Goal: Task Accomplishment & Management: Manage account settings

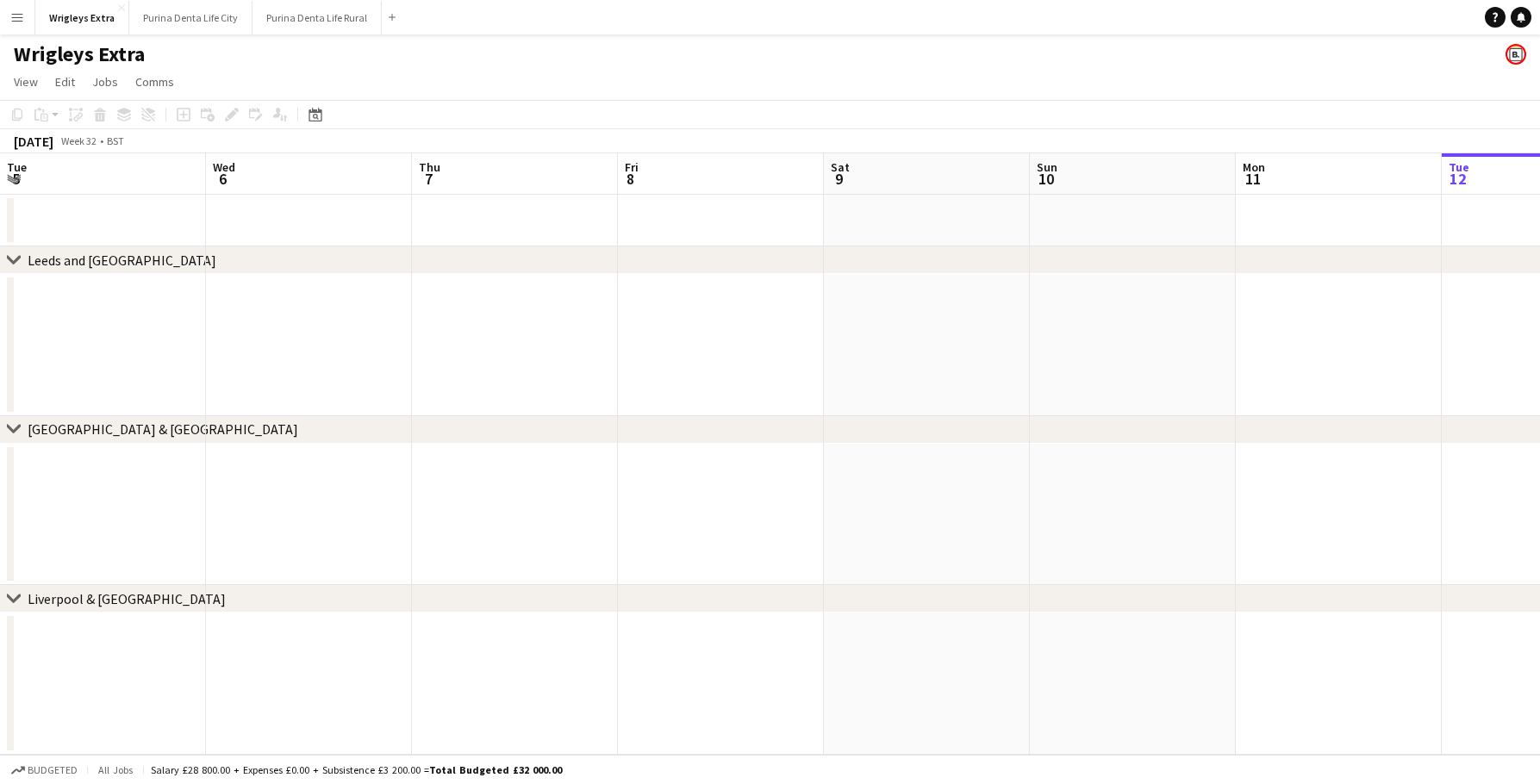
scroll to position [0, 412]
click at [337, 20] on button "Purina Denta Life Rural Close" at bounding box center [317, 18] width 129 height 33
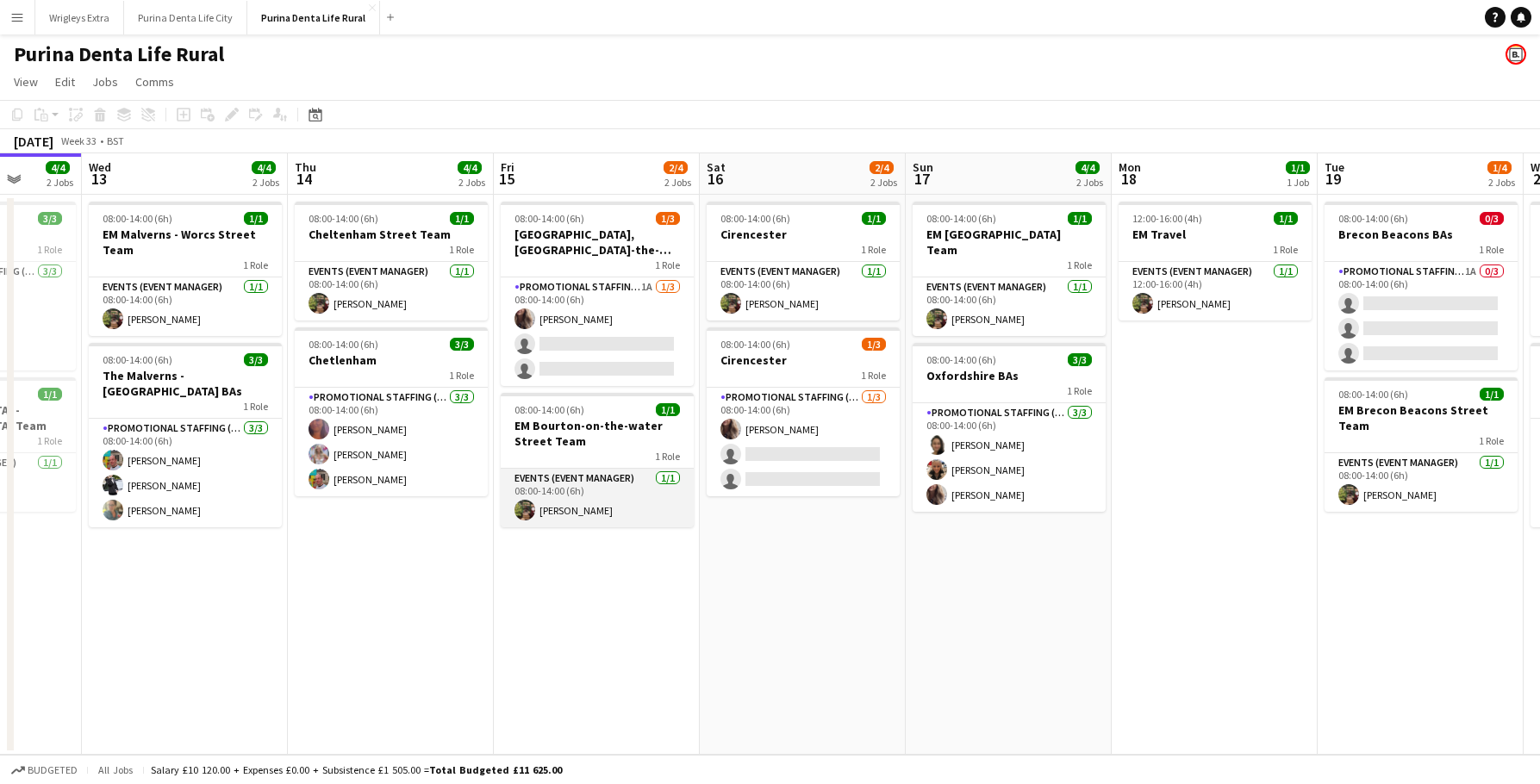
scroll to position [0, 744]
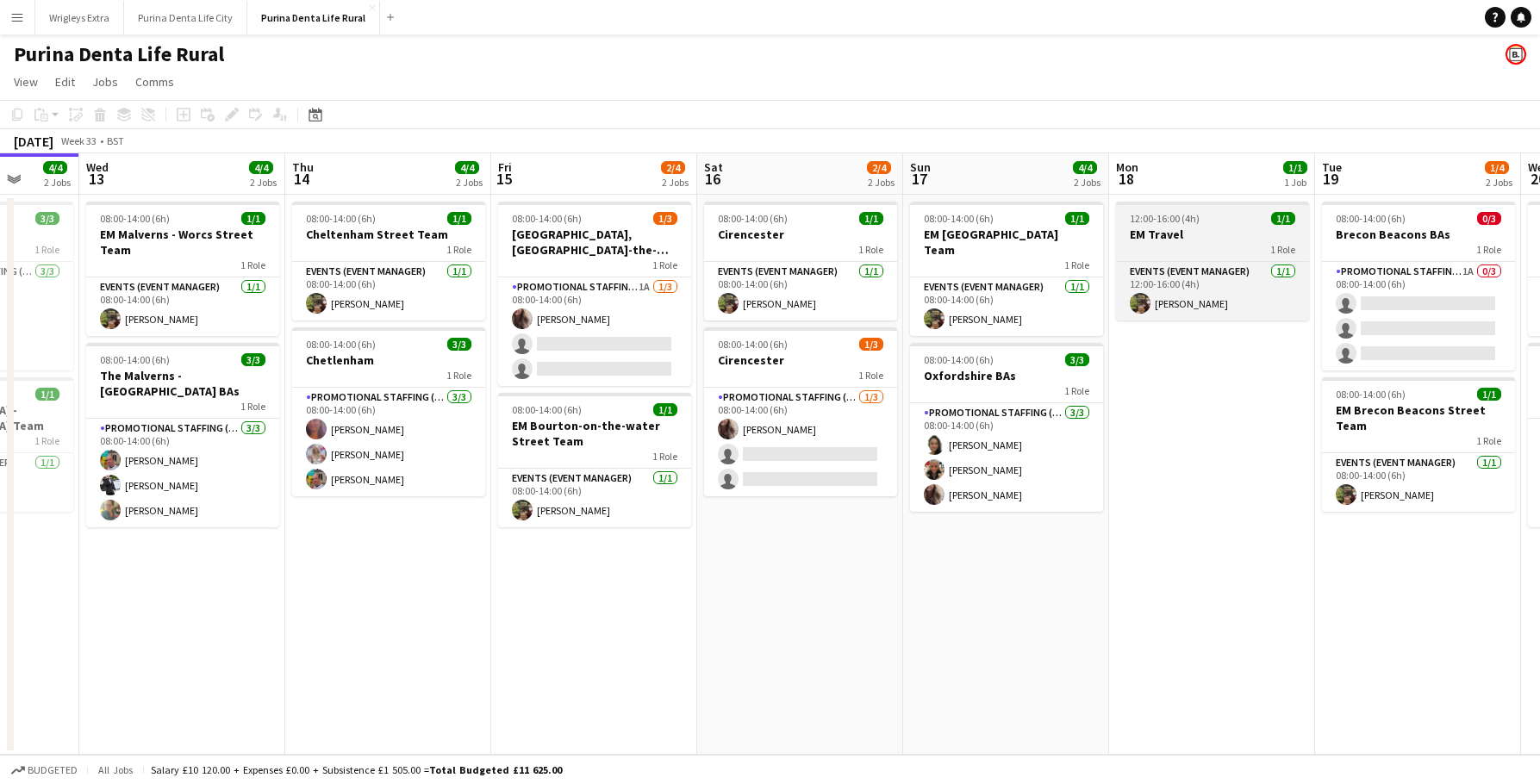
click at [1210, 215] on div "12:00-16:00 (4h) 1/1" at bounding box center [1213, 218] width 193 height 13
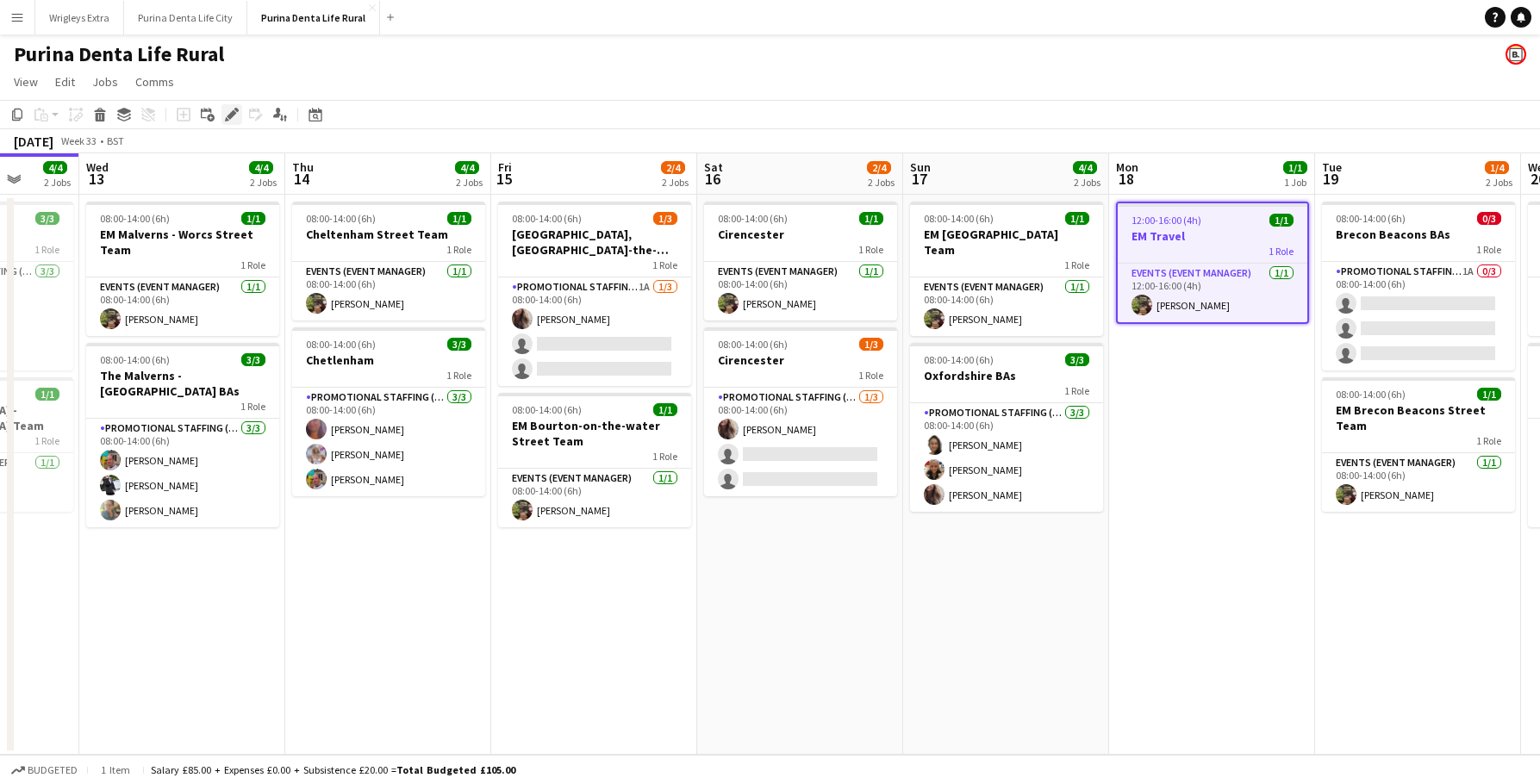
click at [227, 112] on icon "Edit" at bounding box center [231, 114] width 14 height 14
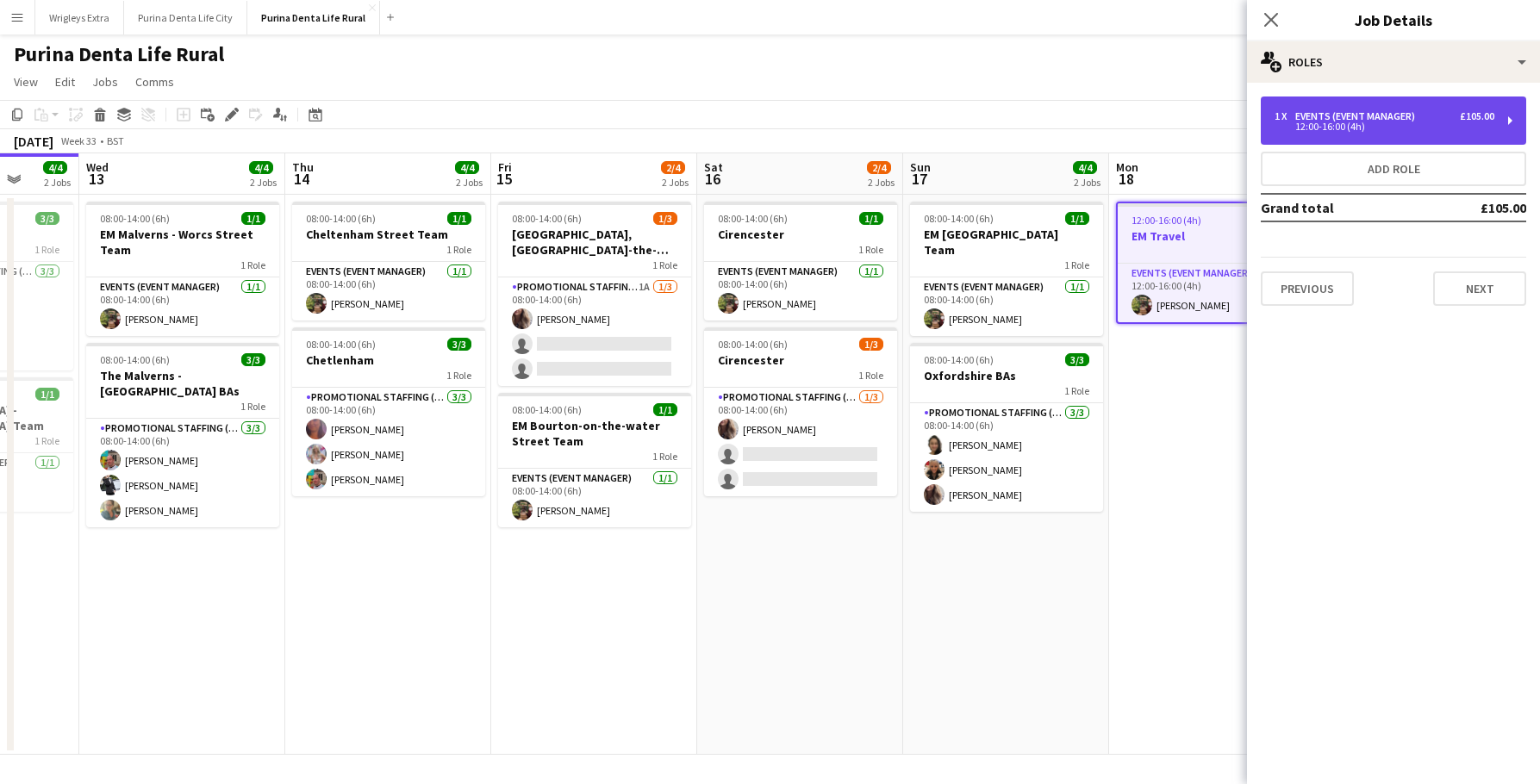
click at [1323, 124] on div "12:00-16:00 (4h)" at bounding box center [1384, 126] width 220 height 9
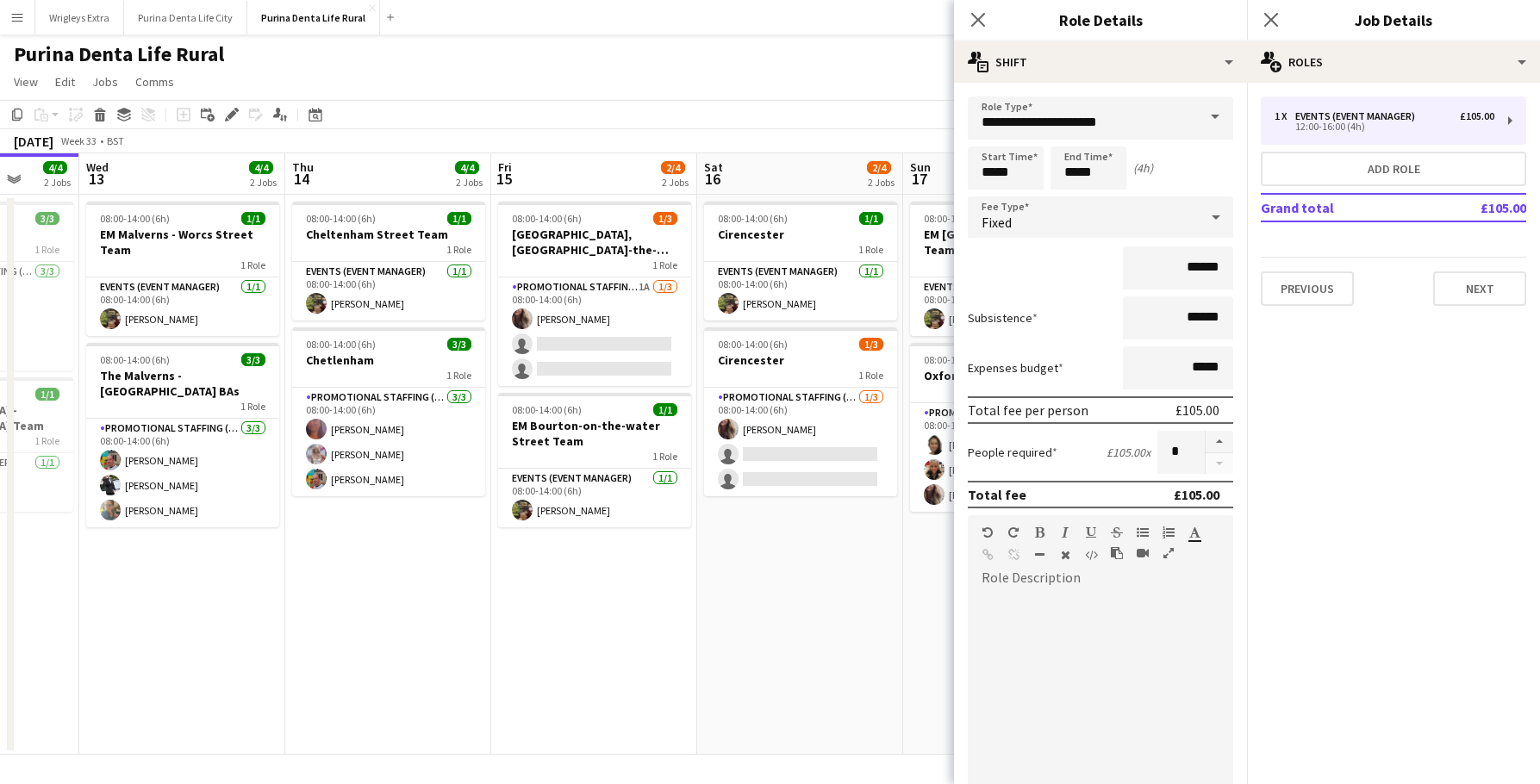
click at [888, 102] on app-toolbar "Copy Paste Paste Command V Paste with crew Command Shift V Paste linked Job [GE…" at bounding box center [770, 114] width 1540 height 29
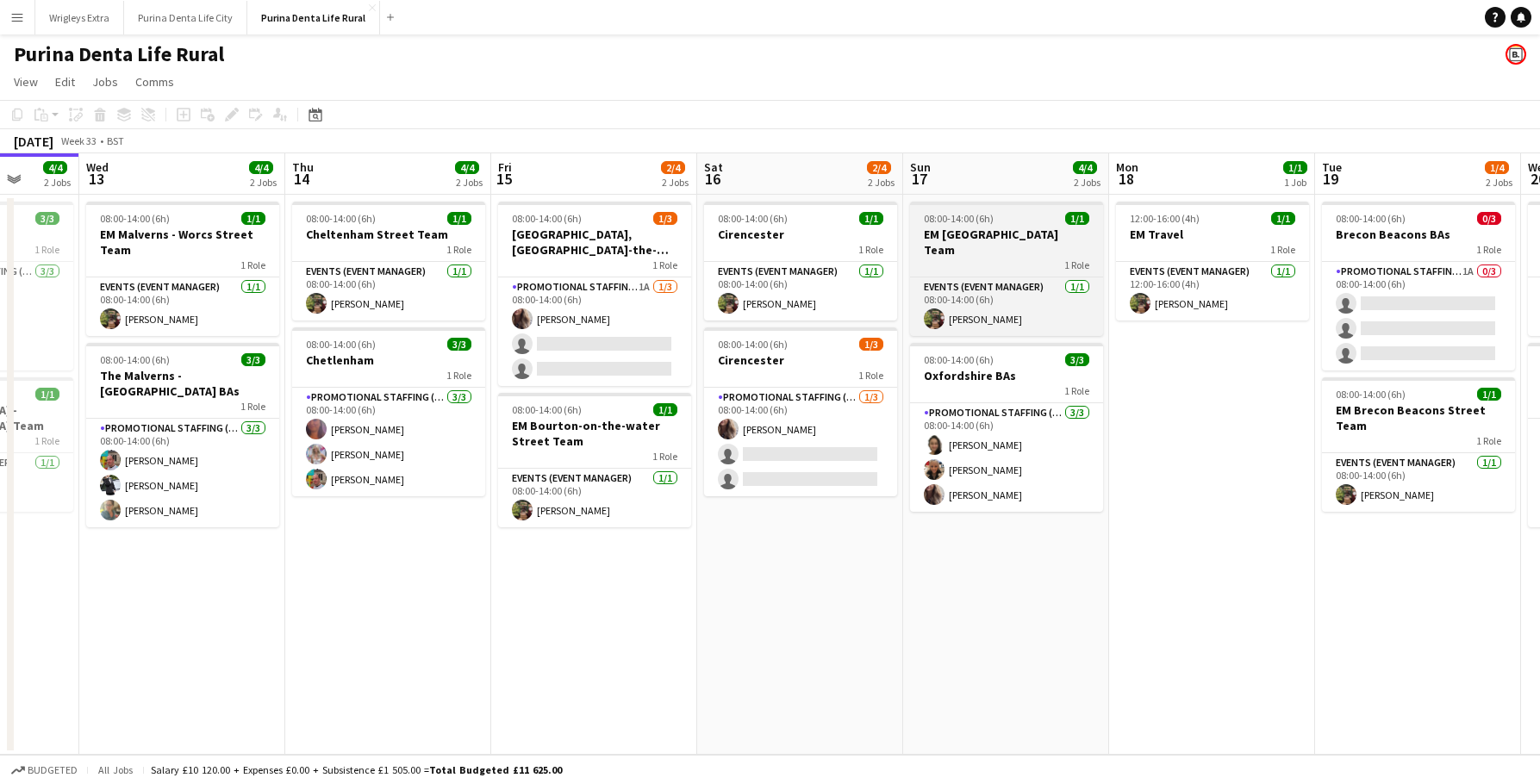
click at [1047, 238] on h3 "EM [GEOGRAPHIC_DATA] Team" at bounding box center [1007, 242] width 193 height 31
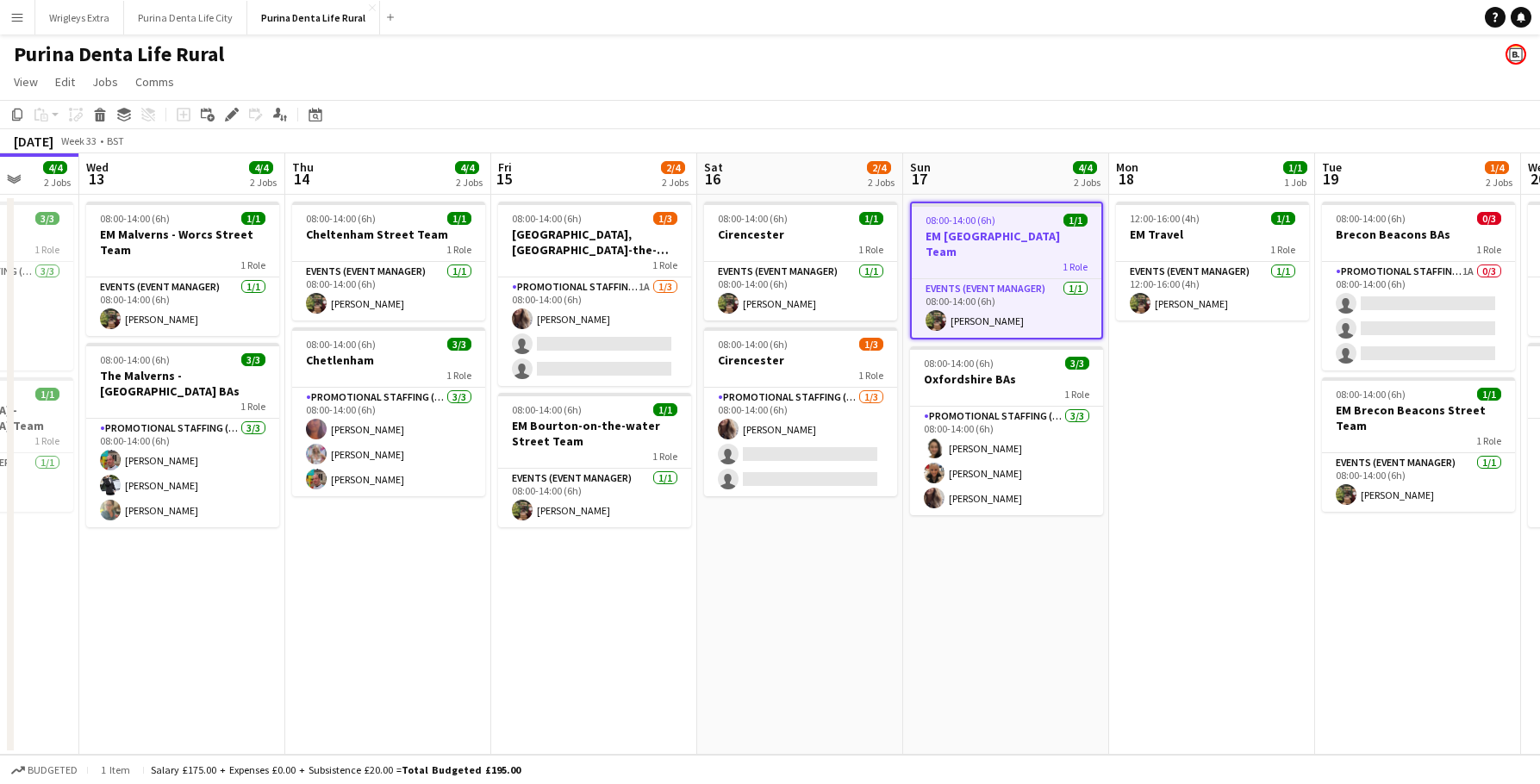
click at [1167, 465] on app-date-cell "12:00-16:00 (4h) 1/1 EM Travel 1 Role Events (Event Manager) [DATE] 12:00-16:00…" at bounding box center [1211, 474] width 206 height 559
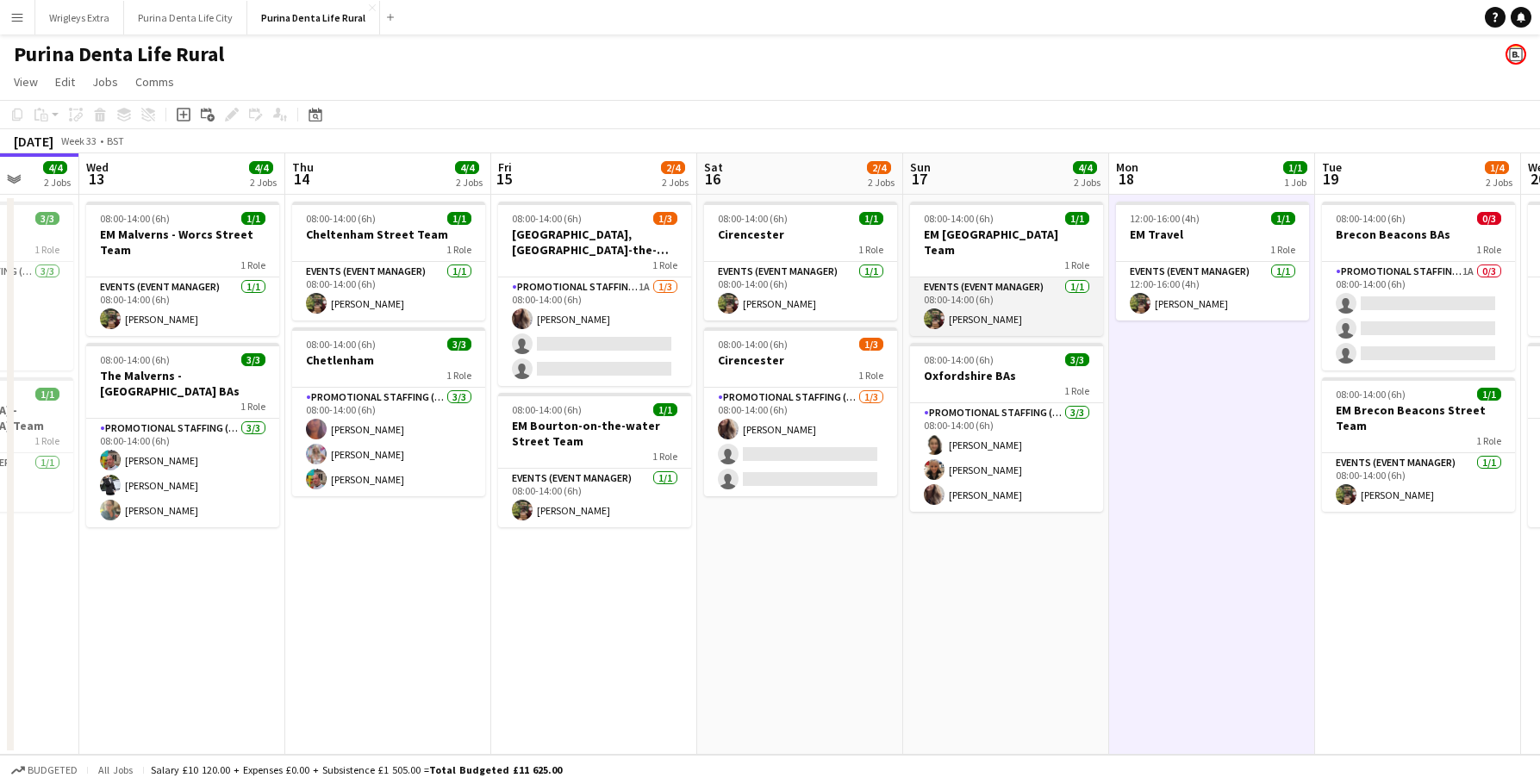
click at [937, 309] on app-user-avatar at bounding box center [934, 318] width 21 height 21
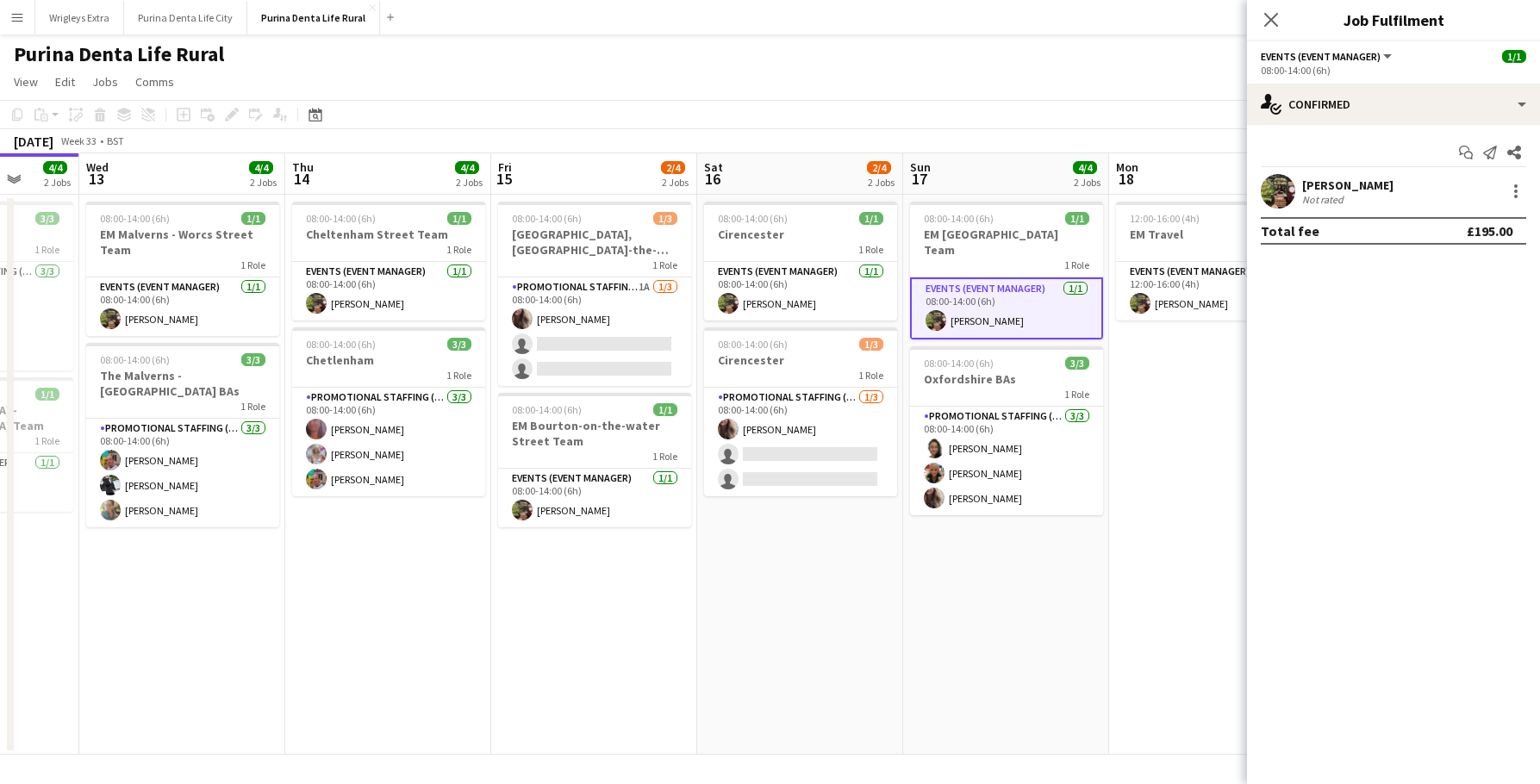
click at [1279, 187] on app-user-avatar at bounding box center [1277, 190] width 34 height 34
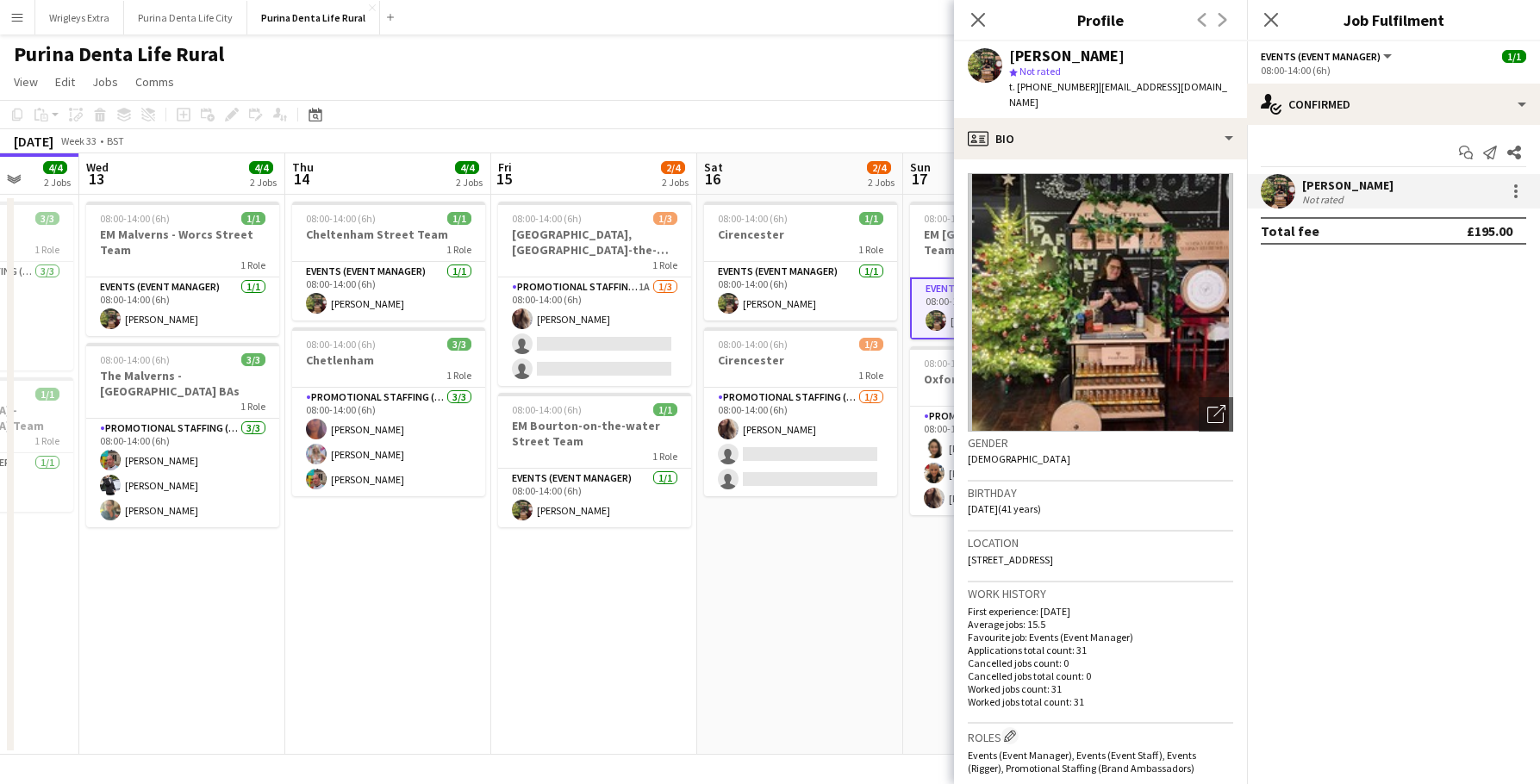
click at [878, 52] on div "Purina Denta Life Rural" at bounding box center [770, 51] width 1540 height 33
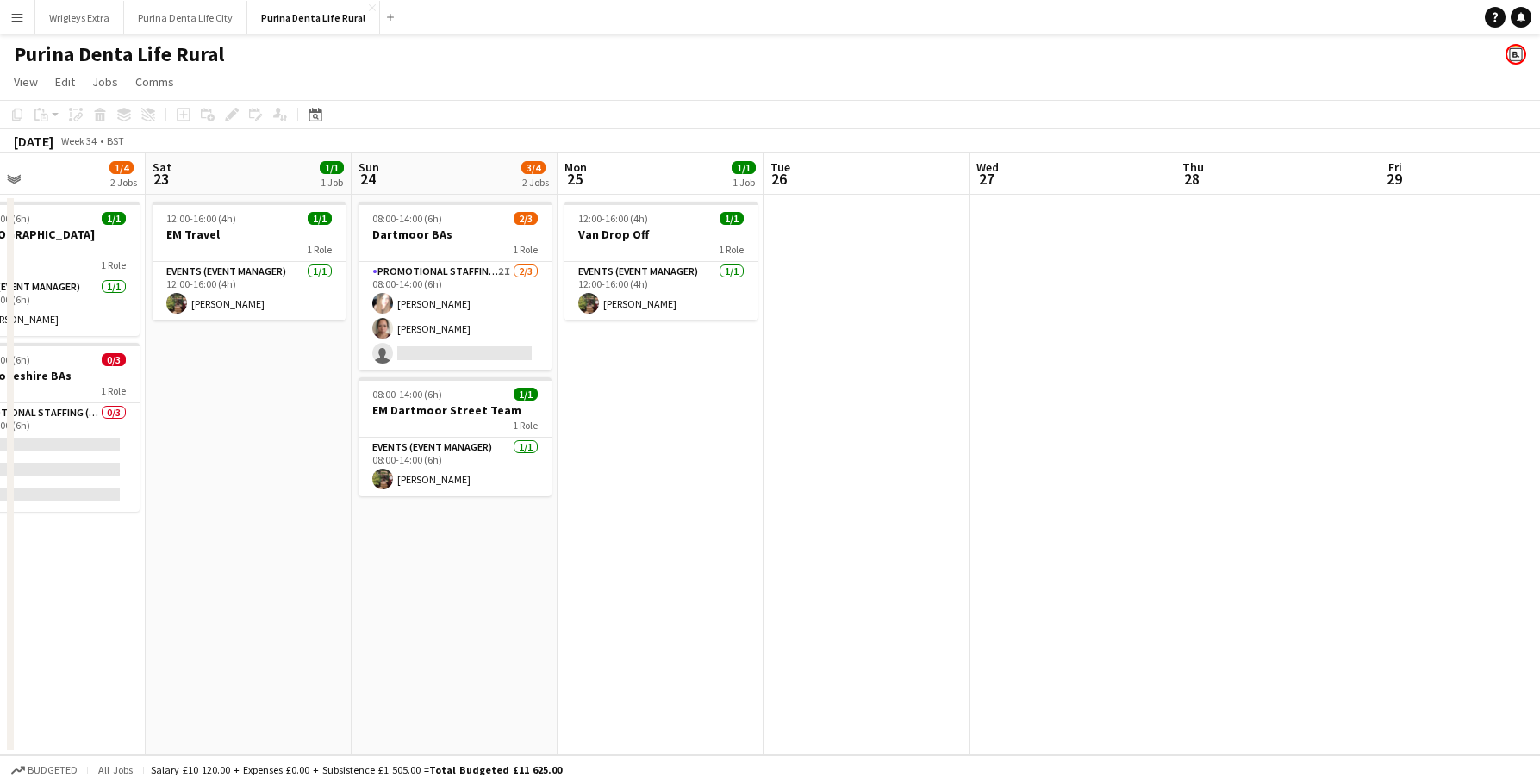
scroll to position [0, 0]
click at [25, 5] on button "Menu" at bounding box center [17, 17] width 34 height 34
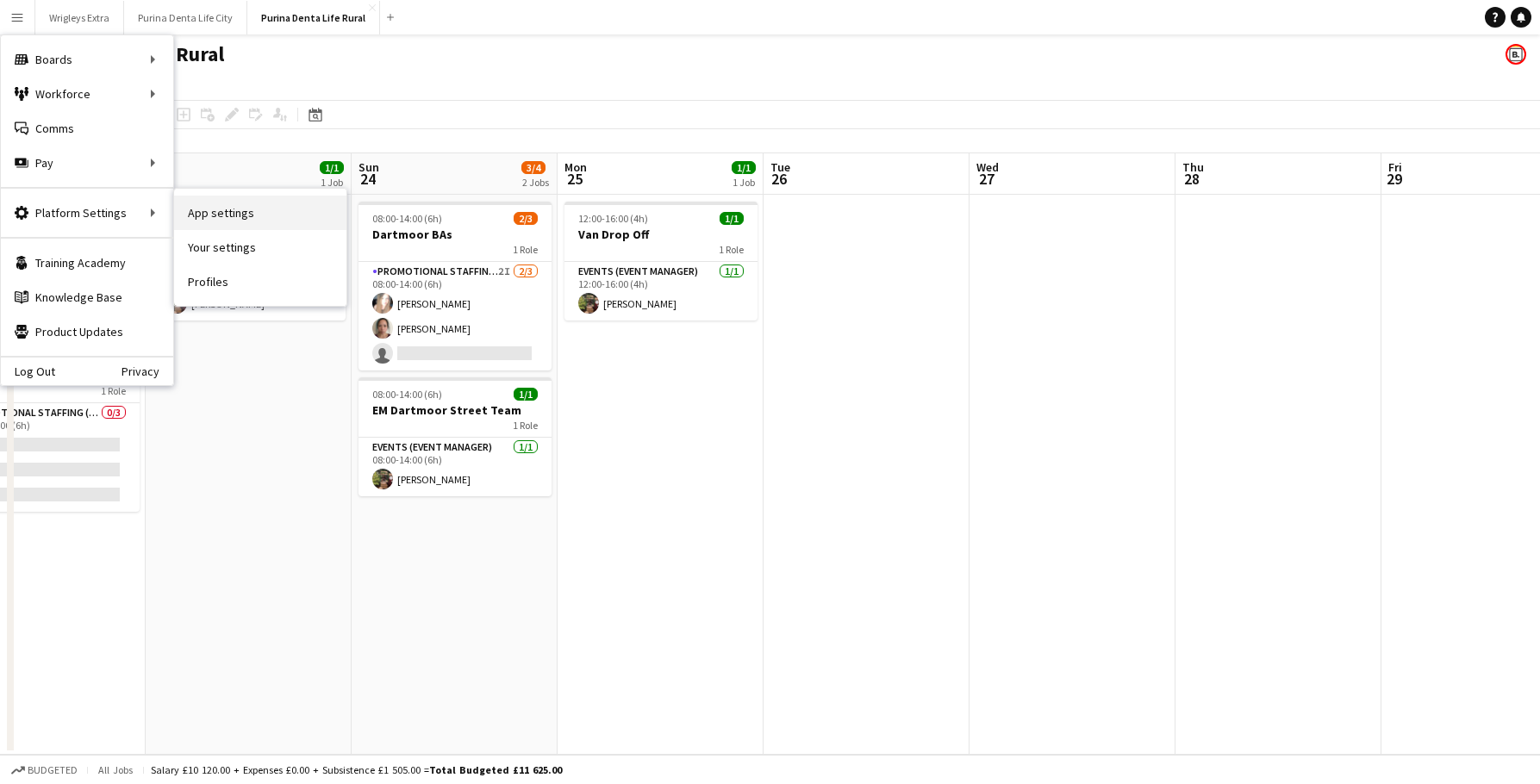
click at [212, 219] on link "App settings" at bounding box center [260, 212] width 172 height 34
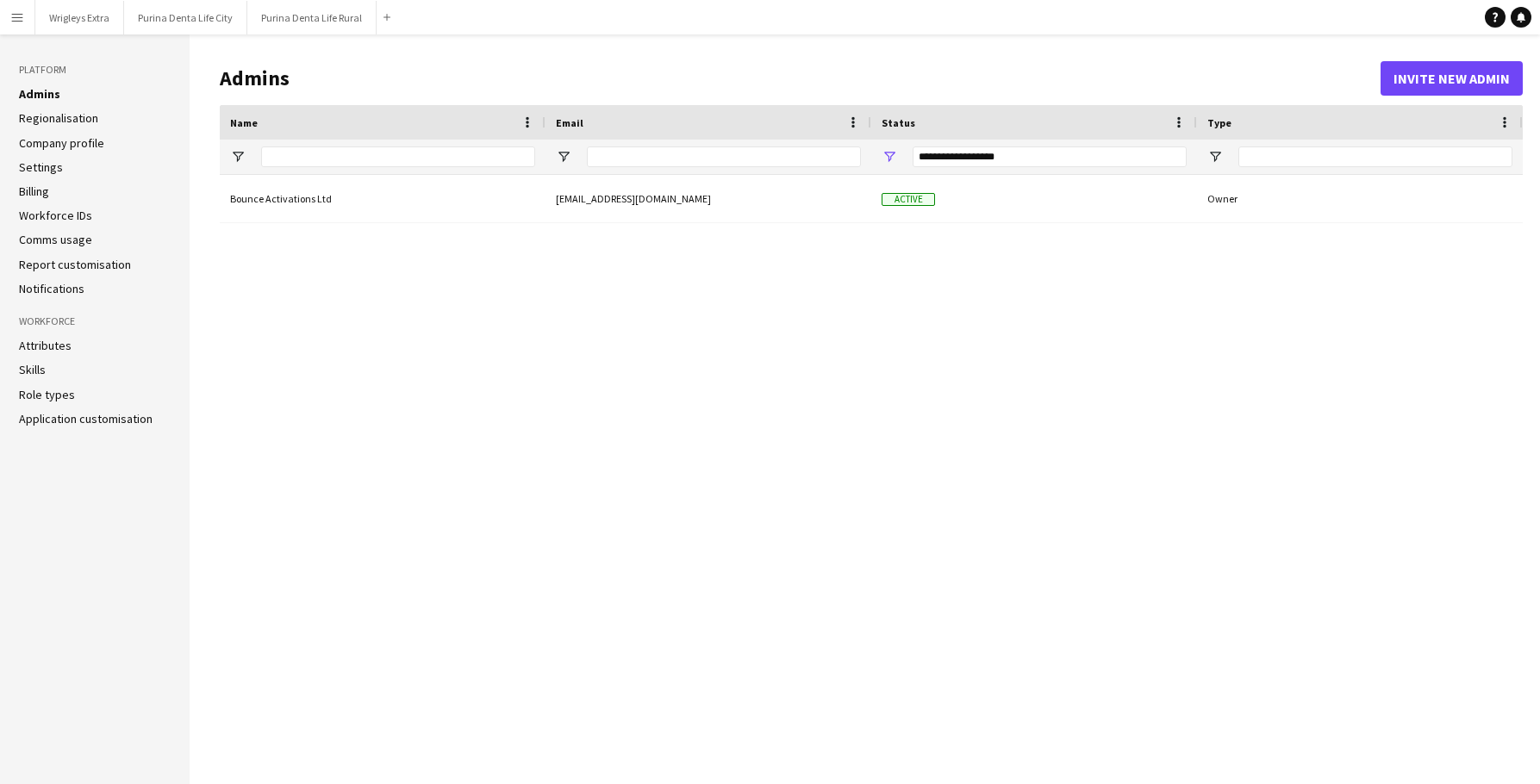
click at [77, 112] on link "Regionalisation" at bounding box center [58, 118] width 79 height 16
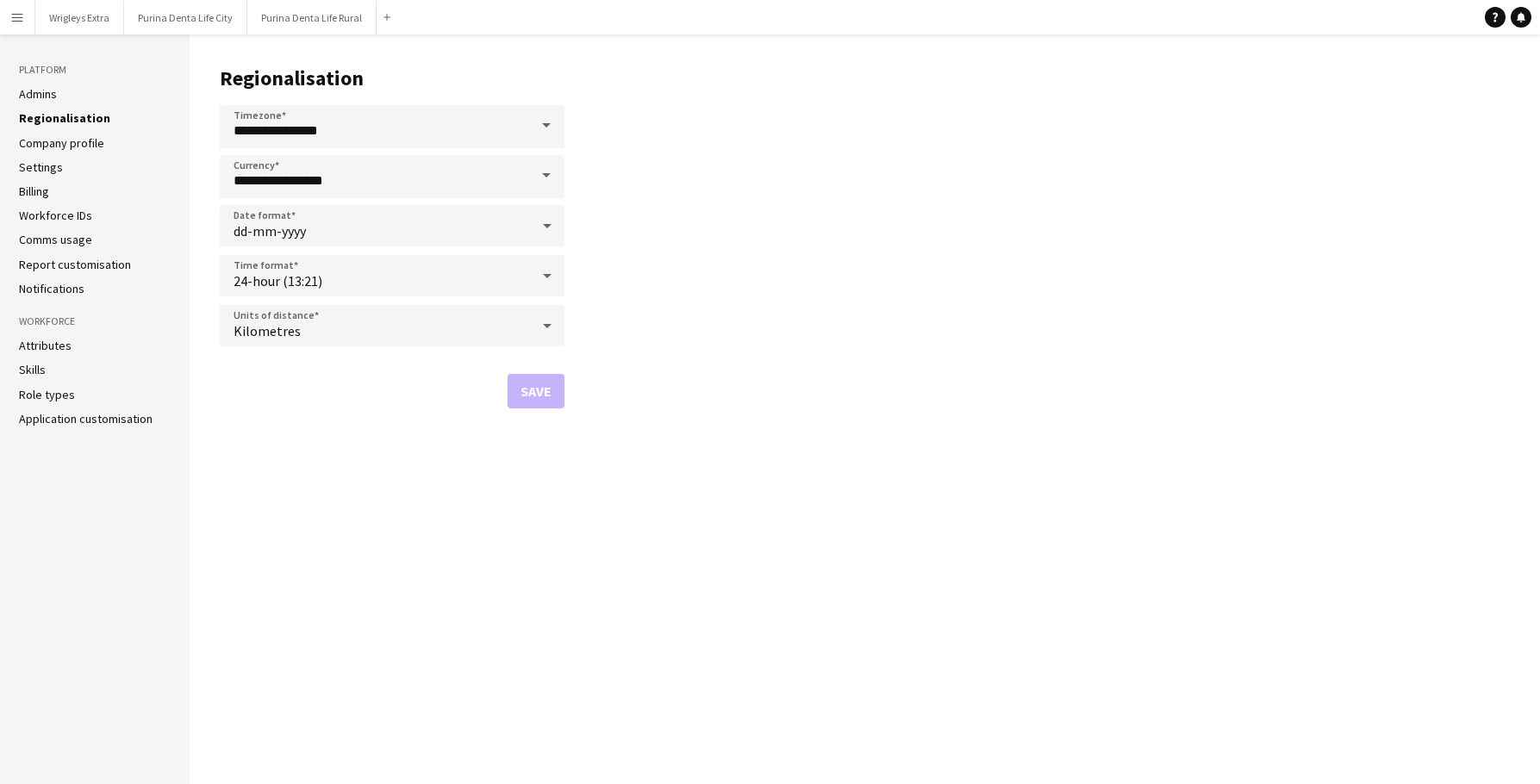
click at [74, 136] on link "Company profile" at bounding box center [61, 144] width 85 height 16
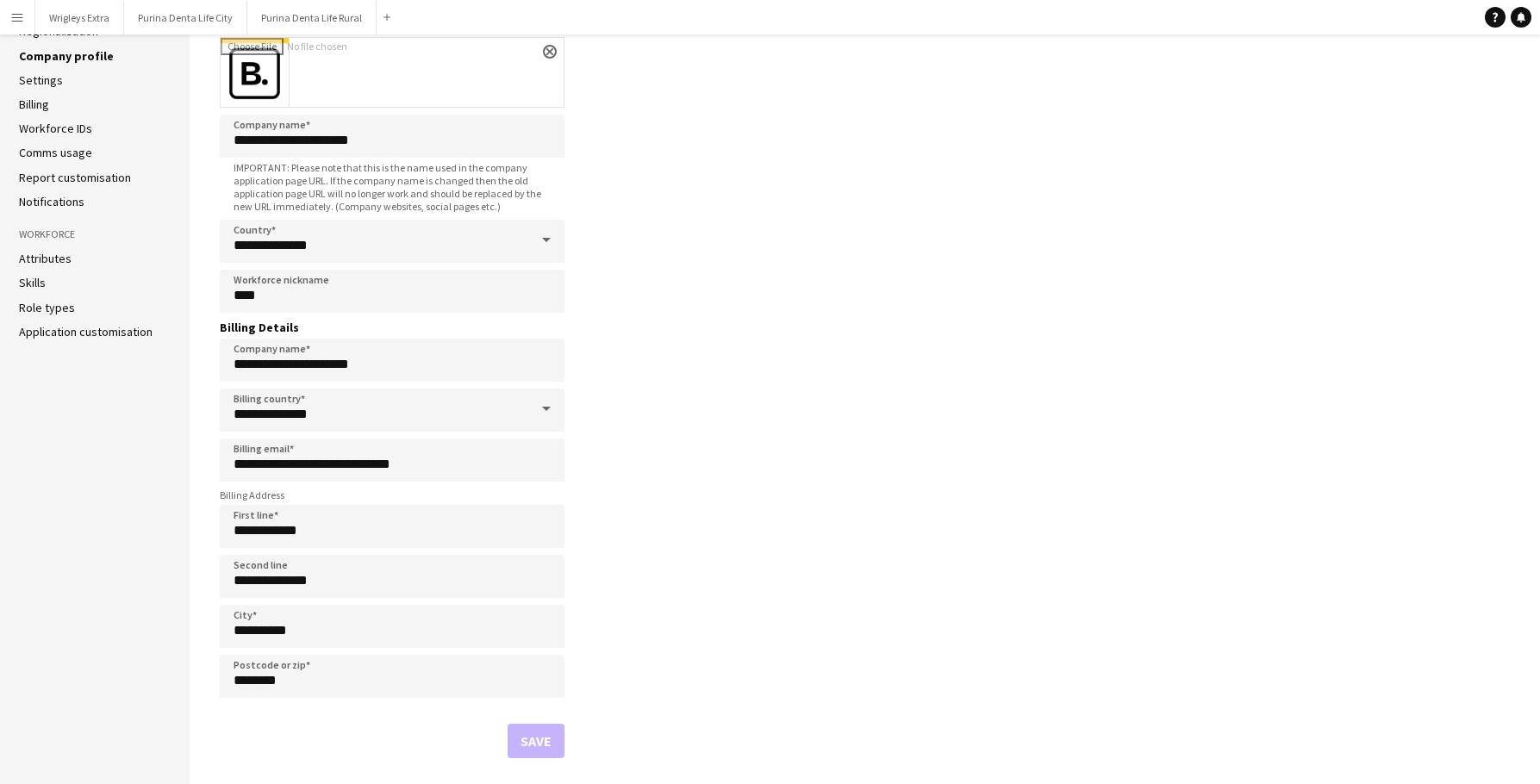
scroll to position [87, 0]
click at [68, 128] on link "Workforce IDs" at bounding box center [55, 129] width 73 height 16
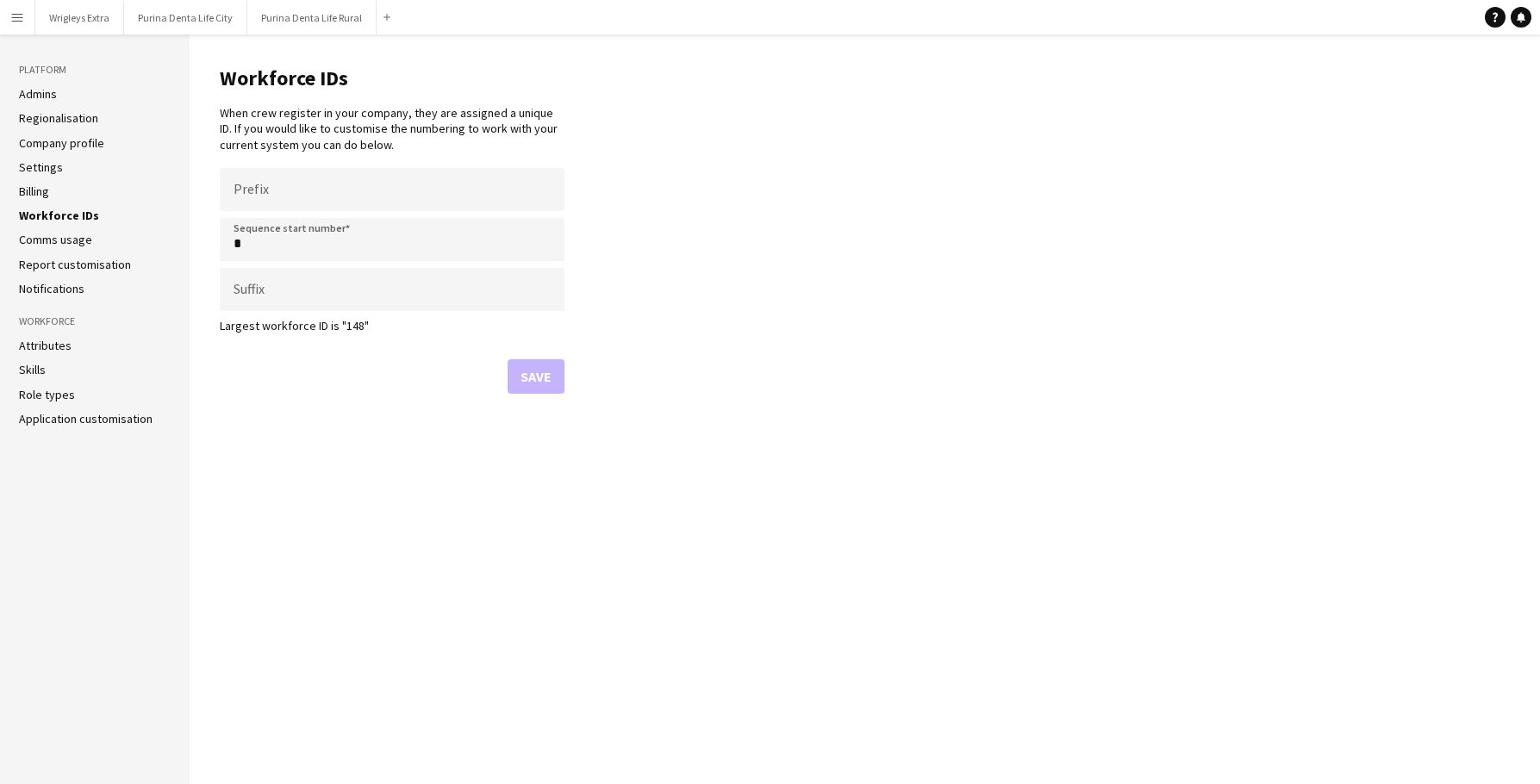
click at [68, 142] on link "Company profile" at bounding box center [61, 144] width 85 height 16
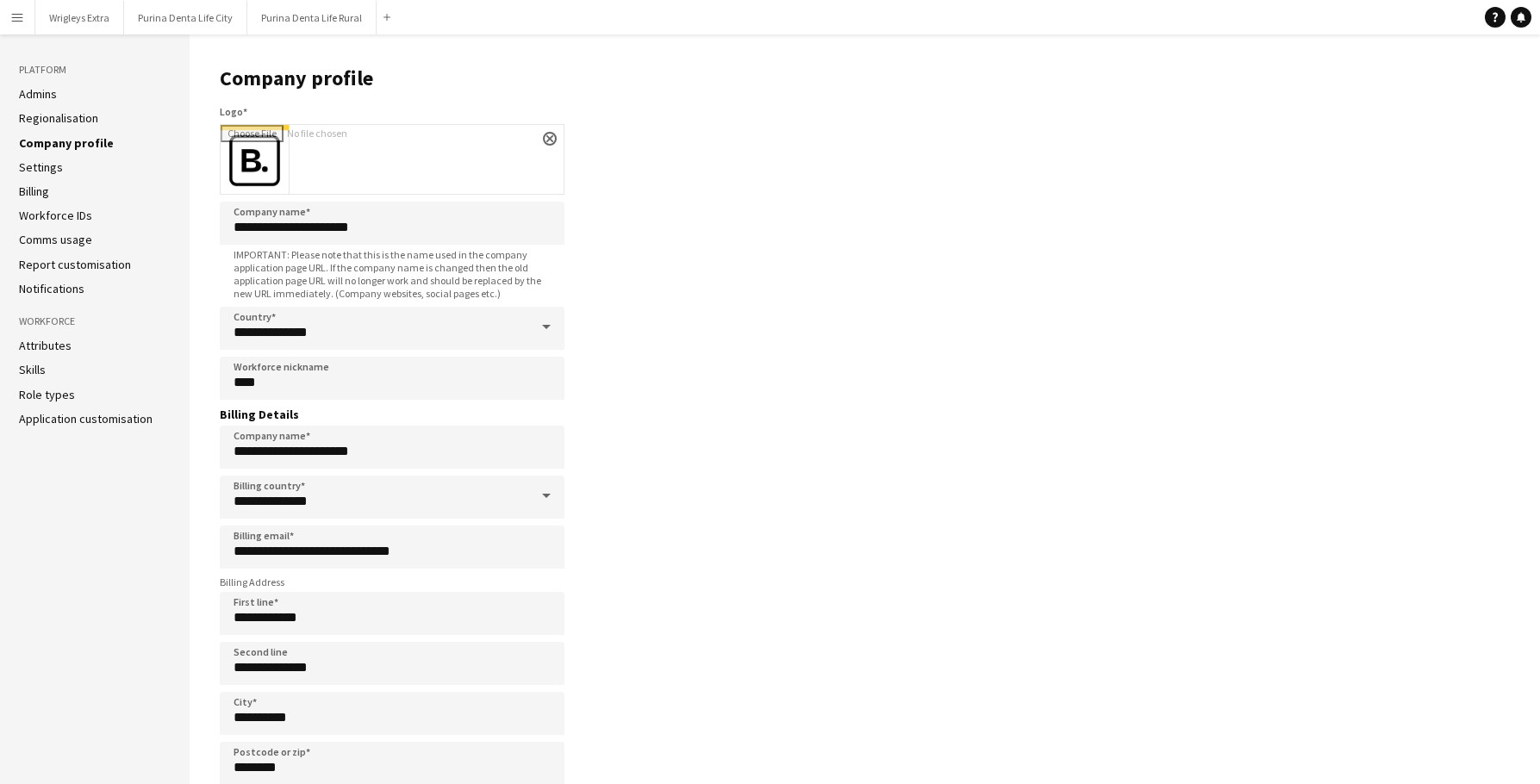
click at [61, 164] on li "Settings" at bounding box center [94, 167] width 151 height 16
click at [50, 166] on link "Settings" at bounding box center [40, 167] width 44 height 16
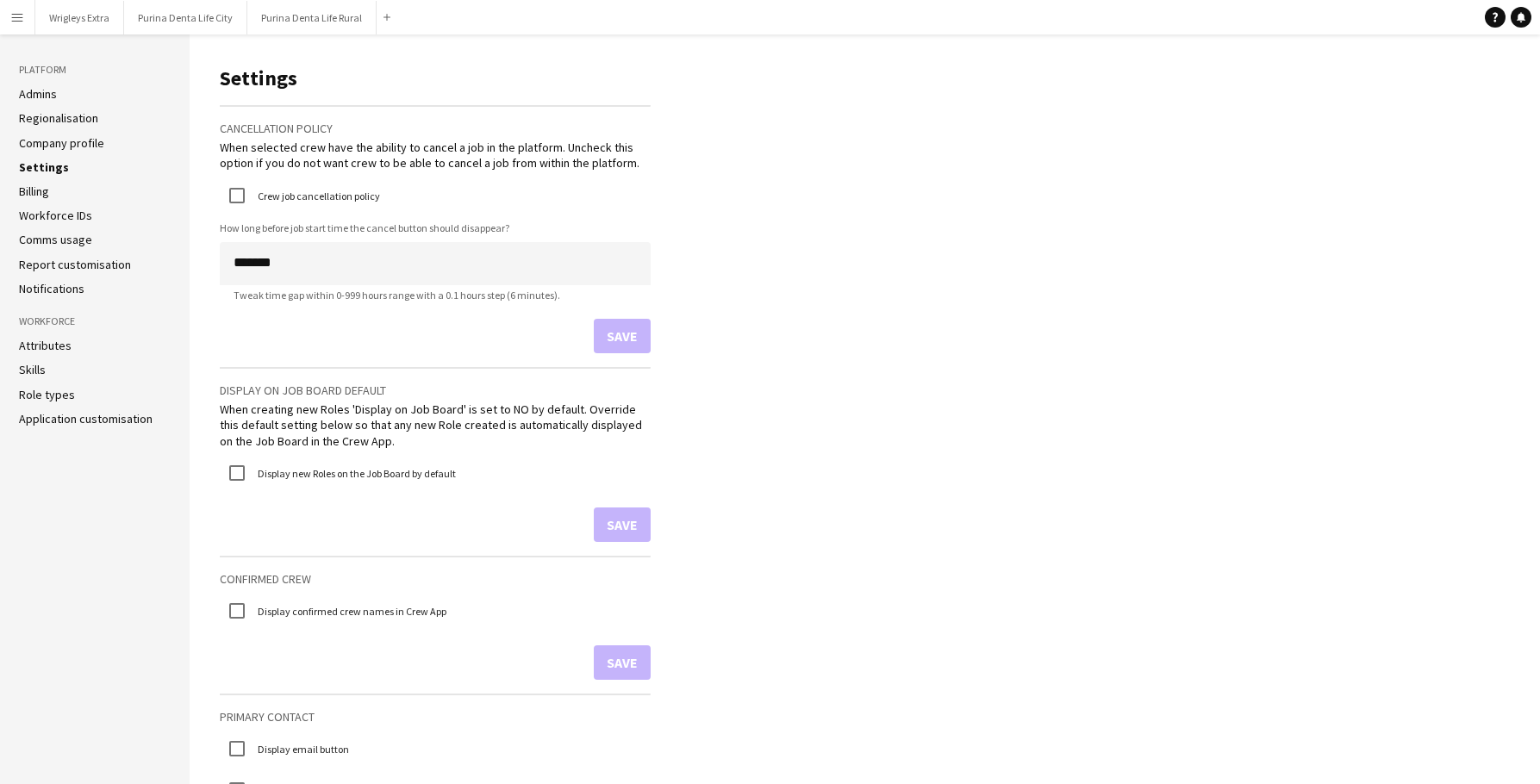
click at [46, 144] on link "Company profile" at bounding box center [61, 144] width 85 height 16
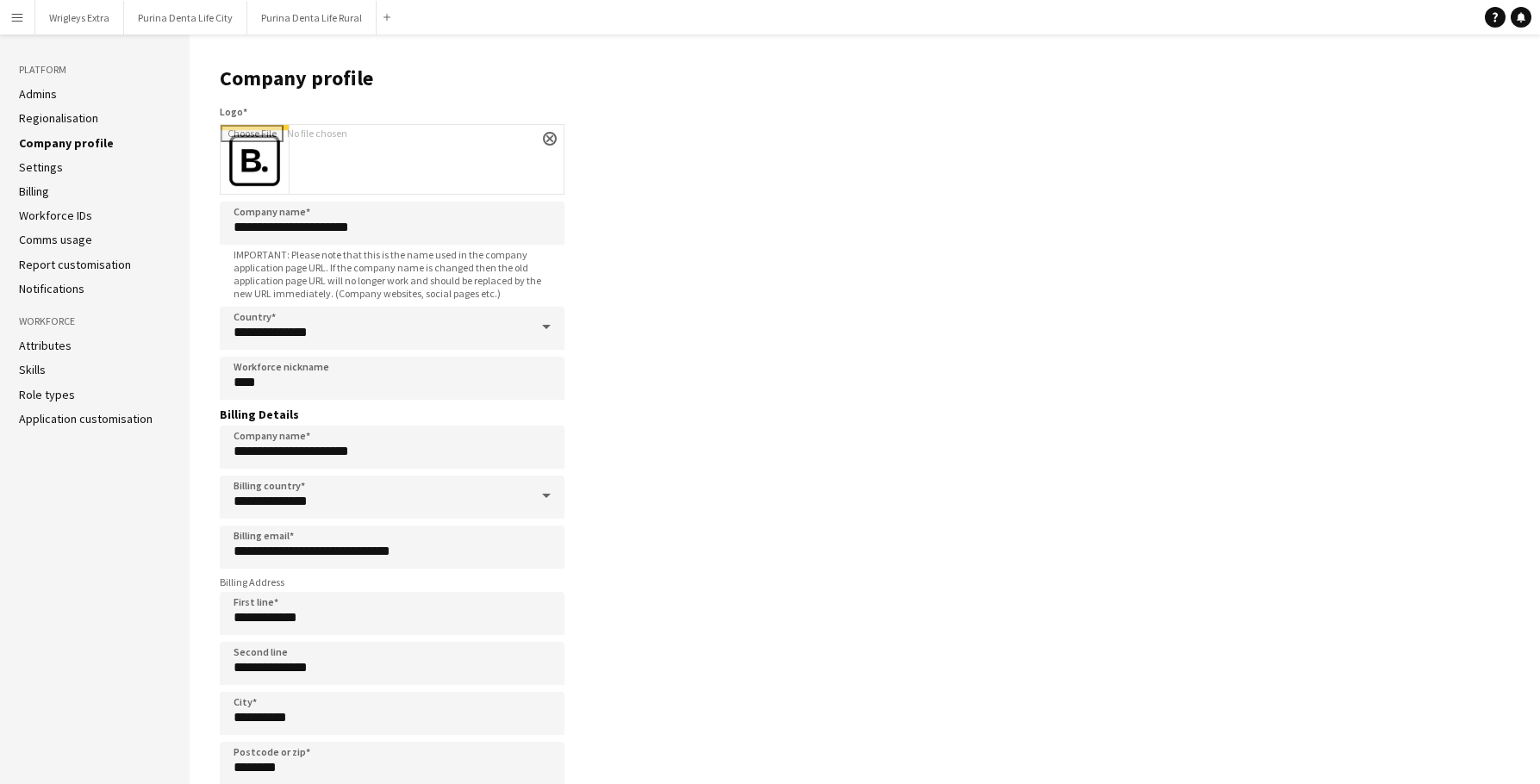
click at [51, 186] on li "Billing" at bounding box center [94, 191] width 151 height 16
click at [46, 162] on link "Settings" at bounding box center [40, 167] width 44 height 16
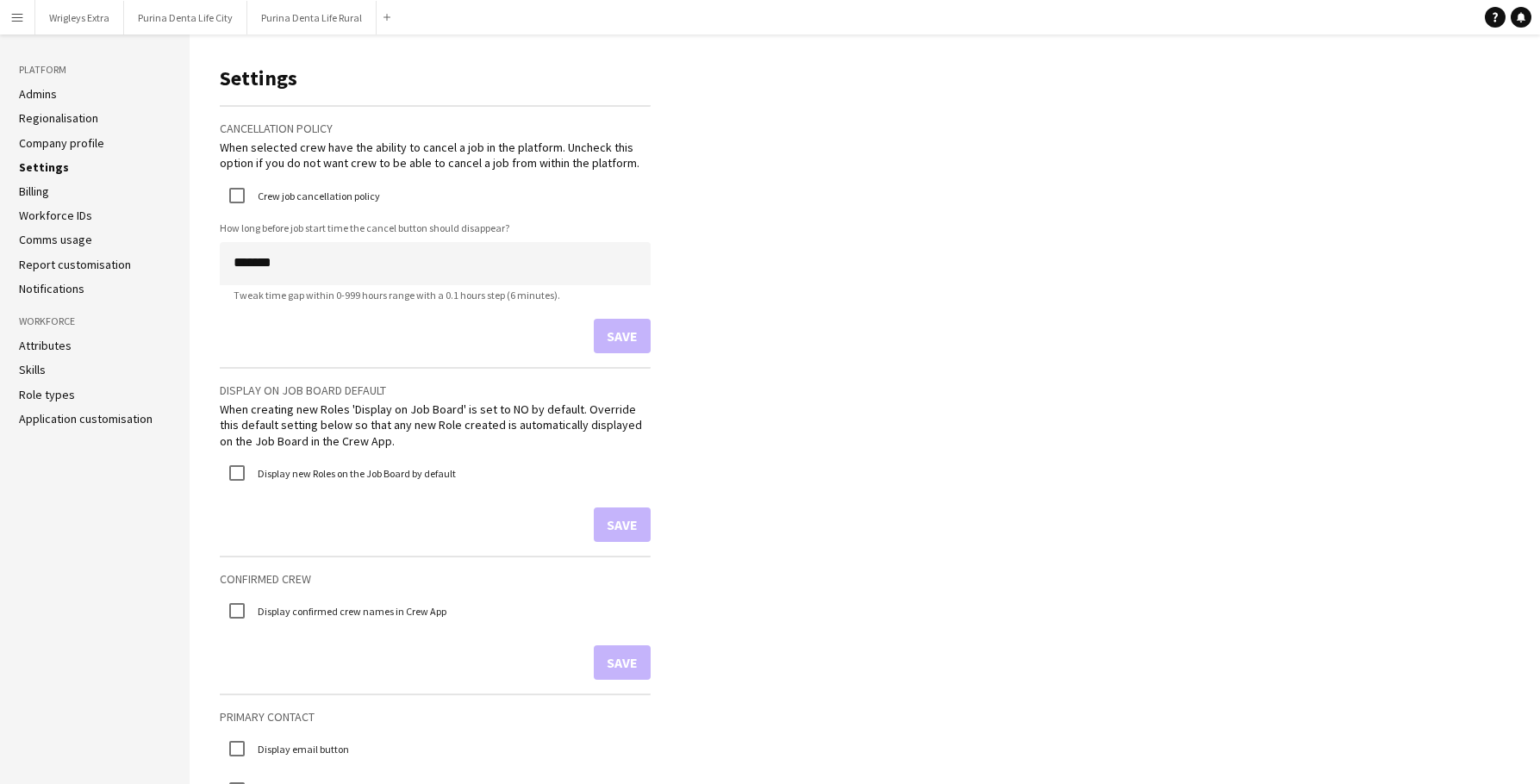
click at [45, 186] on link "Billing" at bounding box center [33, 191] width 30 height 16
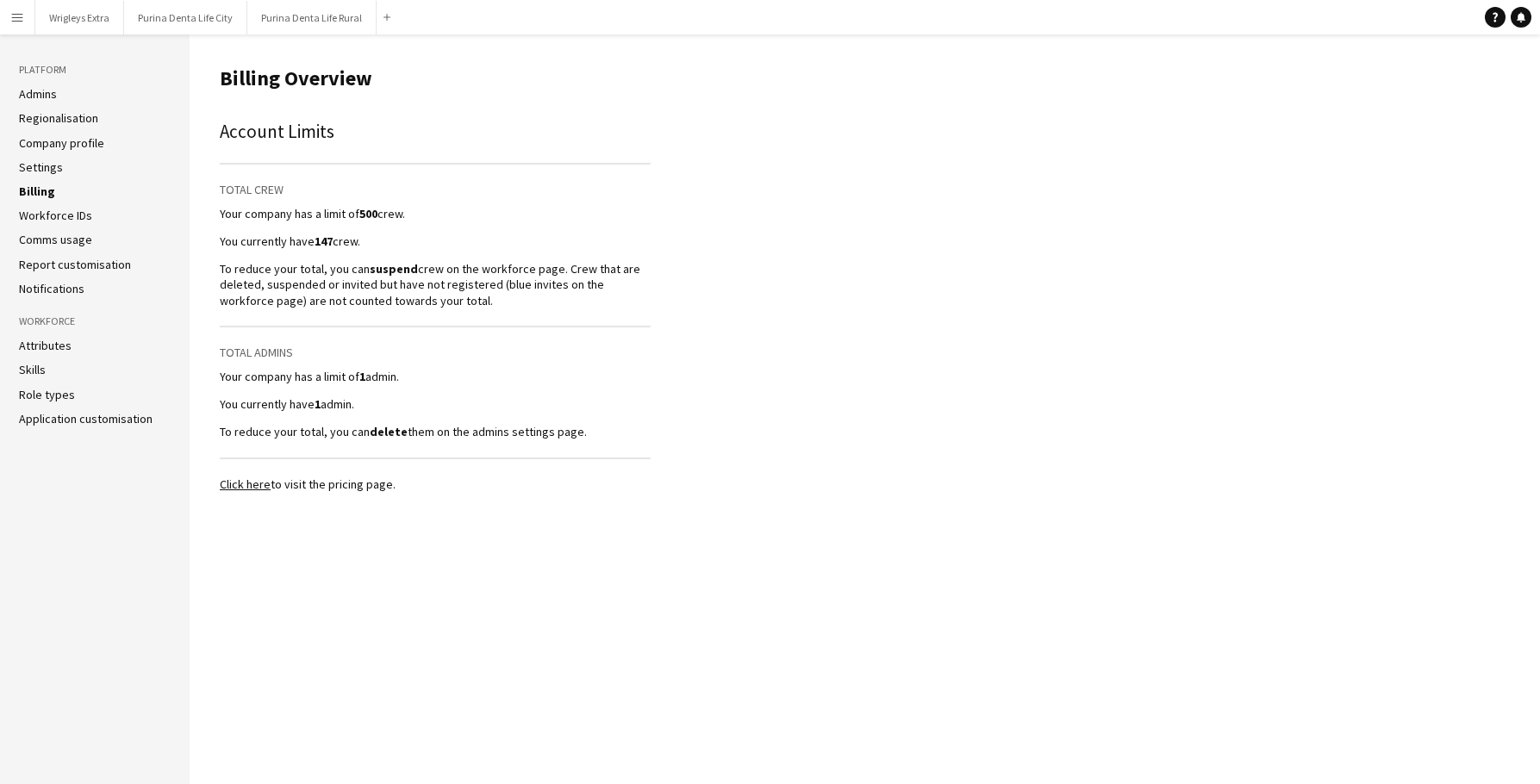
click at [51, 208] on link "Workforce IDs" at bounding box center [55, 216] width 73 height 16
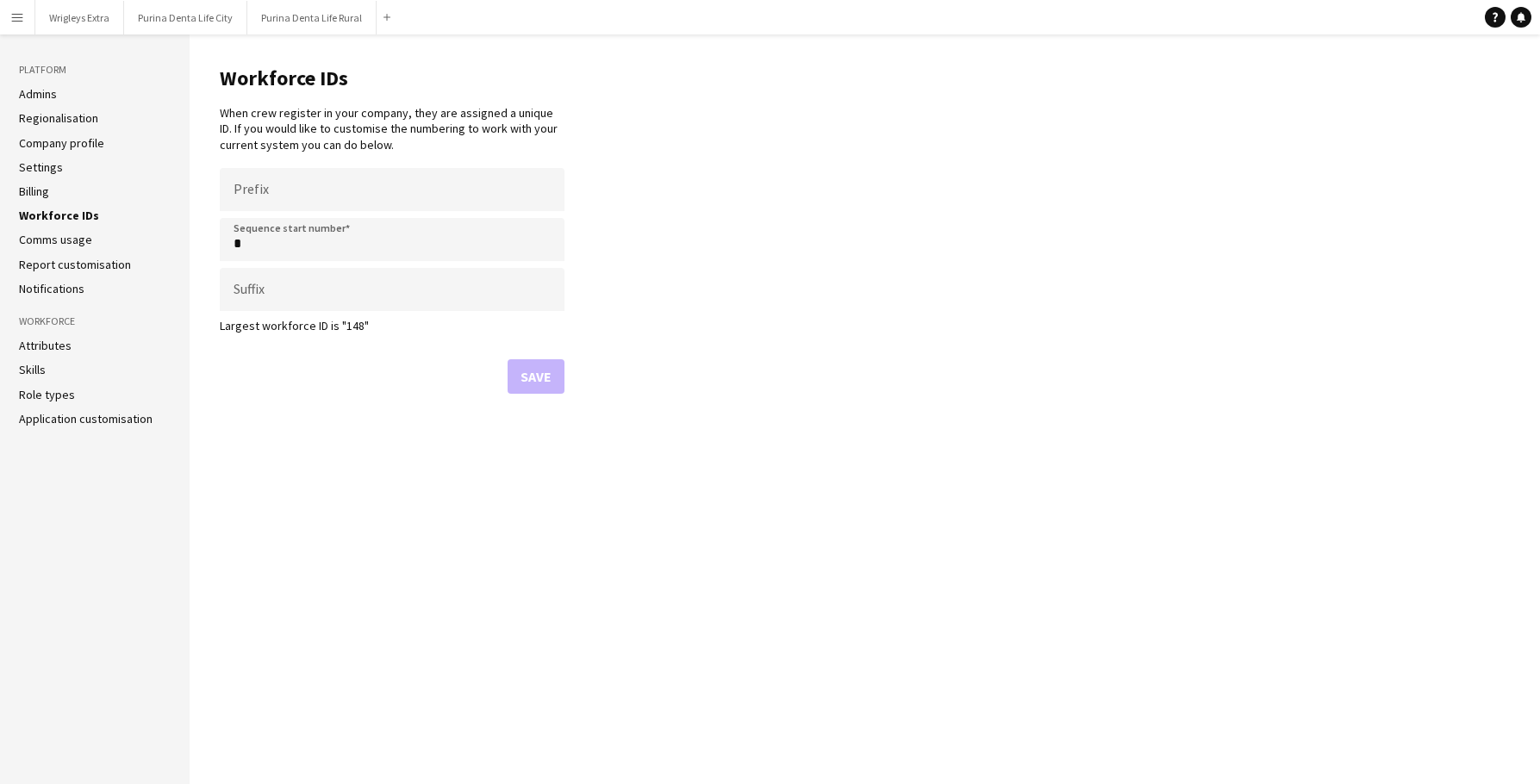
click at [67, 241] on link "Comms usage" at bounding box center [55, 239] width 73 height 16
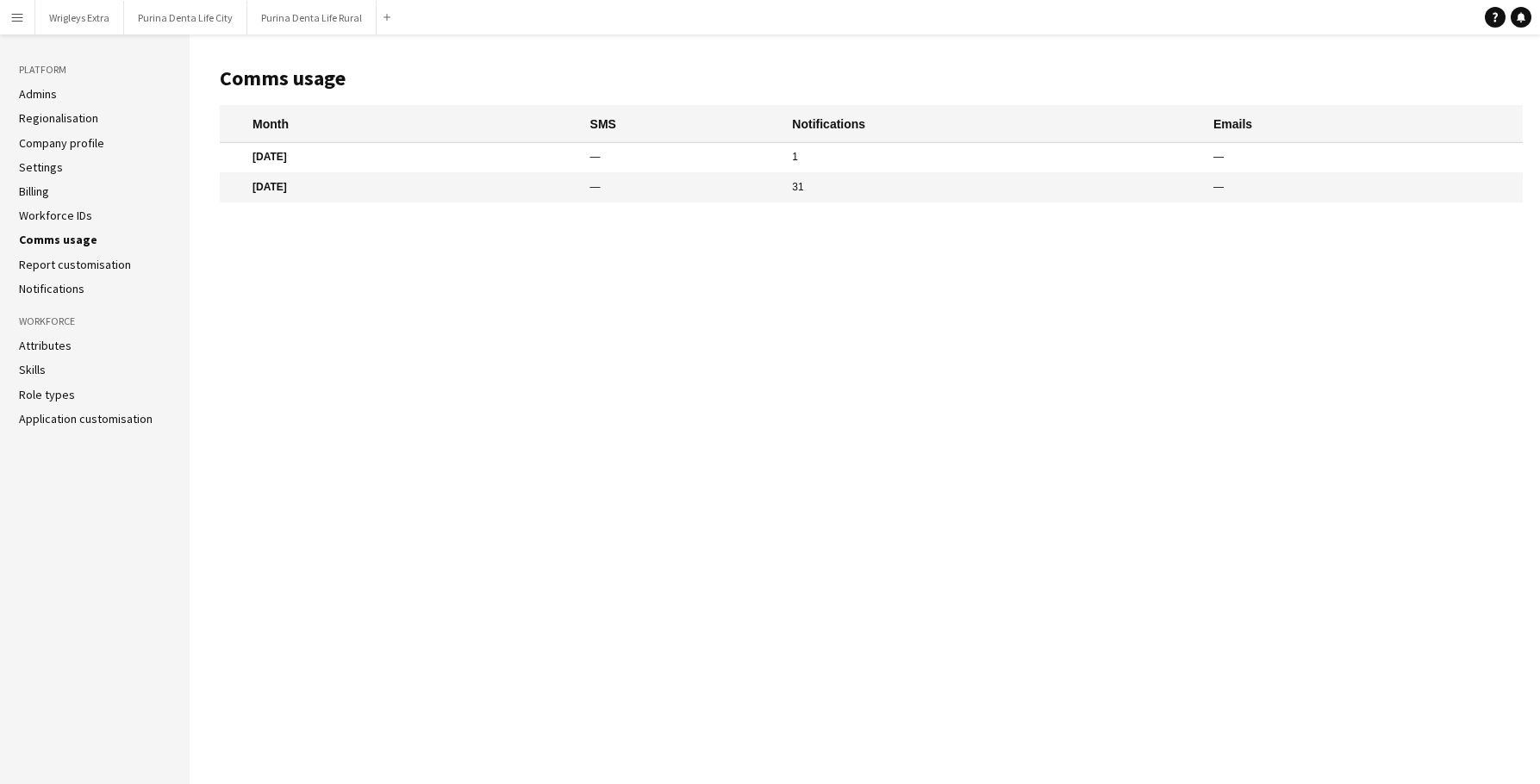
click at [67, 263] on link "Report customisation" at bounding box center [74, 265] width 112 height 16
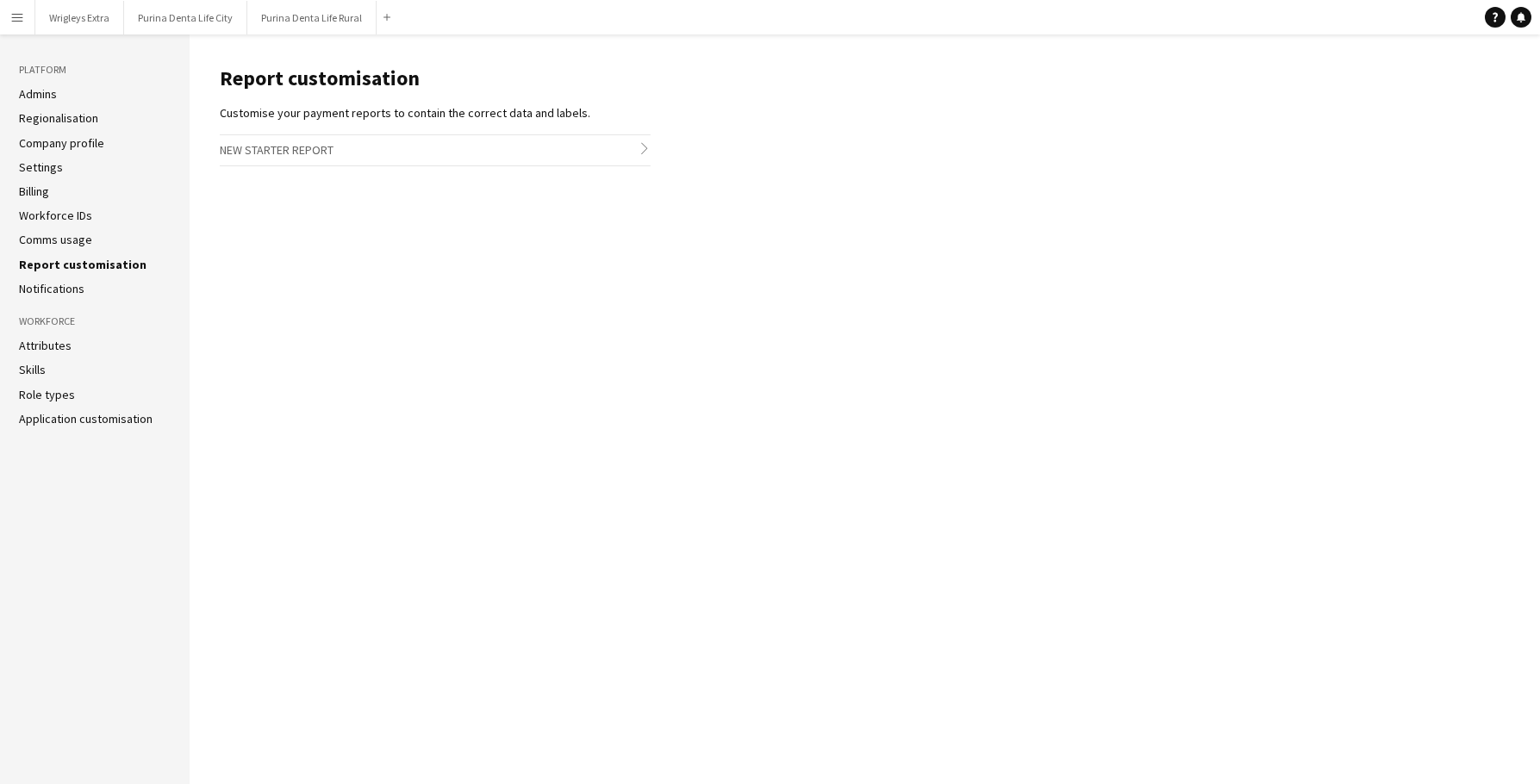
click at [67, 286] on link "Notifications" at bounding box center [51, 289] width 65 height 16
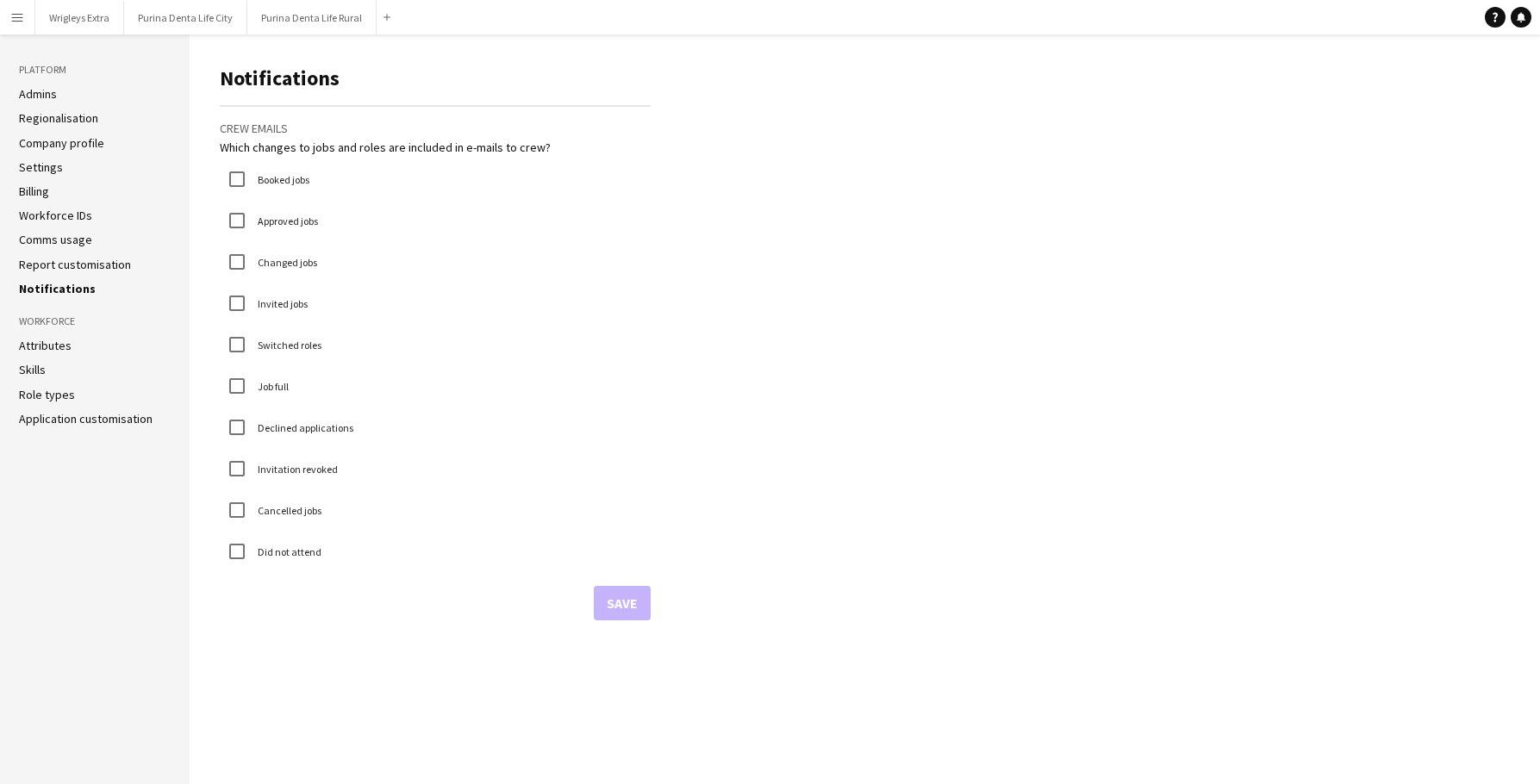
click at [71, 305] on aside "Platform Admins Regionalisation Company profile Settings Billing Workforce IDs …" at bounding box center [95, 409] width 189 height 750
click at [70, 310] on aside "Platform Admins Regionalisation Company profile Settings Billing Workforce IDs …" at bounding box center [95, 409] width 189 height 750
click at [47, 347] on link "Attributes" at bounding box center [45, 346] width 53 height 16
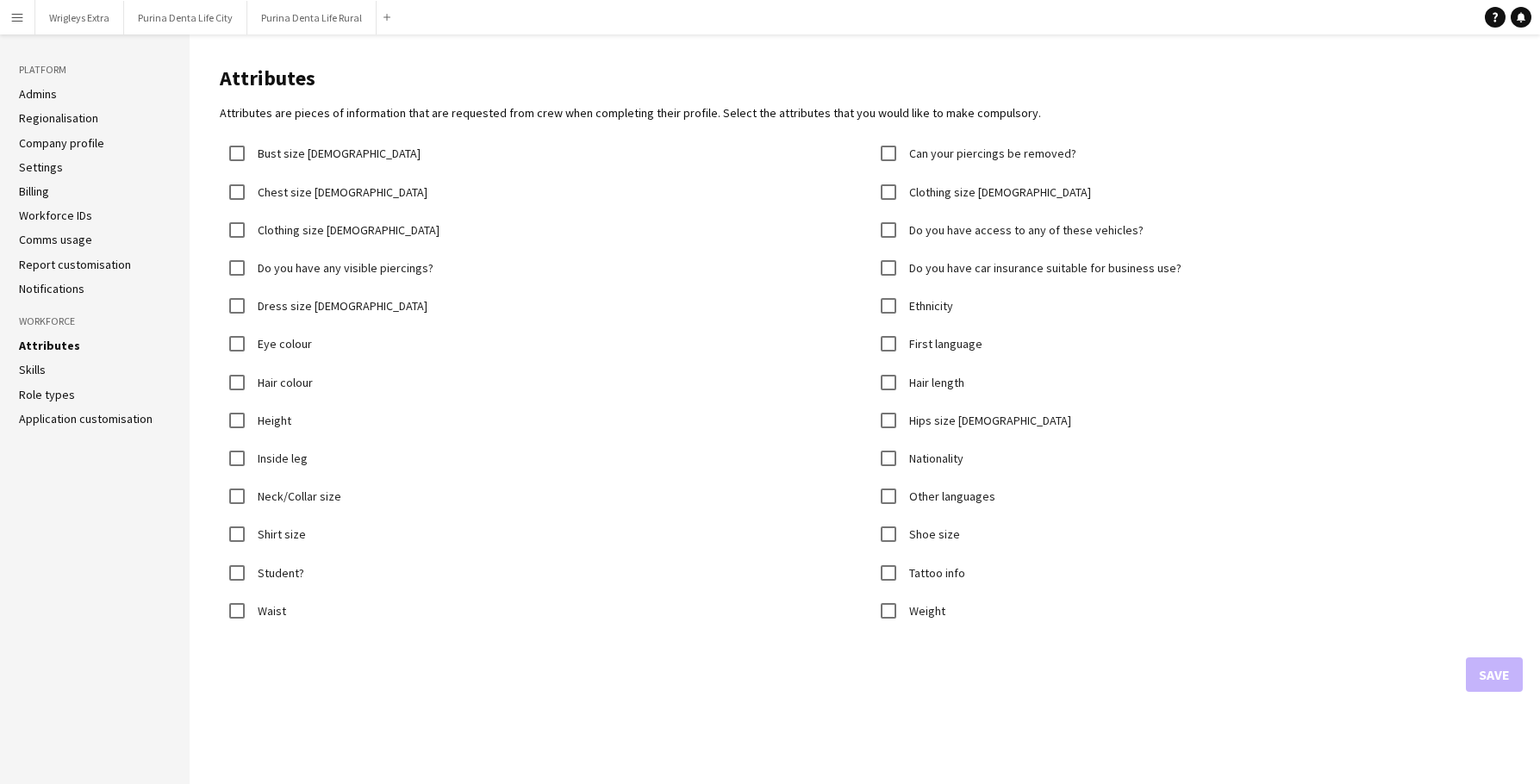
click at [38, 364] on link "Skills" at bounding box center [31, 370] width 26 height 16
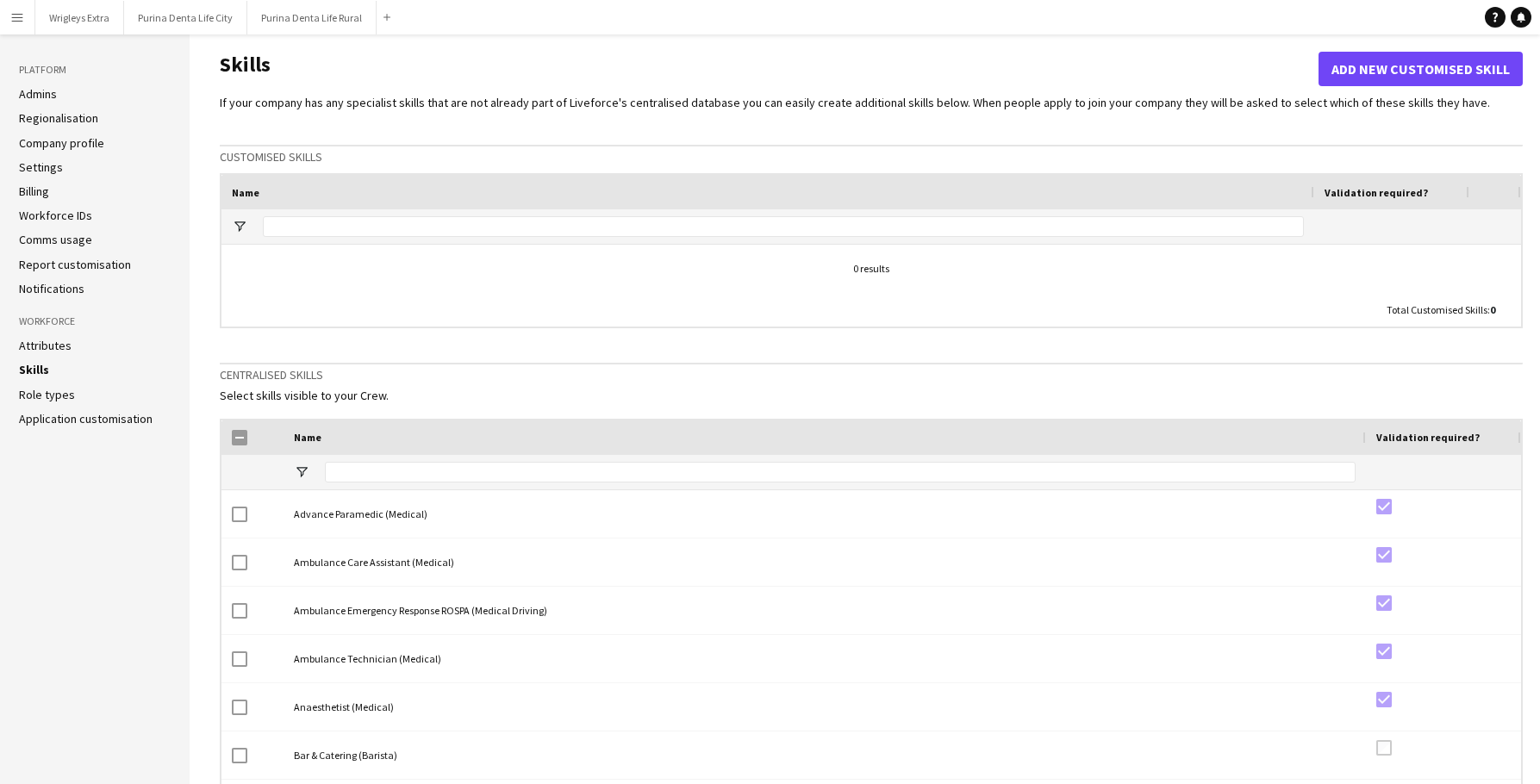
click at [33, 381] on ul "Attributes Skills Role types Application customisation" at bounding box center [94, 382] width 151 height 89
click at [33, 387] on link "Role types" at bounding box center [46, 394] width 56 height 16
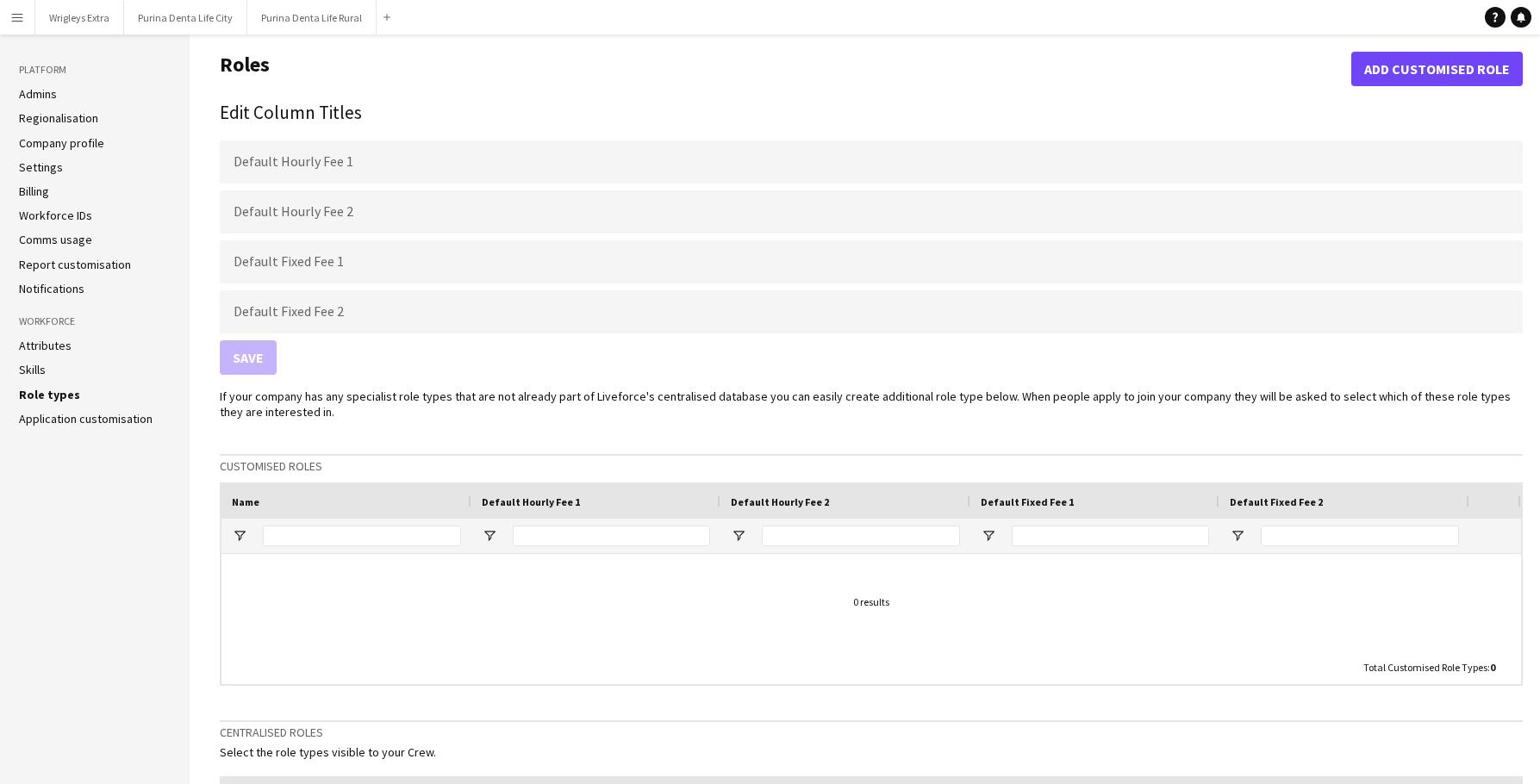
click at [40, 368] on link "Skills" at bounding box center [31, 370] width 26 height 16
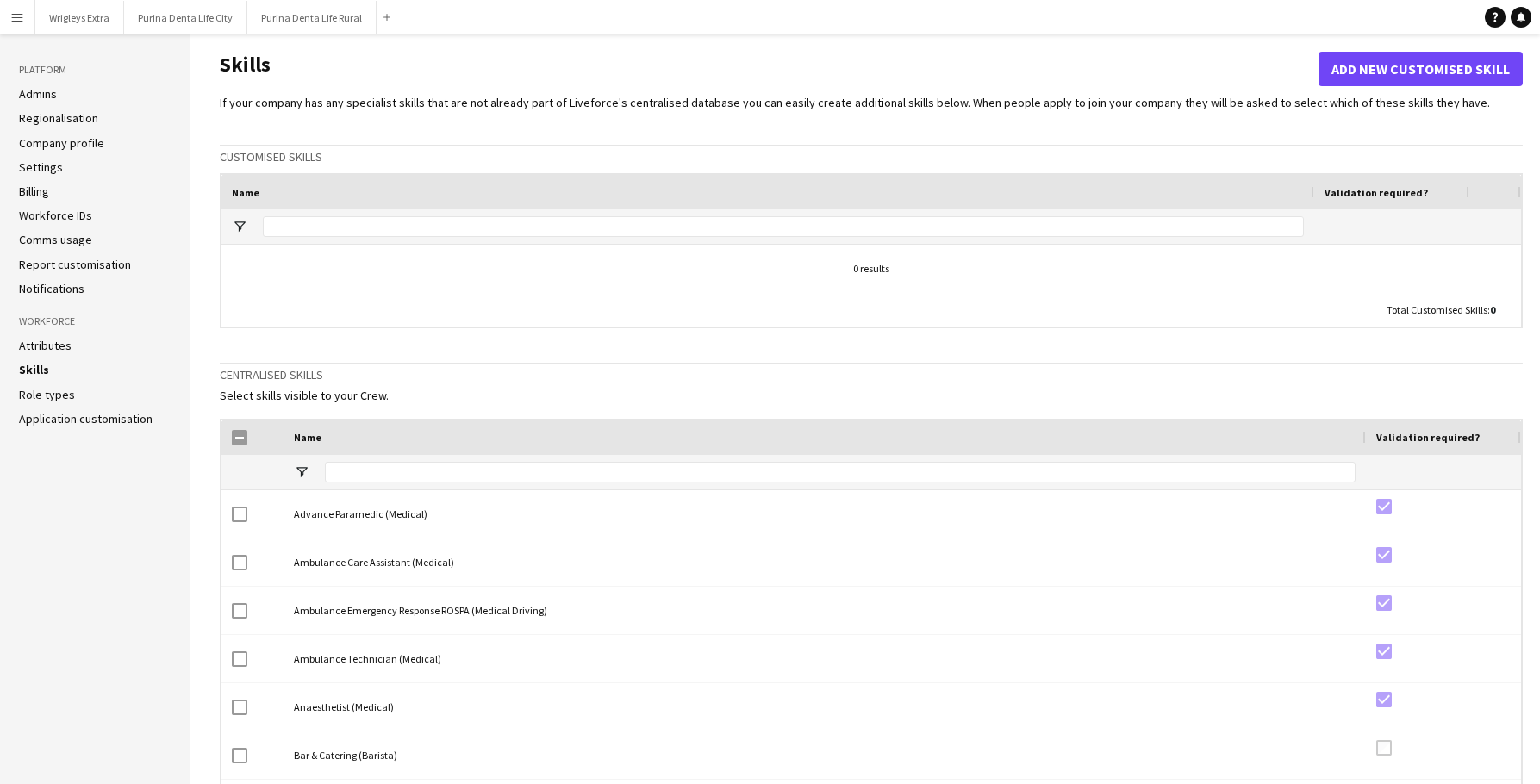
click at [48, 340] on link "Attributes" at bounding box center [45, 346] width 53 height 16
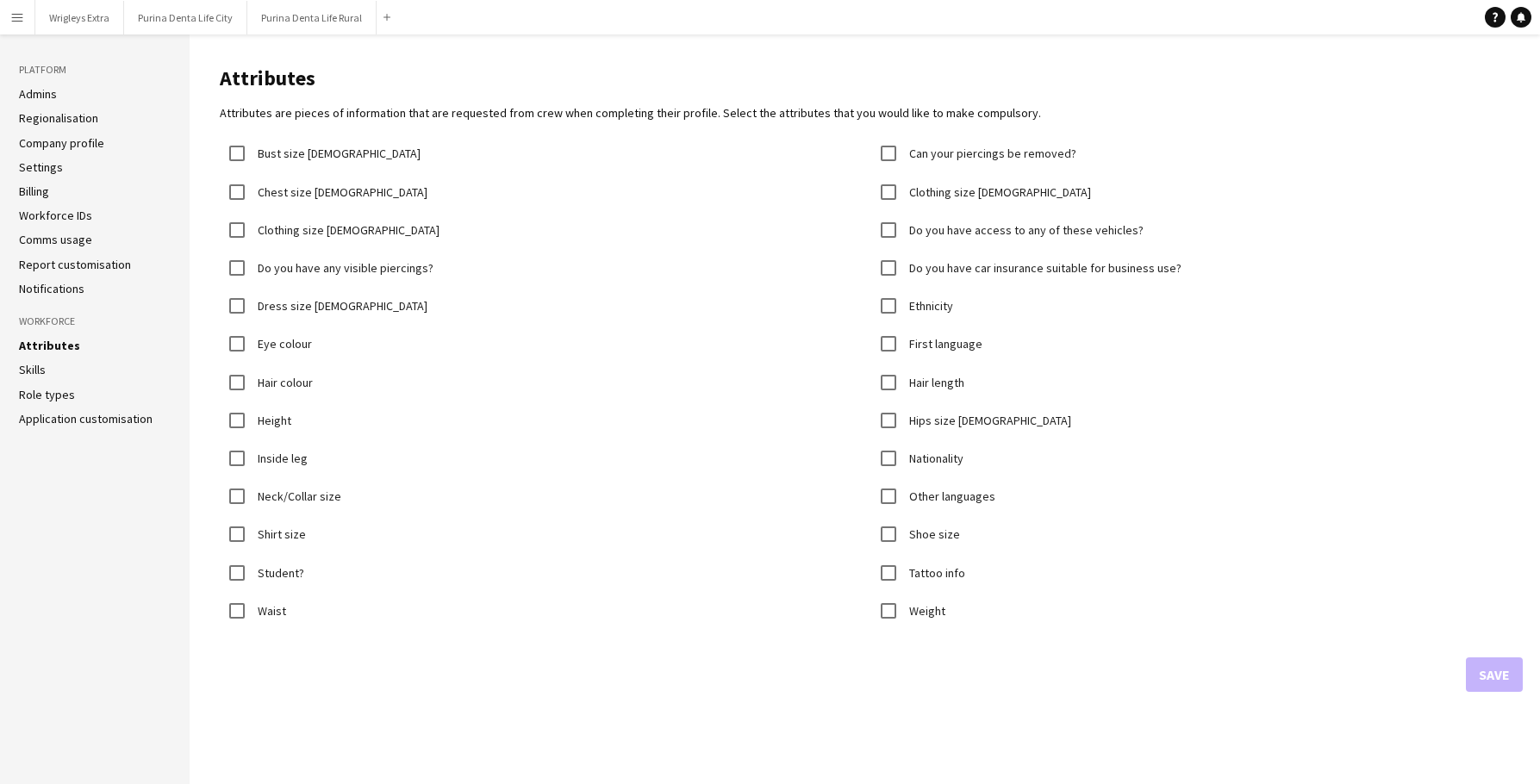
click at [62, 288] on link "Notifications" at bounding box center [51, 289] width 65 height 16
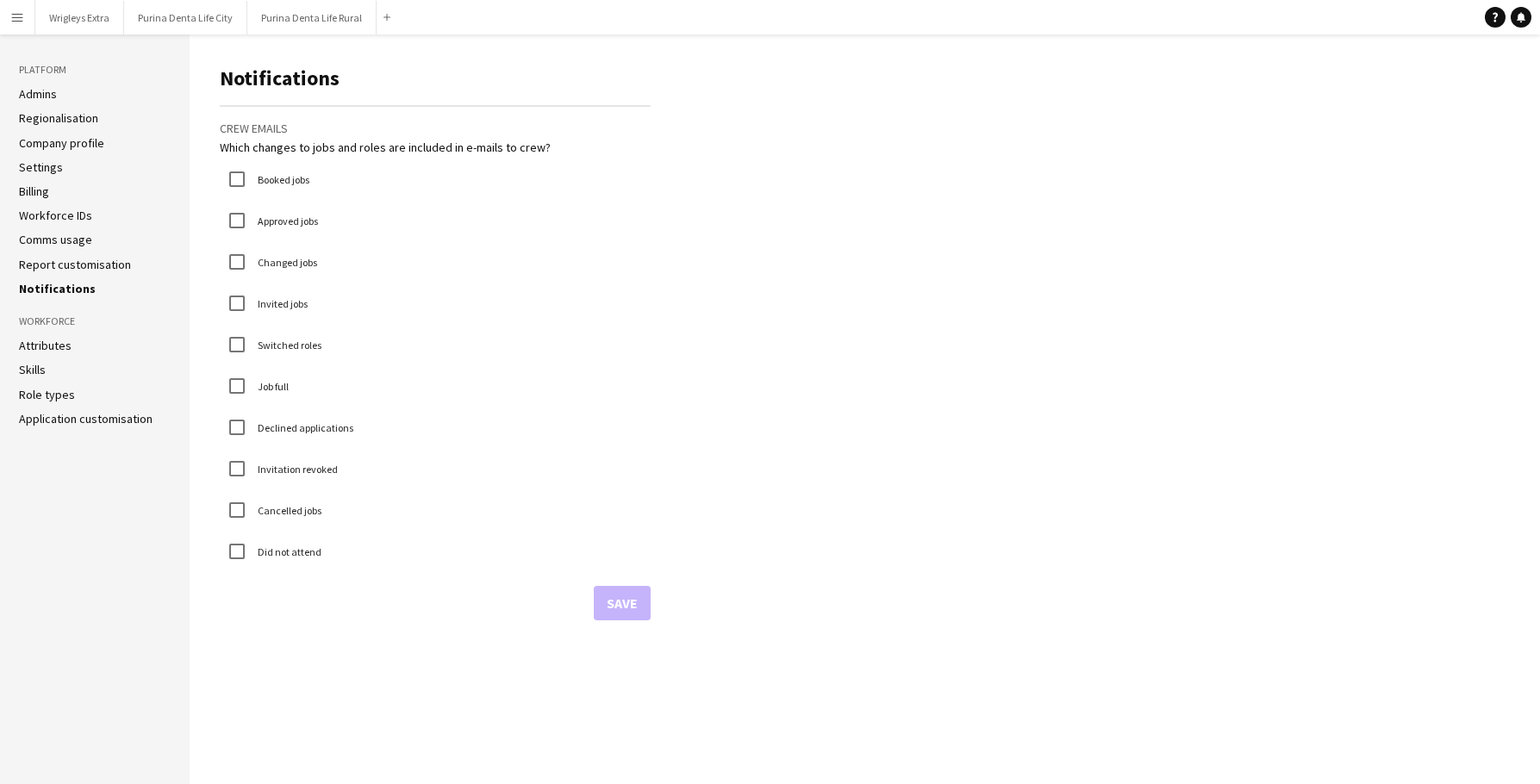
click at [59, 258] on link "Report customisation" at bounding box center [74, 265] width 112 height 16
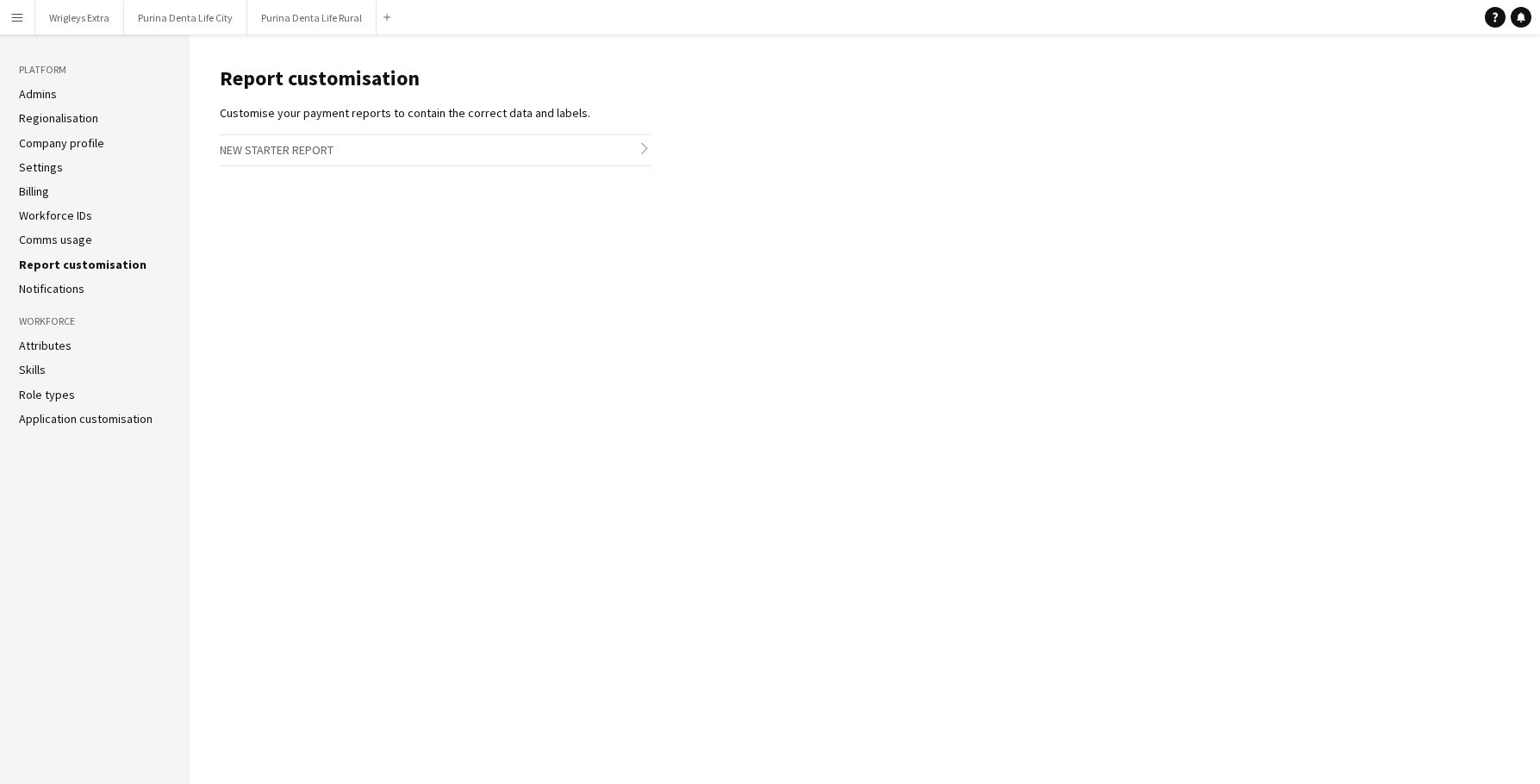
click at [56, 242] on link "Comms usage" at bounding box center [55, 239] width 73 height 16
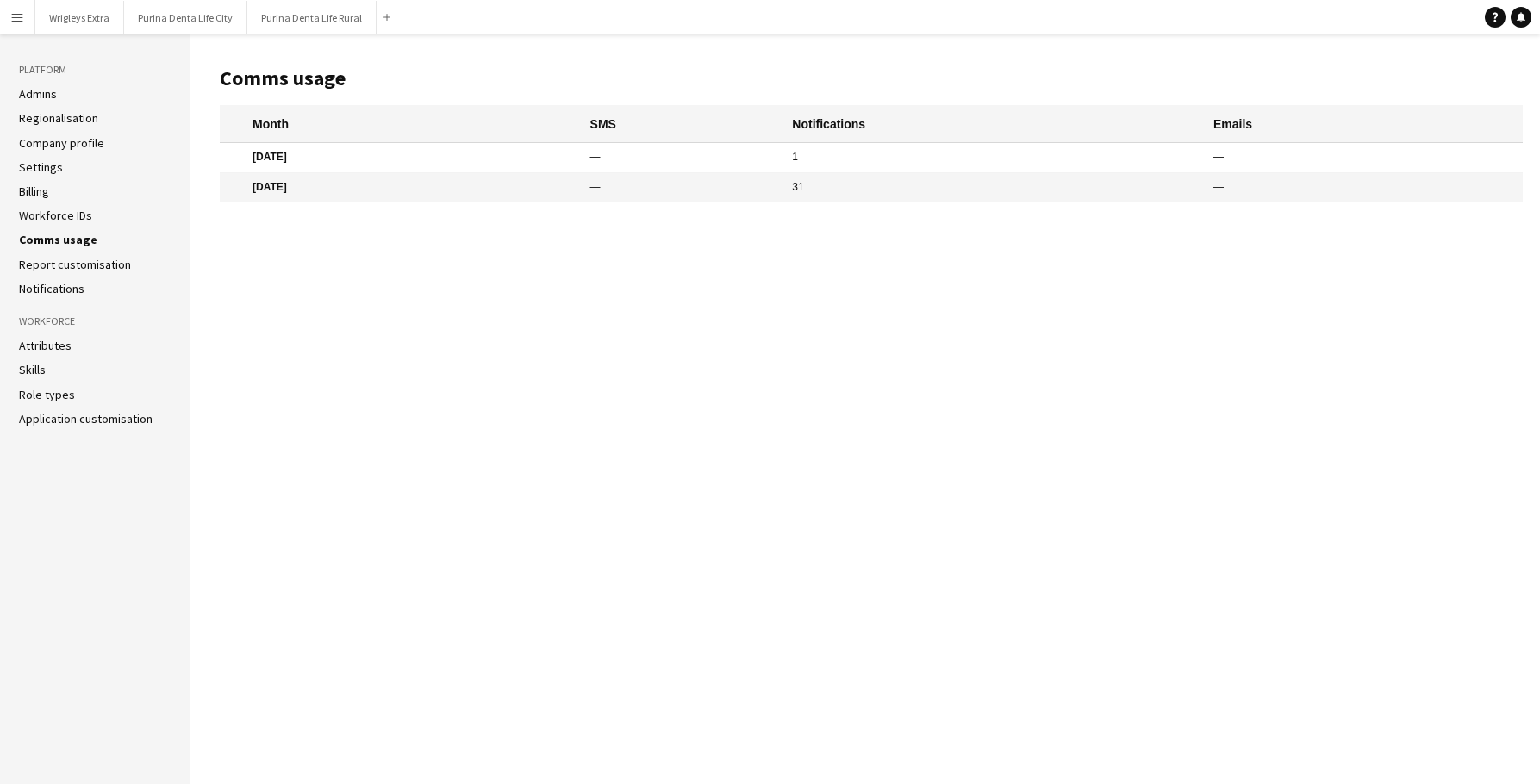
click at [69, 211] on link "Workforce IDs" at bounding box center [55, 216] width 73 height 16
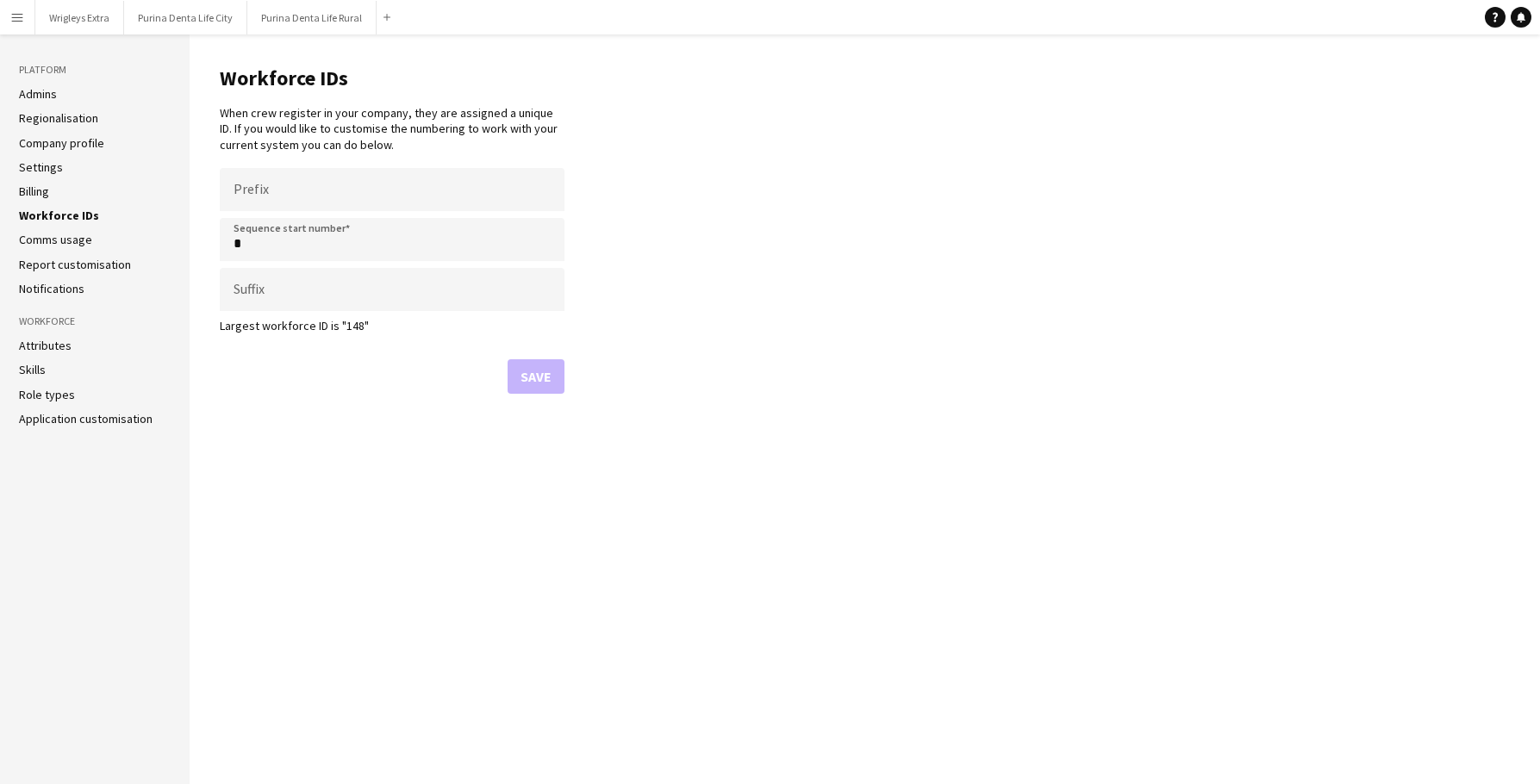
click at [57, 194] on li "Billing" at bounding box center [94, 191] width 151 height 16
click at [49, 157] on ul "Admins Regionalisation Company profile Settings Billing Workforce IDs Comms usa…" at bounding box center [94, 190] width 151 height 210
click at [48, 160] on link "Settings" at bounding box center [40, 167] width 44 height 16
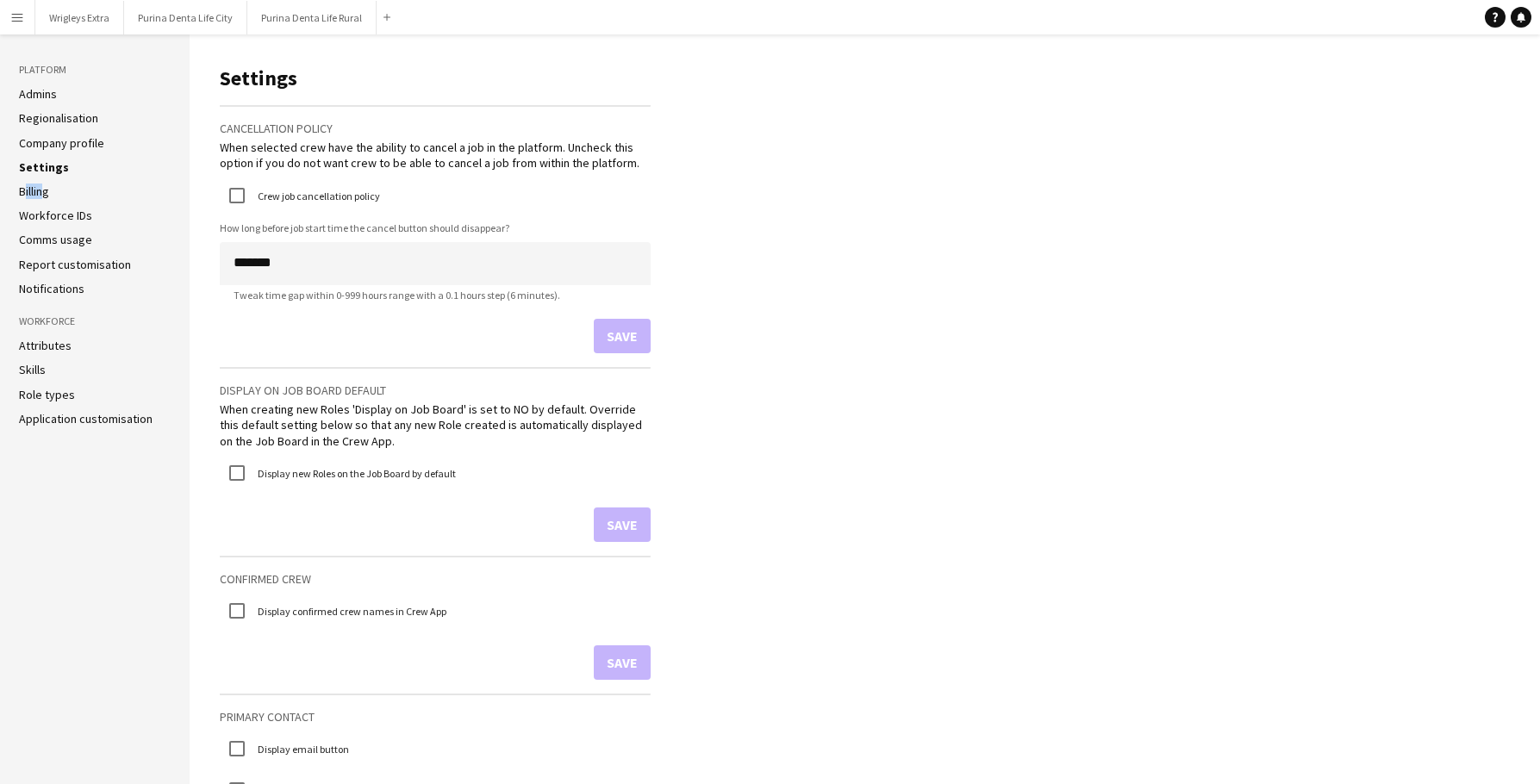
click at [37, 183] on ul "Admins Regionalisation Company profile Settings Billing Workforce IDs Comms usa…" at bounding box center [94, 190] width 151 height 210
click at [53, 148] on link "Company profile" at bounding box center [61, 144] width 85 height 16
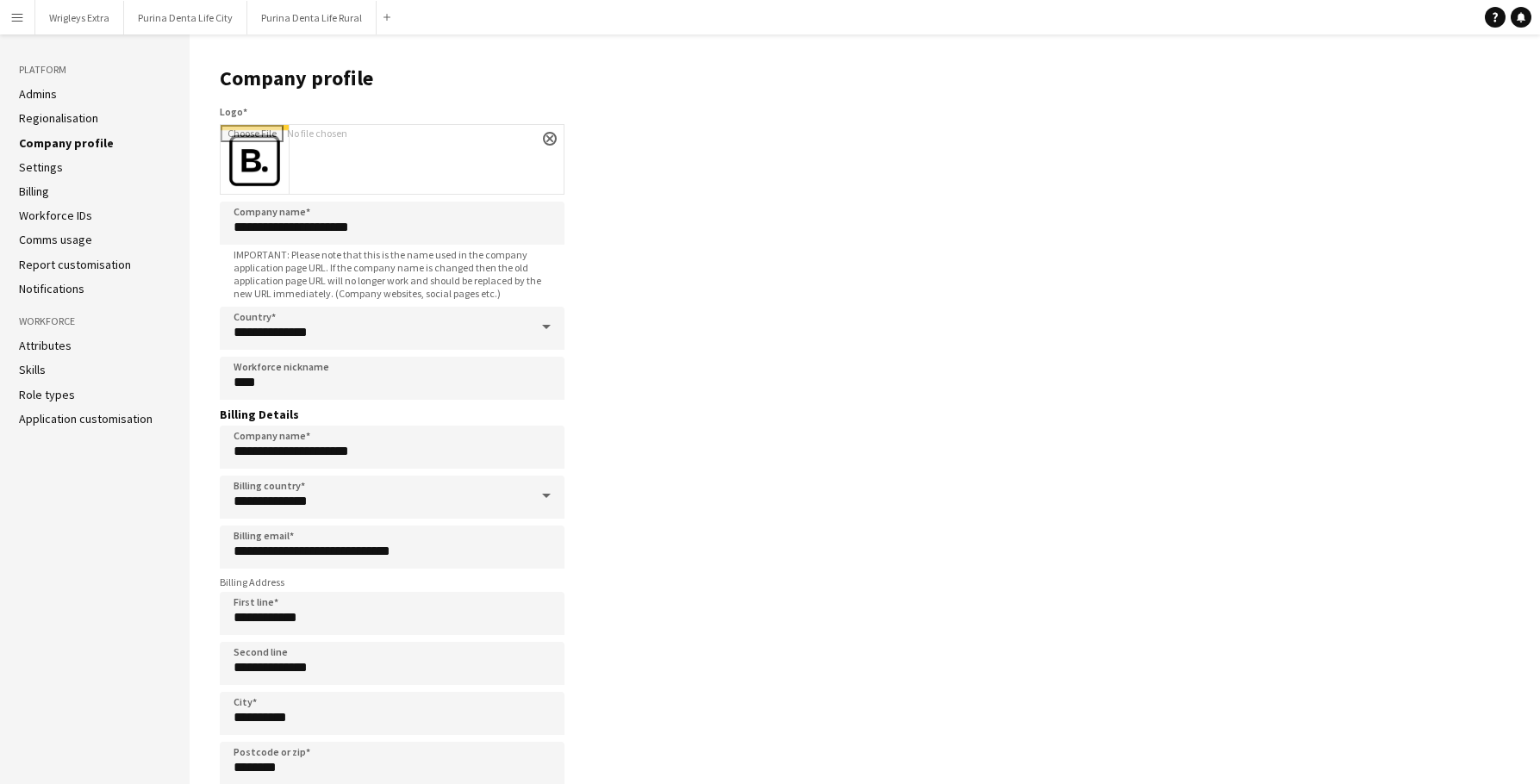
click at [22, 108] on ul "Admins Regionalisation Company profile Settings Billing Workforce IDs Comms usa…" at bounding box center [94, 190] width 151 height 210
click at [22, 104] on ul "Admins Regionalisation Company profile Settings Billing Workforce IDs Comms usa…" at bounding box center [94, 190] width 151 height 210
click at [20, 99] on link "Admins" at bounding box center [37, 94] width 38 height 16
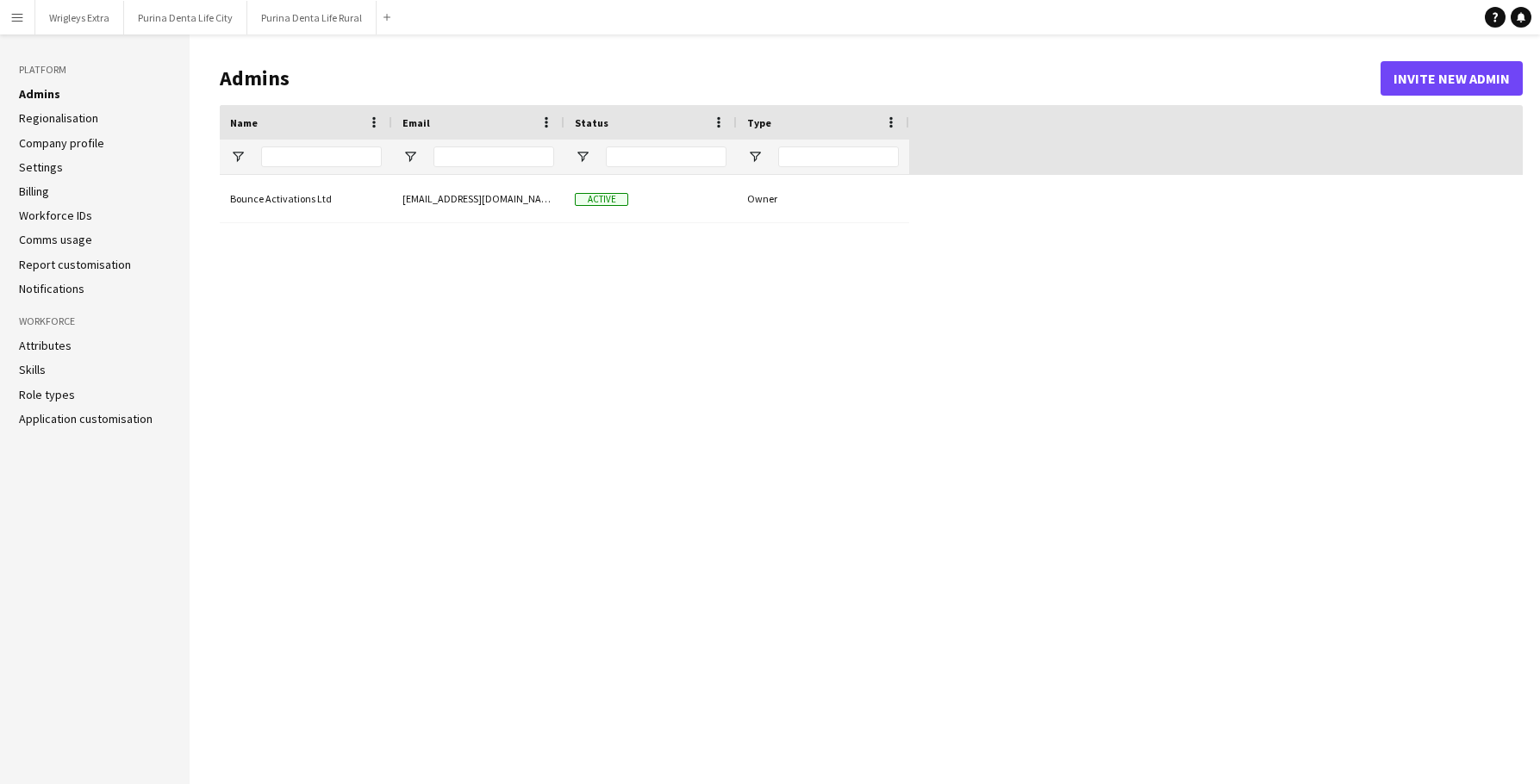
type input "**********"
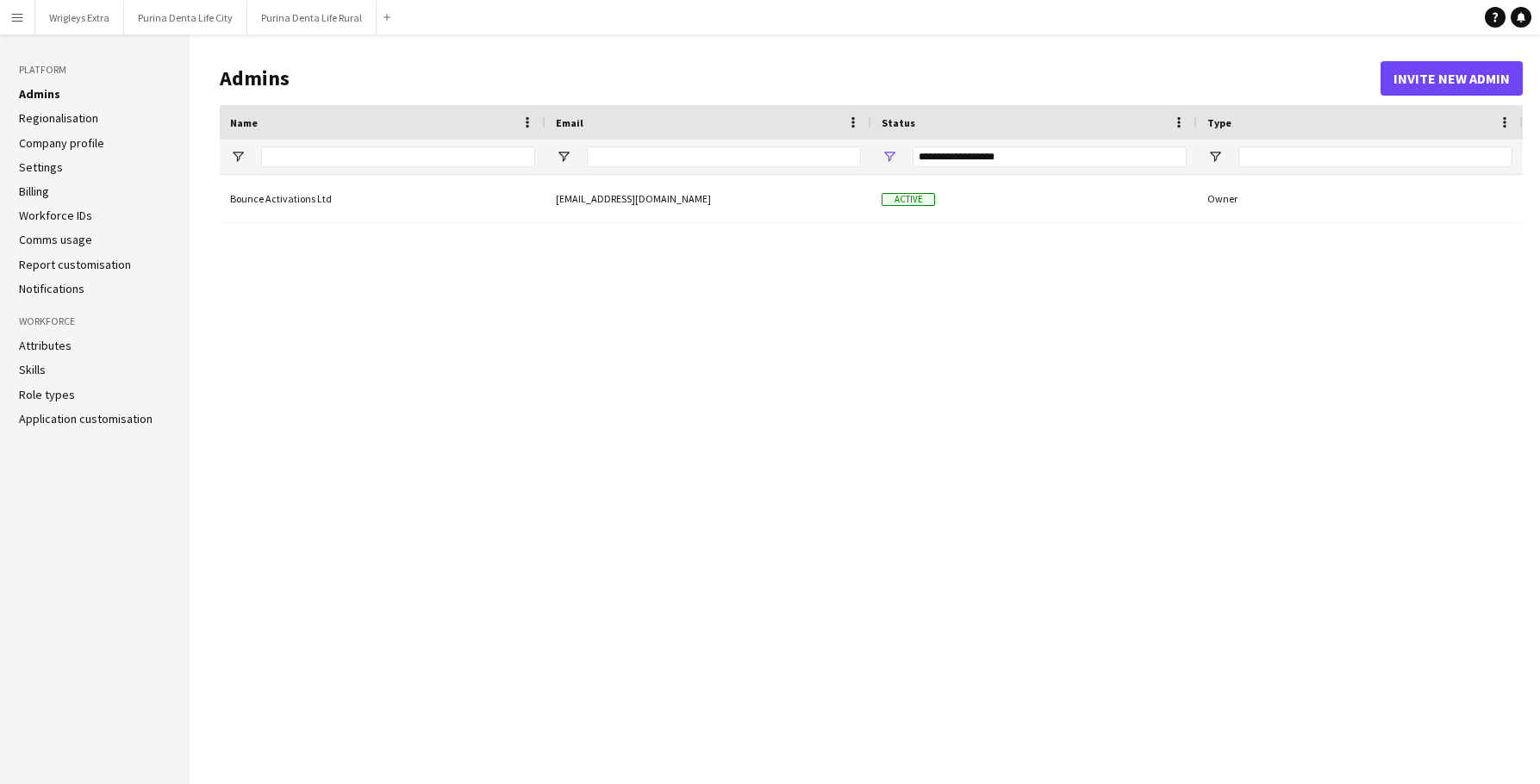
click at [947, 156] on div "**********" at bounding box center [1049, 156] width 274 height 21
click at [1052, 74] on h1 "Admins" at bounding box center [800, 78] width 1160 height 25
click at [889, 151] on span "Open Filter Menu" at bounding box center [890, 157] width 16 height 16
click at [989, 55] on header "Admins Invite new admin" at bounding box center [871, 78] width 1303 height 54
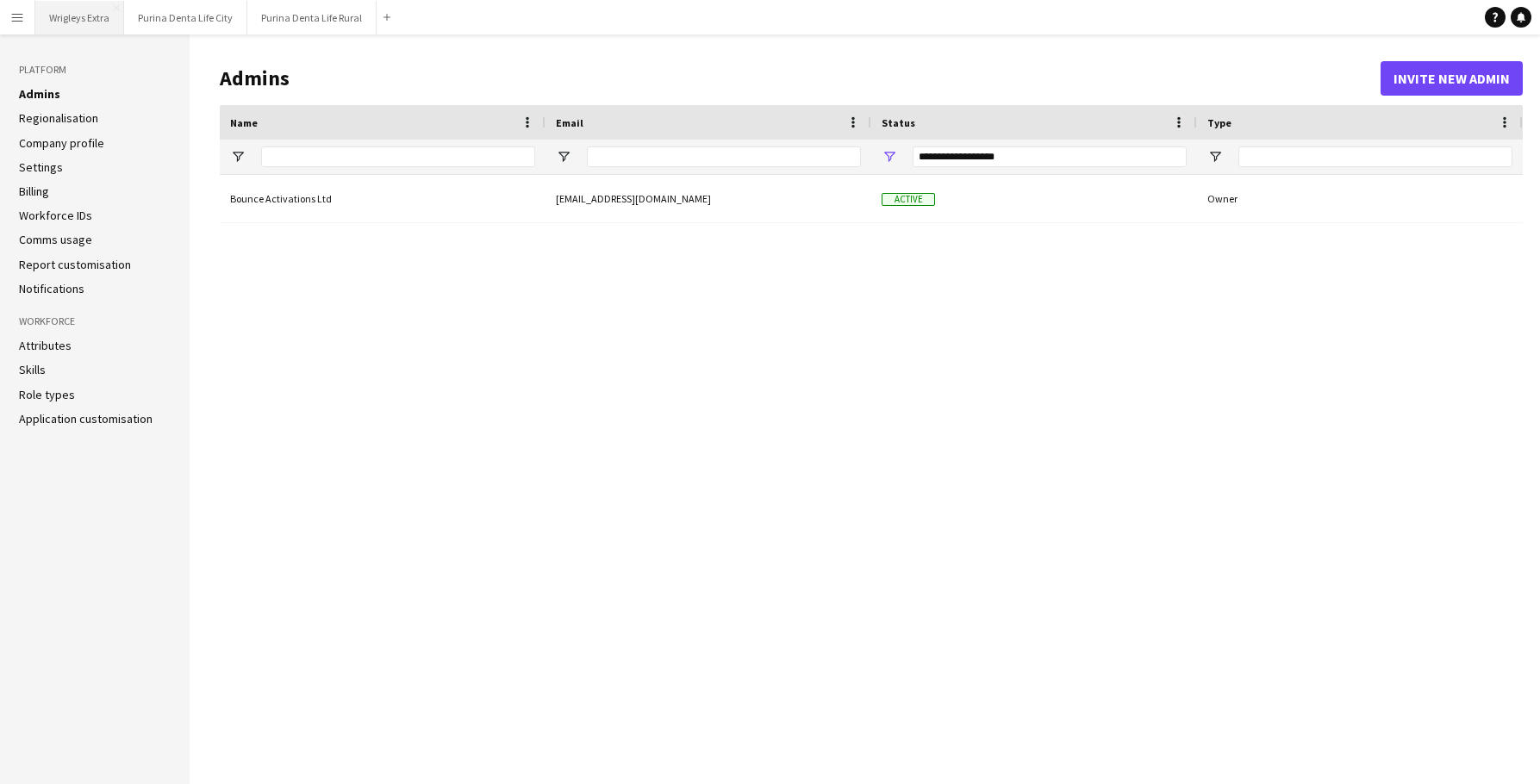
click at [95, 28] on button "Wrigleys Extra Close" at bounding box center [79, 18] width 89 height 33
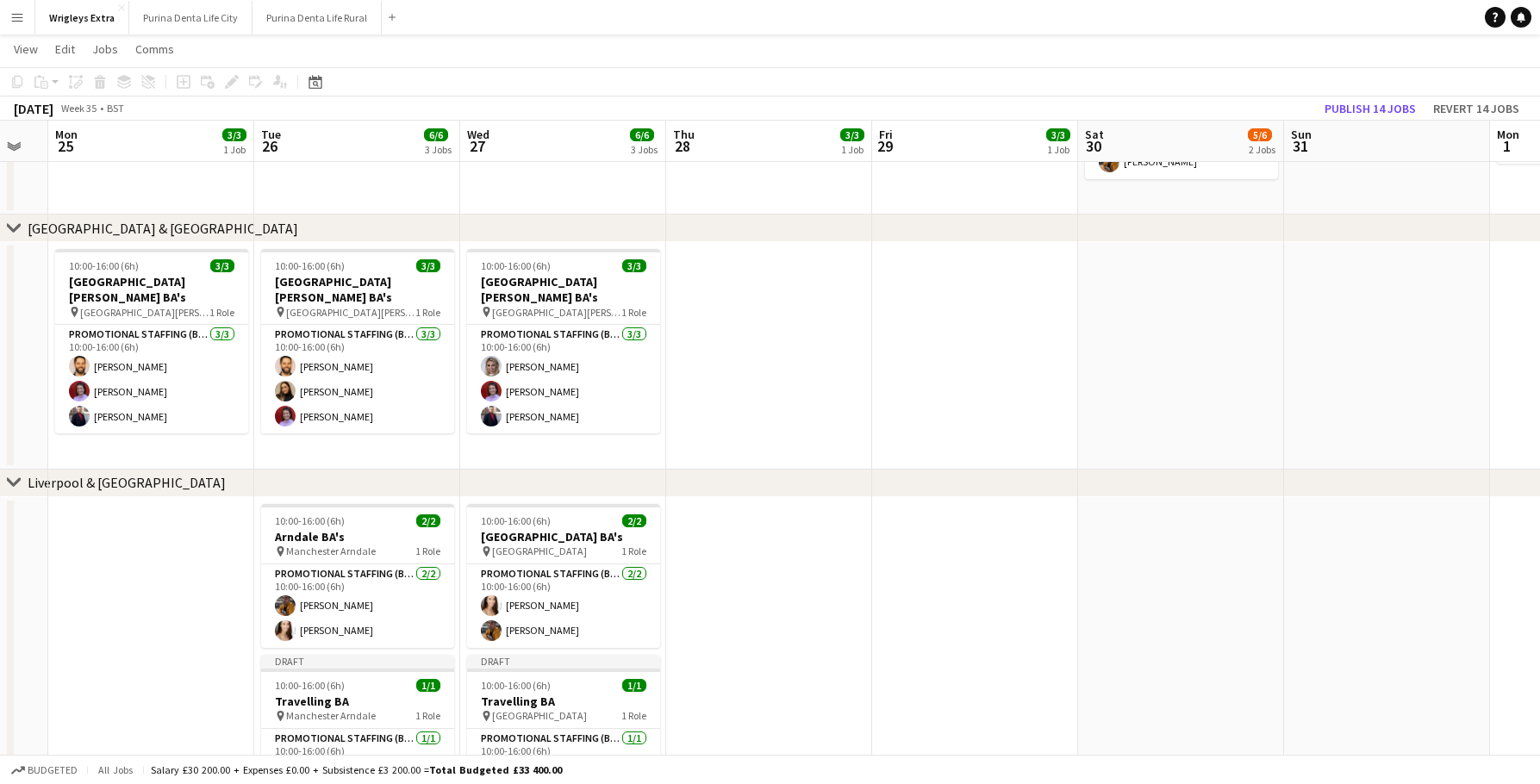
scroll to position [0, 362]
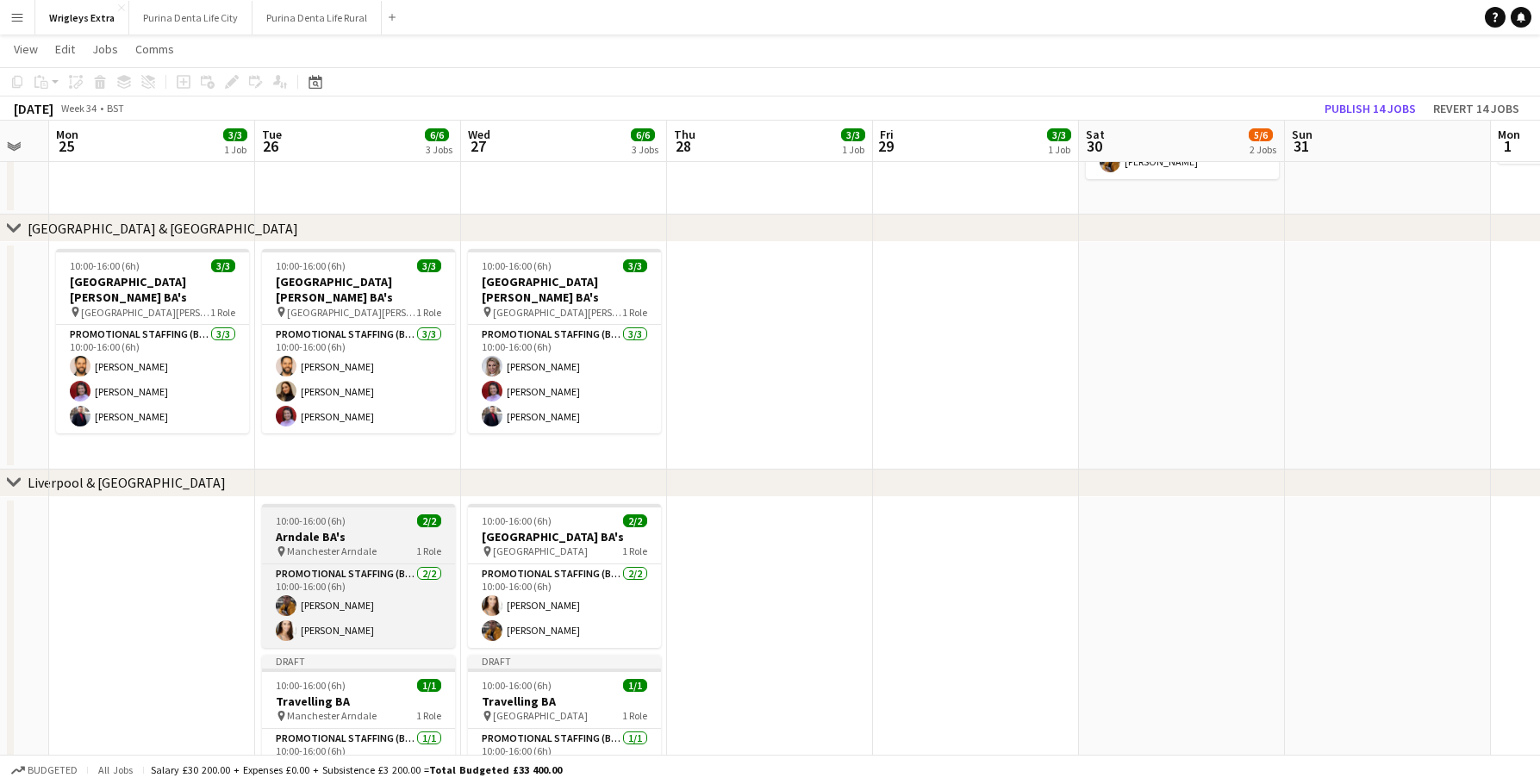
click at [367, 516] on div "10:00-16:00 (6h) 2/2" at bounding box center [358, 520] width 193 height 13
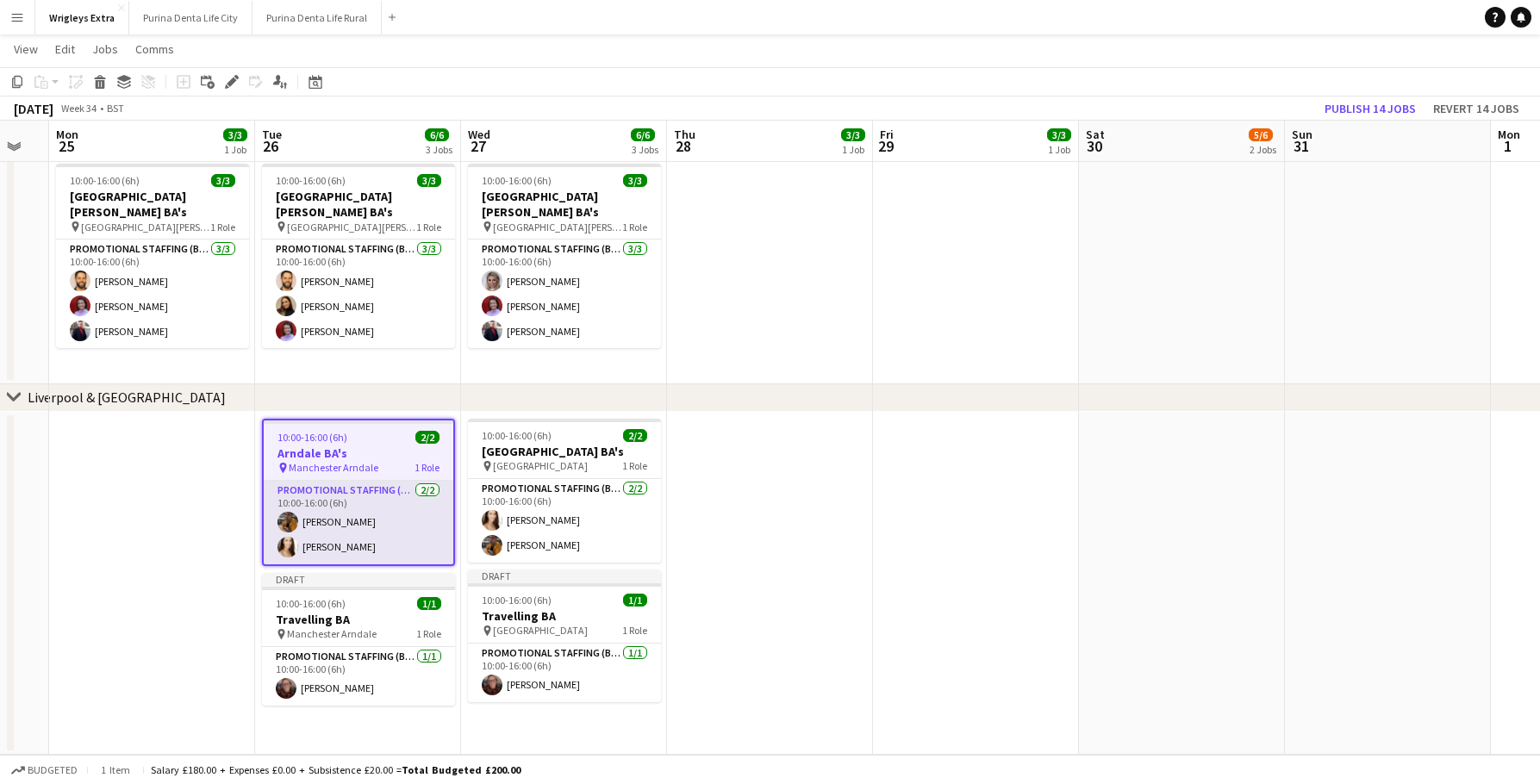
scroll to position [545, 0]
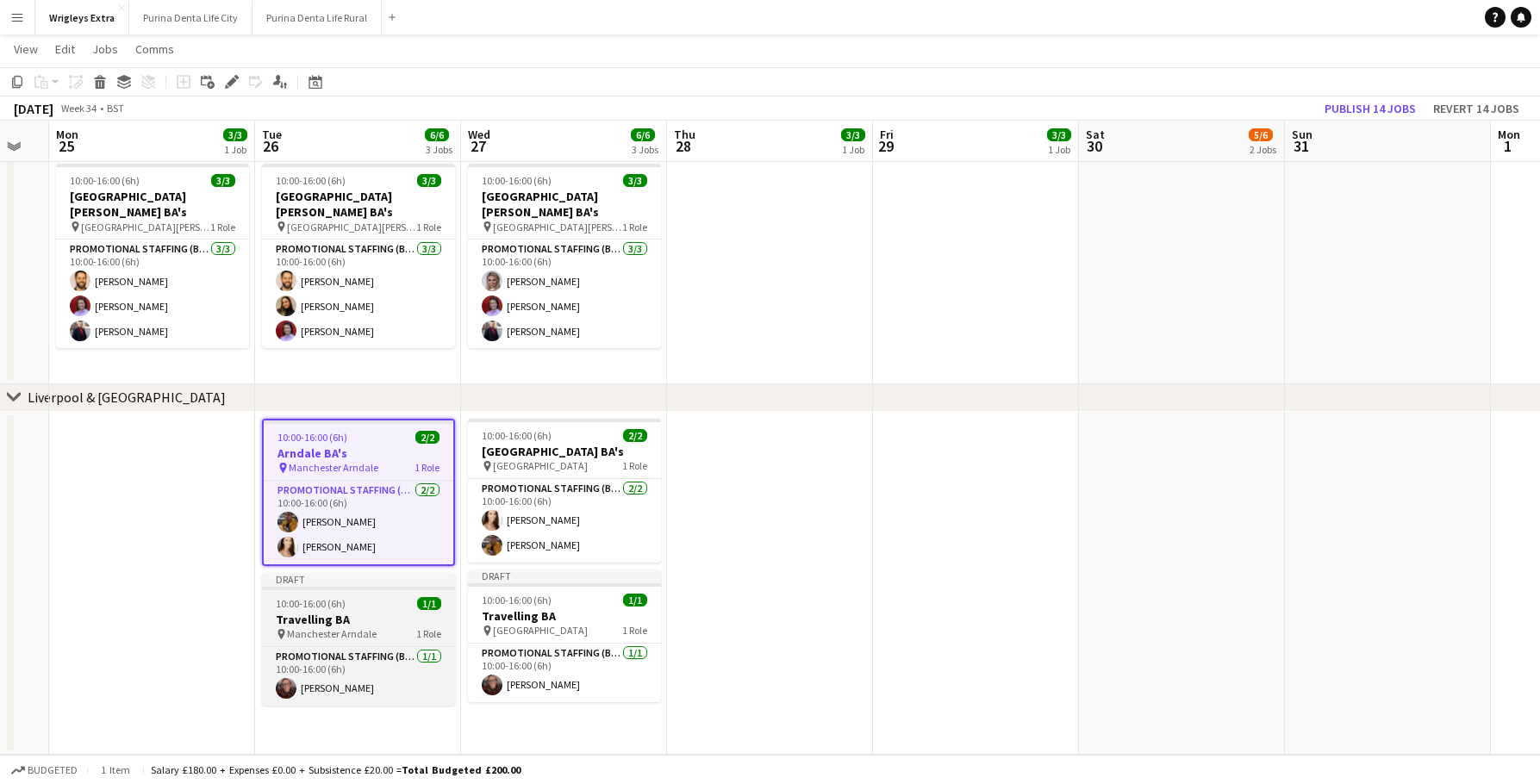
click at [345, 601] on div "10:00-16:00 (6h) 1/1" at bounding box center [358, 602] width 193 height 13
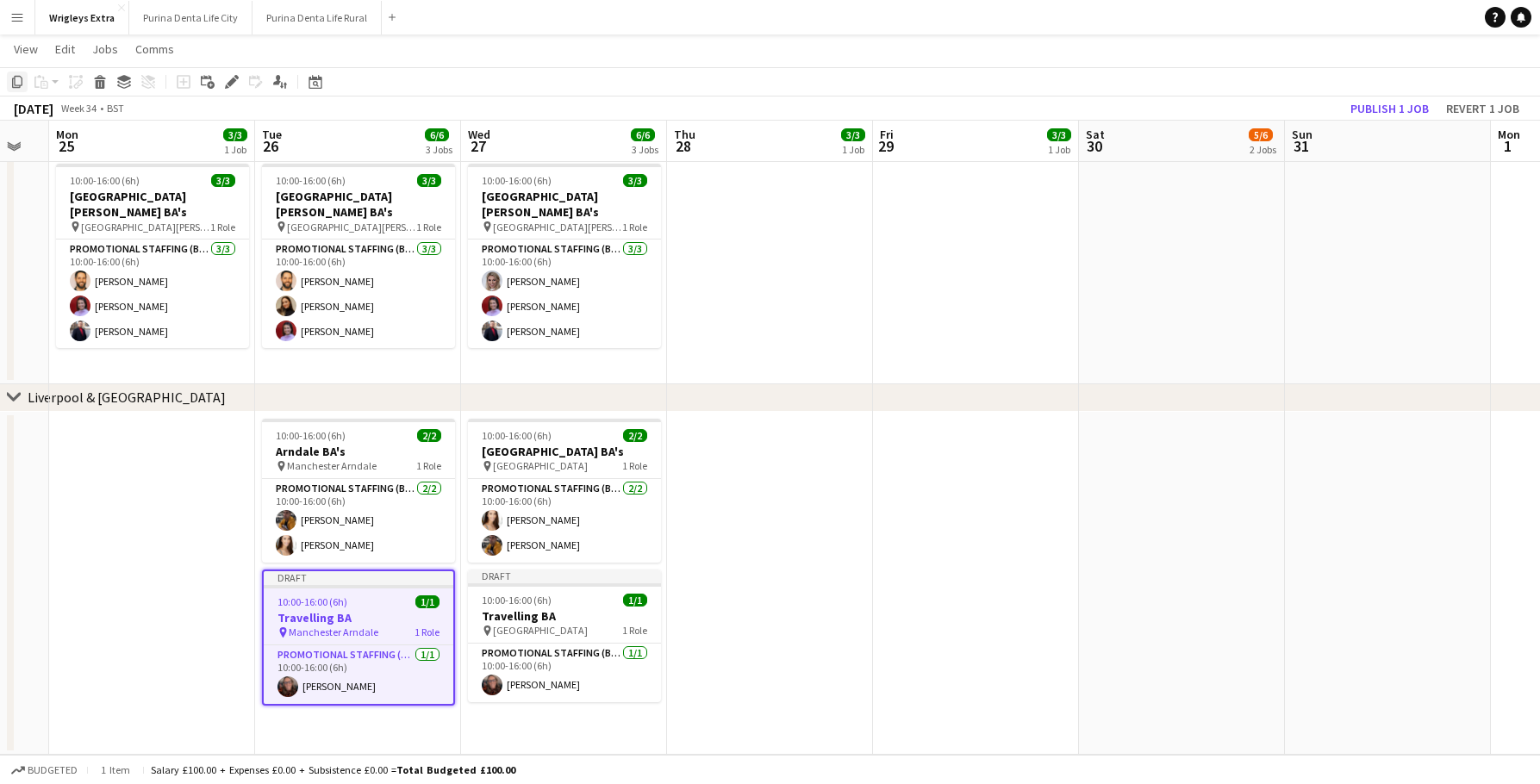
click at [23, 84] on icon "Copy" at bounding box center [18, 82] width 14 height 14
click at [187, 25] on button "Purina Denta Life City Close" at bounding box center [190, 18] width 123 height 33
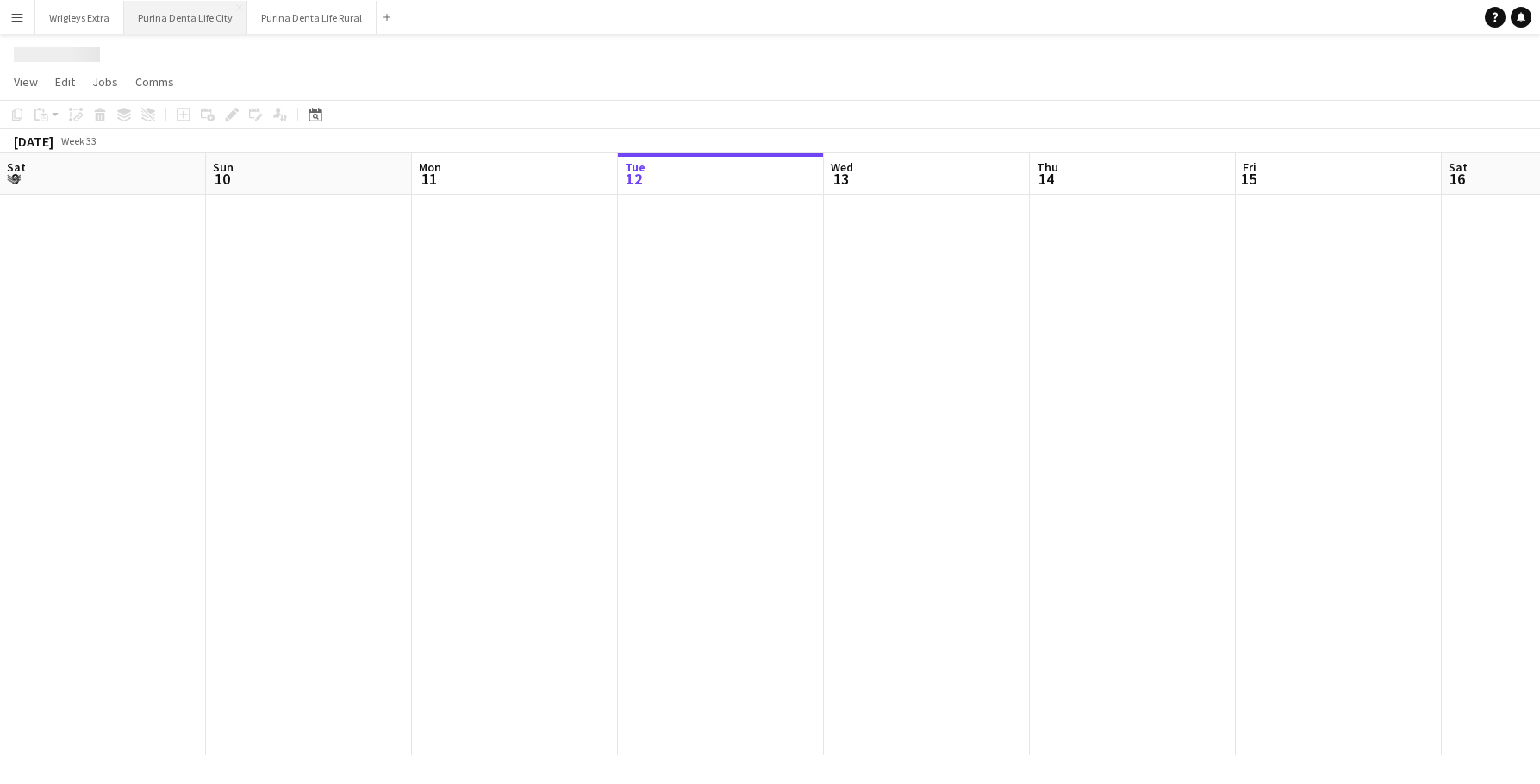
scroll to position [0, 412]
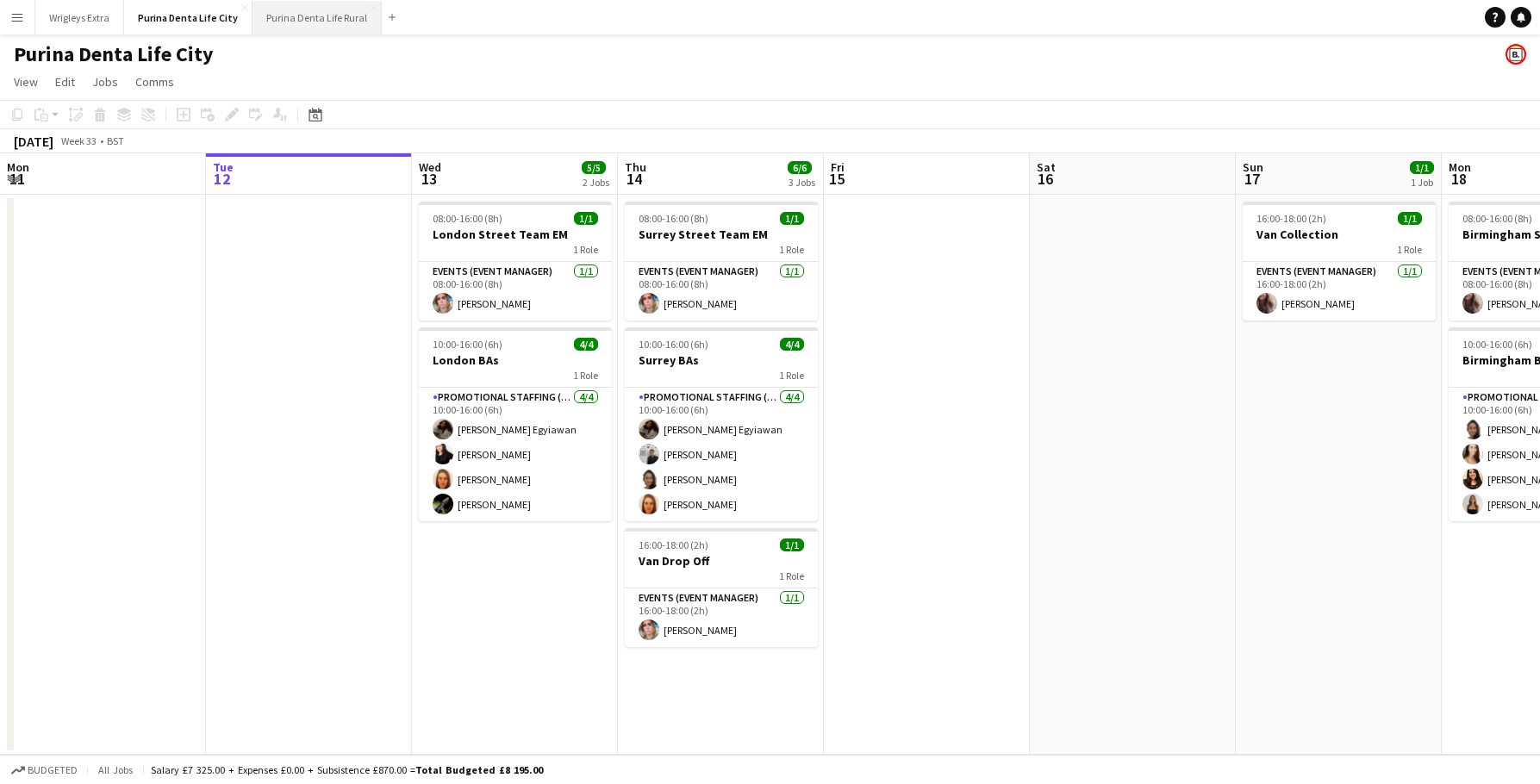
click at [312, 21] on button "Purina Denta Life Rural Close" at bounding box center [317, 18] width 129 height 33
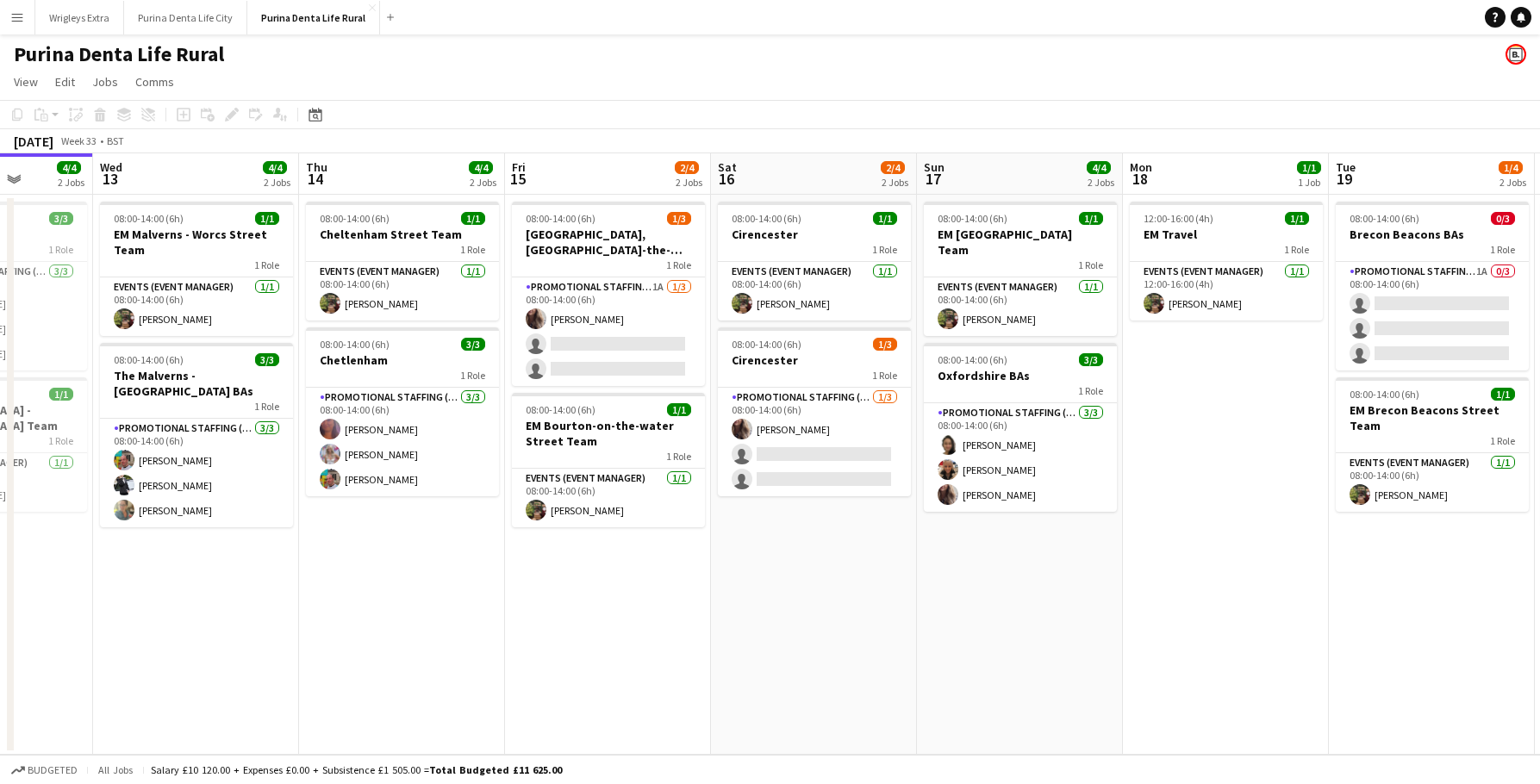
scroll to position [0, 734]
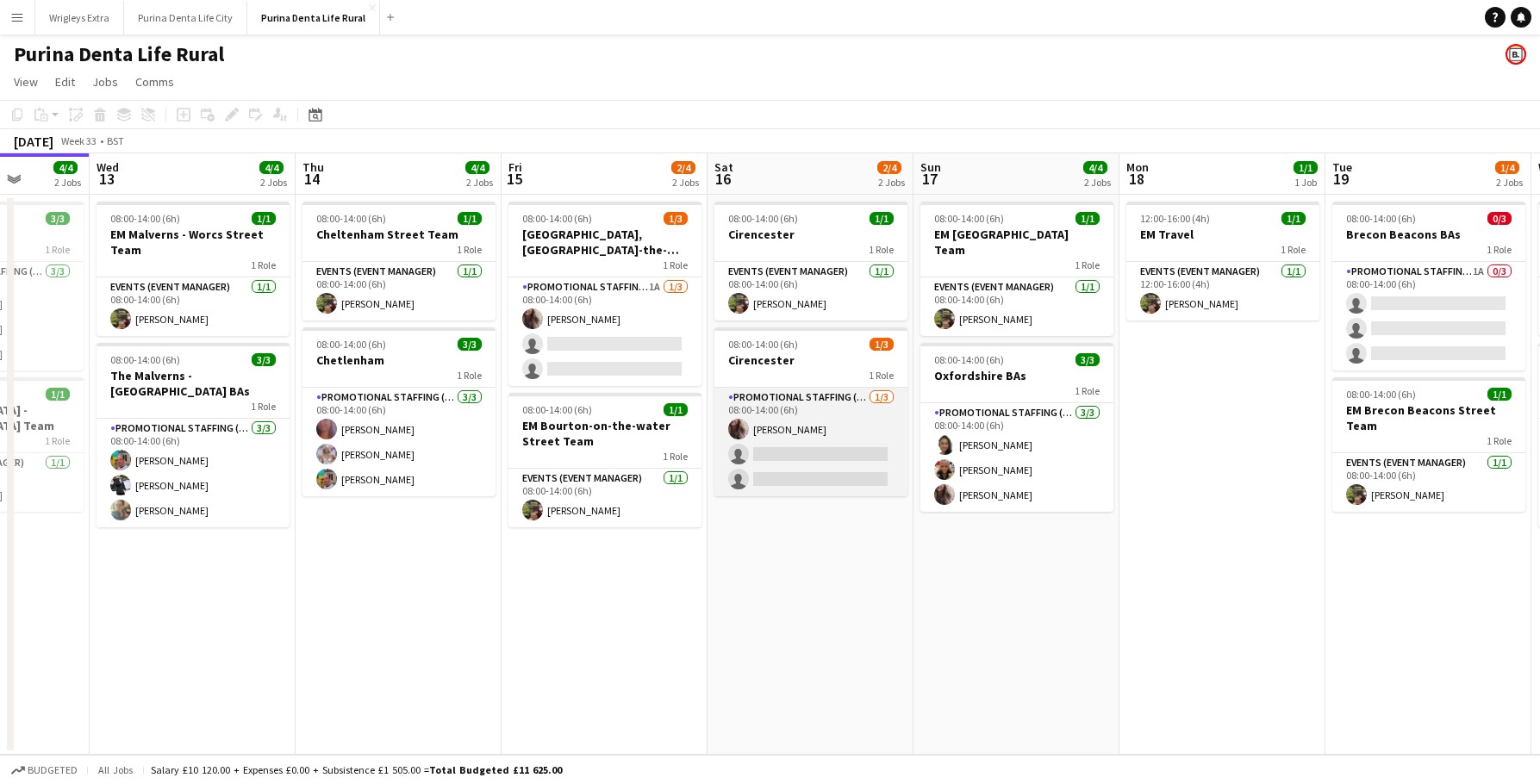
click at [812, 448] on app-card-role "Promotional Staffing (Brand Ambassadors) [DATE] 08:00-14:00 (6h) [PERSON_NAME] …" at bounding box center [811, 441] width 193 height 108
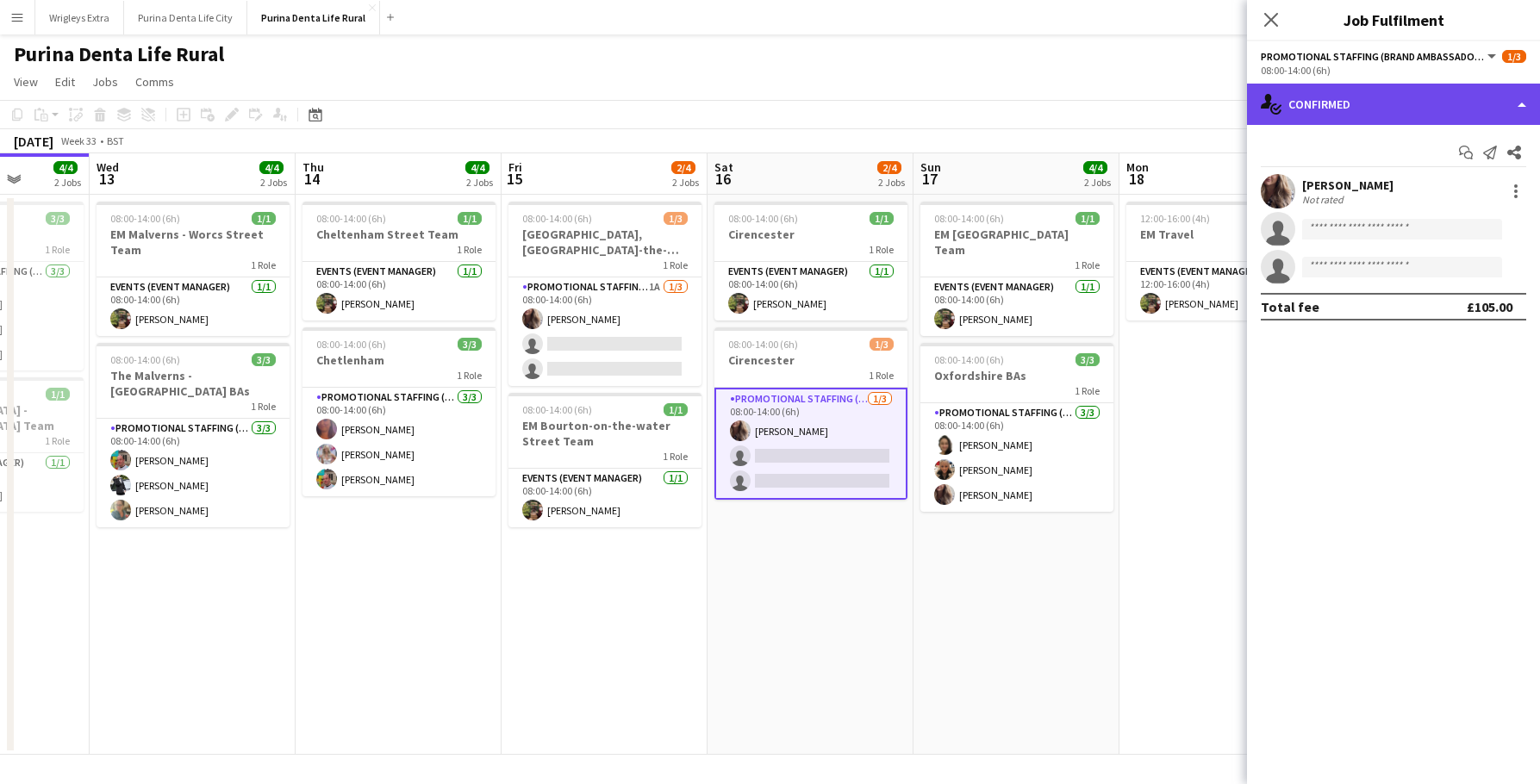
click at [1367, 120] on div "single-neutral-actions-check-2 Confirmed" at bounding box center [1394, 104] width 293 height 41
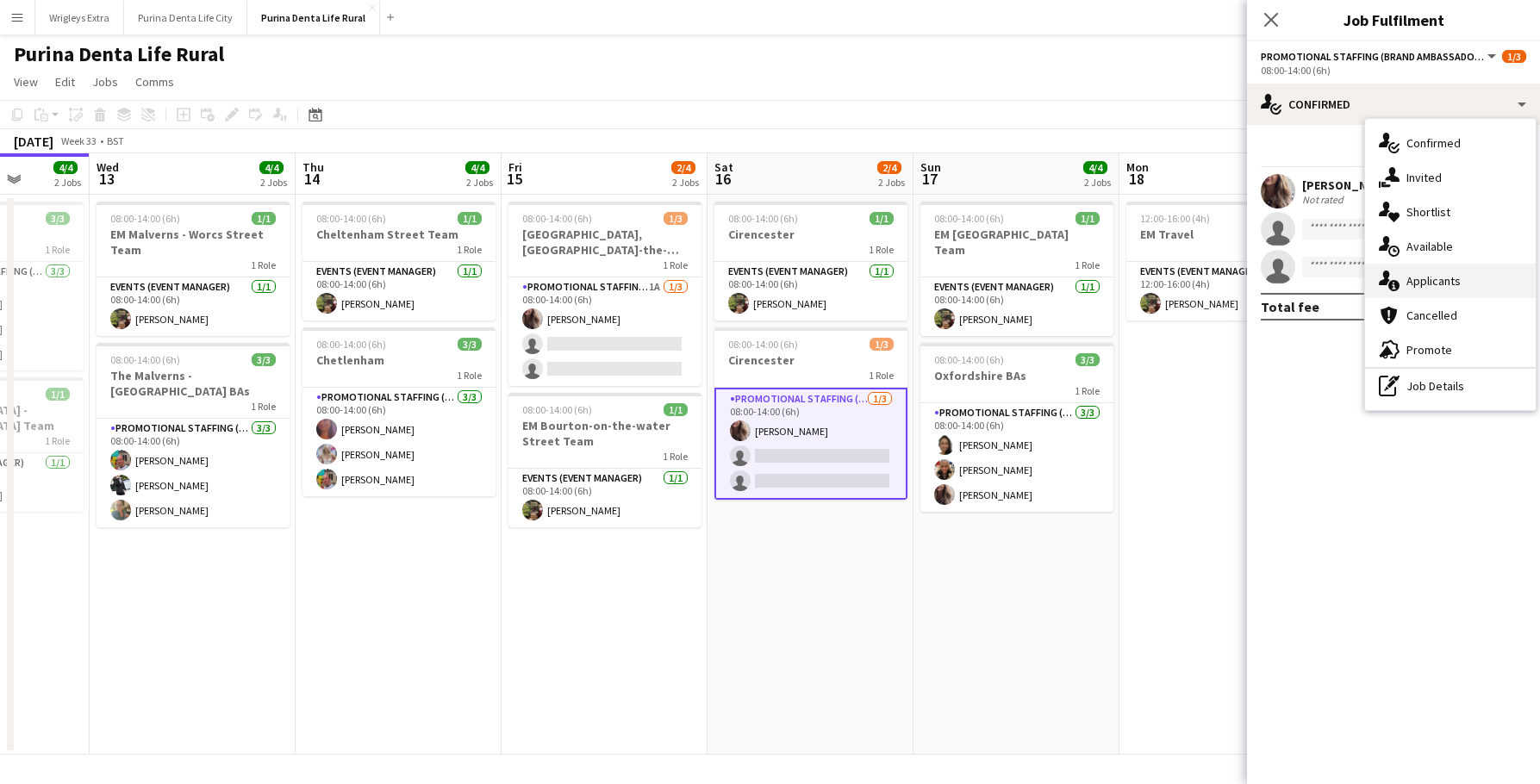
click at [1435, 285] on div "single-neutral-actions-information Applicants" at bounding box center [1449, 280] width 171 height 34
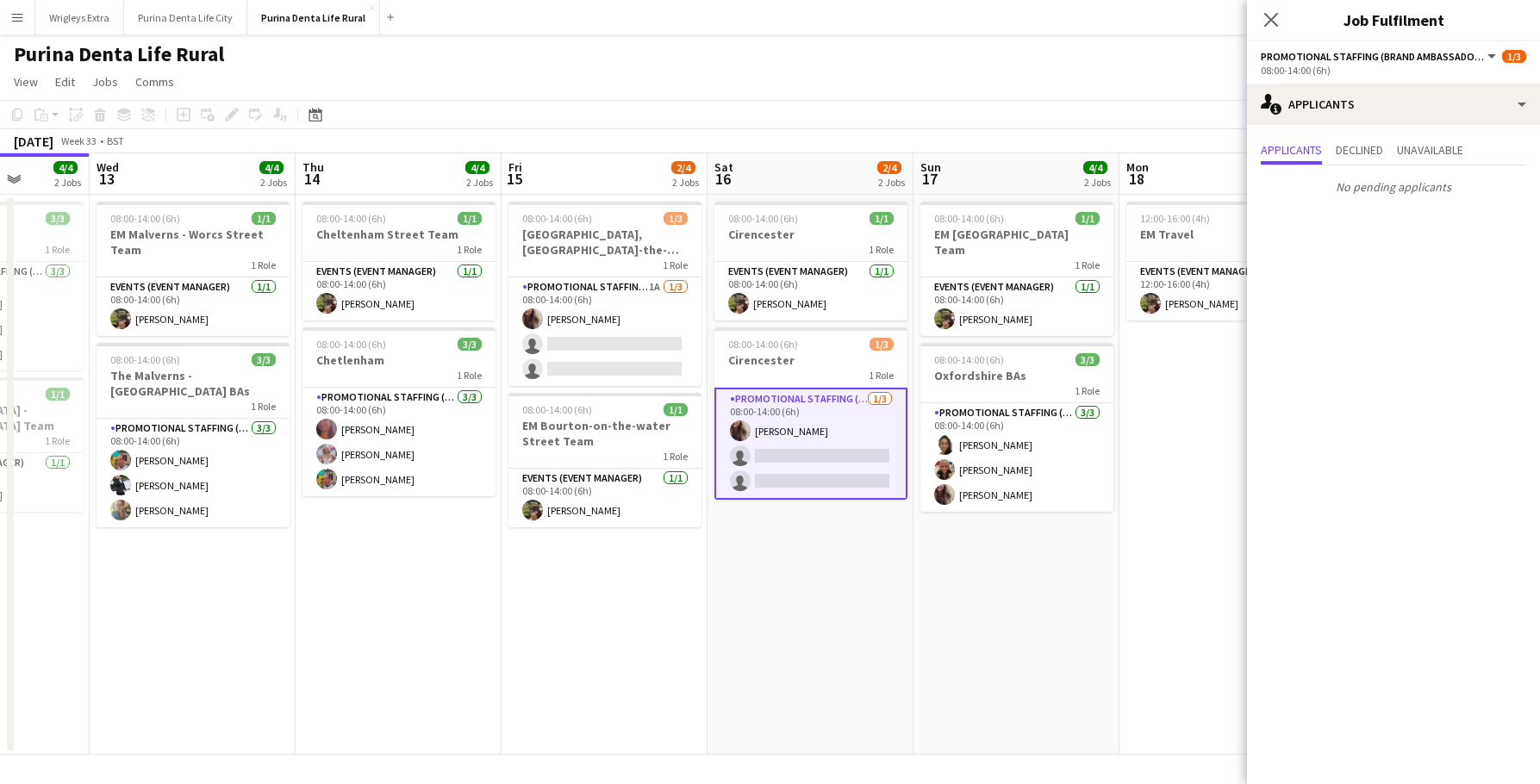
click at [1013, 40] on div "Purina Denta Life Rural" at bounding box center [770, 51] width 1540 height 33
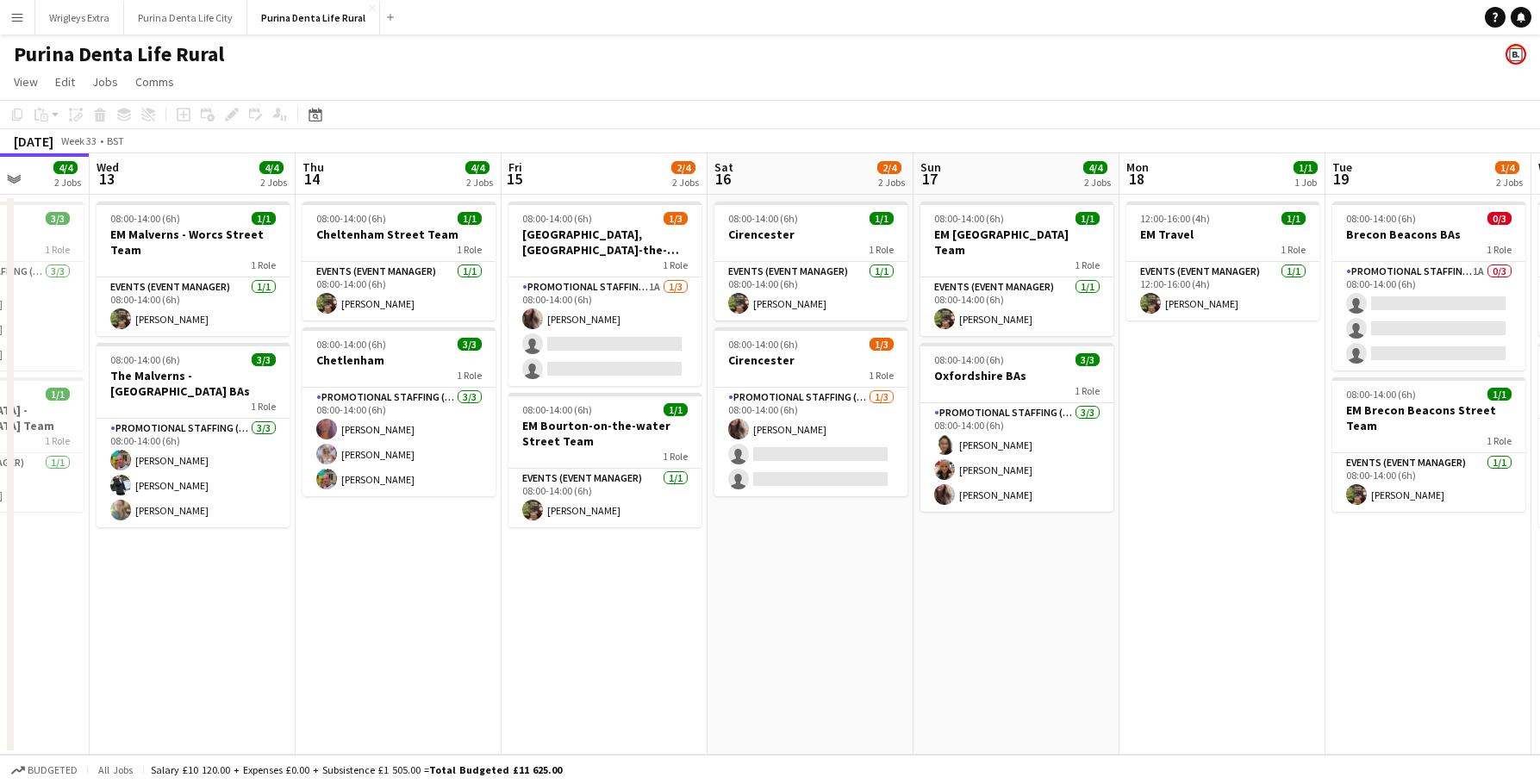
click at [827, 6] on app-navbar "Menu Boards Boards Boards All jobs Status Workforce Workforce My Workforce Recr…" at bounding box center [770, 17] width 1540 height 34
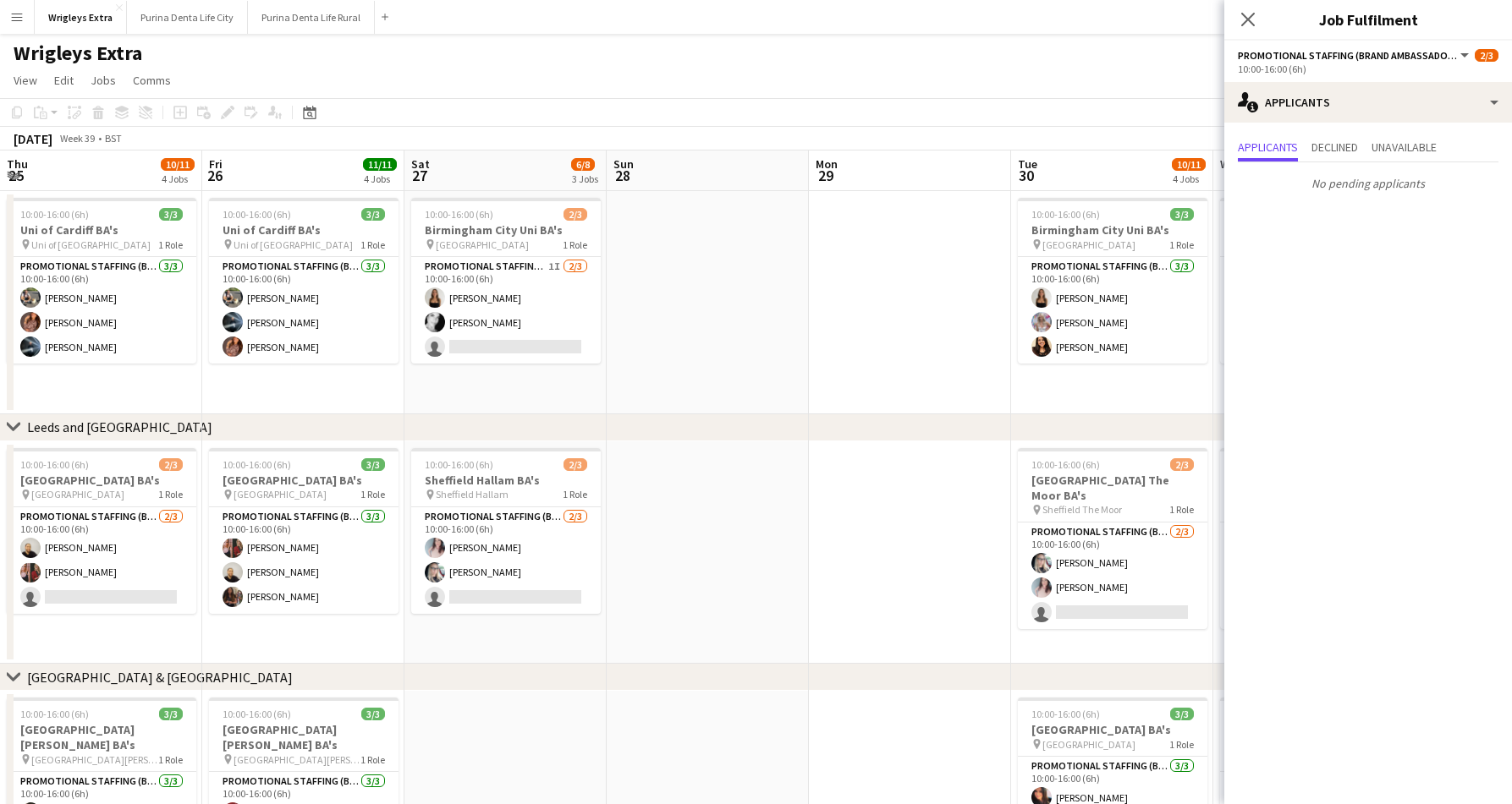
scroll to position [0, 755]
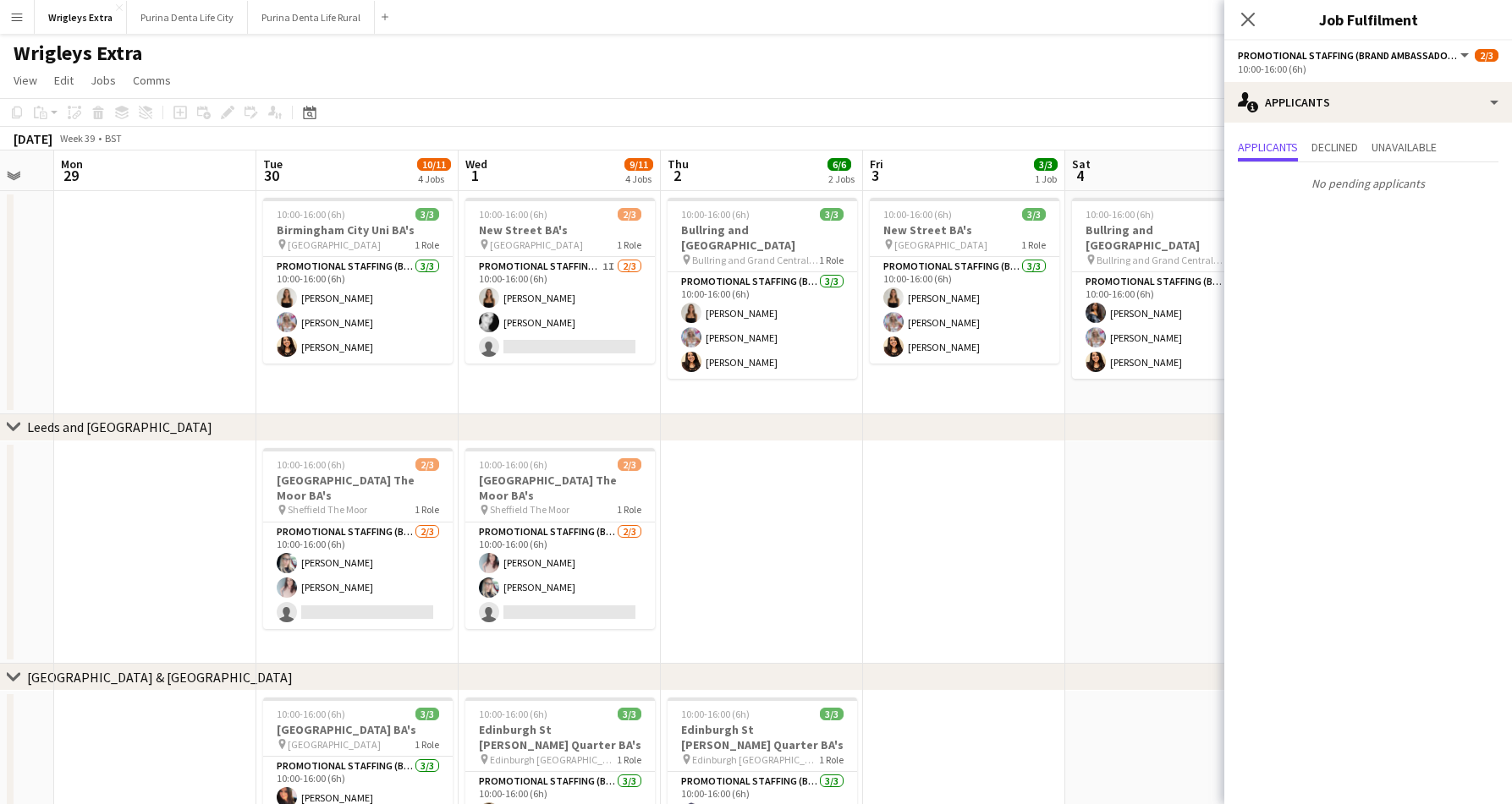
click at [881, 553] on app-date-cell at bounding box center [964, 553] width 202 height 223
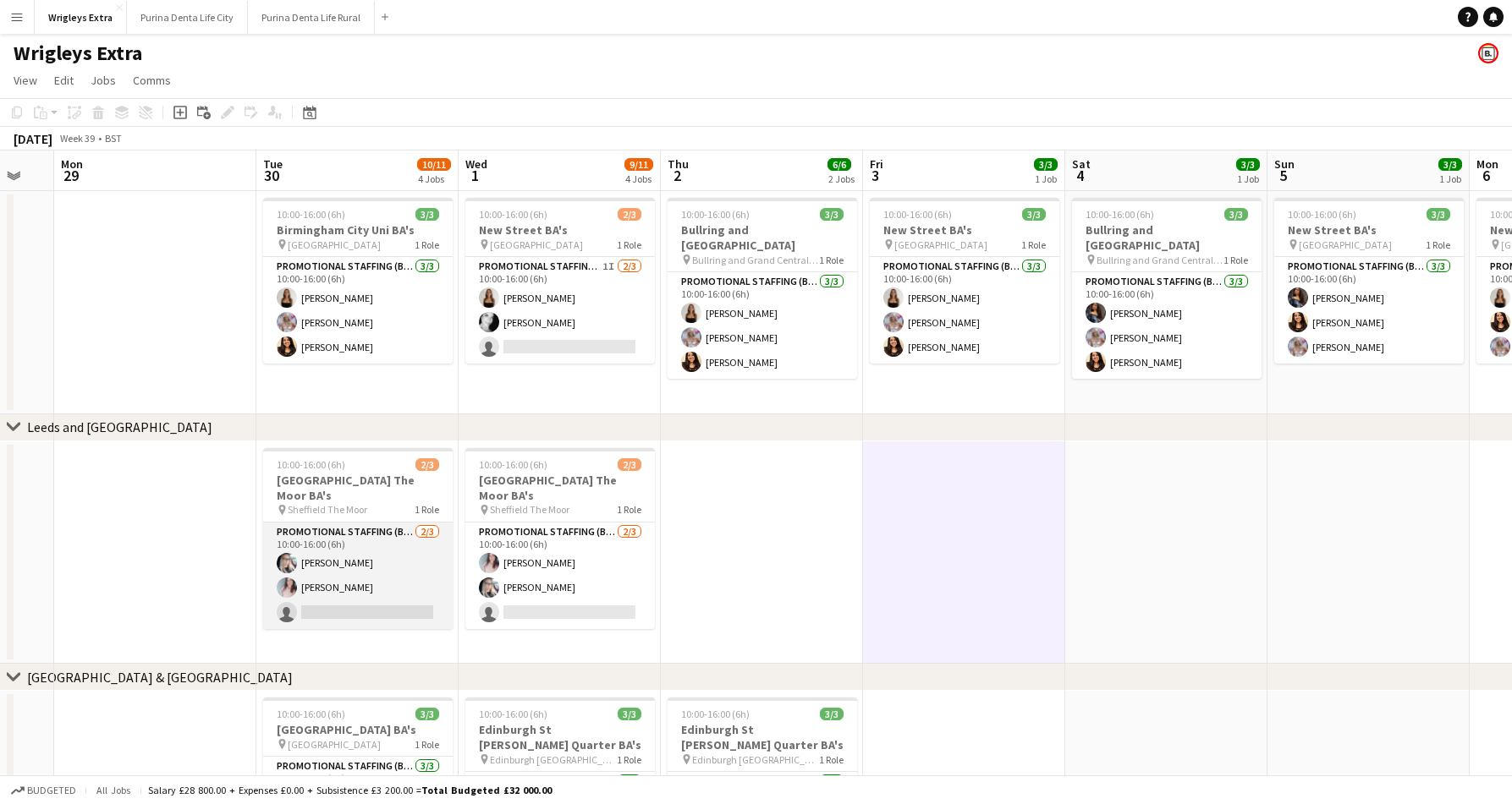
click at [343, 593] on app-card-role "Promotional Staffing (Brand Ambassadors) 2/3 10:00-16:00 (6h) Cheryl Bonser Gem…" at bounding box center [358, 575] width 190 height 106
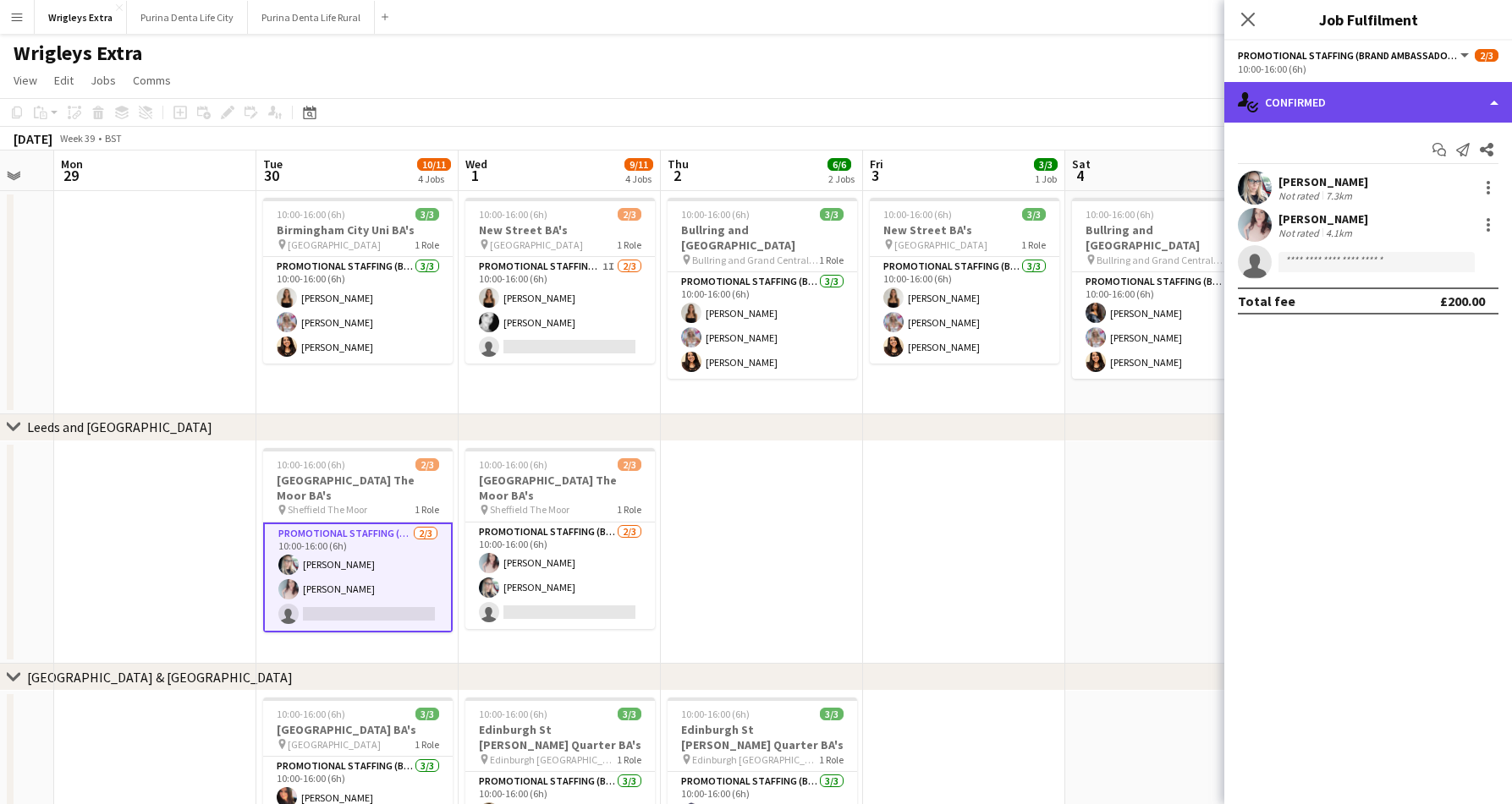
click at [1325, 107] on div "single-neutral-actions-check-2 Confirmed" at bounding box center [1368, 103] width 288 height 40
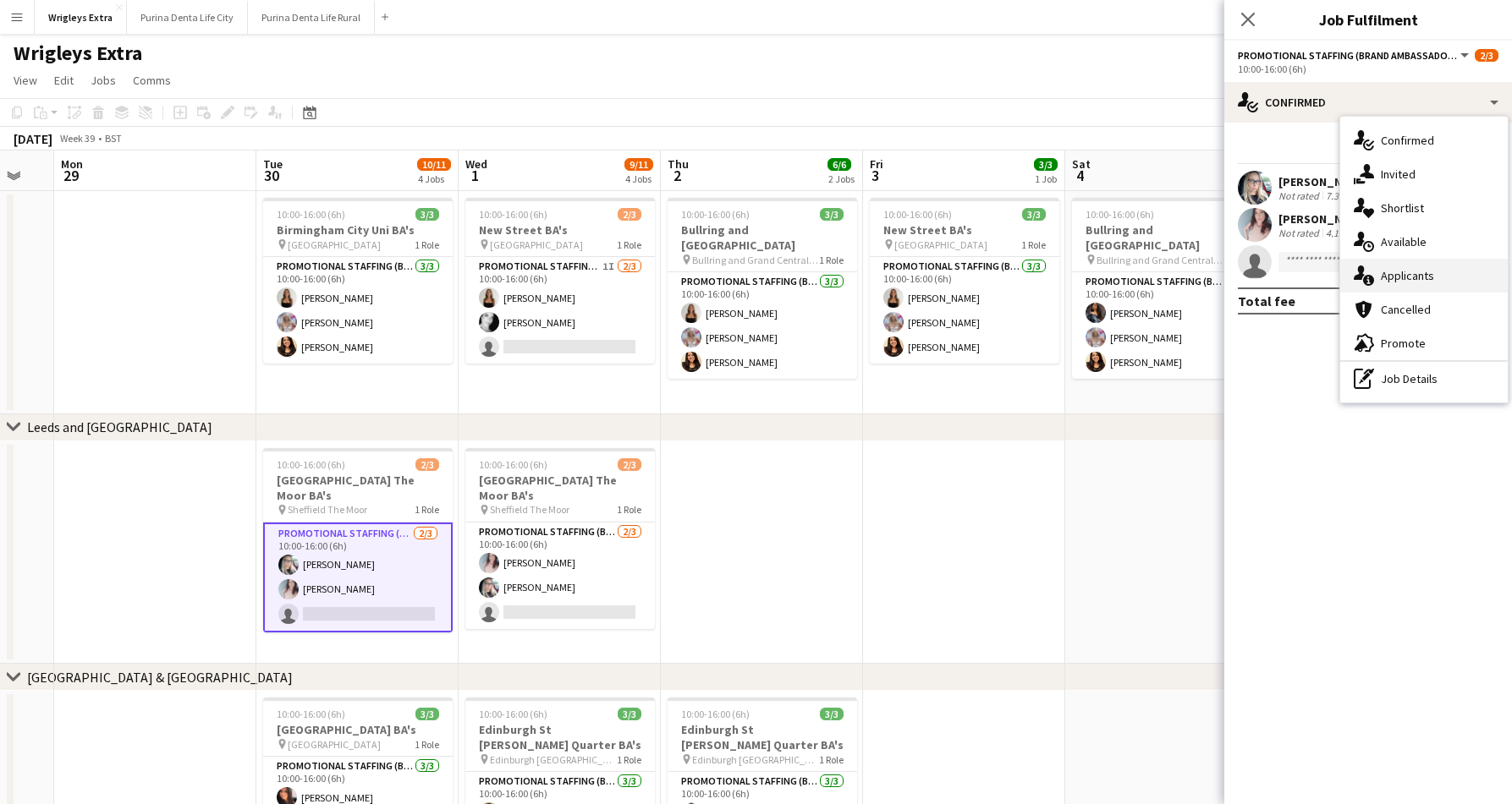
click at [1387, 269] on div "single-neutral-actions-information Applicants" at bounding box center [1423, 275] width 168 height 34
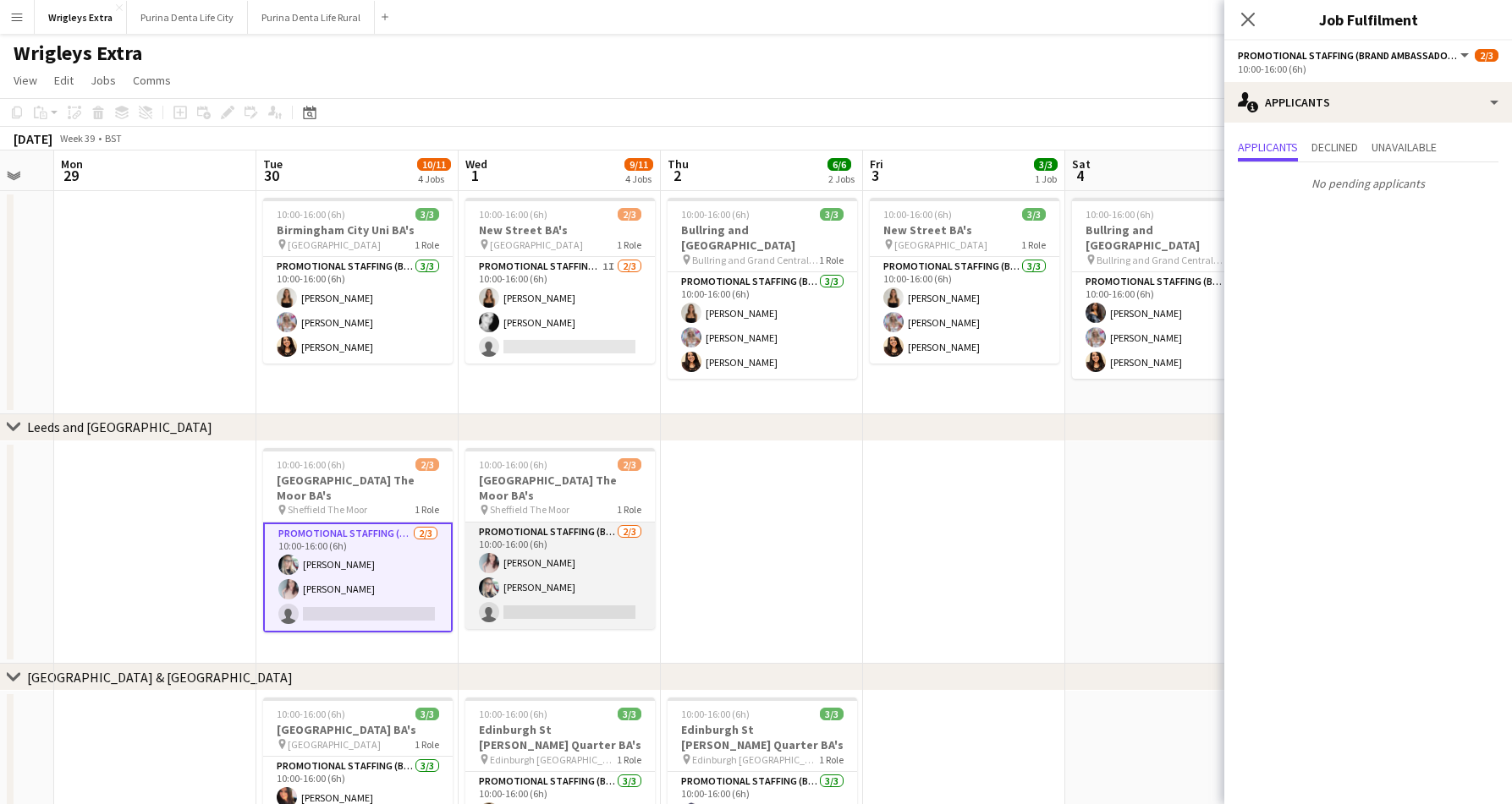
click at [523, 586] on app-card-role "Promotional Staffing (Brand Ambassadors) 2/3 10:00-16:00 (6h) Gemma Lemons Cher…" at bounding box center [560, 575] width 190 height 106
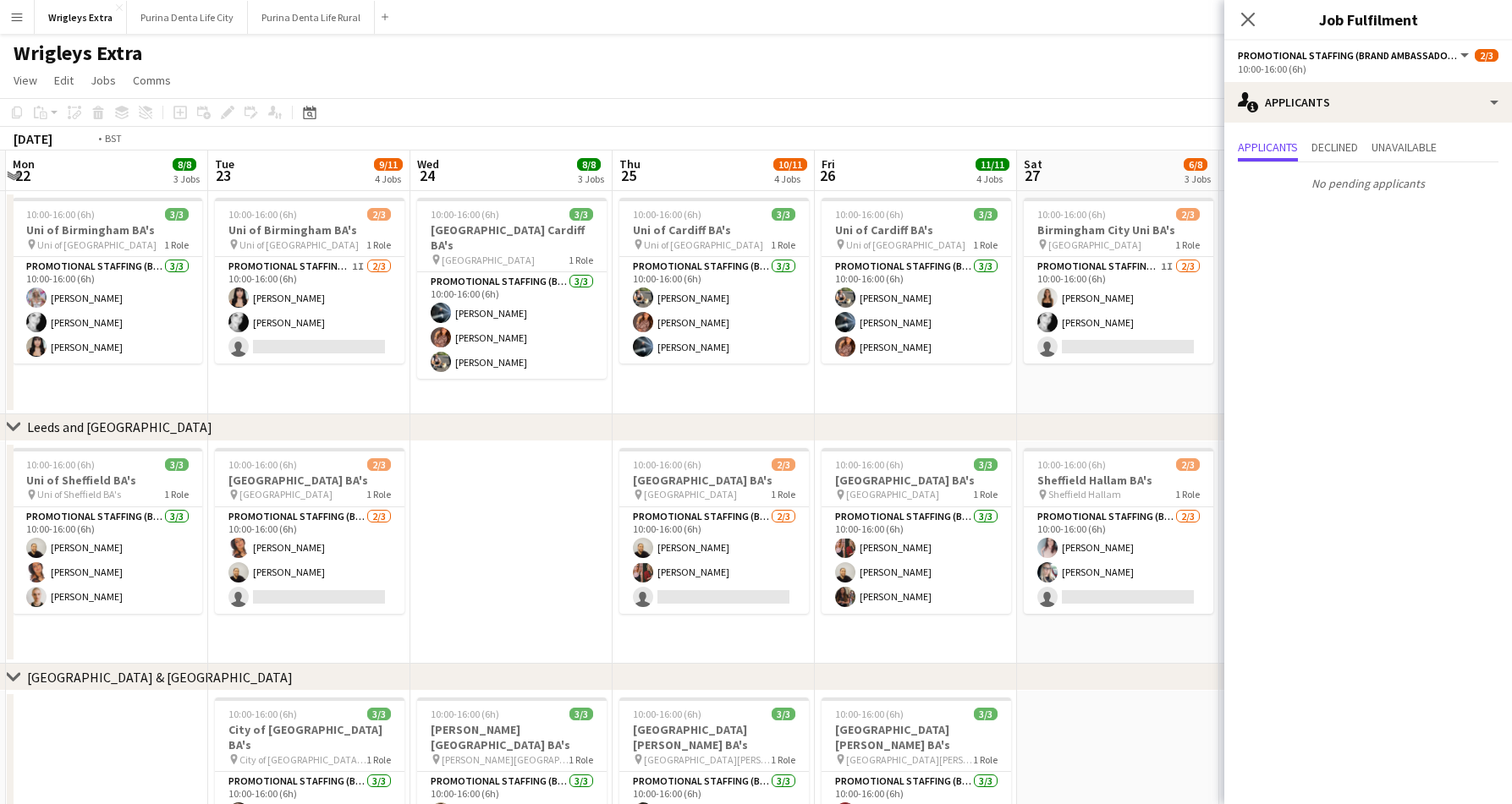
scroll to position [0, 389]
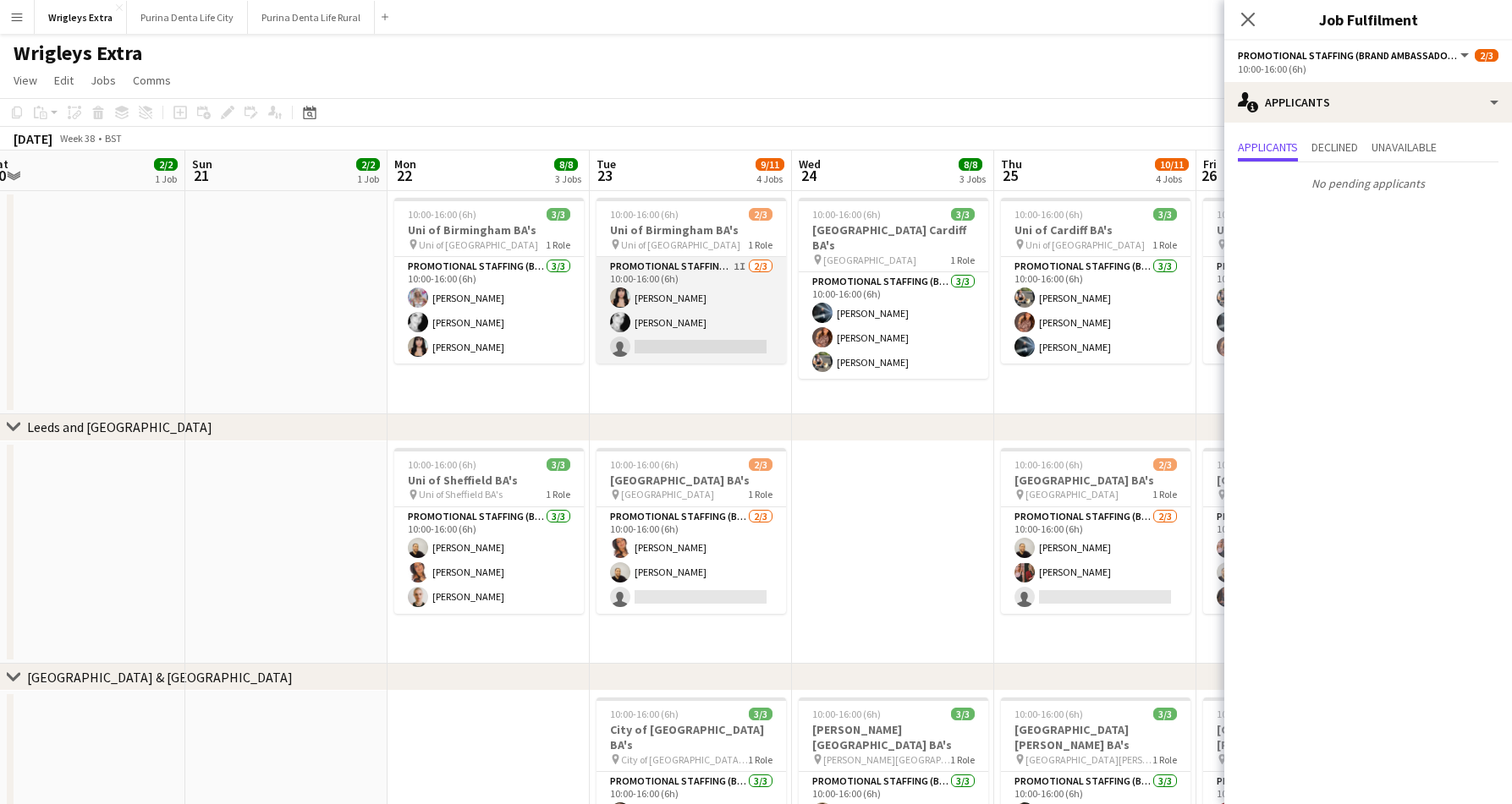
click at [717, 346] on app-card-role "Promotional Staffing (Brand Ambassadors) 1I 2/3 10:00-16:00 (6h) Autumn Knox Va…" at bounding box center [691, 310] width 190 height 106
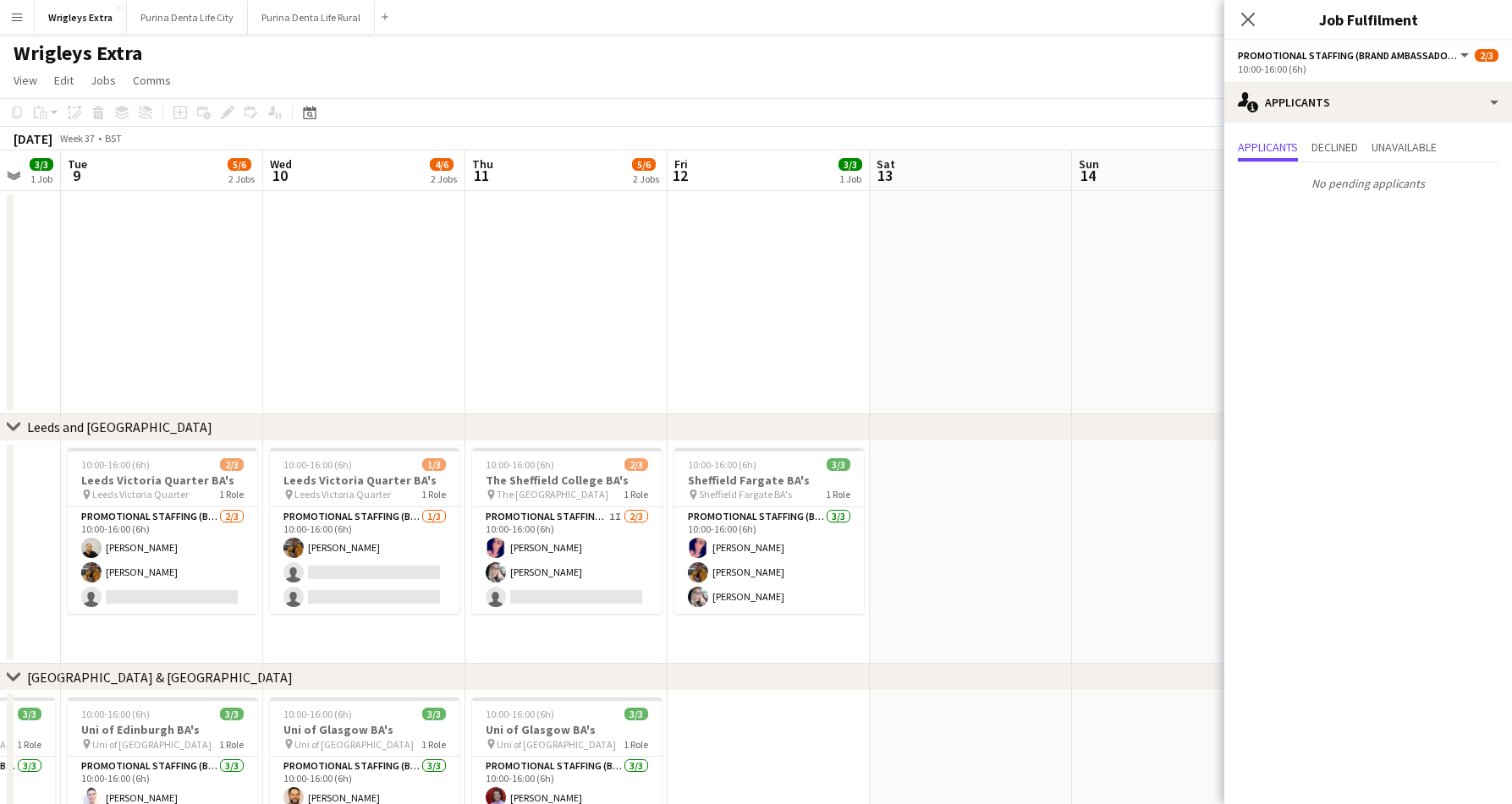
scroll to position [0, 341]
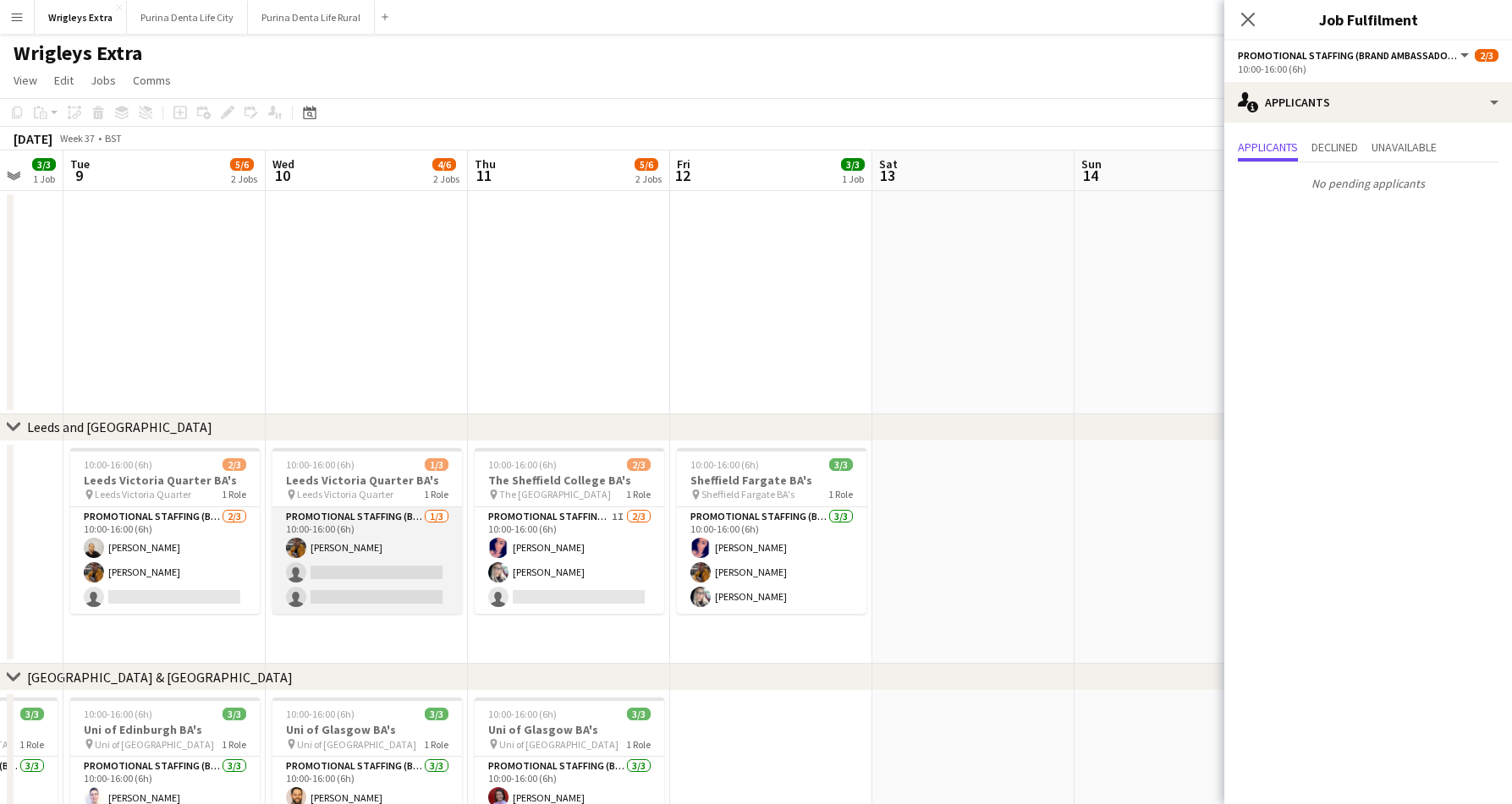
click at [342, 555] on app-card-role "Promotional Staffing (Brand Ambassadors) 1/3 10:00-16:00 (6h) Sean Porter singl…" at bounding box center [367, 560] width 190 height 106
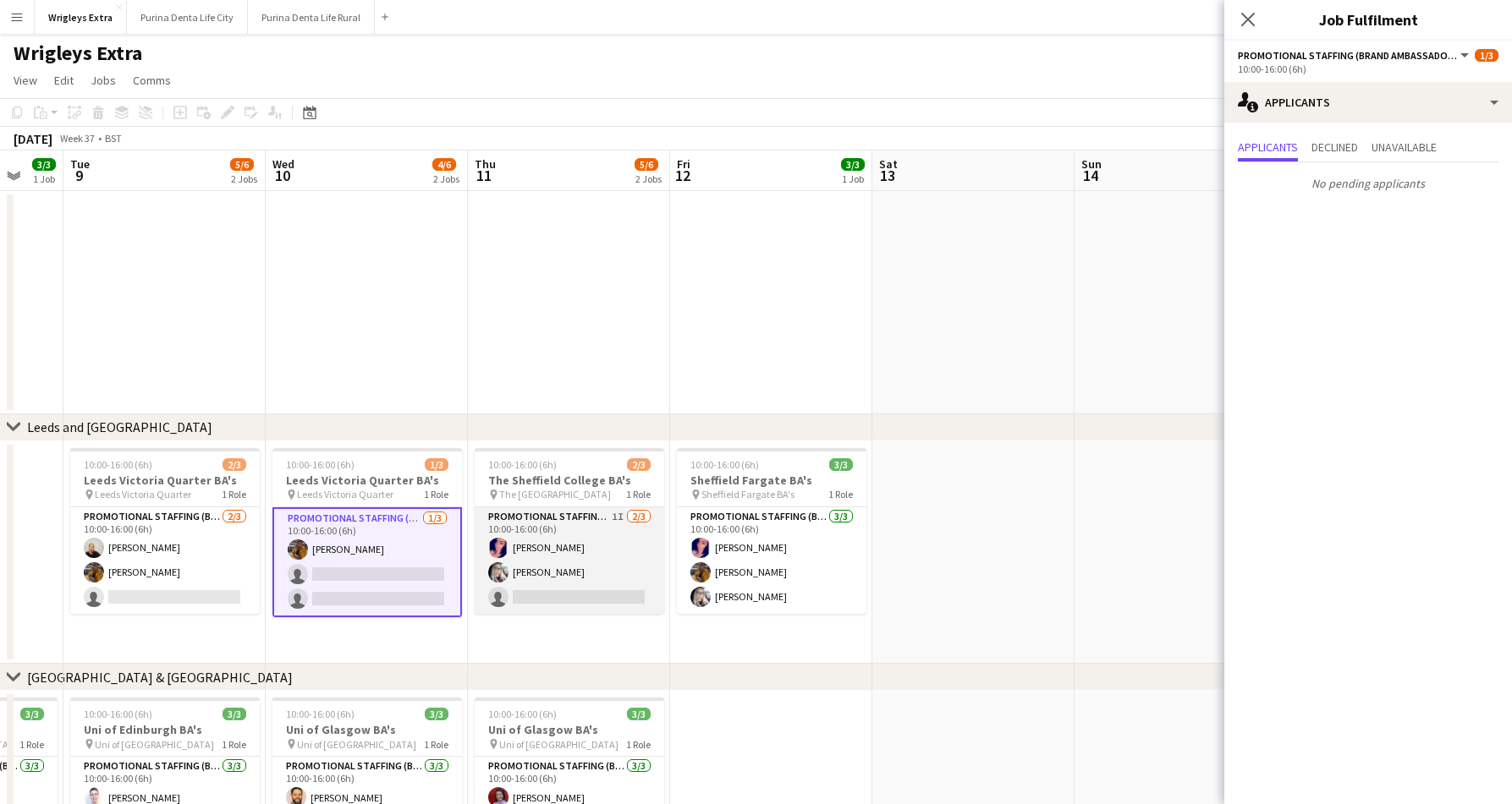
click at [546, 586] on app-card-role "Promotional Staffing (Brand Ambassadors) 1I 2/3 10:00-16:00 (6h) Gemma Harvey C…" at bounding box center [570, 560] width 190 height 106
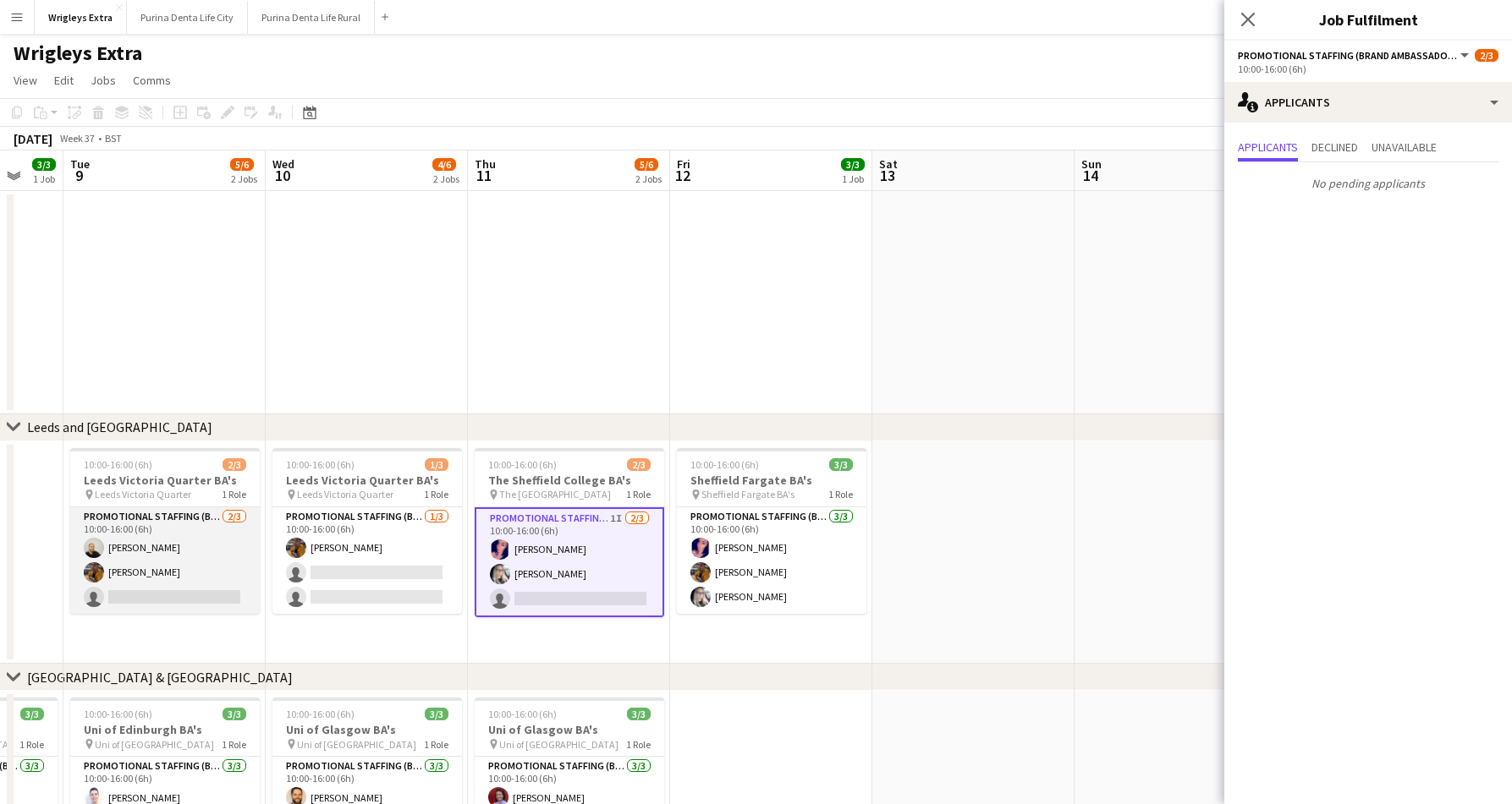
click at [157, 598] on app-card-role "Promotional Staffing (Brand Ambassadors) 2/3 10:00-16:00 (6h) Craig Talbot Sean…" at bounding box center [165, 560] width 190 height 106
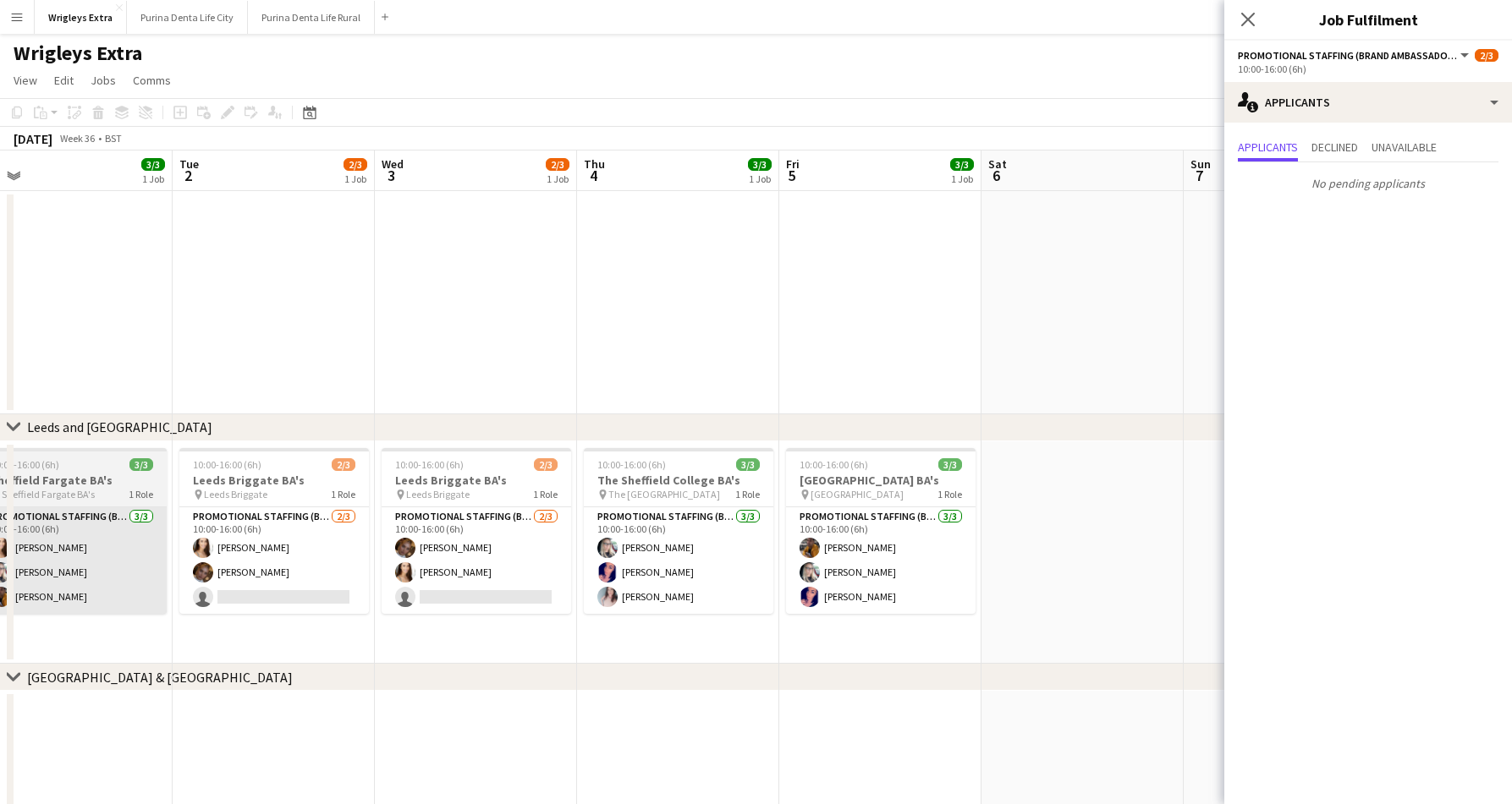
scroll to position [0, 430]
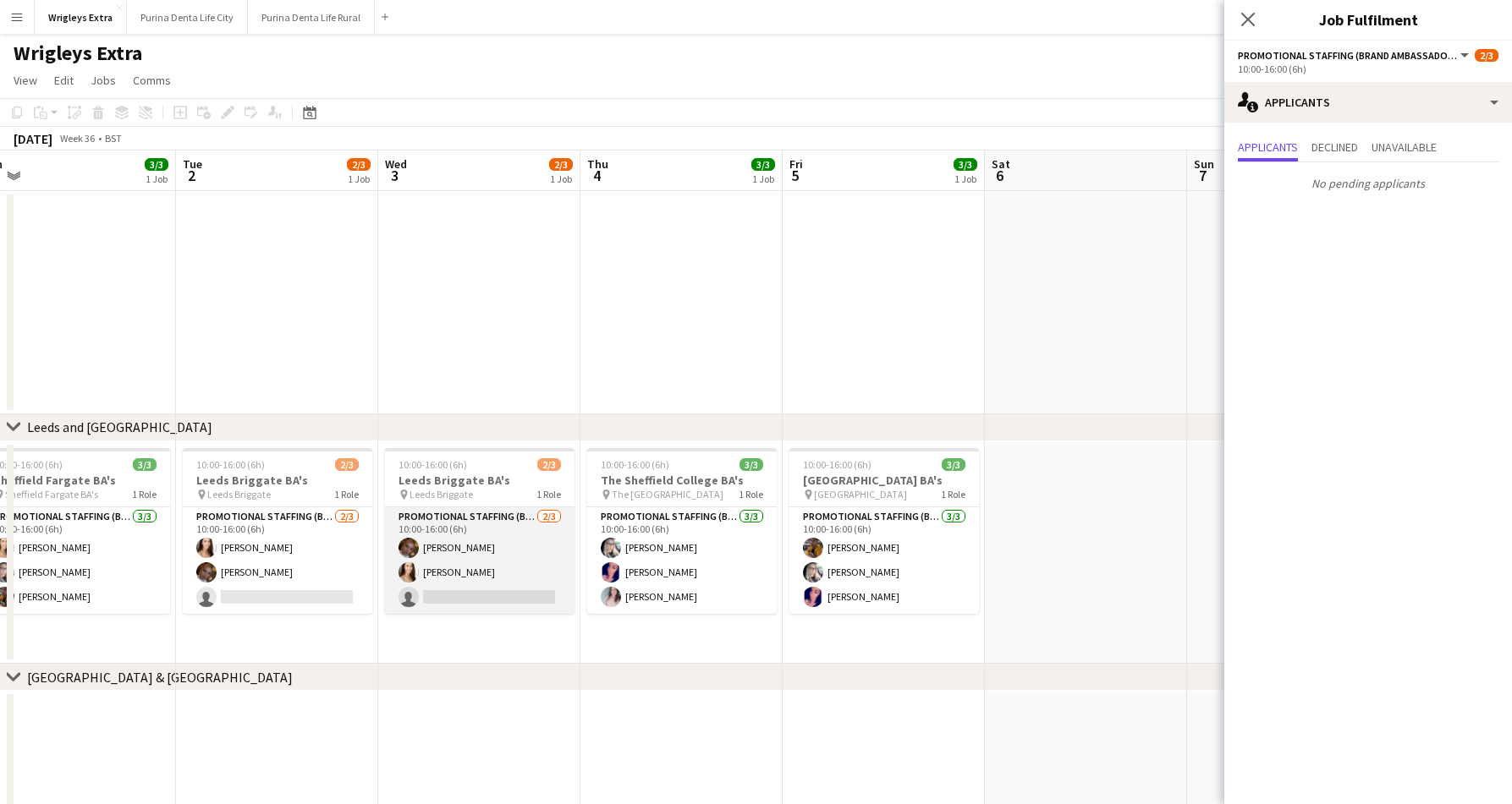
click at [425, 594] on app-card-role "Promotional Staffing (Brand Ambassadors) 2/3 10:00-16:00 (6h) Imogen Keen Lotti…" at bounding box center [479, 560] width 190 height 106
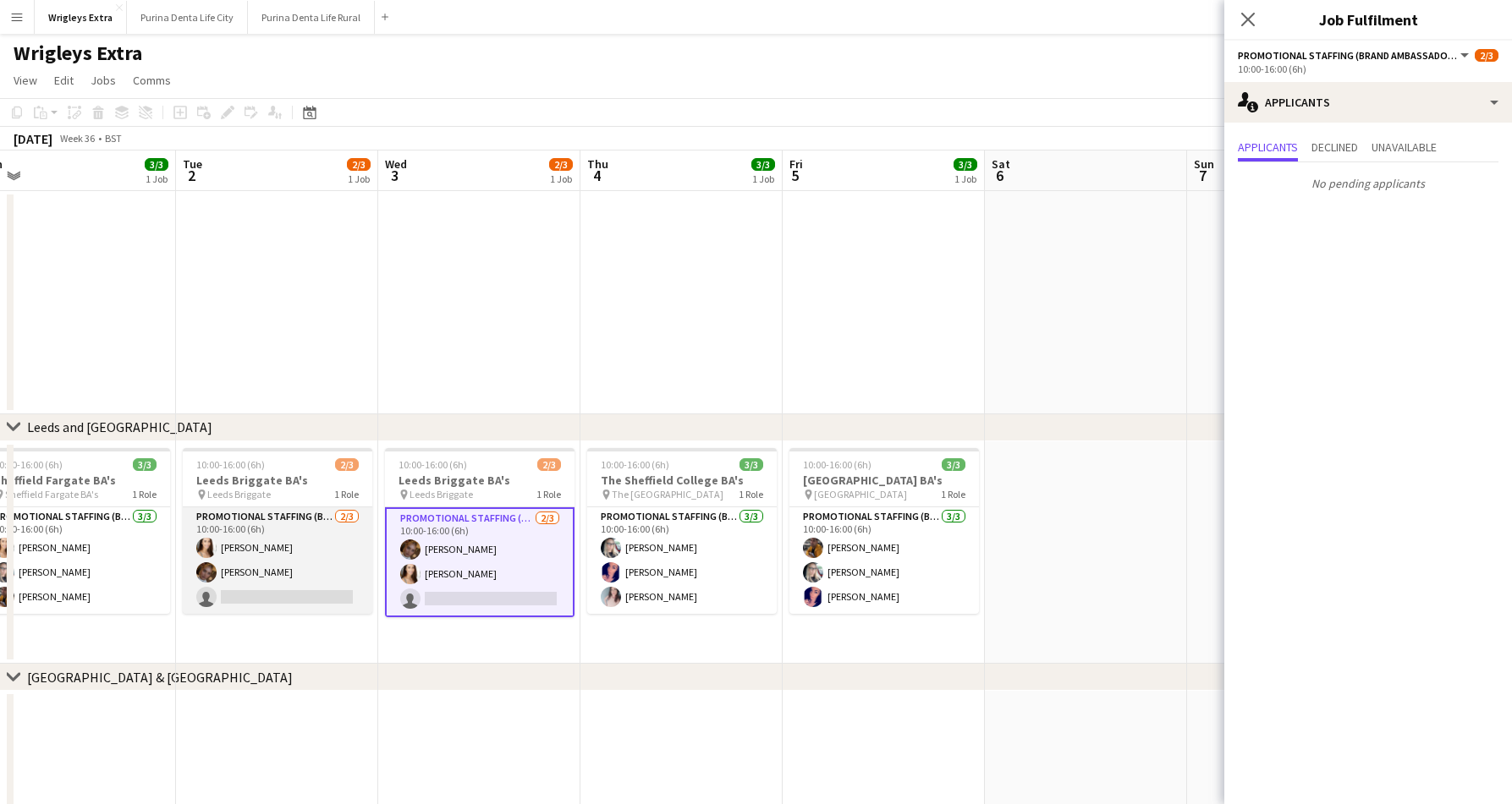
click at [251, 592] on app-card-role "Promotional Staffing (Brand Ambassadors) 2/3 10:00-16:00 (6h) Lottie Theis Imog…" at bounding box center [278, 560] width 190 height 106
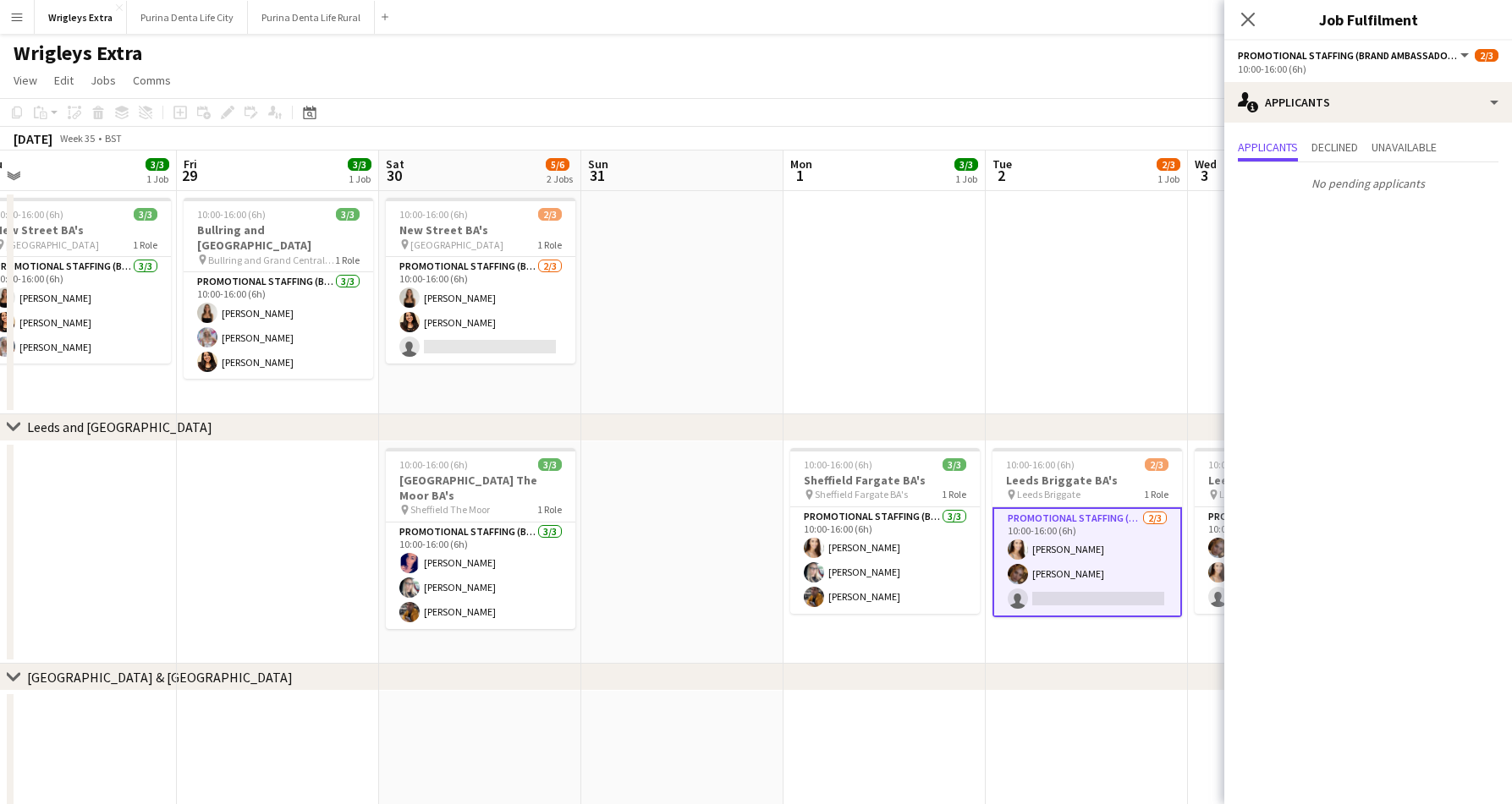
scroll to position [0, 425]
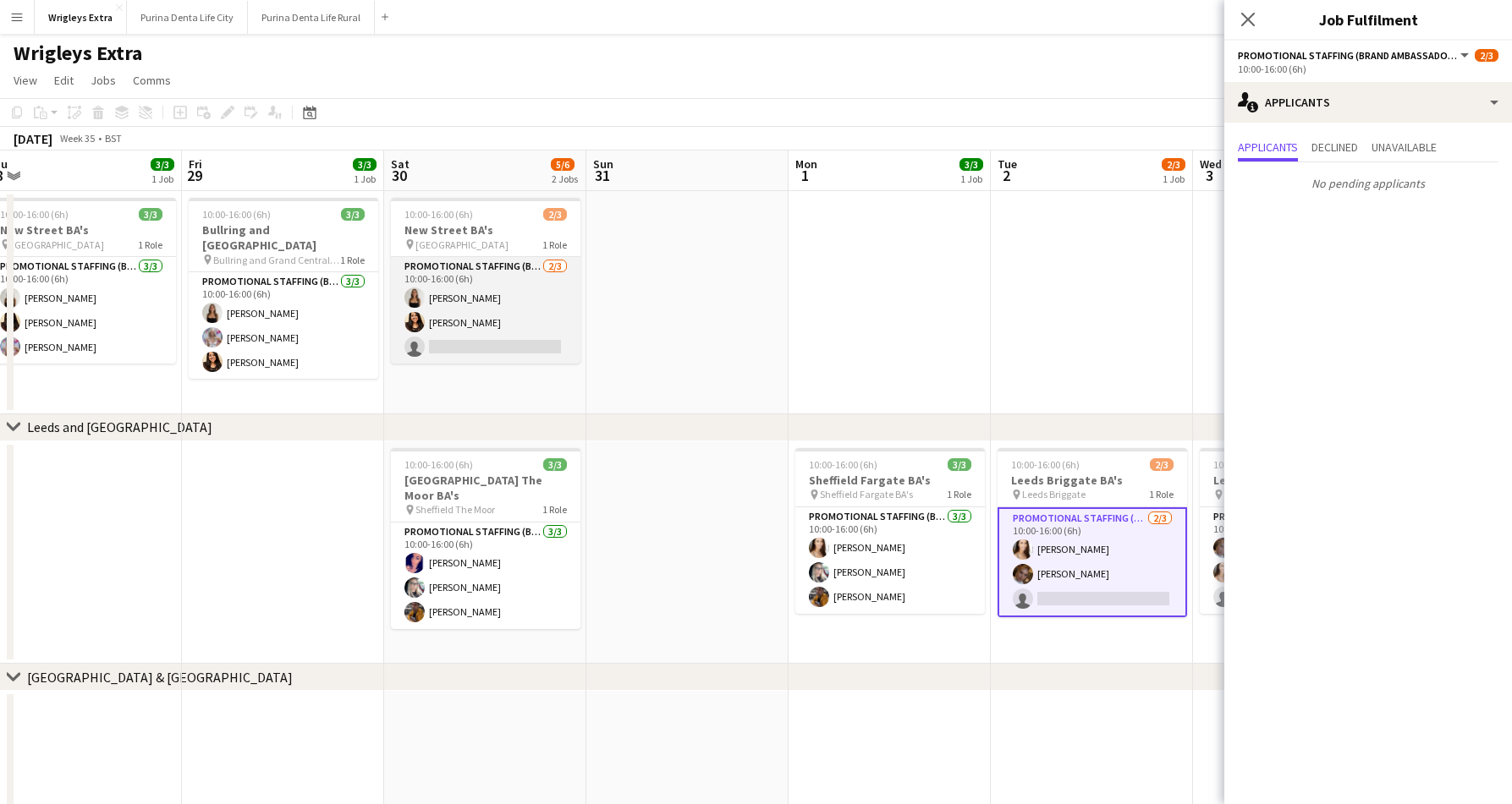
click at [466, 356] on app-card-role "Promotional Staffing (Brand Ambassadors) 2/3 10:00-16:00 (6h) CHLOE BUTLER kire…" at bounding box center [486, 310] width 190 height 106
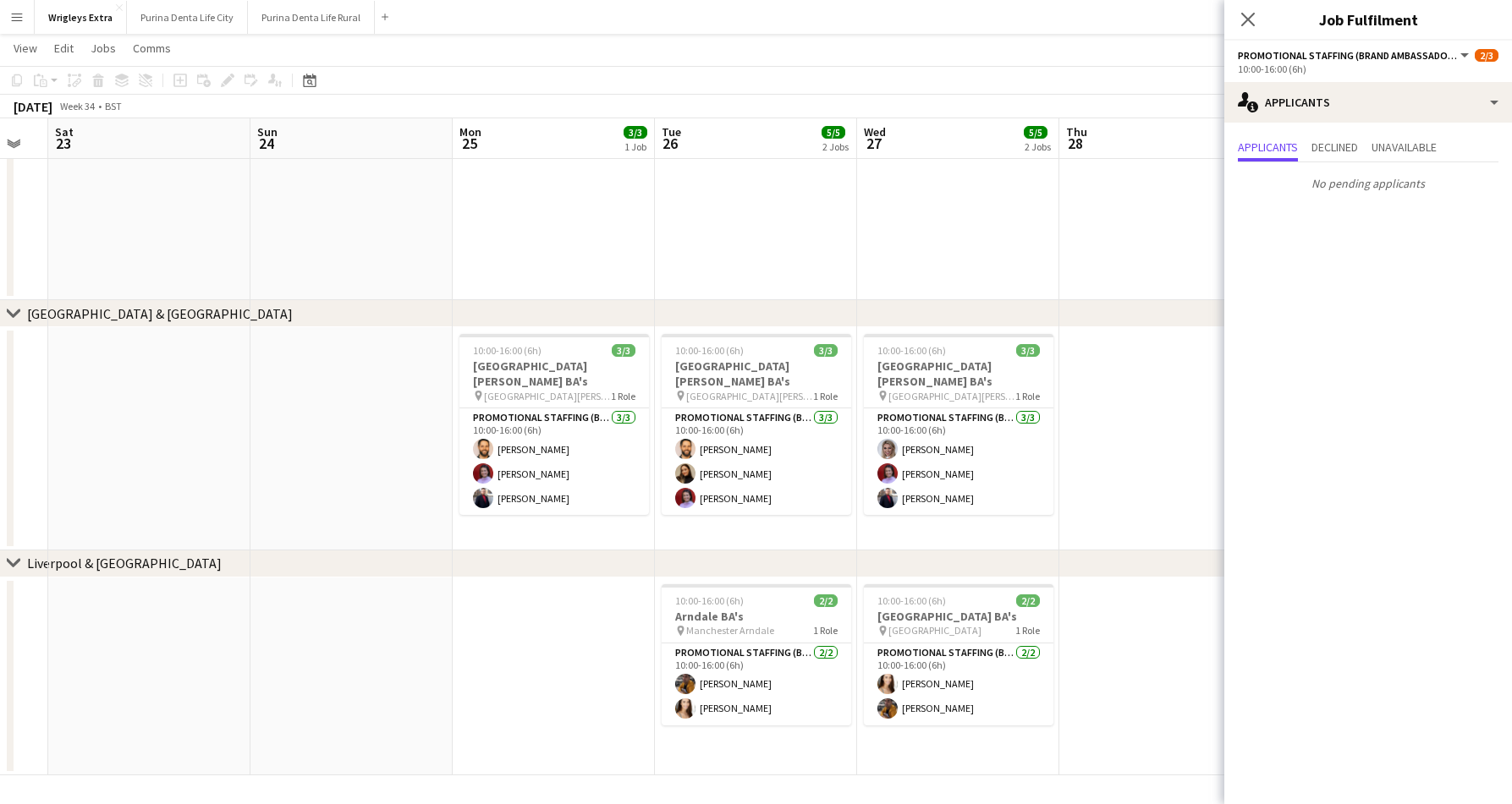
scroll to position [0, 578]
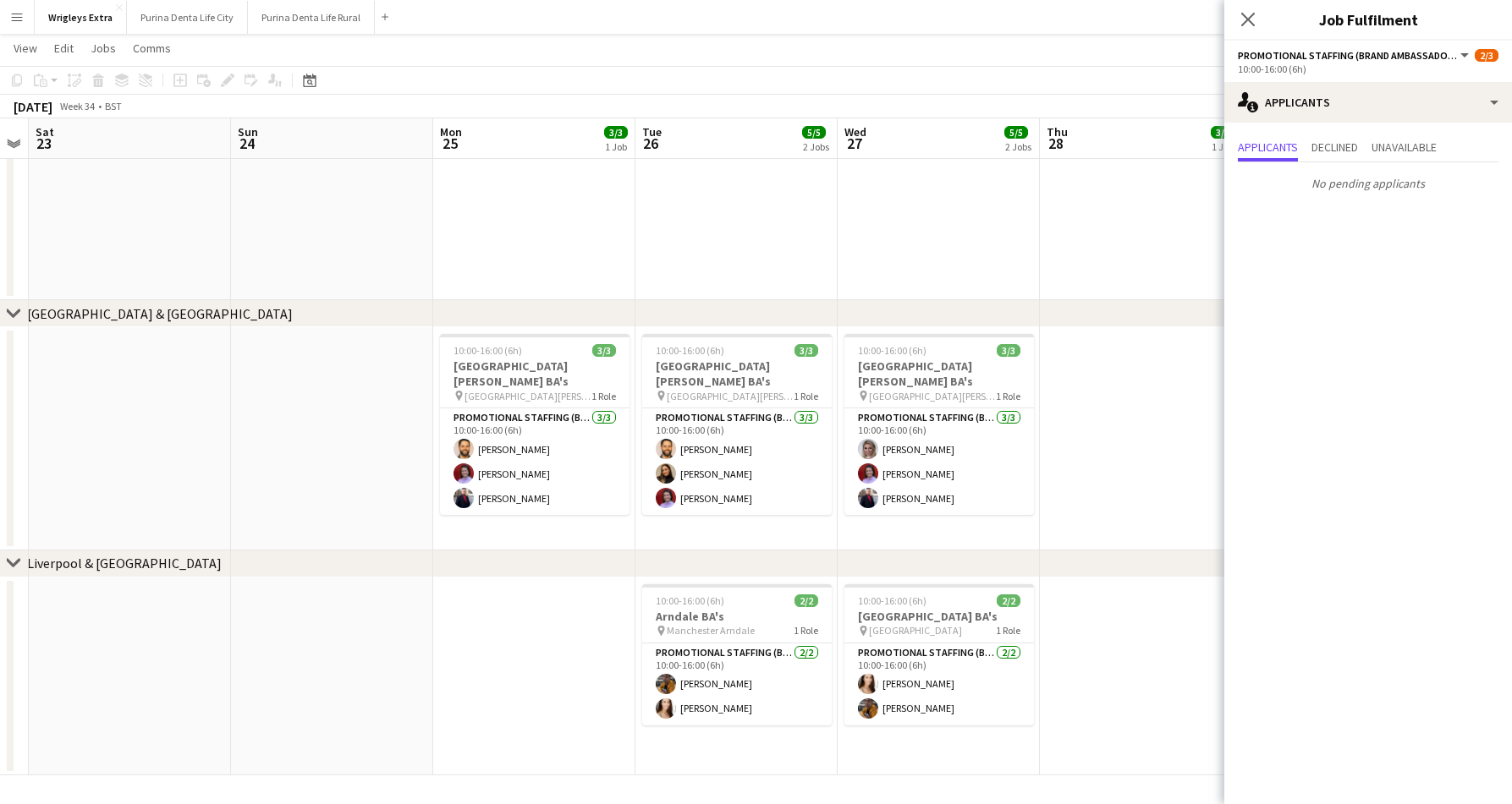
click at [722, 734] on app-date-cell "10:00-16:00 (6h) 2/2 Arndale BA's pin Manchester Arndale 1 Role Promotional Sta…" at bounding box center [736, 677] width 202 height 198
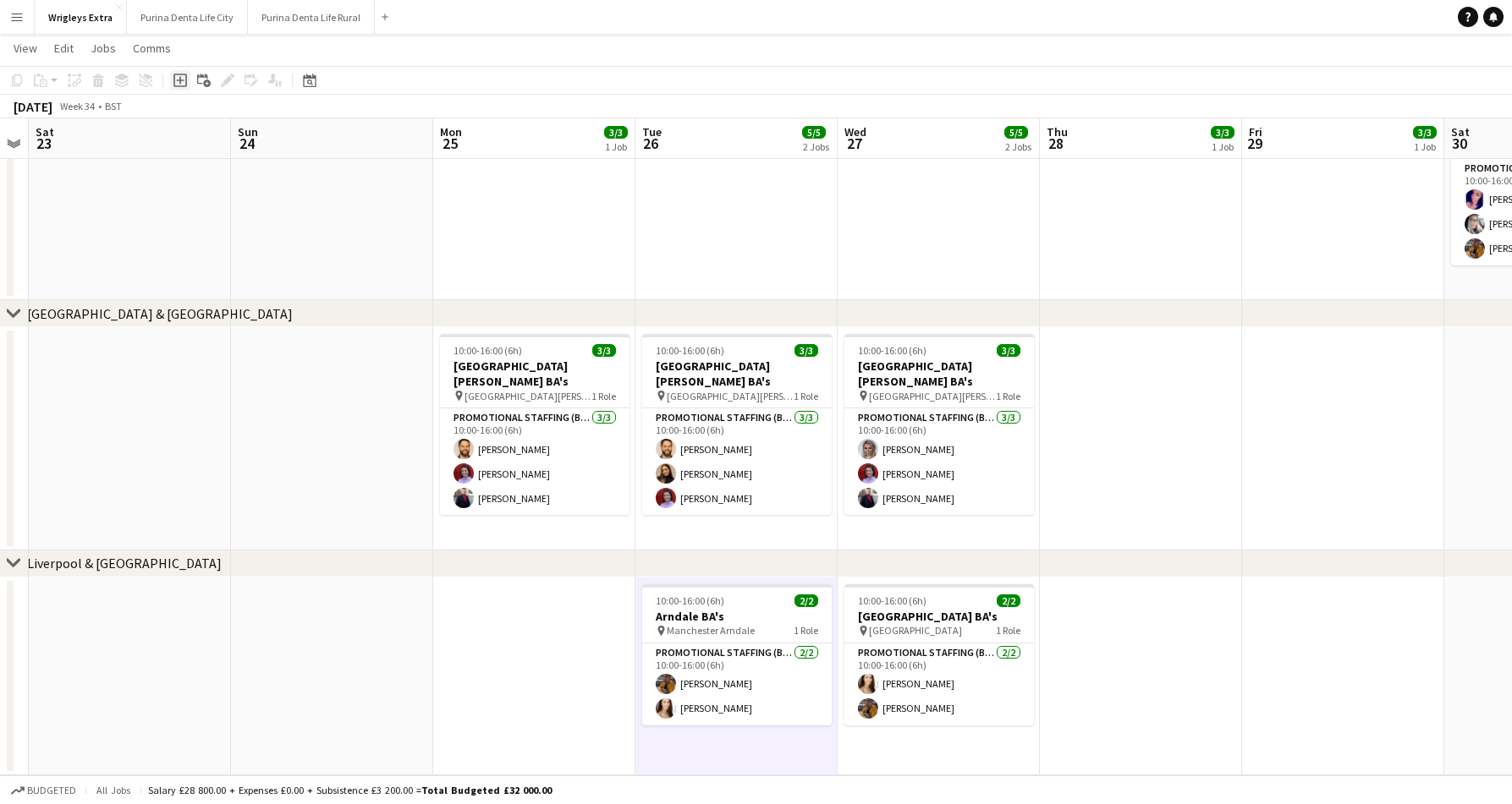
click at [184, 78] on icon "Add job" at bounding box center [180, 80] width 13 height 13
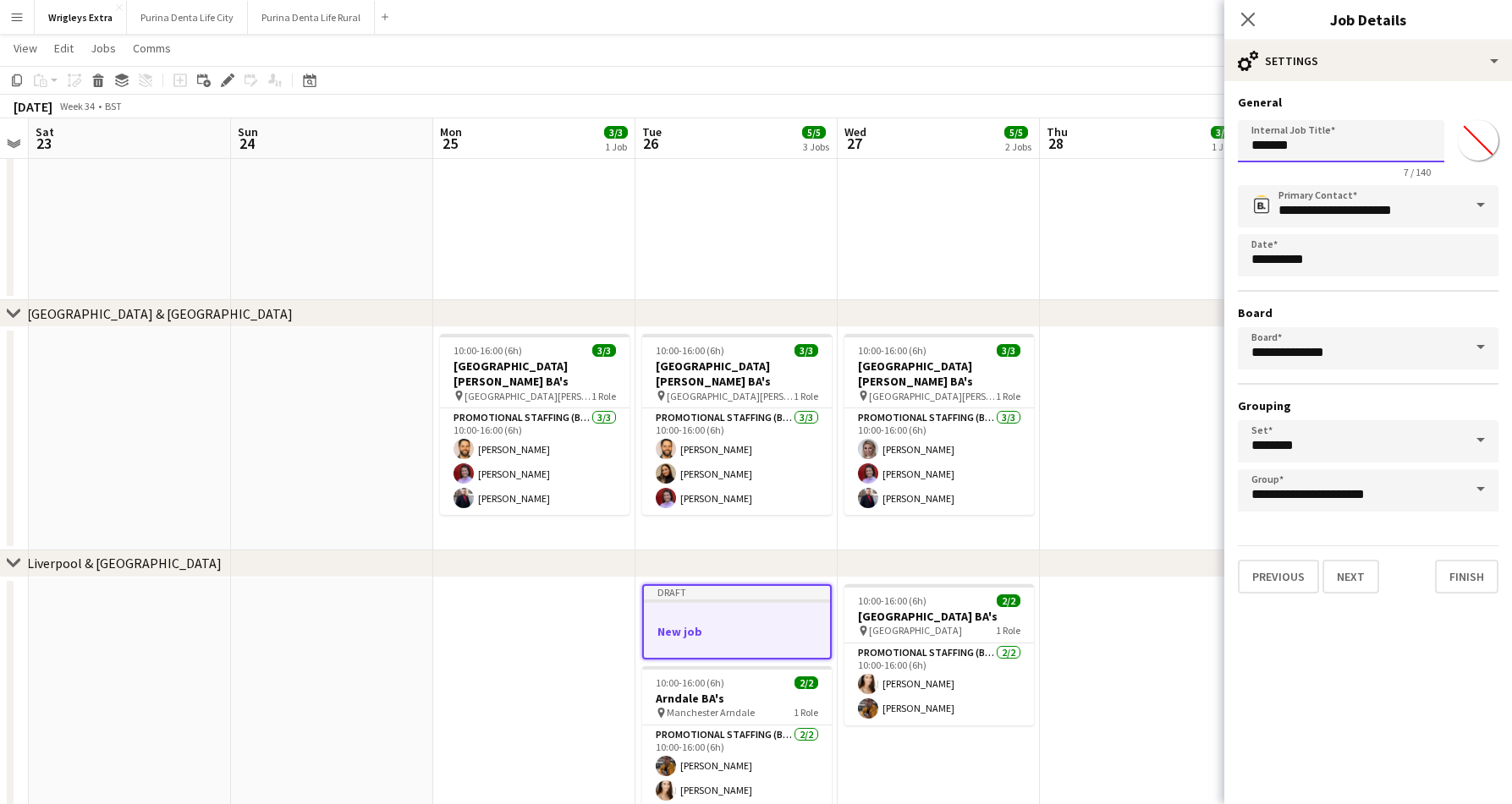
click at [1323, 149] on input "*******" at bounding box center [1340, 141] width 206 height 42
click at [1259, 19] on div "Close pop-in" at bounding box center [1247, 19] width 47 height 39
click at [1241, 16] on icon "Close pop-in" at bounding box center [1247, 18] width 16 height 16
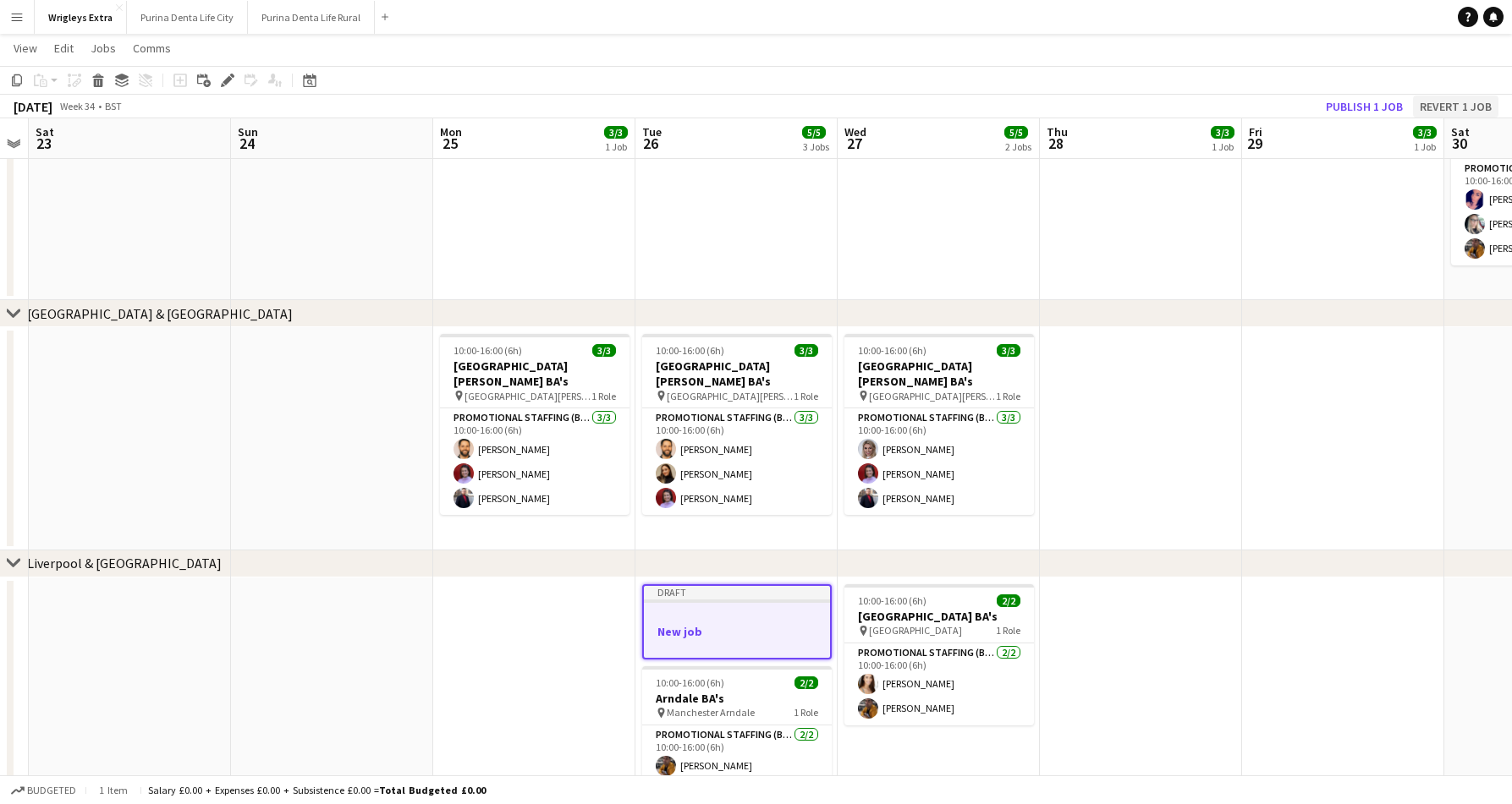
click at [1454, 103] on button "Revert 1 job" at bounding box center [1454, 106] width 85 height 22
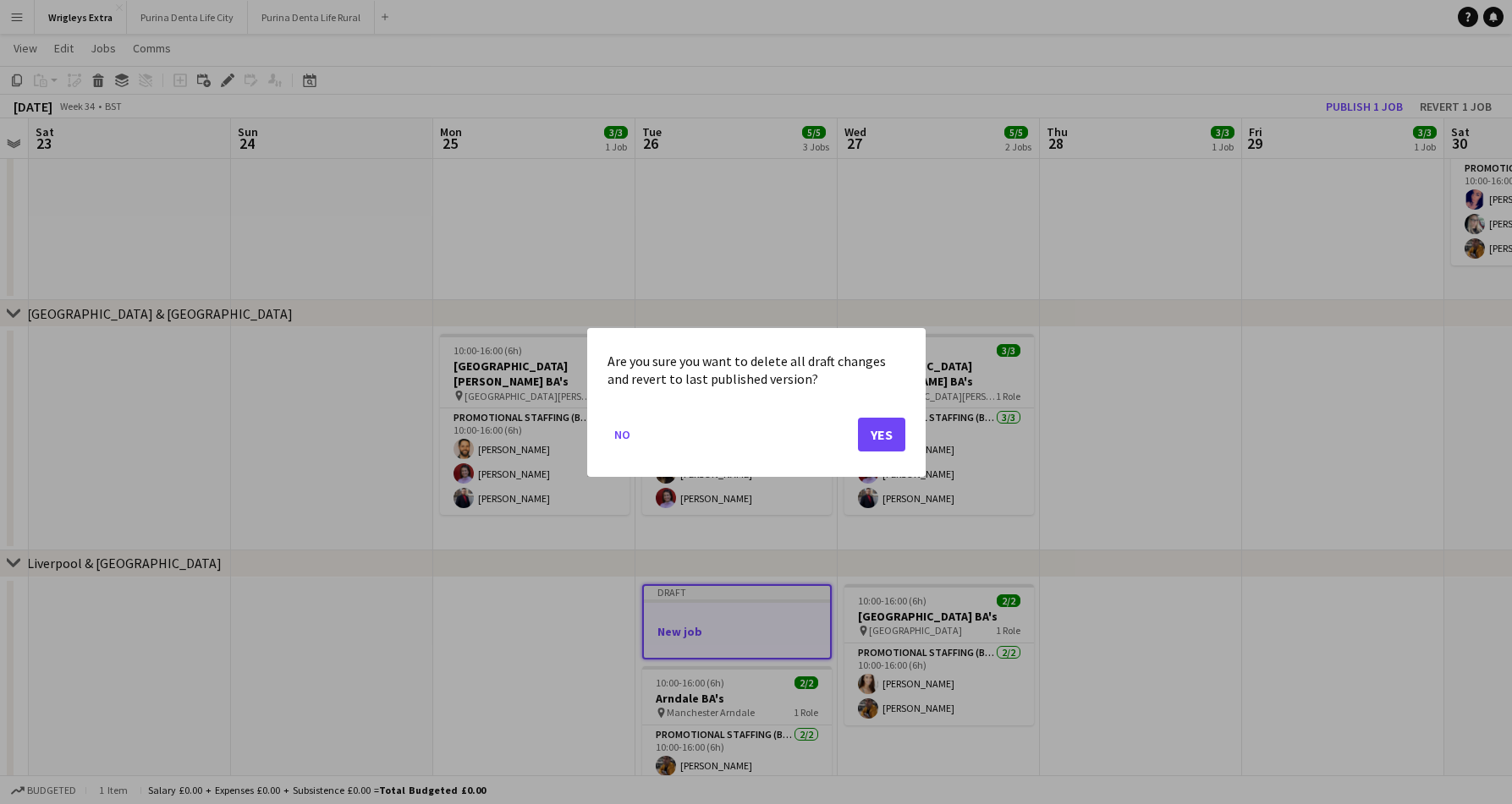
click at [872, 441] on button "Yes" at bounding box center [881, 433] width 47 height 34
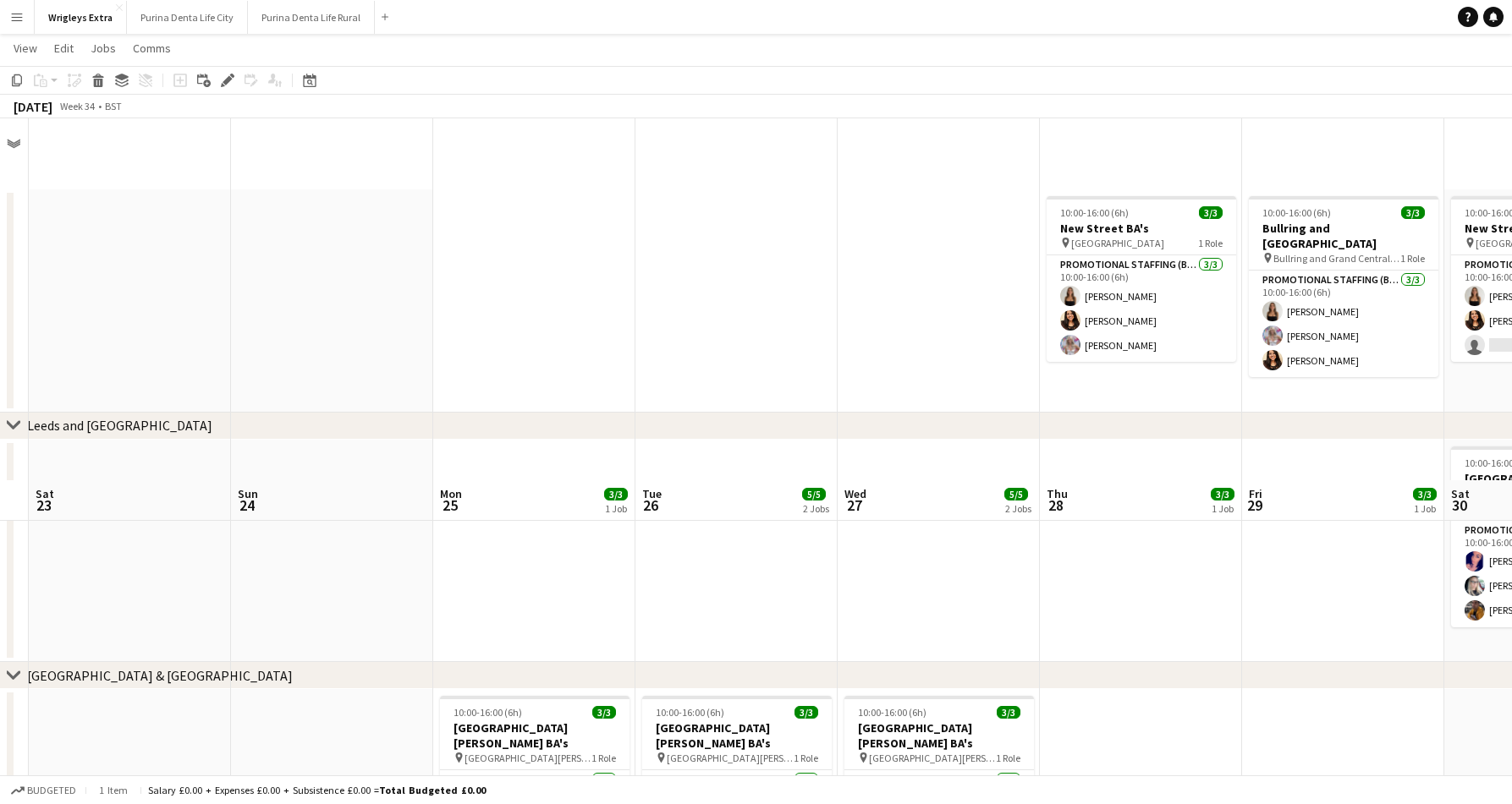
scroll to position [362, 0]
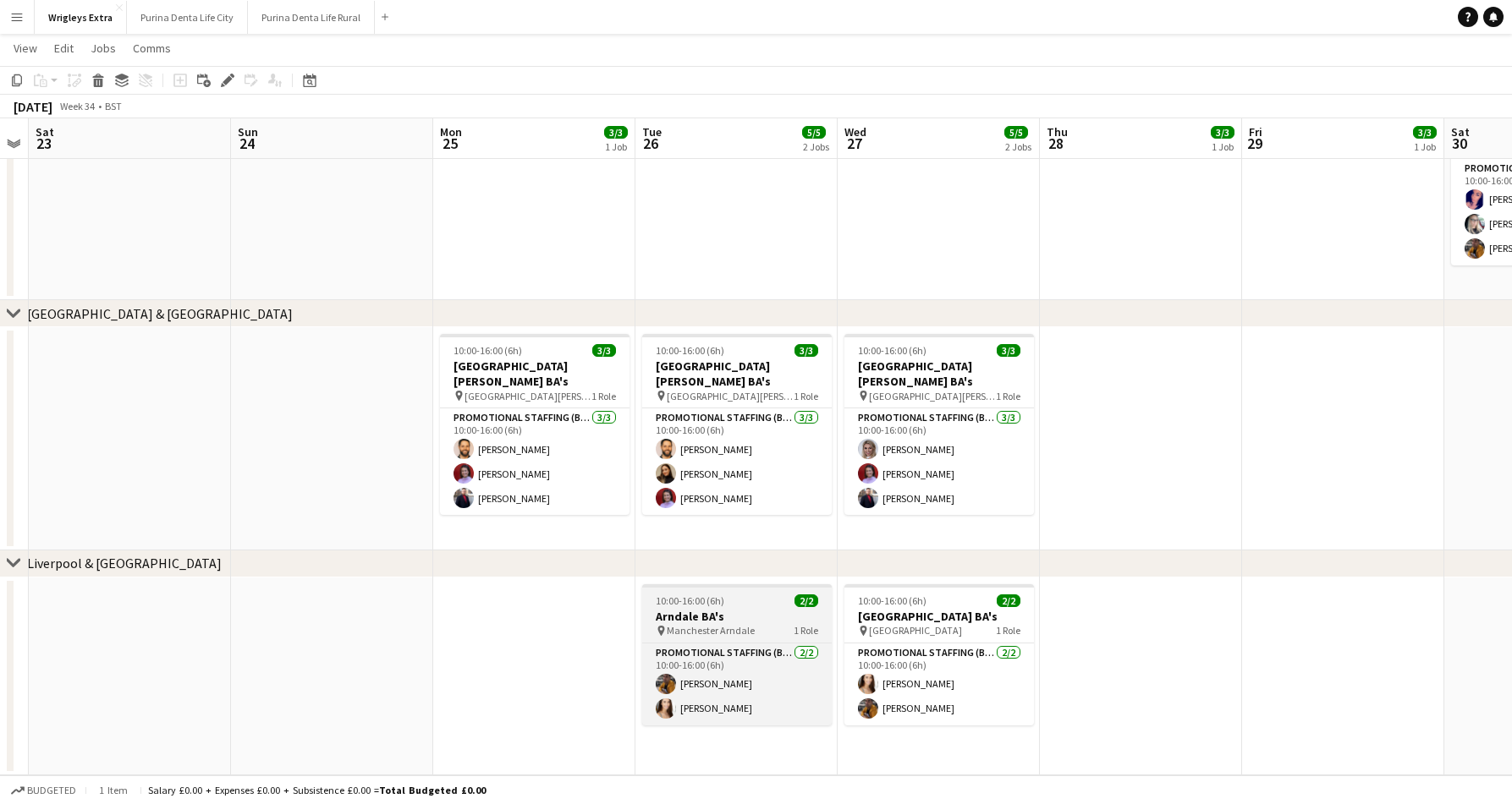
click at [714, 607] on span "10:00-16:00 (6h)" at bounding box center [689, 600] width 68 height 12
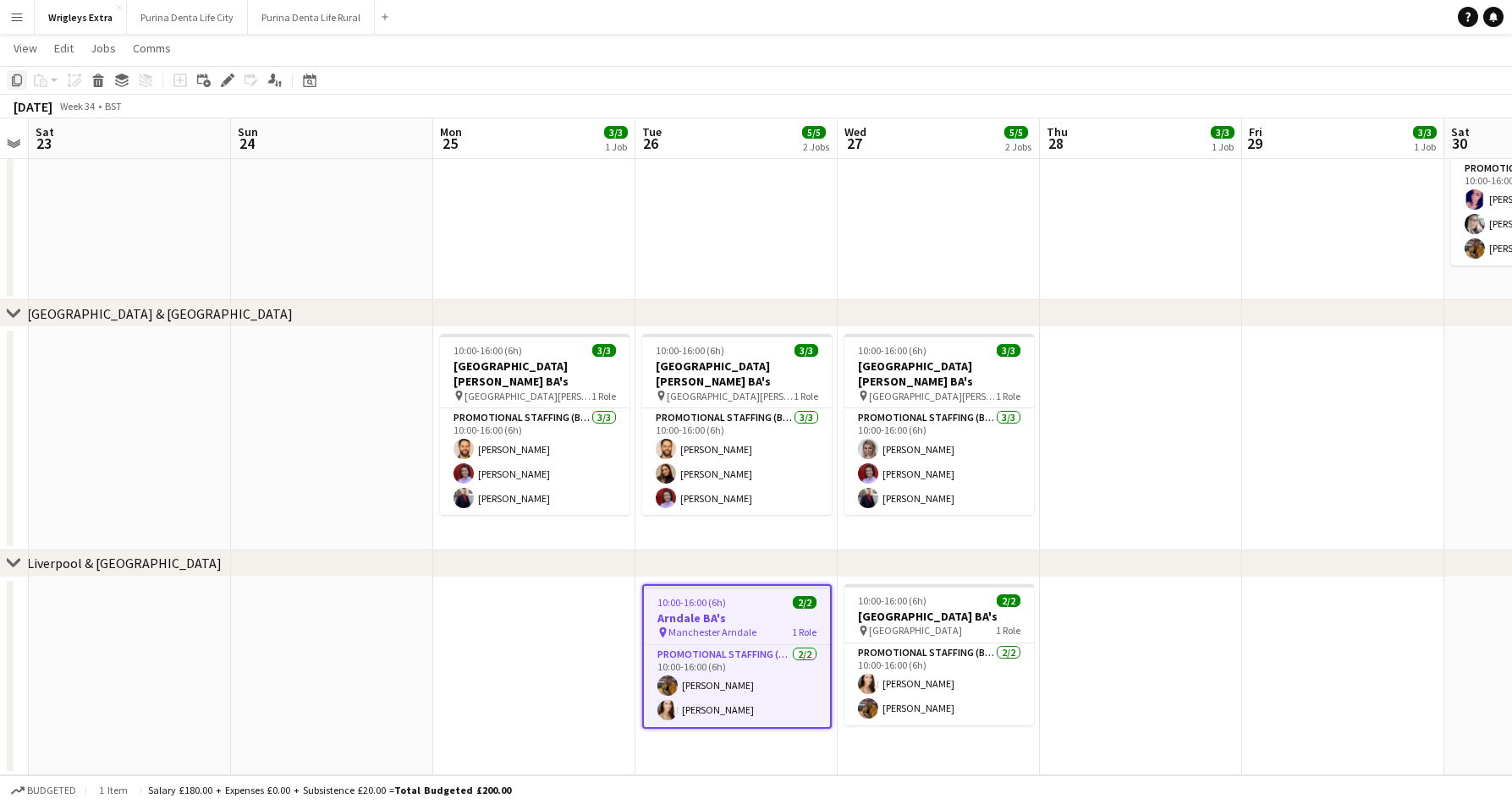
click at [13, 83] on icon "Copy" at bounding box center [17, 80] width 13 height 13
click at [730, 762] on app-date-cell "10:00-16:00 (6h) 2/2 Arndale BA's pin Manchester Arndale 1 Role Promotional Sta…" at bounding box center [736, 677] width 202 height 198
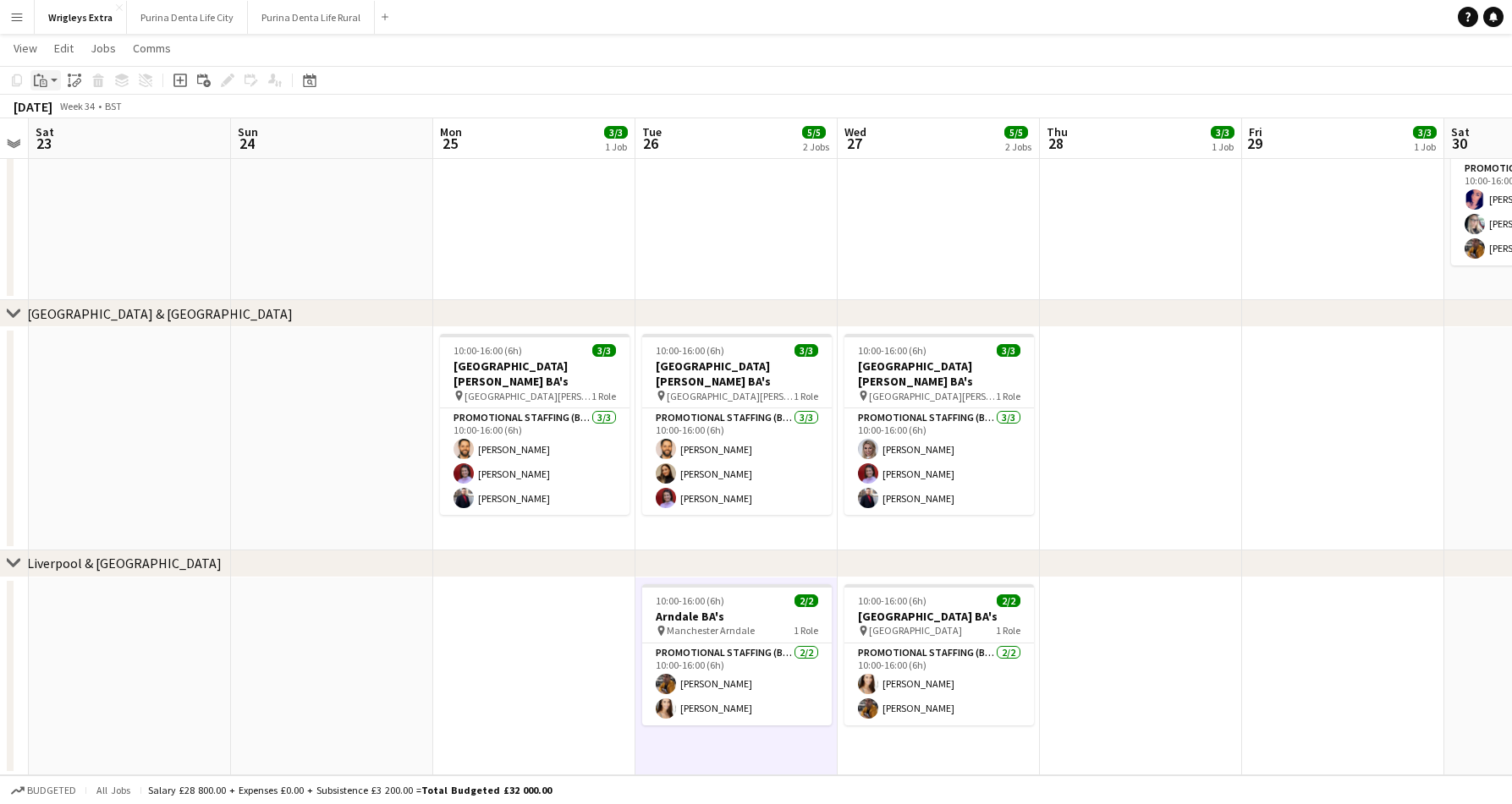
click at [45, 80] on icon at bounding box center [43, 83] width 8 height 8
click at [54, 113] on link "Paste Command V" at bounding box center [111, 112] width 133 height 15
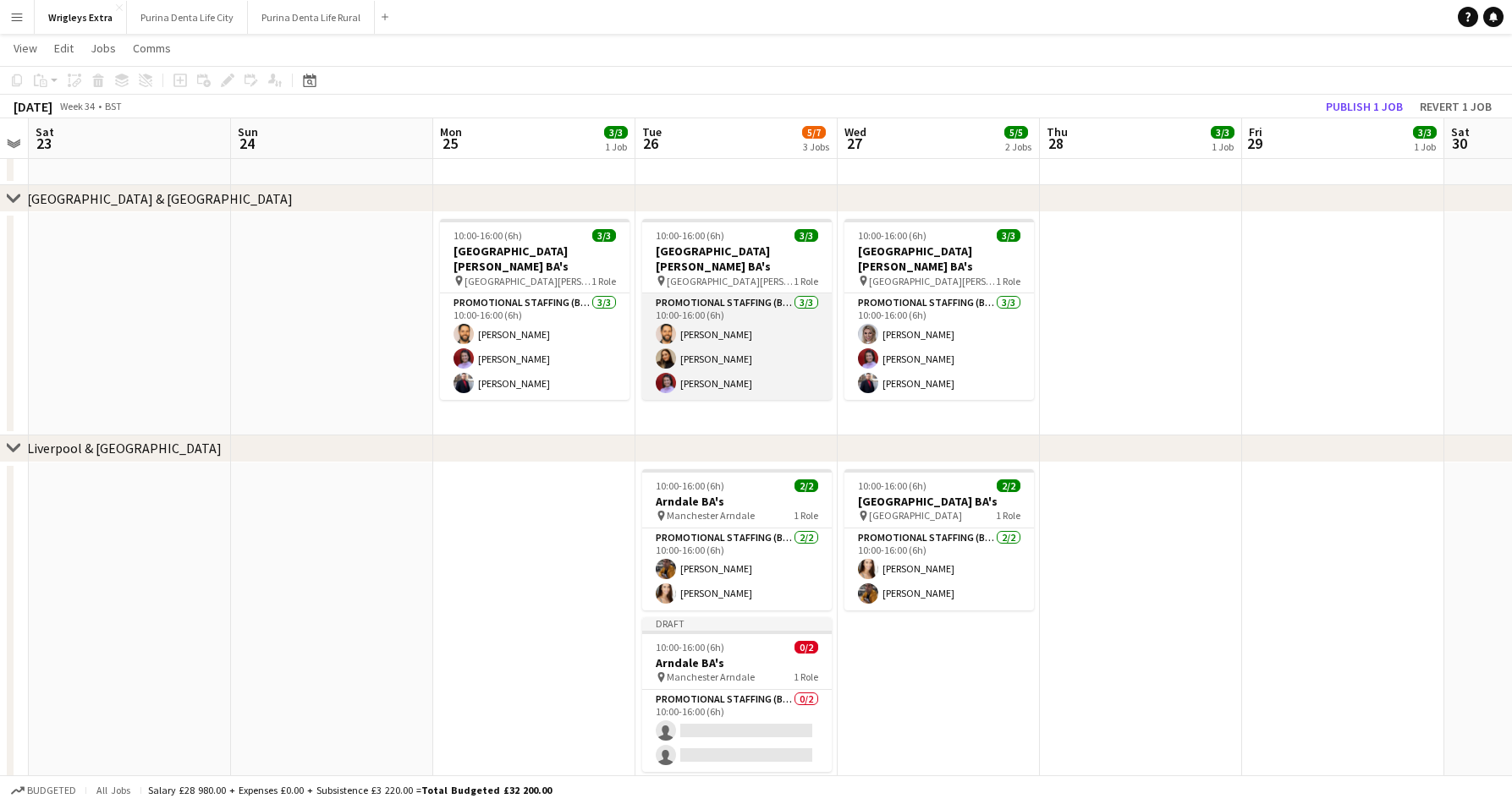
scroll to position [477, 0]
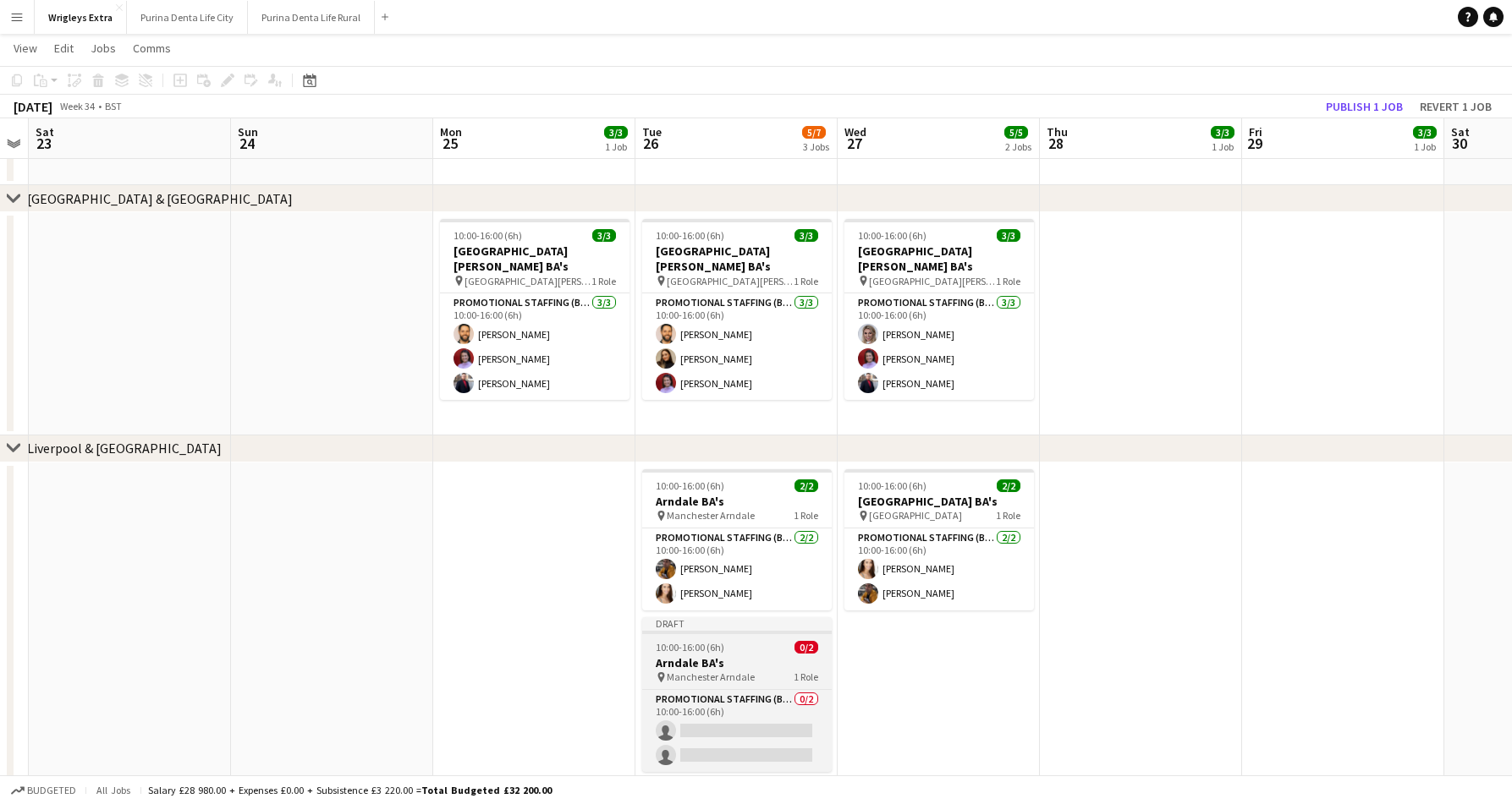
click at [749, 643] on div "10:00-16:00 (6h) 0/2" at bounding box center [737, 647] width 190 height 12
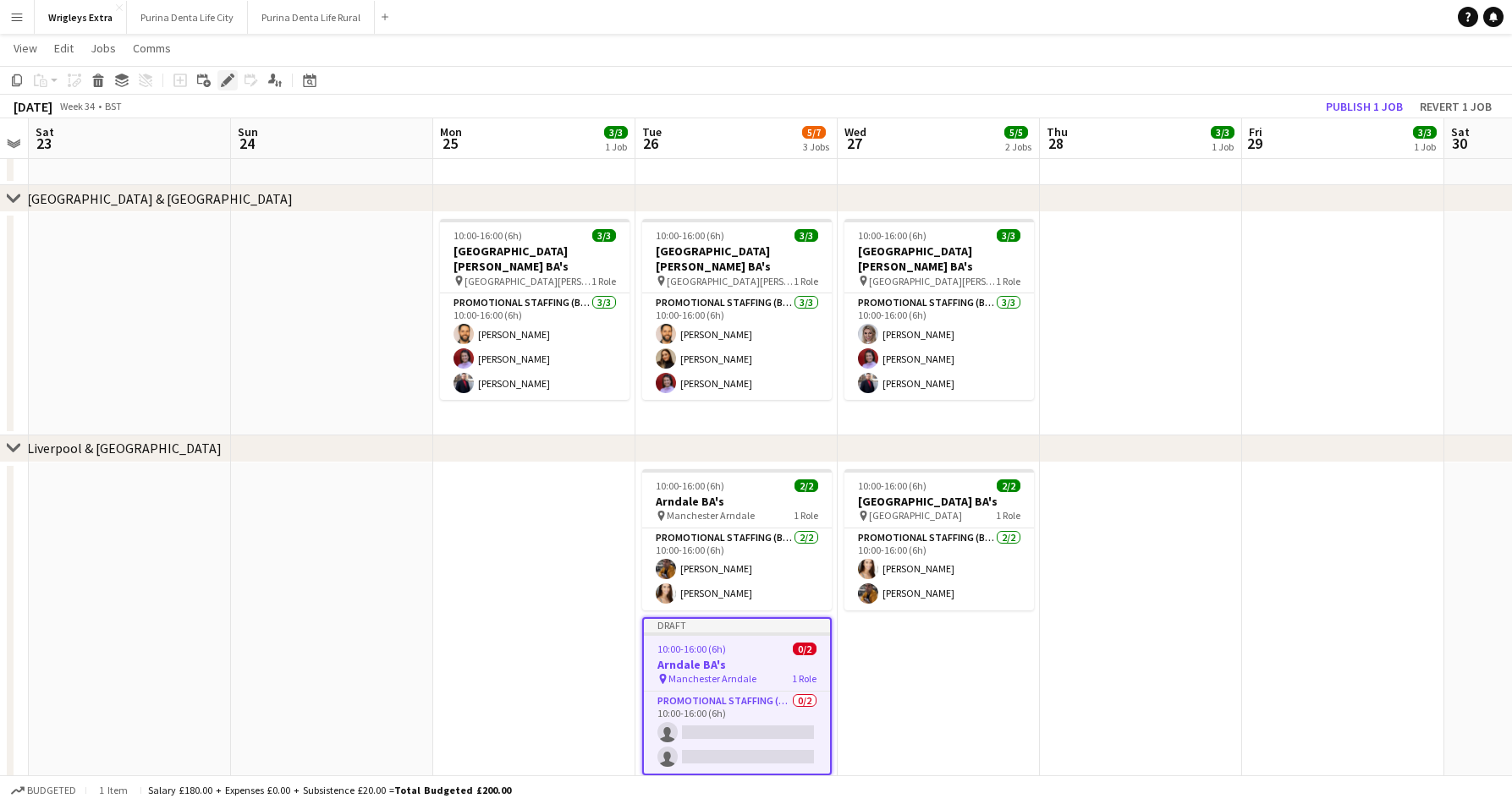
click at [233, 74] on icon "Edit" at bounding box center [227, 80] width 13 height 13
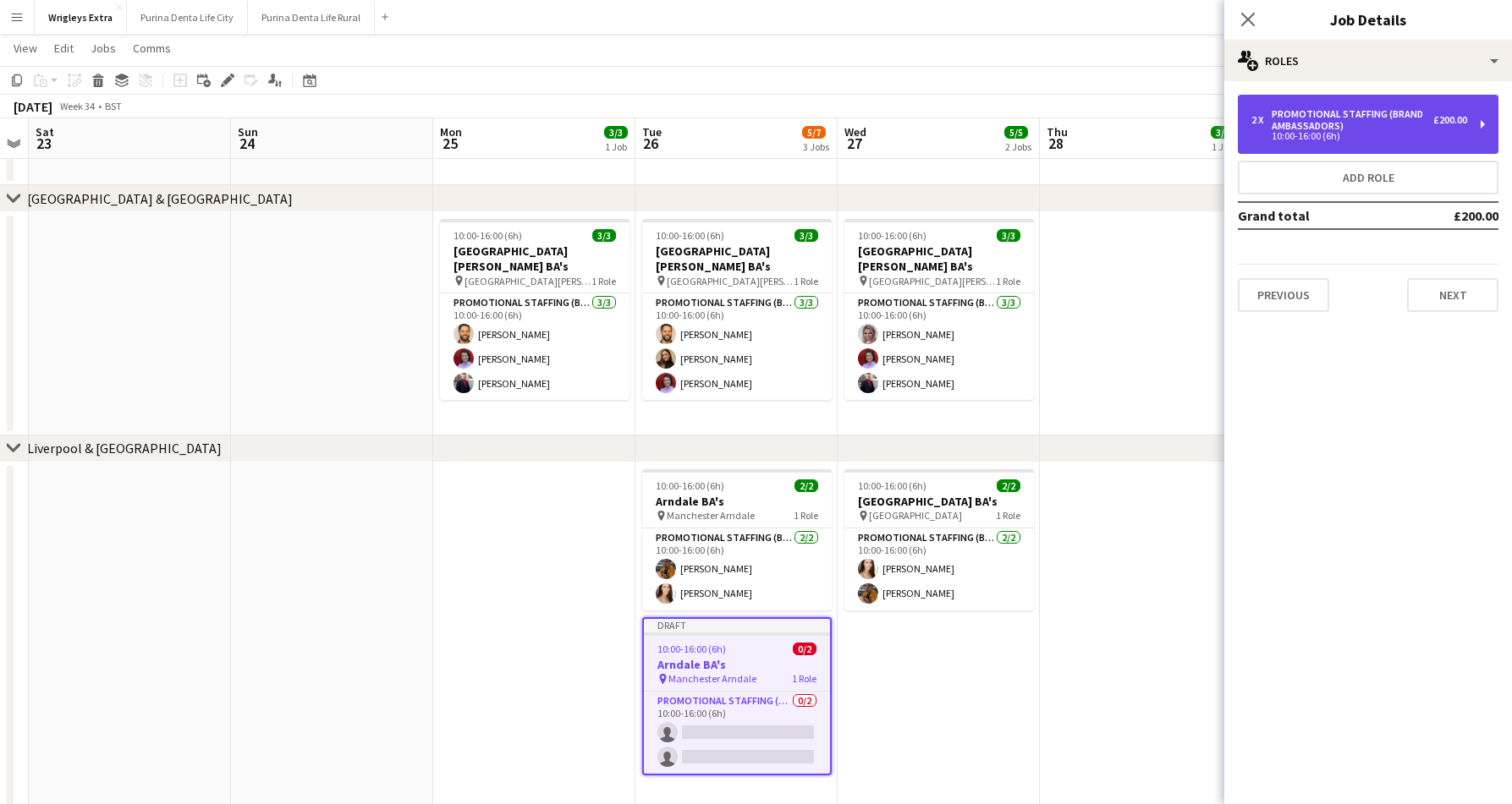
click at [1324, 133] on div "10:00-16:00 (6h)" at bounding box center [1359, 136] width 216 height 9
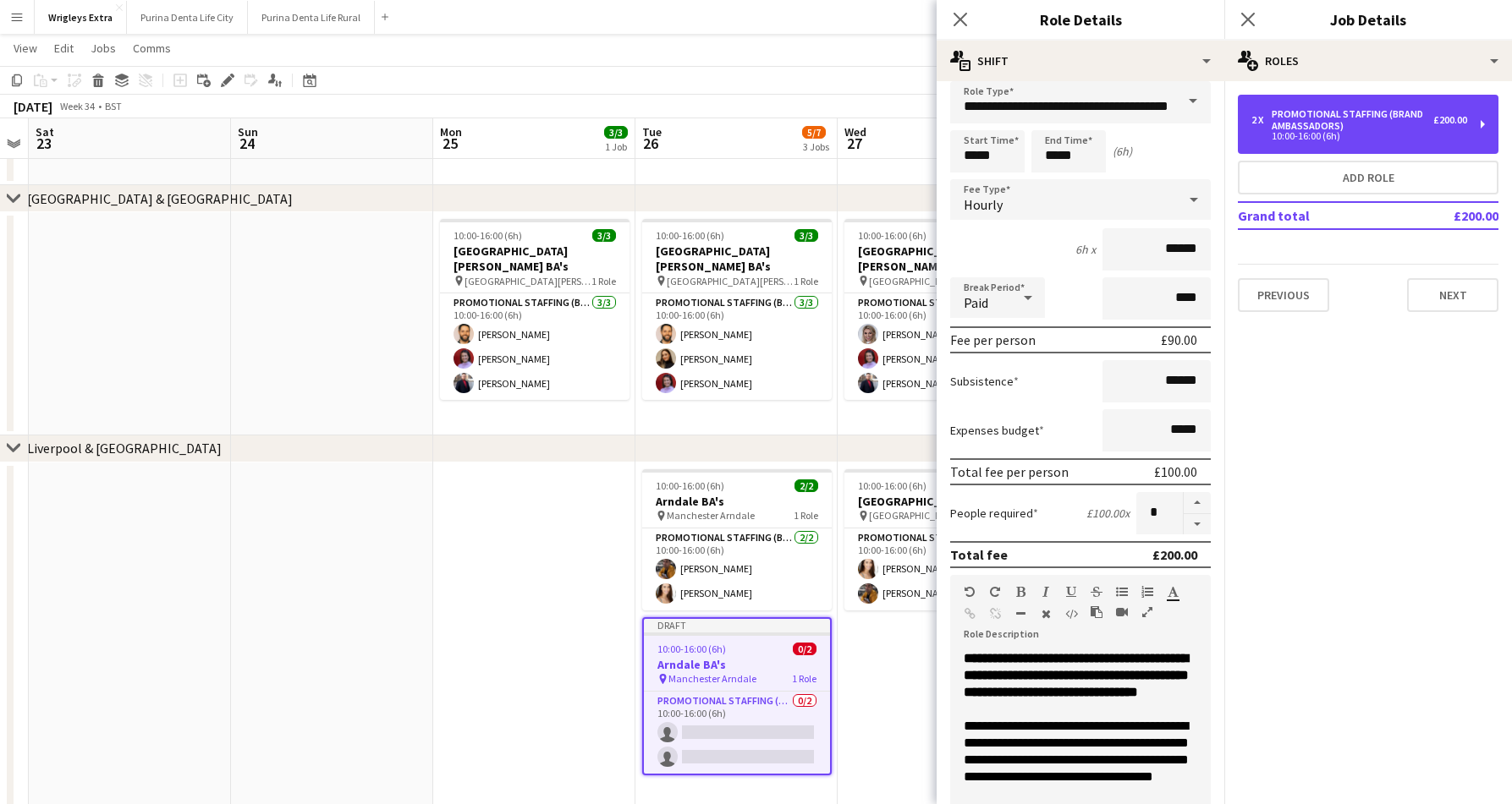
scroll to position [14, 0]
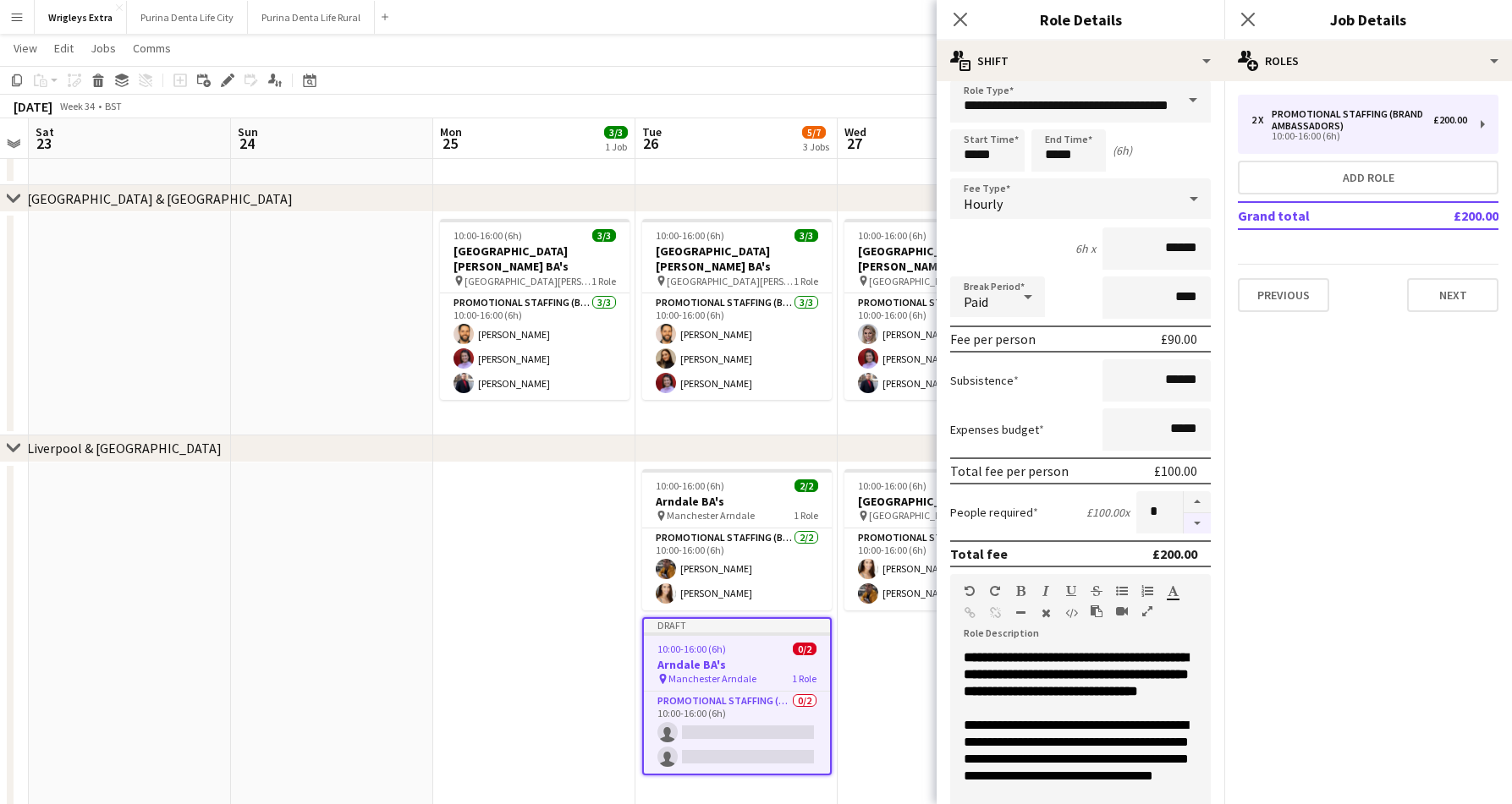
click at [1203, 525] on button "button" at bounding box center [1197, 524] width 27 height 21
type input "*"
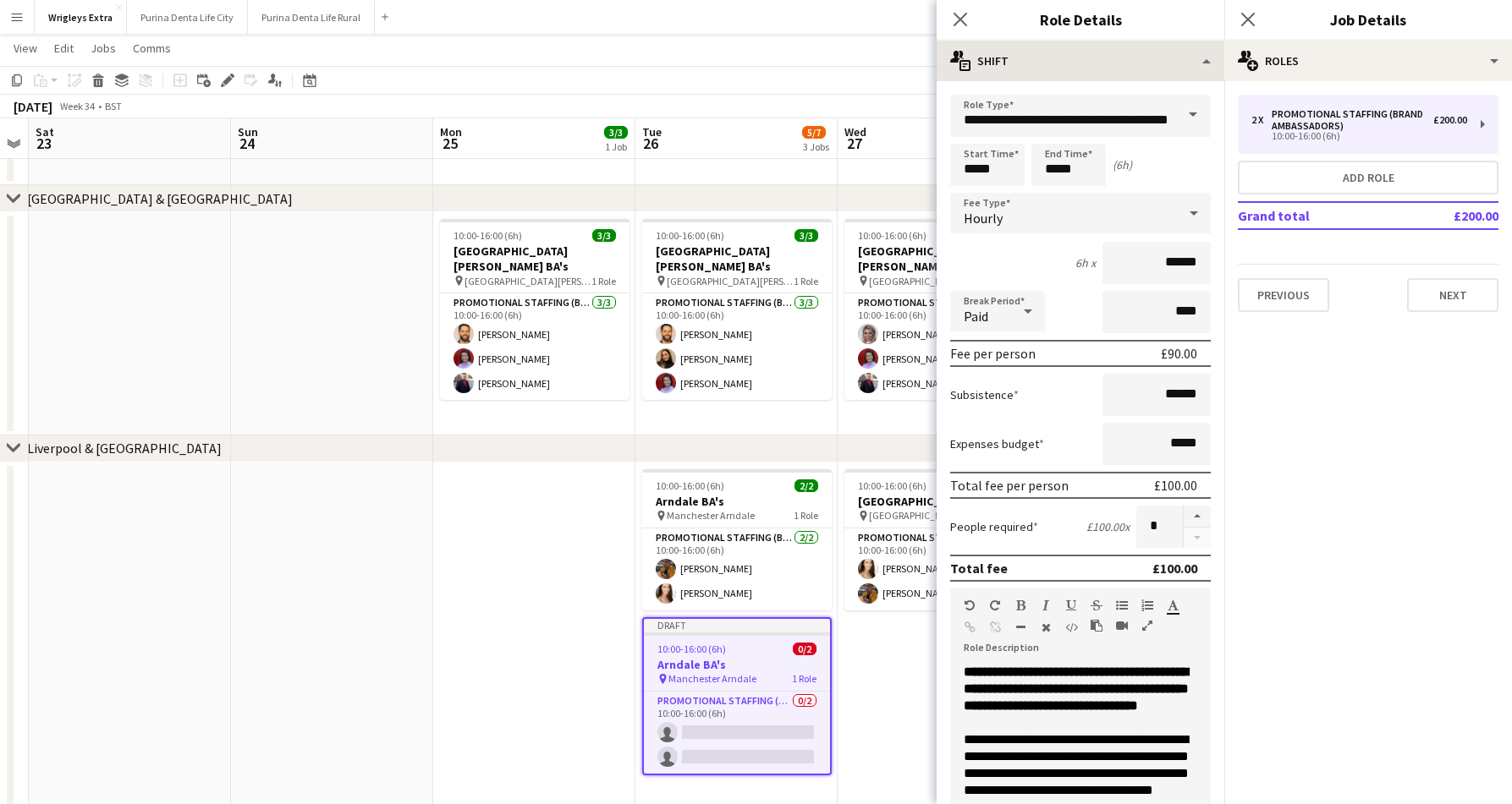
scroll to position [0, 0]
click at [1088, 110] on input "**********" at bounding box center [1081, 116] width 261 height 42
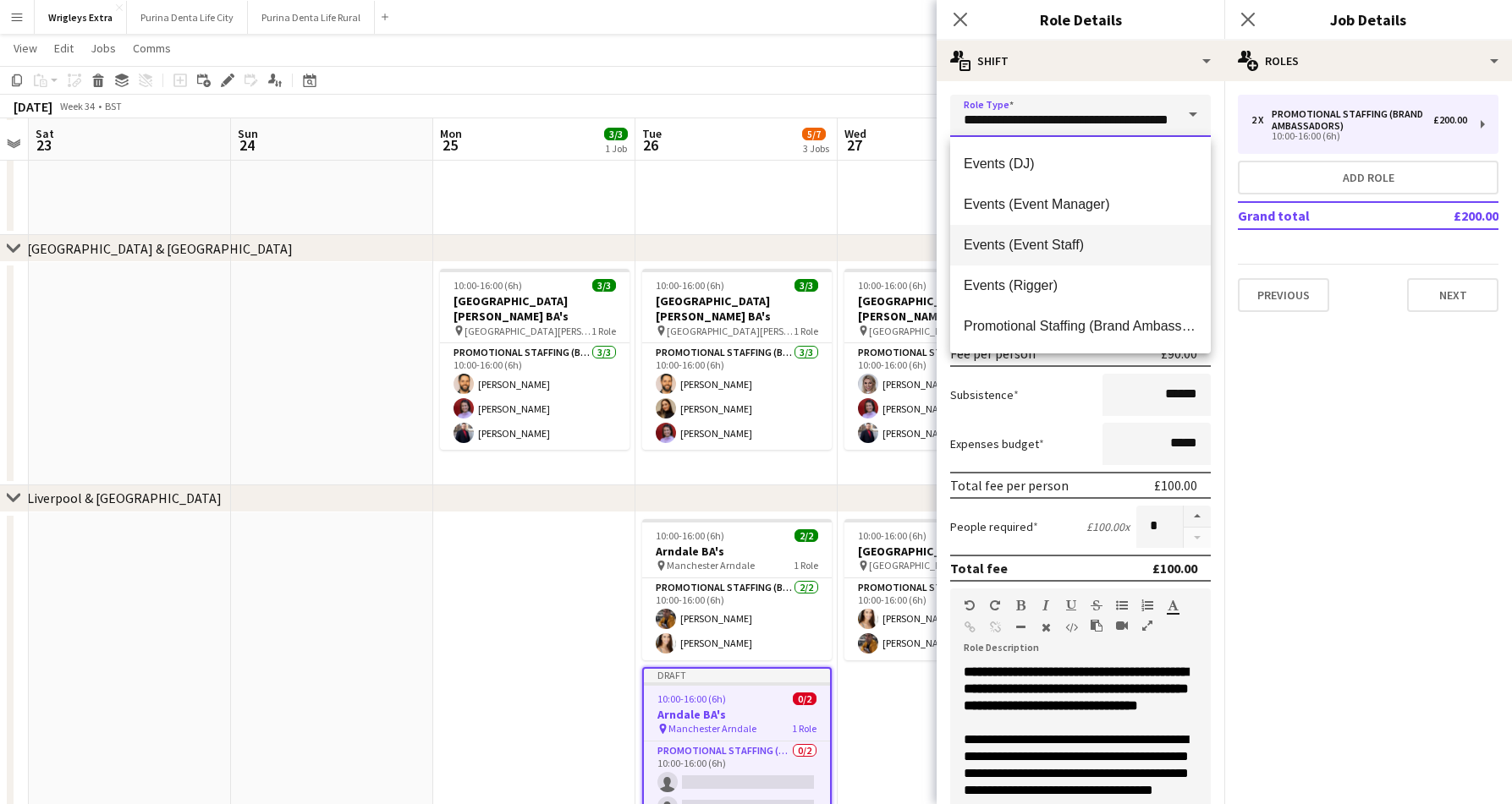
scroll to position [424, 0]
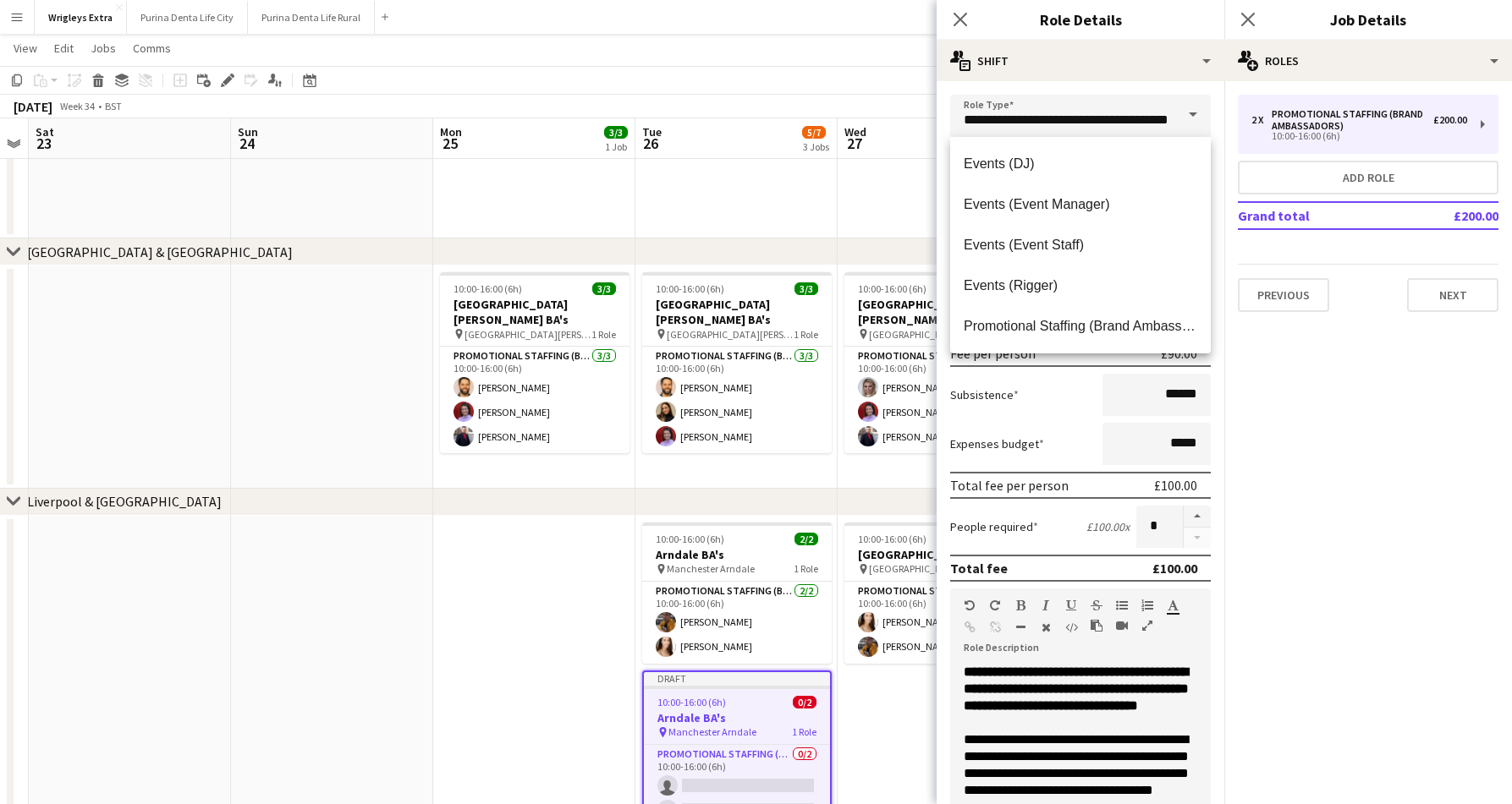
click at [1310, 480] on mat-expansion-panel "pencil3 General details 2 x Promotional Staffing (Brand Ambassadors) £200.00 10…" at bounding box center [1368, 443] width 288 height 723
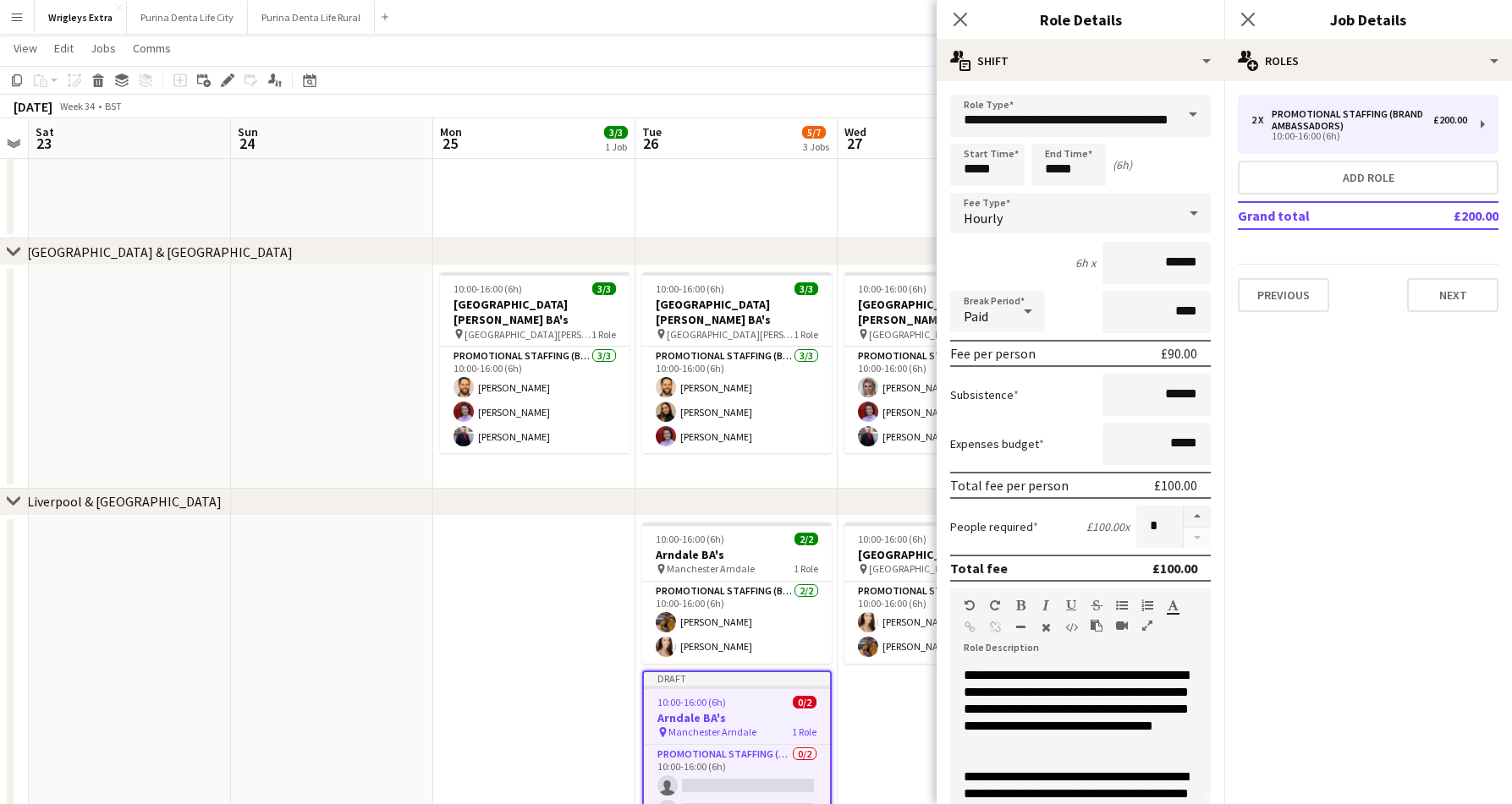
scroll to position [63, 0]
drag, startPoint x: 1096, startPoint y: 727, endPoint x: 956, endPoint y: 693, distance: 144.1
click at [956, 693] on div "**********" at bounding box center [1081, 766] width 261 height 203
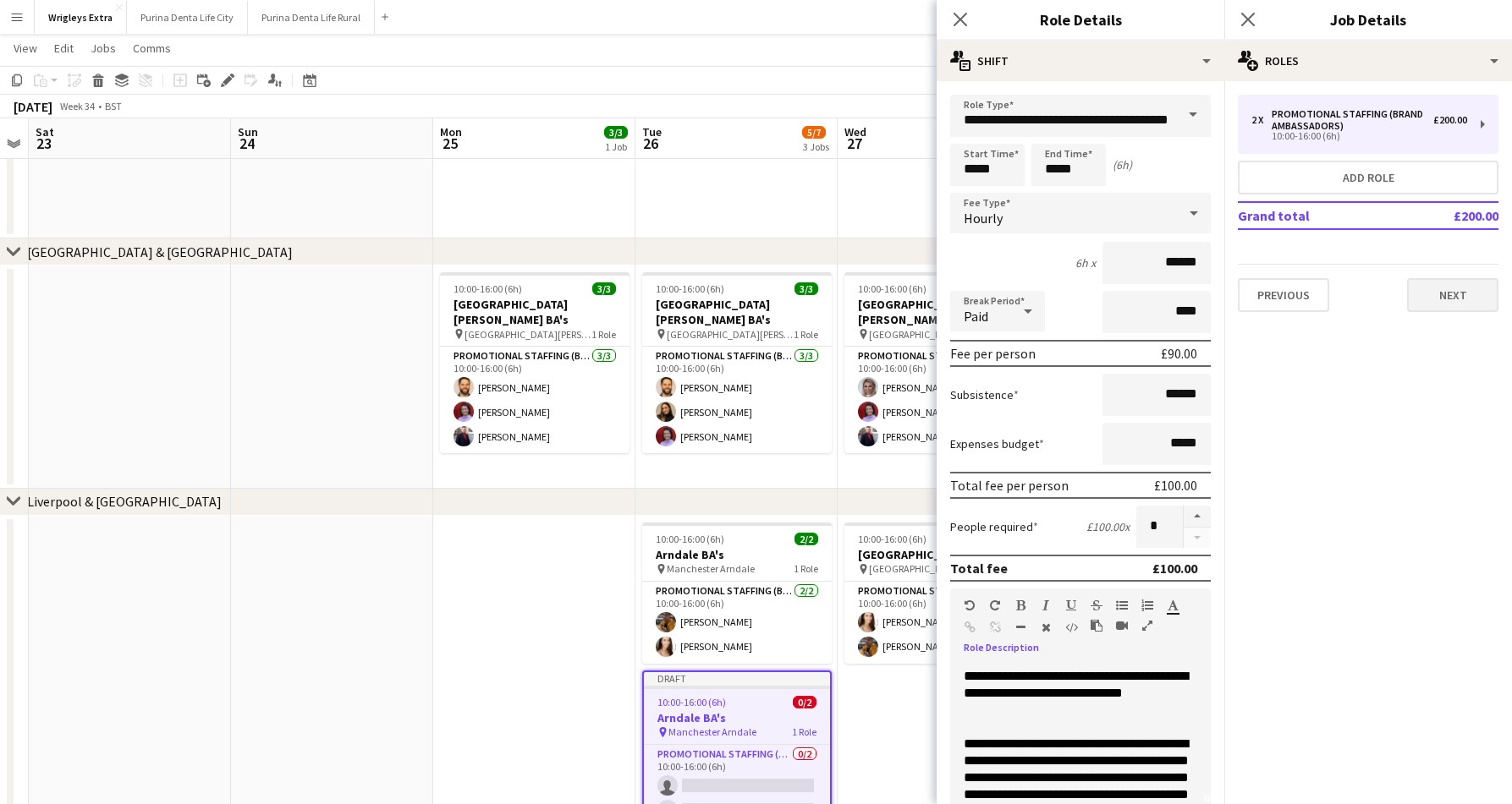
click at [1440, 296] on button "Next" at bounding box center [1452, 294] width 91 height 34
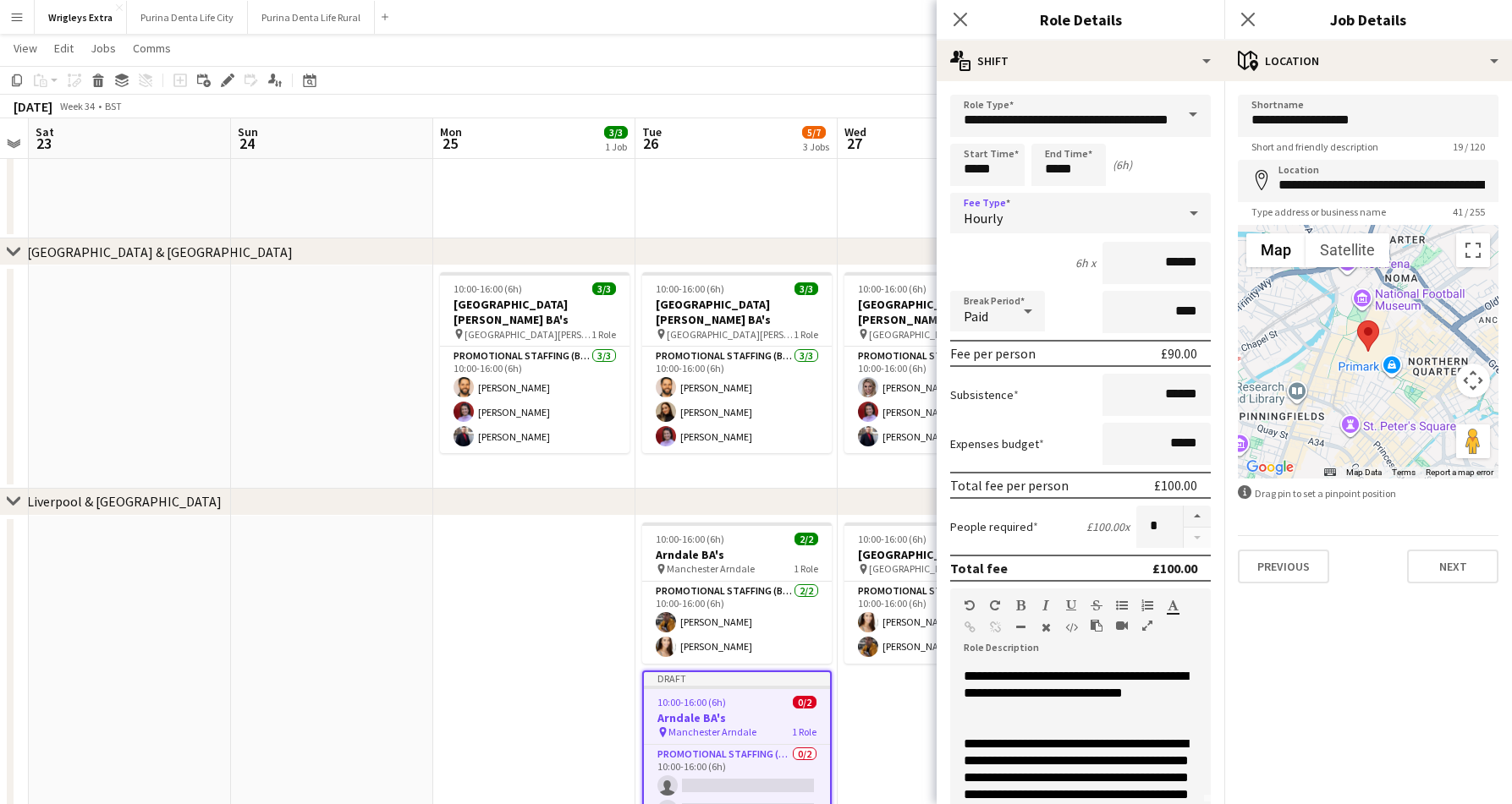
click at [1005, 212] on div "Hourly" at bounding box center [1063, 213] width 226 height 40
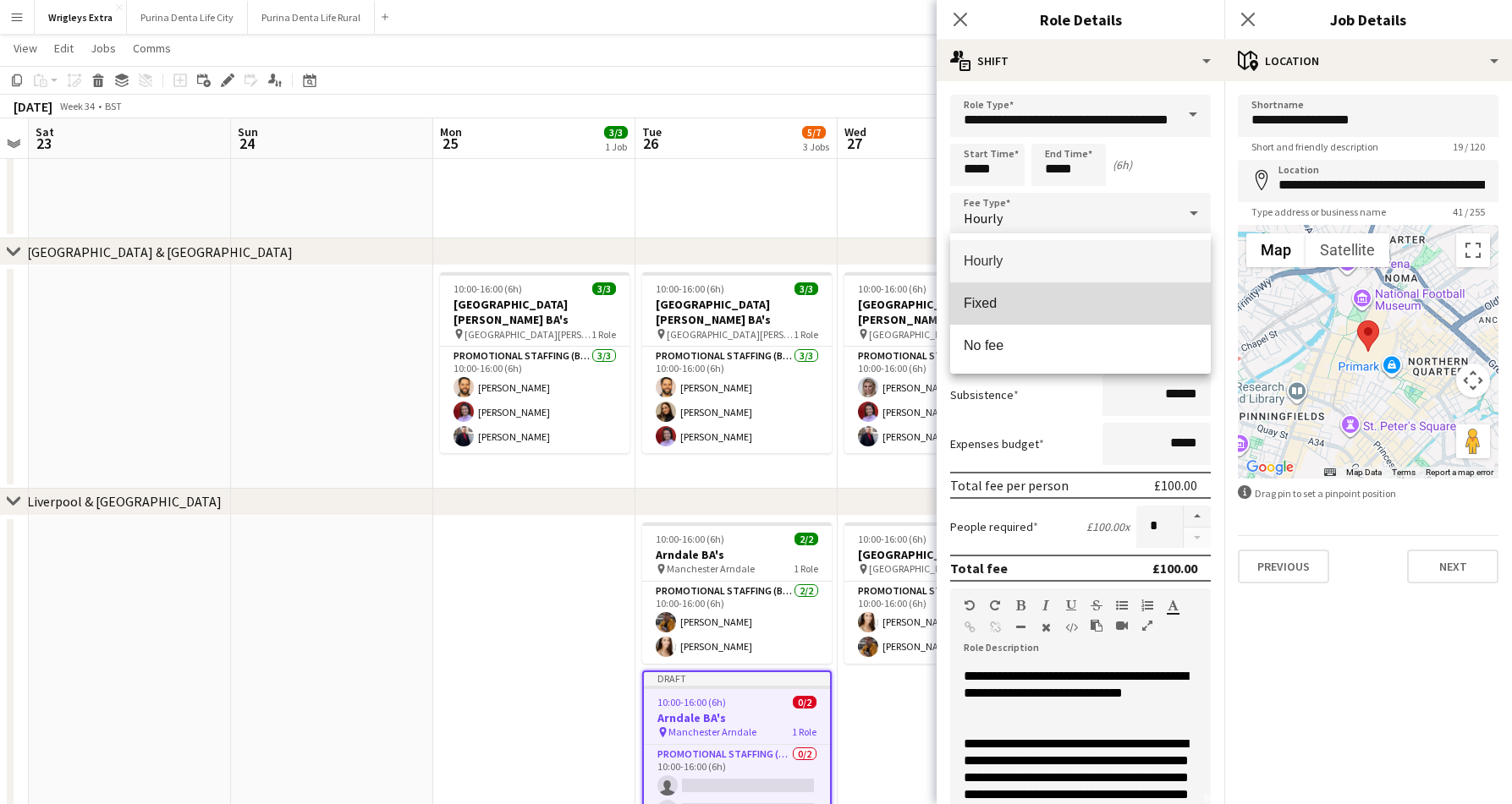
click at [1019, 306] on span "Fixed" at bounding box center [1081, 303] width 234 height 16
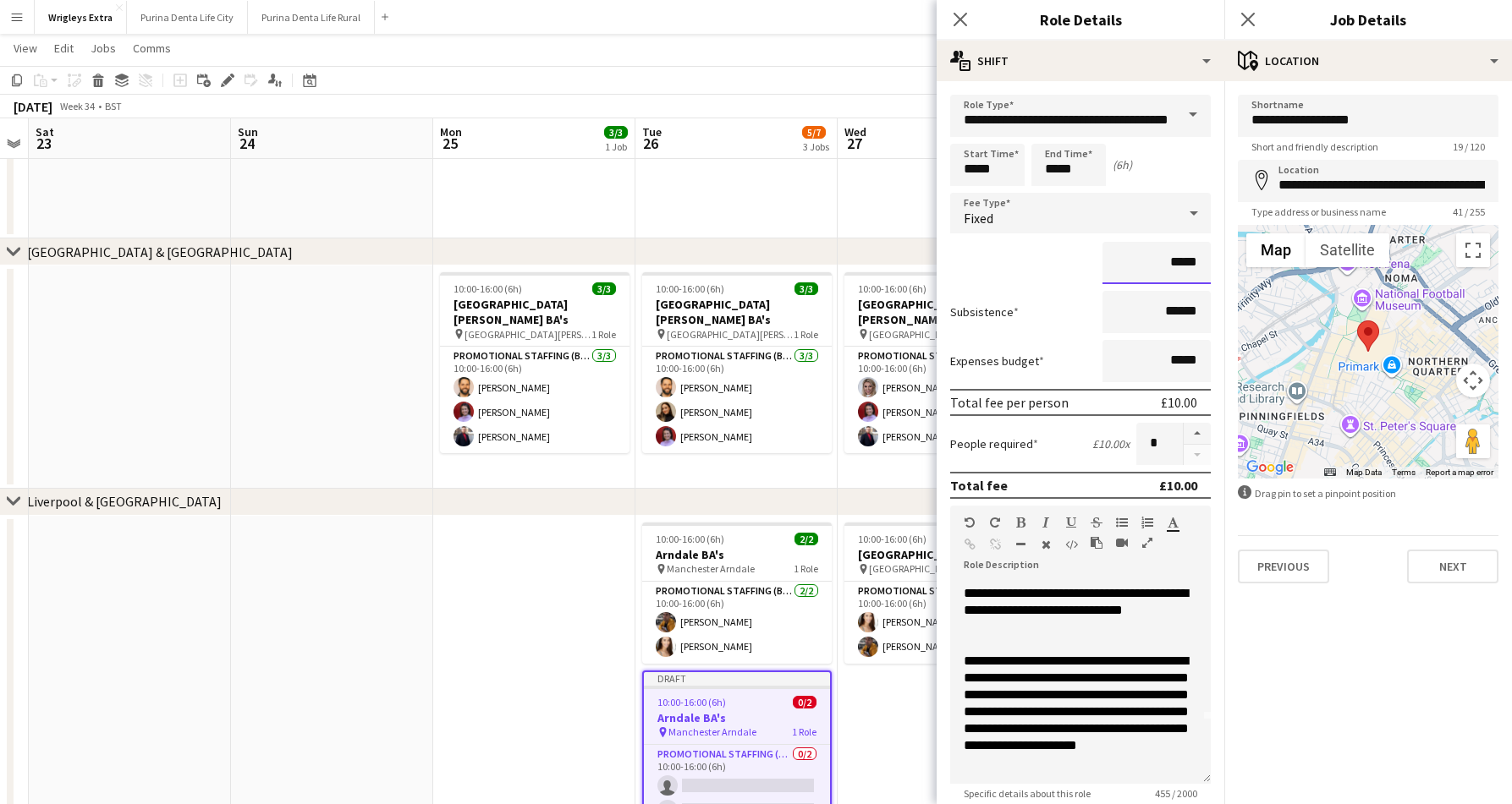
click at [1175, 265] on input "*****" at bounding box center [1156, 263] width 108 height 42
type input "*******"
click at [1174, 306] on input "******" at bounding box center [1156, 311] width 108 height 42
click at [1103, 323] on input "*****" at bounding box center [1156, 311] width 108 height 42
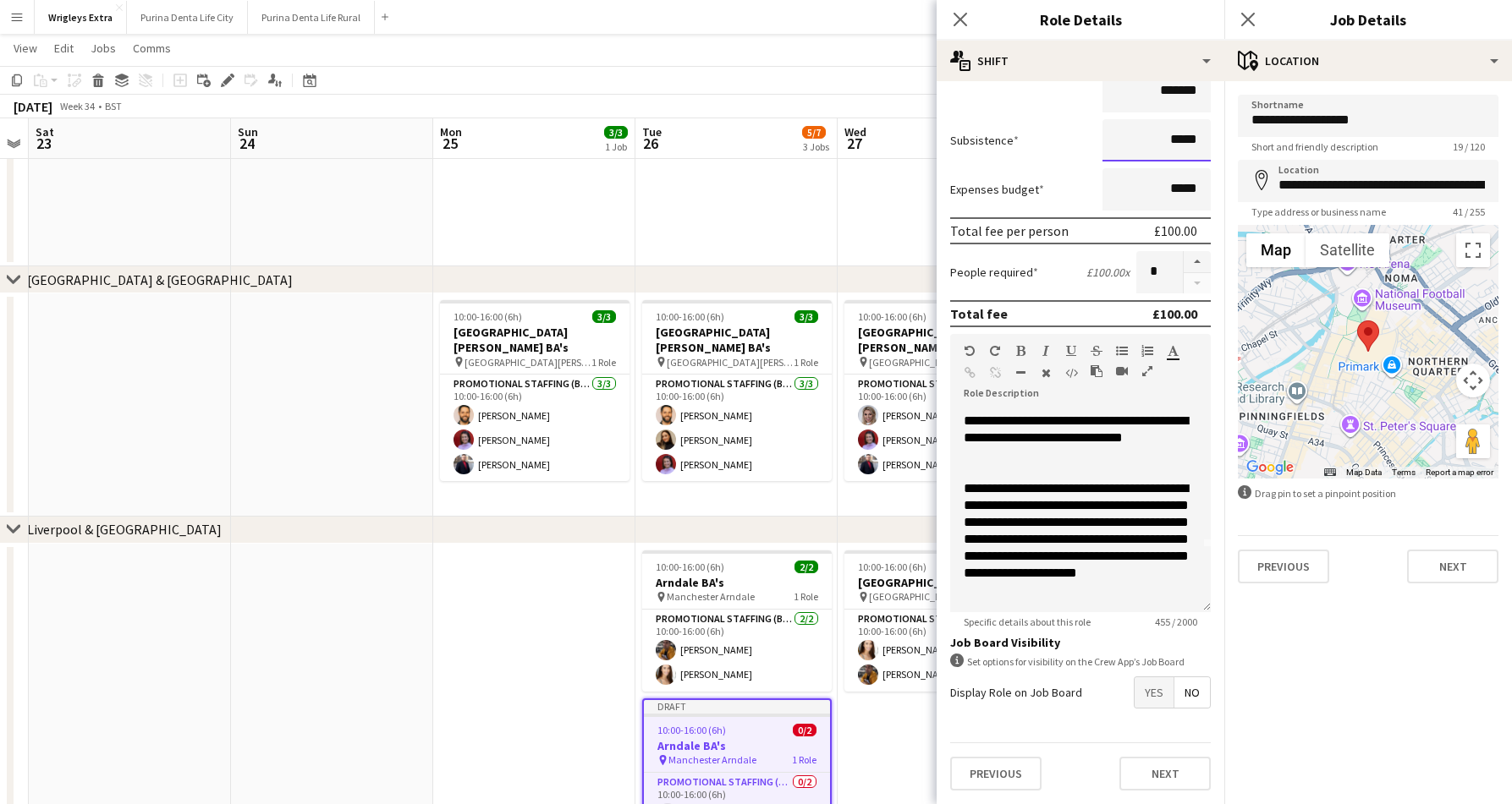
scroll to position [172, 0]
type input "*****"
click at [1174, 793] on div "Previous Next" at bounding box center [1081, 773] width 261 height 61
click at [1171, 773] on button "Next" at bounding box center [1164, 773] width 91 height 34
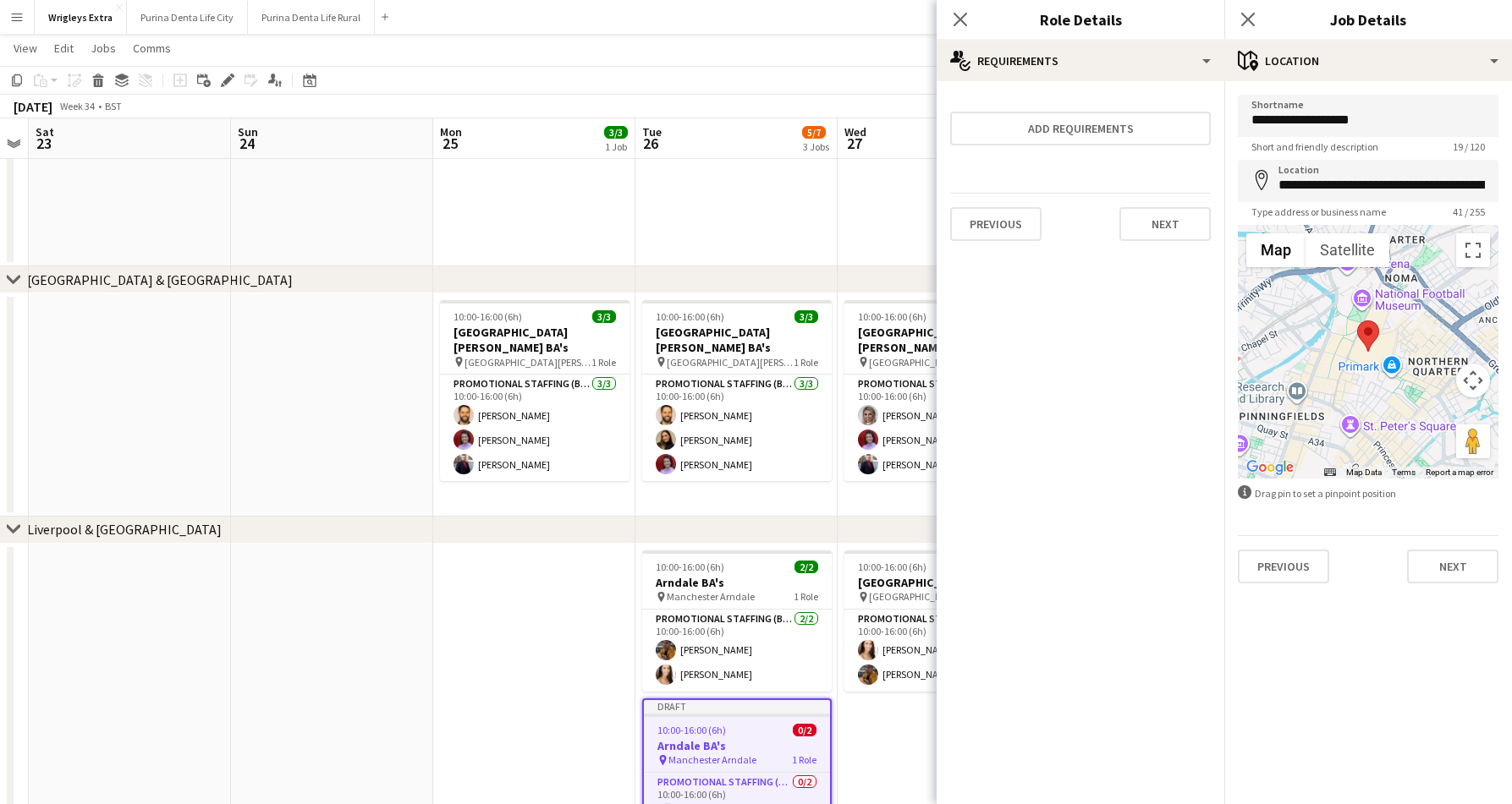
scroll to position [0, 0]
drag, startPoint x: 1393, startPoint y: 113, endPoint x: 1245, endPoint y: 113, distance: 148.0
type input "*"
type input "**********"
click at [1376, 123] on input "**********" at bounding box center [1368, 116] width 261 height 42
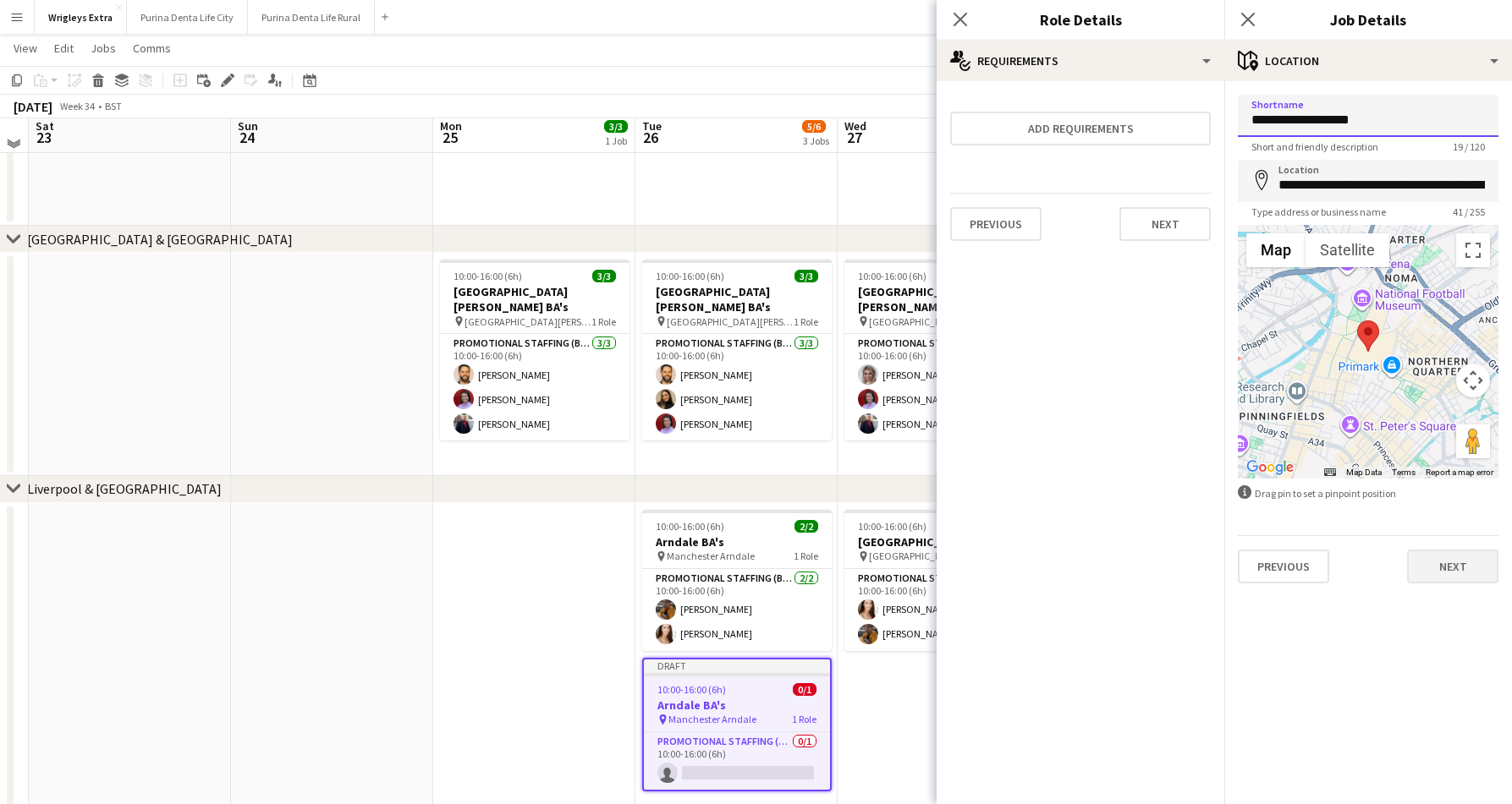
scroll to position [452, 0]
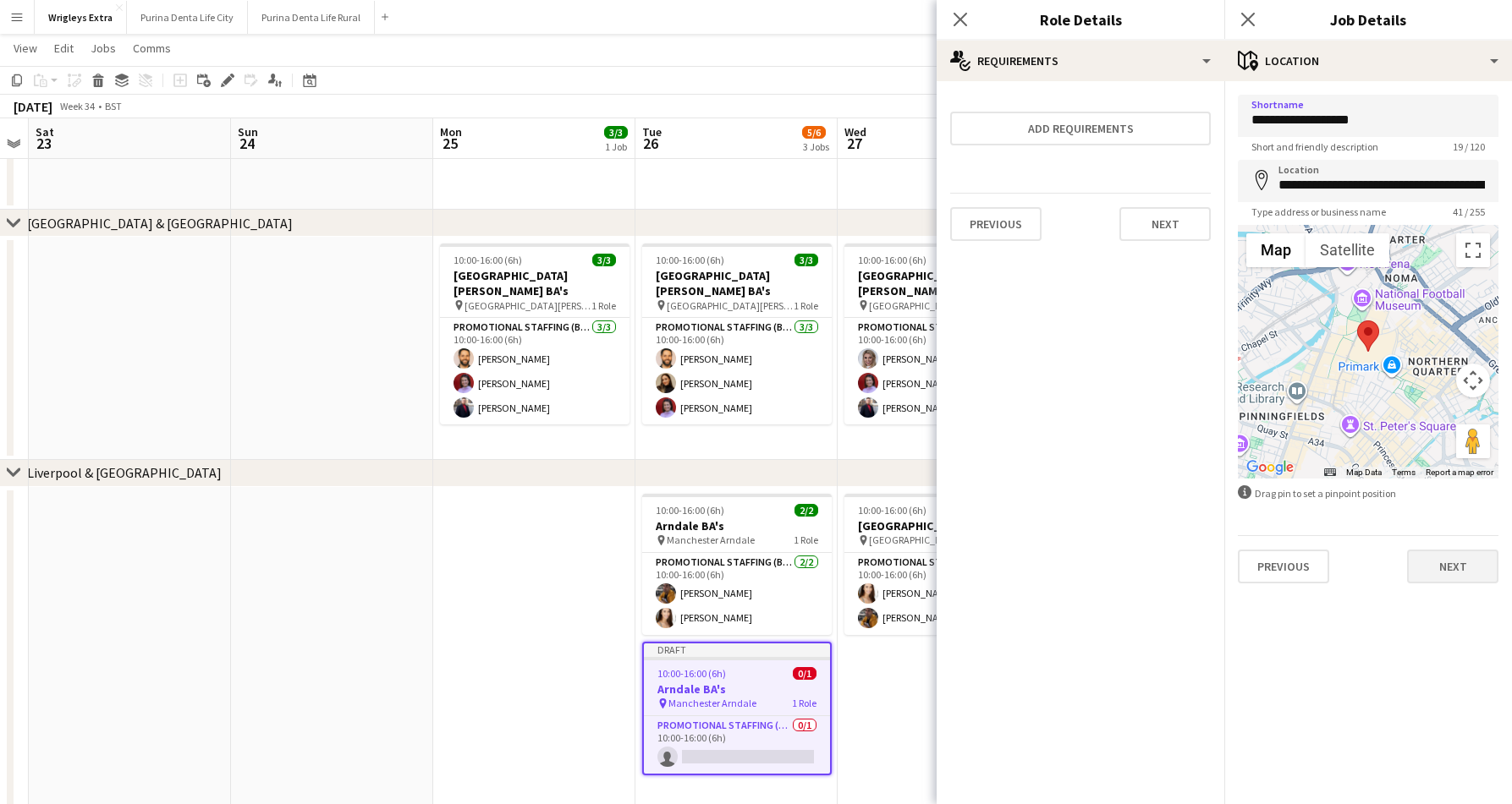
click at [1459, 571] on button "Next" at bounding box center [1452, 565] width 91 height 34
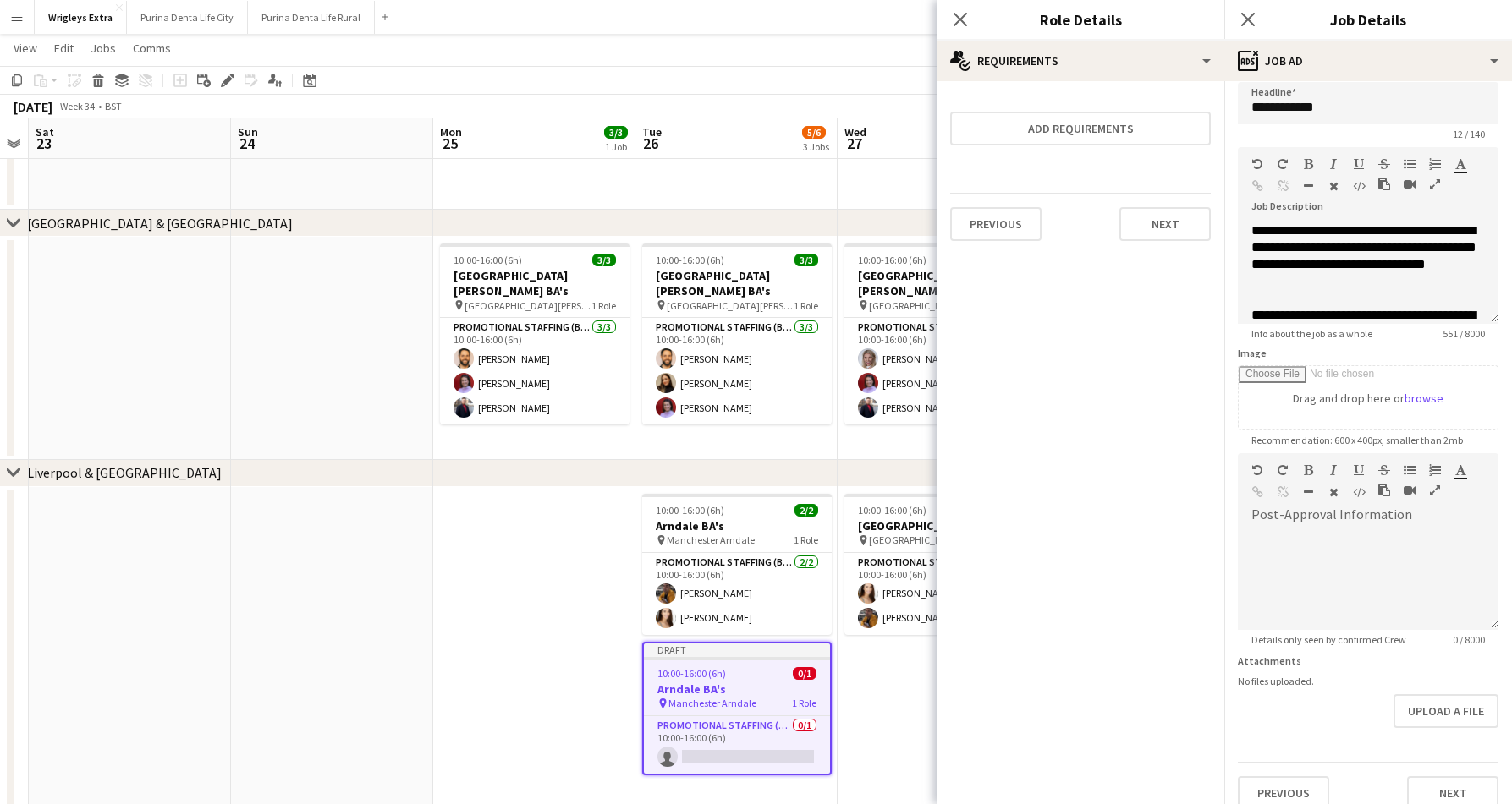
scroll to position [16, 0]
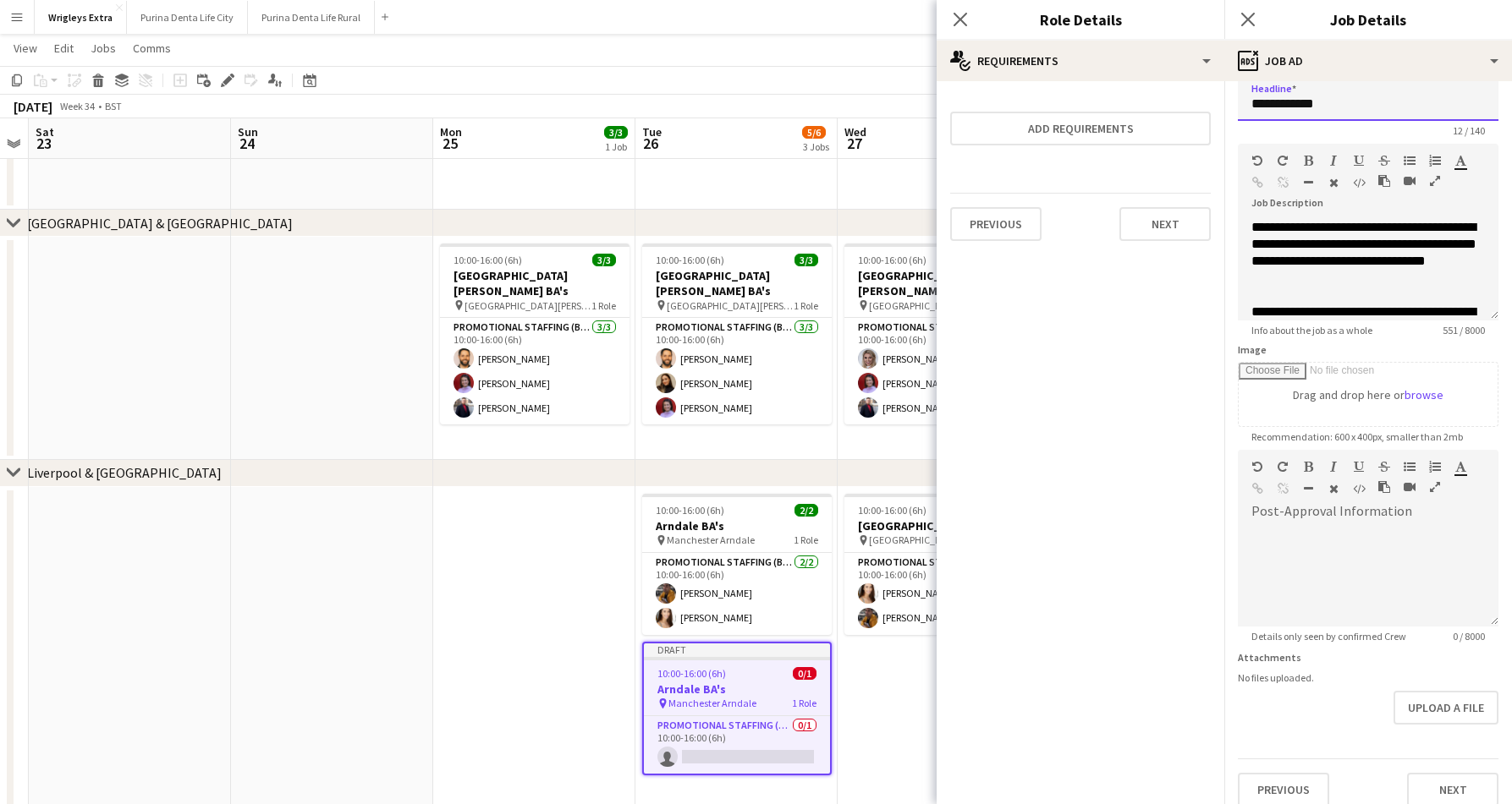
drag, startPoint x: 1333, startPoint y: 101, endPoint x: 1232, endPoint y: 98, distance: 101.0
click at [1232, 98] on form "**********" at bounding box center [1368, 443] width 288 height 728
type input "**********"
click at [1433, 788] on button "Next" at bounding box center [1452, 789] width 91 height 34
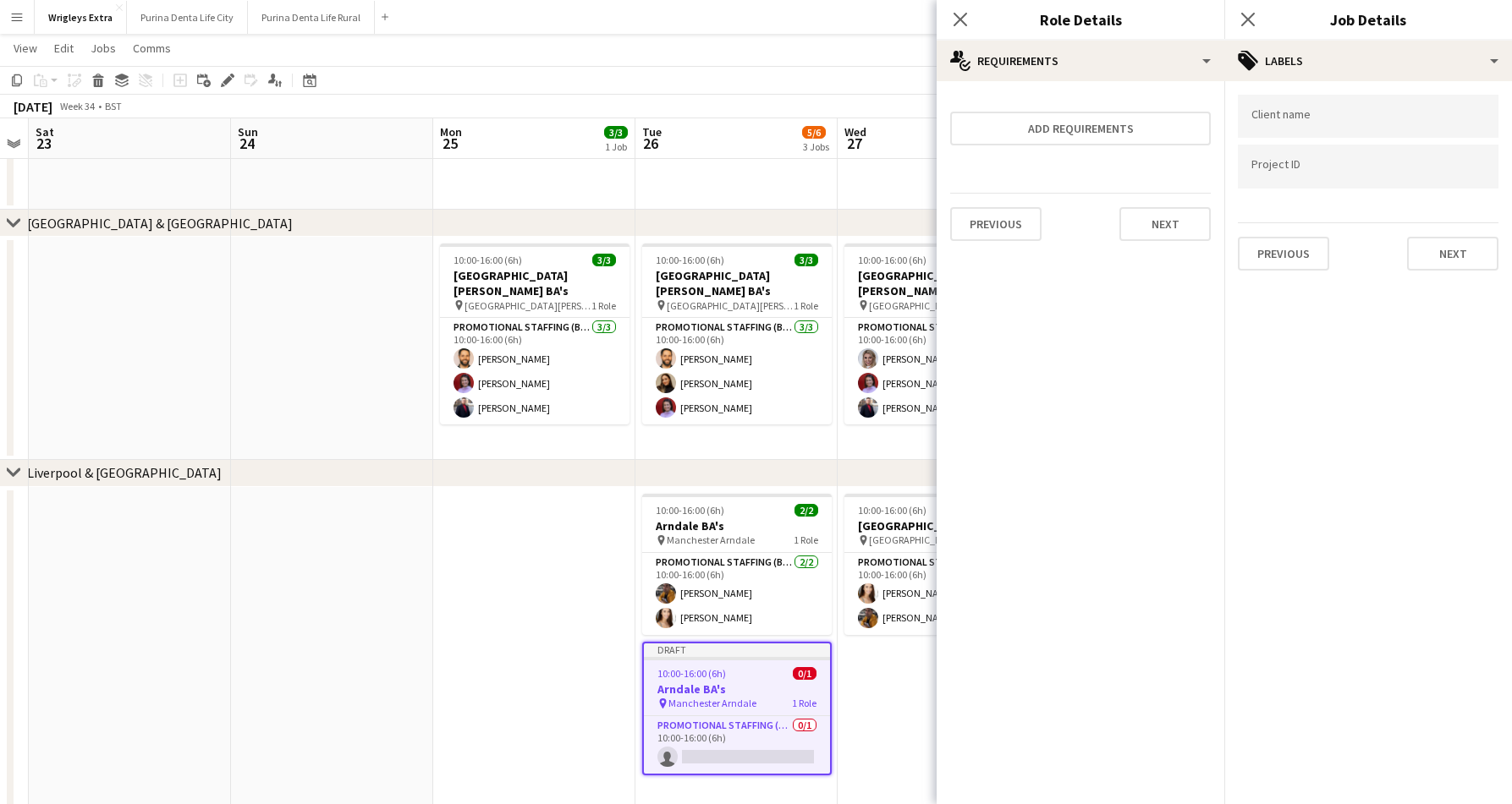
scroll to position [0, 0]
click at [1435, 246] on button "Next" at bounding box center [1452, 253] width 91 height 34
click at [1432, 188] on button "Next" at bounding box center [1452, 174] width 91 height 34
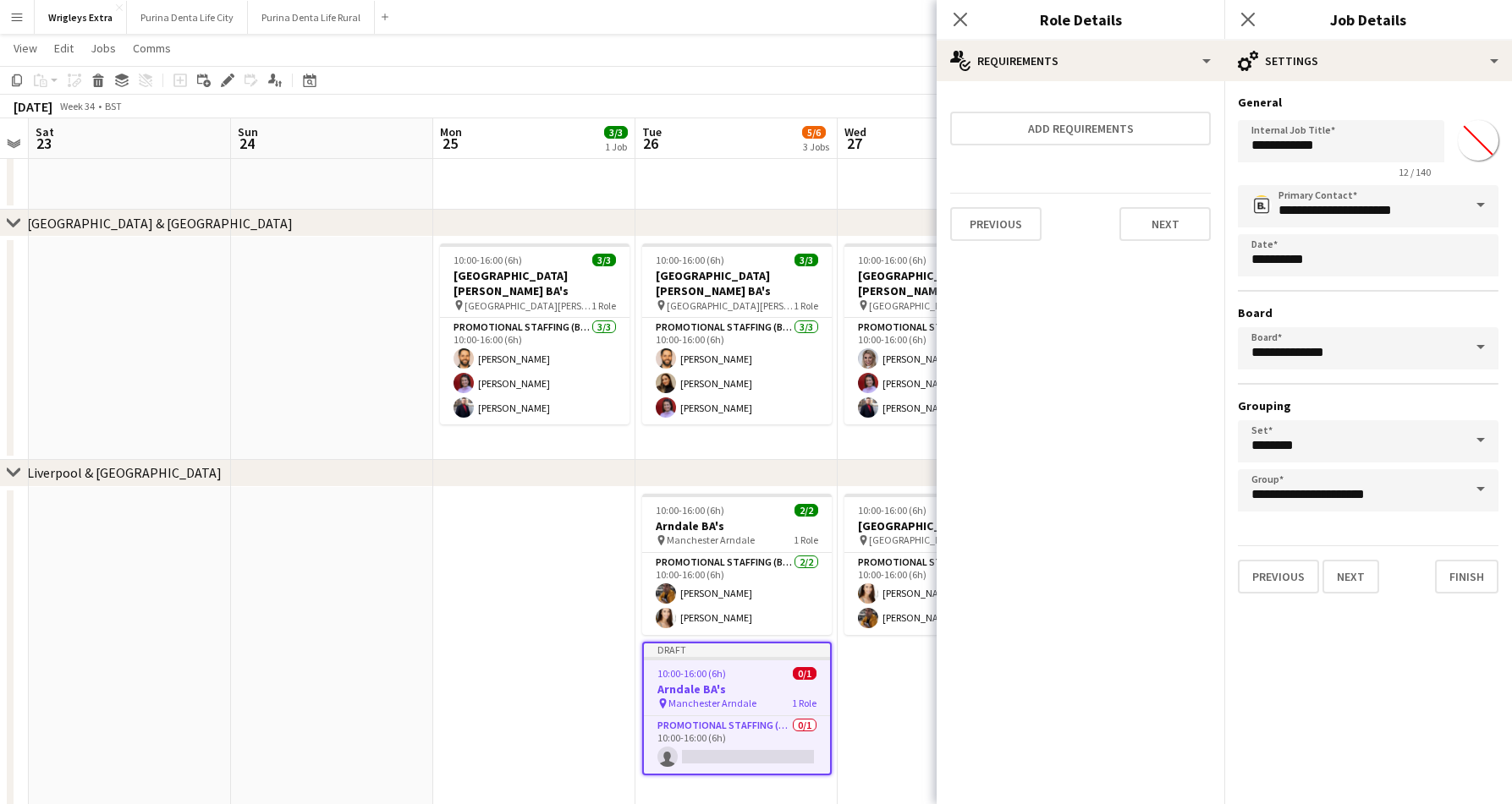
click at [1460, 595] on div "**********" at bounding box center [1368, 344] width 288 height 526
click at [1473, 574] on button "Finish" at bounding box center [1466, 576] width 63 height 34
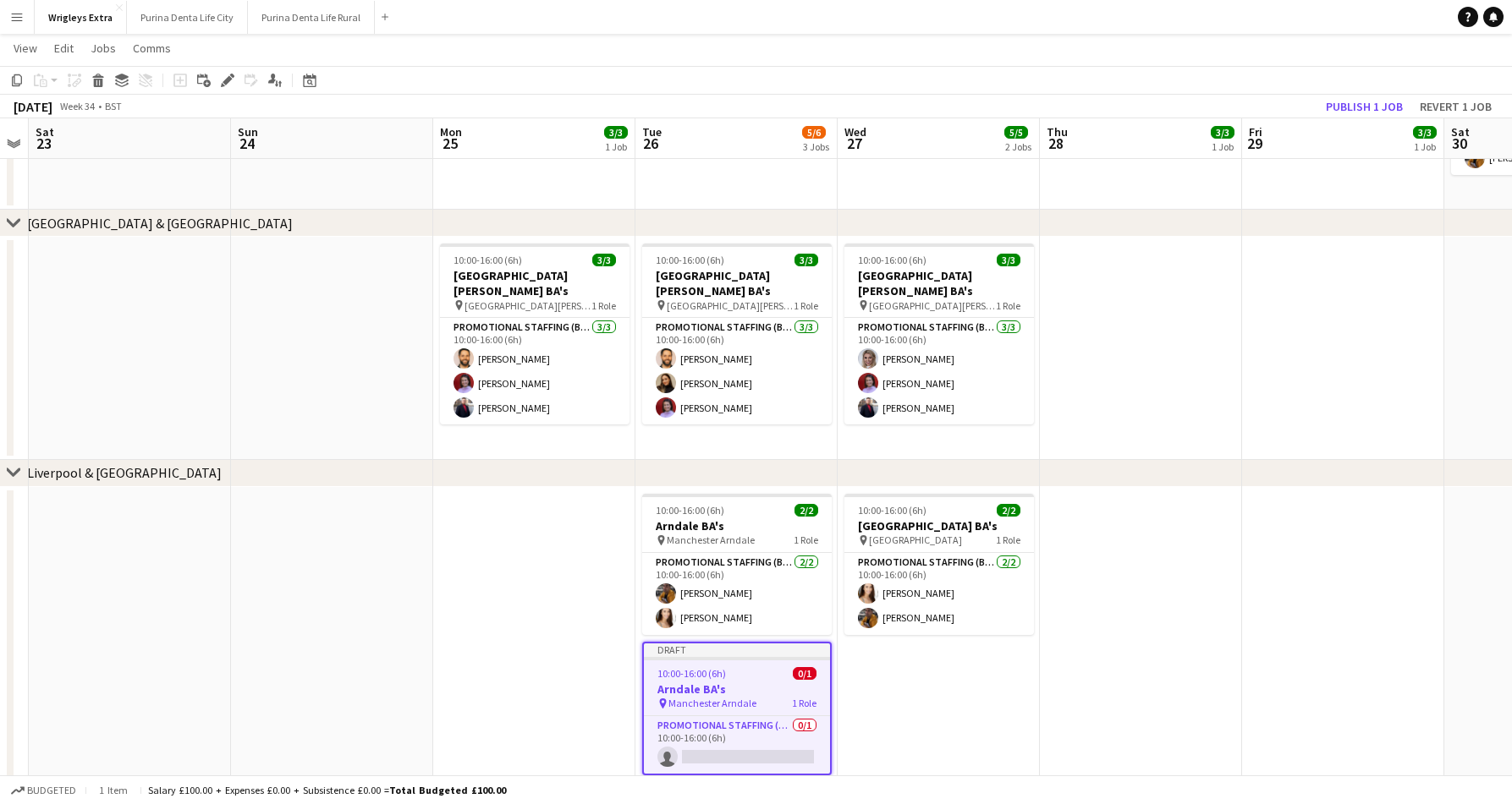
click at [701, 667] on span "10:00-16:00 (6h)" at bounding box center [691, 673] width 68 height 12
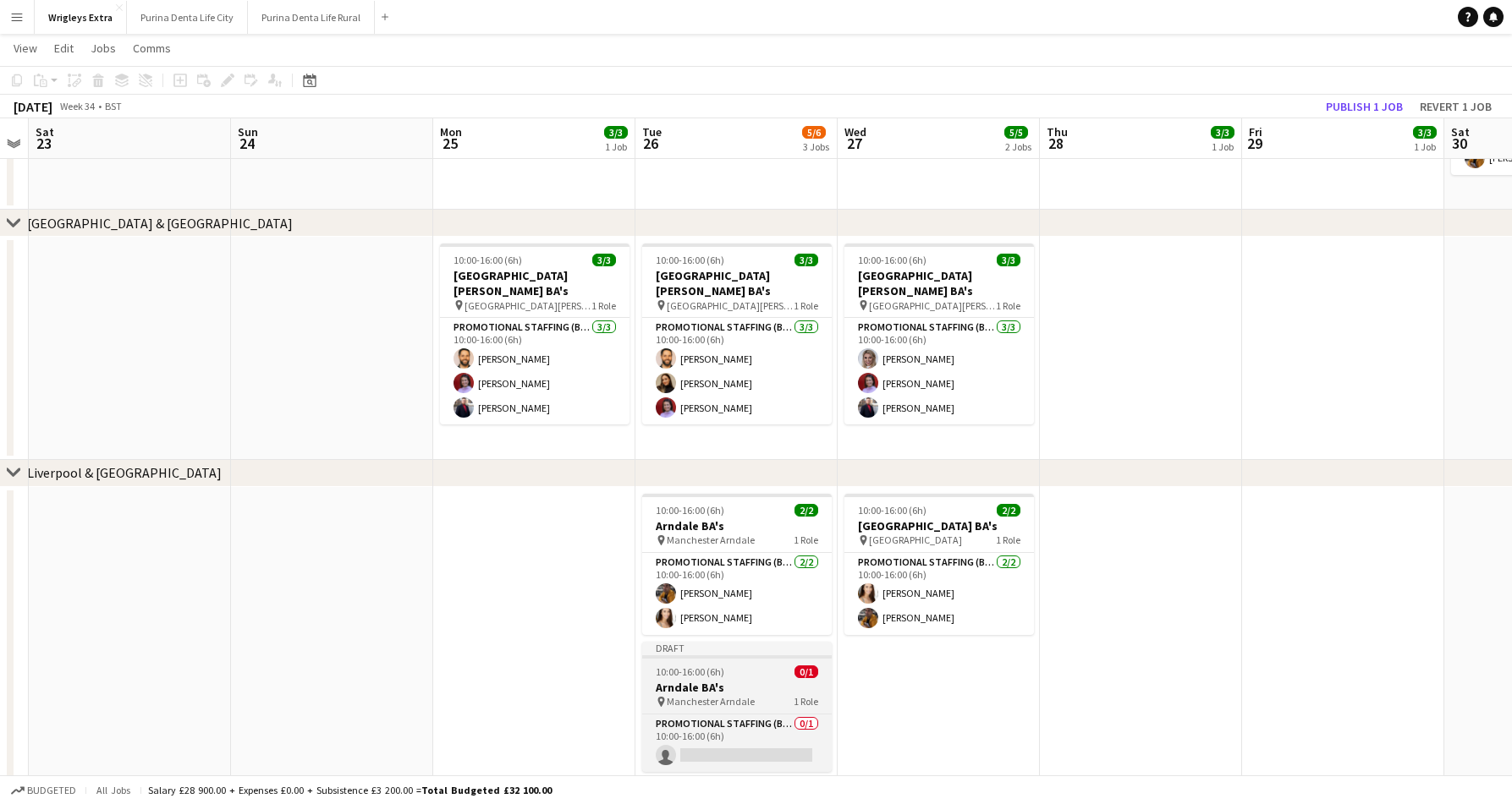
click at [701, 666] on span "10:00-16:00 (6h)" at bounding box center [689, 671] width 68 height 12
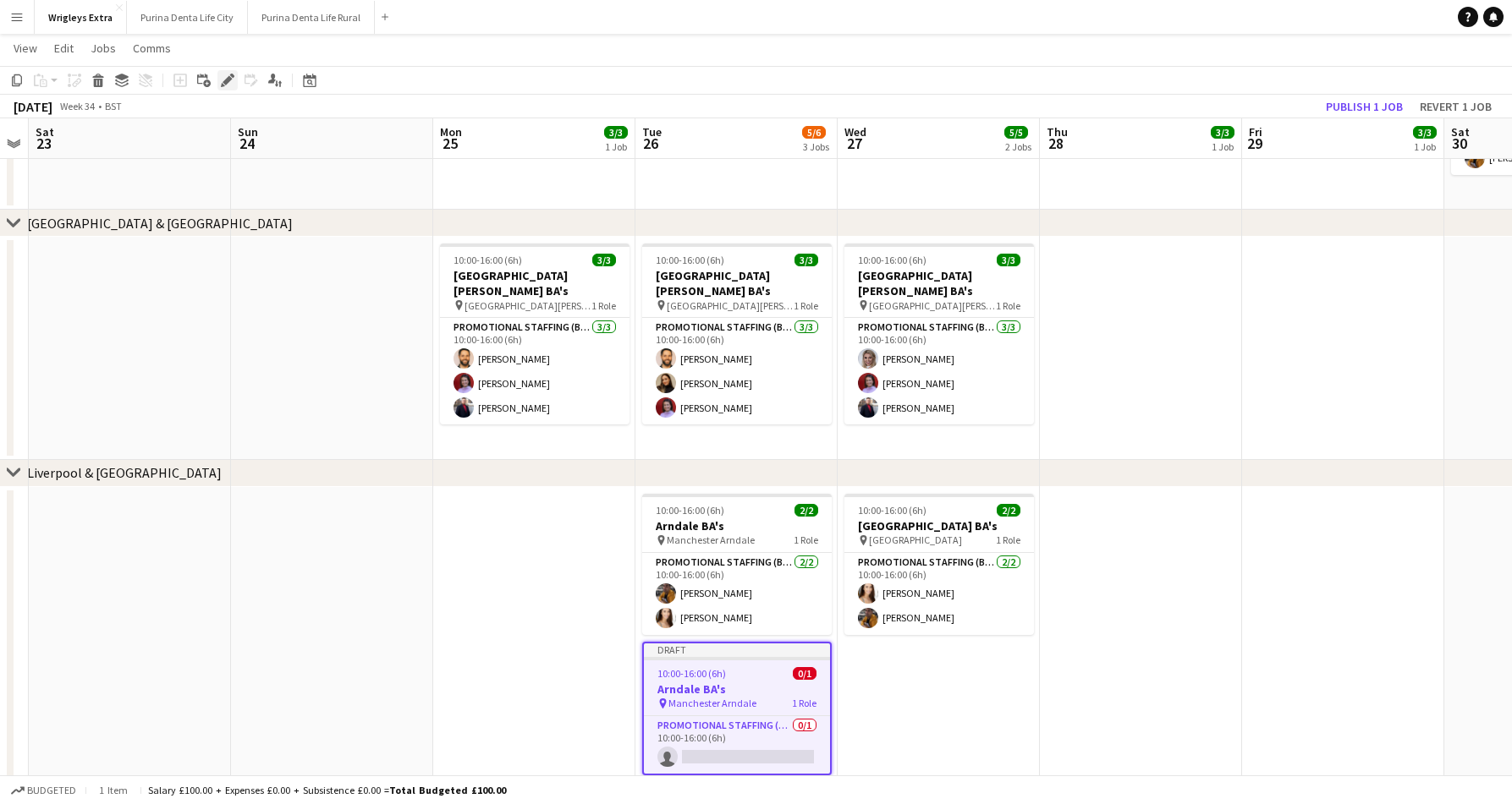
click at [228, 80] on icon at bounding box center [227, 80] width 10 height 10
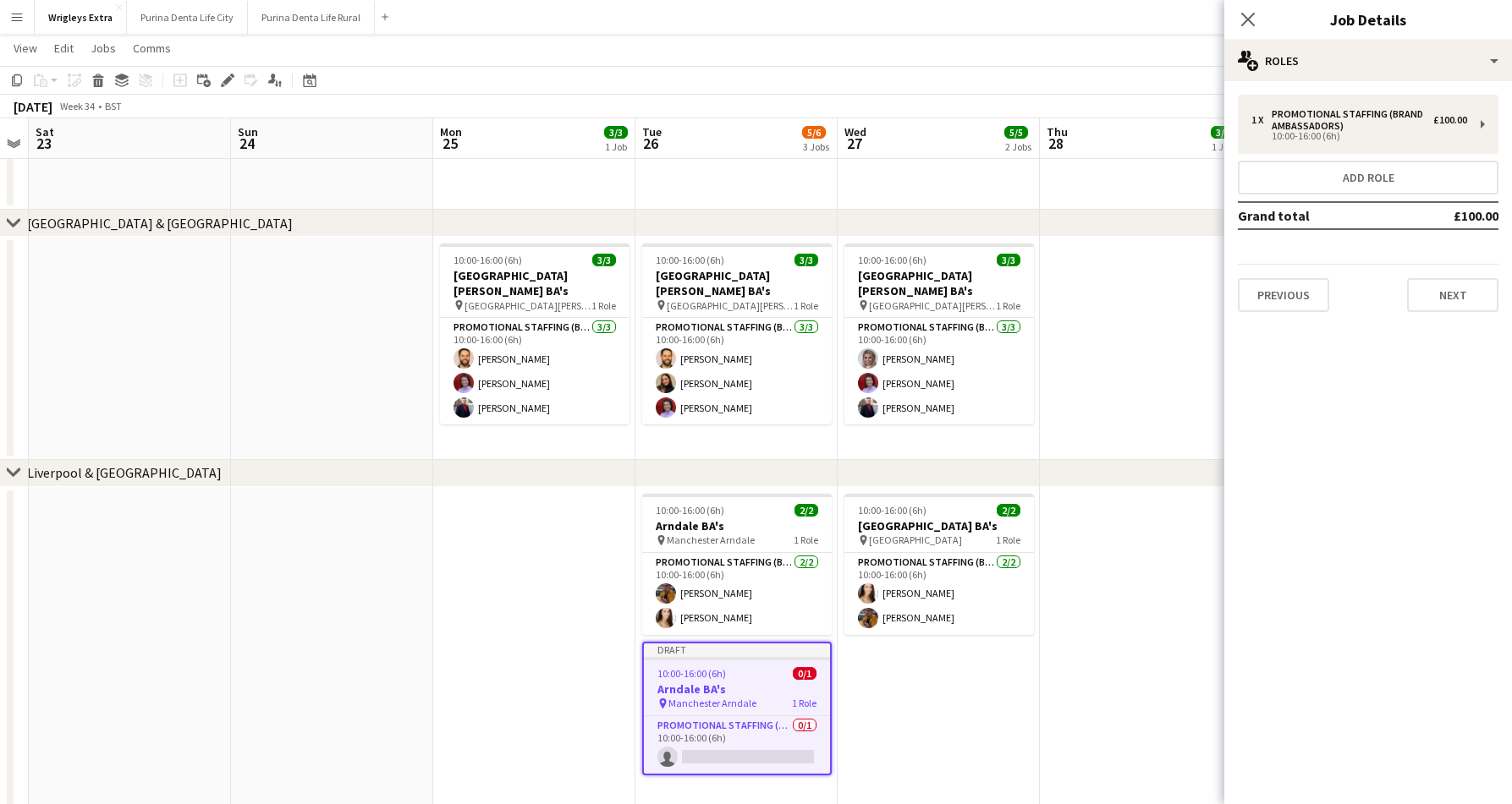
click at [1448, 277] on div "Previous Next" at bounding box center [1368, 287] width 261 height 48
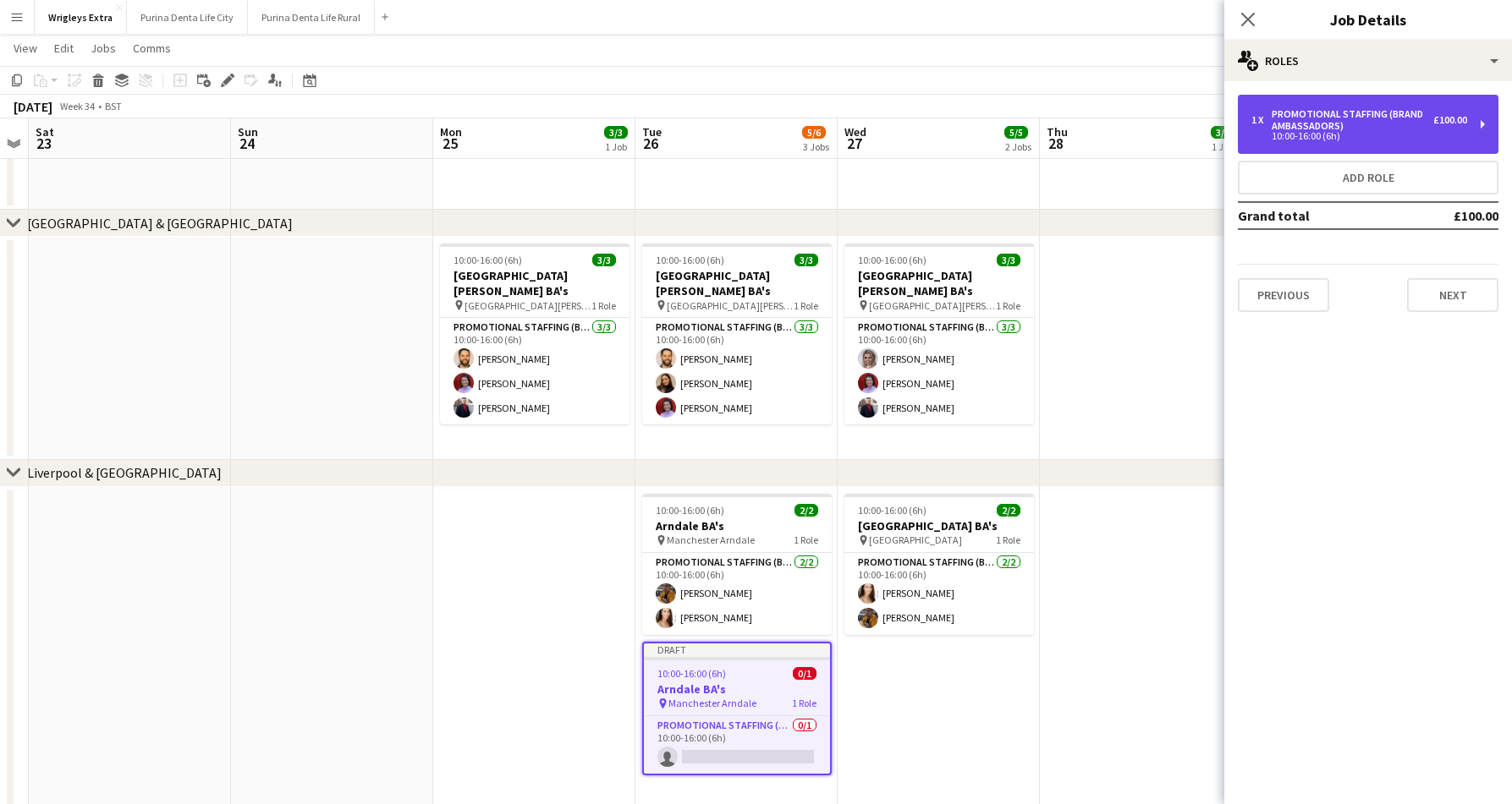
click at [1339, 126] on div "Promotional Staffing (Brand Ambassadors)" at bounding box center [1352, 120] width 162 height 24
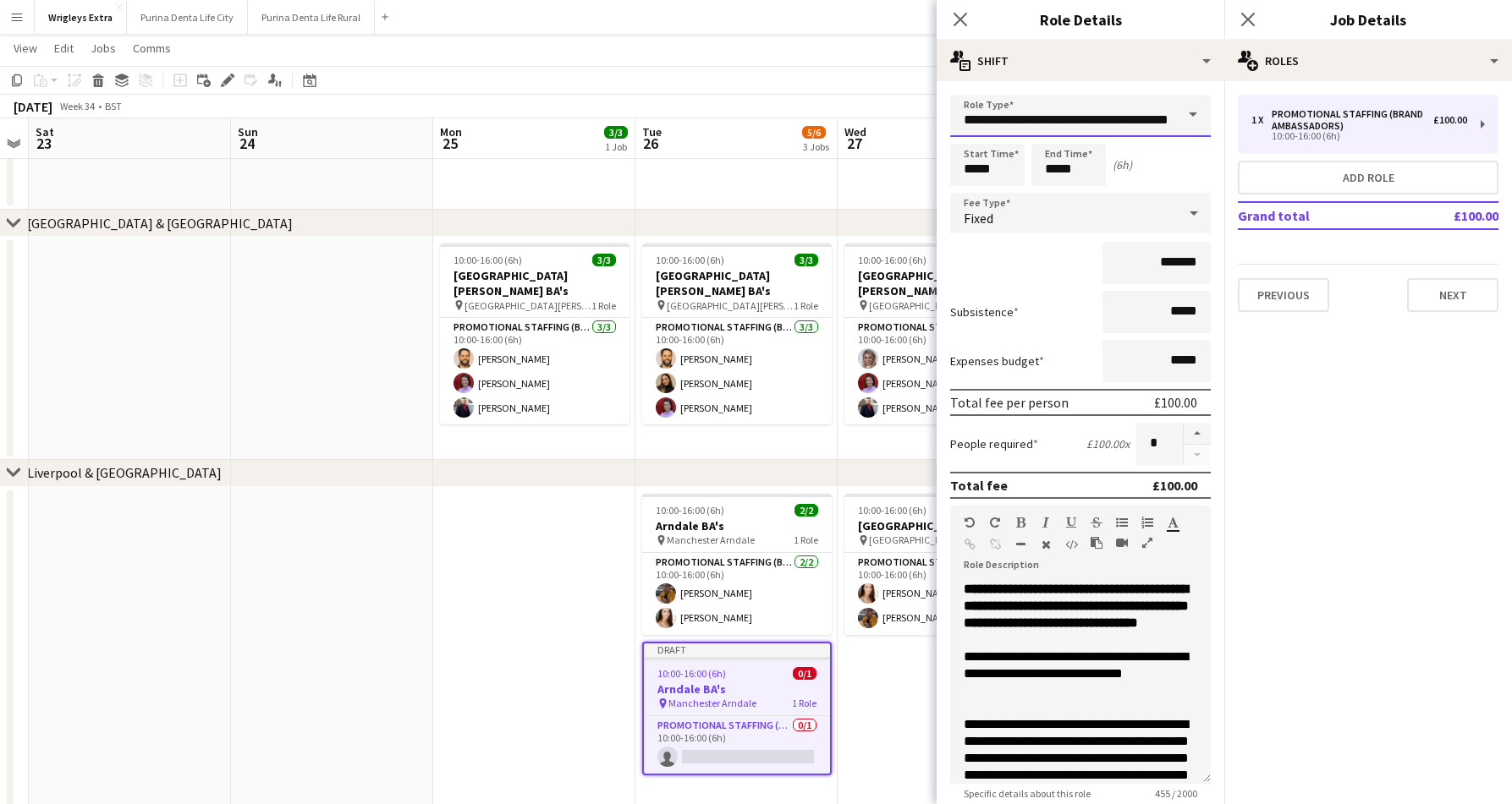
click at [1045, 126] on input "**********" at bounding box center [1081, 116] width 261 height 42
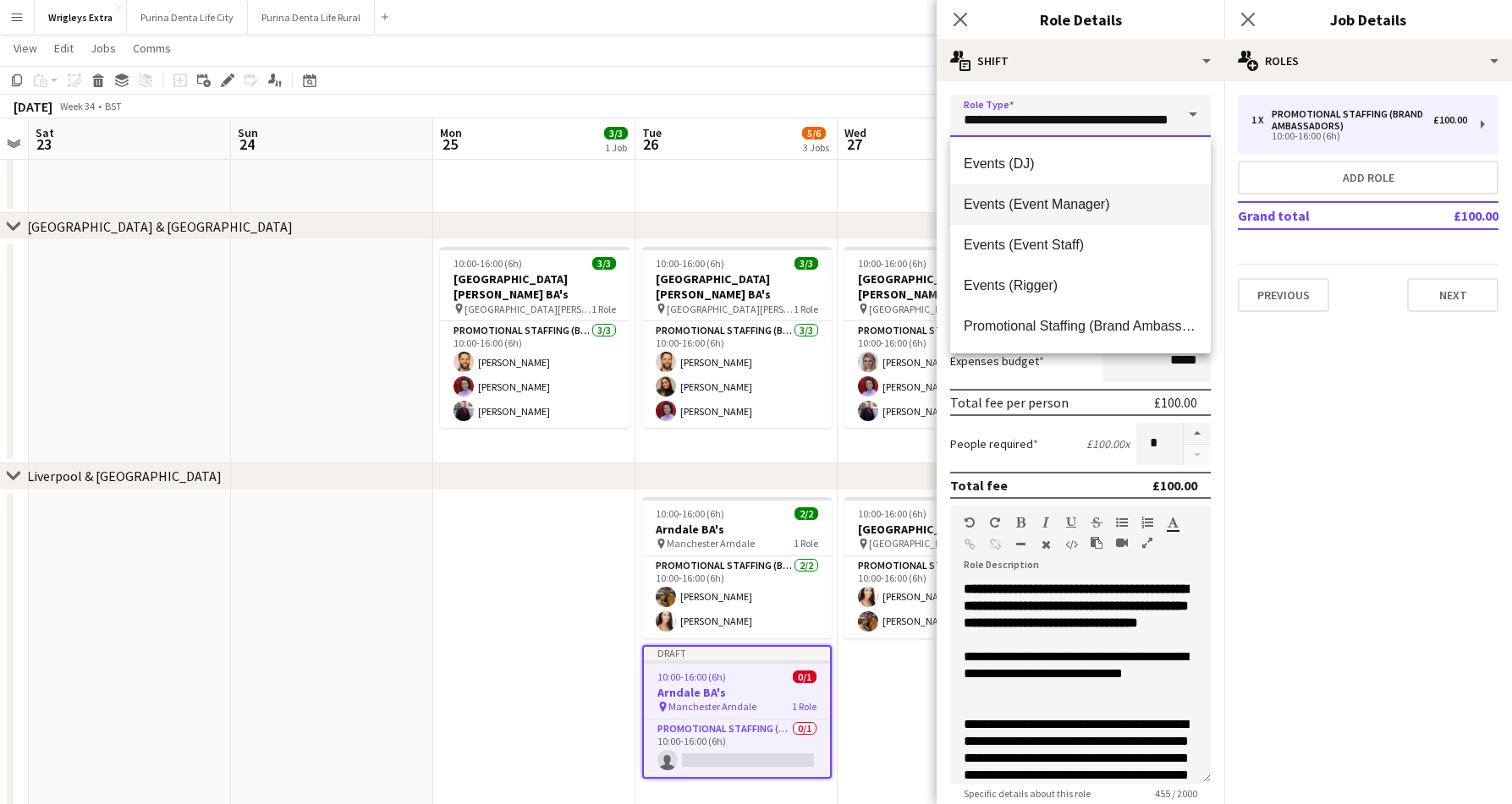
scroll to position [444, 0]
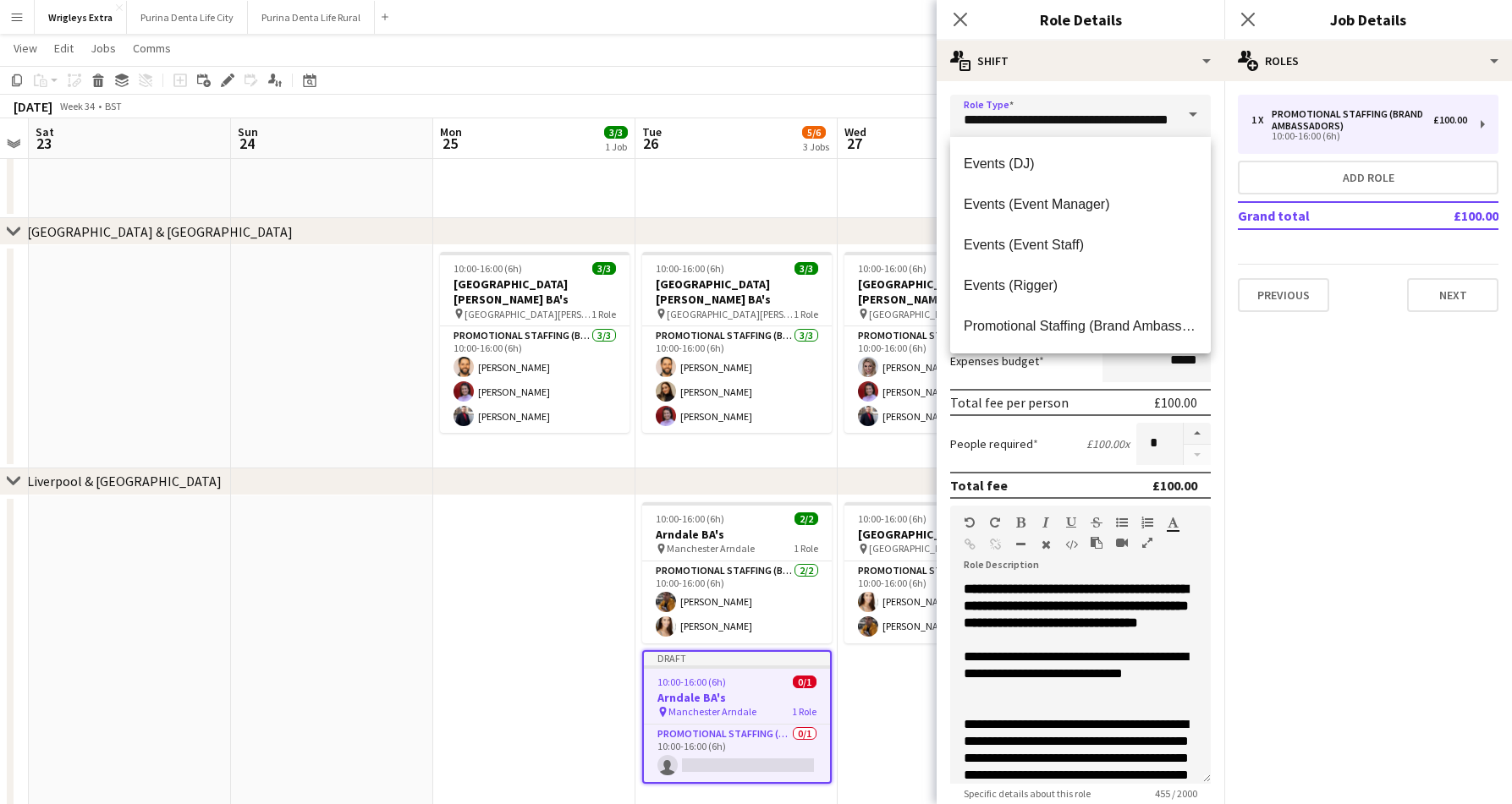
click at [1066, 450] on div "People required £100.00 x *" at bounding box center [1081, 444] width 261 height 42
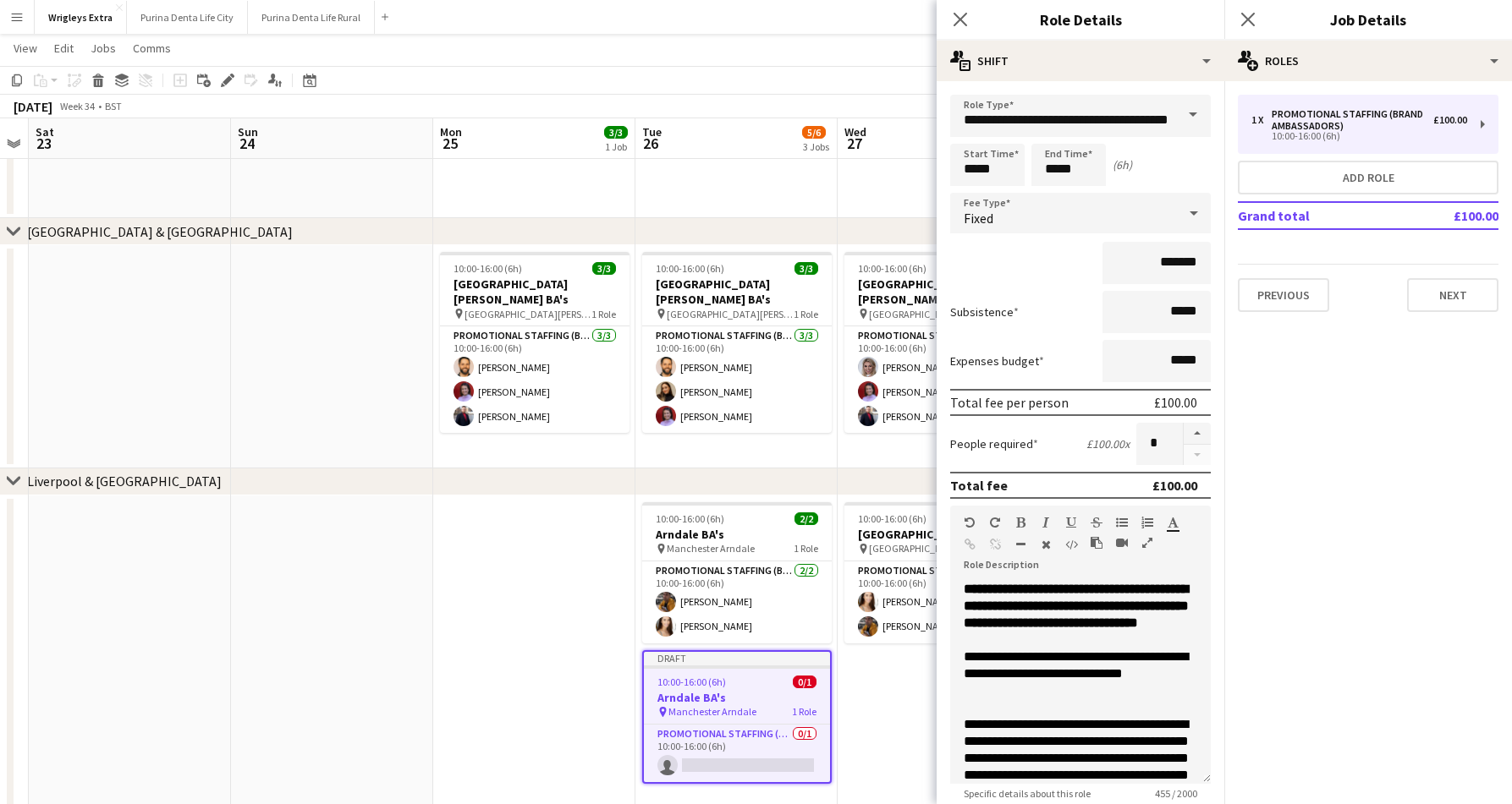
click at [897, 706] on app-date-cell "10:00-16:00 (6h) 2/2 Liverpool Bold Street BA's pin Liverpool Bold Street 1 Rol…" at bounding box center [938, 668] width 202 height 346
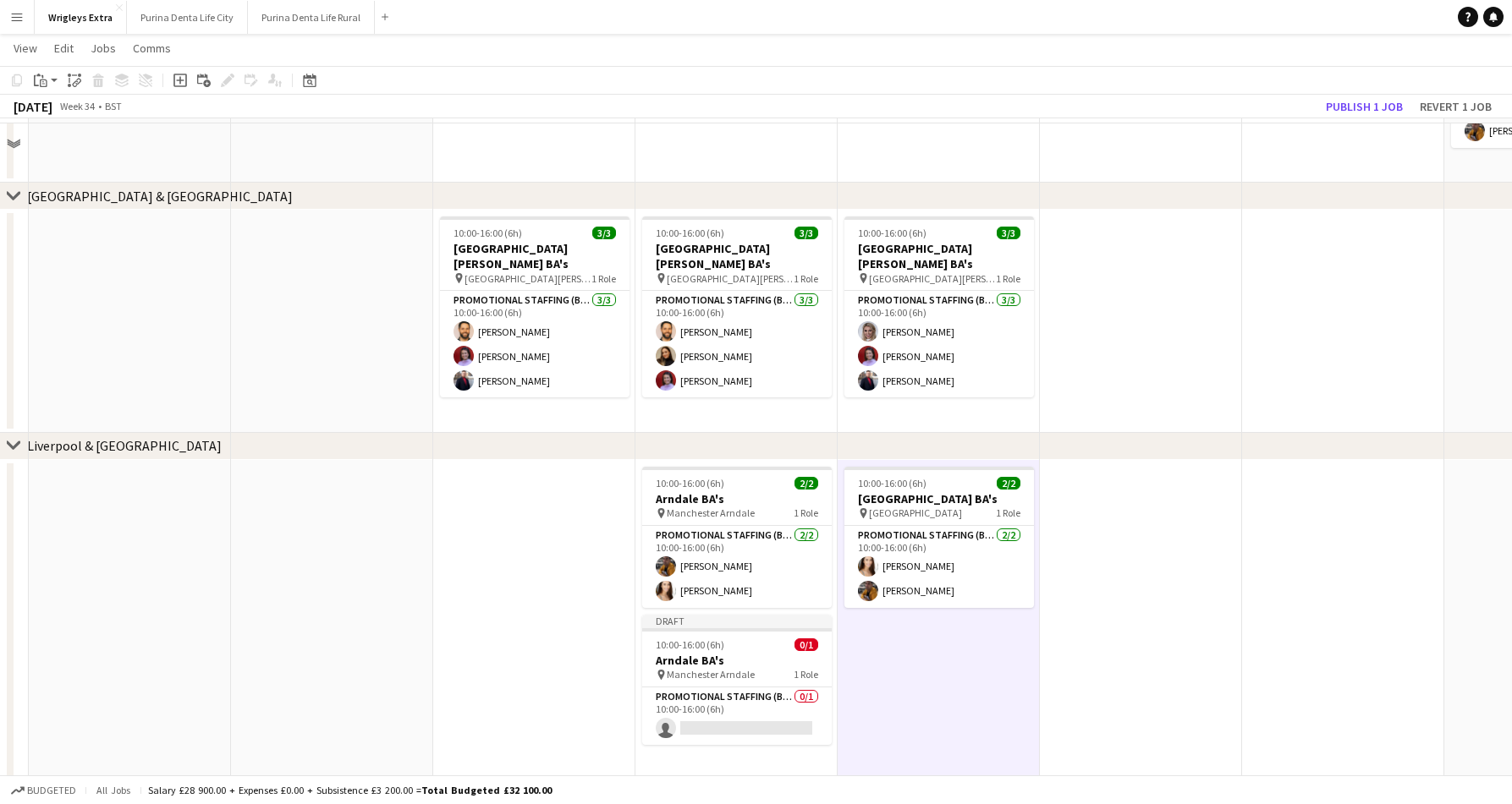
scroll to position [492, 0]
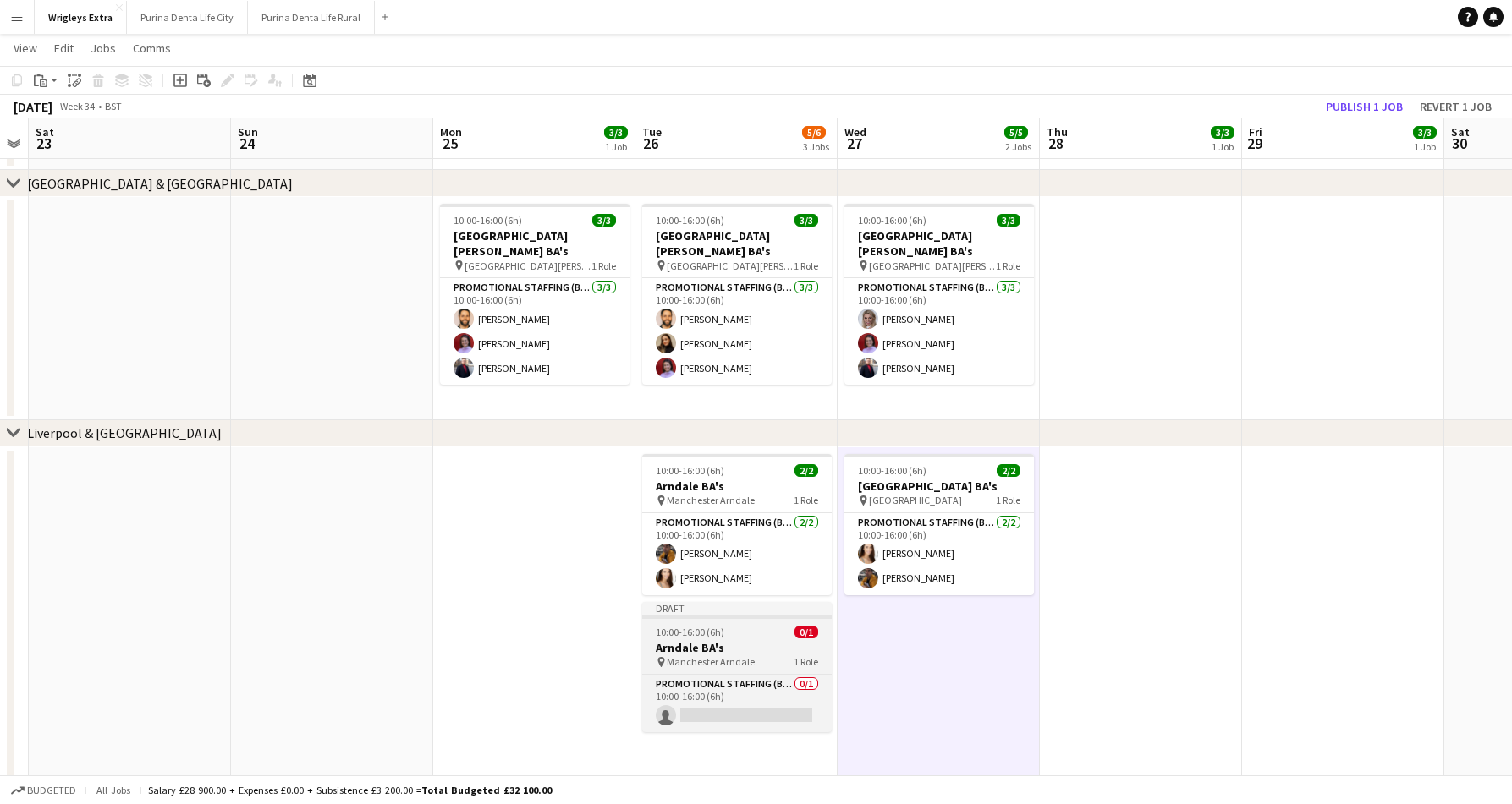
click at [739, 624] on app-job-card "Draft 10:00-16:00 (6h) 0/1 Arndale BA's pin Manchester Arndale 1 Role Promotion…" at bounding box center [737, 667] width 190 height 130
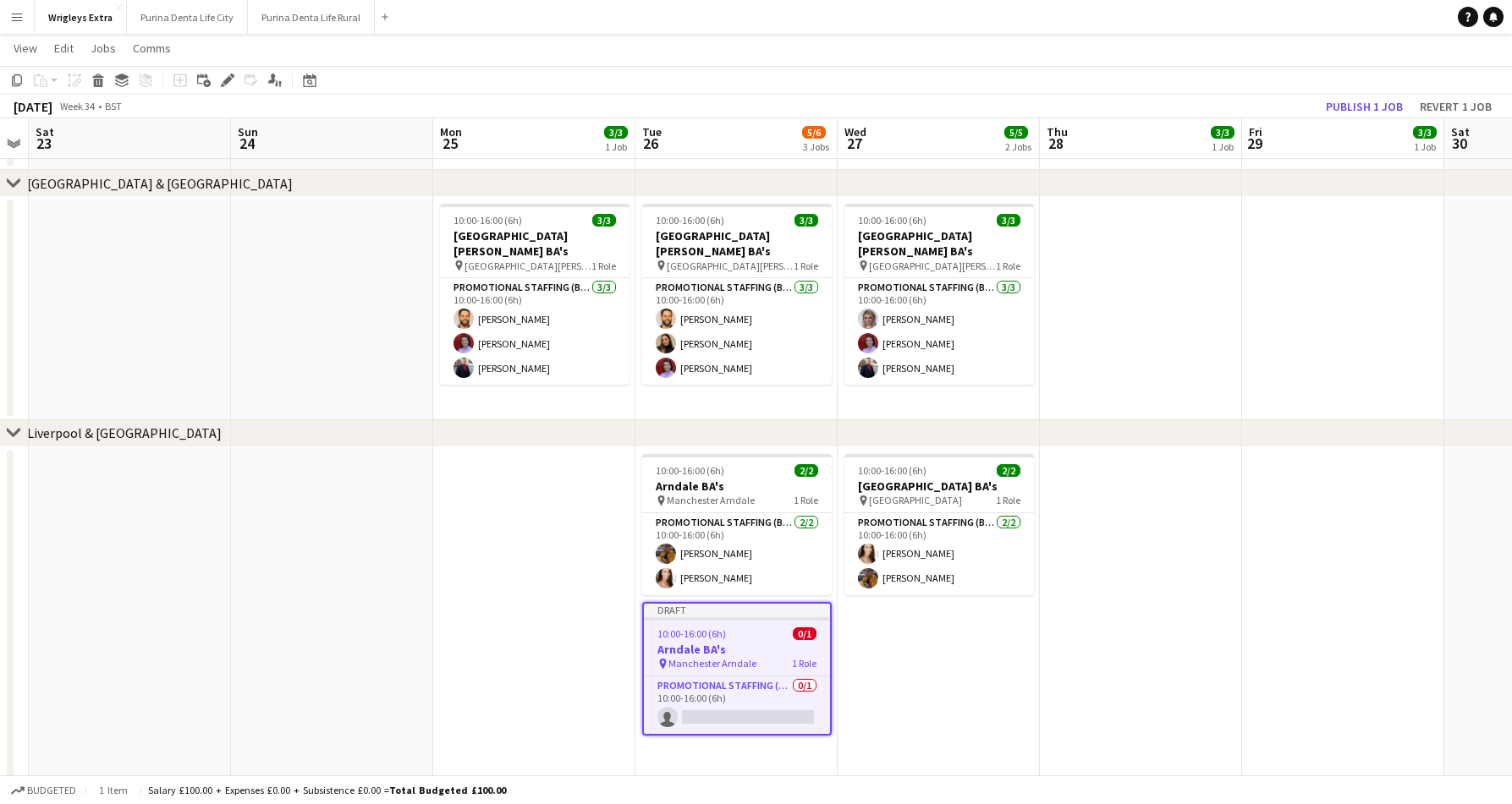
click at [223, 93] on app-toolbar "Copy Paste Paste Command V Paste with crew Command Shift V Paste linked Job [GE…" at bounding box center [756, 80] width 1512 height 29
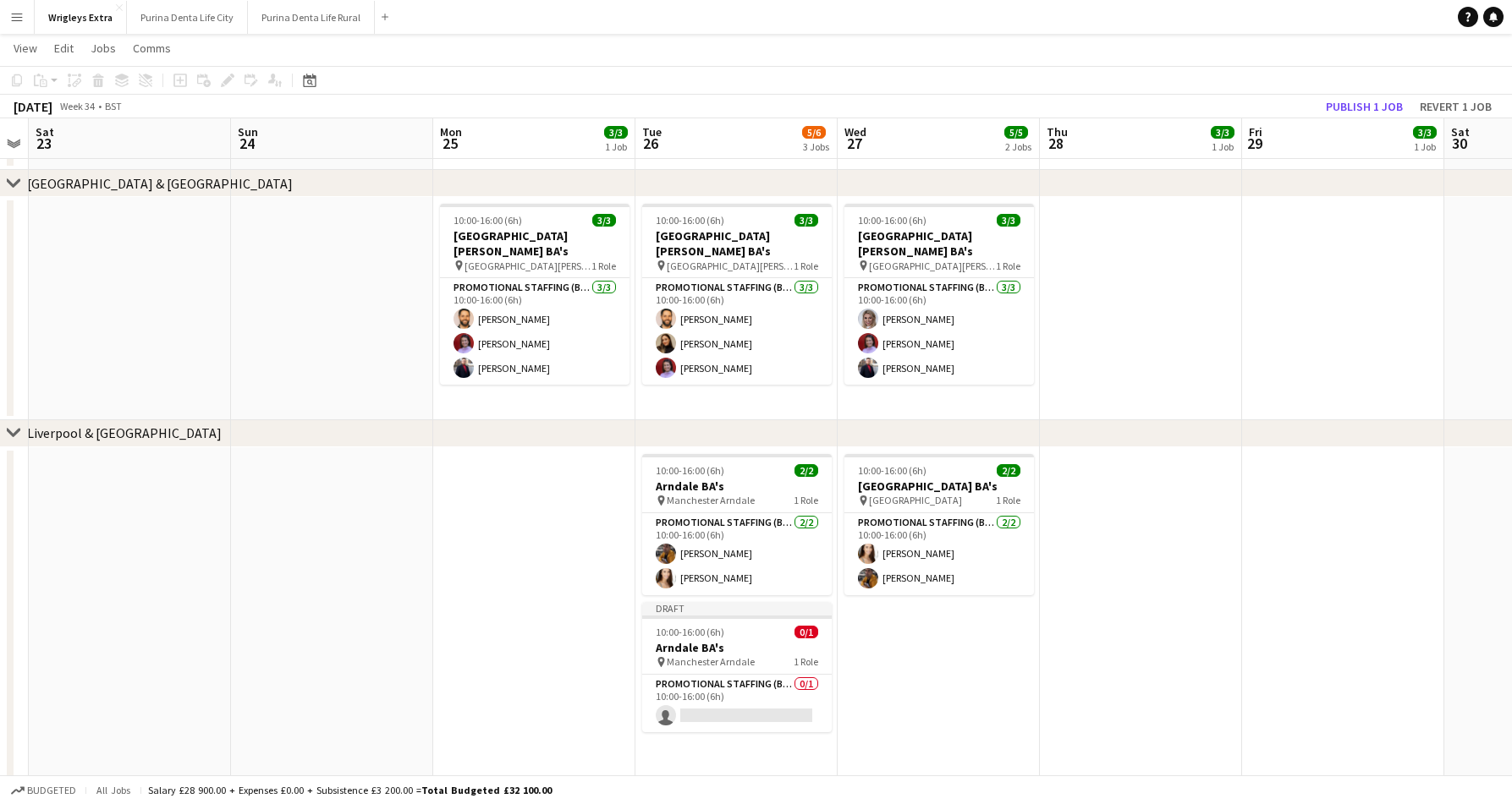
click at [221, 86] on div "Add job Add linked Job Edit Edit linked Job Applicants" at bounding box center [220, 80] width 129 height 20
click at [225, 79] on div "Add job Add linked Job Edit Edit linked Job Applicants" at bounding box center [220, 80] width 129 height 20
click at [735, 647] on h3 "Arndale BA's" at bounding box center [737, 648] width 190 height 15
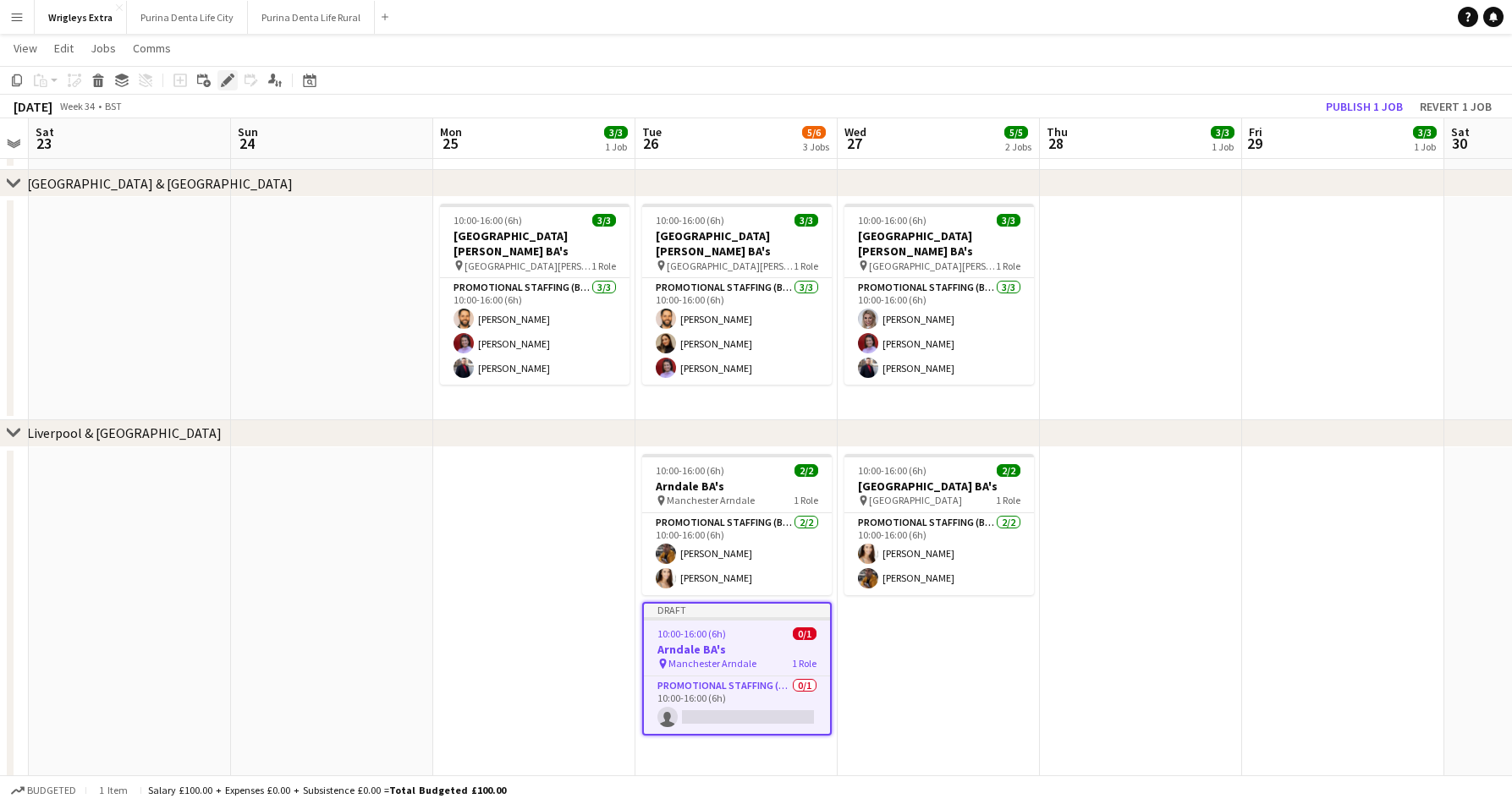
click at [233, 81] on icon "Edit" at bounding box center [227, 80] width 13 height 13
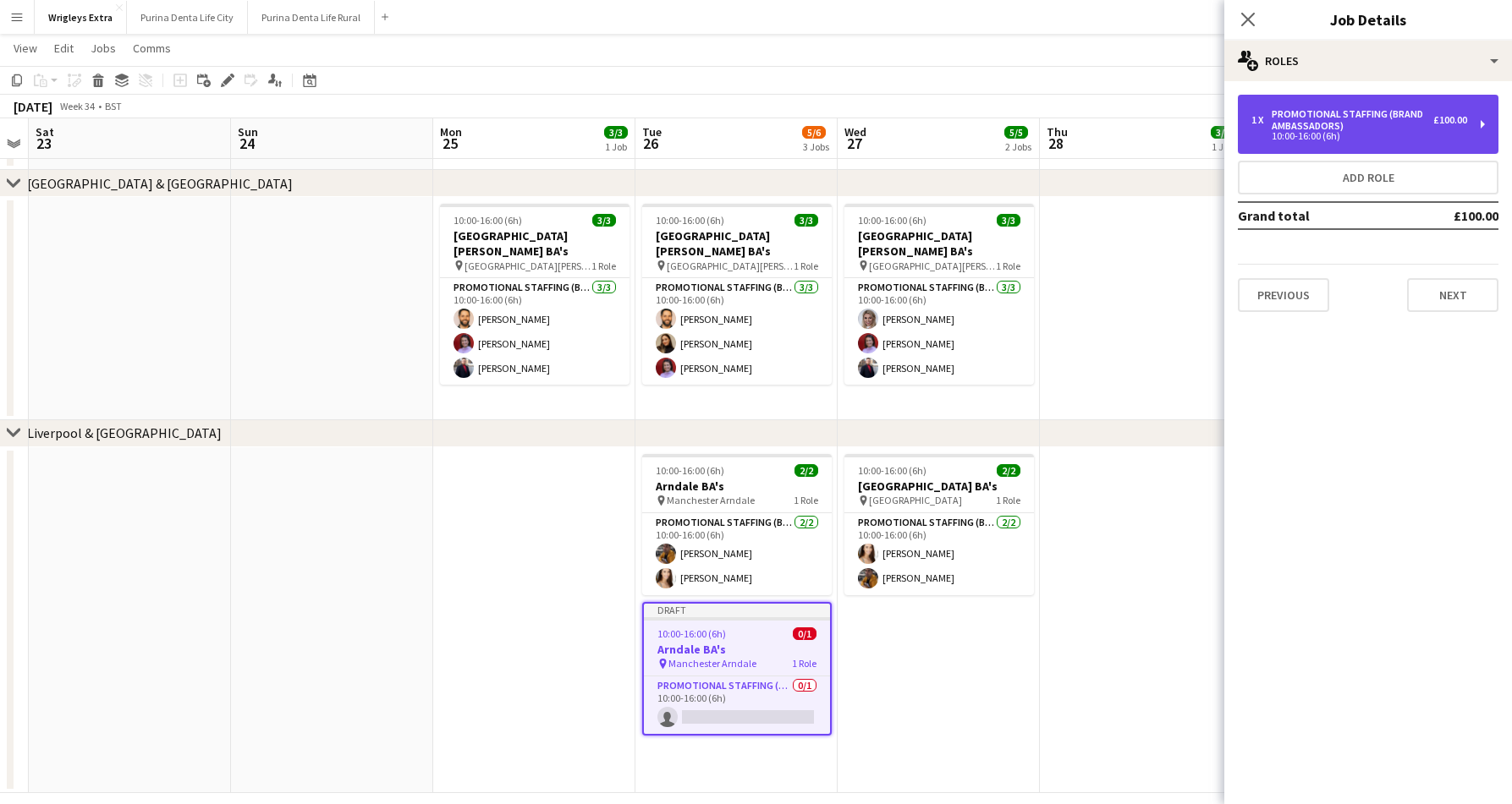
click at [1319, 132] on div "10:00-16:00 (6h)" at bounding box center [1359, 136] width 216 height 9
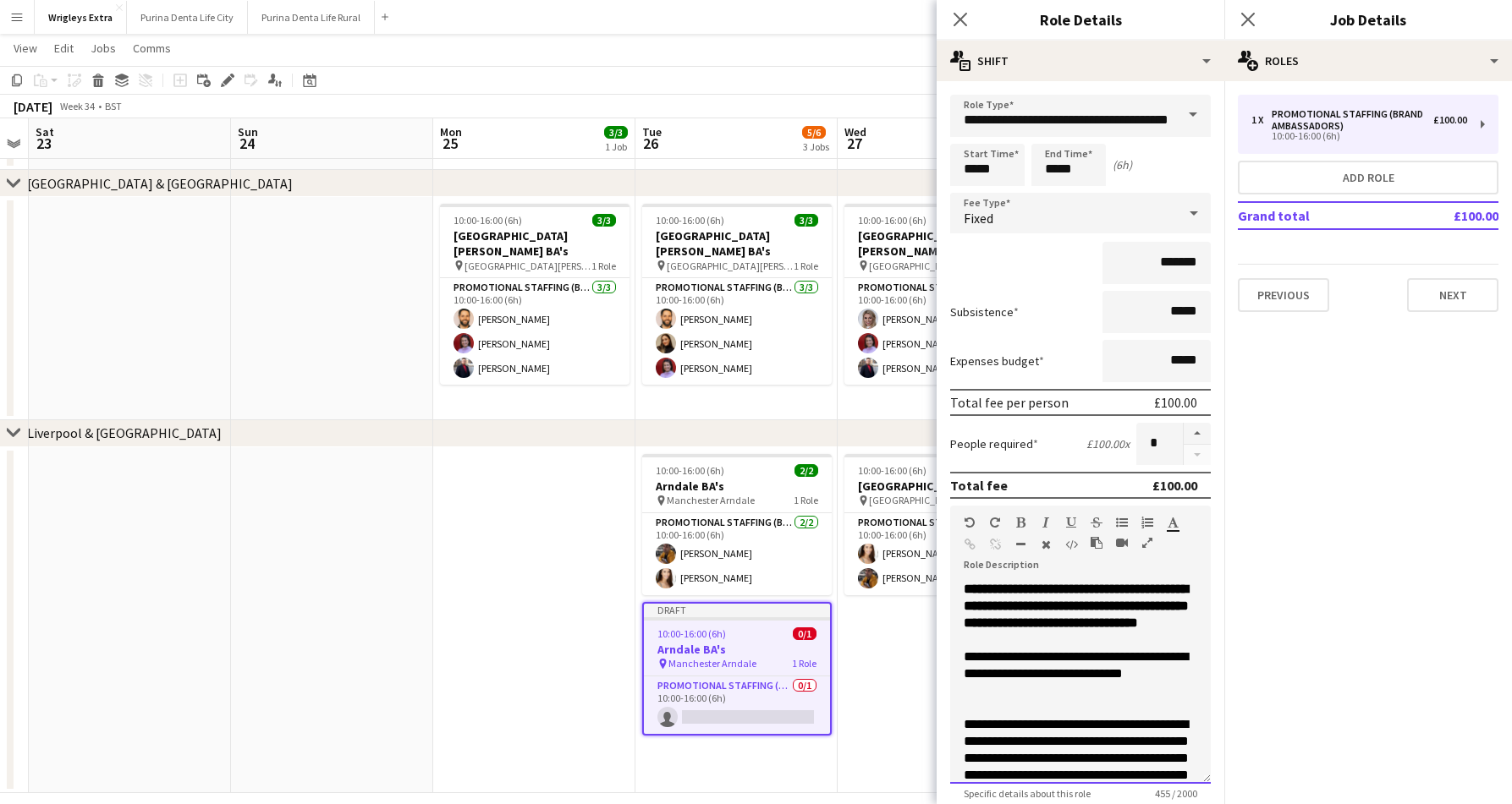
click at [1096, 649] on p at bounding box center [1081, 640] width 234 height 17
click at [961, 589] on div "**********" at bounding box center [1081, 682] width 261 height 203
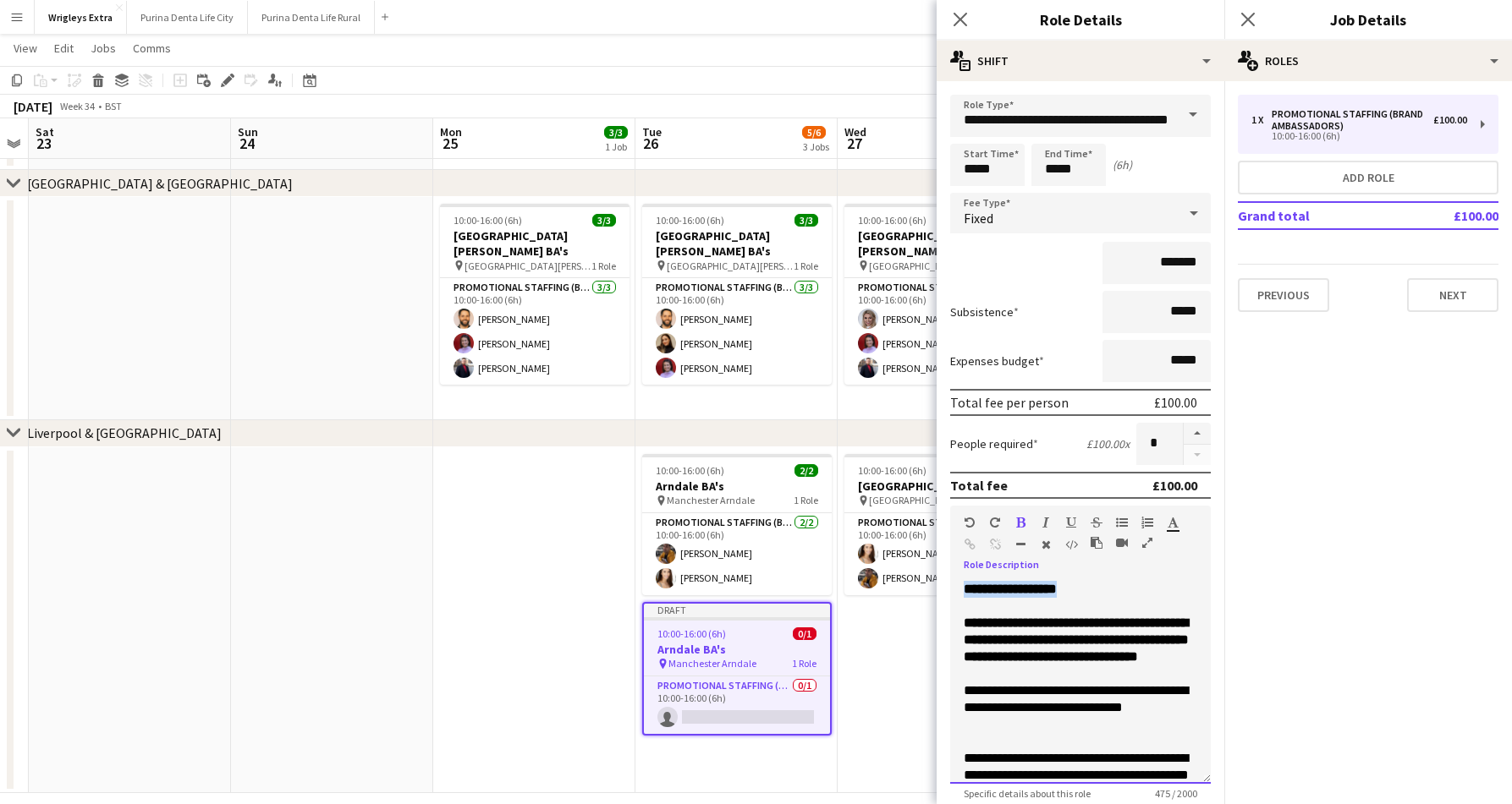
drag, startPoint x: 1105, startPoint y: 593, endPoint x: 966, endPoint y: 586, distance: 139.2
click at [966, 586] on p "**********" at bounding box center [1081, 589] width 234 height 17
click at [1098, 590] on p "**********" at bounding box center [1081, 589] width 234 height 17
drag, startPoint x: 1115, startPoint y: 599, endPoint x: 959, endPoint y: 581, distance: 157.0
click at [959, 581] on div "**********" at bounding box center [1081, 682] width 261 height 203
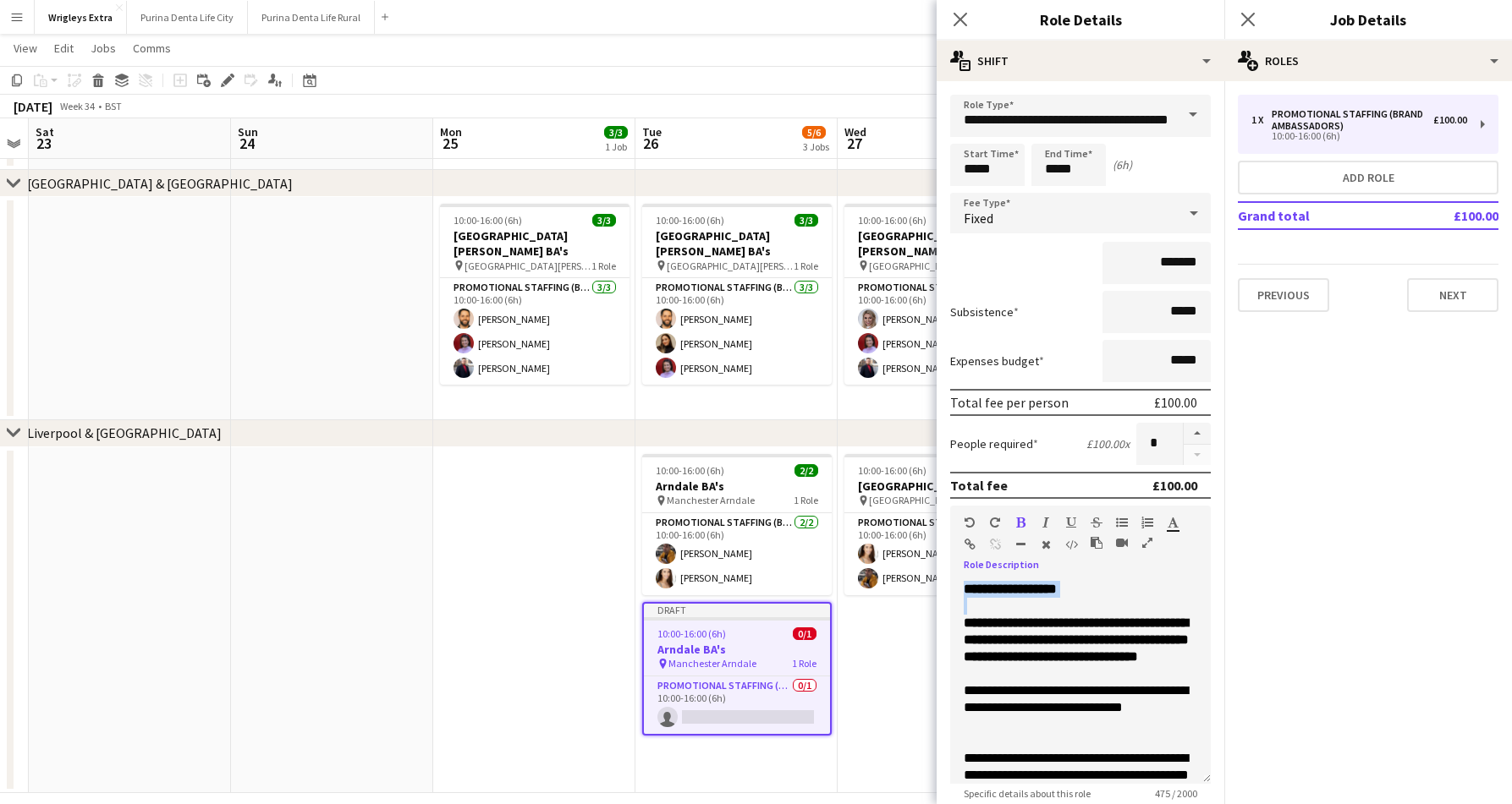
click at [1066, 518] on icon "button" at bounding box center [1071, 522] width 11 height 11
click at [1121, 657] on b "**********" at bounding box center [1076, 639] width 225 height 47
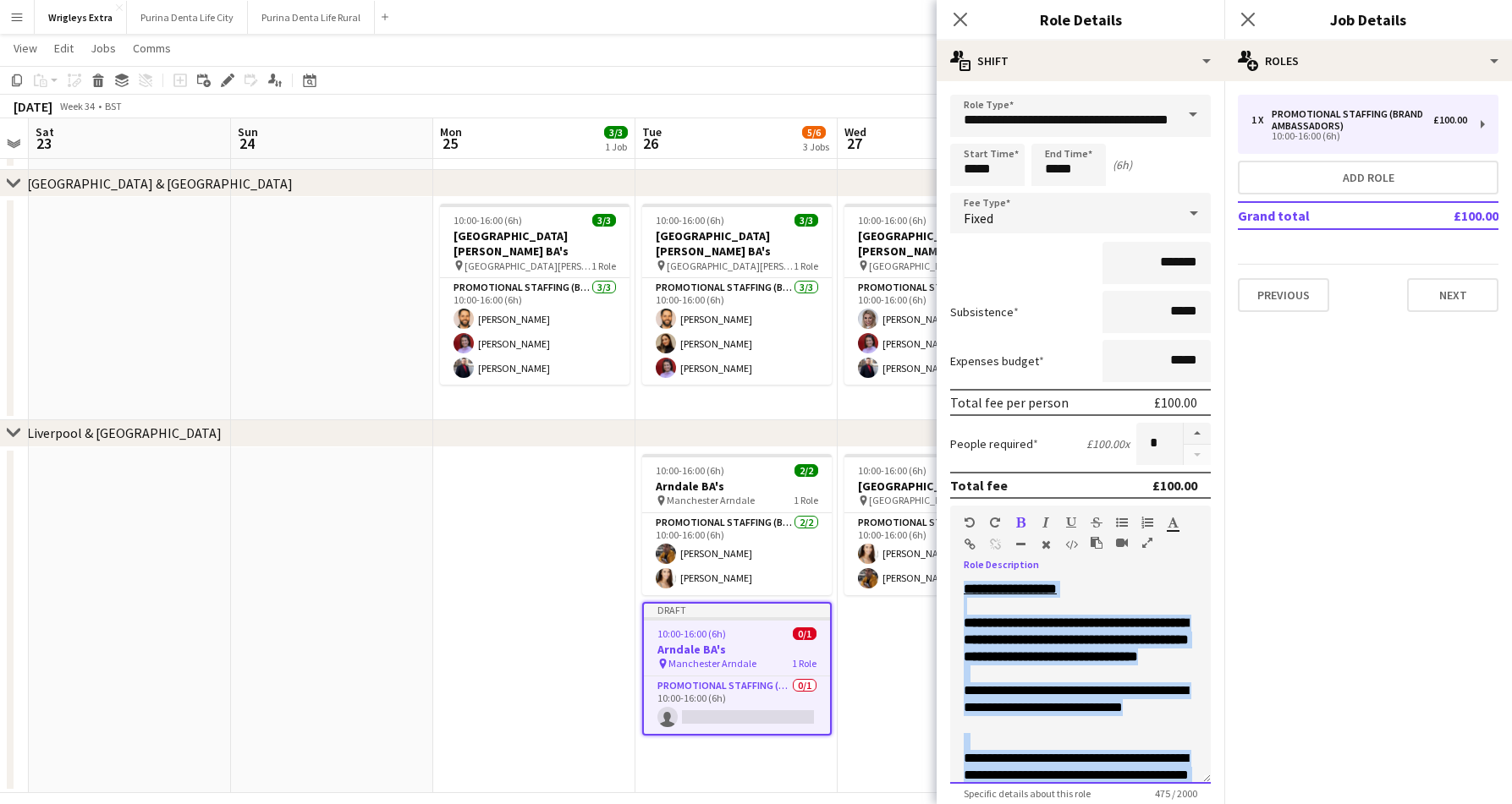
scroll to position [0, 0]
click at [1427, 301] on button "Next" at bounding box center [1452, 294] width 91 height 34
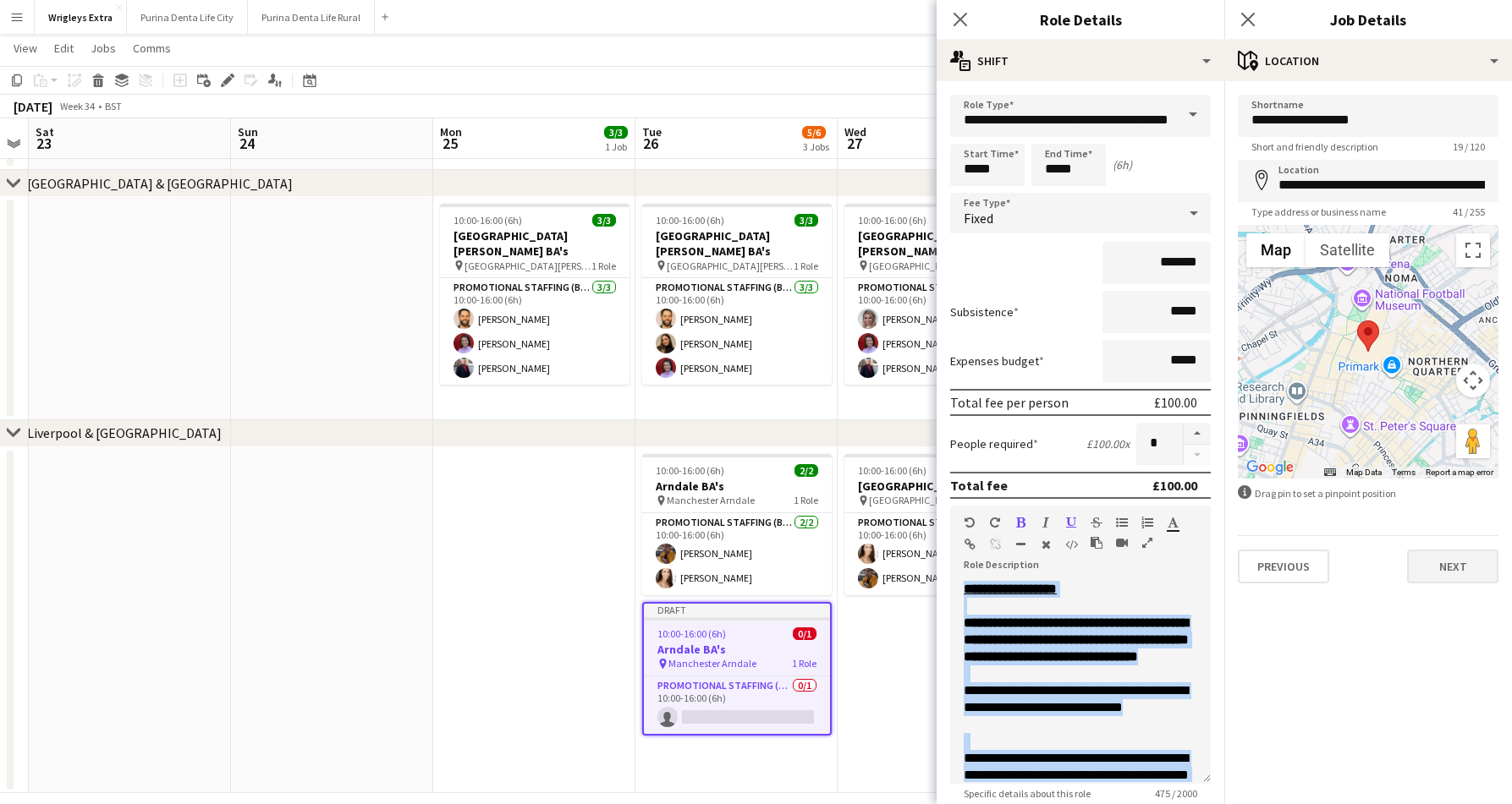
click at [1454, 571] on button "Next" at bounding box center [1452, 565] width 91 height 34
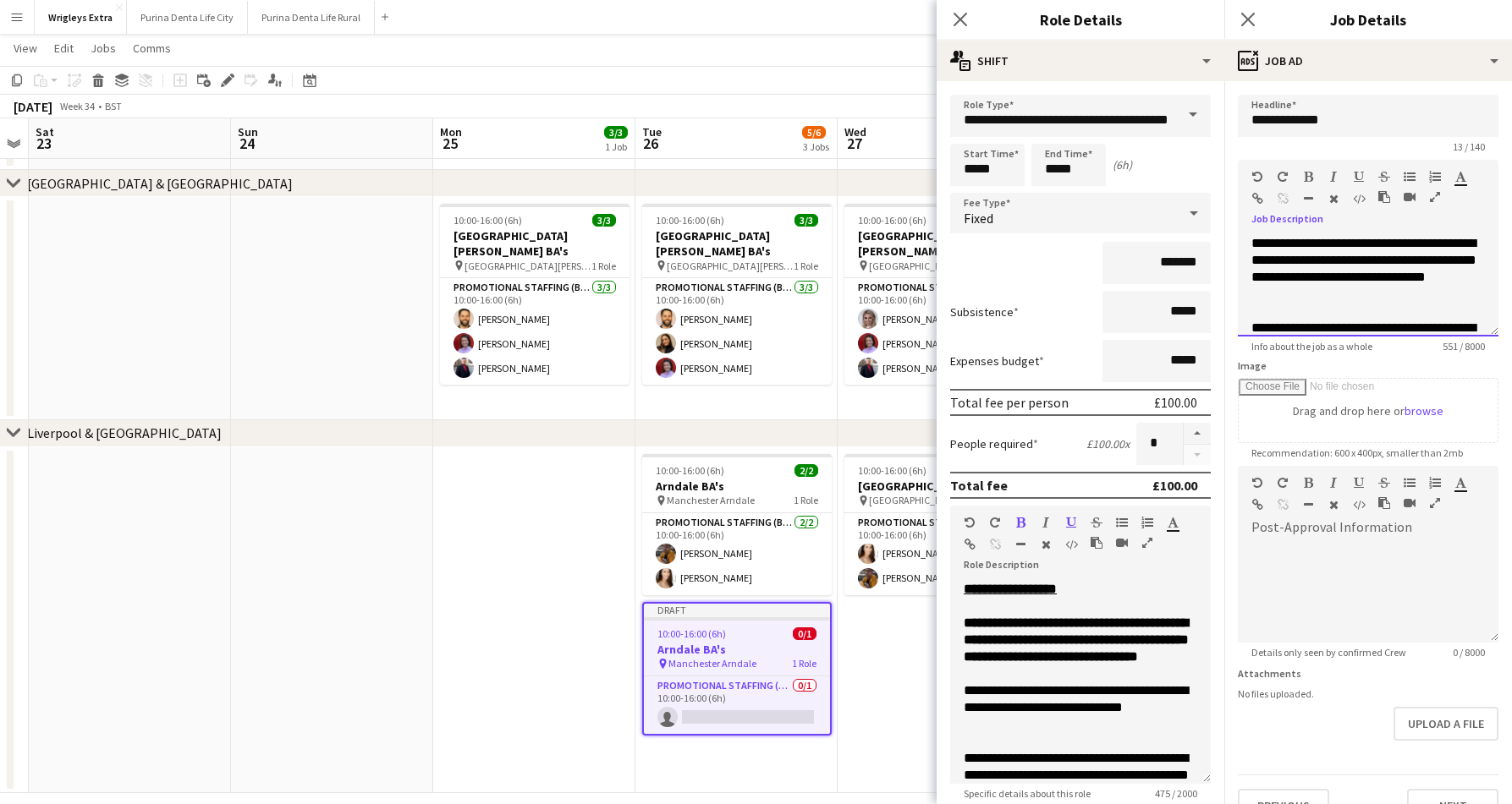
click at [1392, 263] on p "**********" at bounding box center [1368, 268] width 234 height 68
click at [1330, 296] on p "**********" at bounding box center [1368, 268] width 234 height 68
paste div
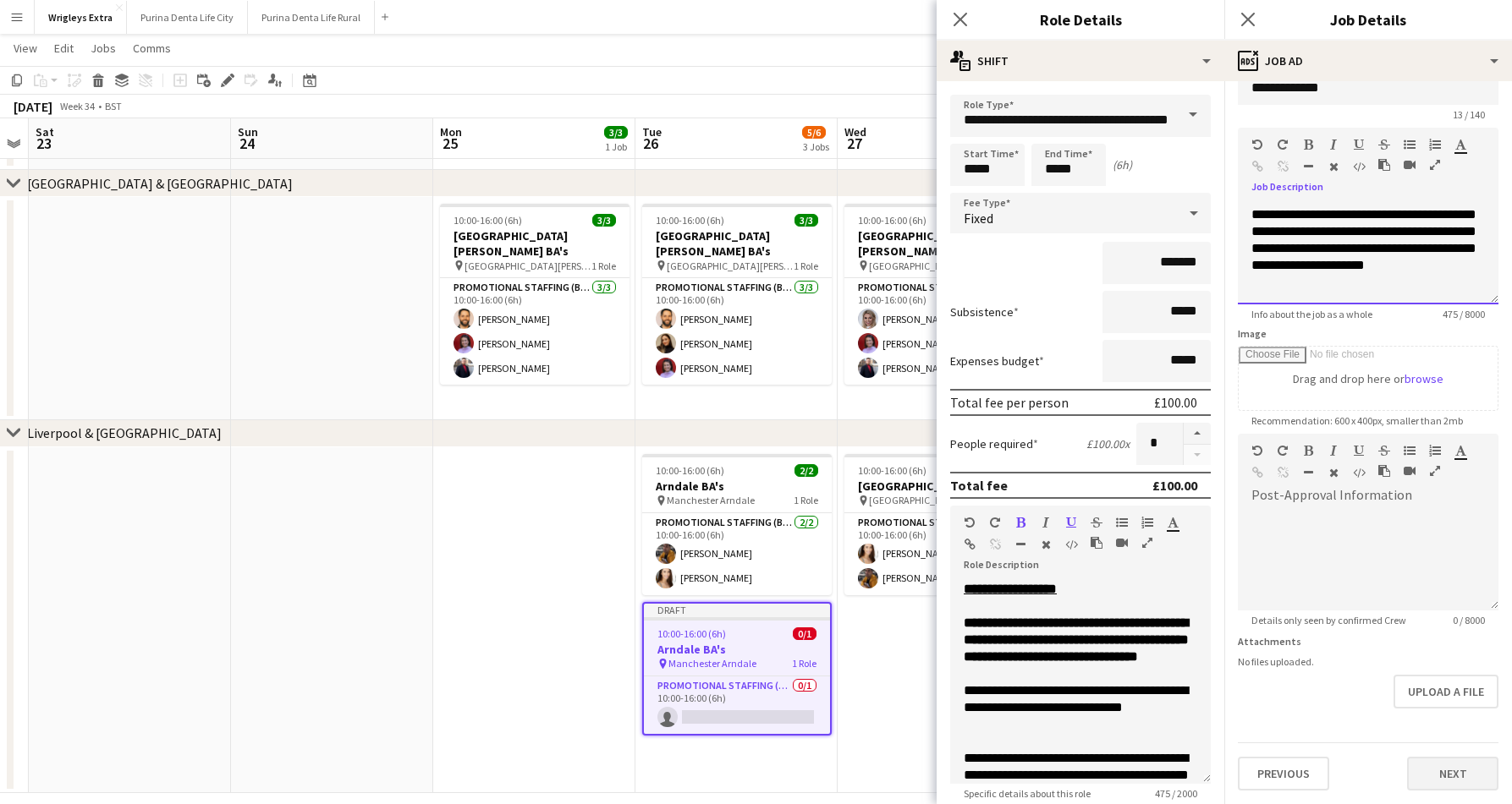
scroll to position [33, 0]
click at [1456, 770] on button "Next" at bounding box center [1452, 773] width 91 height 34
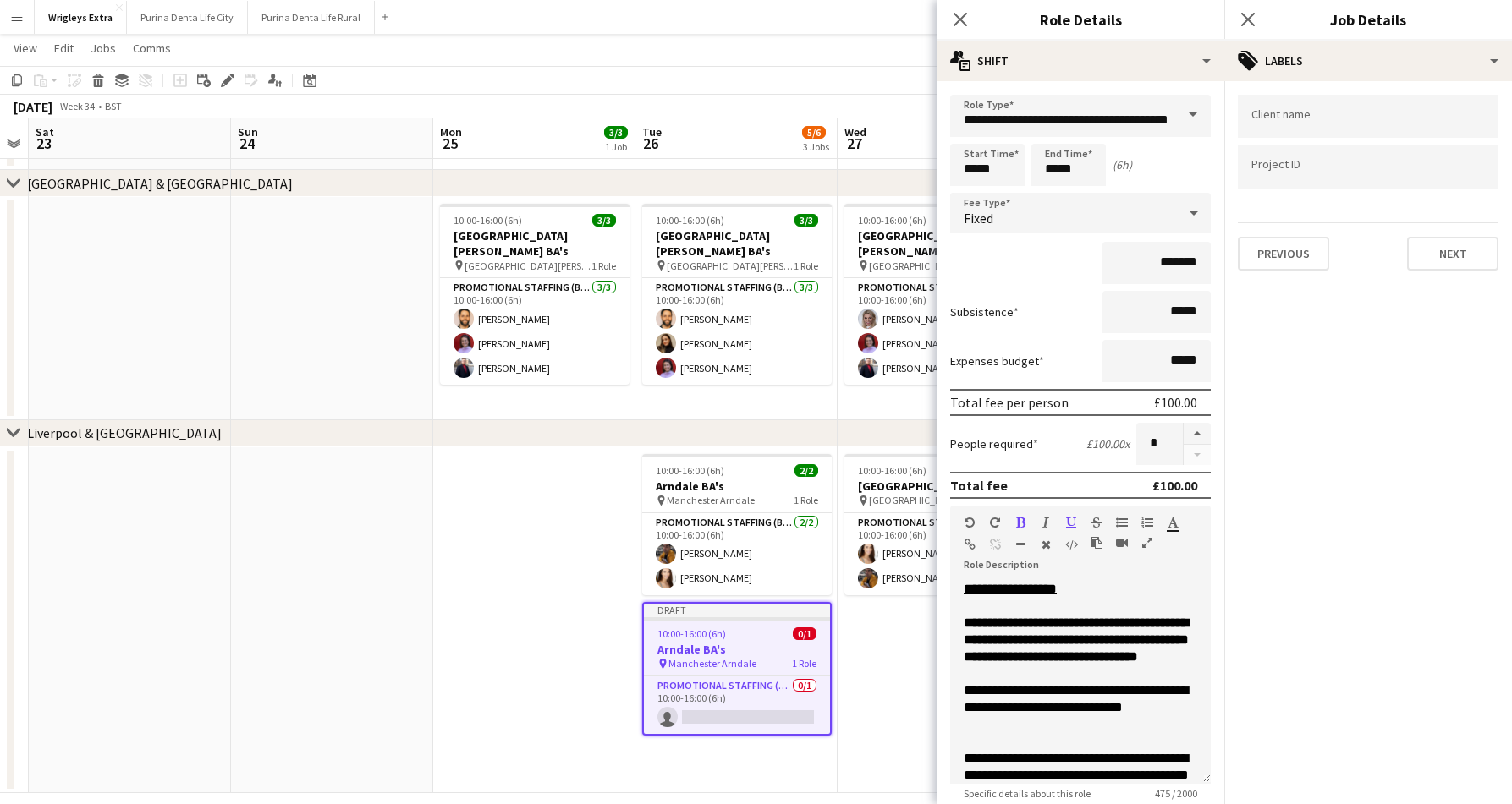
type input "*******"
click at [1454, 233] on div "Previous Next" at bounding box center [1368, 246] width 261 height 48
click at [1449, 250] on button "Next" at bounding box center [1452, 253] width 91 height 34
click at [1446, 184] on button "Next" at bounding box center [1452, 174] width 91 height 34
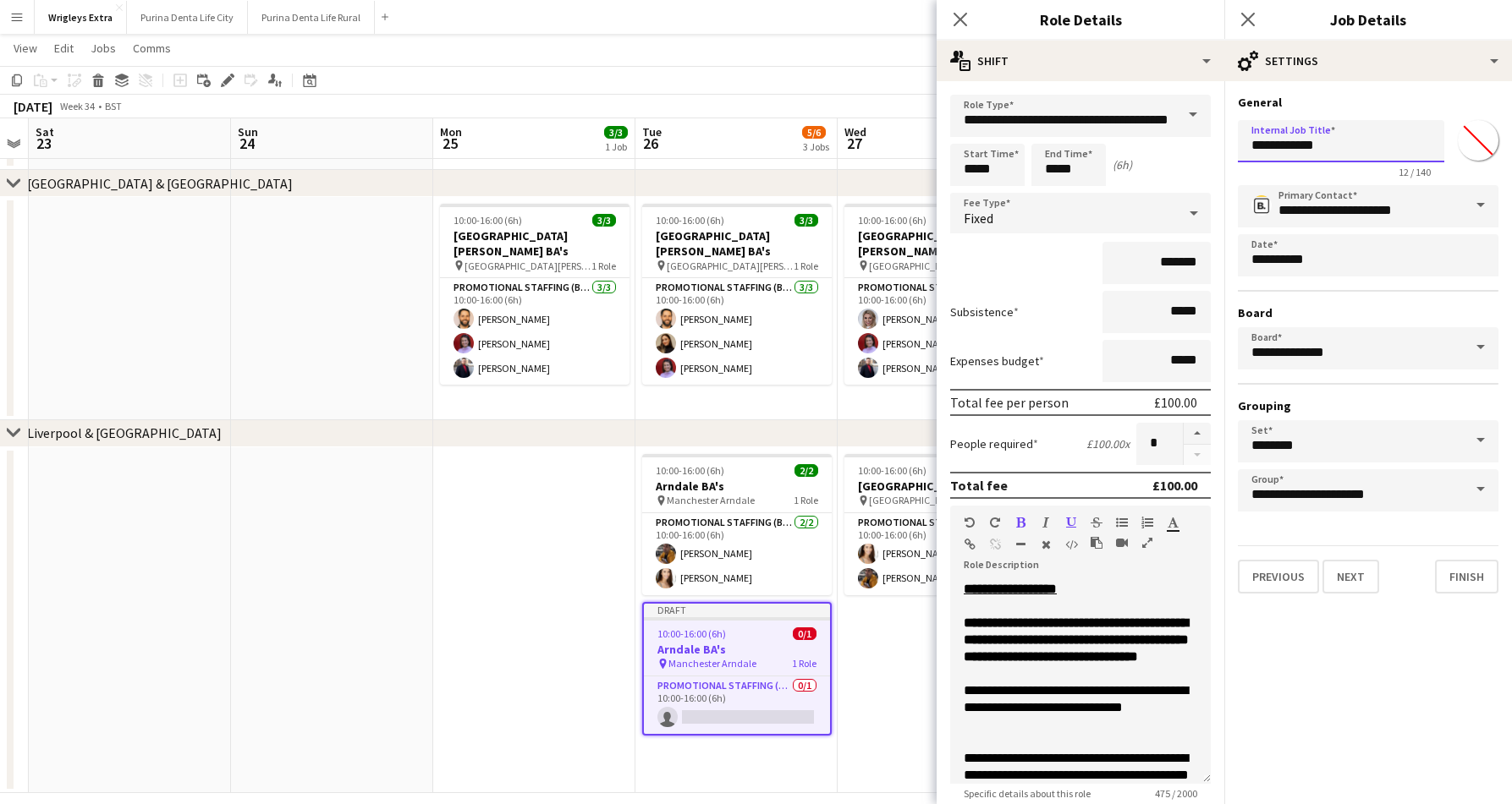
drag, startPoint x: 1333, startPoint y: 149, endPoint x: 1227, endPoint y: 136, distance: 106.8
click at [1227, 136] on form "**********" at bounding box center [1368, 344] width 288 height 499
type input "**********"
click at [1361, 593] on div "**********" at bounding box center [1368, 344] width 288 height 526
click at [1361, 583] on button "Next" at bounding box center [1350, 576] width 57 height 34
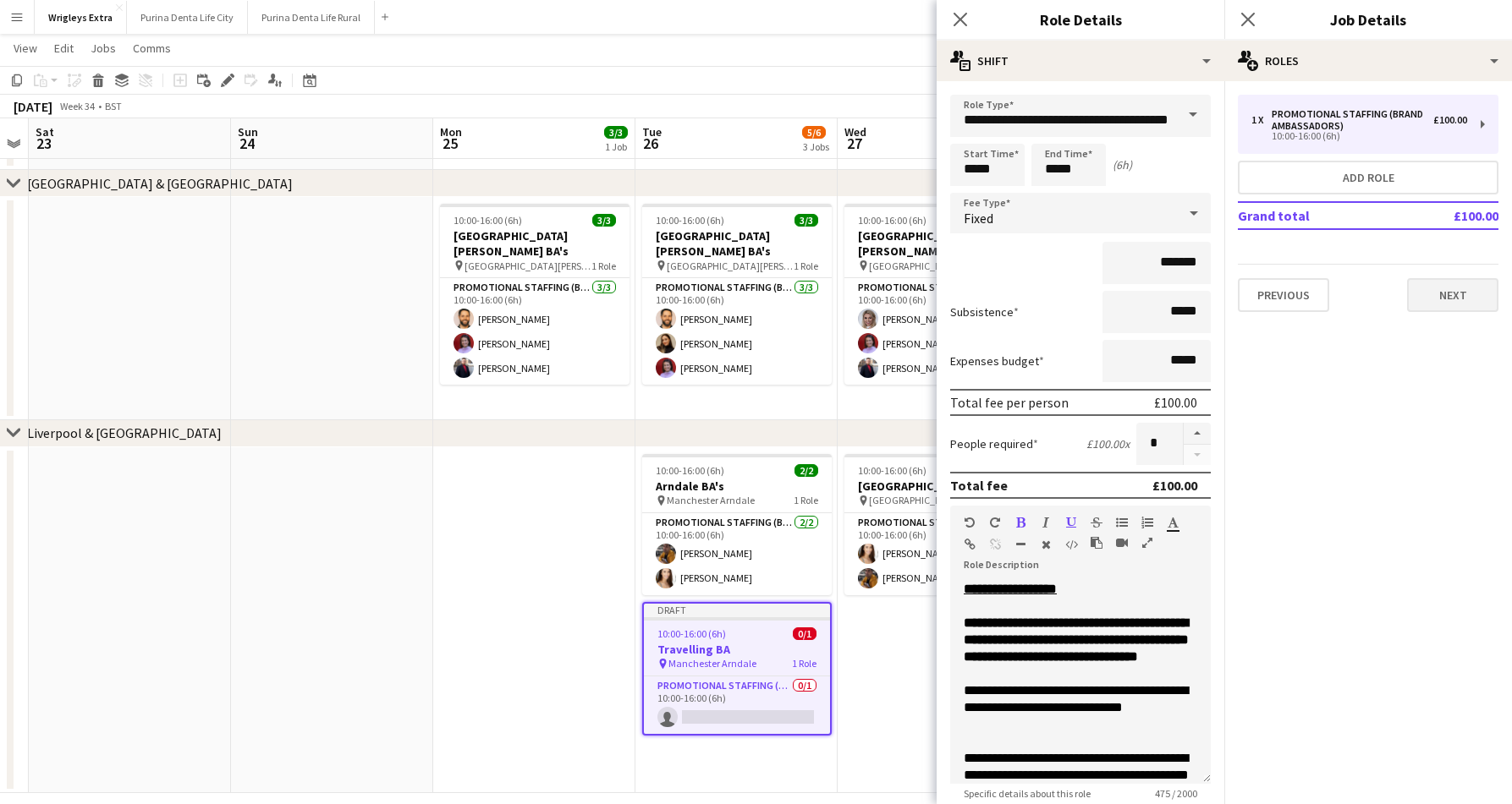
click at [1447, 298] on button "Next" at bounding box center [1452, 294] width 91 height 34
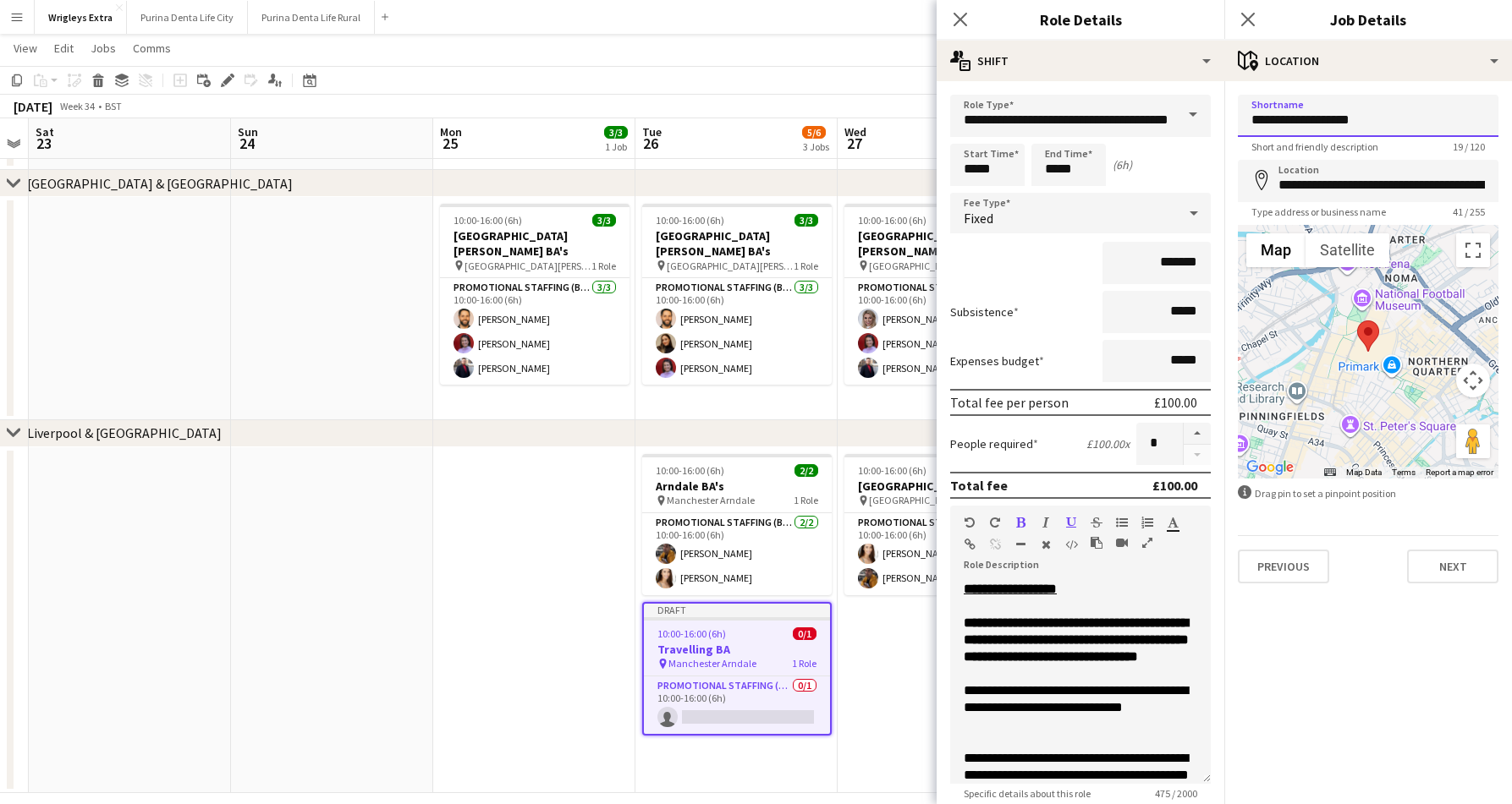
drag, startPoint x: 1397, startPoint y: 125, endPoint x: 1433, endPoint y: 114, distance: 37.6
click at [1440, 568] on button "Next" at bounding box center [1452, 565] width 91 height 34
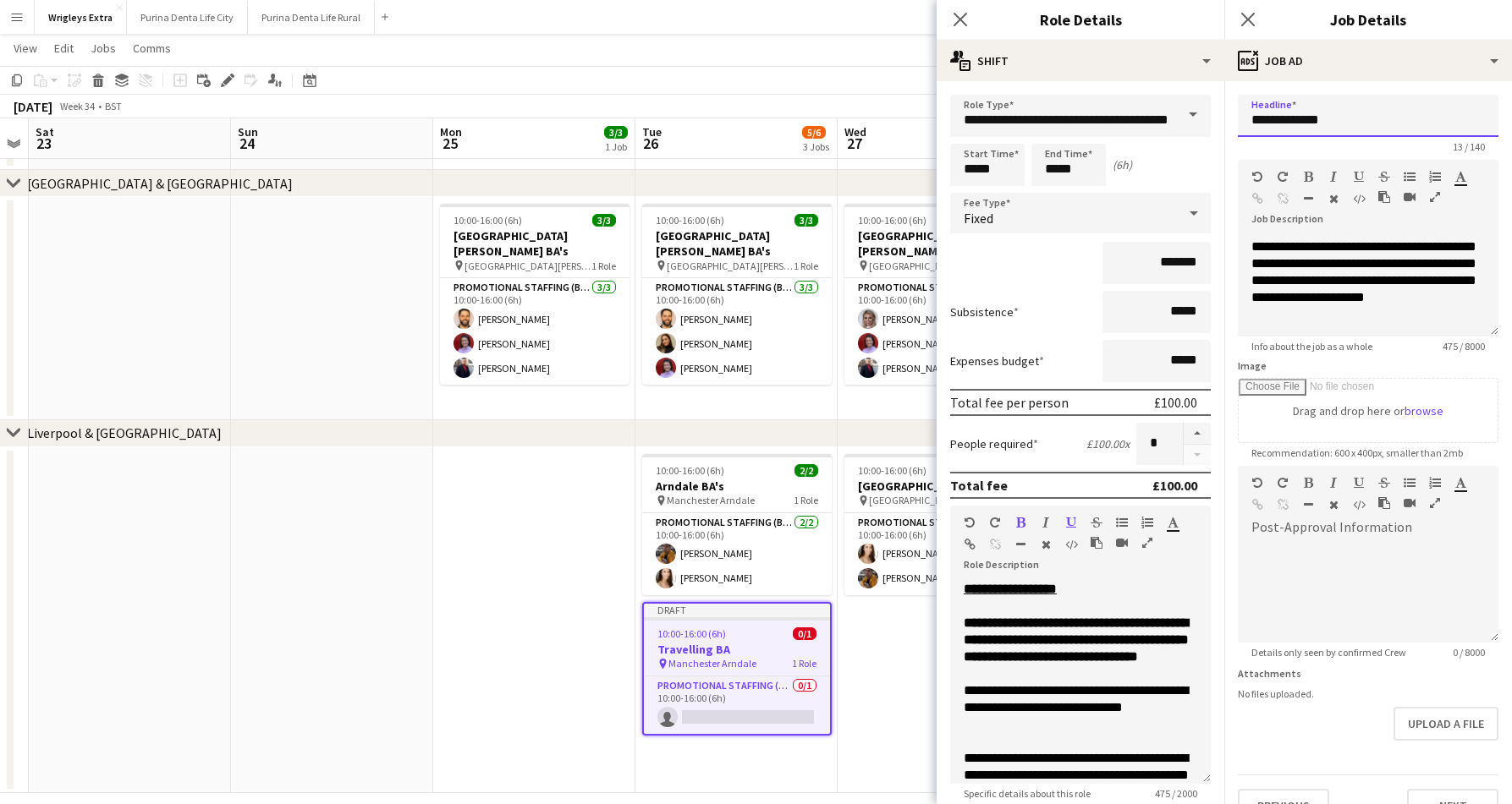
click at [1354, 104] on input "**********" at bounding box center [1368, 116] width 261 height 42
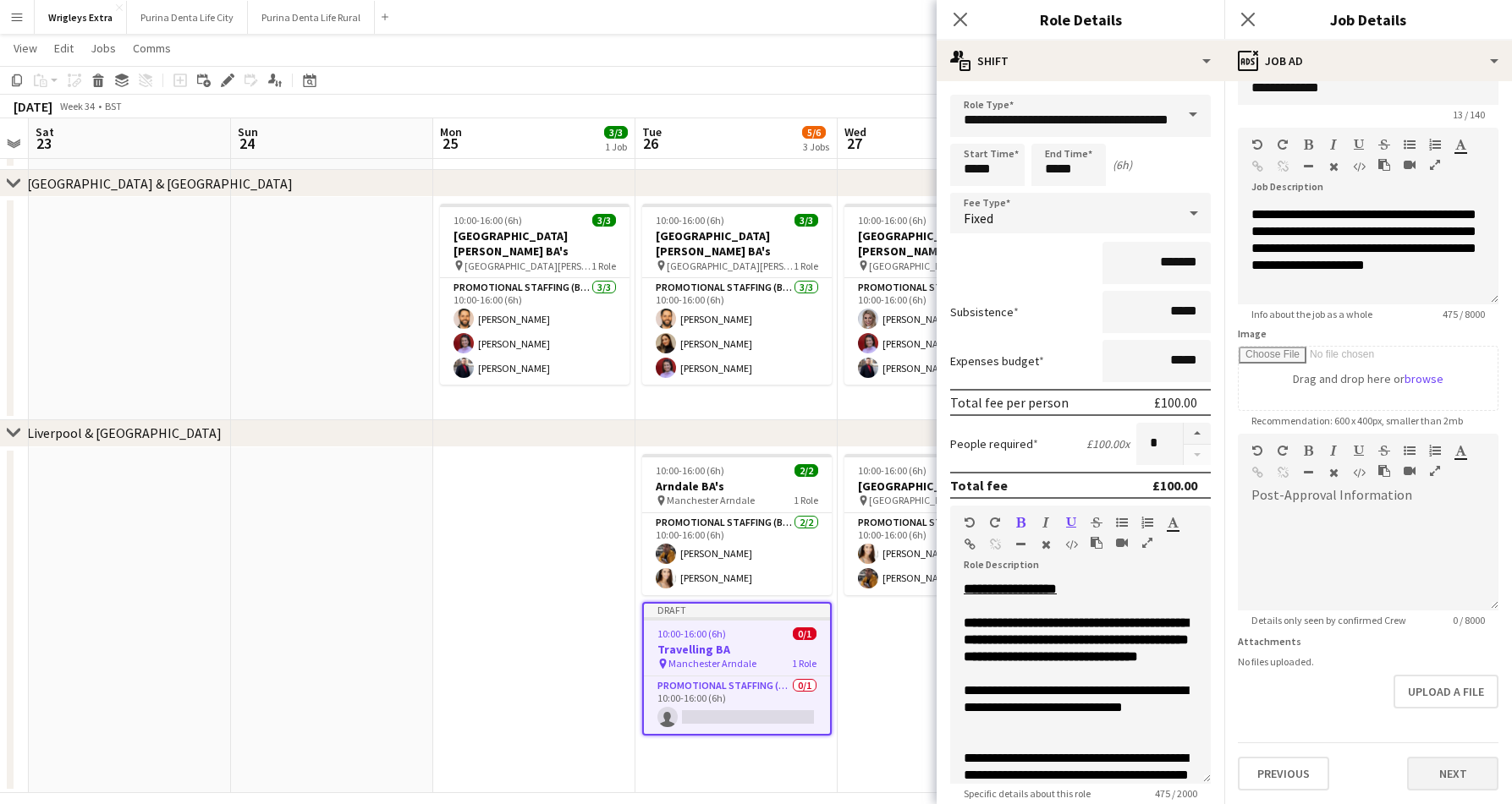
scroll to position [33, 0]
click at [1456, 774] on button "Next" at bounding box center [1452, 773] width 91 height 34
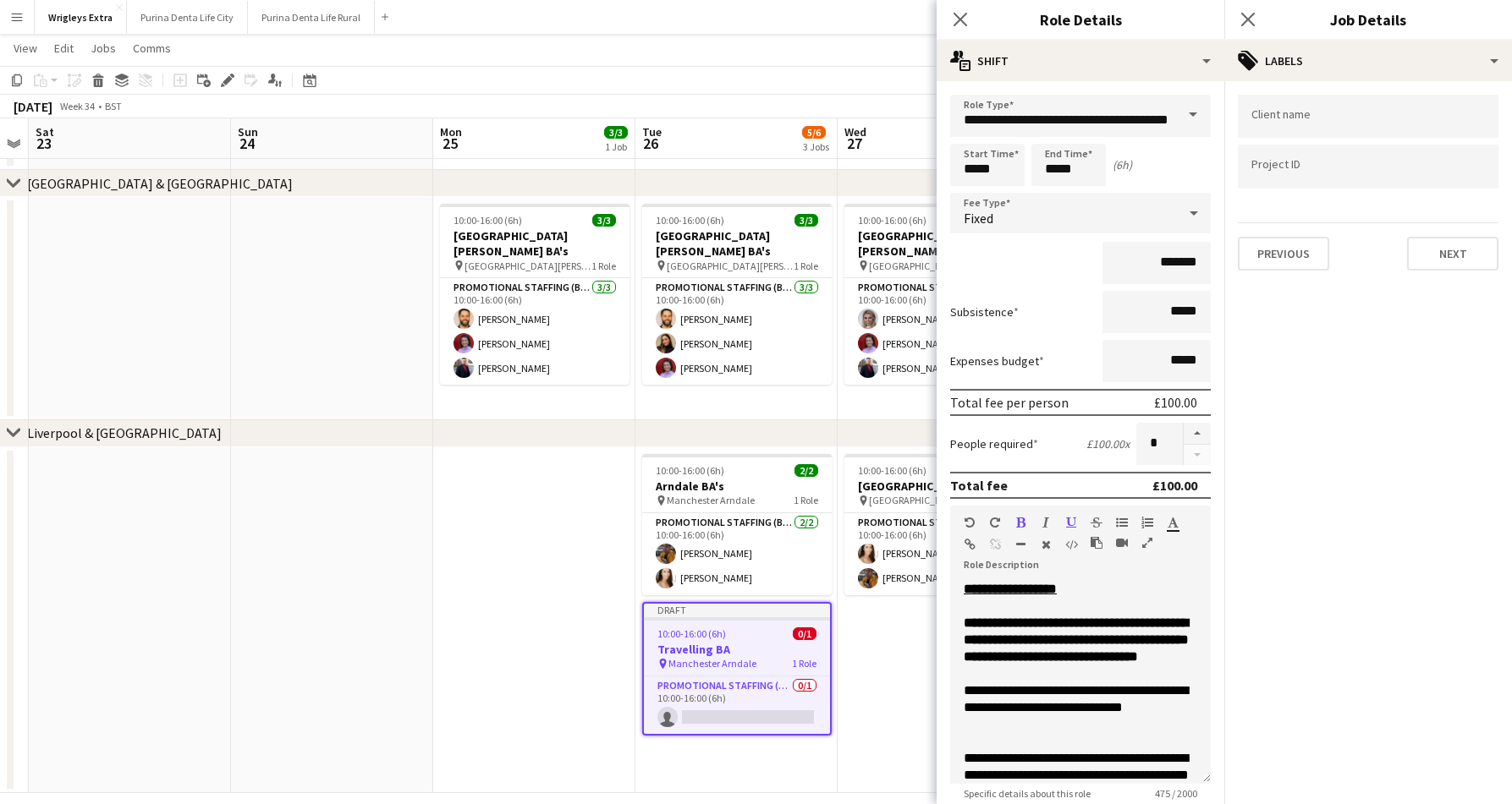
scroll to position [0, 0]
click at [1448, 262] on button "Next" at bounding box center [1452, 253] width 91 height 34
click at [1442, 207] on mat-expansion-panel "pen-write Internal notes Publish the job to add notes Previous Next" at bounding box center [1368, 443] width 288 height 723
click at [1439, 186] on button "Next" at bounding box center [1452, 174] width 91 height 34
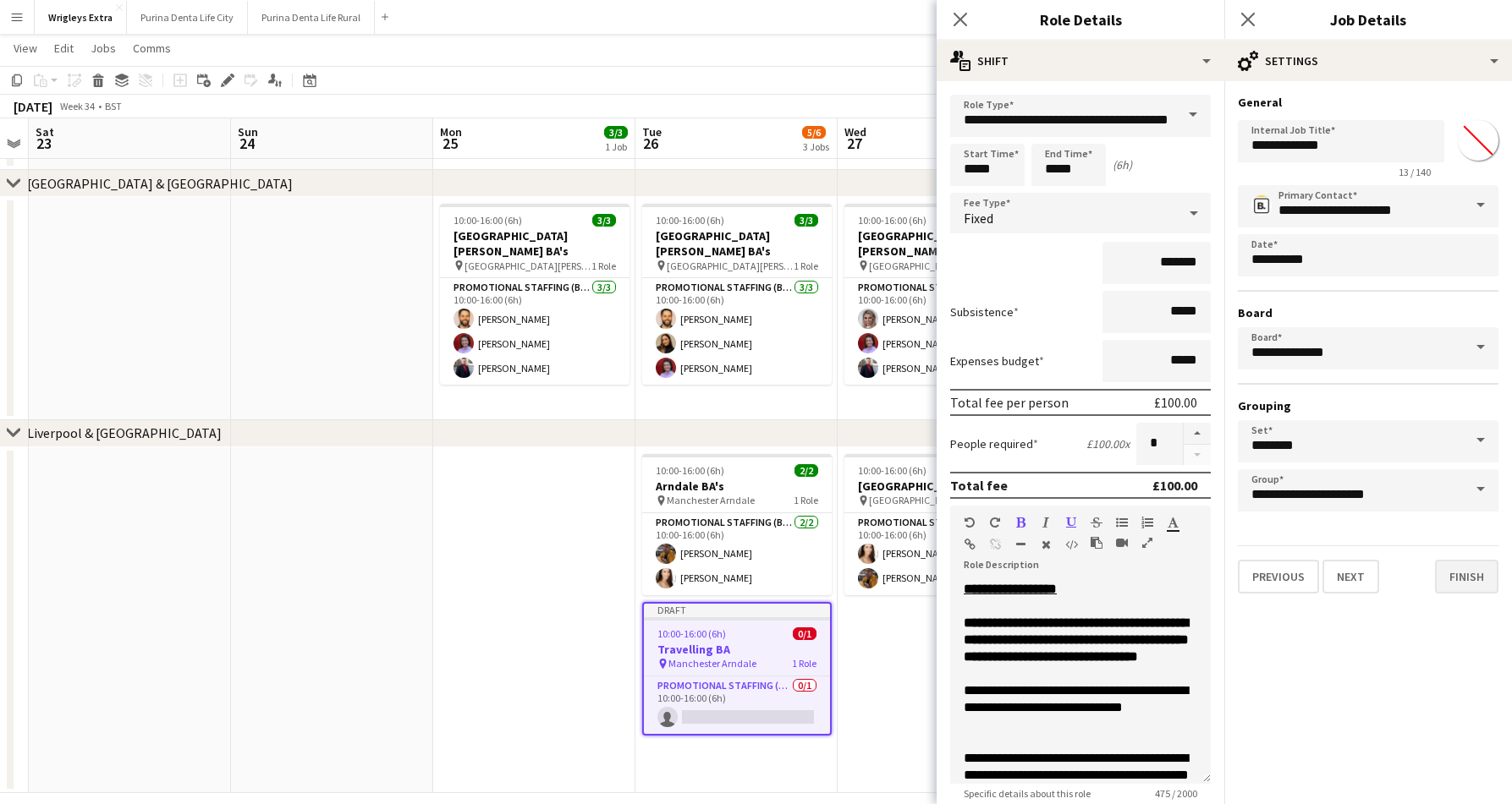
click at [1477, 589] on button "Finish" at bounding box center [1466, 576] width 63 height 34
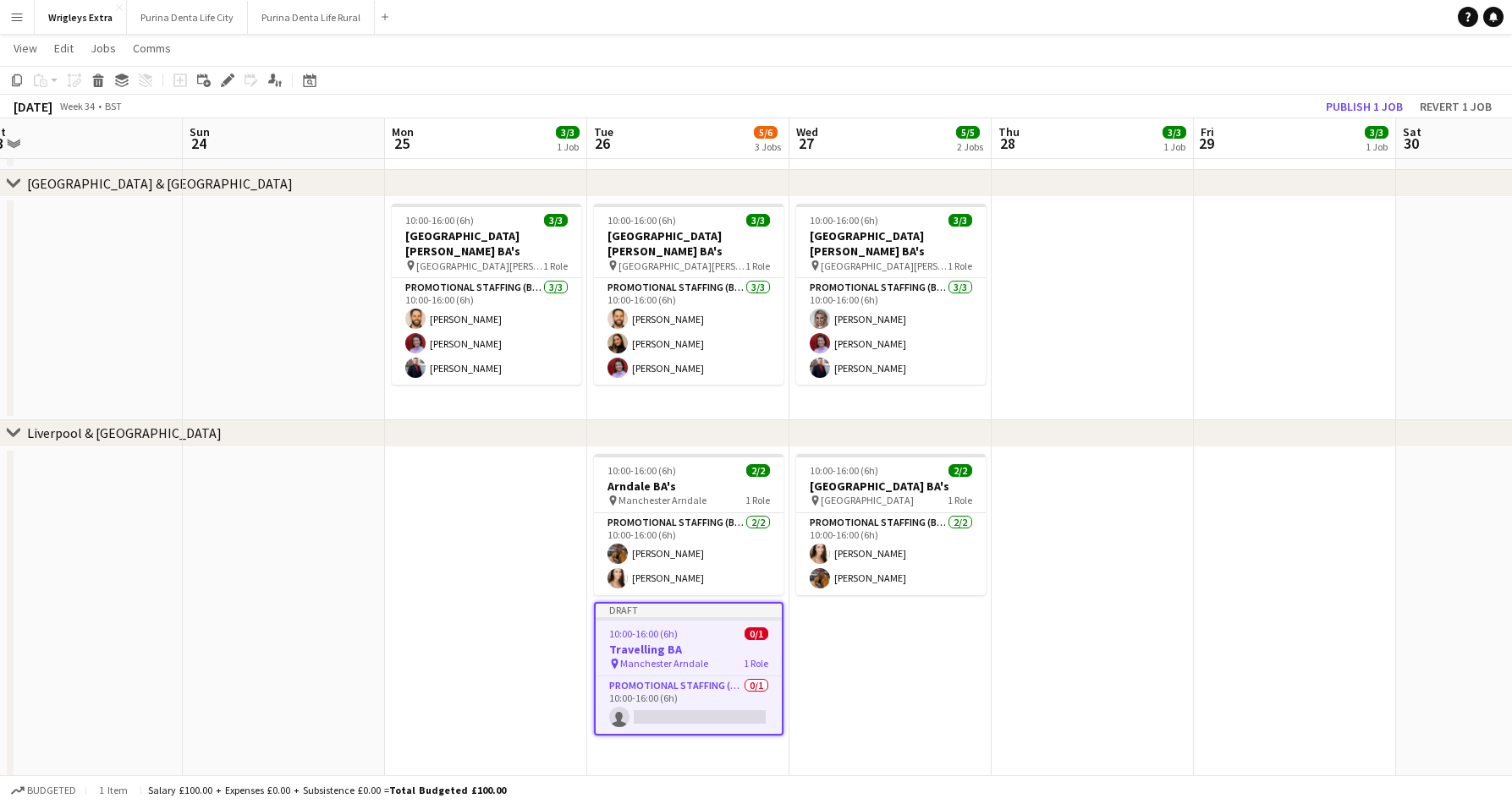
scroll to position [0, 727]
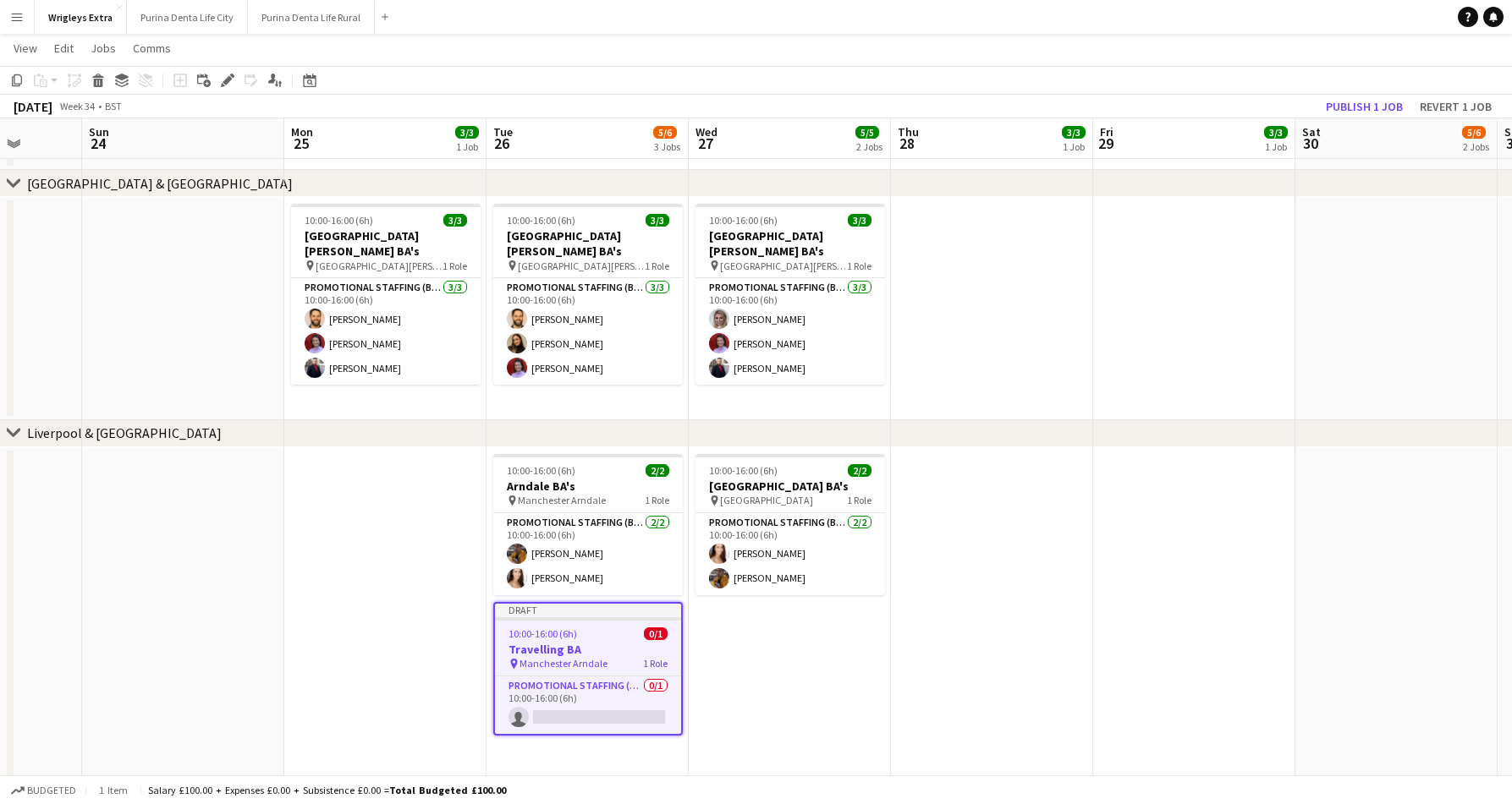
click at [528, 607] on div "Draft" at bounding box center [588, 610] width 186 height 13
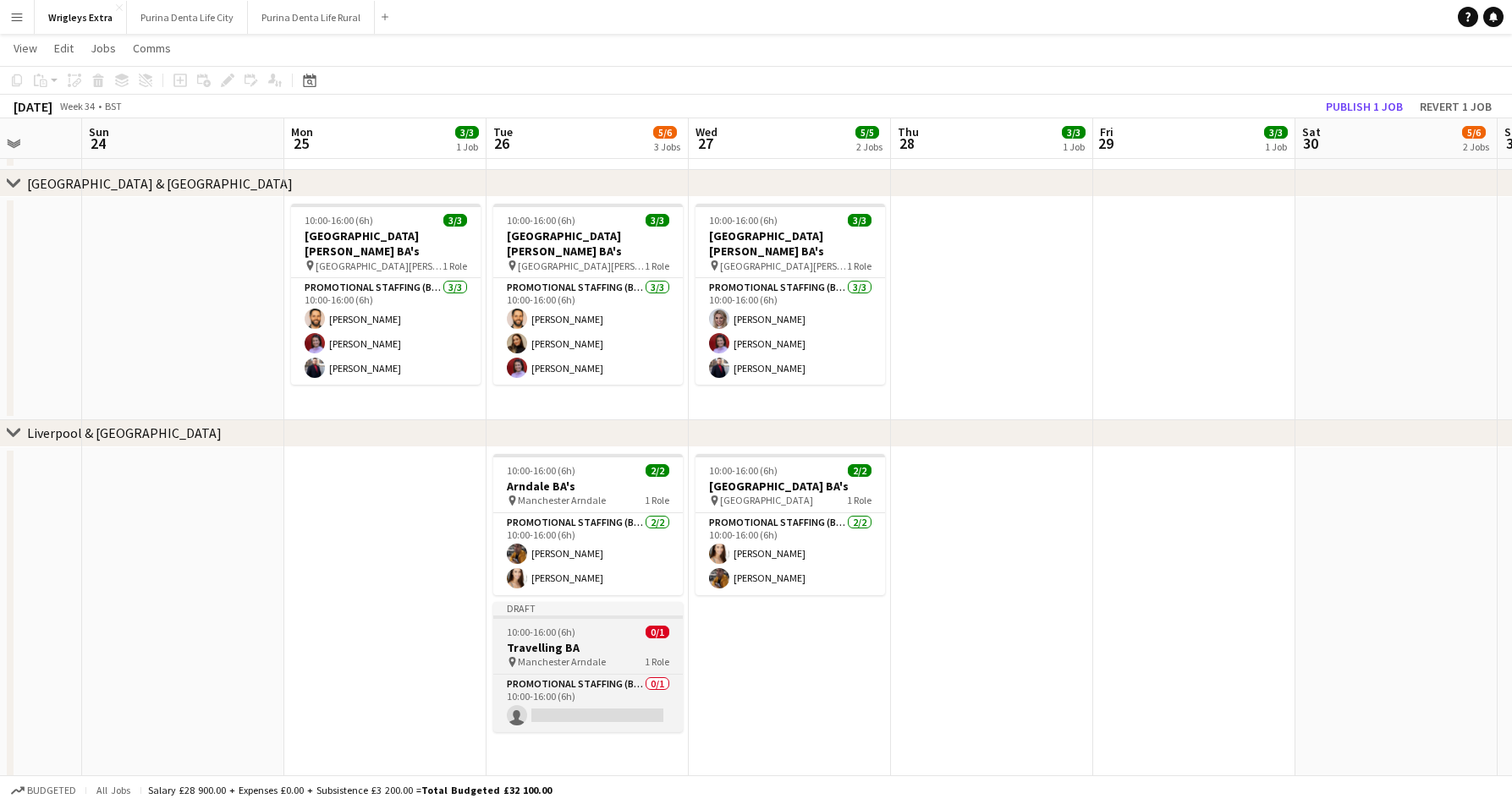
click at [547, 622] on app-job-card "Draft 10:00-16:00 (6h) 0/1 Travelling BA pin Manchester Arndale 1 Role Promotio…" at bounding box center [588, 667] width 190 height 130
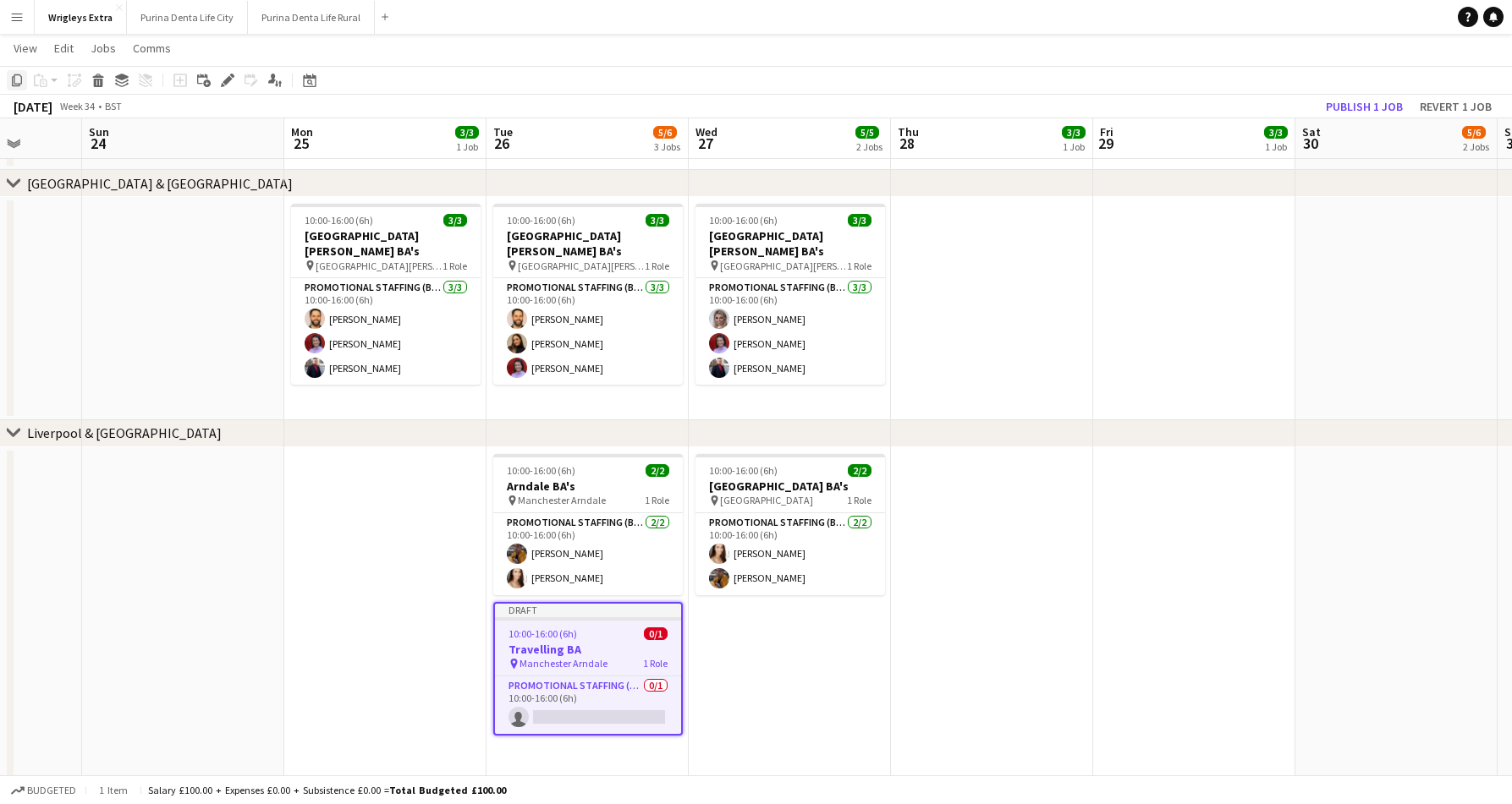
click at [16, 77] on icon "Copy" at bounding box center [17, 80] width 13 height 13
click at [801, 651] on app-date-cell "10:00-16:00 (6h) 2/2 Liverpool Bold Street BA's pin Liverpool Bold Street 1 Rol…" at bounding box center [789, 620] width 202 height 346
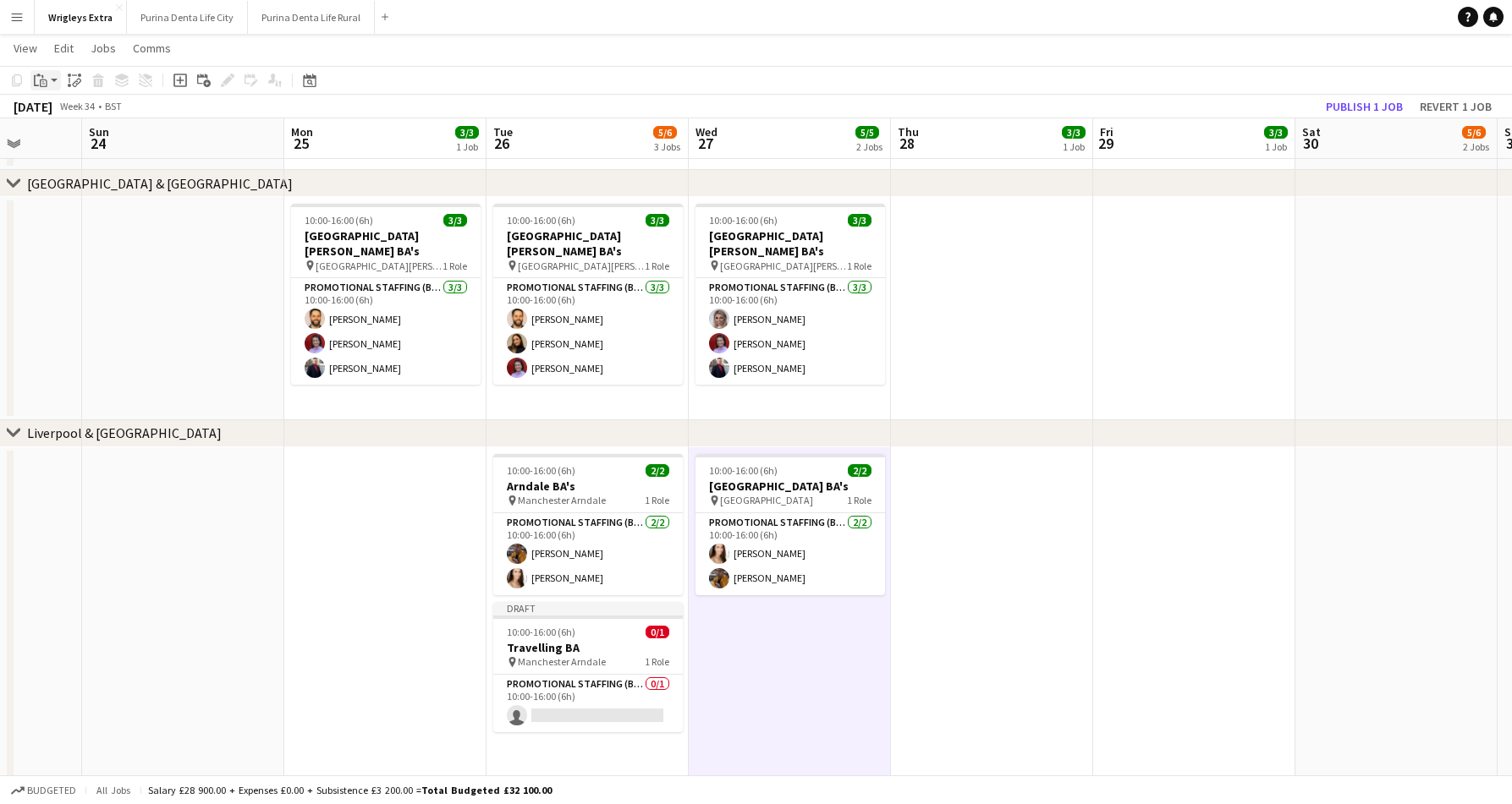
click at [38, 78] on icon "Paste" at bounding box center [40, 80] width 13 height 13
click at [47, 110] on link "Paste Command V" at bounding box center [111, 112] width 133 height 15
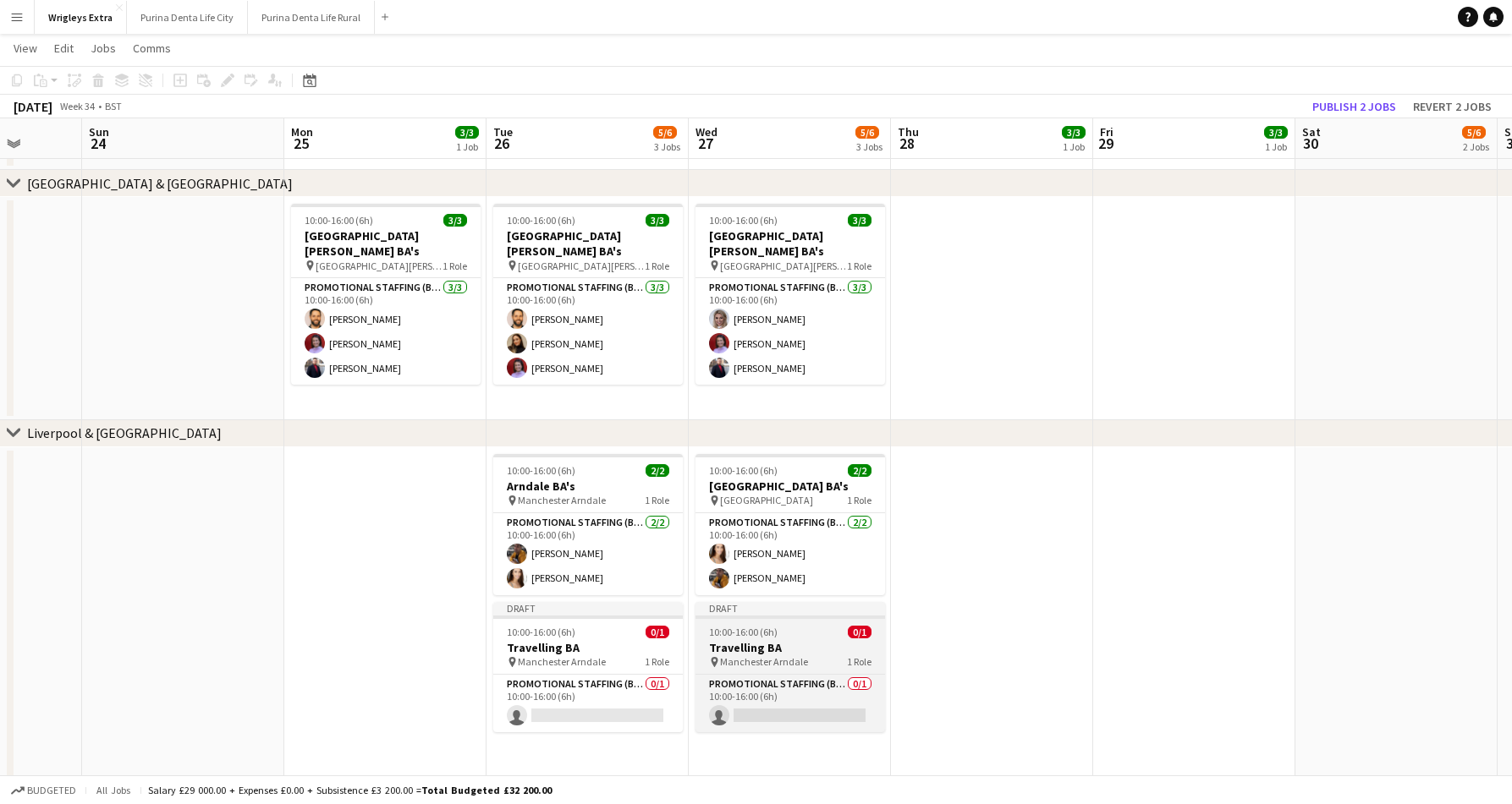
click at [771, 622] on app-job-card "Draft 10:00-16:00 (6h) 0/1 Travelling BA pin Manchester Arndale 1 Role Promotio…" at bounding box center [790, 667] width 190 height 130
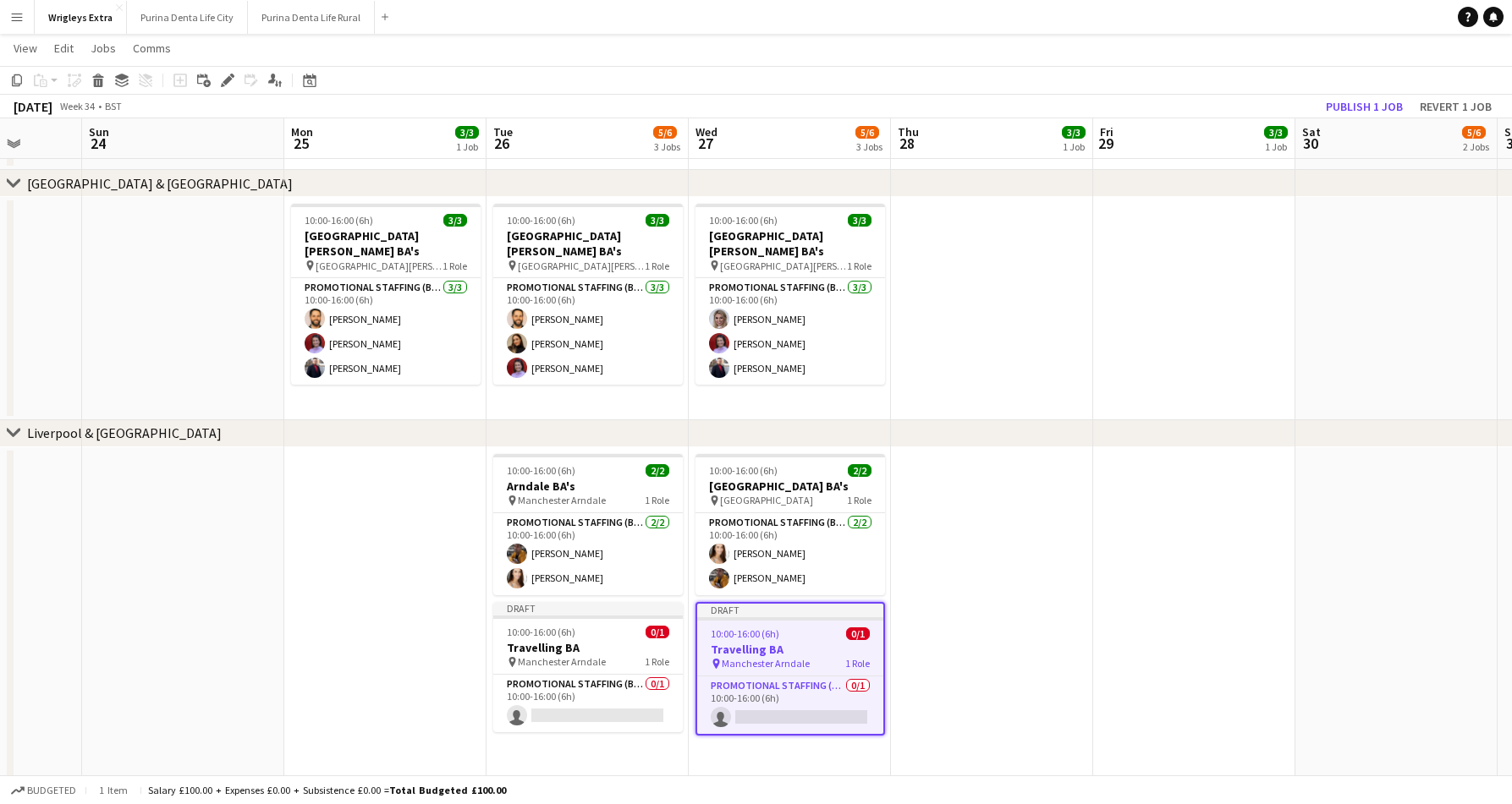
click at [216, 73] on div "Add job Add linked Job Edit Edit linked Job Applicants" at bounding box center [220, 80] width 129 height 20
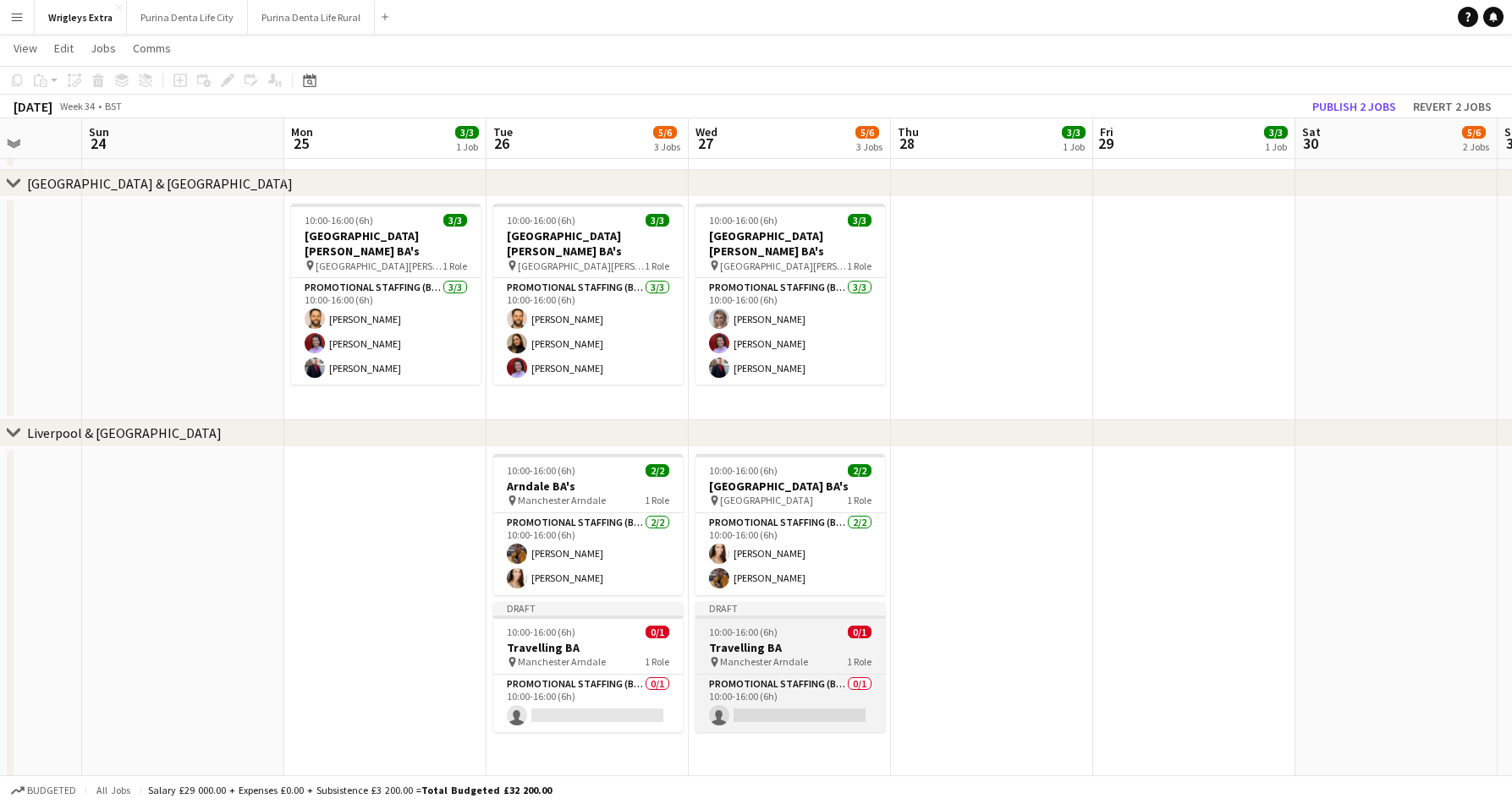
click at [775, 643] on h3 "Travelling BA" at bounding box center [790, 648] width 190 height 15
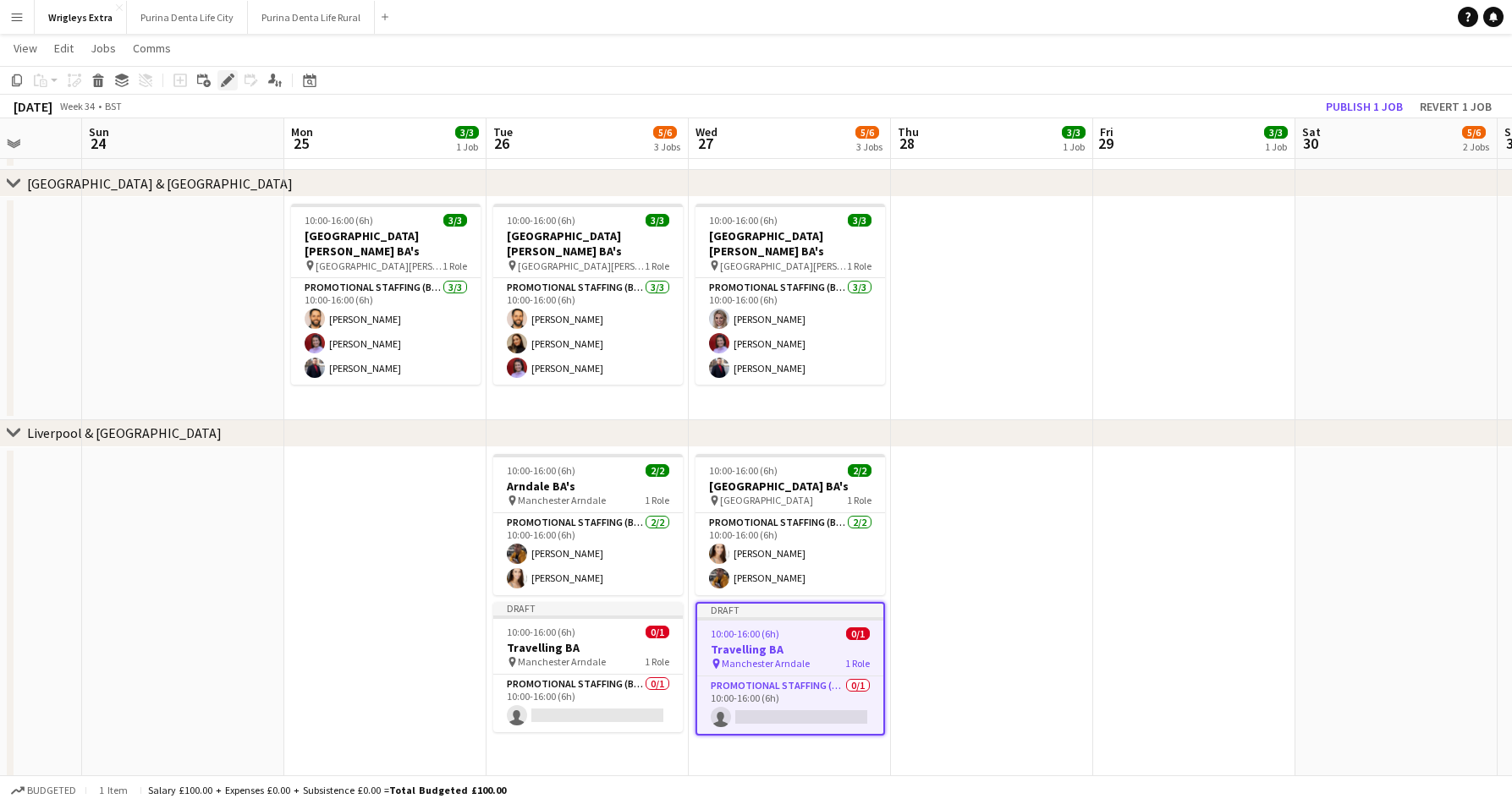
click at [220, 78] on div "Edit" at bounding box center [227, 80] width 20 height 20
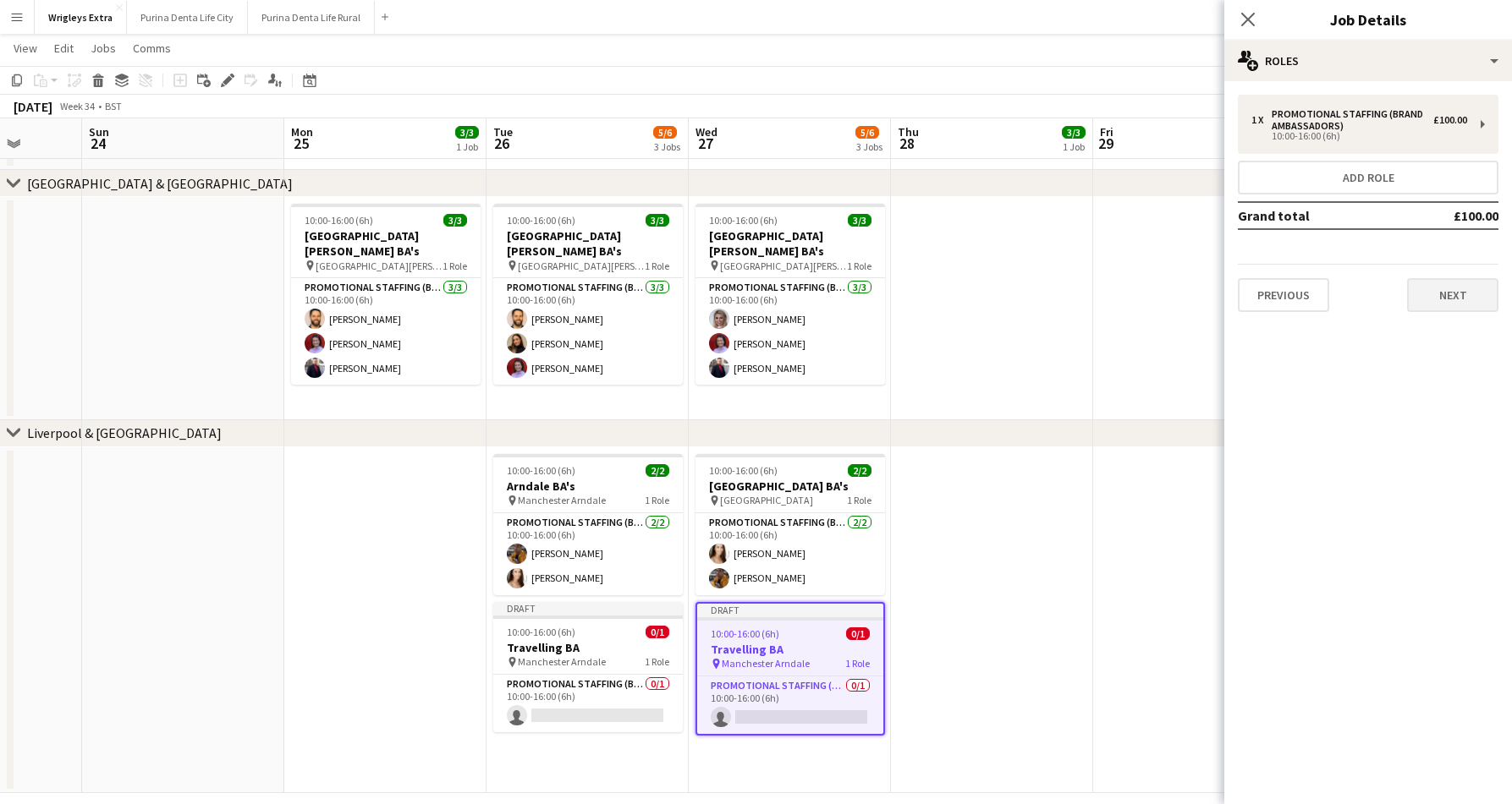
click at [1452, 304] on button "Next" at bounding box center [1452, 294] width 91 height 34
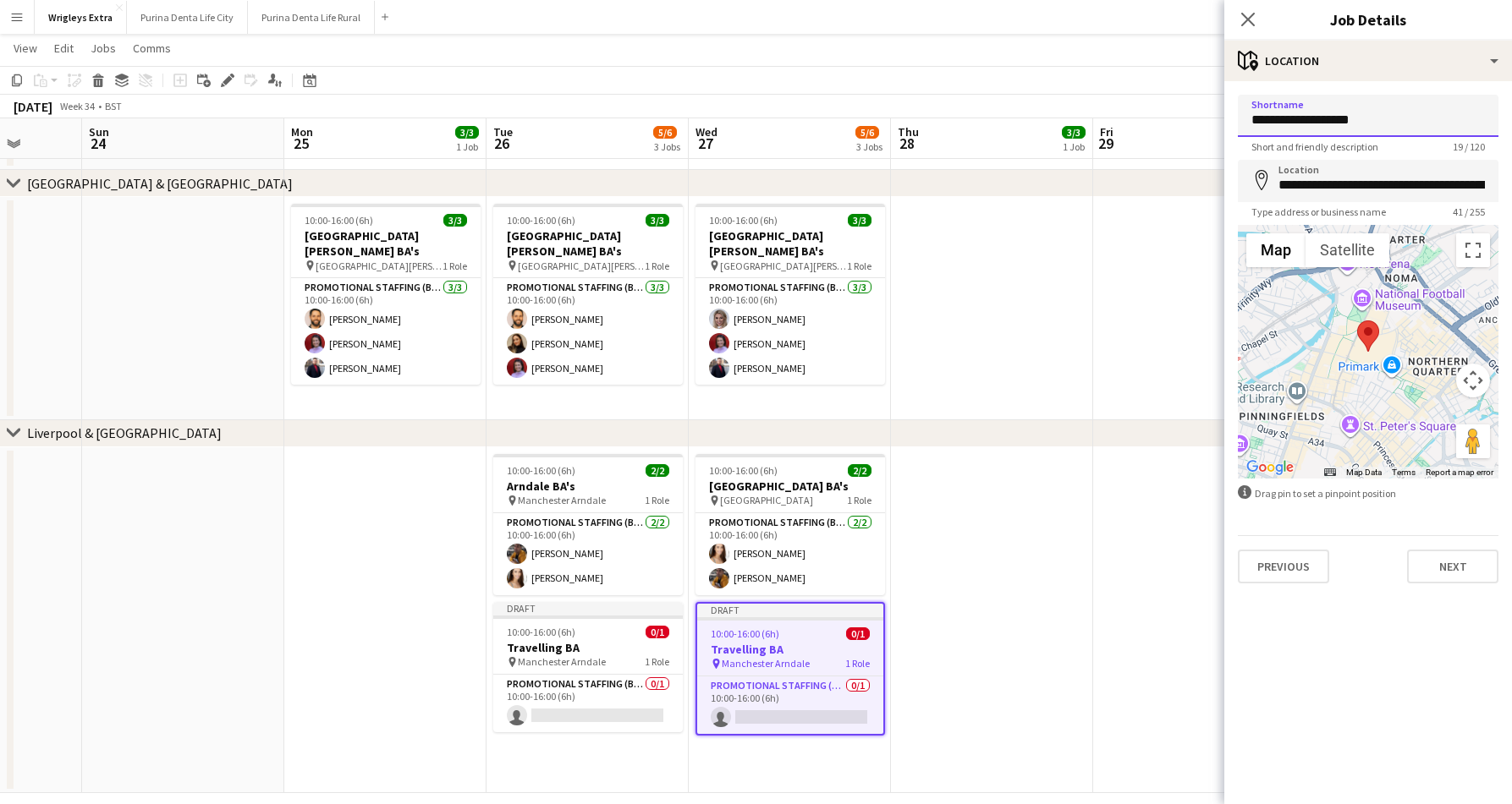
drag, startPoint x: 1396, startPoint y: 123, endPoint x: 1195, endPoint y: 109, distance: 201.5
type input "**********"
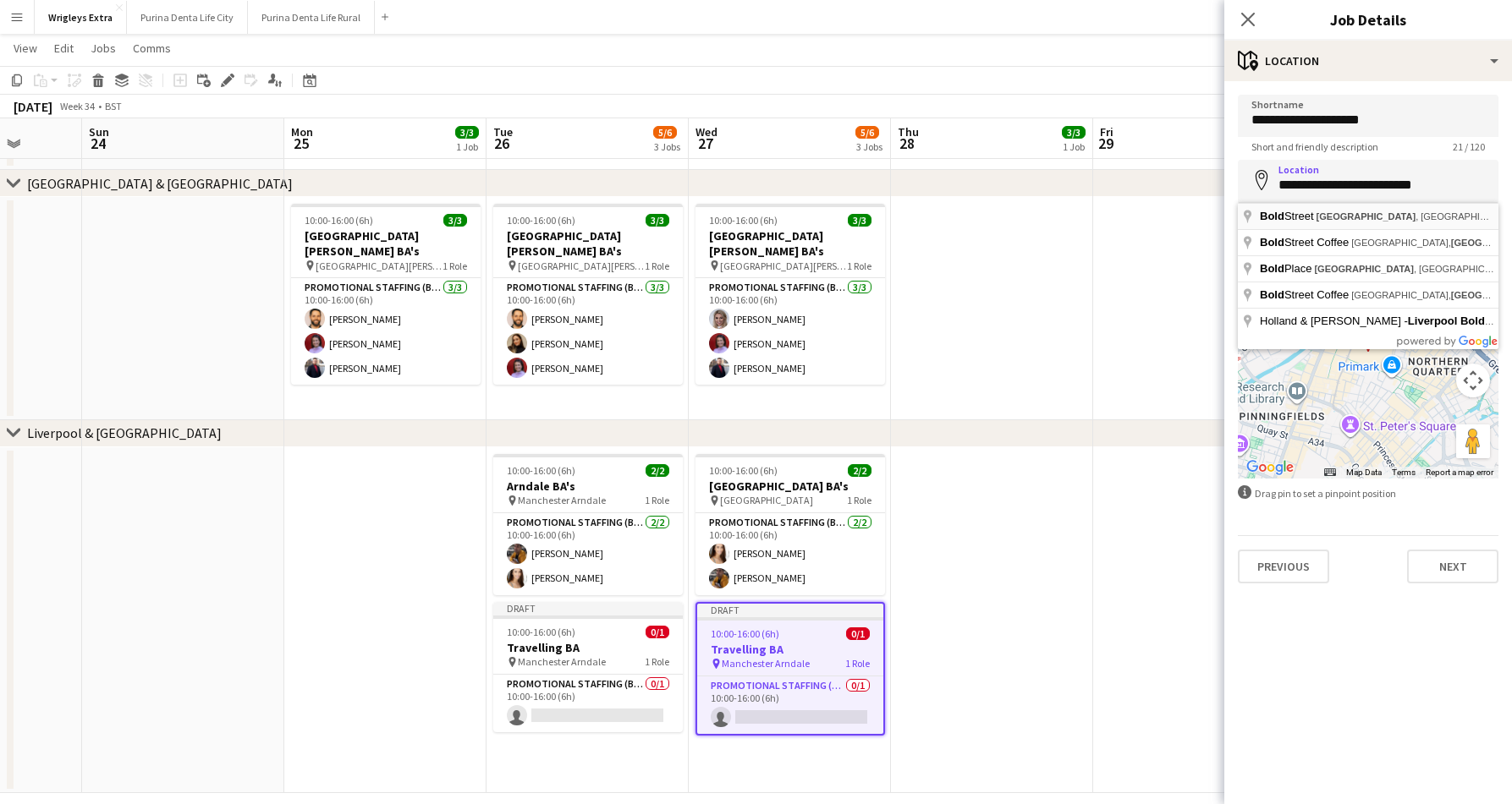
type input "**********"
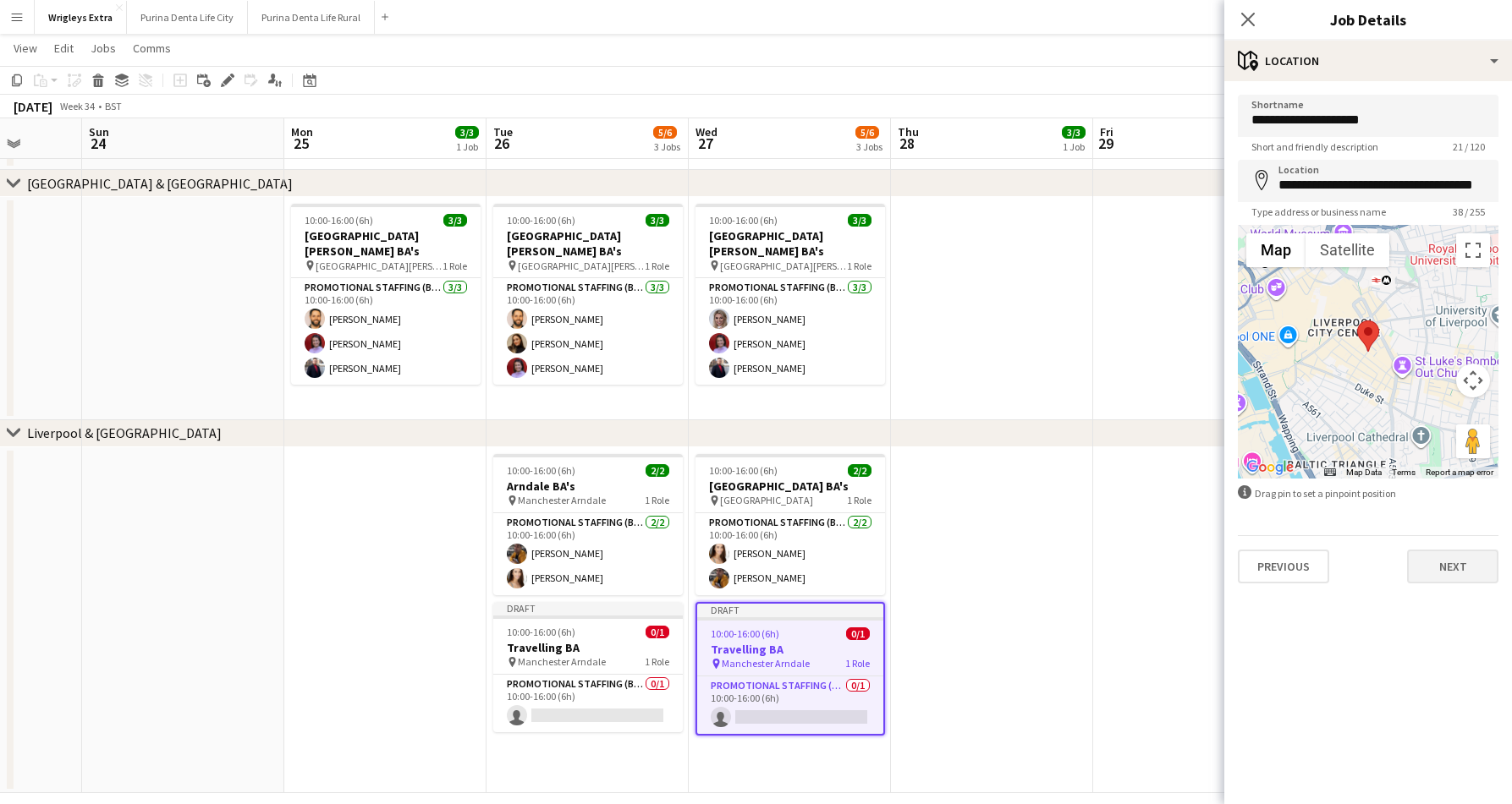
click at [1462, 564] on button "Next" at bounding box center [1452, 565] width 91 height 34
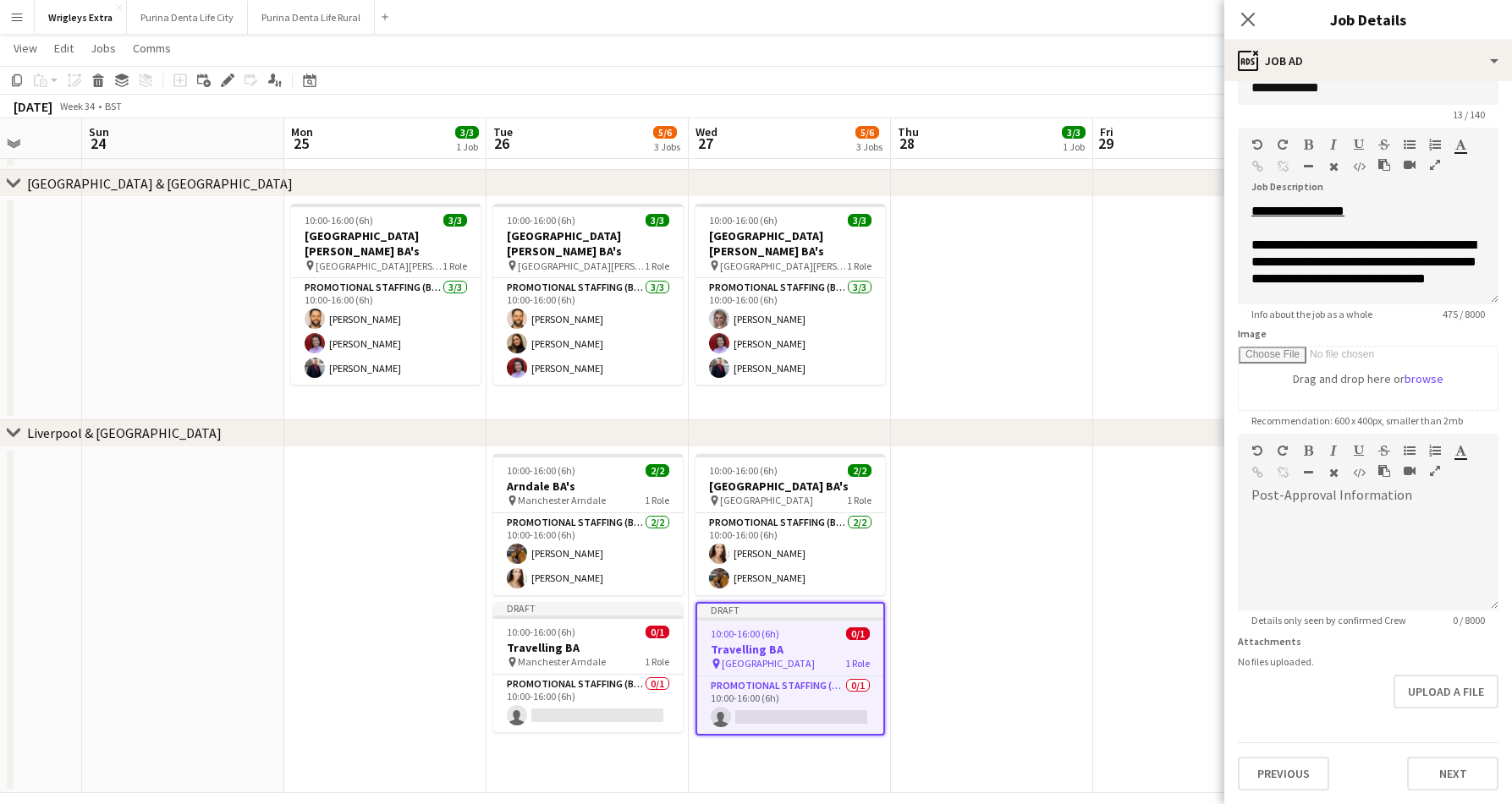
scroll to position [33, 0]
click at [1448, 730] on form "**********" at bounding box center [1368, 426] width 288 height 728
click at [1448, 756] on div "Previous Next" at bounding box center [1368, 767] width 261 height 48
click at [1447, 769] on button "Next" at bounding box center [1452, 773] width 91 height 34
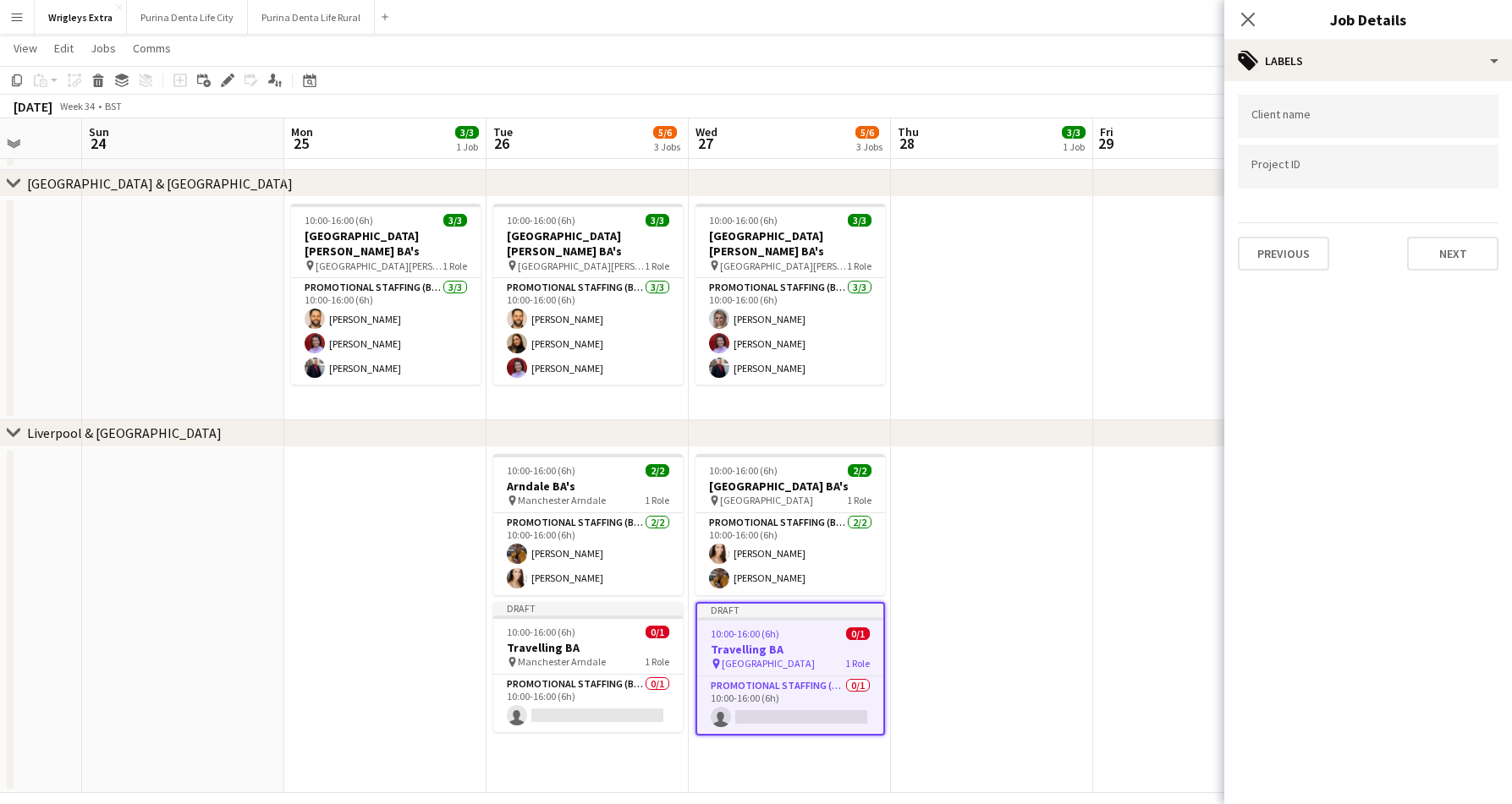
scroll to position [0, 0]
click at [1428, 268] on button "Next" at bounding box center [1452, 253] width 91 height 34
click at [1454, 191] on button "Next" at bounding box center [1452, 174] width 91 height 34
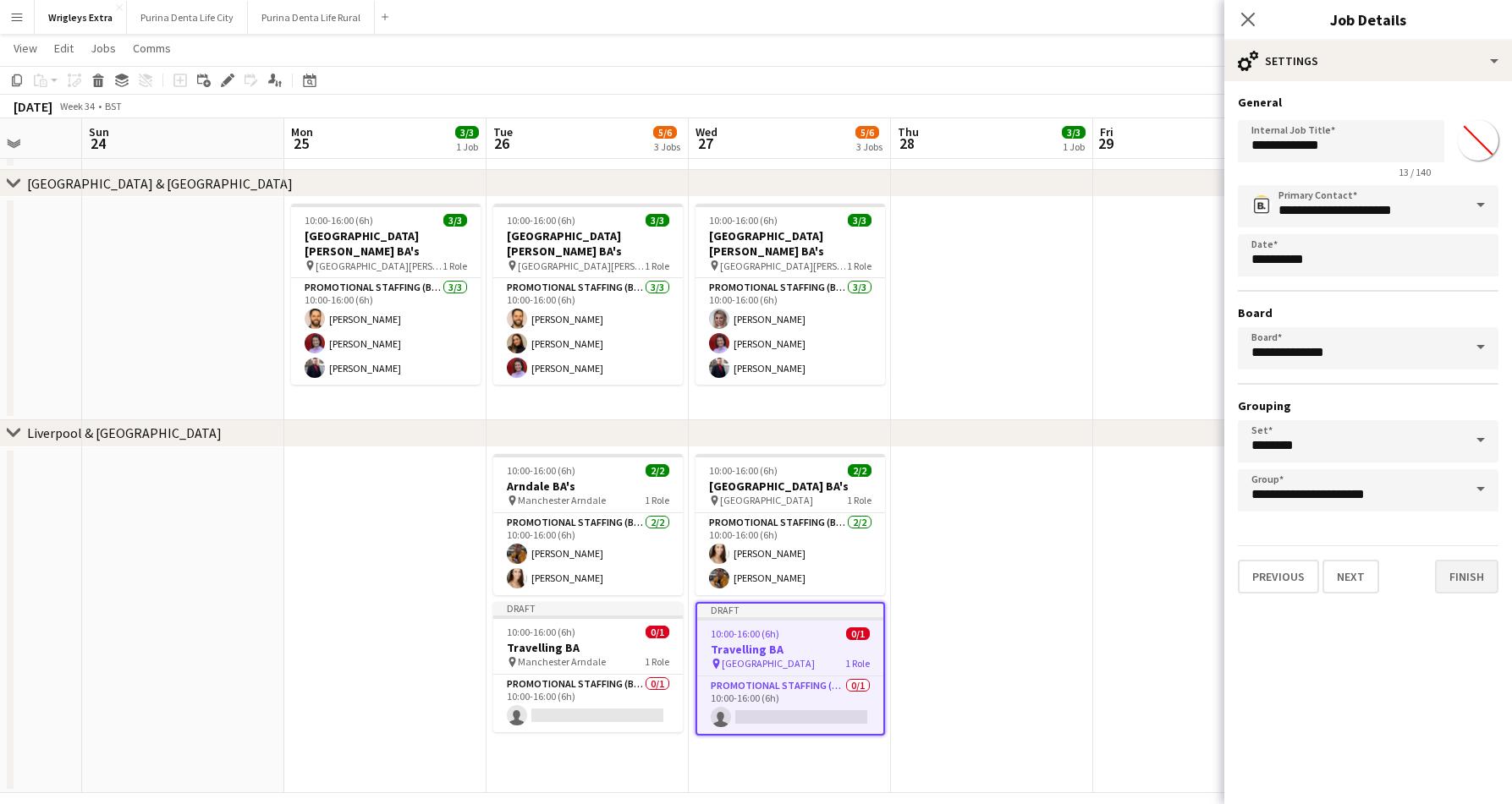
click at [1464, 588] on button "Finish" at bounding box center [1466, 576] width 63 height 34
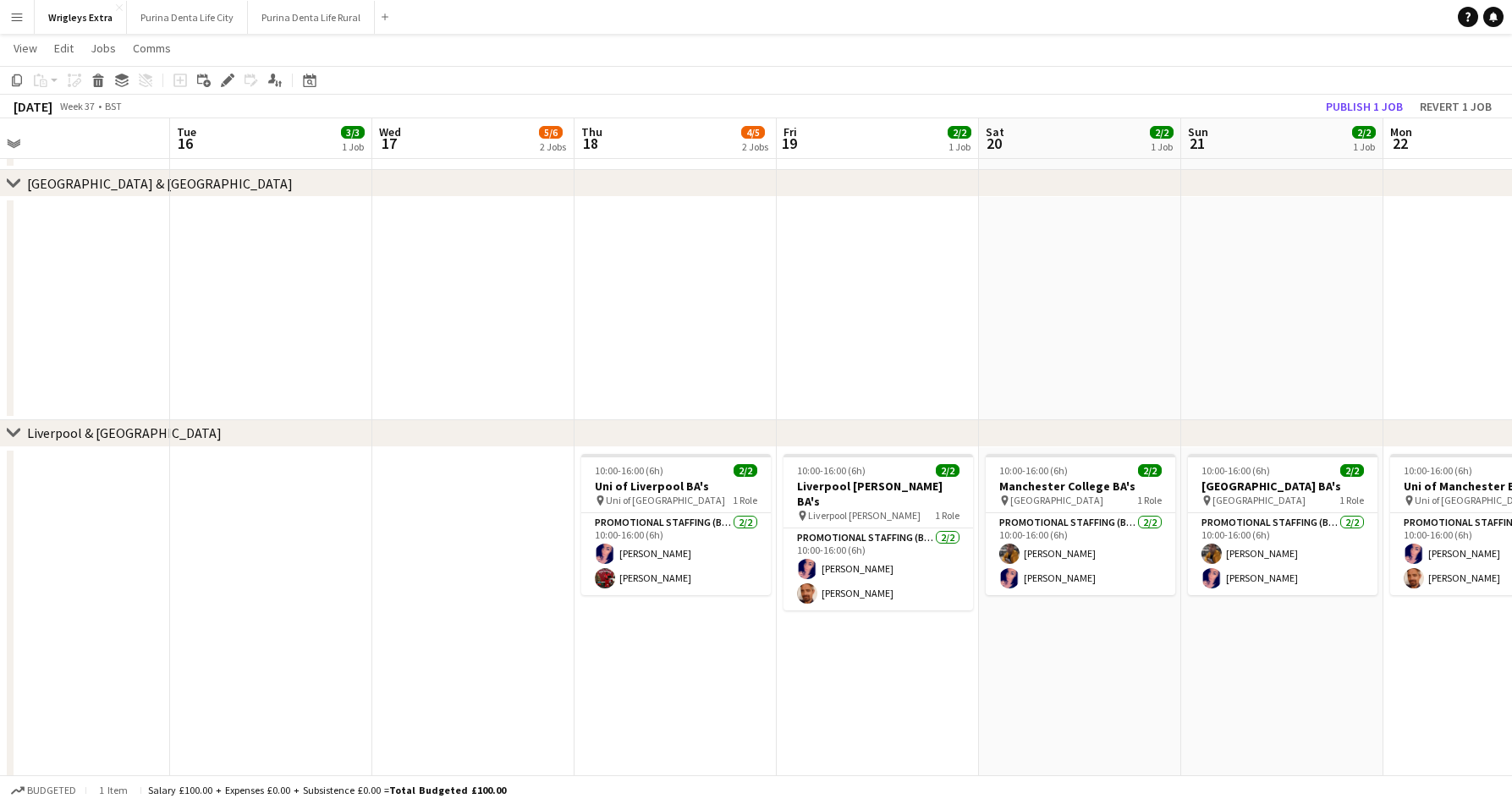
scroll to position [0, 639]
click at [666, 636] on app-date-cell "10:00-16:00 (6h) 2/2 Uni of Liverpool BA's pin Uni of Liverpool 1 Role Promotio…" at bounding box center [675, 620] width 202 height 346
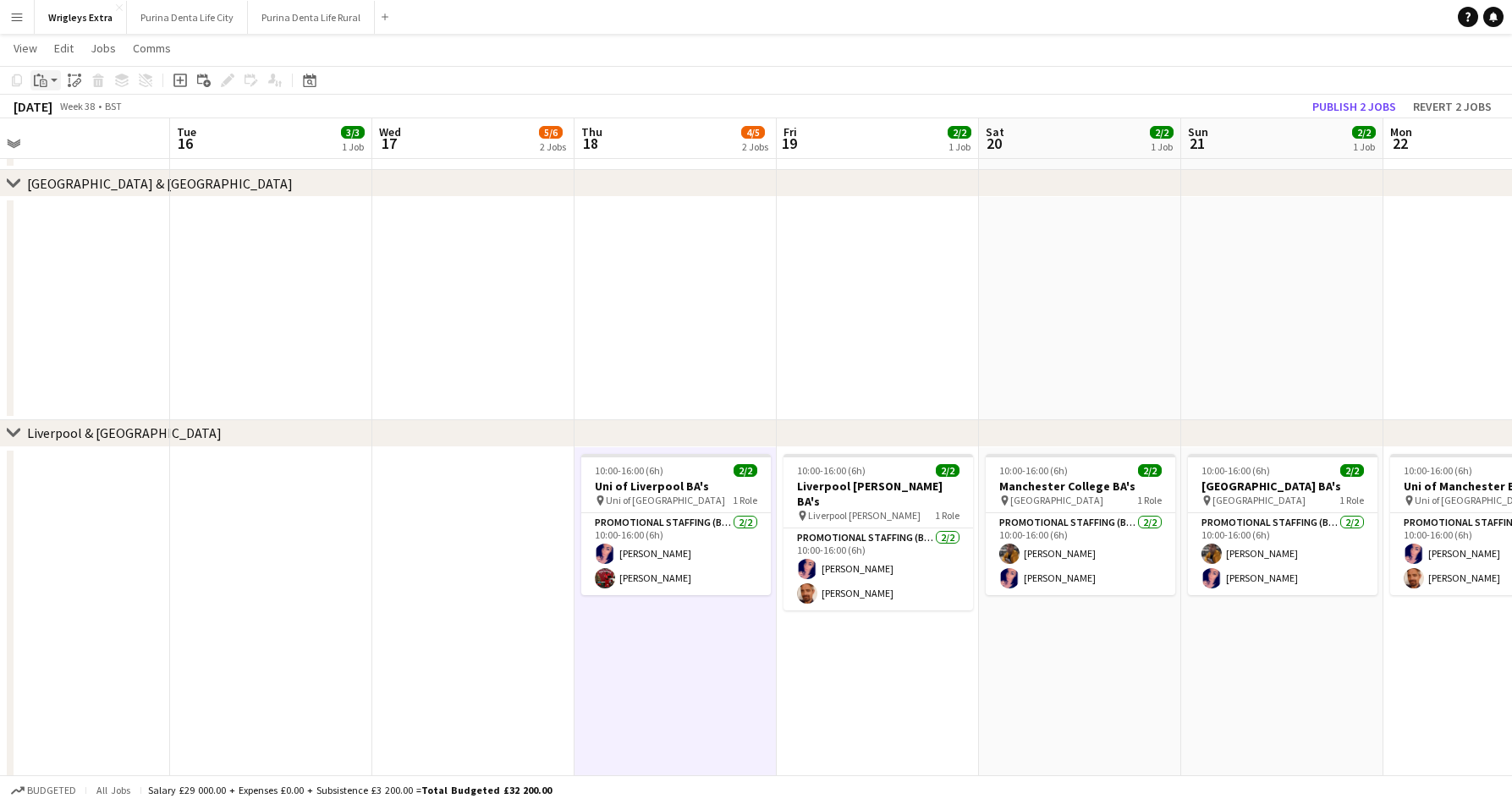
click at [42, 79] on icon "Paste" at bounding box center [40, 80] width 13 height 13
click at [440, 599] on app-date-cell at bounding box center [473, 620] width 202 height 346
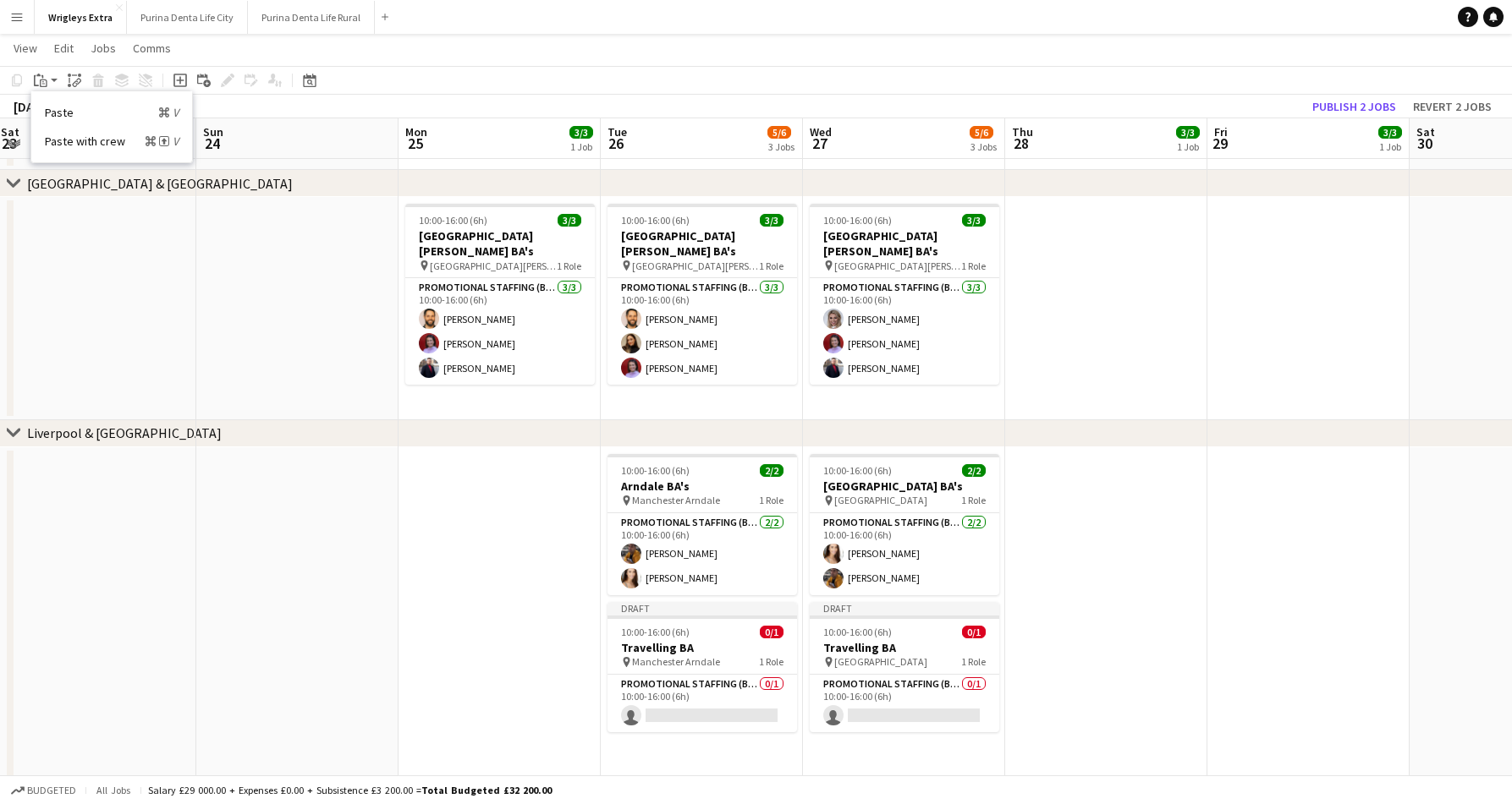
scroll to position [0, 410]
click at [742, 706] on app-card-role "Promotional Staffing (Brand Ambassadors) 0/1 10:00-16:00 (6h) single-neutral-ac…" at bounding box center [702, 703] width 190 height 57
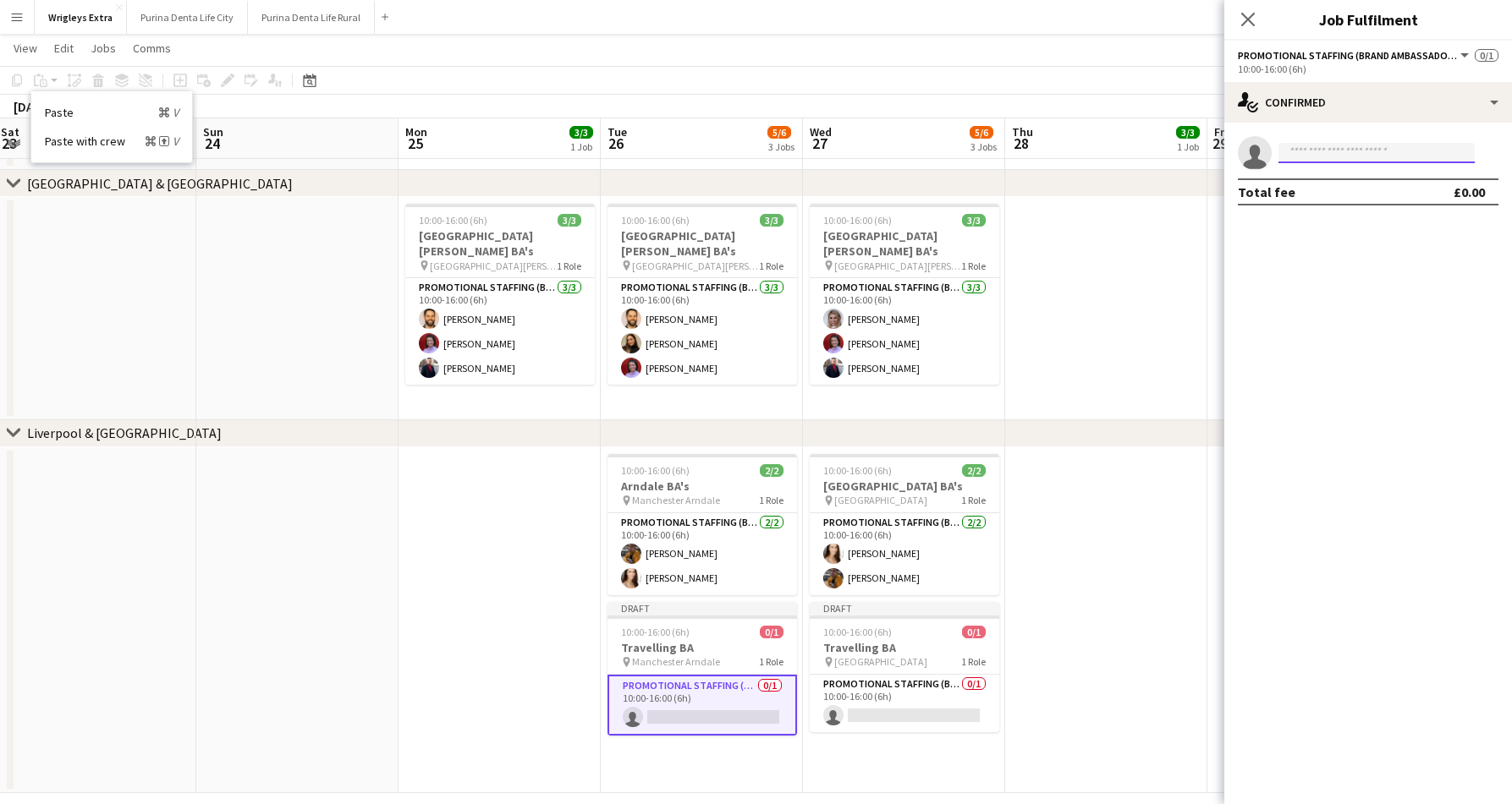
click at [1325, 154] on input at bounding box center [1376, 152] width 197 height 20
type input "*****"
click at [1332, 176] on span "[PERSON_NAME]" at bounding box center [1339, 176] width 97 height 14
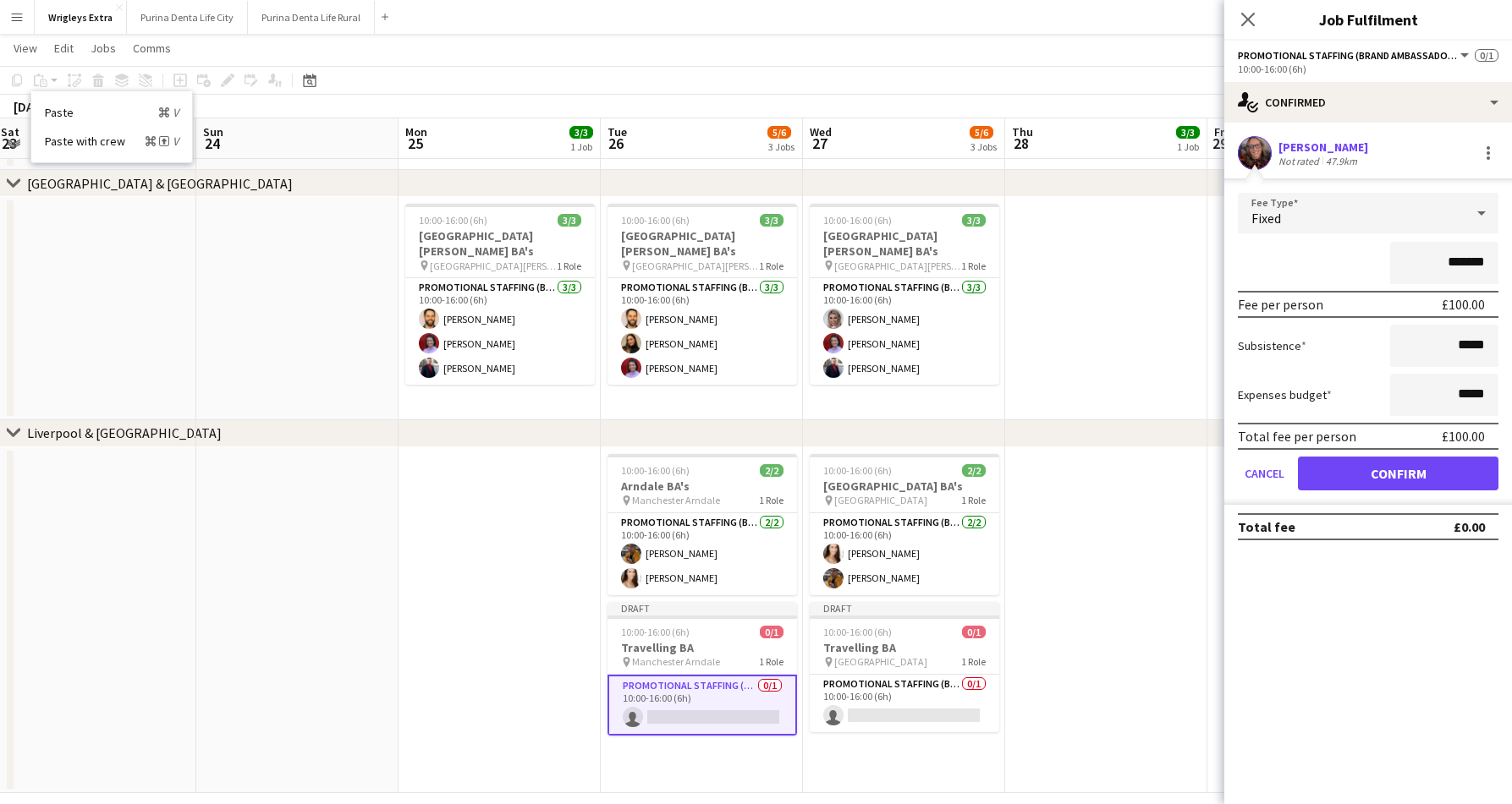
click at [1382, 477] on button "Confirm" at bounding box center [1397, 472] width 200 height 34
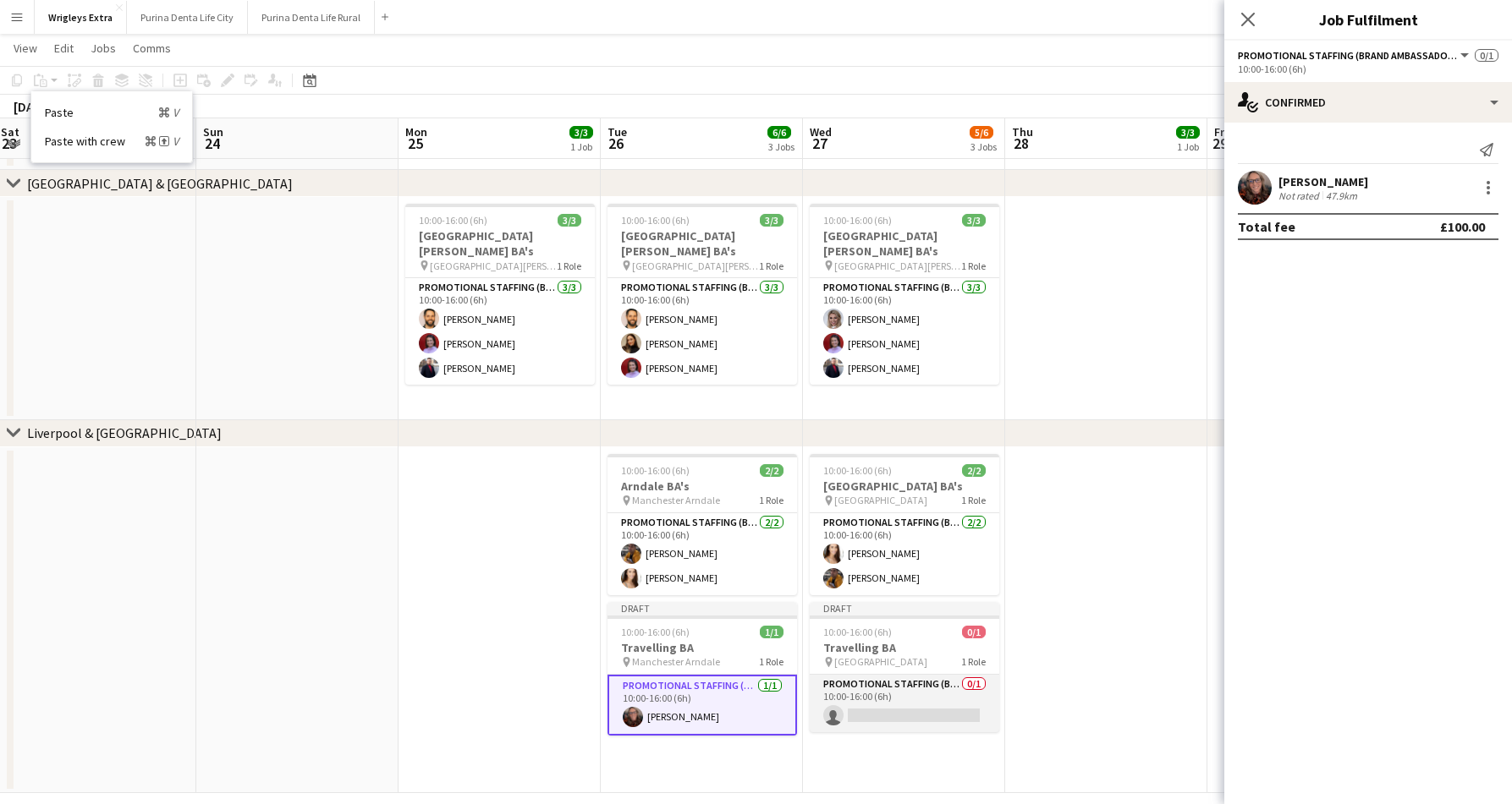
click at [908, 698] on app-card-role "Promotional Staffing (Brand Ambassadors) 0/1 10:00-16:00 (6h) single-neutral-ac…" at bounding box center [904, 703] width 190 height 57
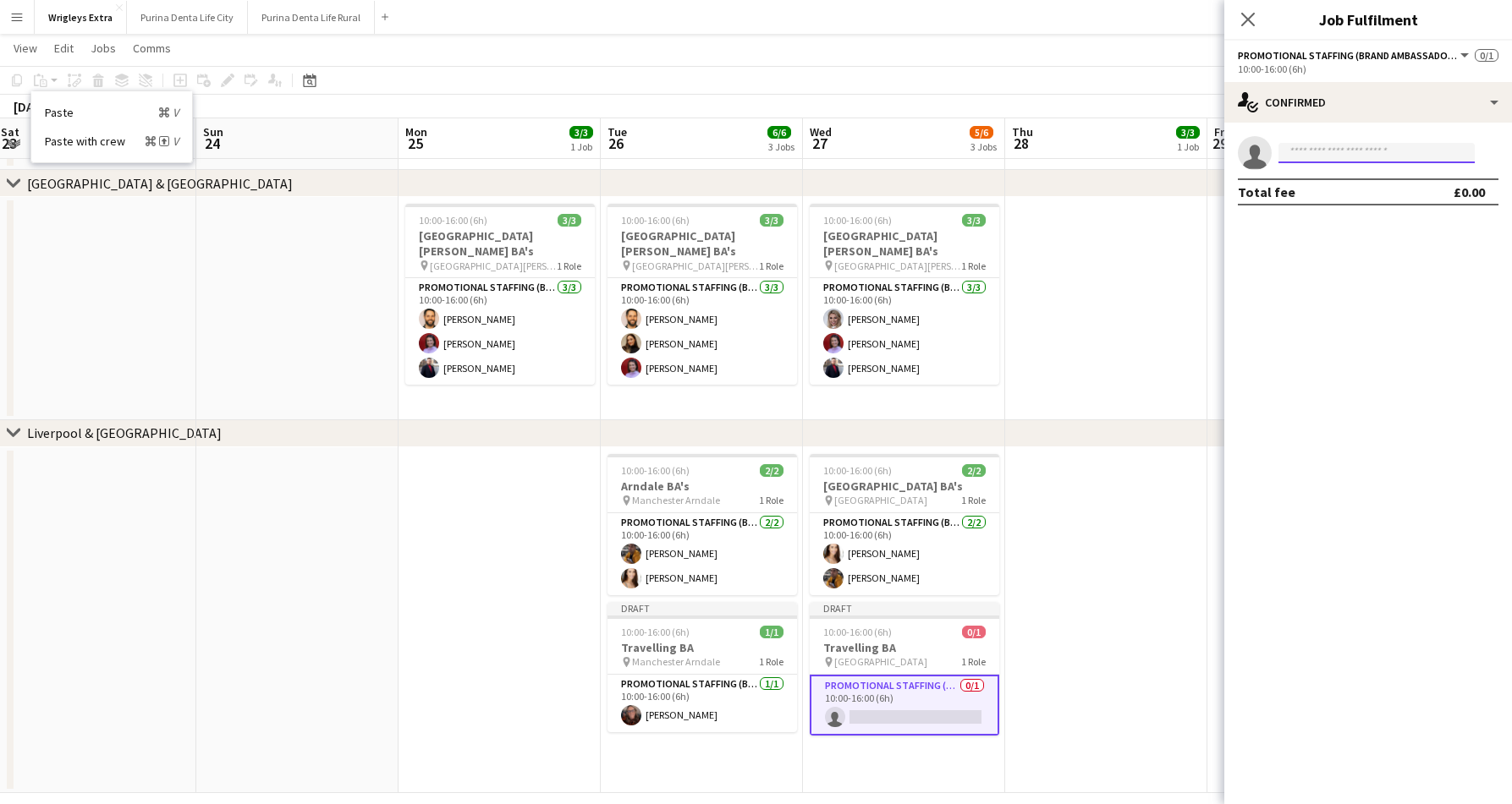
click at [1329, 160] on input at bounding box center [1376, 152] width 197 height 20
type input "*********"
click at [1321, 183] on span "[PERSON_NAME]" at bounding box center [1339, 176] width 97 height 14
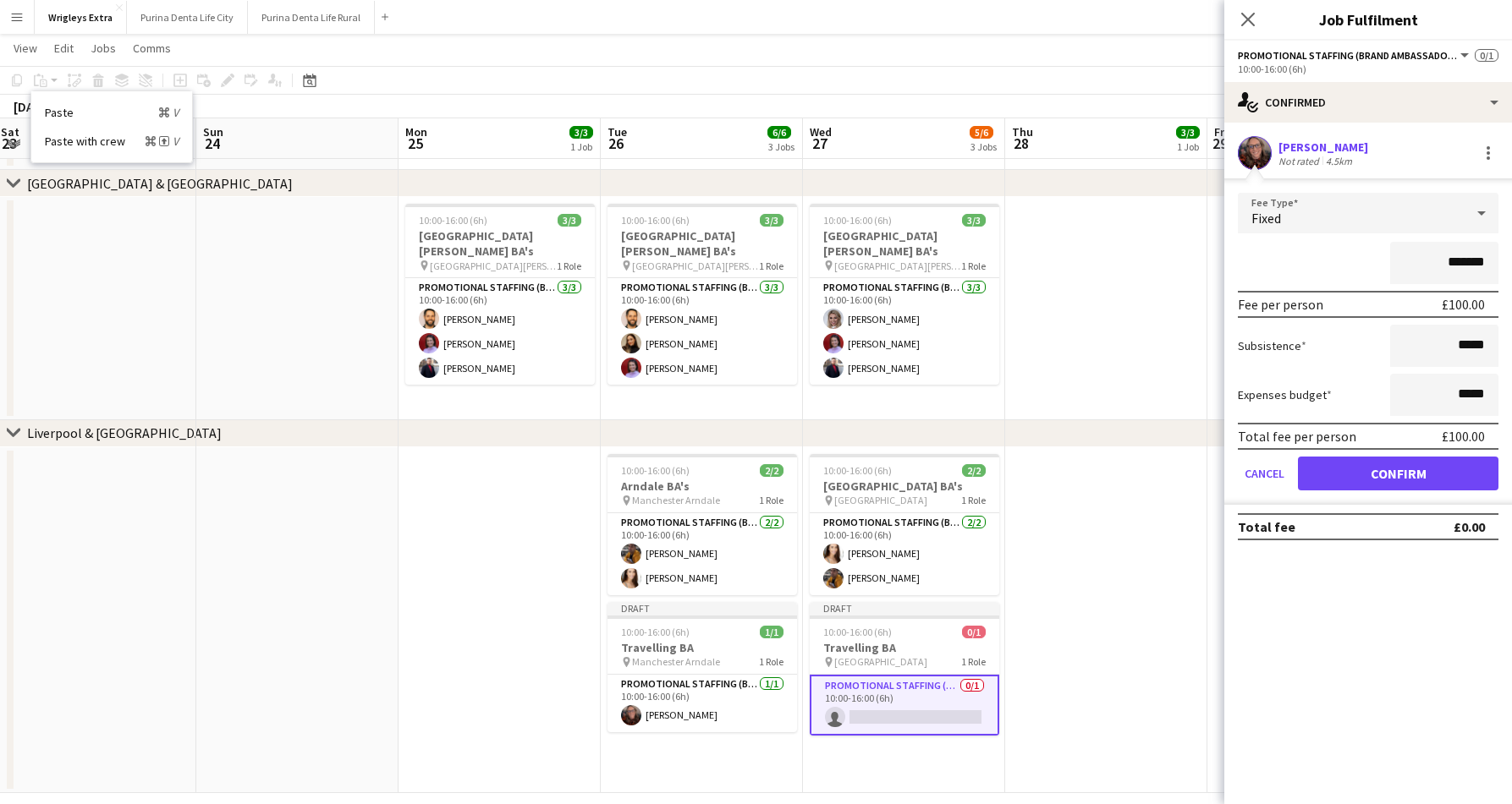
click at [1402, 477] on button "Confirm" at bounding box center [1397, 472] width 200 height 34
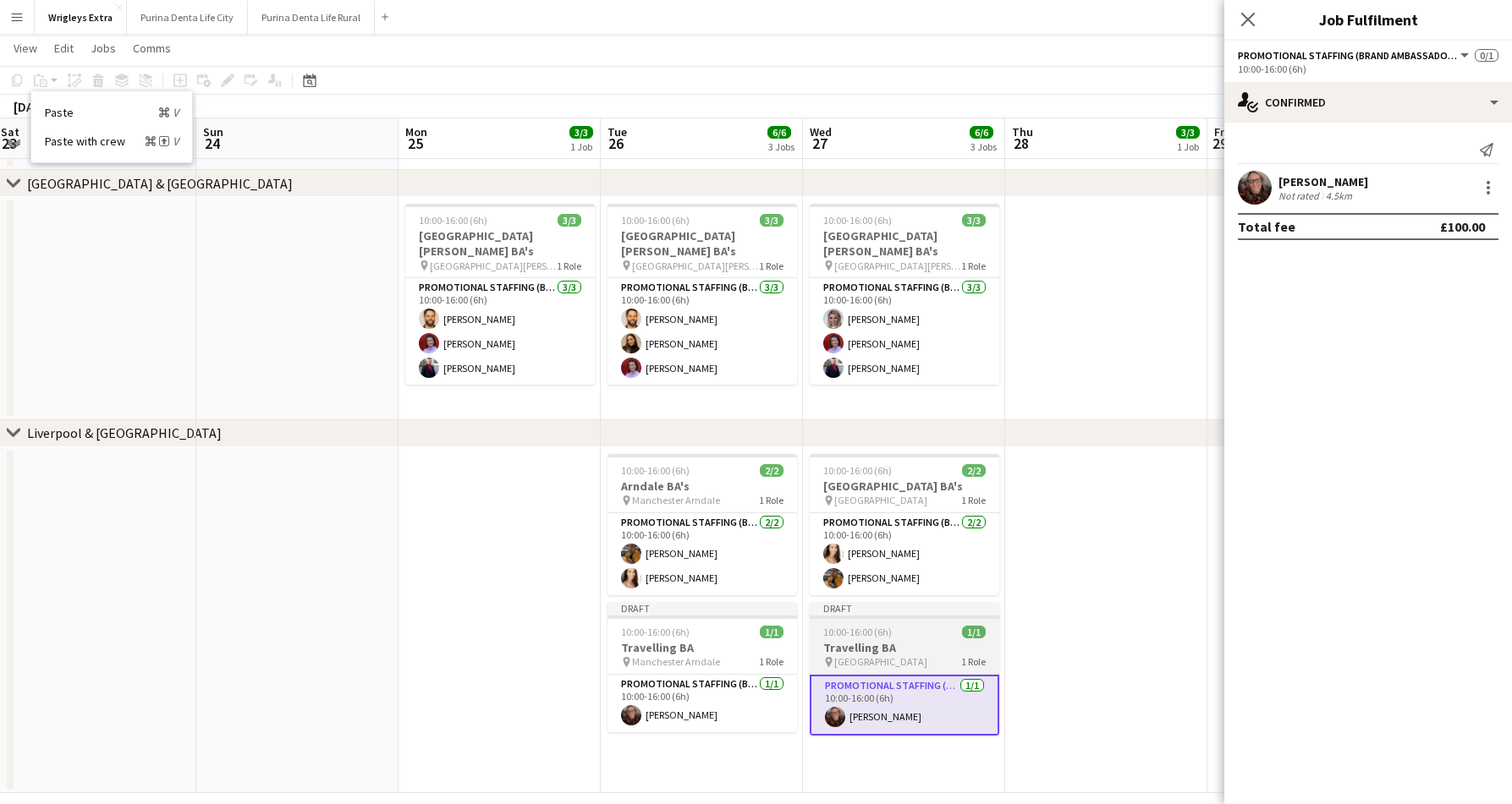
click at [872, 634] on span "10:00-16:00 (6h)" at bounding box center [856, 632] width 68 height 12
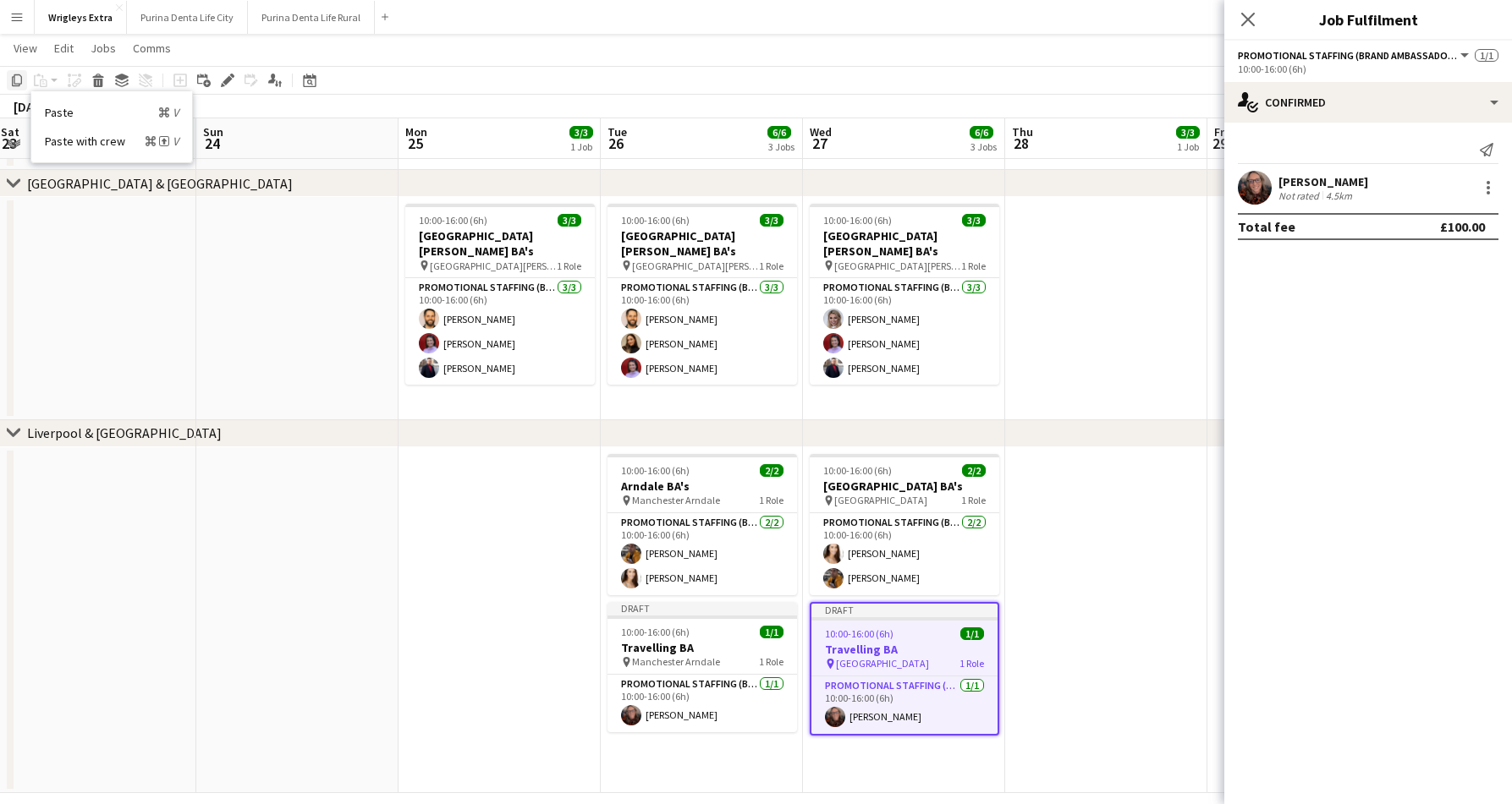
click at [12, 76] on icon "Copy" at bounding box center [17, 80] width 13 height 13
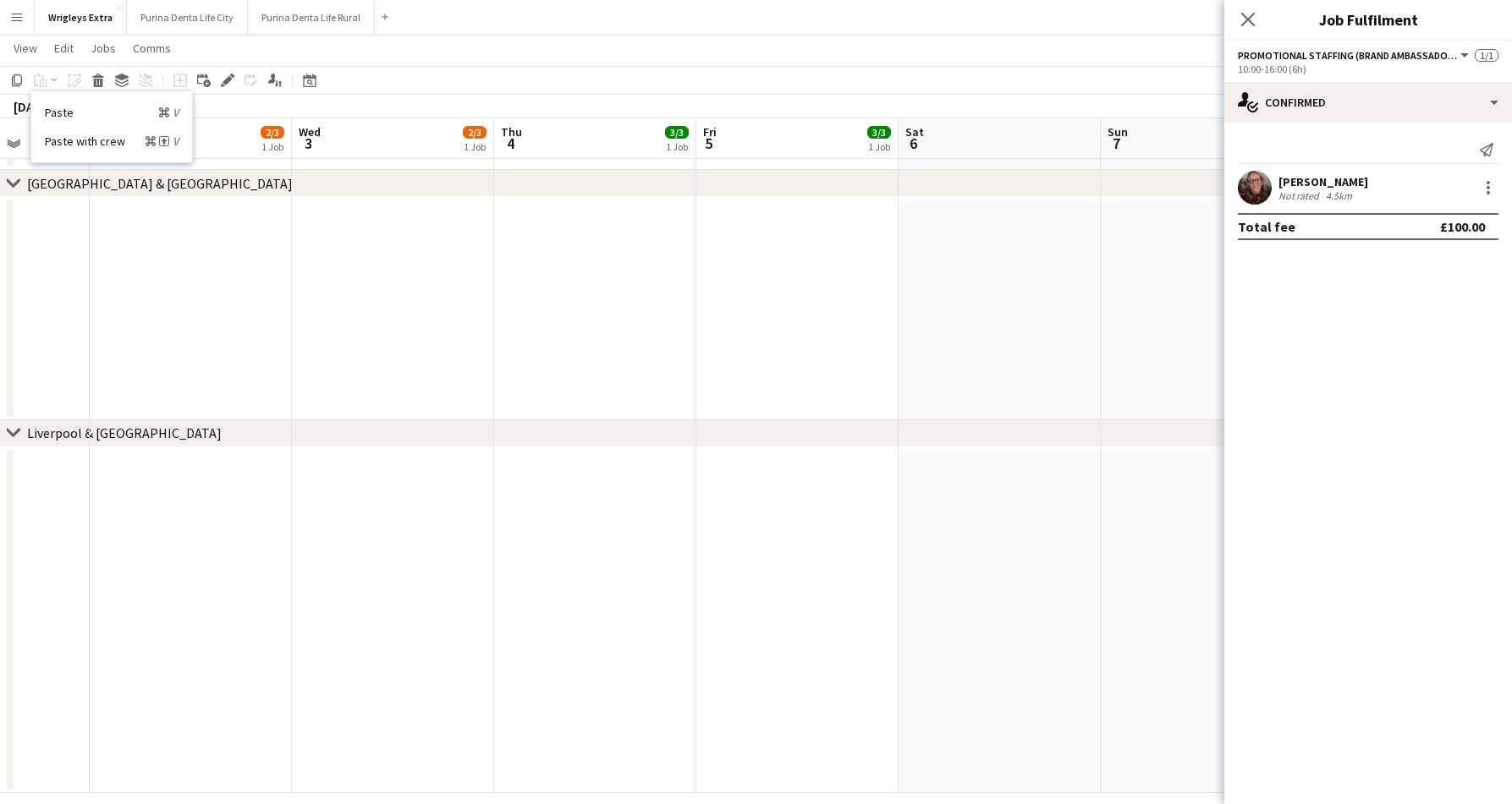
scroll to position [0, 502]
click at [826, 544] on app-date-cell at bounding box center [811, 620] width 202 height 346
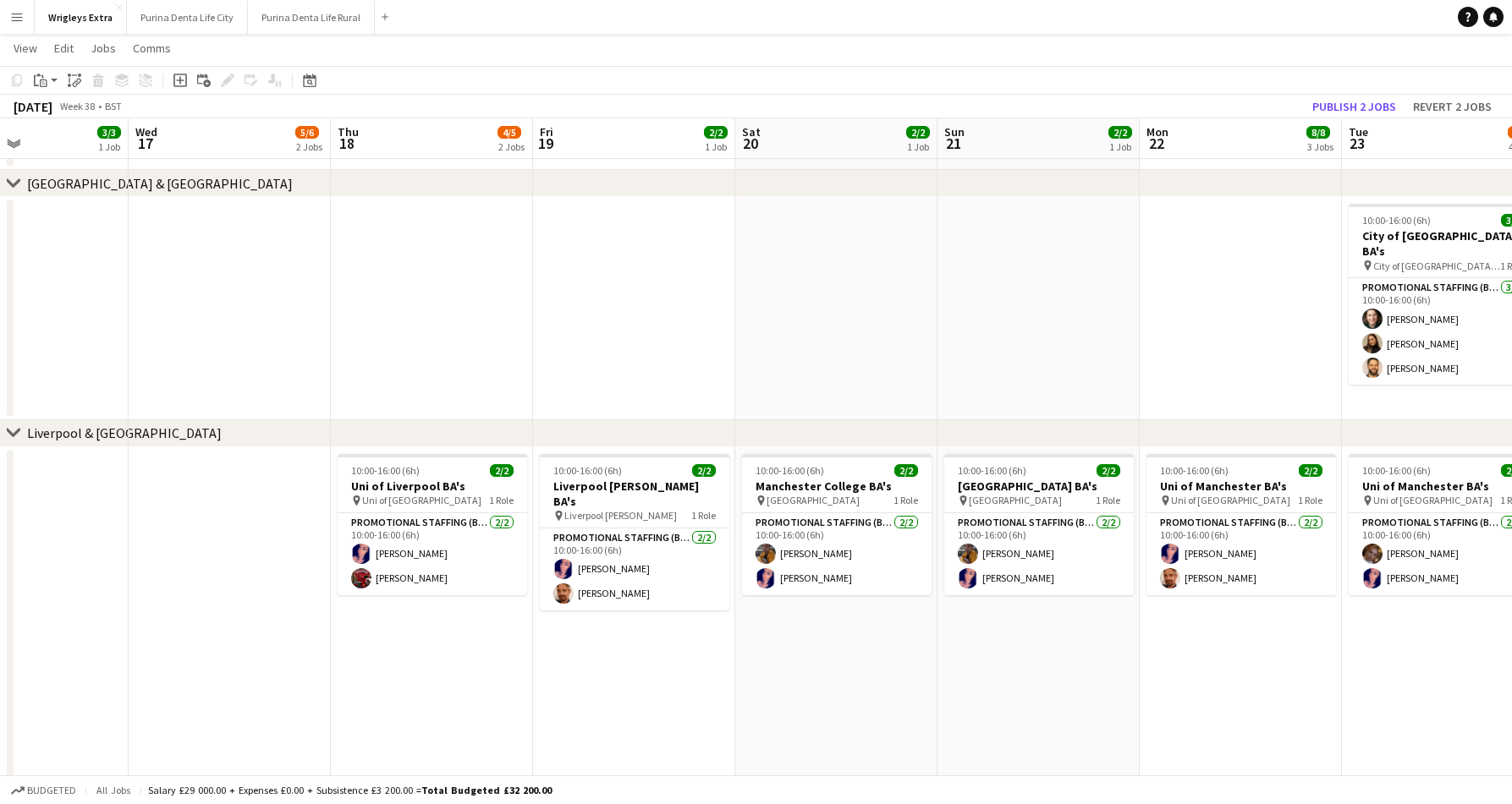
scroll to position [0, 516]
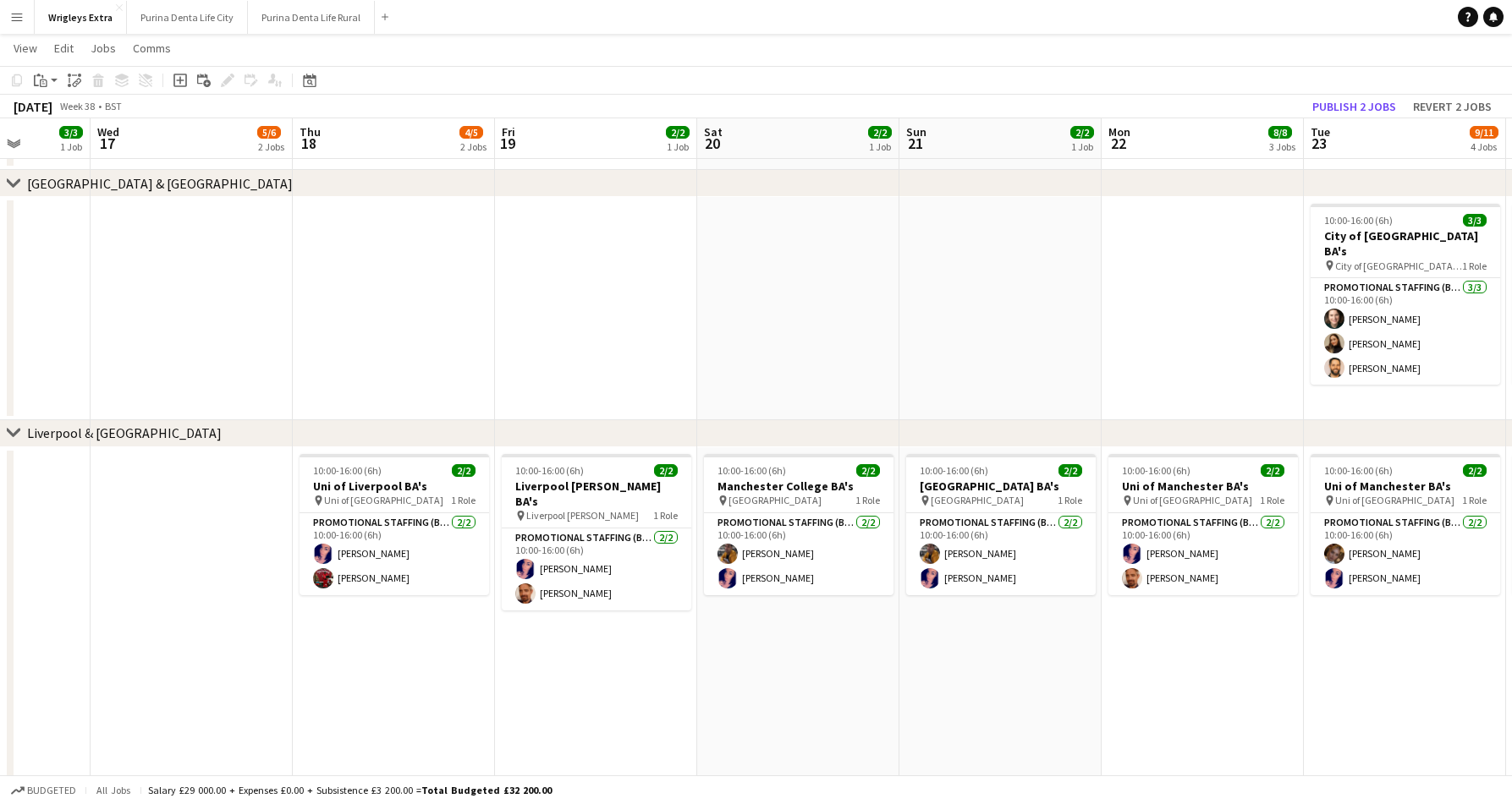
click at [430, 600] on app-date-cell "10:00-16:00 (6h) 2/2 Uni of Liverpool BA's pin Uni of Liverpool 1 Role Promotio…" at bounding box center [393, 620] width 202 height 346
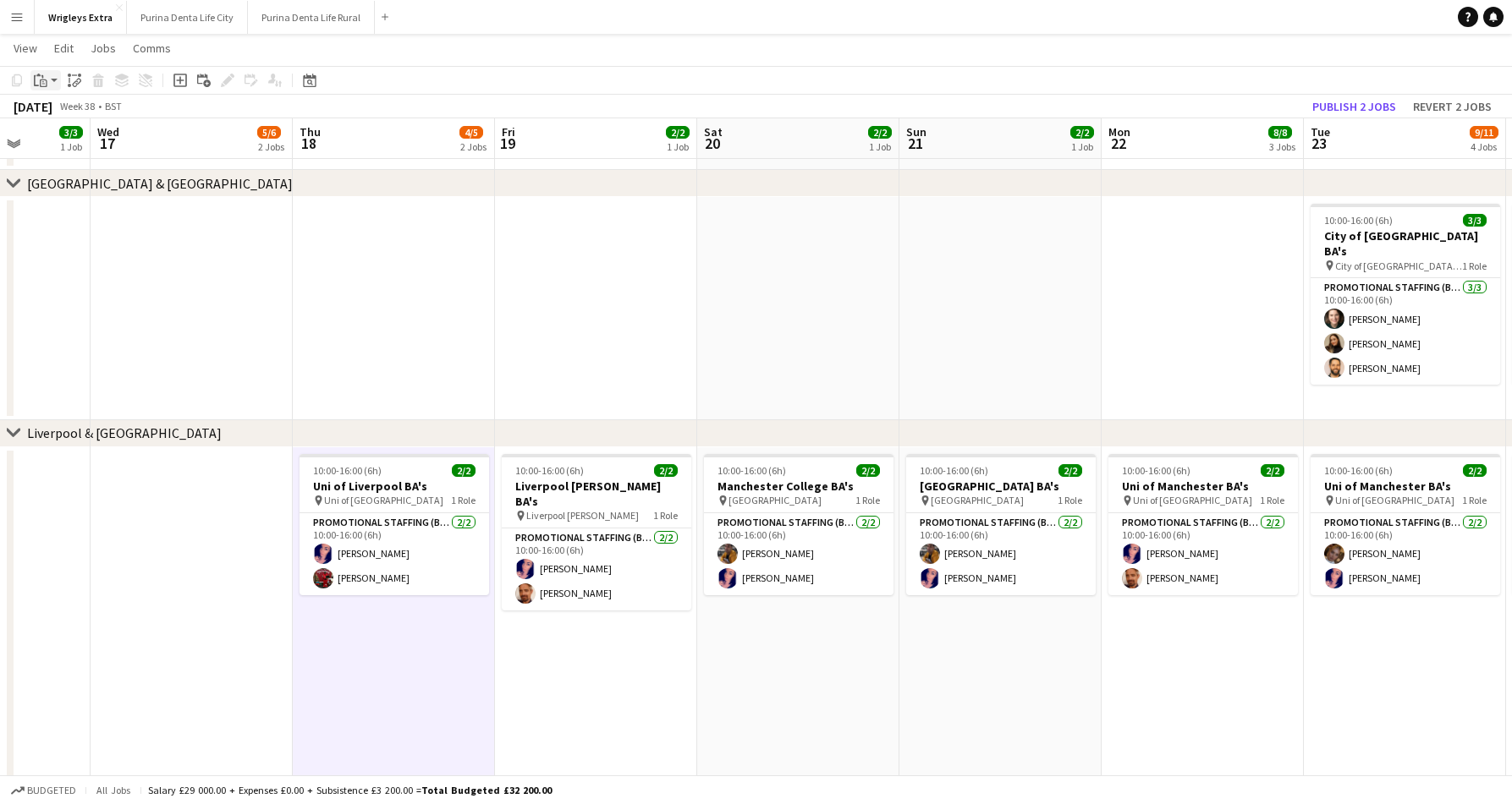
click at [46, 75] on icon "Paste" at bounding box center [40, 80] width 13 height 13
click at [55, 106] on link "Paste Command V" at bounding box center [111, 112] width 133 height 15
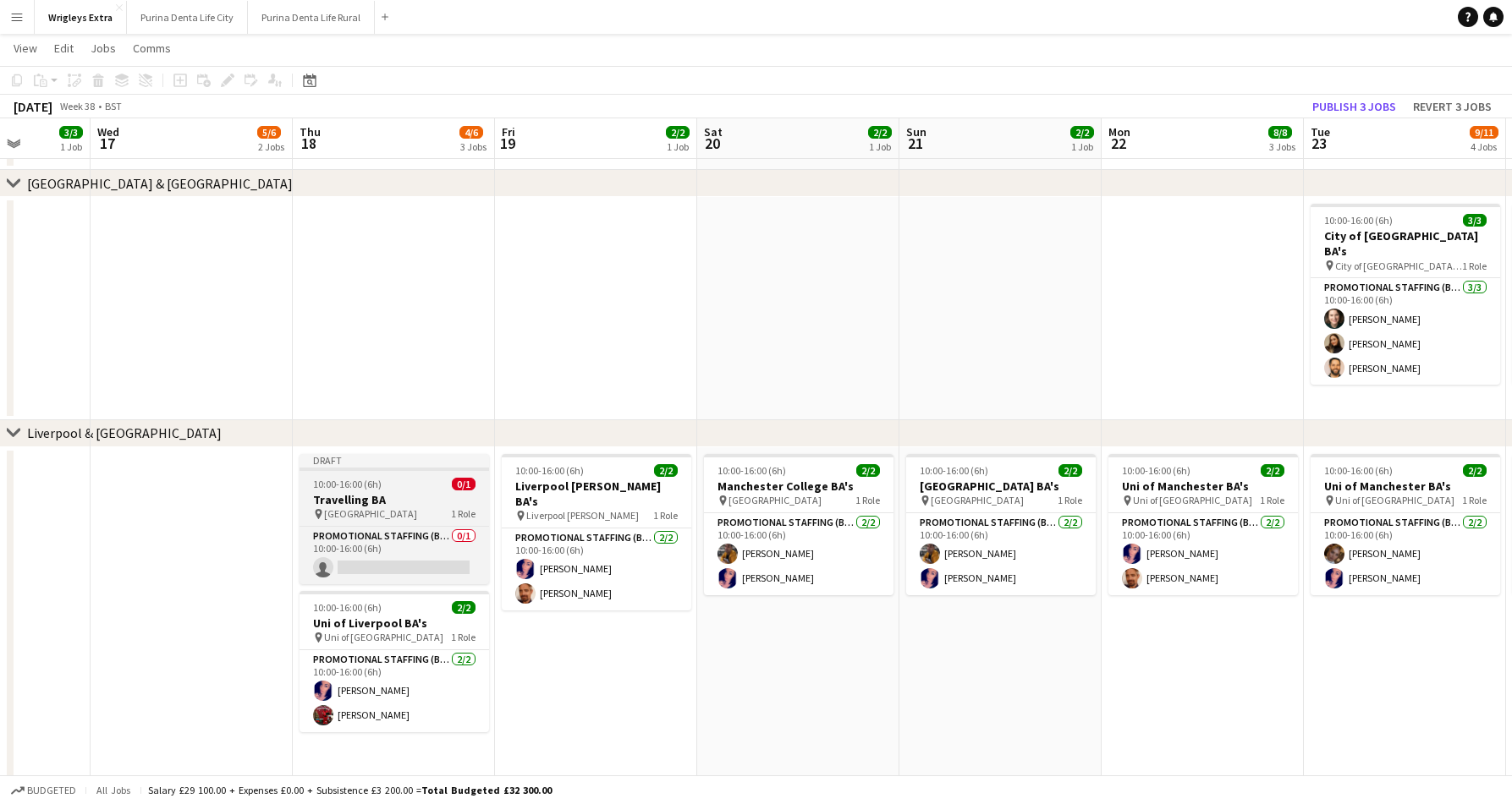
click at [403, 494] on h3 "Travelling BA" at bounding box center [394, 499] width 190 height 15
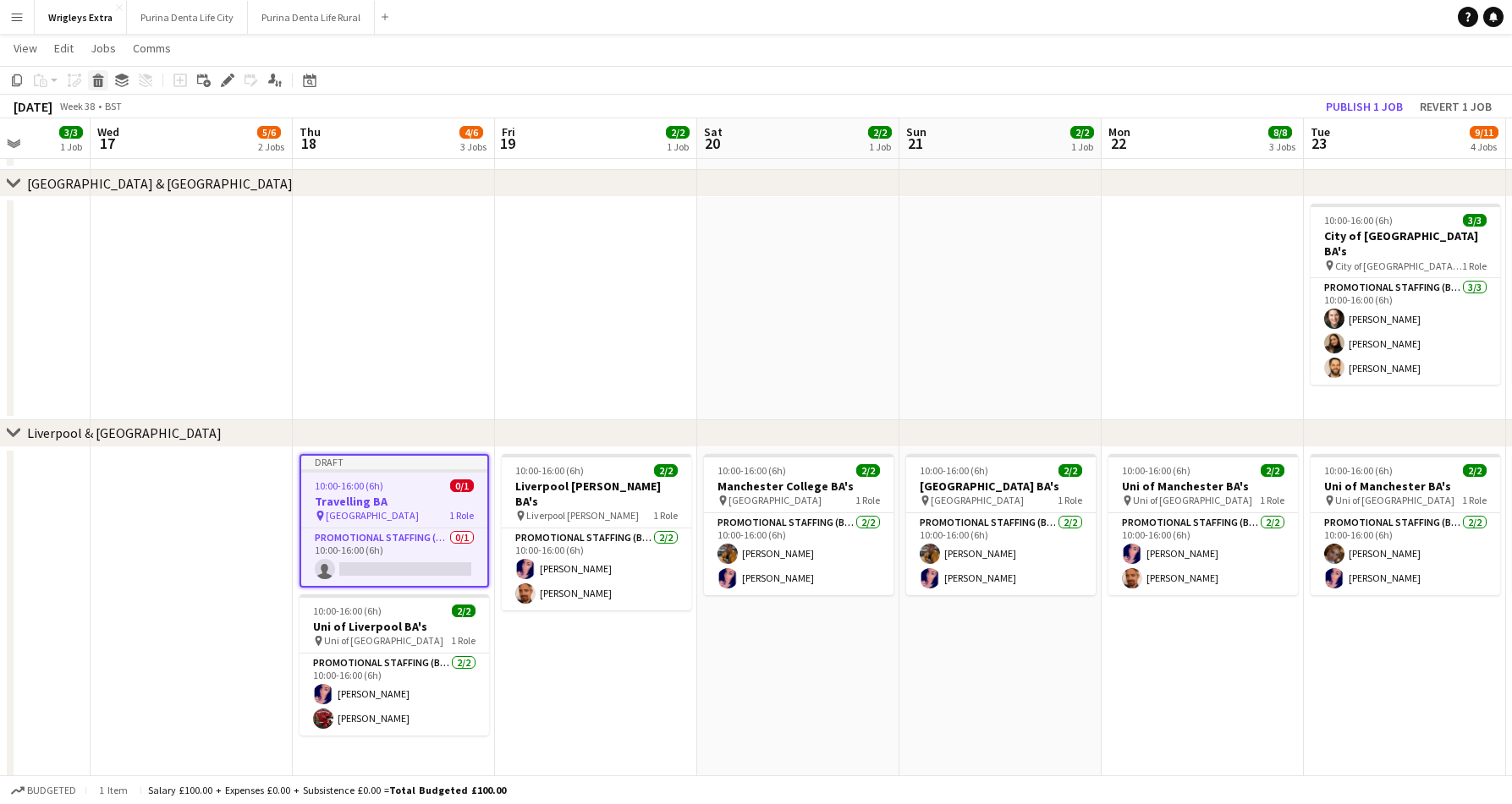
click at [101, 70] on div "Delete" at bounding box center [98, 80] width 20 height 20
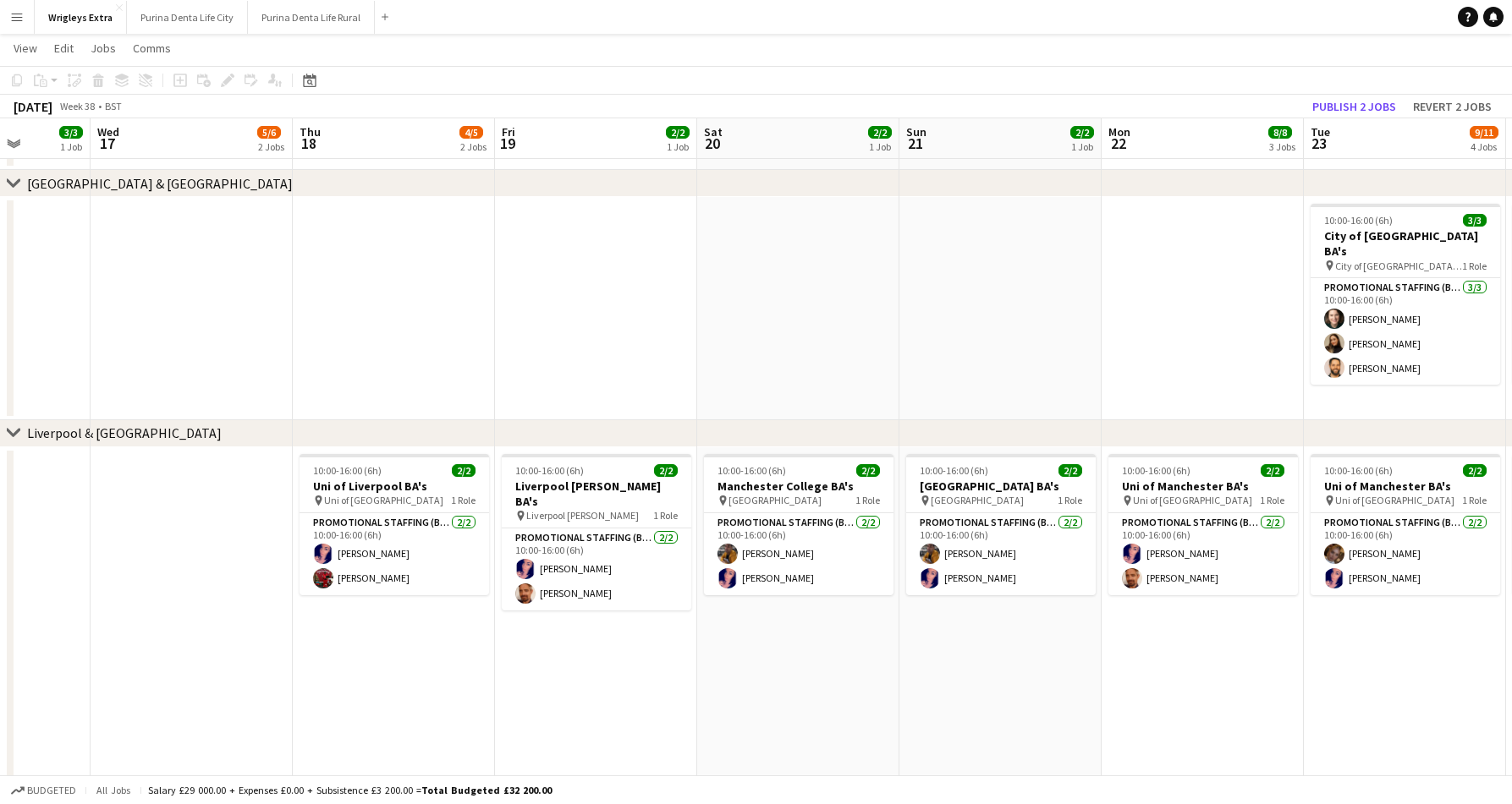
click at [413, 634] on app-date-cell "10:00-16:00 (6h) 2/2 Uni of Liverpool BA's pin Uni of Liverpool 1 Role Promotio…" at bounding box center [393, 620] width 202 height 346
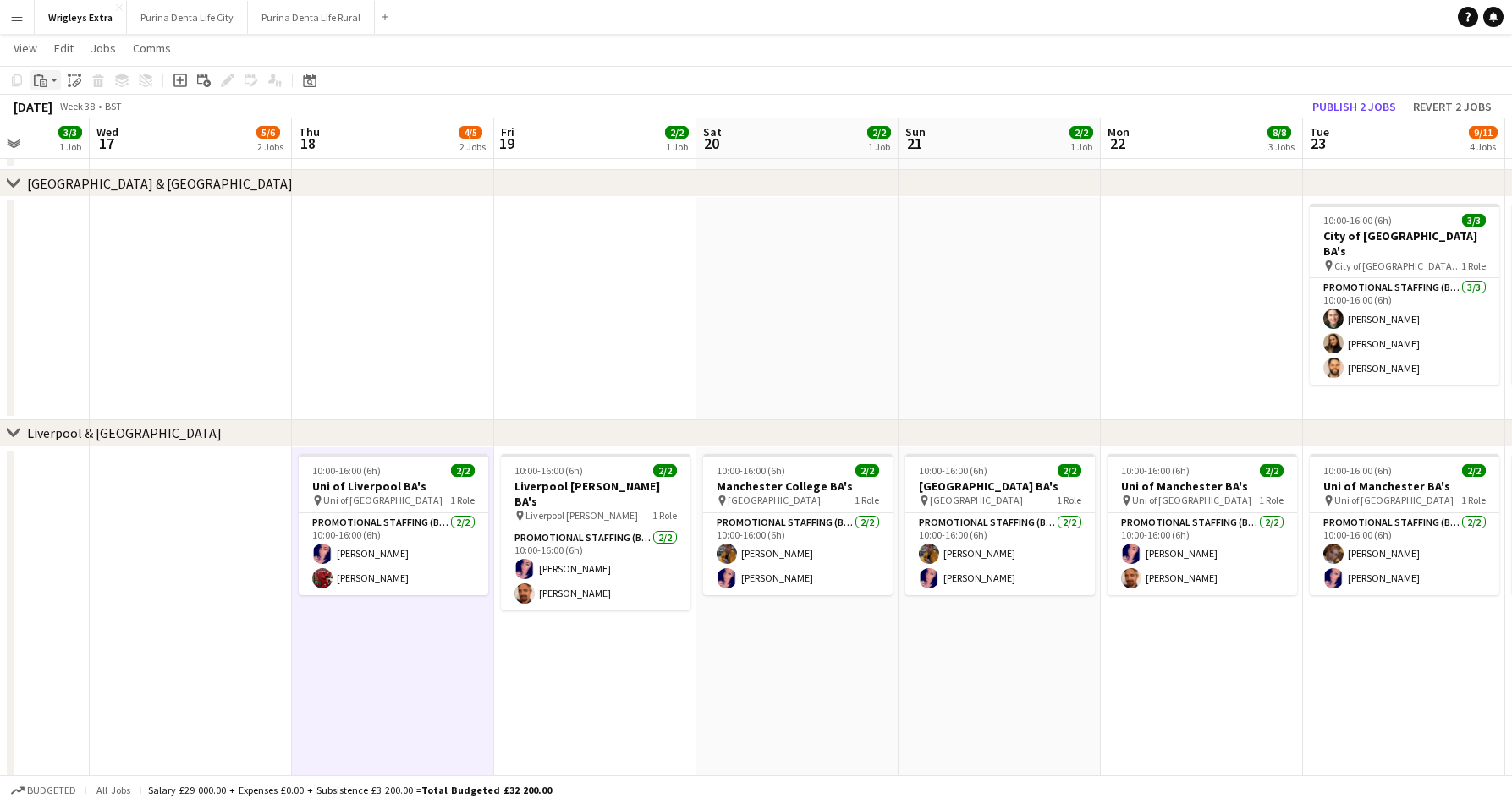
click at [45, 72] on div "Paste" at bounding box center [40, 80] width 20 height 20
click at [76, 105] on link "Paste Command V" at bounding box center [111, 112] width 133 height 15
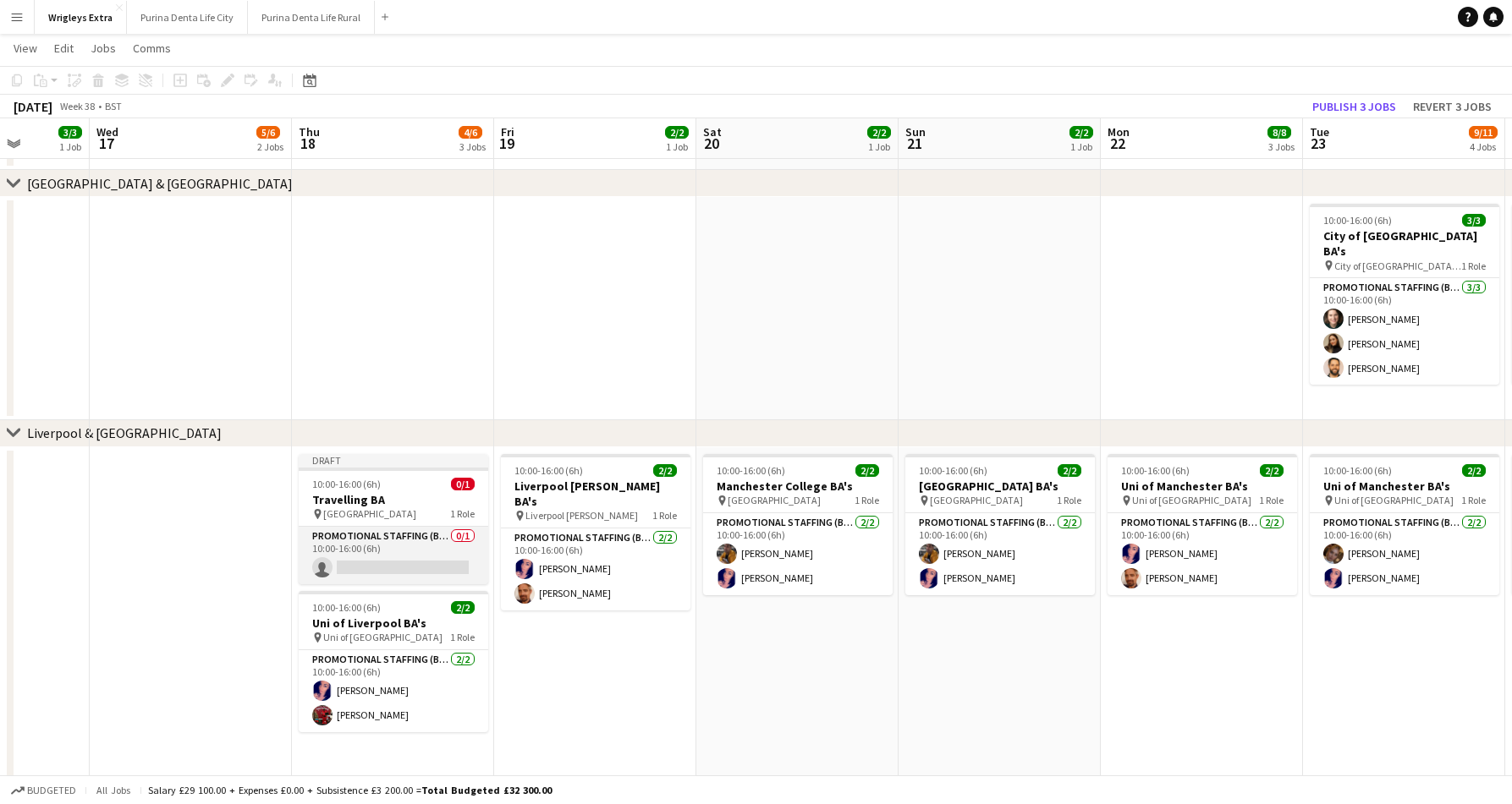
click at [417, 553] on app-card-role "Promotional Staffing (Brand Ambassadors) 0/1 10:00-16:00 (6h) single-neutral-ac…" at bounding box center [393, 556] width 190 height 57
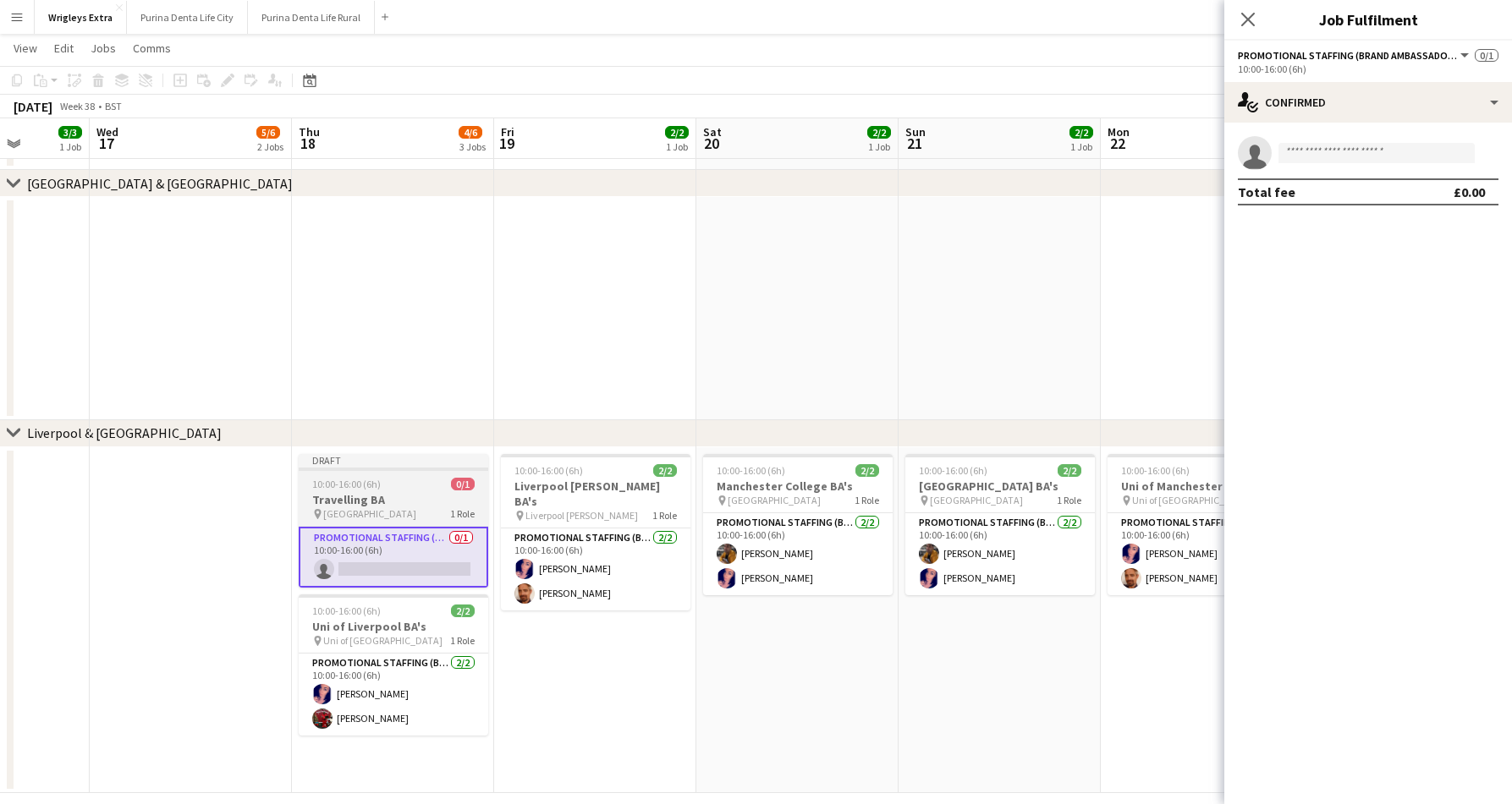
click at [396, 500] on h3 "Travelling BA" at bounding box center [393, 499] width 190 height 15
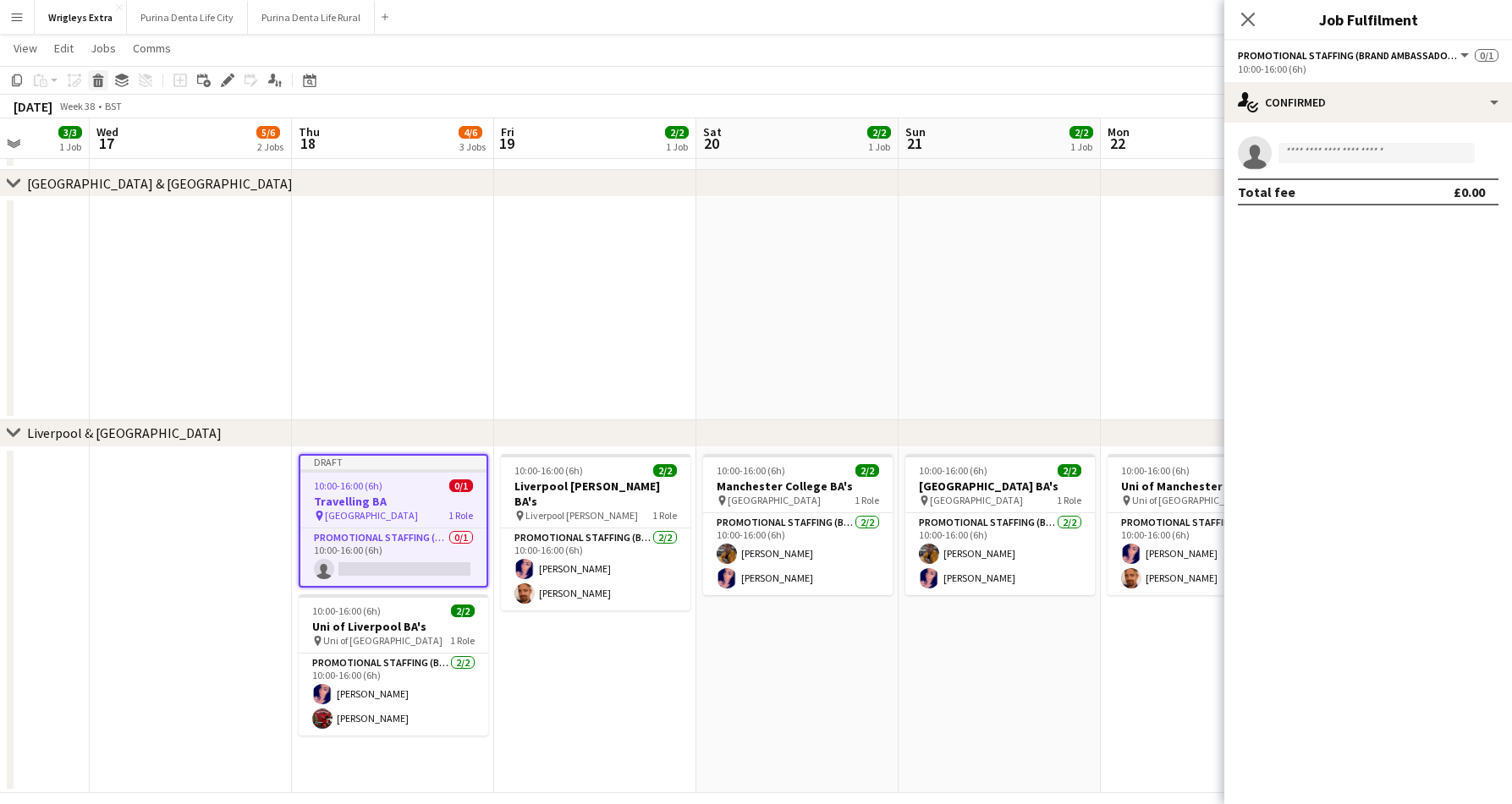
click at [91, 76] on icon "Delete" at bounding box center [98, 80] width 13 height 13
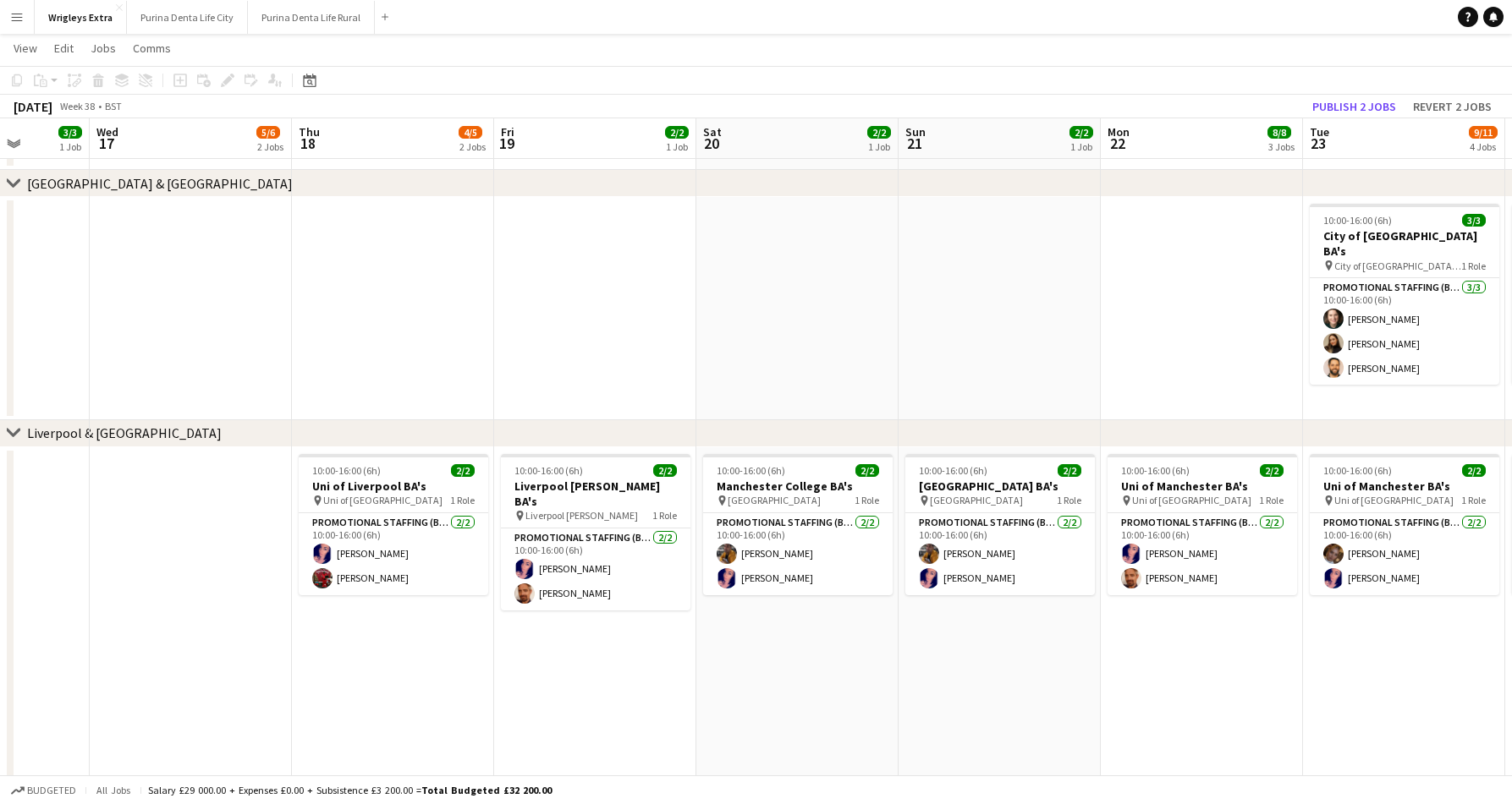
click at [406, 664] on app-date-cell "10:00-16:00 (6h) 2/2 Uni of Liverpool BA's pin Uni of Liverpool 1 Role Promotio…" at bounding box center [392, 620] width 202 height 346
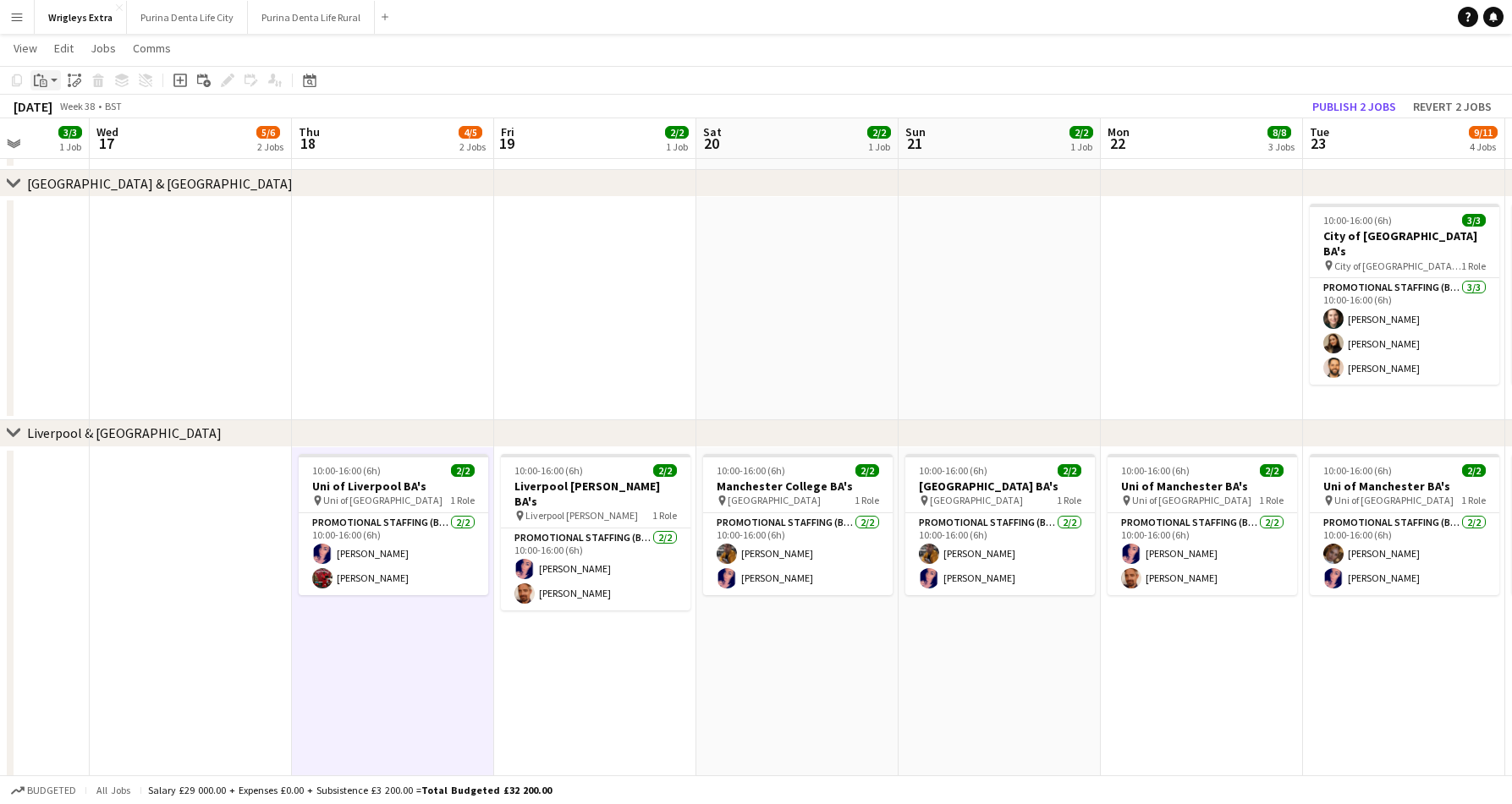
click at [42, 76] on icon at bounding box center [42, 78] width 2 height 4
click at [94, 136] on link "Paste with crew Command Shift V" at bounding box center [111, 141] width 133 height 15
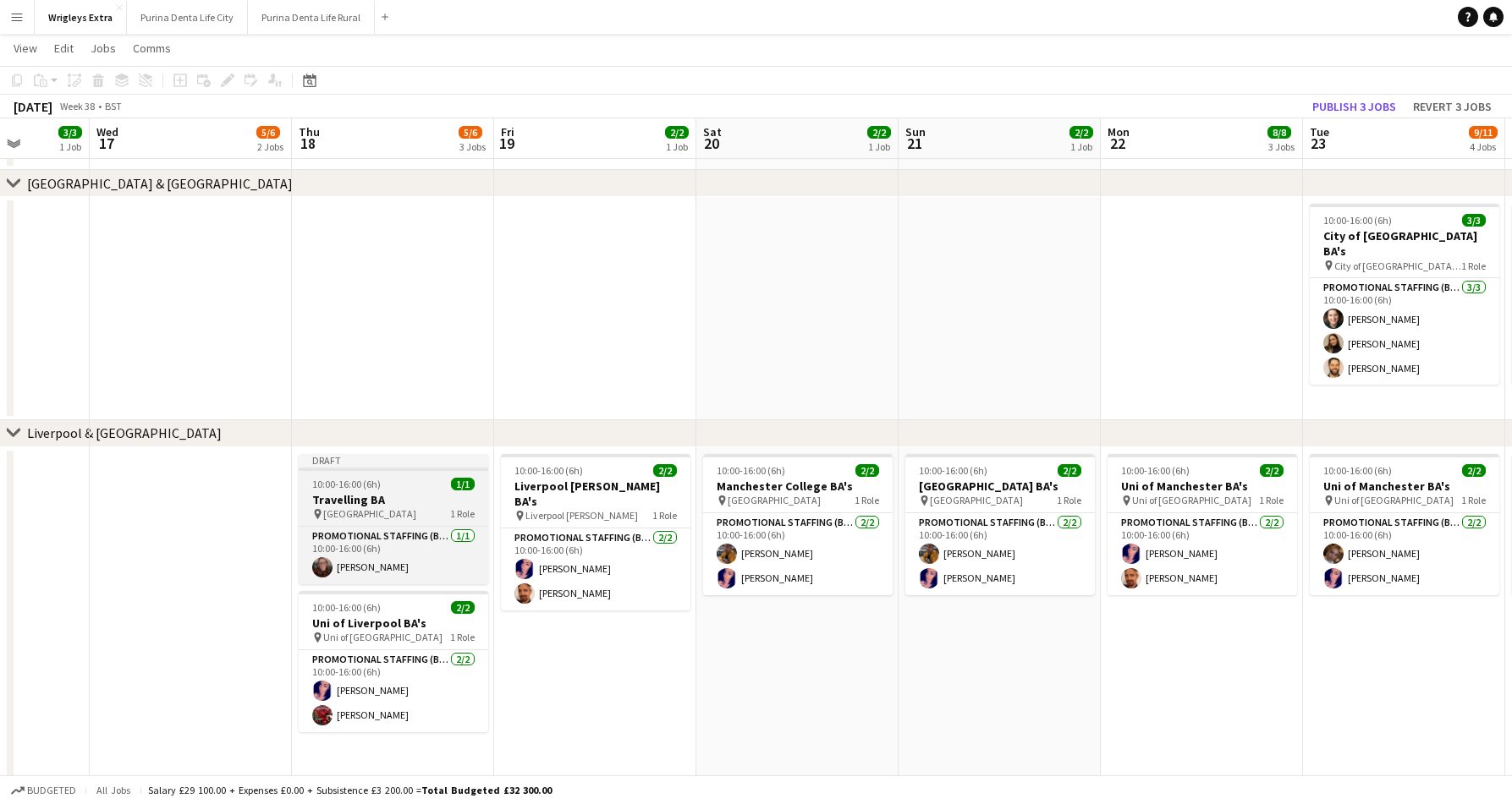
click at [377, 498] on h3 "Travelling BA" at bounding box center [393, 499] width 190 height 15
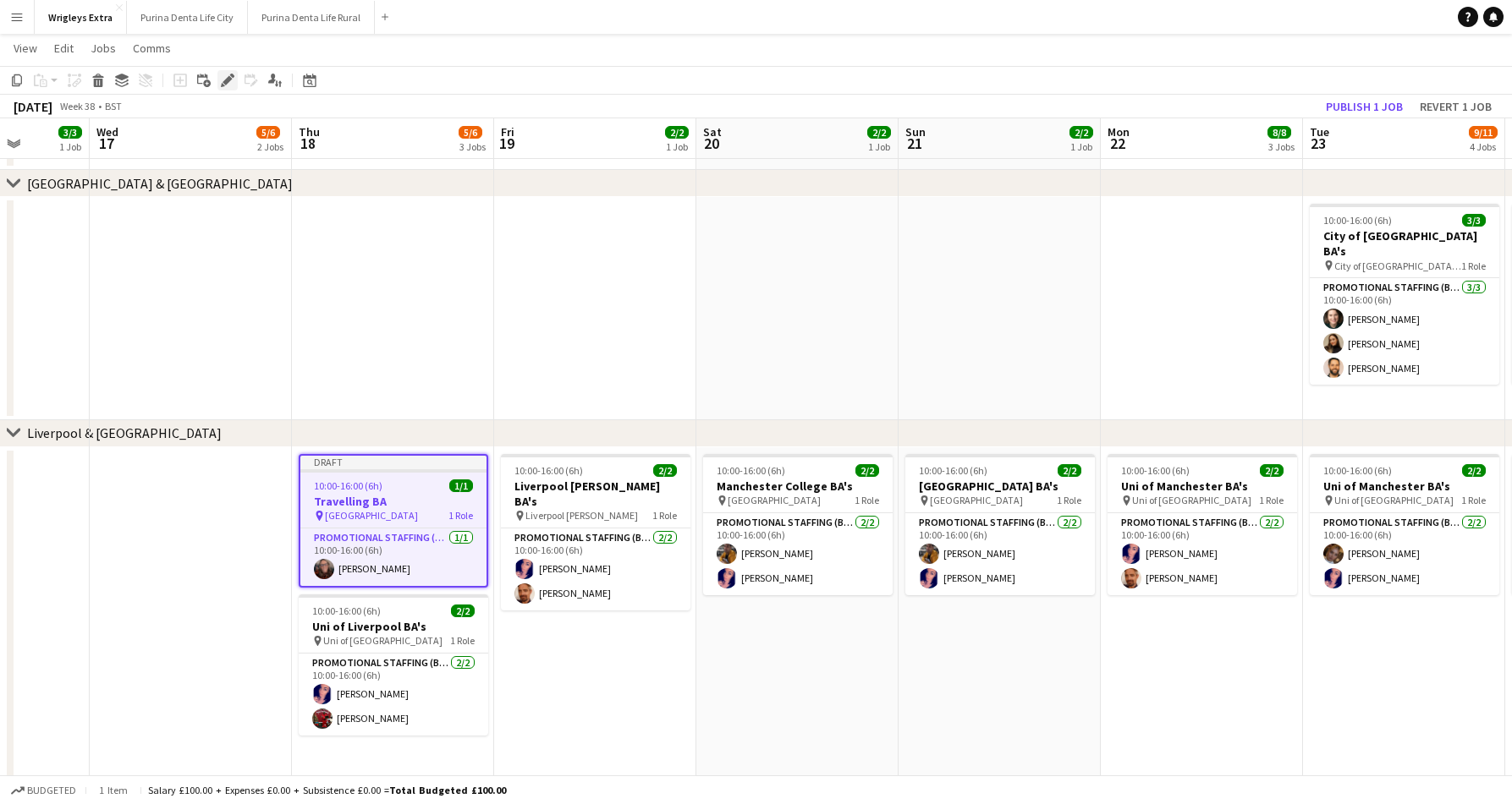
click at [234, 75] on icon "Edit" at bounding box center [227, 80] width 13 height 13
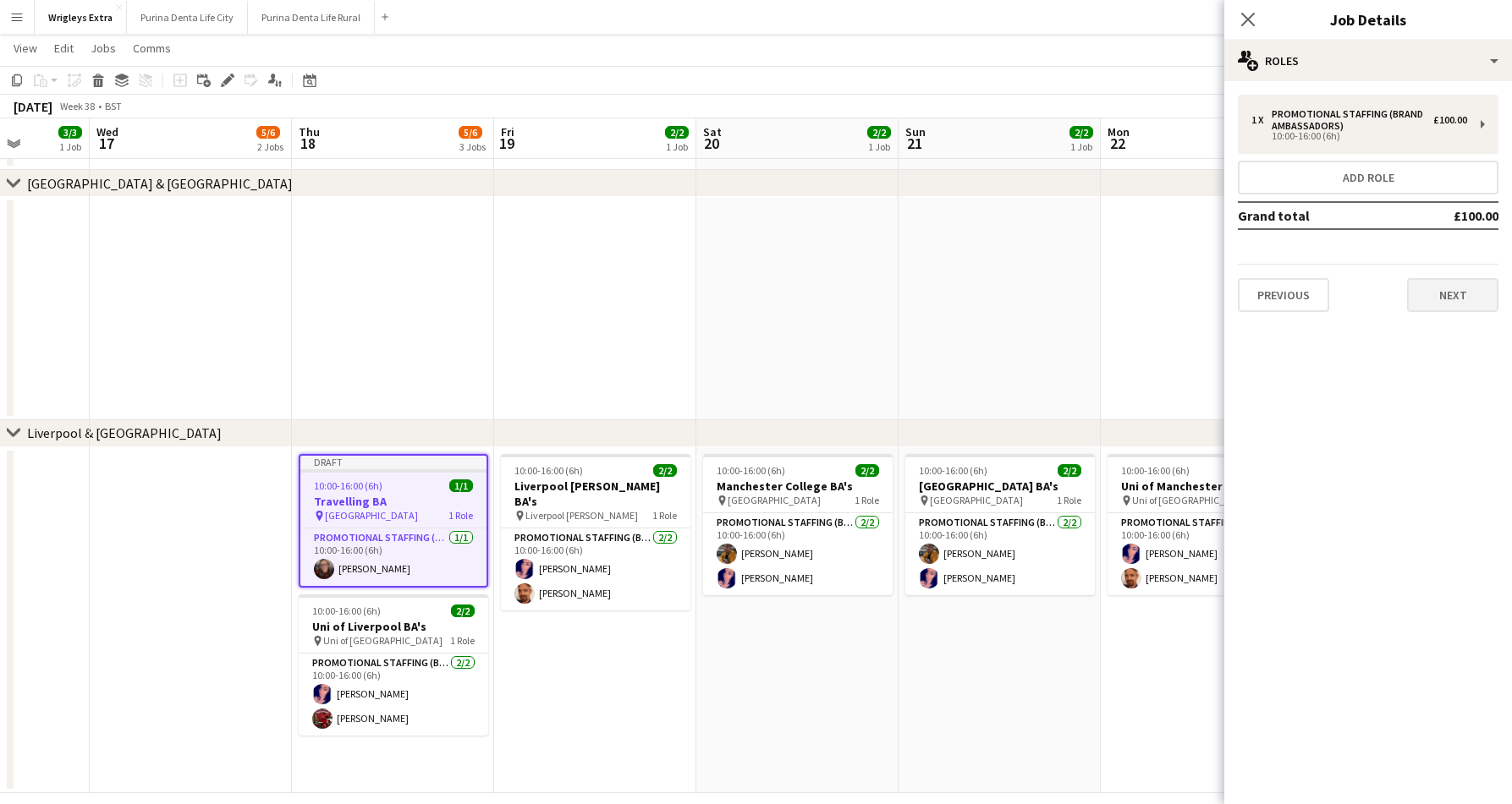
click at [1443, 301] on button "Next" at bounding box center [1452, 294] width 91 height 34
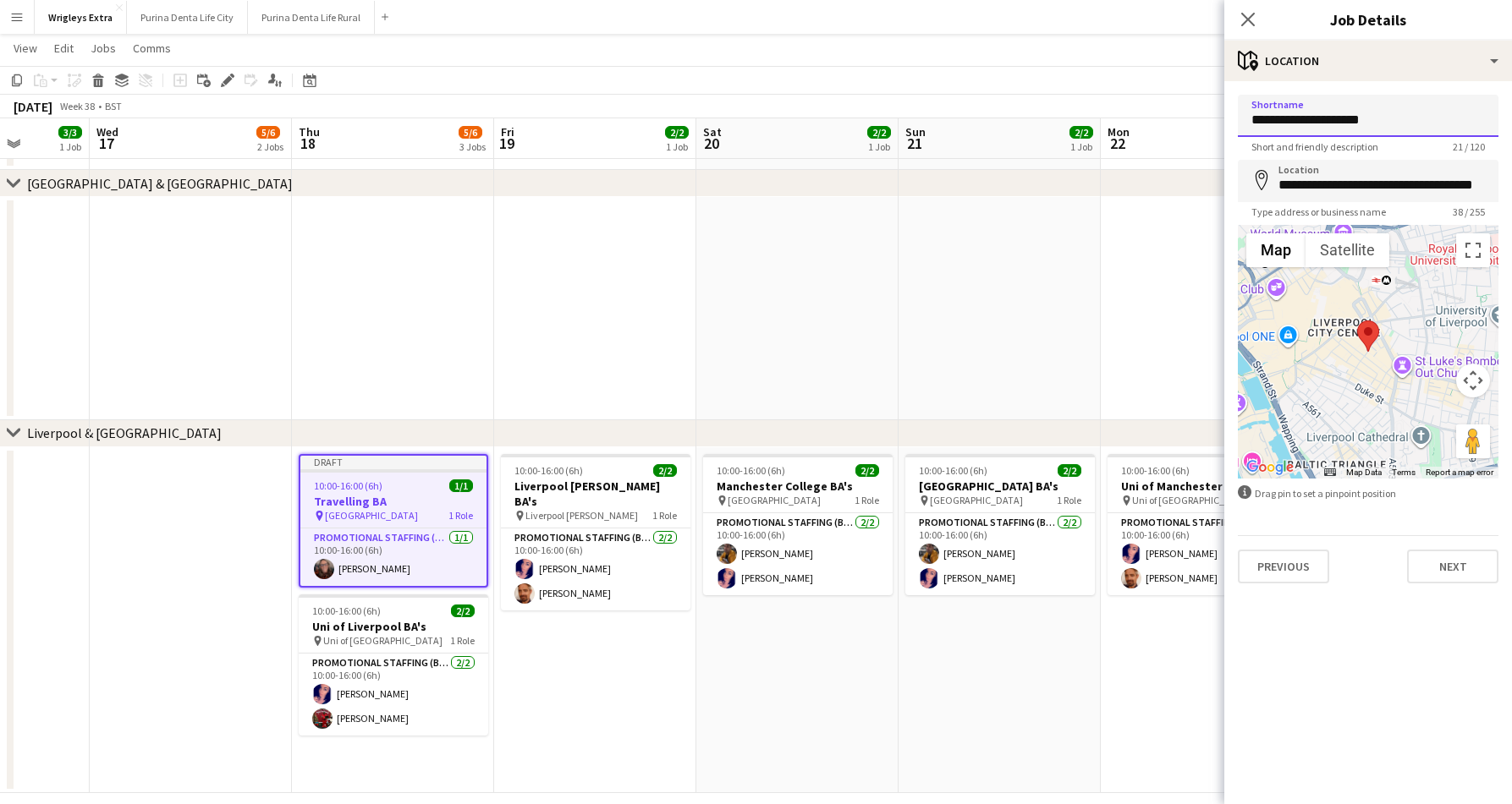
drag, startPoint x: 1394, startPoint y: 117, endPoint x: 1204, endPoint y: 104, distance: 190.4
type input "**********"
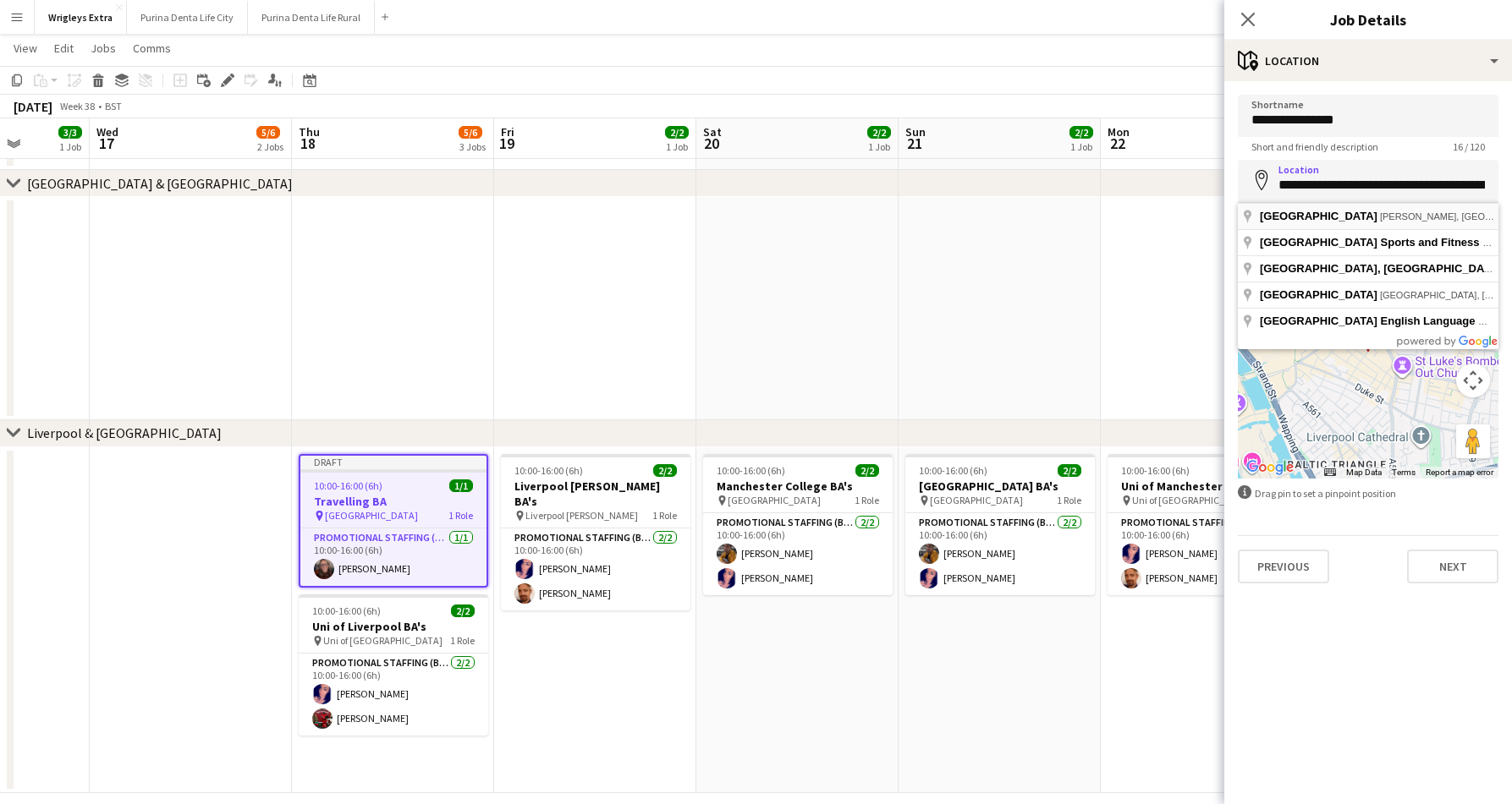
type input "**********"
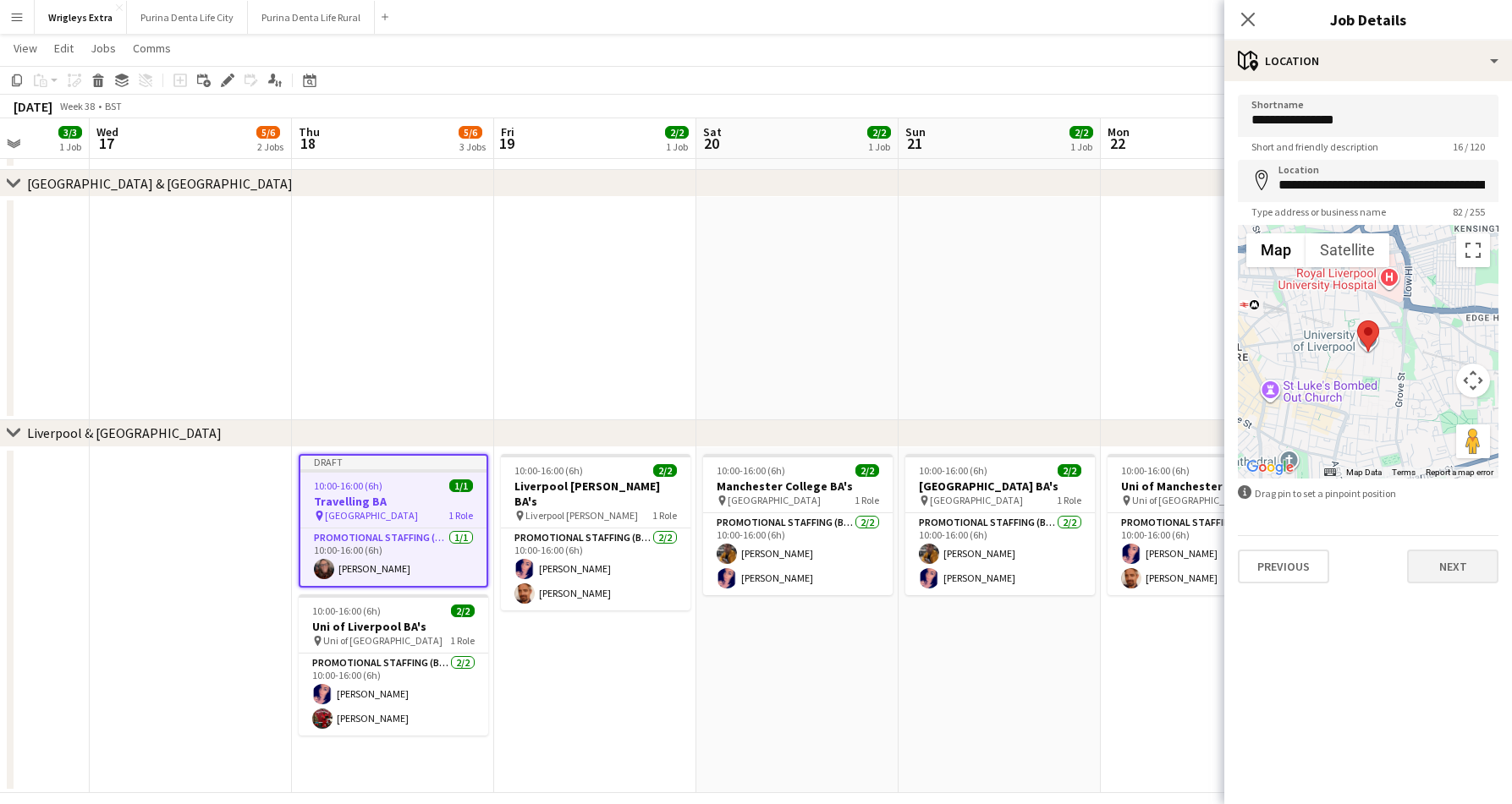
click at [1451, 572] on button "Next" at bounding box center [1452, 565] width 91 height 34
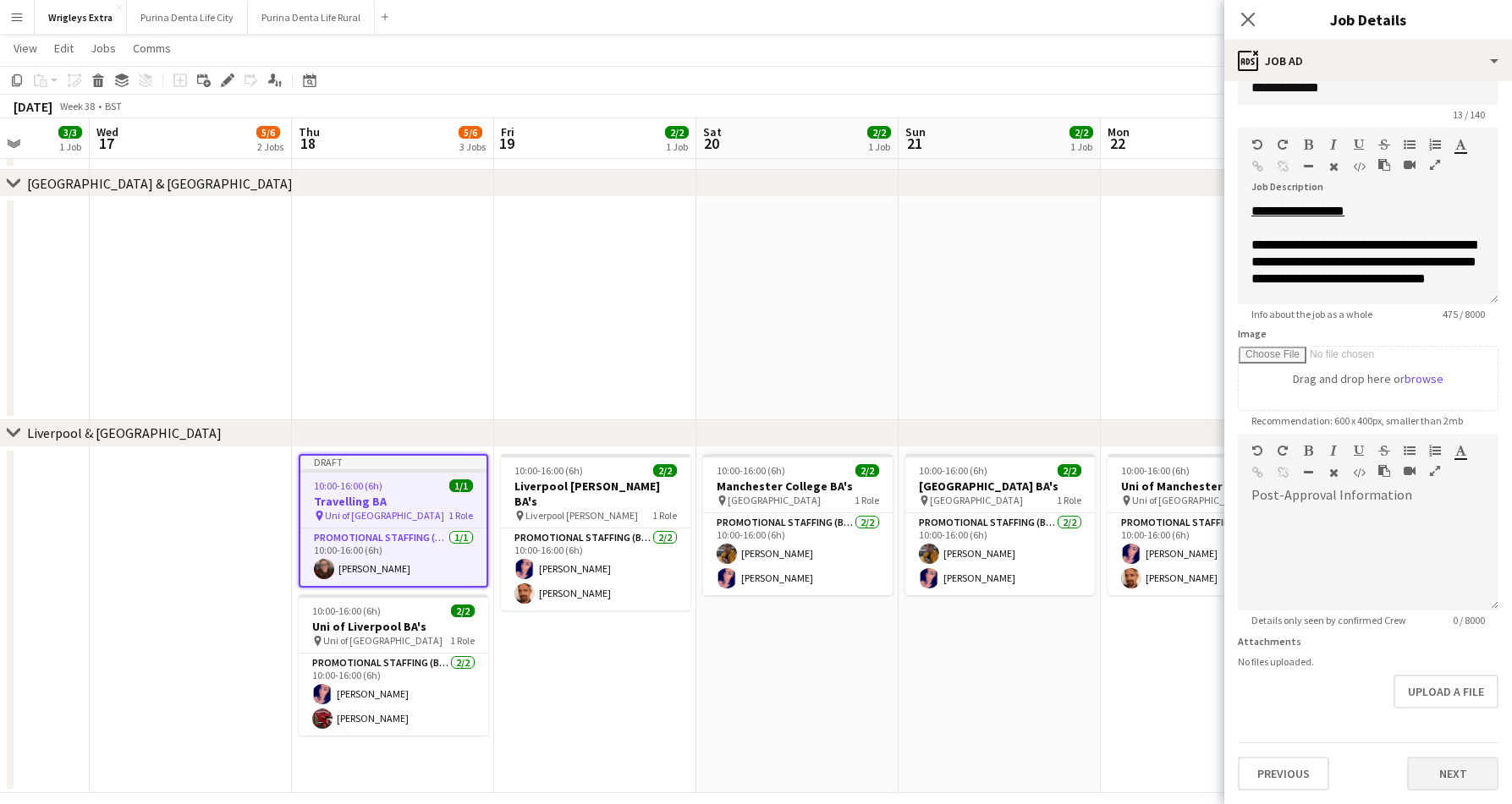
scroll to position [33, 0]
click at [1452, 772] on button "Next" at bounding box center [1452, 773] width 91 height 34
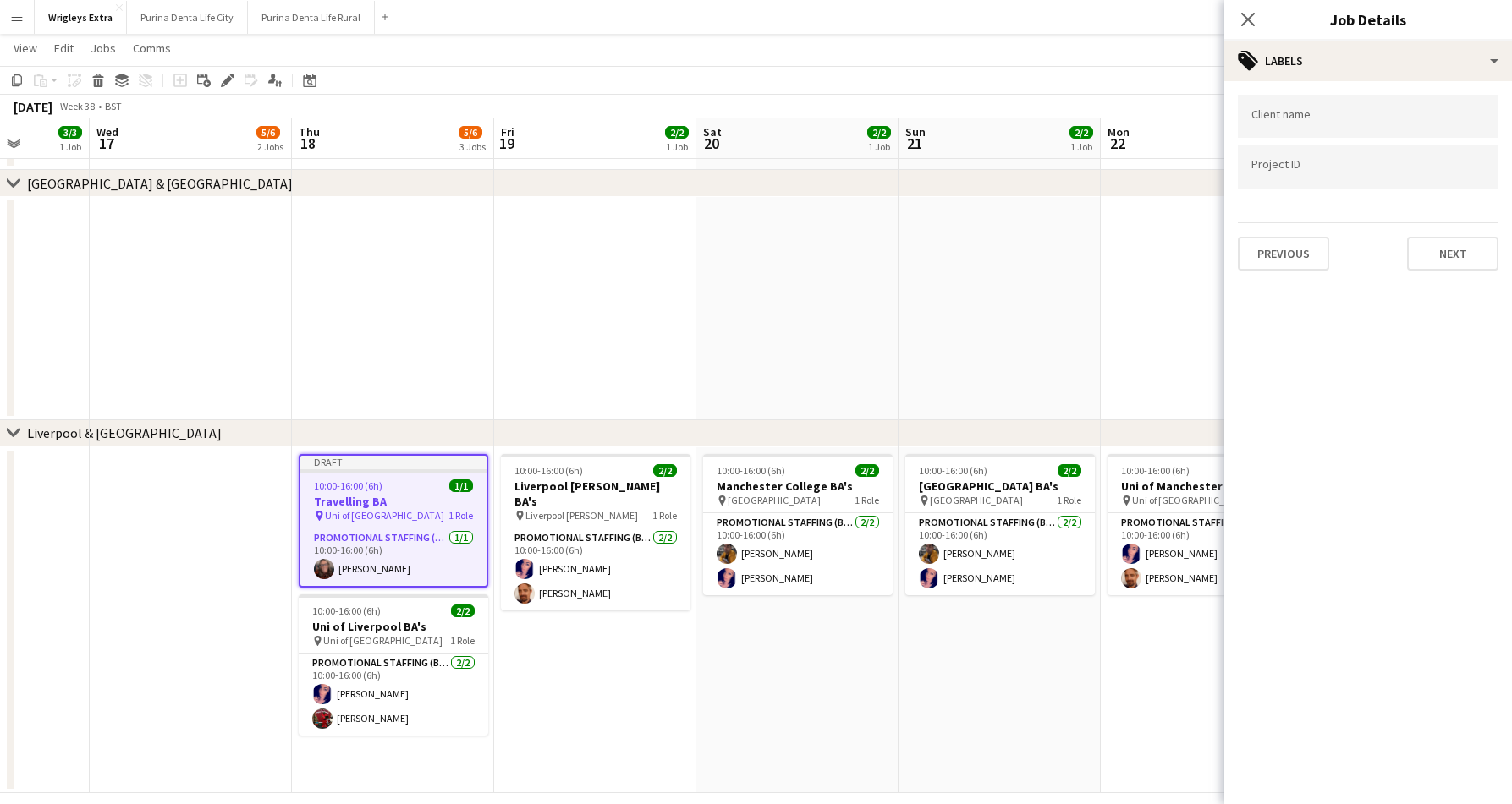
scroll to position [0, 0]
click at [1441, 226] on div "Previous Next" at bounding box center [1368, 246] width 261 height 48
click at [1440, 237] on div "Previous Next" at bounding box center [1368, 246] width 261 height 48
click at [1440, 241] on button "Next" at bounding box center [1452, 253] width 91 height 34
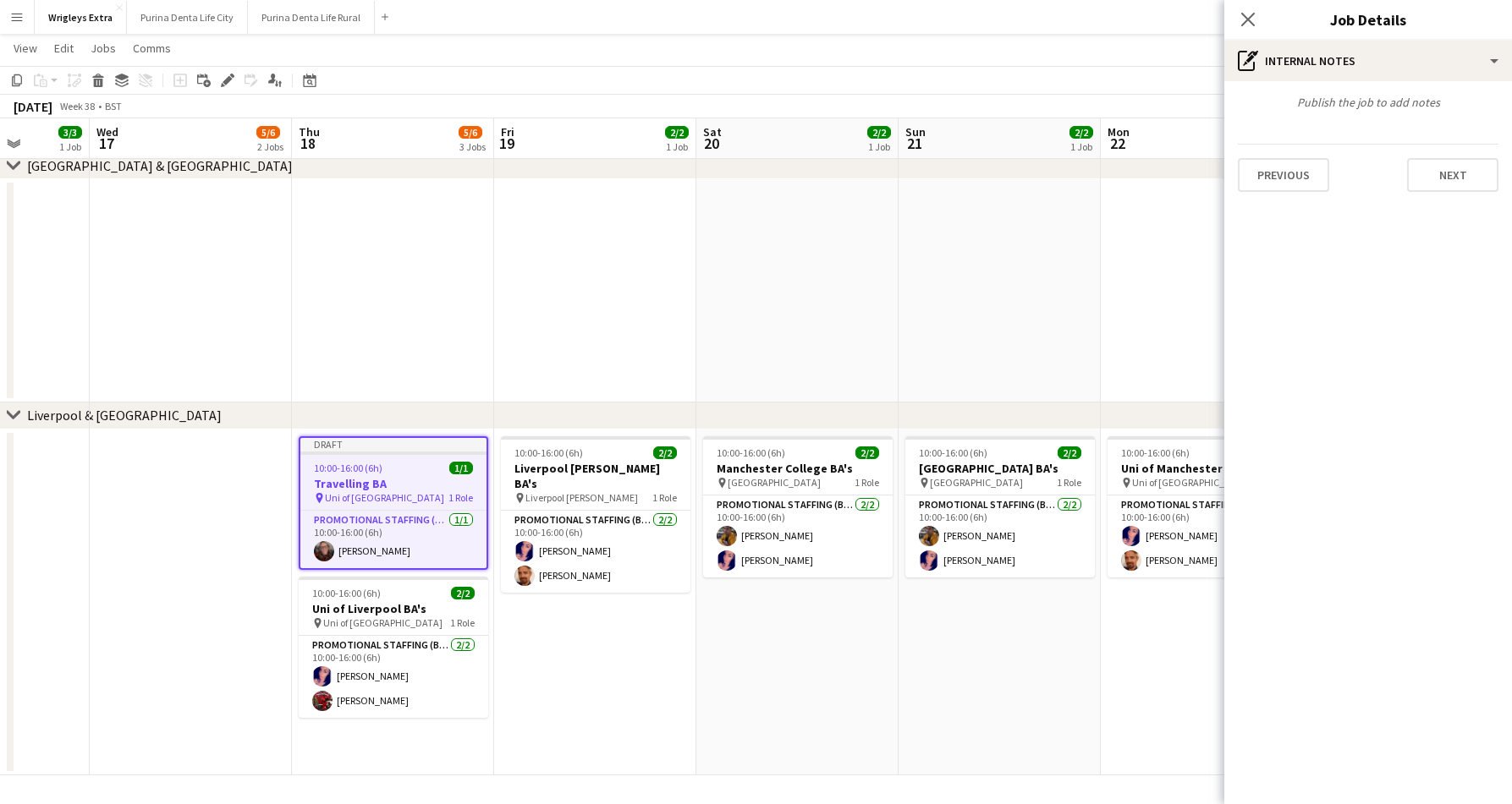
scroll to position [510, 0]
click at [1441, 197] on div "Publish the job to add notes Previous Next" at bounding box center [1368, 144] width 288 height 125
click at [1440, 191] on div "Publish the job to add notes Previous Next" at bounding box center [1368, 144] width 288 height 125
click at [1430, 173] on button "Next" at bounding box center [1452, 174] width 91 height 34
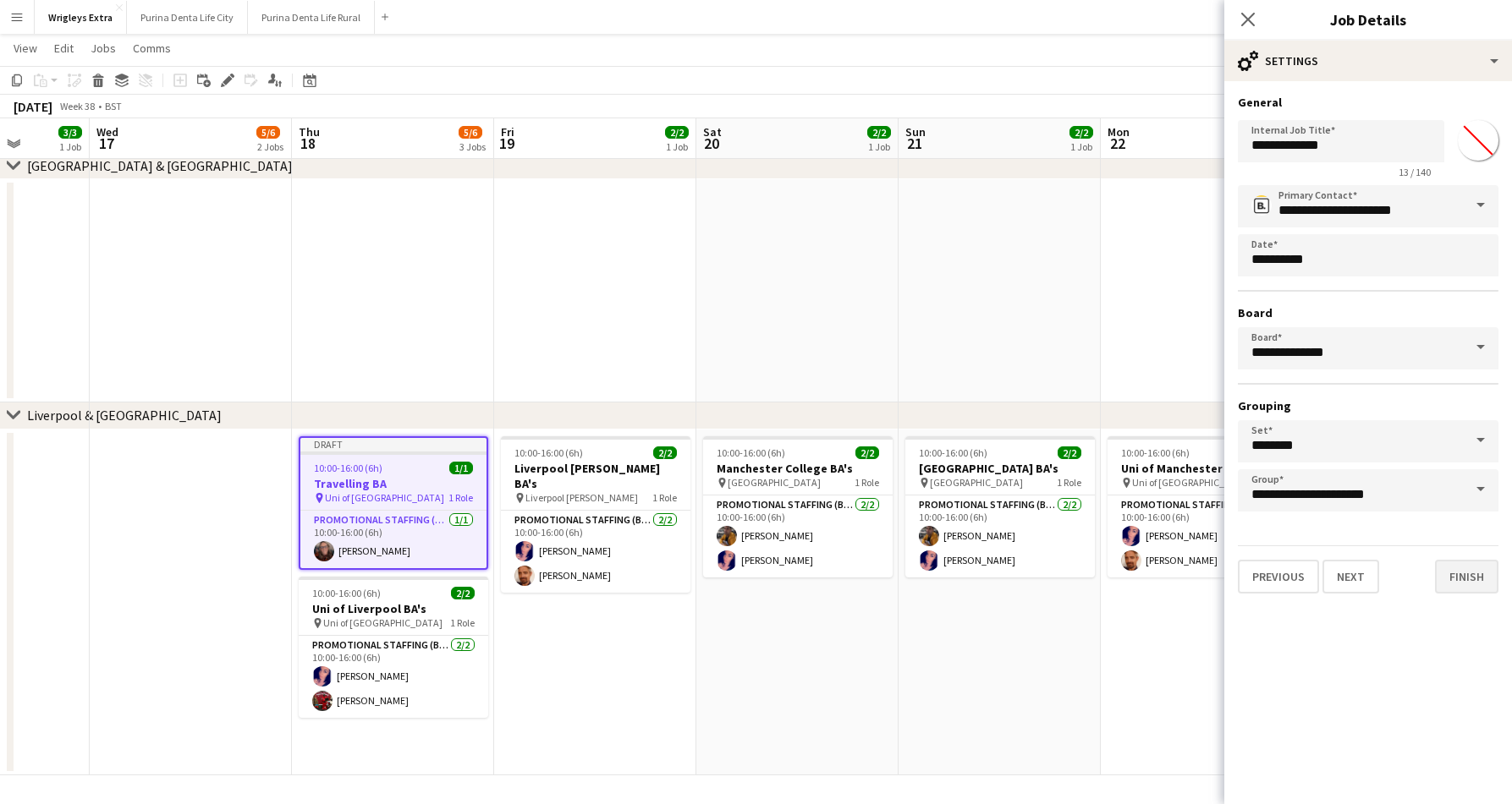
click at [1454, 585] on button "Finish" at bounding box center [1466, 576] width 63 height 34
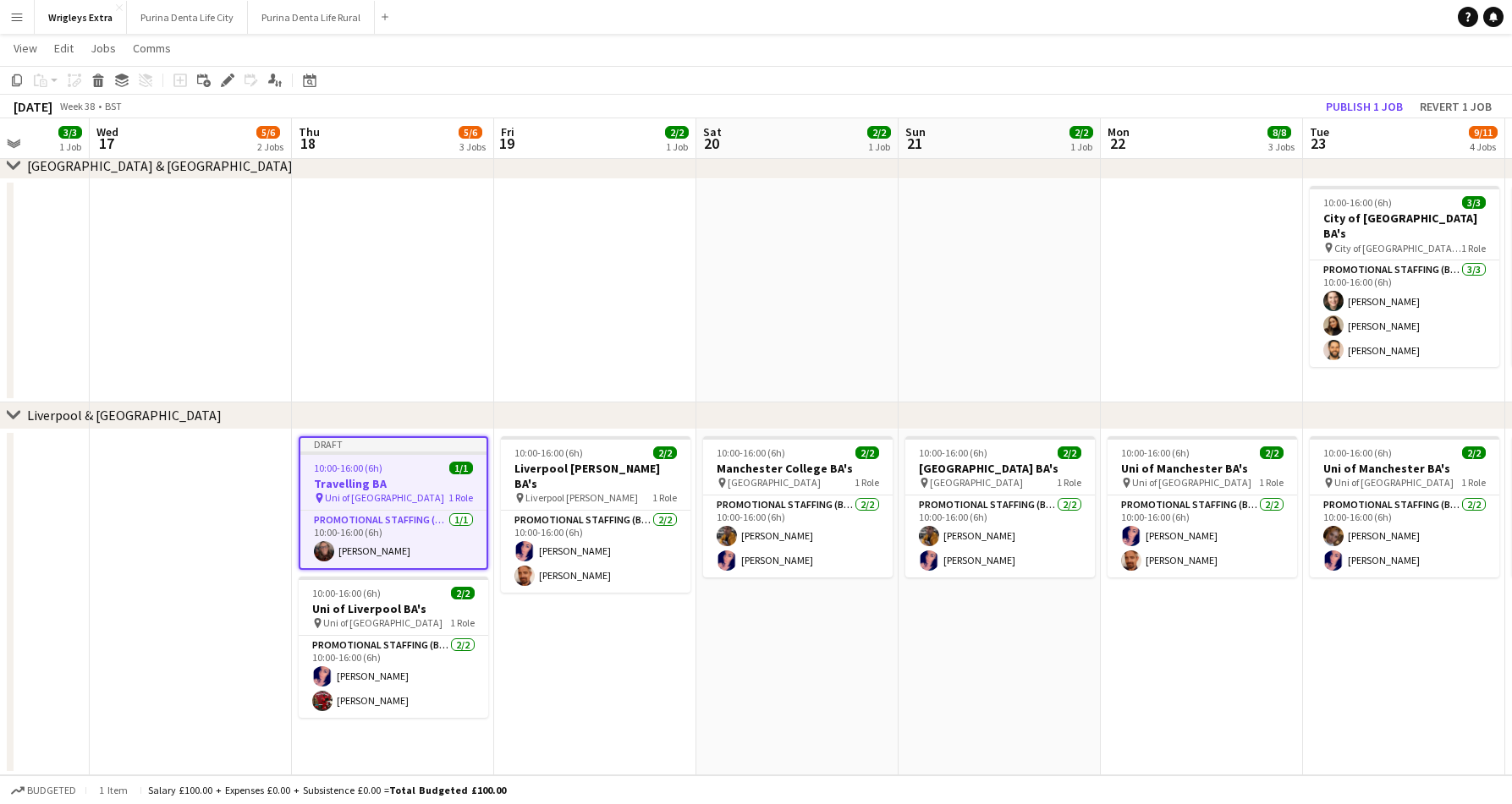
scroll to position [0, 604]
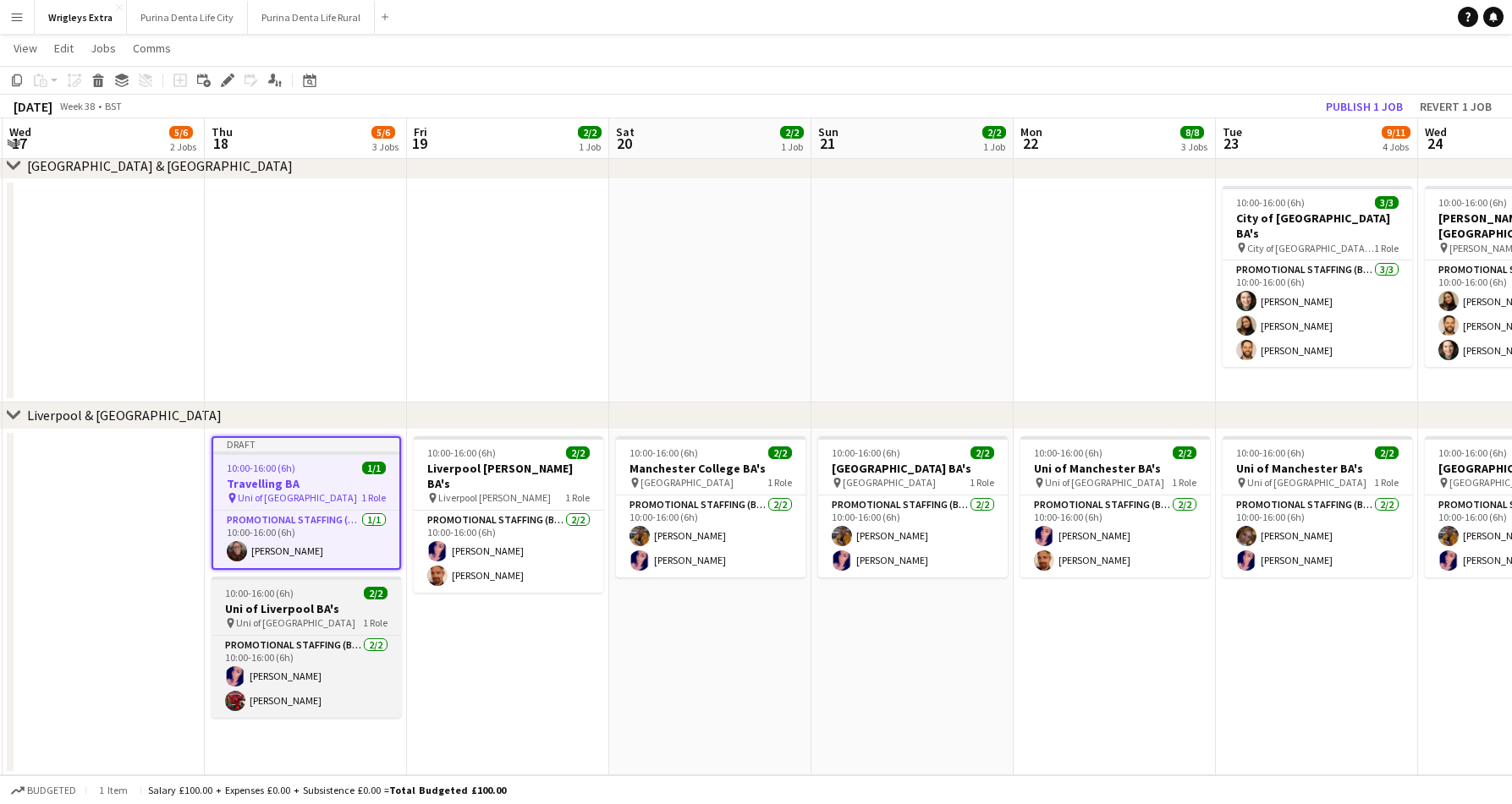
click at [291, 599] on span "10:00-16:00 (6h)" at bounding box center [259, 592] width 68 height 12
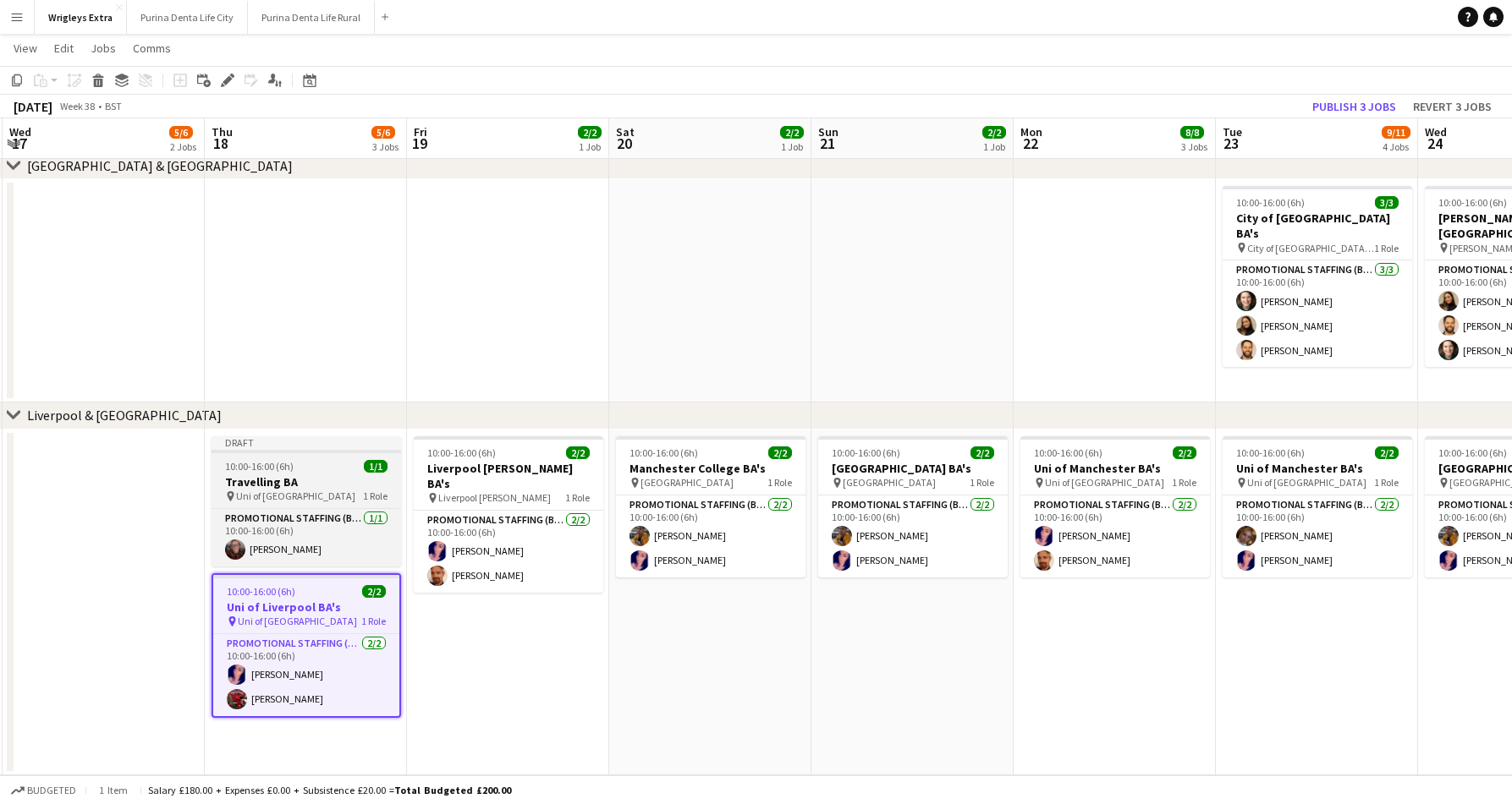
click at [285, 477] on h3 "Travelling BA" at bounding box center [307, 482] width 190 height 15
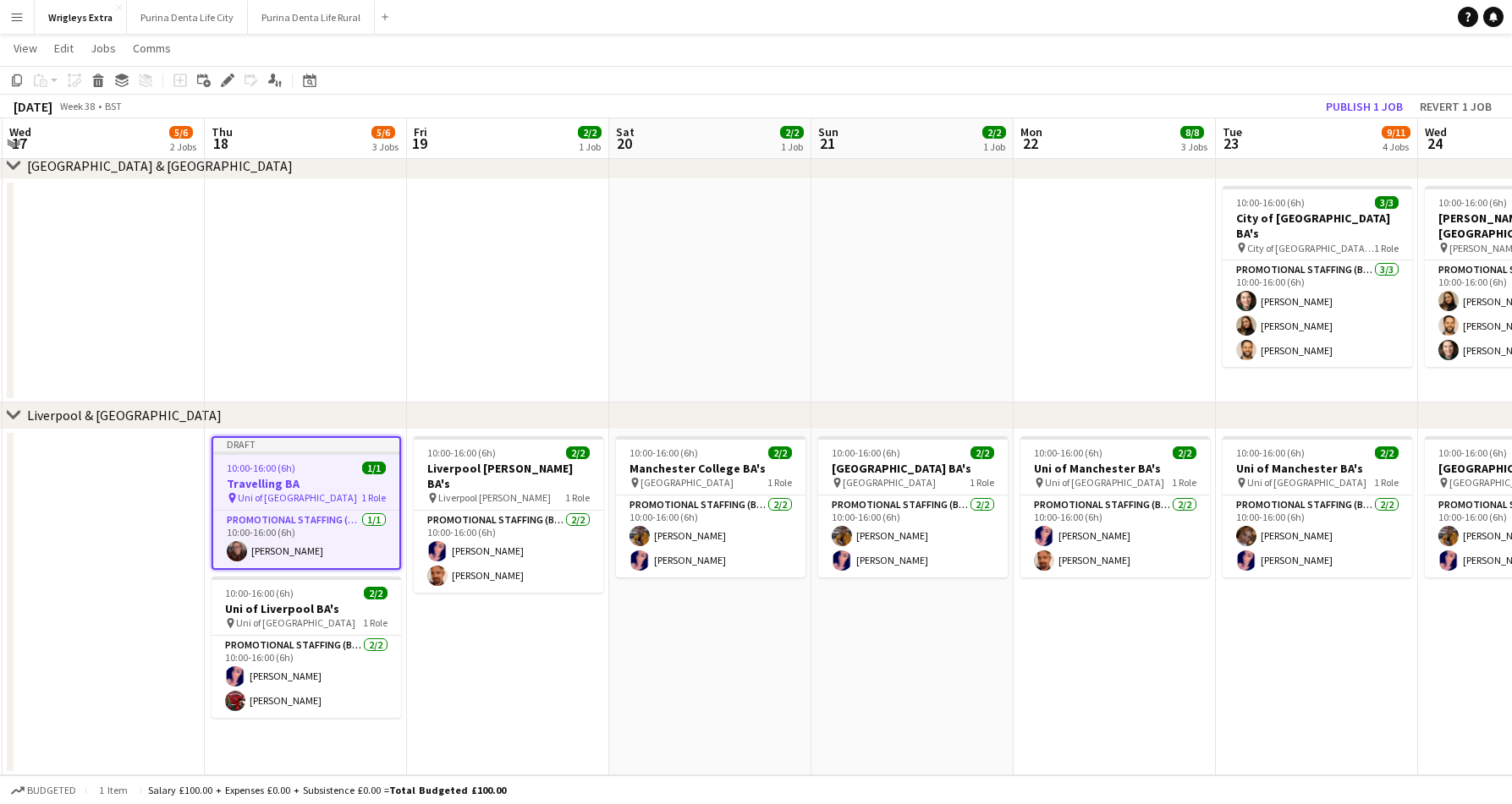
click at [570, 672] on app-date-cell "10:00-16:00 (6h) 2/2 Liverpool John Moores BA's pin Liverpool John Moores 1 Rol…" at bounding box center [507, 602] width 202 height 346
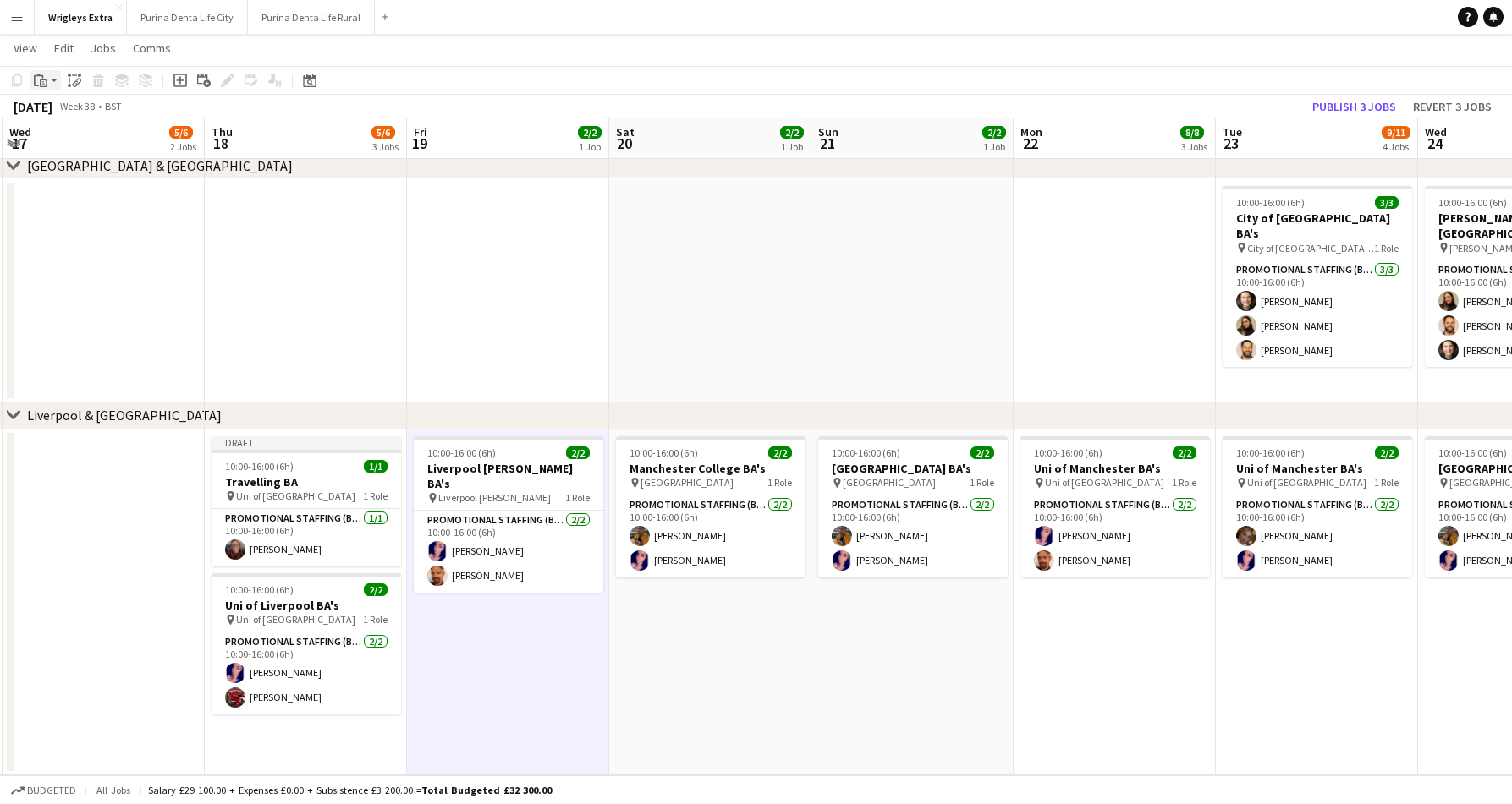
click at [42, 88] on div "Paste" at bounding box center [40, 80] width 20 height 20
click at [65, 138] on link "Paste with crew Command Shift V" at bounding box center [111, 141] width 133 height 15
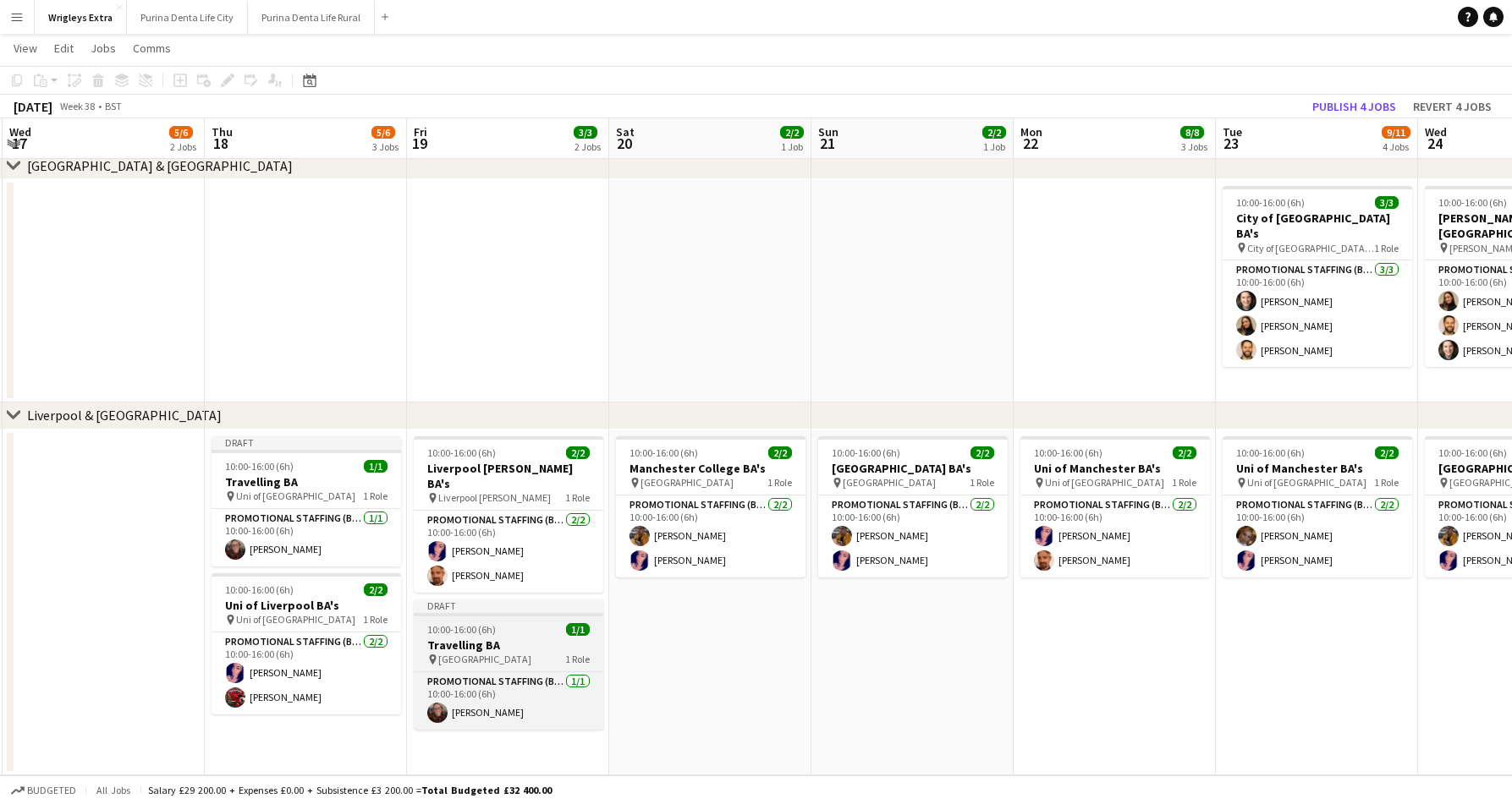
click at [476, 637] on h3 "Travelling BA" at bounding box center [508, 645] width 190 height 15
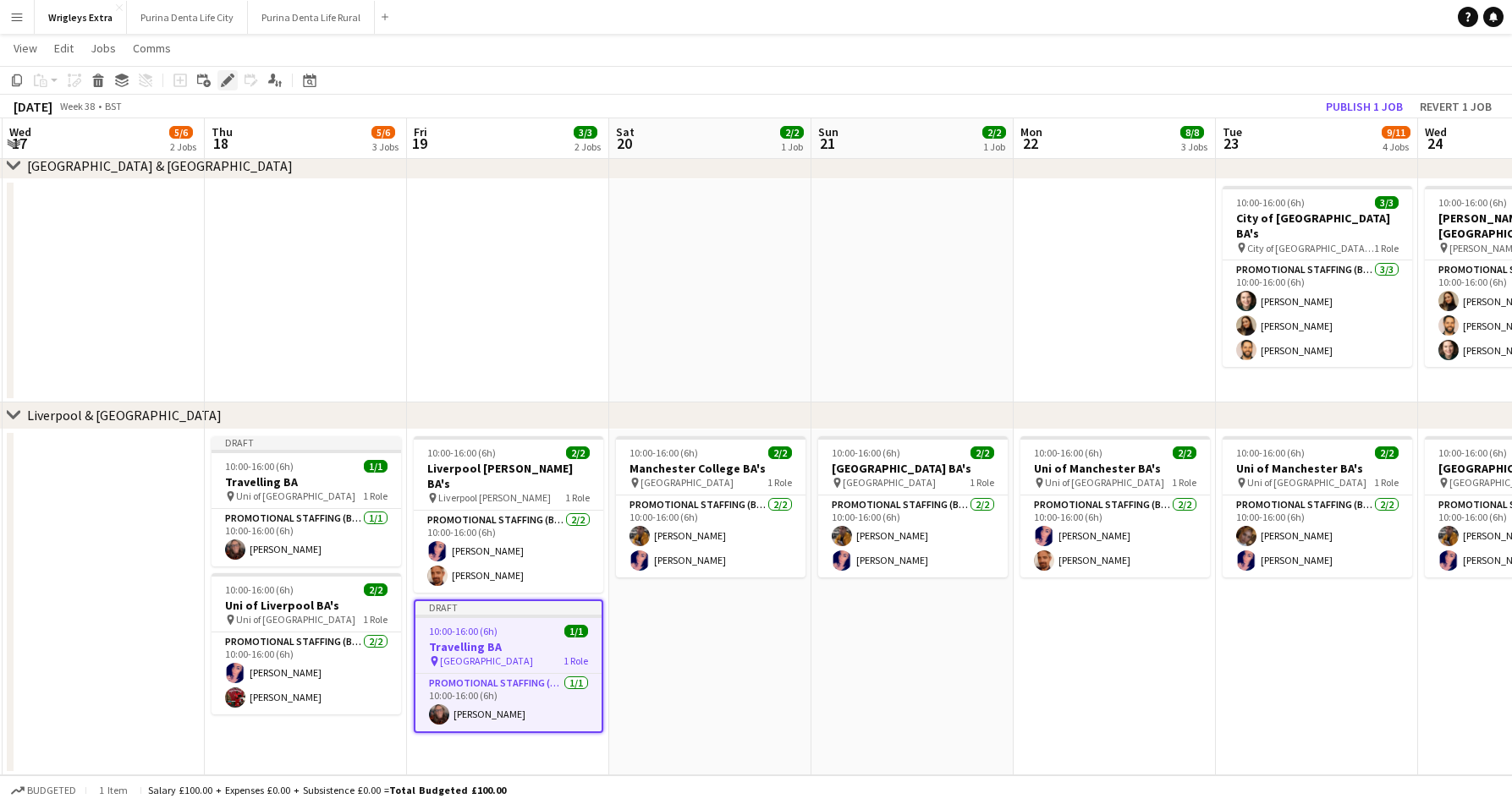
click at [225, 77] on icon "Edit" at bounding box center [227, 80] width 13 height 13
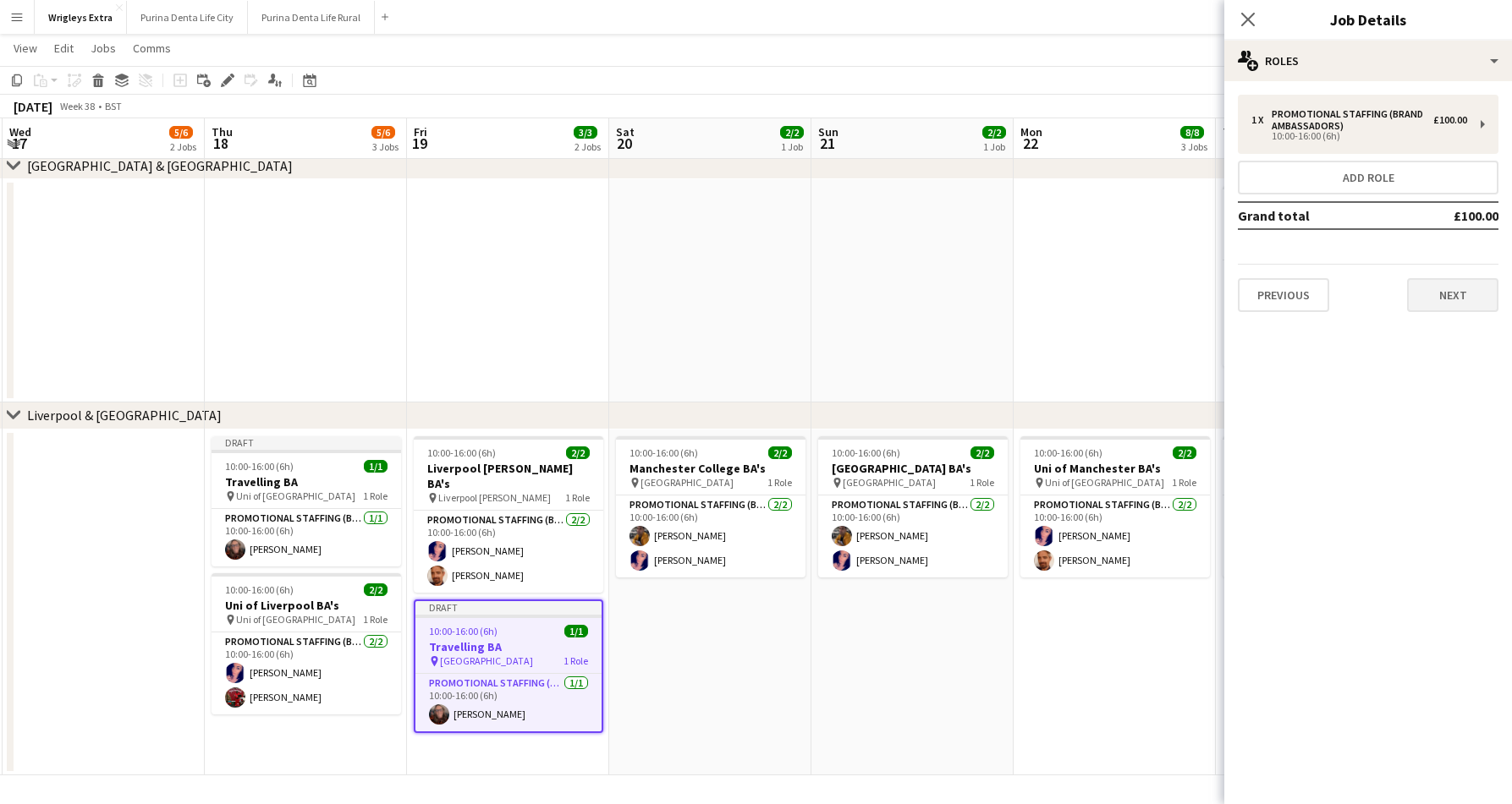
click at [1482, 305] on button "Next" at bounding box center [1452, 294] width 91 height 34
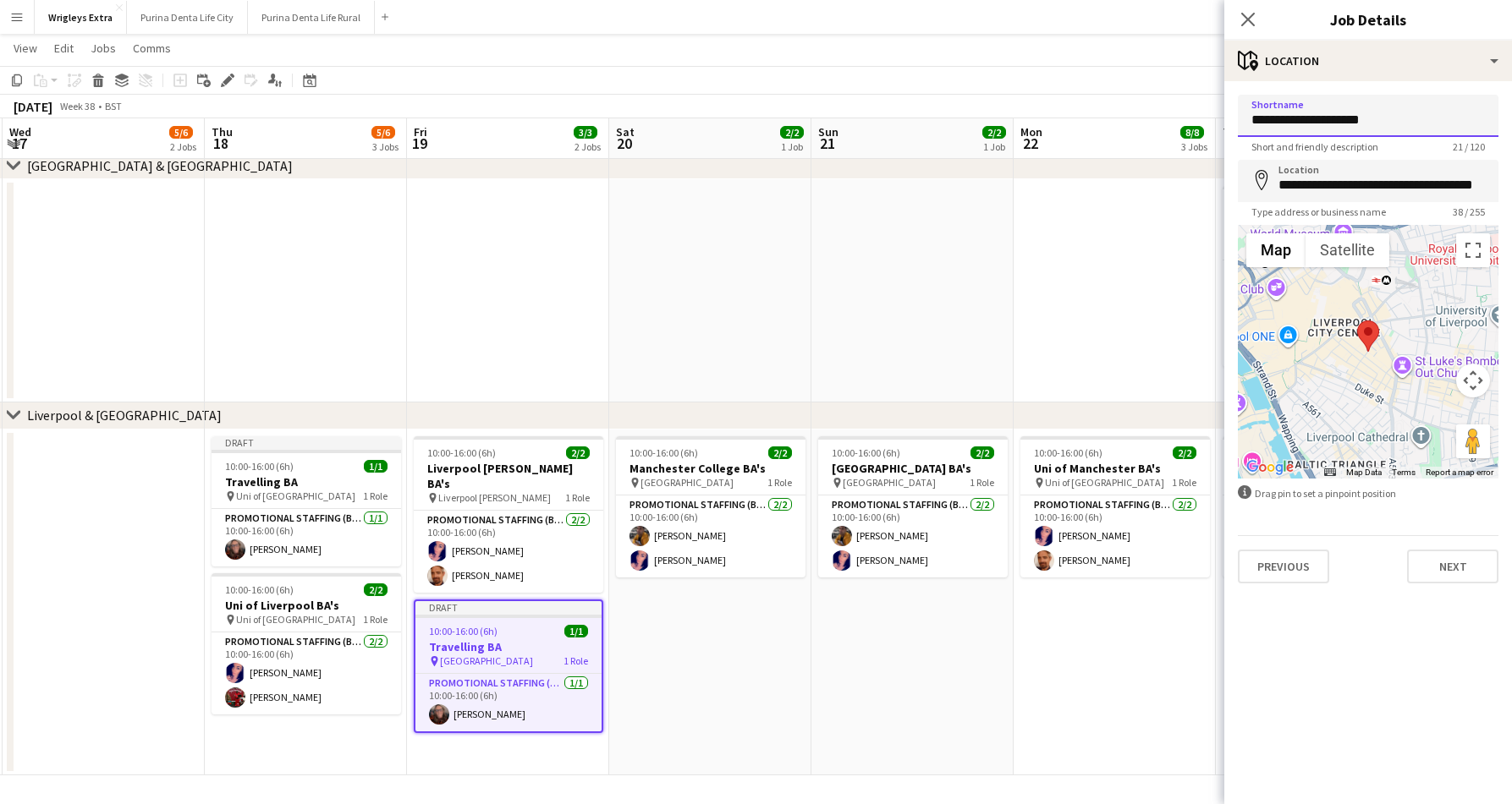
drag, startPoint x: 1400, startPoint y: 126, endPoint x: 1200, endPoint y: 113, distance: 200.4
type input "**********"
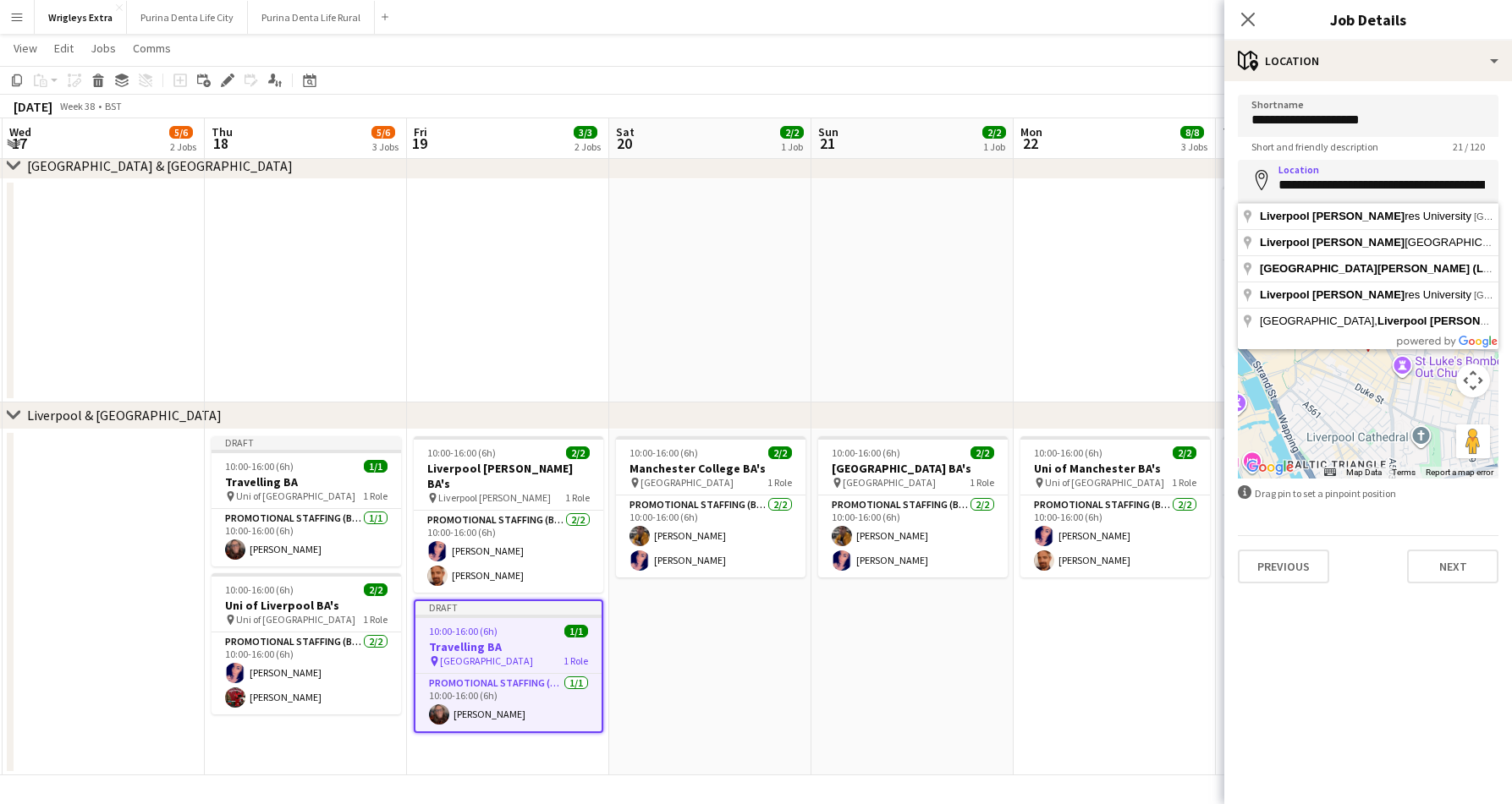
type input "**********"
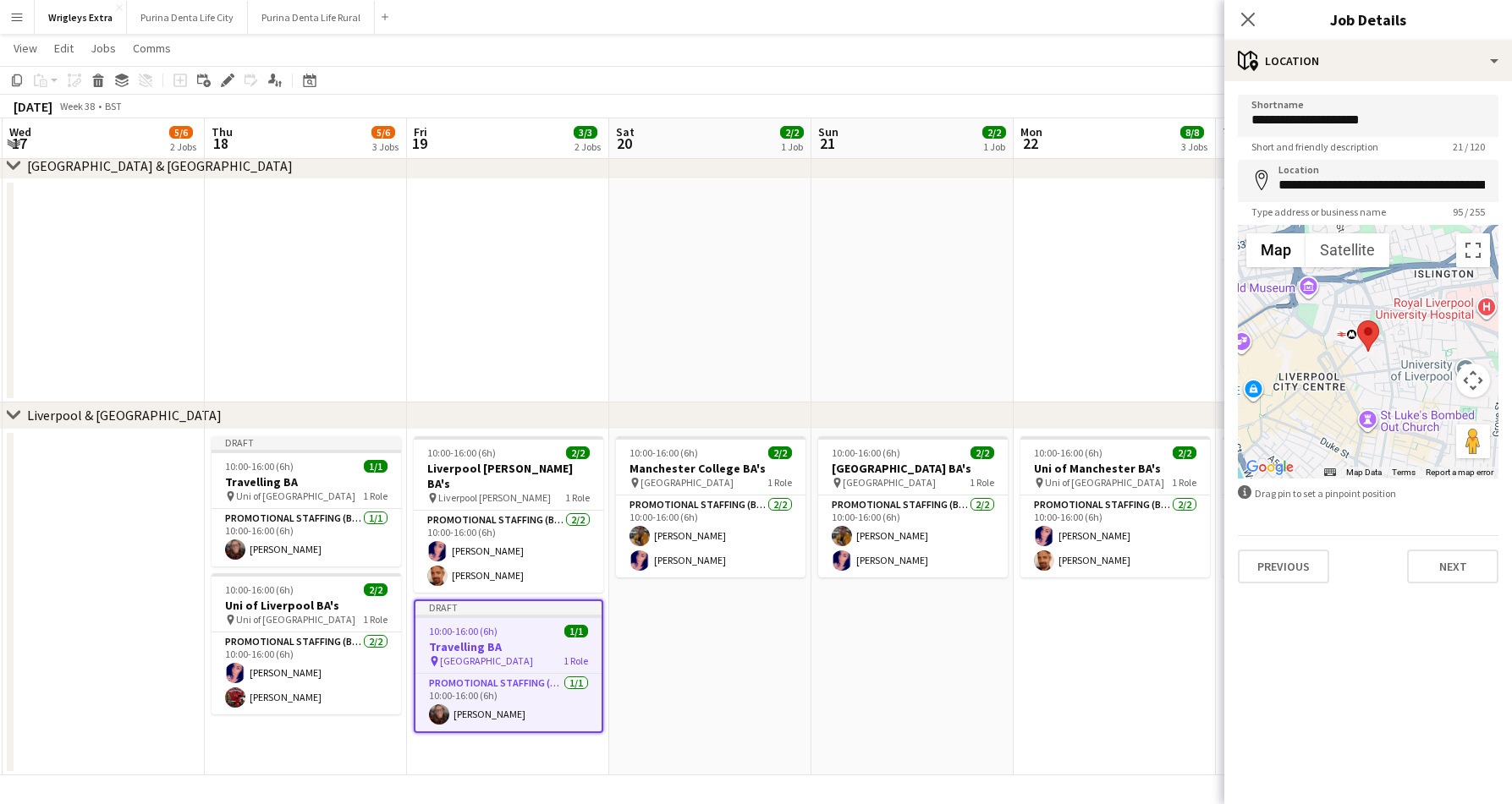
click at [1438, 599] on mat-expansion-panel "**********" at bounding box center [1368, 443] width 288 height 723
click at [1449, 572] on button "Next" at bounding box center [1452, 565] width 91 height 34
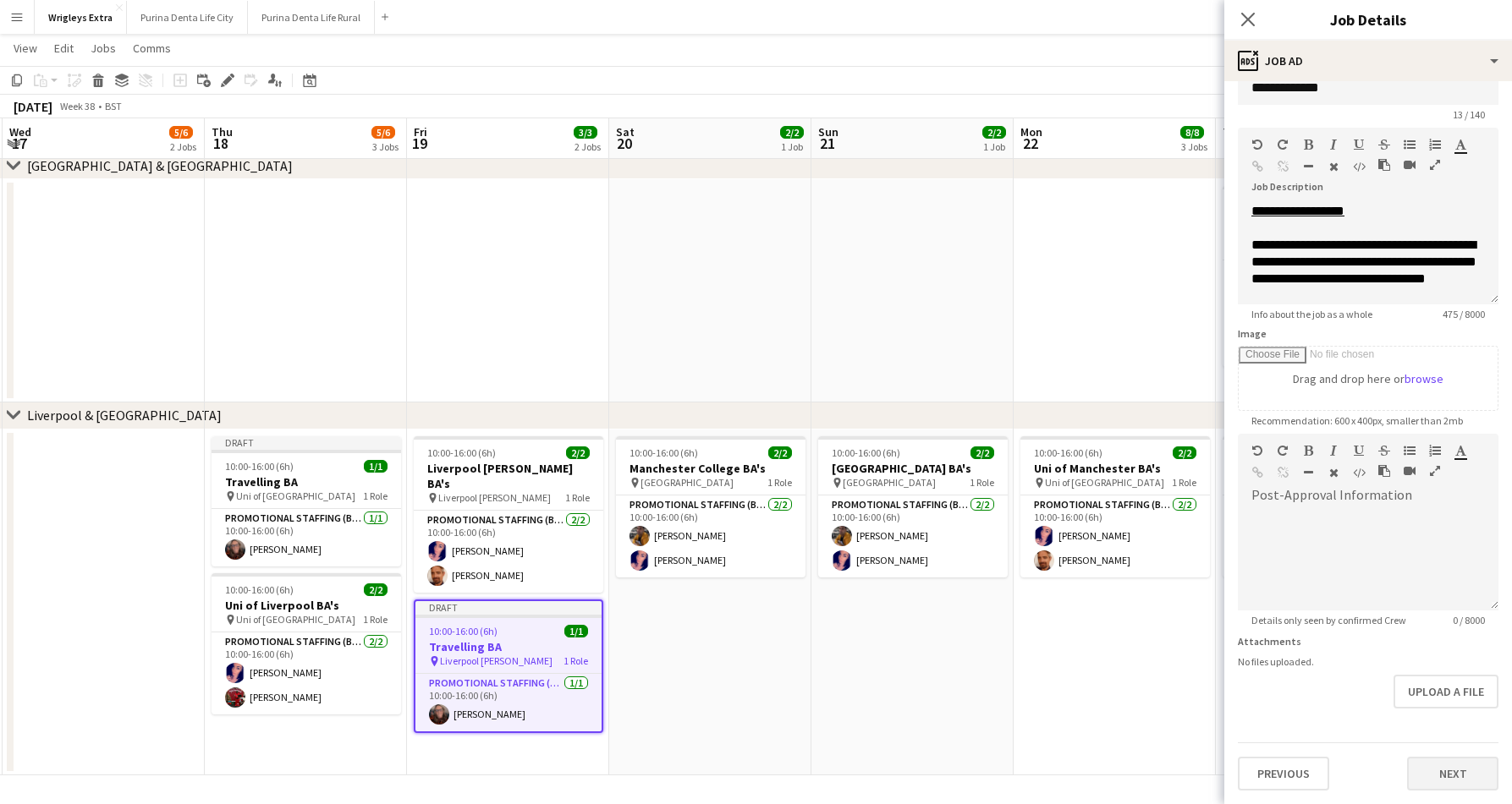
scroll to position [33, 0]
click at [1441, 765] on button "Next" at bounding box center [1452, 773] width 91 height 34
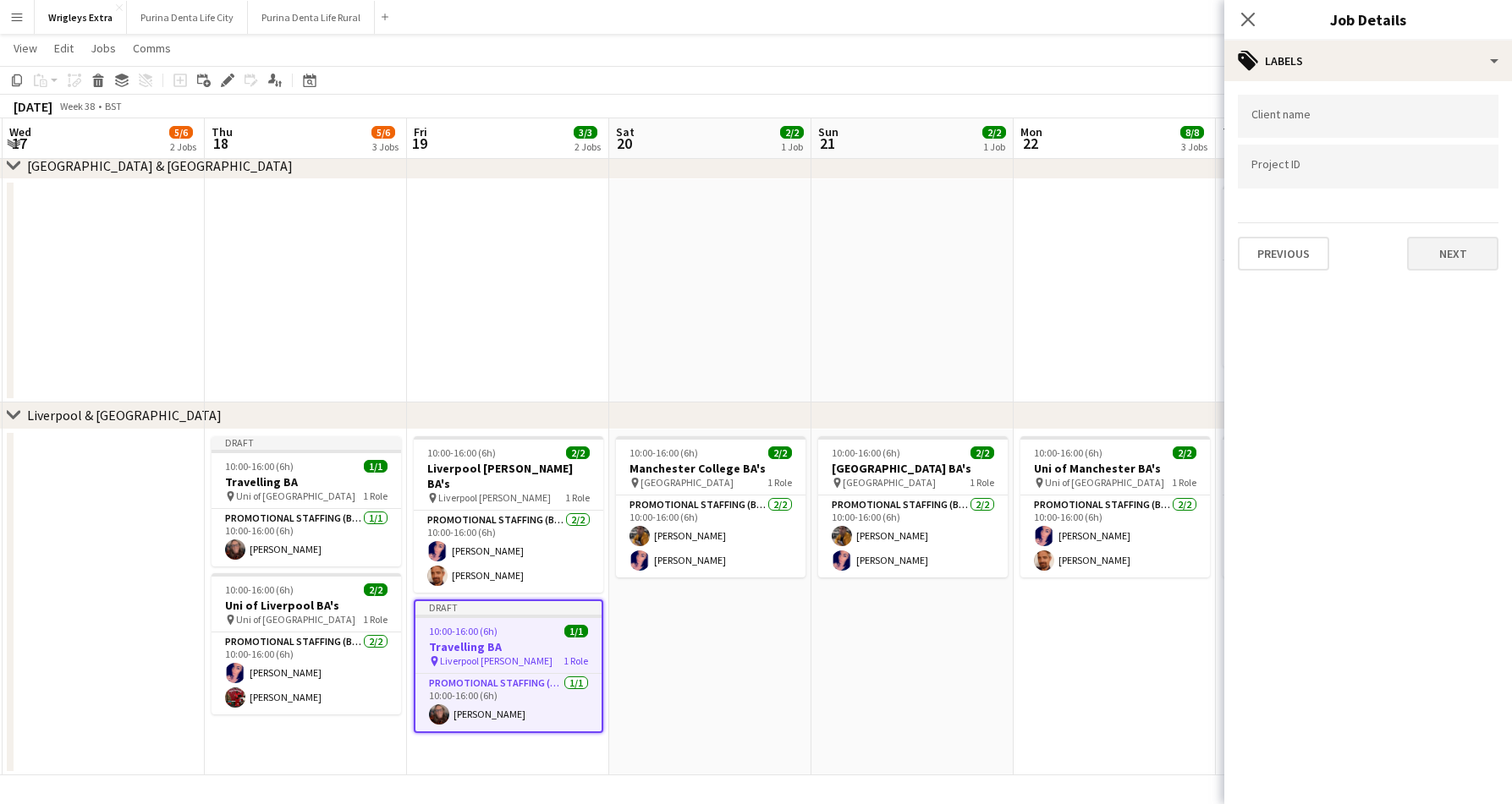
click at [1442, 249] on button "Next" at bounding box center [1452, 253] width 91 height 34
click at [1455, 184] on button "Next" at bounding box center [1452, 174] width 91 height 34
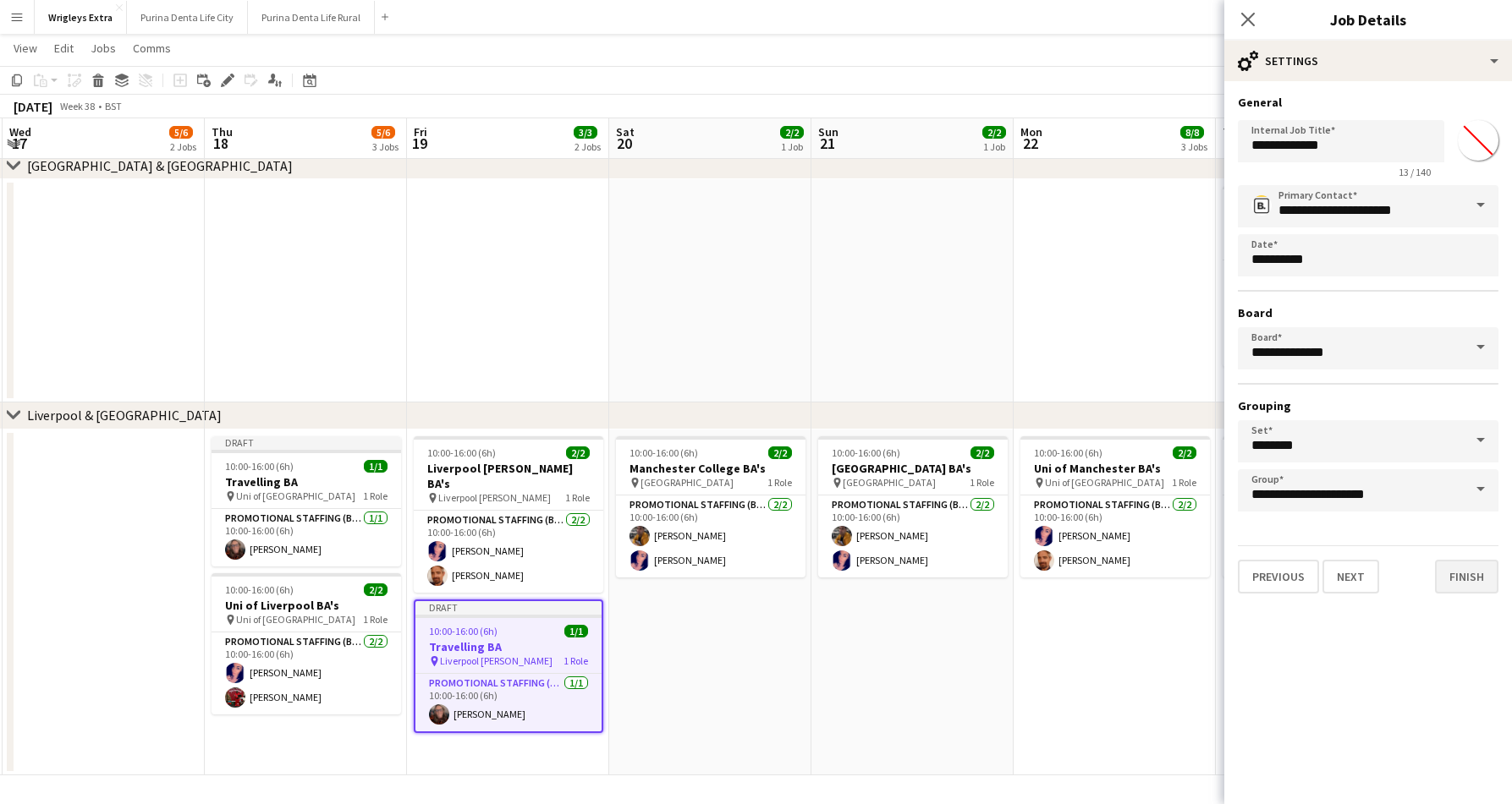
click at [1454, 589] on button "Finish" at bounding box center [1466, 576] width 63 height 34
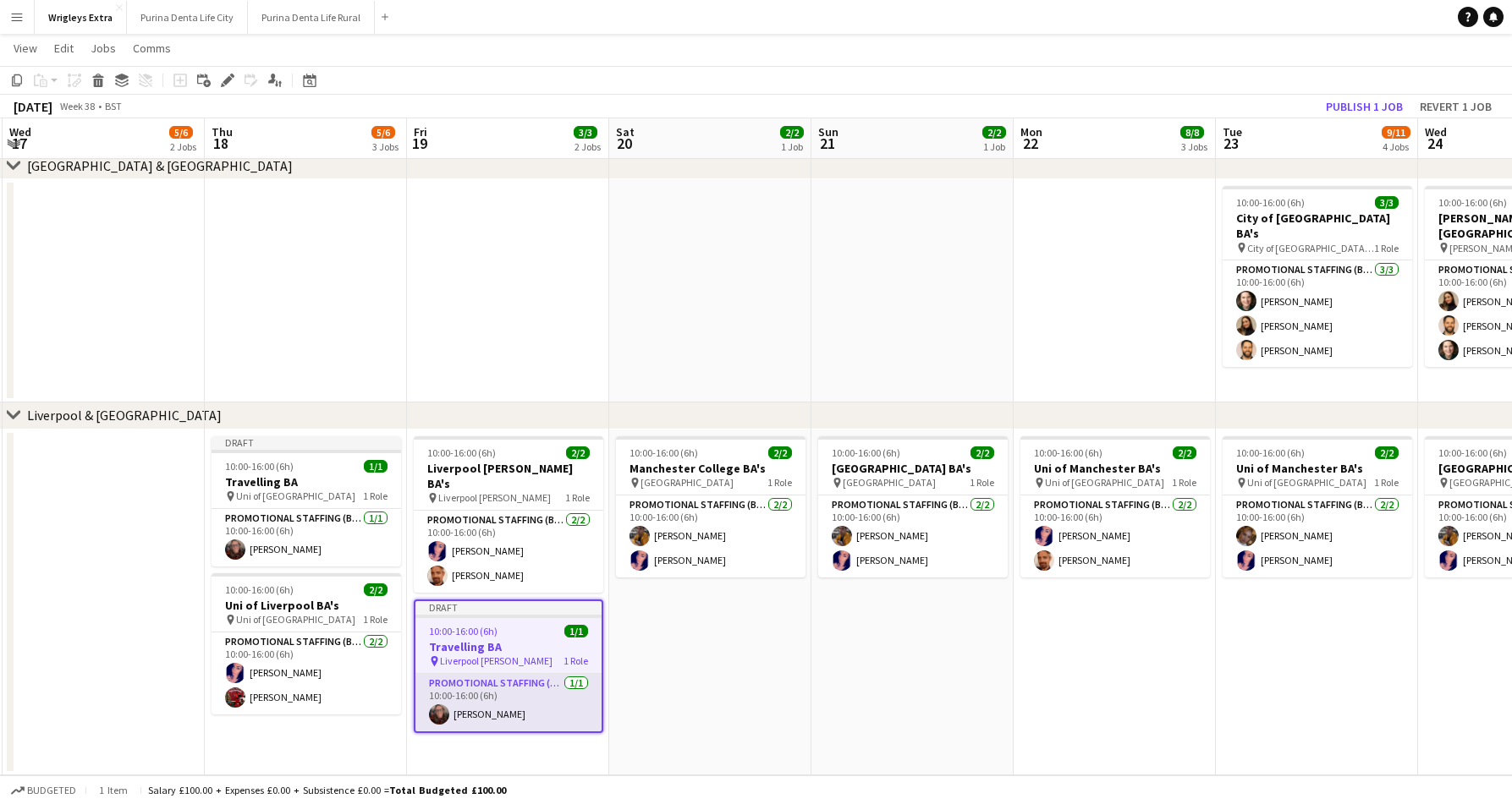
scroll to position [0, 679]
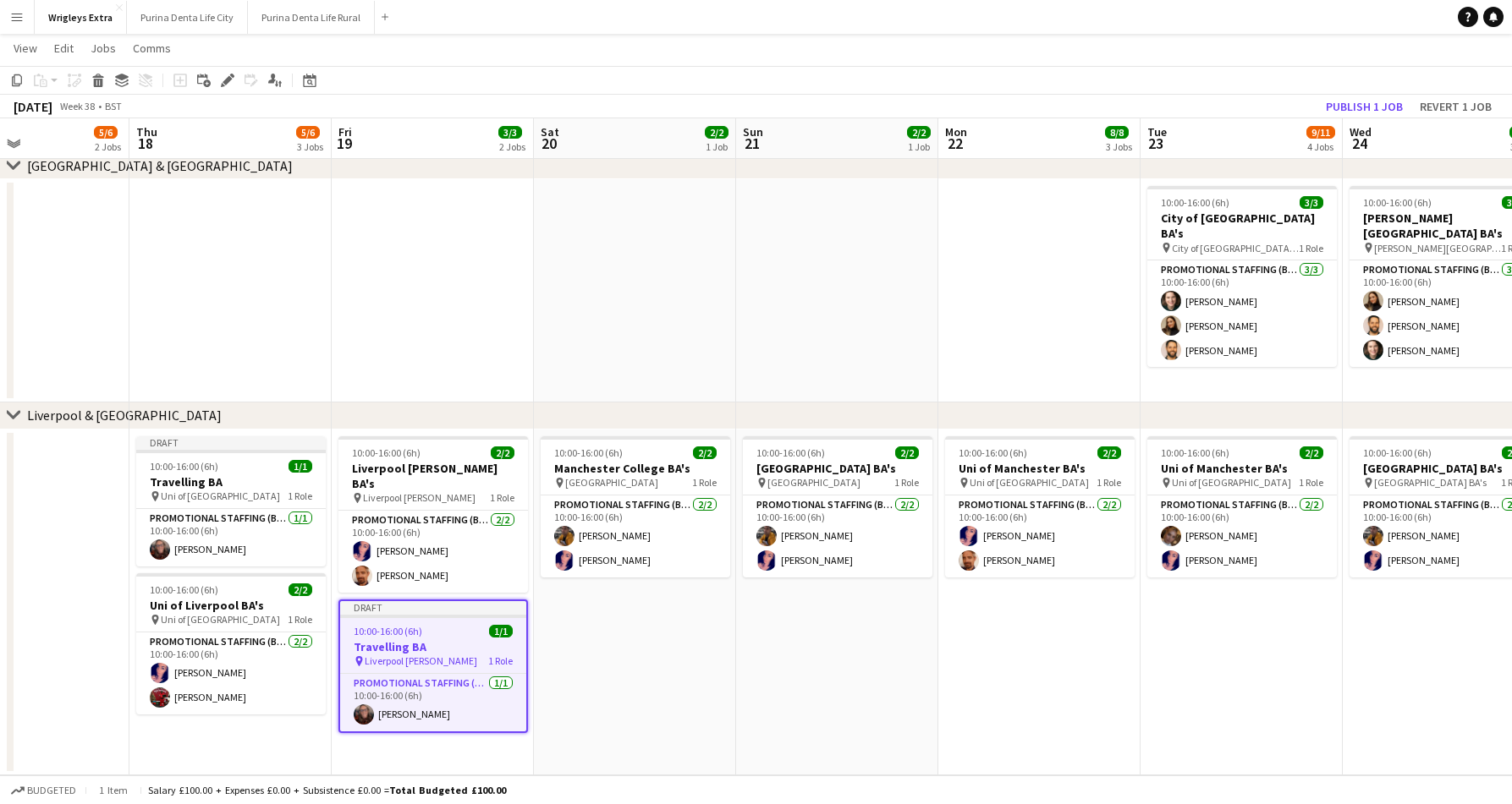
click at [626, 630] on app-date-cell "10:00-16:00 (6h) 2/2 Manchester College BA's pin Manchester College 1 Role Prom…" at bounding box center [635, 602] width 202 height 346
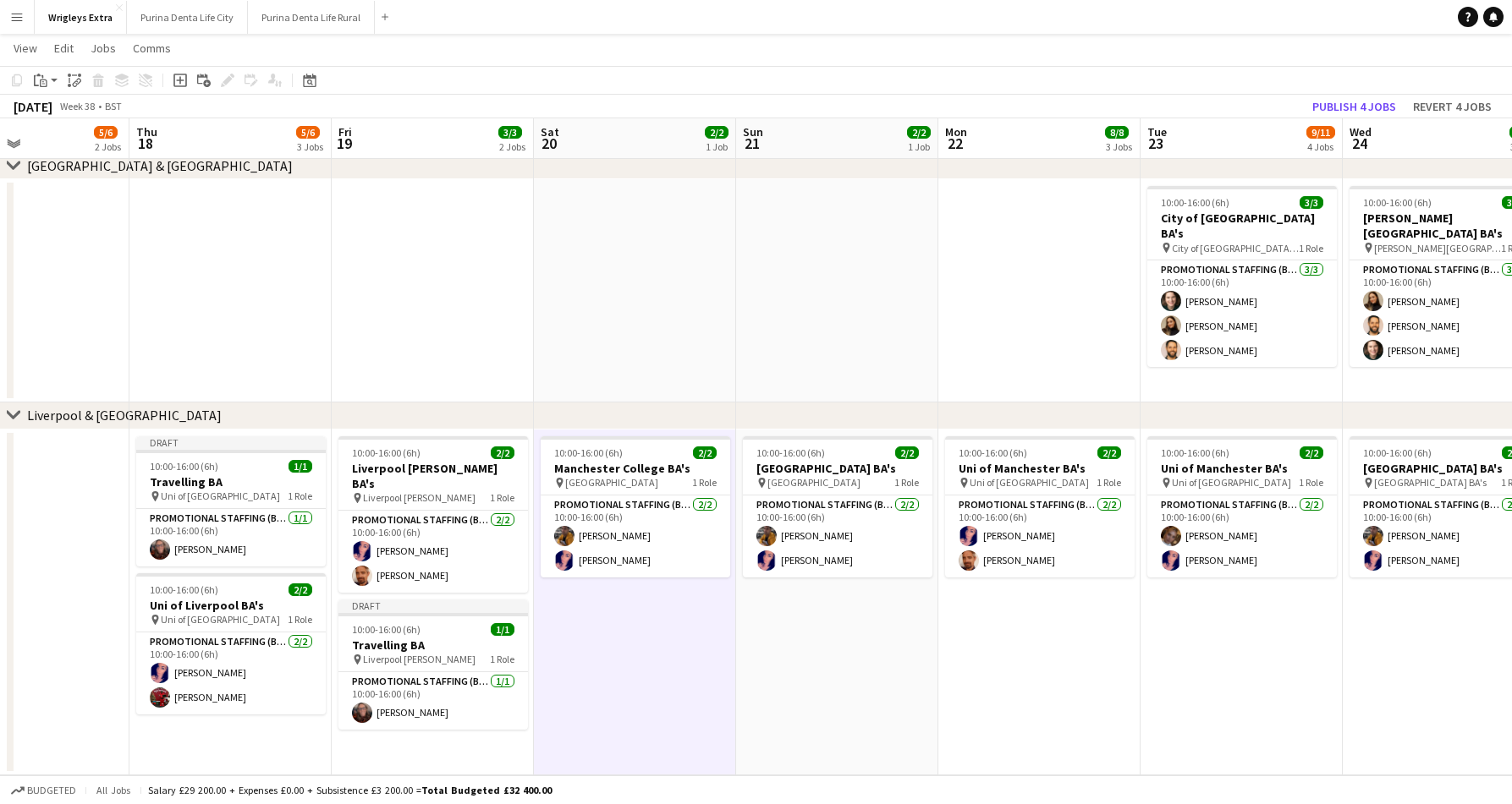
click at [47, 90] on app-toolbar "Copy Paste Paste Command V Paste with crew Command Shift V Paste linked Job [GE…" at bounding box center [756, 80] width 1512 height 29
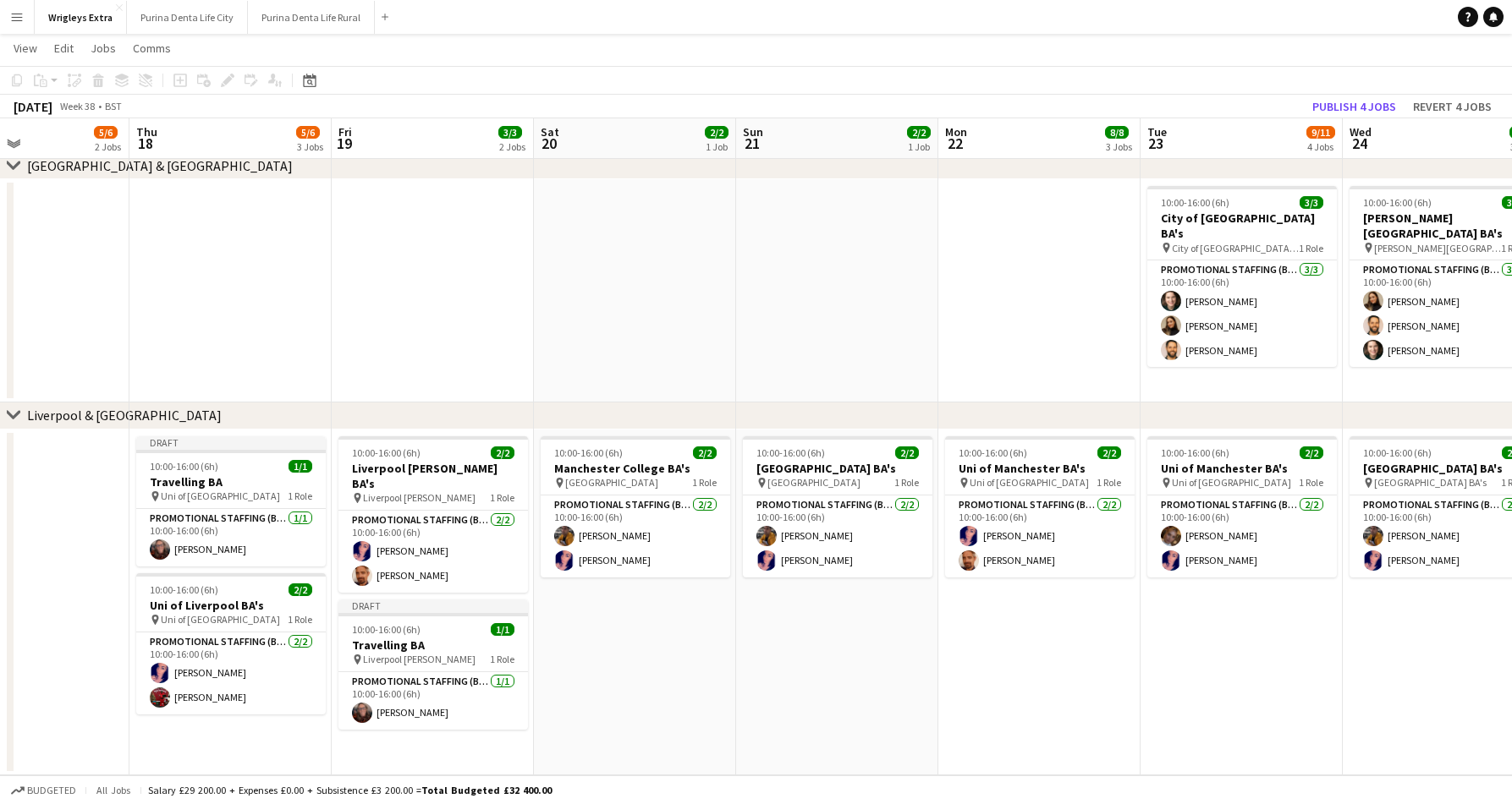
click at [609, 630] on app-date-cell "10:00-16:00 (6h) 2/2 Manchester College BA's pin Manchester College 1 Role Prom…" at bounding box center [635, 602] width 202 height 346
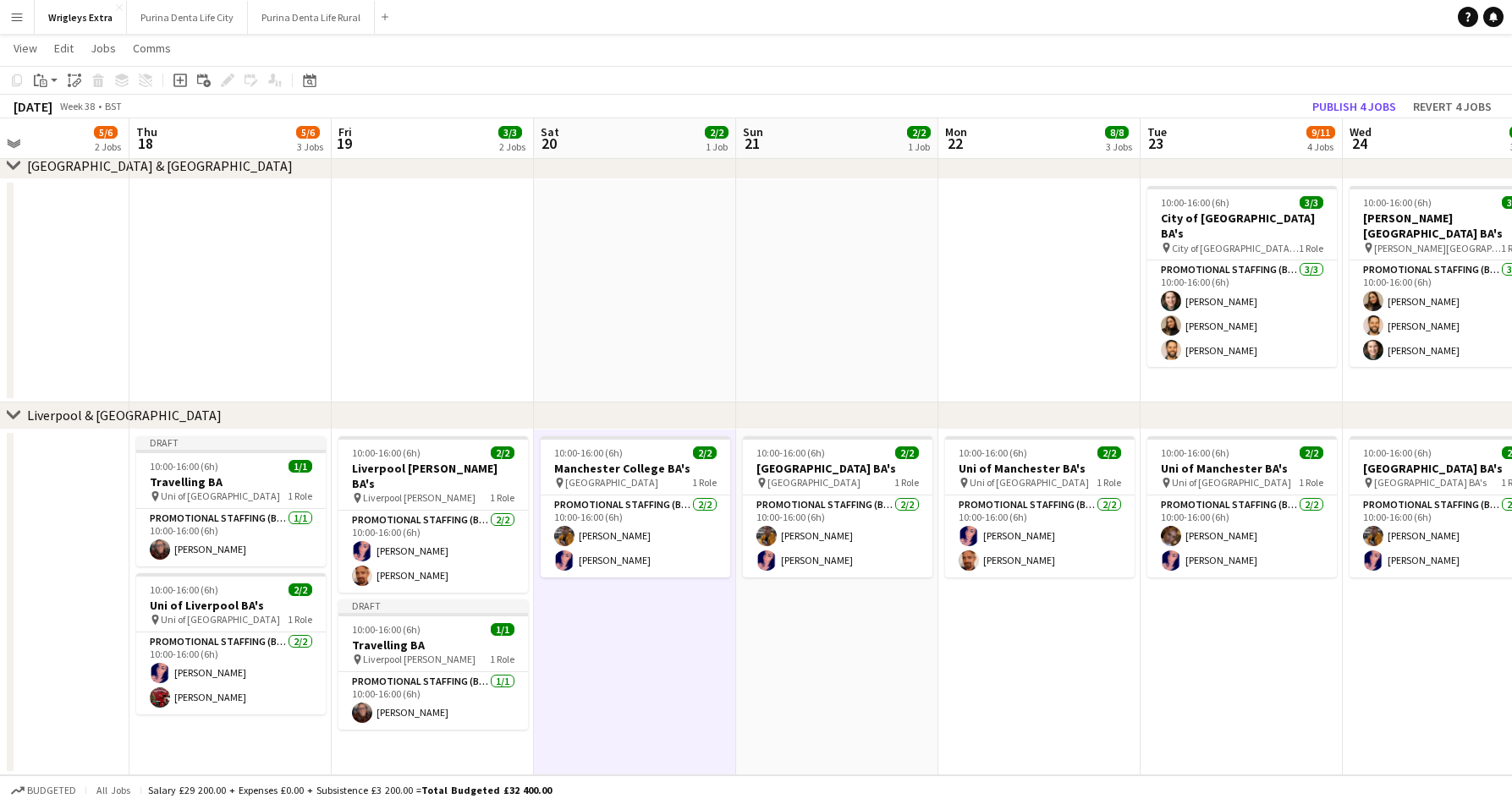
click at [35, 67] on app-toolbar "Copy Paste Paste Command V Paste with crew Command Shift V Paste linked Job [GE…" at bounding box center [756, 80] width 1512 height 29
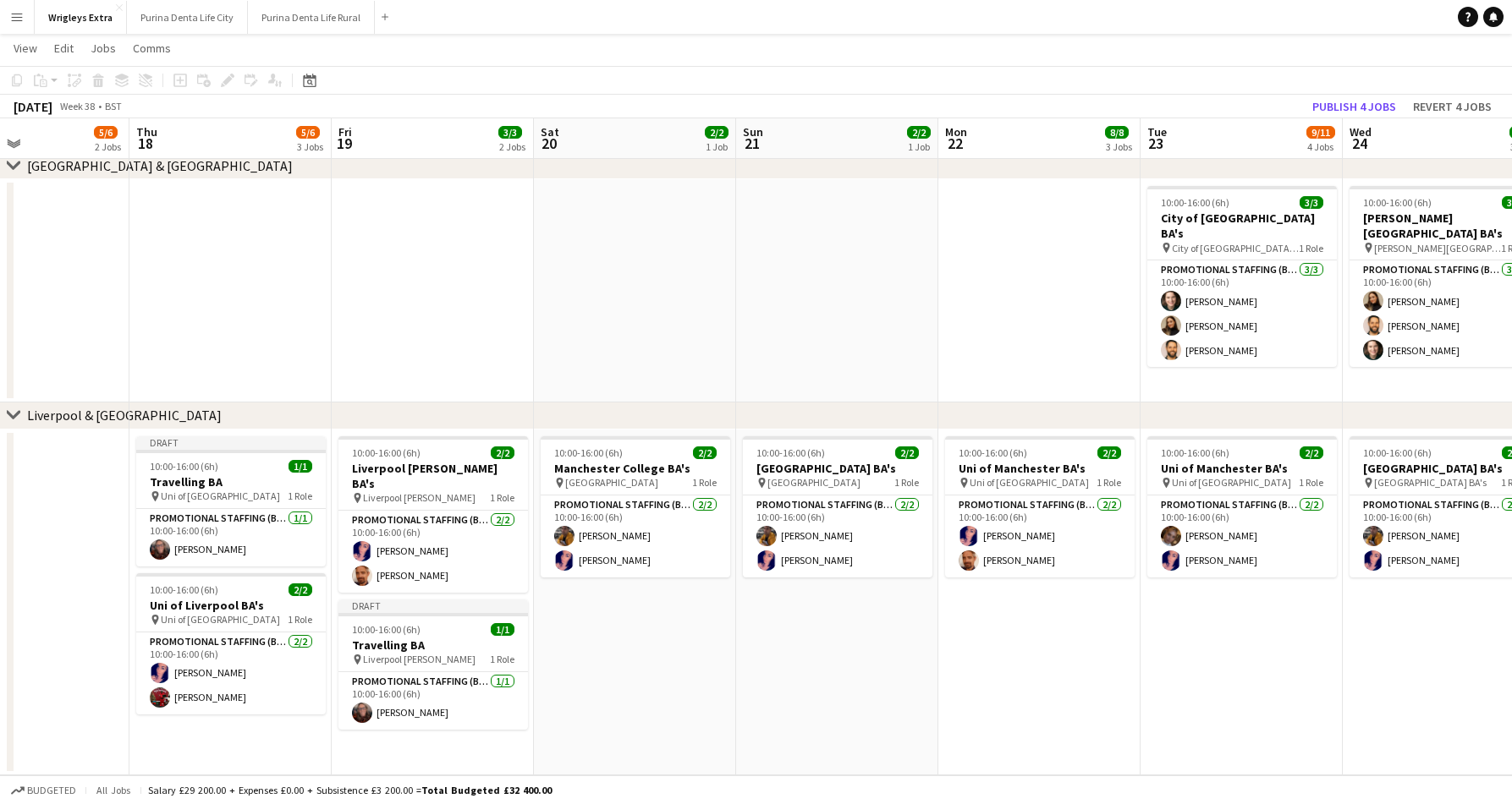
click at [615, 587] on app-date-cell "10:00-16:00 (6h) 2/2 Manchester College BA's pin Manchester College 1 Role Prom…" at bounding box center [635, 602] width 202 height 346
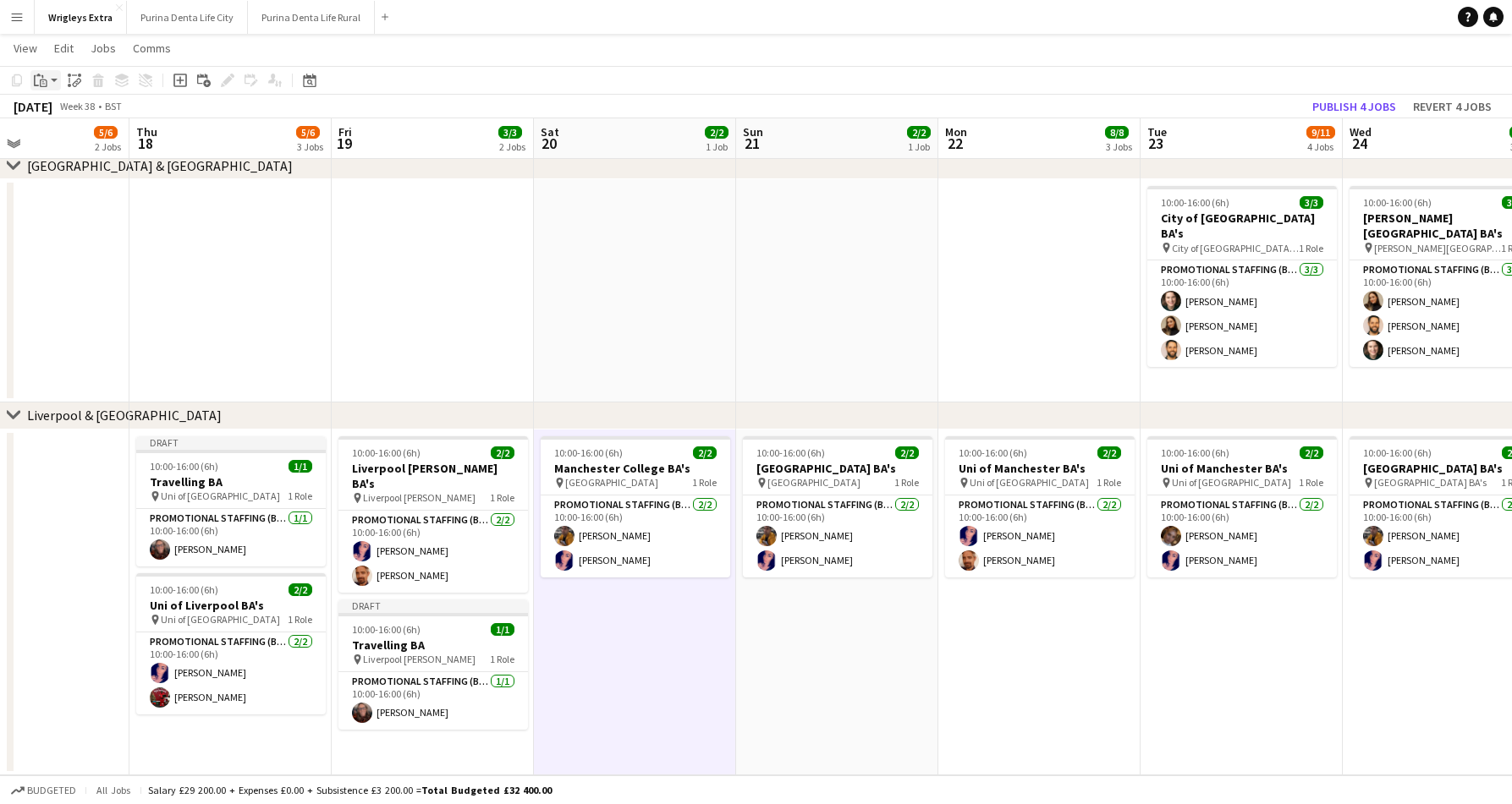
click at [39, 76] on icon at bounding box center [38, 75] width 4 height 3
click at [72, 139] on link "Paste with crew Command Shift V" at bounding box center [111, 141] width 133 height 15
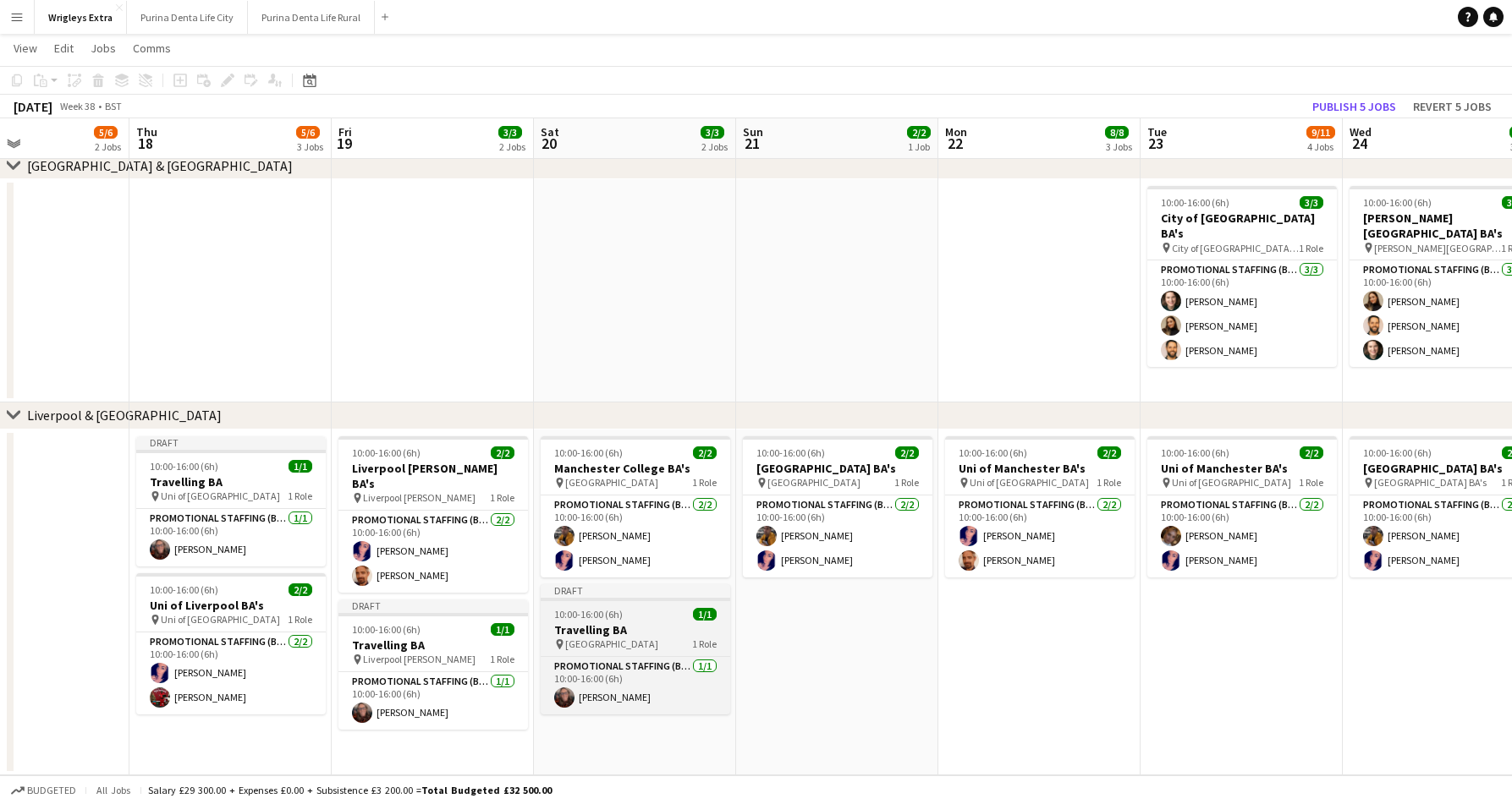
click at [608, 622] on h3 "Travelling BA" at bounding box center [636, 630] width 190 height 15
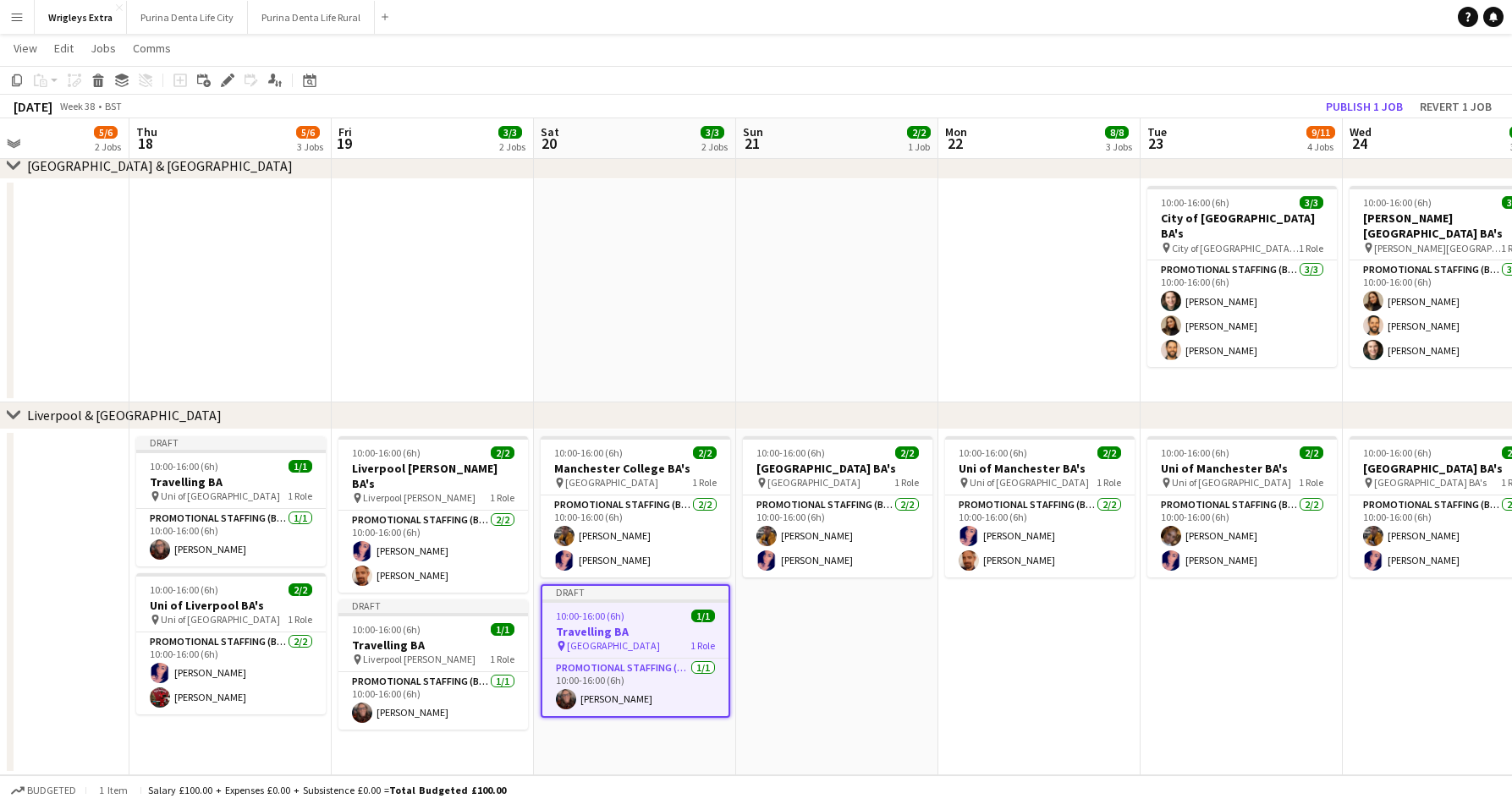
click at [226, 68] on app-toolbar "Copy Paste Paste Command V Paste with crew Command Shift V Paste linked Job [GE…" at bounding box center [756, 80] width 1512 height 29
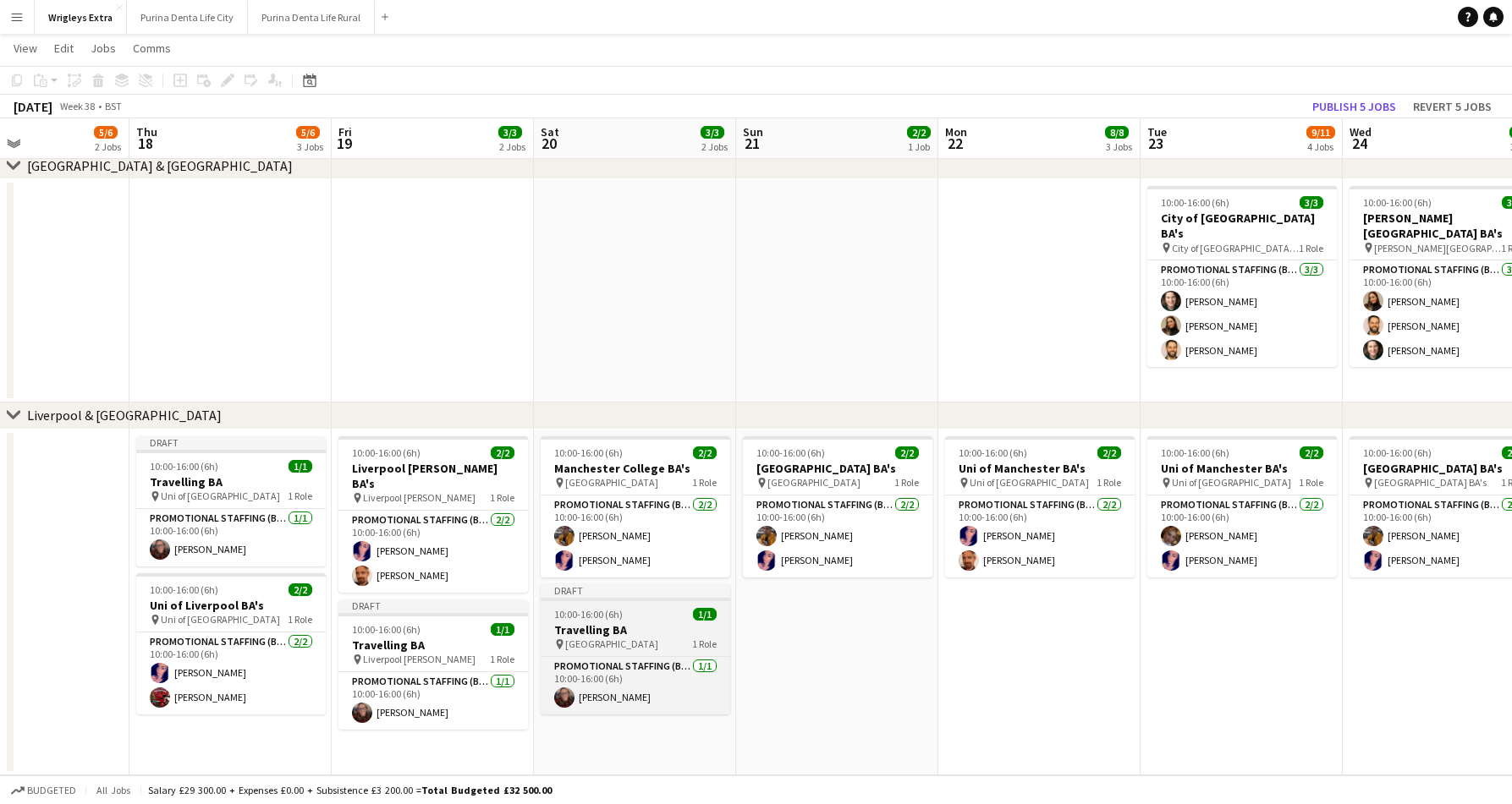
click at [639, 621] on app-job-card "Draft 10:00-16:00 (6h) 1/1 Travelling BA pin Liverpool Bold Street 1 Role Promo…" at bounding box center [636, 650] width 190 height 130
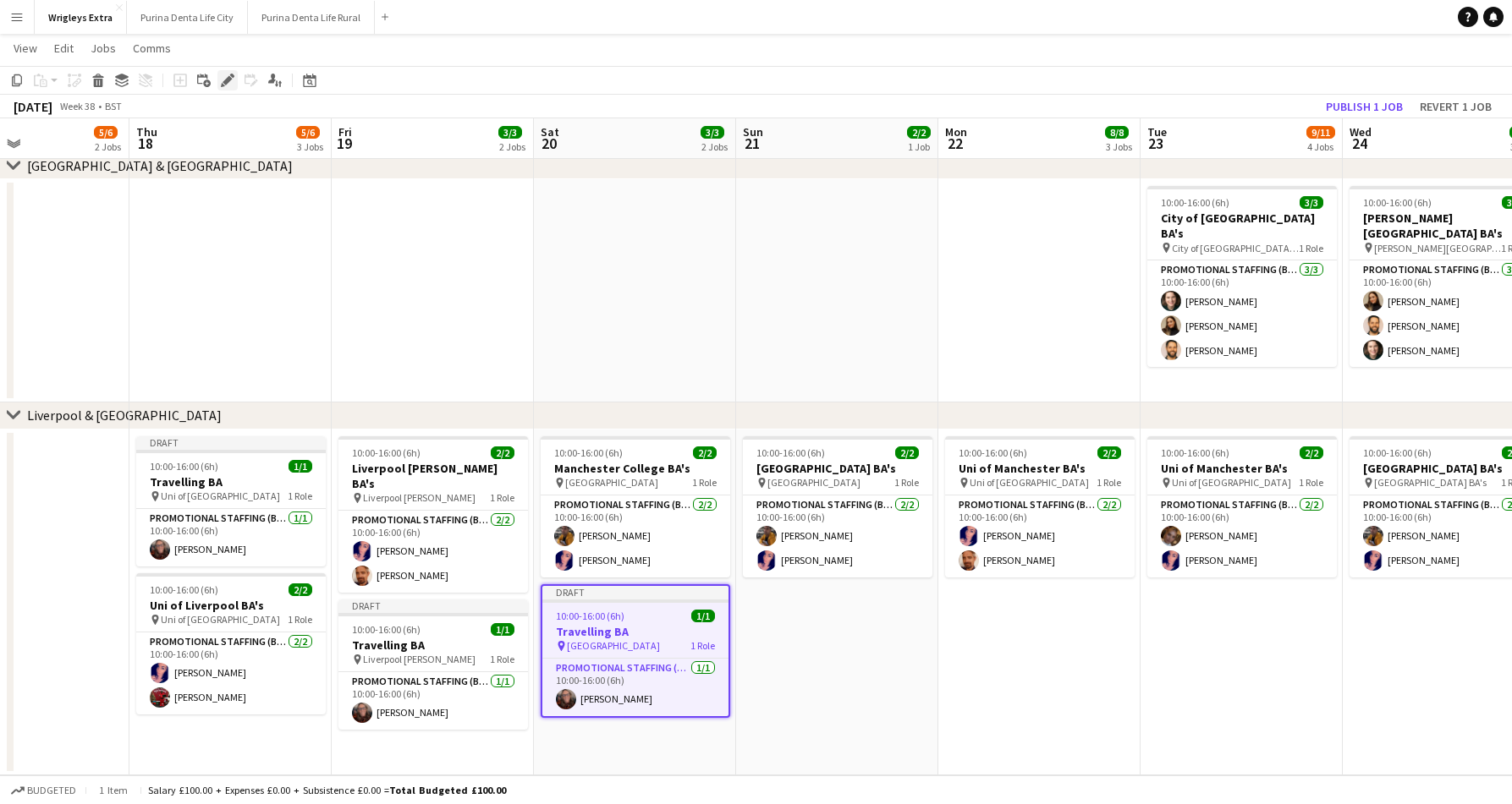
click at [221, 75] on icon "Edit" at bounding box center [227, 80] width 13 height 13
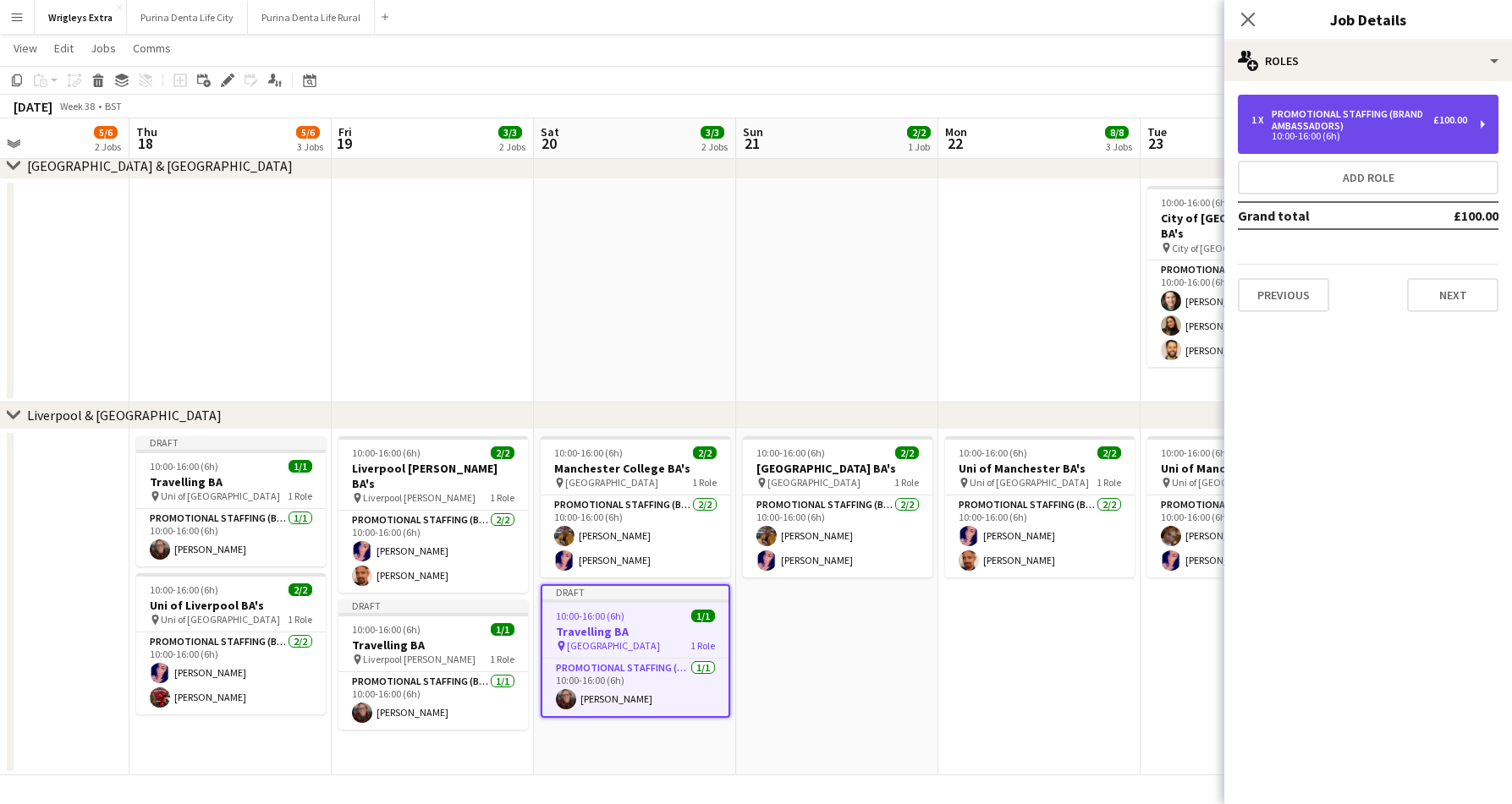
click at [1321, 136] on div "10:00-16:00 (6h)" at bounding box center [1359, 136] width 216 height 9
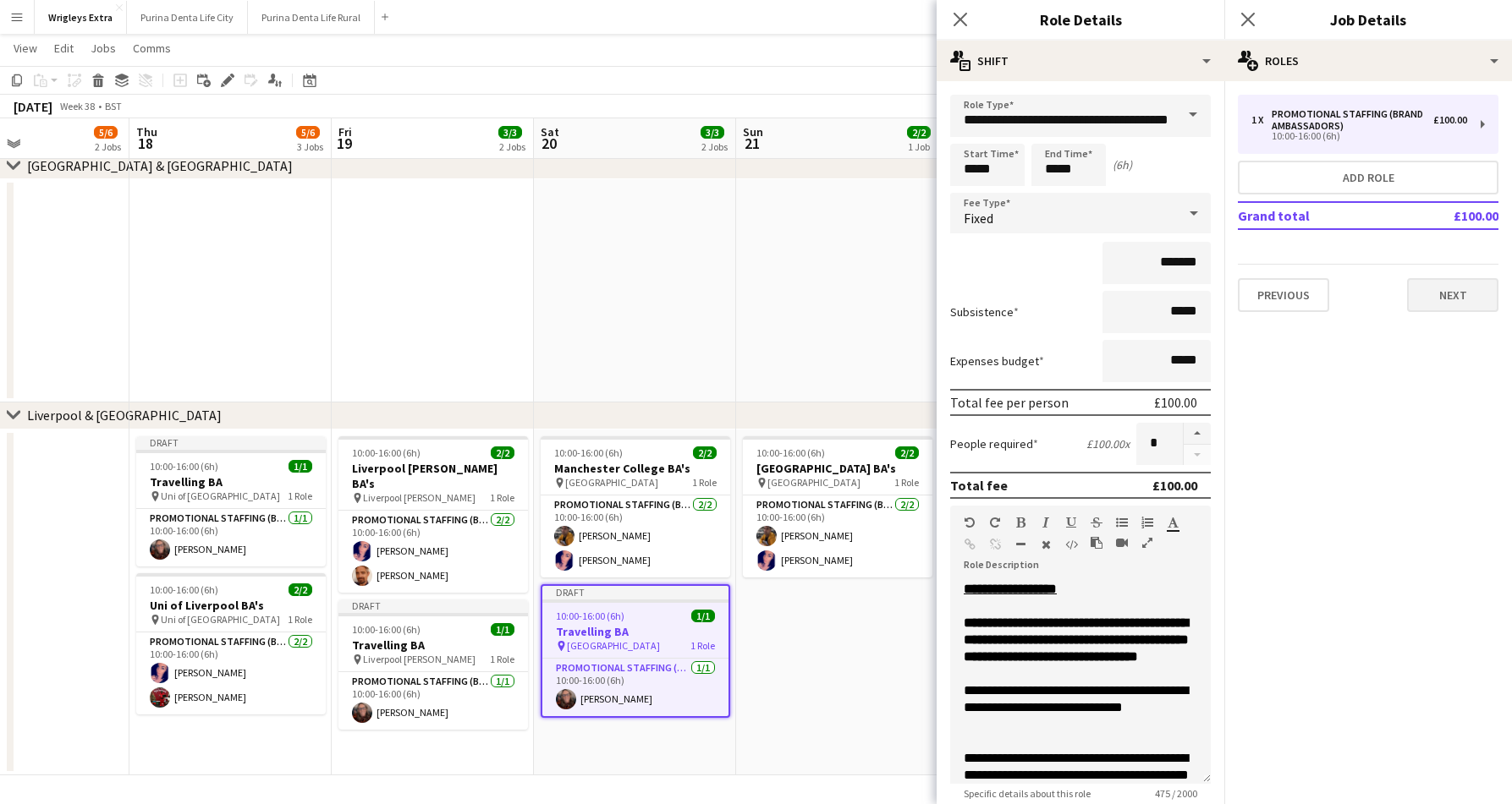
click at [1440, 288] on button "Next" at bounding box center [1452, 294] width 91 height 34
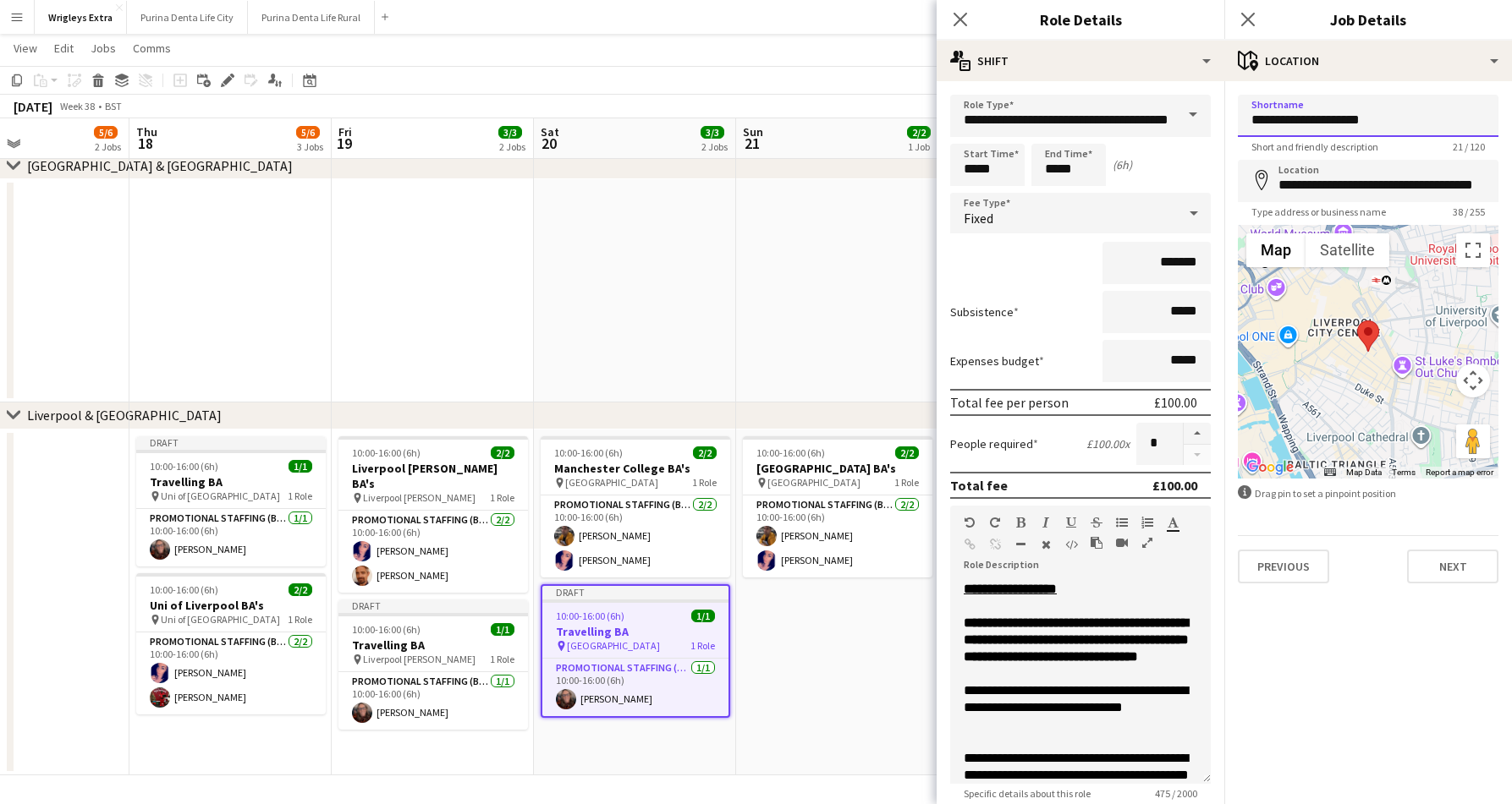
drag, startPoint x: 1395, startPoint y: 115, endPoint x: 1241, endPoint y: 118, distance: 154.0
type input "**********"
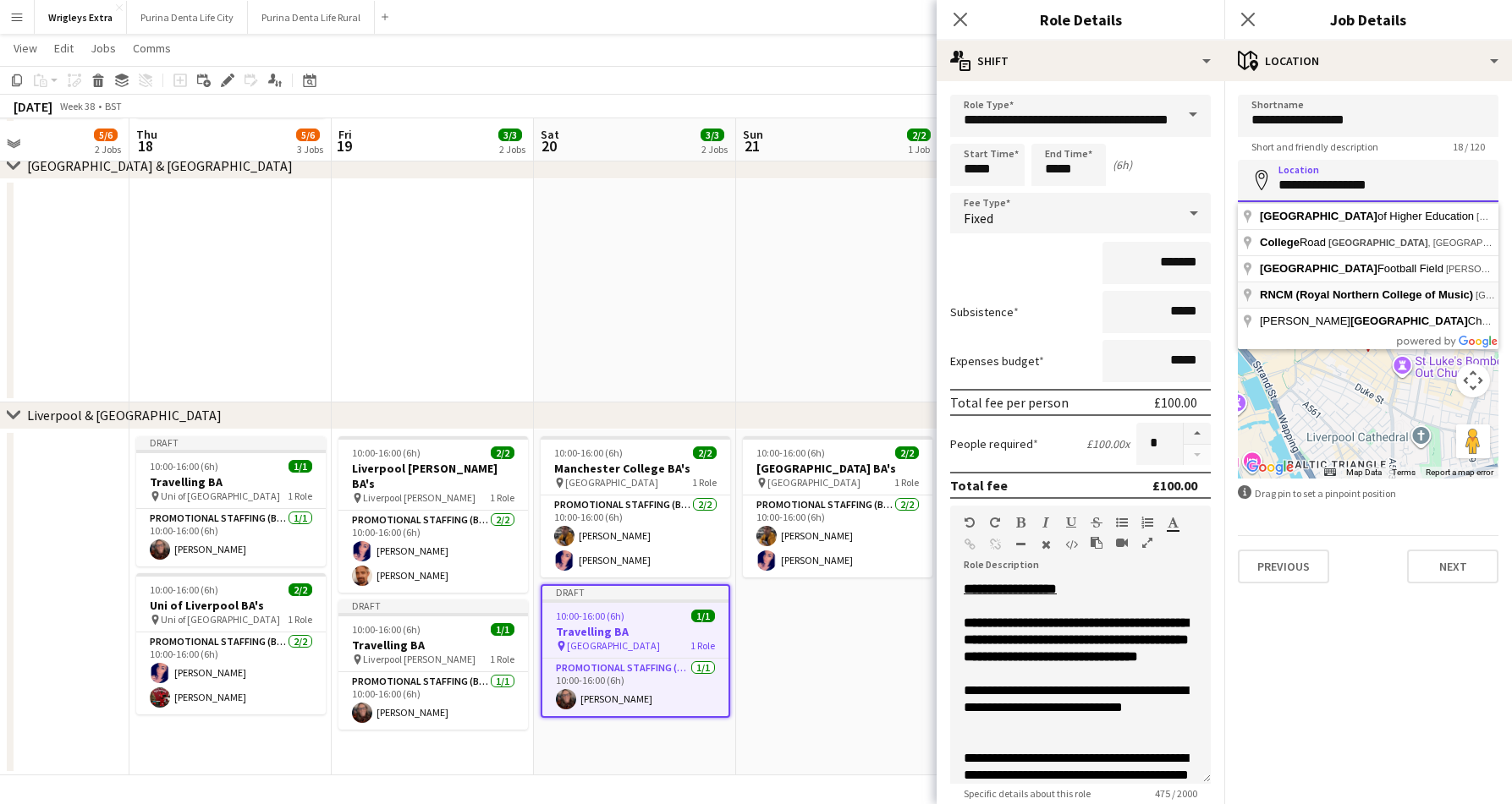
scroll to position [510, 0]
type input "**********"
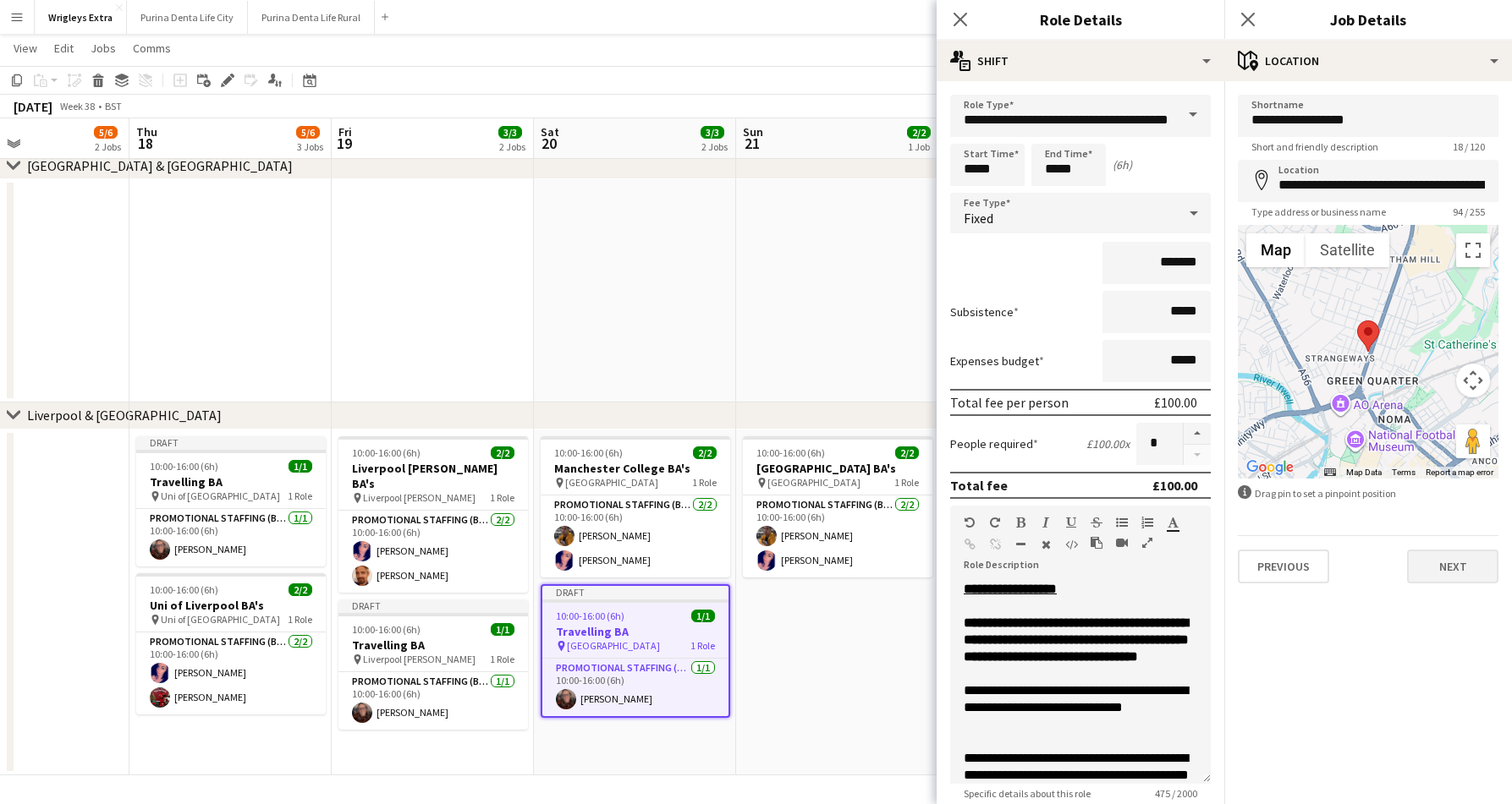
click at [1454, 563] on button "Next" at bounding box center [1452, 565] width 91 height 34
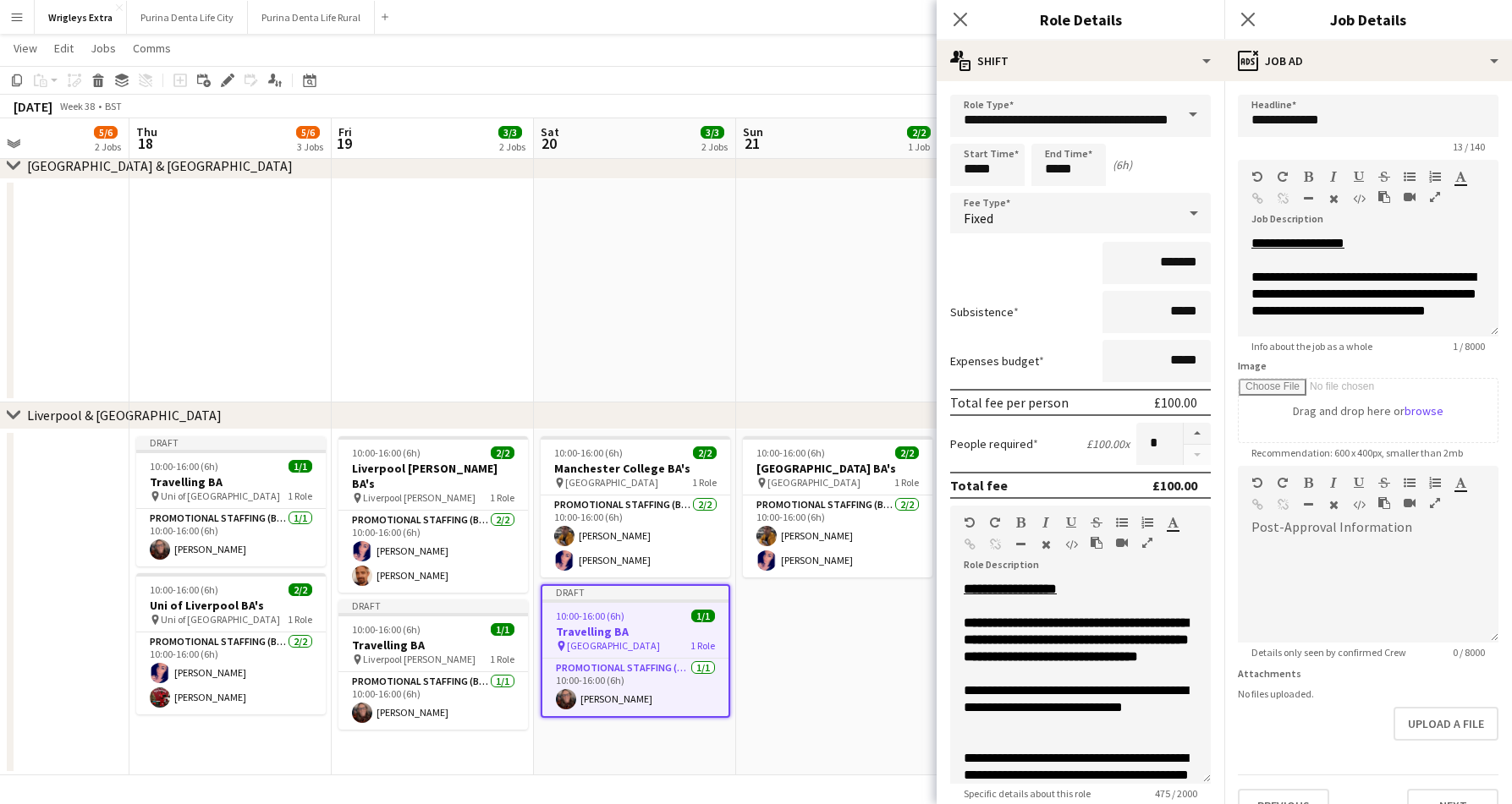
type input "*******"
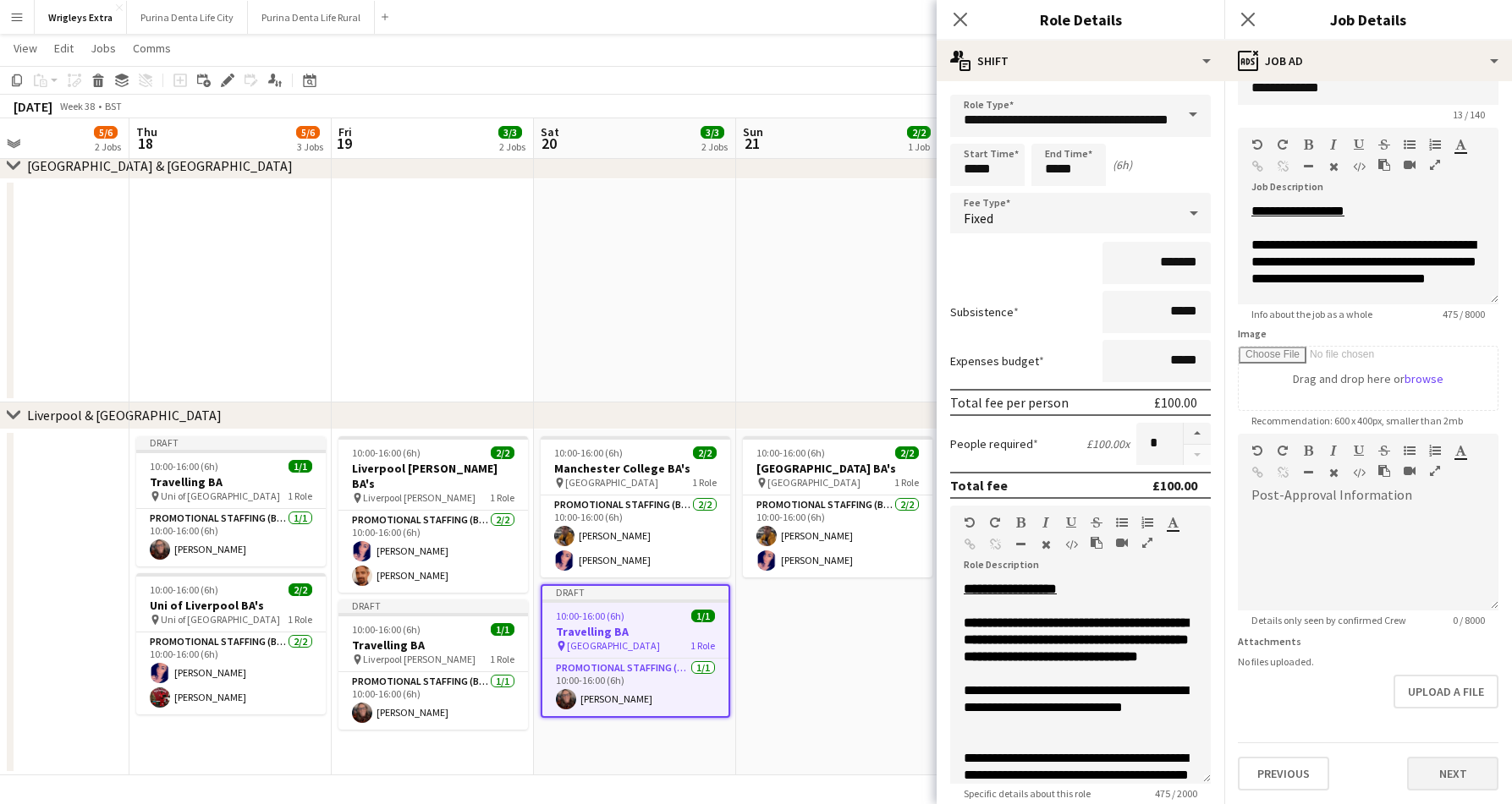
scroll to position [33, 0]
click at [1454, 769] on button "Next" at bounding box center [1452, 773] width 91 height 34
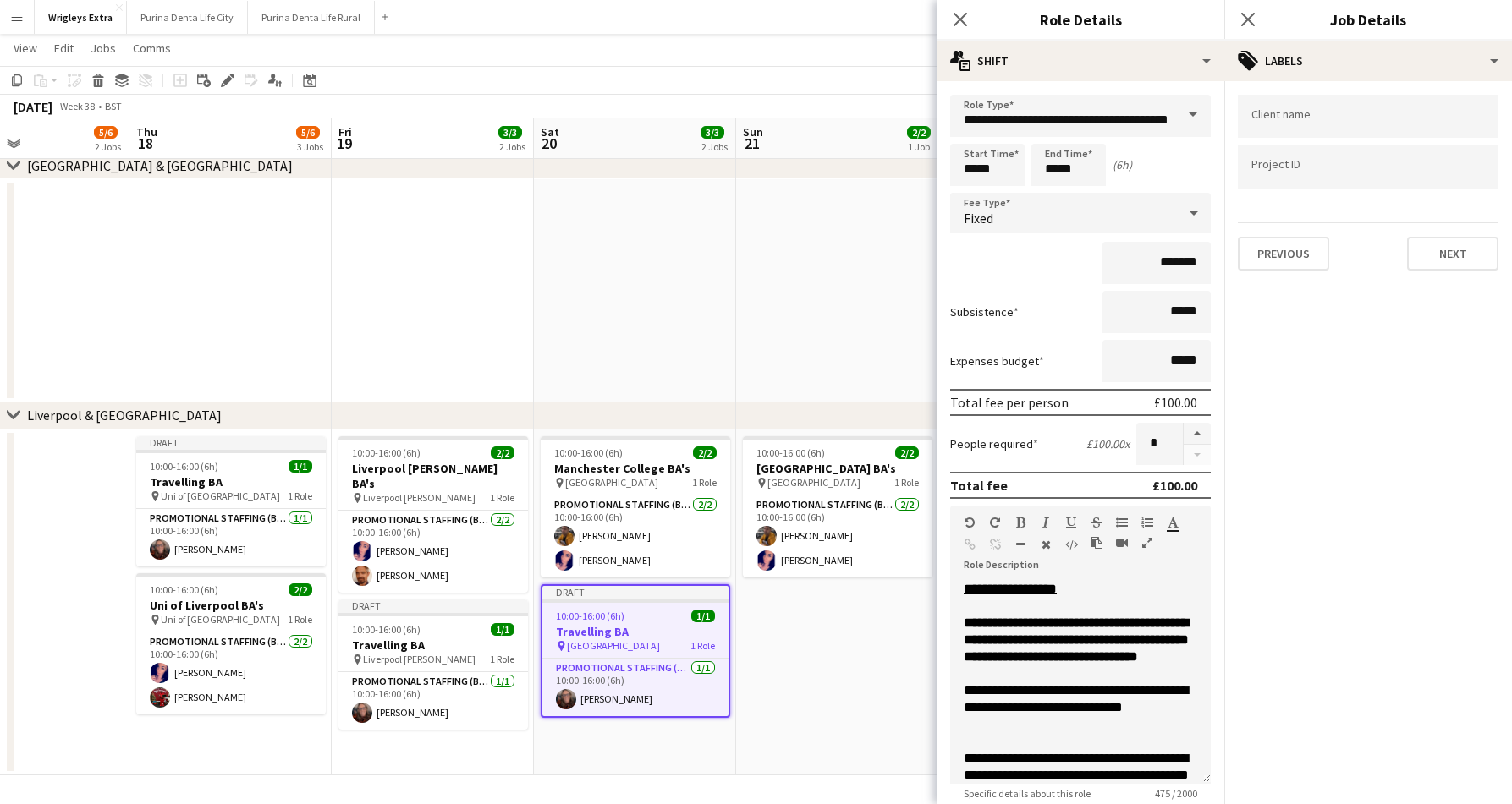
scroll to position [0, 0]
click at [1433, 248] on button "Next" at bounding box center [1452, 253] width 91 height 34
click at [1454, 184] on button "Next" at bounding box center [1452, 174] width 91 height 34
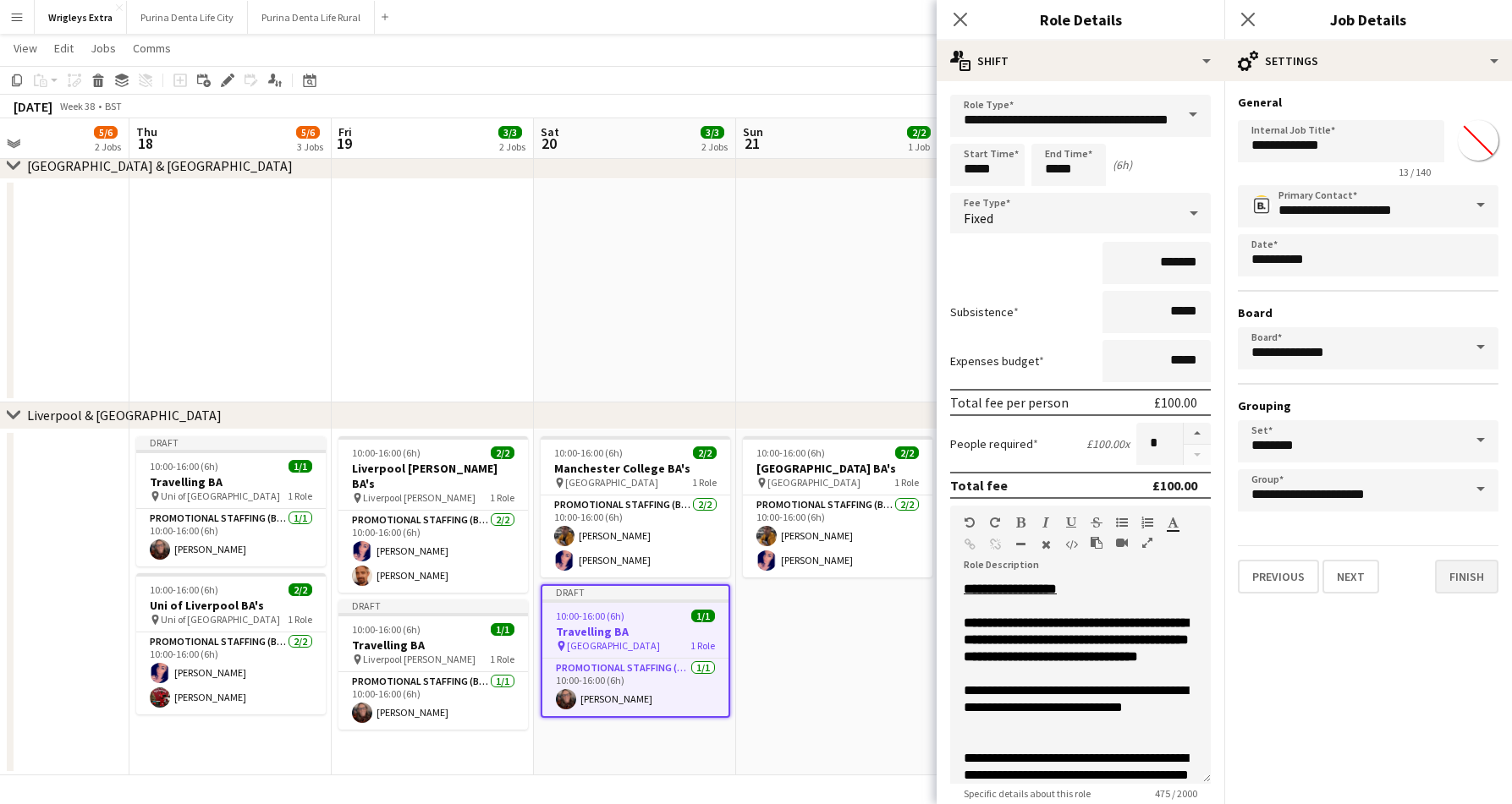
click at [1455, 590] on button "Finish" at bounding box center [1466, 576] width 63 height 34
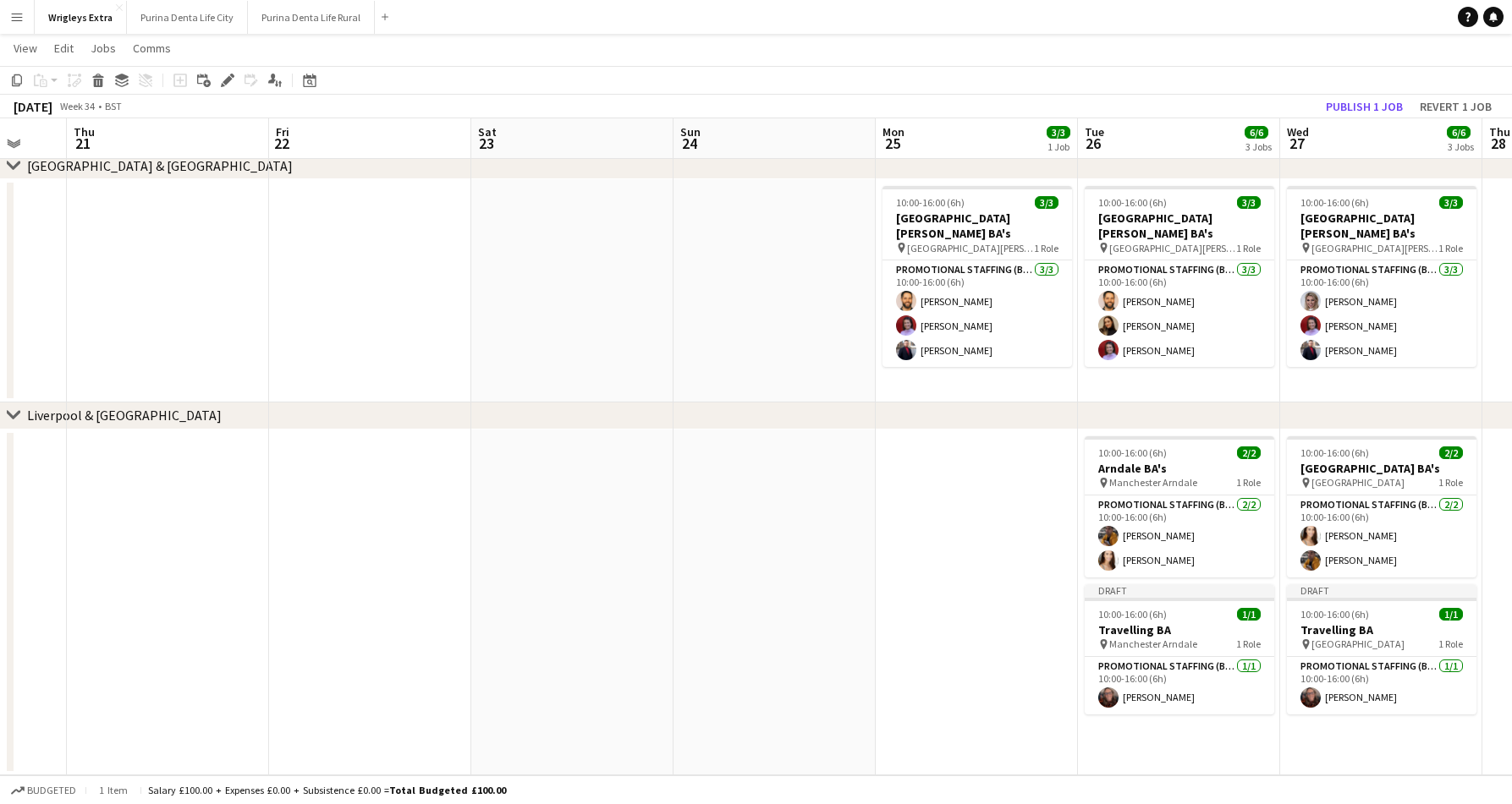
scroll to position [0, 742]
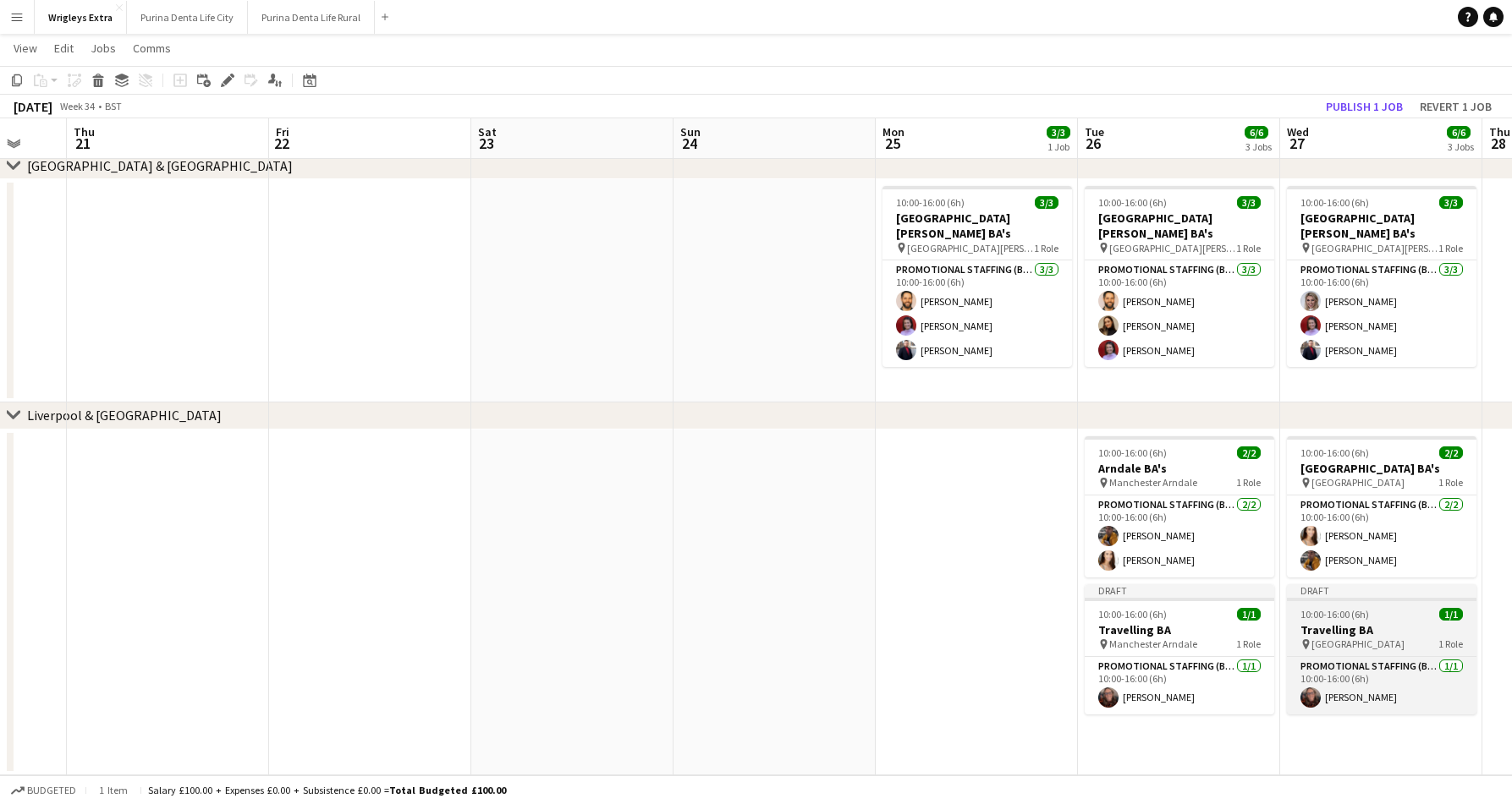
click at [1353, 624] on h3 "Travelling BA" at bounding box center [1382, 630] width 190 height 15
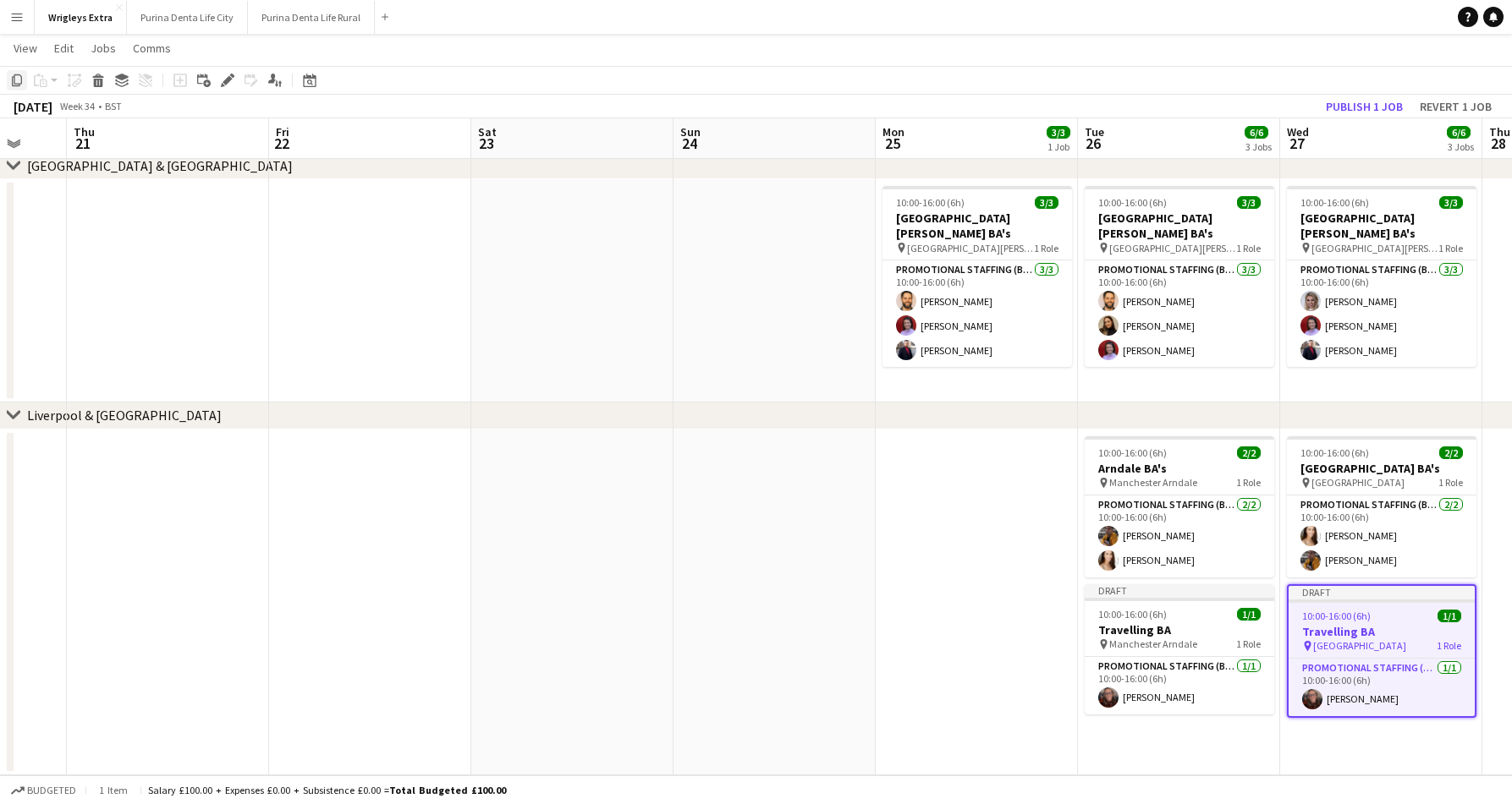
click at [8, 79] on div "Copy" at bounding box center [16, 80] width 20 height 20
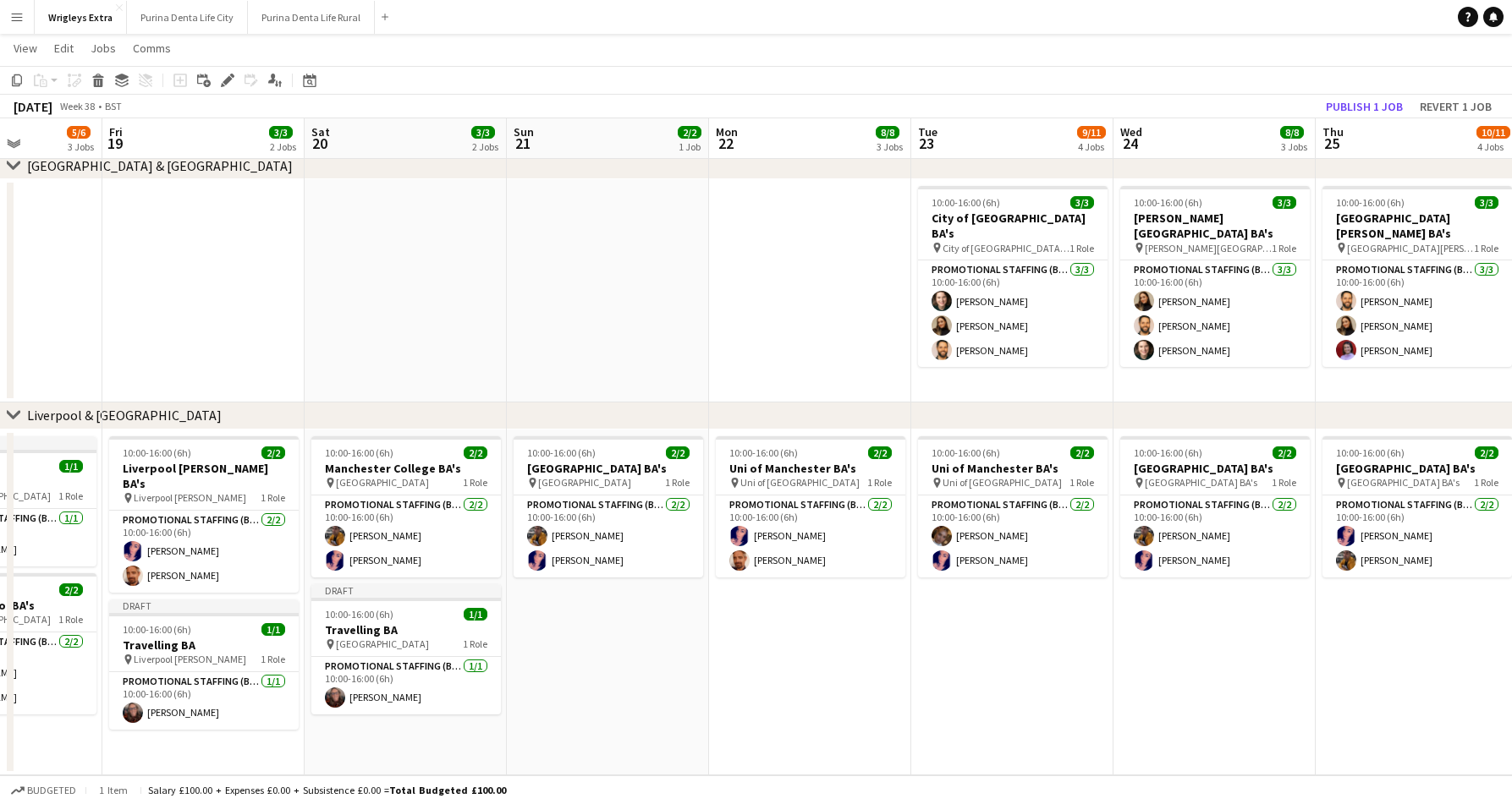
scroll to position [0, 492]
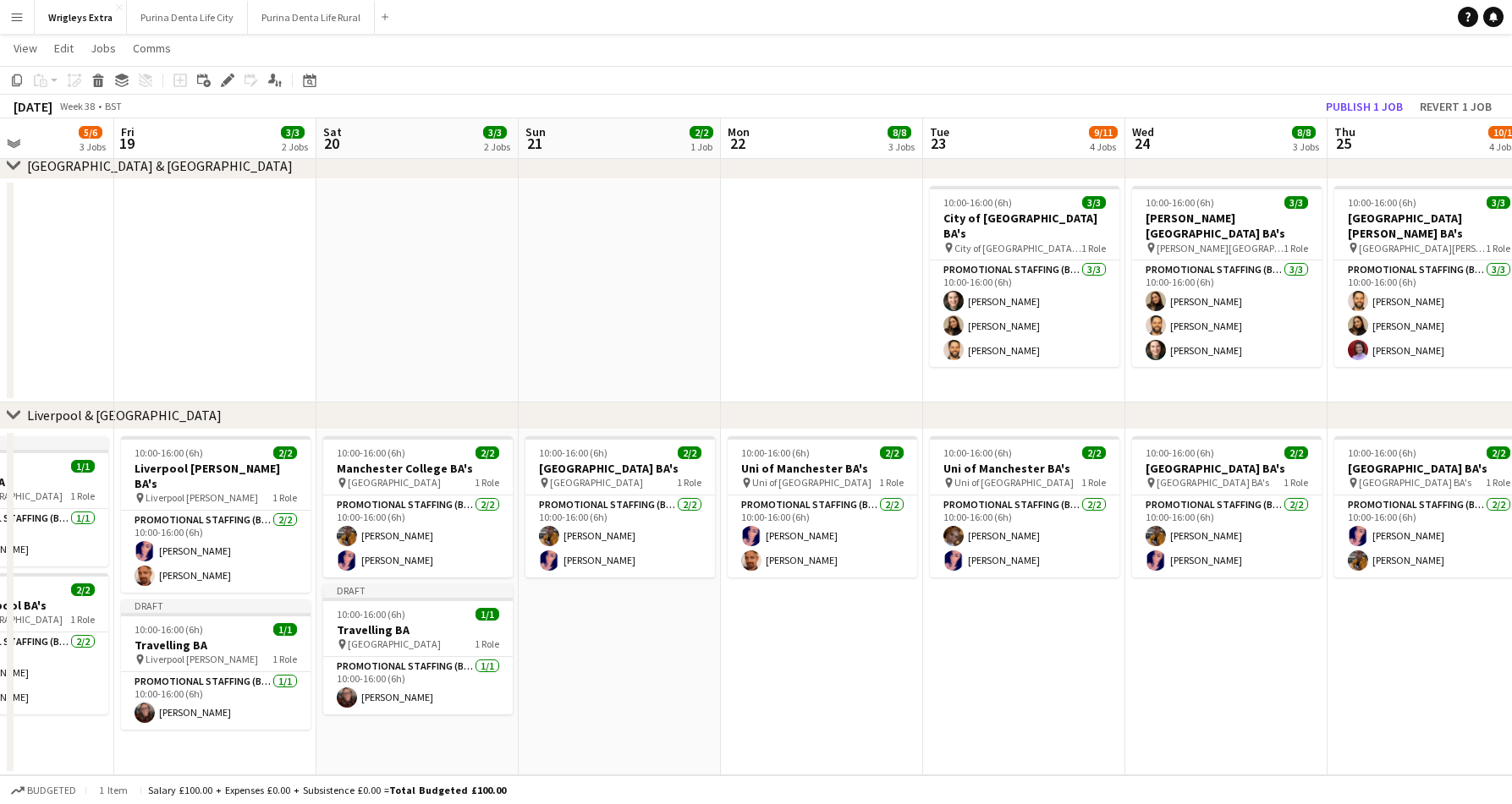
click at [609, 620] on app-date-cell "10:00-16:00 (6h) 2/2 Liverpool Bold Street BA's pin Liverpool Bold Street 1 Rol…" at bounding box center [619, 602] width 202 height 346
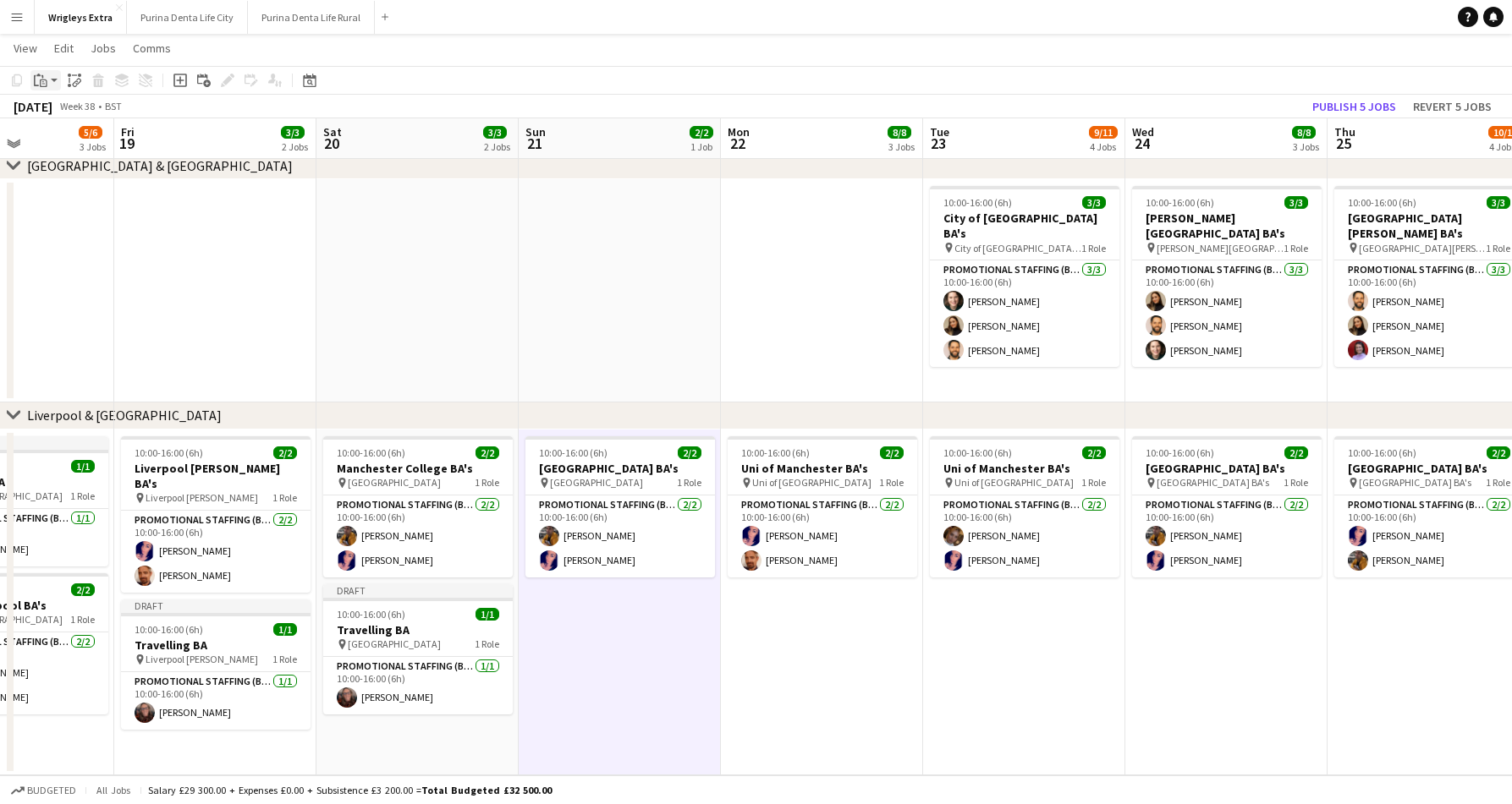
click at [52, 70] on app-action-btn "Paste" at bounding box center [46, 80] width 31 height 20
click at [61, 111] on link "Paste Command V" at bounding box center [111, 112] width 133 height 15
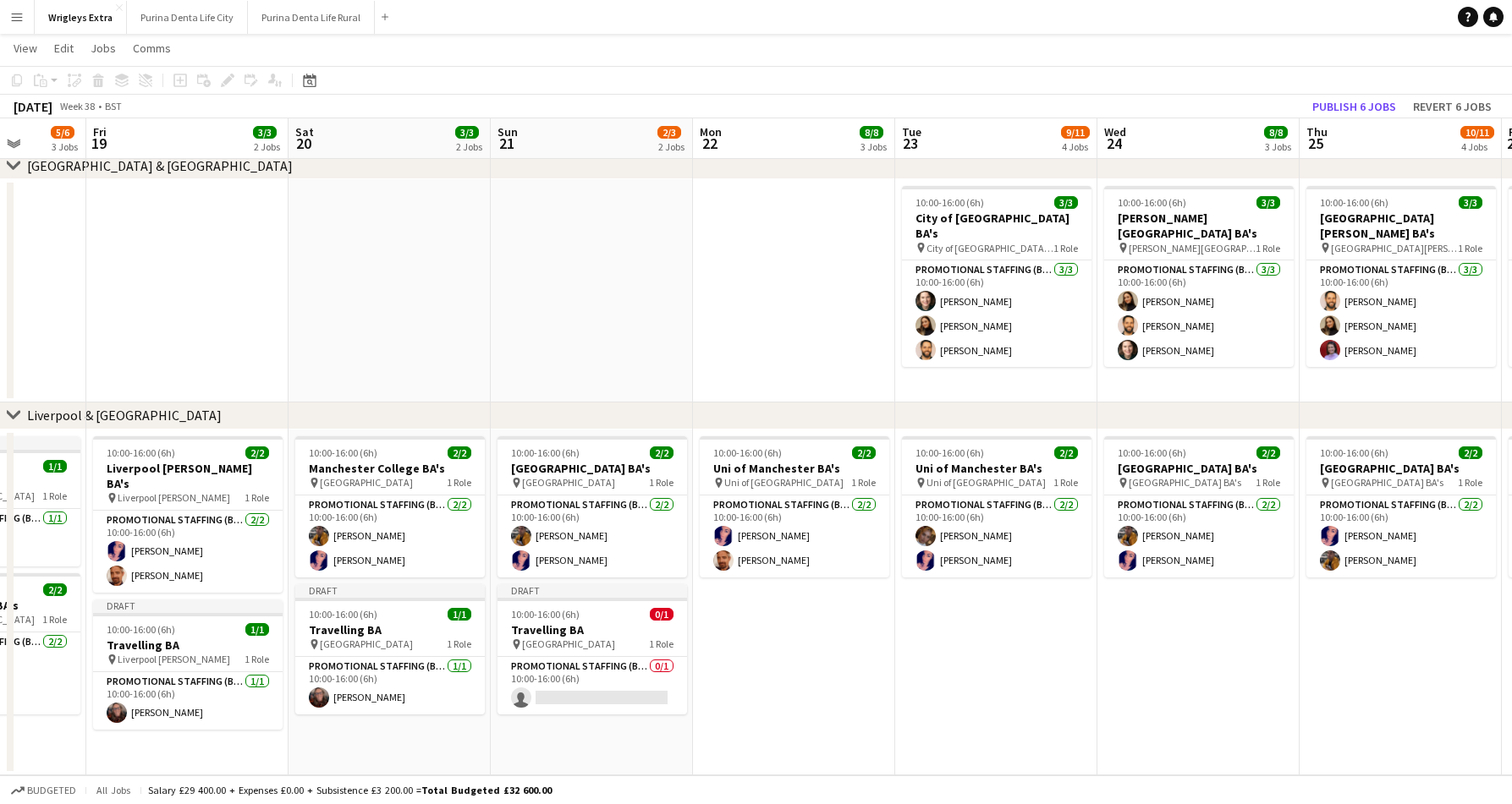
scroll to position [0, 523]
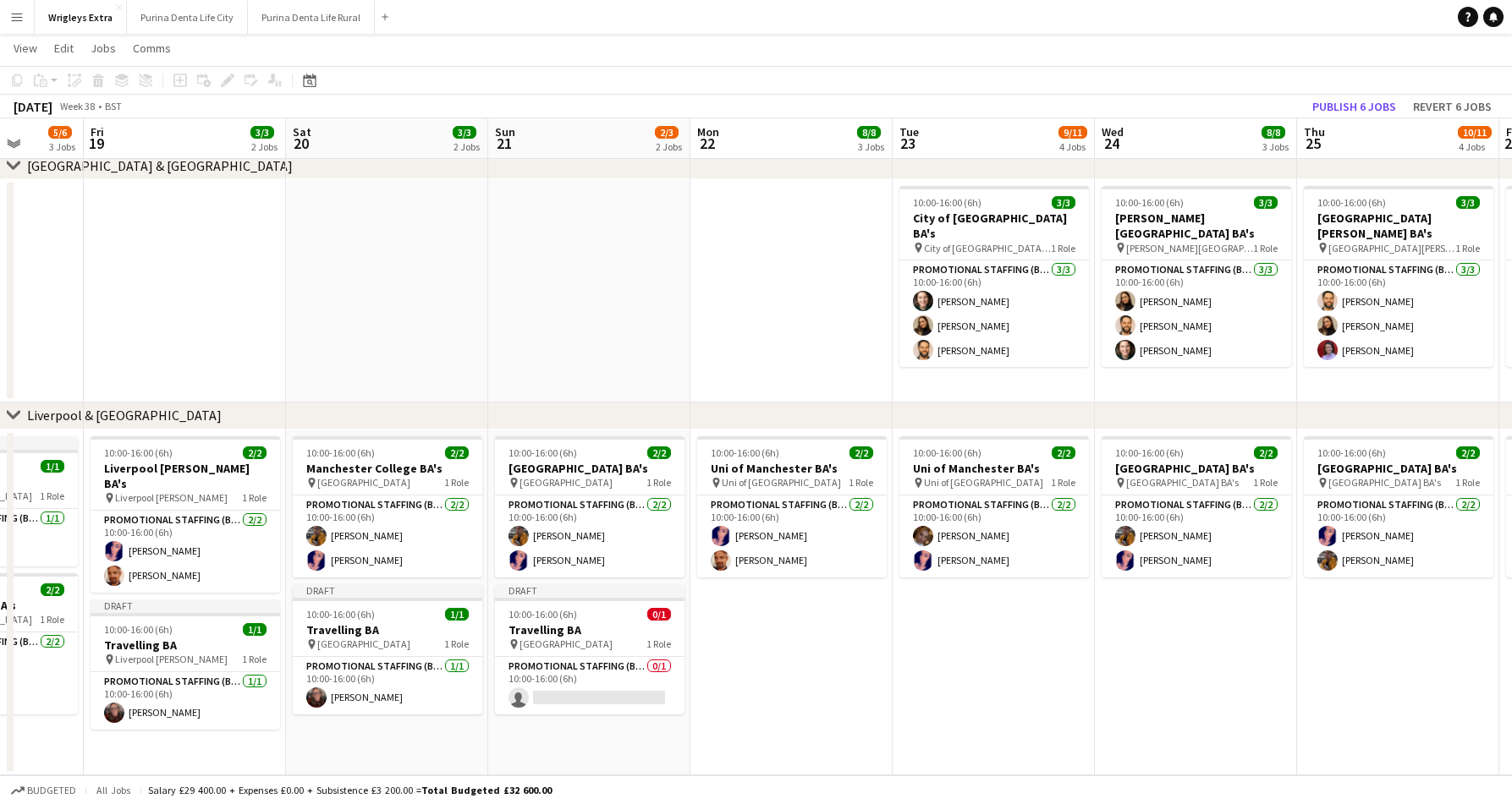
click at [645, 716] on app-date-cell "10:00-16:00 (6h) 2/2 Liverpool Bold Street BA's pin Liverpool Bold Street 1 Rol…" at bounding box center [589, 602] width 202 height 346
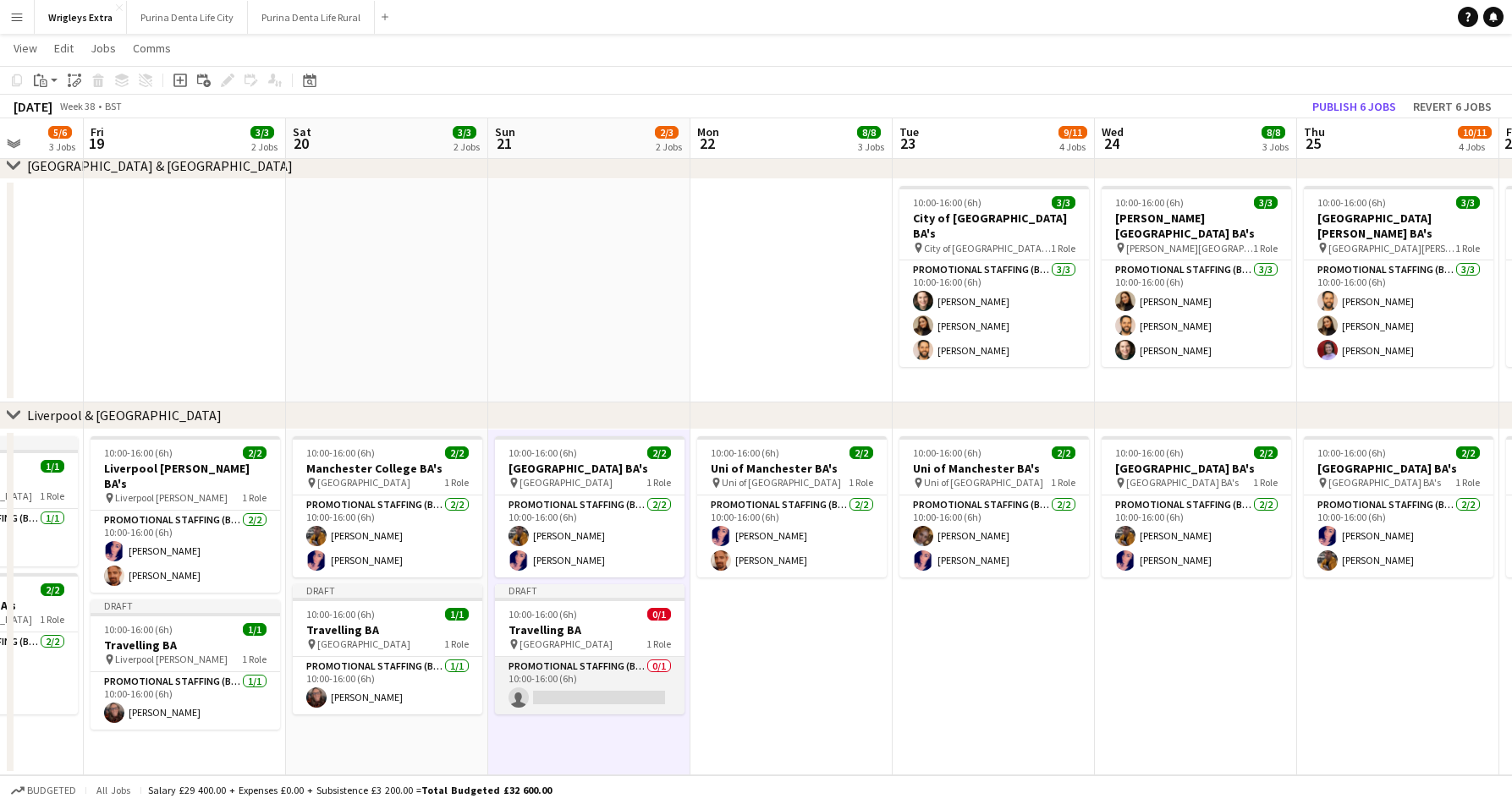
click at [629, 682] on app-card-role "Promotional Staffing (Brand Ambassadors) 0/1 10:00-16:00 (6h) single-neutral-ac…" at bounding box center [590, 686] width 190 height 57
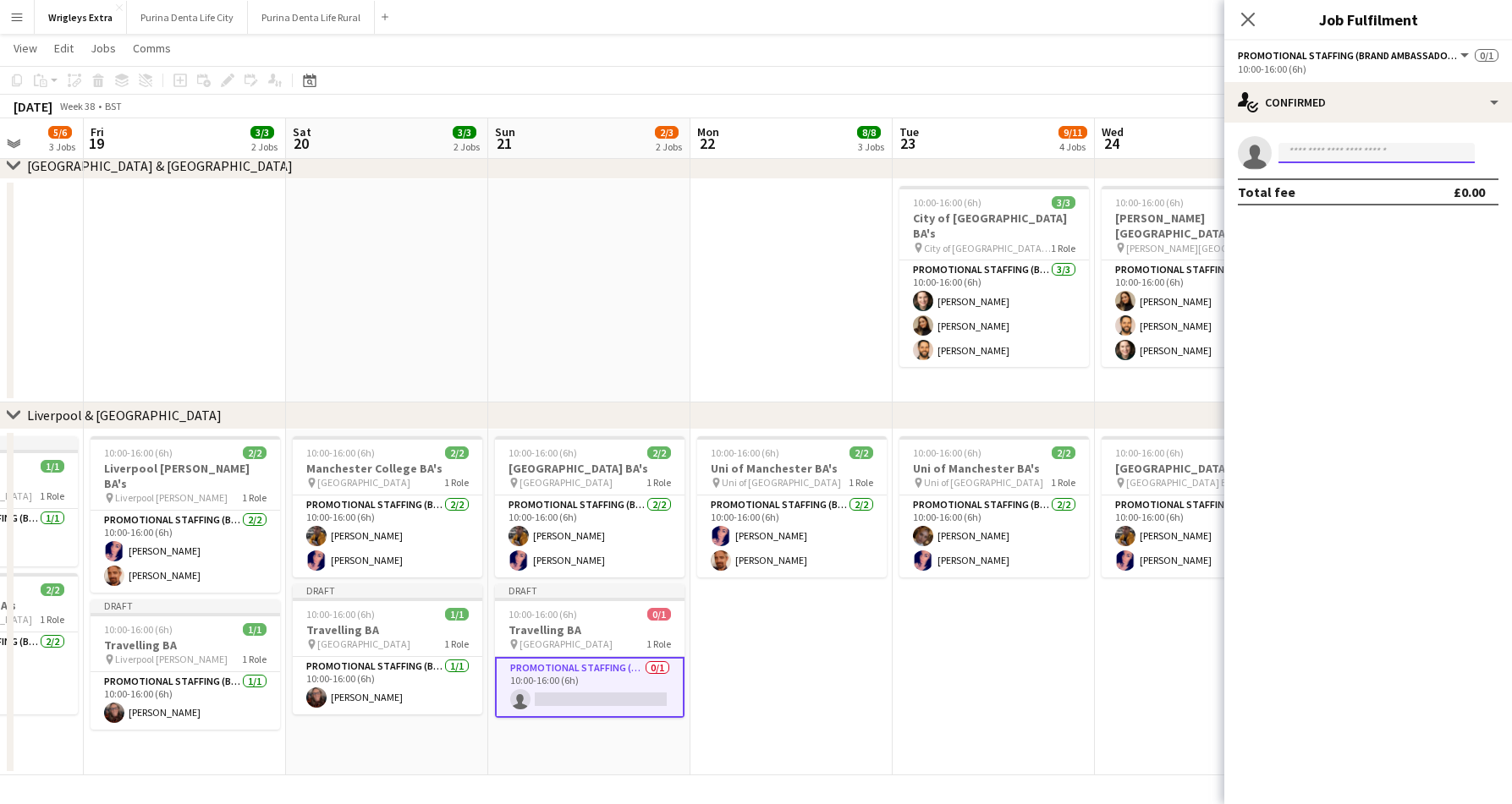
click at [1318, 162] on input at bounding box center [1376, 152] width 197 height 20
type input "*****"
click at [1333, 182] on span "[PERSON_NAME]" at bounding box center [1339, 176] width 97 height 14
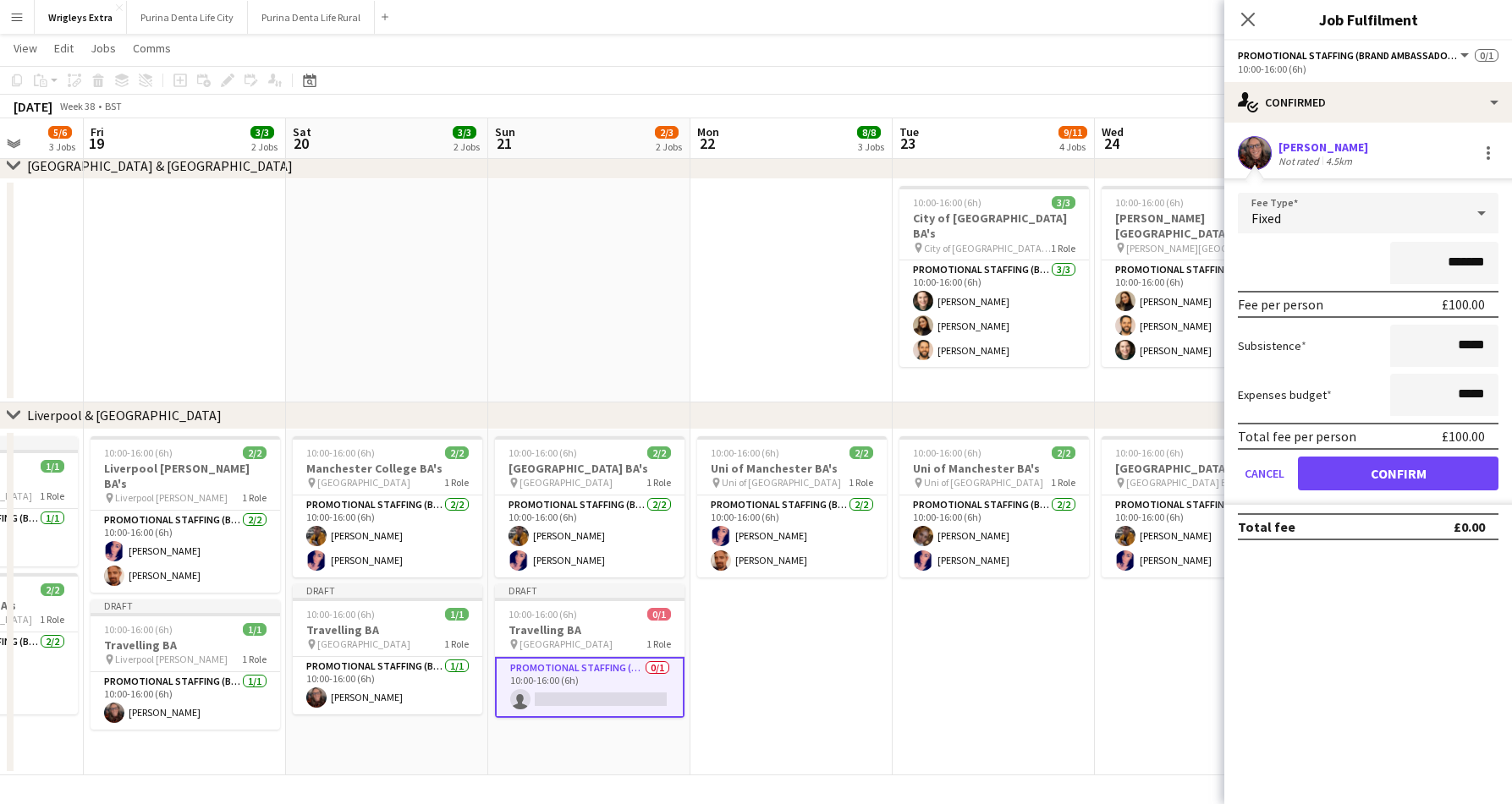
click at [1371, 477] on button "Confirm" at bounding box center [1397, 472] width 200 height 34
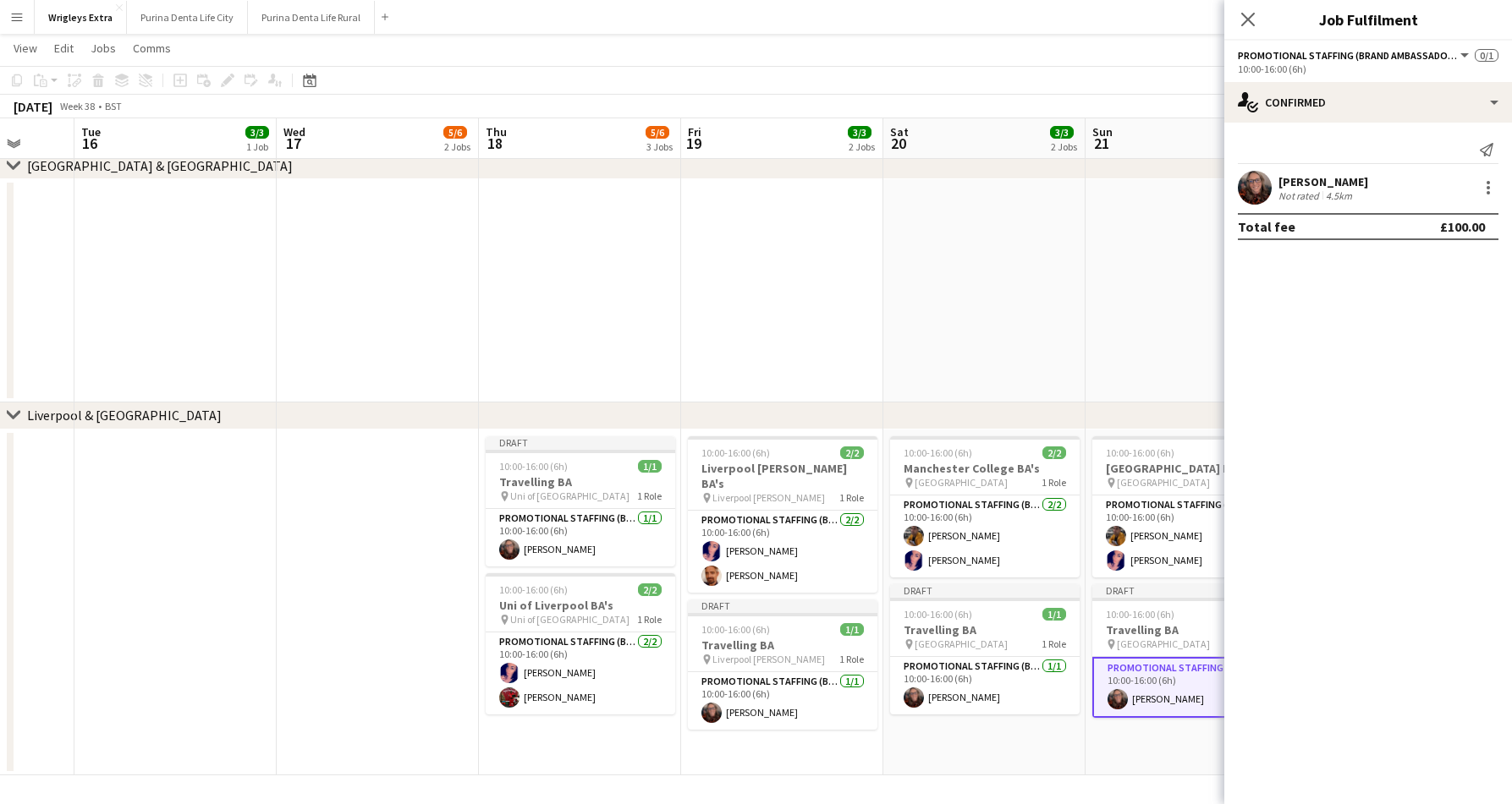
scroll to position [0, 523]
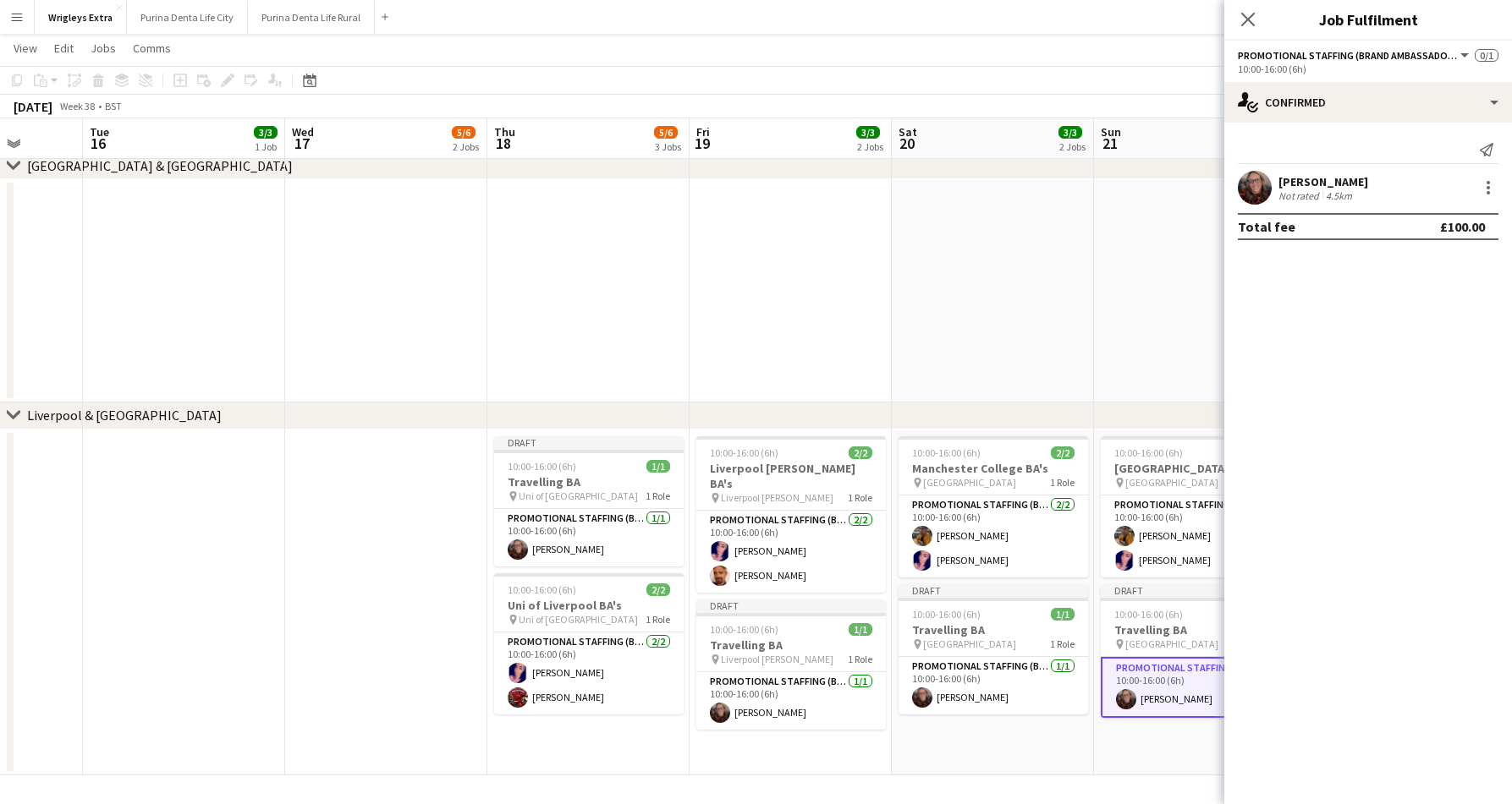
click at [597, 299] on app-date-cell at bounding box center [588, 290] width 202 height 223
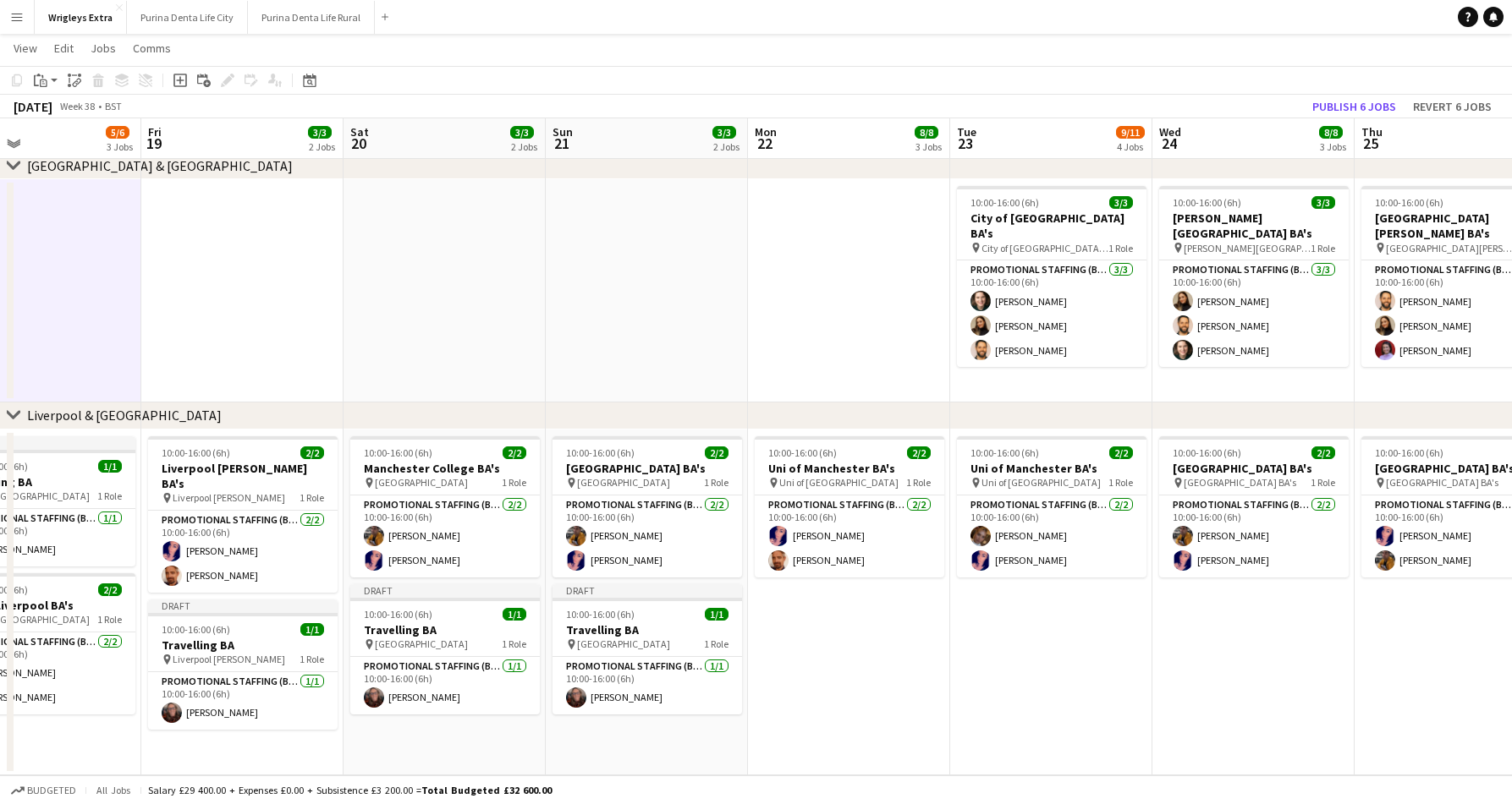
scroll to position [0, 506]
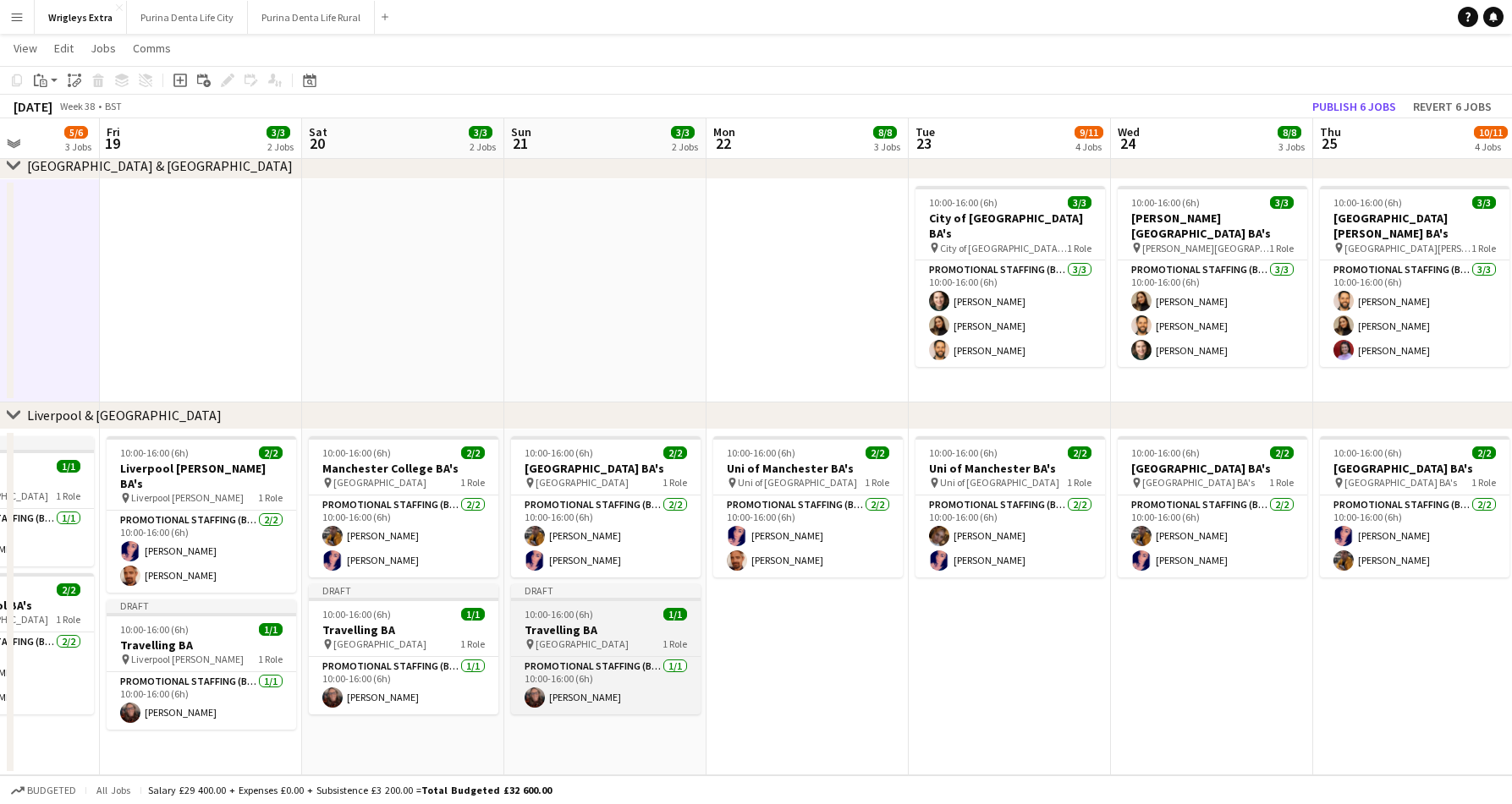
click at [573, 605] on app-job-card "Draft 10:00-16:00 (6h) 1/1 Travelling BA pin Liverpool Bold Street 1 Role Promo…" at bounding box center [606, 650] width 190 height 130
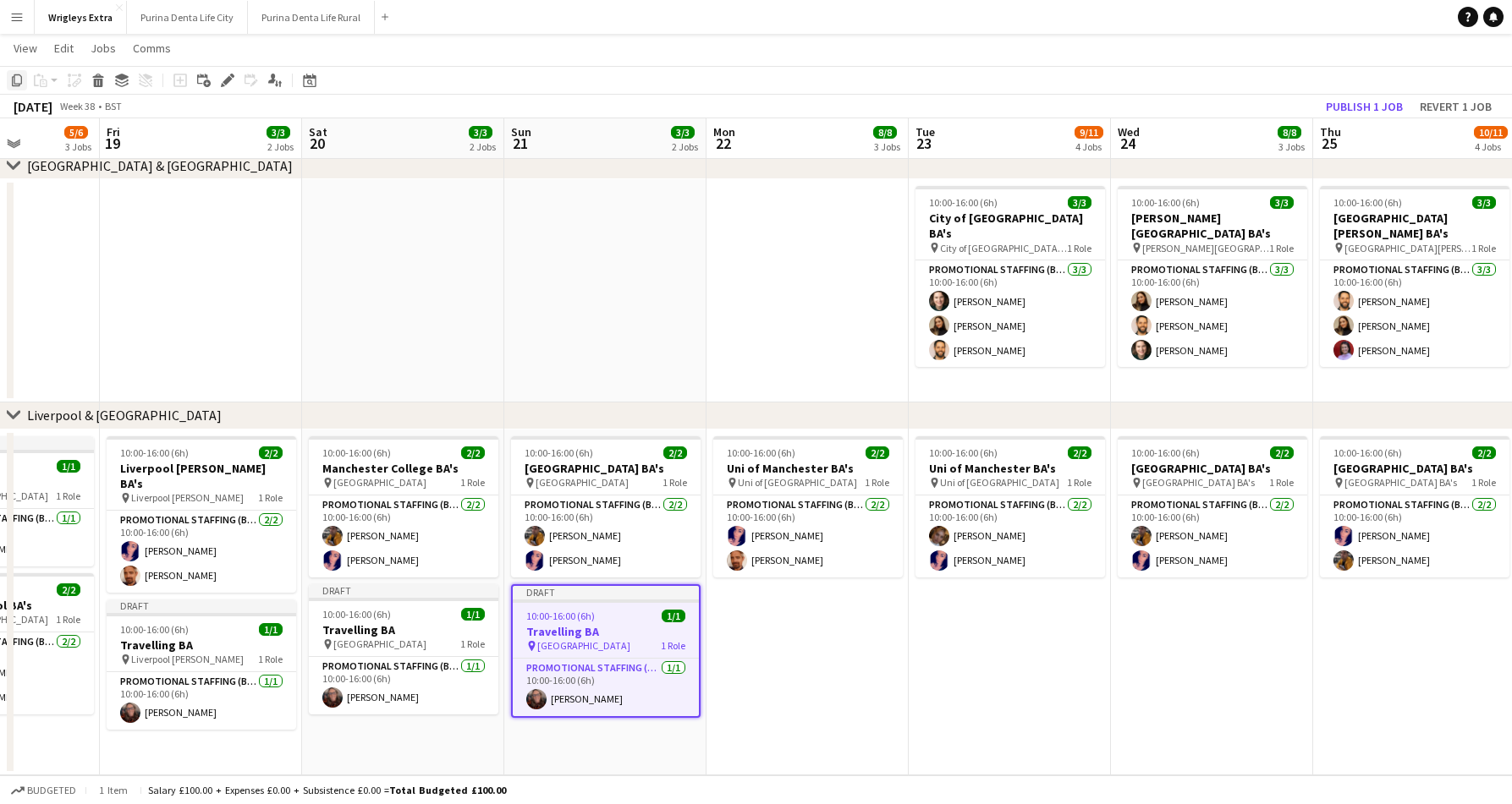
click at [11, 82] on icon "Copy" at bounding box center [17, 80] width 13 height 13
click at [826, 629] on app-date-cell "10:00-16:00 (6h) 2/2 Uni of Manchester BA's pin Uni of Manchester 1 Role Promot…" at bounding box center [807, 602] width 202 height 346
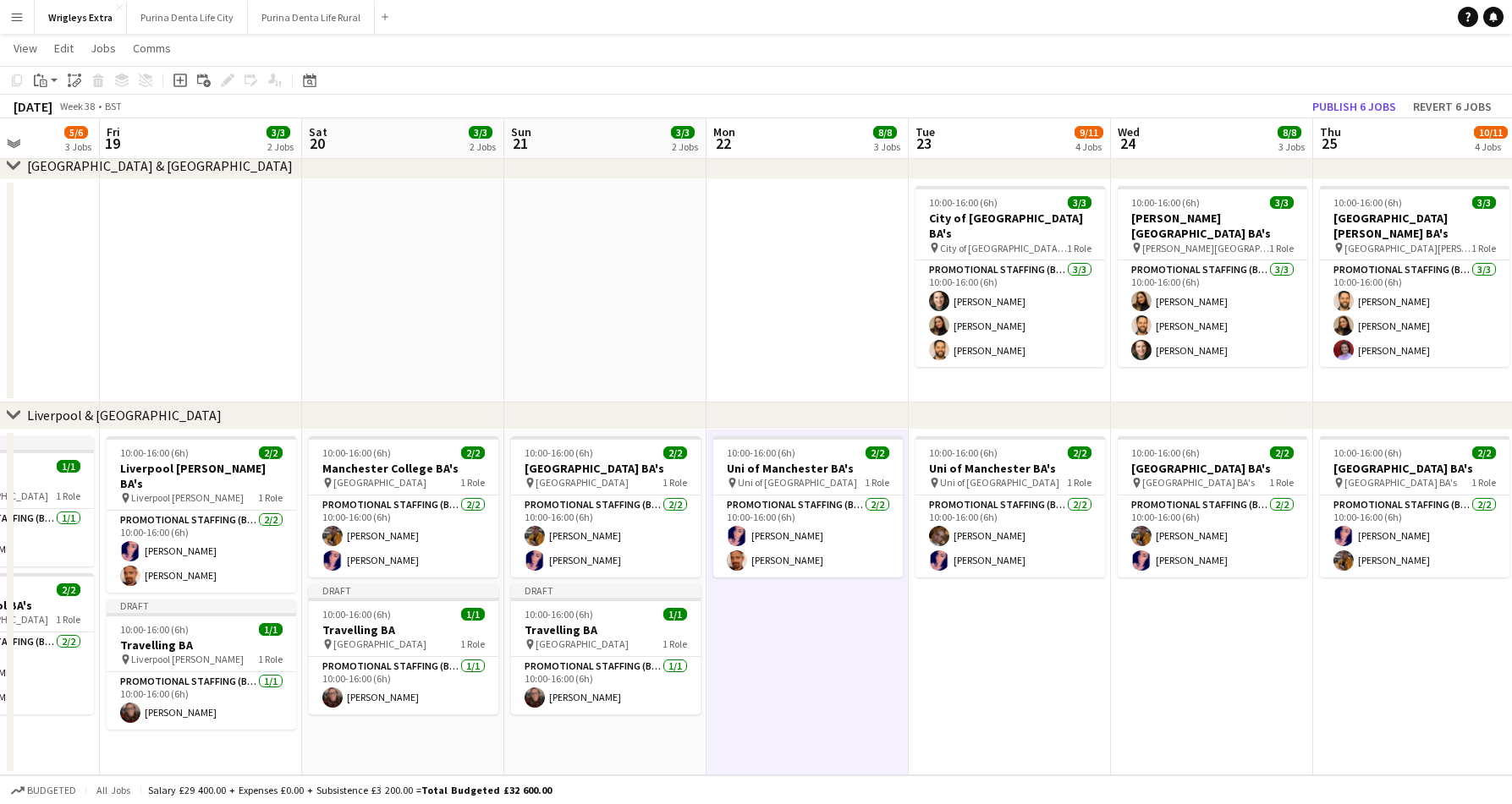
scroll to position [0, 507]
click at [46, 78] on icon "Paste" at bounding box center [40, 80] width 13 height 13
click at [69, 116] on link "Paste Command V" at bounding box center [111, 112] width 133 height 15
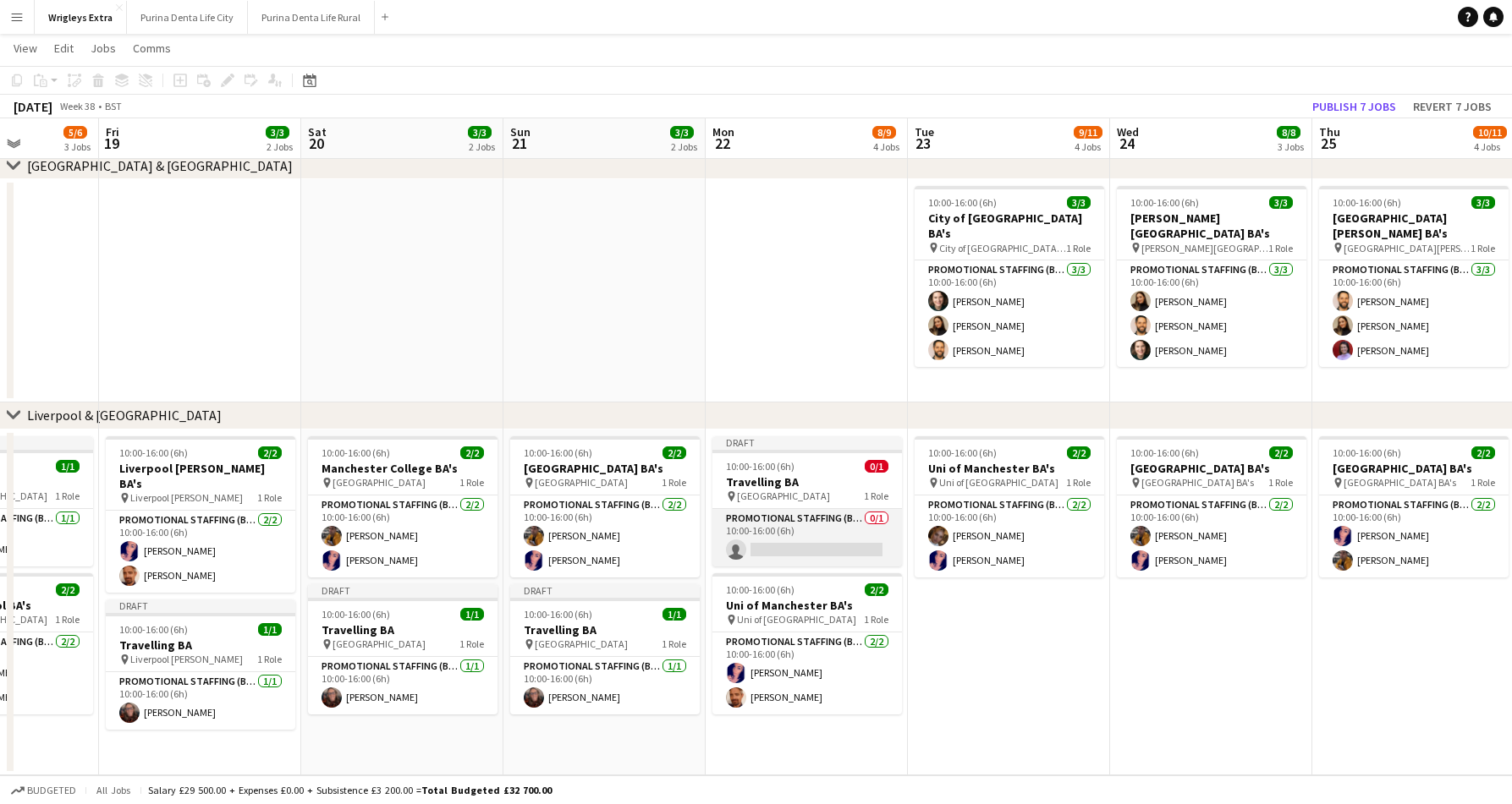
click at [795, 543] on app-card-role "Promotional Staffing (Brand Ambassadors) 0/1 10:00-16:00 (6h) single-neutral-ac…" at bounding box center [807, 538] width 190 height 57
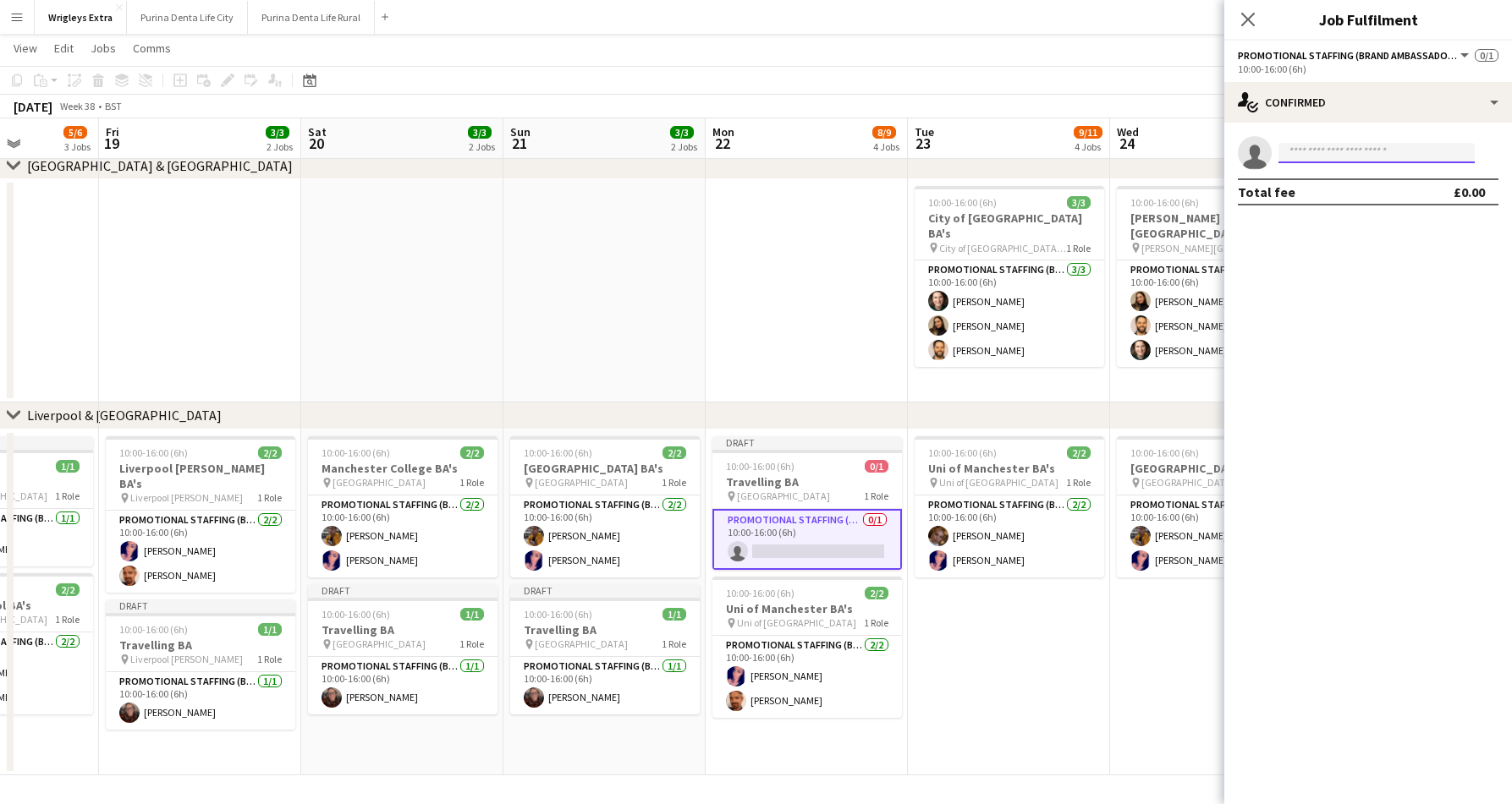
click at [1333, 159] on input at bounding box center [1376, 152] width 197 height 20
type input "*****"
click at [1338, 191] on span "karen_cooling@hotmail.com" at bounding box center [1376, 191] width 169 height 13
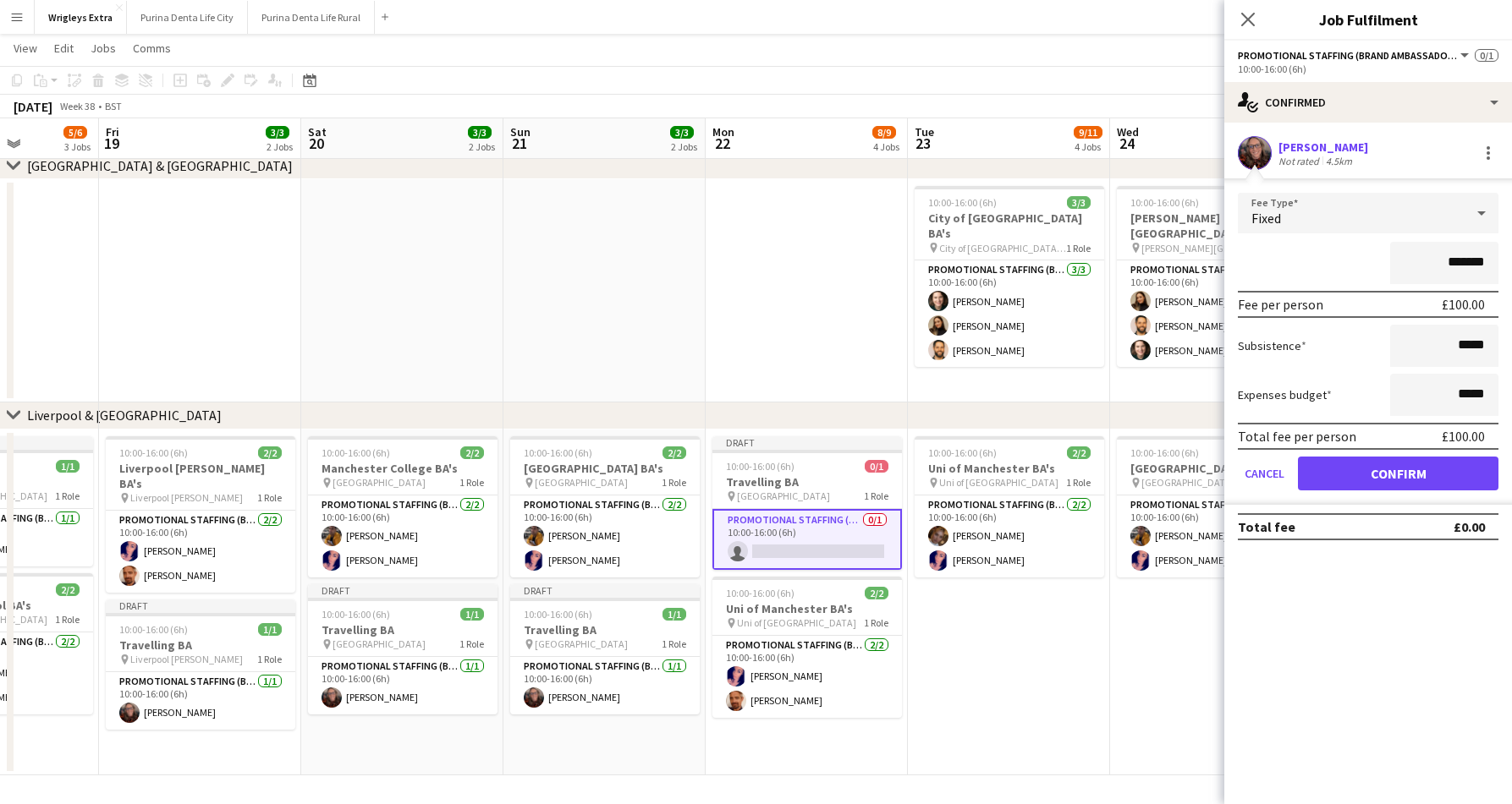
click at [1389, 481] on button "Confirm" at bounding box center [1397, 472] width 200 height 34
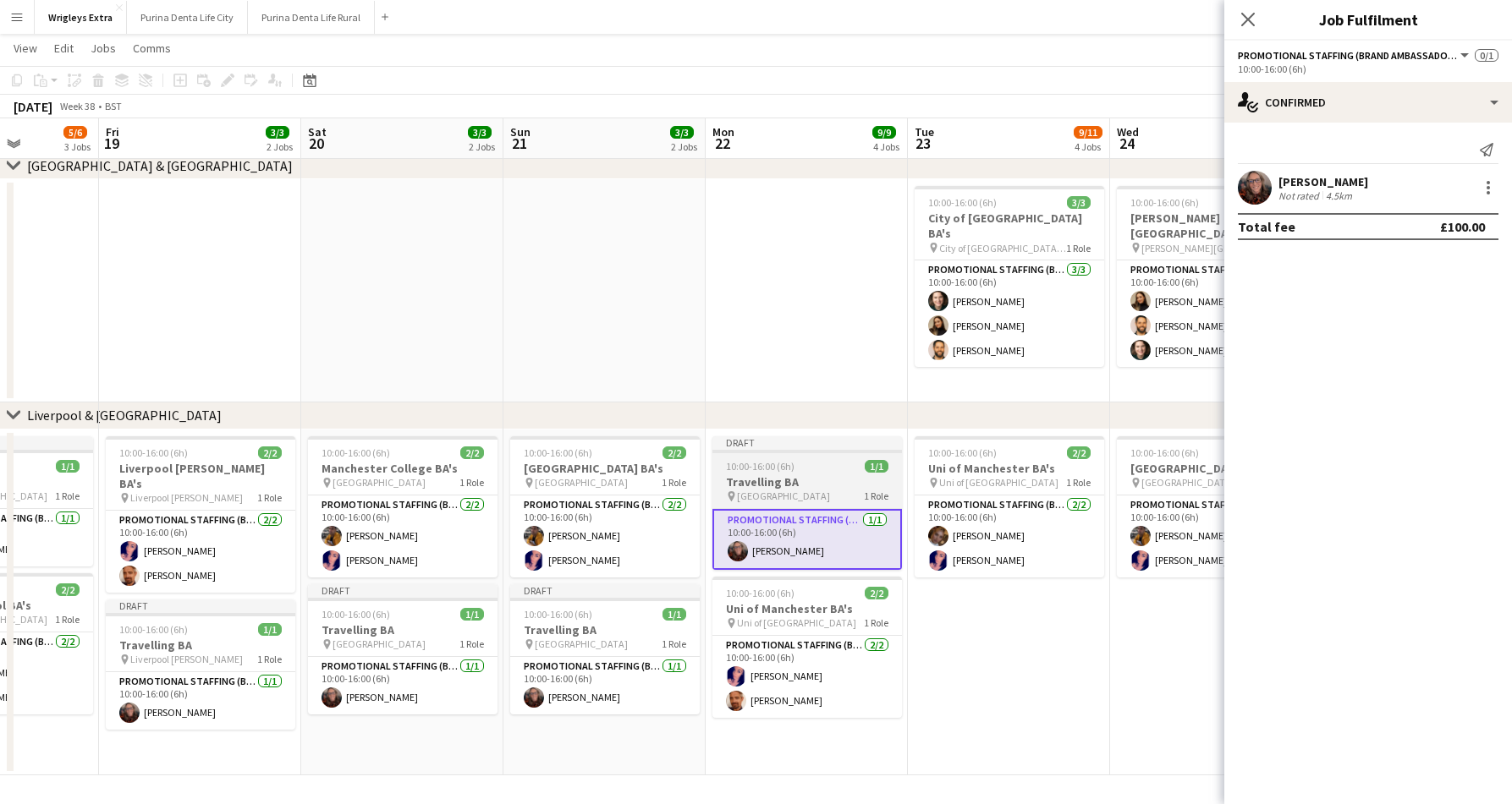
click at [786, 475] on h3 "Travelling BA" at bounding box center [807, 482] width 190 height 15
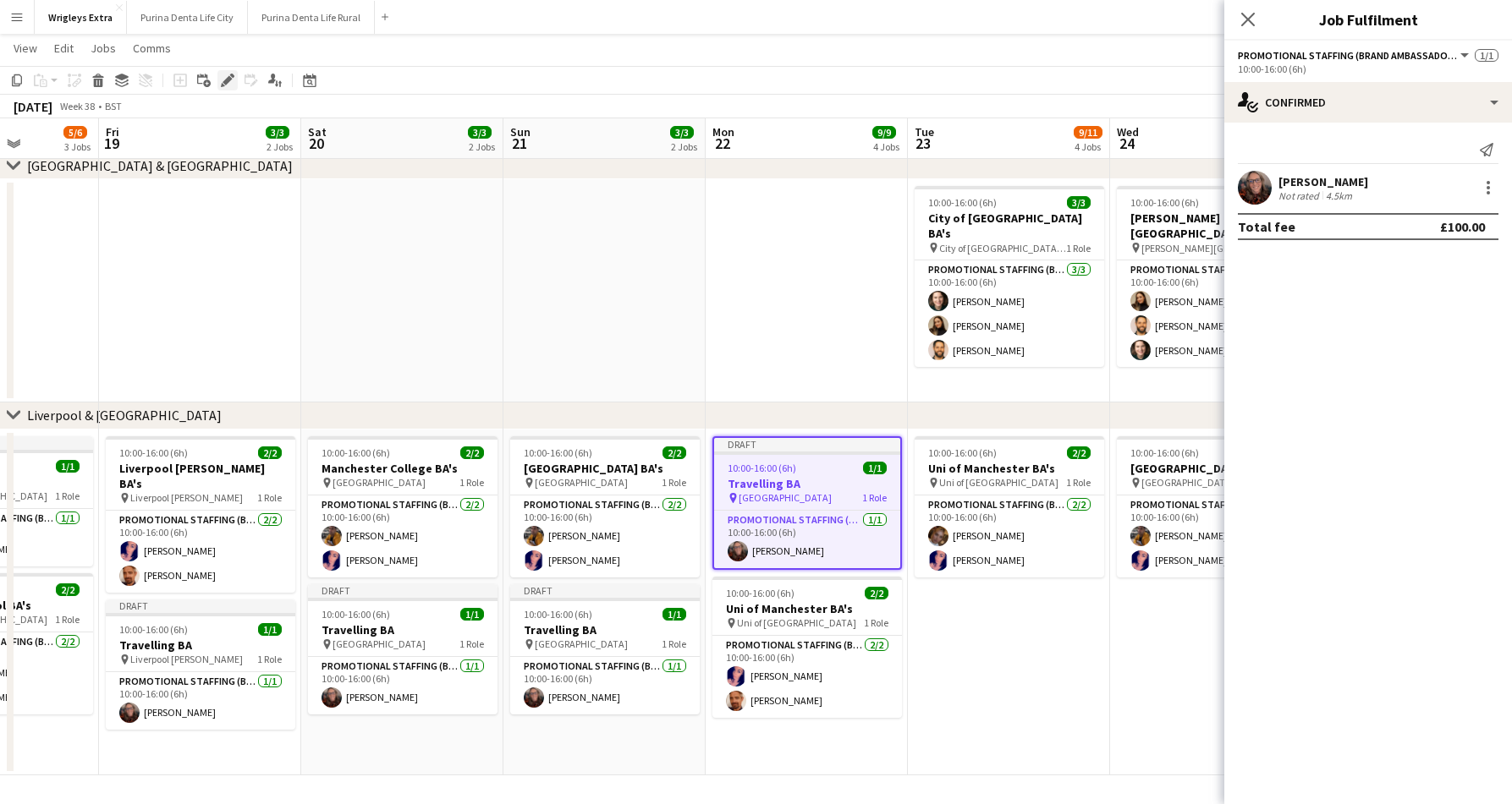
click at [221, 78] on icon "Edit" at bounding box center [227, 80] width 13 height 13
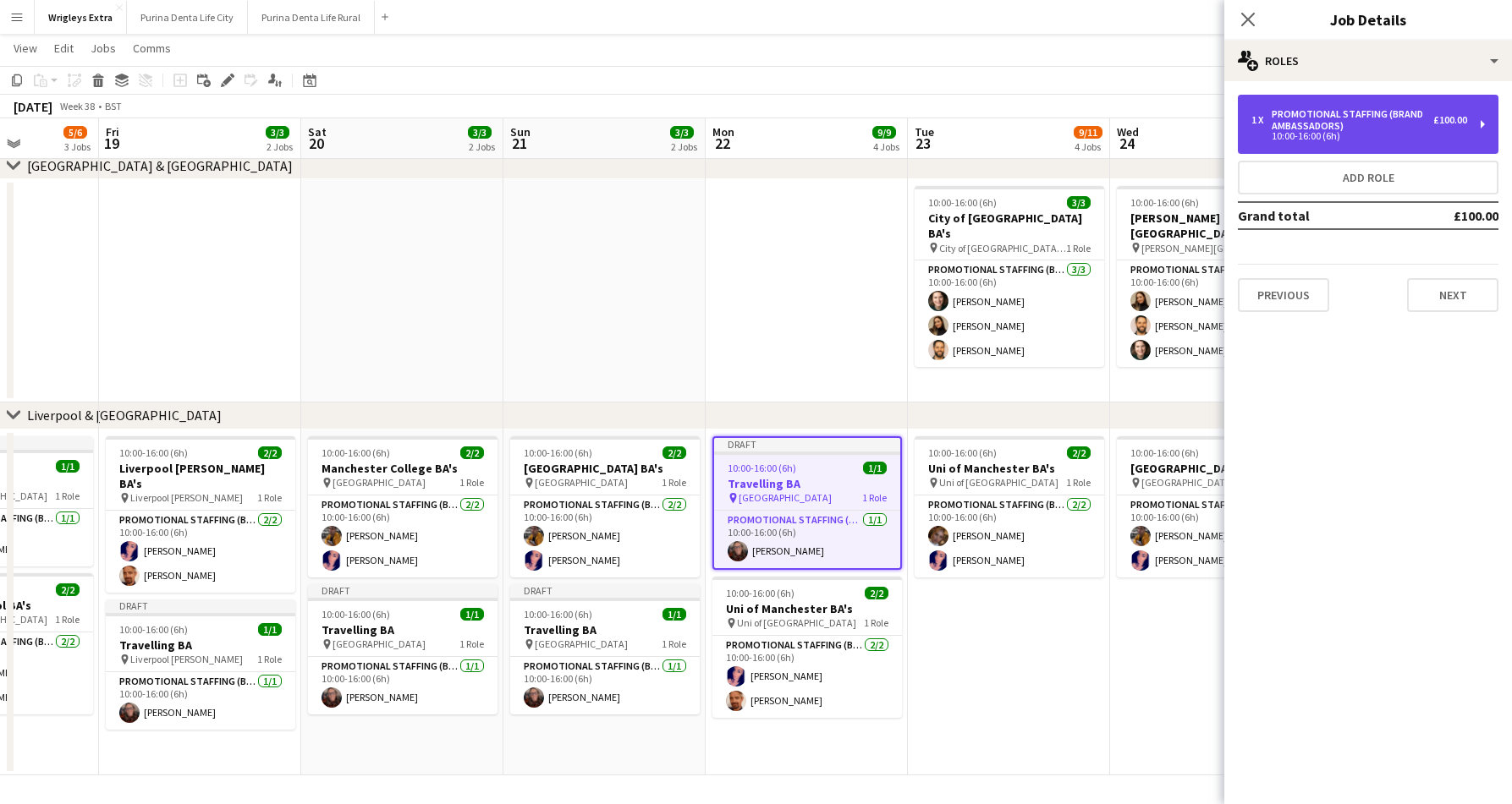
click at [1419, 136] on div "10:00-16:00 (6h)" at bounding box center [1359, 136] width 216 height 9
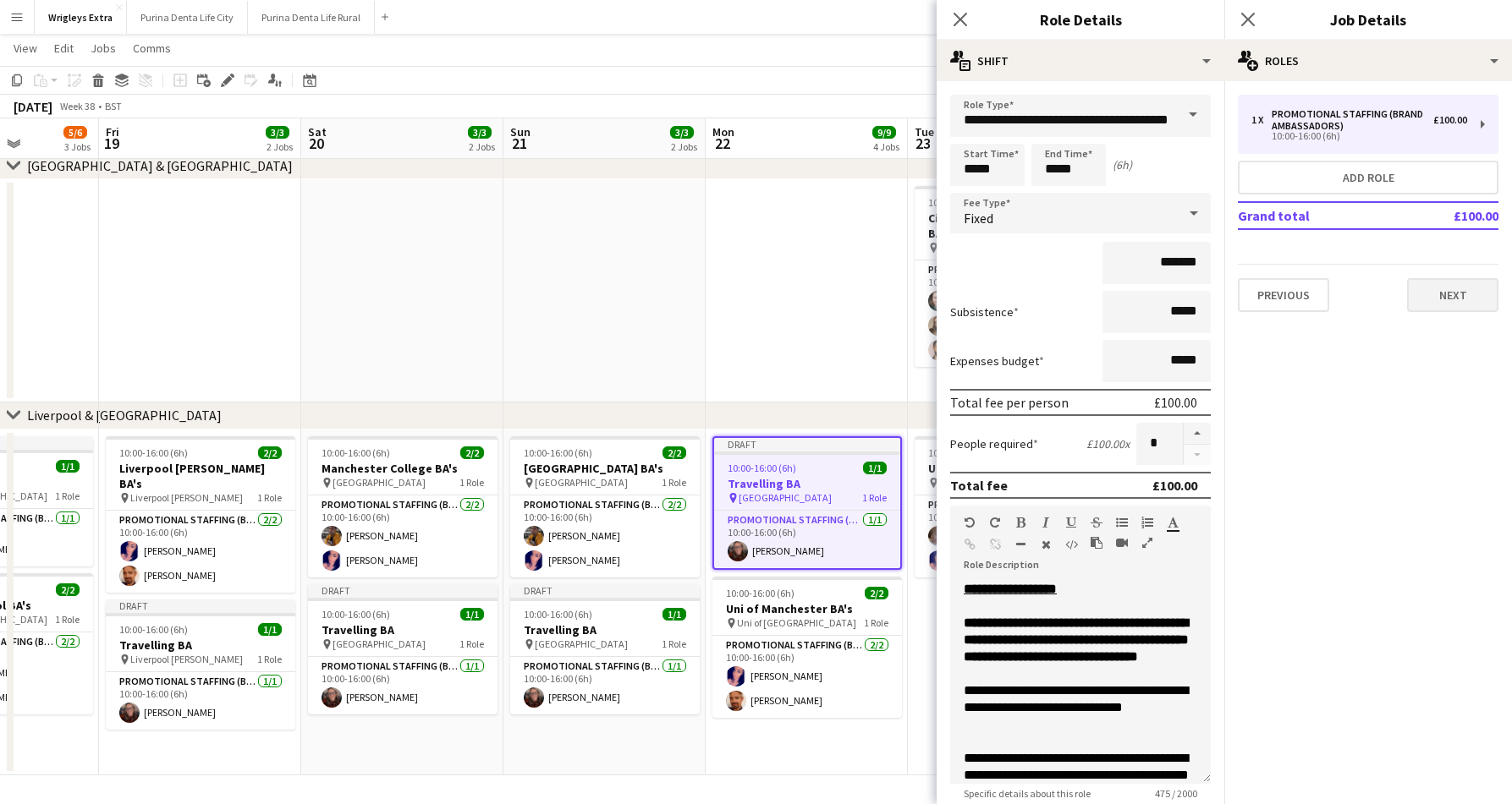
click at [1462, 307] on button "Next" at bounding box center [1452, 294] width 91 height 34
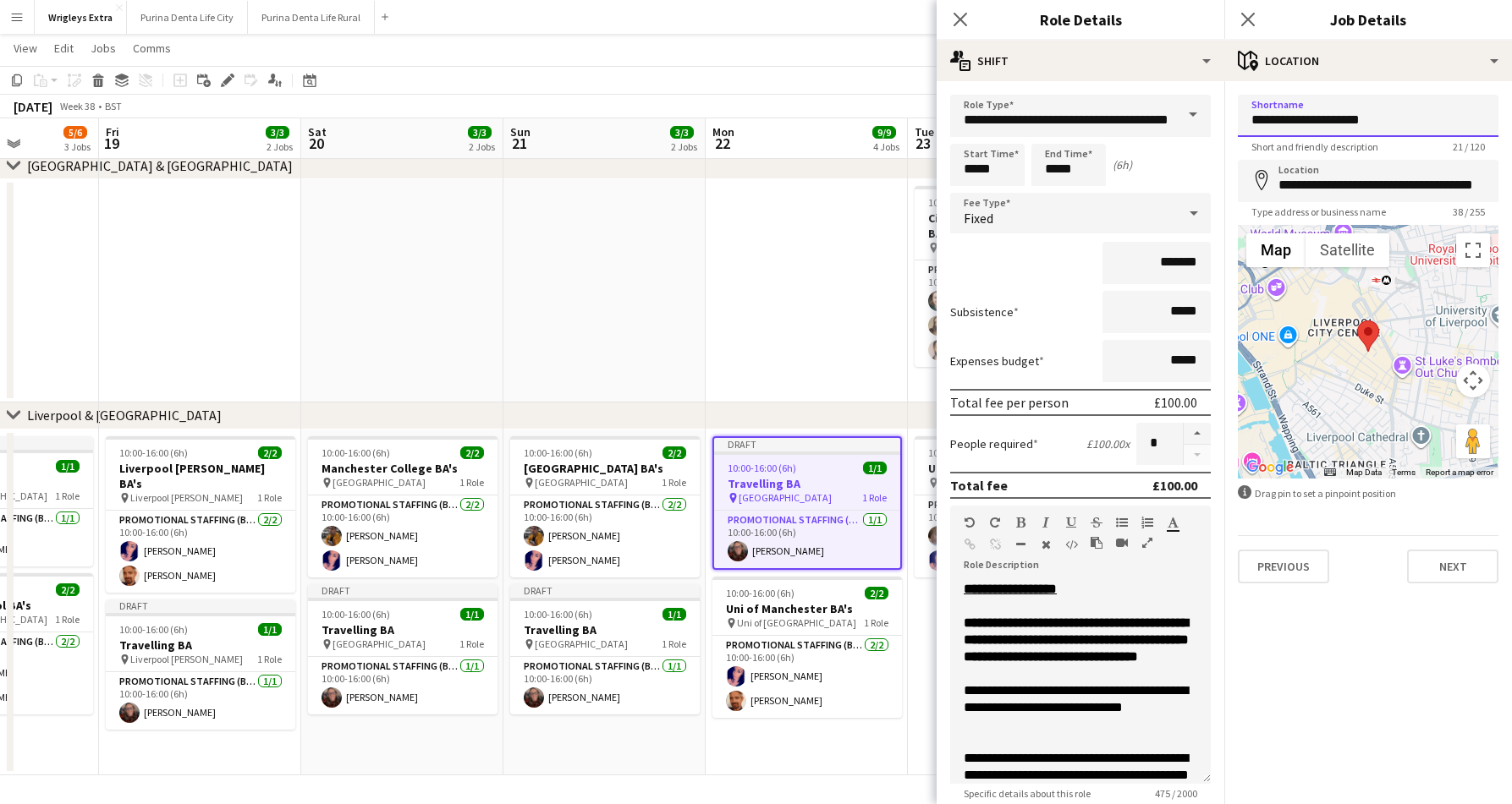
drag, startPoint x: 1405, startPoint y: 118, endPoint x: 1247, endPoint y: 121, distance: 158.0
type input "**********"
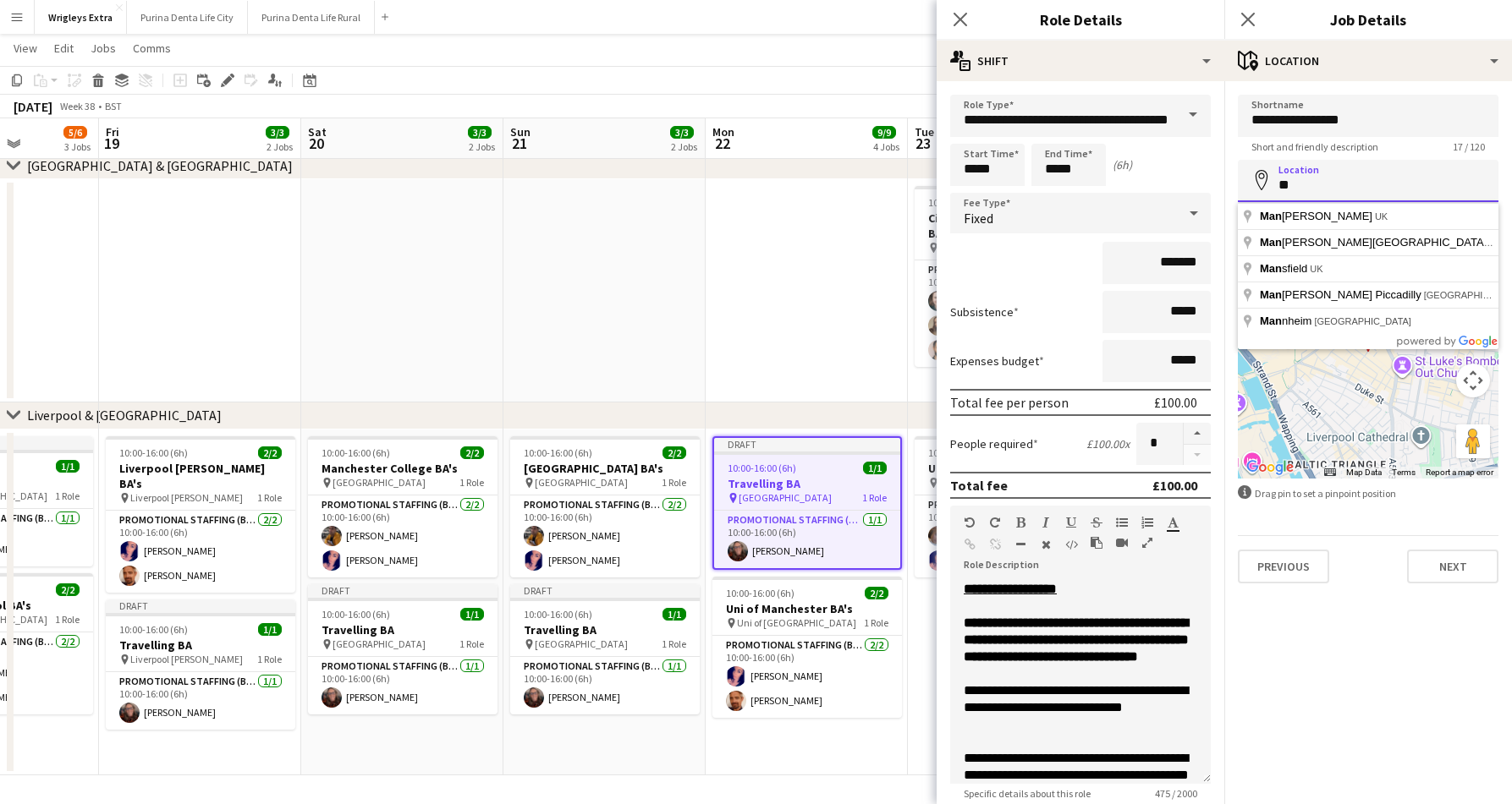
type input "*"
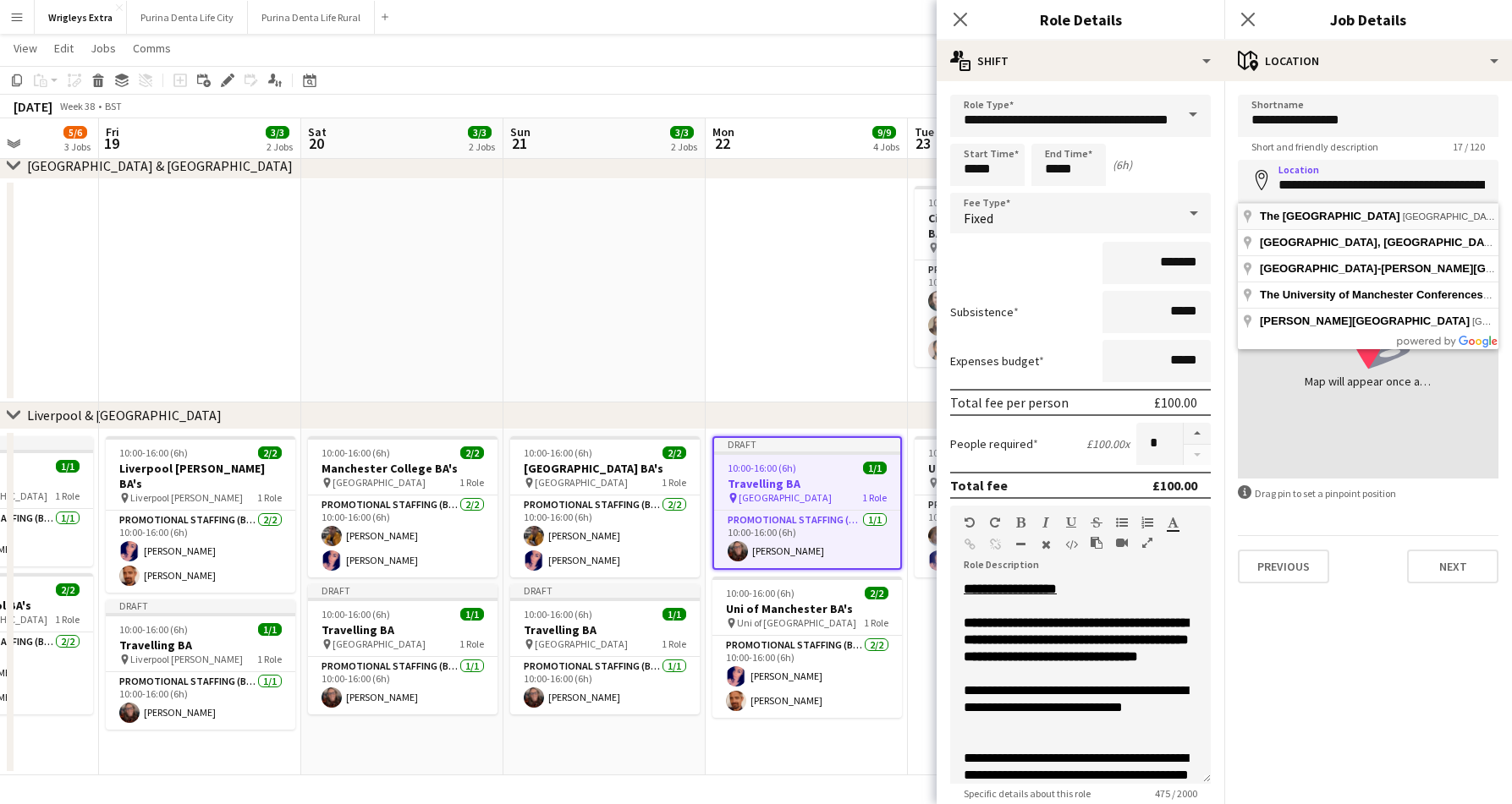
type input "**********"
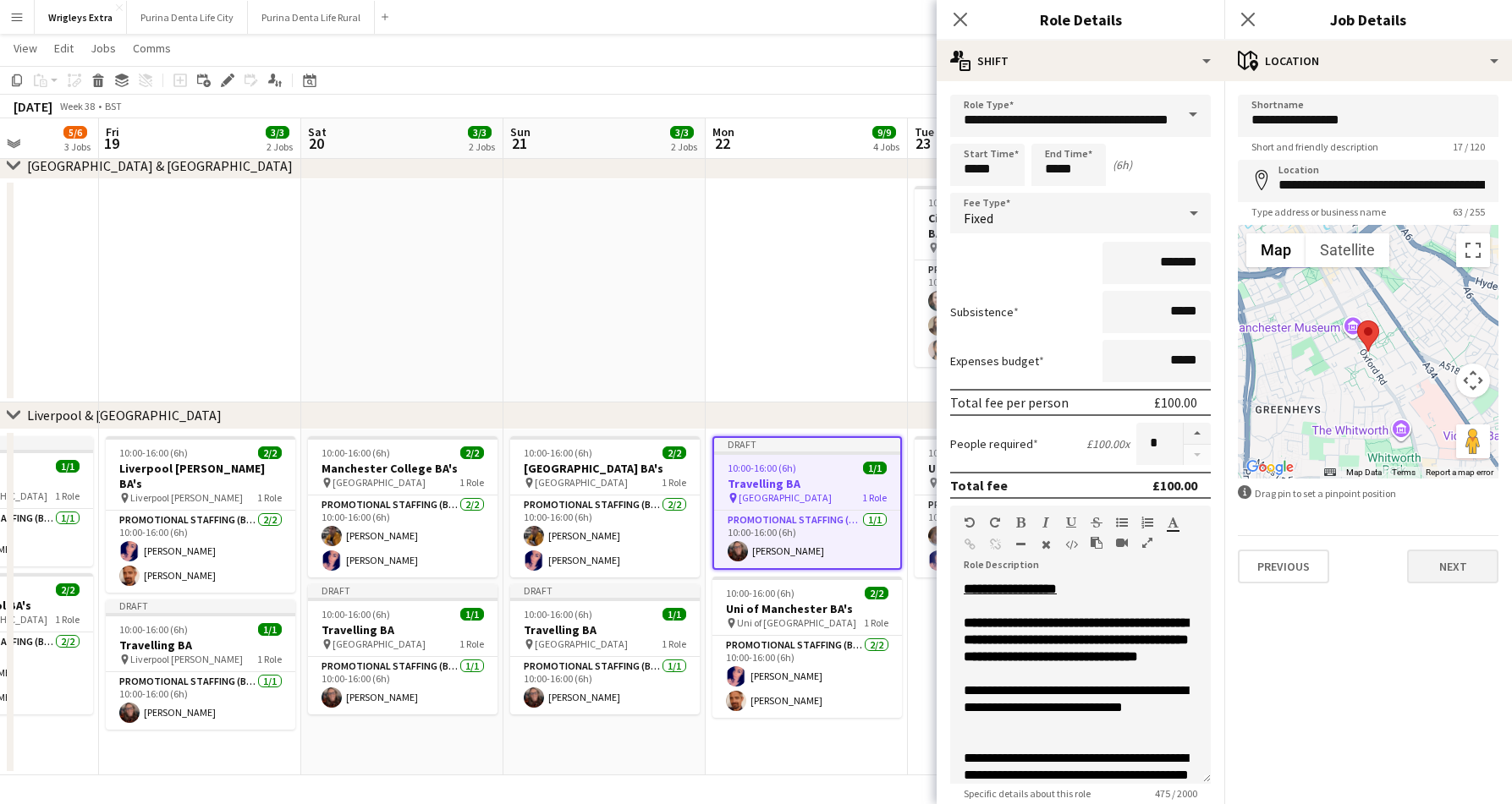
click at [1434, 566] on button "Next" at bounding box center [1452, 565] width 91 height 34
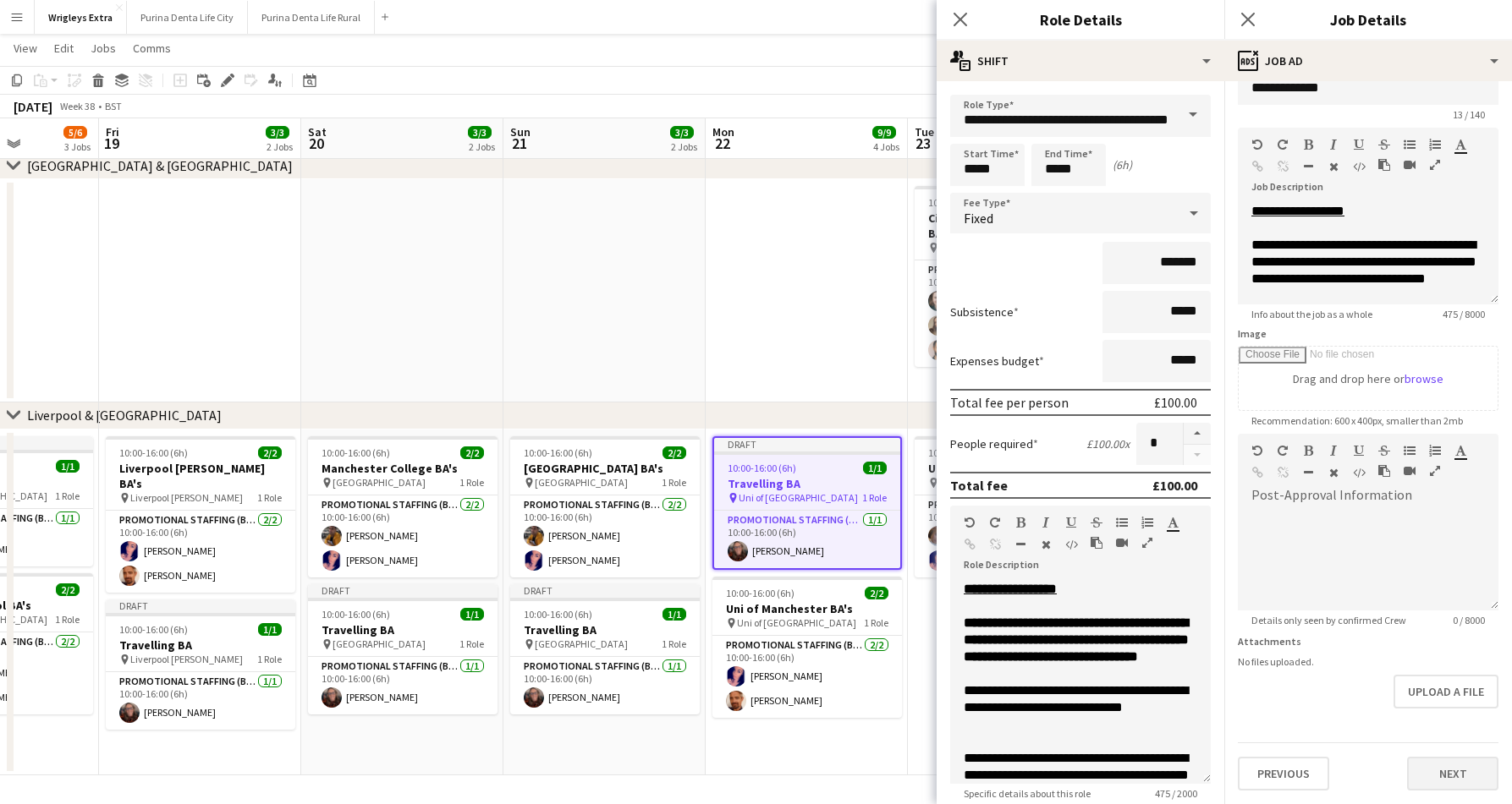
scroll to position [33, 0]
click at [1457, 757] on button "Next" at bounding box center [1452, 773] width 91 height 34
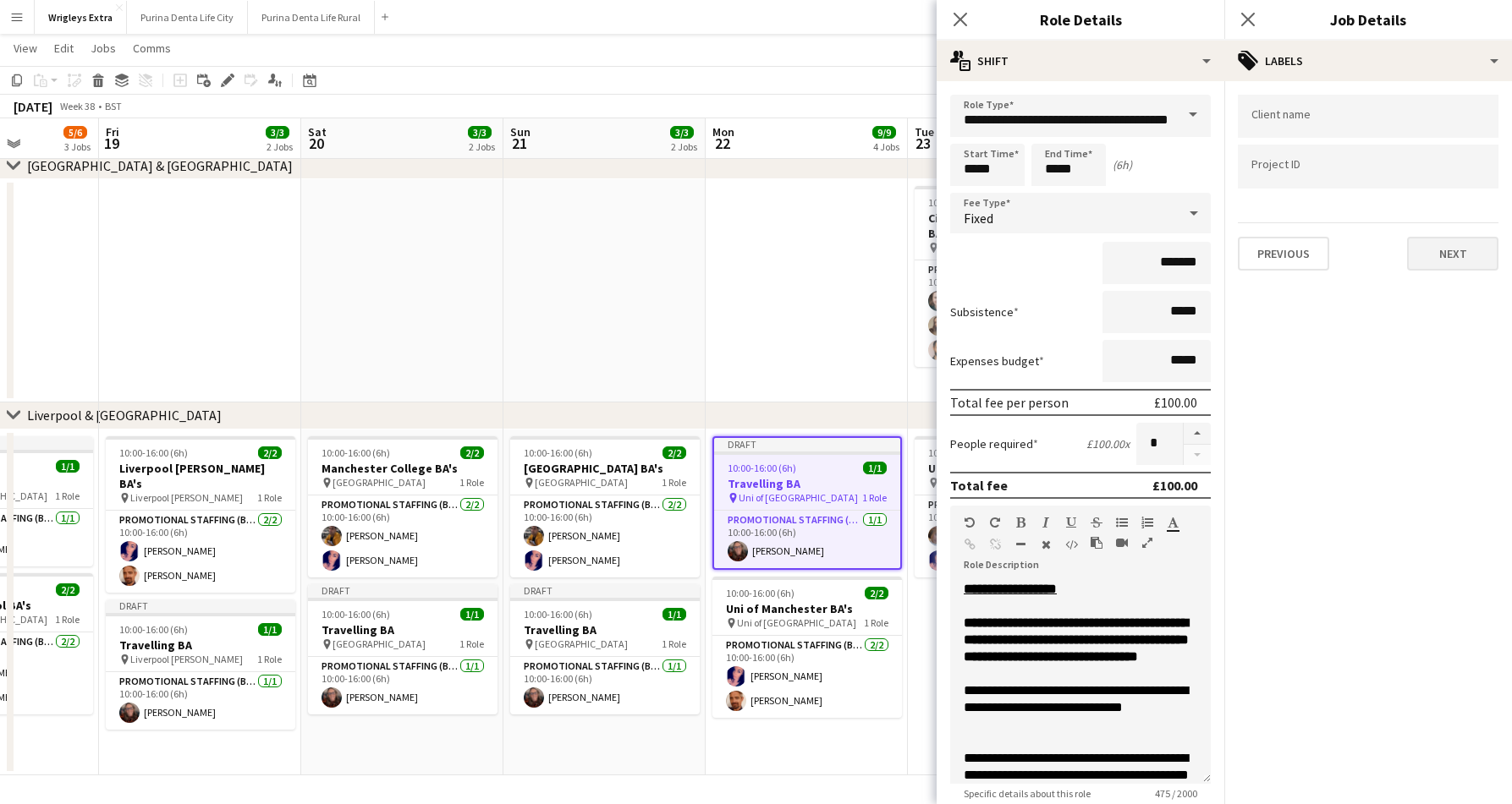
click at [1435, 252] on button "Next" at bounding box center [1452, 253] width 91 height 34
click at [1461, 185] on button "Next" at bounding box center [1452, 174] width 91 height 34
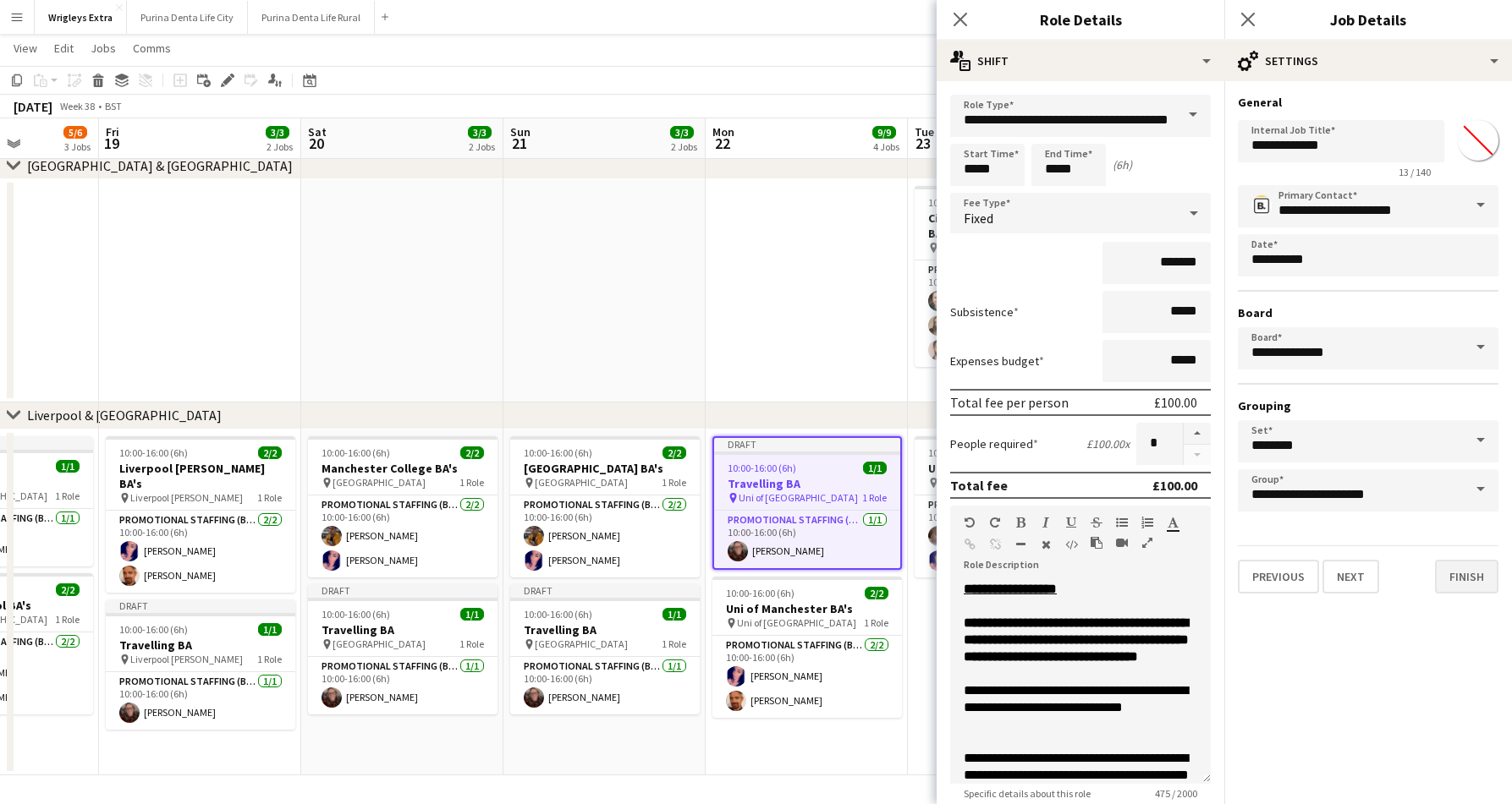
click at [1441, 578] on button "Finish" at bounding box center [1466, 576] width 63 height 34
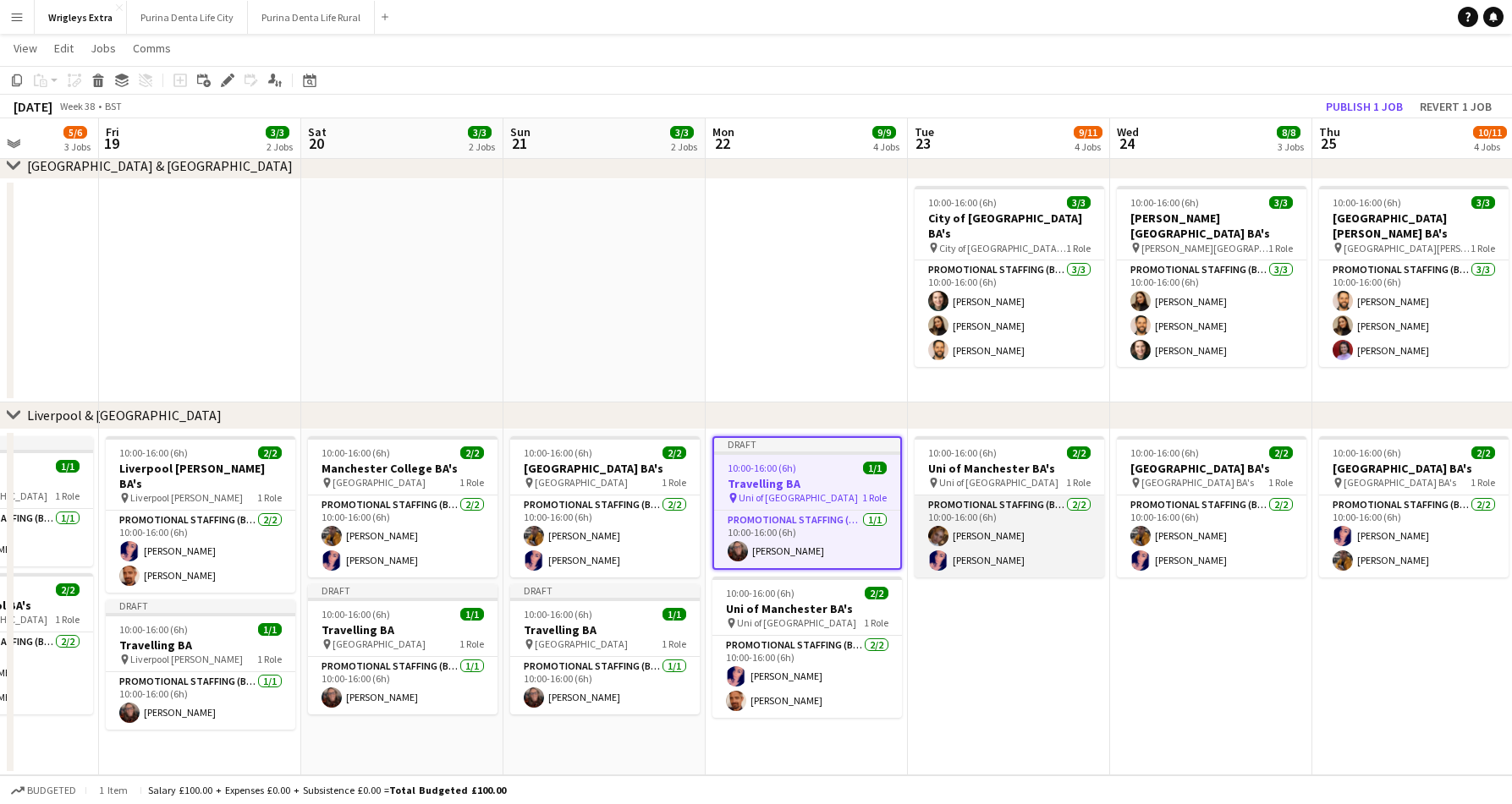
scroll to position [0, 568]
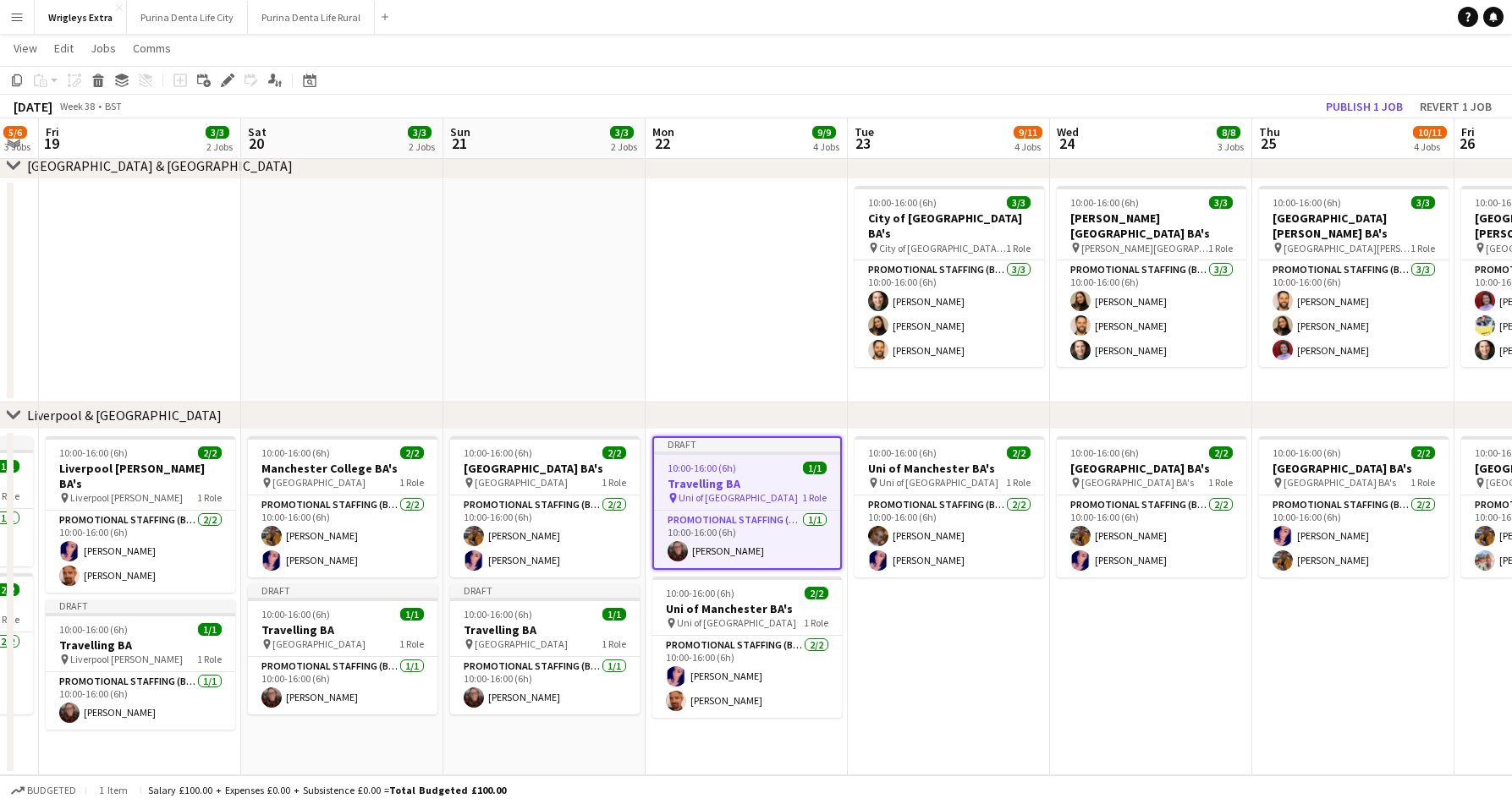
click at [737, 467] on div "10:00-16:00 (6h) 1/1" at bounding box center [747, 468] width 186 height 12
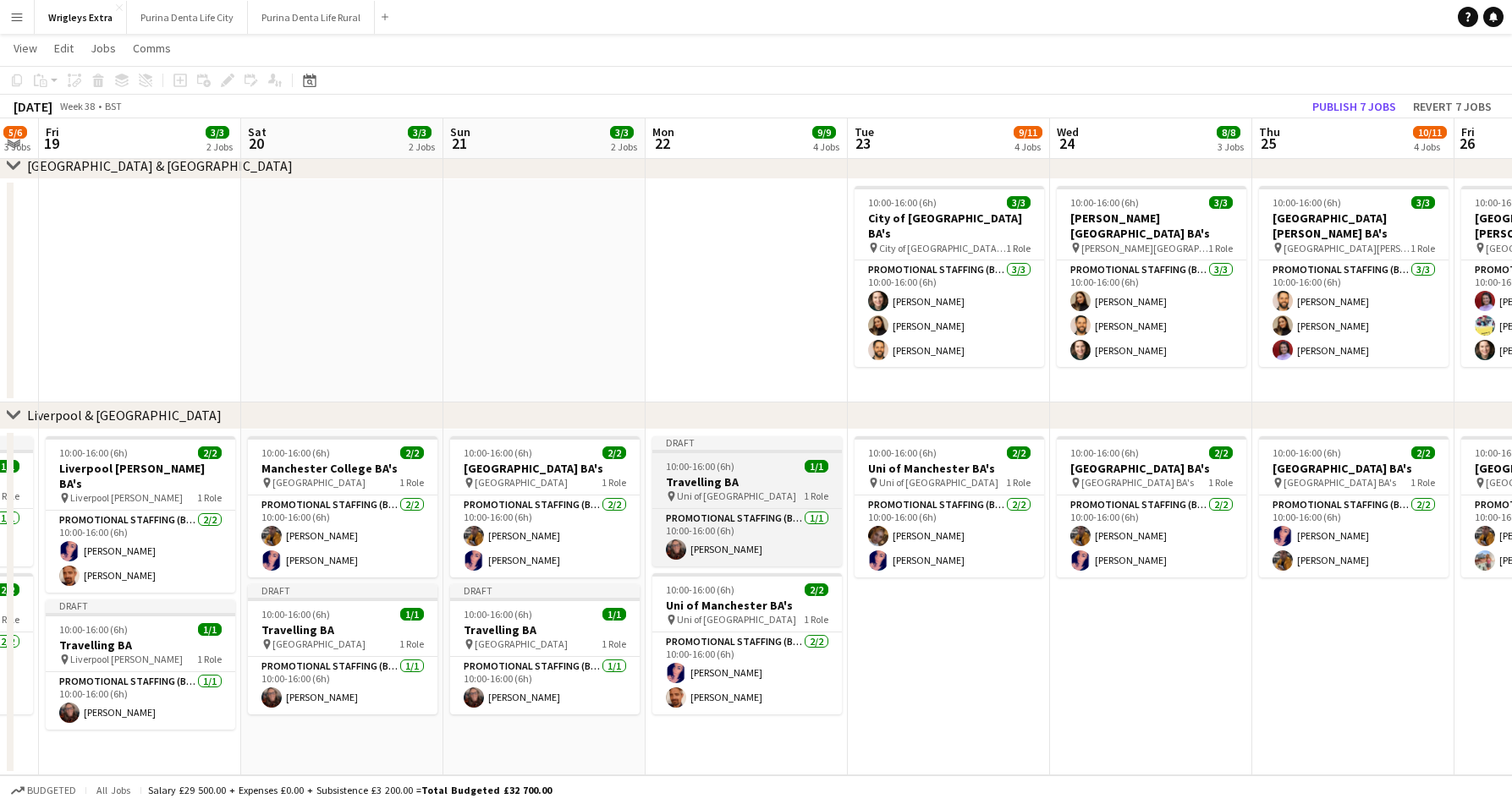
click at [730, 463] on span "10:00-16:00 (6h)" at bounding box center [699, 466] width 68 height 12
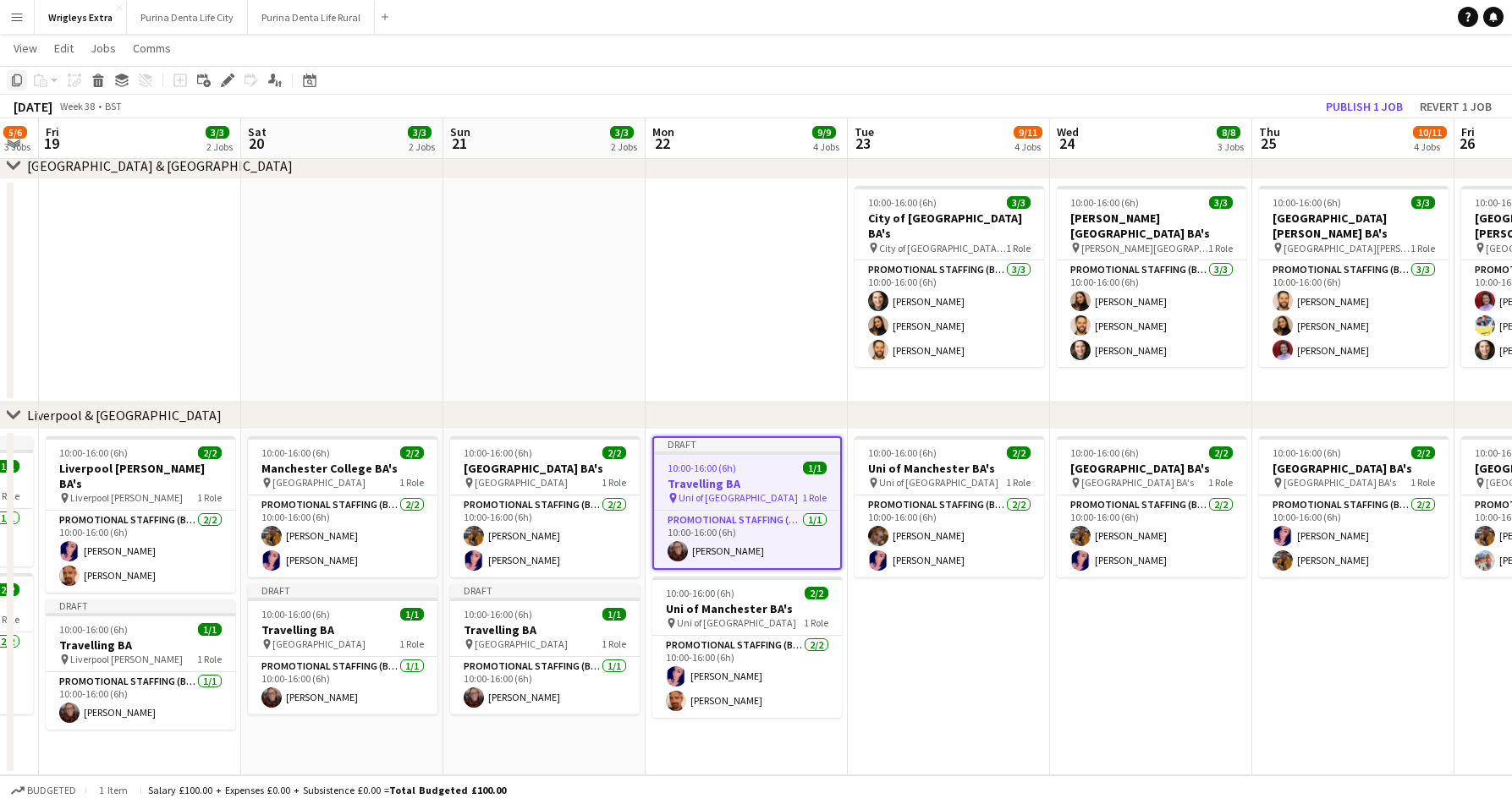
click at [18, 79] on icon "Copy" at bounding box center [17, 80] width 13 height 13
click at [933, 668] on app-date-cell "10:00-16:00 (6h) 2/2 Uni of Manchester BA's pin Uni of Manchester 1 Role Promot…" at bounding box center [948, 602] width 202 height 346
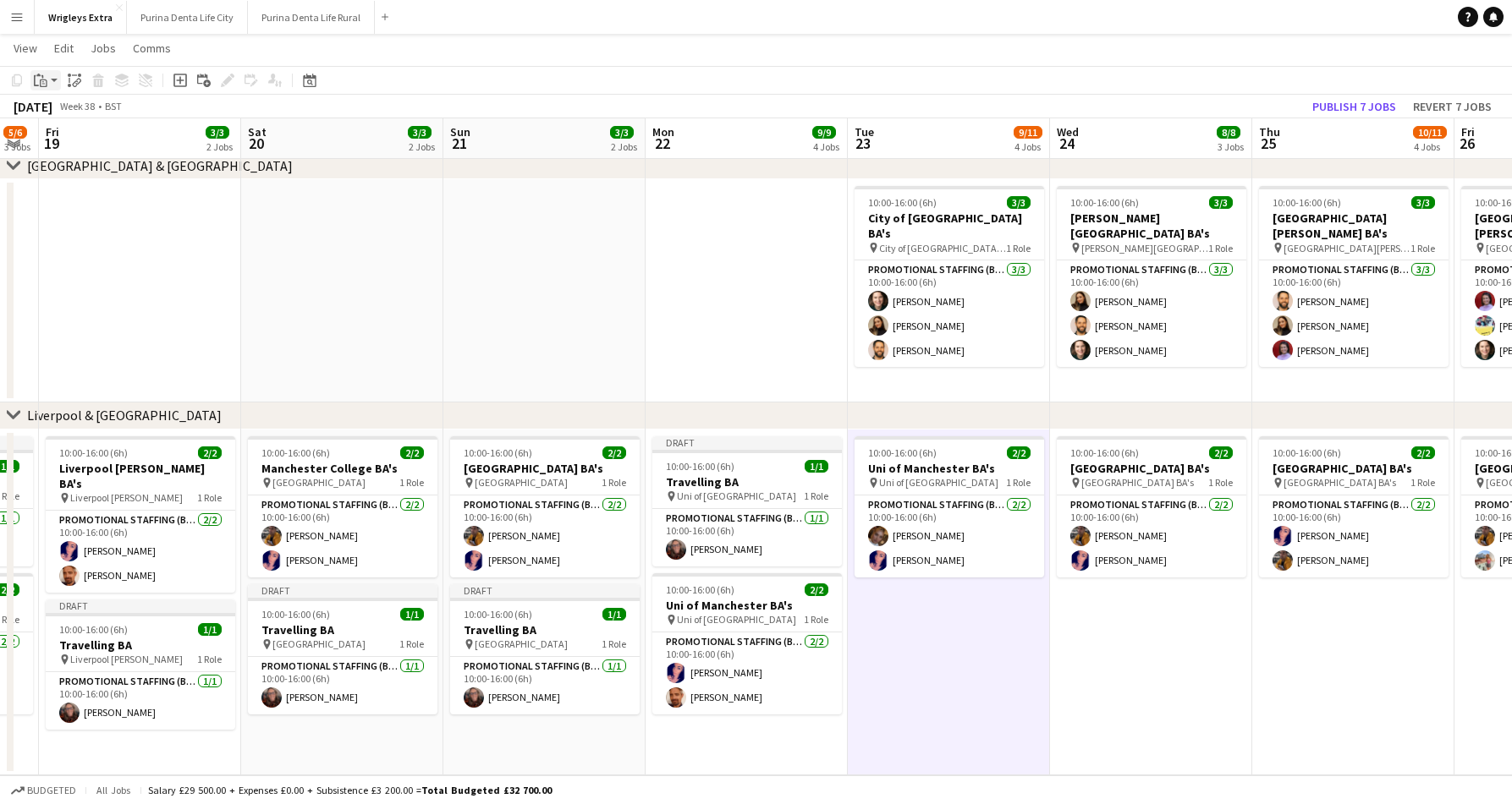
click at [47, 79] on div "Paste" at bounding box center [40, 80] width 20 height 20
click at [66, 137] on link "Paste with crew Command Shift V" at bounding box center [111, 141] width 133 height 15
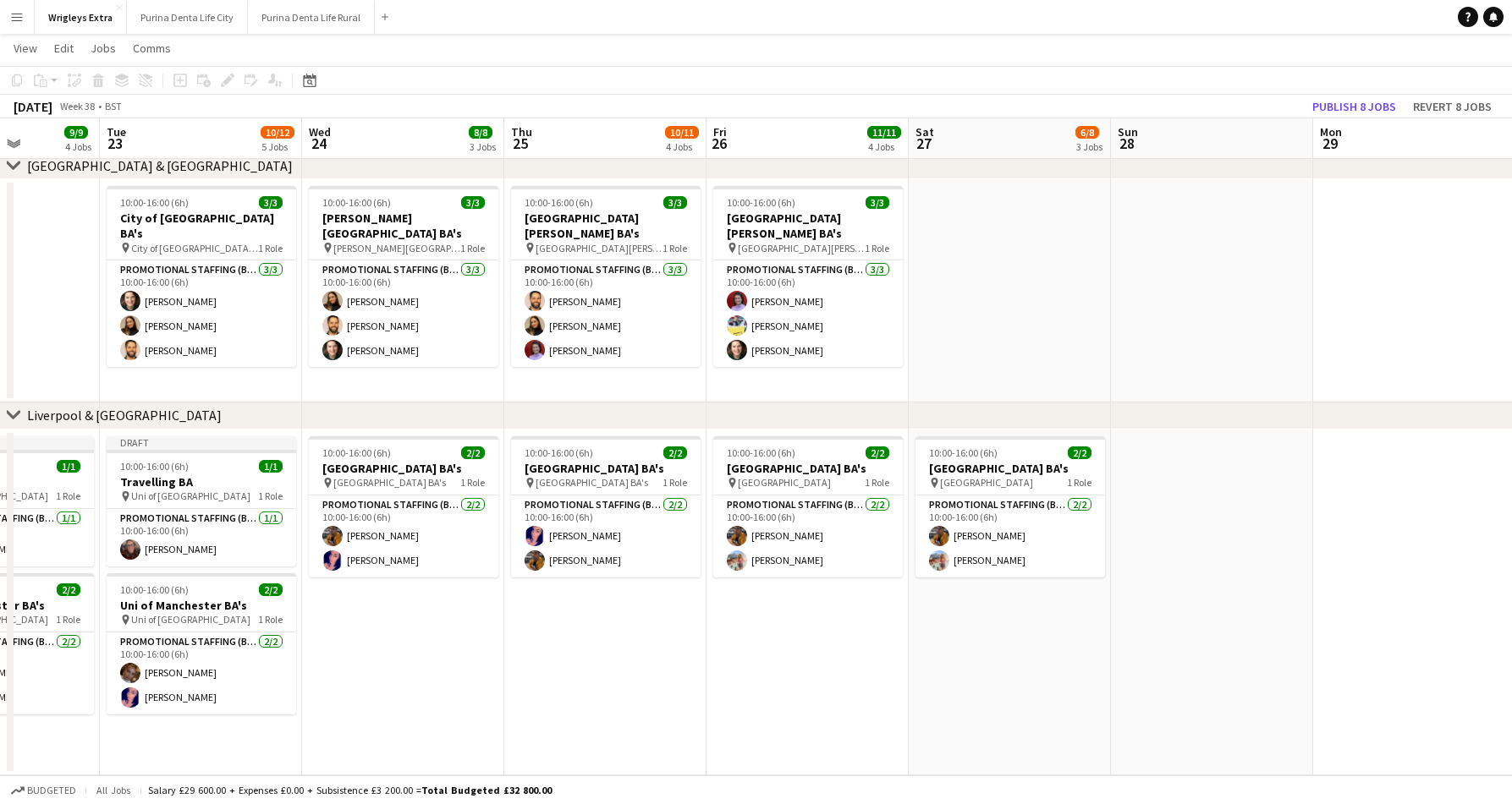
scroll to position [0, 342]
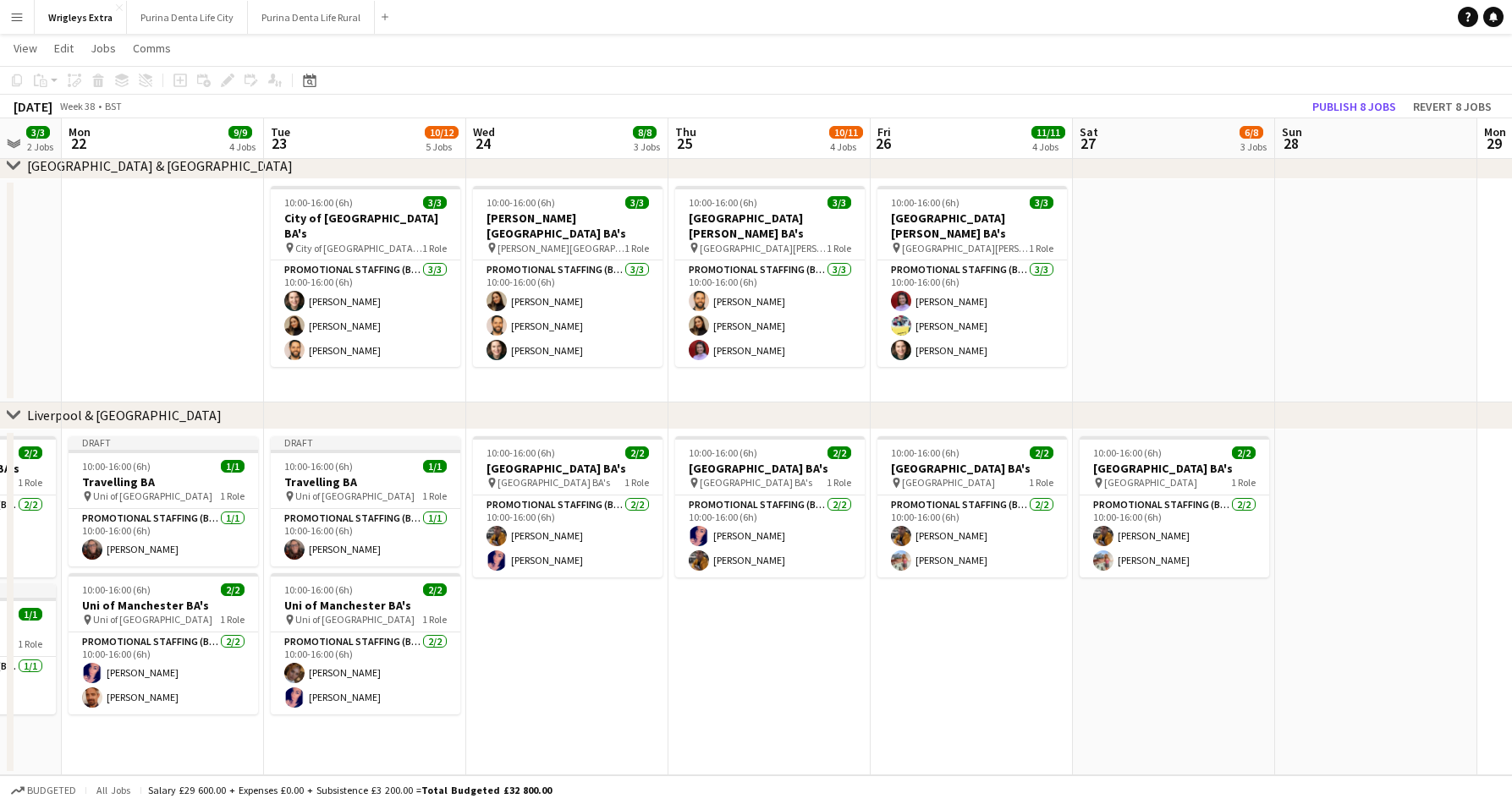
click at [547, 602] on app-date-cell "10:00-16:00 (6h) 2/2 Manchester Oxford Street BA's pin Manchester Oxford Street…" at bounding box center [567, 602] width 202 height 346
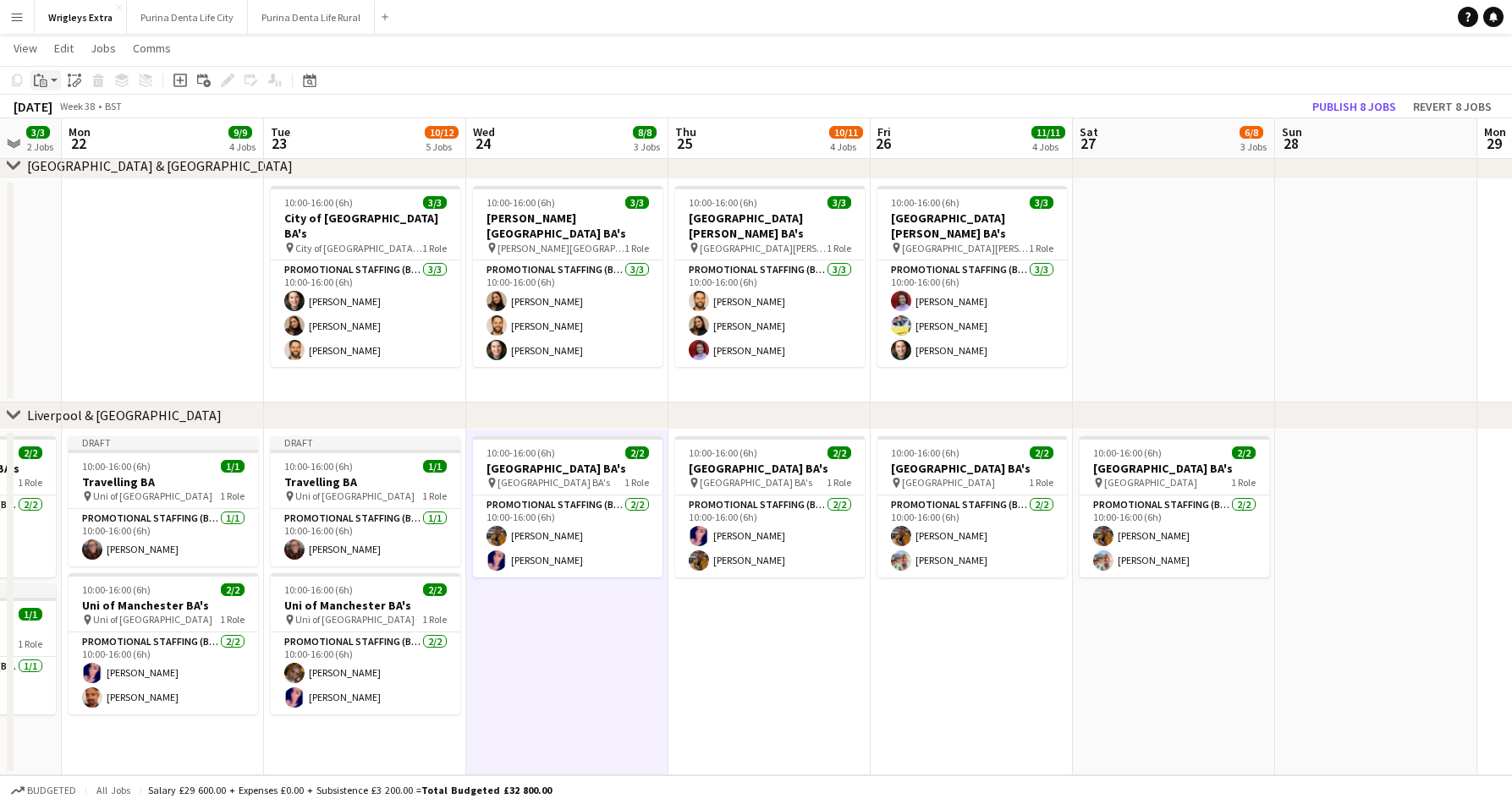
click at [37, 79] on icon "Paste" at bounding box center [40, 80] width 13 height 13
click at [48, 104] on div "Paste Command V Paste with crew Command Shift V" at bounding box center [111, 126] width 162 height 73
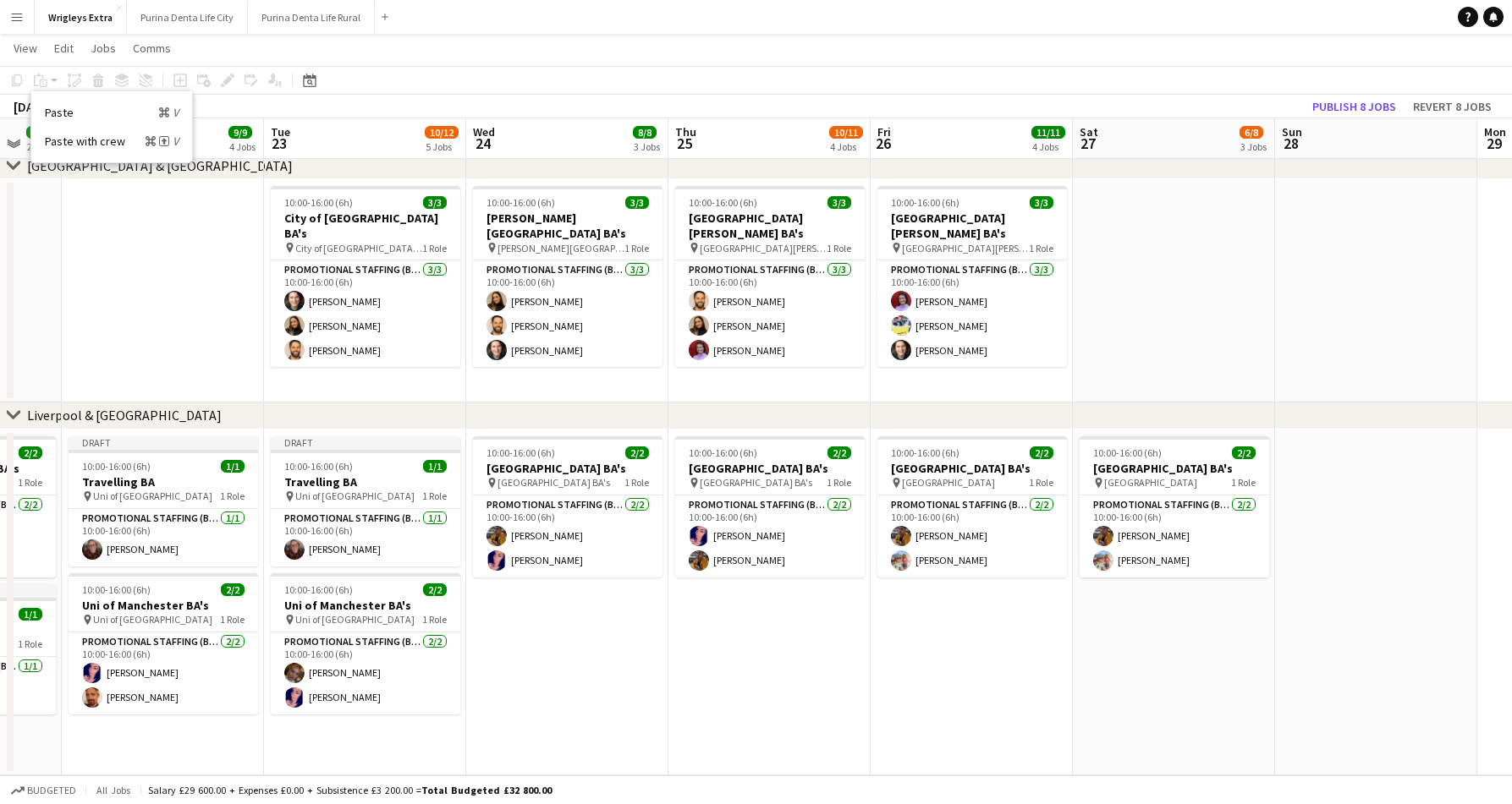
click at [603, 663] on app-date-cell "10:00-16:00 (6h) 2/2 Manchester Oxford Street BA's pin Manchester Oxford Street…" at bounding box center [567, 602] width 202 height 346
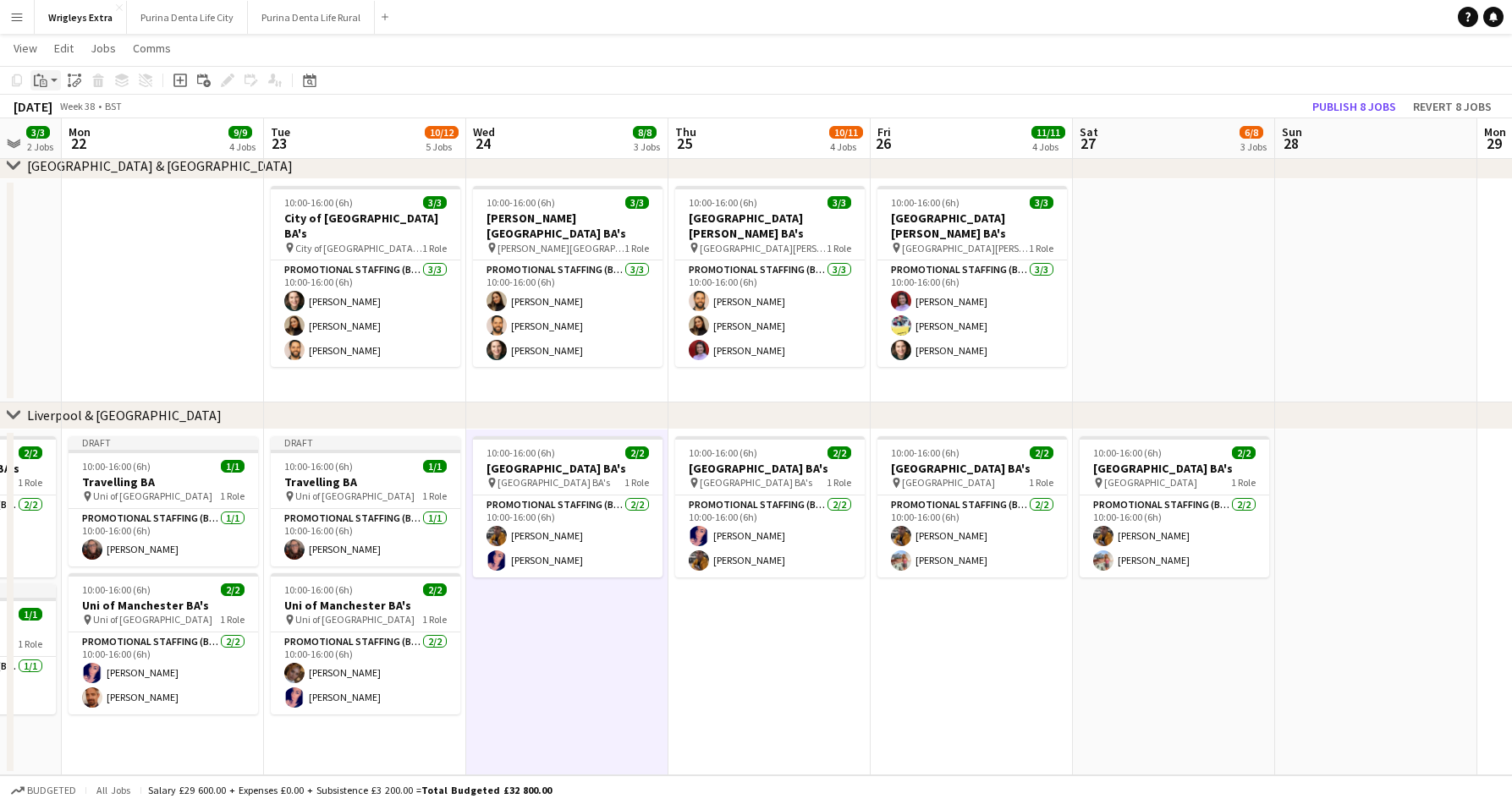
click at [32, 73] on div "Paste" at bounding box center [40, 80] width 20 height 20
click at [78, 107] on link "Paste Command V" at bounding box center [111, 112] width 133 height 15
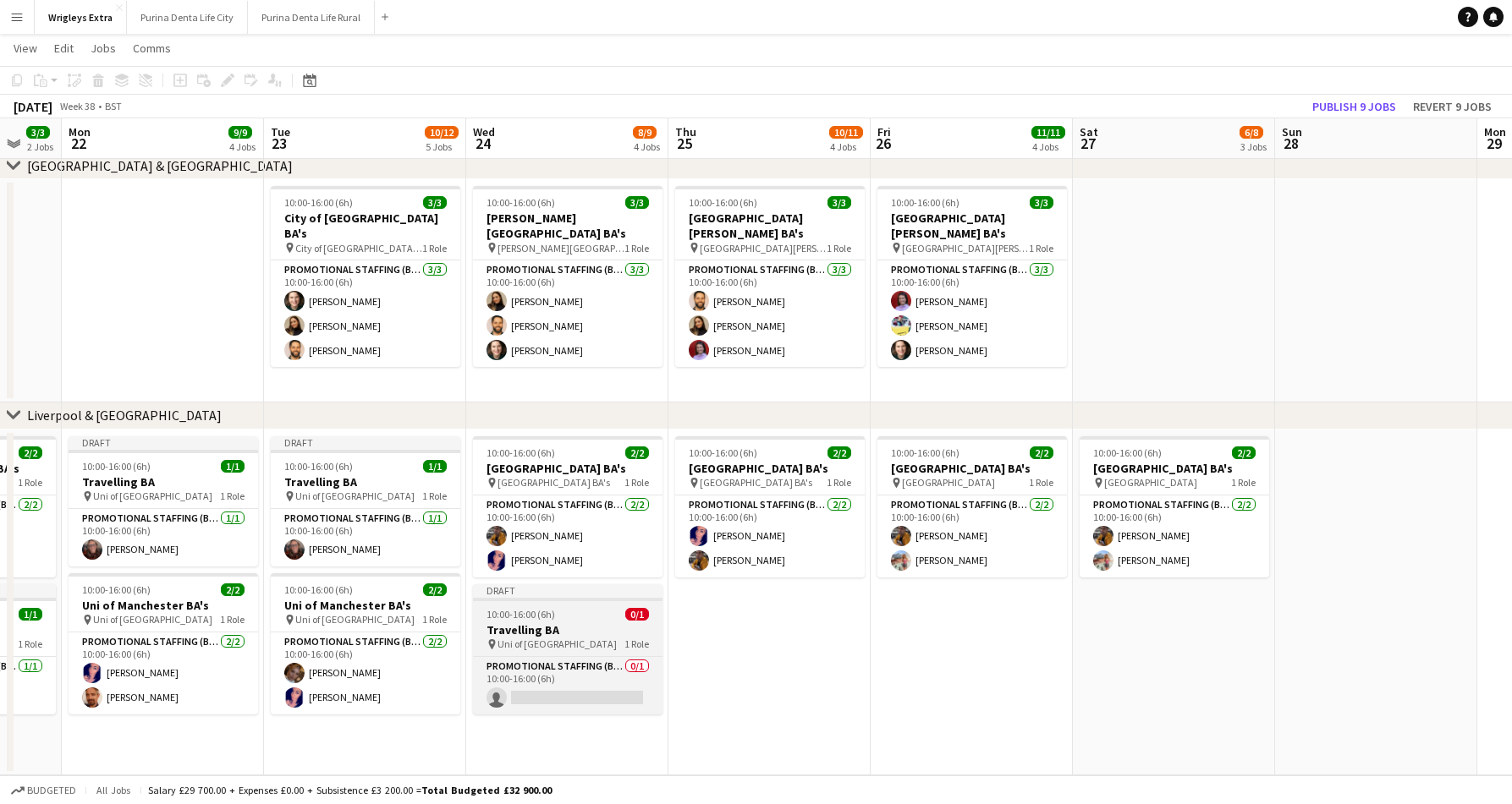
click at [545, 607] on app-job-card "Draft 10:00-16:00 (6h) 0/1 Travelling BA pin Uni of Manchester 1 Role Promotion…" at bounding box center [568, 650] width 190 height 130
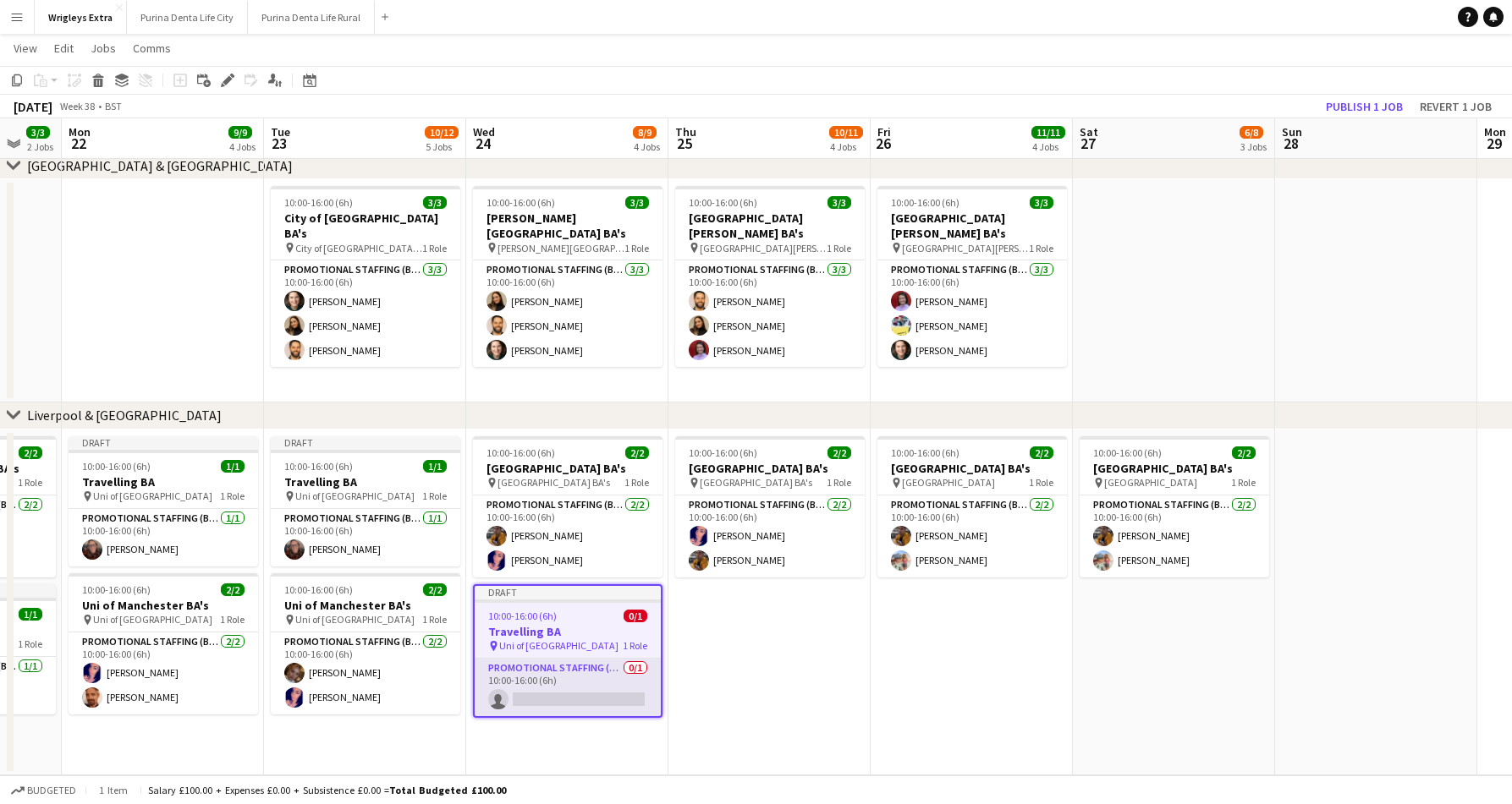
click at [578, 693] on app-card-role "Promotional Staffing (Brand Ambassadors) 0/1 10:00-16:00 (6h) single-neutral-ac…" at bounding box center [568, 687] width 186 height 57
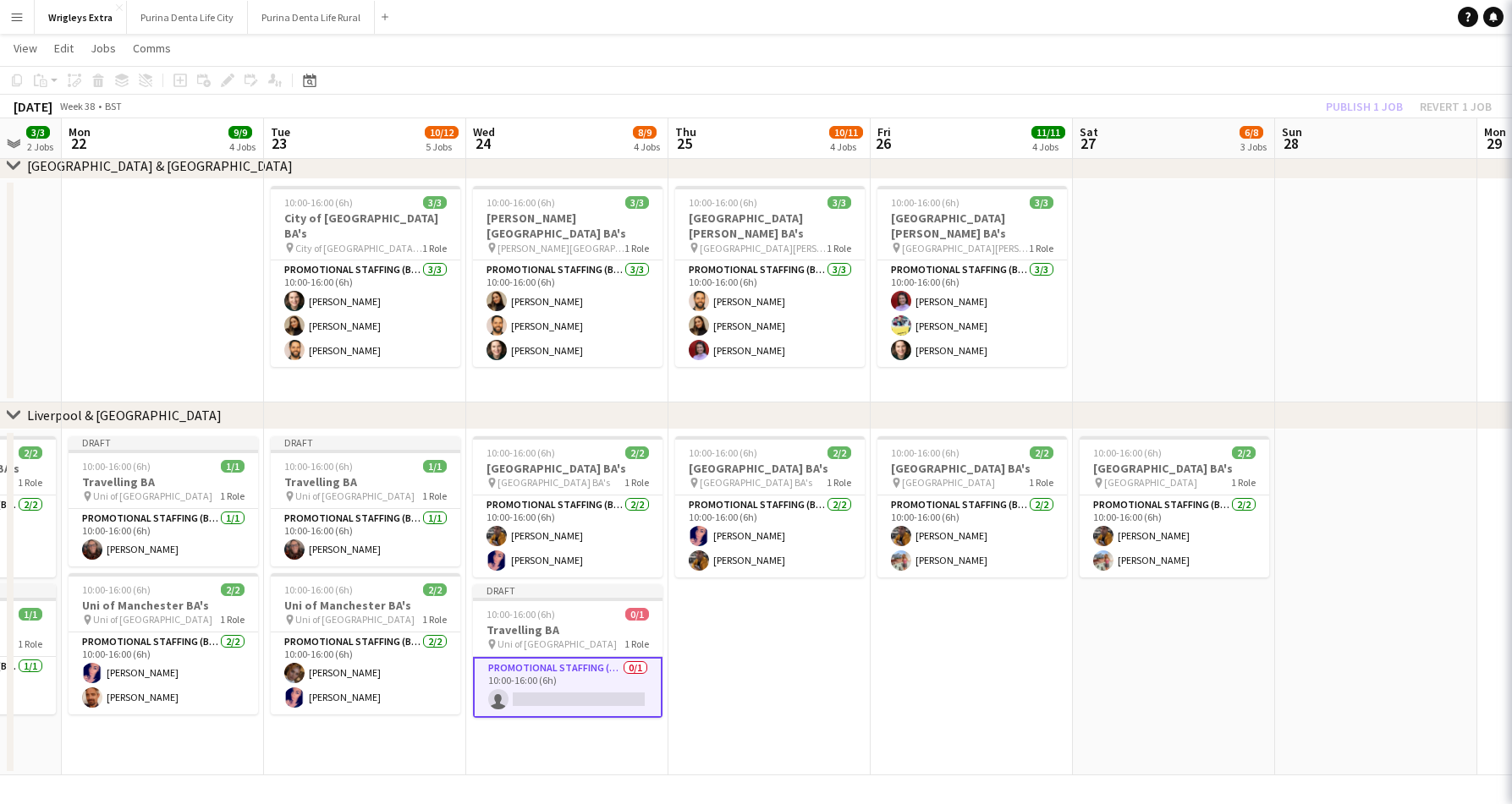
scroll to position [0, 343]
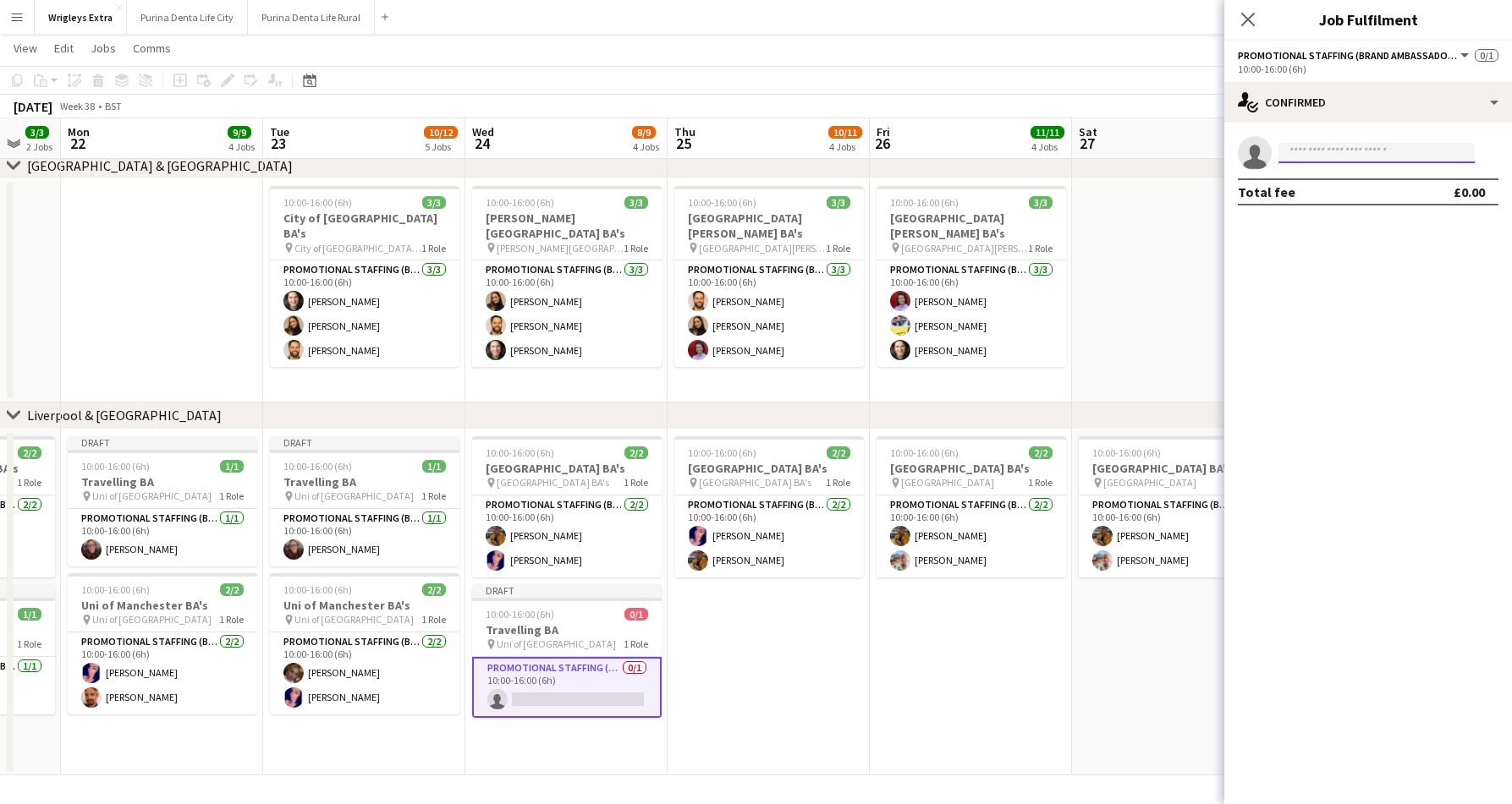
click at [1321, 150] on input at bounding box center [1376, 152] width 197 height 20
type input "*****"
click at [1337, 177] on span "[PERSON_NAME]" at bounding box center [1339, 176] width 97 height 14
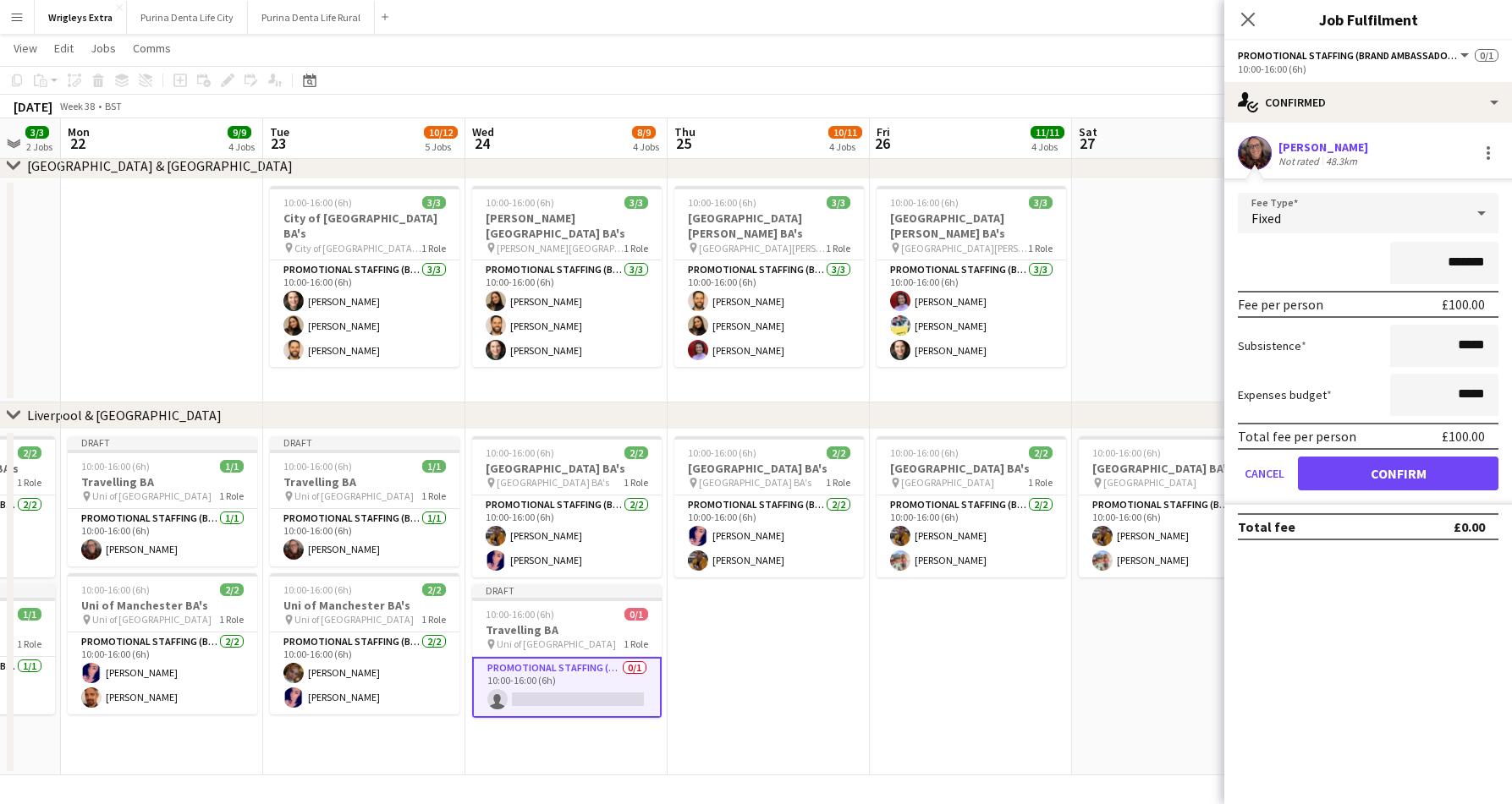
click at [1401, 472] on button "Confirm" at bounding box center [1397, 472] width 200 height 34
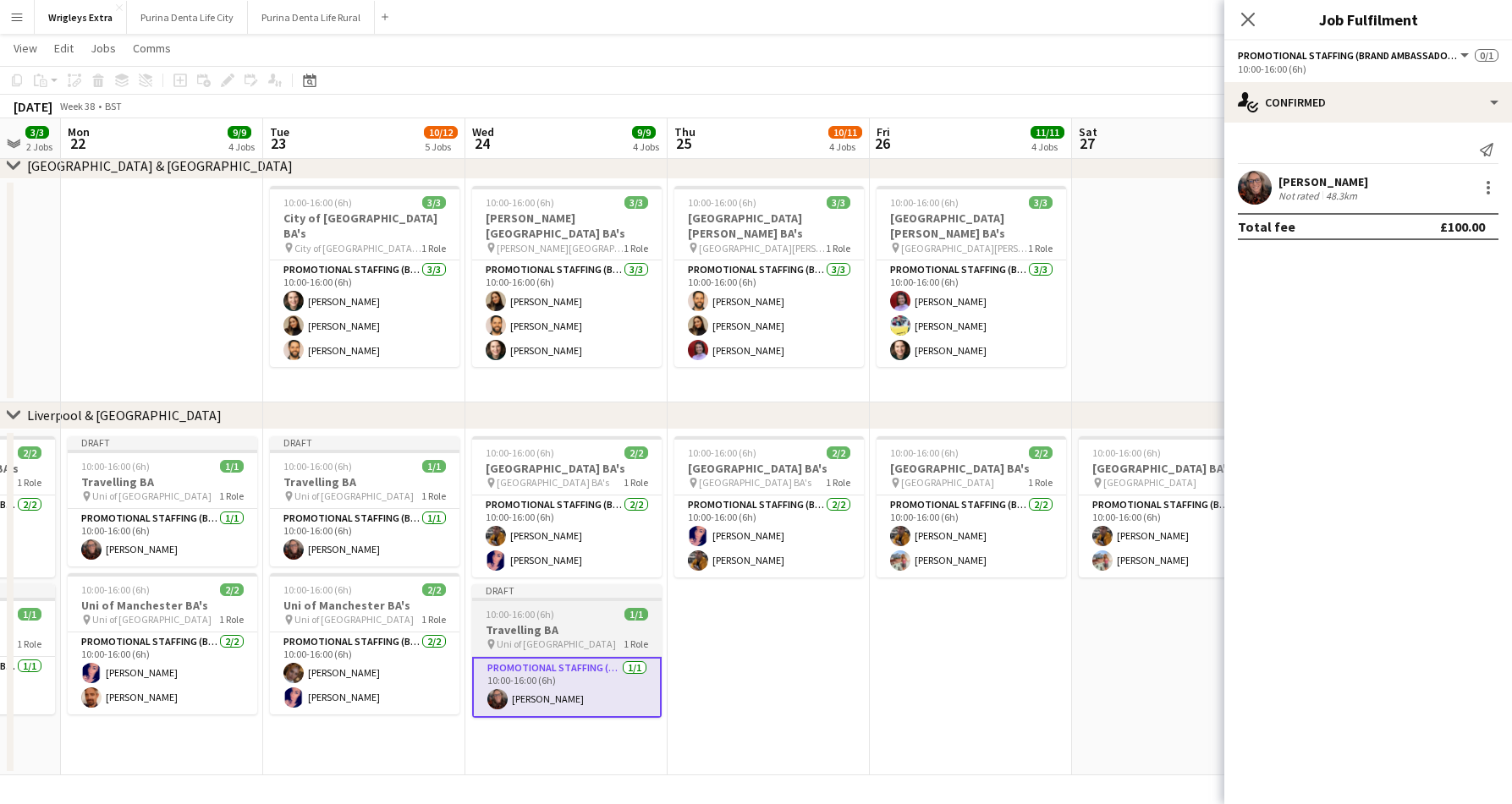
click at [572, 609] on div "10:00-16:00 (6h) 1/1" at bounding box center [567, 613] width 190 height 12
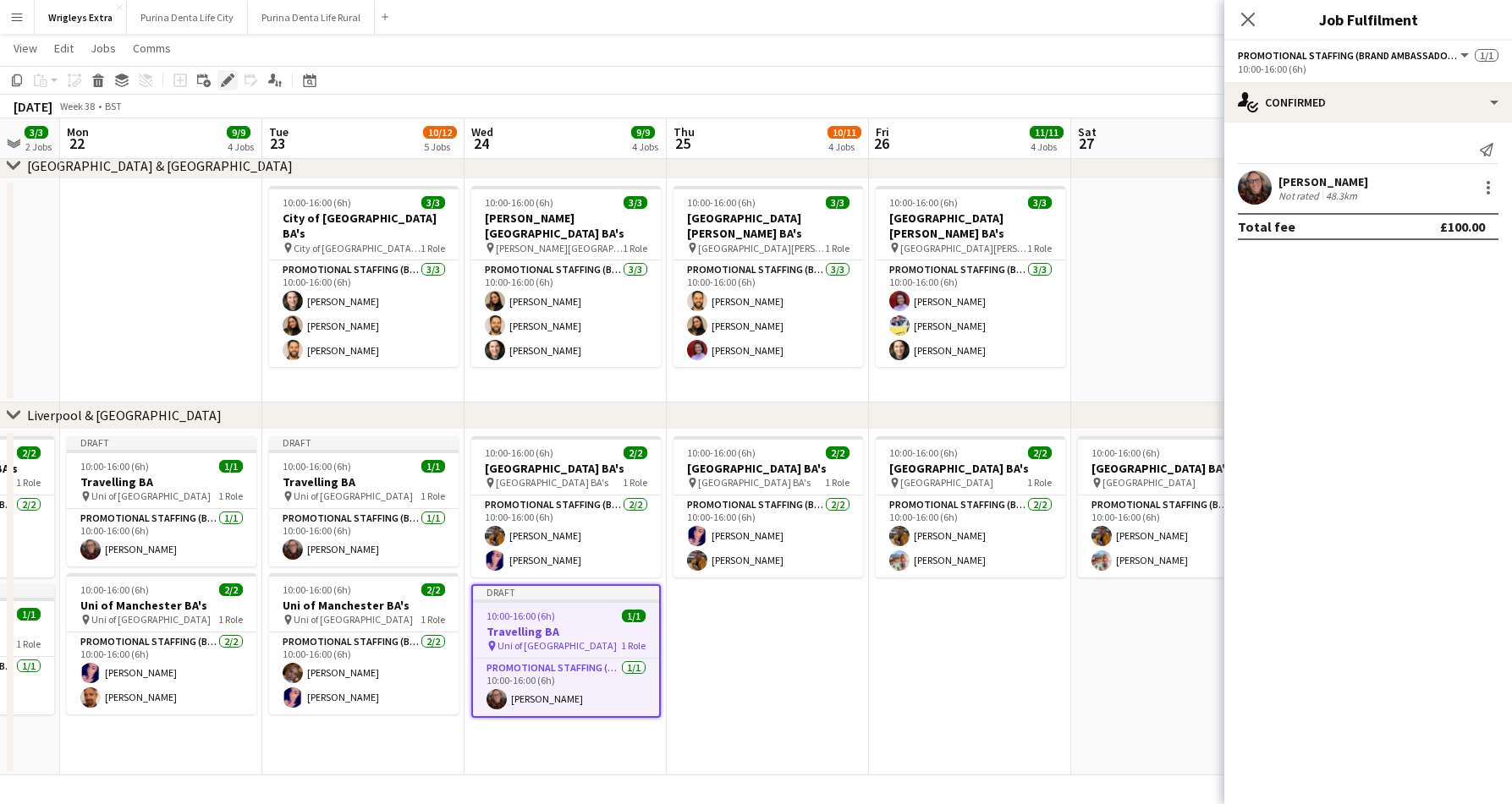
click at [232, 89] on div "Edit" at bounding box center [227, 80] width 20 height 20
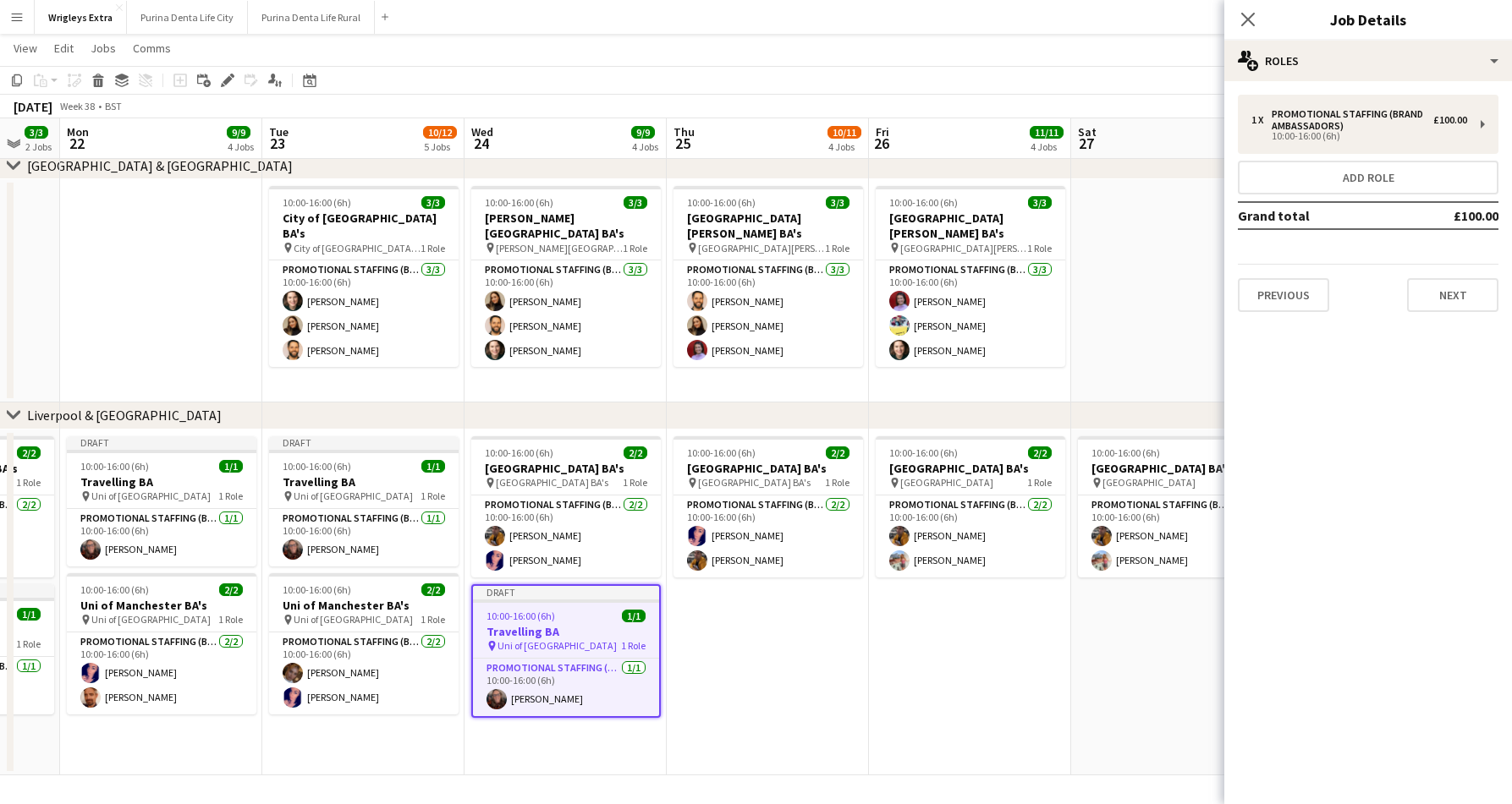
click at [1444, 319] on div "1 x Promotional Staffing (Brand Ambassadors) £100.00 10:00-16:00 (6h) Add role …" at bounding box center [1368, 203] width 288 height 244
click at [1450, 302] on button "Next" at bounding box center [1452, 294] width 91 height 34
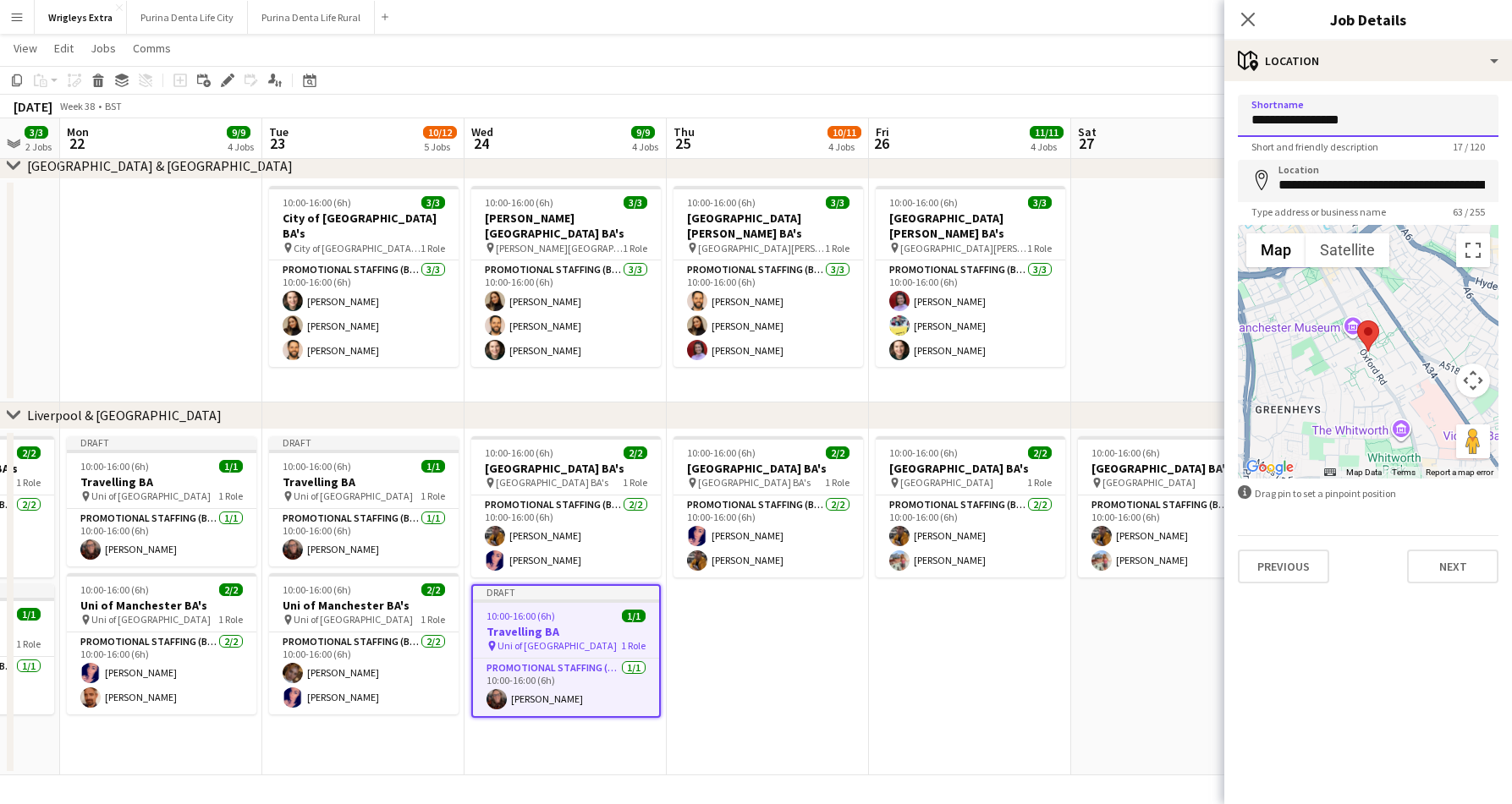
drag, startPoint x: 1389, startPoint y: 117, endPoint x: 1153, endPoint y: 81, distance: 238.7
type input "**********"
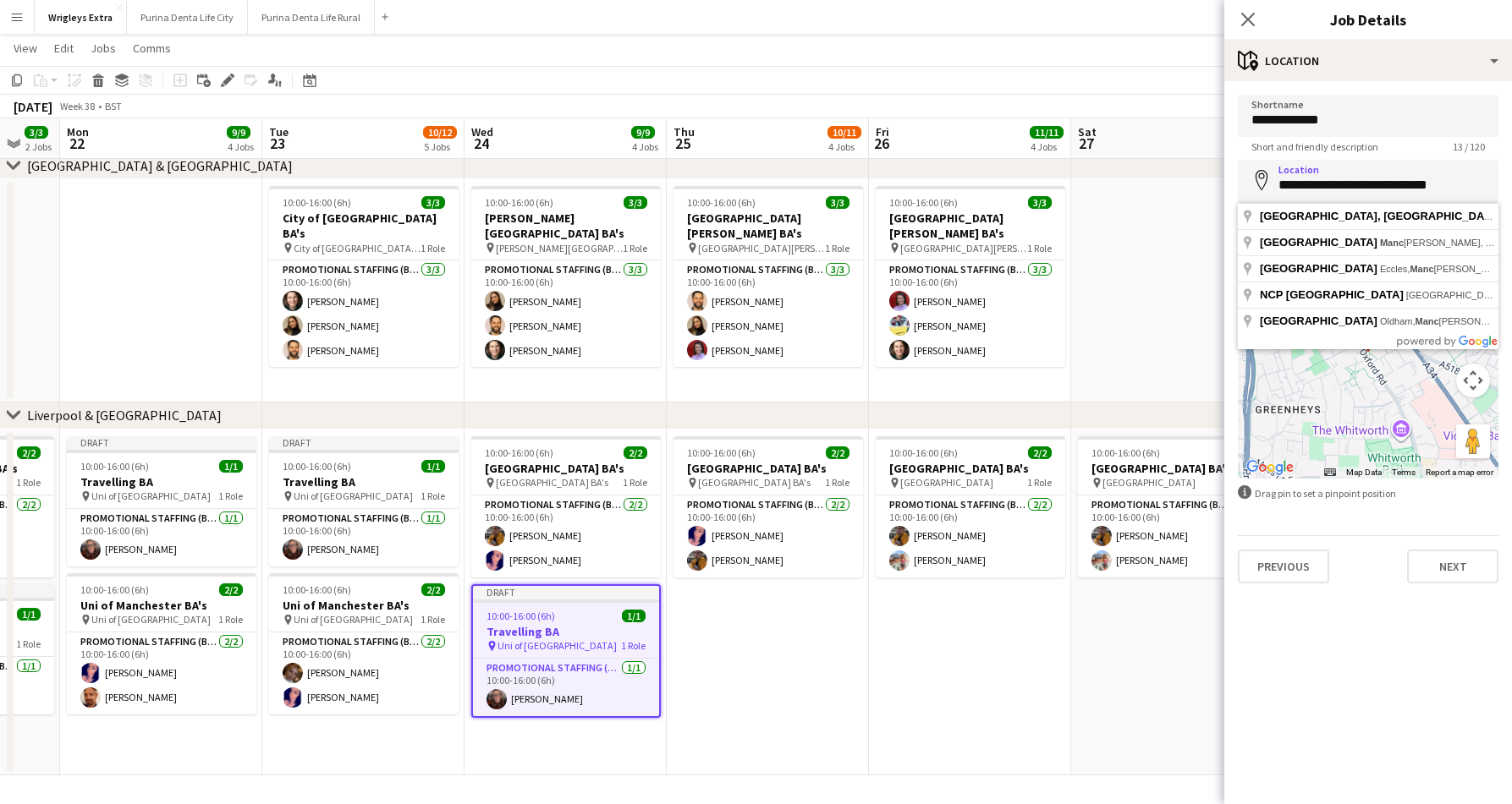
type input "**********"
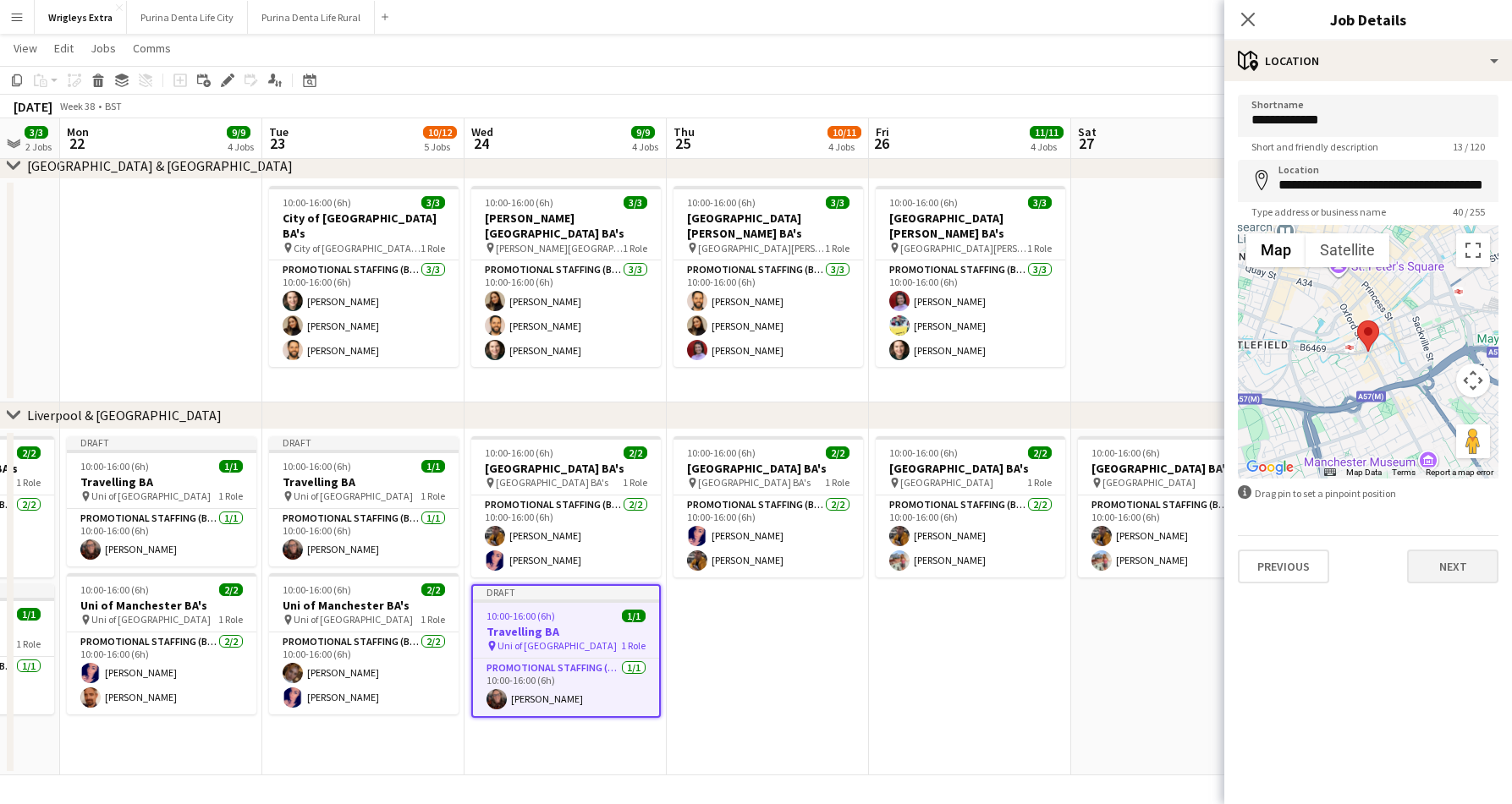
click at [1437, 571] on button "Next" at bounding box center [1452, 565] width 91 height 34
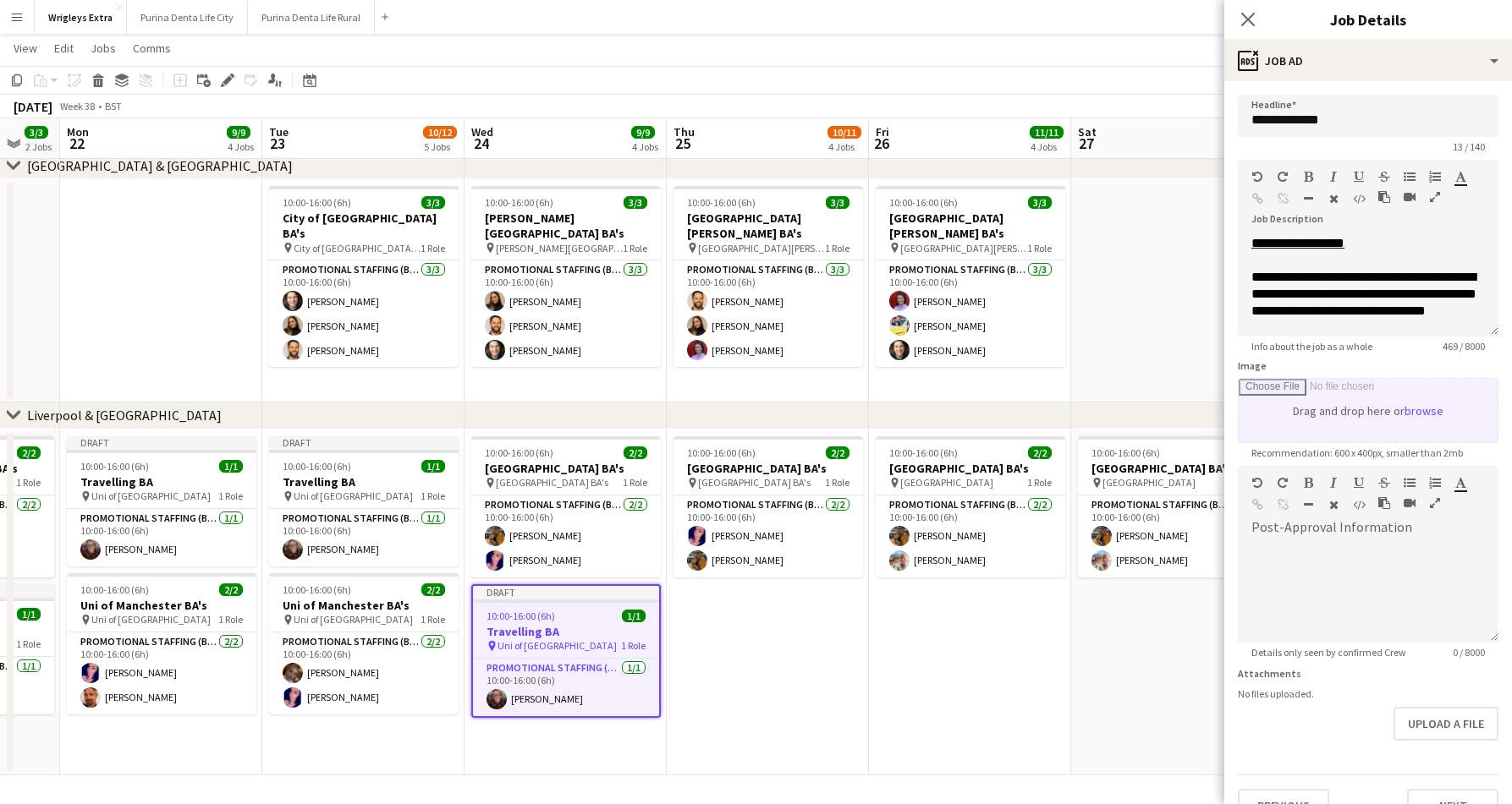
type input "*******"
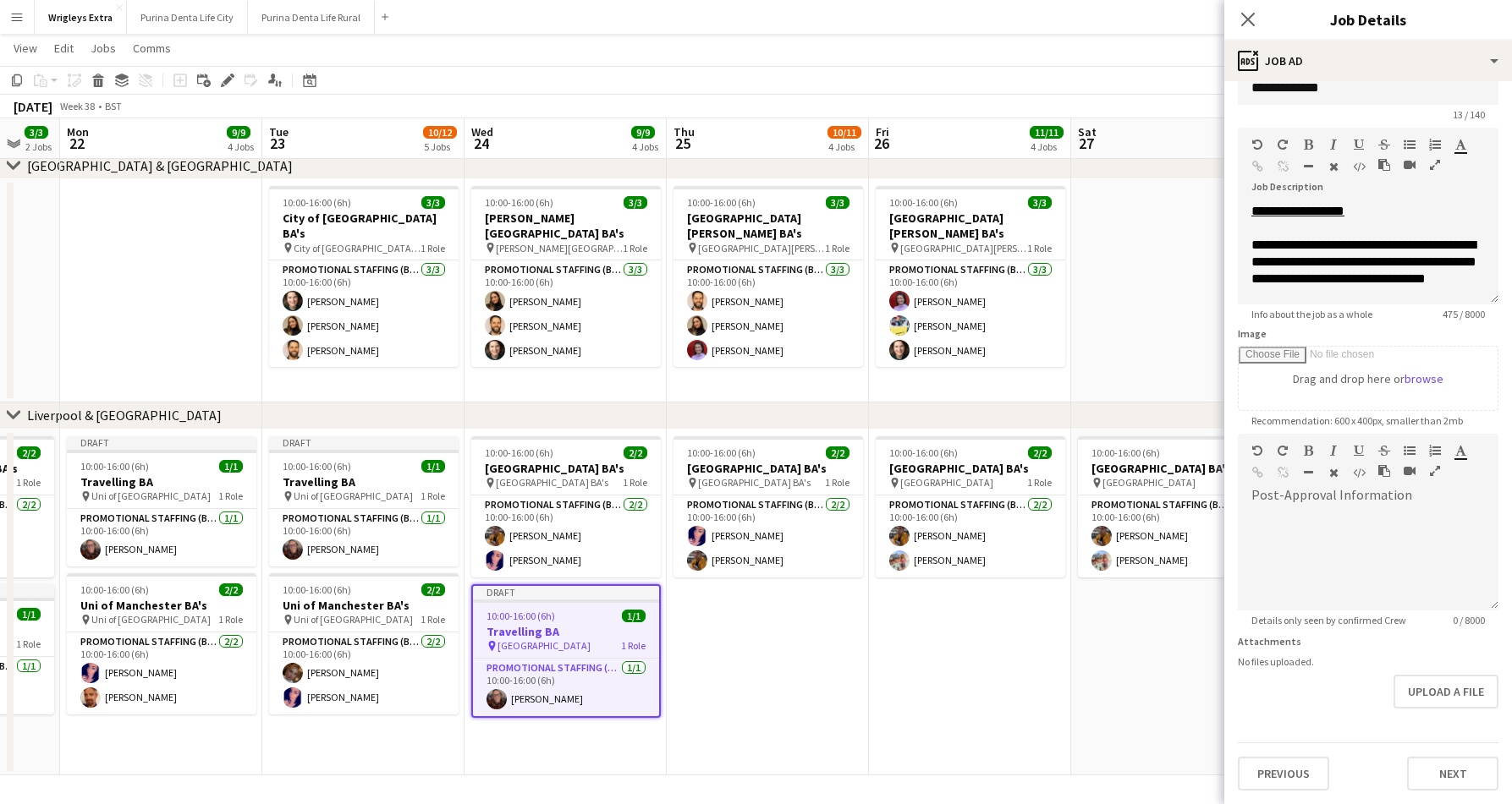
scroll to position [33, 0]
click at [1433, 774] on button "Next" at bounding box center [1452, 773] width 91 height 34
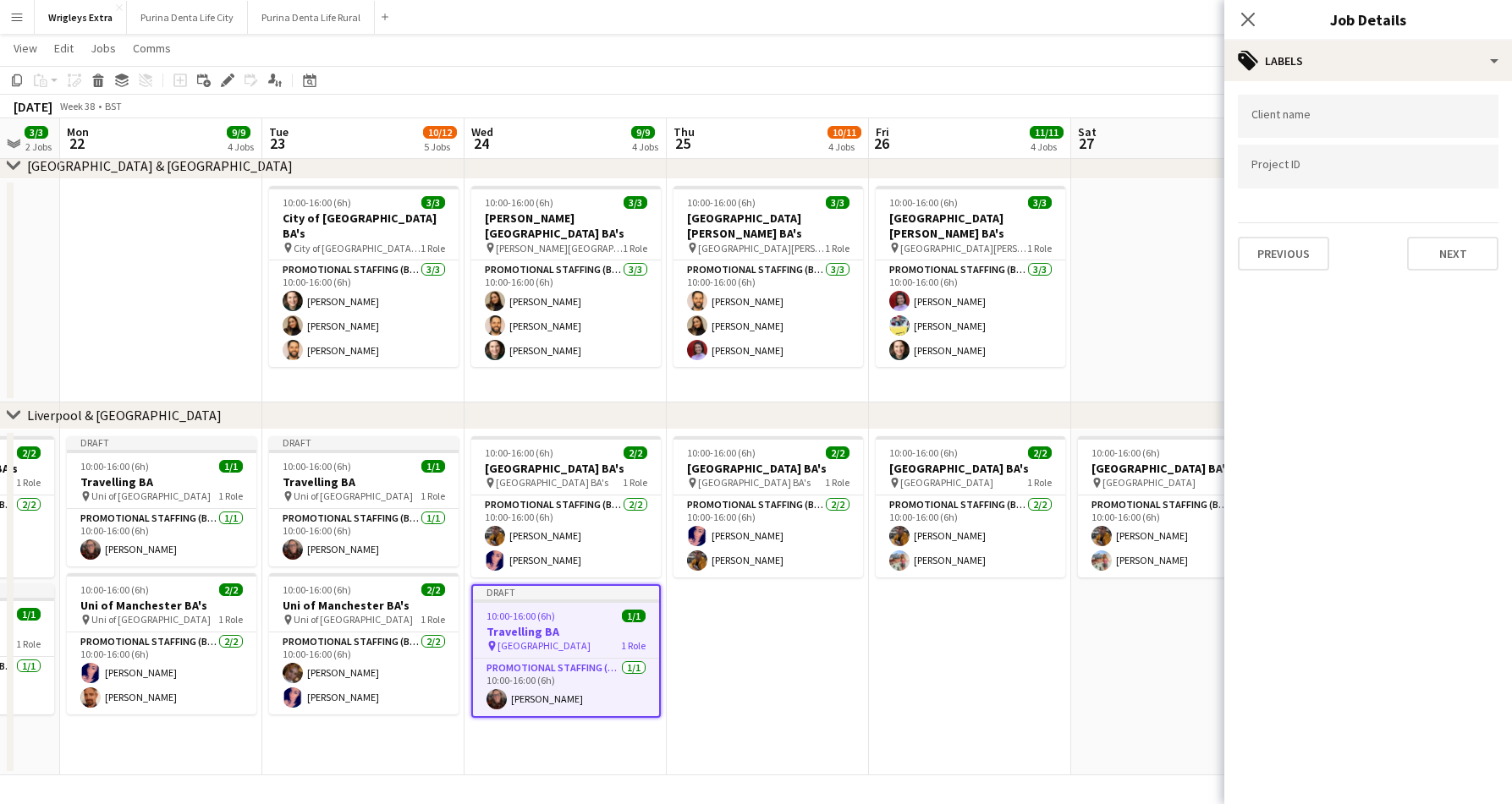
scroll to position [0, 0]
click at [1442, 266] on button "Next" at bounding box center [1452, 253] width 91 height 34
click at [1463, 186] on button "Next" at bounding box center [1452, 174] width 91 height 34
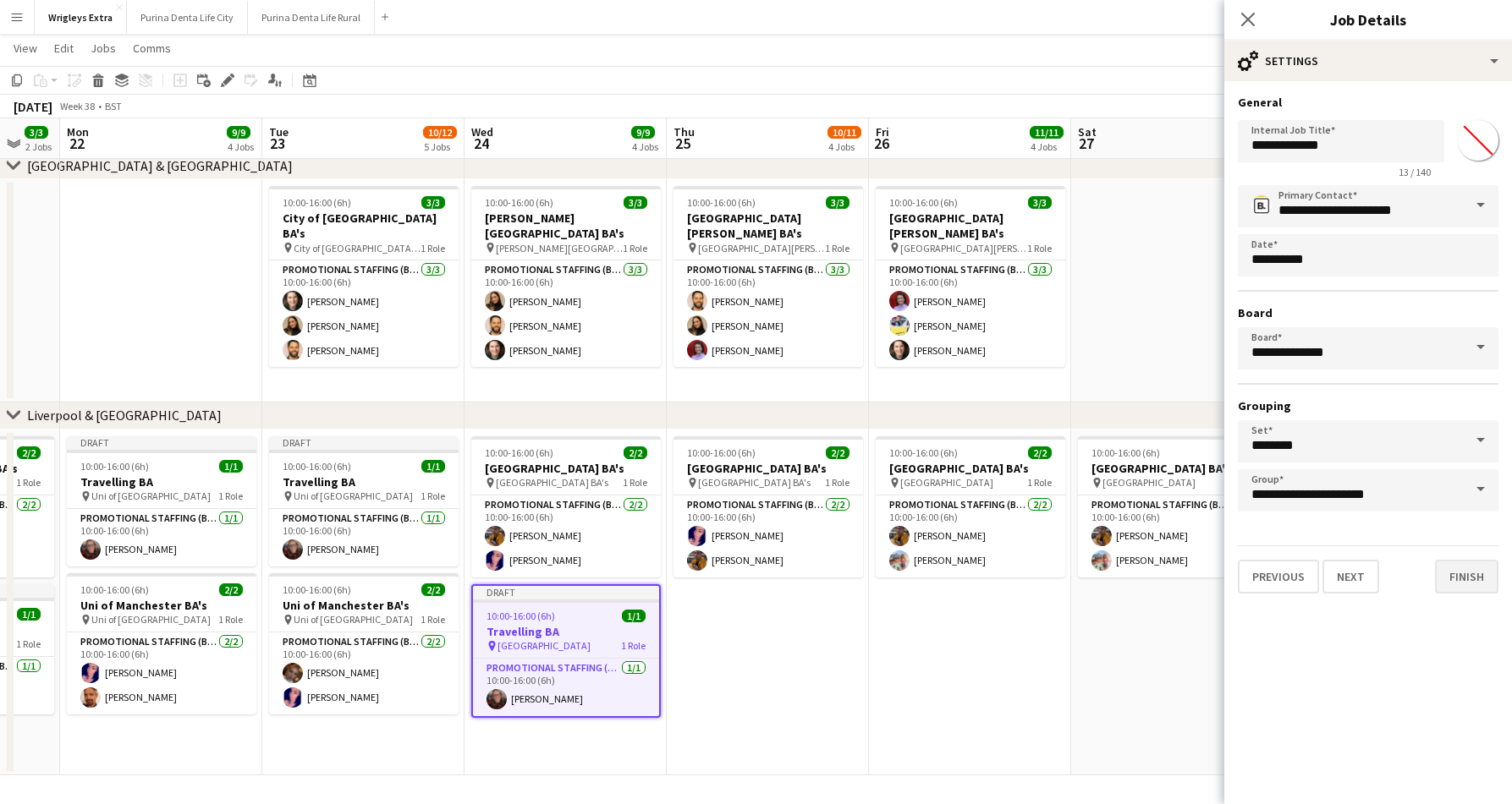
click at [1466, 576] on button "Finish" at bounding box center [1466, 576] width 63 height 34
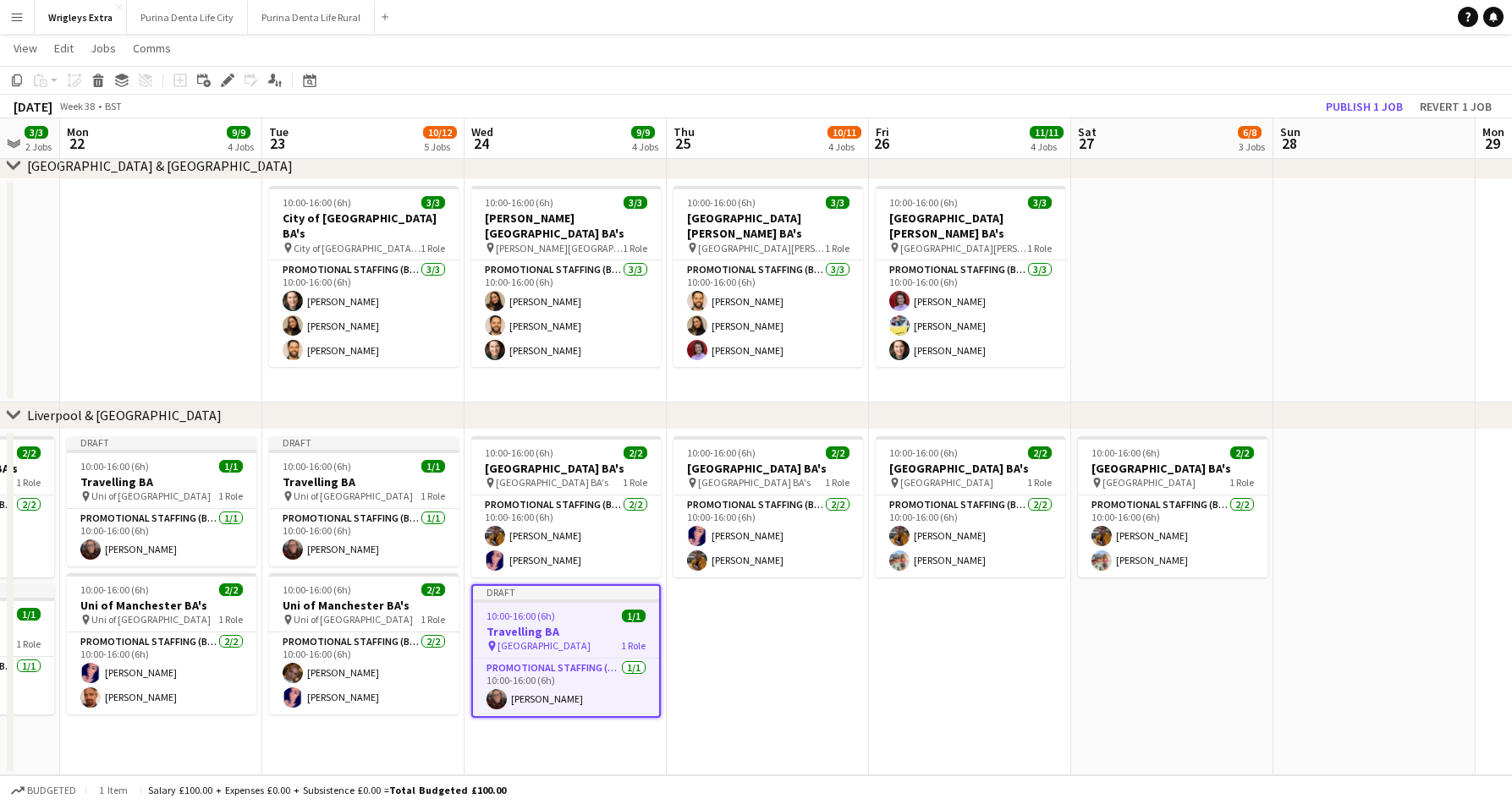
click at [1225, 82] on app-toolbar "Copy Paste Paste Command V Paste with crew Command Shift V Paste linked Job [GE…" at bounding box center [756, 80] width 1512 height 29
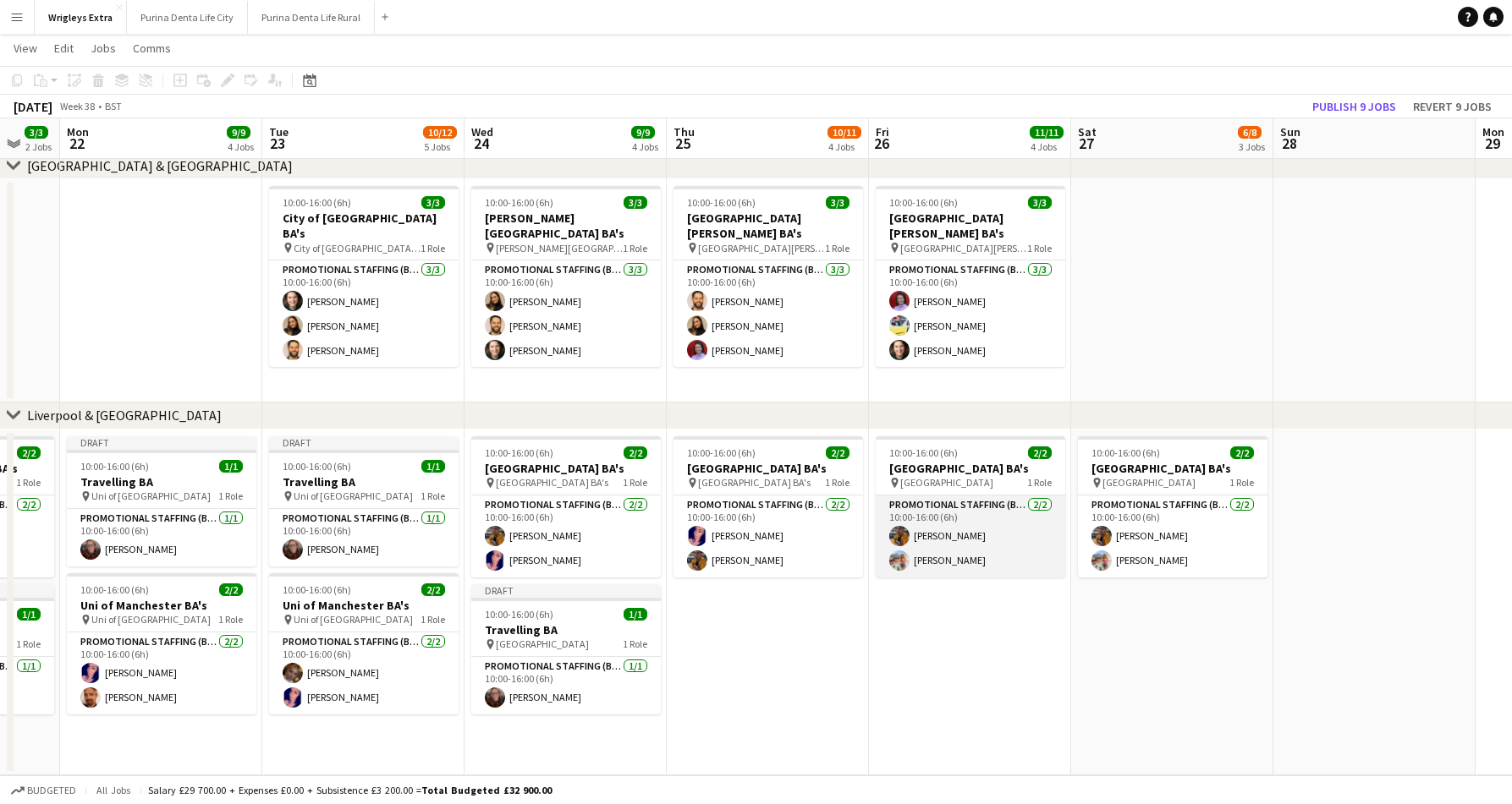
scroll to position [0, 398]
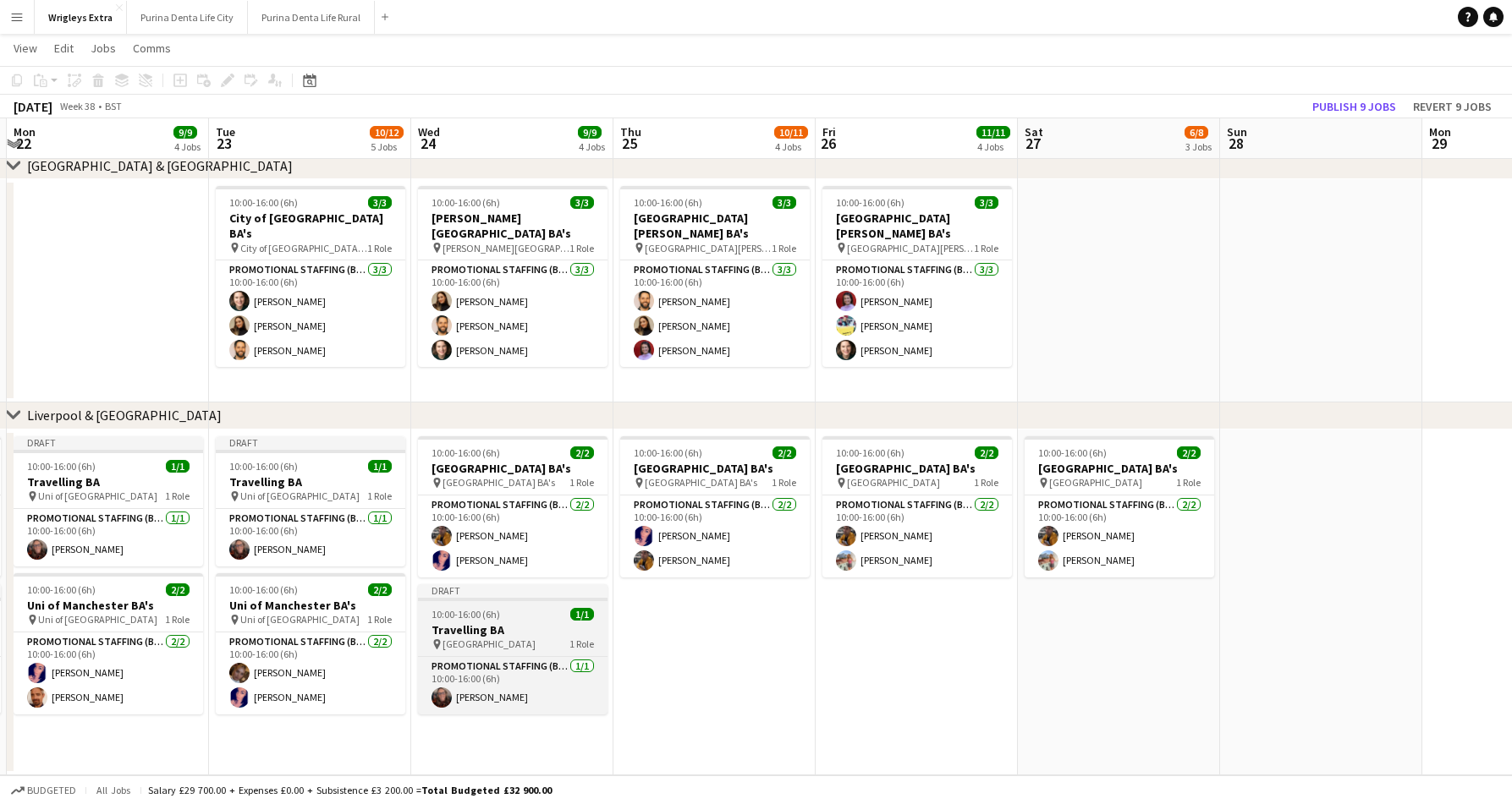
click at [508, 616] on div "10:00-16:00 (6h) 1/1" at bounding box center [513, 613] width 190 height 12
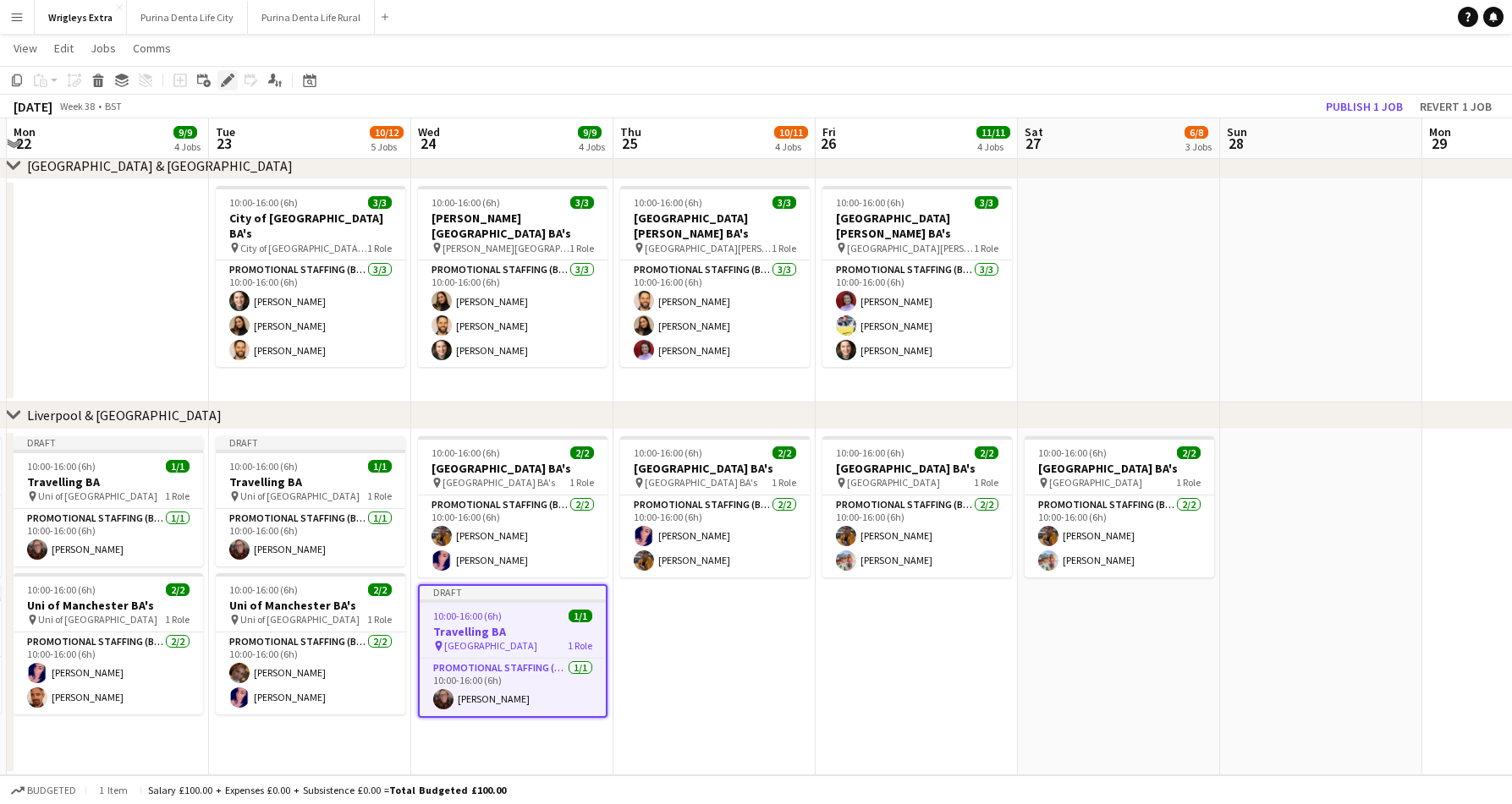
click at [224, 81] on icon at bounding box center [227, 80] width 10 height 10
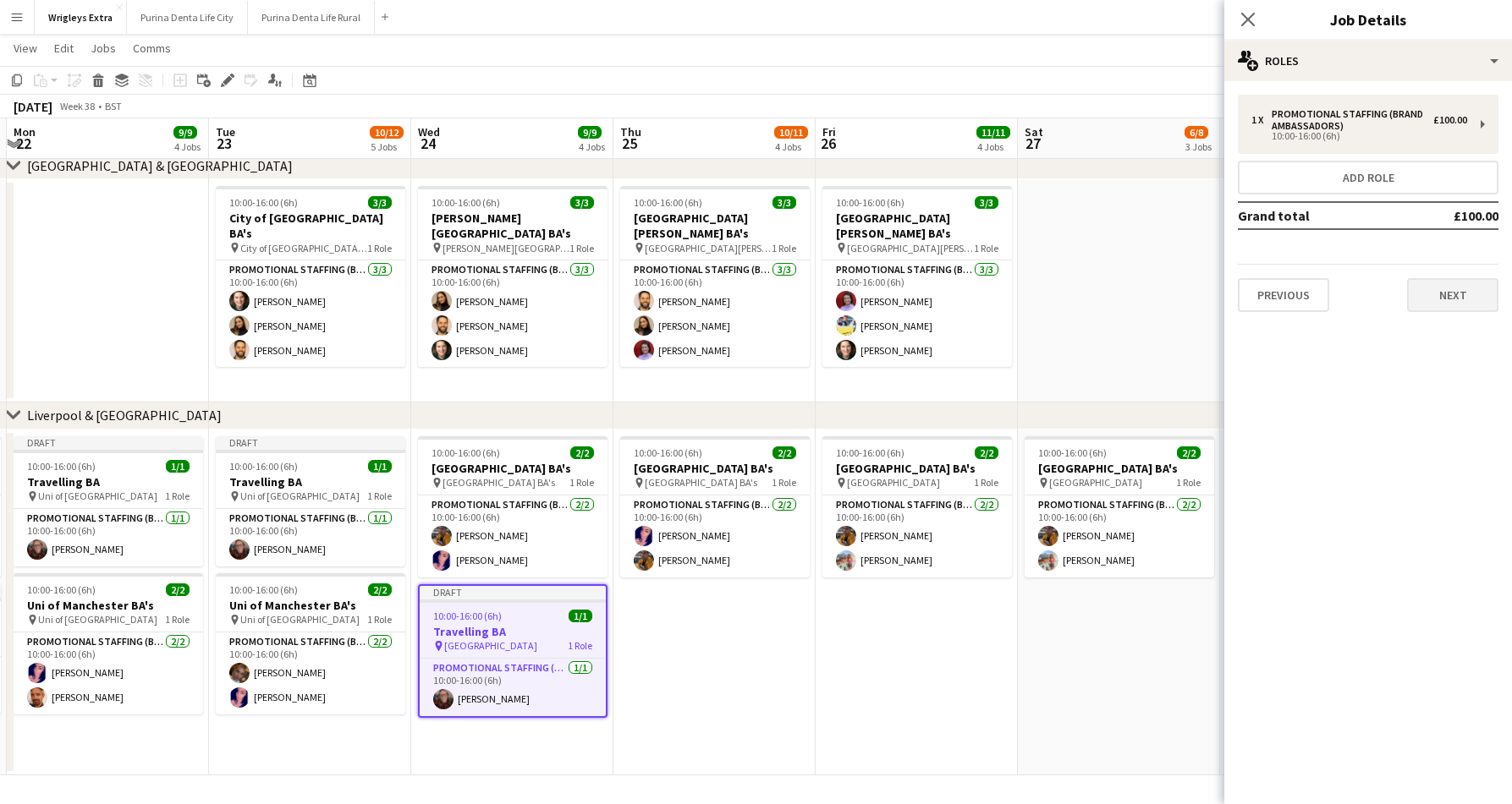
click at [1455, 307] on button "Next" at bounding box center [1452, 294] width 91 height 34
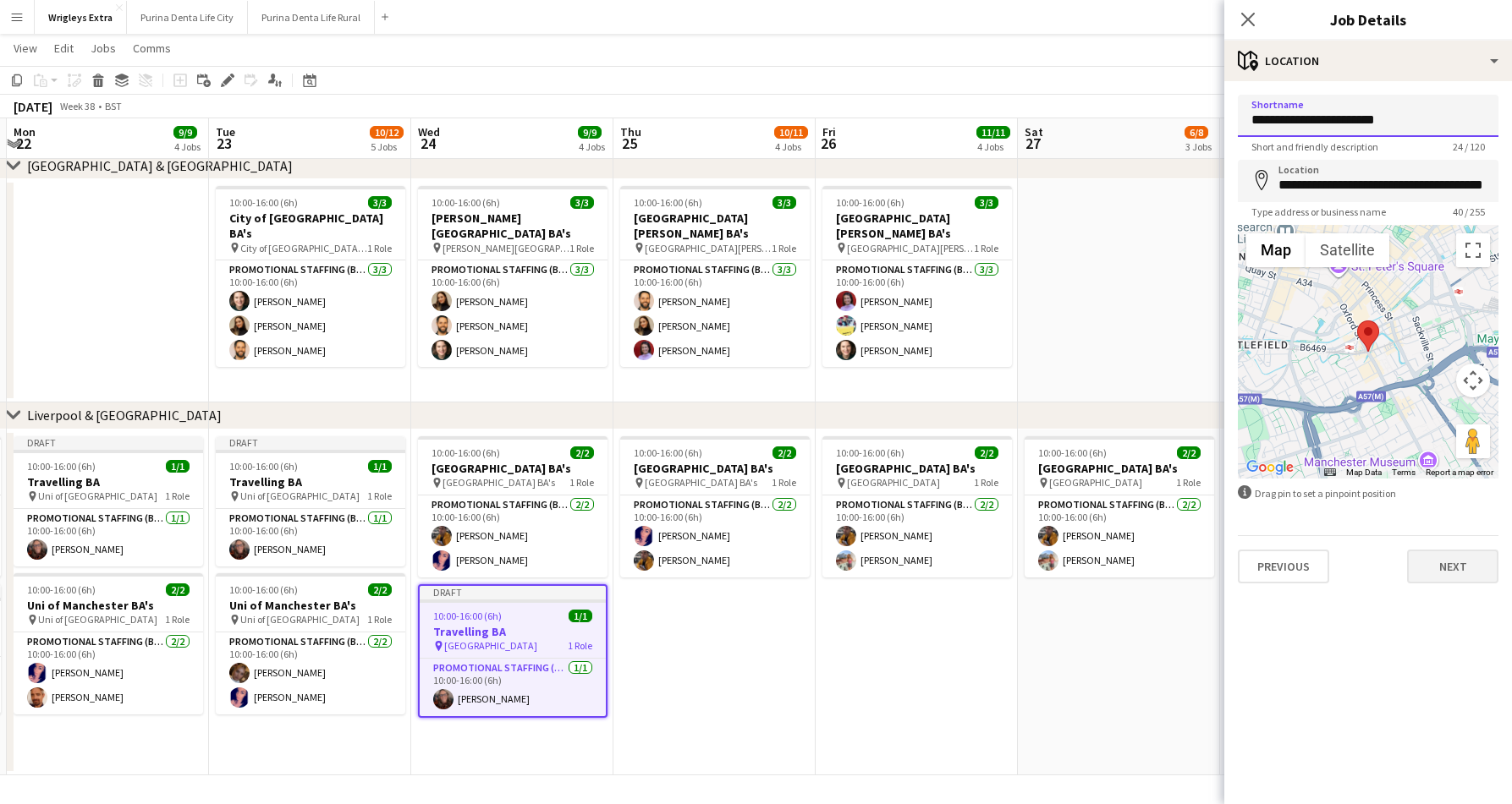
type input "**********"
click at [1428, 552] on button "Next" at bounding box center [1452, 565] width 91 height 34
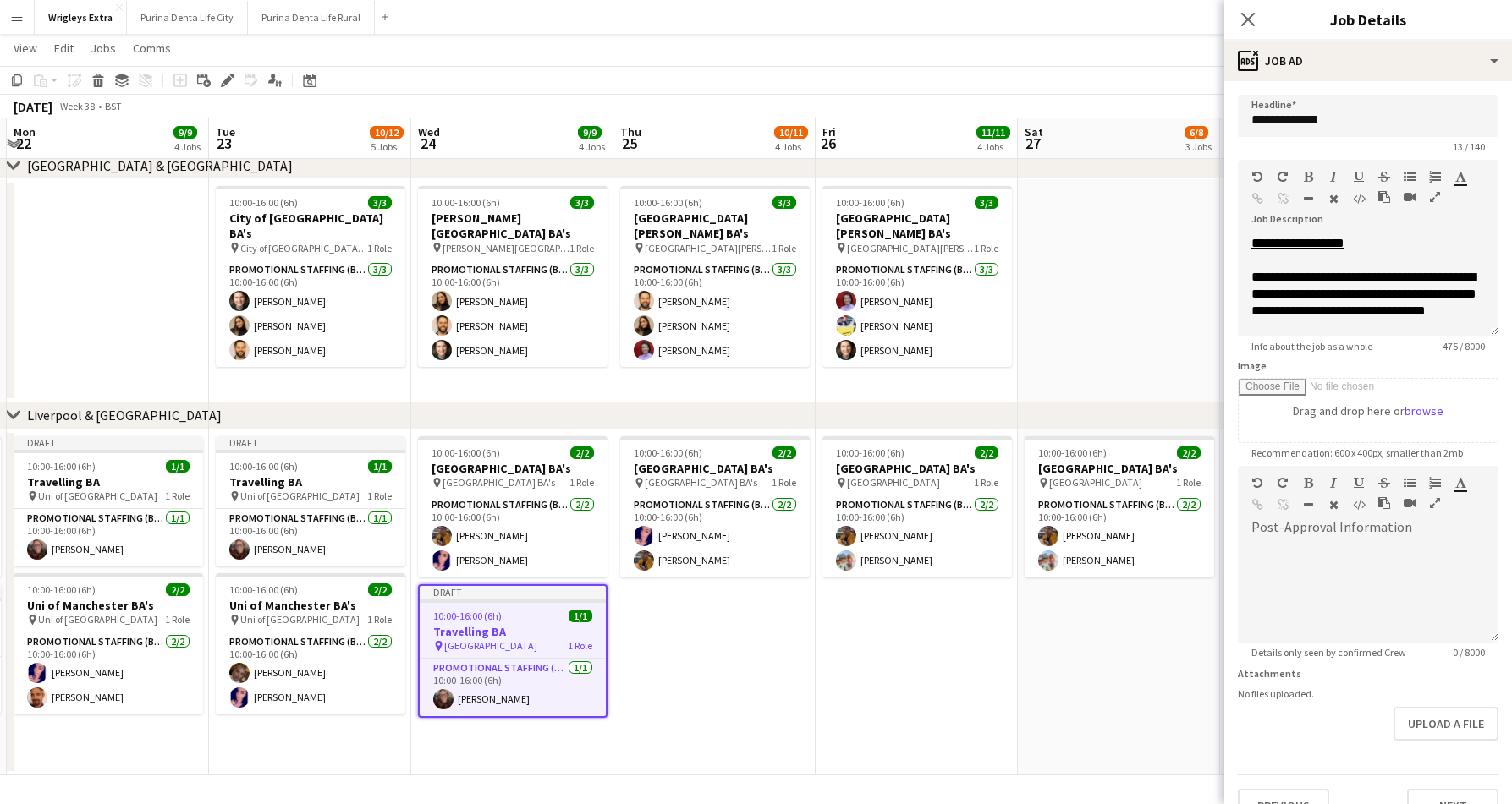
click at [1082, 704] on app-date-cell "10:00-16:00 (6h) 2/2 Liverpool City College BA's pin Liverpool City College 1 R…" at bounding box center [1118, 602] width 202 height 346
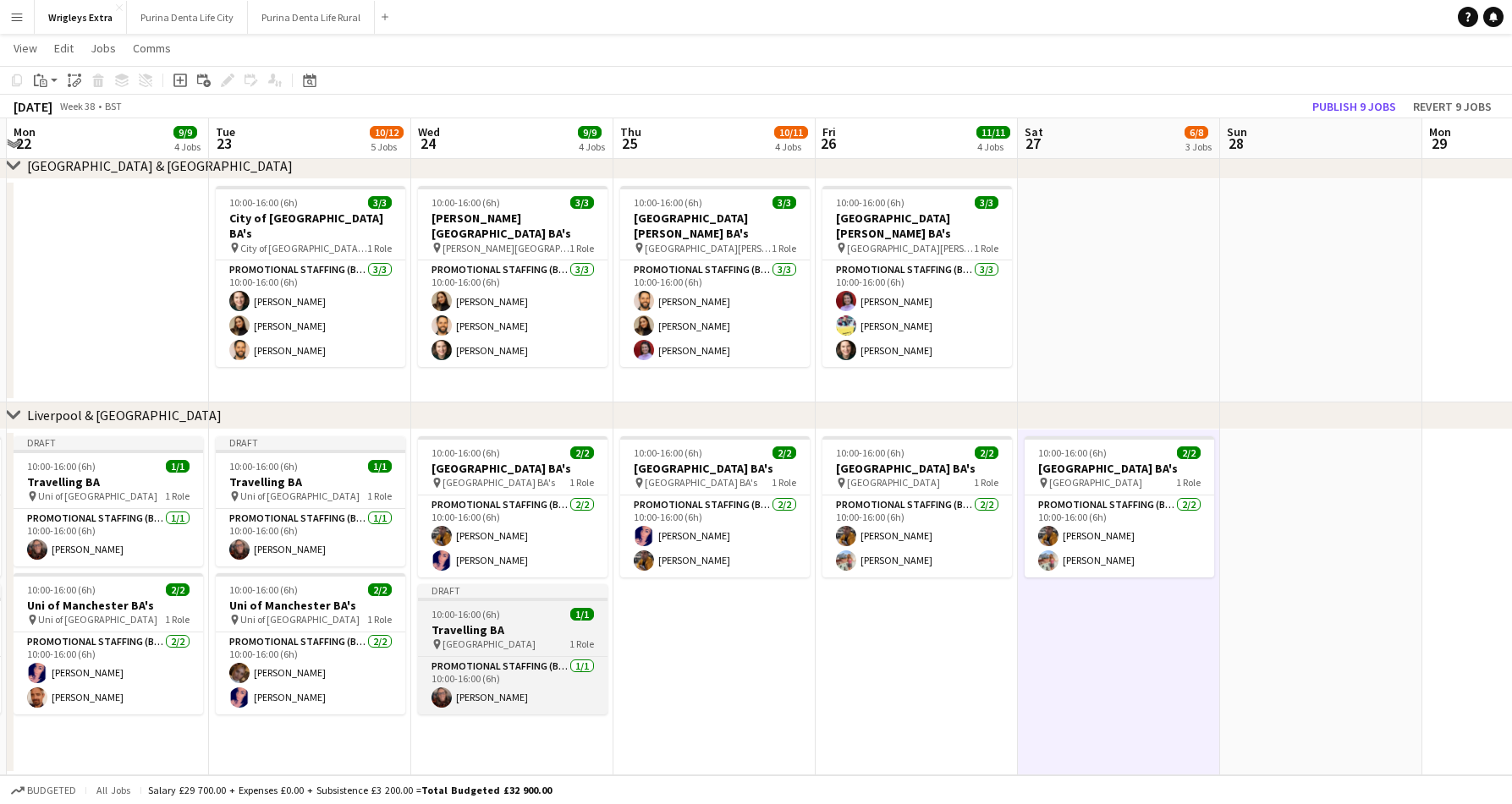
click at [523, 610] on div "10:00-16:00 (6h) 1/1" at bounding box center [513, 613] width 190 height 12
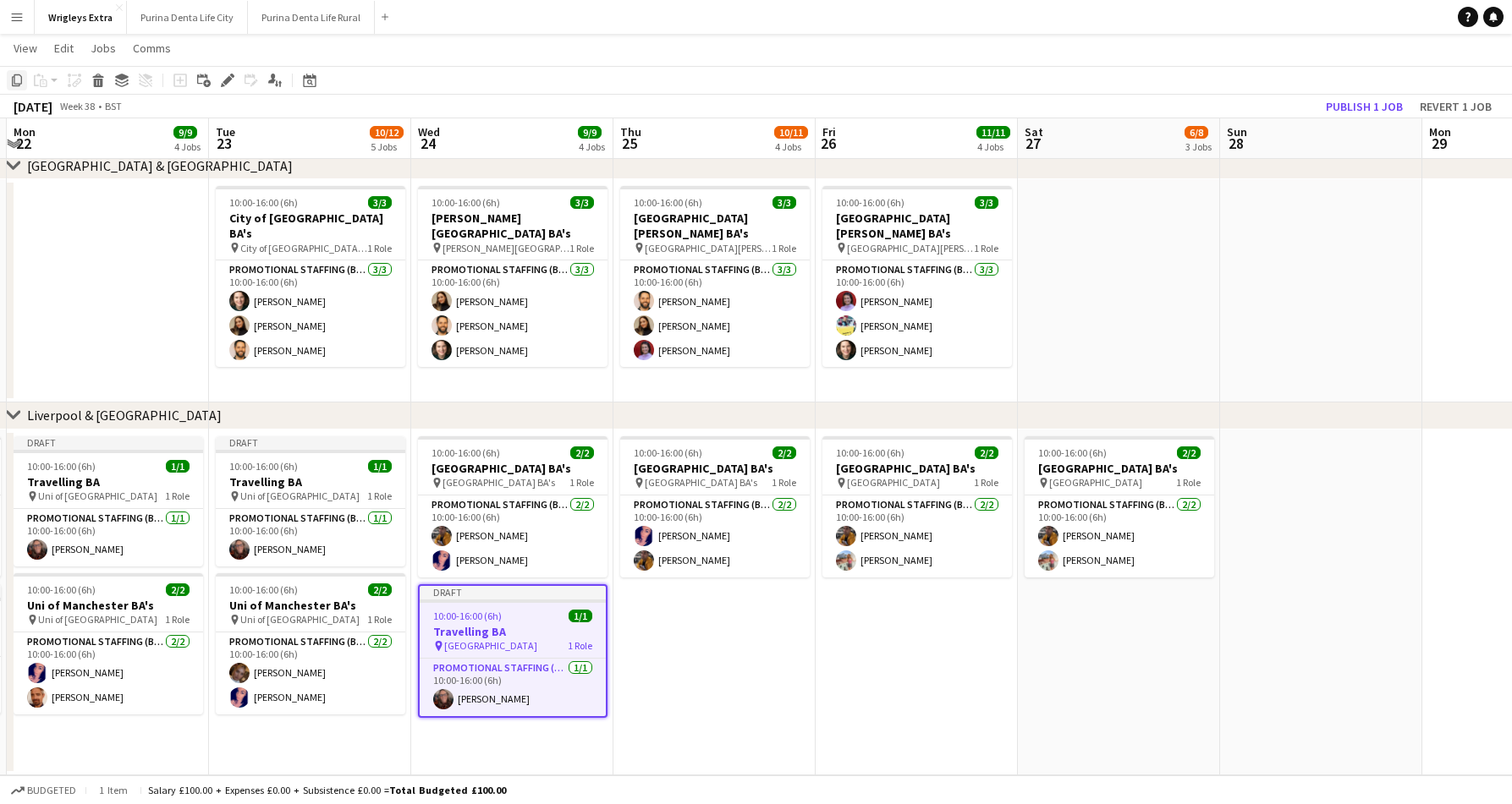
click at [15, 79] on icon "Copy" at bounding box center [17, 80] width 13 height 13
click at [698, 645] on app-date-cell "10:00-16:00 (6h) 2/2 Manchester Oxford Street BA's pin Manchester Oxford Street…" at bounding box center [714, 602] width 202 height 346
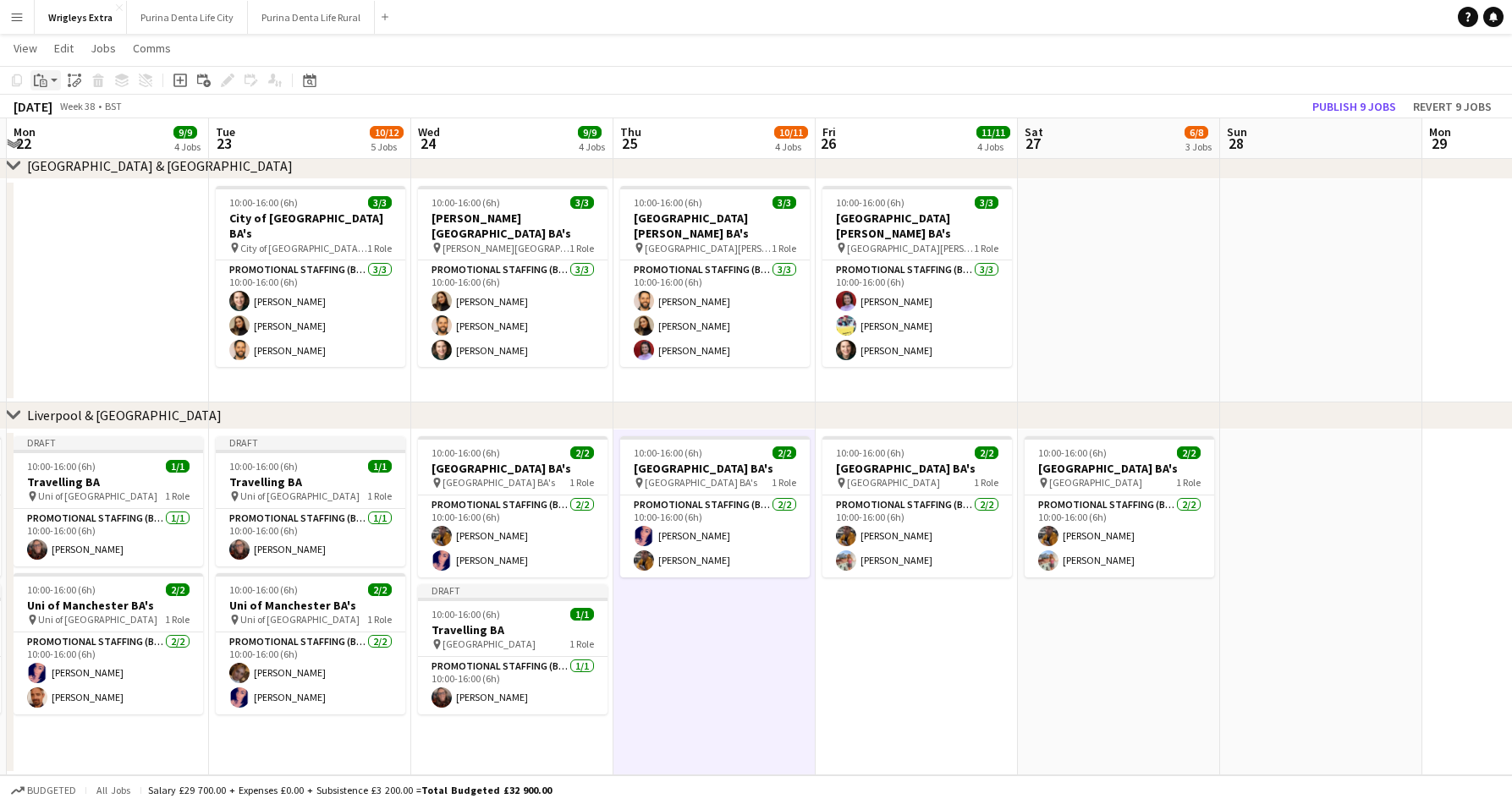
click at [51, 82] on app-action-btn "Paste" at bounding box center [46, 80] width 31 height 20
click at [85, 140] on link "Paste with crew Command Shift V" at bounding box center [111, 141] width 133 height 15
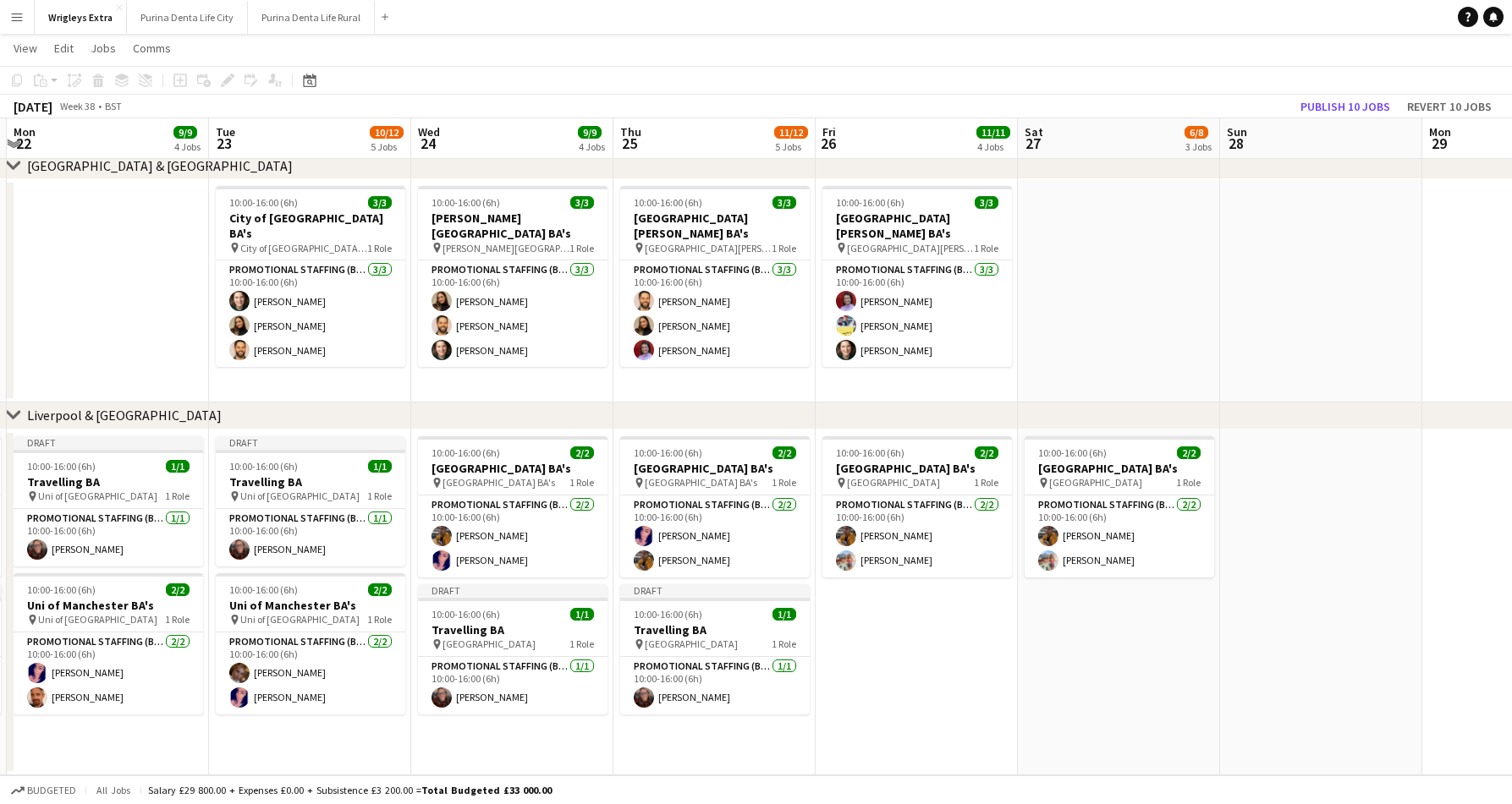
click at [907, 68] on app-toolbar "Copy Paste Paste Command V Paste with crew Command Shift V Paste linked Job [GE…" at bounding box center [756, 80] width 1512 height 29
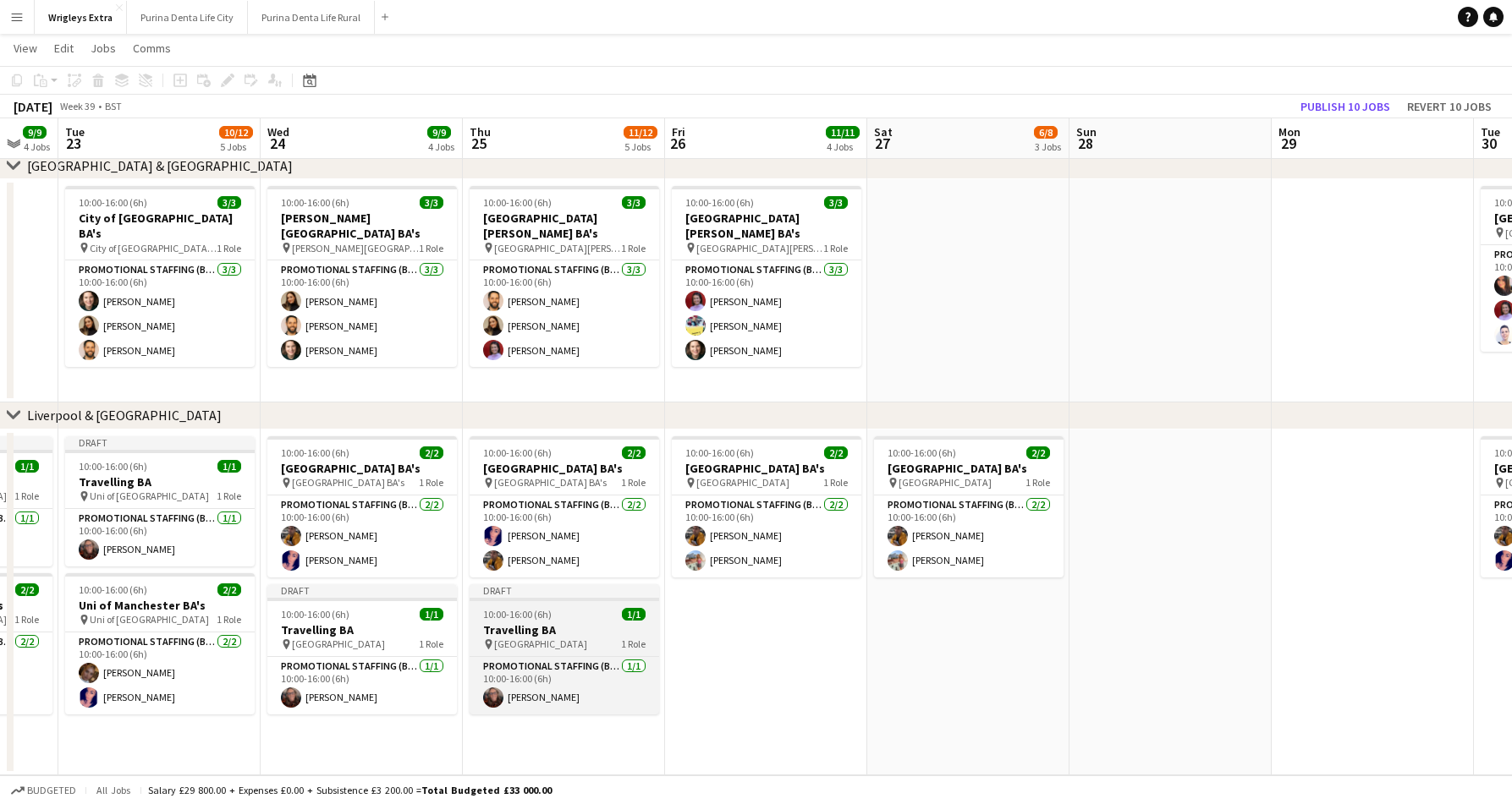
click at [566, 609] on div "10:00-16:00 (6h) 1/1" at bounding box center [565, 613] width 190 height 12
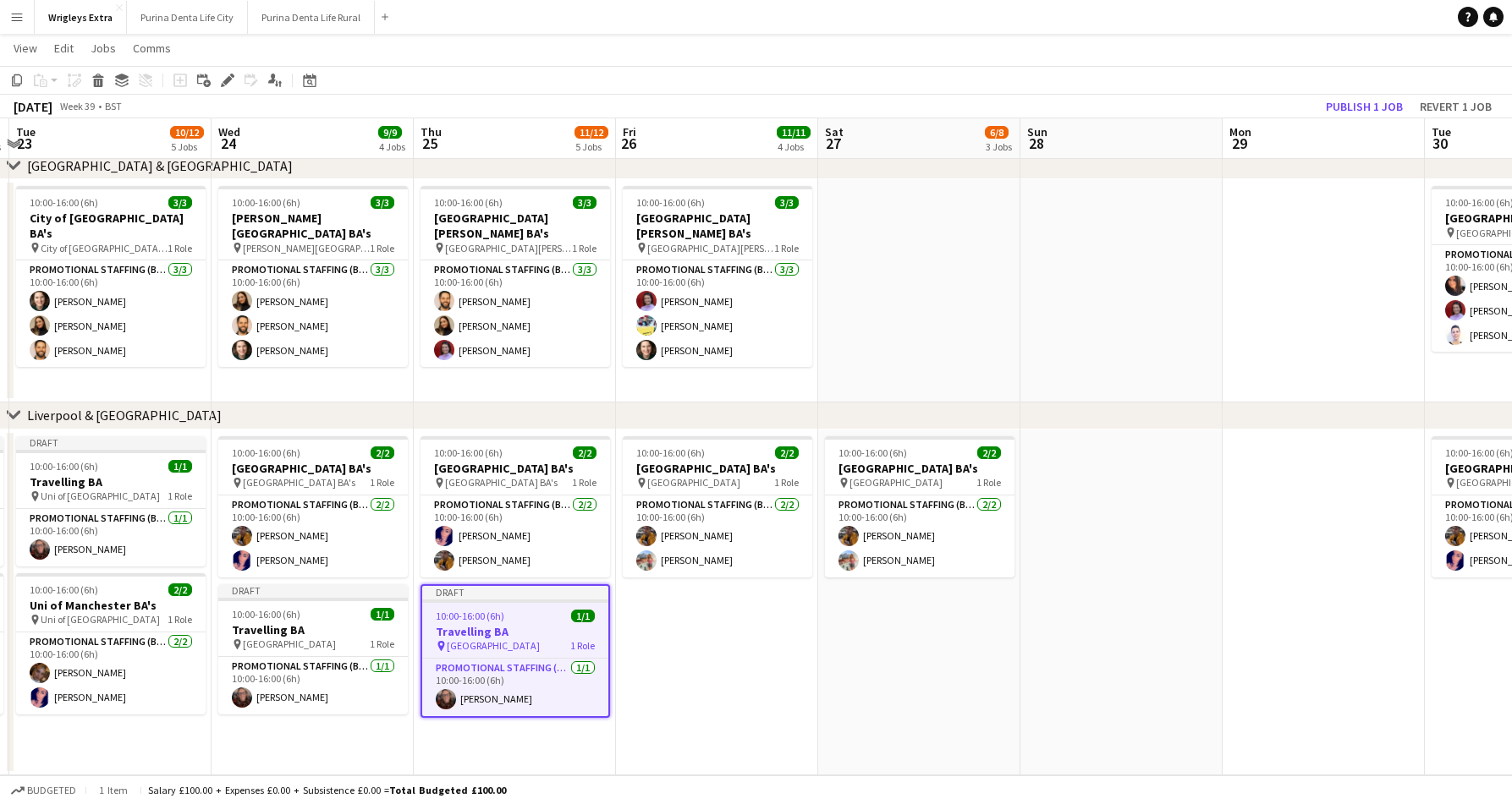
scroll to position [0, 597]
click at [15, 79] on icon "Copy" at bounding box center [17, 80] width 13 height 13
click at [678, 614] on app-date-cell "10:00-16:00 (6h) 2/2 Liverpool City College BA's pin Liverpool City College 1 R…" at bounding box center [716, 602] width 202 height 346
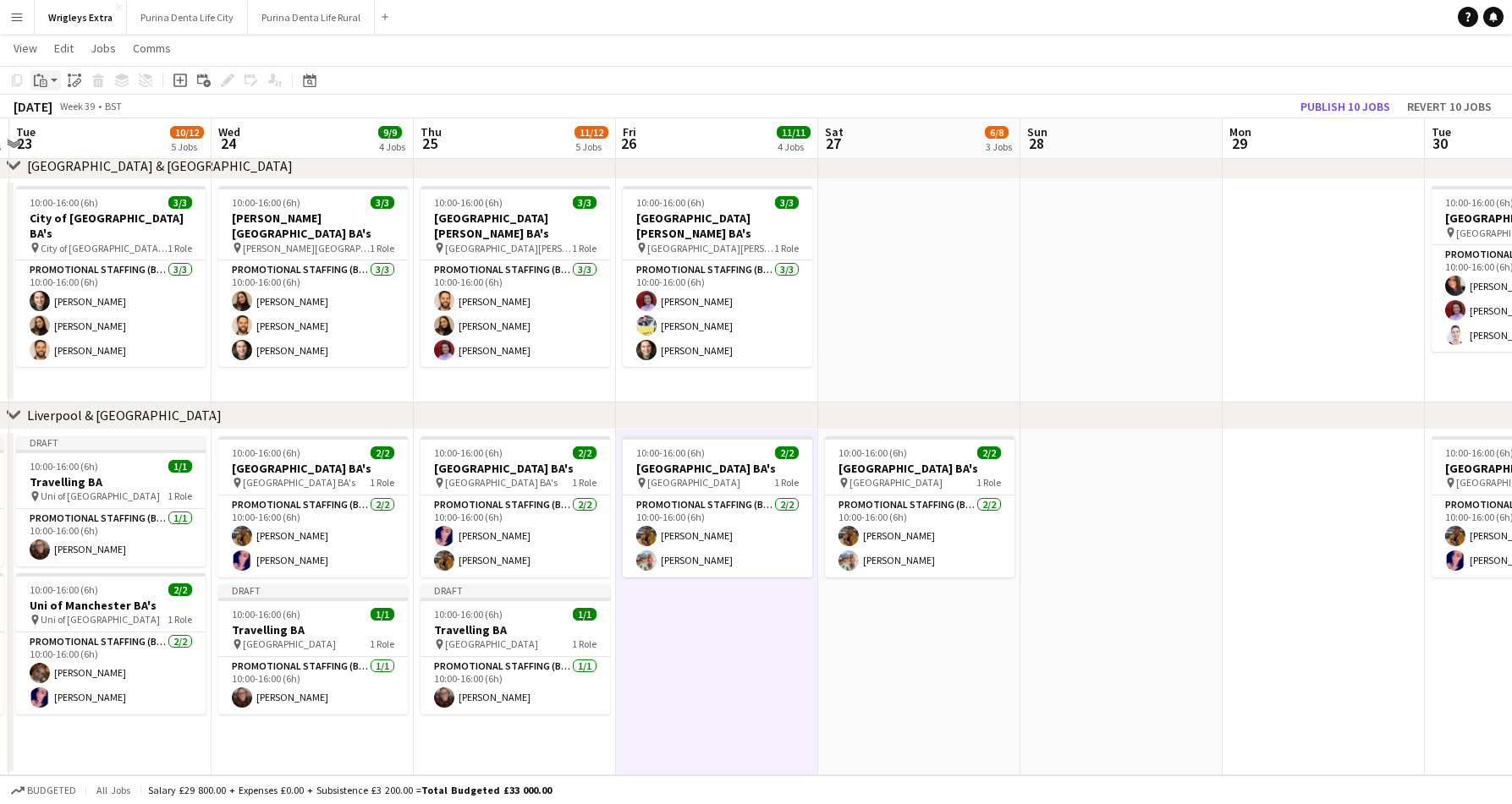
click at [41, 76] on icon at bounding box center [42, 78] width 2 height 4
click at [92, 141] on link "Paste with crew Command Shift V" at bounding box center [111, 141] width 133 height 15
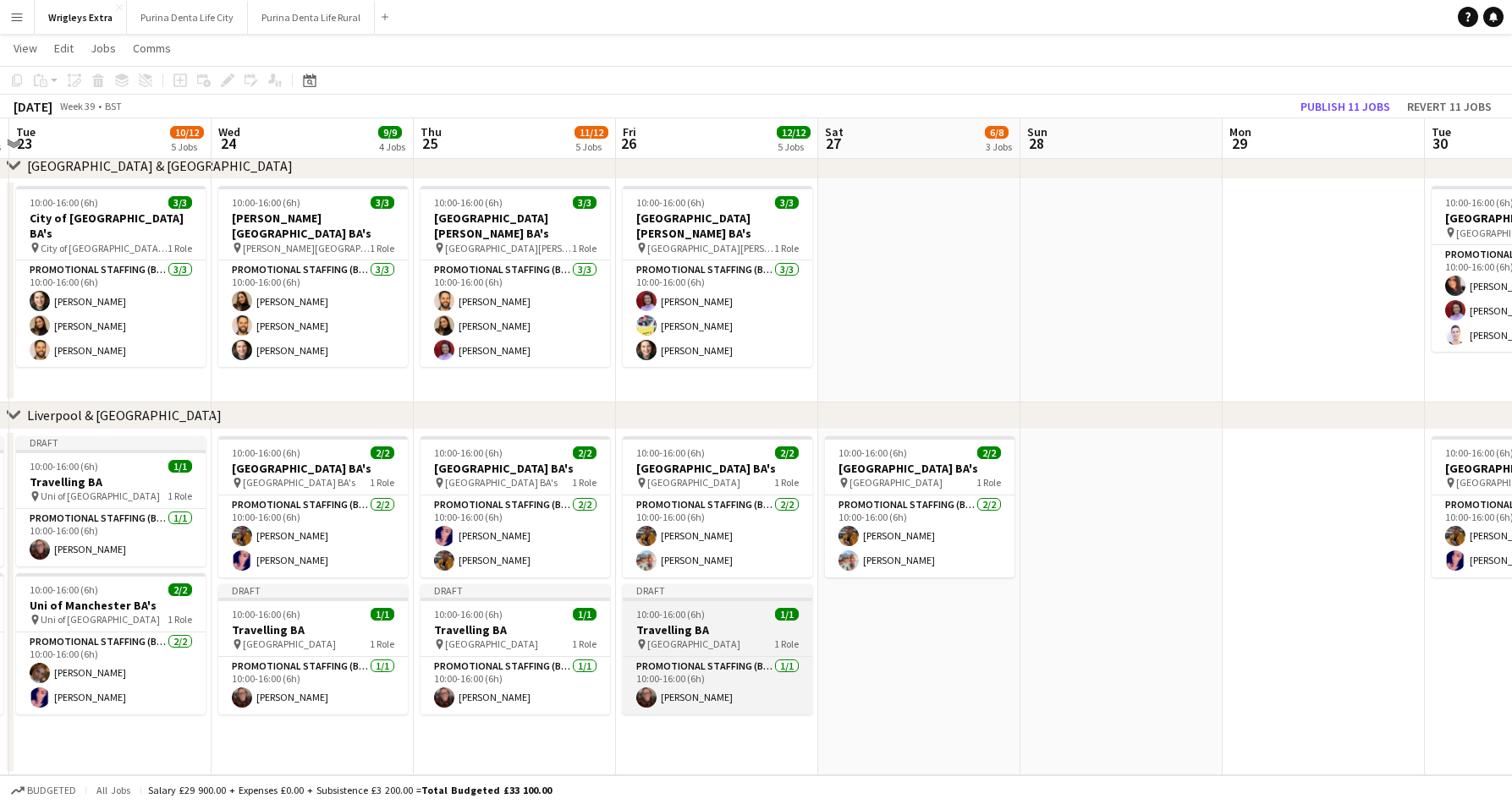
click at [674, 619] on span "10:00-16:00 (6h)" at bounding box center [669, 613] width 68 height 12
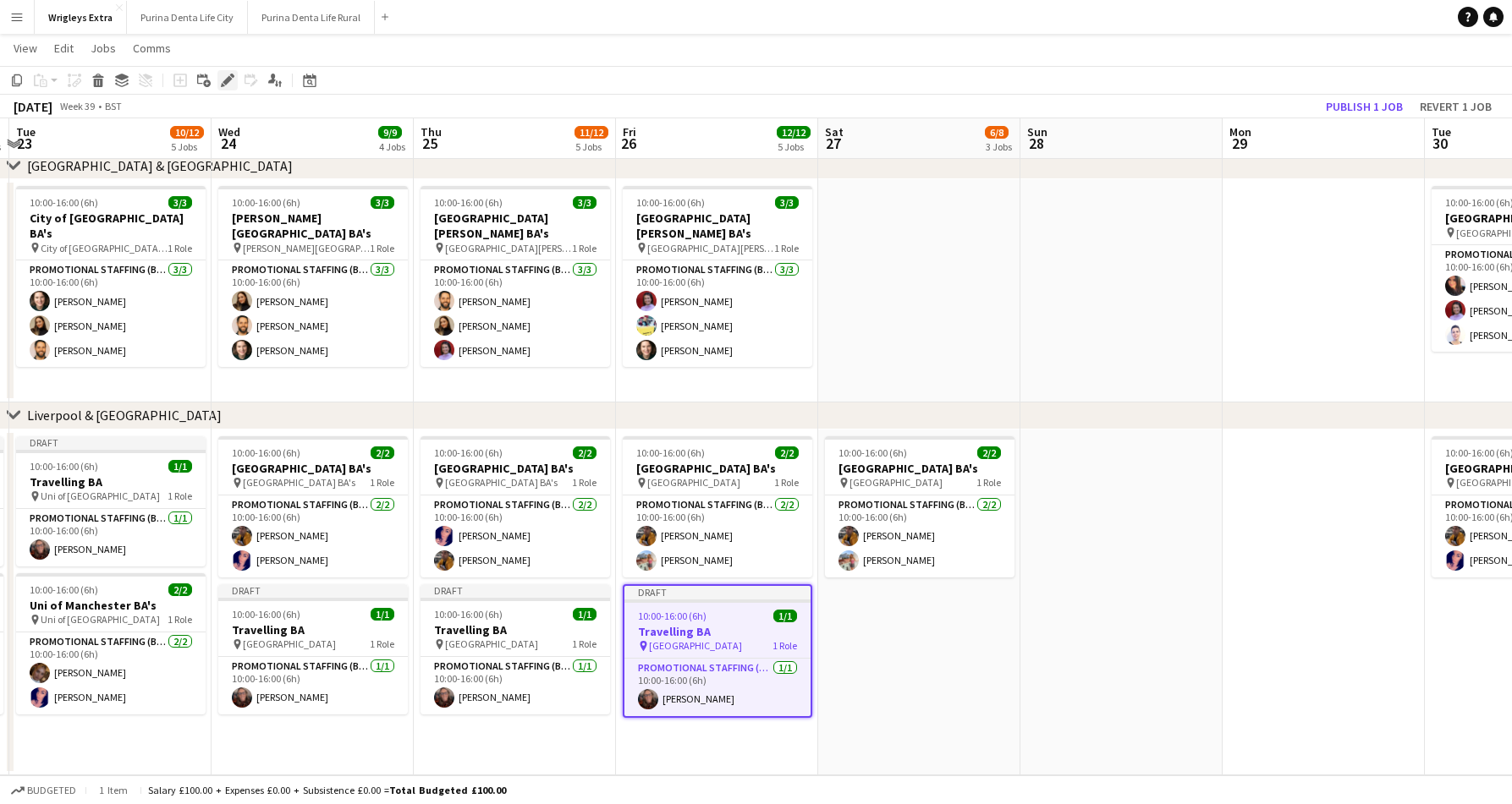
click at [229, 76] on icon "Edit" at bounding box center [227, 80] width 13 height 13
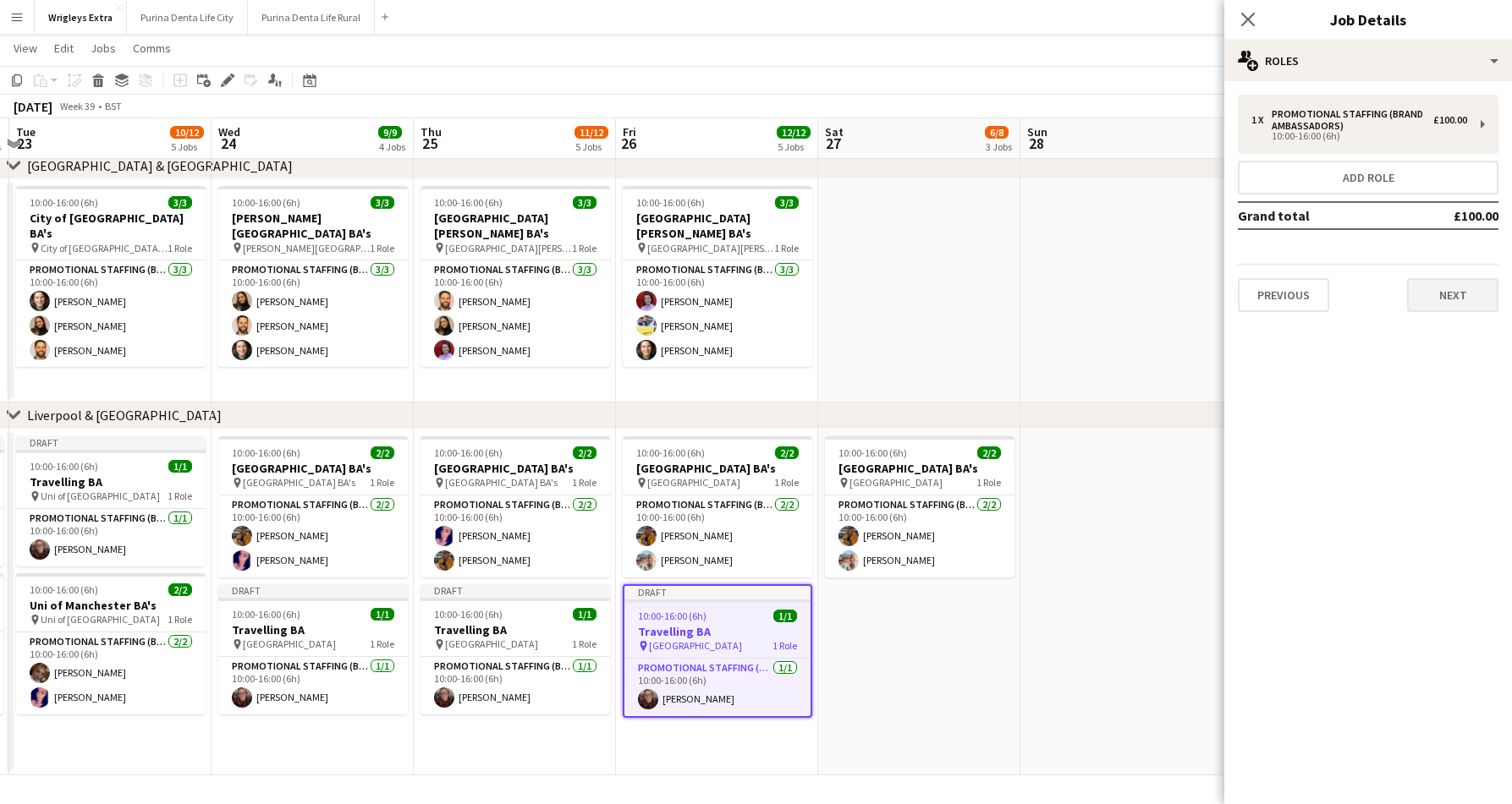
click at [1445, 307] on button "Next" at bounding box center [1452, 294] width 91 height 34
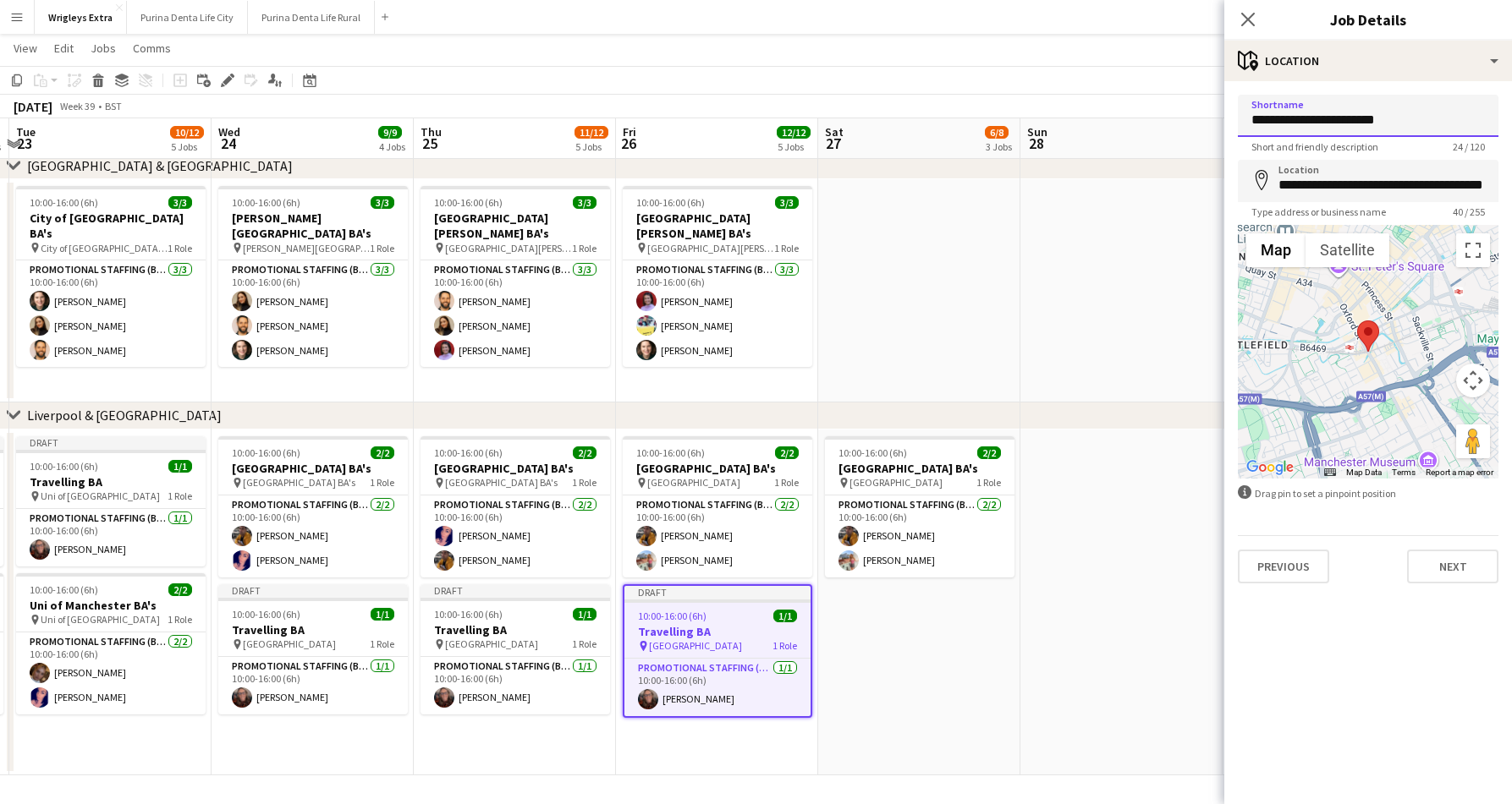
drag, startPoint x: 1426, startPoint y: 117, endPoint x: 1236, endPoint y: 117, distance: 190.0
type input "**********"
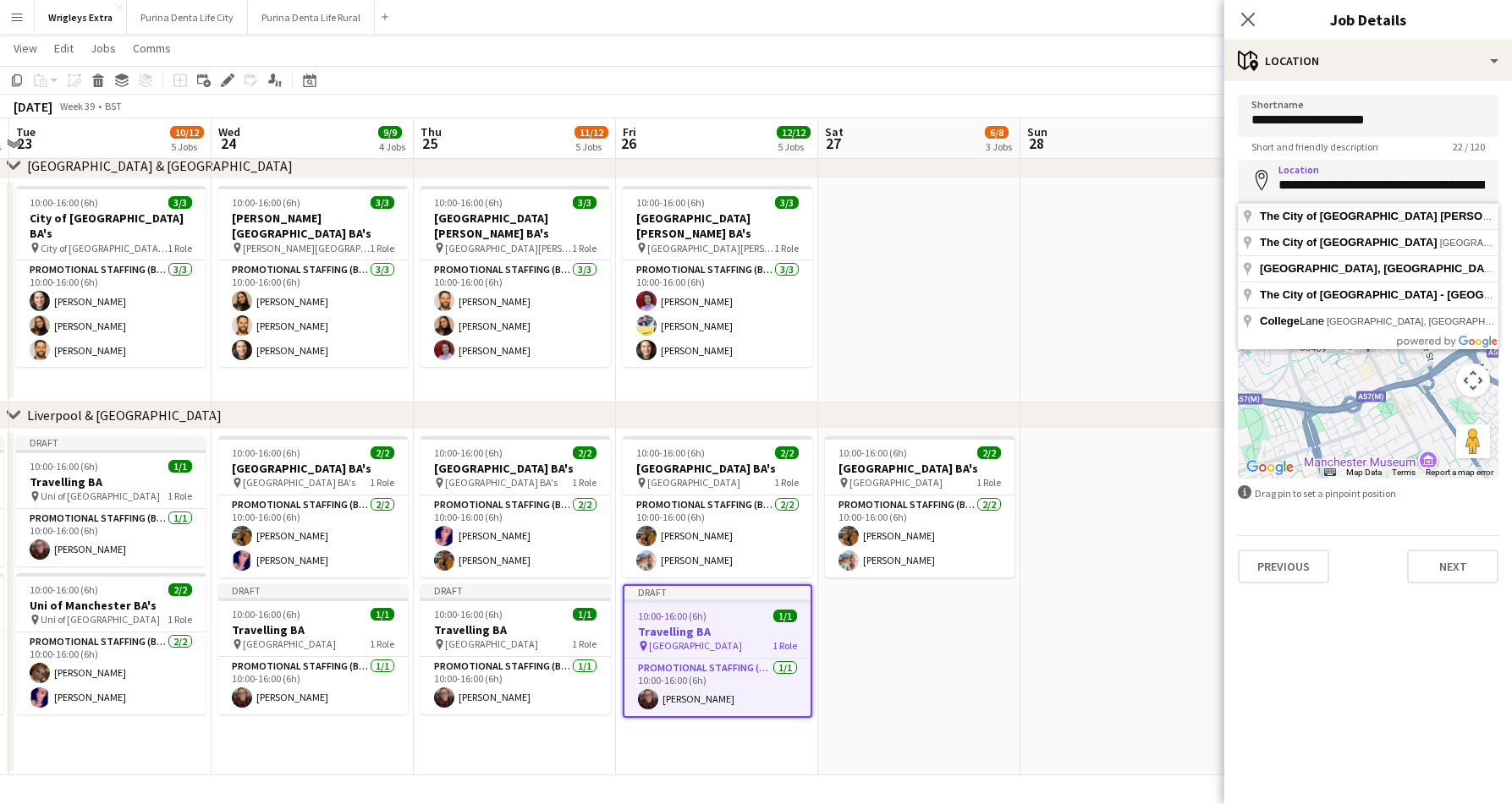
type input "**********"
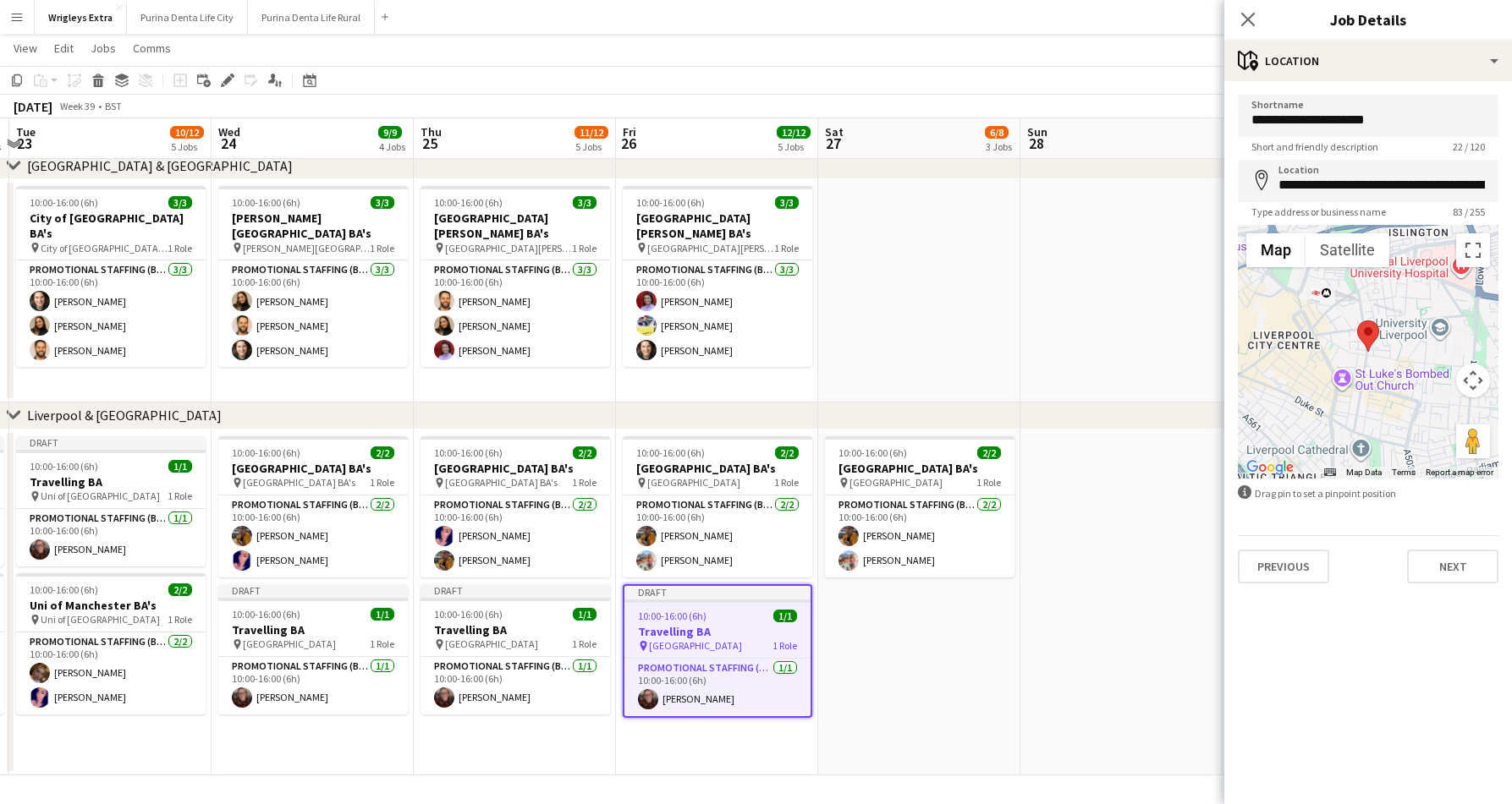
click at [1463, 548] on div "Previous Next" at bounding box center [1368, 559] width 261 height 48
click at [1455, 556] on button "Next" at bounding box center [1452, 565] width 91 height 34
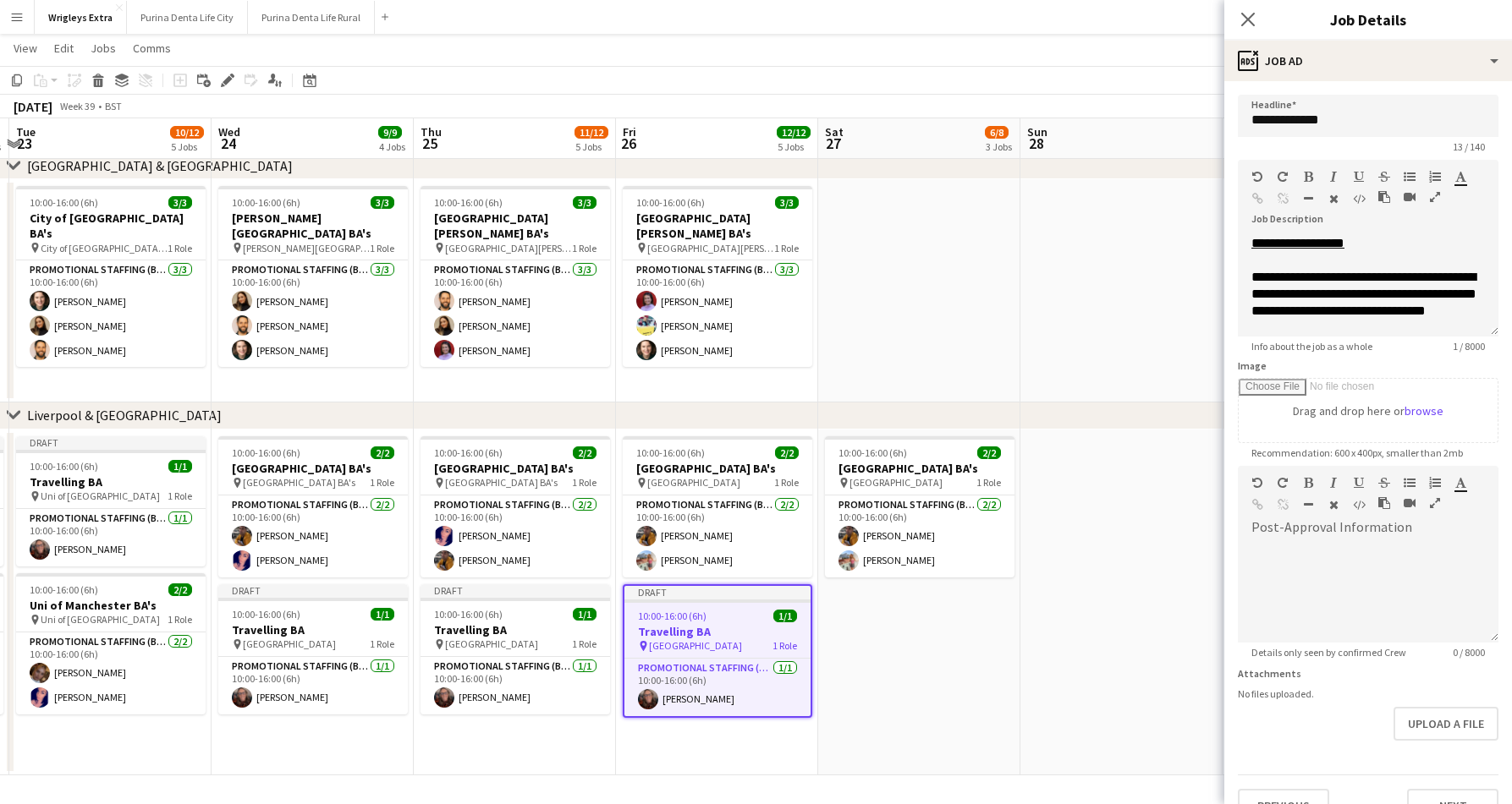
type input "*******"
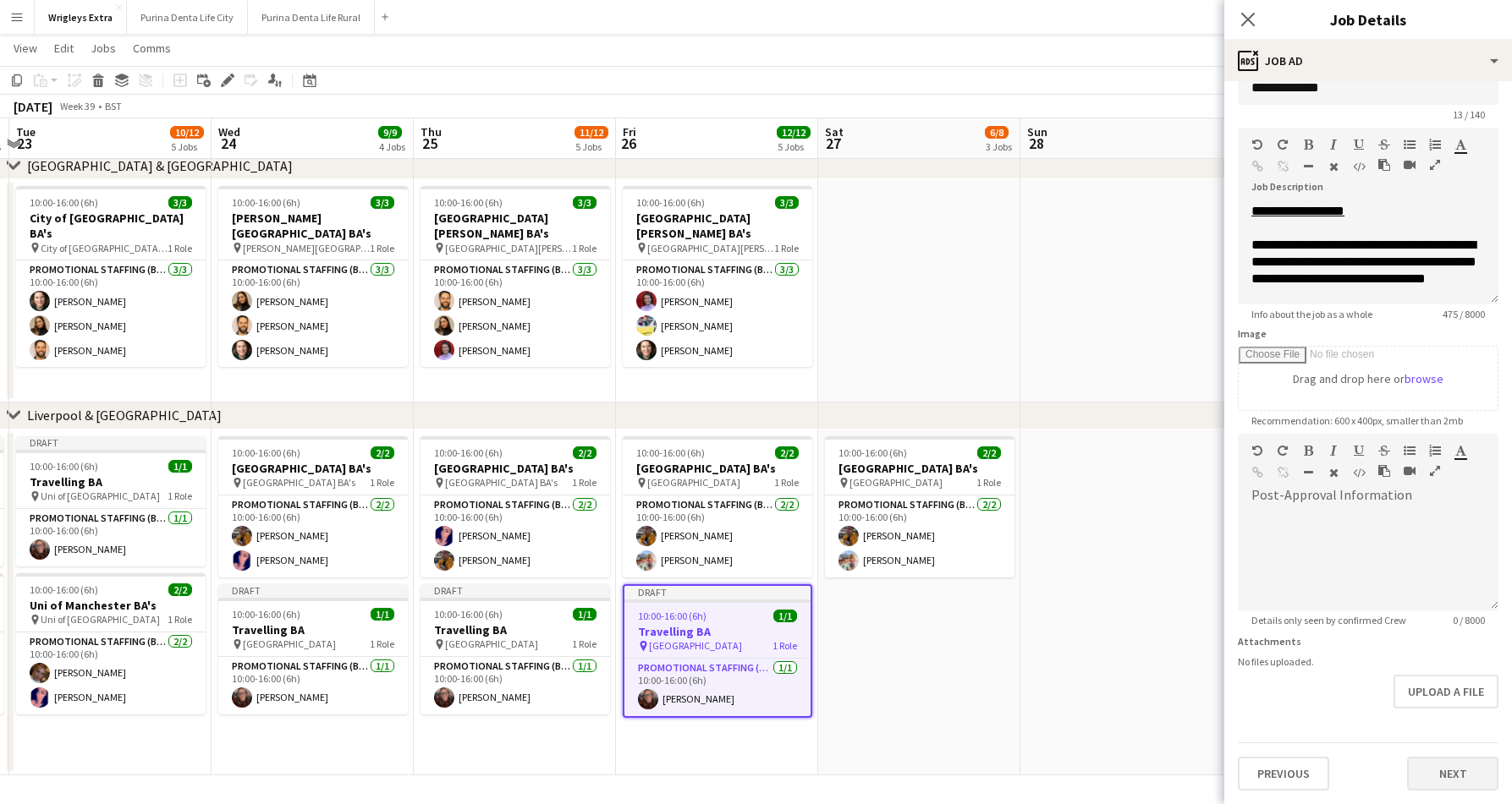
scroll to position [33, 0]
click at [1458, 771] on button "Next" at bounding box center [1452, 773] width 91 height 34
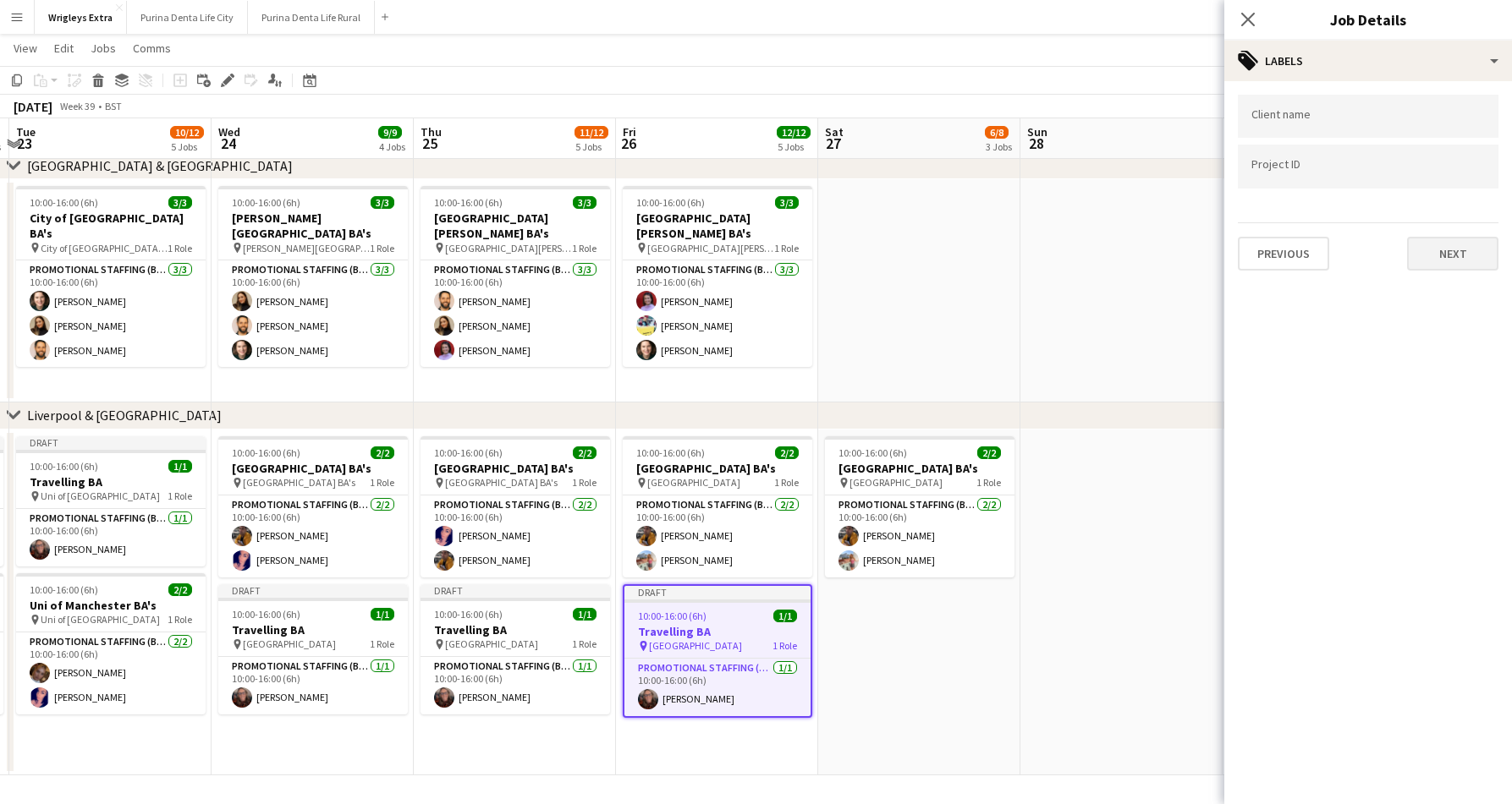
click at [1475, 247] on button "Next" at bounding box center [1452, 253] width 91 height 34
click at [1433, 180] on button "Next" at bounding box center [1452, 174] width 91 height 34
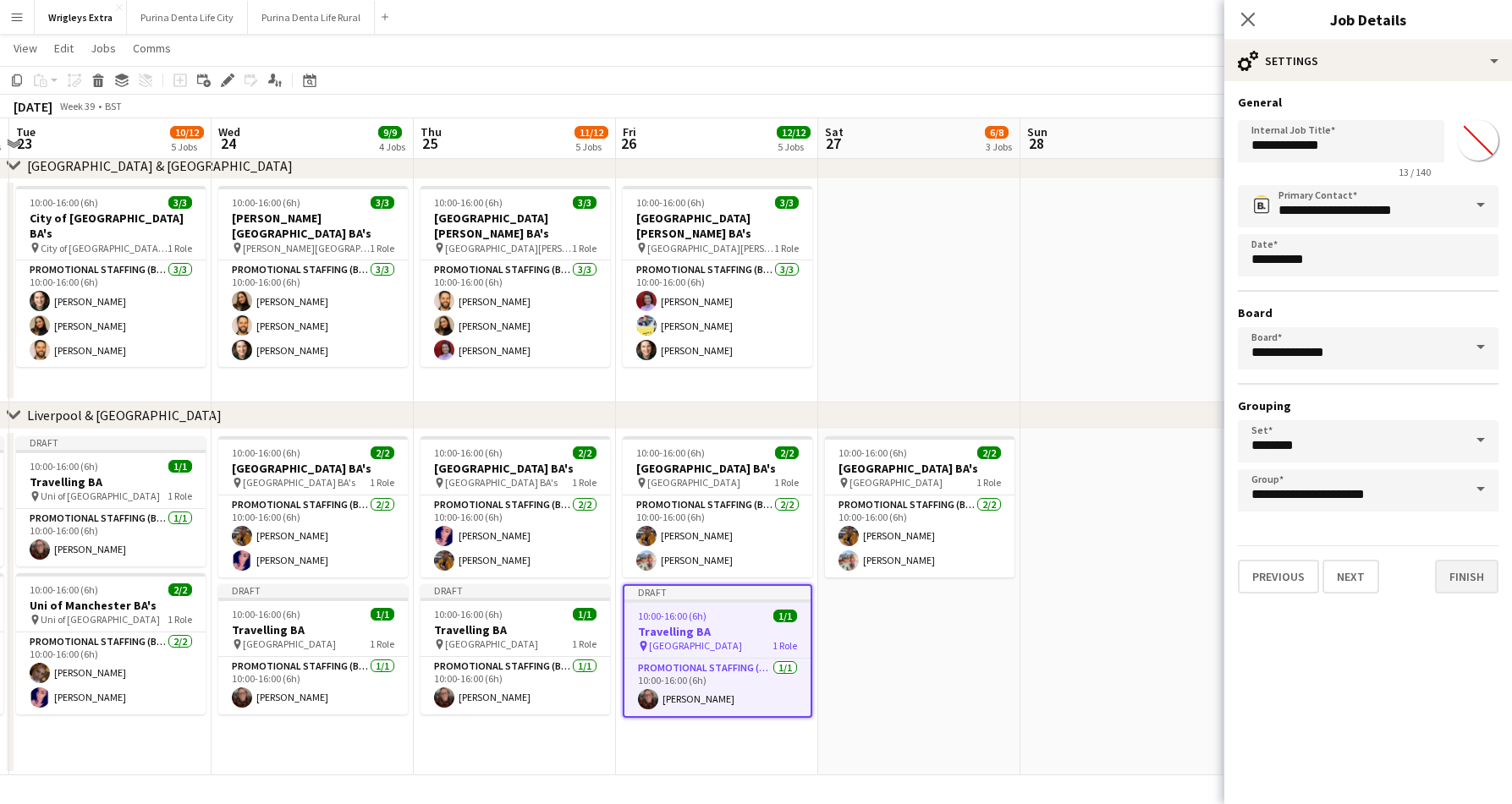
click at [1454, 586] on button "Finish" at bounding box center [1466, 576] width 63 height 34
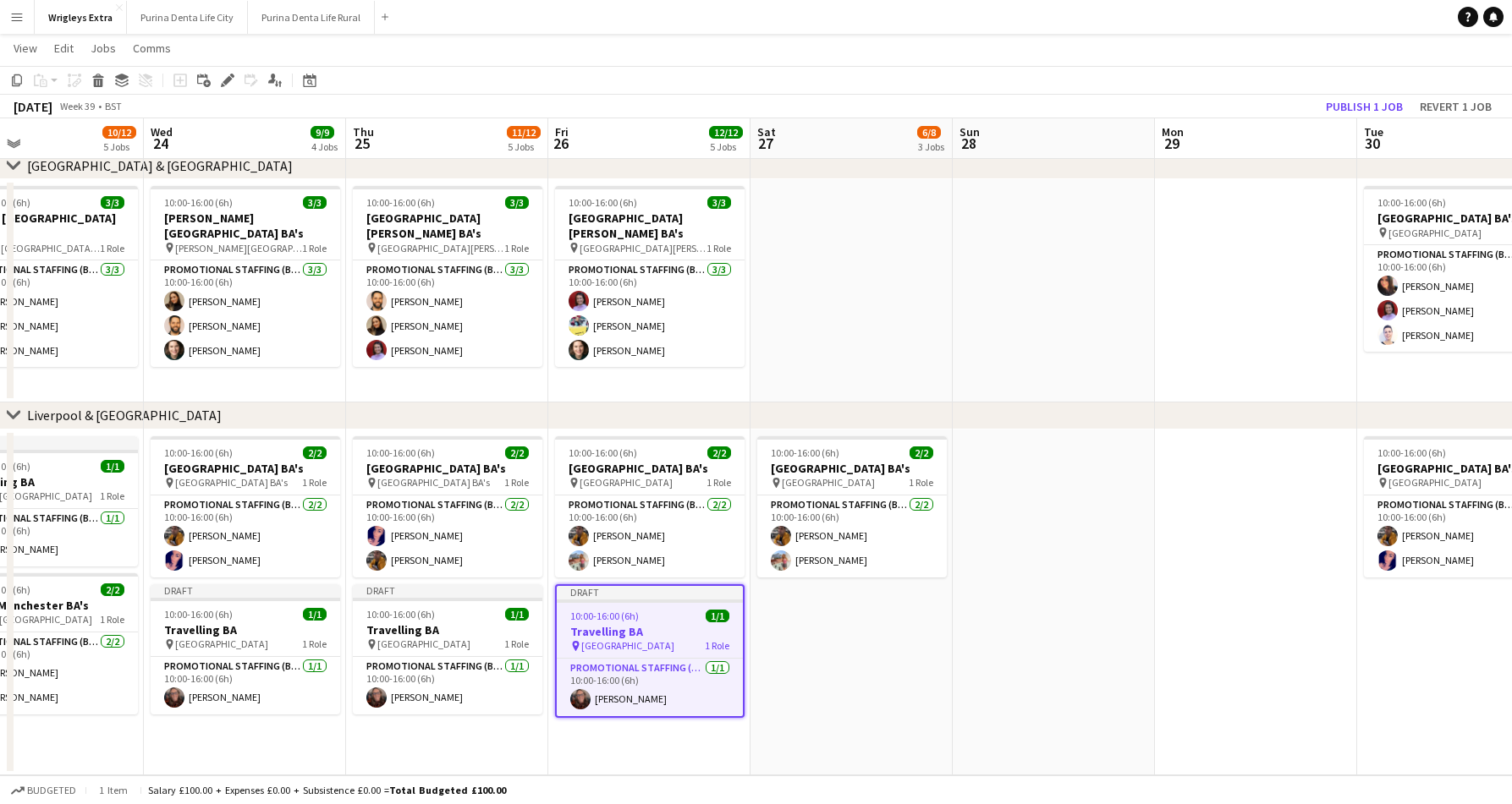
scroll to position [0, 665]
click at [625, 603] on app-job-card "Draft 10:00-16:00 (6h) 1/1 Travelling BA pin Liverpool City College 1 Role Prom…" at bounding box center [649, 651] width 190 height 133
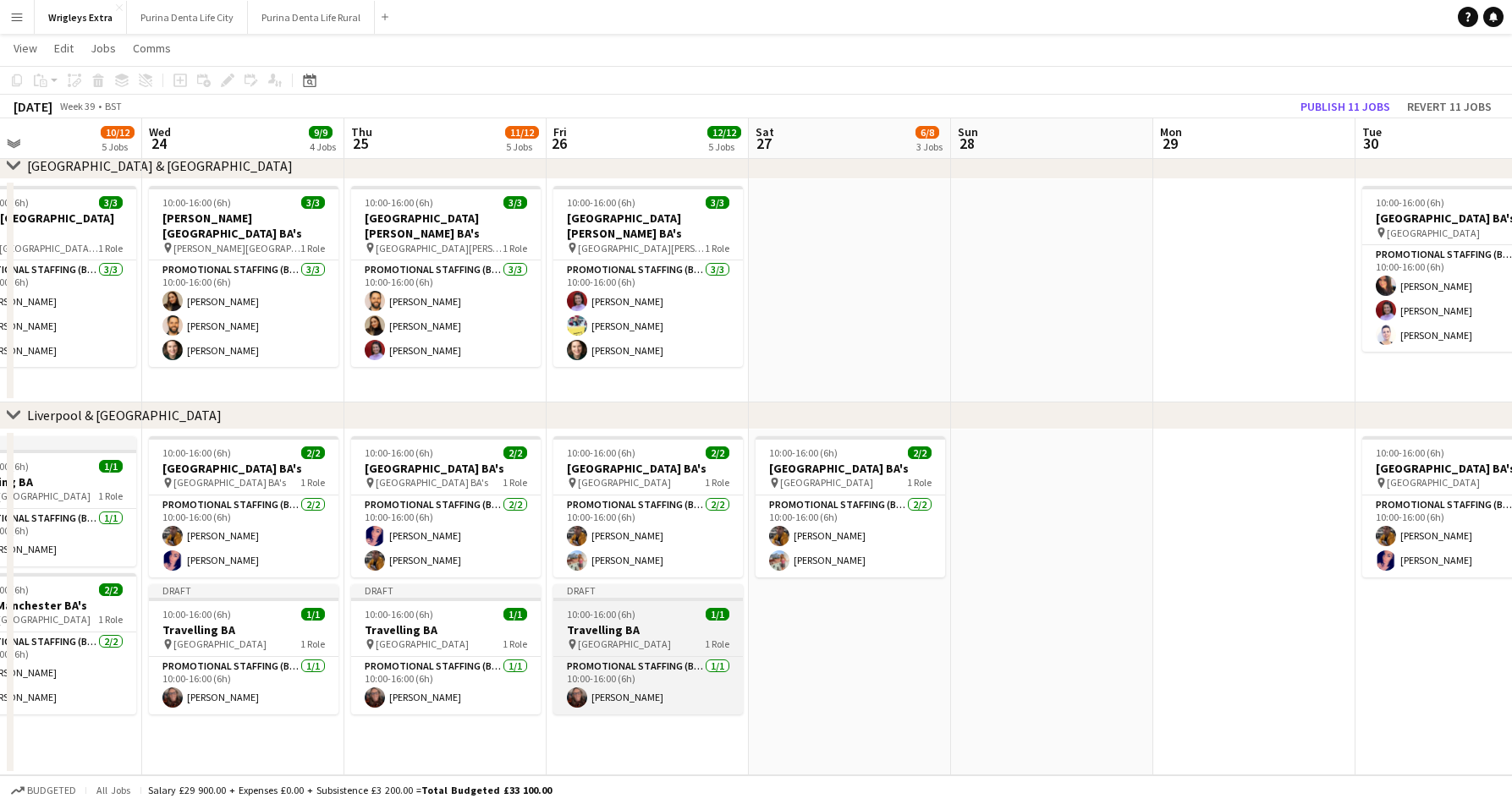
click at [625, 603] on app-job-card "Draft 10:00-16:00 (6h) 1/1 Travelling BA pin Liverpool City College 1 Role Prom…" at bounding box center [648, 650] width 190 height 130
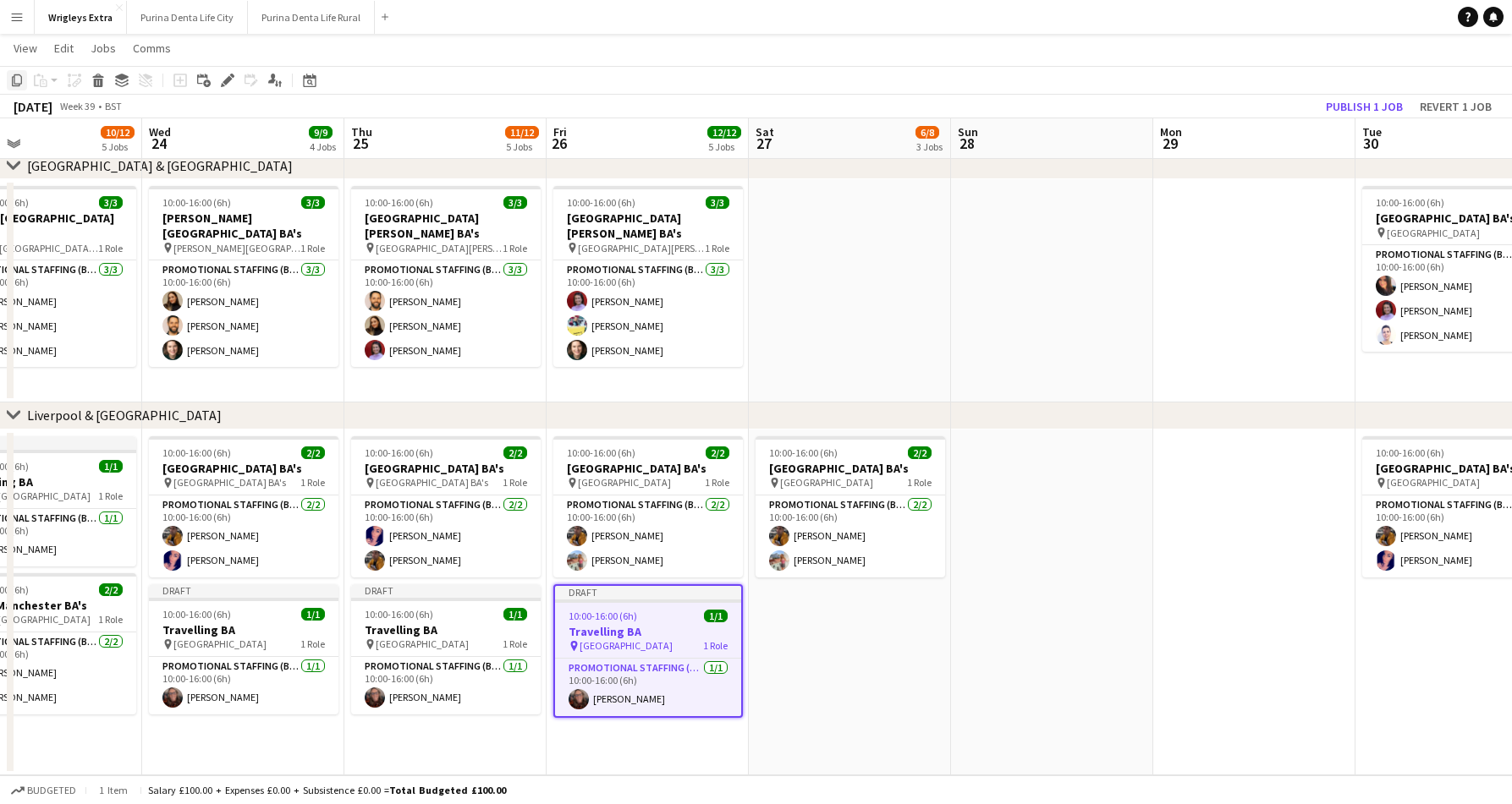
click at [15, 80] on icon "Copy" at bounding box center [17, 80] width 13 height 13
click at [834, 630] on app-date-cell "10:00-16:00 (6h) 2/2 Liverpool City College BA's pin Liverpool City College 1 R…" at bounding box center [849, 602] width 202 height 346
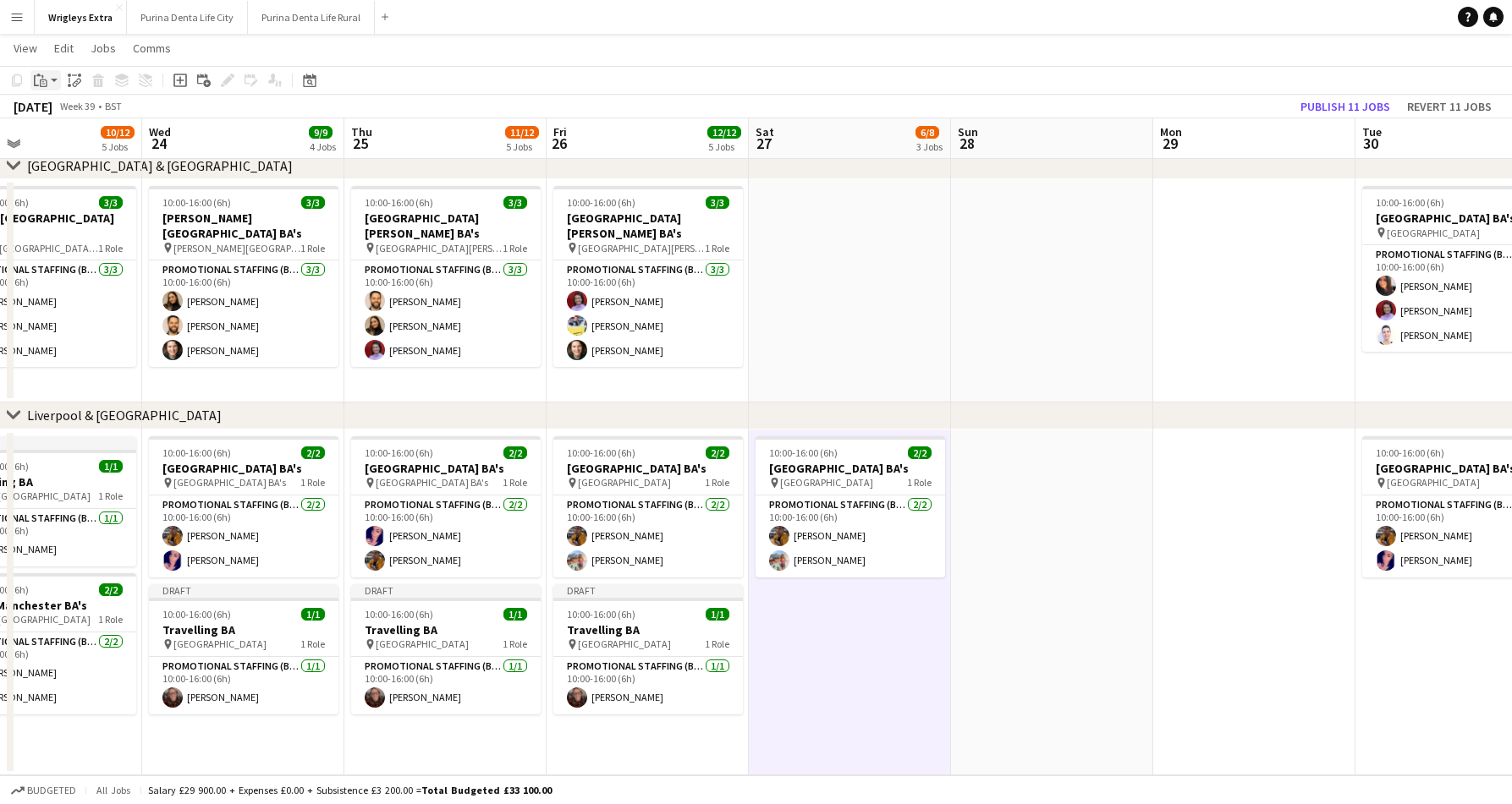
click at [47, 80] on icon "Paste" at bounding box center [40, 80] width 13 height 13
click at [76, 138] on div "Paste Command V Paste with crew Command Shift V" at bounding box center [112, 126] width 161 height 71
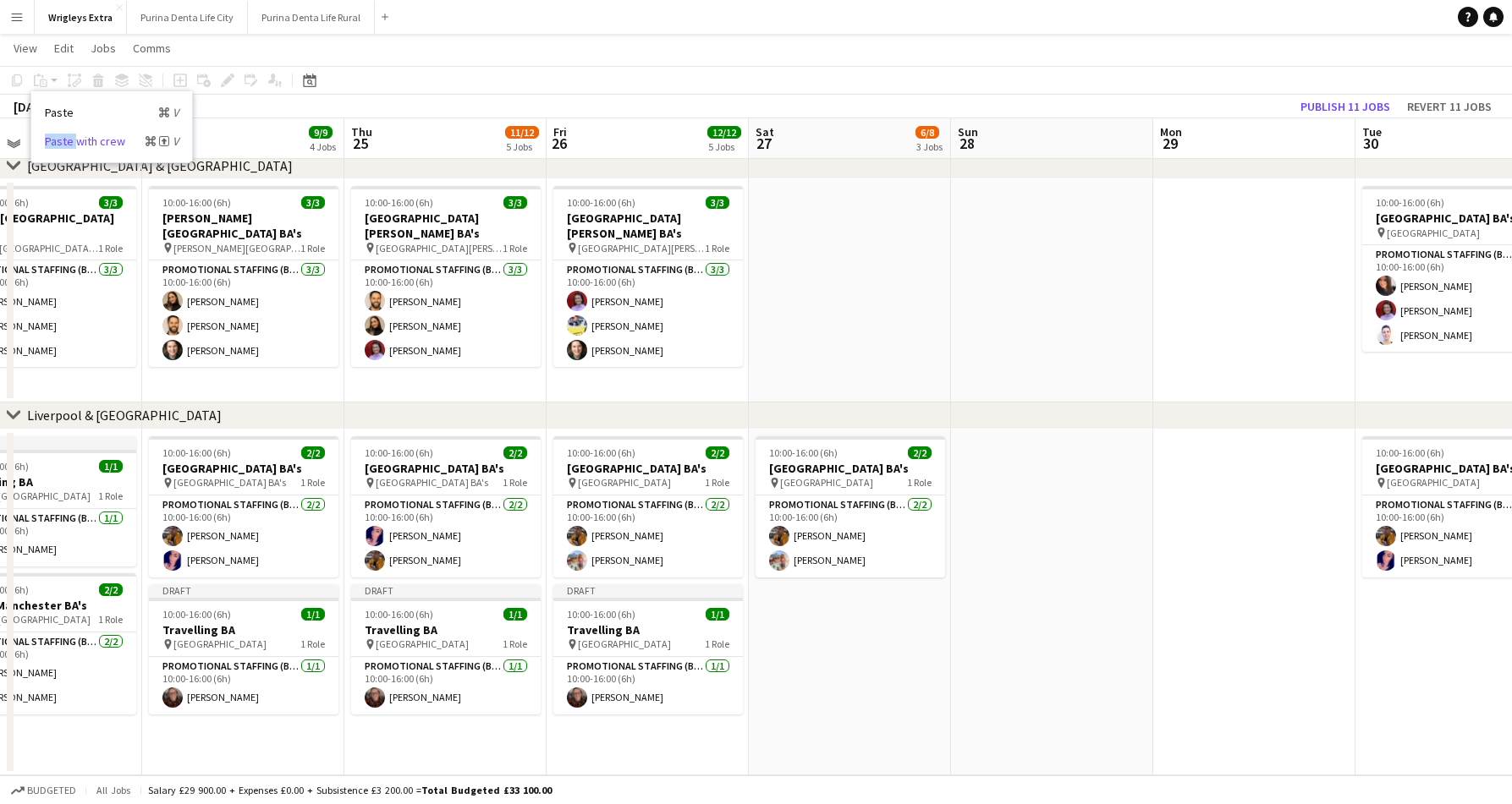
click at [76, 138] on link "Paste with crew Command Shift V" at bounding box center [111, 141] width 133 height 15
click at [815, 578] on app-date-cell "10:00-16:00 (6h) 2/2 Liverpool City College BA's pin Liverpool City College 1 R…" at bounding box center [849, 602] width 202 height 346
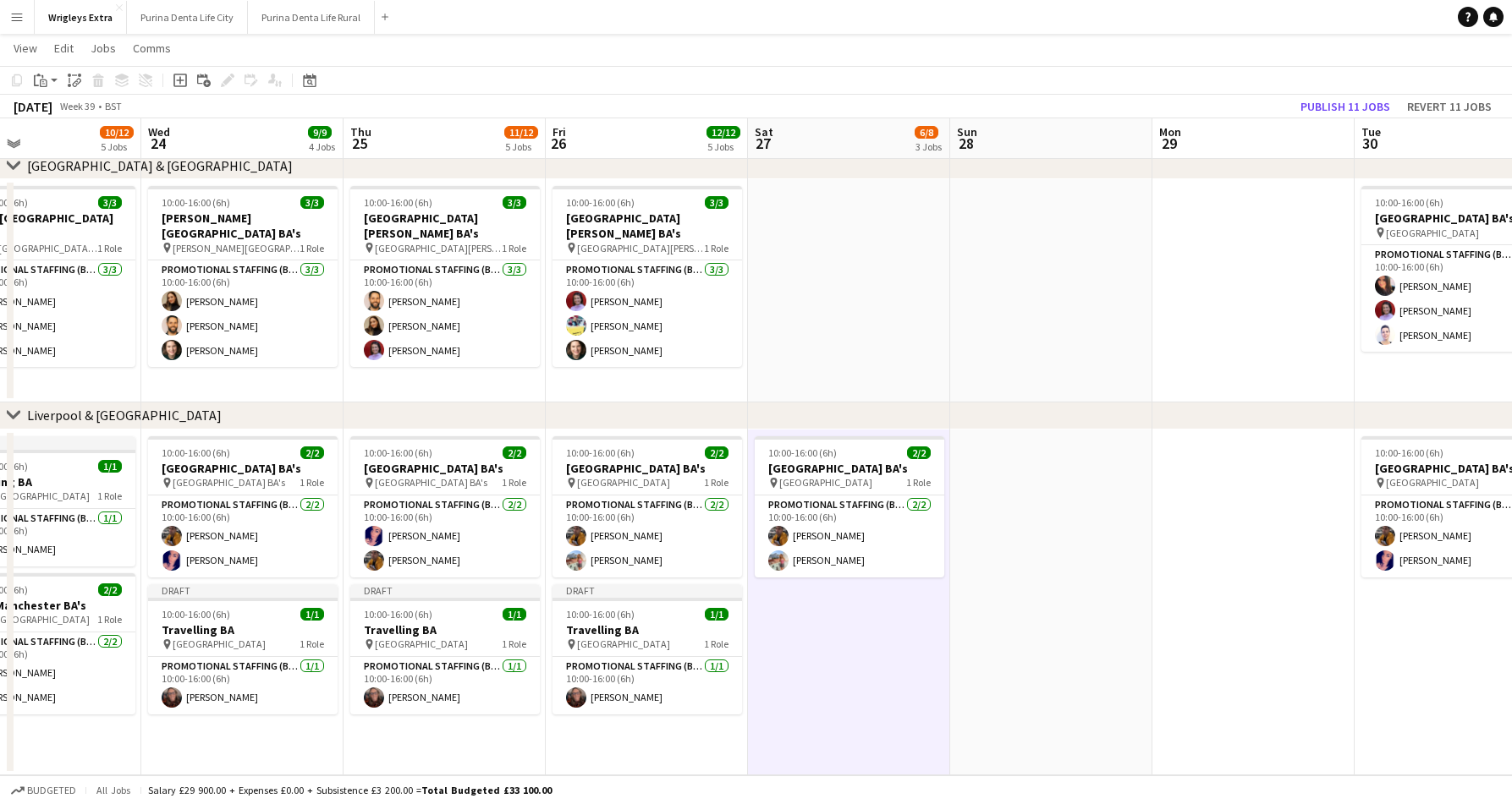
click at [811, 609] on app-date-cell "10:00-16:00 (6h) 2/2 Liverpool City College BA's pin Liverpool City College 1 R…" at bounding box center [849, 602] width 202 height 346
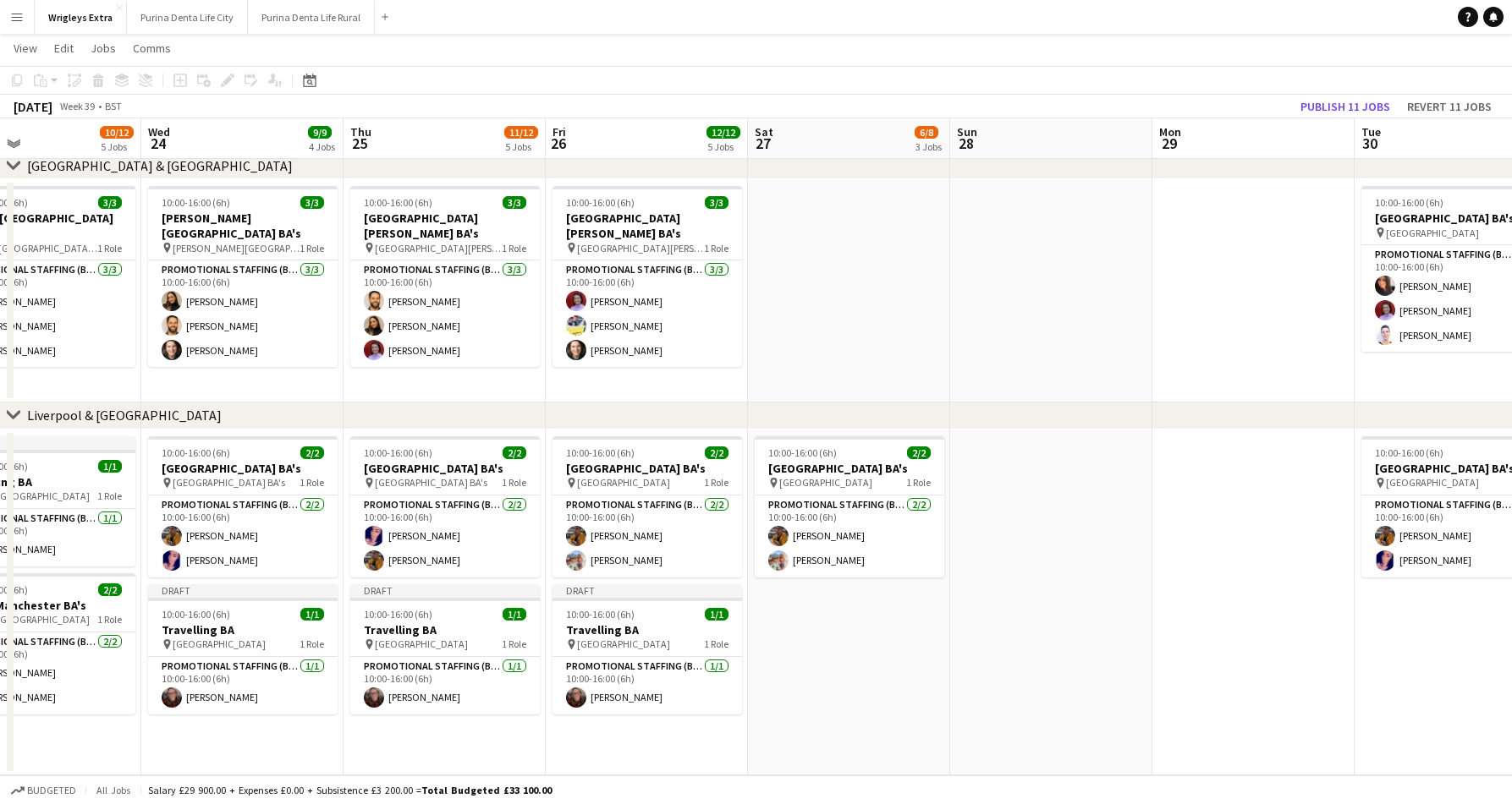
click at [858, 649] on app-date-cell "10:00-16:00 (6h) 2/2 Liverpool City College BA's pin Liverpool City College 1 R…" at bounding box center [849, 602] width 202 height 346
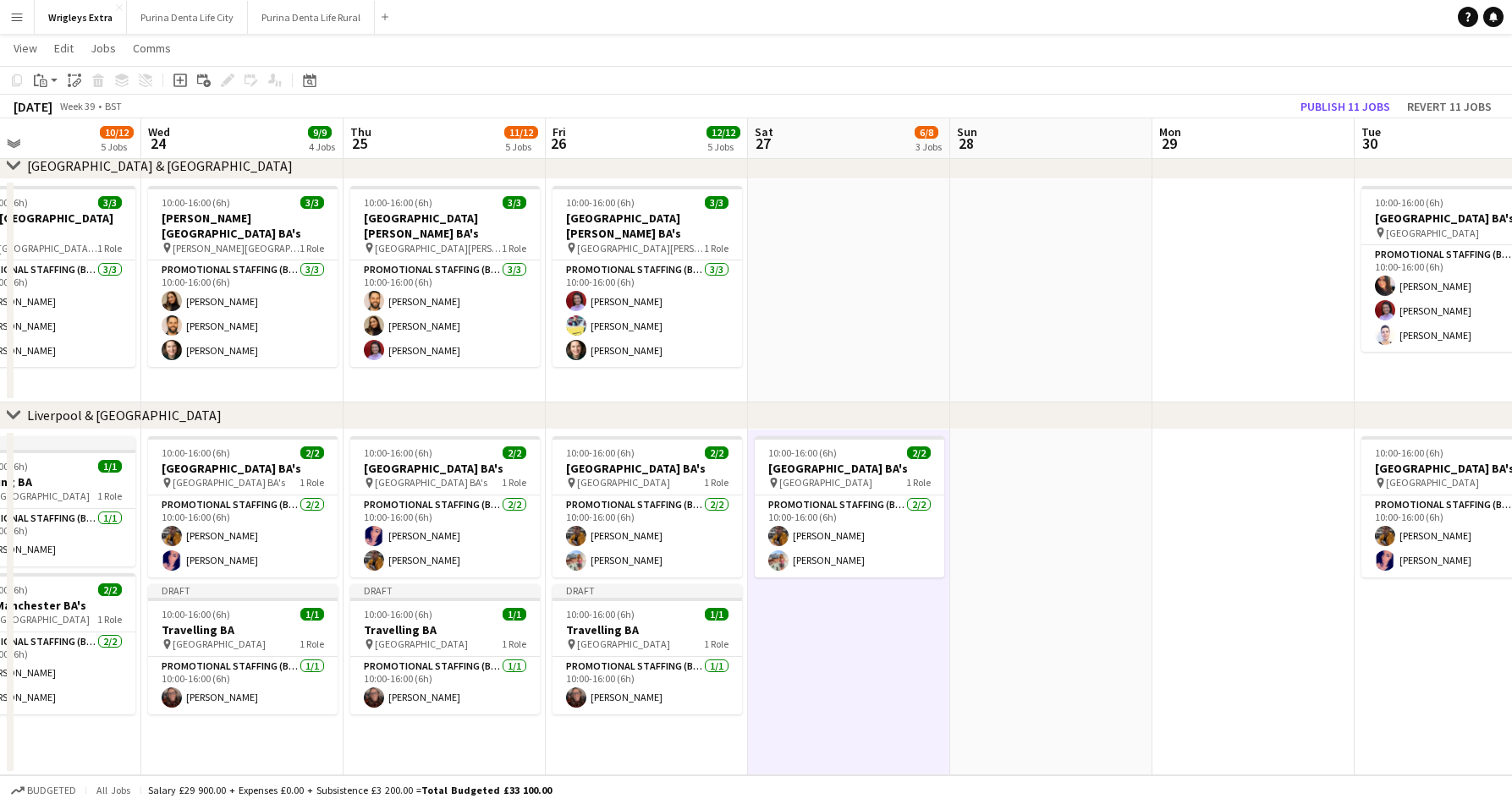
scroll to position [0, 666]
click at [50, 77] on div "Paste" at bounding box center [40, 80] width 20 height 20
click at [104, 139] on link "Paste with crew Command Shift V" at bounding box center [111, 141] width 133 height 15
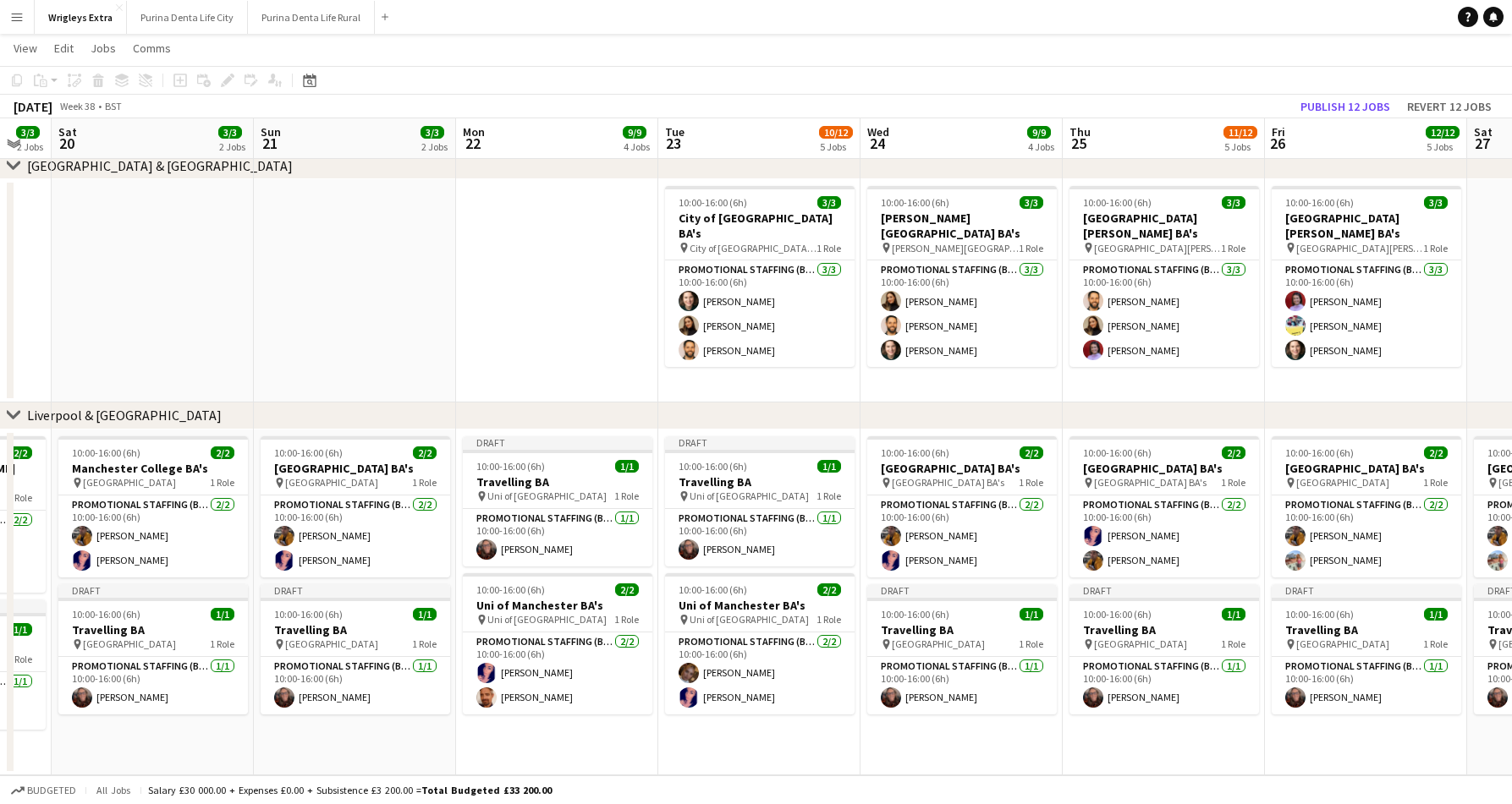
scroll to position [0, 351]
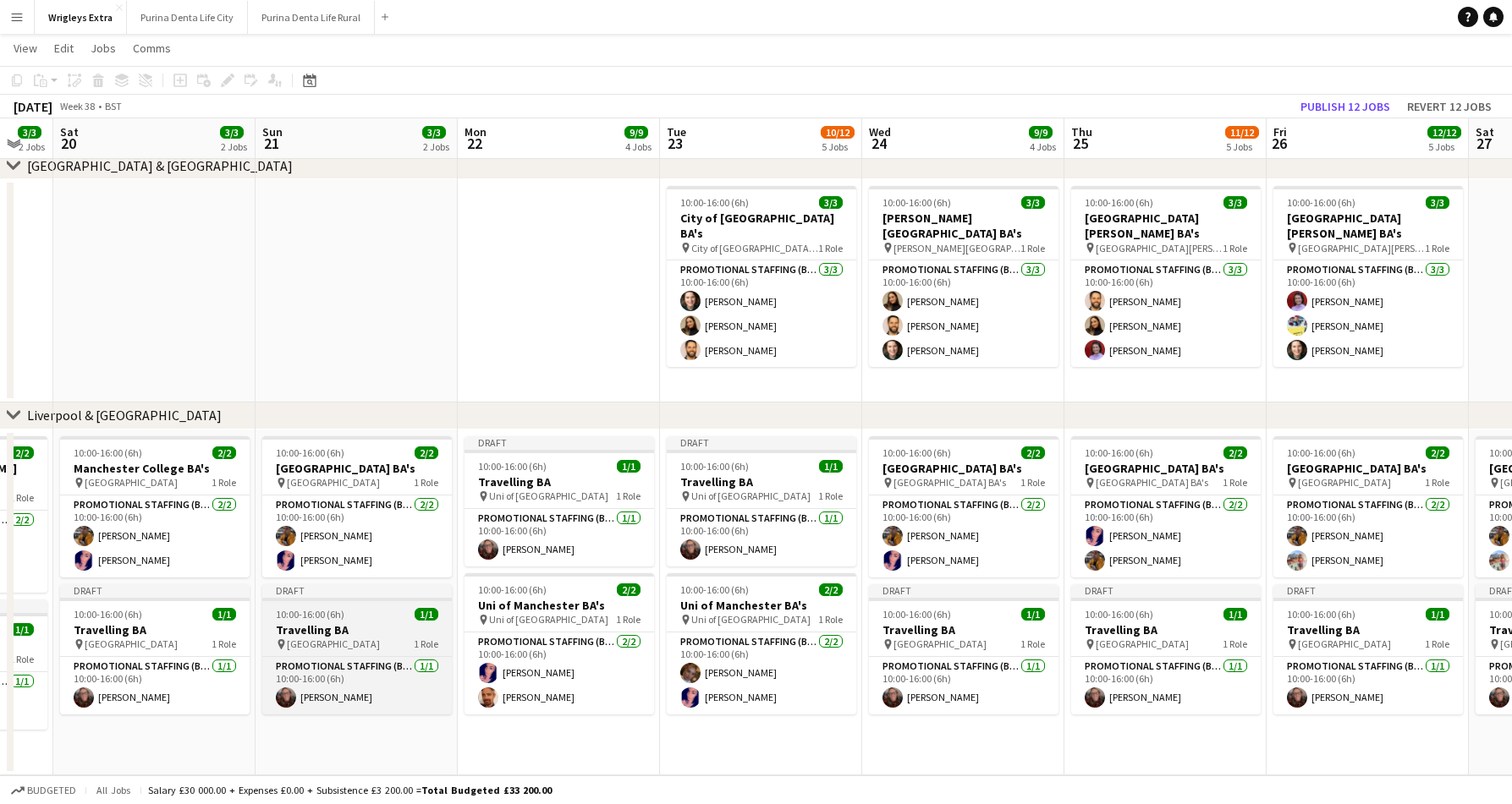
click at [397, 612] on div "10:00-16:00 (6h) 1/1" at bounding box center [357, 613] width 190 height 12
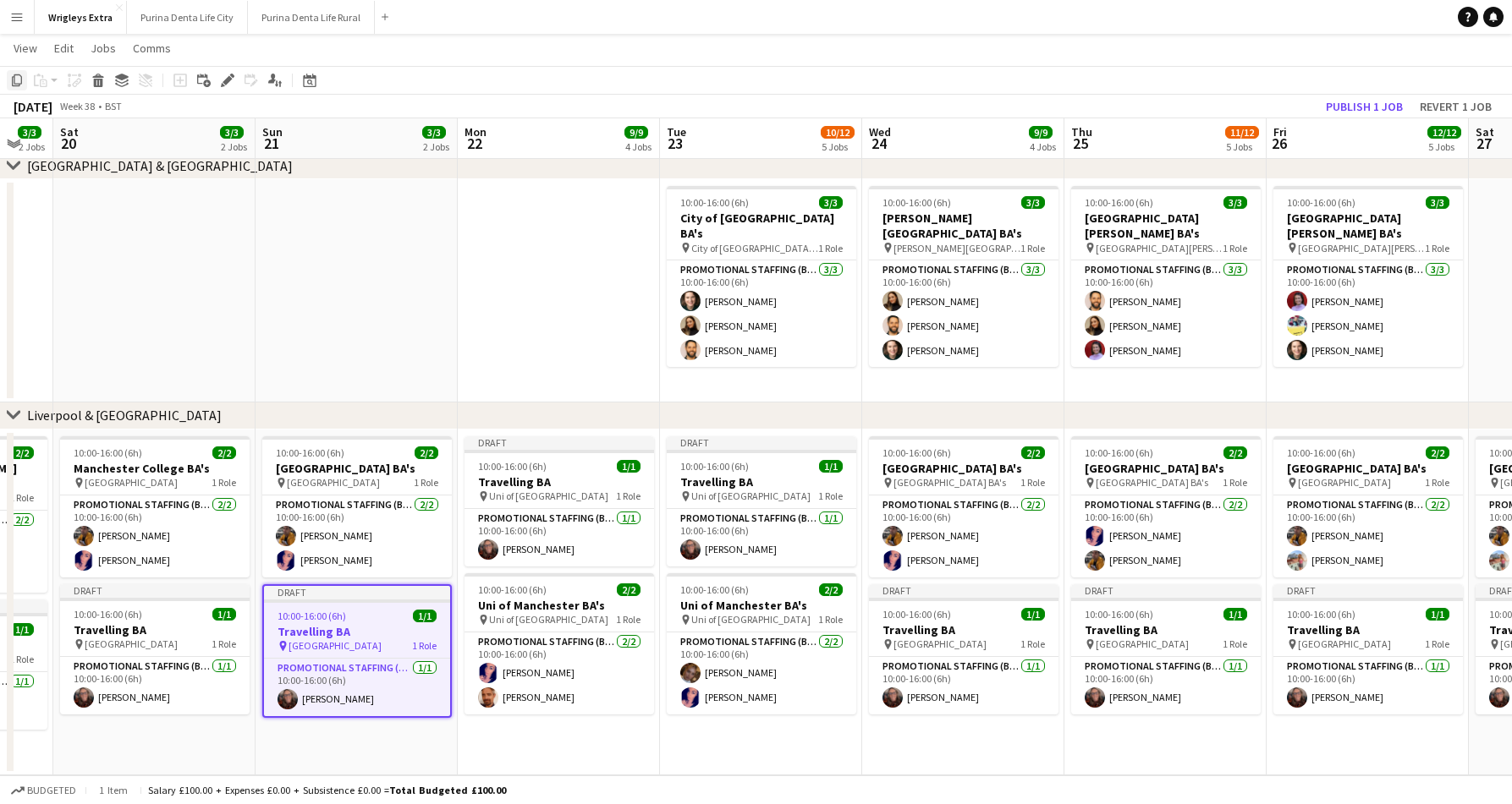
click at [11, 75] on icon "Copy" at bounding box center [17, 80] width 13 height 13
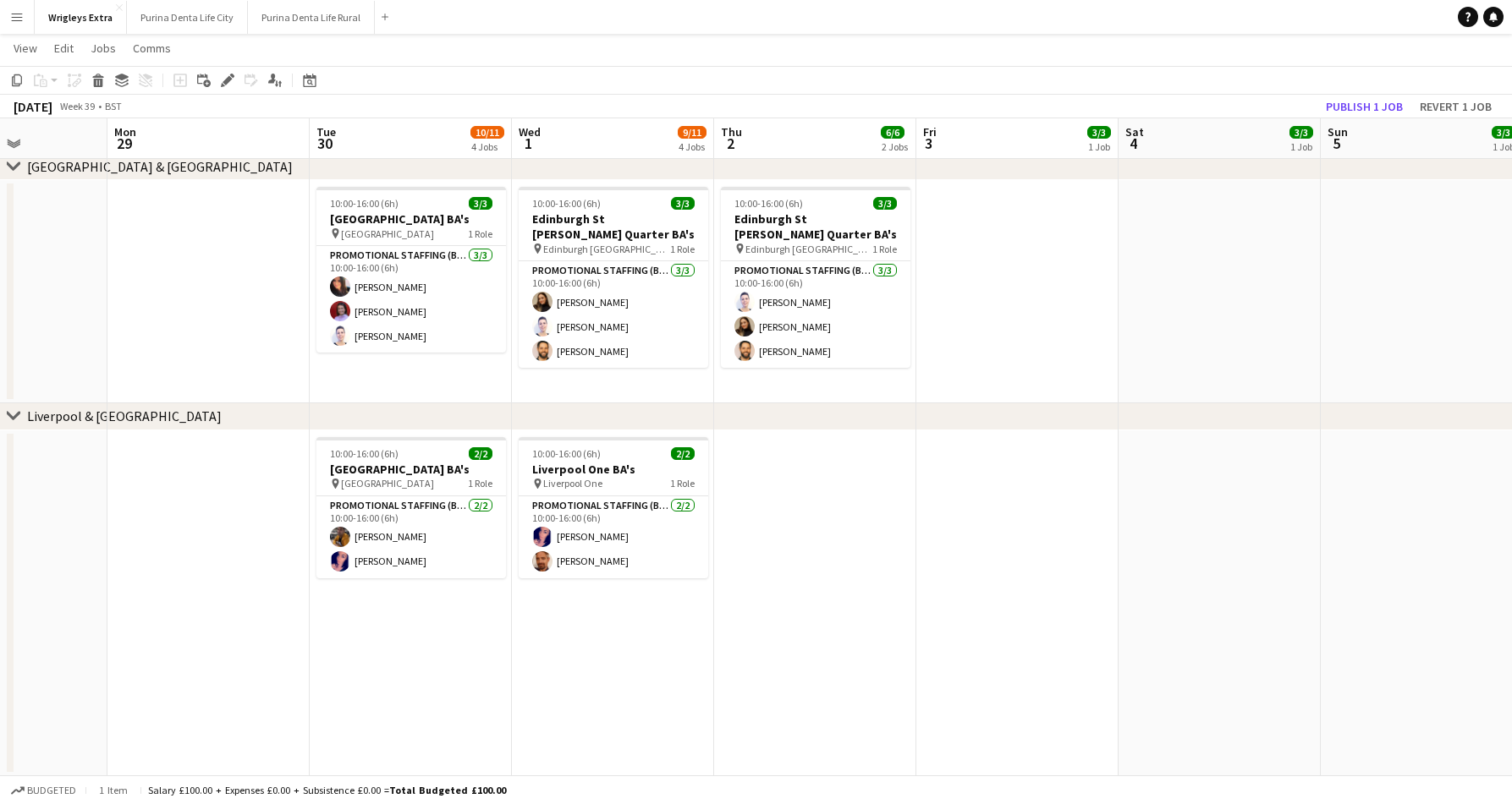
scroll to position [0, 488]
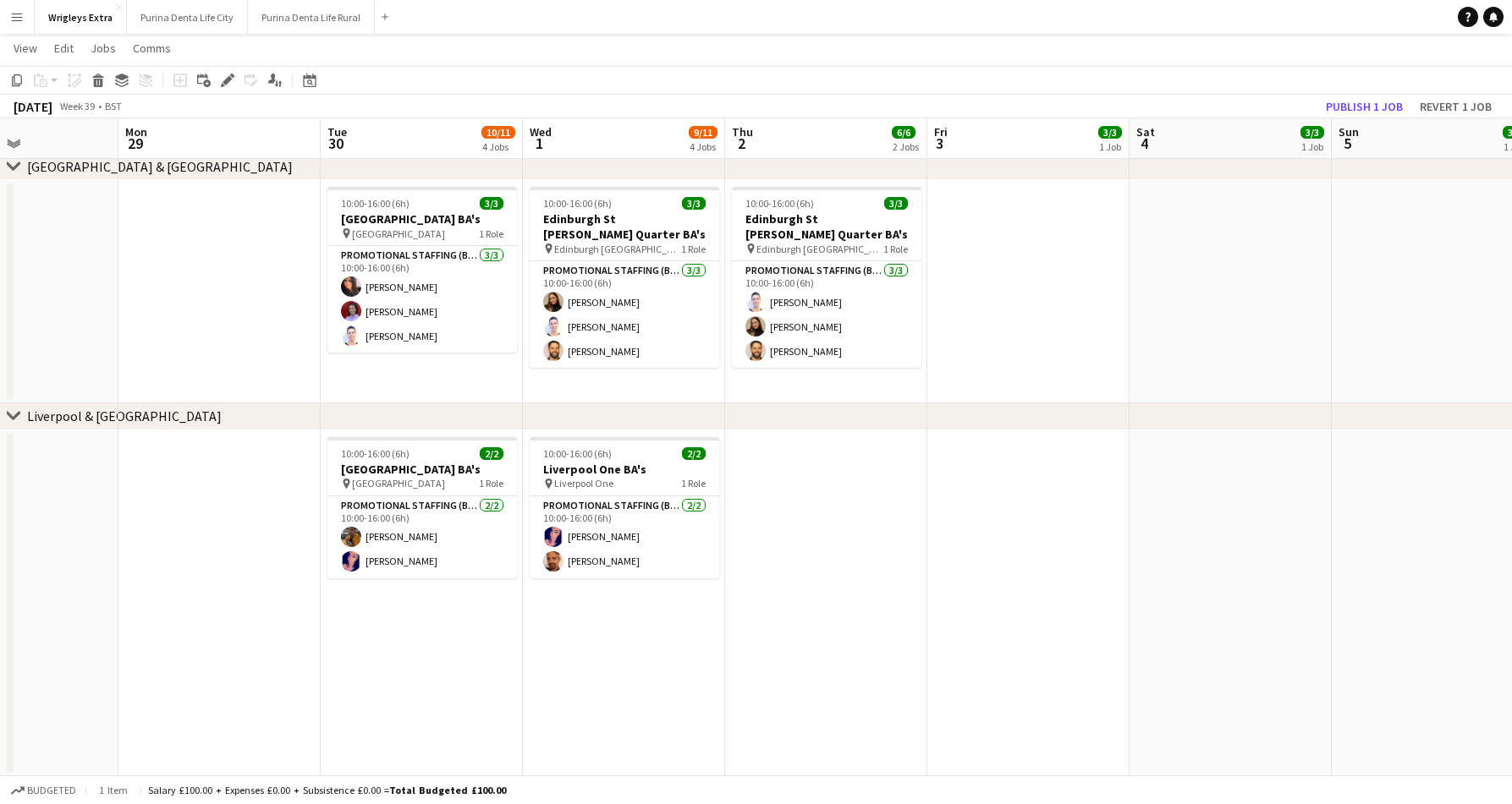
click at [498, 622] on app-date-cell "10:00-16:00 (6h) 2/2 Liverpool Bold Street BA's pin Liverpool Bold Street 1 Rol…" at bounding box center [421, 603] width 202 height 346
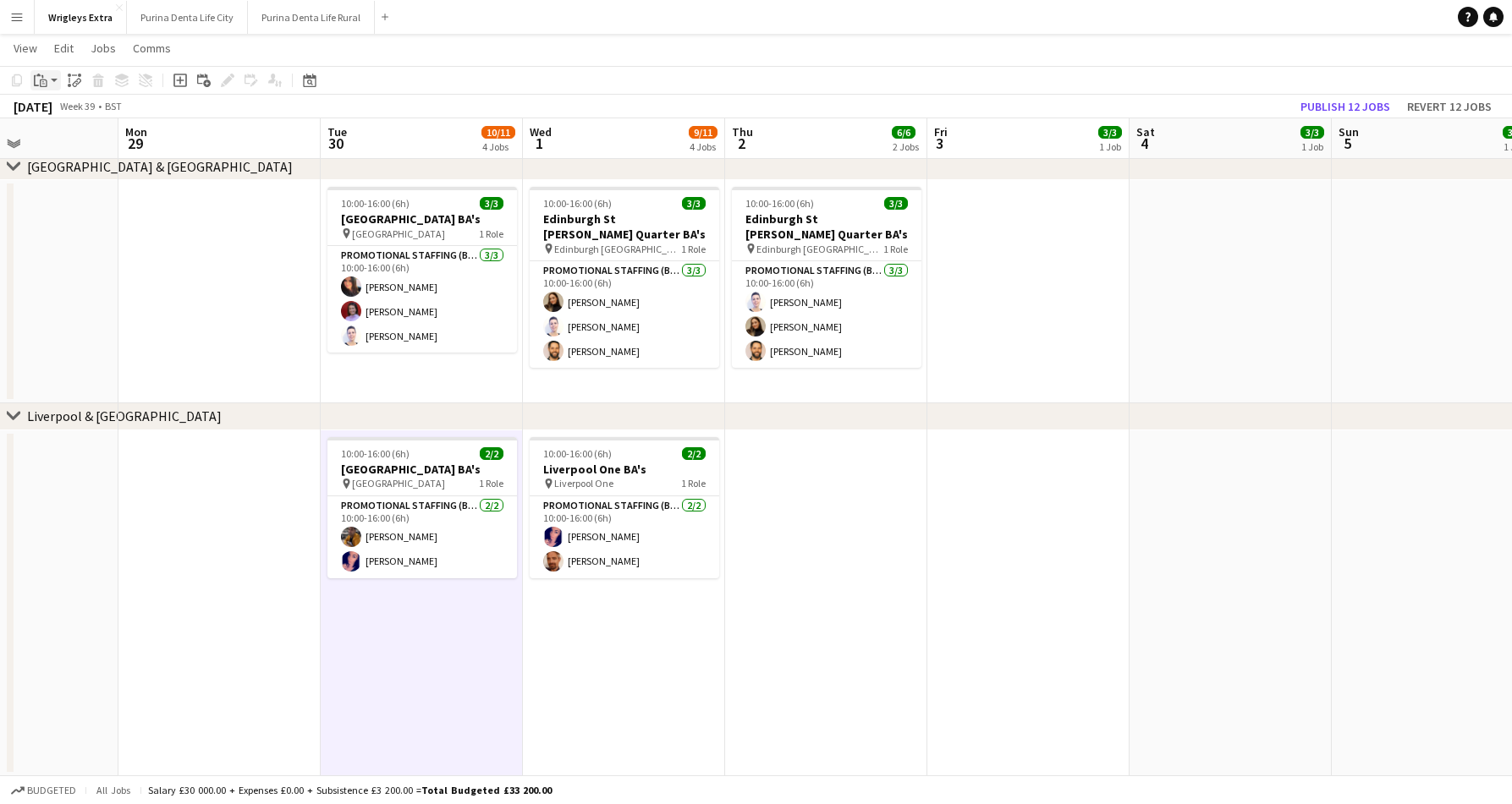
click at [54, 81] on app-action-btn "Paste" at bounding box center [46, 80] width 31 height 20
click at [56, 114] on link "Paste Command V" at bounding box center [111, 112] width 133 height 15
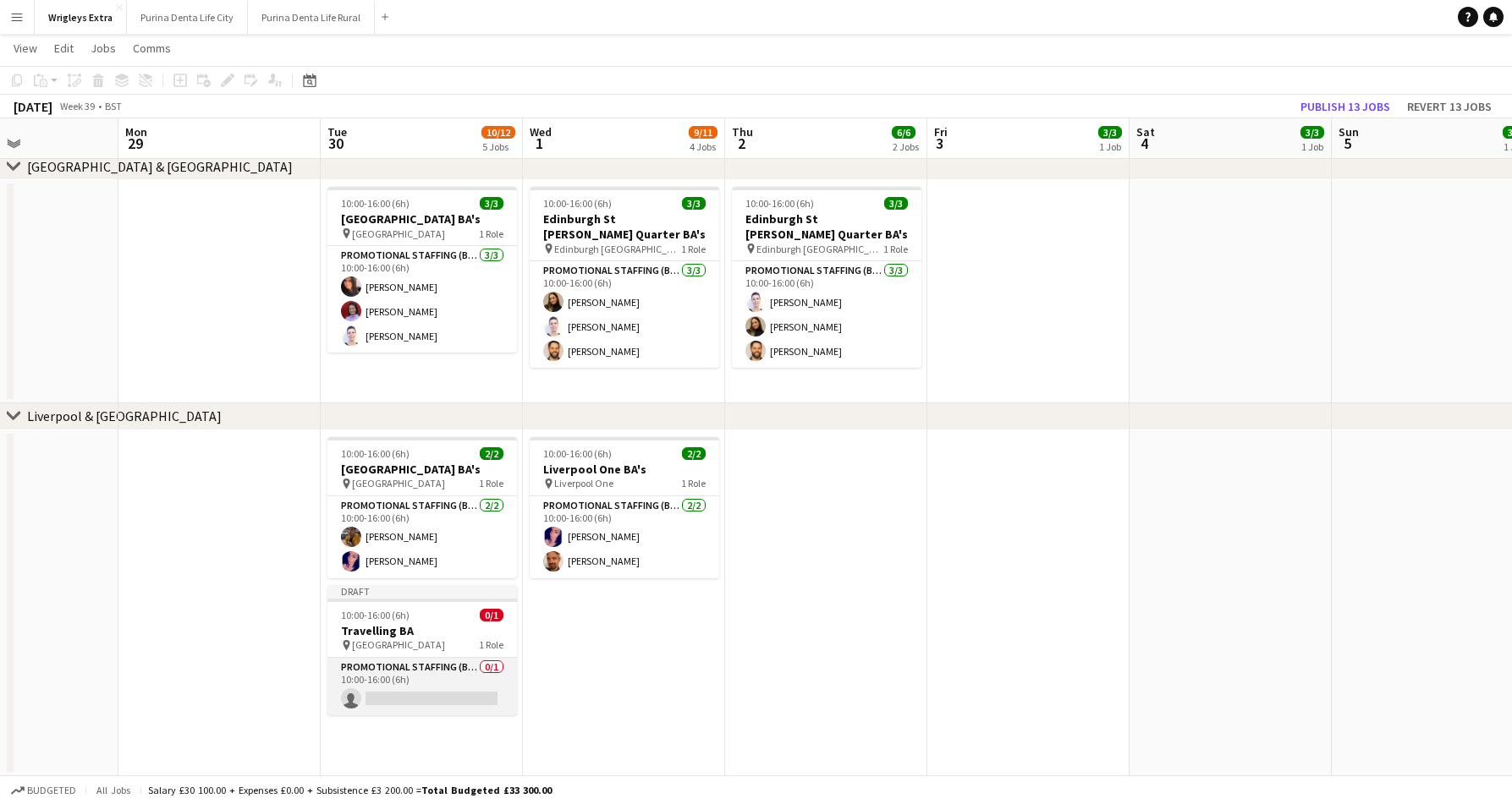
click at [484, 672] on app-card-role "Promotional Staffing (Brand Ambassadors) 0/1 10:00-16:00 (6h) single-neutral-ac…" at bounding box center [422, 686] width 190 height 57
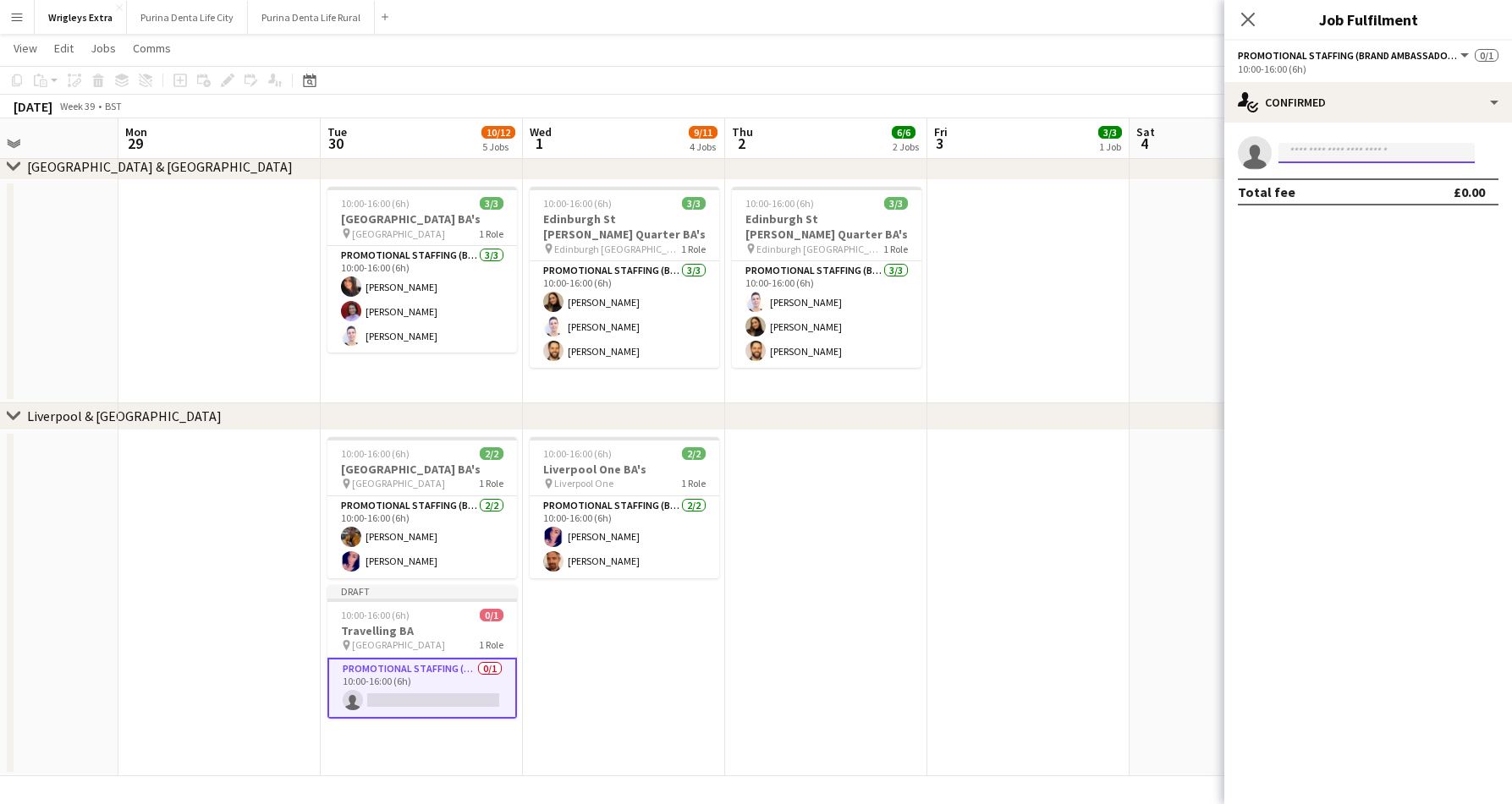
click at [1309, 154] on input at bounding box center [1376, 152] width 197 height 20
type input "*********"
click at [1297, 170] on span "[PERSON_NAME]" at bounding box center [1339, 176] width 97 height 14
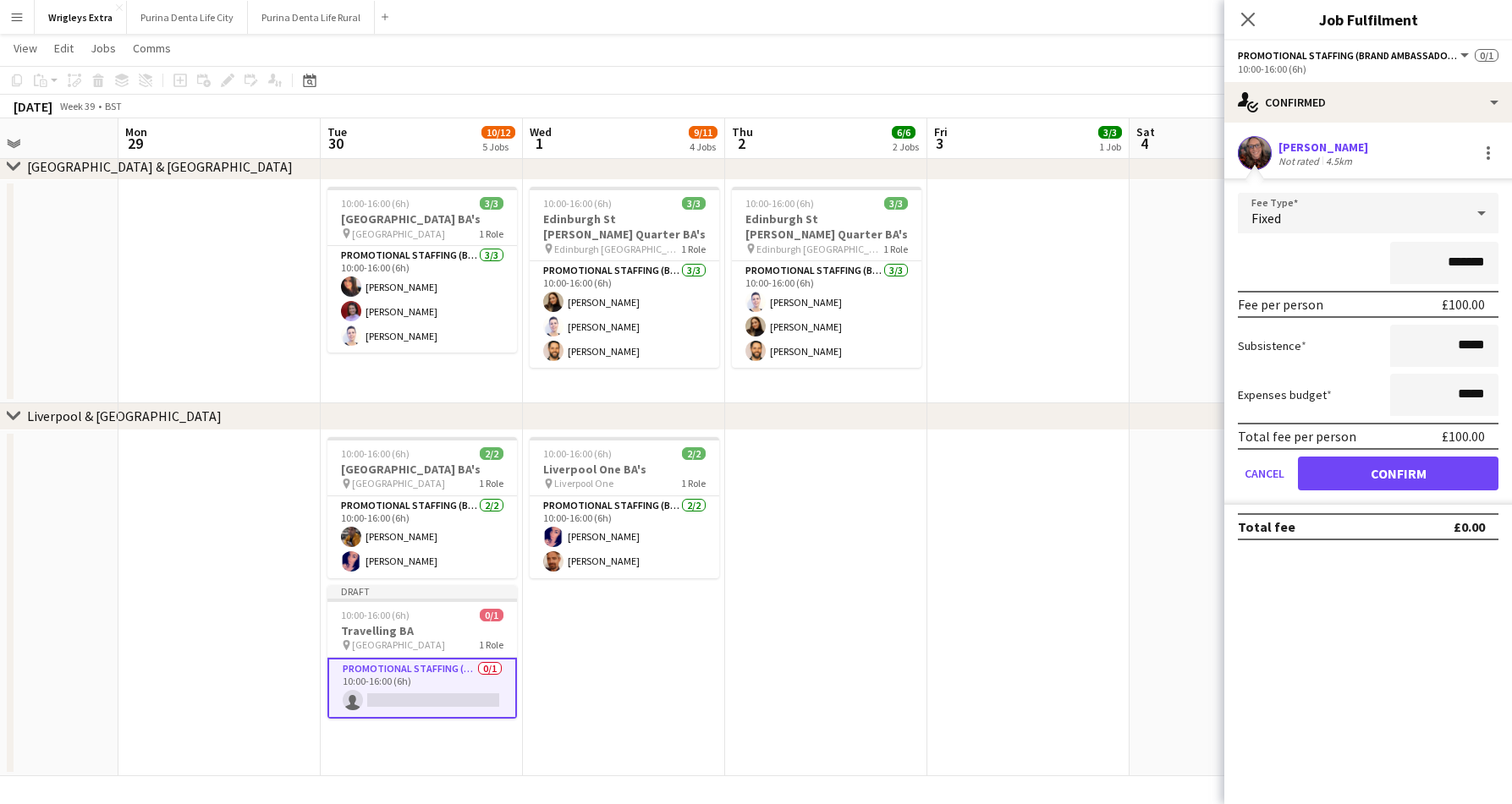
click at [1412, 471] on button "Confirm" at bounding box center [1397, 472] width 200 height 34
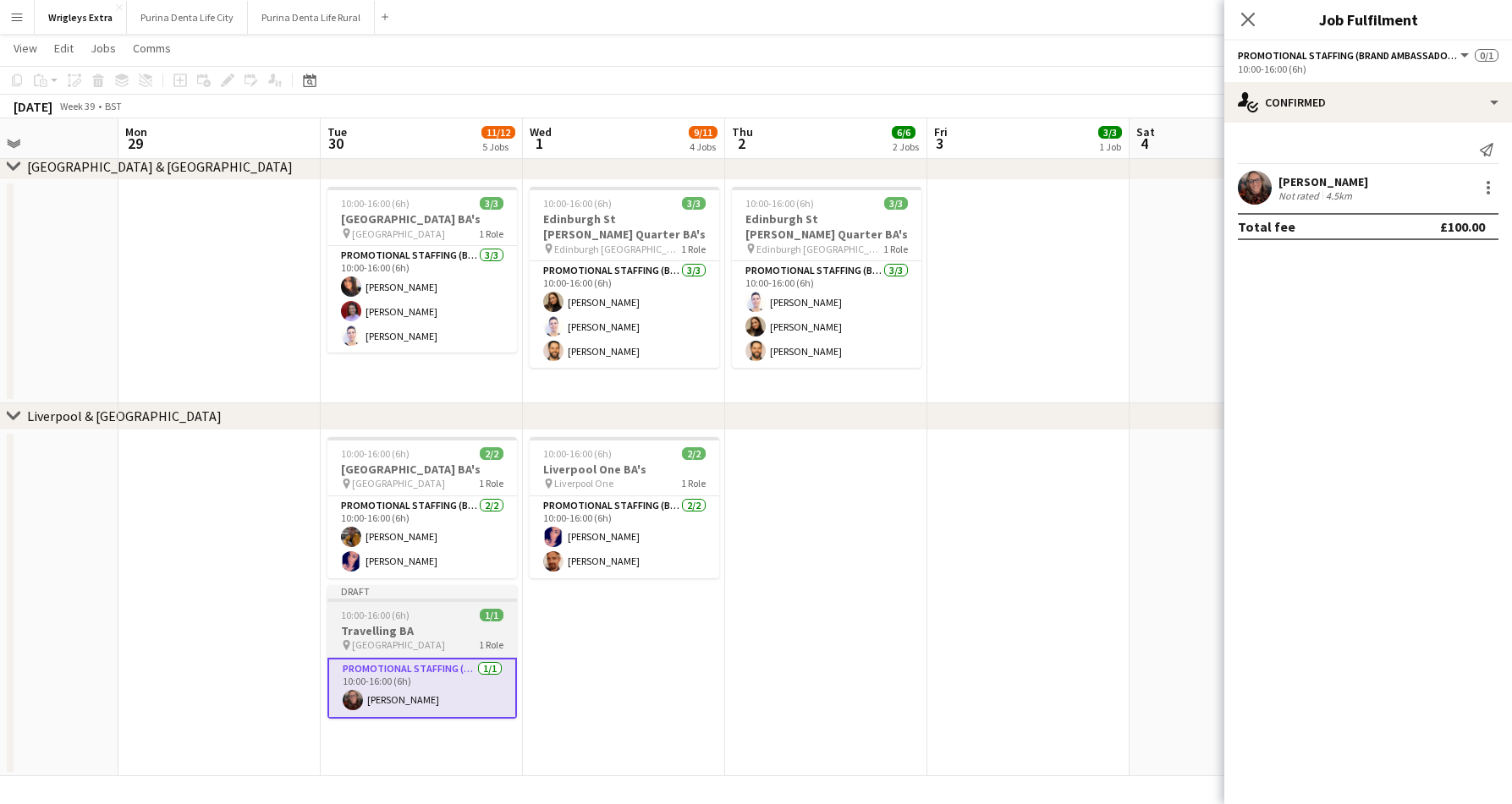
click at [411, 605] on app-job-card "Draft 10:00-16:00 (6h) 1/1 Travelling BA pin Liverpool Bold Street 1 Role Promo…" at bounding box center [422, 652] width 190 height 133
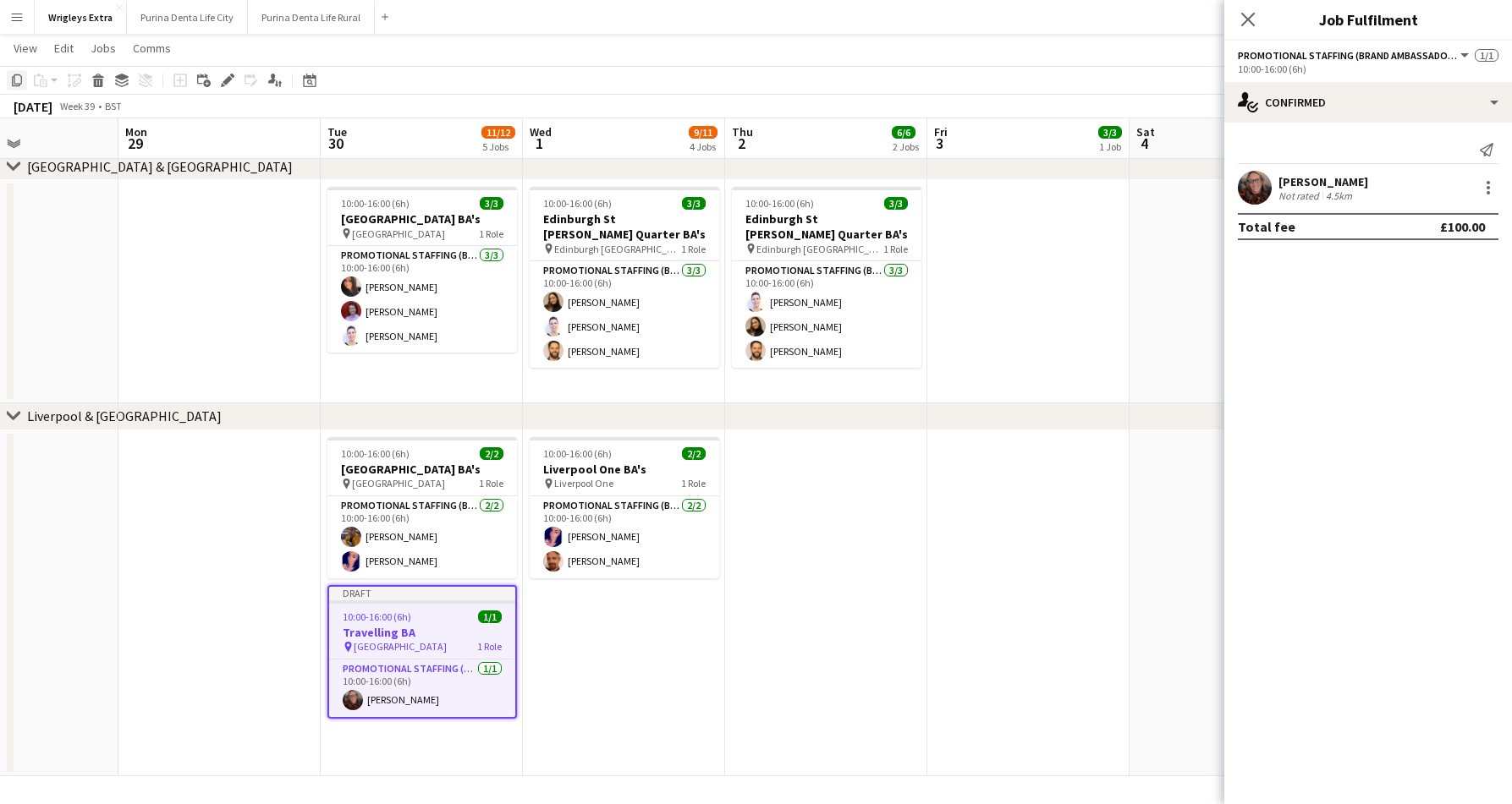
click at [16, 77] on icon "Copy" at bounding box center [17, 80] width 13 height 13
click at [578, 614] on app-date-cell "10:00-16:00 (6h) 2/2 Liverpool One BA's pin Liverpool One 1 Role Promotional St…" at bounding box center [623, 603] width 202 height 346
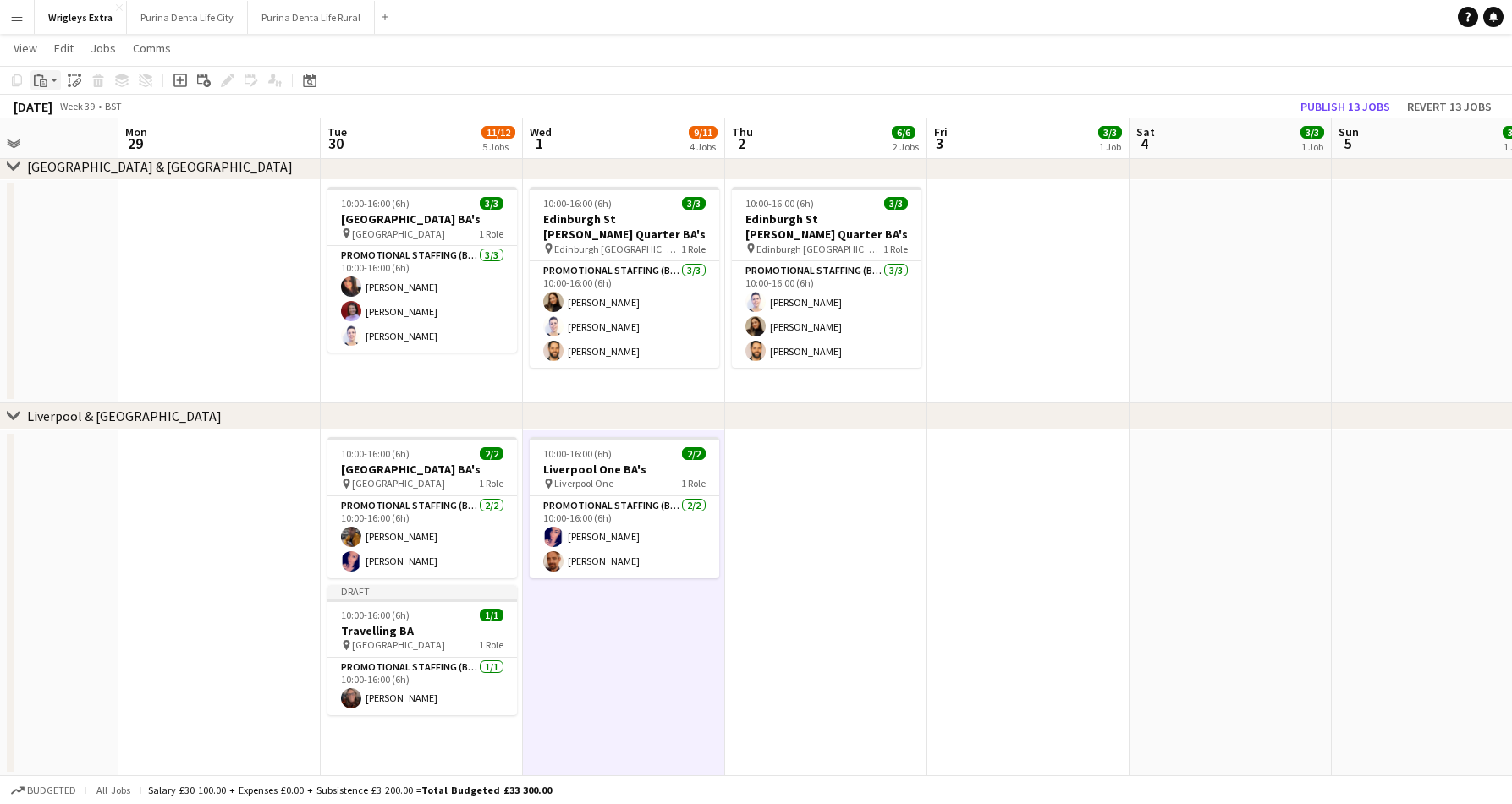
click at [44, 76] on icon "Paste" at bounding box center [40, 80] width 13 height 13
click at [76, 111] on link "Paste Command V" at bounding box center [111, 112] width 133 height 15
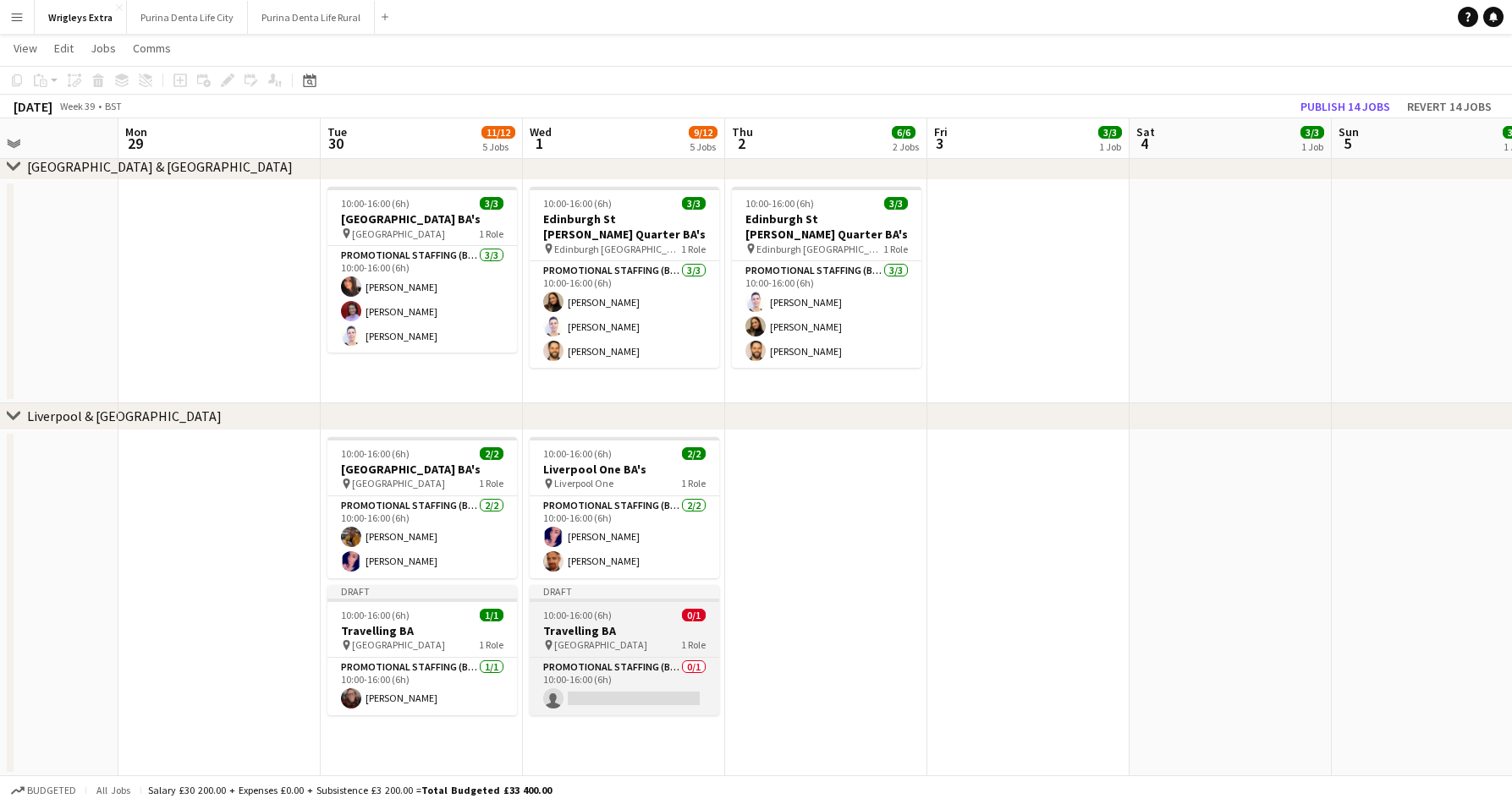
click at [591, 623] on h3 "Travelling BA" at bounding box center [624, 631] width 190 height 15
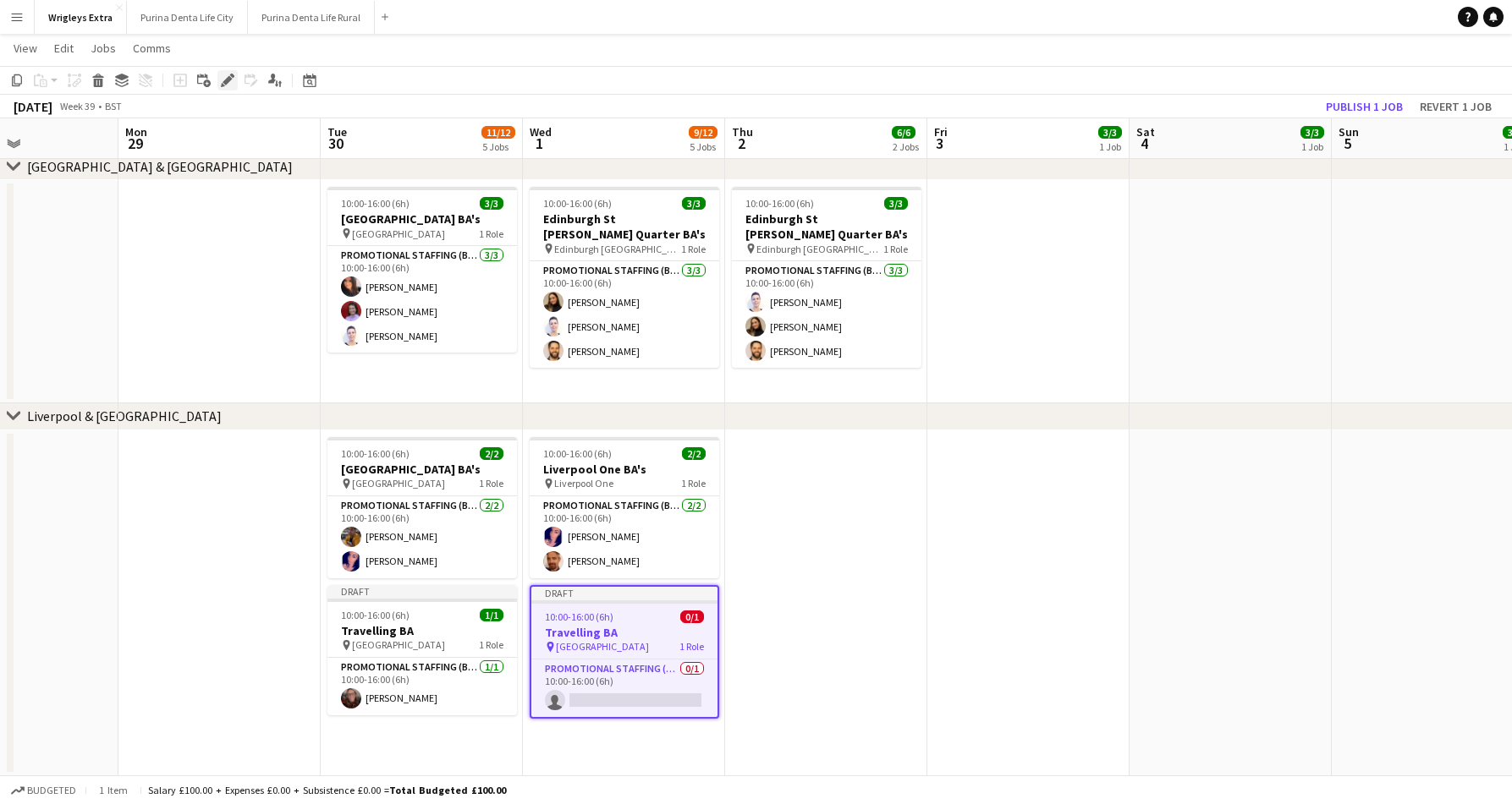
click at [235, 82] on div "Edit" at bounding box center [227, 80] width 20 height 20
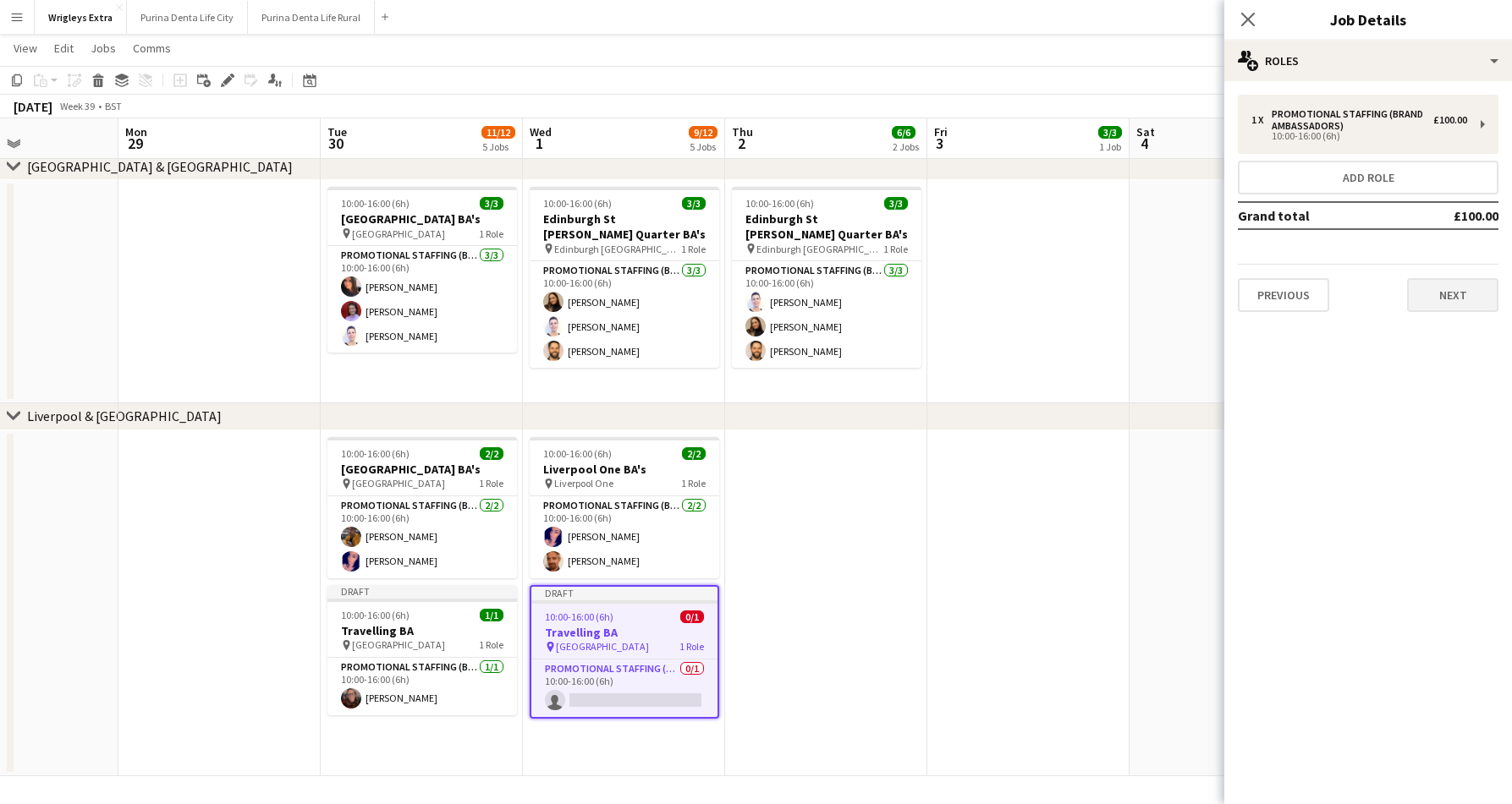
click at [1455, 281] on button "Next" at bounding box center [1452, 294] width 91 height 34
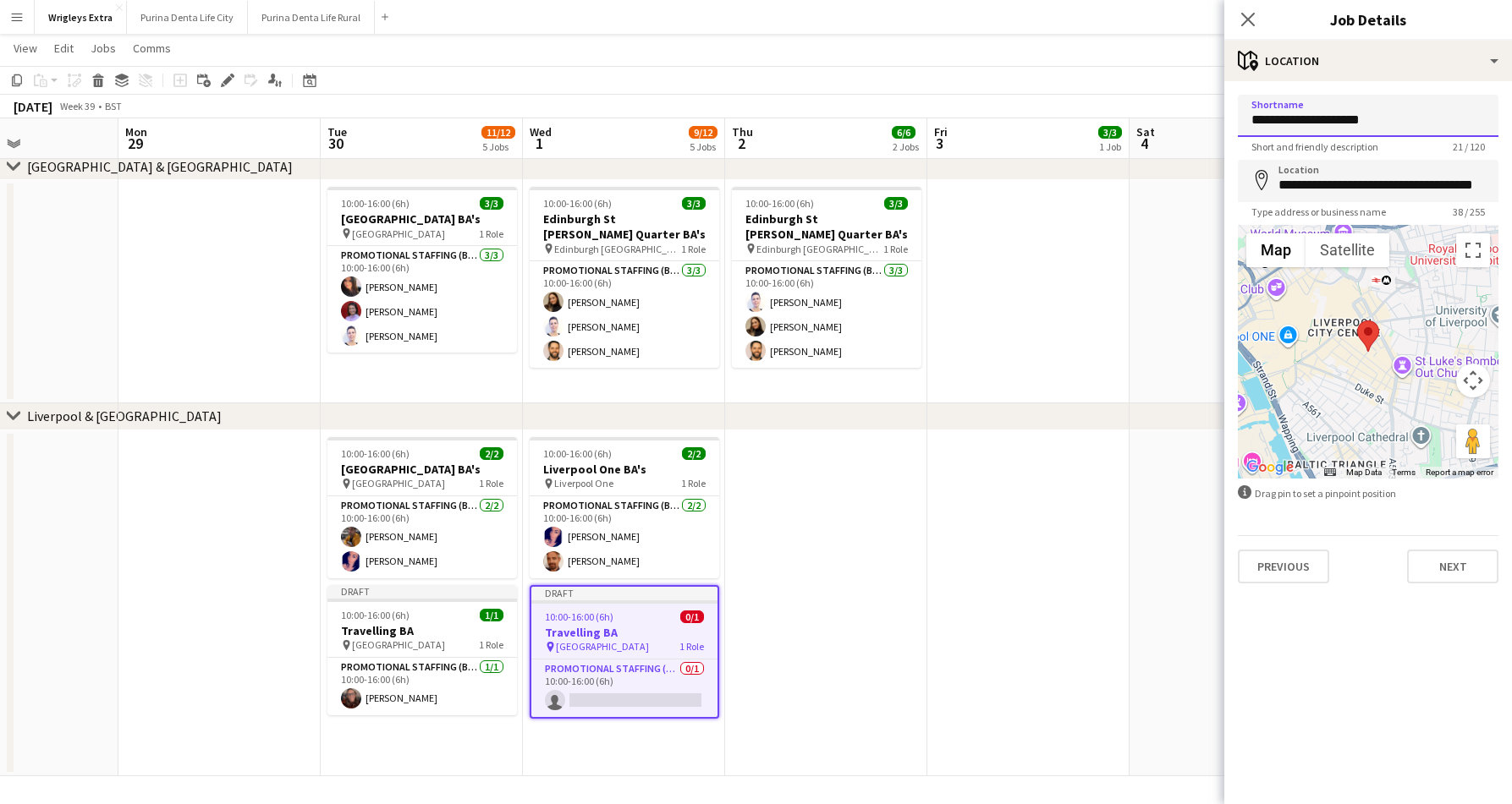
drag, startPoint x: 1413, startPoint y: 111, endPoint x: 1356, endPoint y: 111, distance: 57.0
drag, startPoint x: 1396, startPoint y: 120, endPoint x: 1311, endPoint y: 121, distance: 85.0
click at [1310, 121] on input "**********" at bounding box center [1368, 116] width 261 height 42
drag, startPoint x: 1380, startPoint y: 120, endPoint x: 1308, endPoint y: 121, distance: 72.0
click at [1308, 121] on input "**********" at bounding box center [1368, 116] width 261 height 42
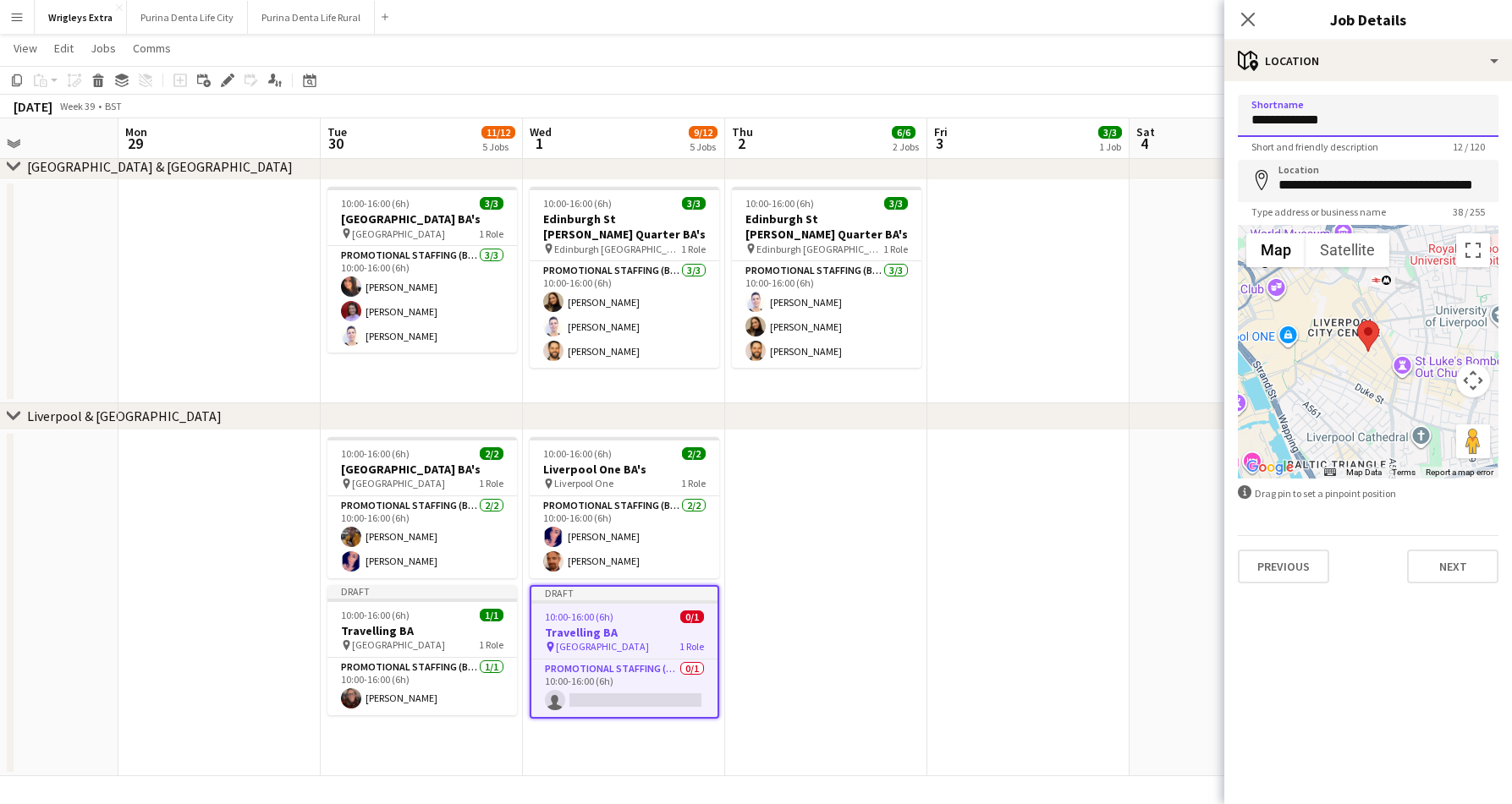
type input "**********"
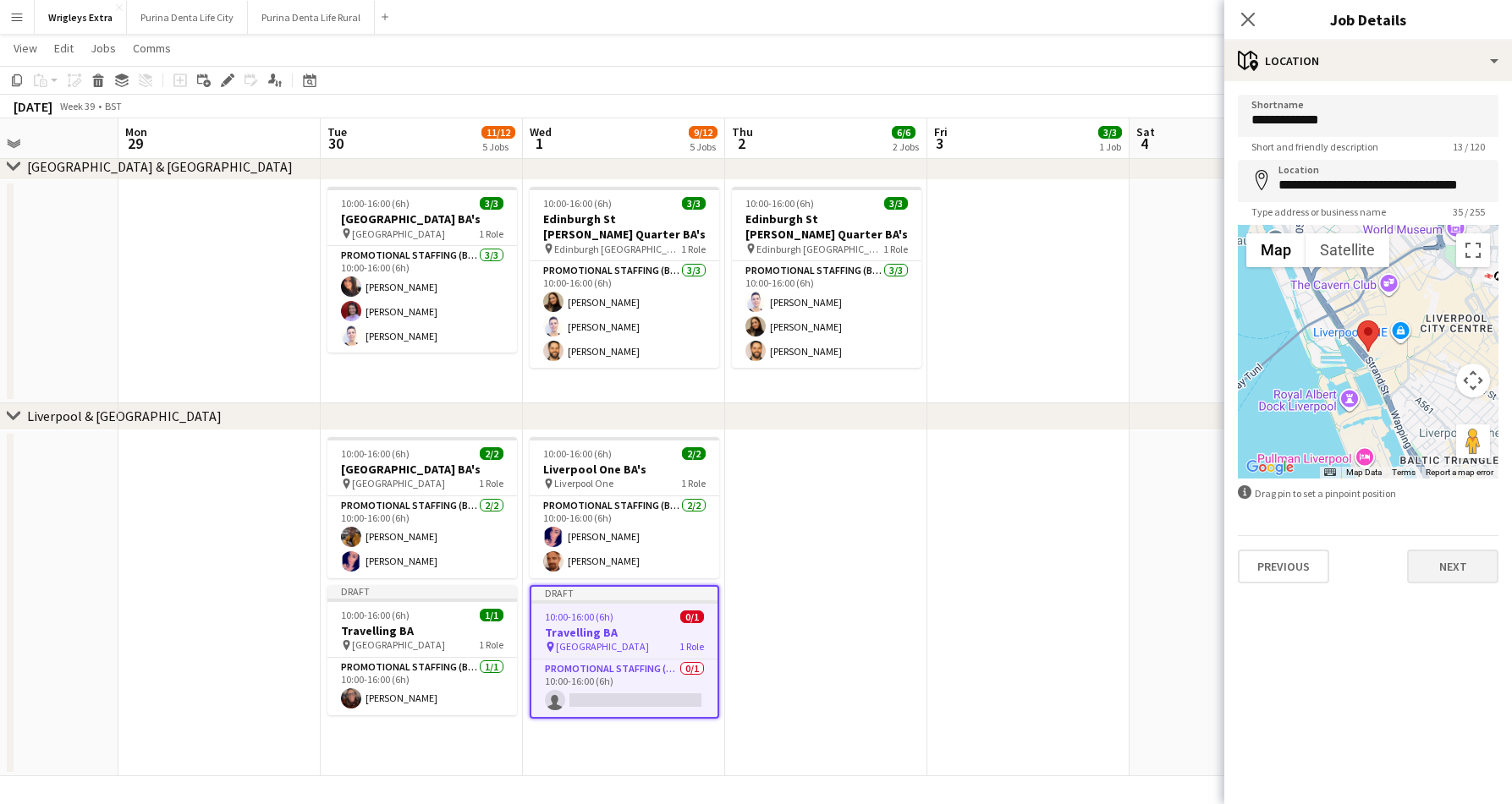
click at [1462, 565] on button "Next" at bounding box center [1452, 565] width 91 height 34
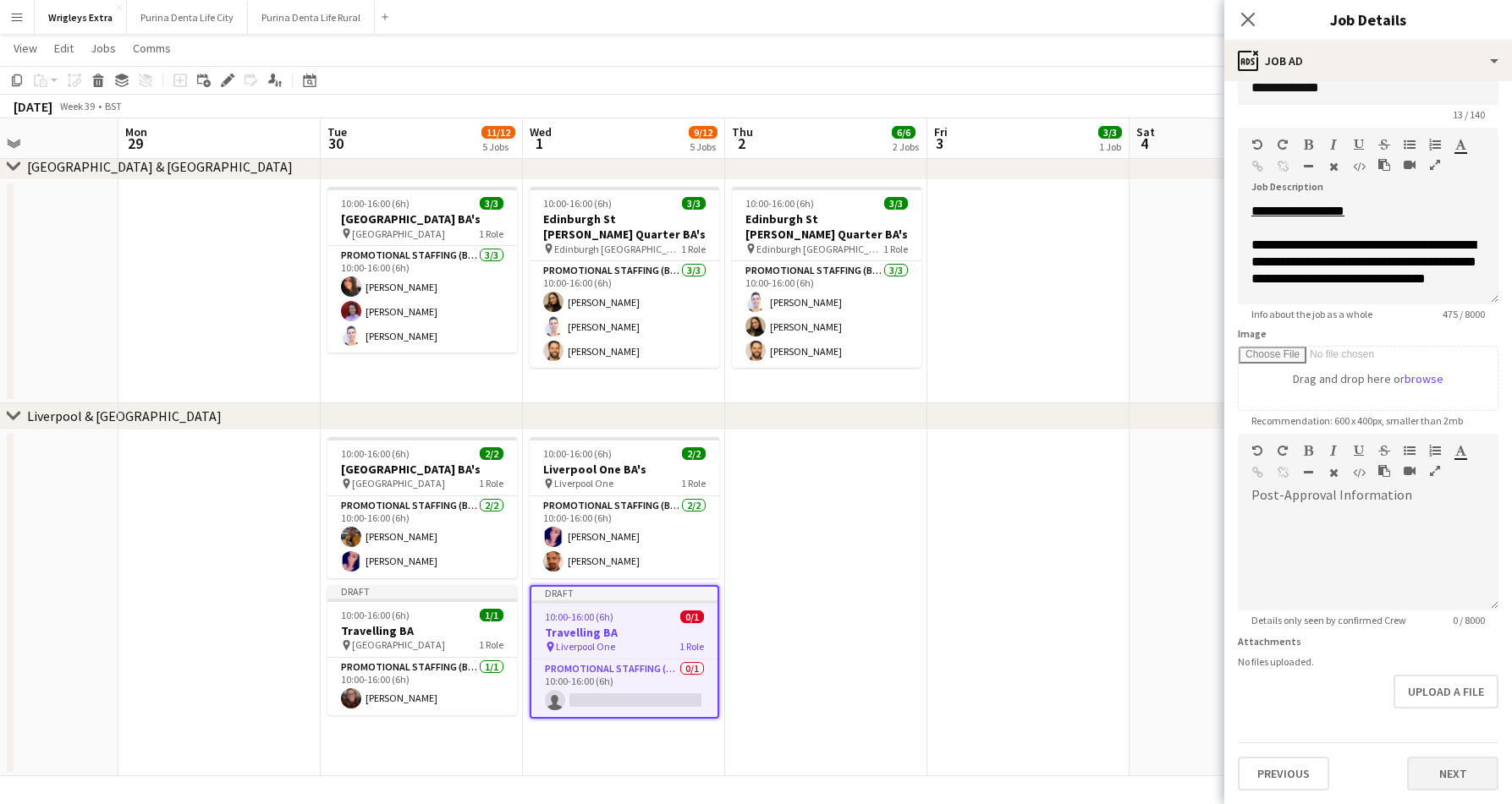
scroll to position [33, 0]
click at [1454, 774] on button "Next" at bounding box center [1452, 773] width 91 height 34
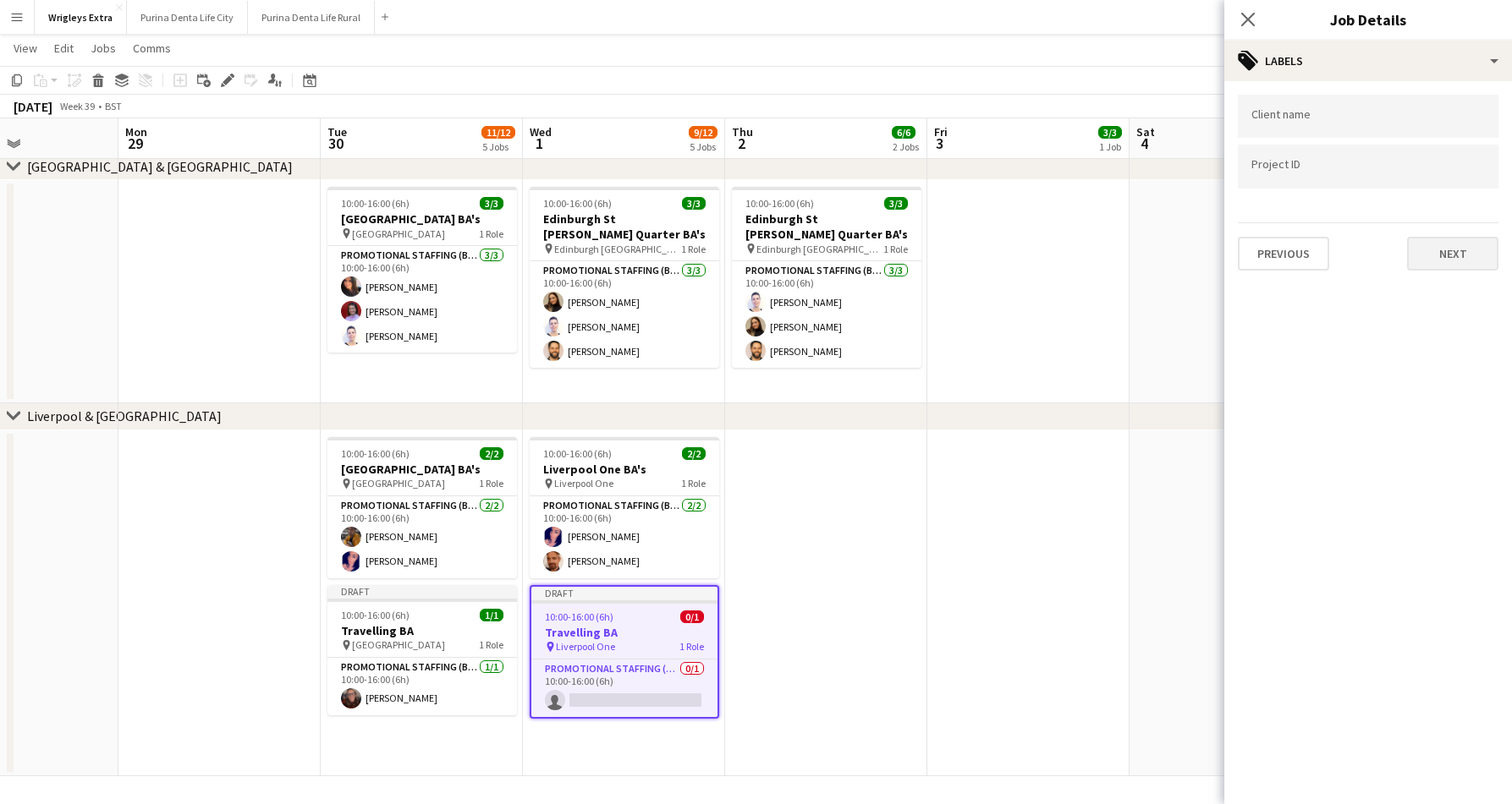
click at [1473, 249] on button "Next" at bounding box center [1452, 253] width 91 height 34
click at [1145, 157] on div "Sat 4" at bounding box center [1145, 141] width 18 height 34
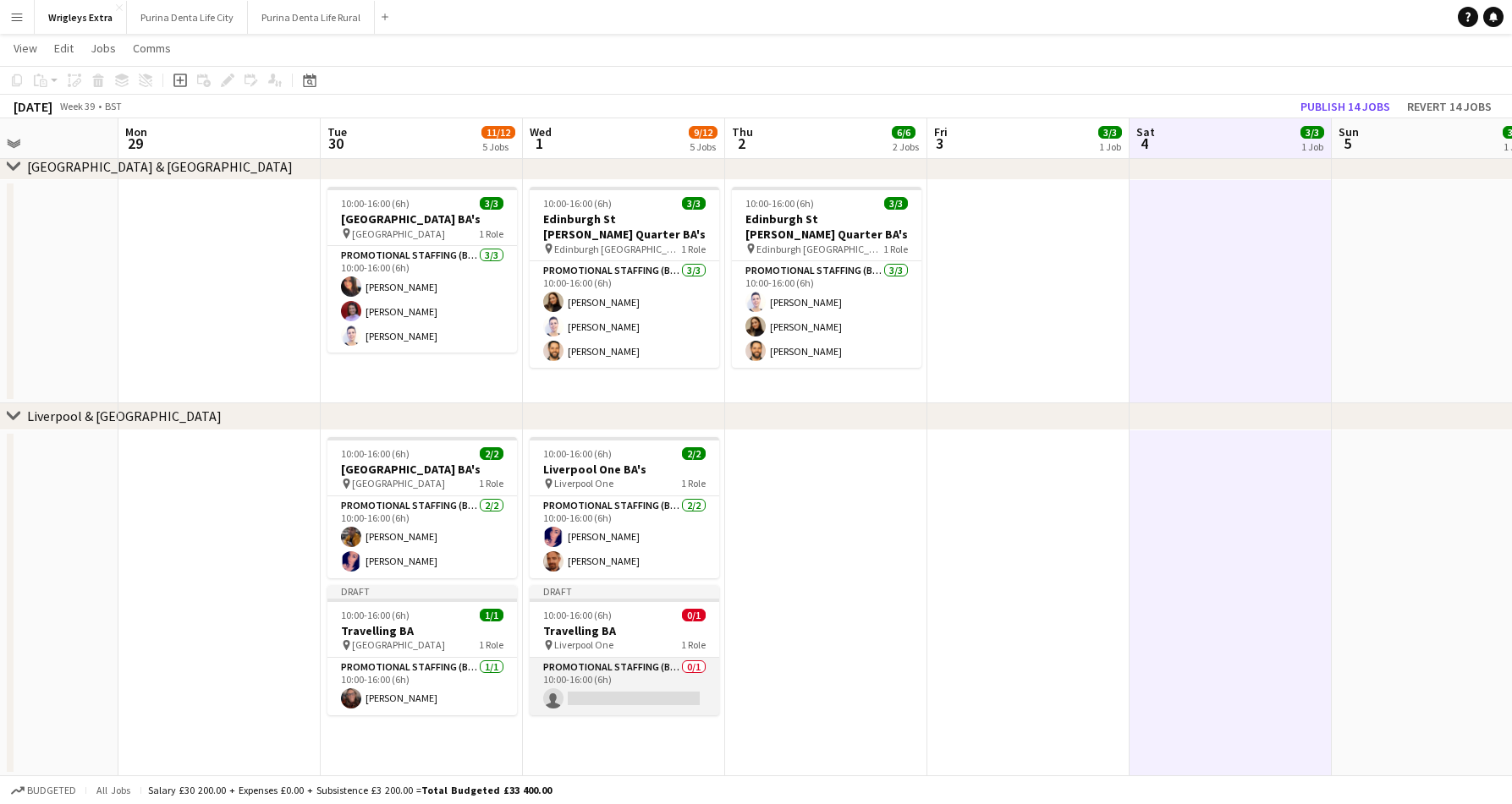
click at [582, 678] on app-card-role "Promotional Staffing (Brand Ambassadors) 0/1 10:00-16:00 (6h) single-neutral-ac…" at bounding box center [624, 686] width 190 height 57
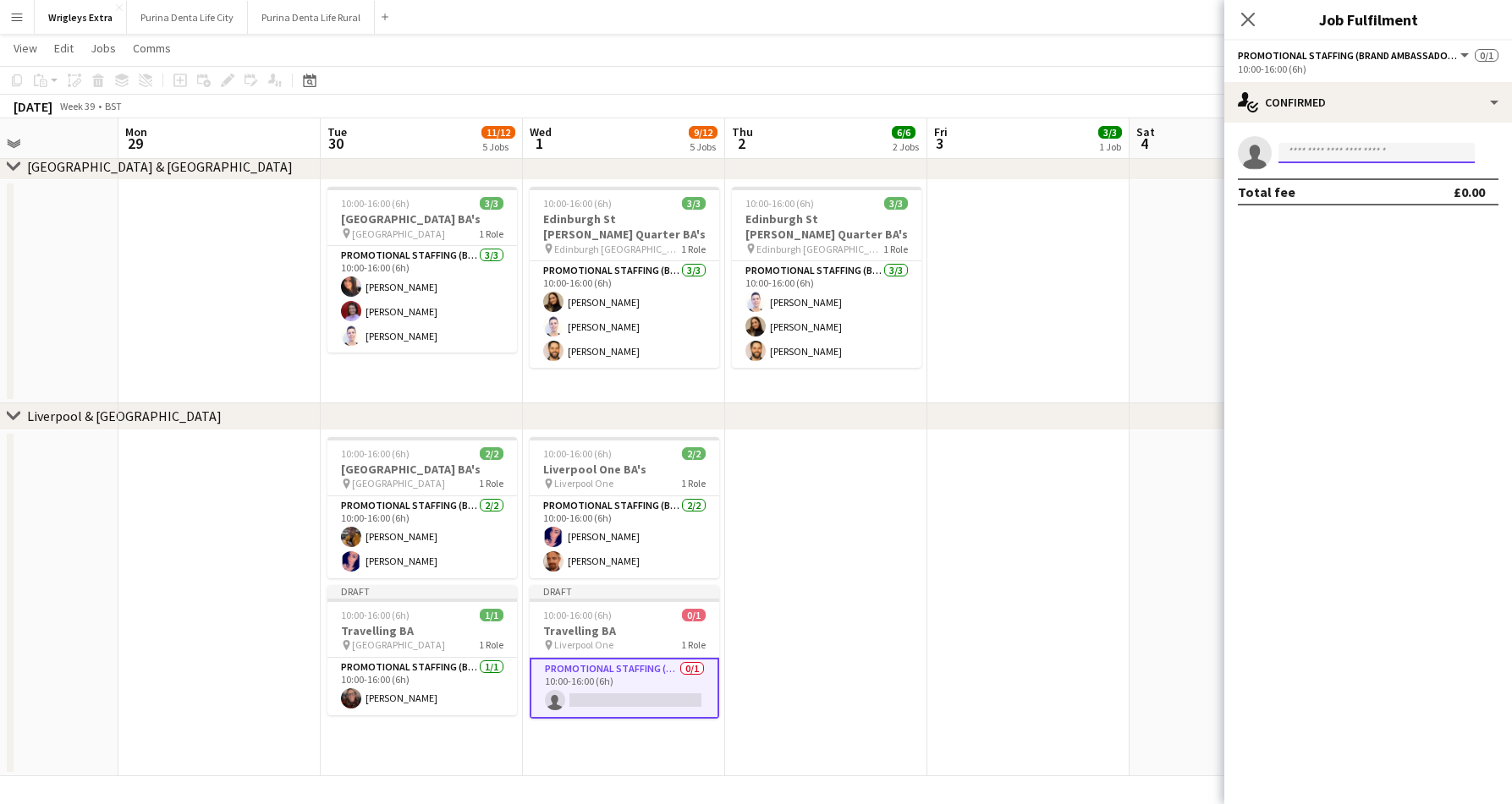
click at [1311, 154] on input at bounding box center [1376, 152] width 197 height 20
type input "*"
type input "*****"
click at [1304, 200] on span "+447713482827" at bounding box center [1376, 204] width 169 height 13
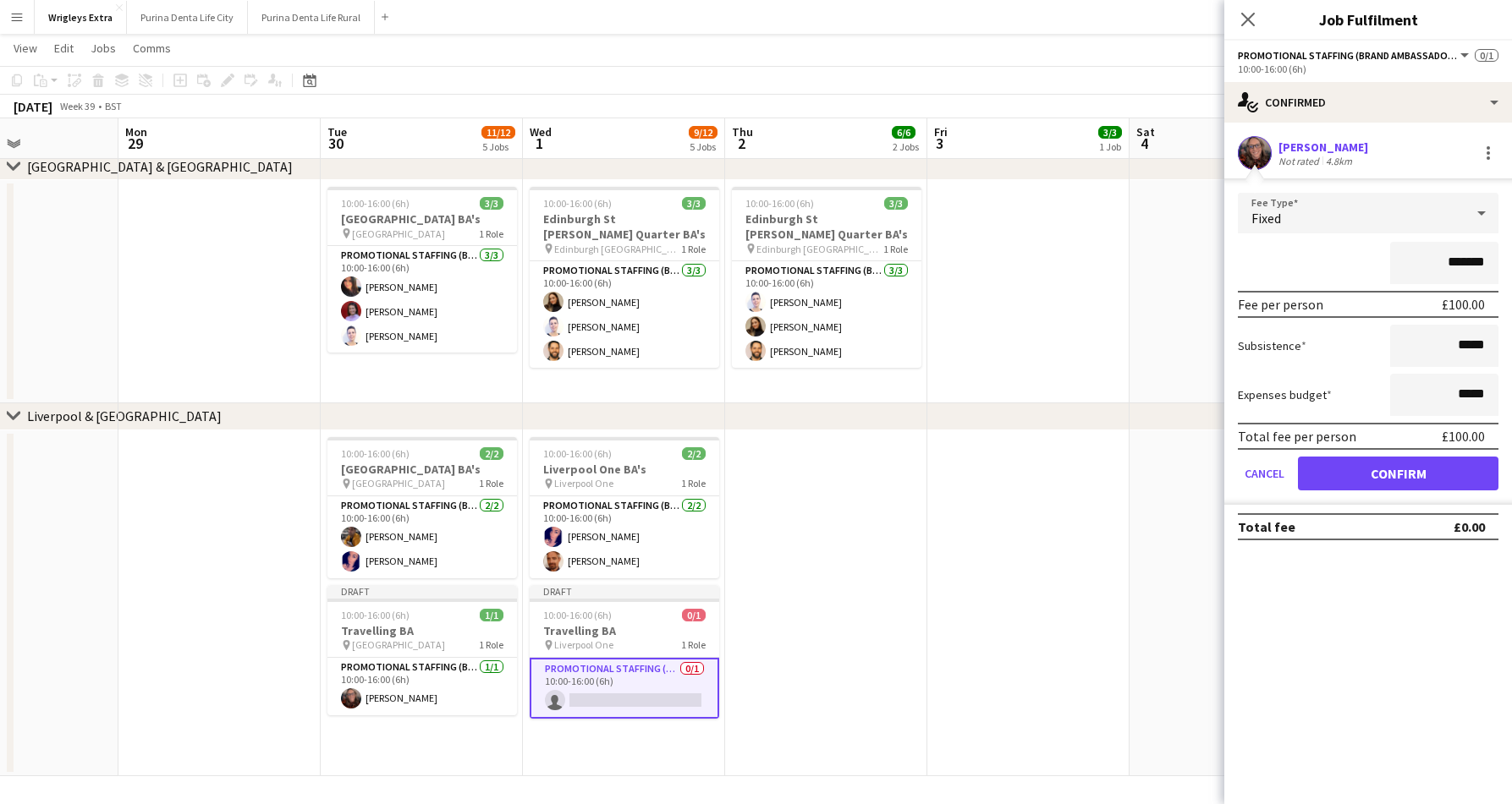
click at [1412, 449] on form "Fee Type Fixed ******* Fee per person £100.00 Subsistence ***** Expenses budget…" at bounding box center [1368, 349] width 288 height 312
click at [1408, 463] on button "Confirm" at bounding box center [1397, 472] width 200 height 34
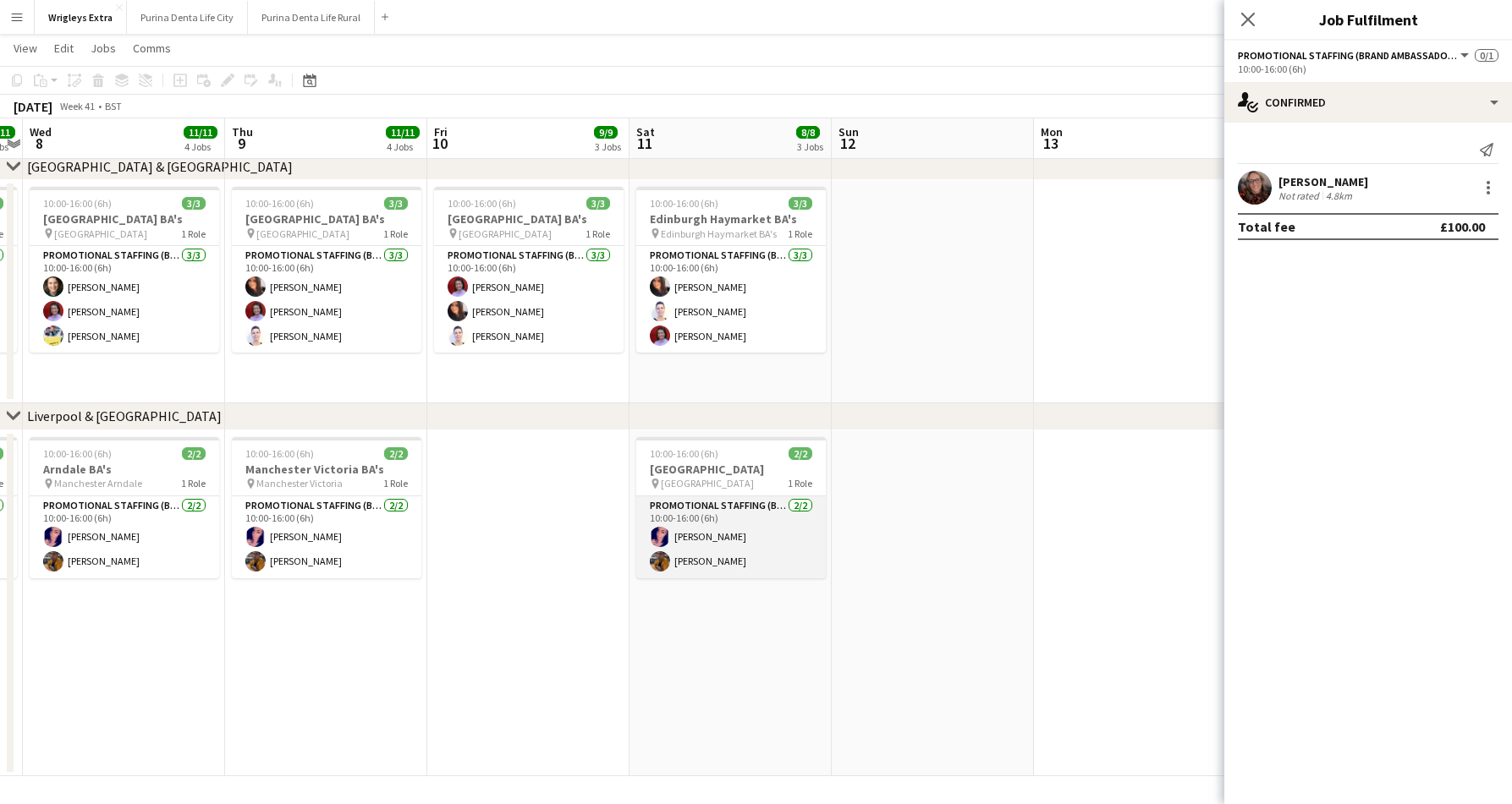
scroll to position [0, 592]
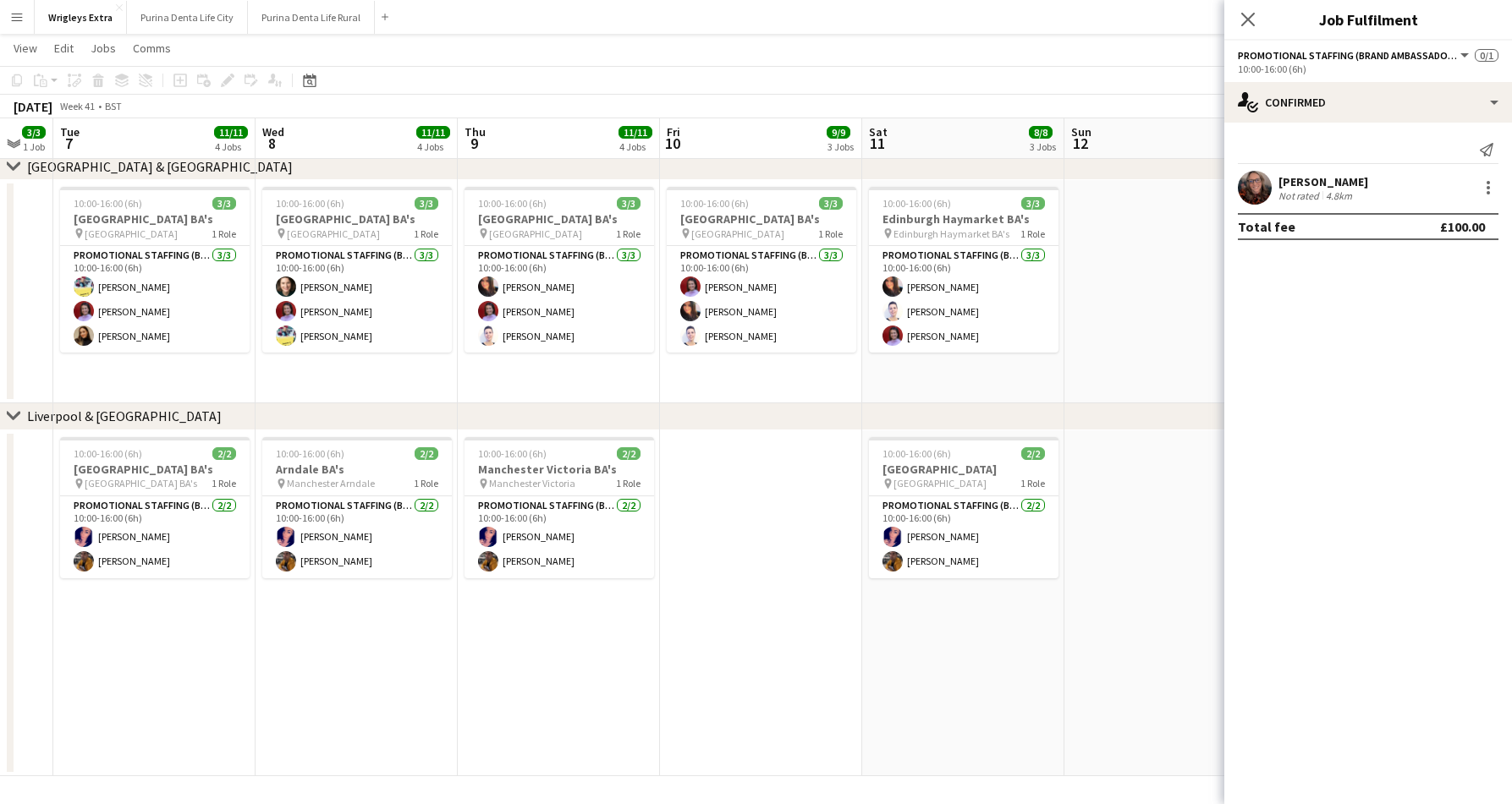
click at [794, 674] on app-date-cell at bounding box center [760, 603] width 202 height 346
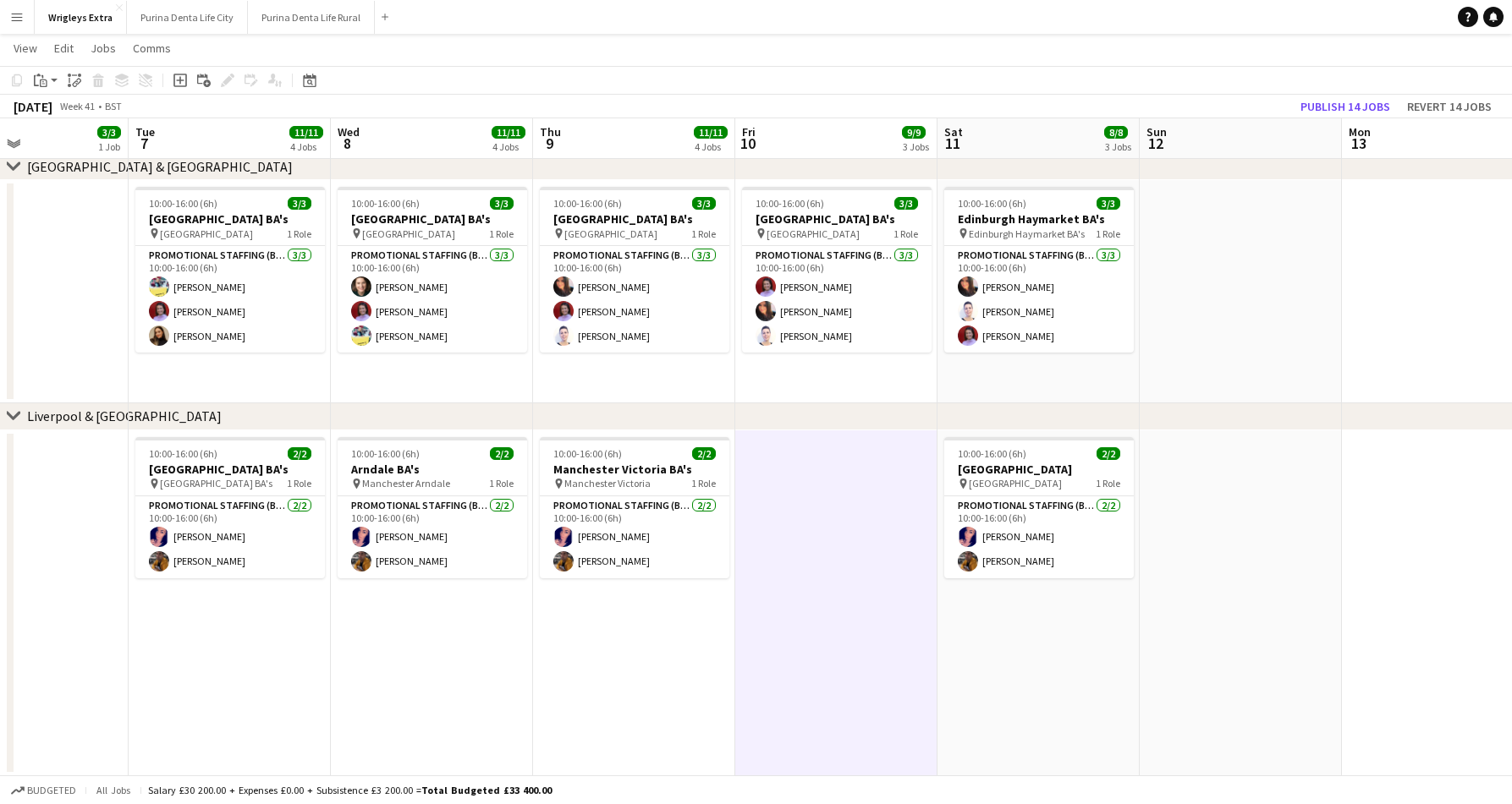
scroll to position [0, 654]
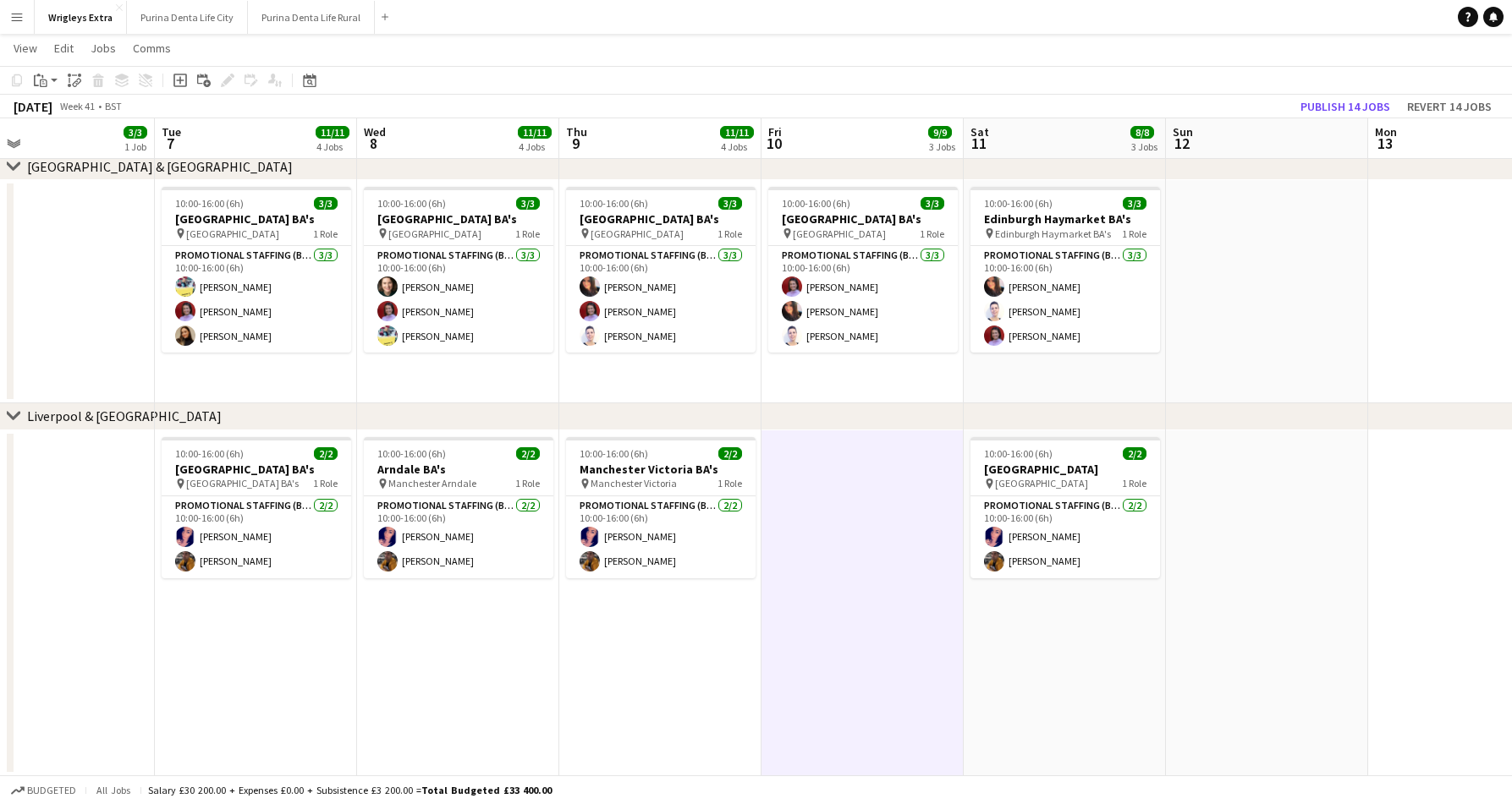
click at [477, 599] on app-date-cell "10:00-16:00 (6h) 2/2 Arndale BA's pin Manchester Arndale 1 Role Promotional Sta…" at bounding box center [457, 603] width 202 height 346
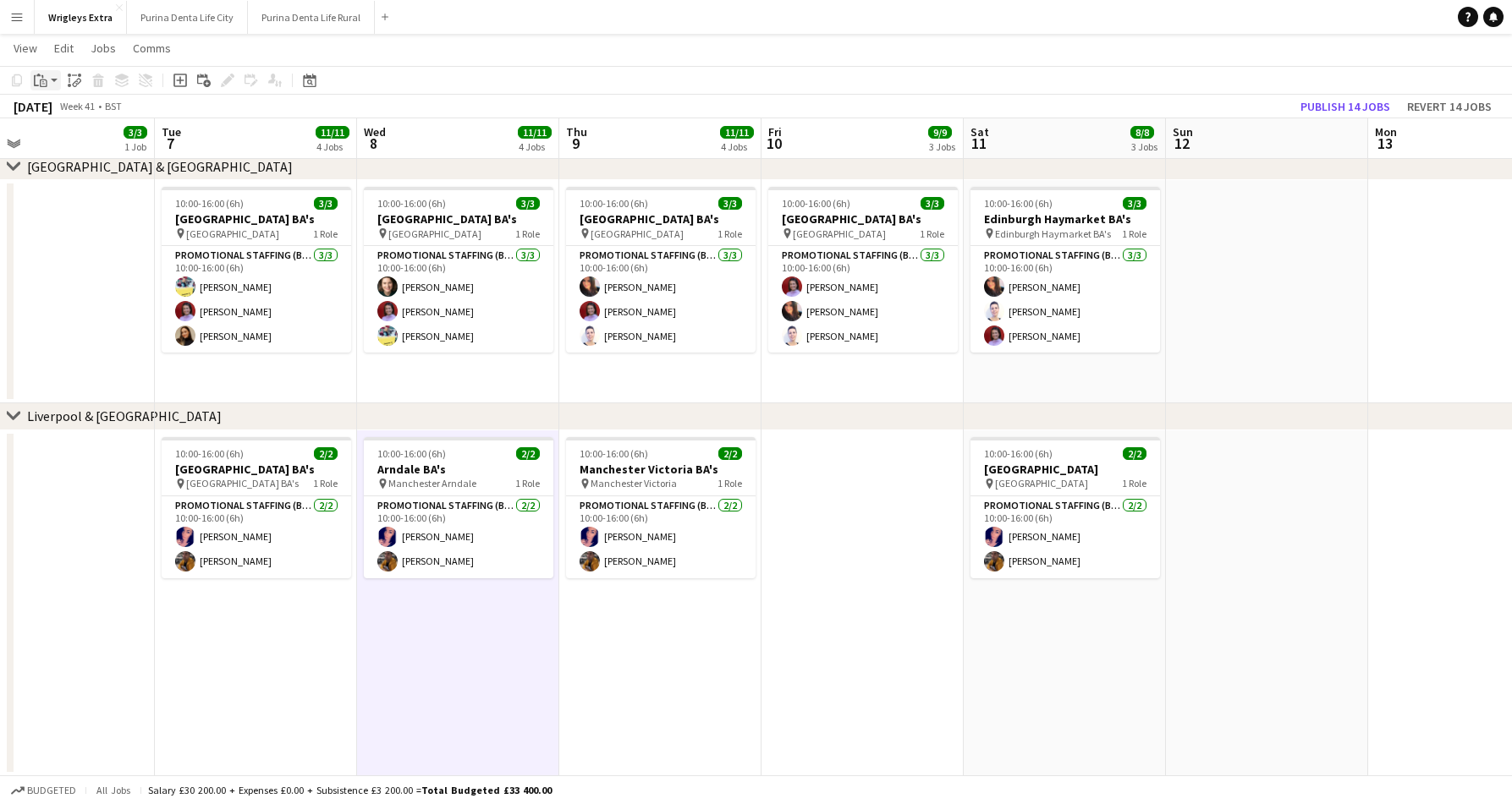
click at [39, 80] on icon "Paste" at bounding box center [40, 80] width 13 height 13
click at [87, 138] on link "Paste with crew Command Shift V" at bounding box center [111, 141] width 133 height 15
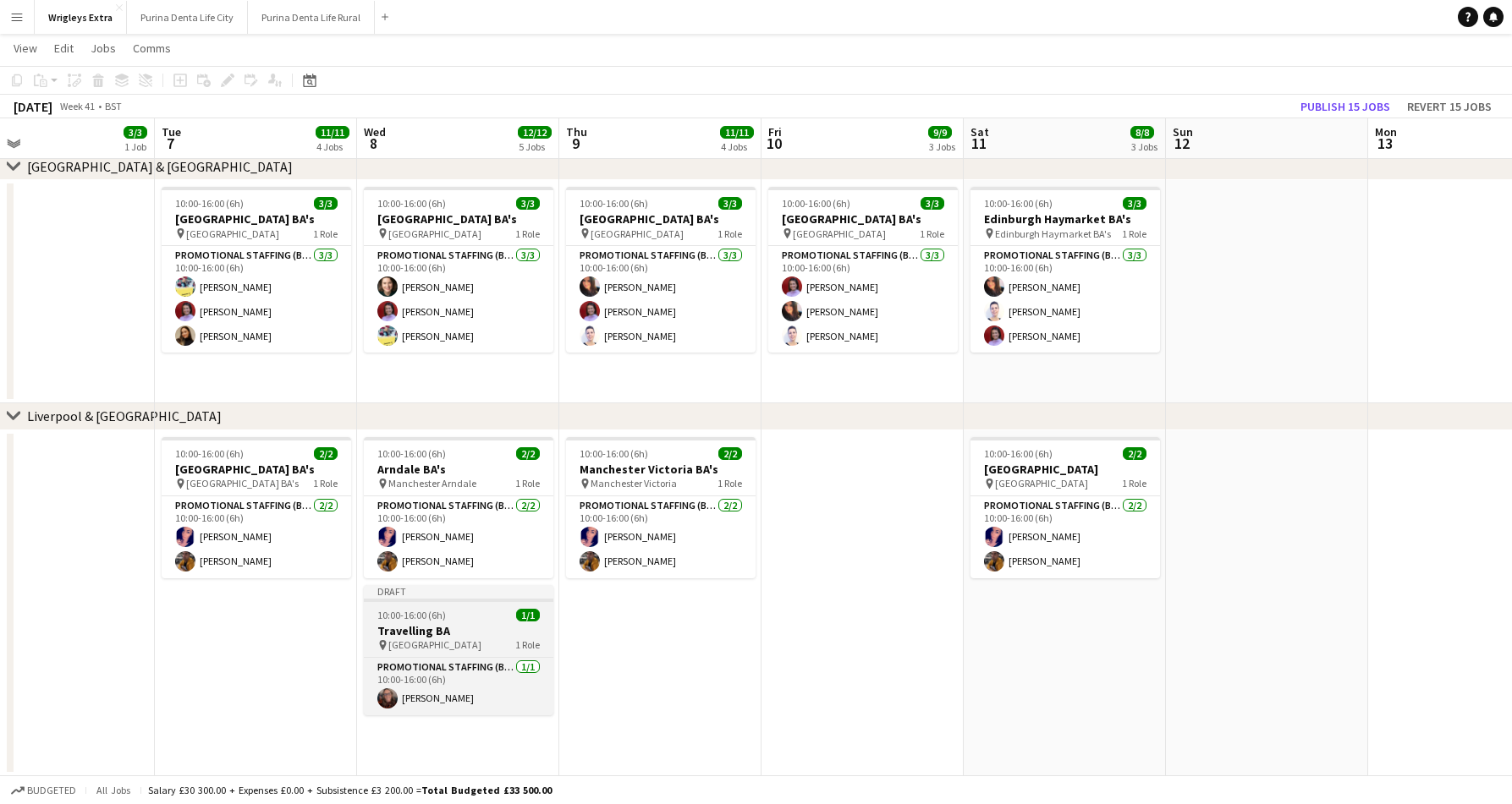
click at [426, 614] on span "10:00-16:00 (6h)" at bounding box center [410, 614] width 68 height 12
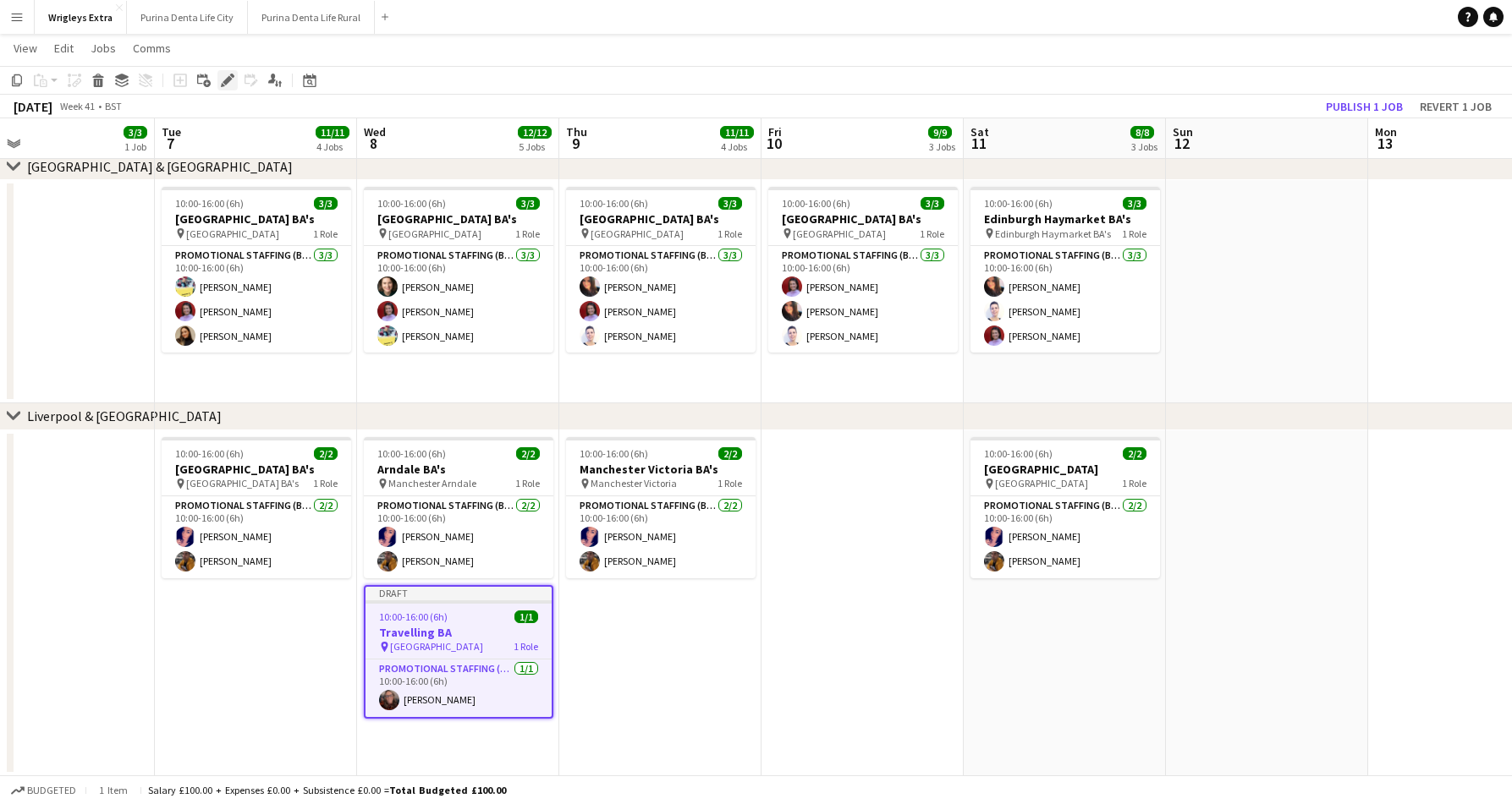
click at [232, 77] on icon at bounding box center [232, 76] width 4 height 4
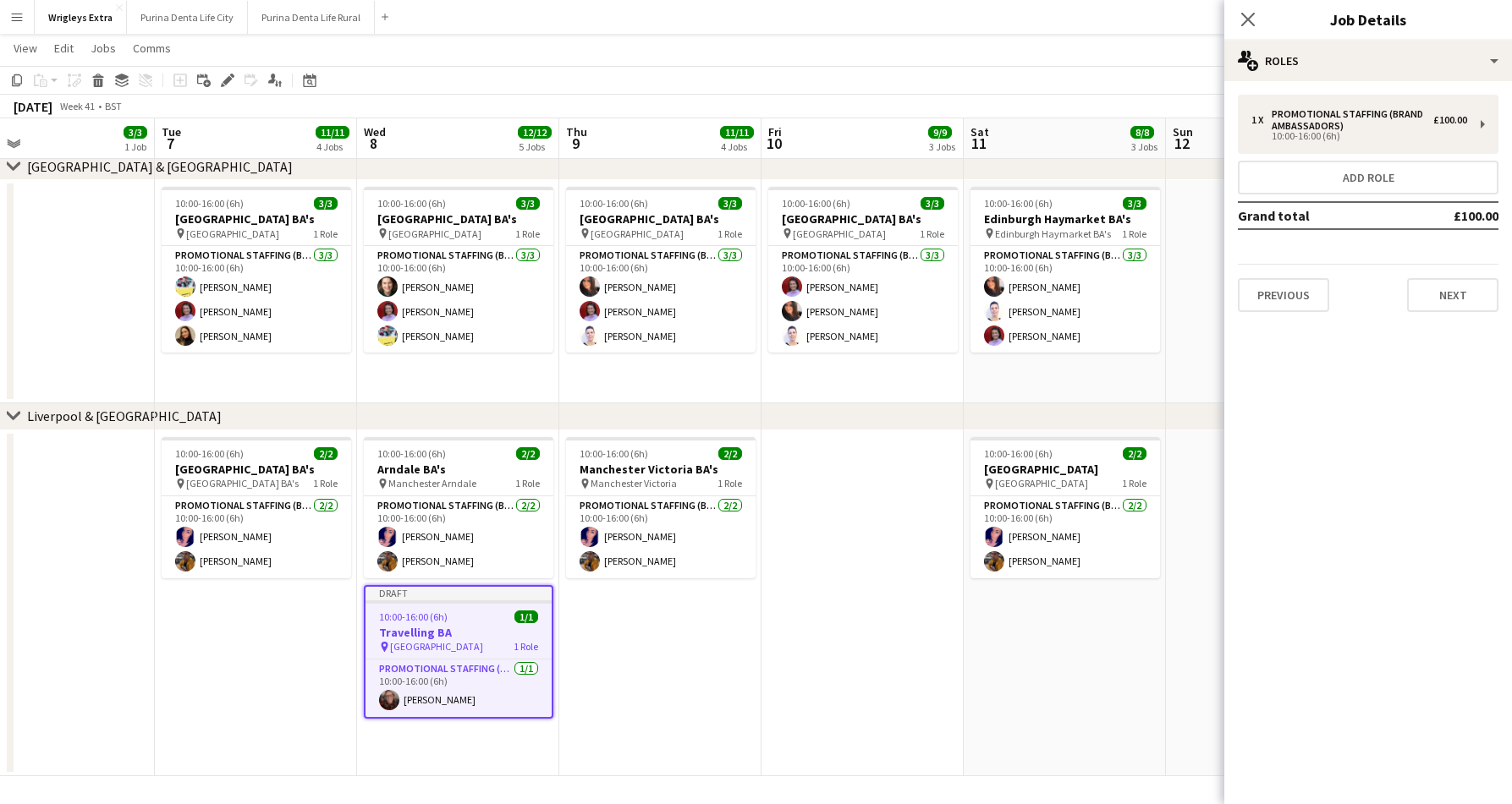
click at [1439, 314] on div "1 x Promotional Staffing (Brand Ambassadors) £100.00 10:00-16:00 (6h) Add role …" at bounding box center [1368, 203] width 288 height 244
click at [1440, 305] on button "Next" at bounding box center [1452, 294] width 91 height 34
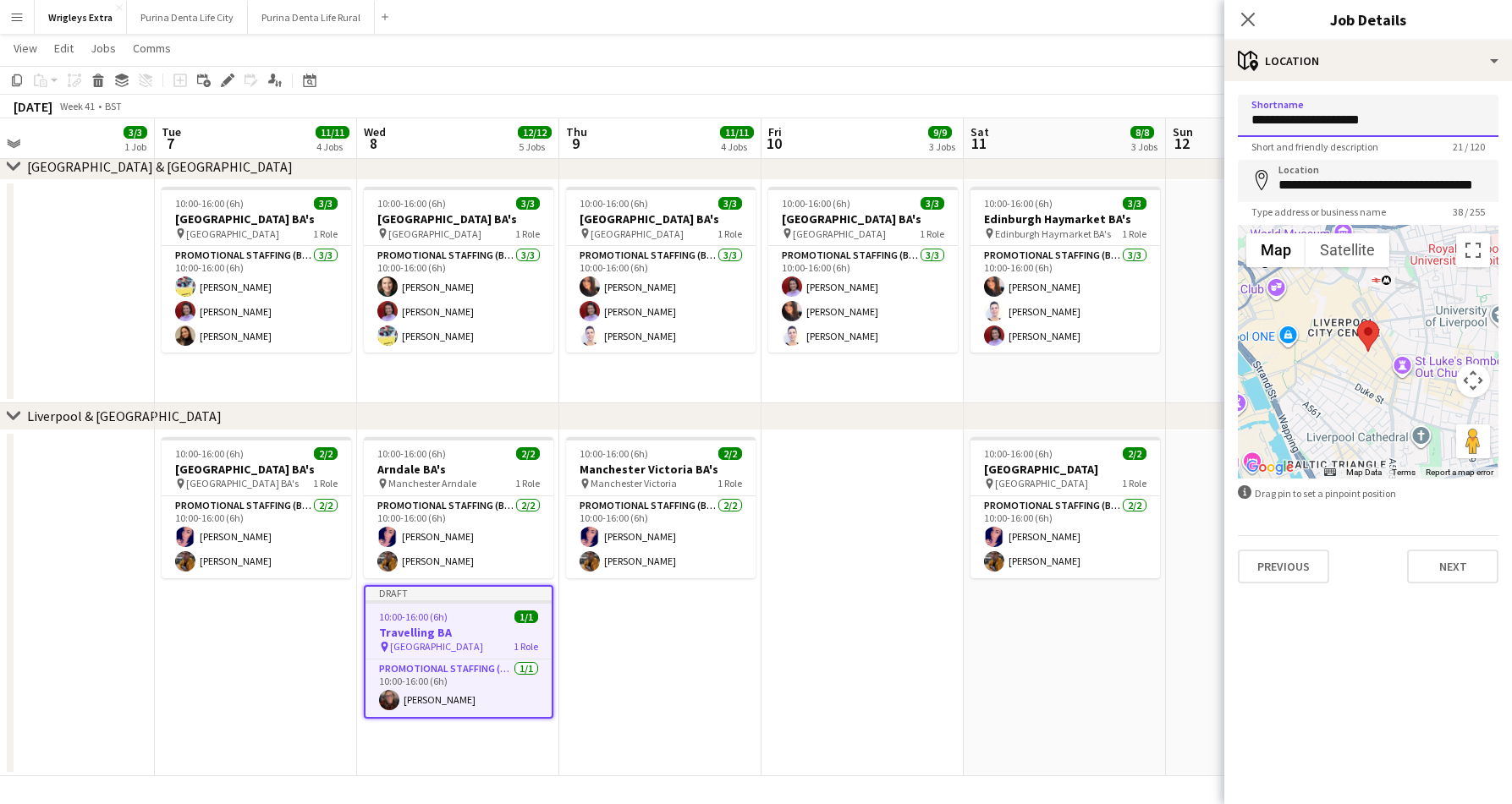
drag, startPoint x: 1389, startPoint y: 122, endPoint x: 1238, endPoint y: 119, distance: 151.0
type input "**********"
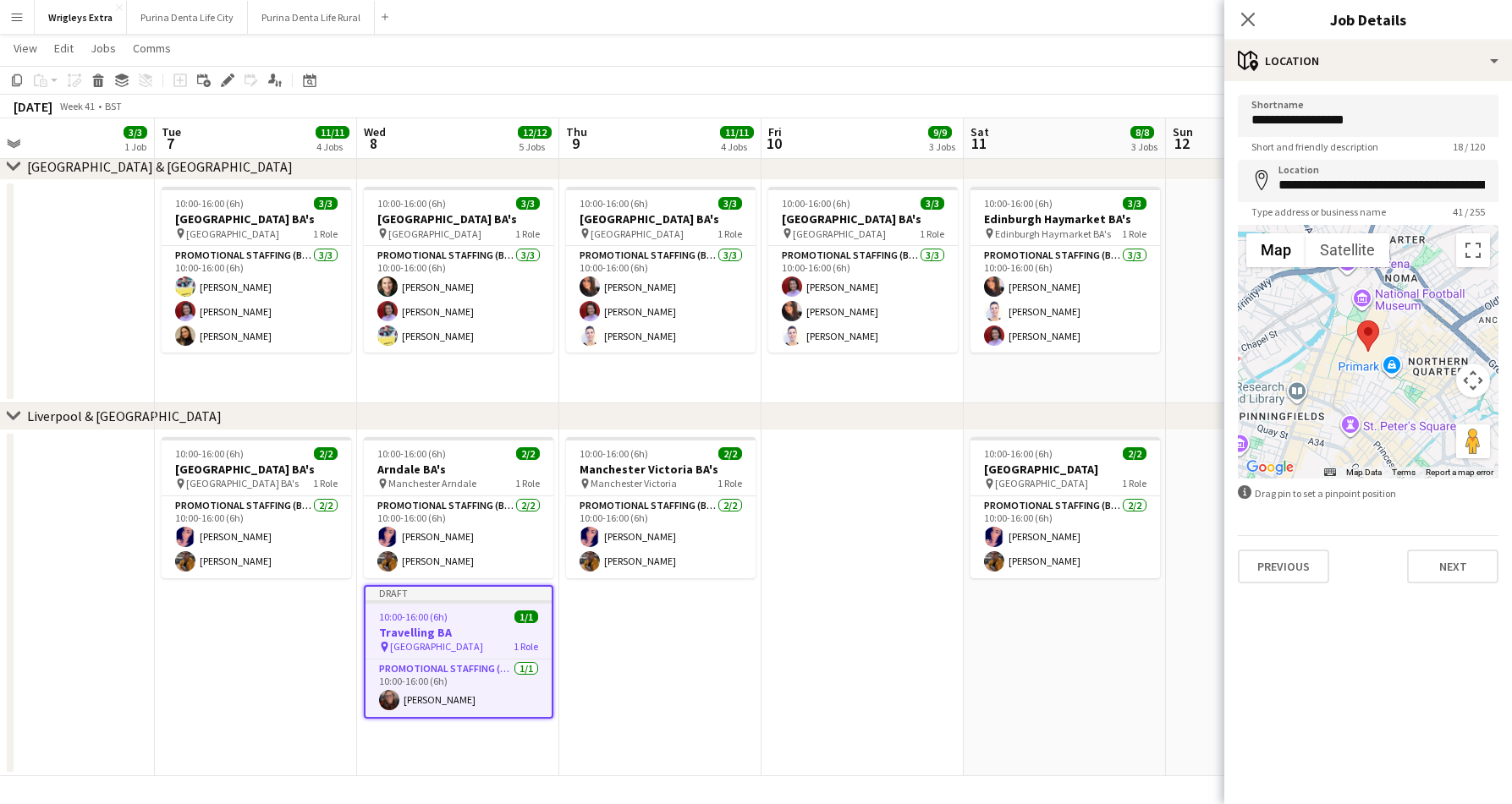
click at [1450, 586] on div "**********" at bounding box center [1368, 339] width 288 height 516
click at [1450, 567] on button "Next" at bounding box center [1452, 565] width 91 height 34
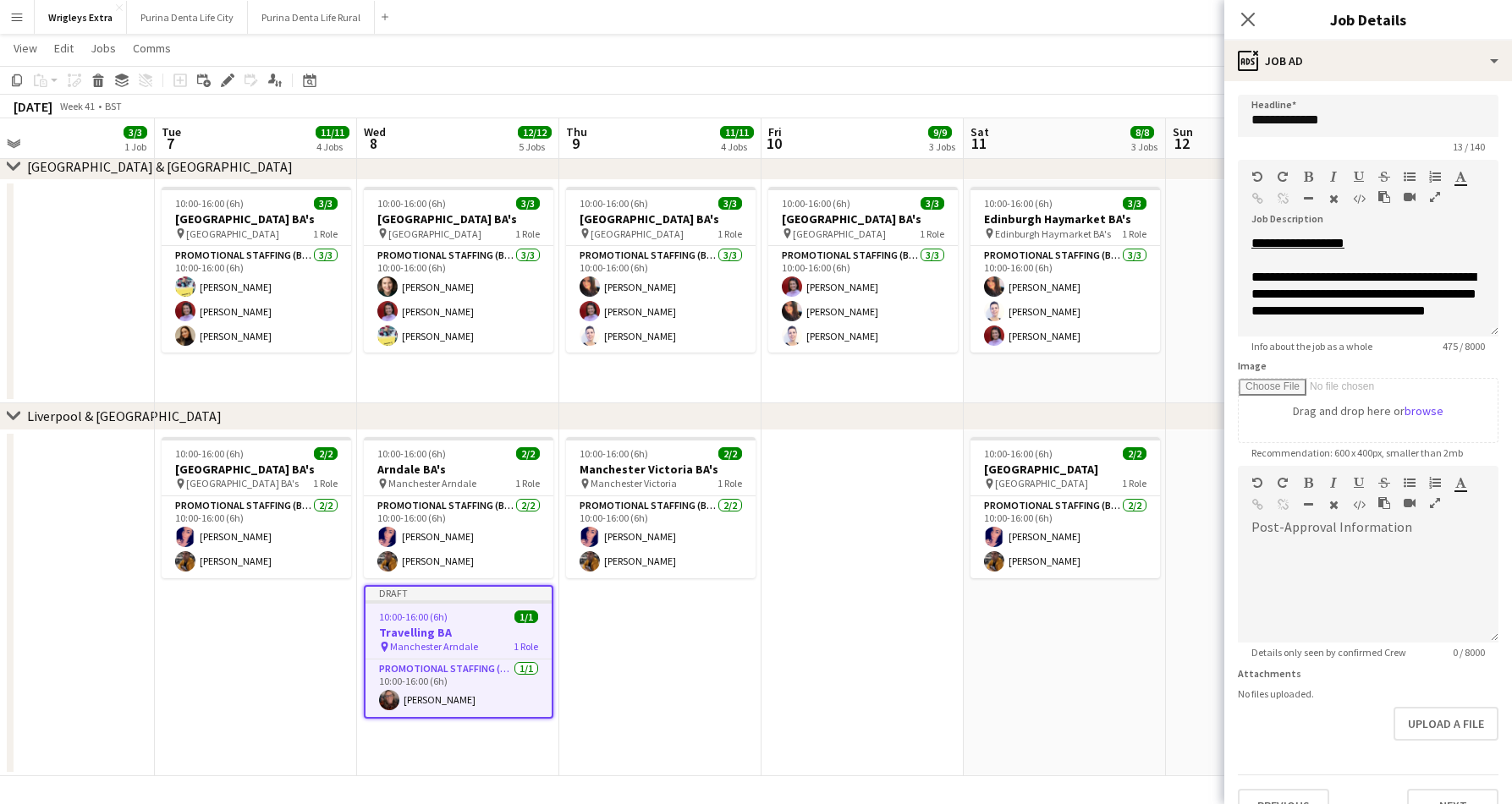
click at [1117, 627] on app-date-cell "10:00-16:00 (6h) 2/2 Liverpool Lime Street Station pin Liverpool Lime Street St…" at bounding box center [1064, 603] width 202 height 346
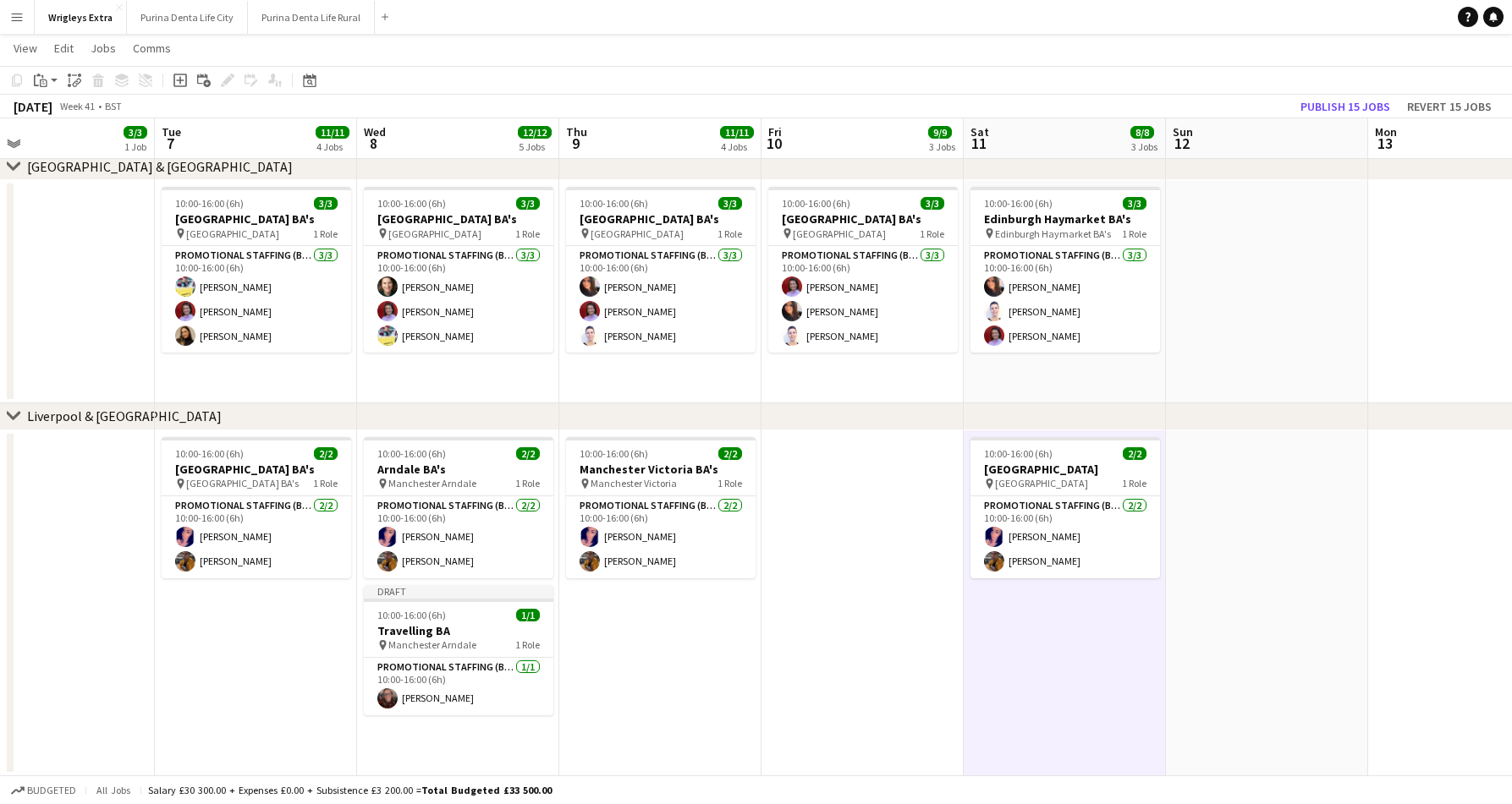
click at [255, 647] on app-date-cell "10:00-16:00 (6h) 2/2 Manchester Oxford Street BA's pin Manchester Oxford Street…" at bounding box center [255, 603] width 202 height 346
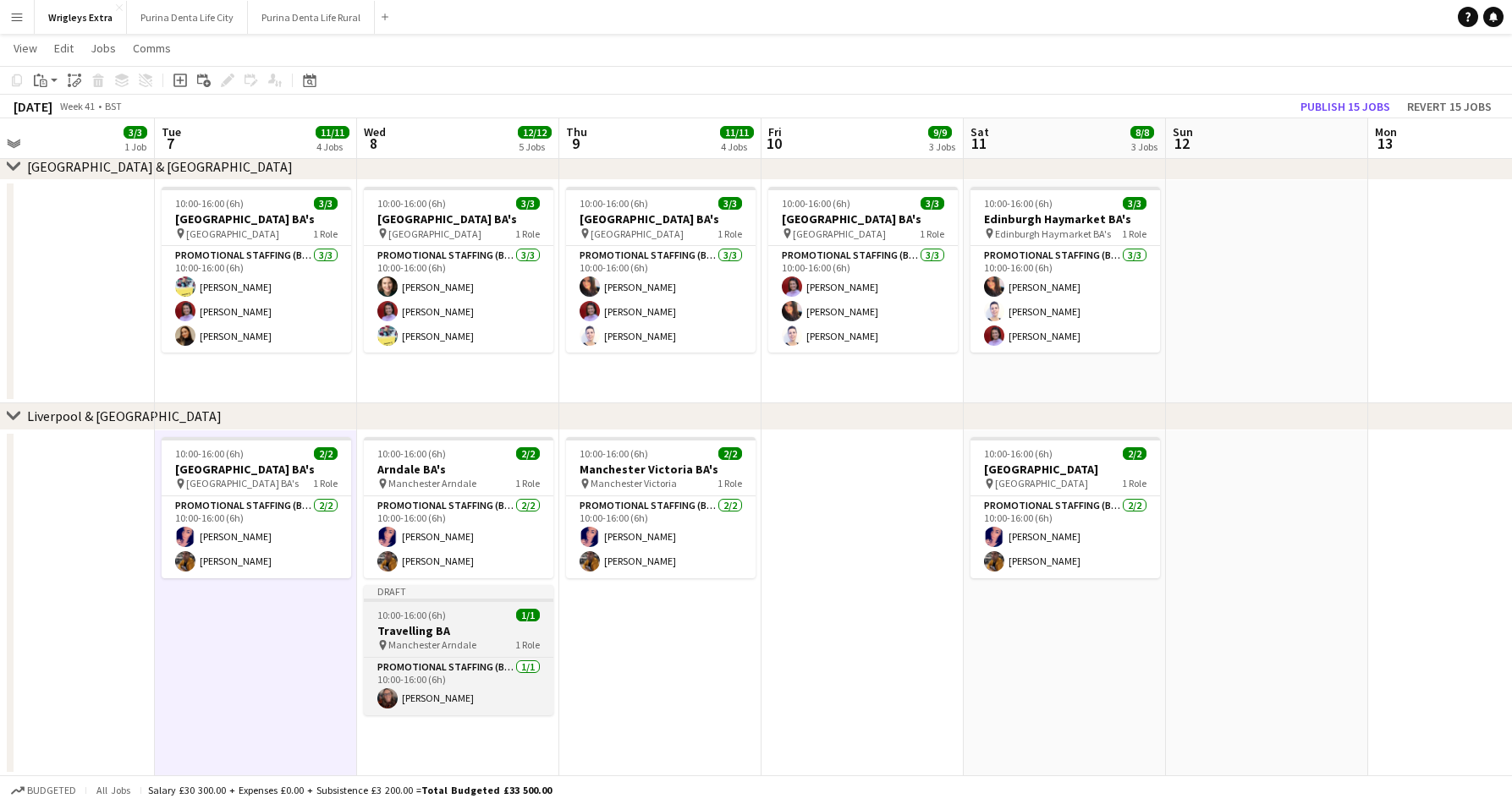
click at [425, 628] on h3 "Travelling BA" at bounding box center [458, 631] width 190 height 15
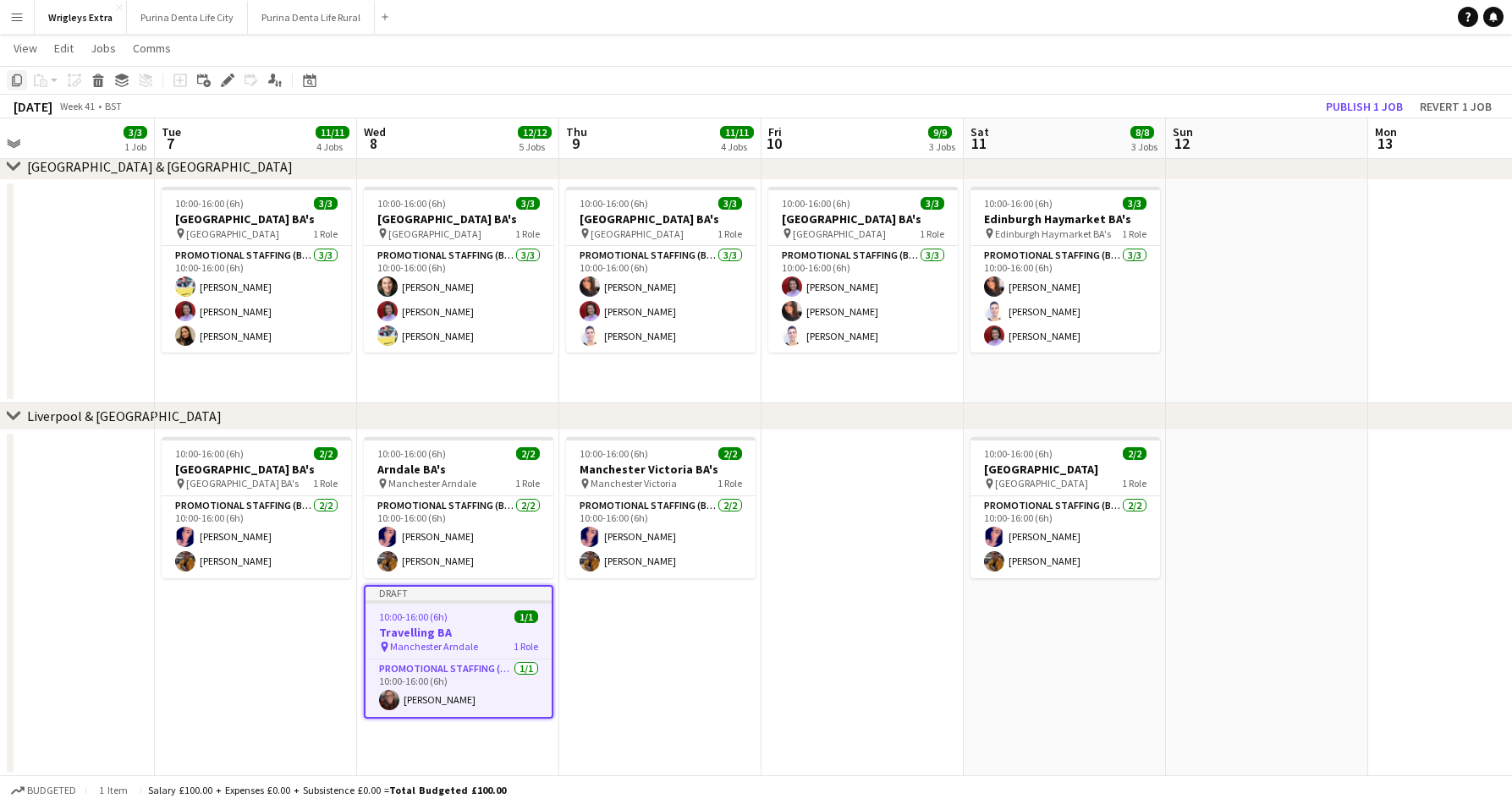
click at [10, 76] on div "Copy" at bounding box center [16, 80] width 20 height 20
click at [247, 614] on app-date-cell "10:00-16:00 (6h) 2/2 Manchester Oxford Street BA's pin Manchester Oxford Street…" at bounding box center [255, 603] width 202 height 346
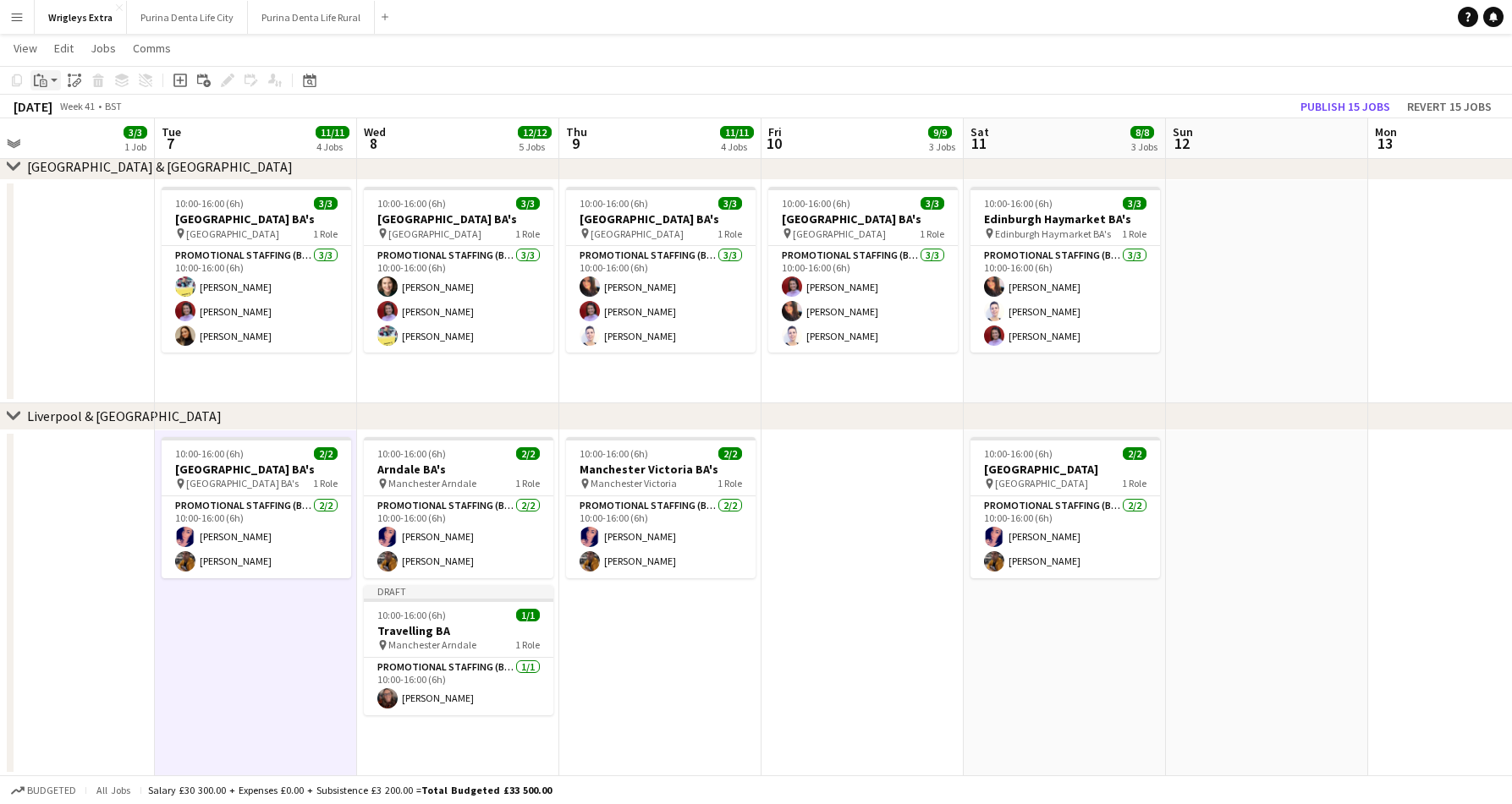
click at [47, 77] on icon "Paste" at bounding box center [40, 80] width 13 height 13
click at [76, 114] on link "Paste Command V" at bounding box center [111, 112] width 133 height 15
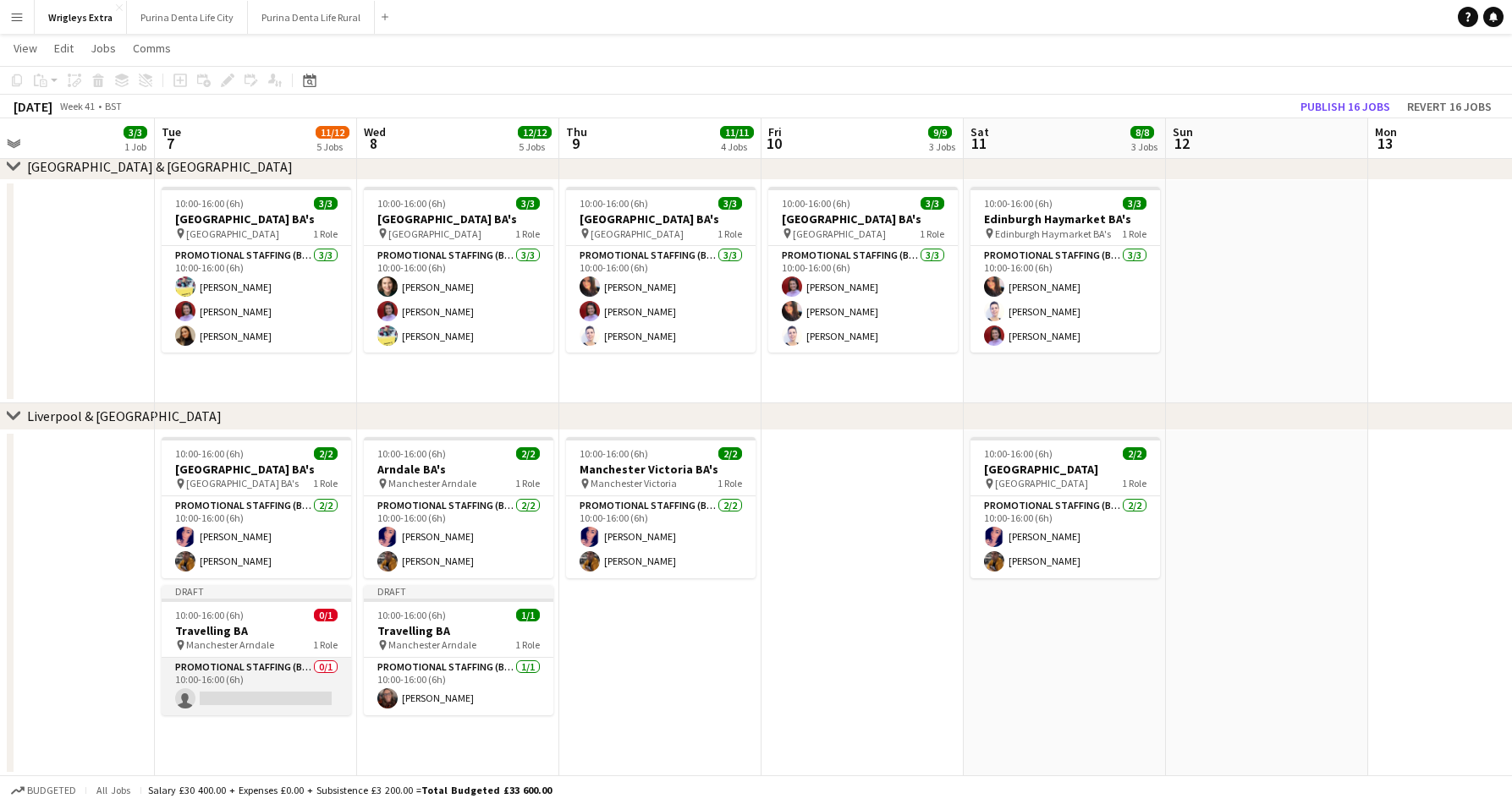
click at [235, 696] on app-card-role "Promotional Staffing (Brand Ambassadors) 0/1 10:00-16:00 (6h) single-neutral-ac…" at bounding box center [257, 686] width 190 height 57
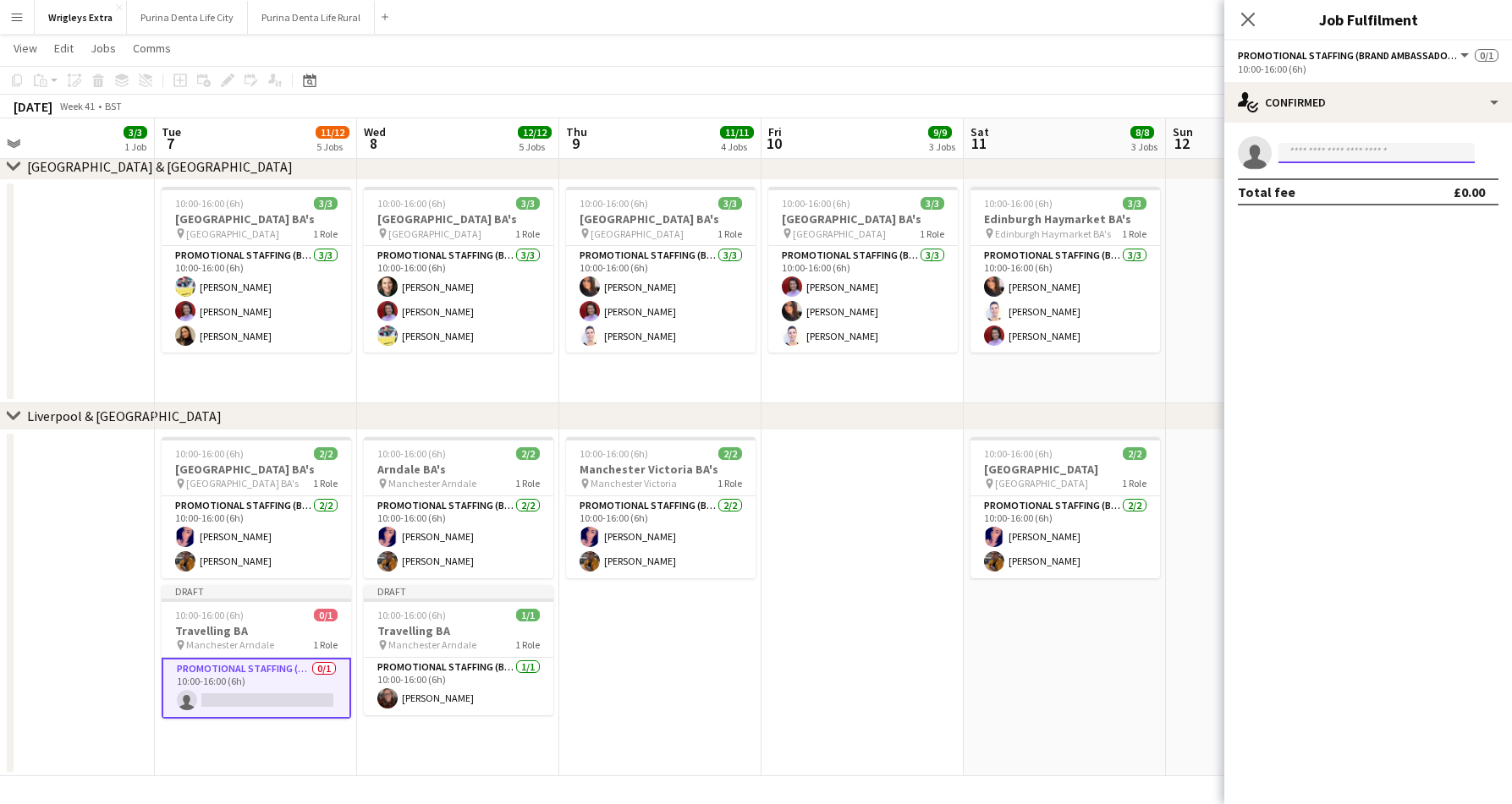
click at [1378, 161] on input at bounding box center [1376, 152] width 197 height 20
type input "********"
click at [1373, 197] on span "+447713482827" at bounding box center [1376, 204] width 169 height 13
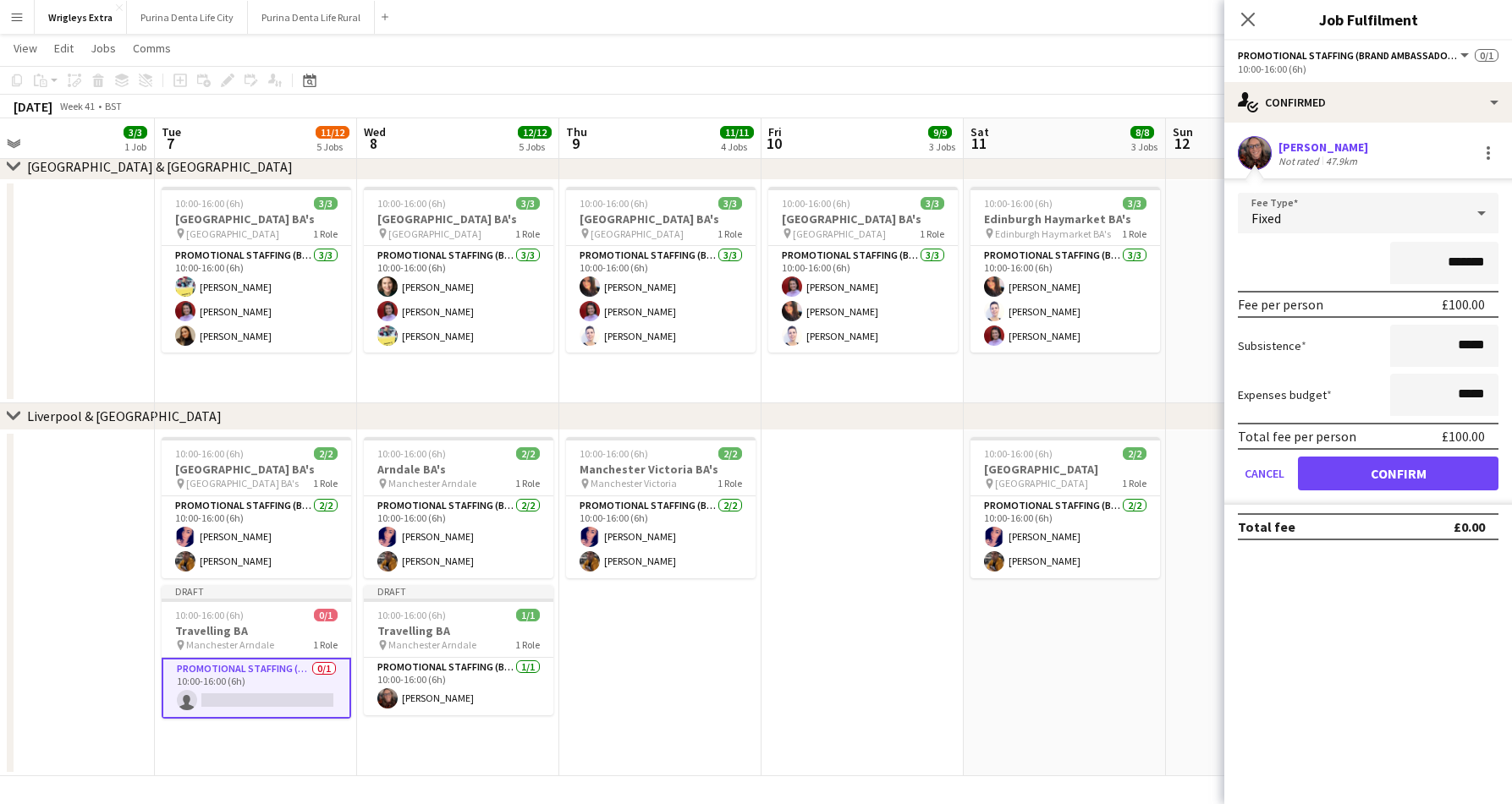
click at [1398, 480] on button "Confirm" at bounding box center [1397, 472] width 200 height 34
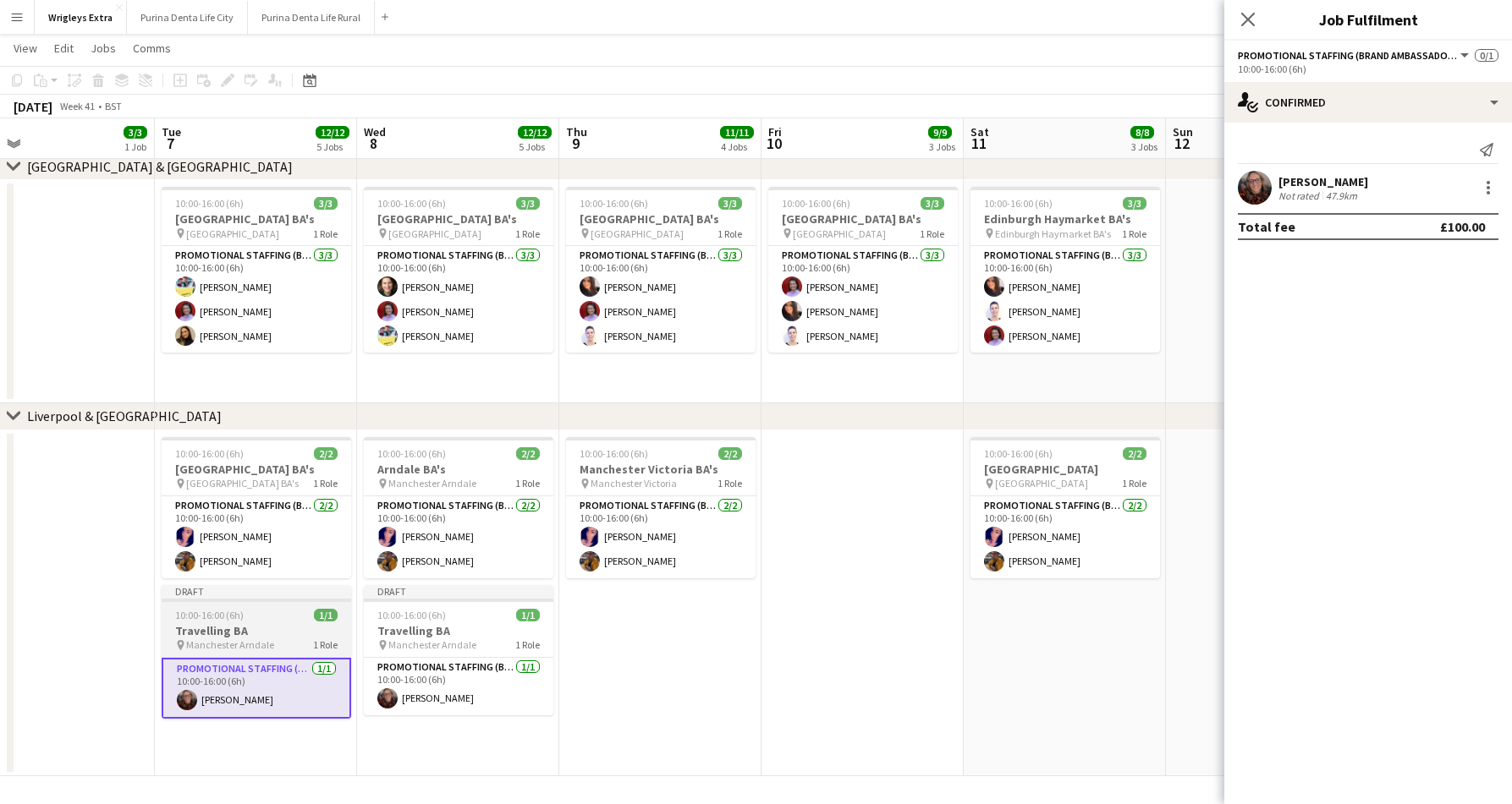
click at [218, 610] on span "10:00-16:00 (6h)" at bounding box center [209, 614] width 68 height 12
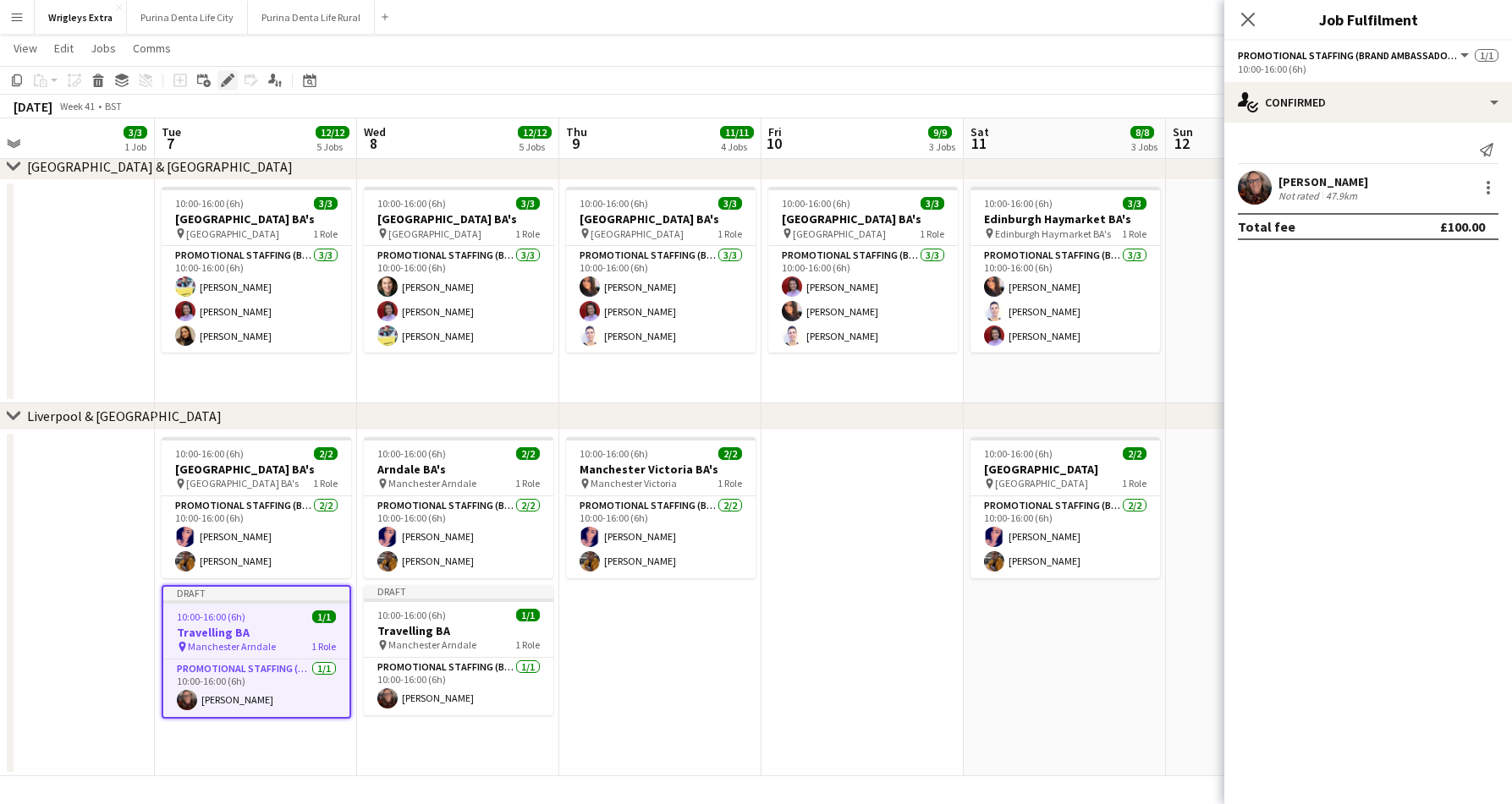
click at [224, 89] on div "Edit" at bounding box center [227, 80] width 20 height 20
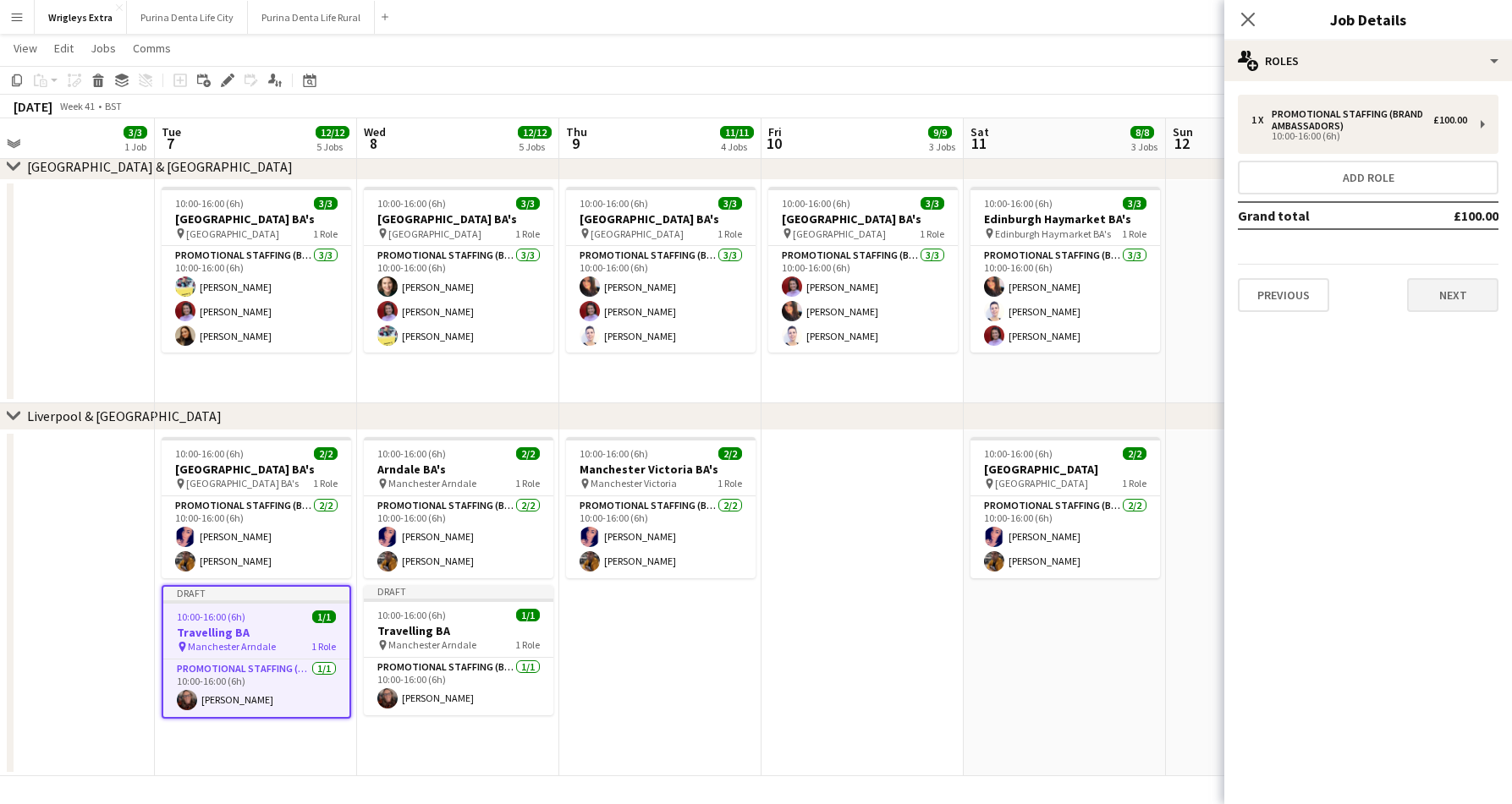
click at [1433, 278] on button "Next" at bounding box center [1452, 294] width 91 height 34
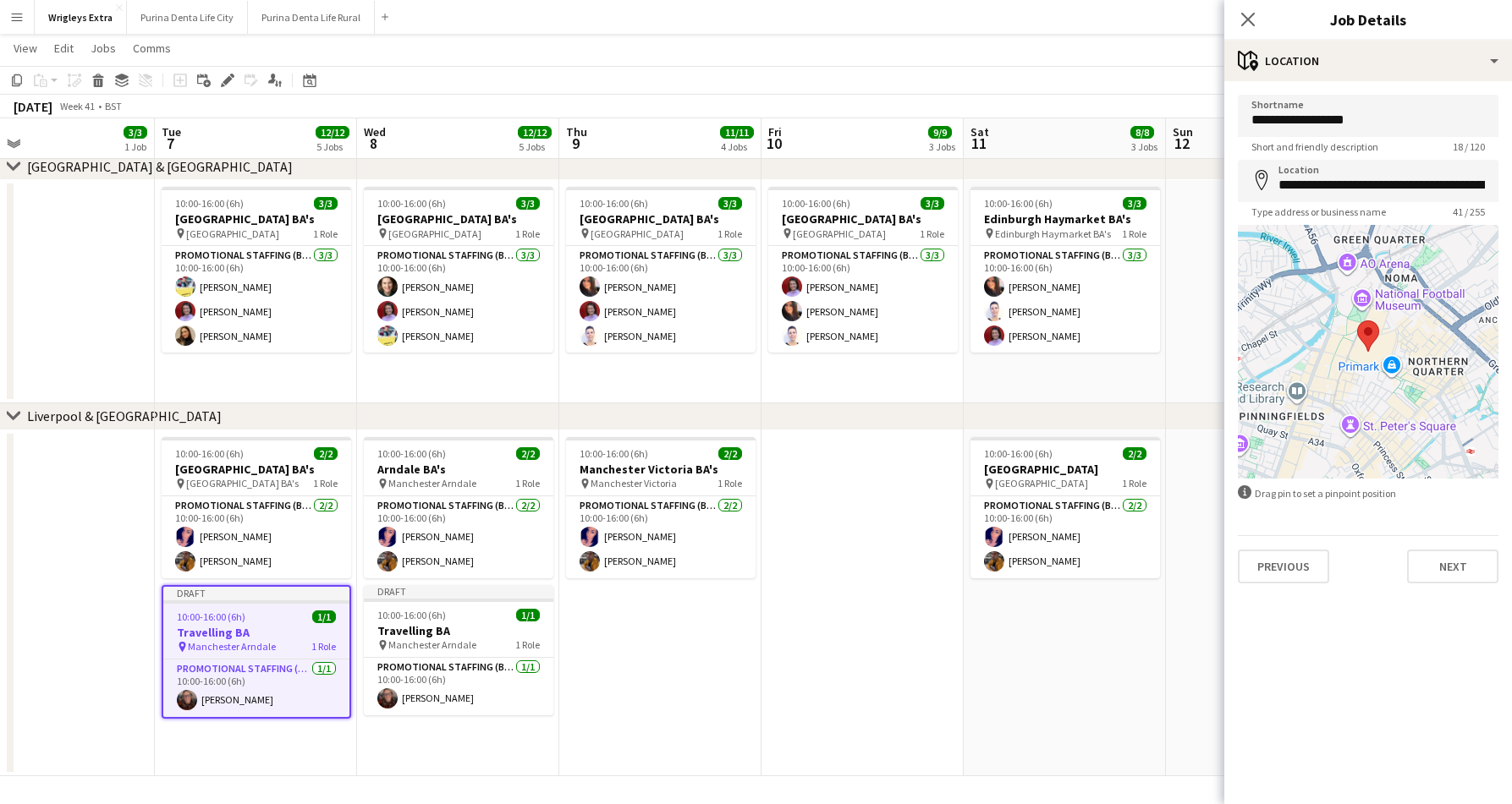
click at [1445, 298] on div at bounding box center [1368, 352] width 261 height 254
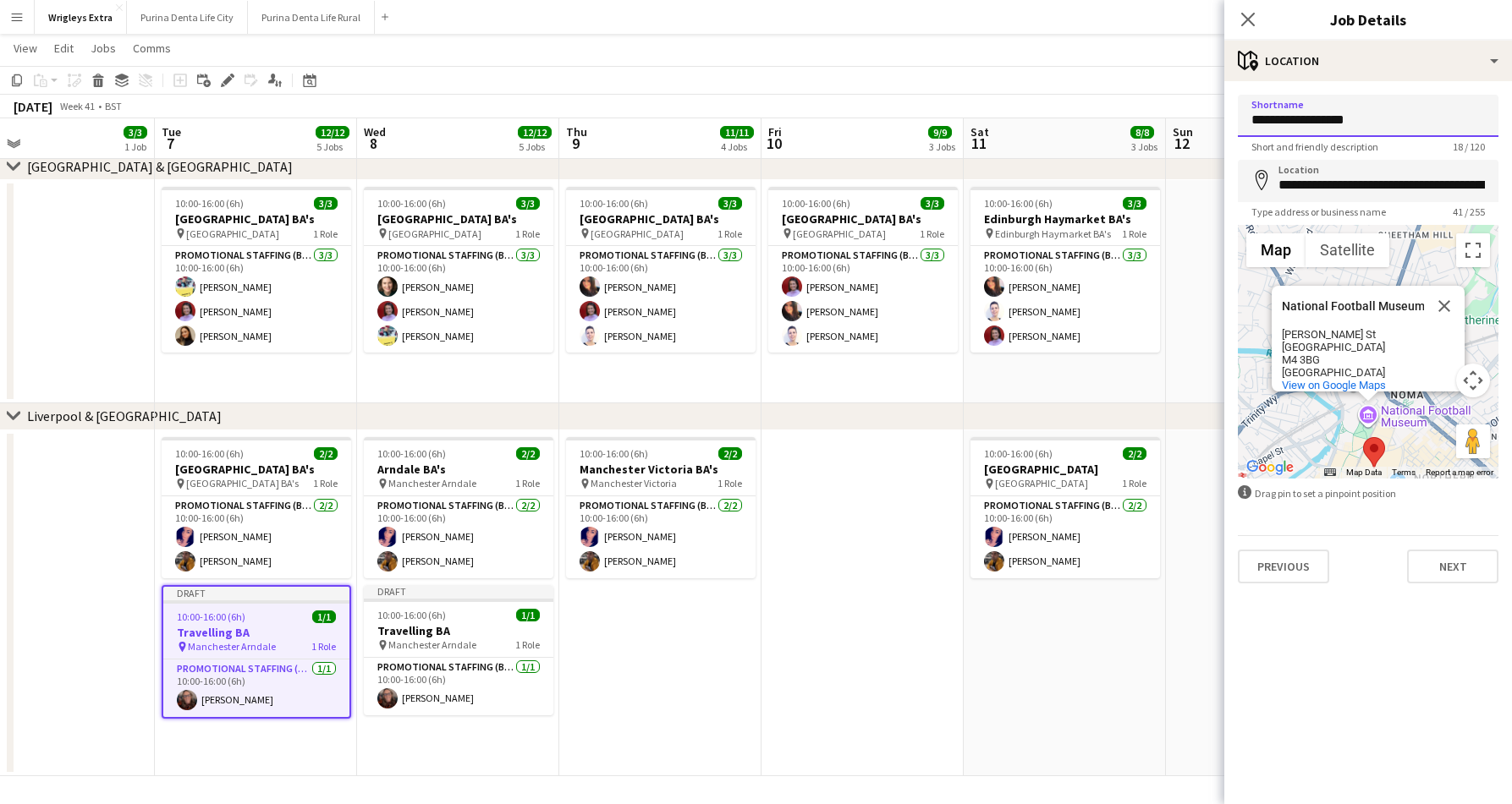
drag, startPoint x: 1397, startPoint y: 112, endPoint x: 1319, endPoint y: 117, distance: 78.2
click at [1319, 117] on input "**********" at bounding box center [1368, 116] width 261 height 42
type input "**********"
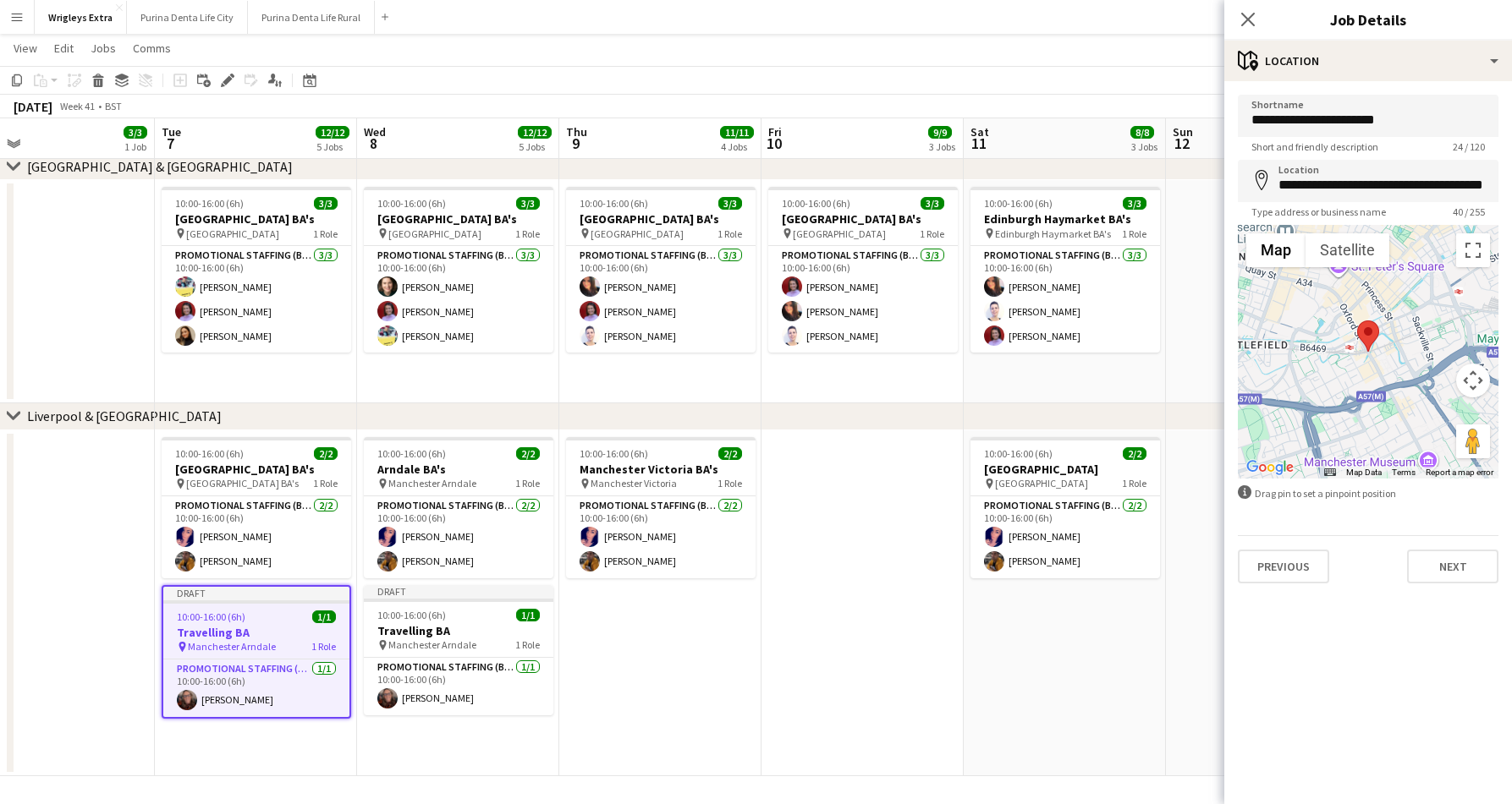
click at [1454, 575] on button "Next" at bounding box center [1452, 565] width 91 height 34
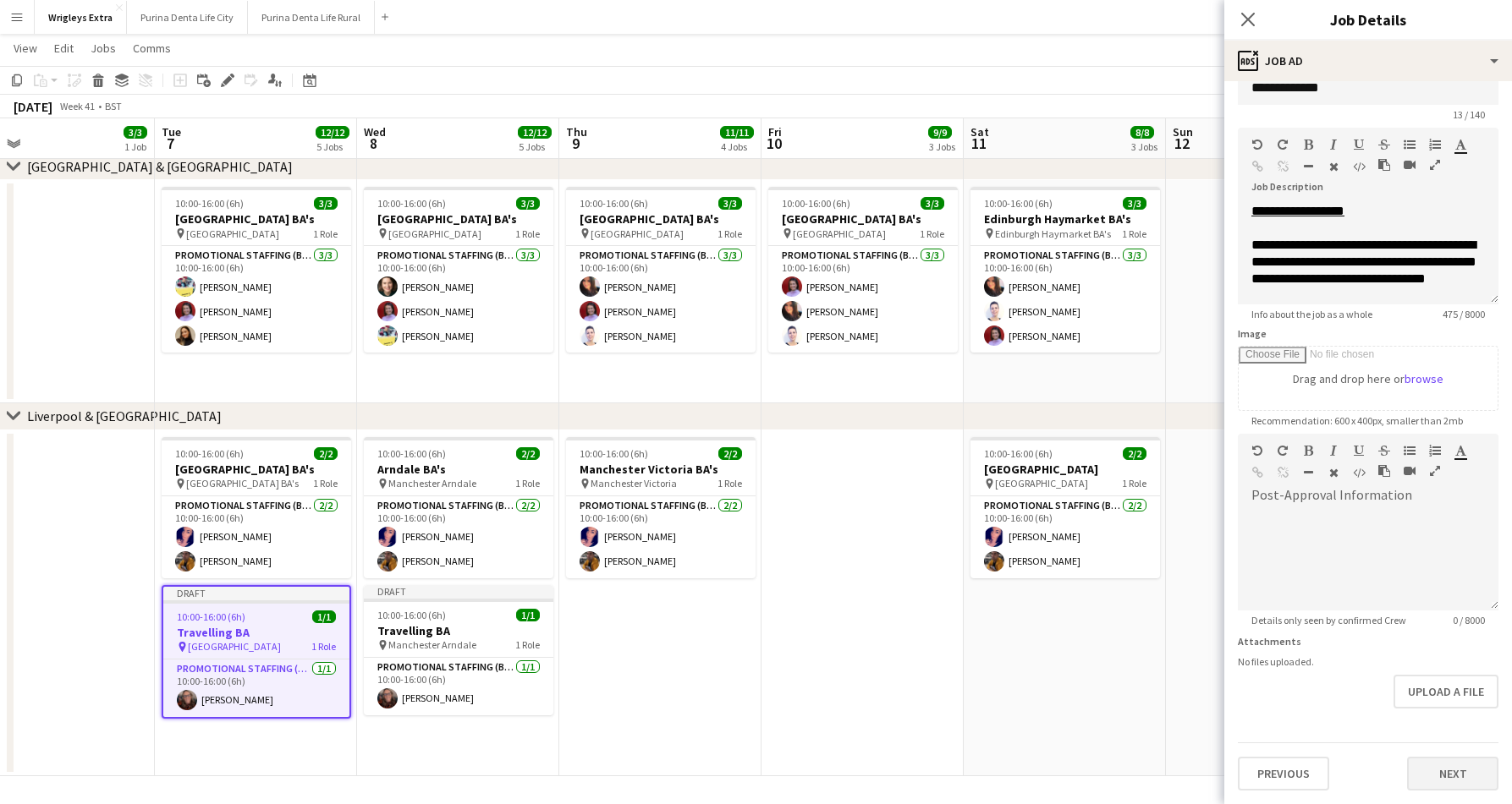
scroll to position [33, 0]
click at [1423, 758] on button "Next" at bounding box center [1452, 773] width 91 height 34
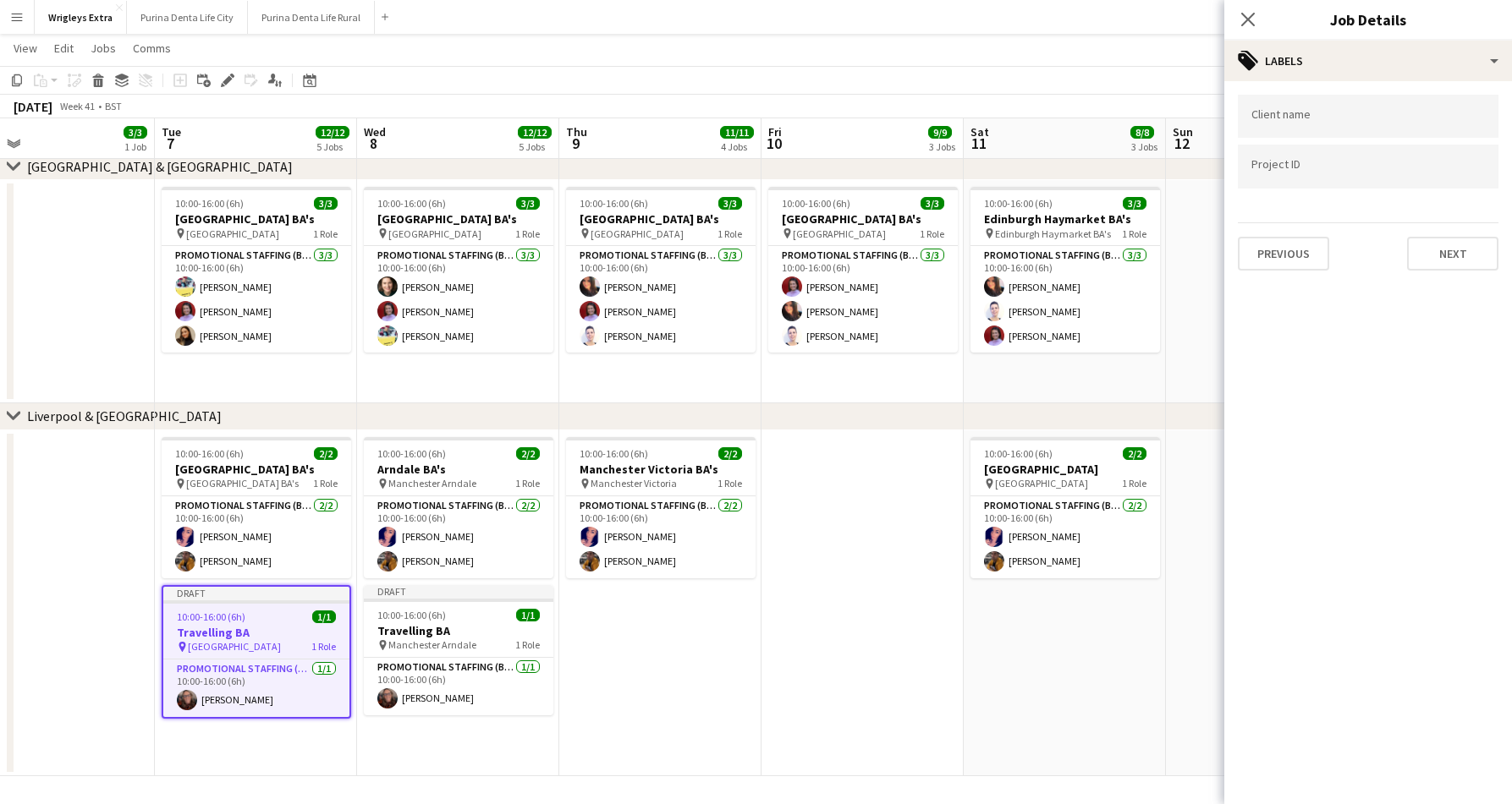
scroll to position [0, 0]
click at [1452, 248] on button "Next" at bounding box center [1452, 253] width 91 height 34
click at [1448, 172] on button "Next" at bounding box center [1452, 174] width 91 height 34
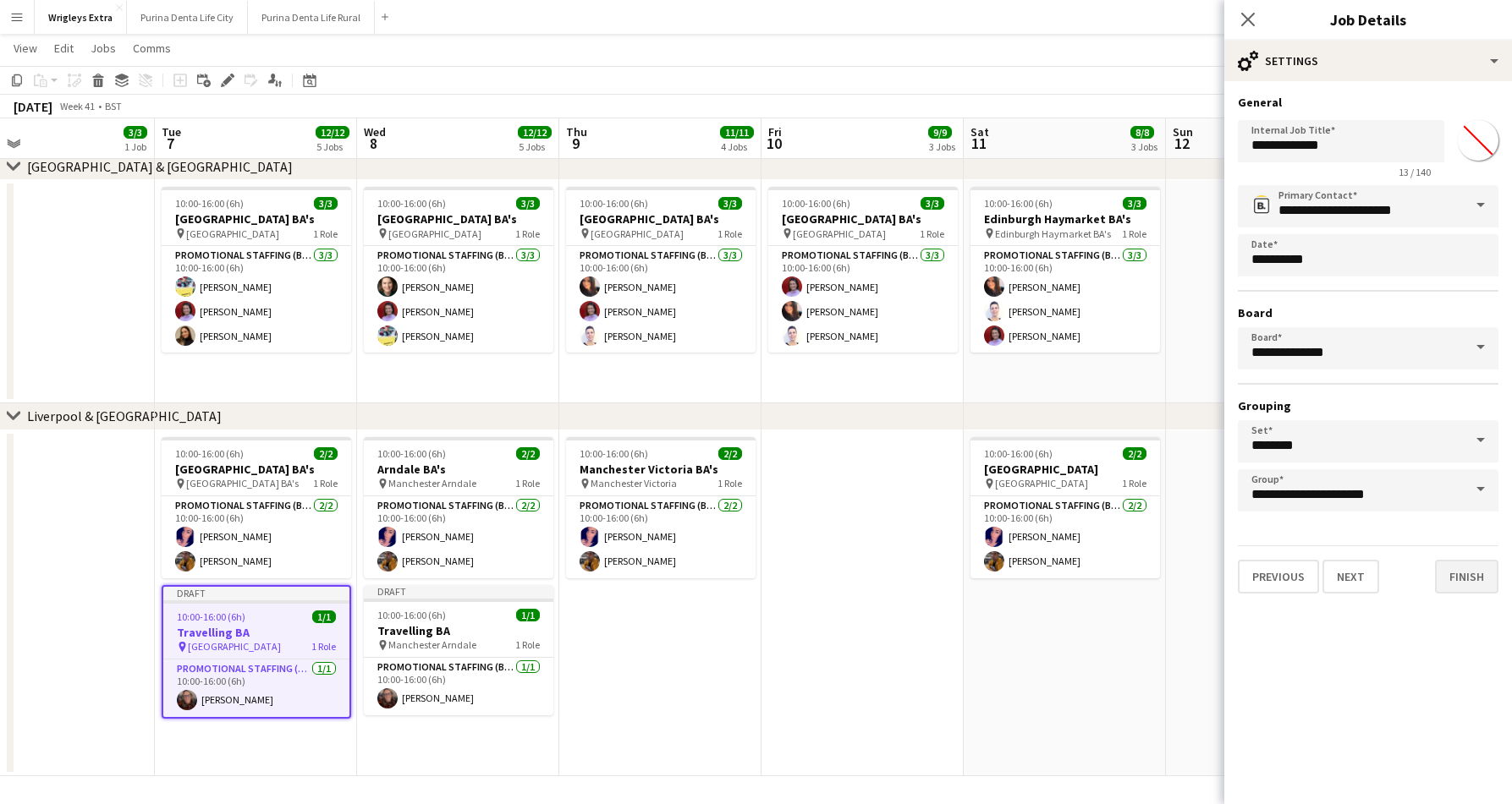
click at [1462, 573] on button "Finish" at bounding box center [1466, 576] width 63 height 34
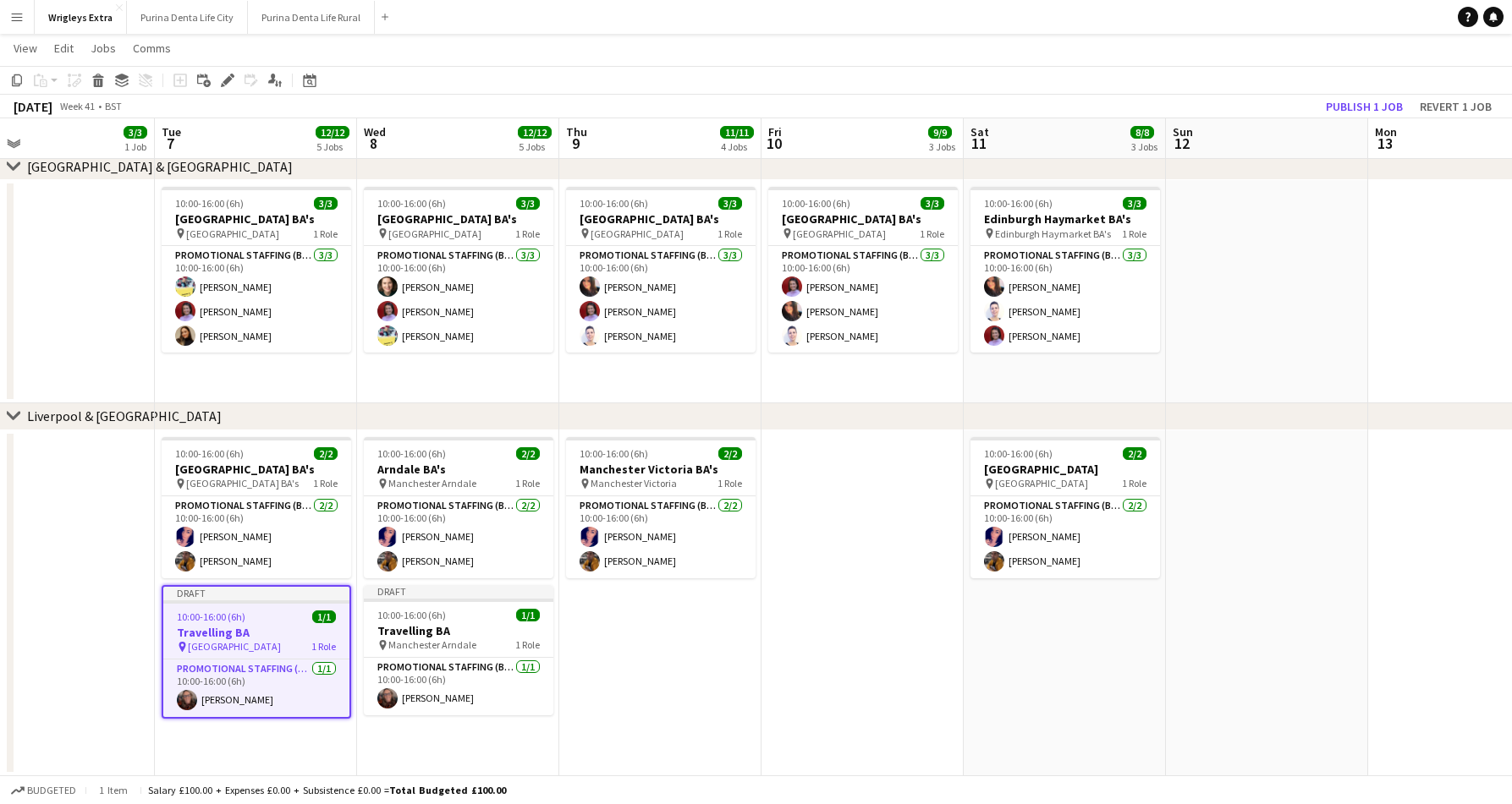
click at [1208, 63] on app-page-menu "View Day view expanded Day view collapsed Month view Date picker Jump to today …" at bounding box center [756, 50] width 1512 height 33
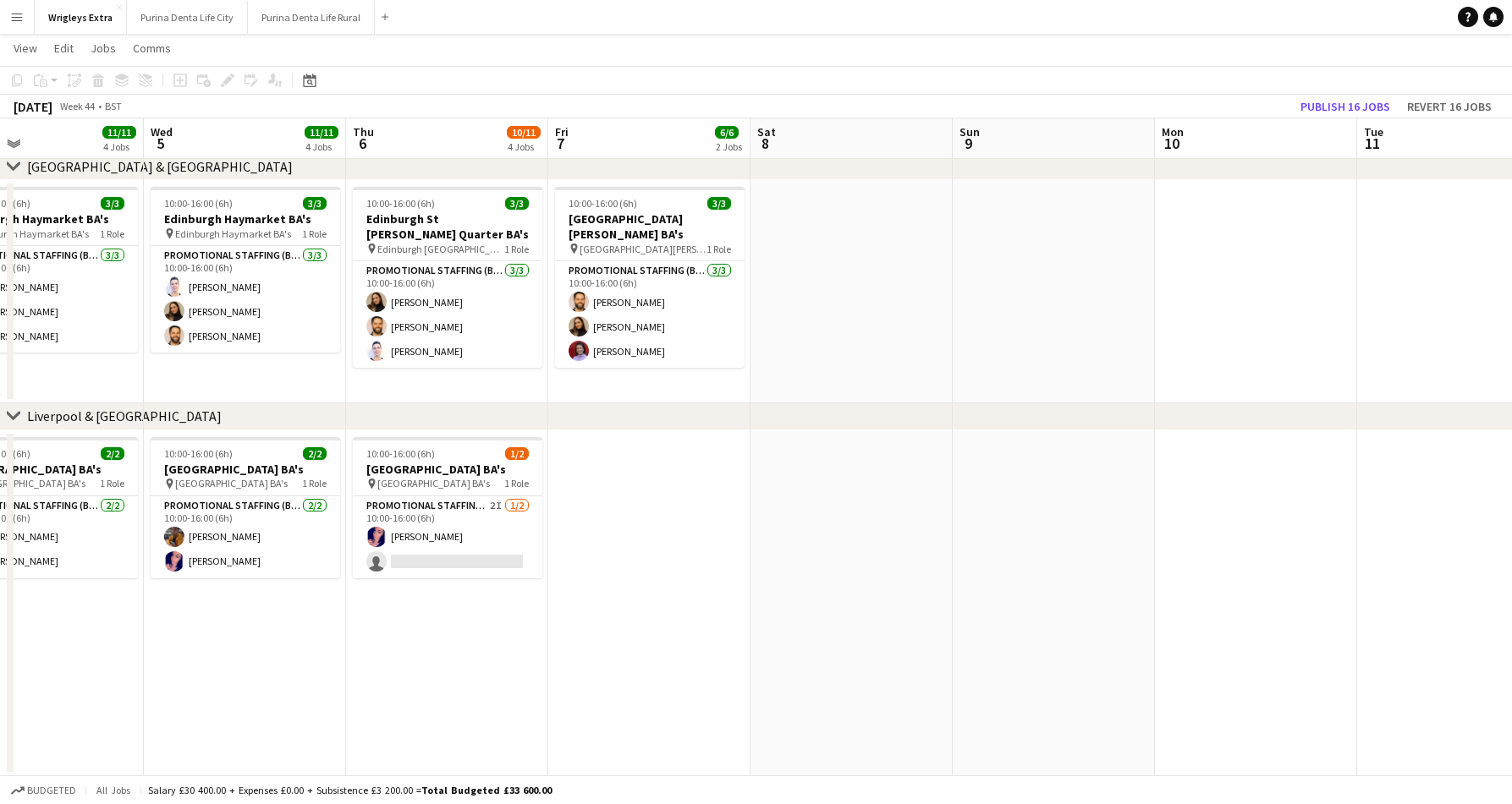
scroll to position [0, 463]
click at [442, 549] on app-card-role "Promotional Staffing (Brand Ambassadors) 2I 1/2 10:00-16:00 (6h) Gemma Harvey s…" at bounding box center [447, 538] width 190 height 82
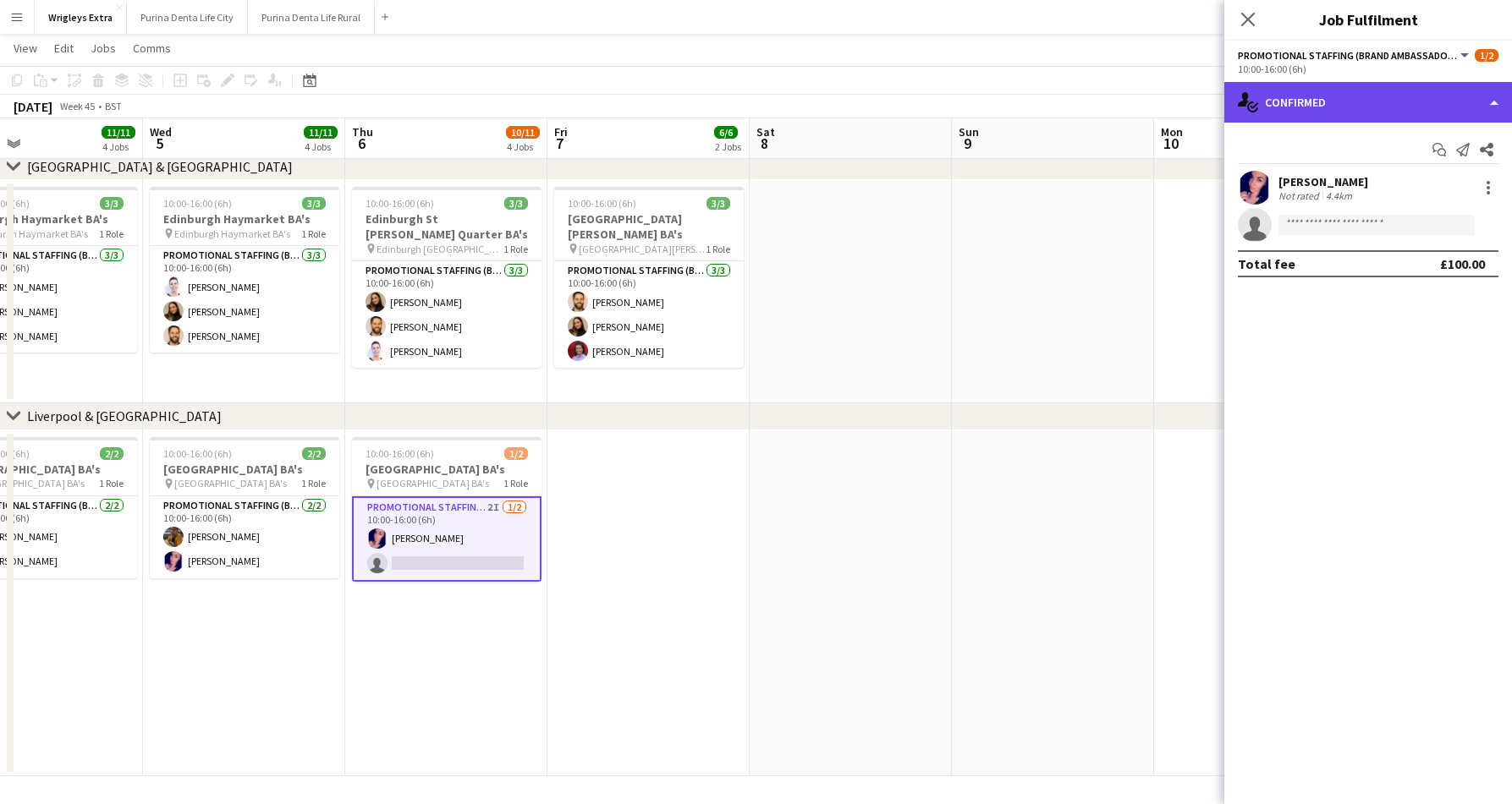
click at [1306, 104] on div "single-neutral-actions-check-2 Confirmed" at bounding box center [1368, 103] width 288 height 40
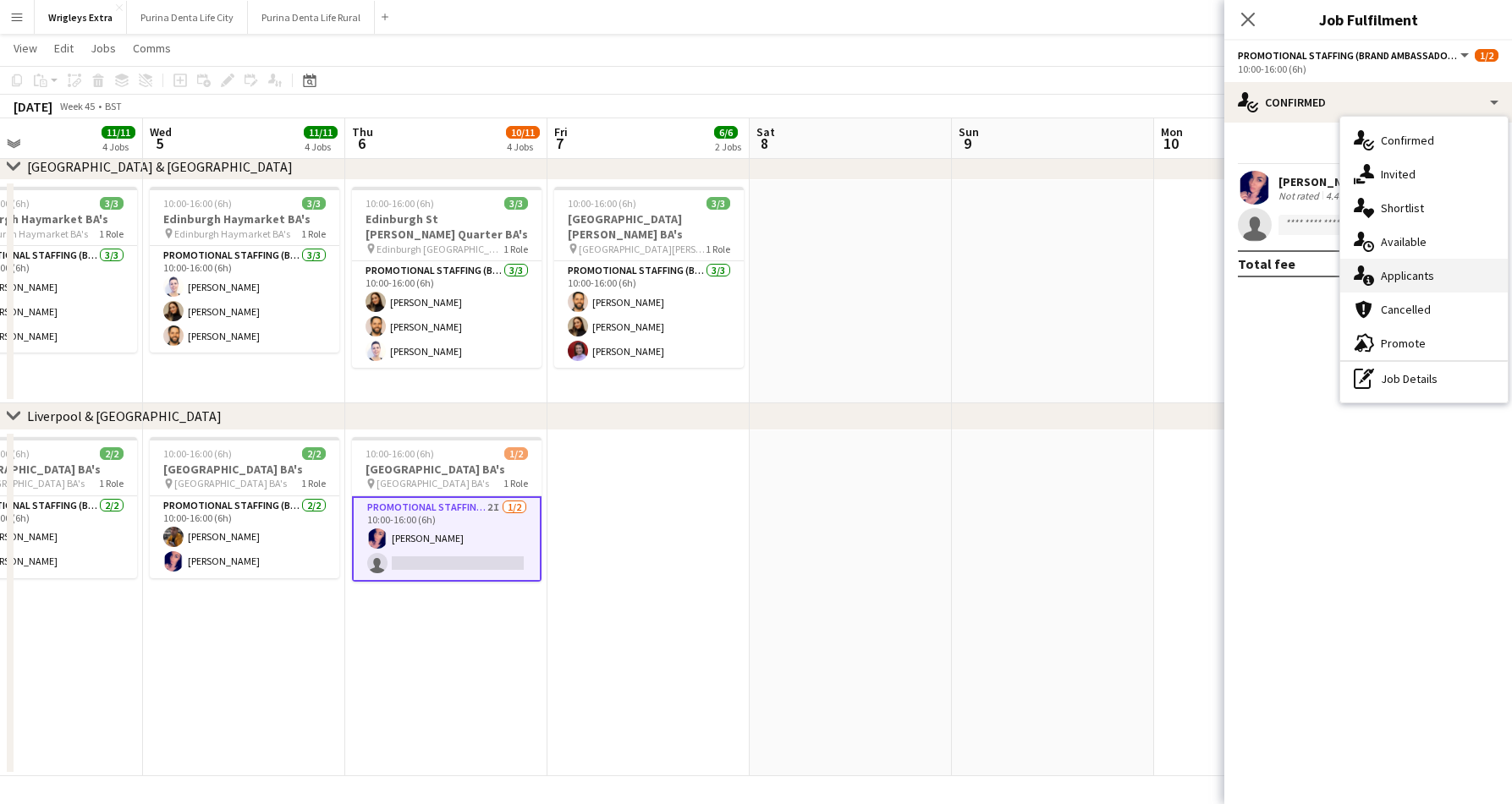
click at [1406, 268] on div "single-neutral-actions-information Applicants" at bounding box center [1423, 275] width 168 height 34
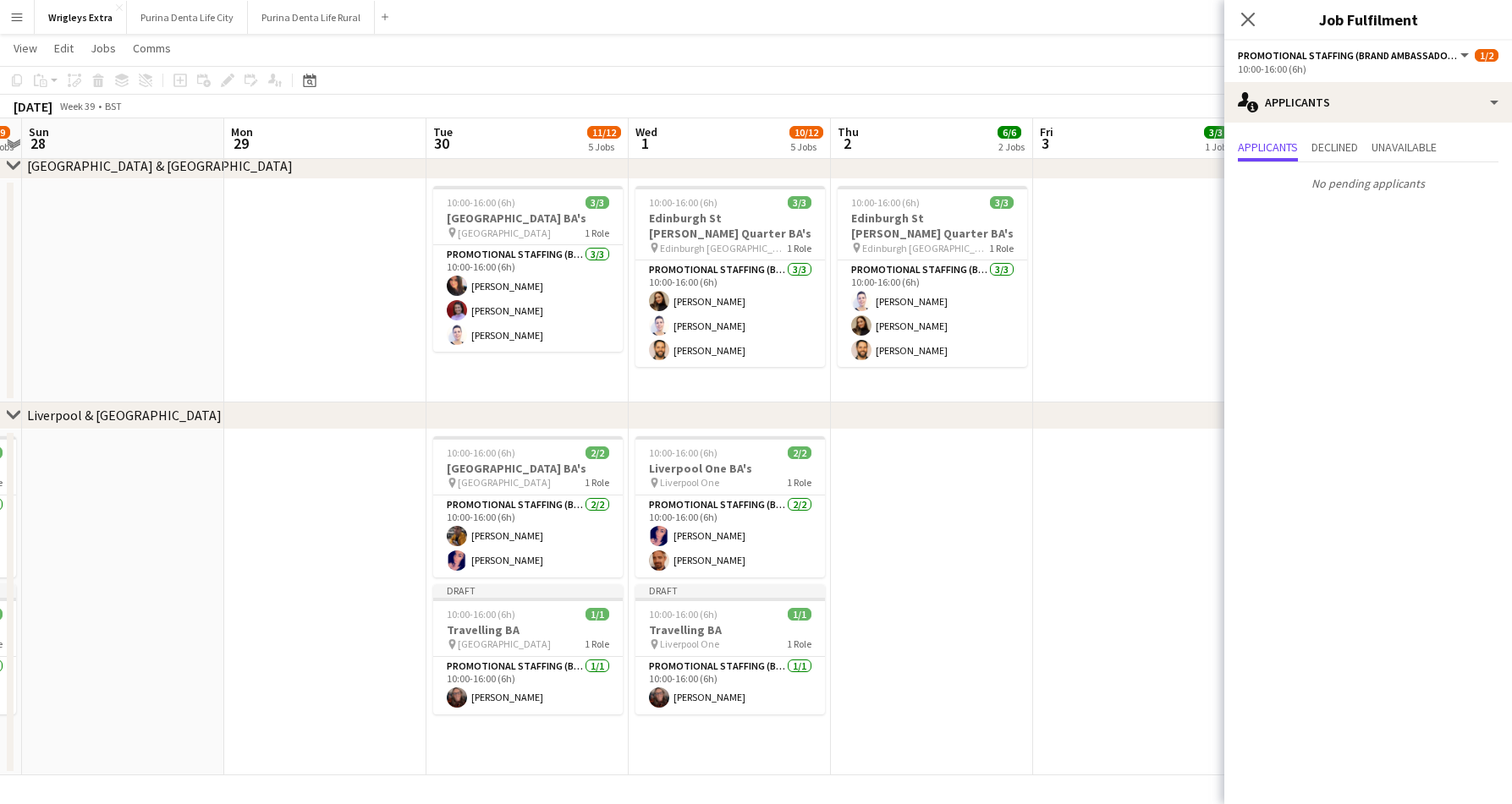
scroll to position [0, 382]
click at [1061, 75] on app-toolbar "Copy Paste Paste Command V Paste with crew Command Shift V Paste linked Job [GE…" at bounding box center [756, 80] width 1512 height 29
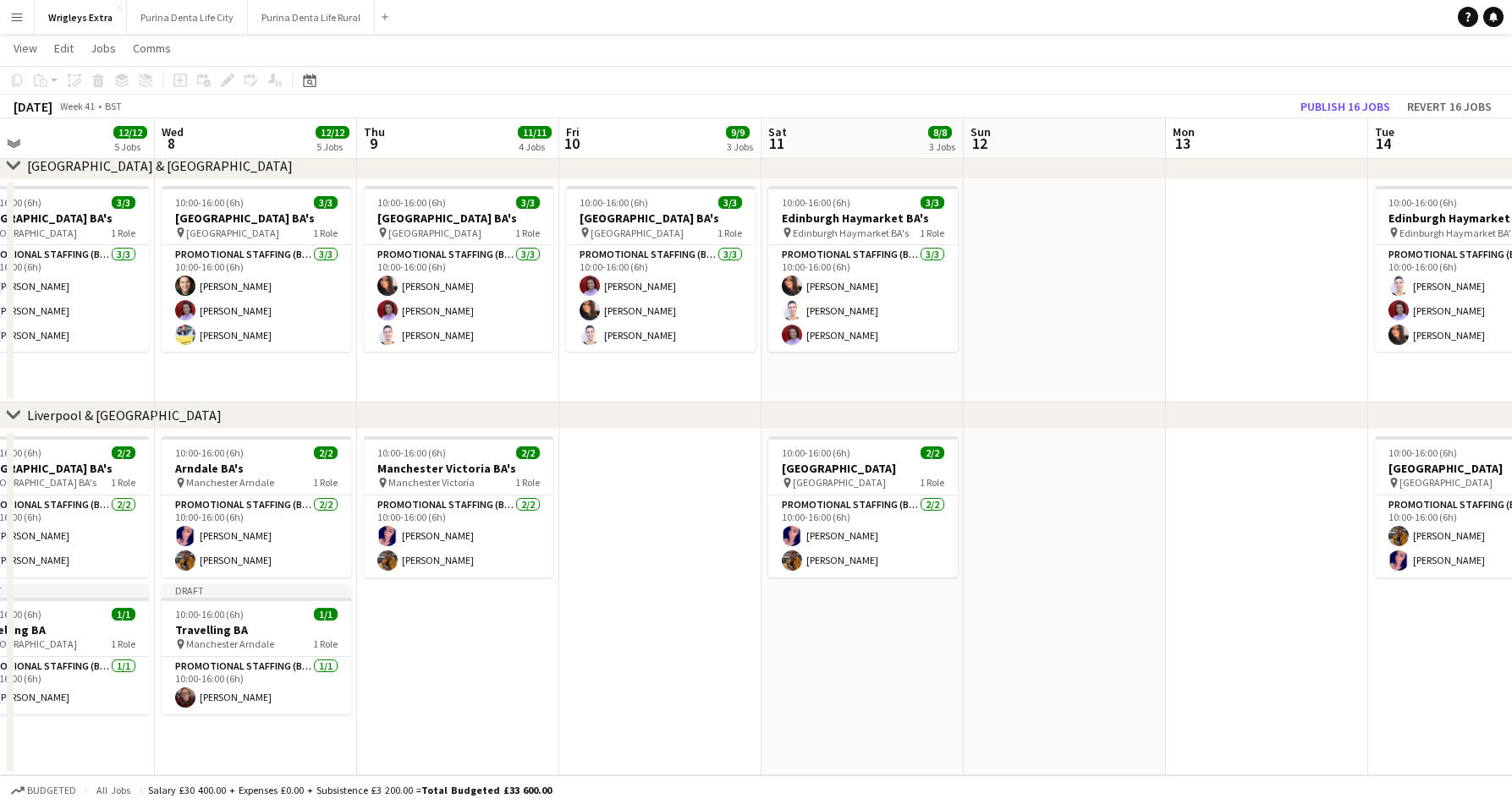
scroll to position [0, 400]
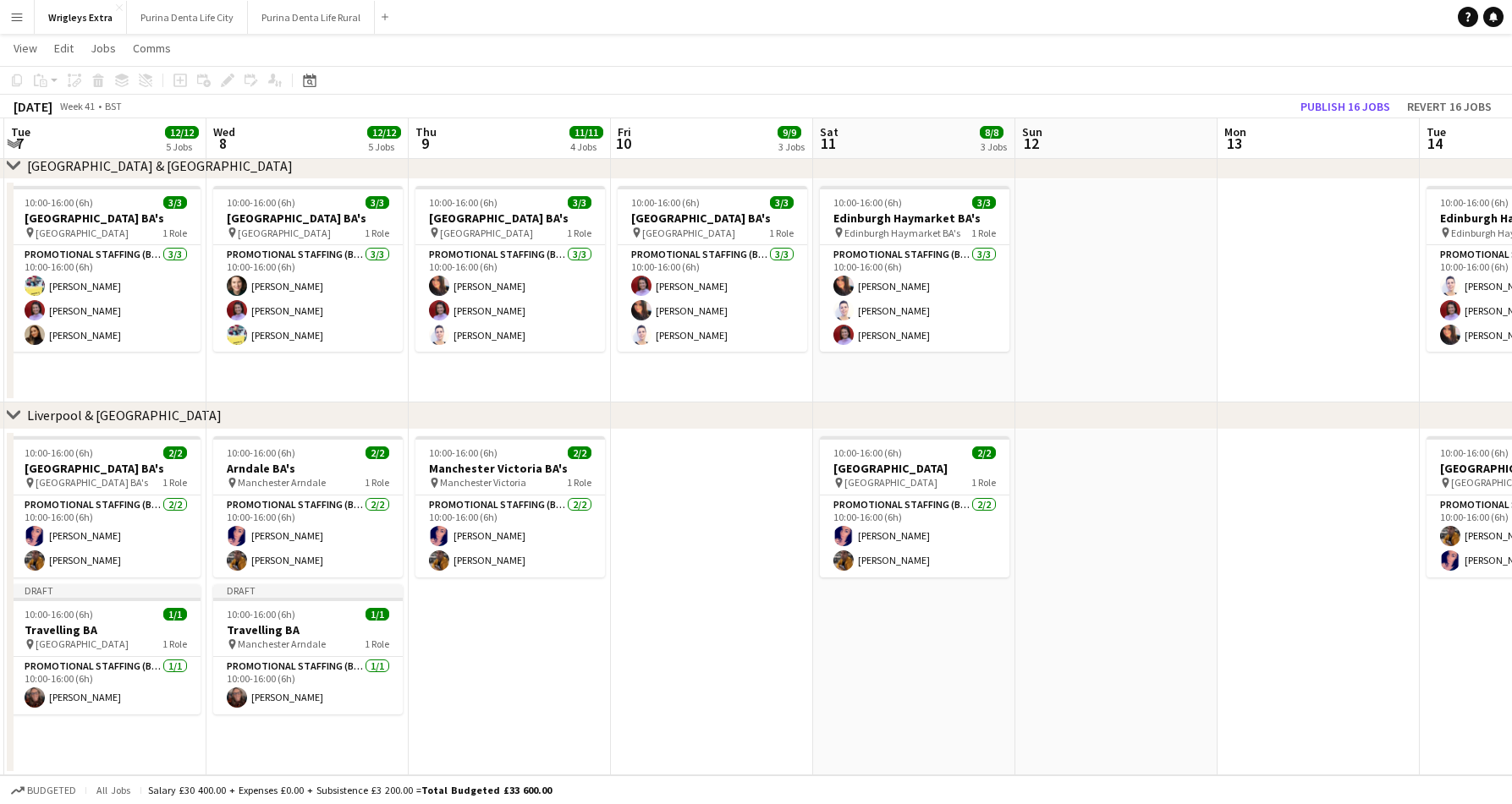
click at [543, 614] on app-date-cell "10:00-16:00 (6h) 2/2 Manchester Victoria BA's pin Manchester Victoria 1 Role Pr…" at bounding box center [509, 602] width 202 height 346
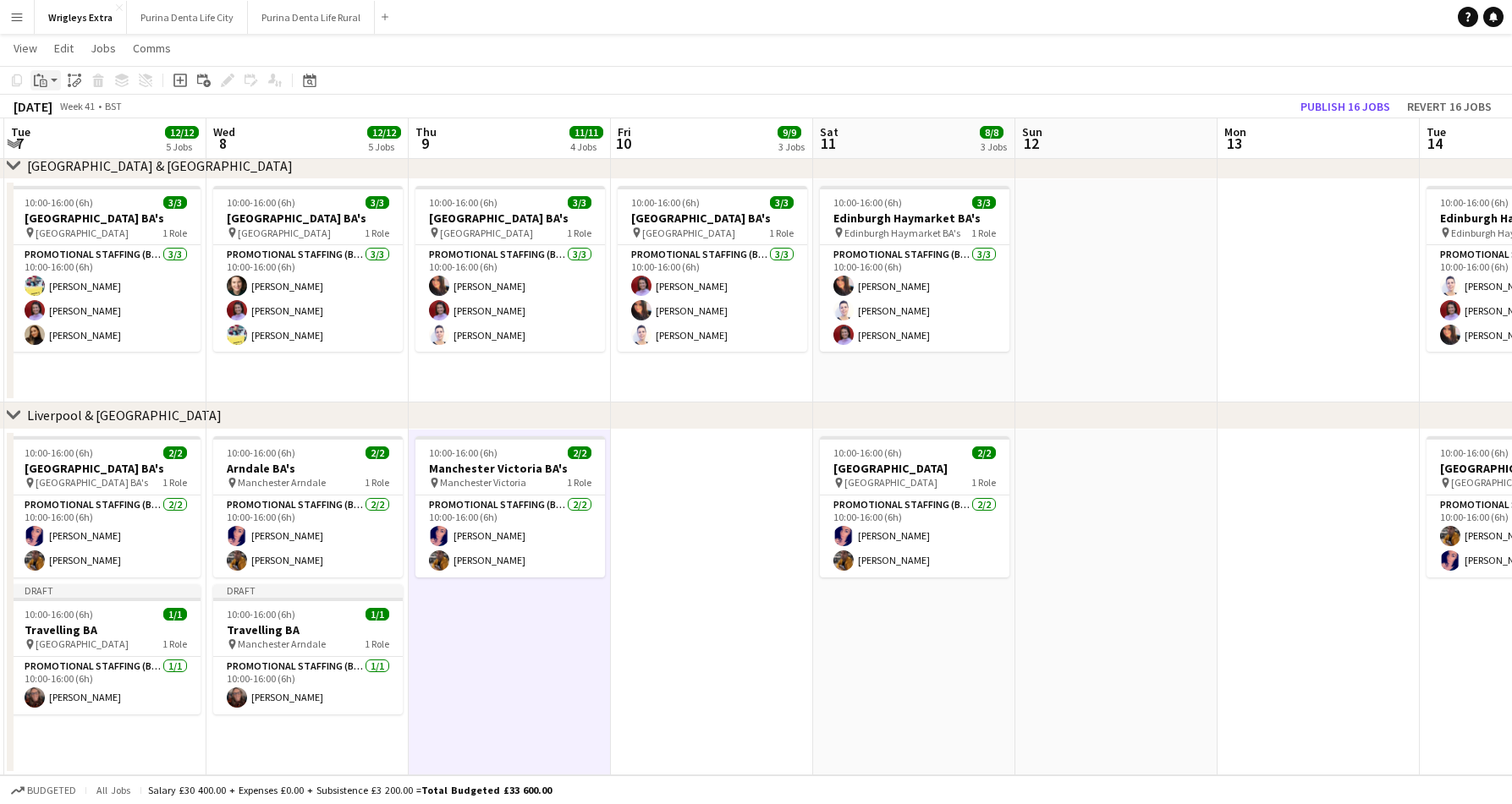
click at [45, 80] on icon at bounding box center [43, 83] width 8 height 8
click at [58, 111] on link "Paste Command V" at bounding box center [111, 112] width 133 height 15
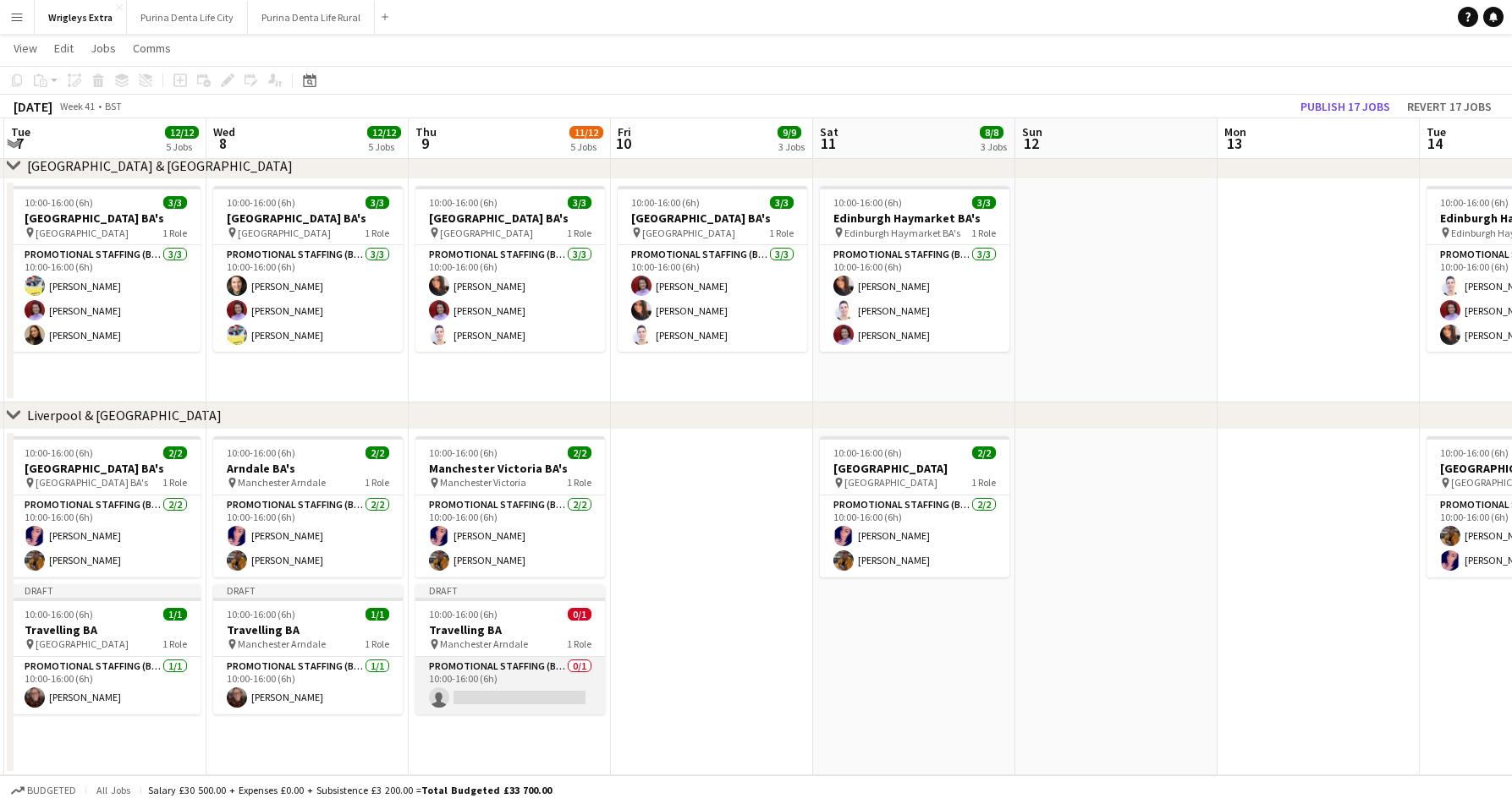
click at [530, 680] on app-card-role "Promotional Staffing (Brand Ambassadors) 0/1 10:00-16:00 (6h) single-neutral-ac…" at bounding box center [510, 686] width 190 height 57
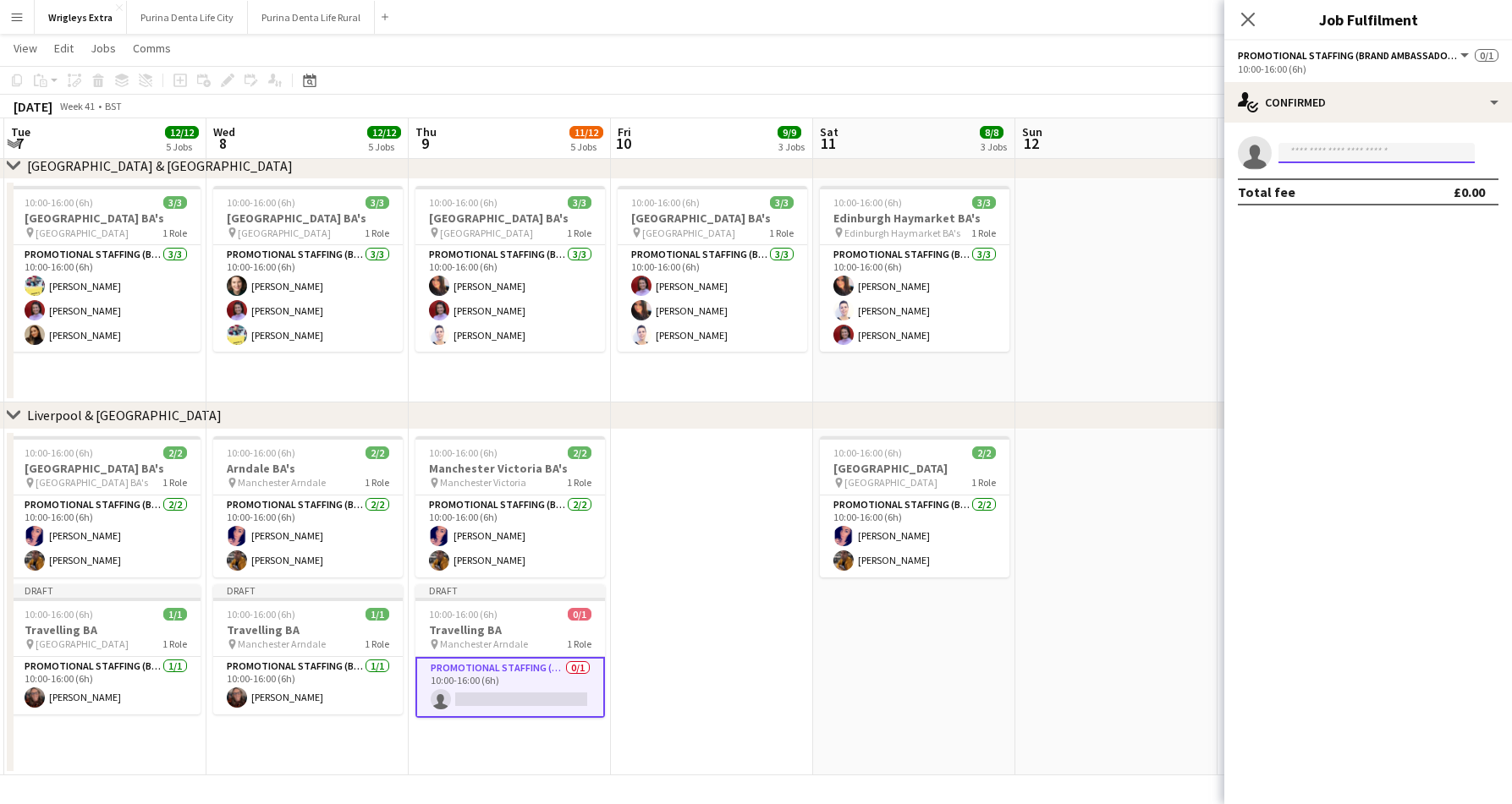
click at [1339, 152] on input at bounding box center [1376, 152] width 197 height 20
type input "*****"
click at [1337, 172] on span "[PERSON_NAME]" at bounding box center [1339, 176] width 97 height 14
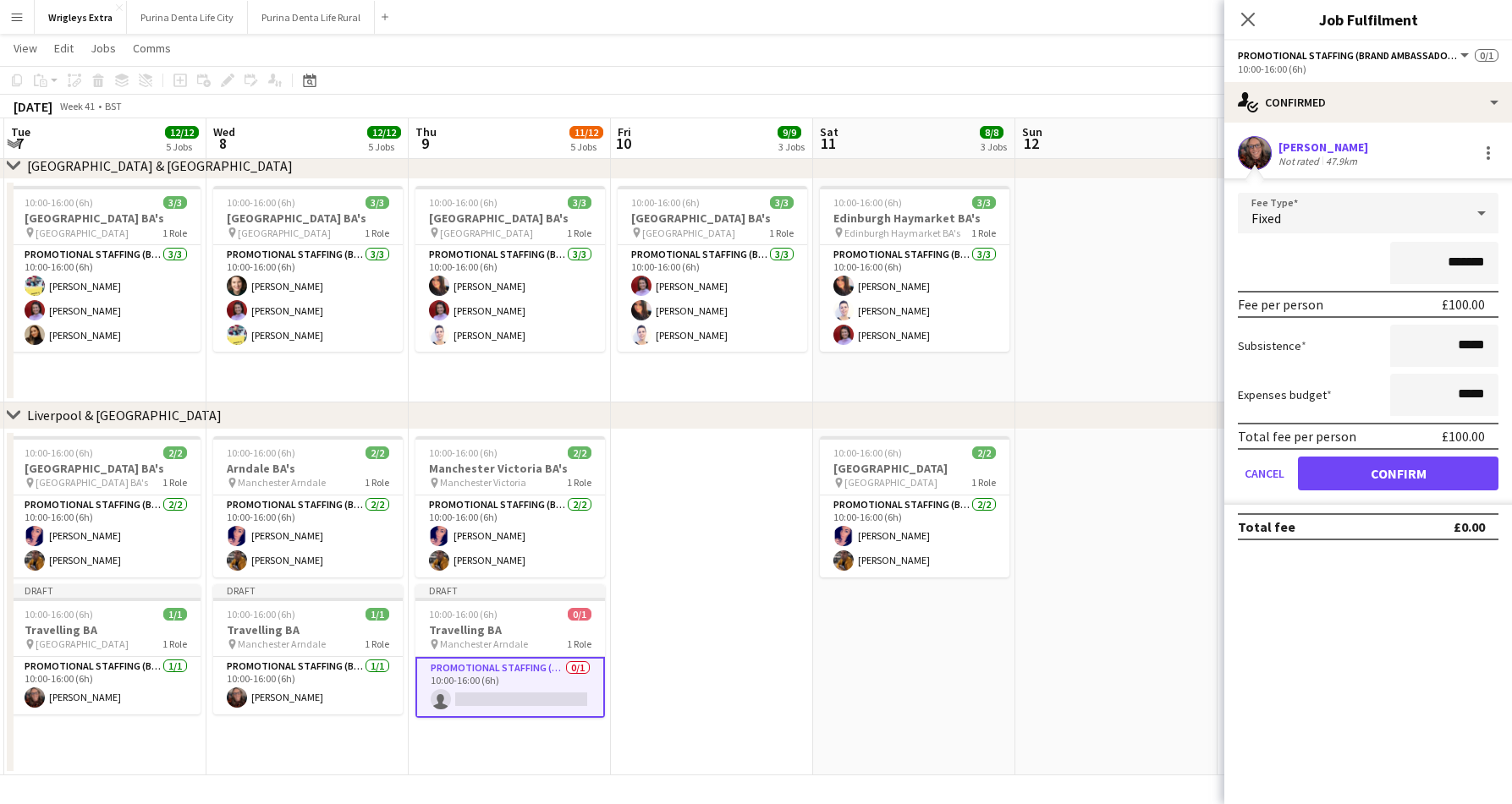
click at [1384, 468] on button "Confirm" at bounding box center [1397, 472] width 200 height 34
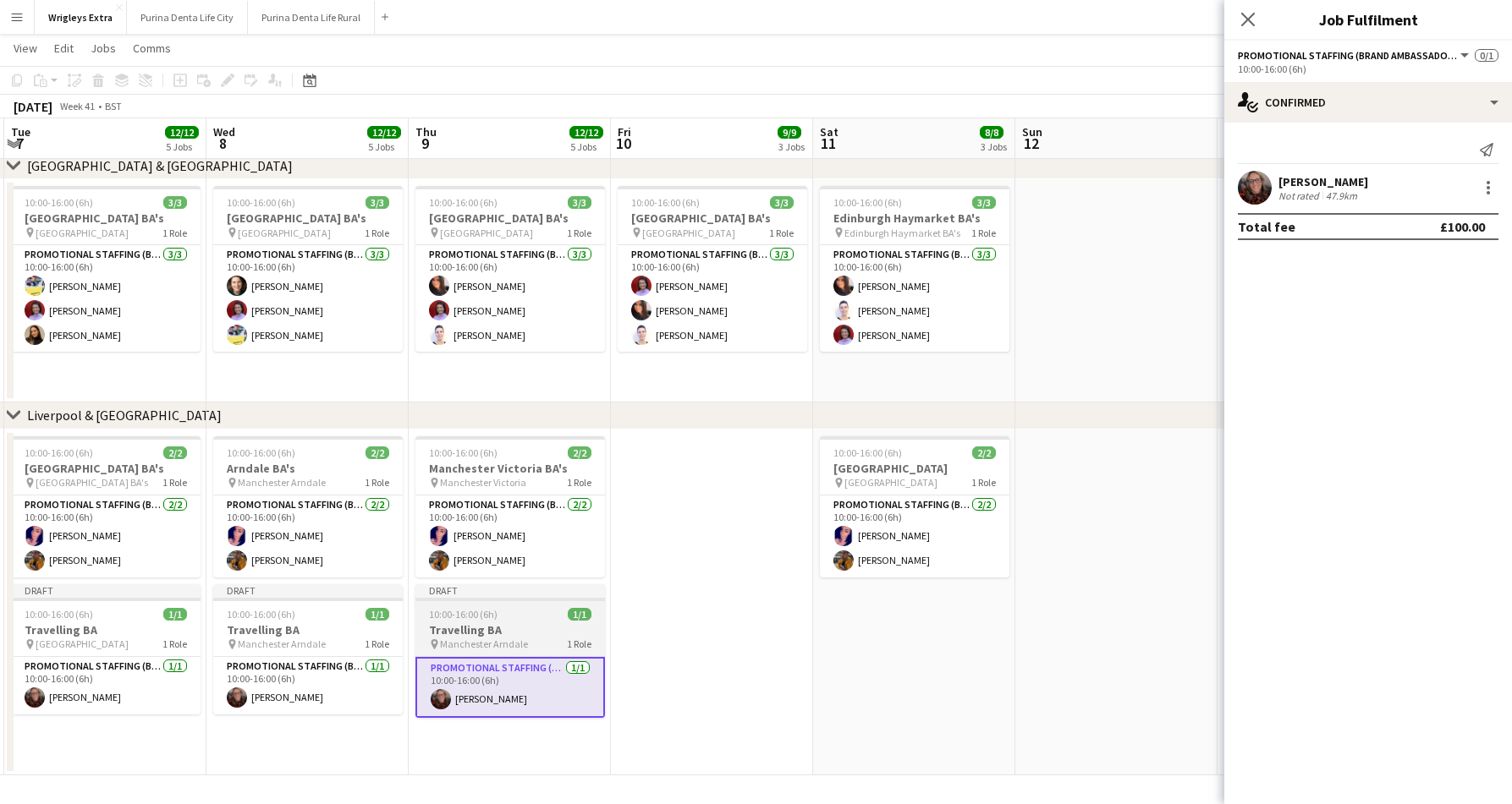
click at [507, 604] on app-job-card "Draft 10:00-16:00 (6h) 1/1 Travelling BA pin Manchester Arndale 1 Role Promotio…" at bounding box center [510, 651] width 190 height 133
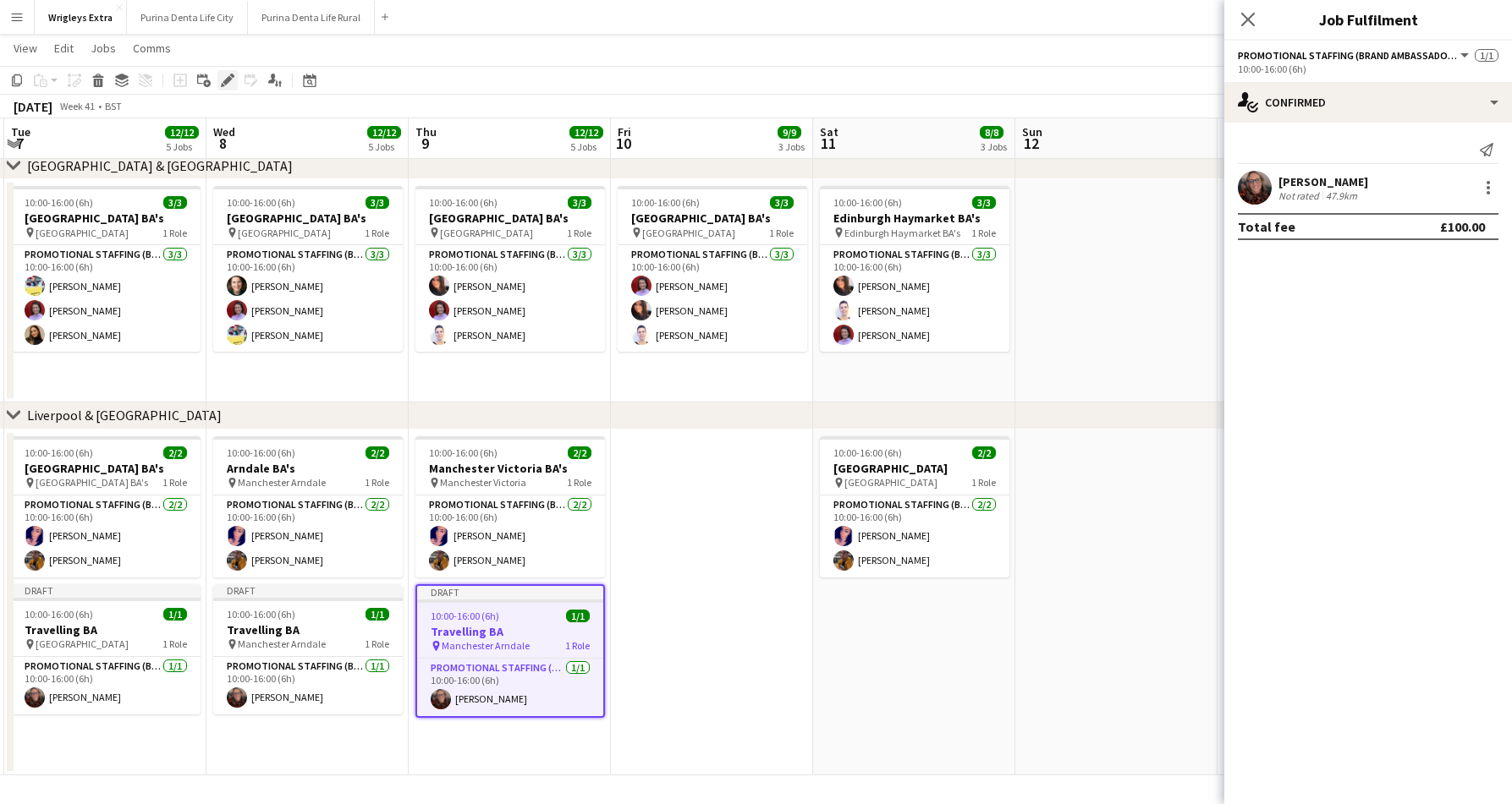
click at [220, 77] on div "Edit" at bounding box center [227, 80] width 20 height 20
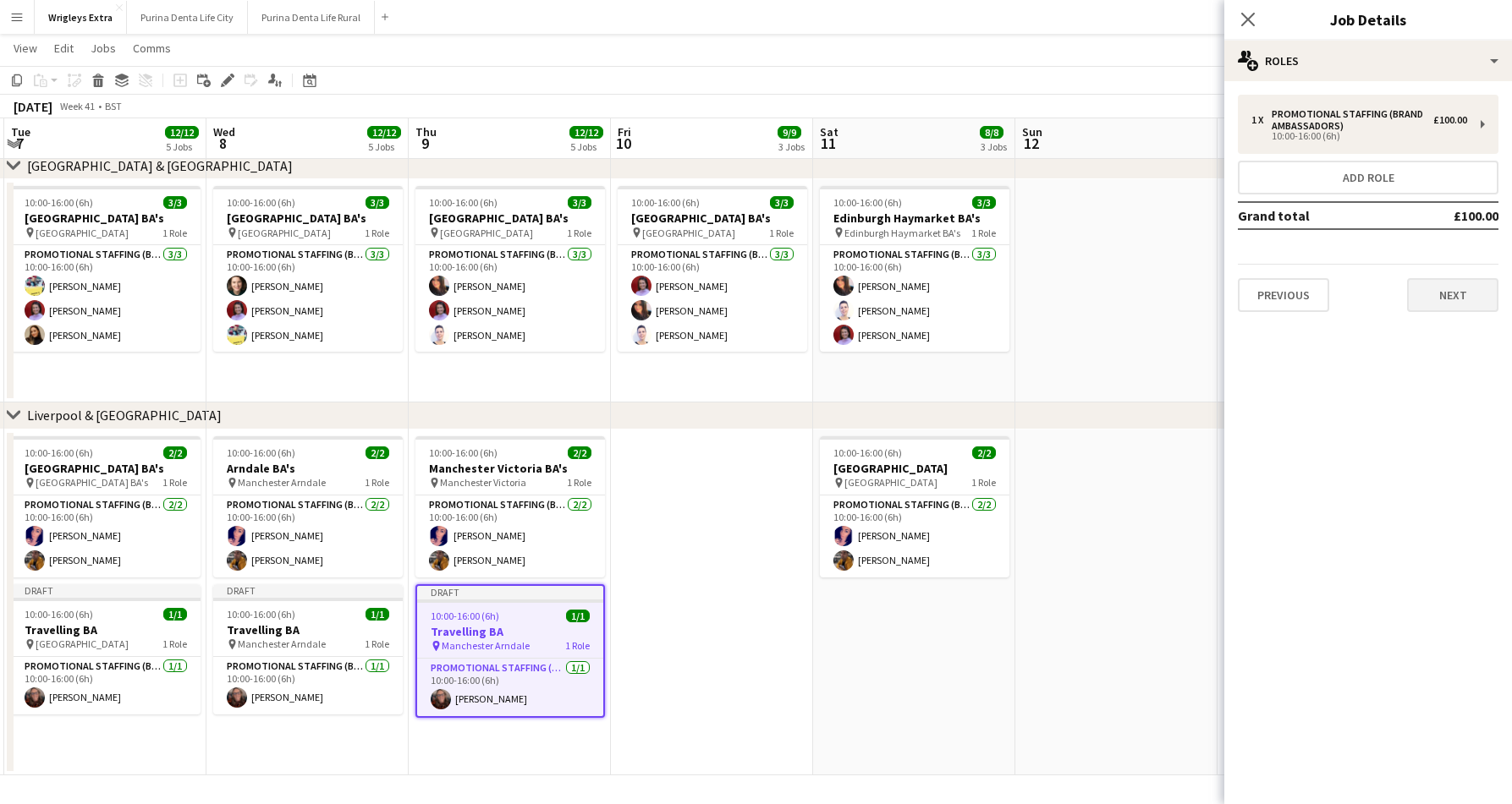
click at [1460, 293] on button "Next" at bounding box center [1452, 294] width 91 height 34
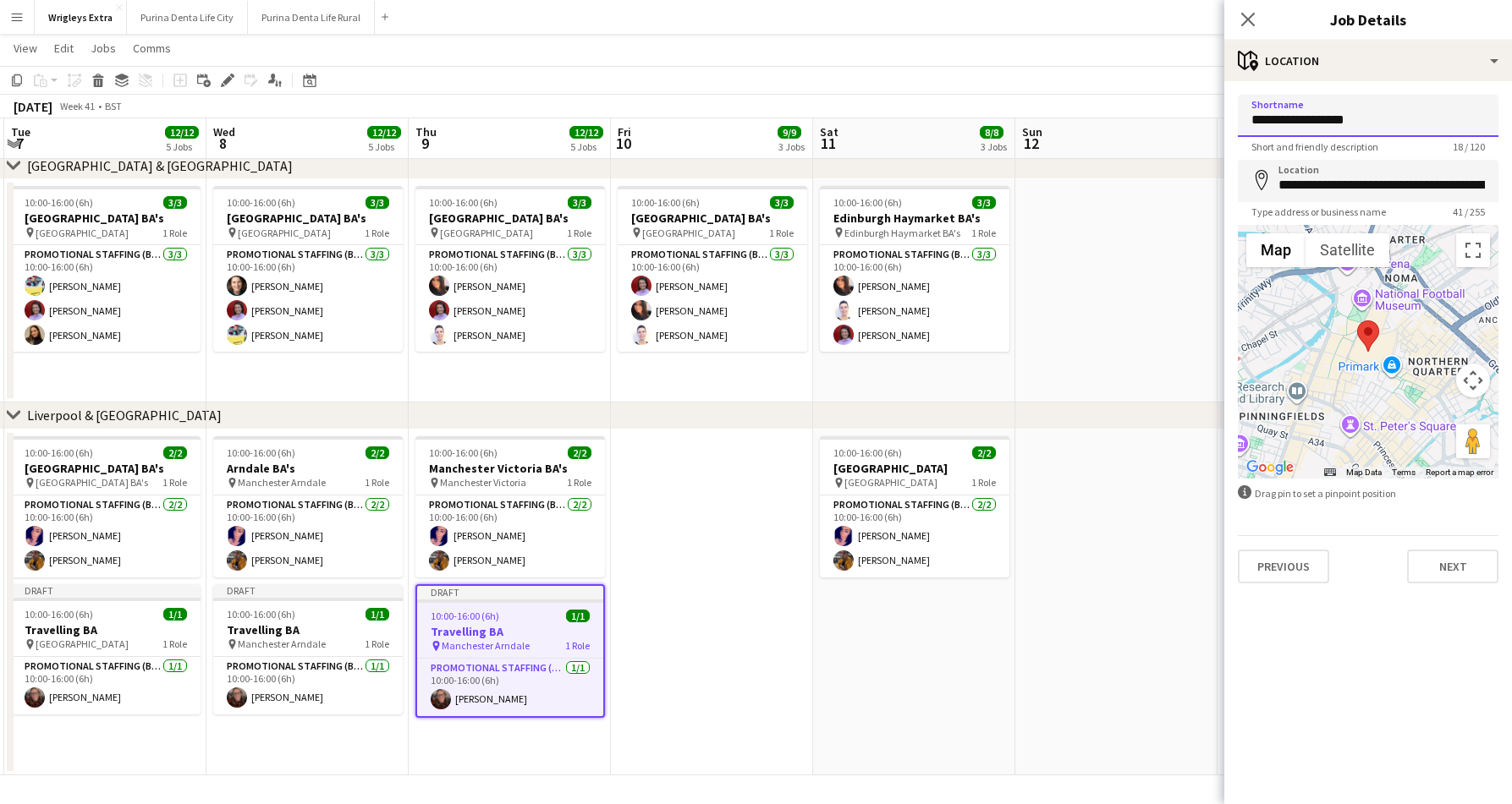
drag, startPoint x: 1396, startPoint y: 112, endPoint x: 1324, endPoint y: 120, distance: 72.4
drag, startPoint x: 1383, startPoint y: 121, endPoint x: 1315, endPoint y: 122, distance: 68.0
click at [1315, 122] on input "**********" at bounding box center [1368, 116] width 261 height 42
type input "**********"
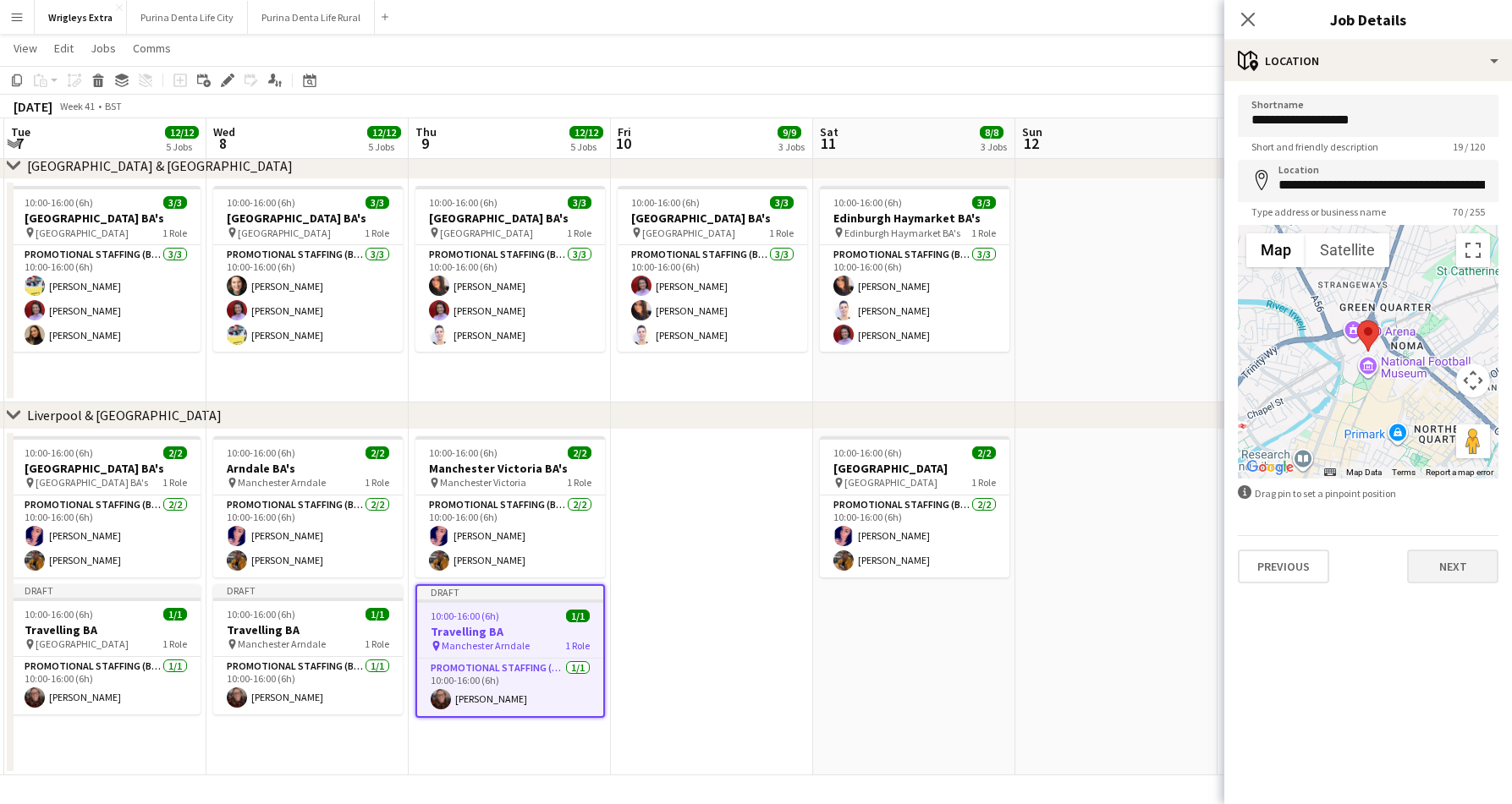
click at [1440, 553] on button "Next" at bounding box center [1452, 565] width 91 height 34
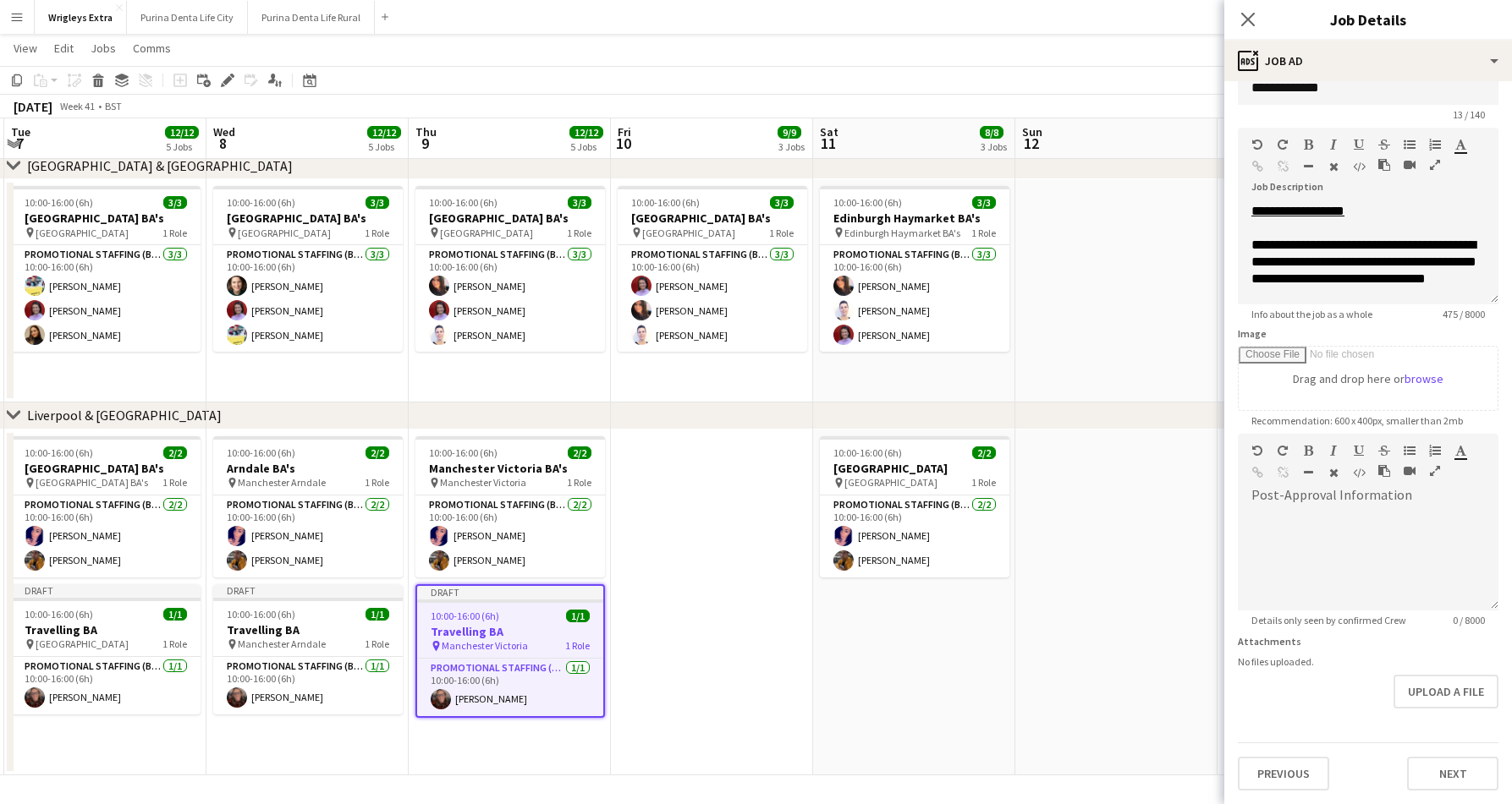
scroll to position [33, 0]
click at [1450, 783] on button "Next" at bounding box center [1452, 773] width 91 height 34
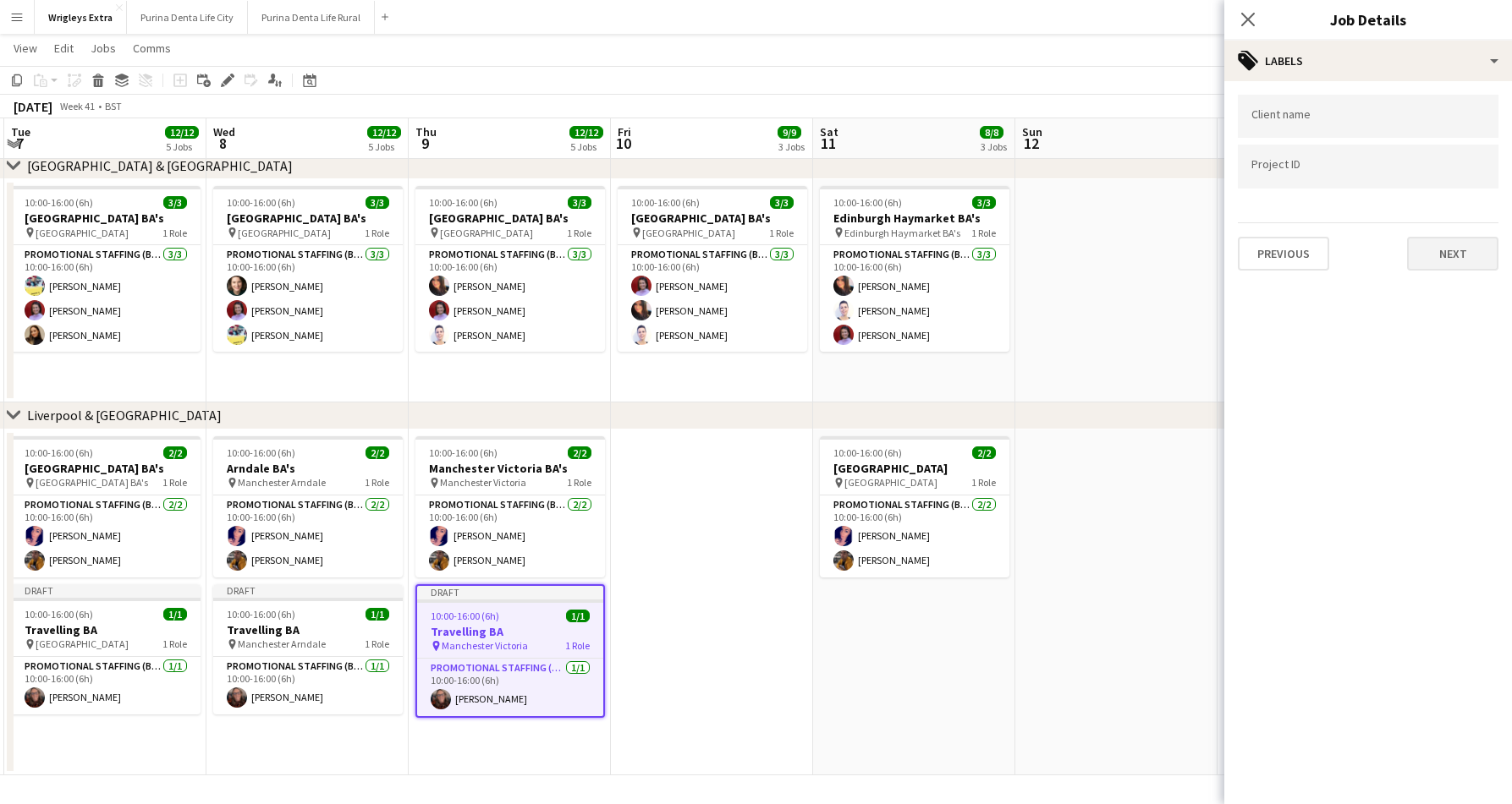
click at [1439, 261] on button "Next" at bounding box center [1452, 253] width 91 height 34
click at [1448, 165] on button "Next" at bounding box center [1452, 174] width 91 height 34
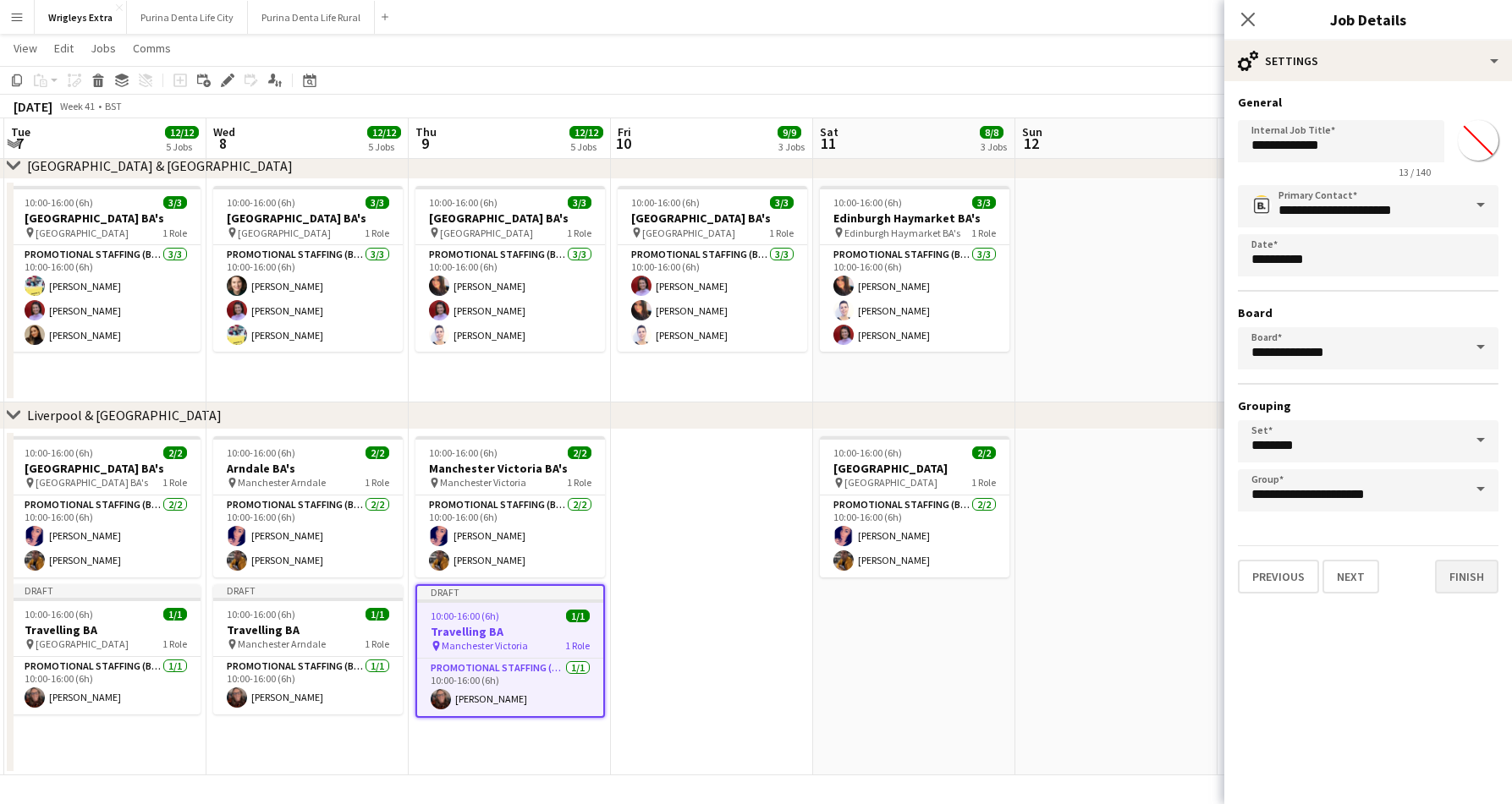
click at [1469, 578] on button "Finish" at bounding box center [1466, 576] width 63 height 34
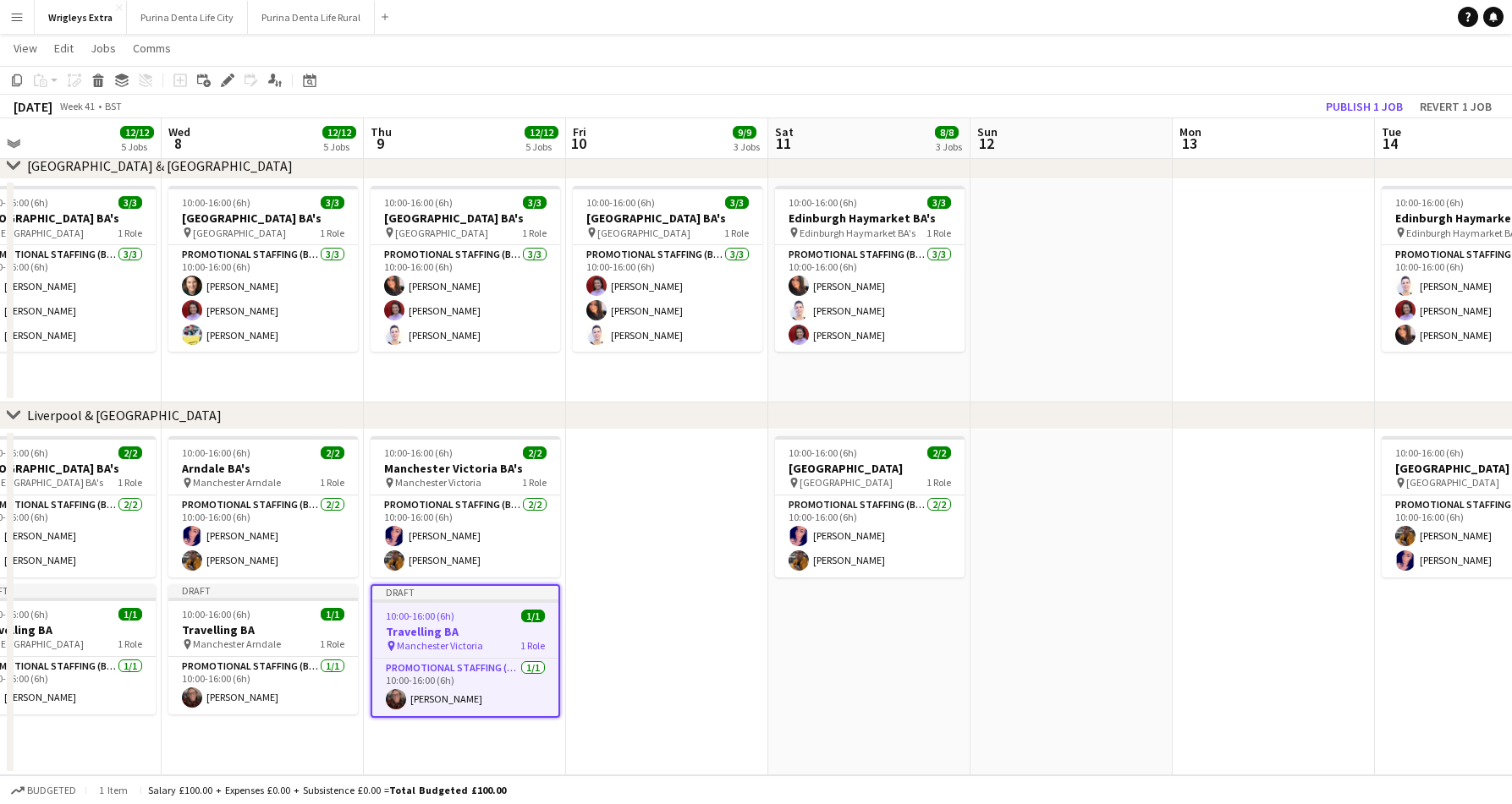
scroll to position [510, 0]
click at [881, 632] on app-date-cell "10:00-16:00 (6h) 2/2 Liverpool Lime Street Station pin Liverpool Lime Street St…" at bounding box center [869, 602] width 202 height 346
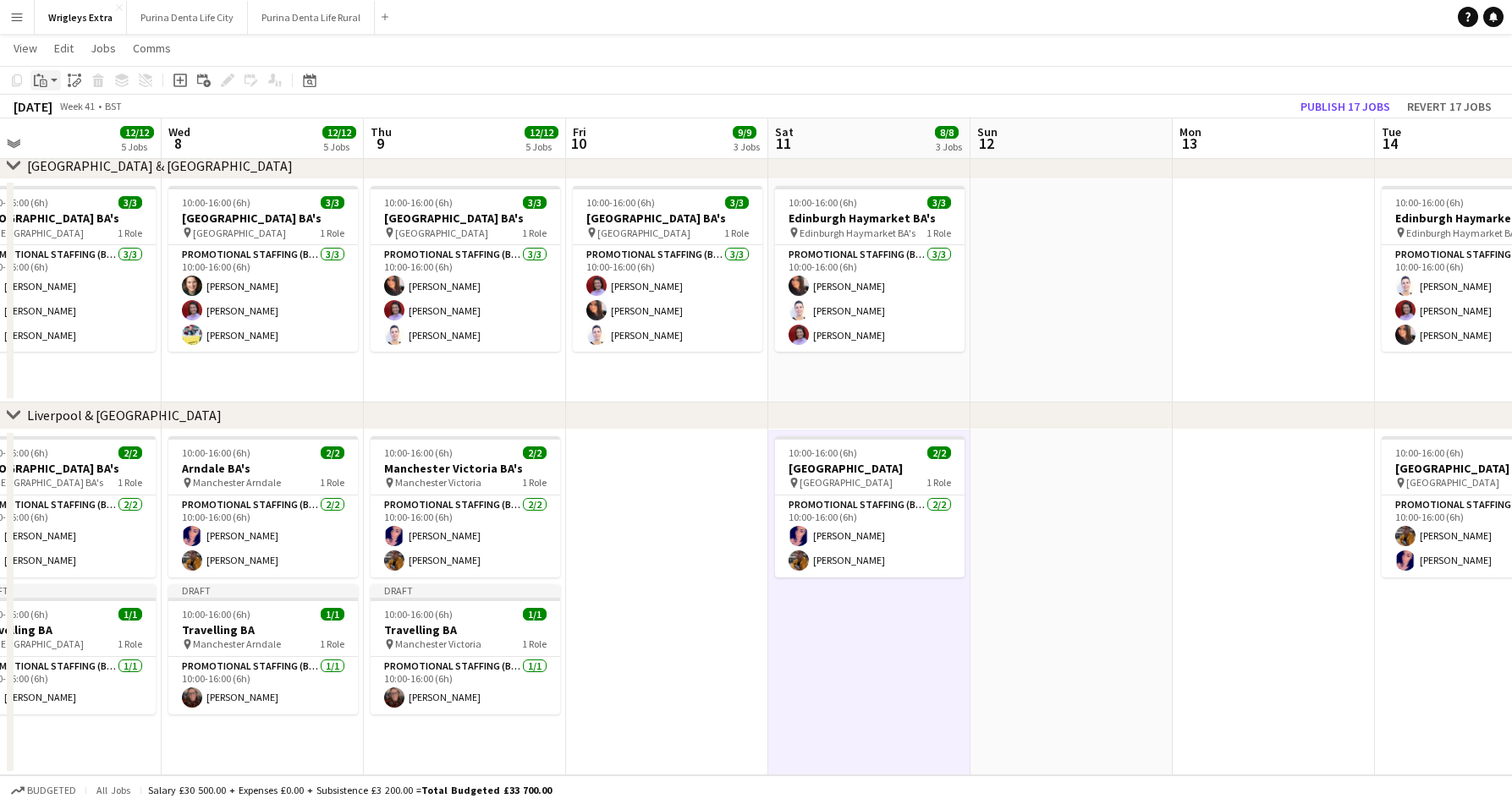
click at [60, 75] on app-action-btn "Paste" at bounding box center [46, 80] width 31 height 20
click at [81, 141] on link "Paste with crew Command Shift V" at bounding box center [111, 141] width 133 height 15
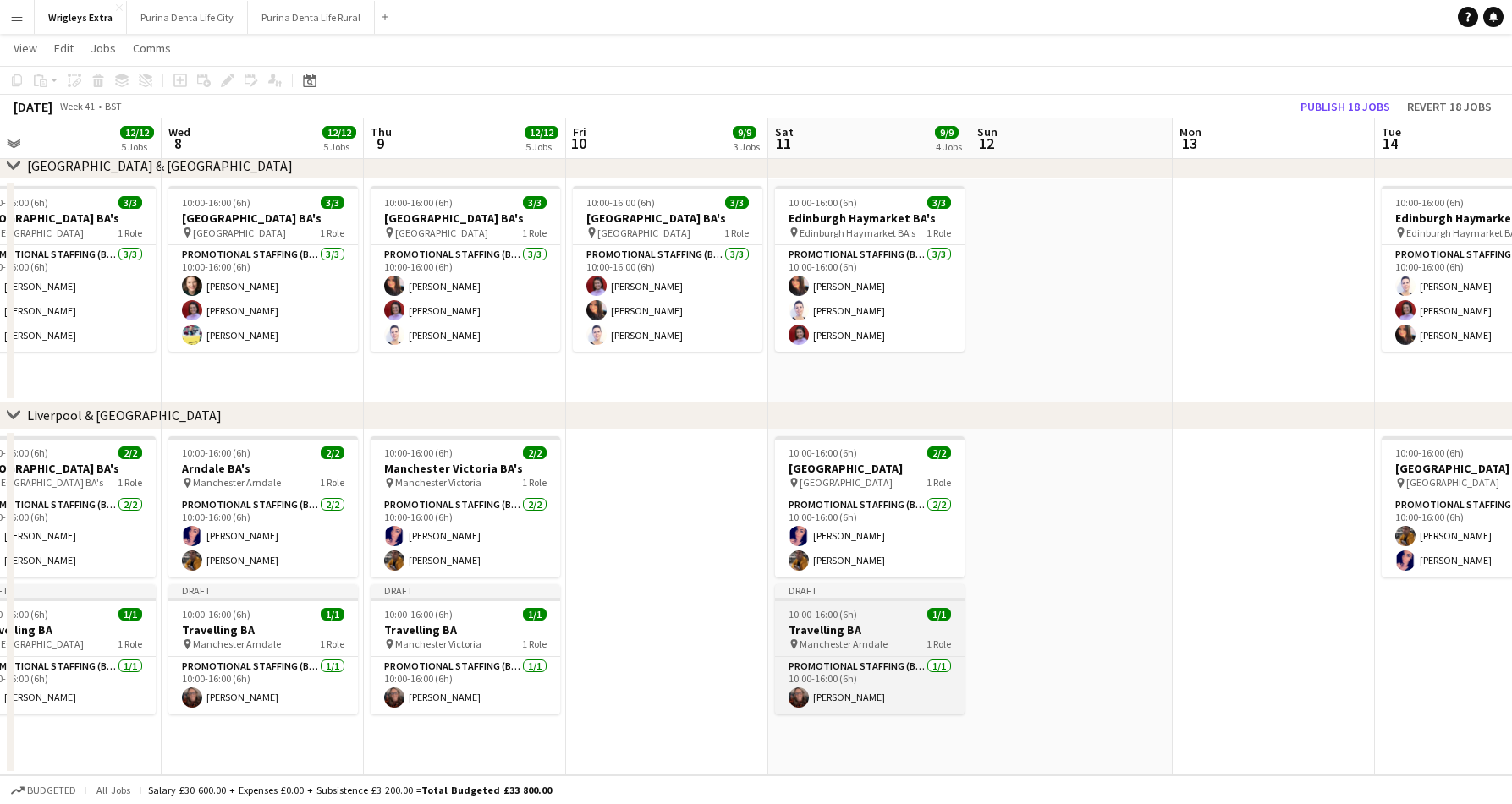
click at [826, 628] on h3 "Travelling BA" at bounding box center [870, 630] width 190 height 15
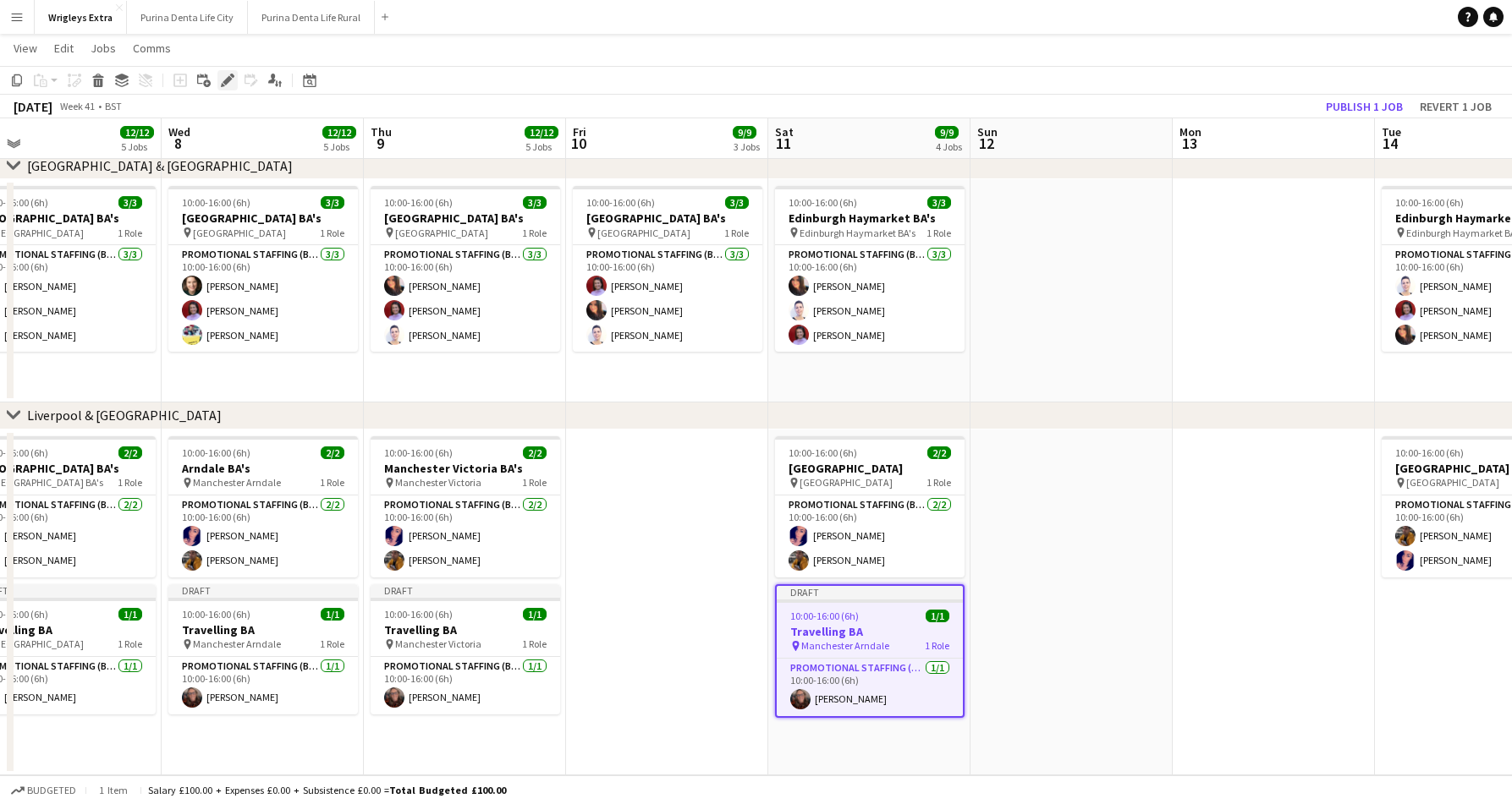
click at [229, 78] on icon at bounding box center [227, 80] width 10 height 10
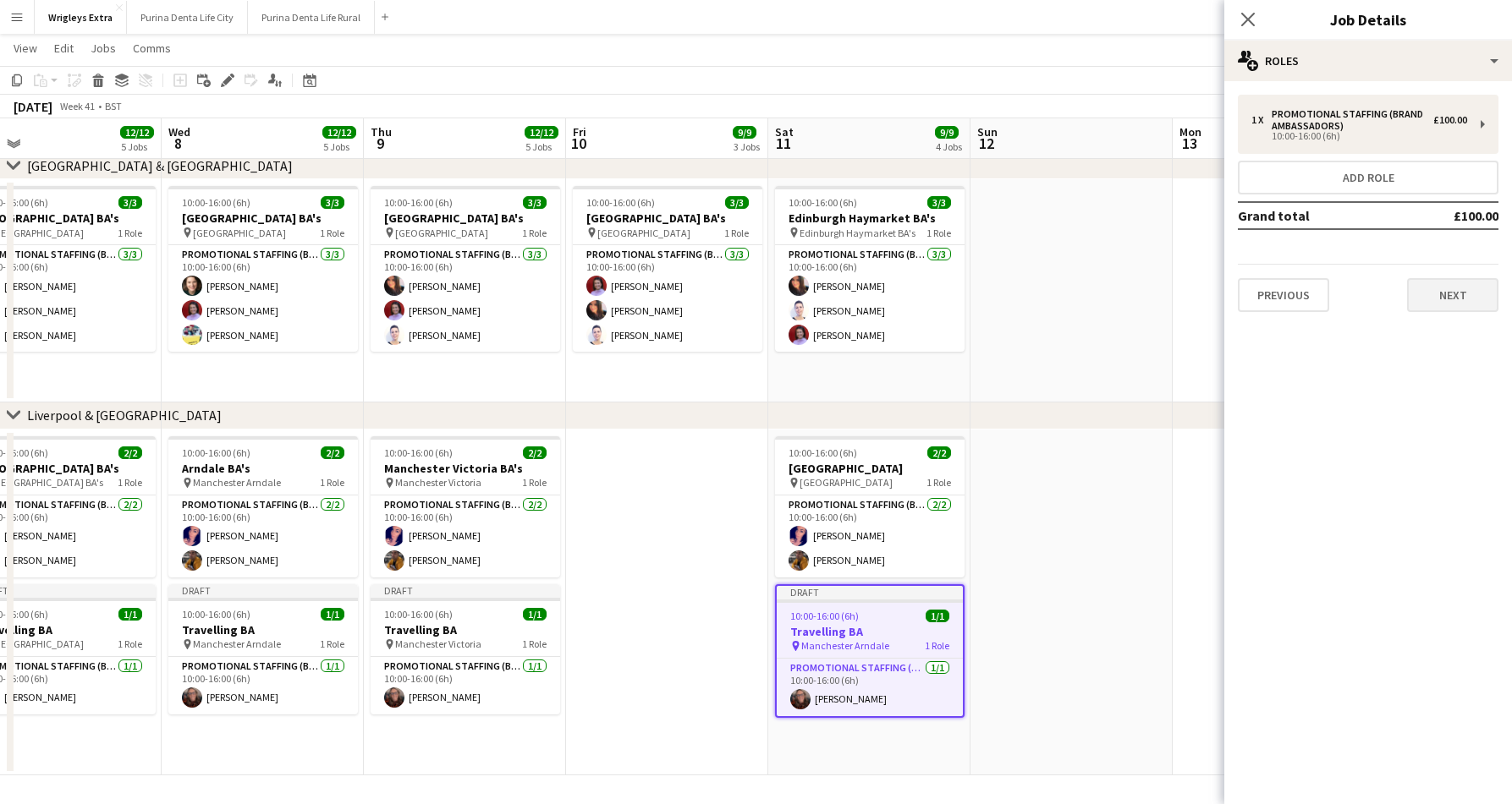
click at [1442, 306] on button "Next" at bounding box center [1452, 294] width 91 height 34
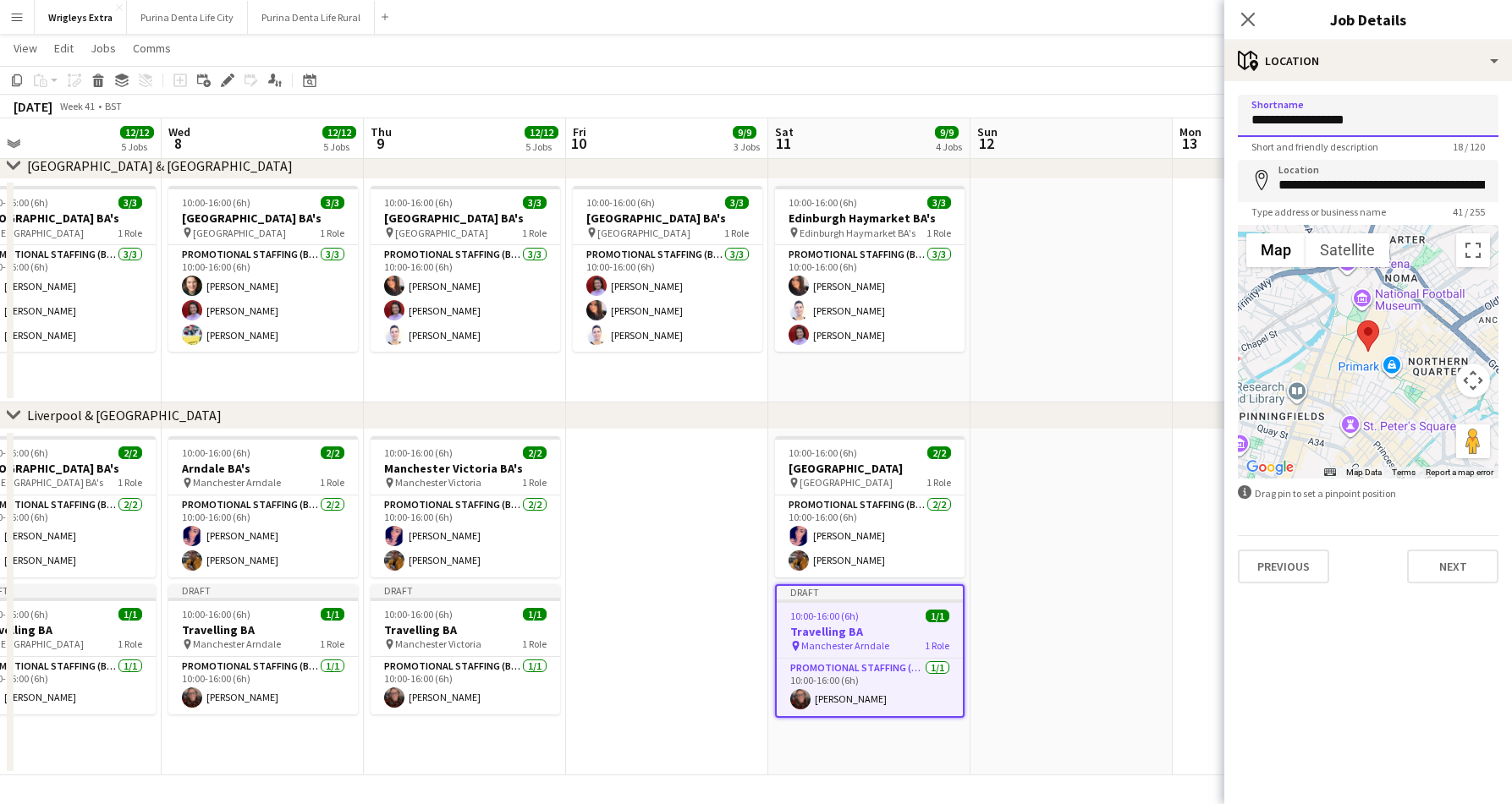
drag, startPoint x: 1384, startPoint y: 118, endPoint x: 1214, endPoint y: 104, distance: 170.6
type input "**********"
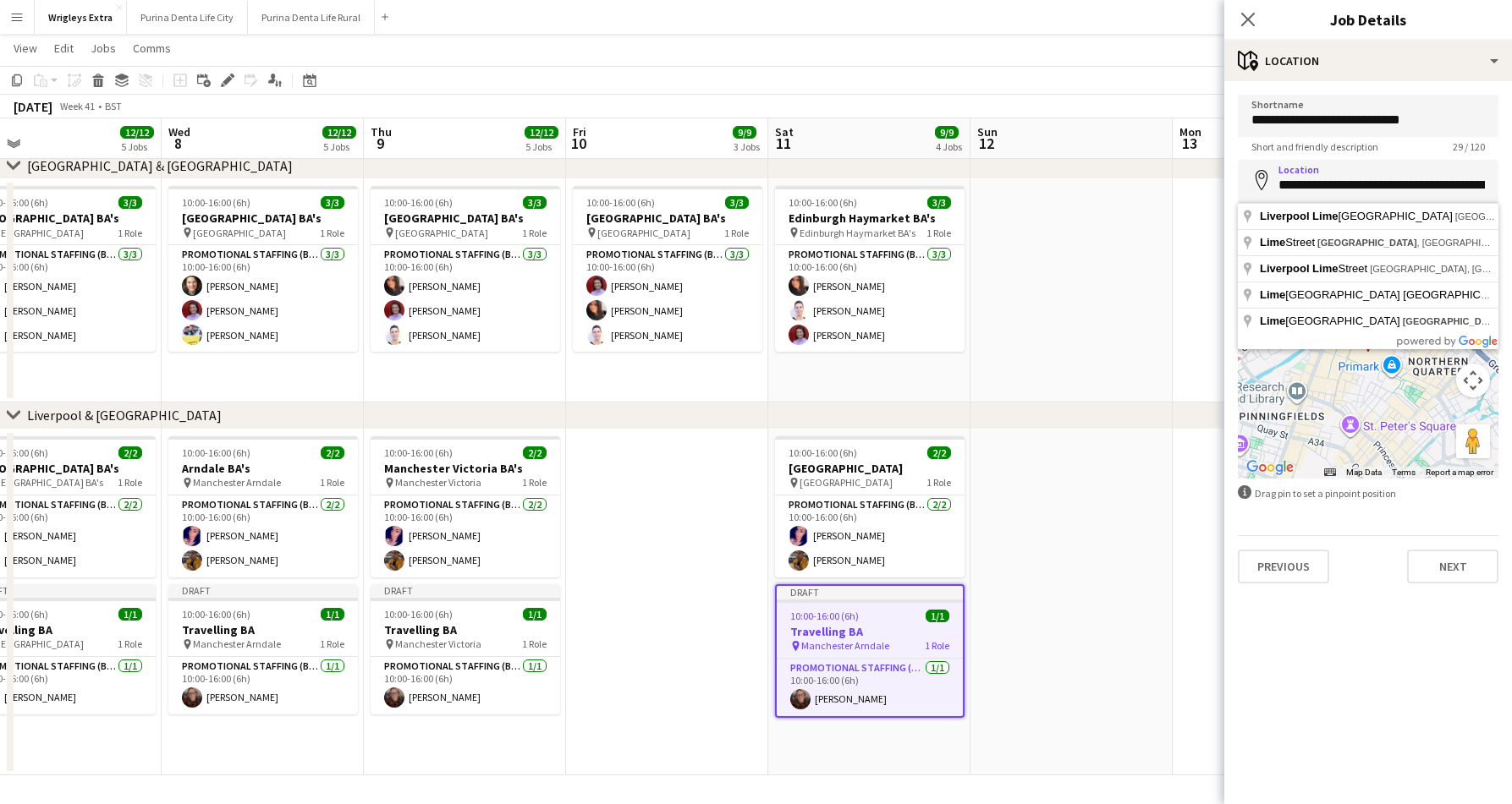
type input "**********"
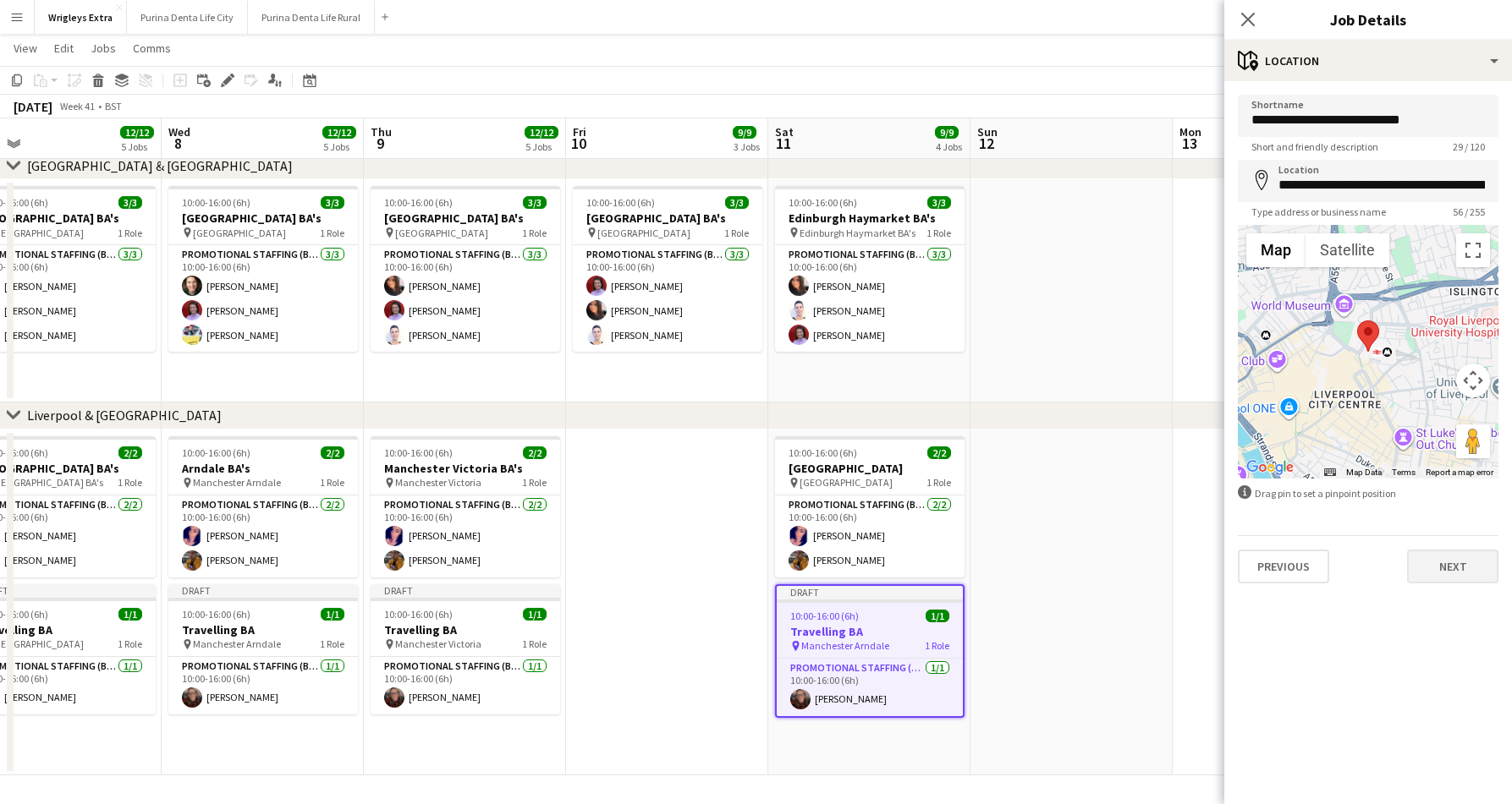
click at [1443, 566] on button "Next" at bounding box center [1452, 565] width 91 height 34
type input "*******"
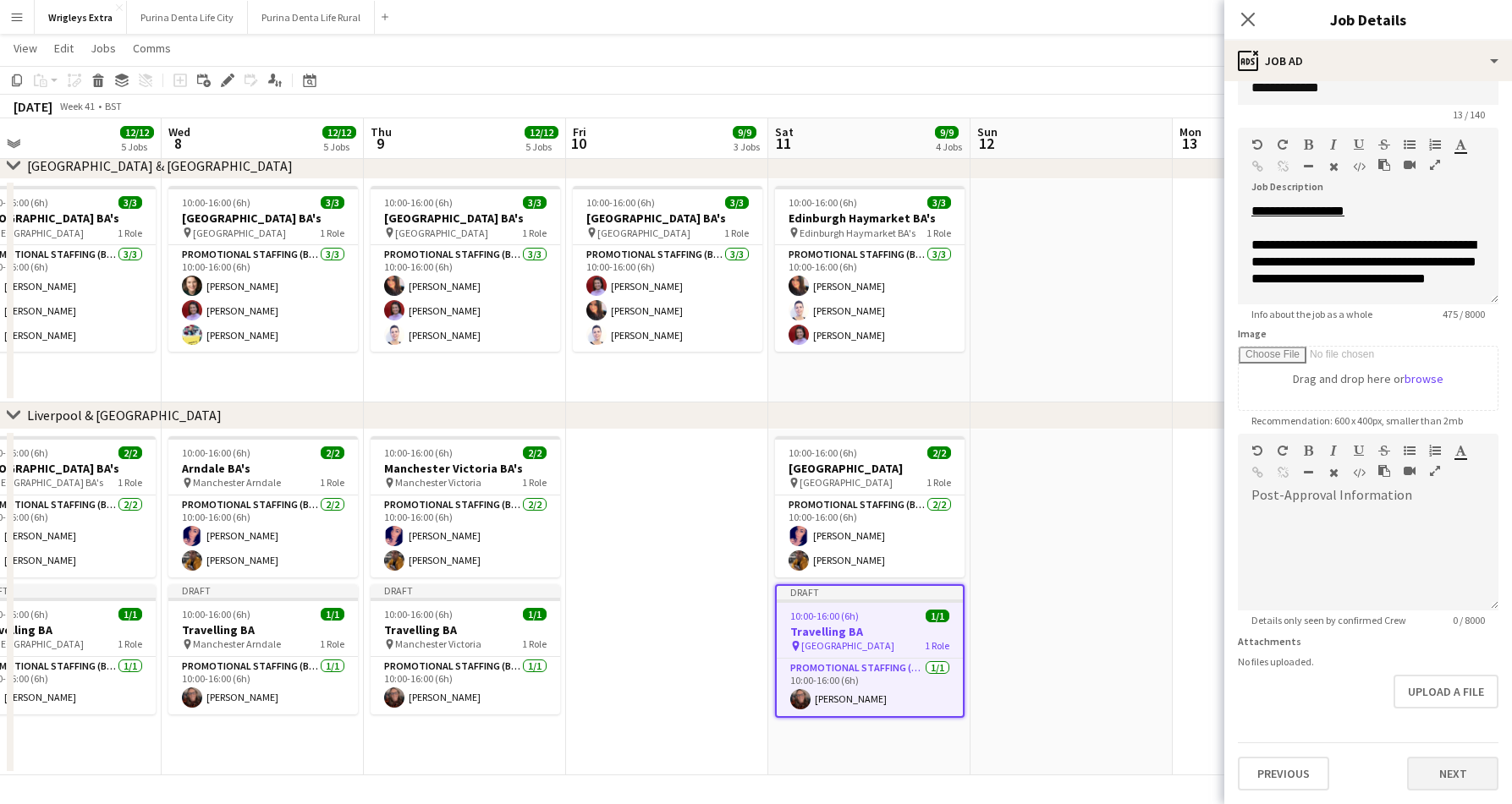
scroll to position [33, 0]
click at [1460, 786] on button "Next" at bounding box center [1452, 773] width 91 height 34
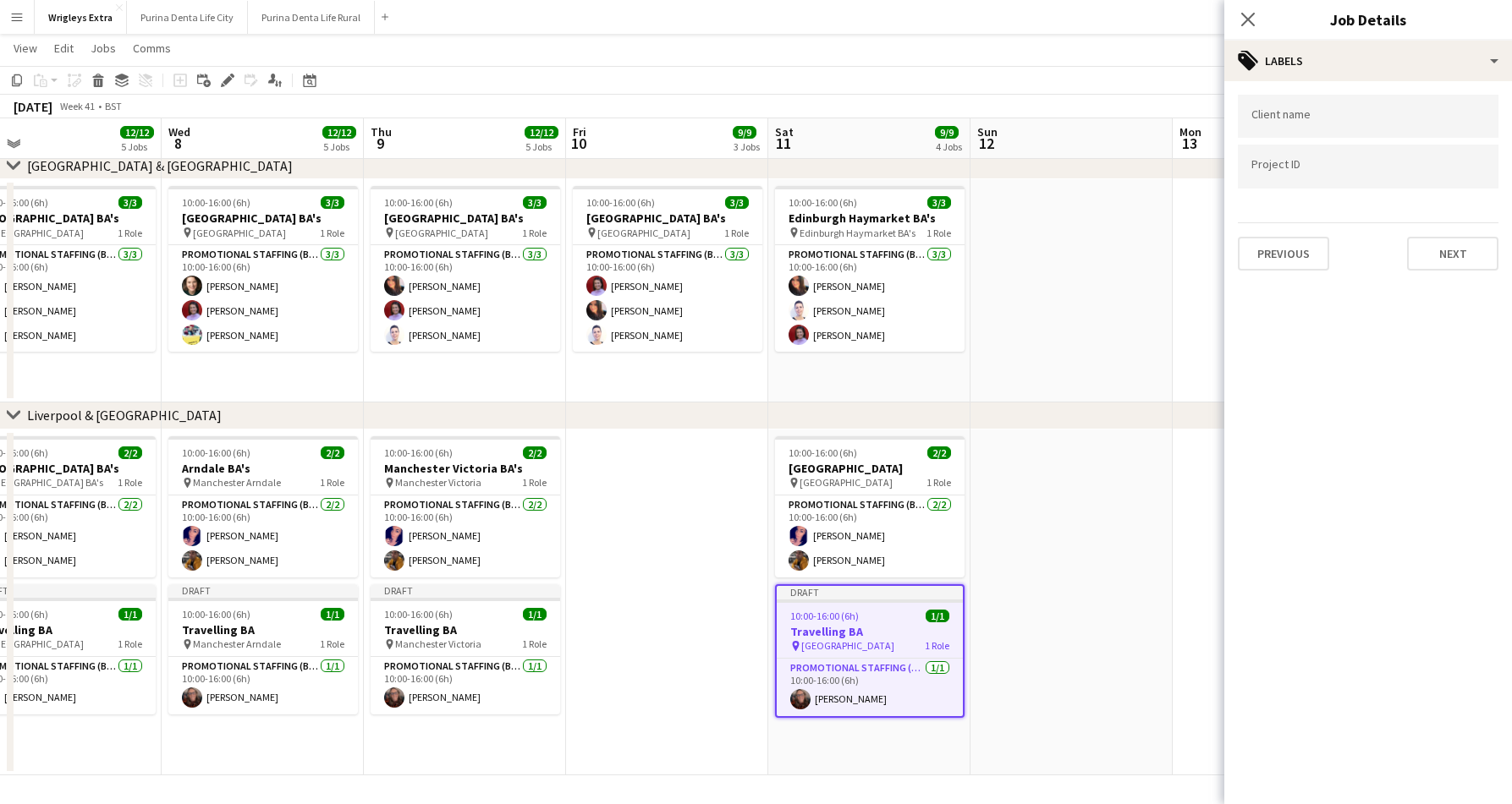
scroll to position [0, 0]
click at [1431, 247] on button "Next" at bounding box center [1452, 253] width 91 height 34
click at [1450, 170] on button "Next" at bounding box center [1452, 174] width 91 height 34
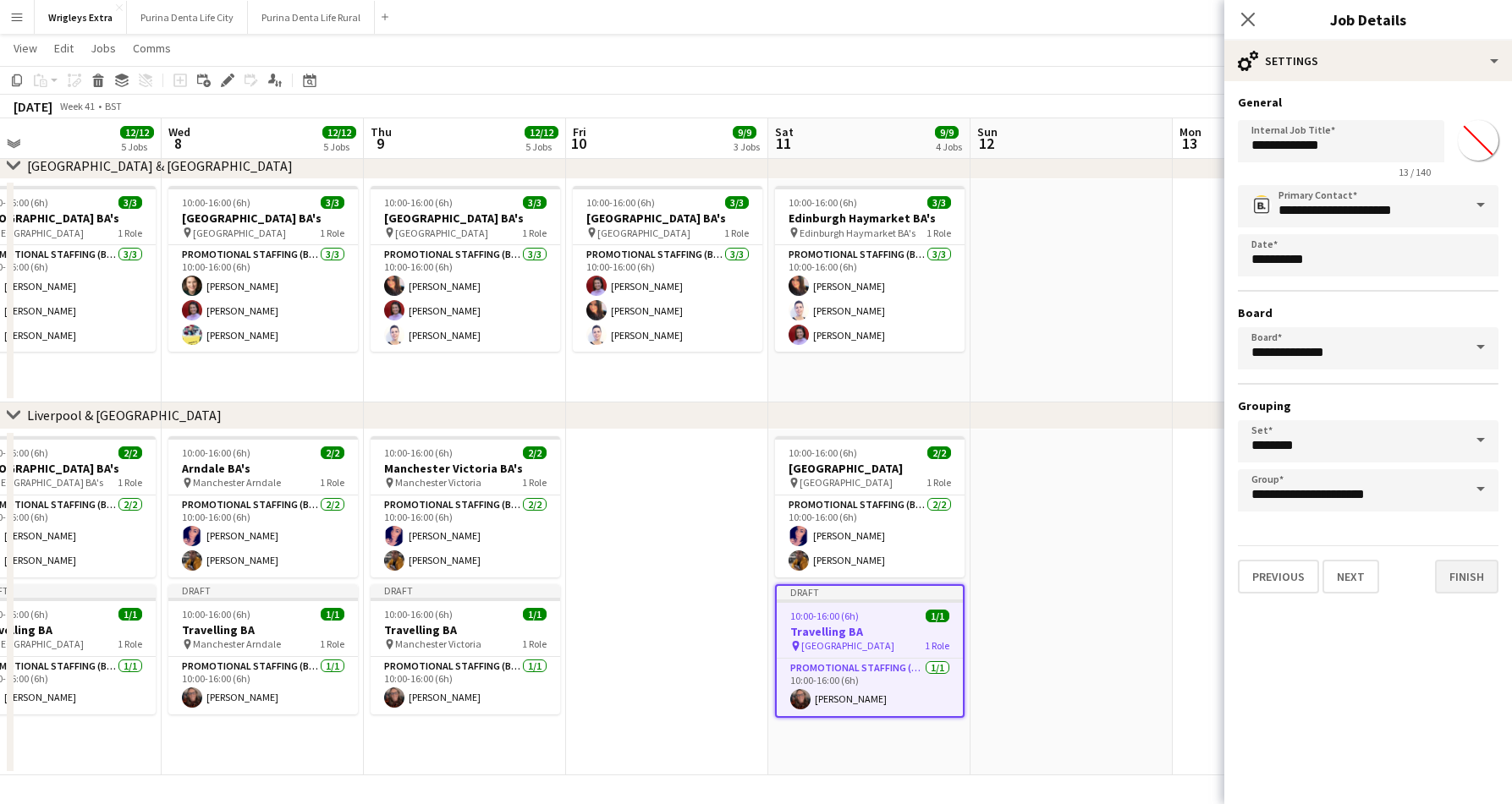
click at [1454, 586] on button "Finish" at bounding box center [1466, 576] width 63 height 34
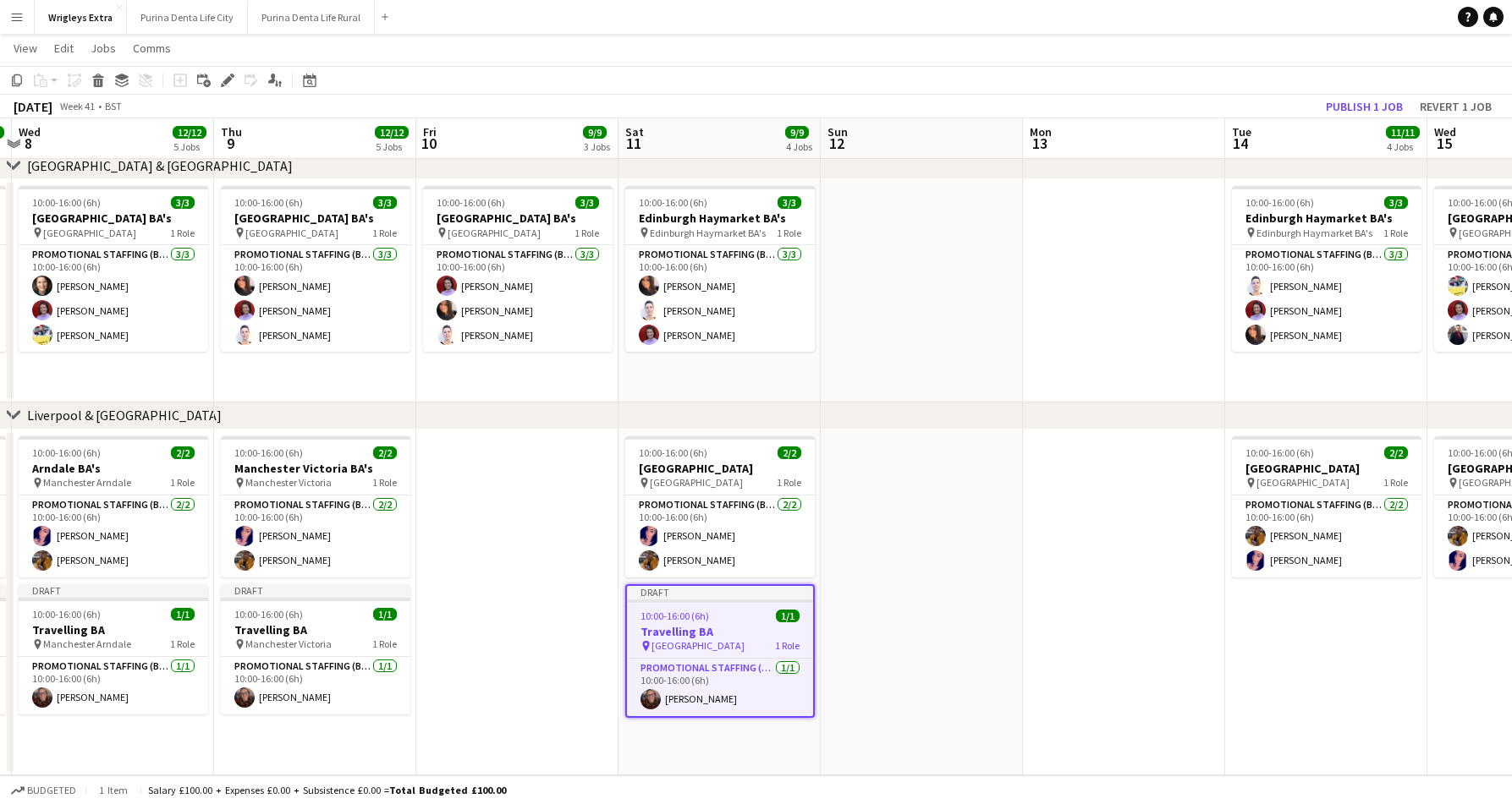
scroll to position [0, 744]
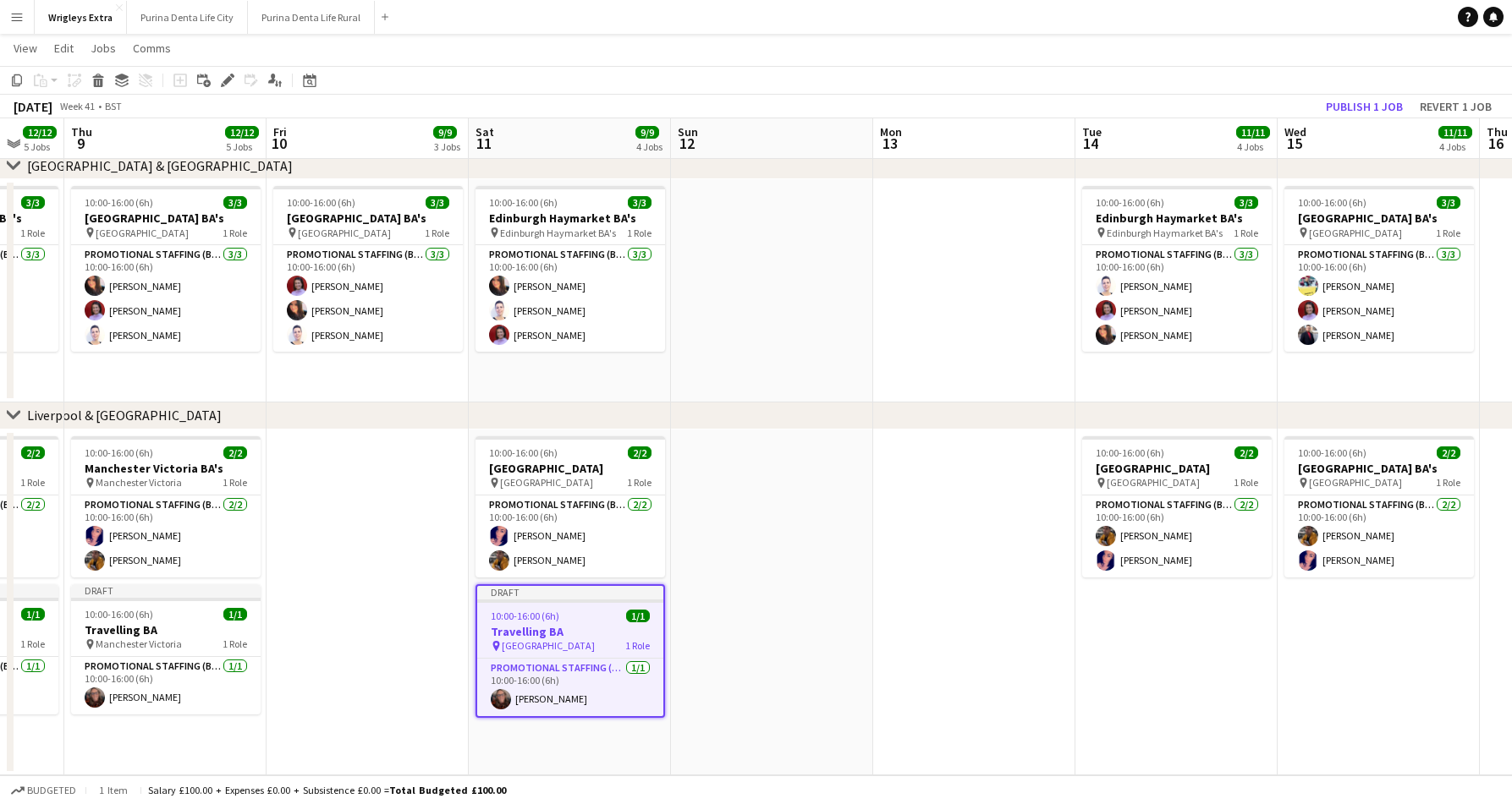
click at [556, 614] on span "10:00-16:00 (6h)" at bounding box center [524, 615] width 68 height 12
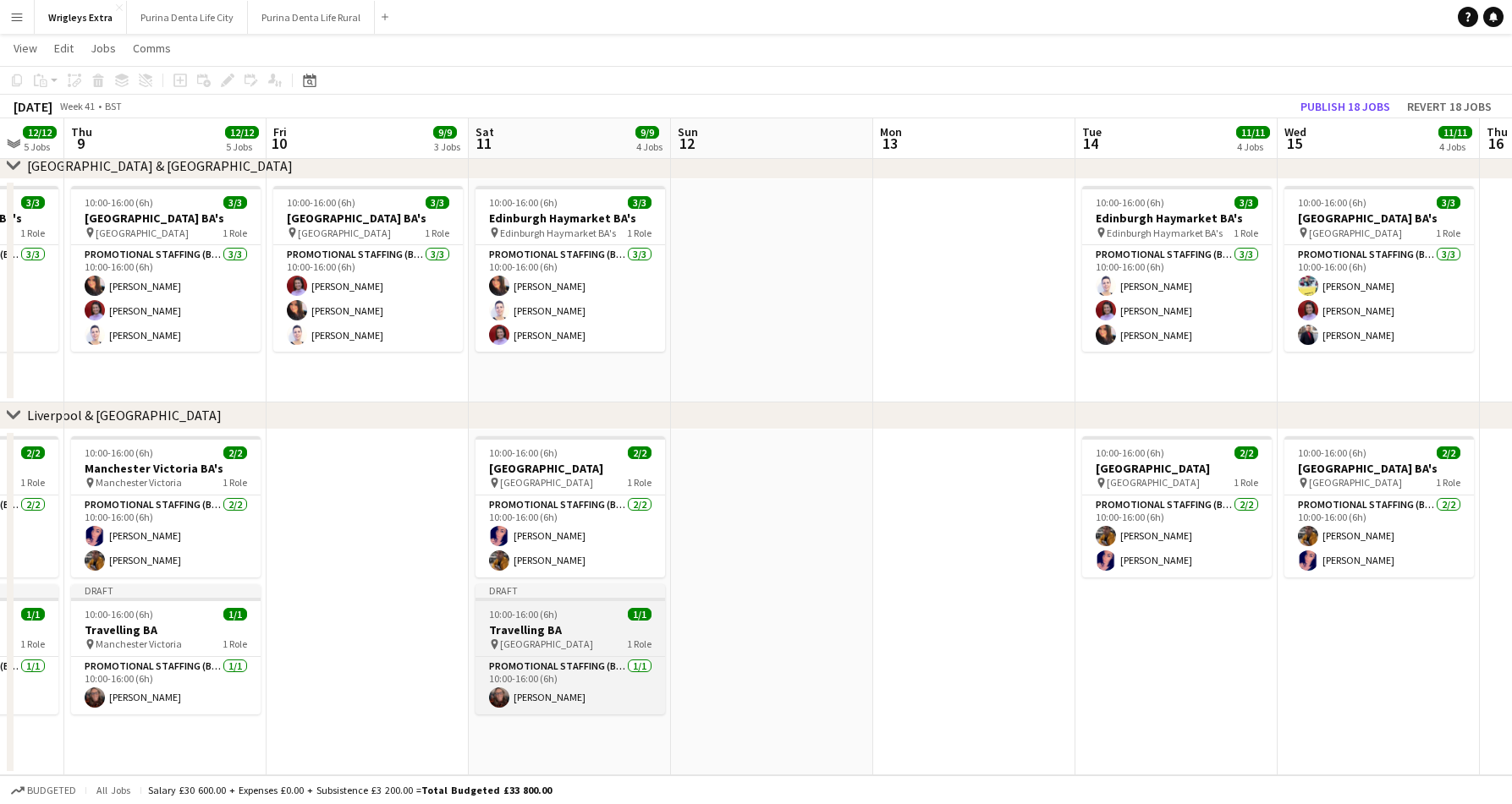
click at [556, 614] on span "10:00-16:00 (6h)" at bounding box center [523, 613] width 68 height 12
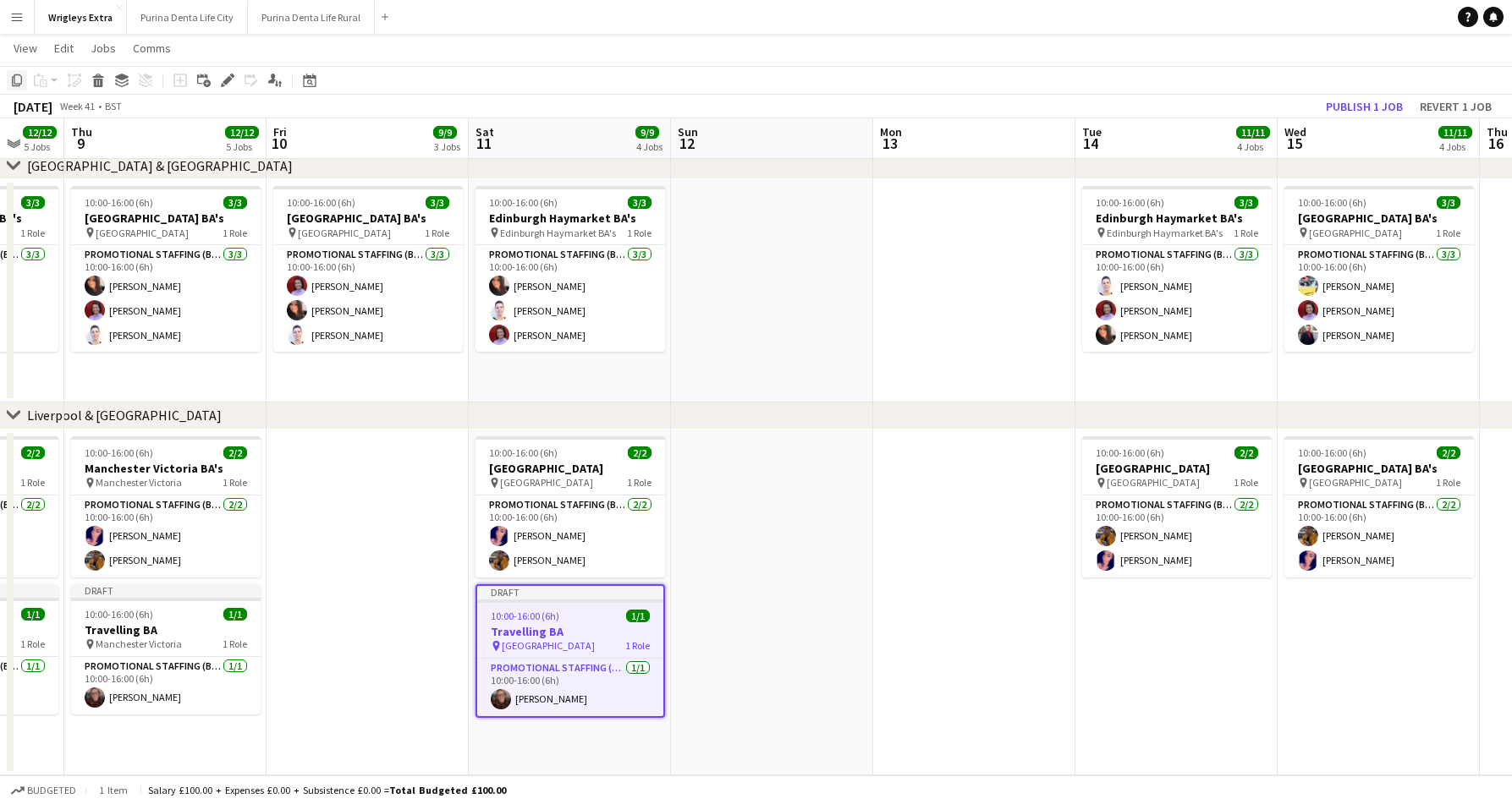
click at [12, 82] on icon "Copy" at bounding box center [17, 80] width 13 height 13
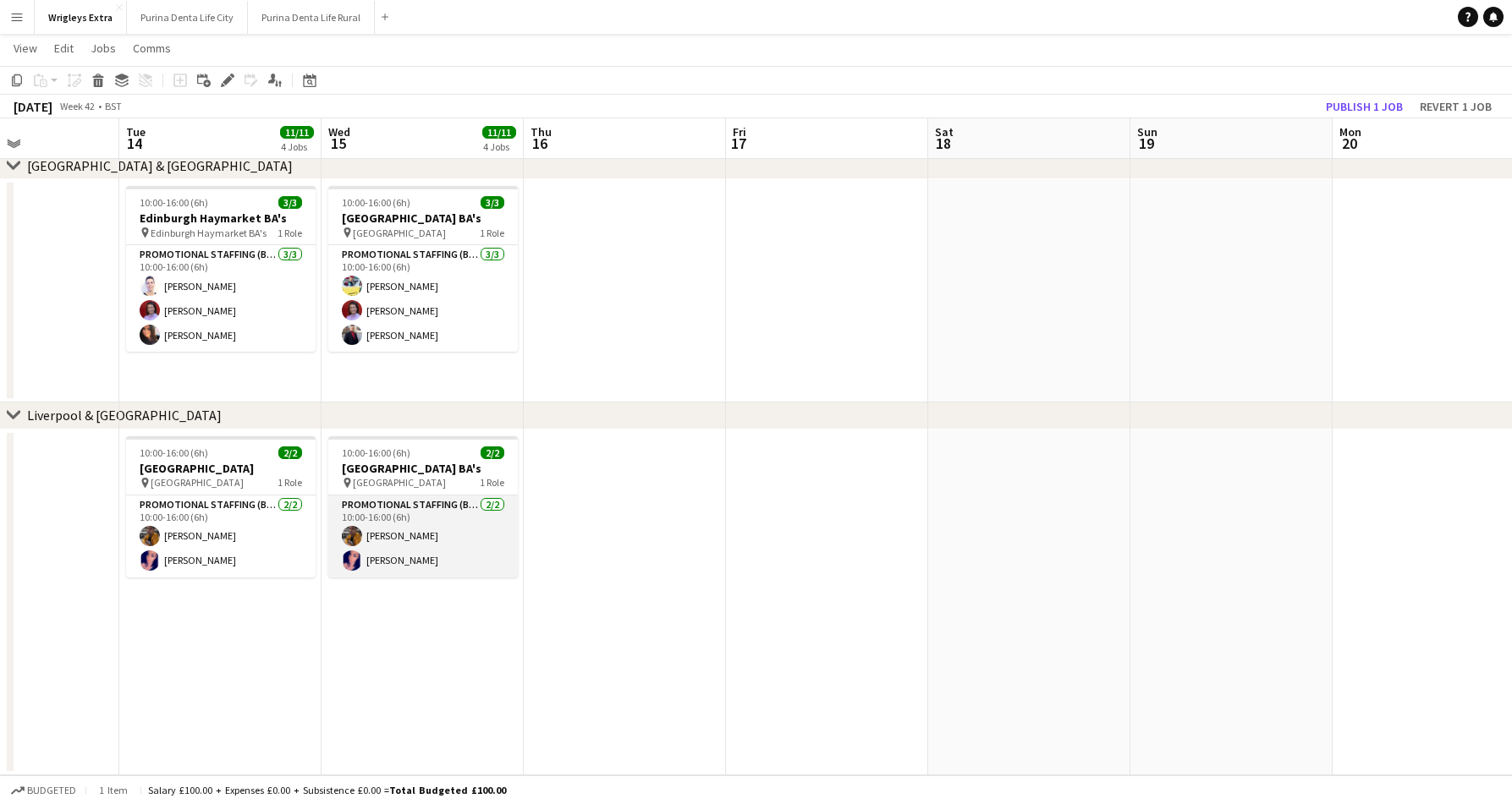
scroll to position [0, 441]
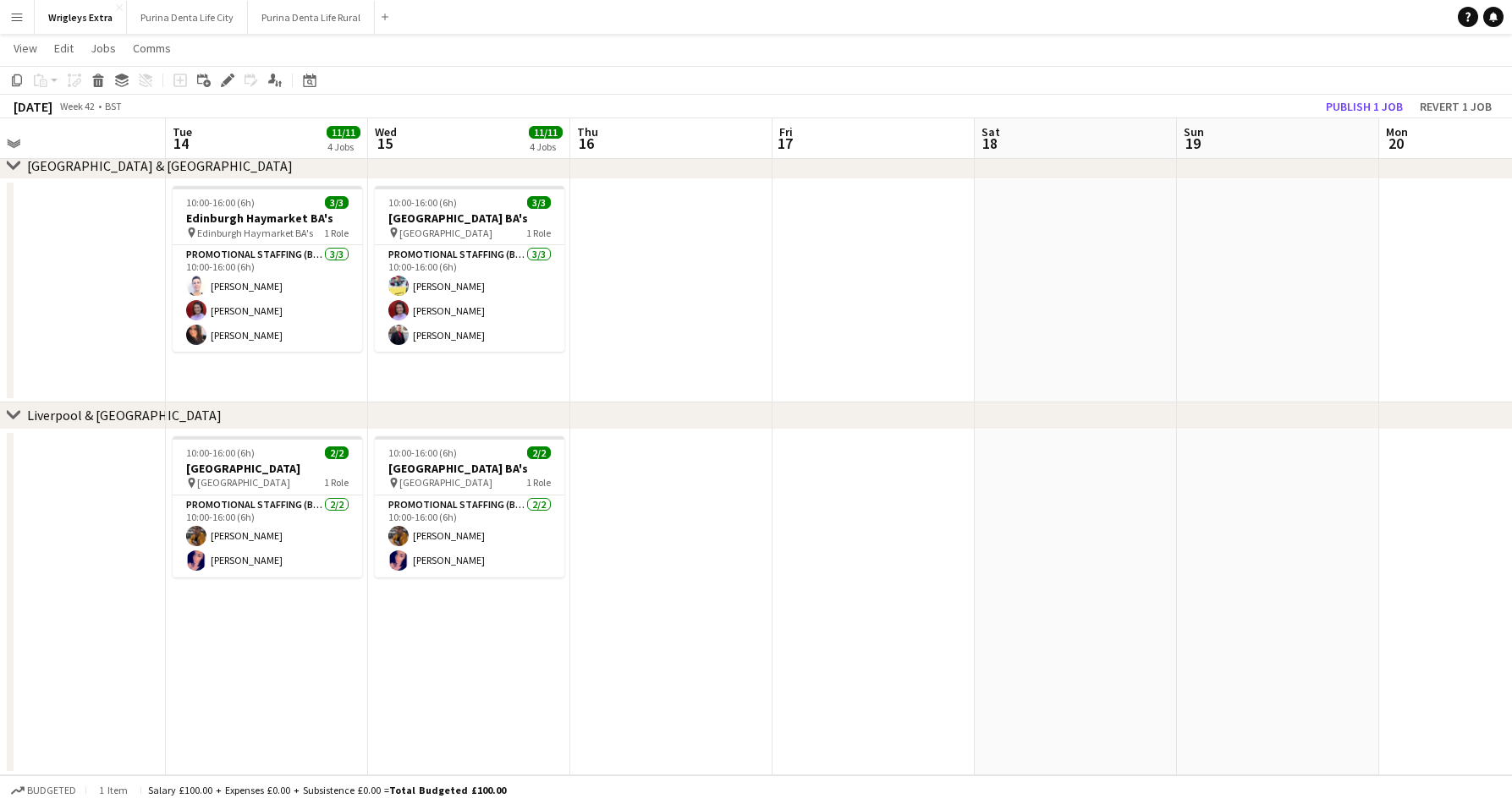
click at [310, 618] on app-date-cell "10:00-16:00 (6h) 2/2 Liverpool Lime Street Station pin Liverpool Lime Street St…" at bounding box center [267, 602] width 202 height 346
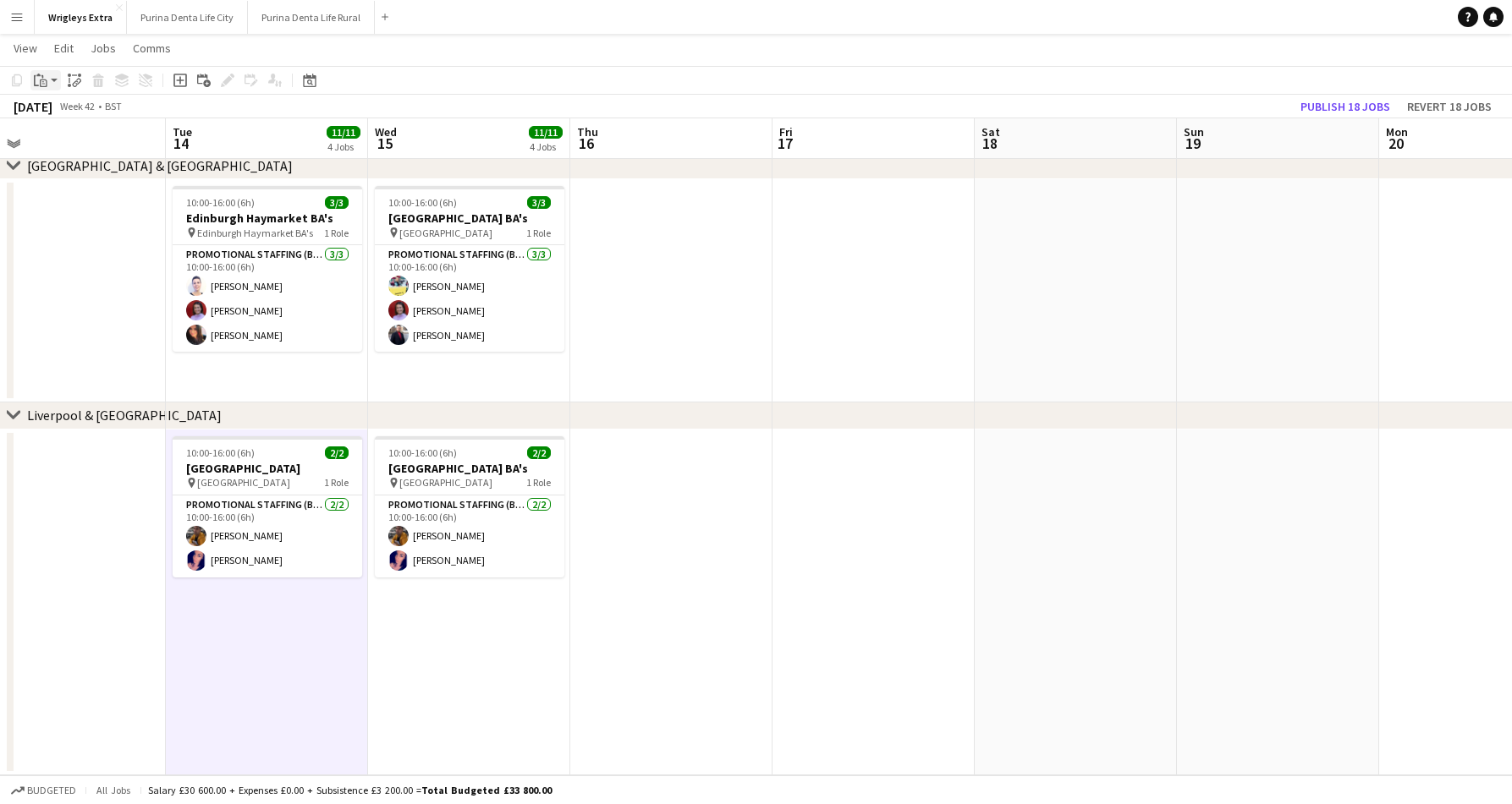
click at [39, 78] on icon "Paste" at bounding box center [40, 80] width 13 height 13
drag, startPoint x: 68, startPoint y: 132, endPoint x: 63, endPoint y: 144, distance: 13.0
click at [63, 144] on div "Paste Command V Paste with crew Command Shift V" at bounding box center [112, 126] width 161 height 71
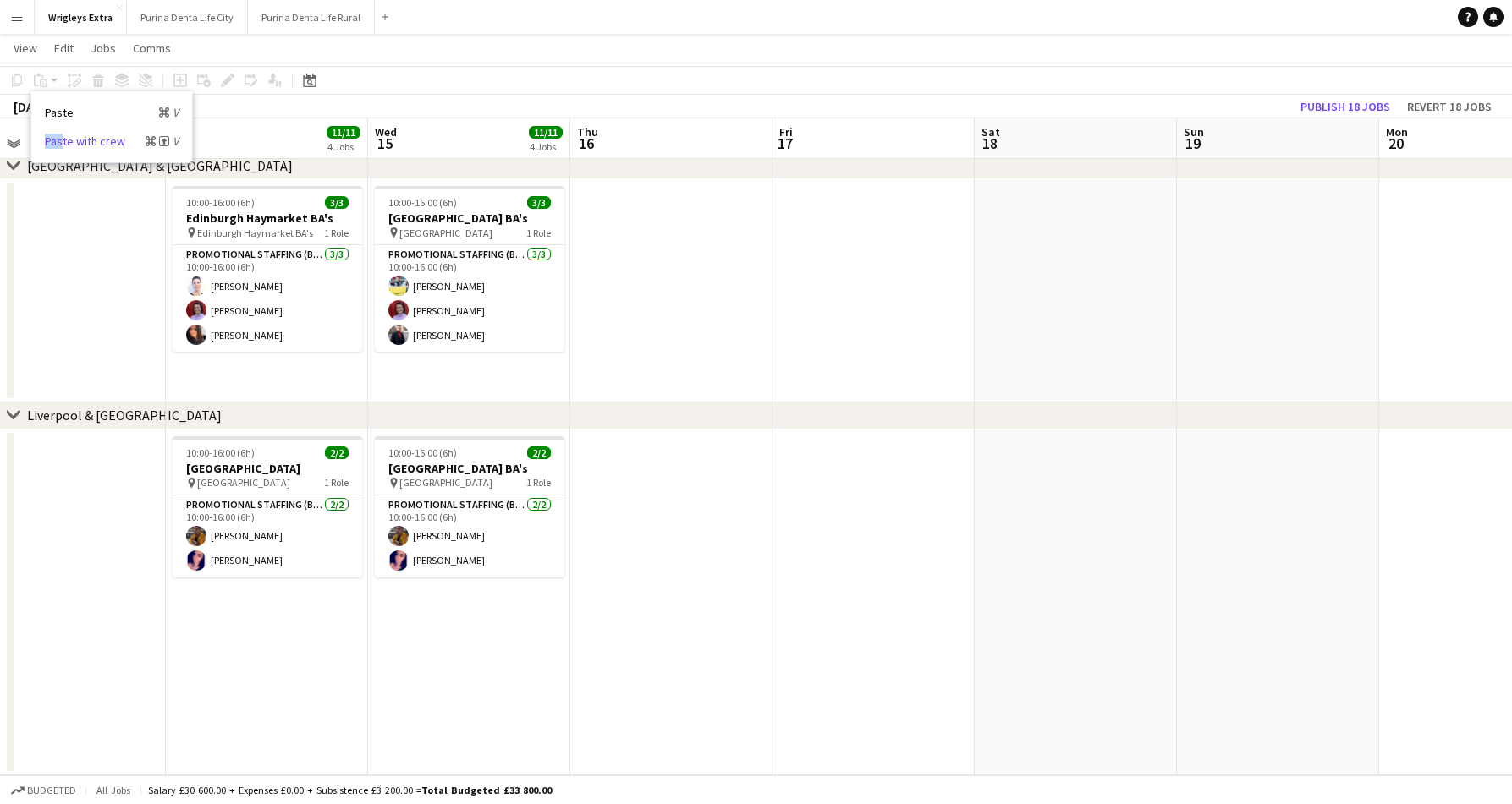
click at [63, 144] on link "Paste with crew Command Shift V" at bounding box center [111, 141] width 133 height 15
click at [301, 639] on app-date-cell "10:00-16:00 (6h) 2/2 Liverpool Lime Street Station pin Liverpool Lime Street St…" at bounding box center [267, 602] width 202 height 346
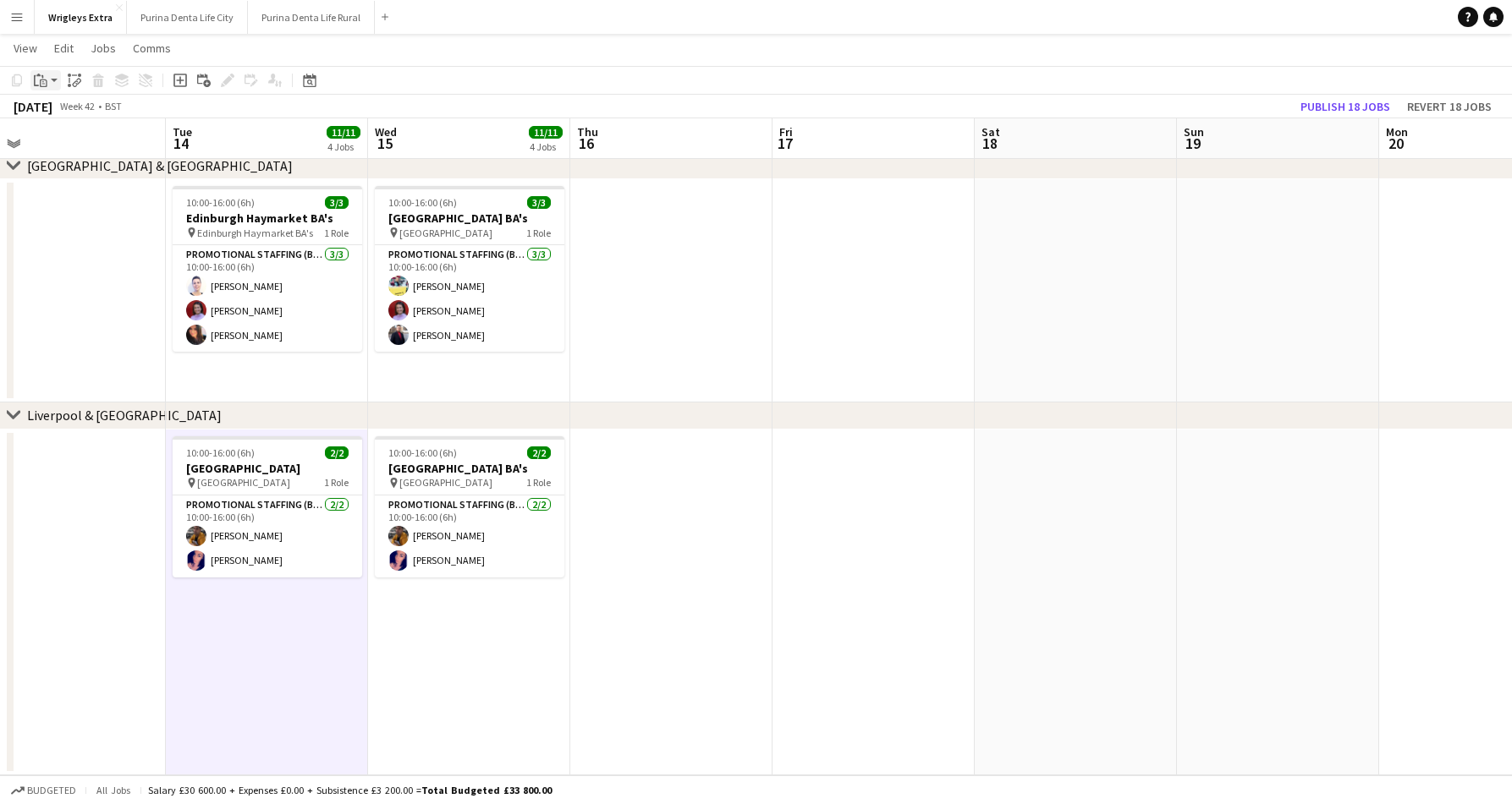
click at [45, 78] on icon "Paste" at bounding box center [40, 80] width 13 height 13
click at [64, 140] on link "Paste with crew Command Shift V" at bounding box center [111, 141] width 133 height 15
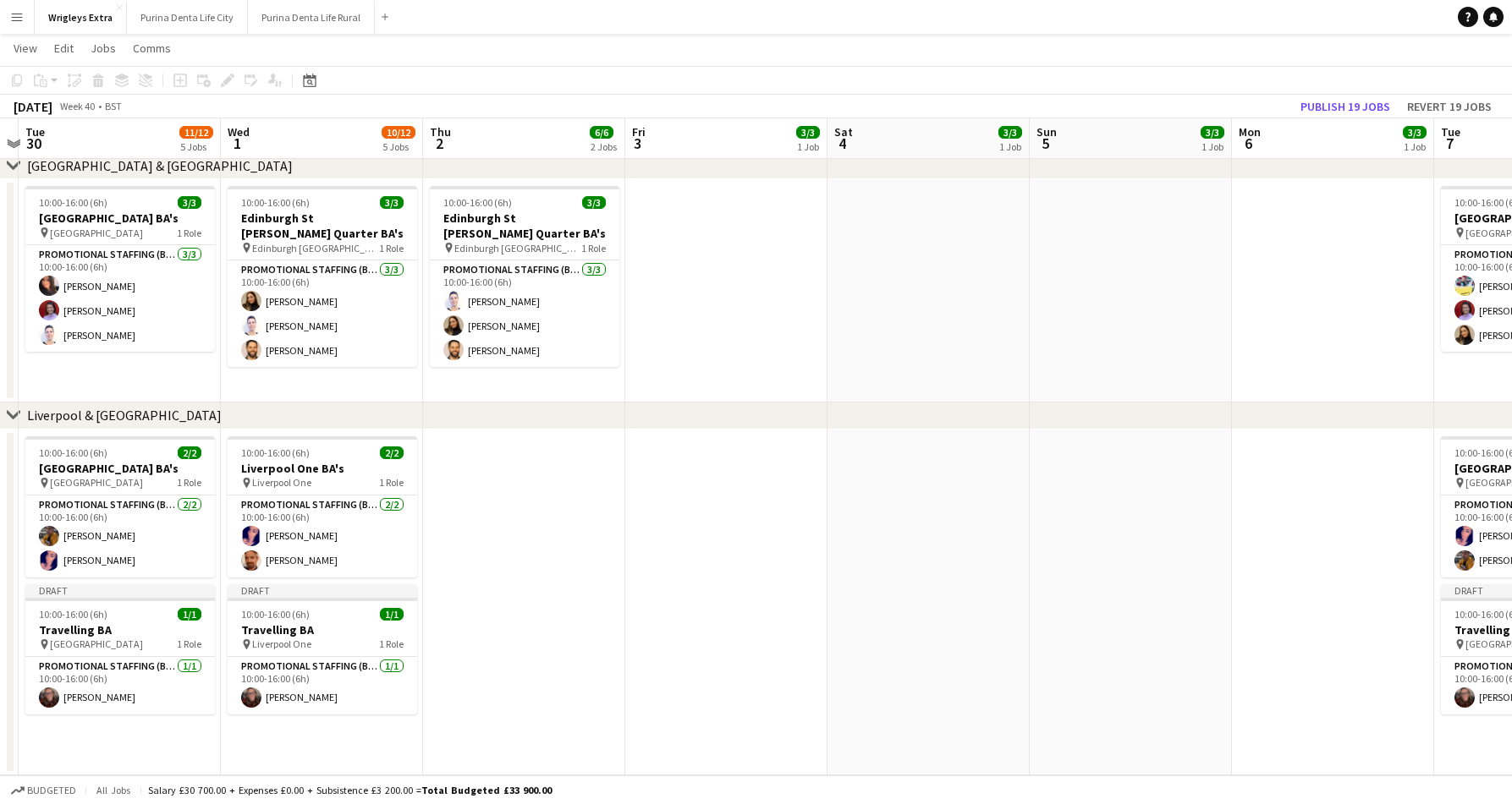
scroll to position [0, 383]
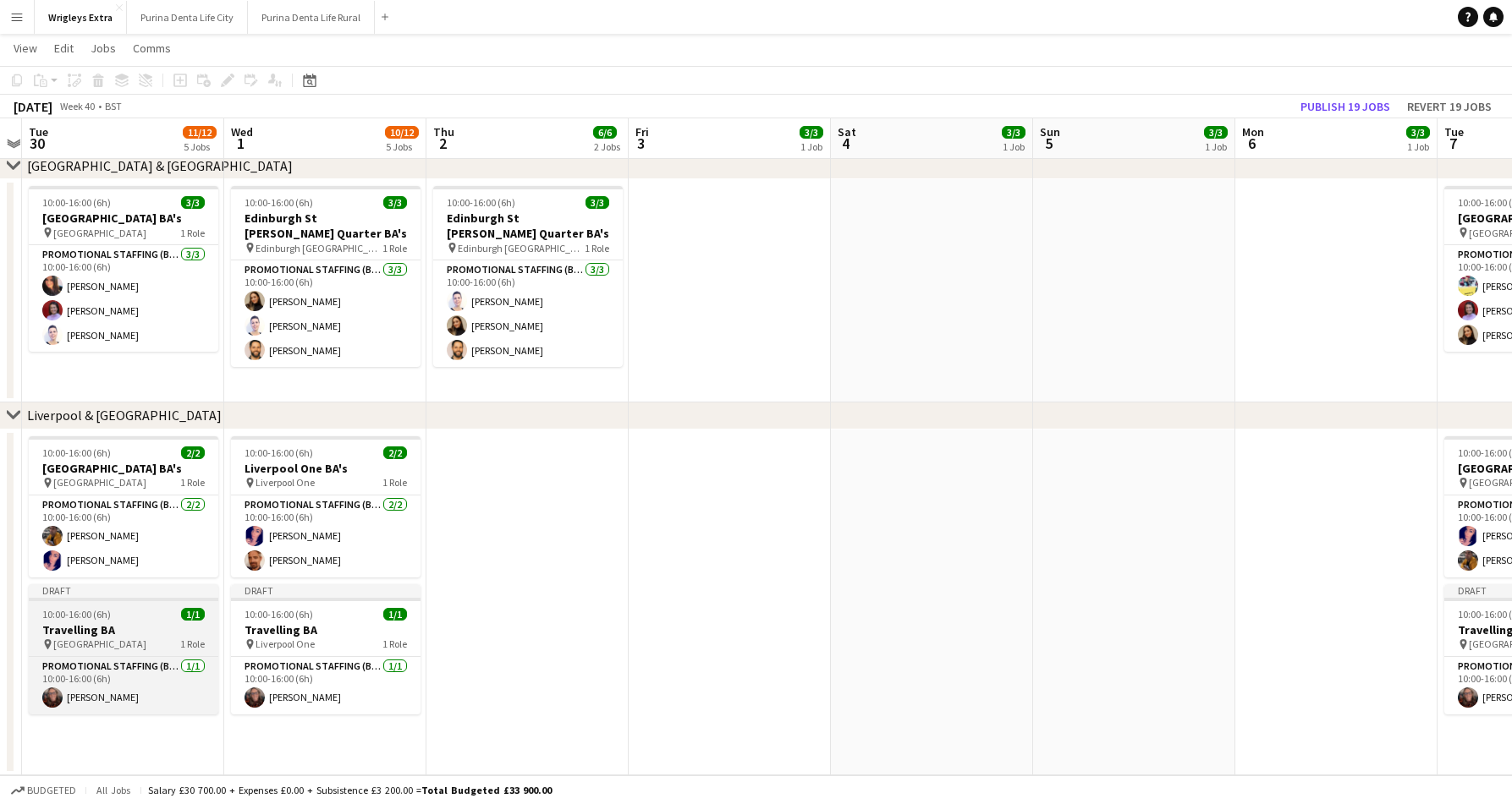
click at [133, 629] on h3 "Travelling BA" at bounding box center [124, 630] width 190 height 15
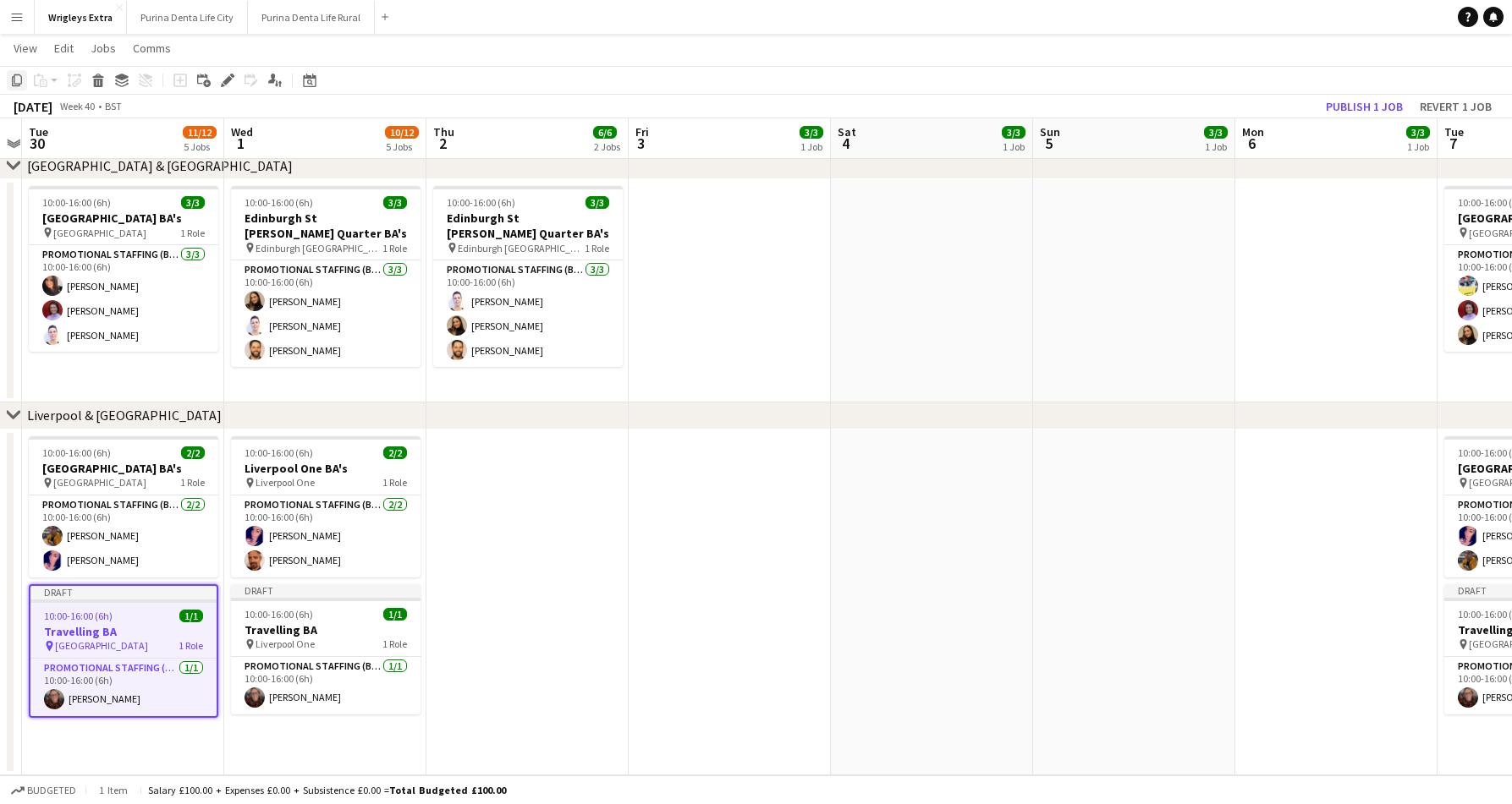
click at [10, 80] on div "Copy" at bounding box center [16, 80] width 20 height 20
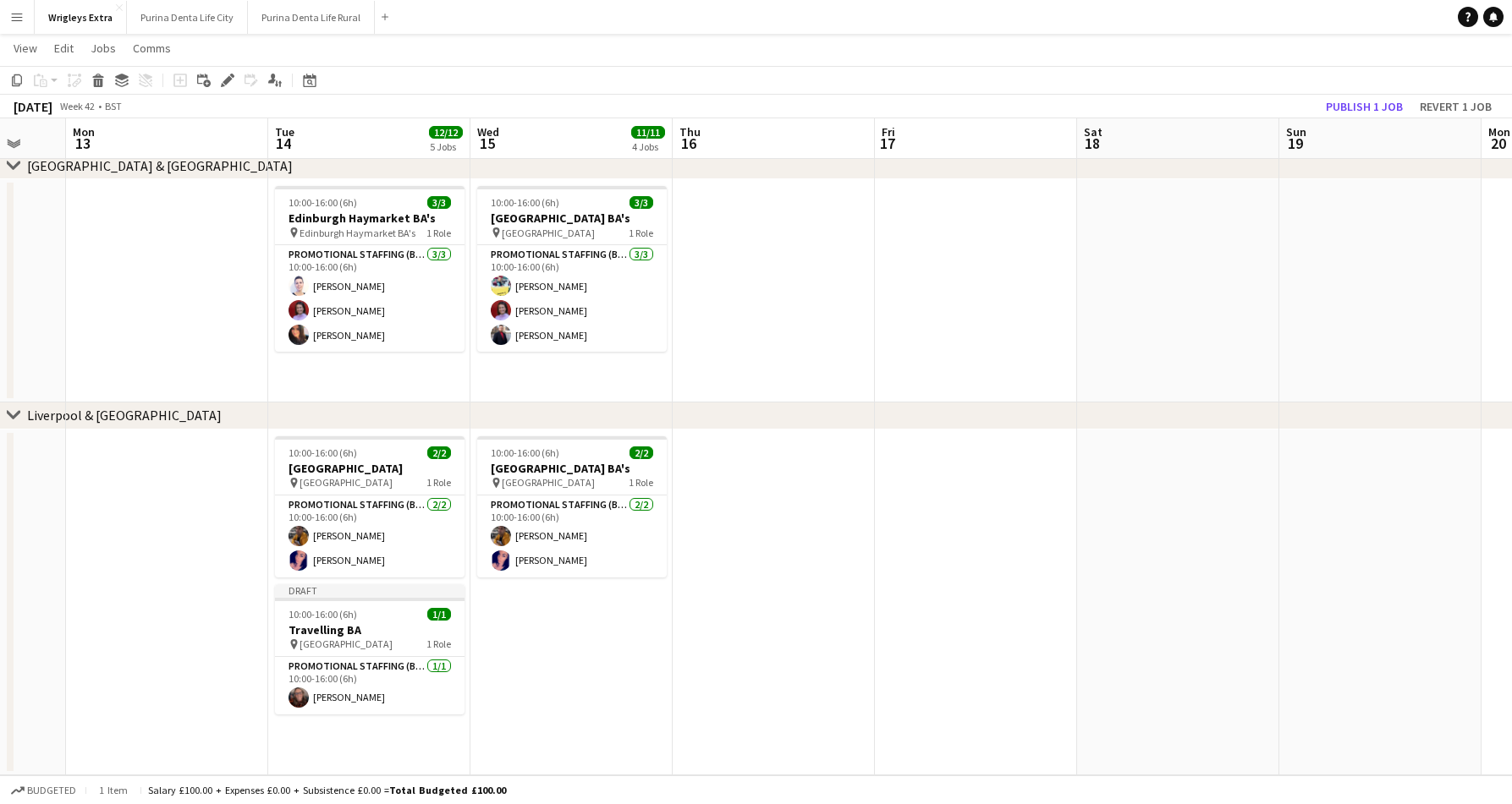
scroll to position [0, 528]
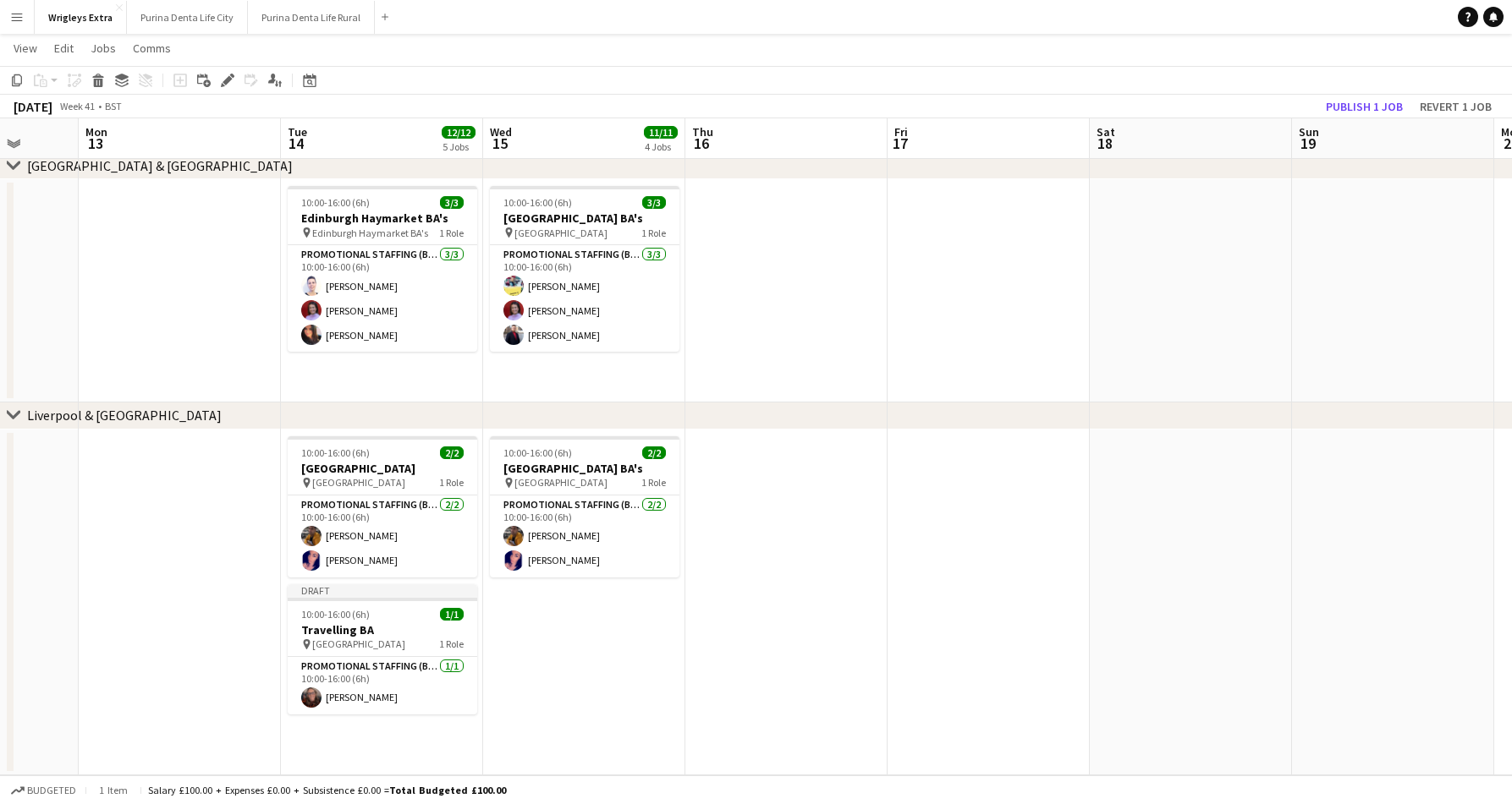
click at [602, 624] on app-date-cell "10:00-16:00 (6h) 2/2 Liverpool Bold Street BA's pin Liverpool Bold Street 1 Rol…" at bounding box center [584, 602] width 202 height 346
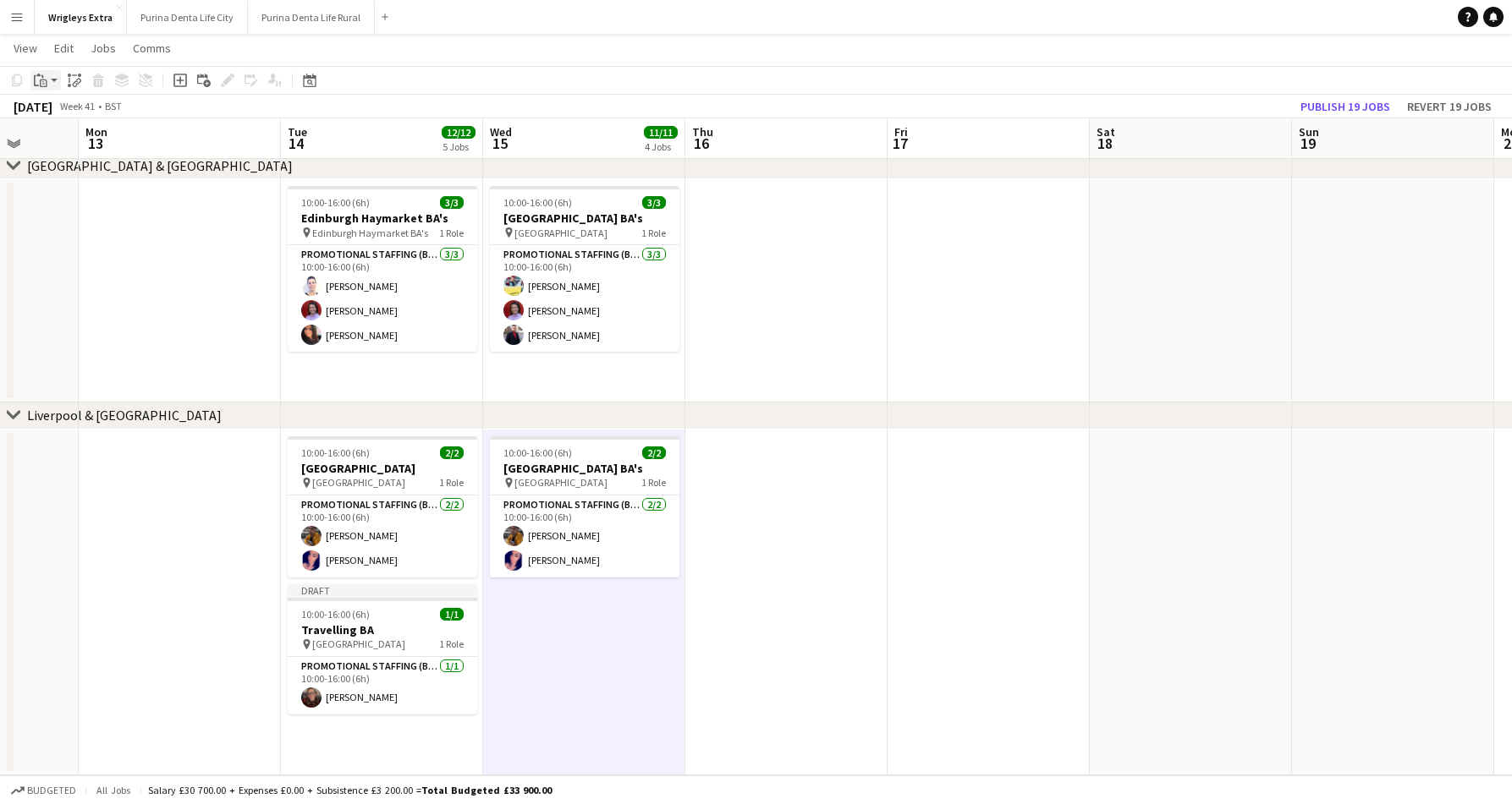
click at [38, 80] on icon "Paste" at bounding box center [40, 80] width 13 height 13
click at [76, 139] on link "Paste with crew Command Shift V" at bounding box center [111, 141] width 133 height 15
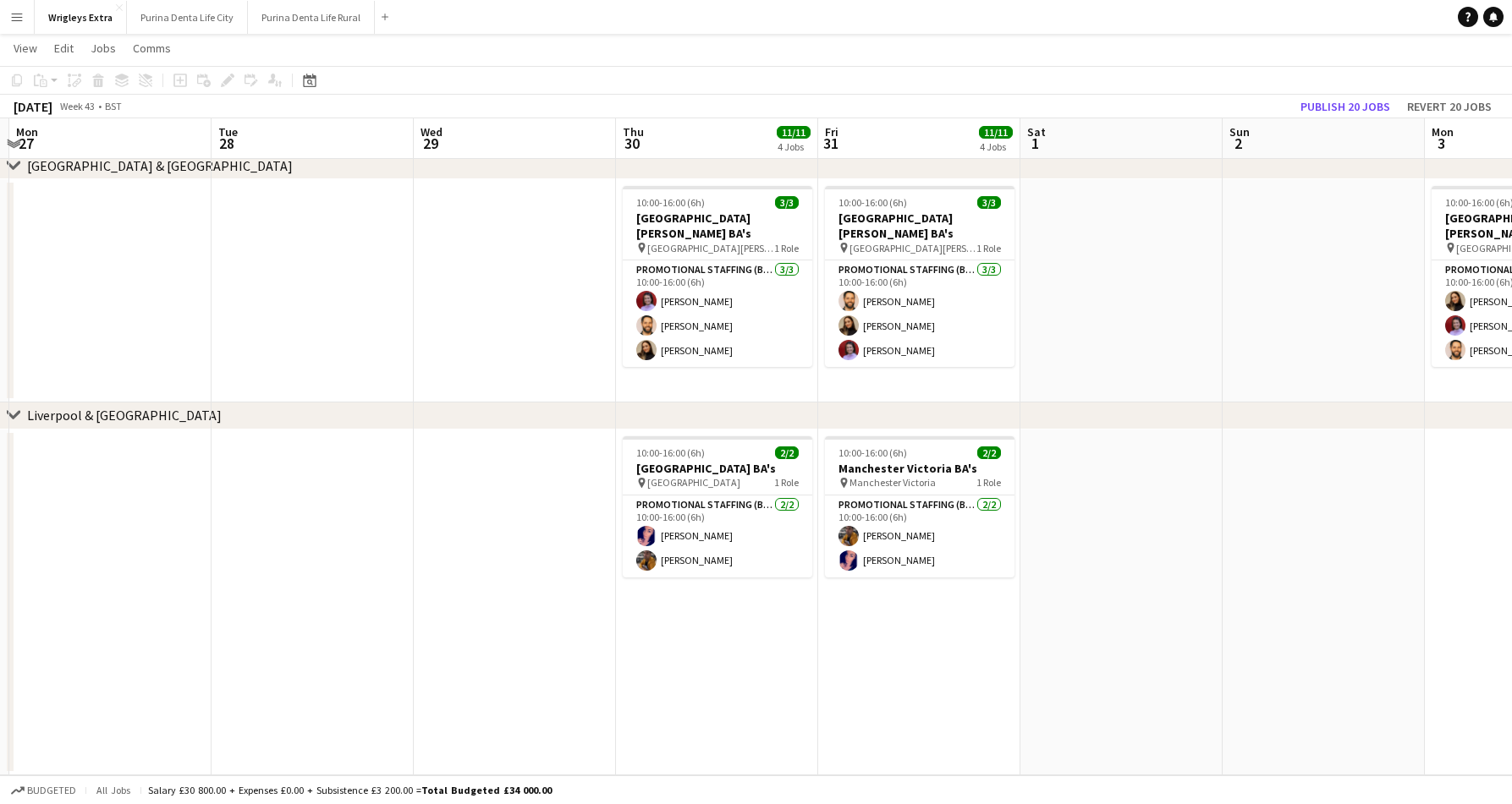
scroll to position [0, 597]
click at [779, 641] on app-date-cell "10:00-16:00 (6h) 2/2 Liverpool Bold Street BA's pin Liverpool Bold Street 1 Rol…" at bounding box center [716, 602] width 202 height 346
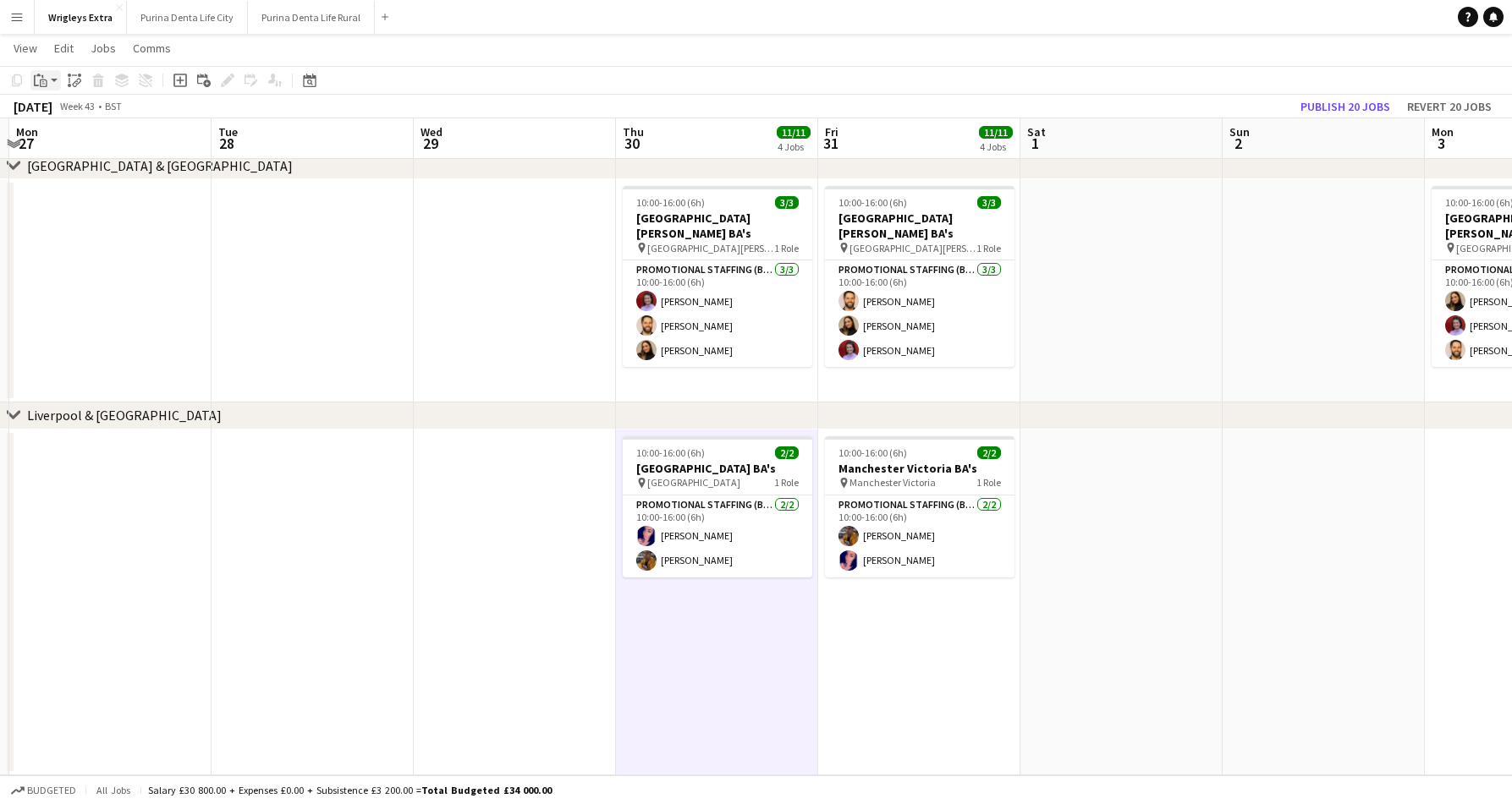
click at [39, 80] on icon "Paste" at bounding box center [40, 80] width 13 height 13
click at [54, 140] on link "Paste with crew Command Shift V" at bounding box center [111, 141] width 133 height 15
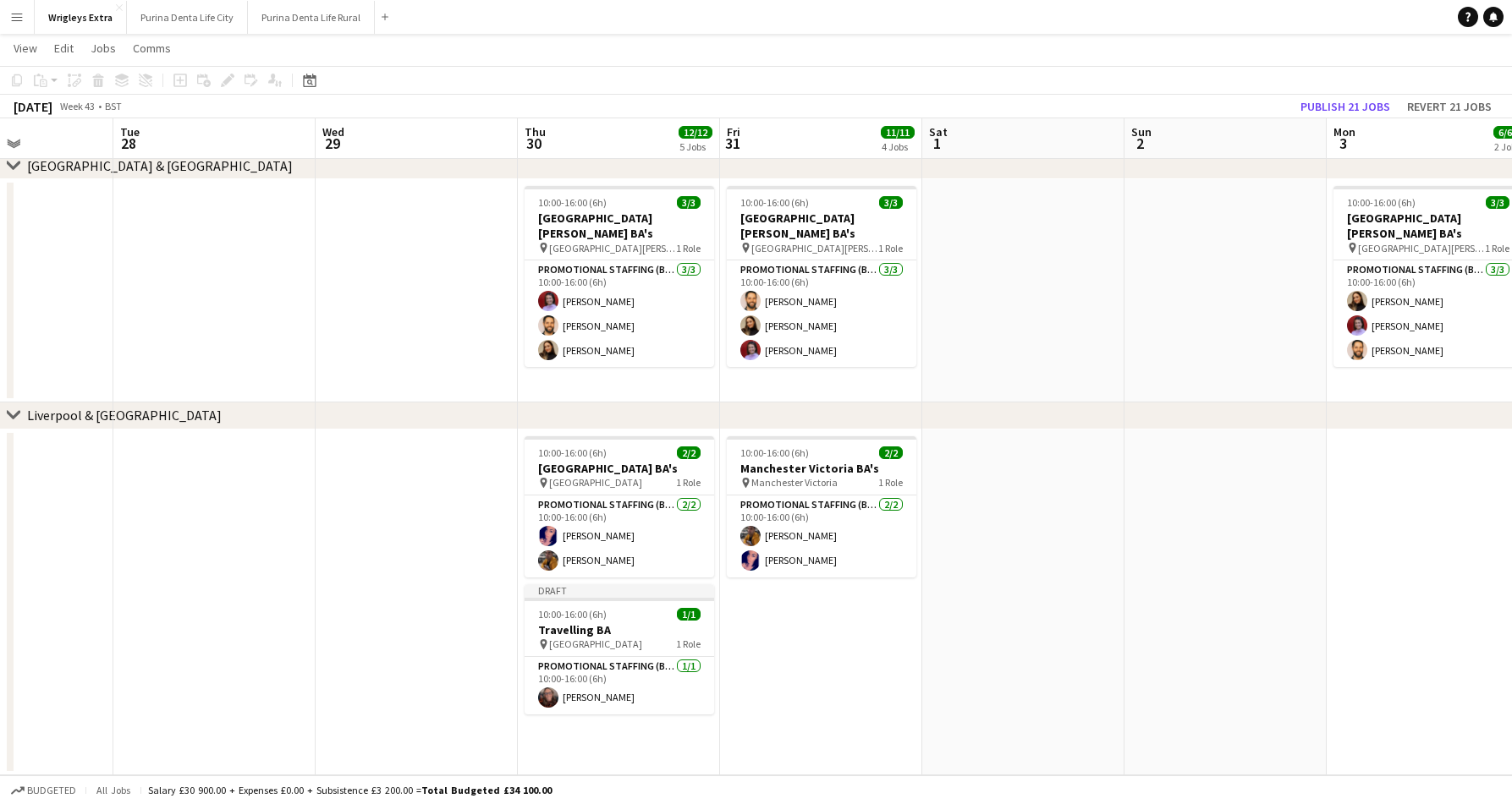
scroll to position [0, 695]
click at [860, 609] on app-date-cell "10:00-16:00 (6h) 2/2 Manchester Victoria BA's pin Manchester Victoria 1 Role Pr…" at bounding box center [821, 602] width 202 height 346
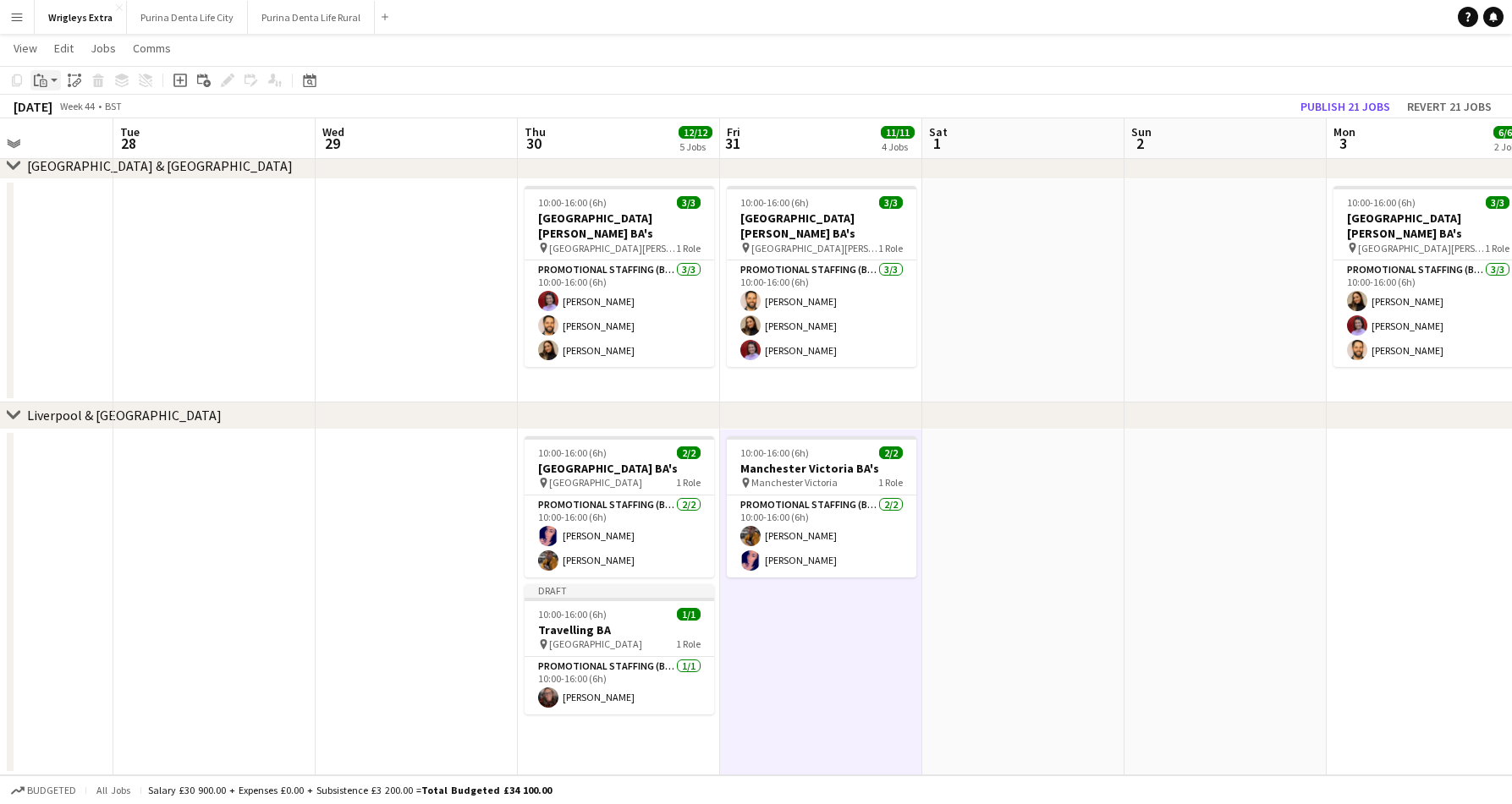
click at [42, 82] on icon at bounding box center [43, 81] width 3 height 1
click at [82, 140] on link "Paste with crew Command Shift V" at bounding box center [111, 141] width 133 height 15
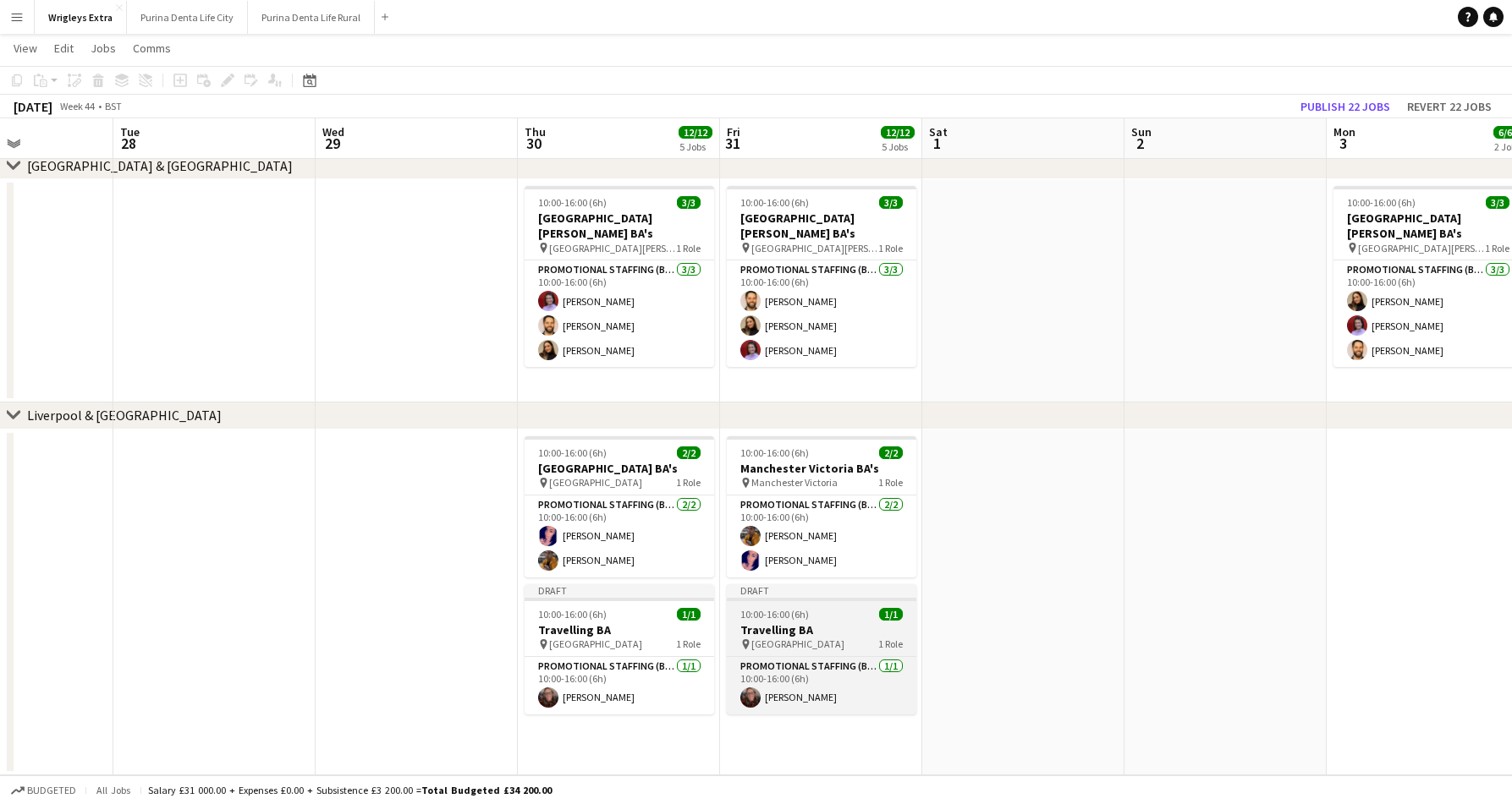
click at [786, 617] on span "10:00-16:00 (6h)" at bounding box center [774, 613] width 68 height 12
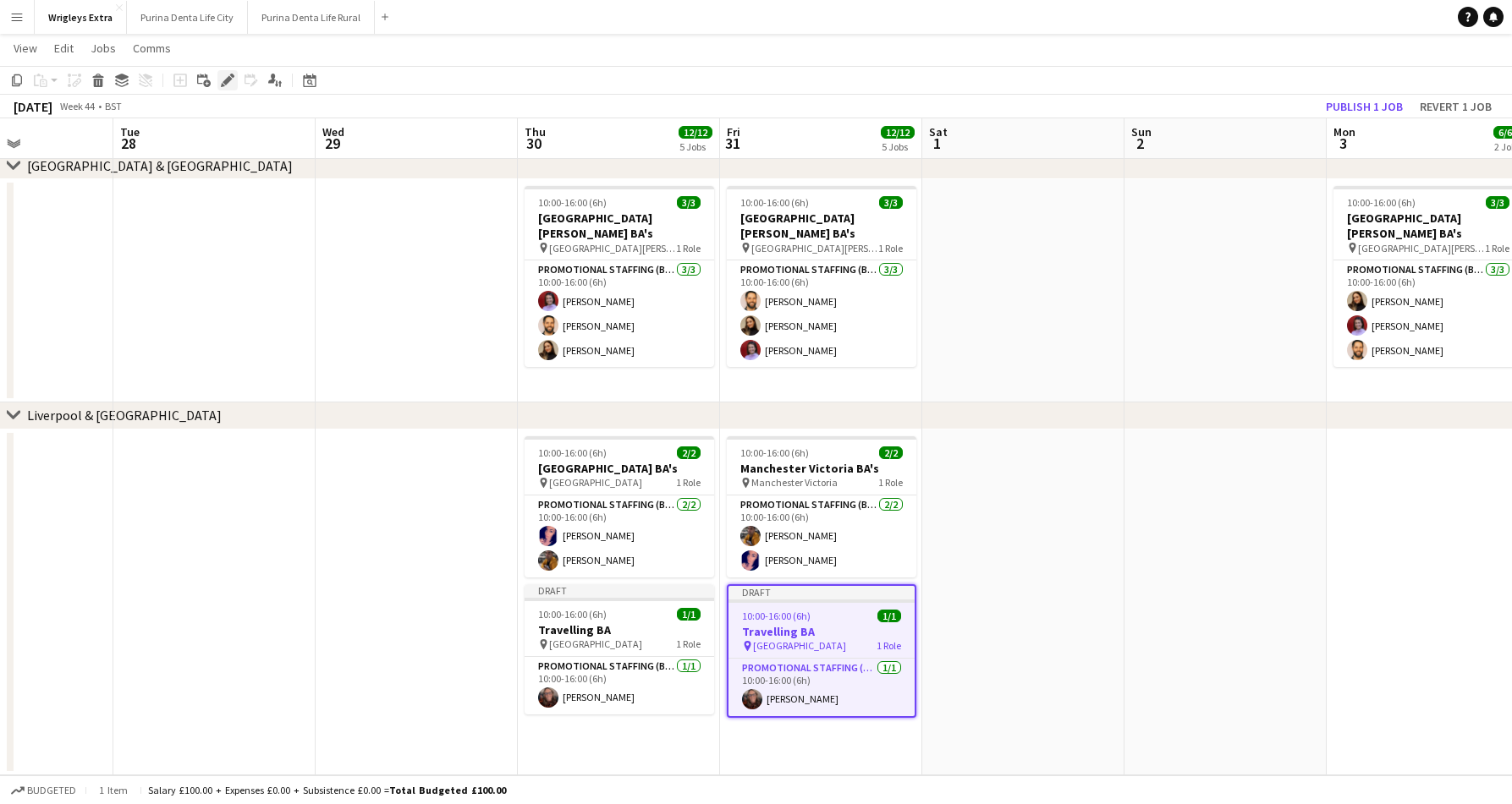
click at [225, 85] on icon "Edit" at bounding box center [227, 80] width 13 height 13
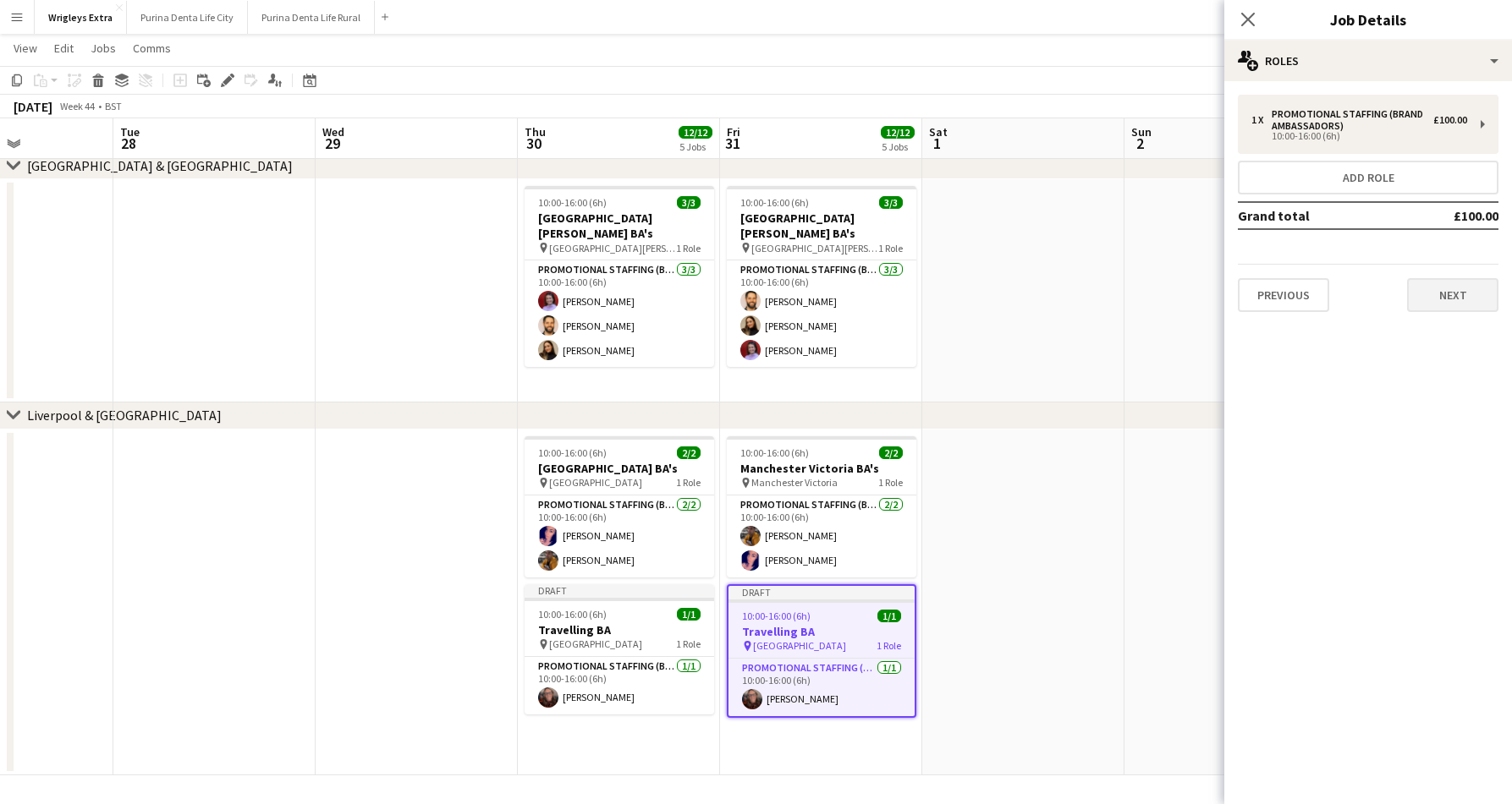
click at [1452, 305] on button "Next" at bounding box center [1452, 294] width 91 height 34
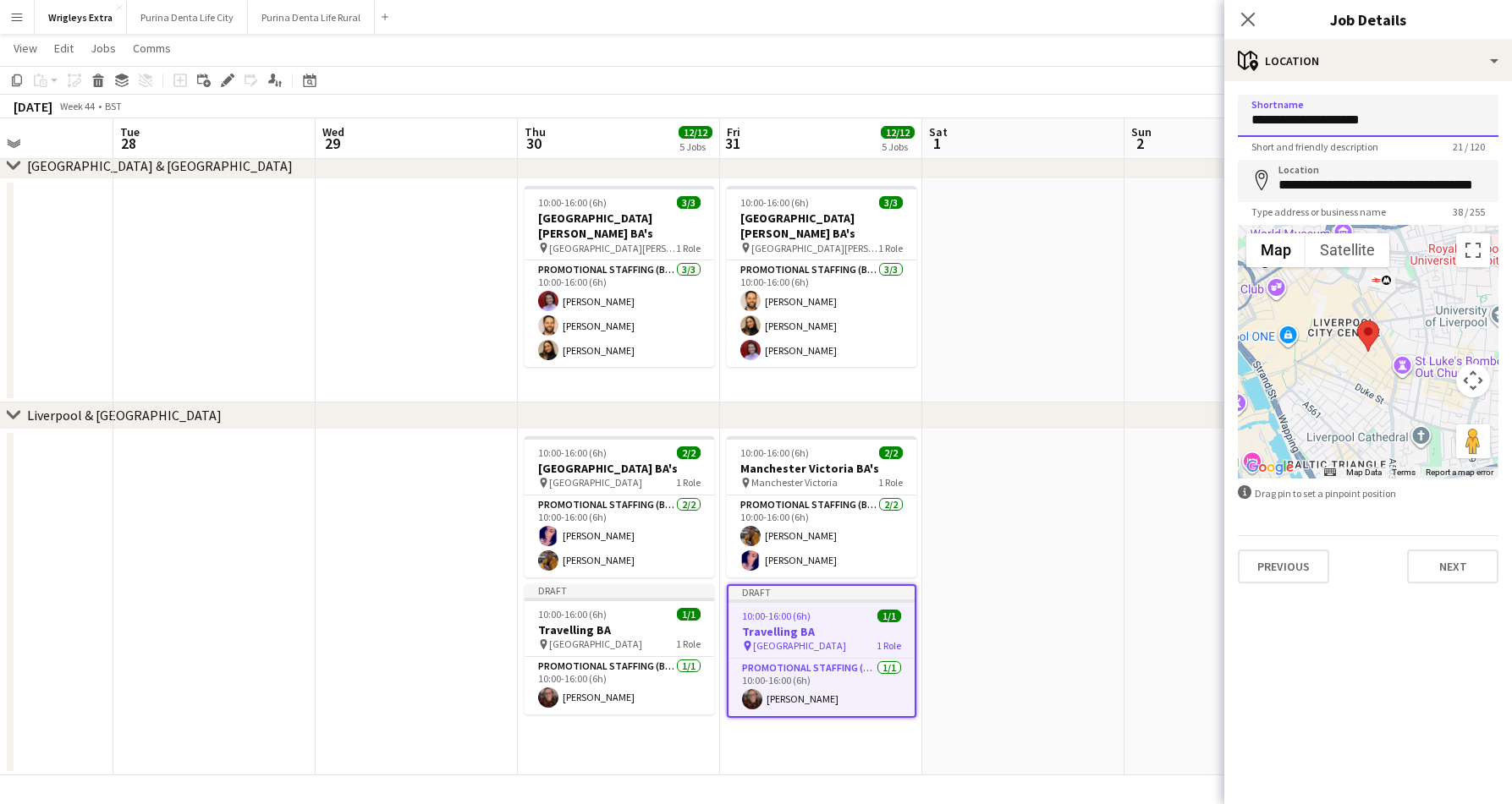
drag, startPoint x: 1406, startPoint y: 107, endPoint x: 1250, endPoint y: 107, distance: 156.0
drag, startPoint x: 1437, startPoint y: 113, endPoint x: 1245, endPoint y: 112, distance: 192.0
click at [1245, 112] on input "**********" at bounding box center [1368, 116] width 261 height 42
type input "**********"
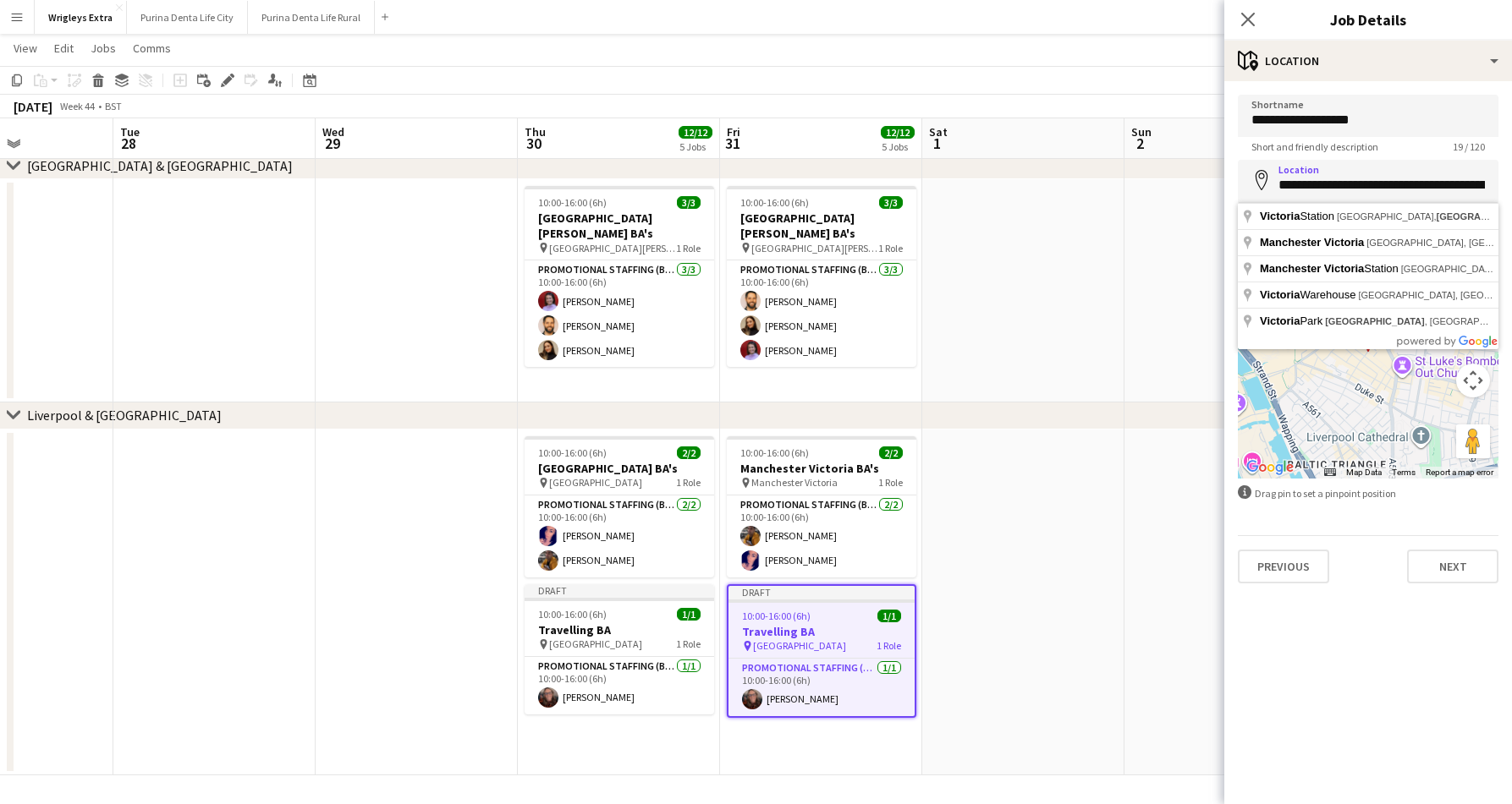
type input "**********"
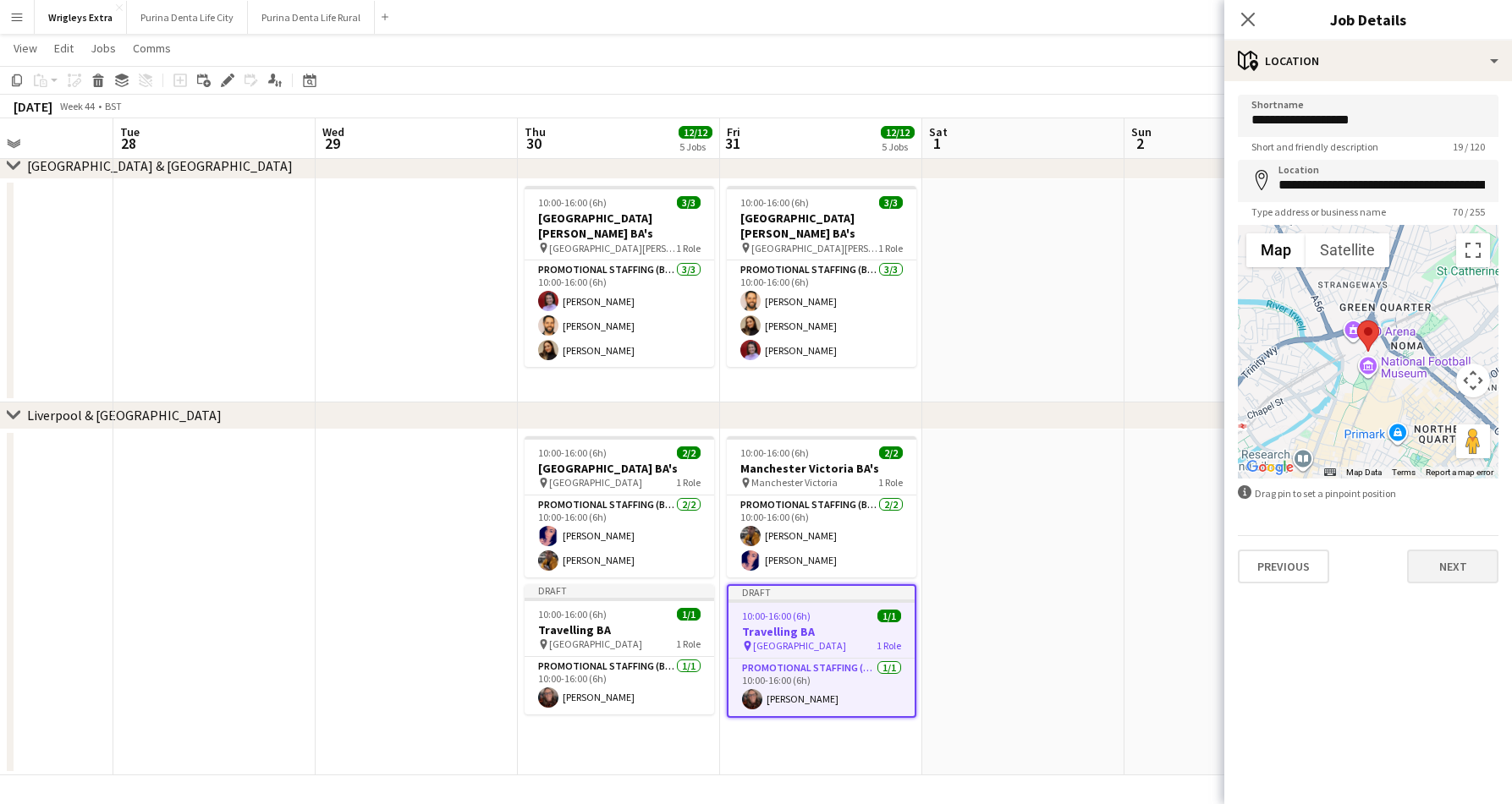
click at [1445, 571] on button "Next" at bounding box center [1452, 565] width 91 height 34
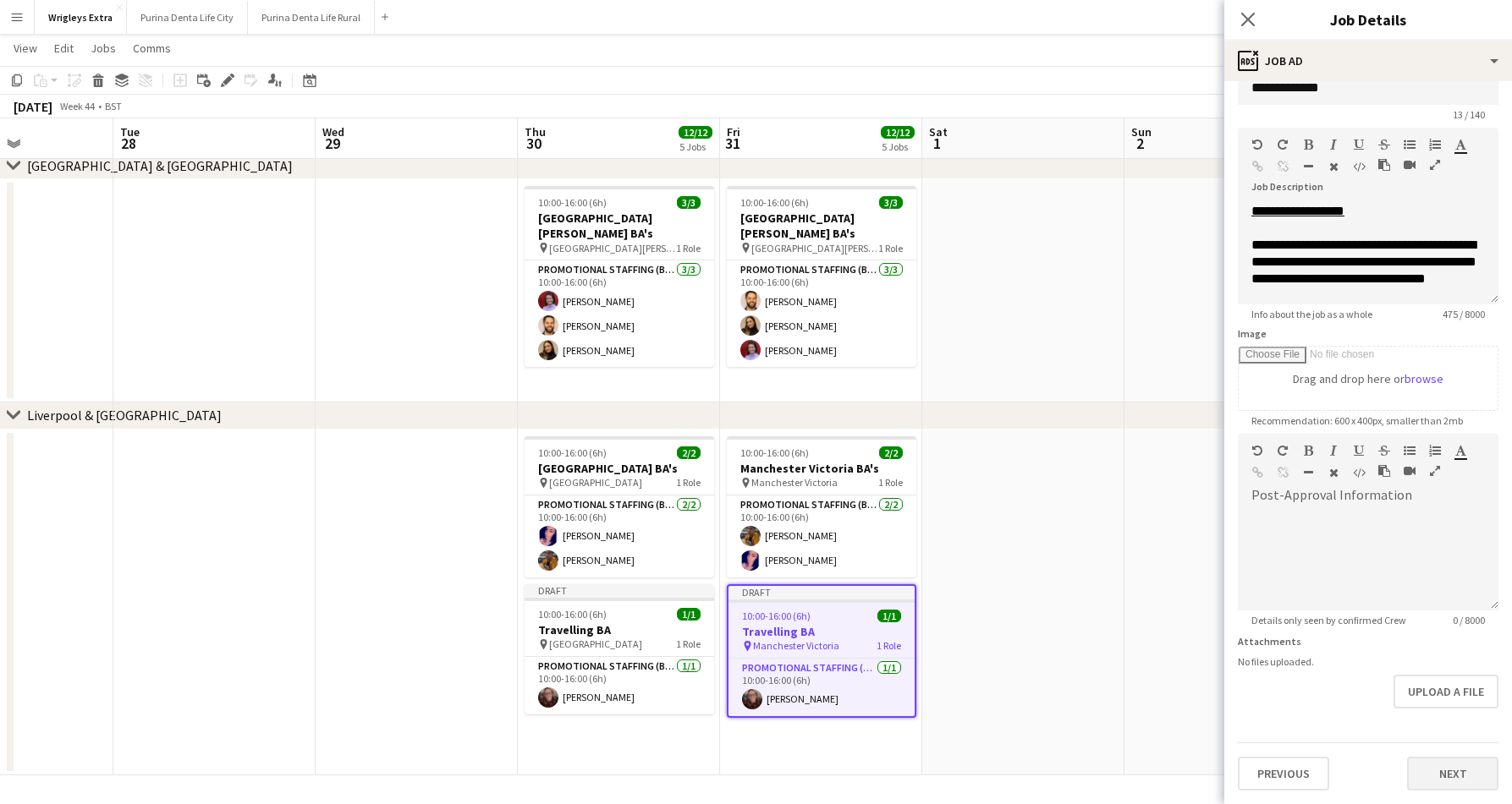
scroll to position [33, 0]
click at [1435, 761] on button "Next" at bounding box center [1452, 773] width 91 height 34
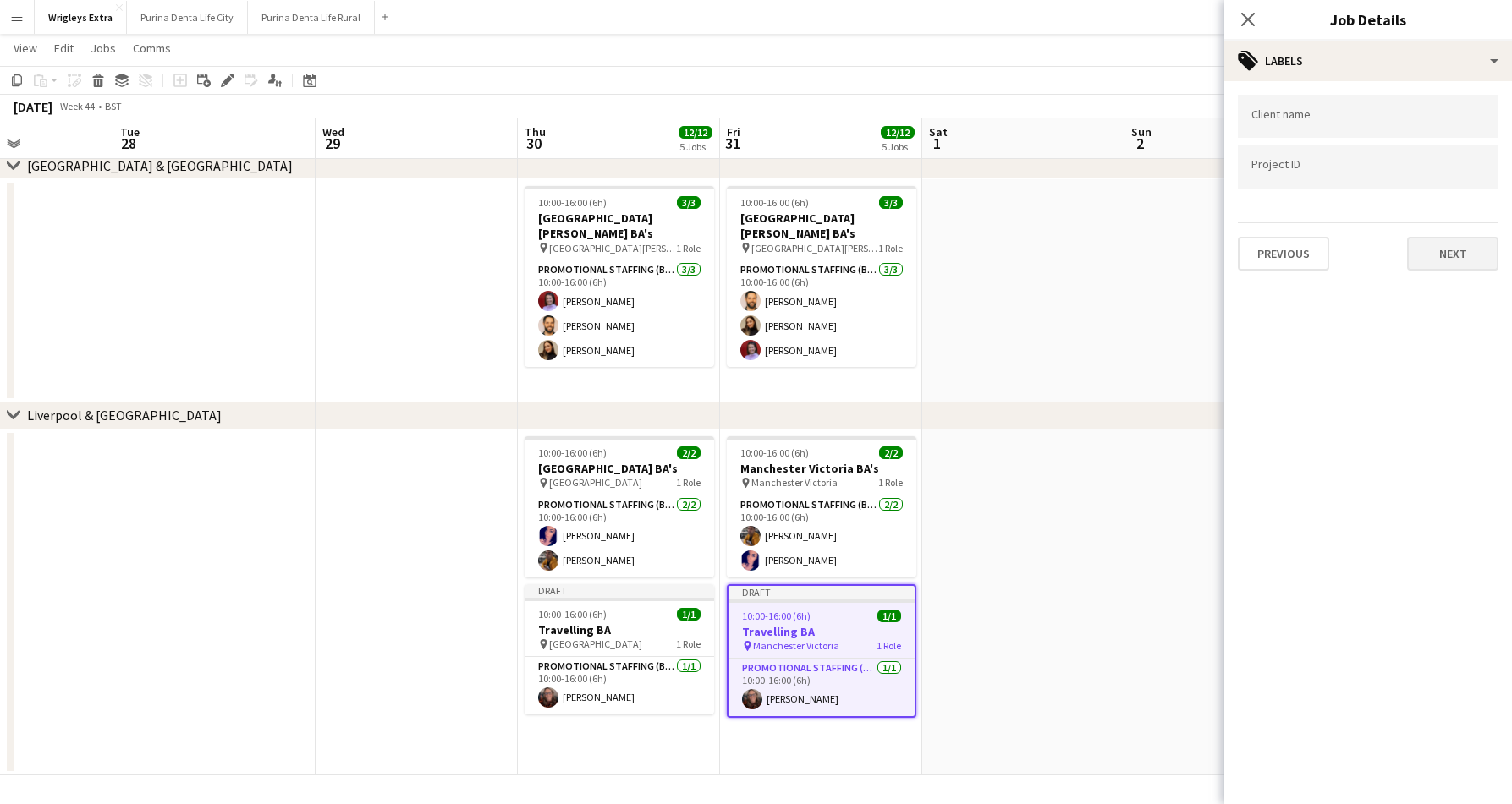
click at [1433, 241] on button "Next" at bounding box center [1452, 253] width 91 height 34
click at [1452, 178] on button "Next" at bounding box center [1452, 174] width 91 height 34
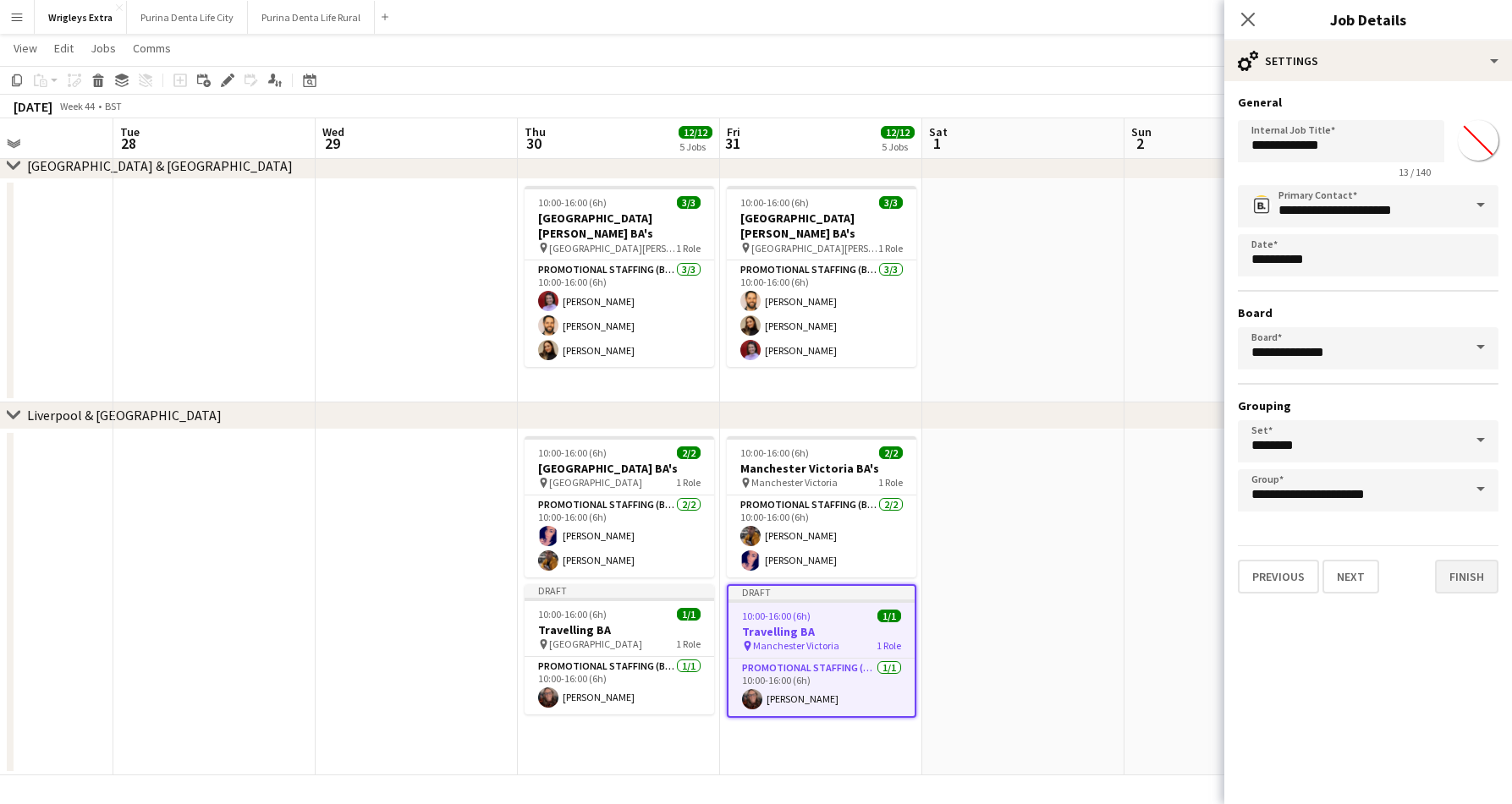
click at [1454, 582] on button "Finish" at bounding box center [1466, 576] width 63 height 34
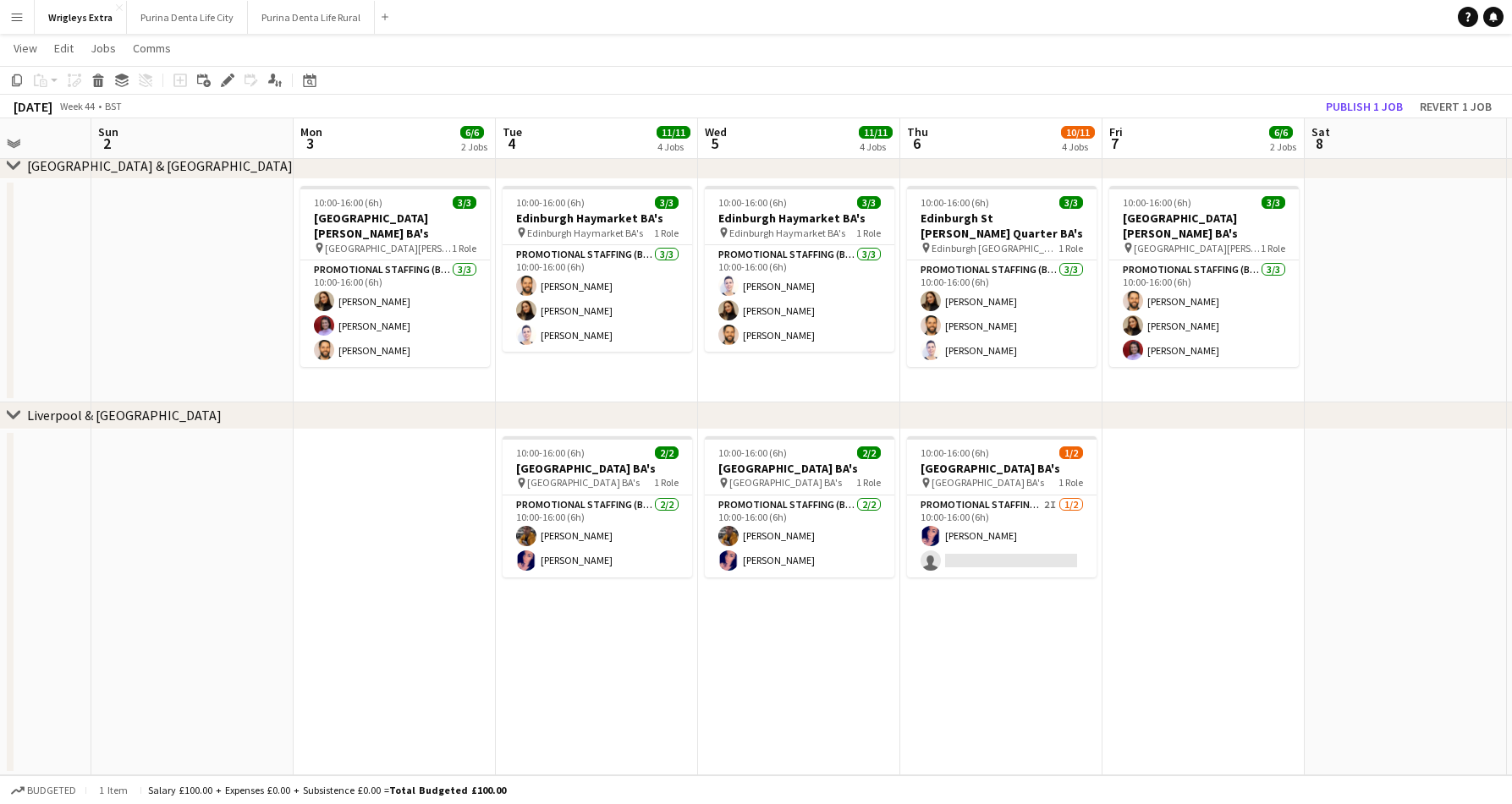
scroll to position [0, 519]
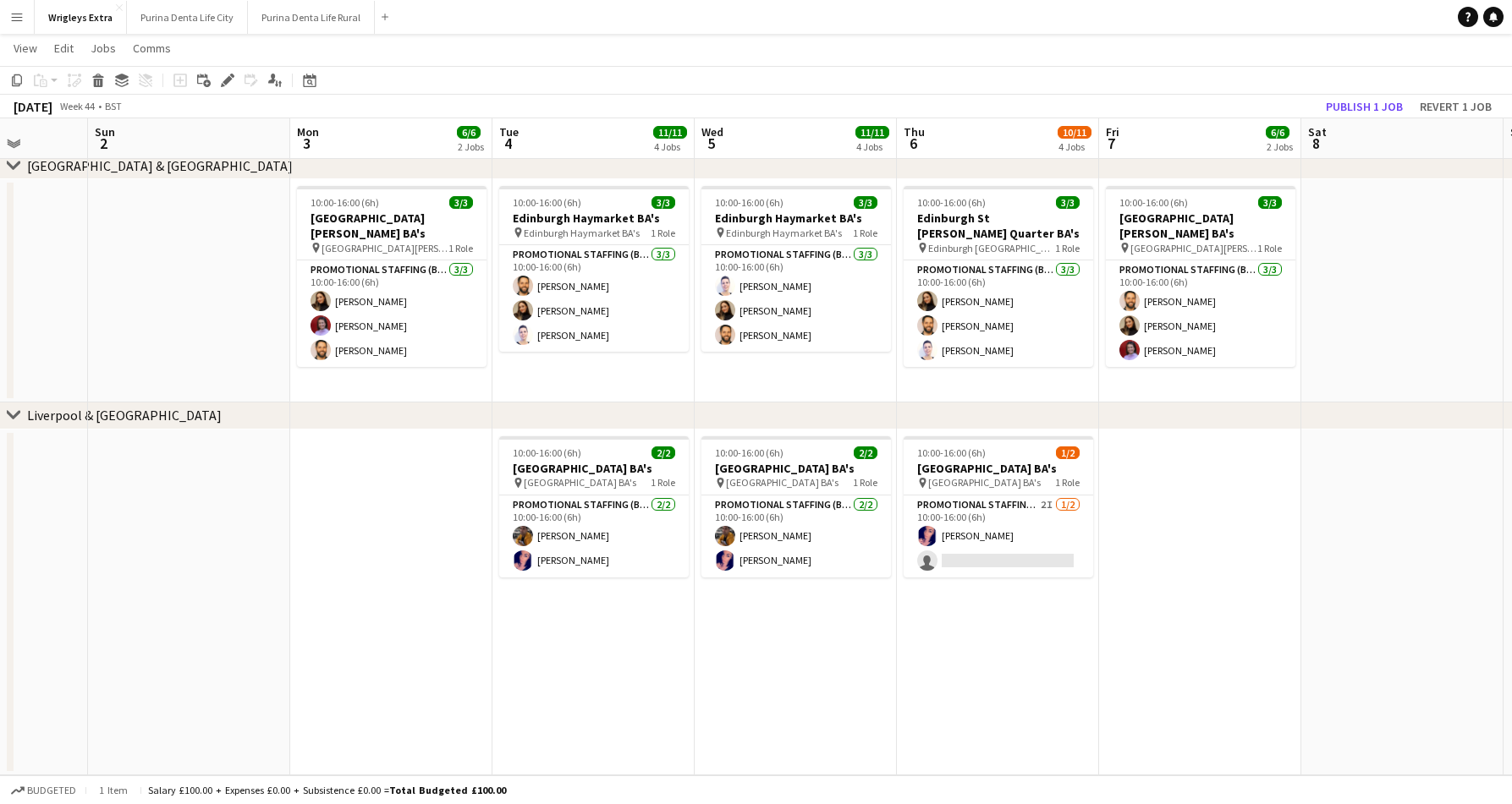
click at [582, 657] on app-date-cell "10:00-16:00 (6h) 2/2 Manchester Oxford Street BA's pin Manchester Oxford Street…" at bounding box center [593, 602] width 202 height 346
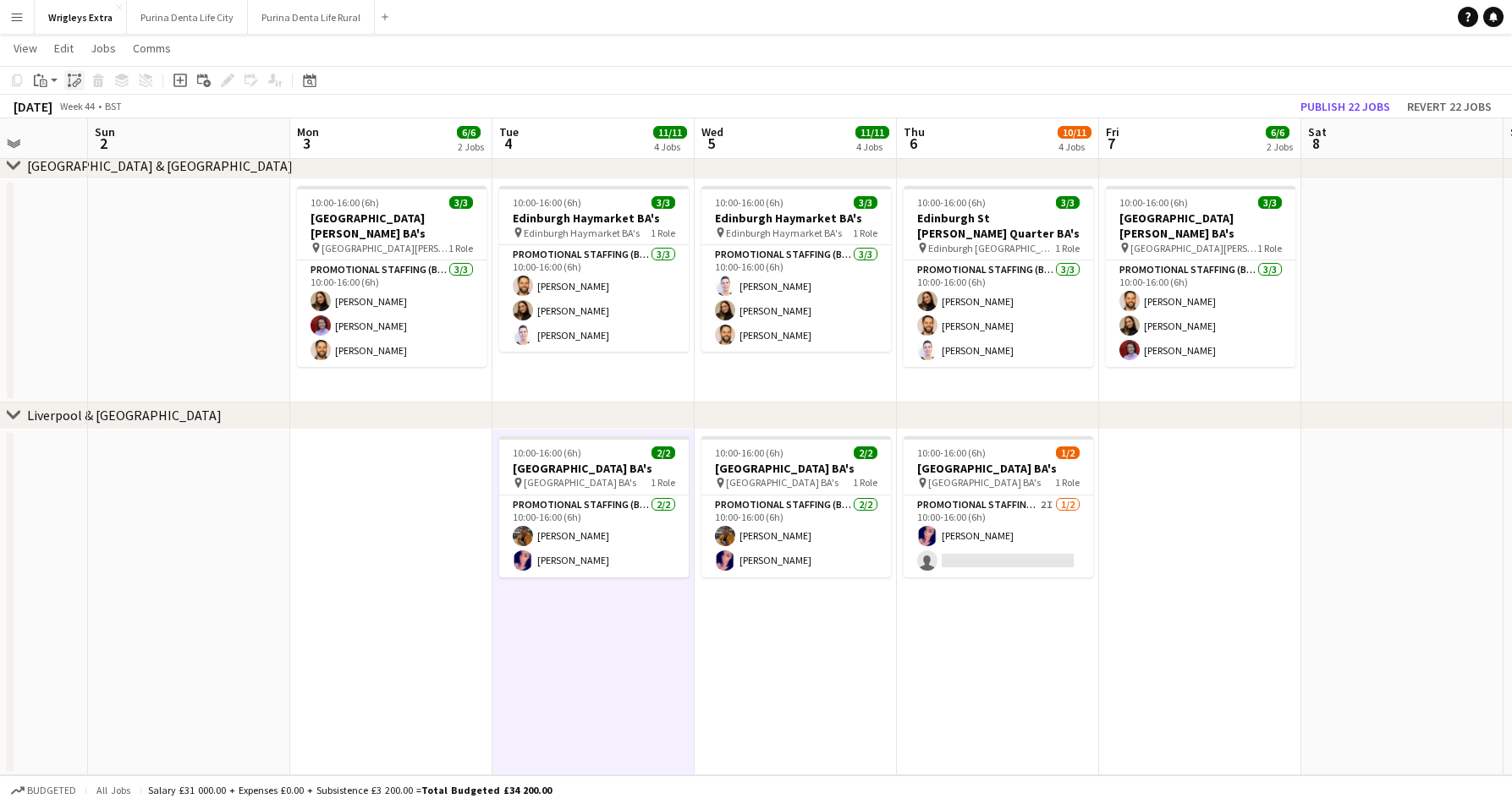
click at [74, 77] on icon "Paste linked Job" at bounding box center [75, 80] width 13 height 13
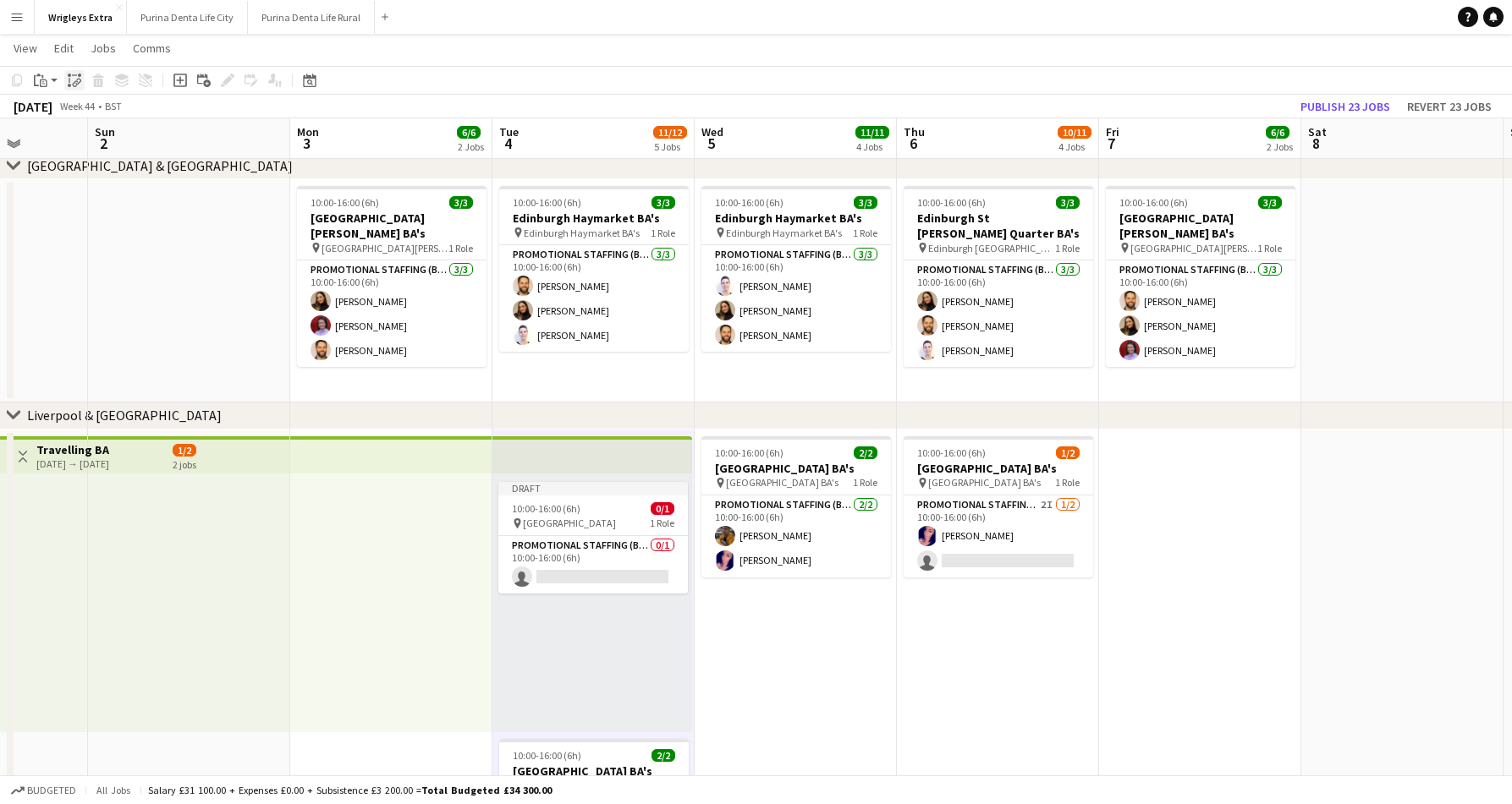
click at [76, 77] on icon "Paste linked Job" at bounding box center [75, 80] width 13 height 13
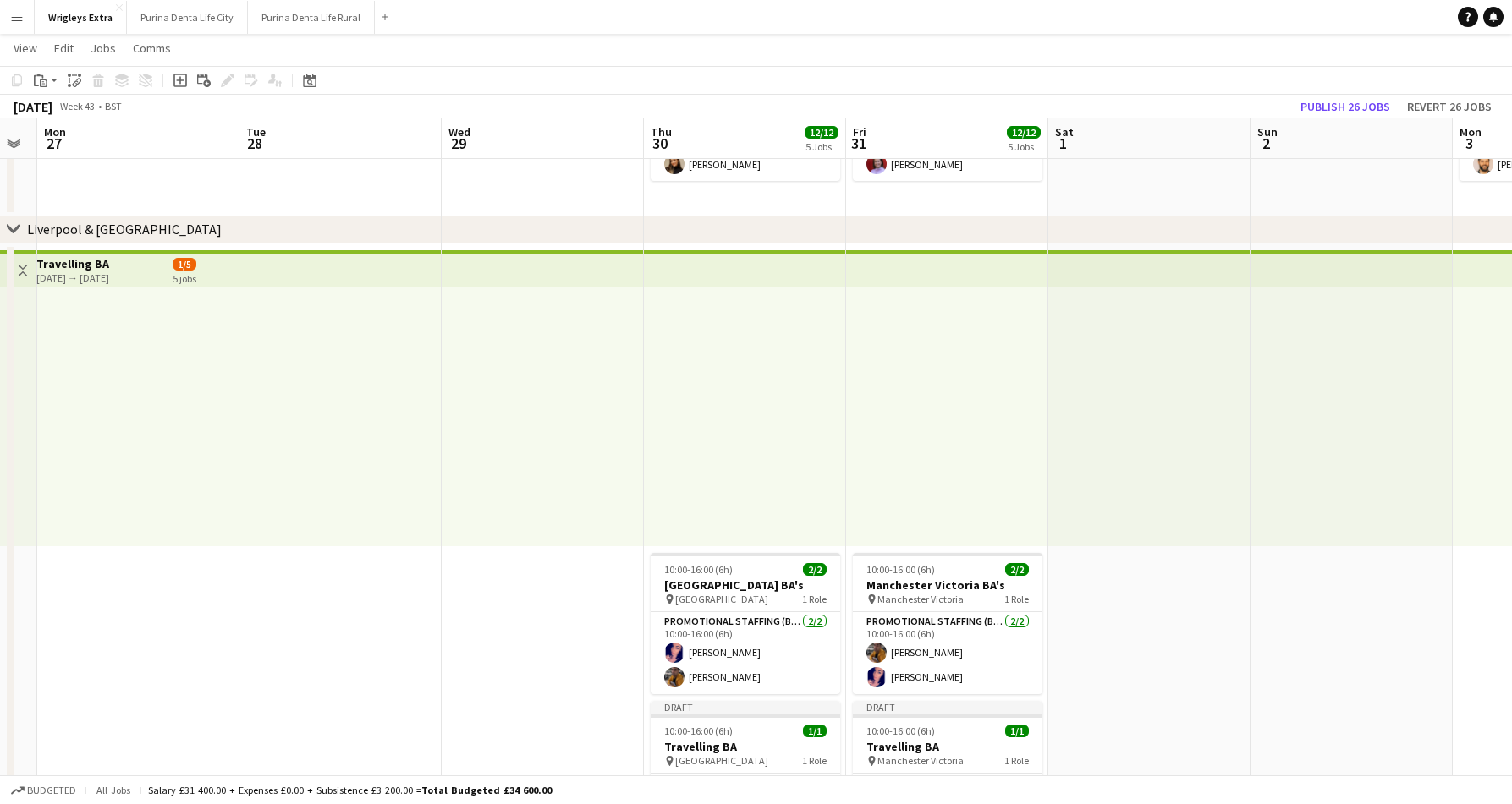
scroll to position [0, 367]
click at [472, 422] on div at bounding box center [543, 417] width 202 height 259
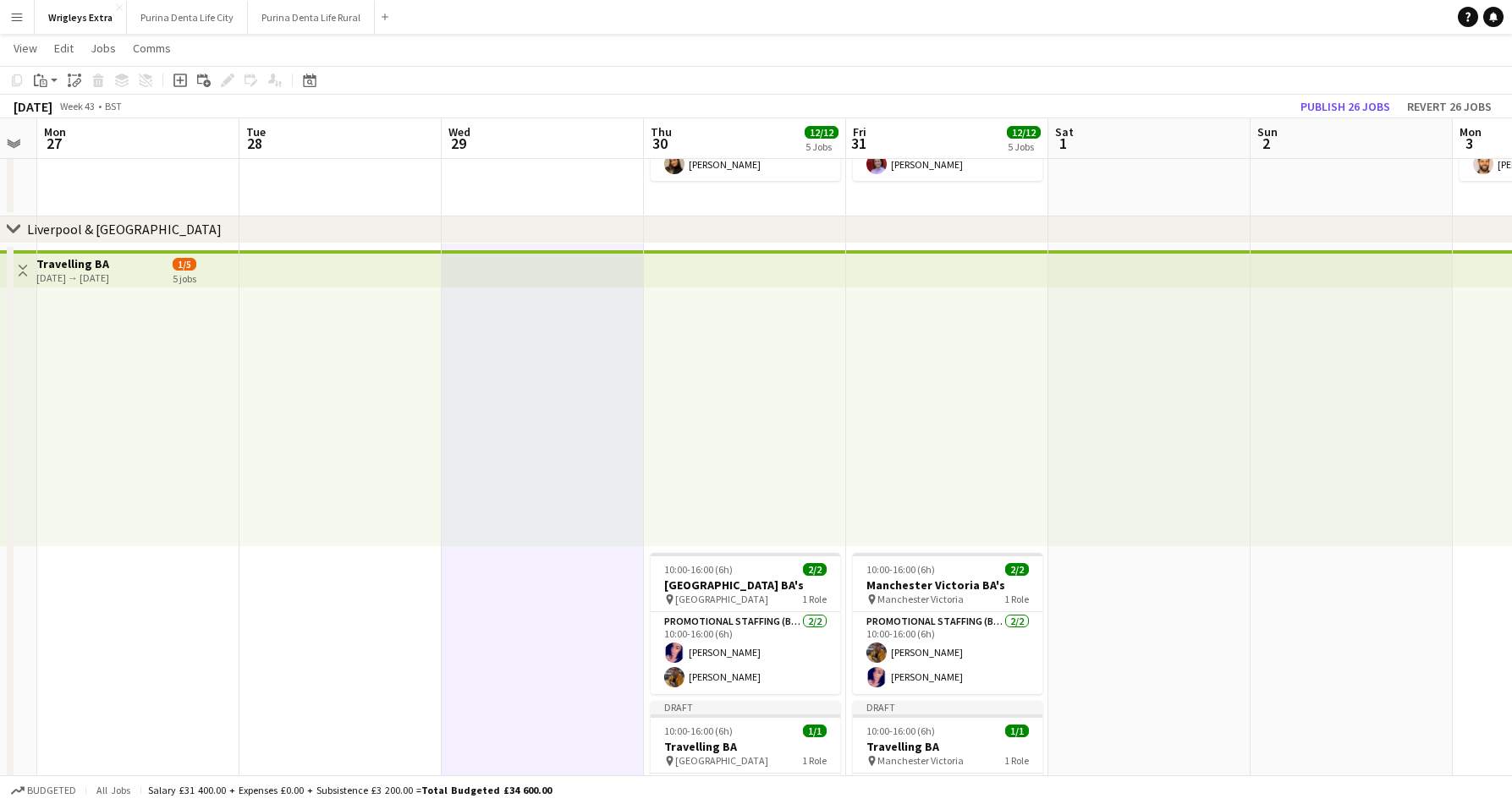
click at [188, 340] on div at bounding box center [138, 417] width 202 height 259
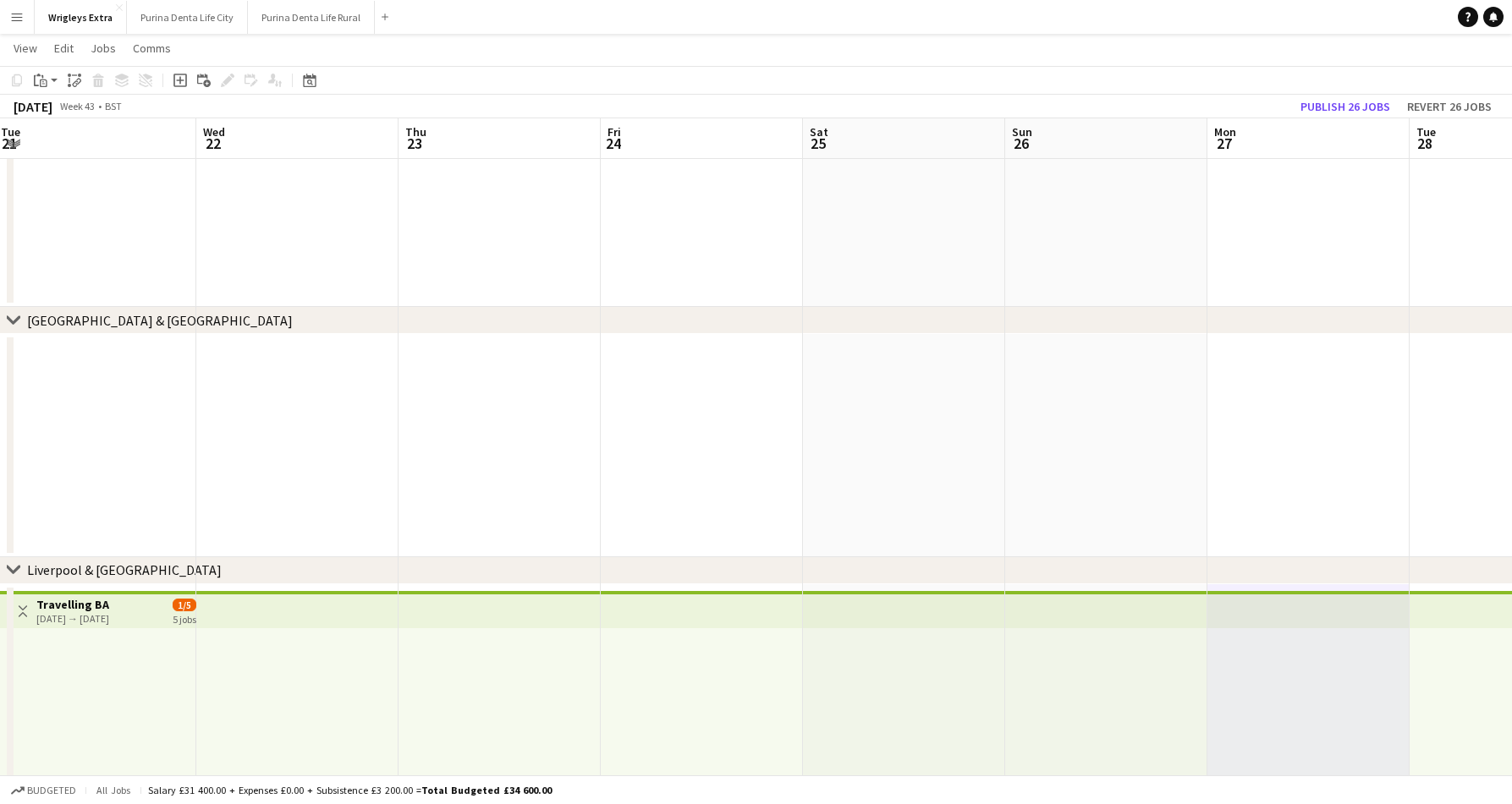
scroll to position [378, 0]
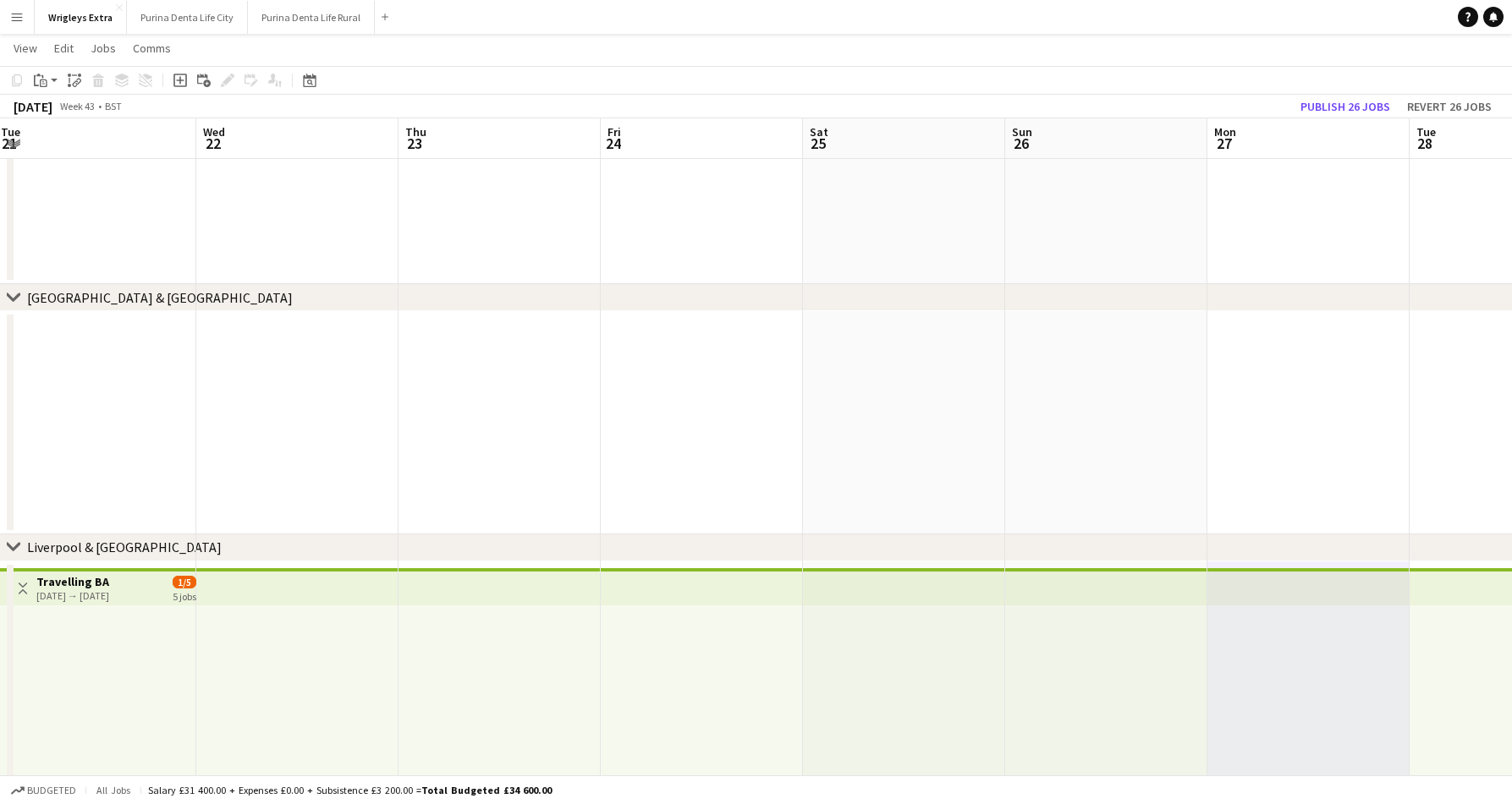
click at [104, 547] on div "Liverpool & [GEOGRAPHIC_DATA]" at bounding box center [124, 547] width 195 height 17
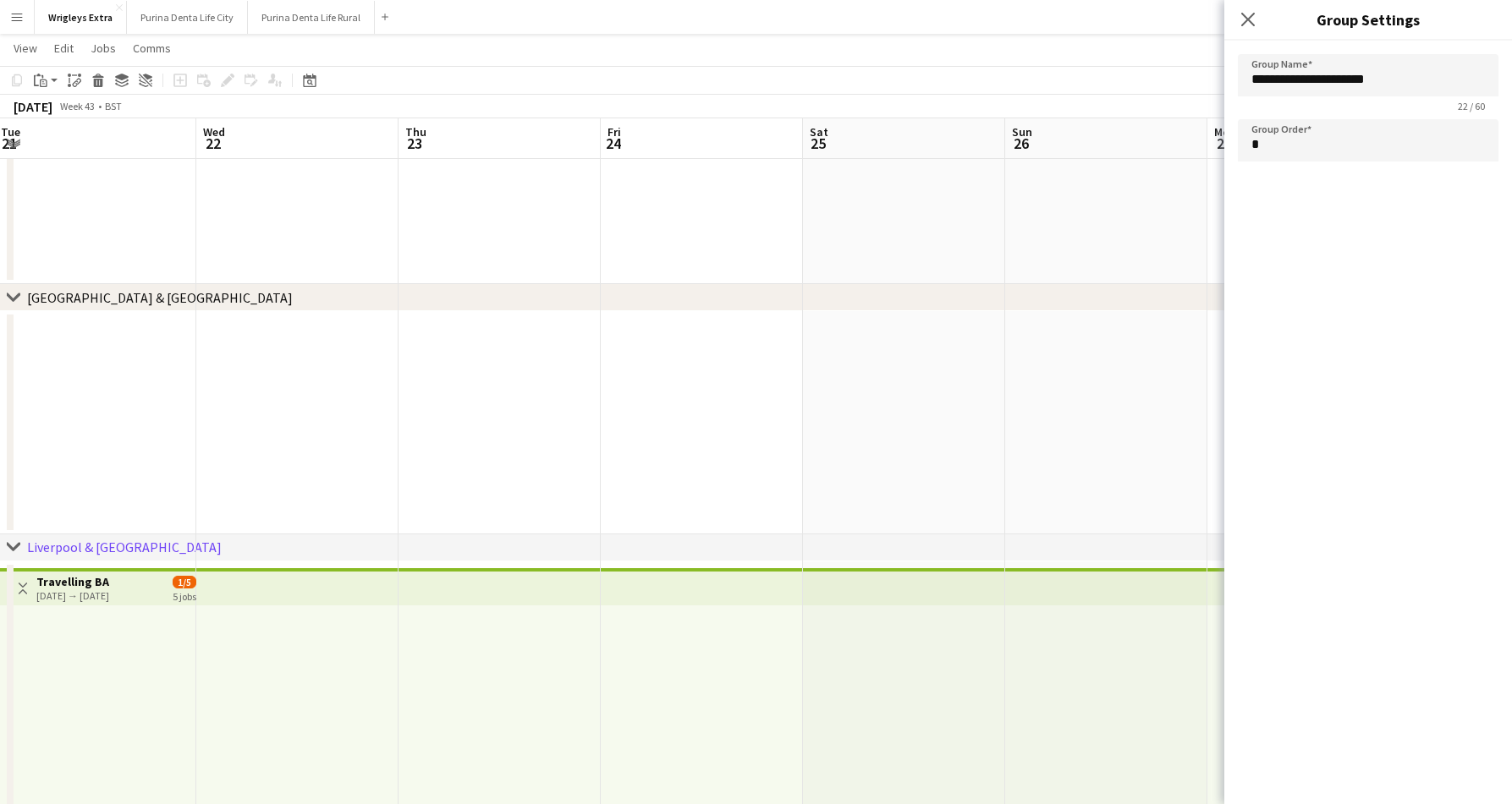
click at [104, 547] on div "Liverpool & [GEOGRAPHIC_DATA]" at bounding box center [124, 547] width 195 height 17
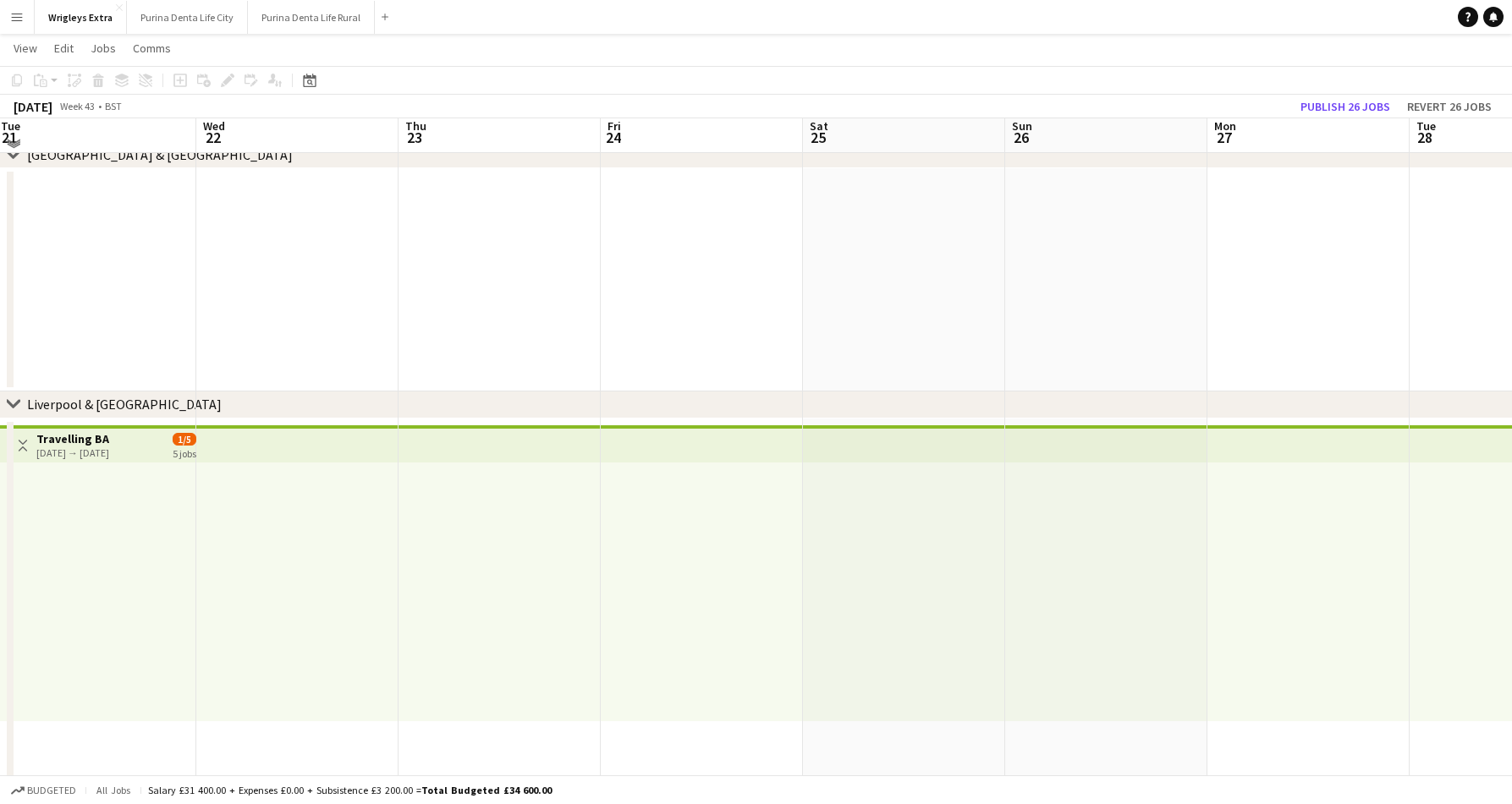
scroll to position [522, 0]
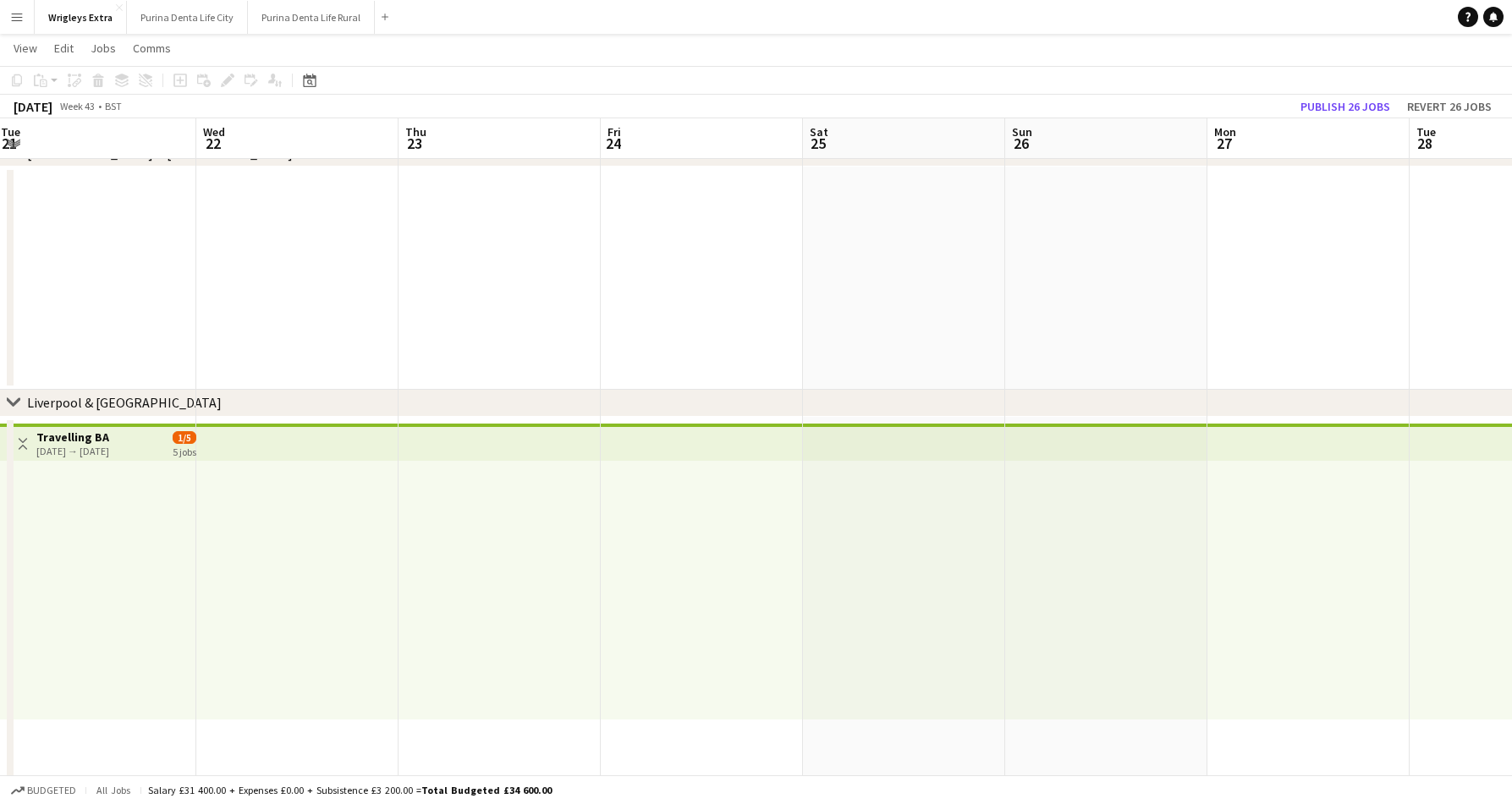
click at [428, 481] on div at bounding box center [500, 590] width 202 height 259
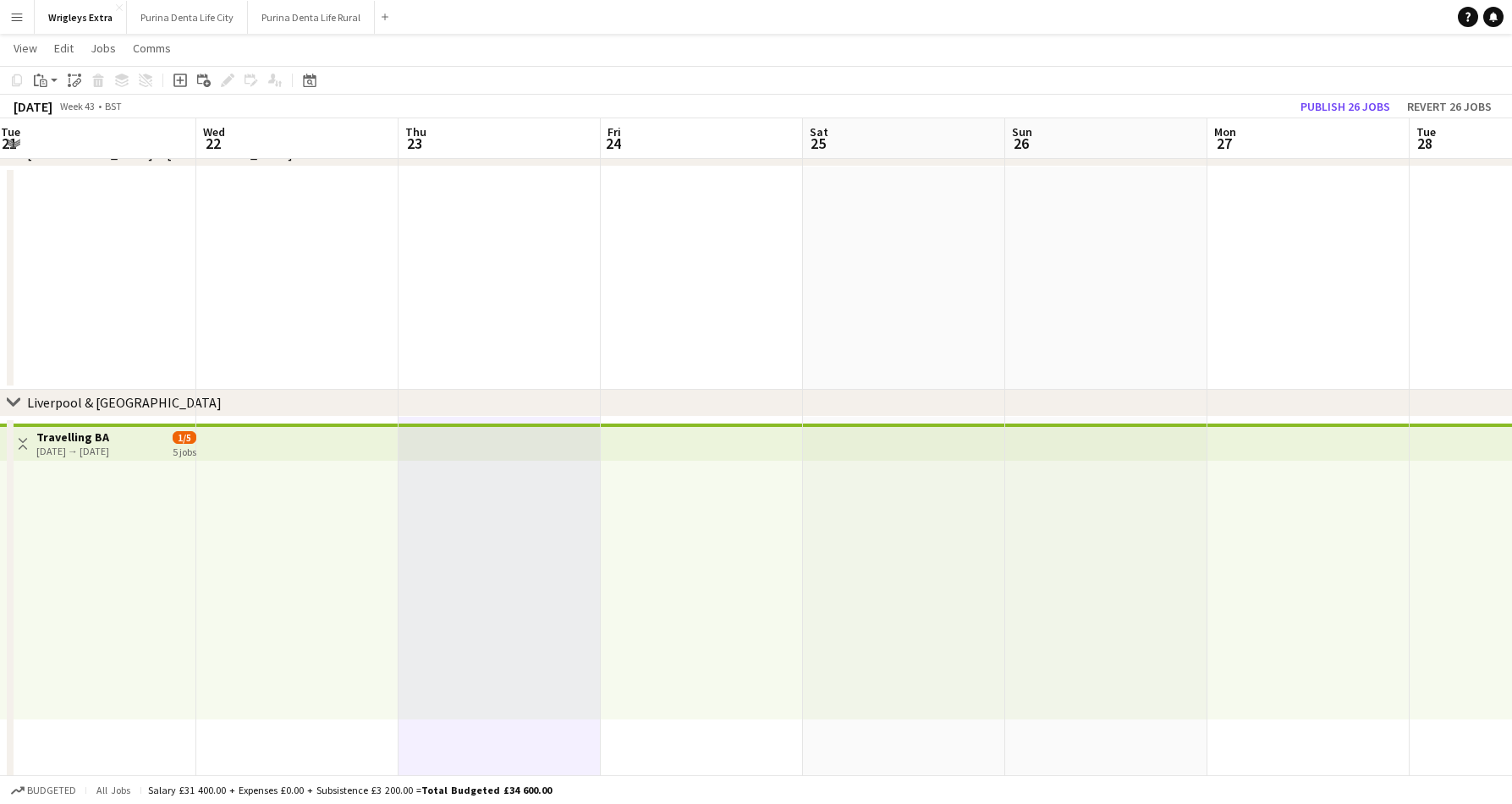
click at [428, 481] on div at bounding box center [500, 590] width 202 height 259
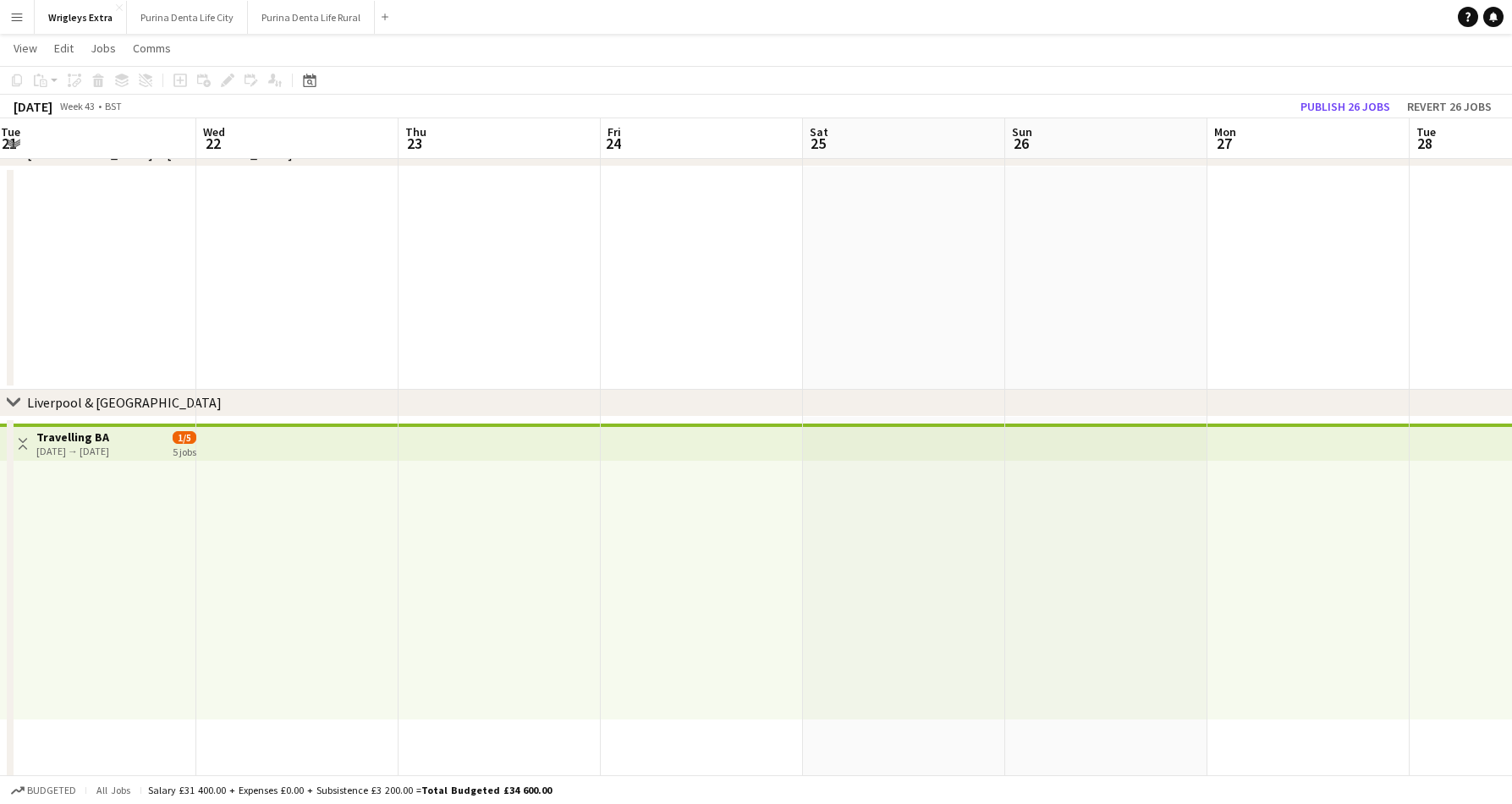
click at [356, 506] on div at bounding box center [297, 590] width 202 height 259
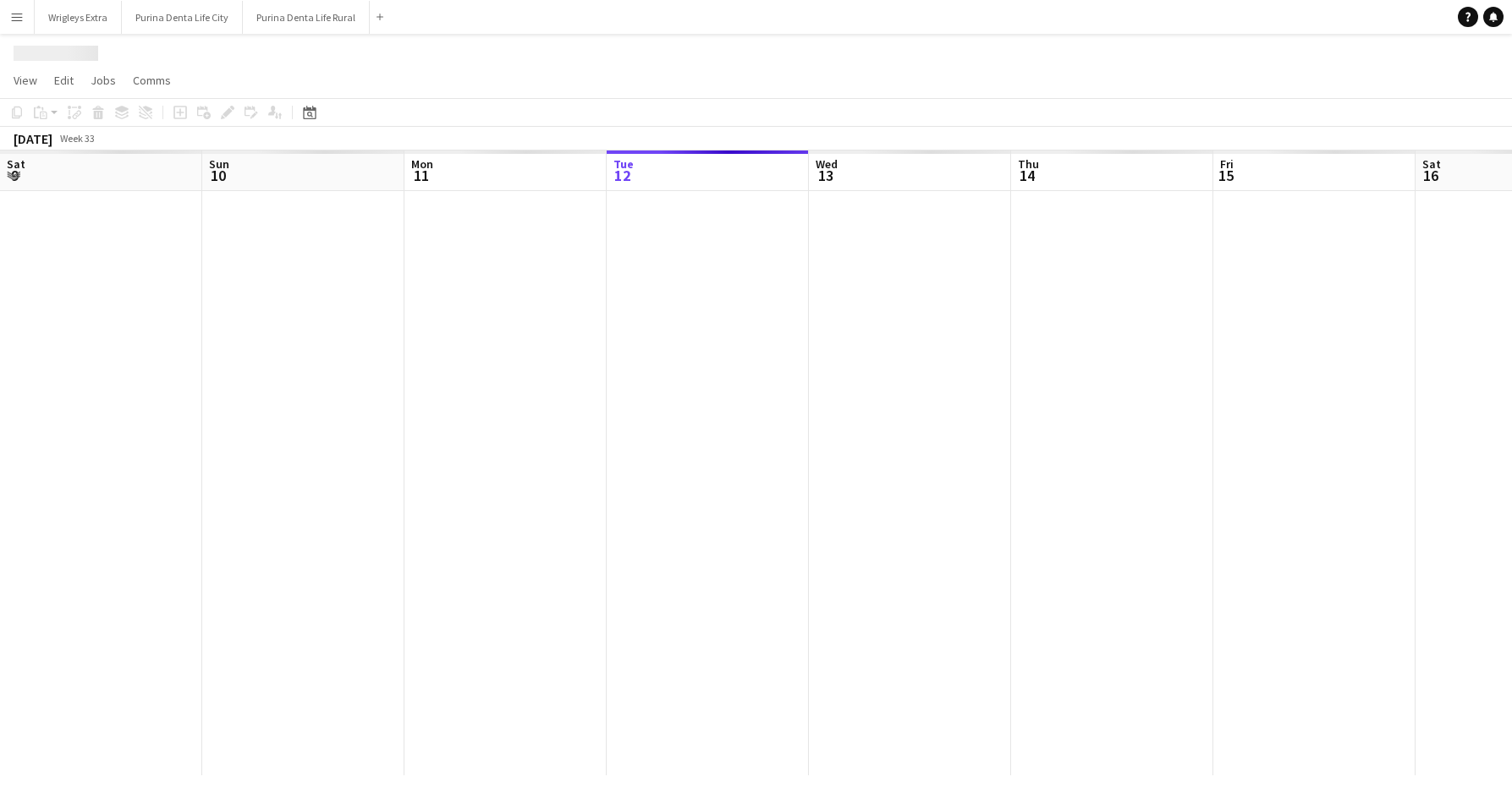
scroll to position [0, 405]
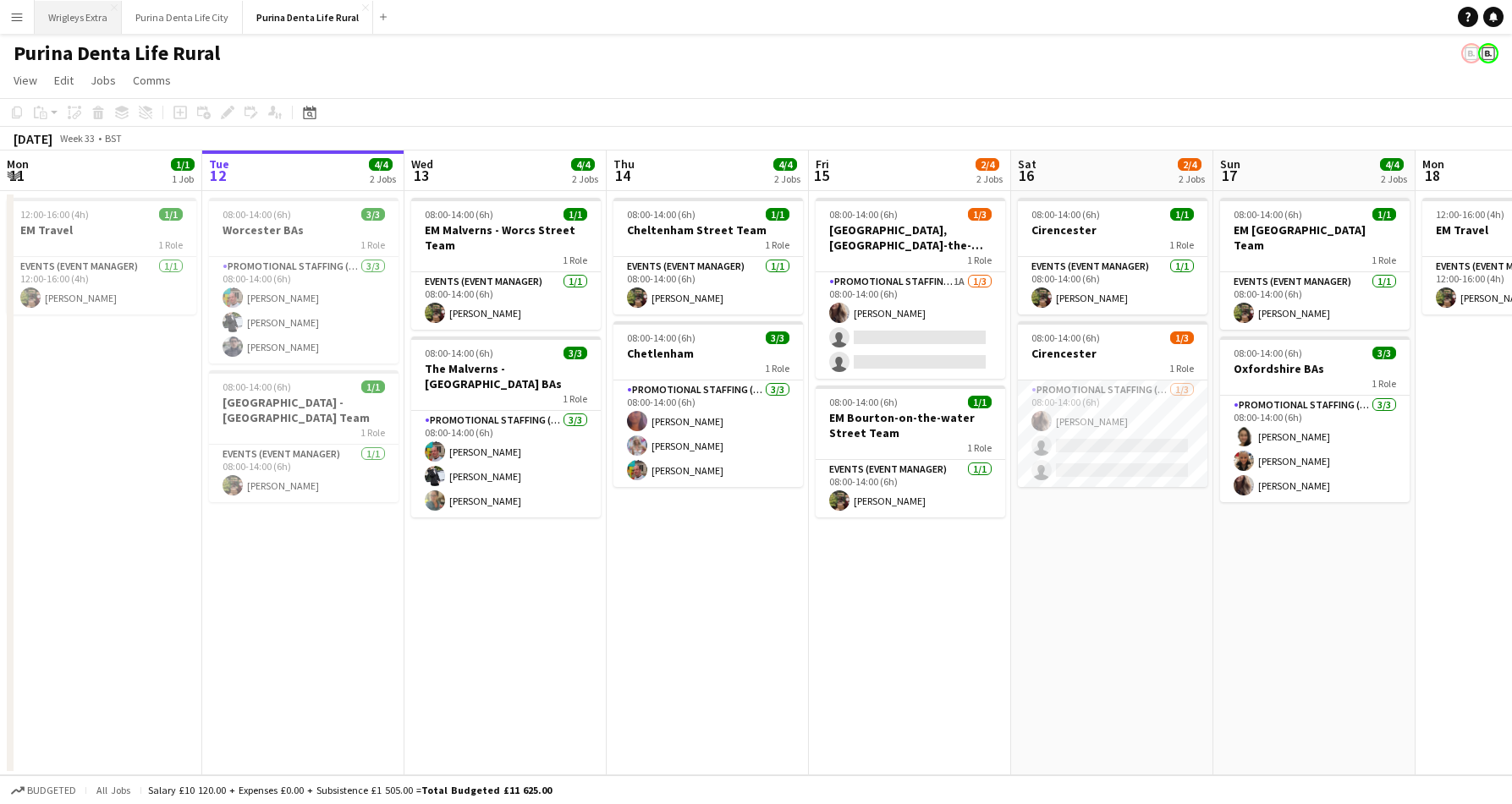
click at [65, 22] on button "Wrigleys Extra Close" at bounding box center [78, 17] width 87 height 33
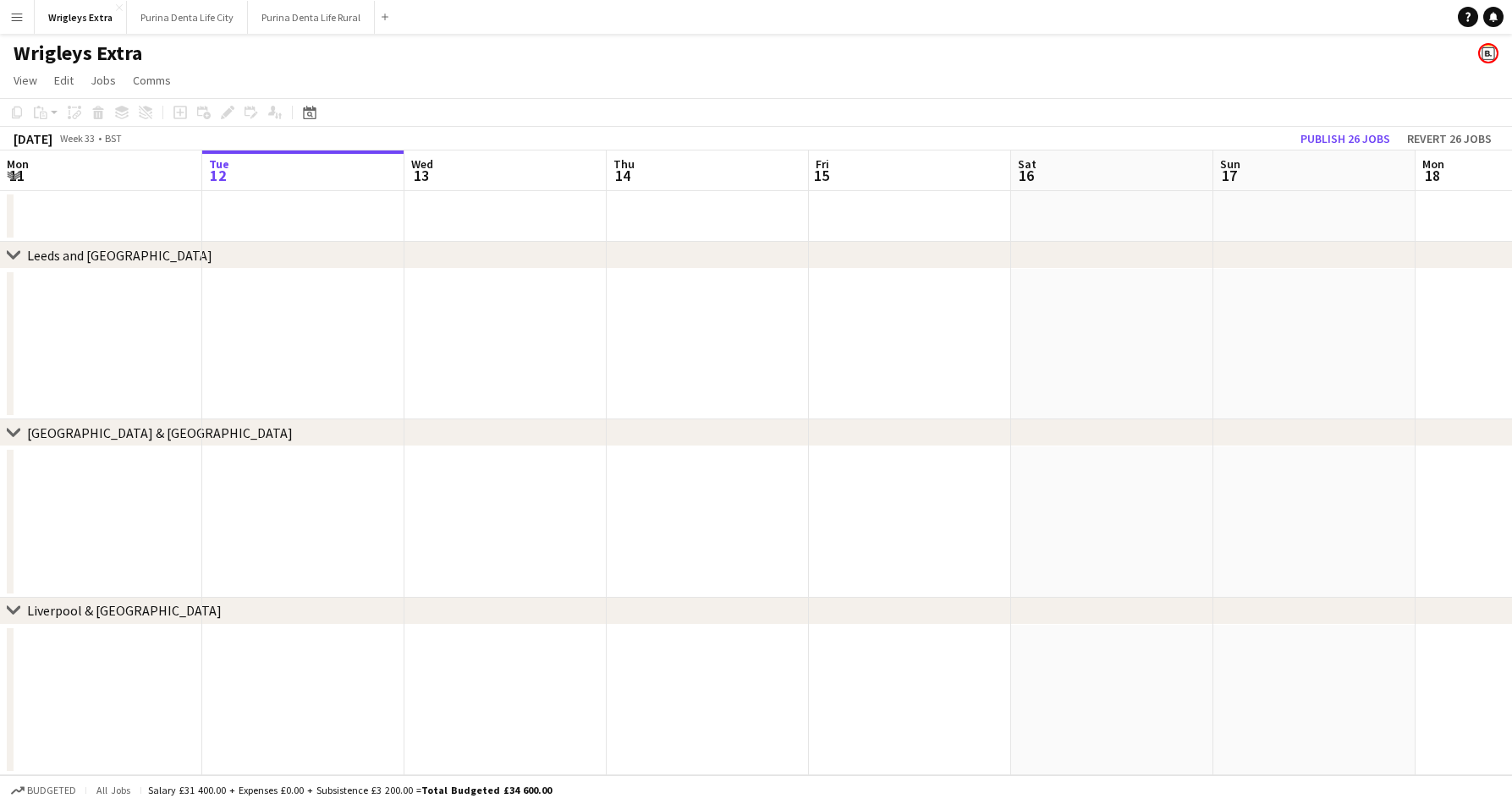
click at [161, 603] on div "chevron-right Liverpool & Manchester" at bounding box center [756, 611] width 1512 height 27
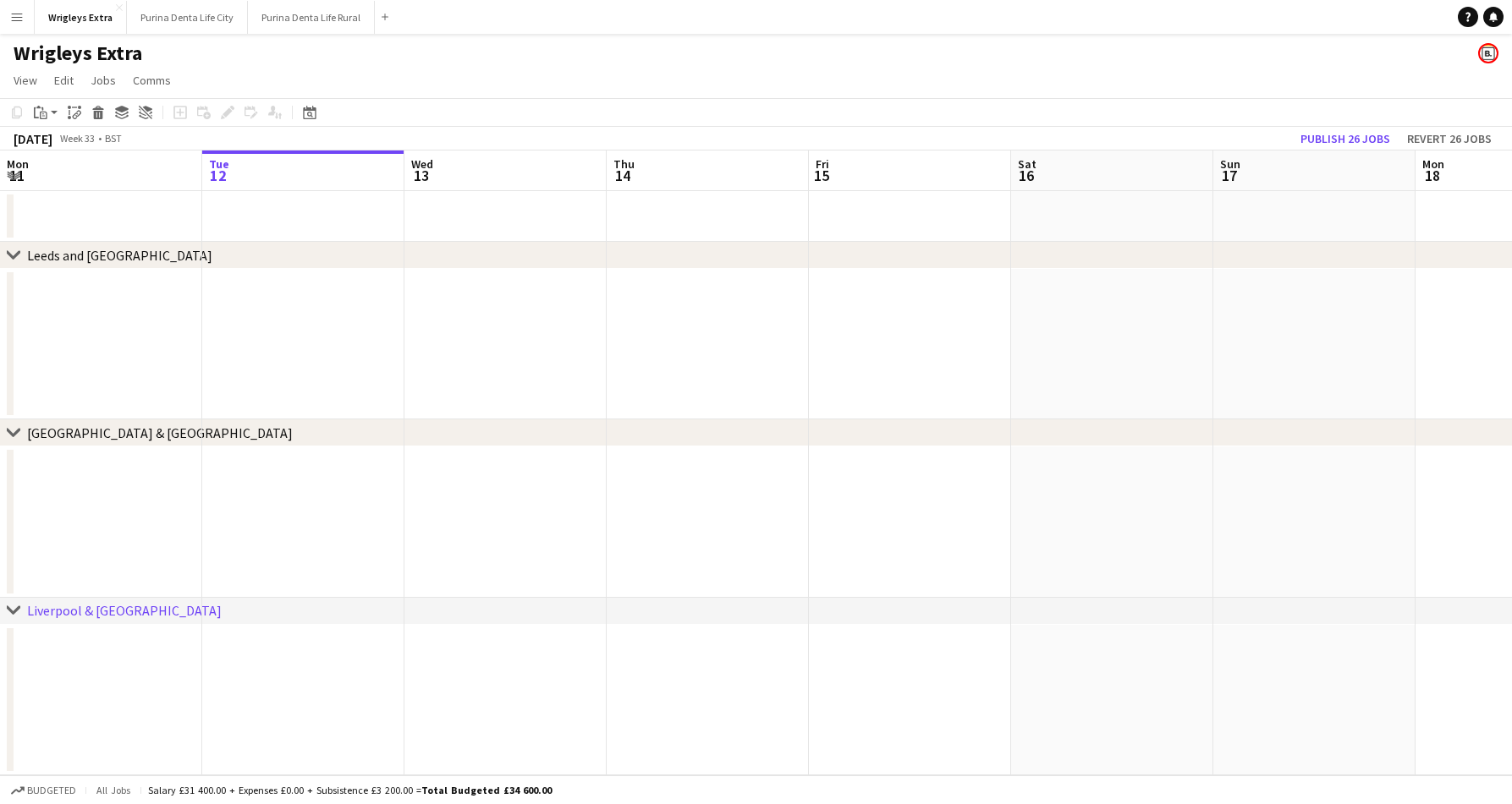
click at [126, 614] on div "Liverpool & [GEOGRAPHIC_DATA]" at bounding box center [124, 610] width 195 height 17
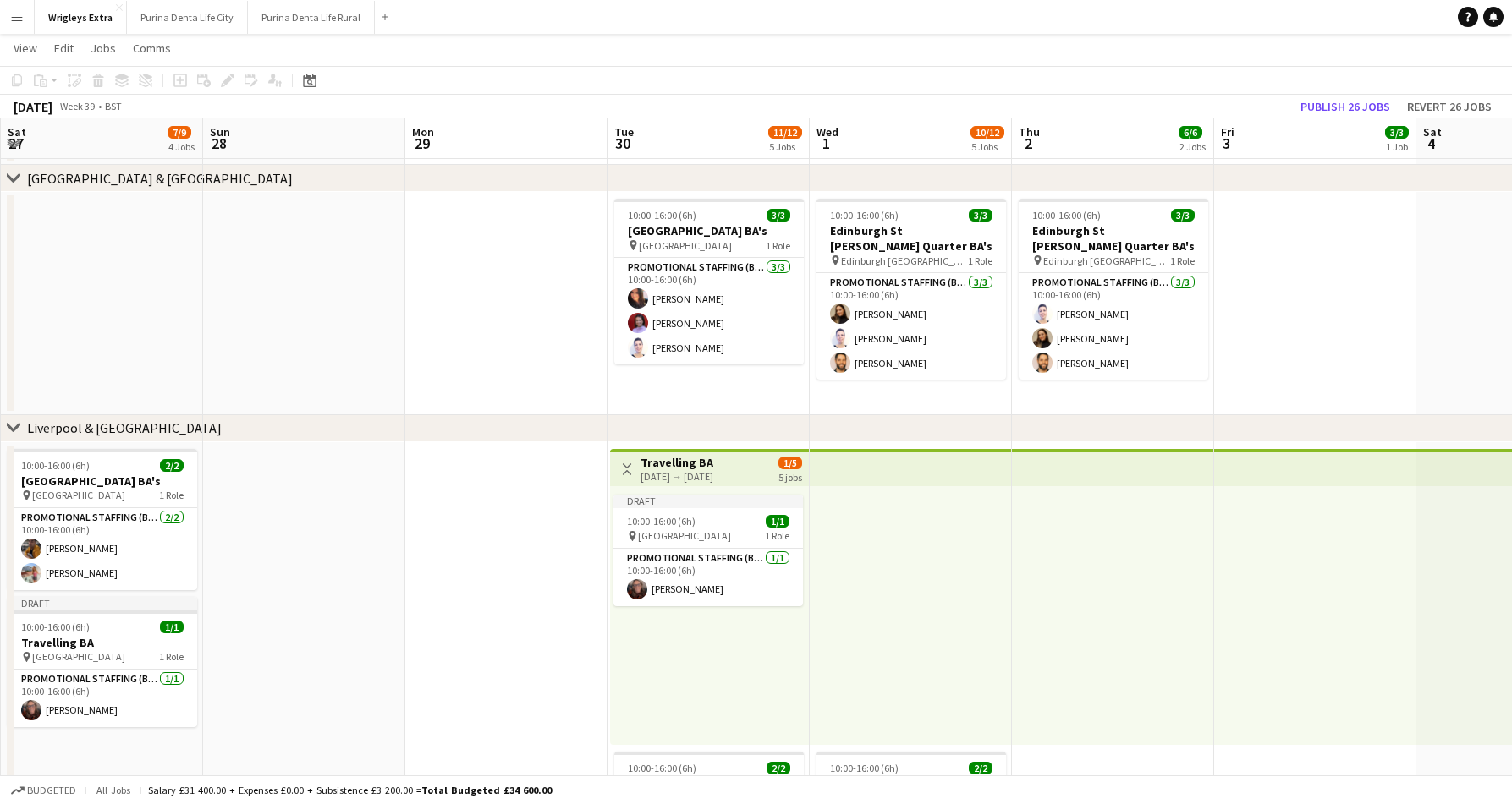
scroll to position [0, 651]
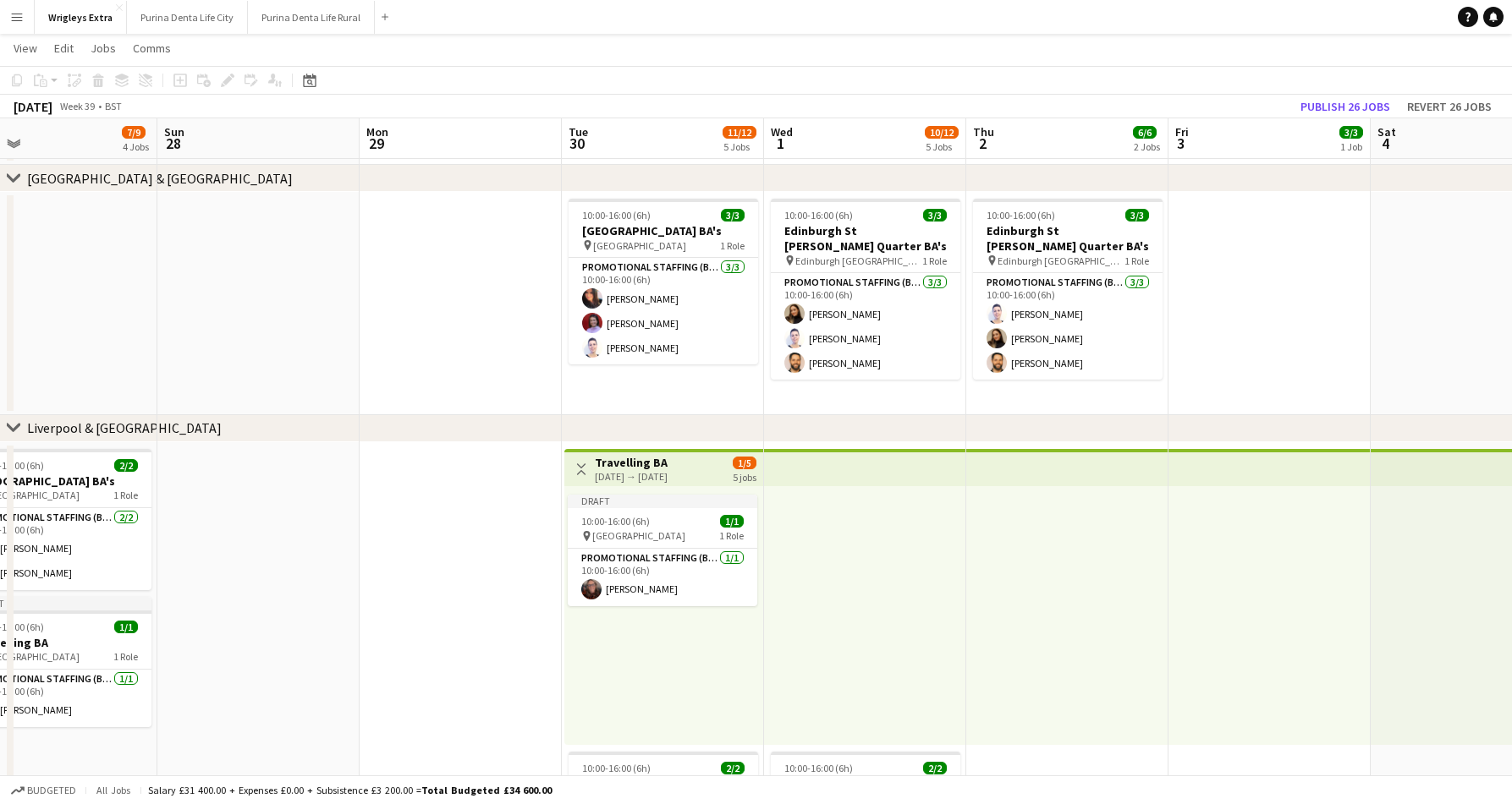
click at [578, 468] on app-icon "Toggle View" at bounding box center [581, 469] width 12 height 11
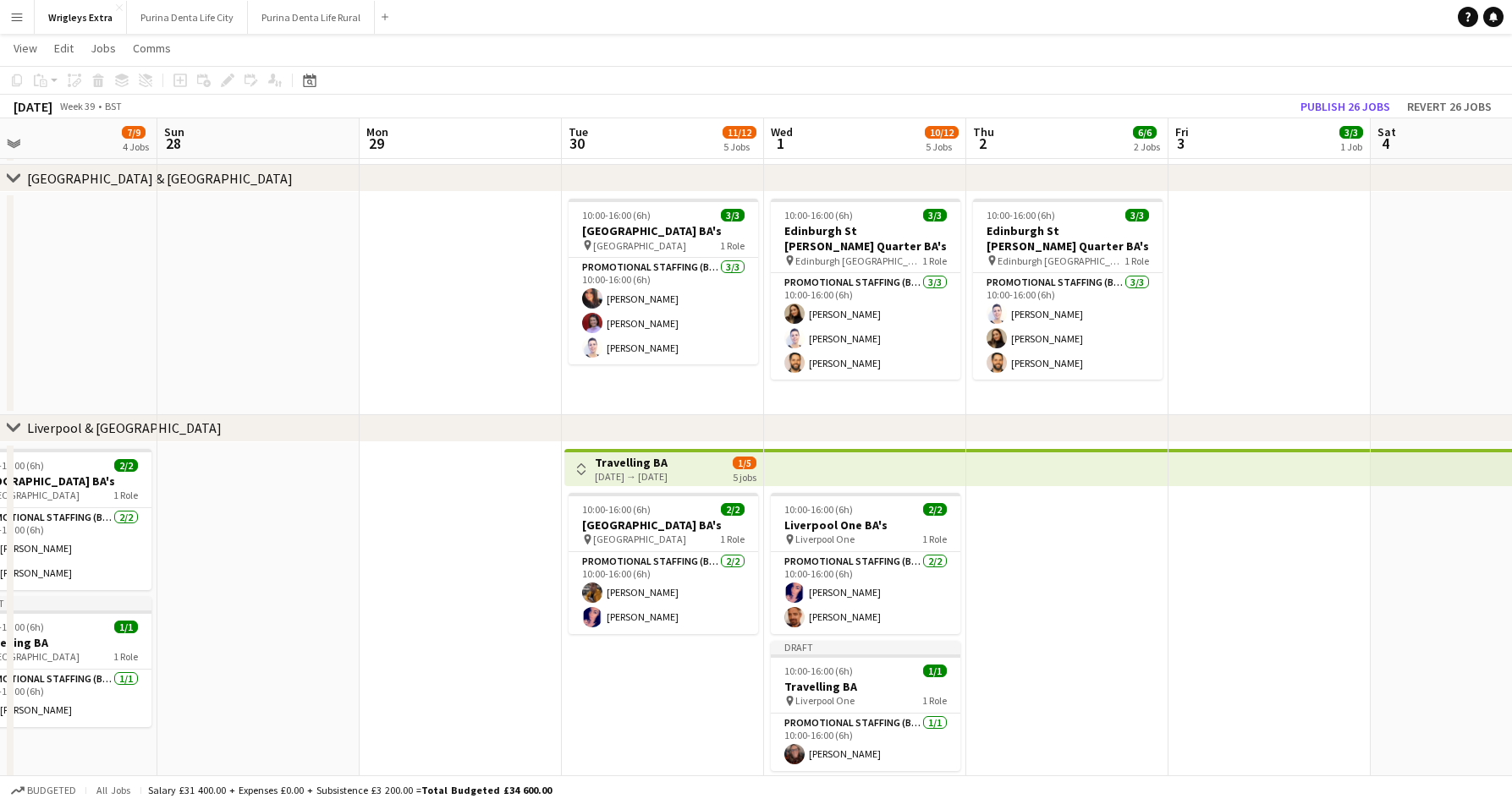
click at [571, 456] on div "Toggle View Travelling BA 30-09-2025 → 04-11-2025 1/5 5 jobs" at bounding box center [663, 470] width 185 height 29
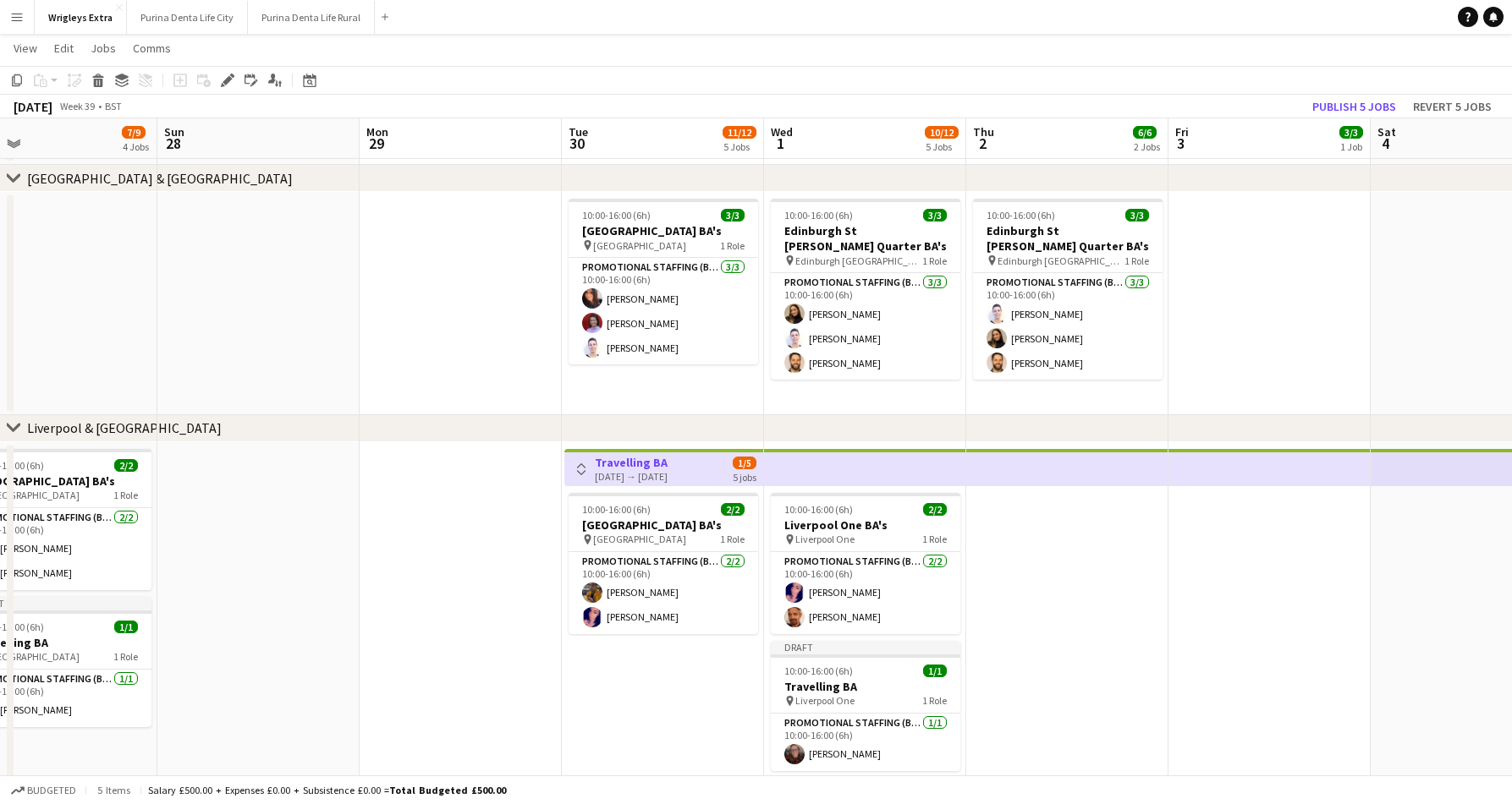
click at [582, 467] on app-icon "Toggle View" at bounding box center [581, 469] width 12 height 11
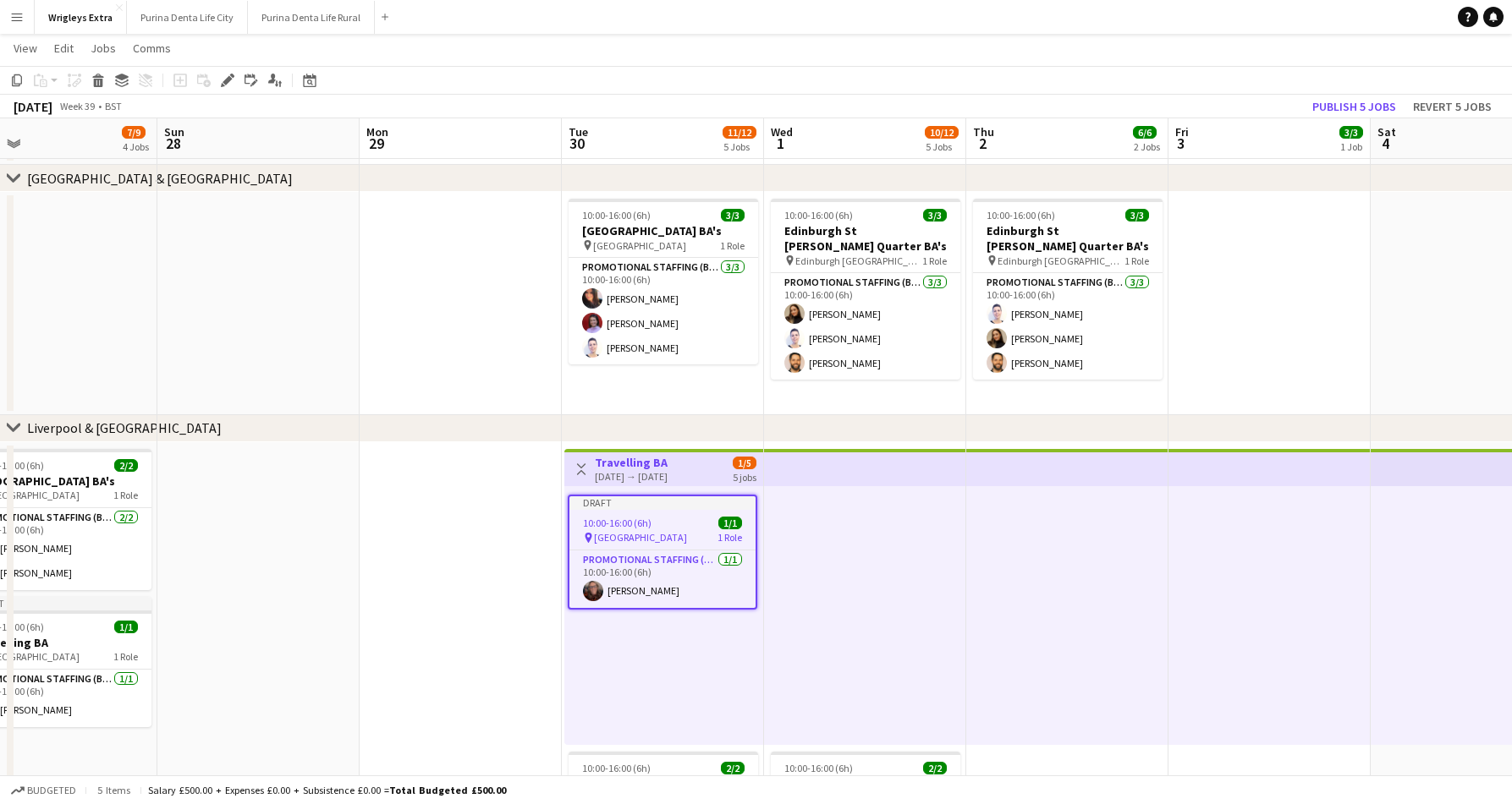
click at [582, 467] on app-icon "Toggle View" at bounding box center [581, 469] width 12 height 11
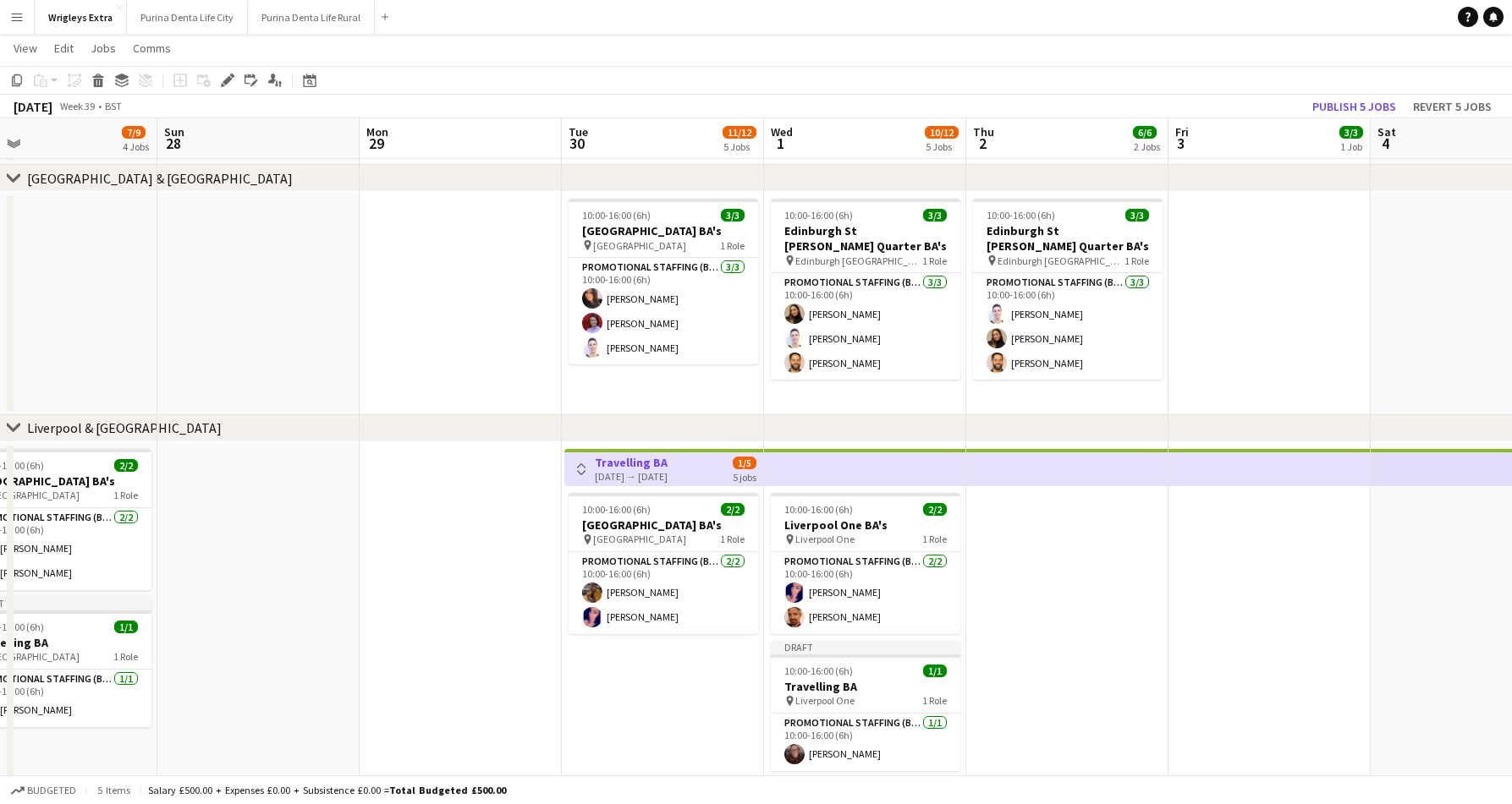
click at [582, 467] on app-icon "Toggle View" at bounding box center [581, 469] width 12 height 11
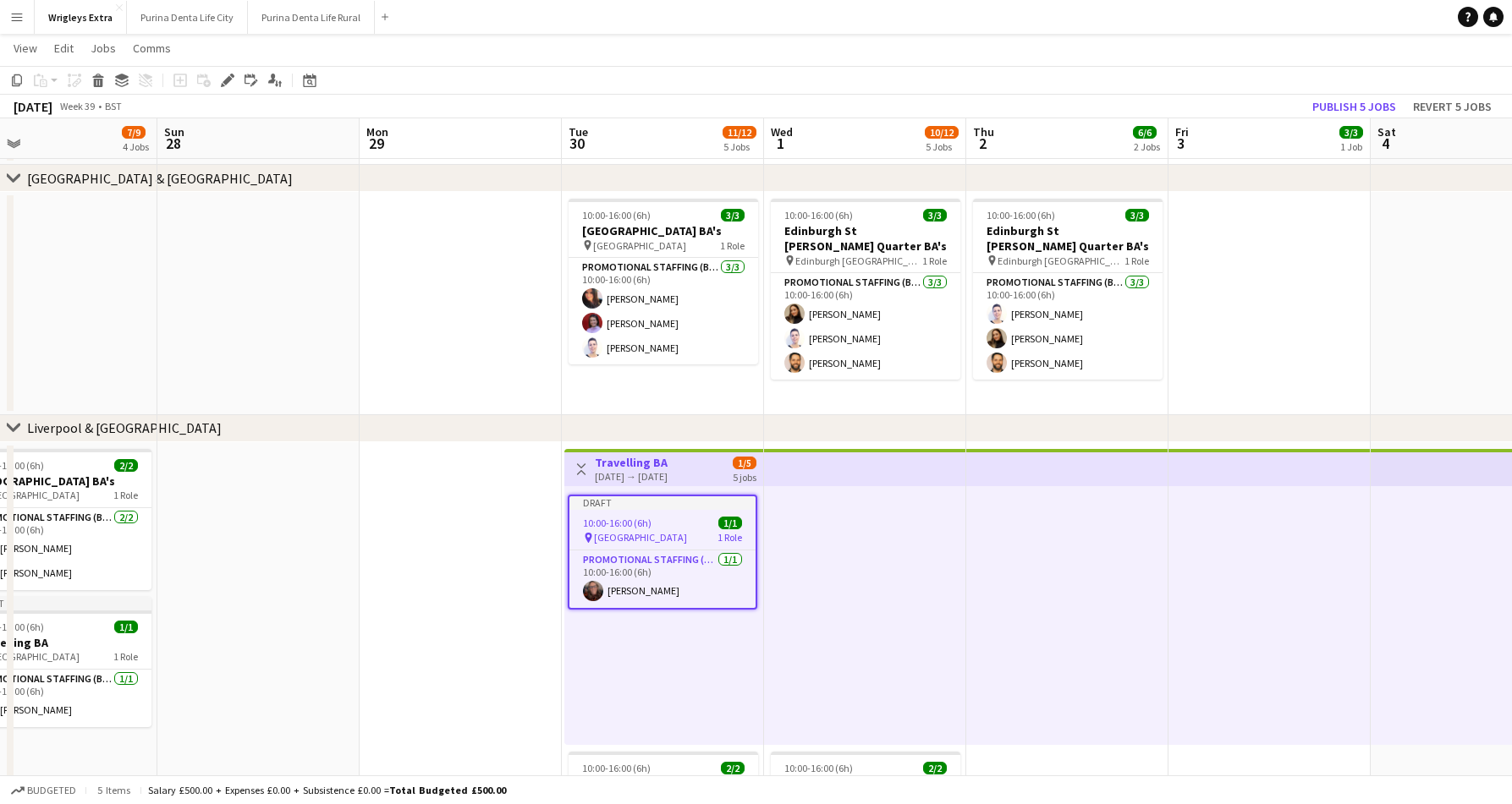
click at [582, 467] on app-icon "Toggle View" at bounding box center [581, 469] width 12 height 11
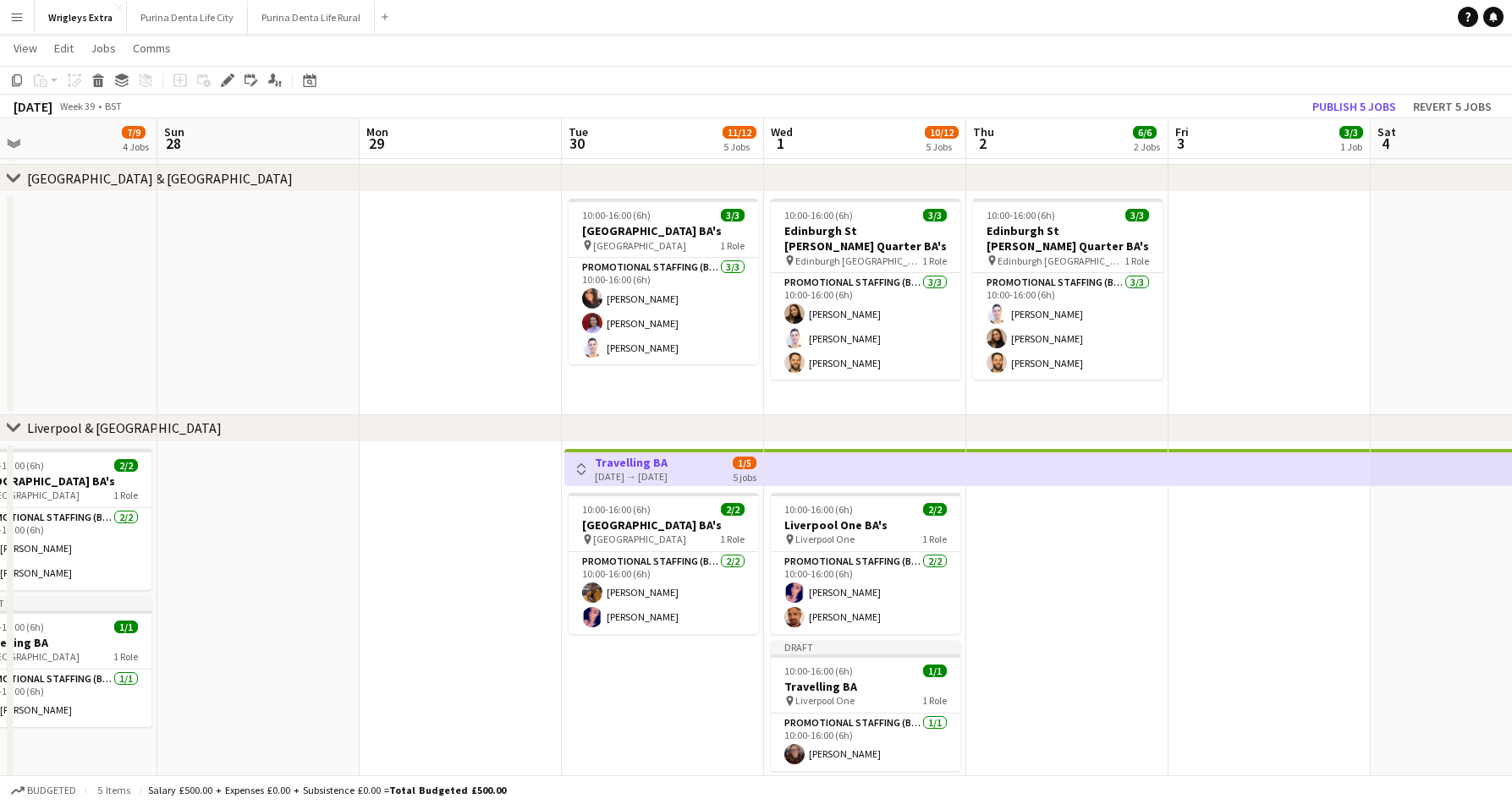
scroll to position [0, 652]
click at [480, 546] on app-date-cell at bounding box center [459, 624] width 202 height 365
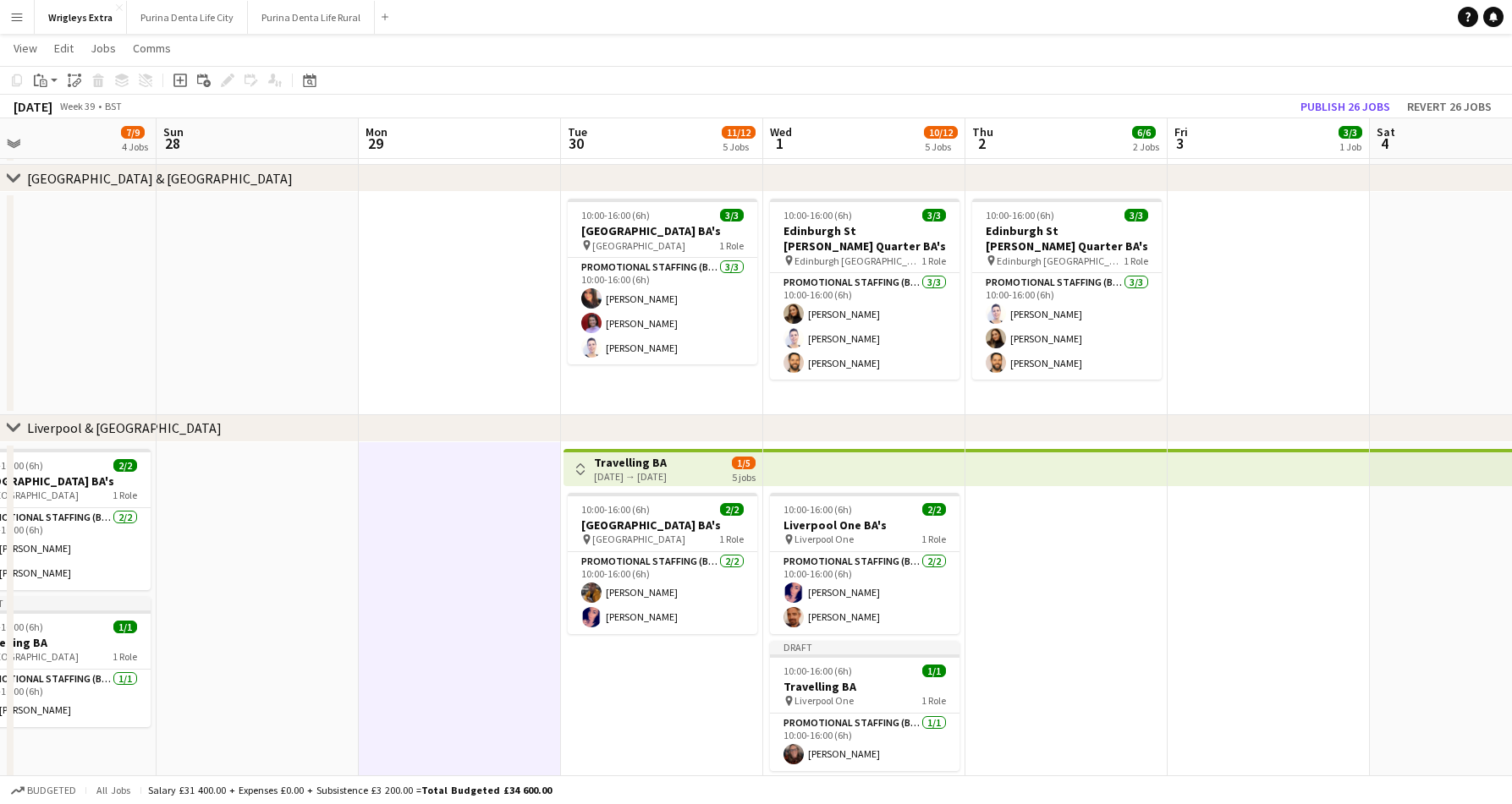
click at [834, 482] on app-top-bar at bounding box center [864, 467] width 202 height 37
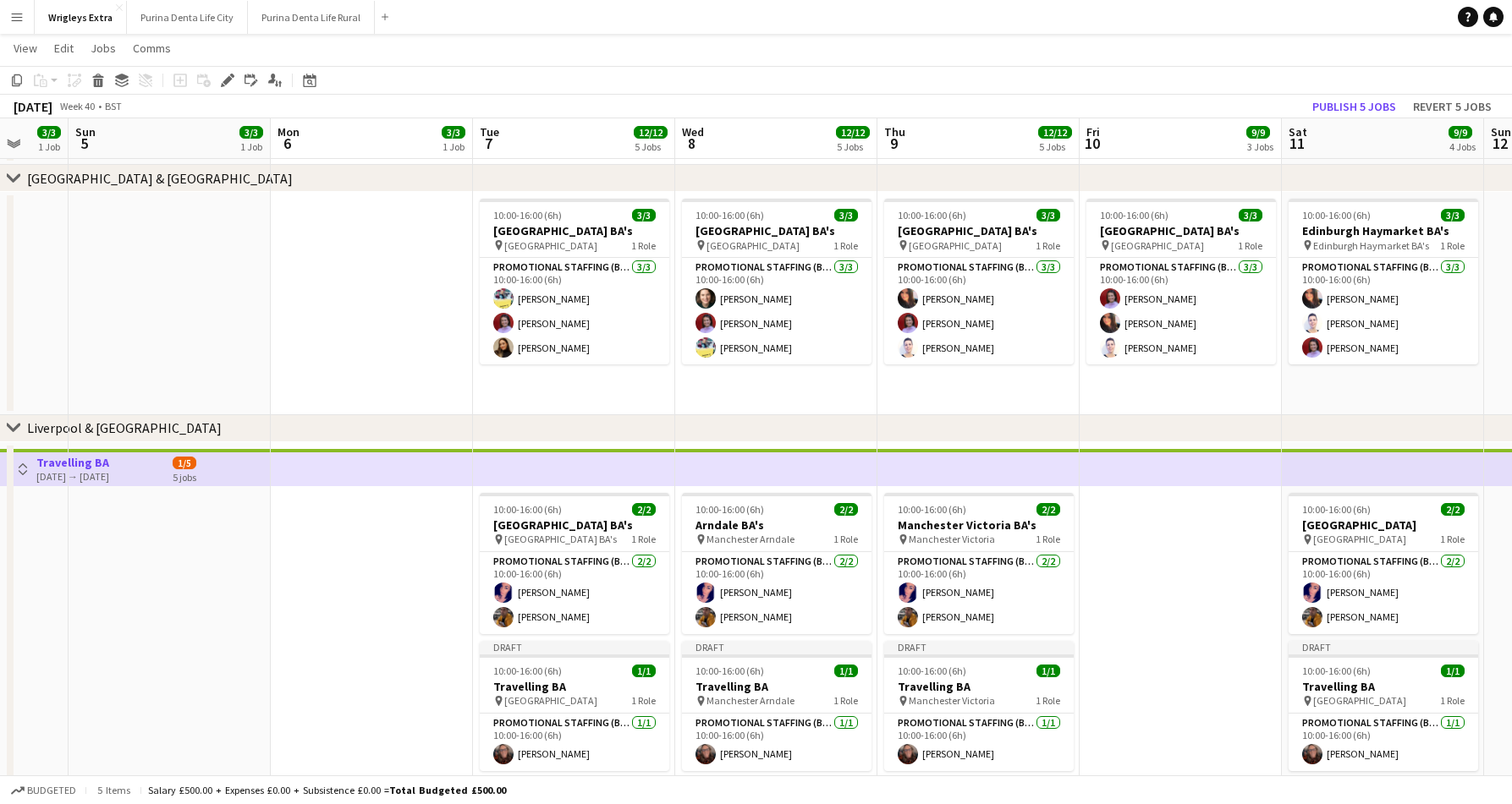
scroll to position [0, 590]
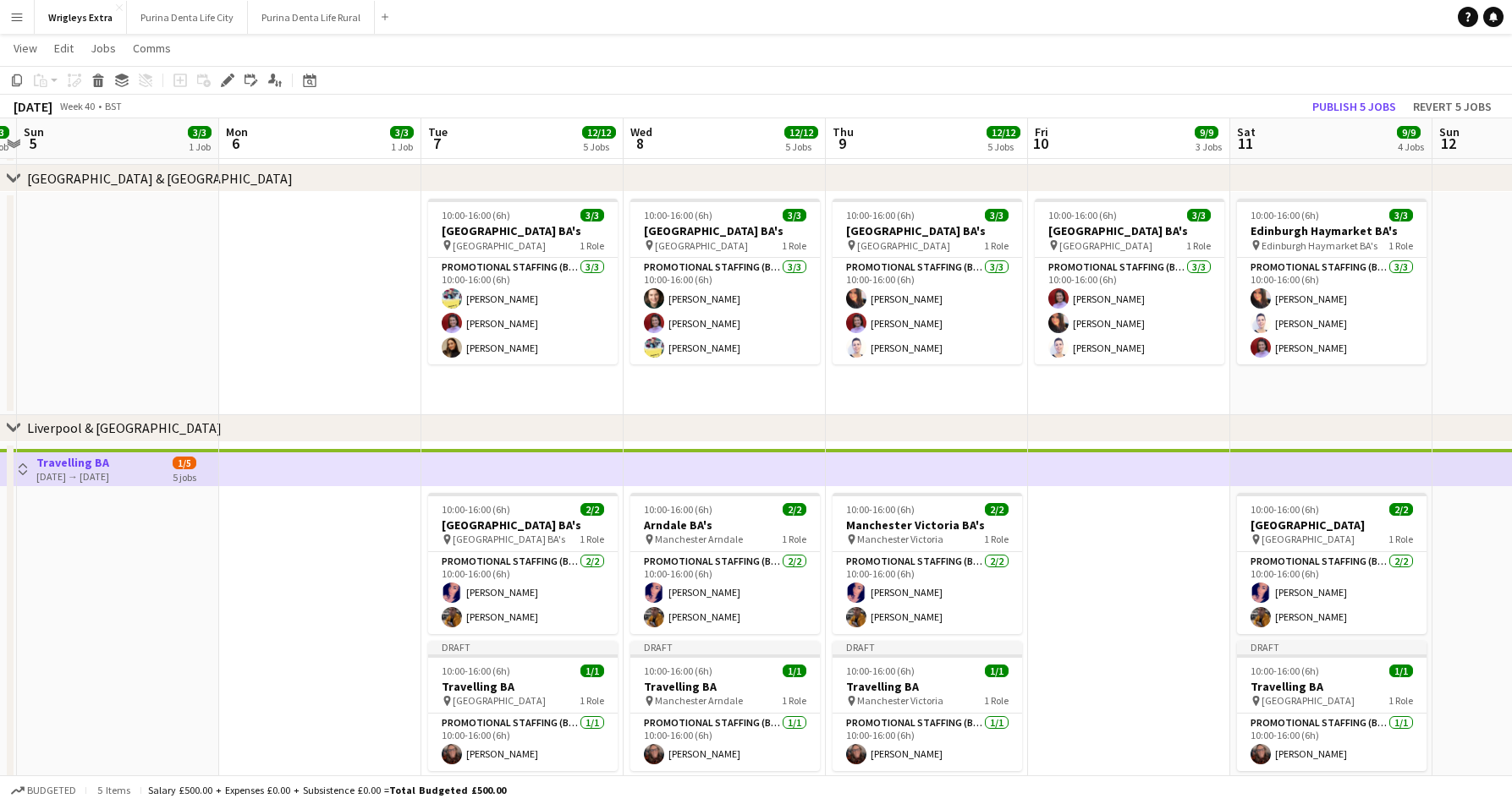
click at [1186, 583] on app-date-cell at bounding box center [1128, 632] width 202 height 380
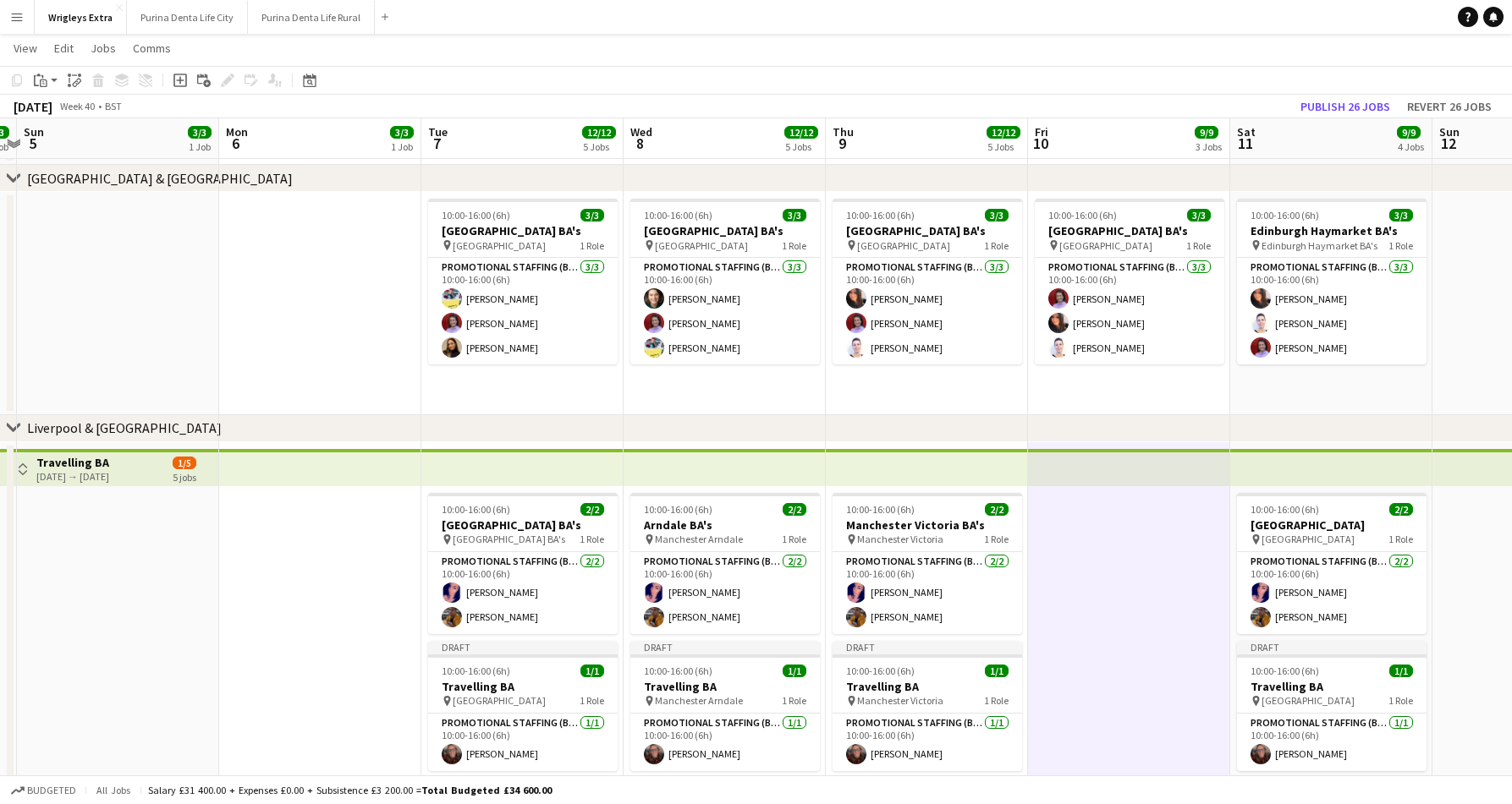
click at [314, 519] on app-date-cell at bounding box center [320, 632] width 202 height 380
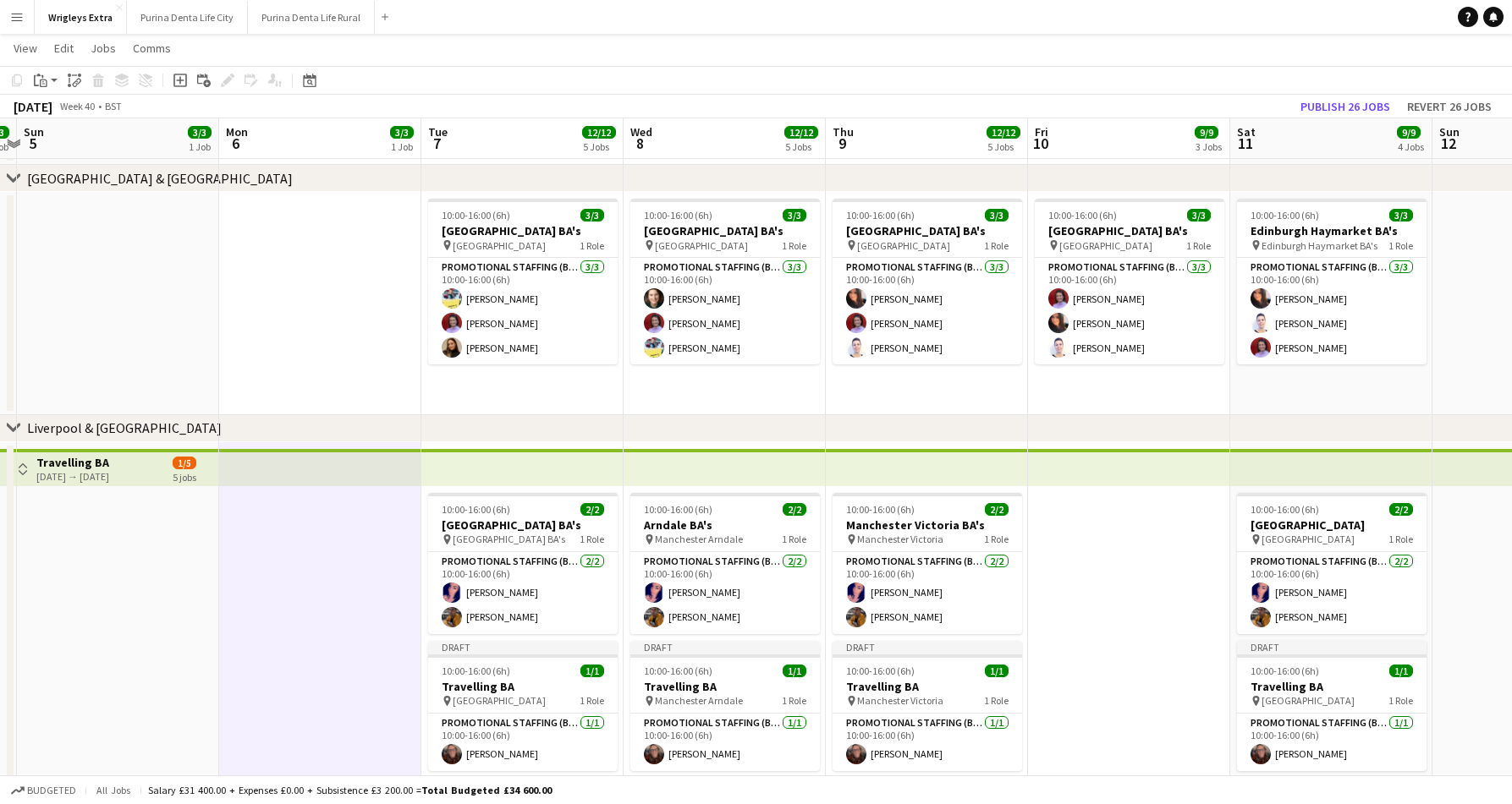
click at [199, 475] on app-top-bar at bounding box center [118, 467] width 202 height 37
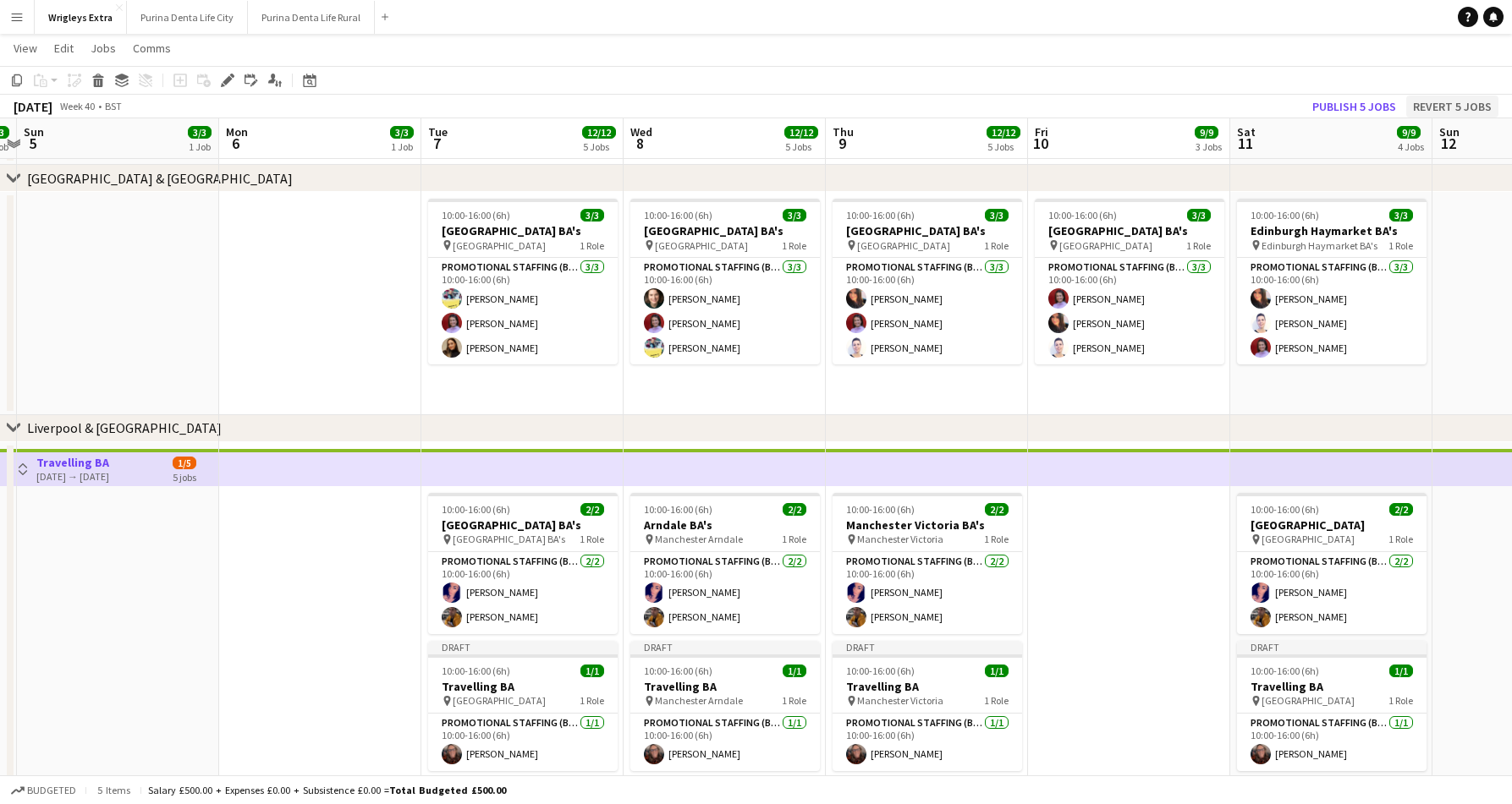
click at [1464, 104] on button "Revert 5 jobs" at bounding box center [1452, 106] width 92 height 22
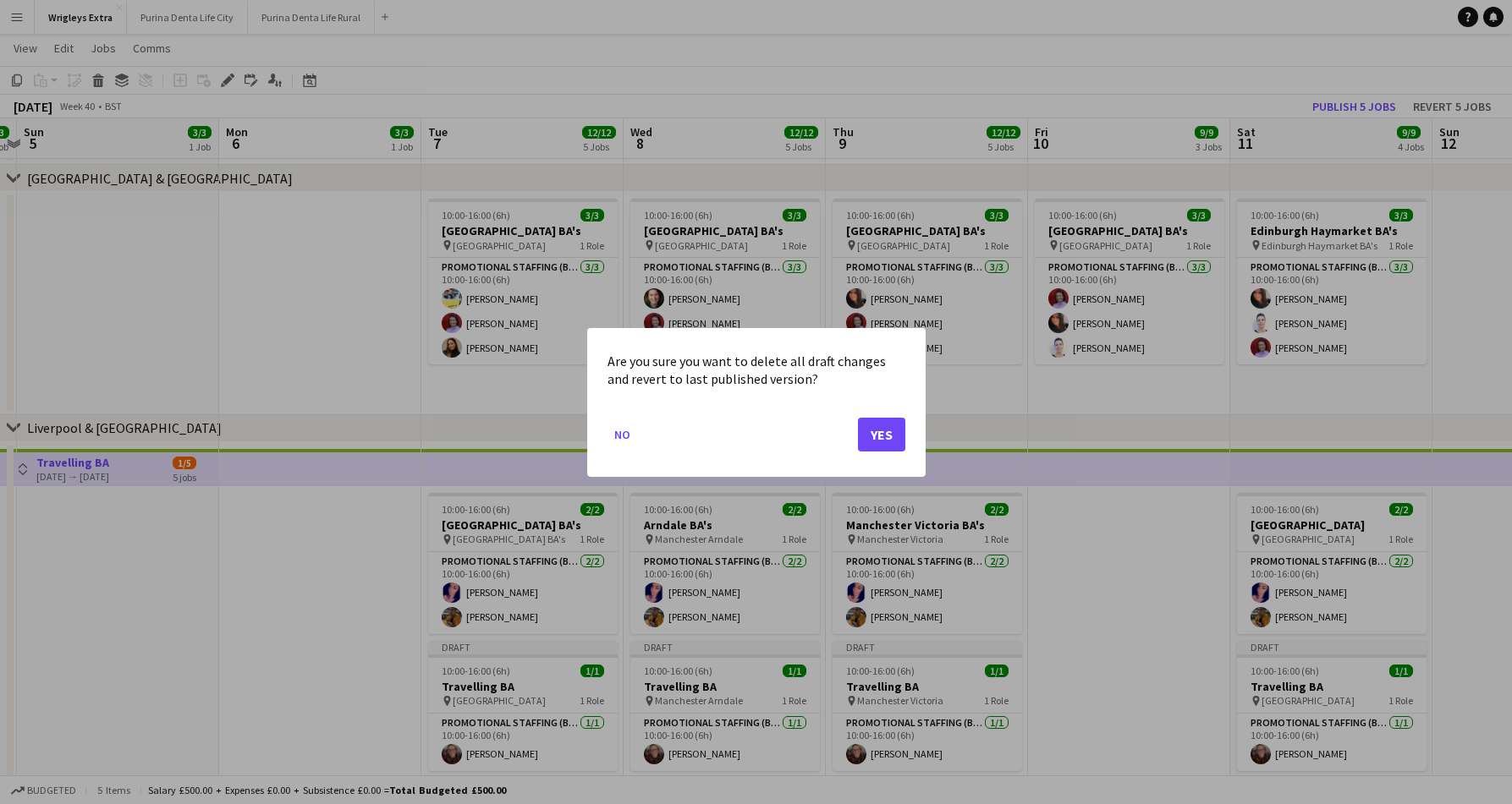
click at [872, 441] on button "Yes" at bounding box center [881, 433] width 47 height 34
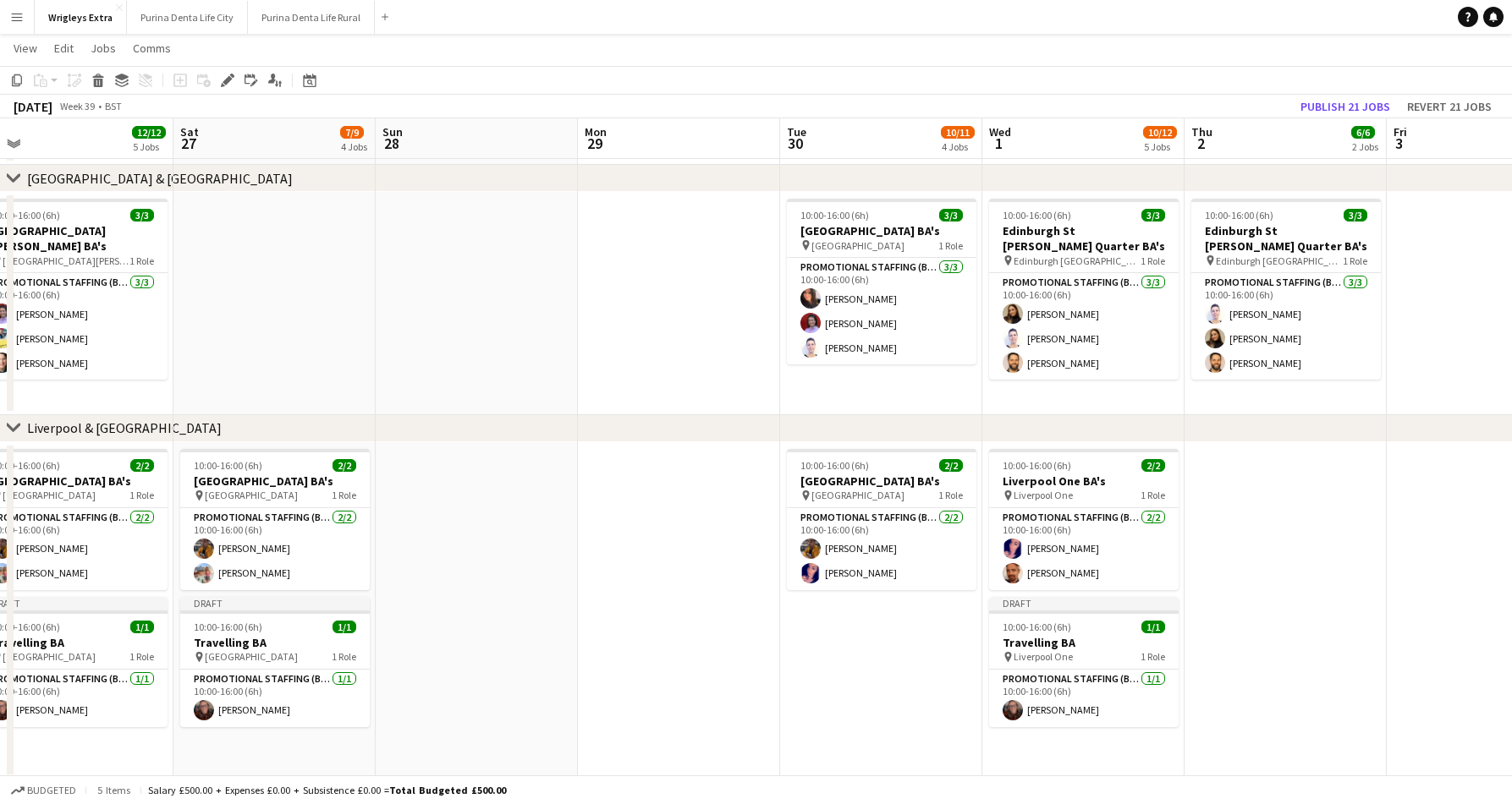
scroll to position [0, 430]
click at [787, 623] on app-date-cell "10:00-16:00 (6h) 2/2 Liverpool Bold Street BA's pin Liverpool Bold Street 1 Rol…" at bounding box center [883, 609] width 202 height 336
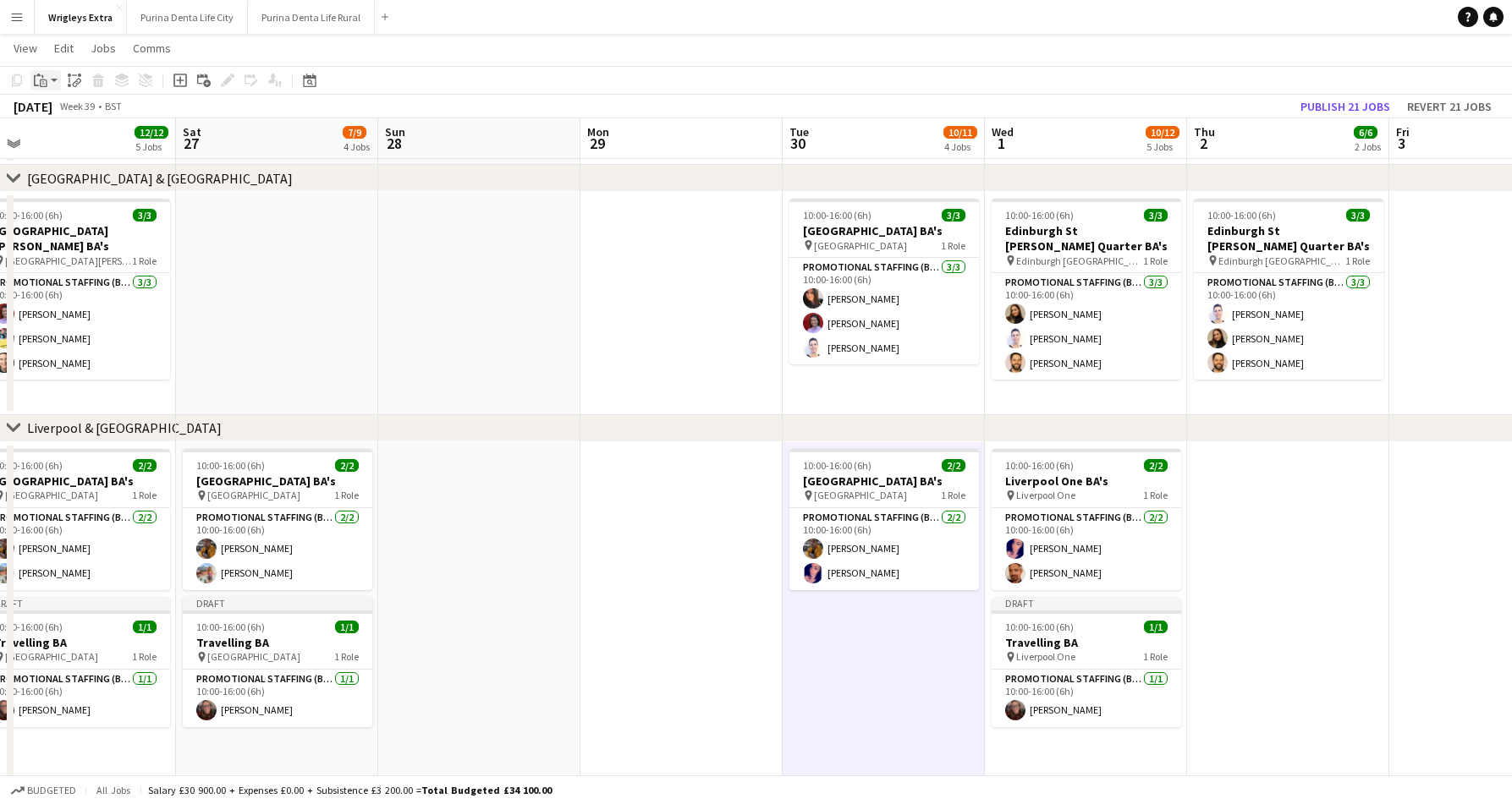
click at [52, 80] on app-action-btn "Paste" at bounding box center [46, 80] width 31 height 20
click at [80, 146] on link "Paste with crew Command Shift V" at bounding box center [111, 141] width 133 height 15
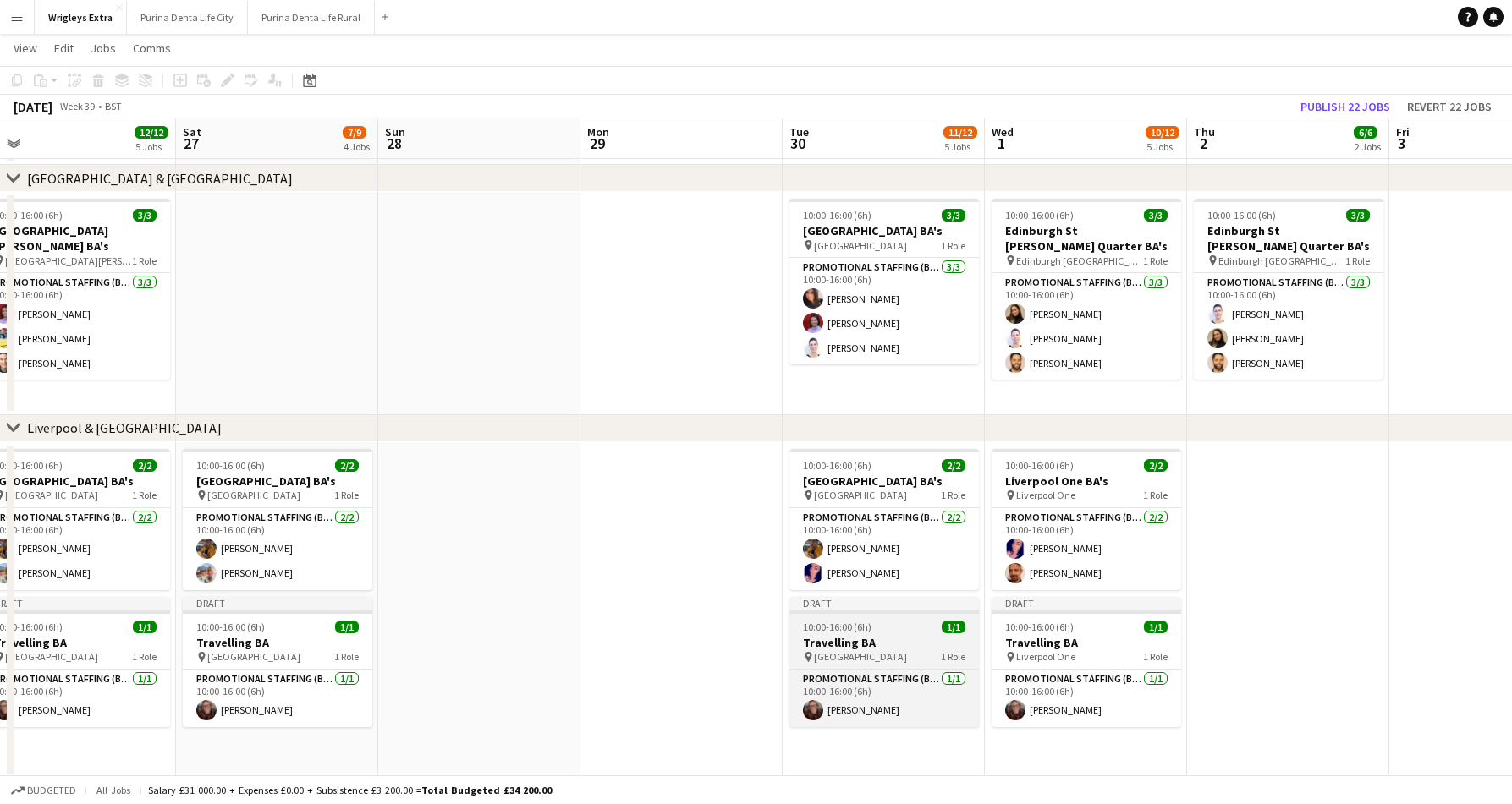
click at [880, 637] on h3 "Travelling BA" at bounding box center [884, 643] width 190 height 15
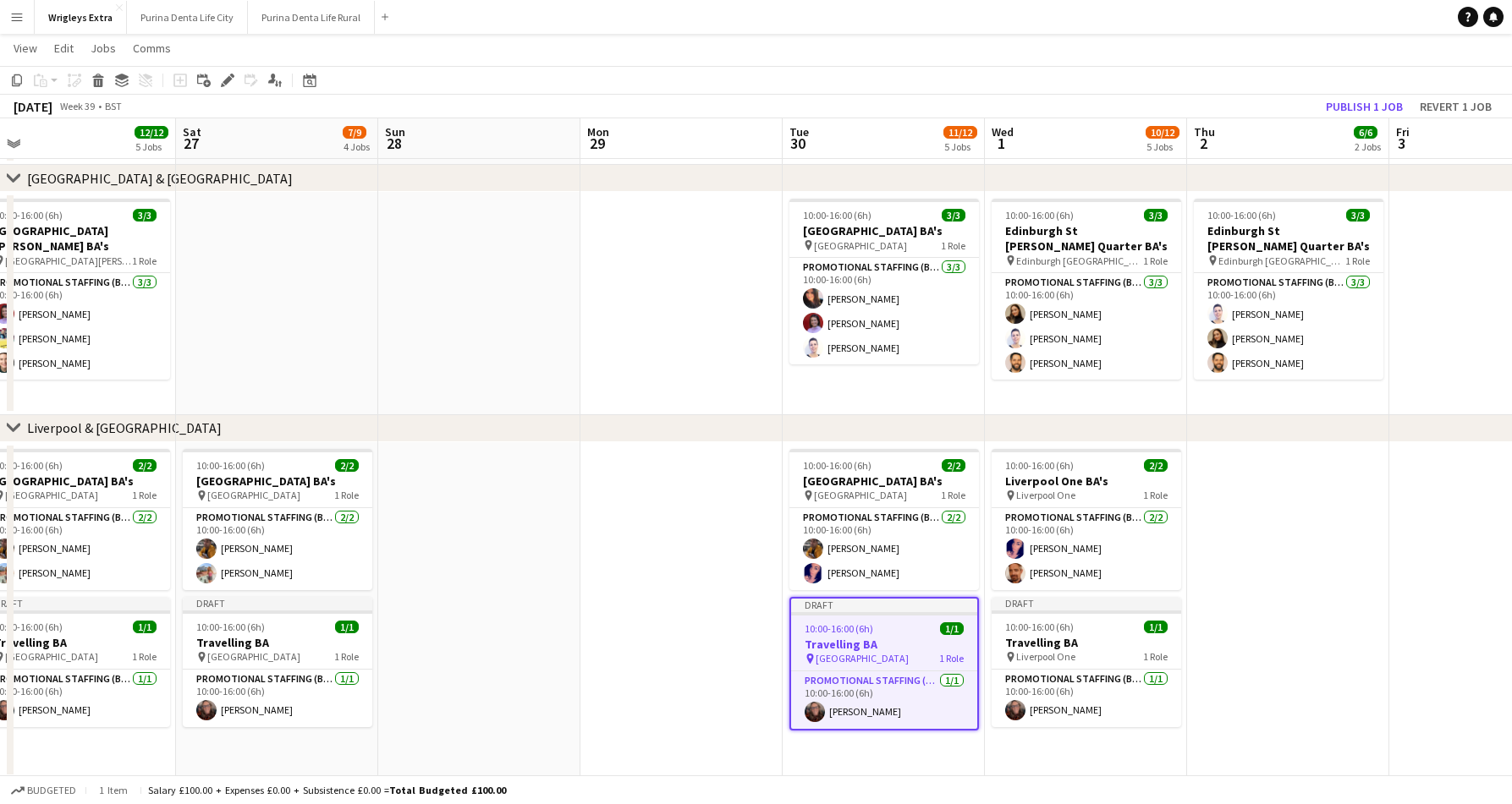
click at [1298, 595] on app-date-cell at bounding box center [1288, 609] width 202 height 336
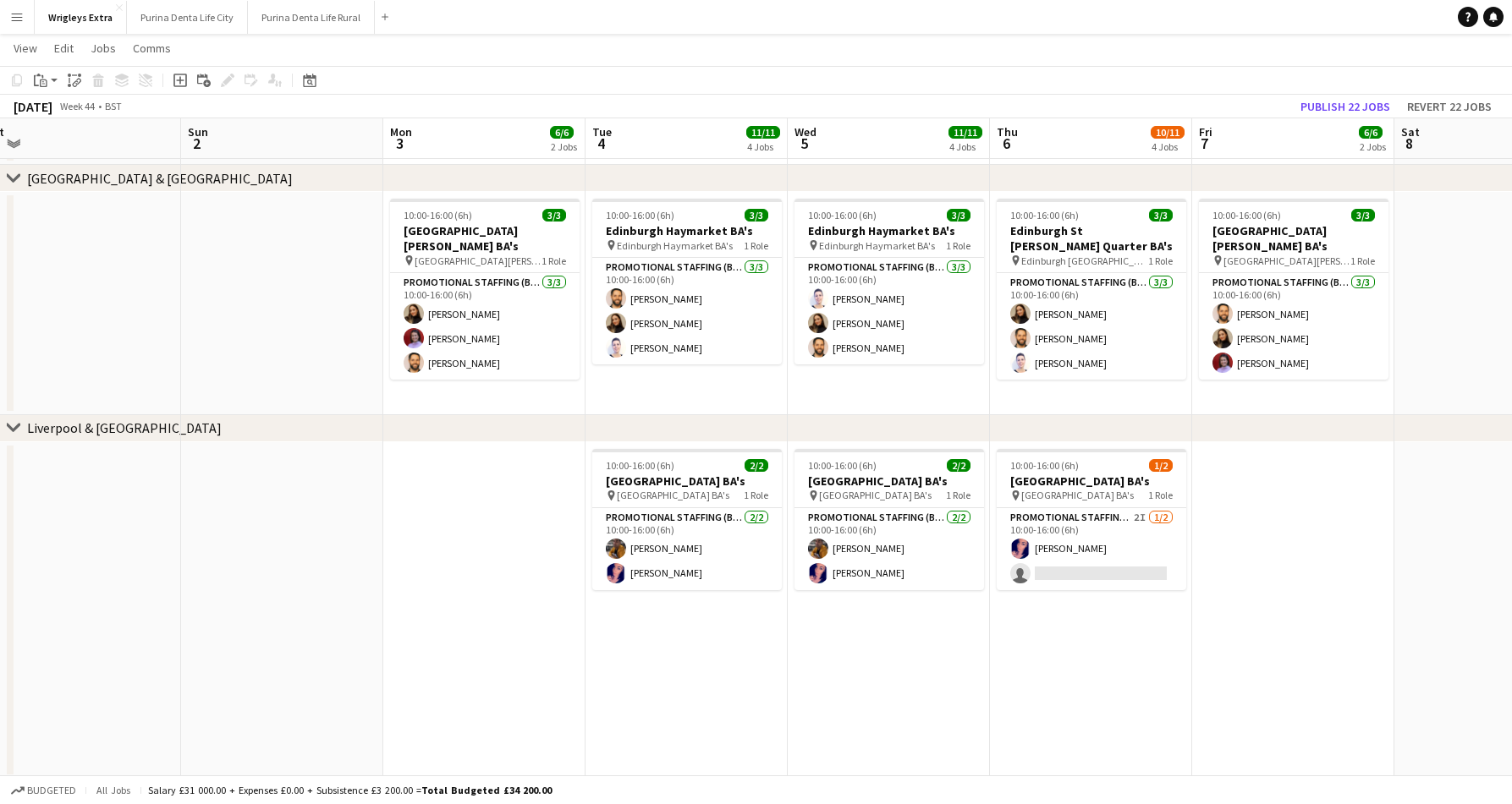
scroll to position [0, 507]
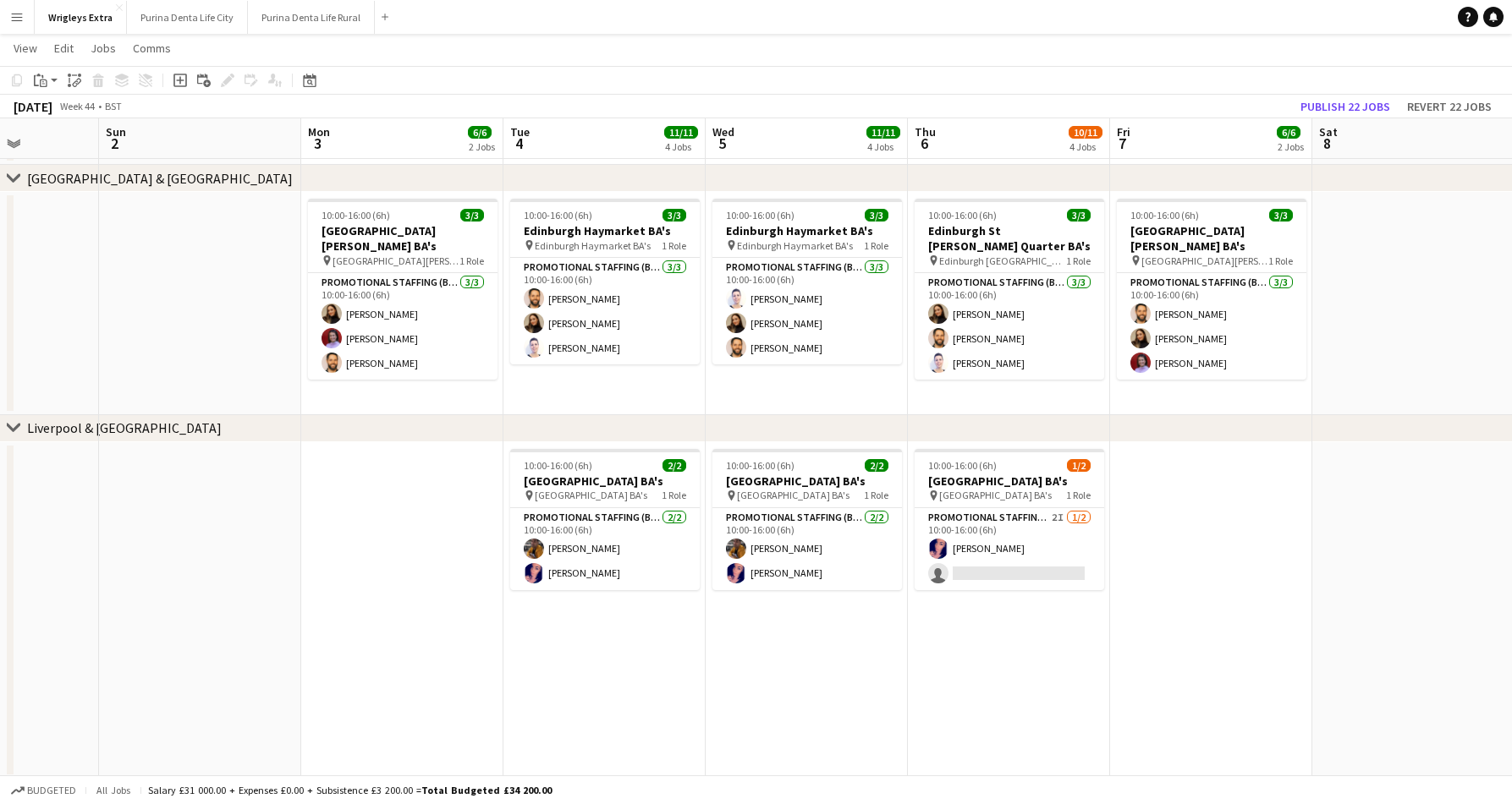
click at [507, 643] on app-date-cell "10:00-16:00 (6h) 2/2 Manchester Oxford Street BA's pin Manchester Oxford Street…" at bounding box center [604, 609] width 202 height 336
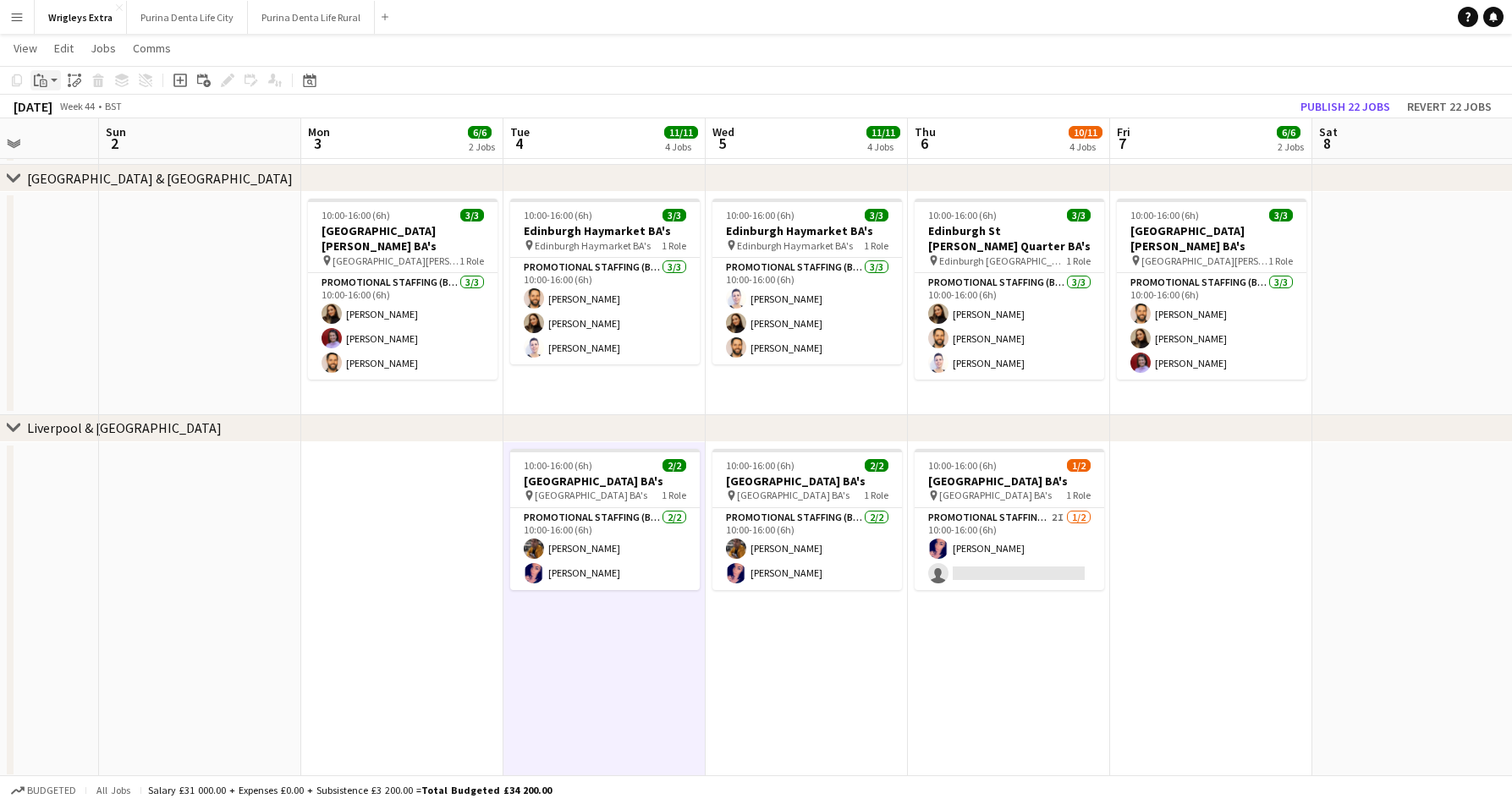
click at [42, 86] on icon at bounding box center [43, 83] width 8 height 8
click at [79, 144] on link "Paste with crew Command Shift V" at bounding box center [111, 141] width 133 height 15
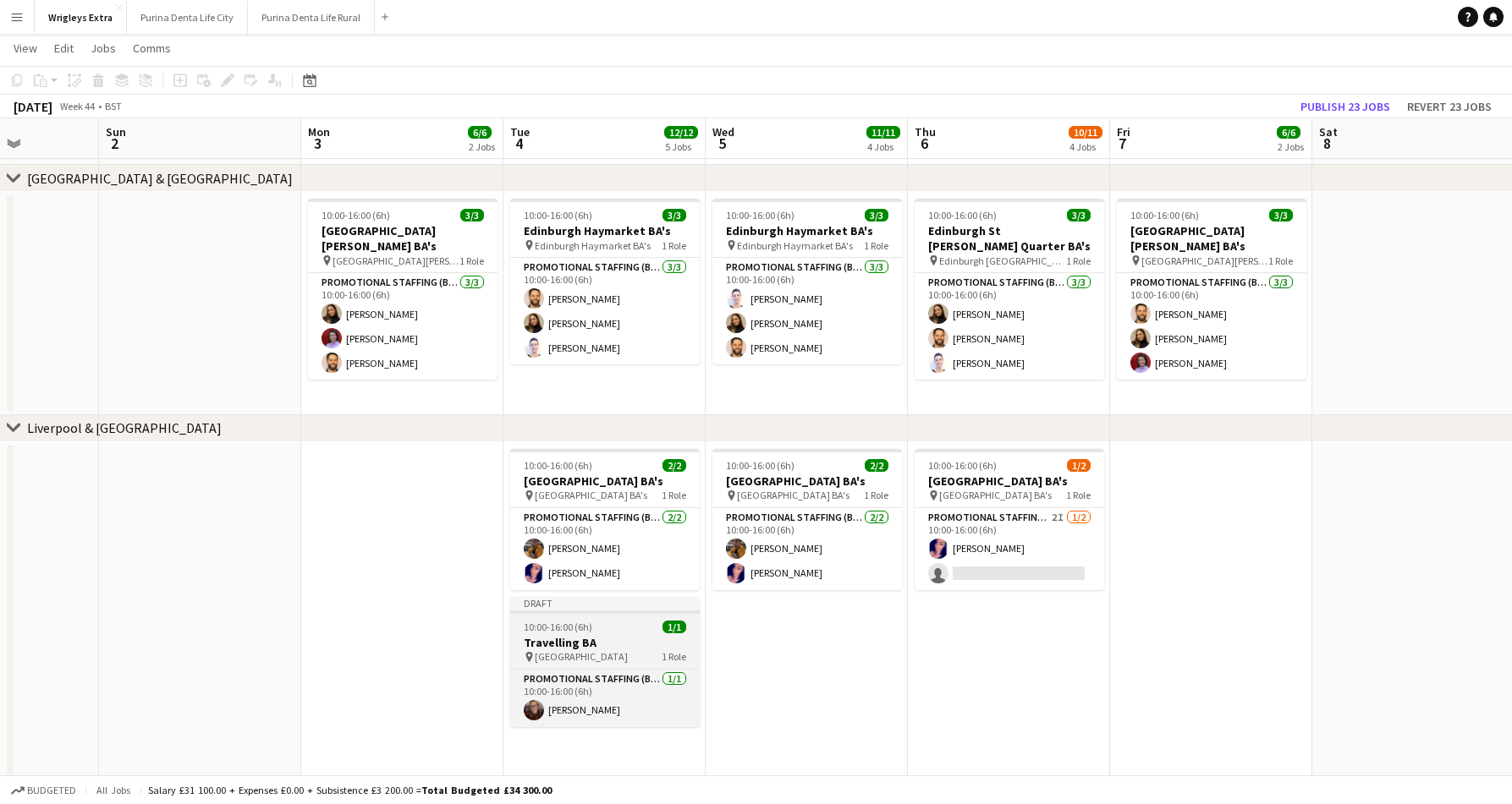
click at [601, 638] on h3 "Travelling BA" at bounding box center [605, 643] width 190 height 15
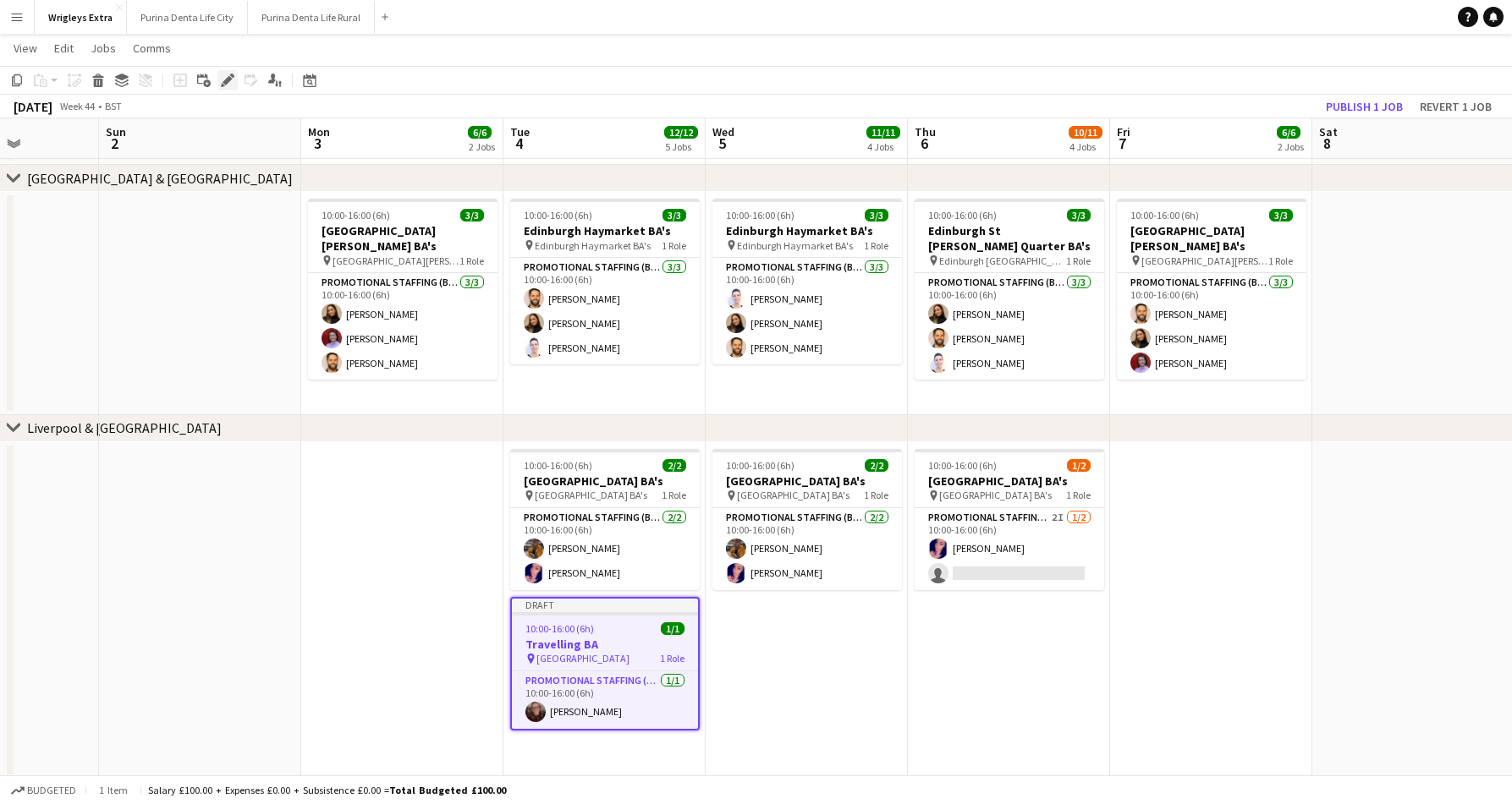
click at [228, 78] on icon at bounding box center [227, 80] width 10 height 10
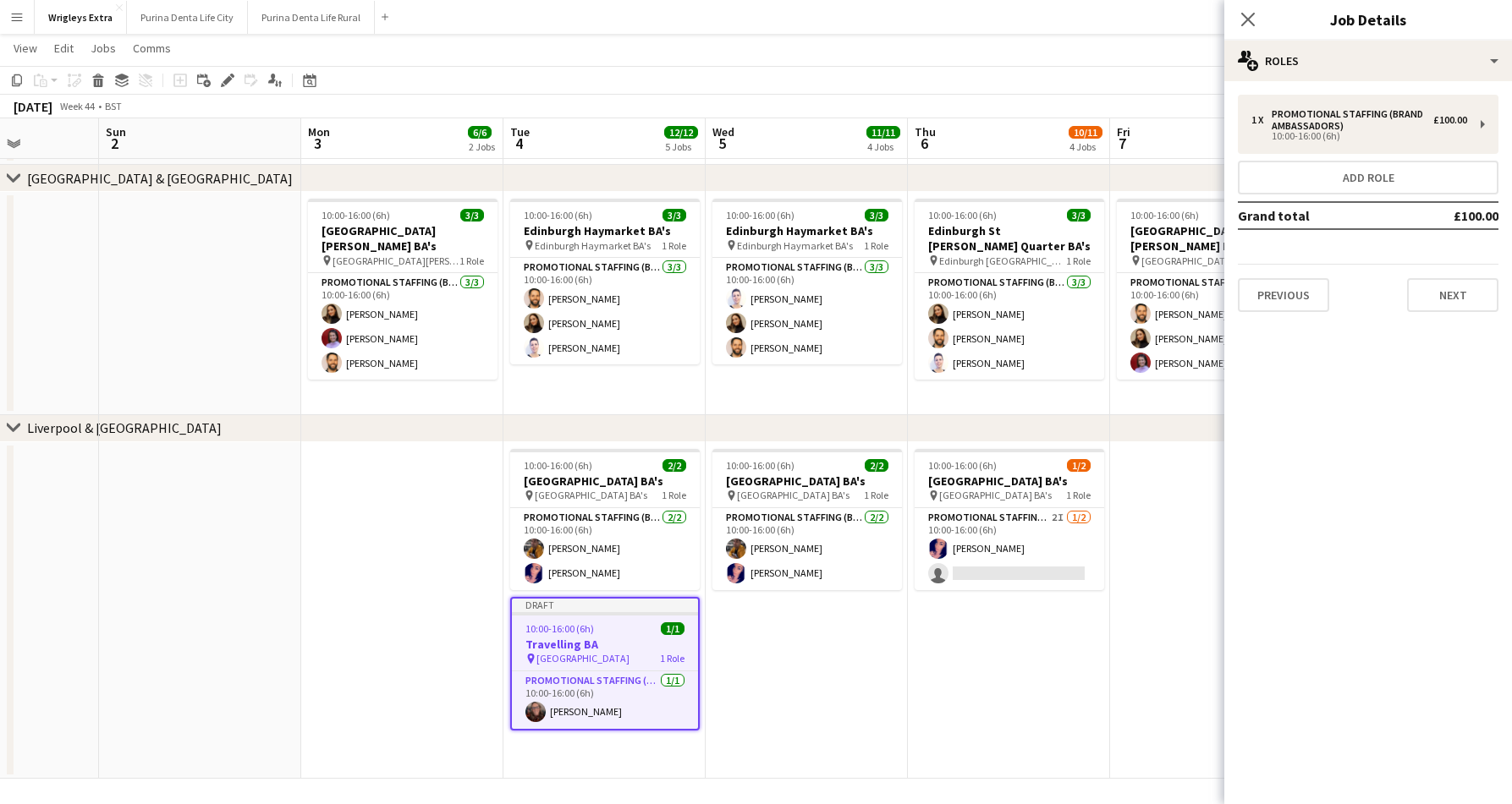
click at [1465, 312] on div "1 x Promotional Staffing (Brand Ambassadors) £100.00 10:00-16:00 (6h) Add role …" at bounding box center [1368, 203] width 288 height 244
click at [1462, 305] on button "Next" at bounding box center [1452, 294] width 91 height 34
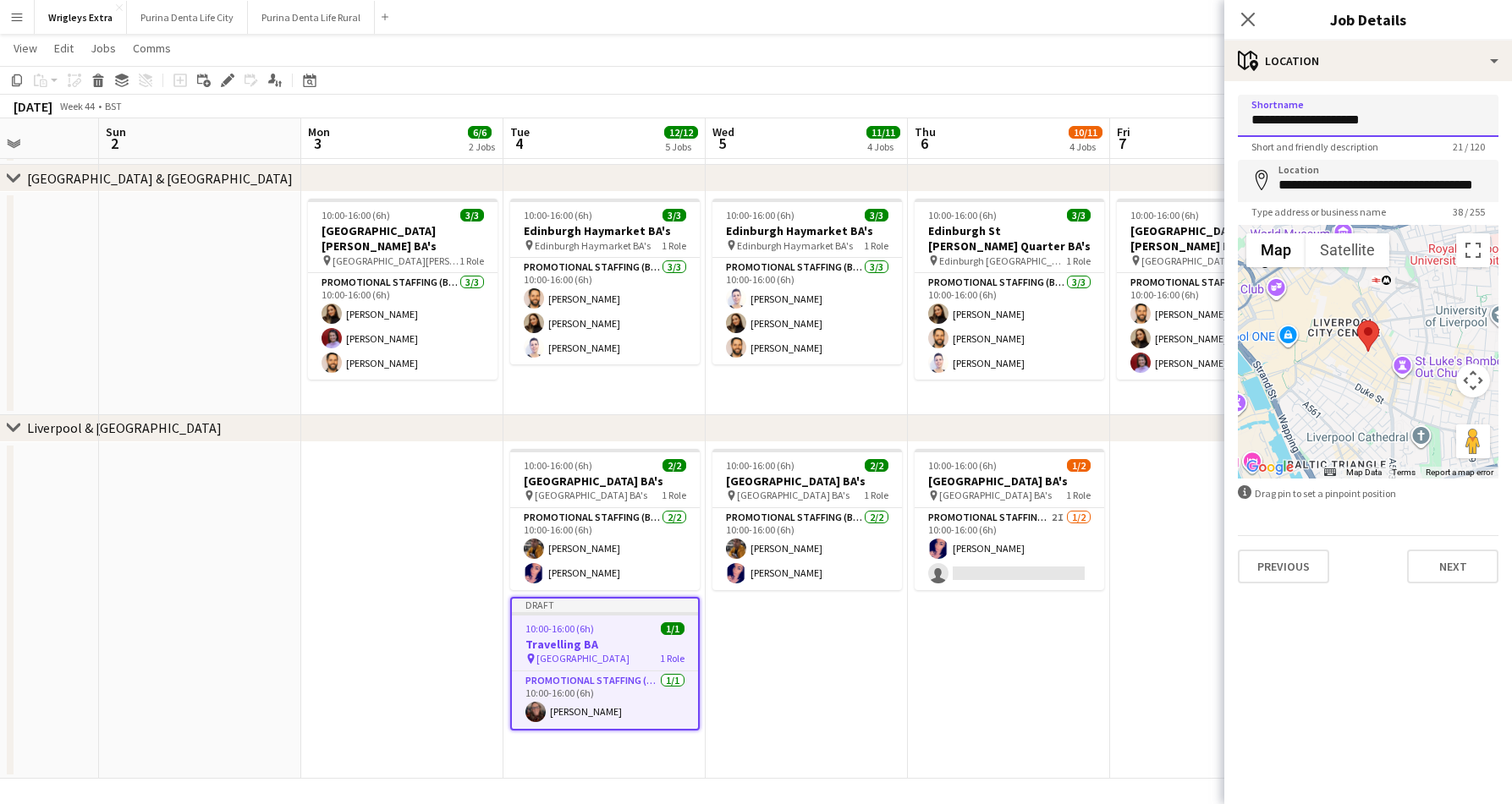
drag, startPoint x: 1390, startPoint y: 108, endPoint x: 1240, endPoint y: 110, distance: 150.0
drag, startPoint x: 1468, startPoint y: 126, endPoint x: 1244, endPoint y: 122, distance: 224.0
click at [1244, 122] on input "**********" at bounding box center [1368, 116] width 261 height 42
type input "**********"
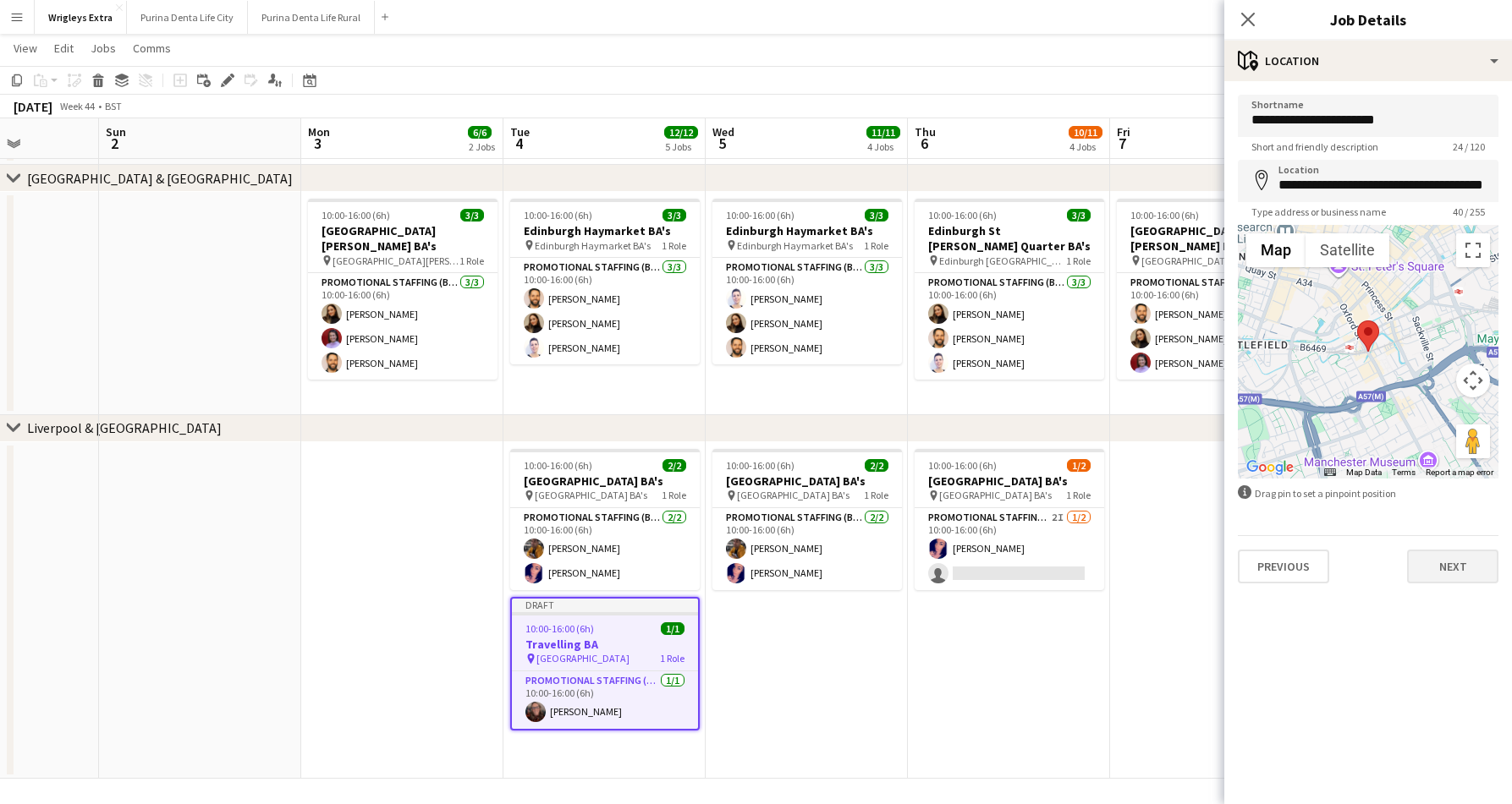
click at [1461, 575] on button "Next" at bounding box center [1452, 565] width 91 height 34
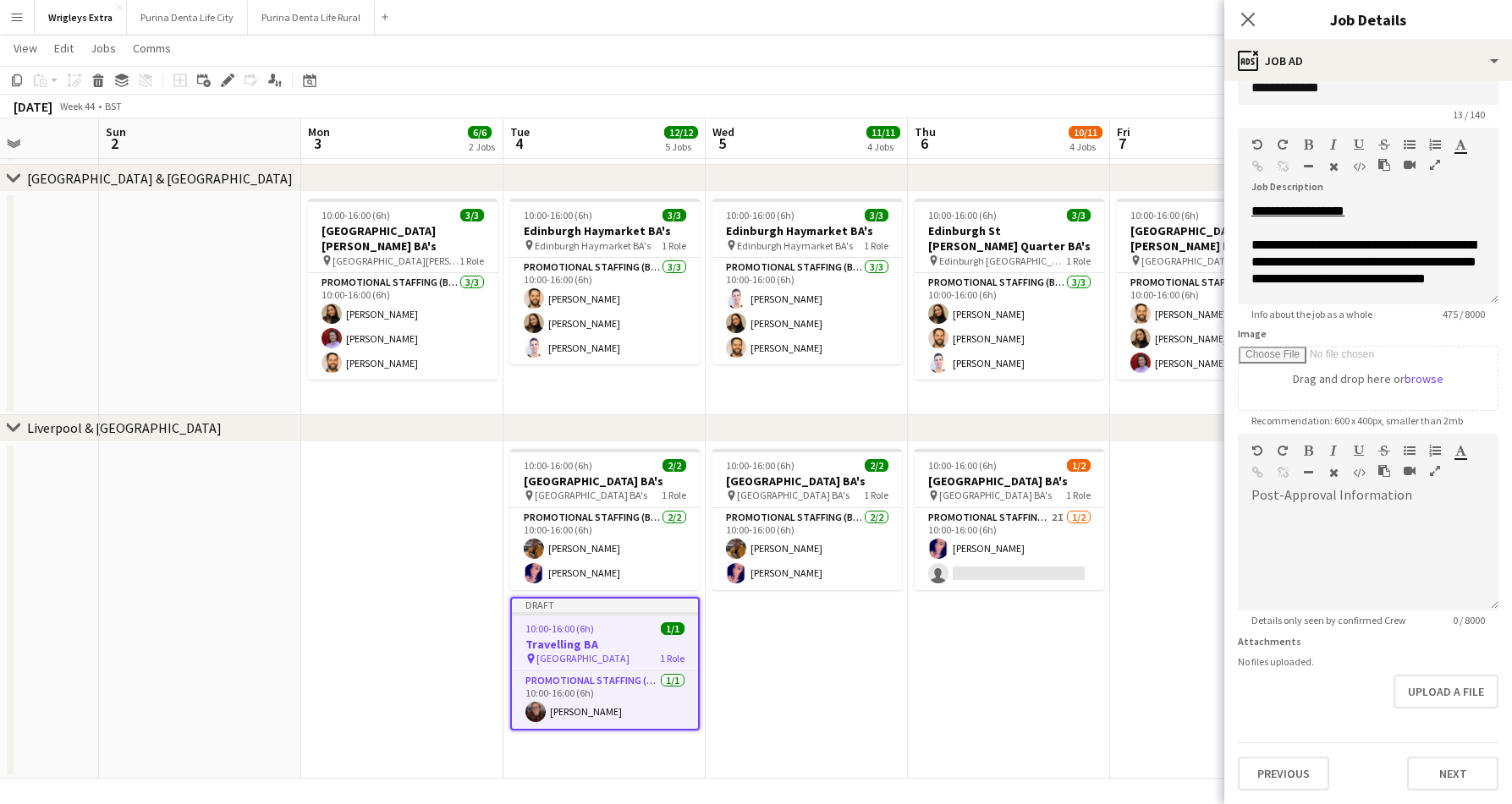
scroll to position [33, 0]
click at [1446, 774] on button "Next" at bounding box center [1452, 773] width 91 height 34
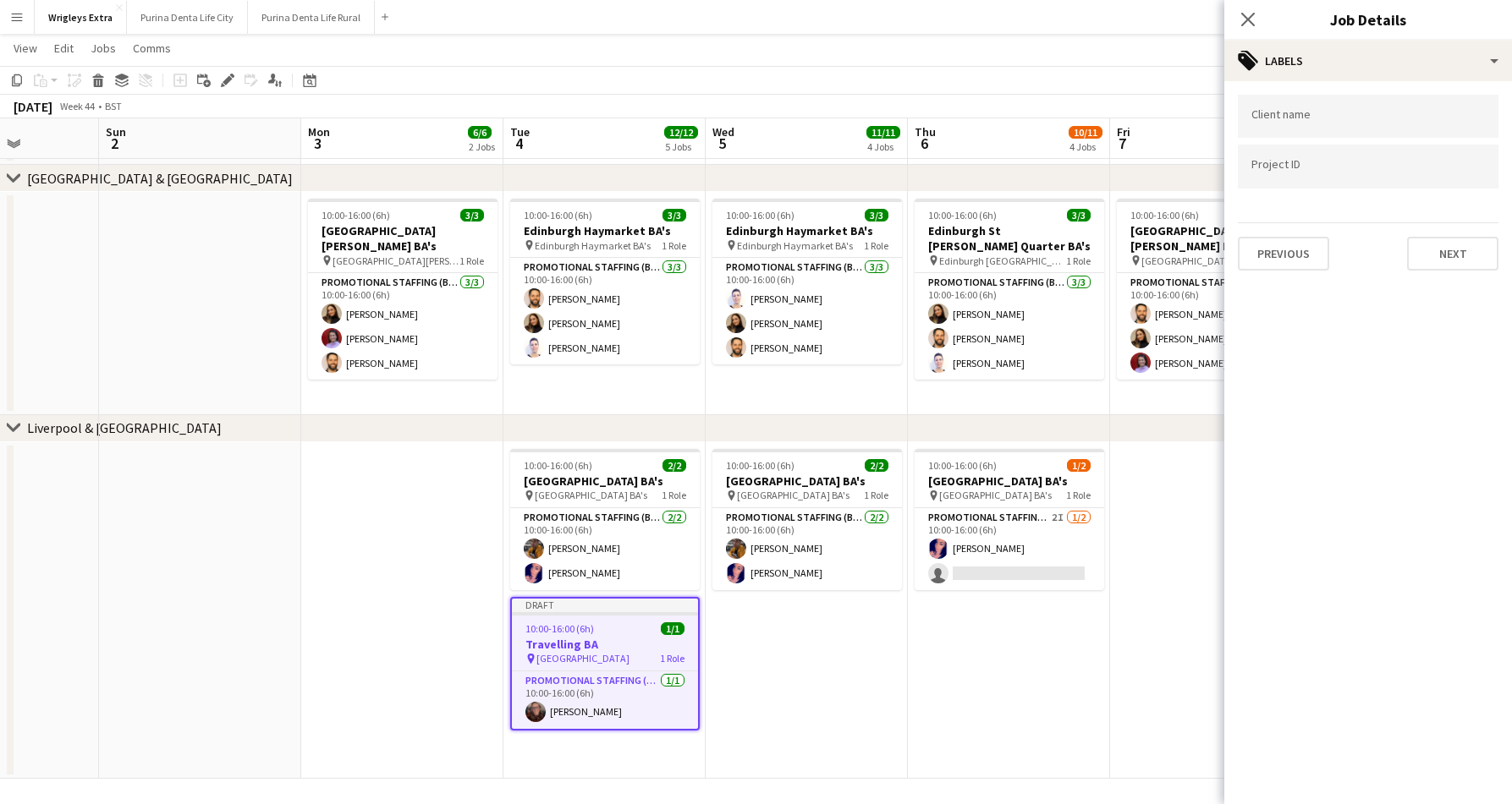
scroll to position [0, 0]
click at [1432, 264] on button "Next" at bounding box center [1452, 253] width 91 height 34
click at [1450, 154] on div "Previous Next" at bounding box center [1368, 168] width 261 height 48
click at [1450, 163] on button "Next" at bounding box center [1452, 174] width 91 height 34
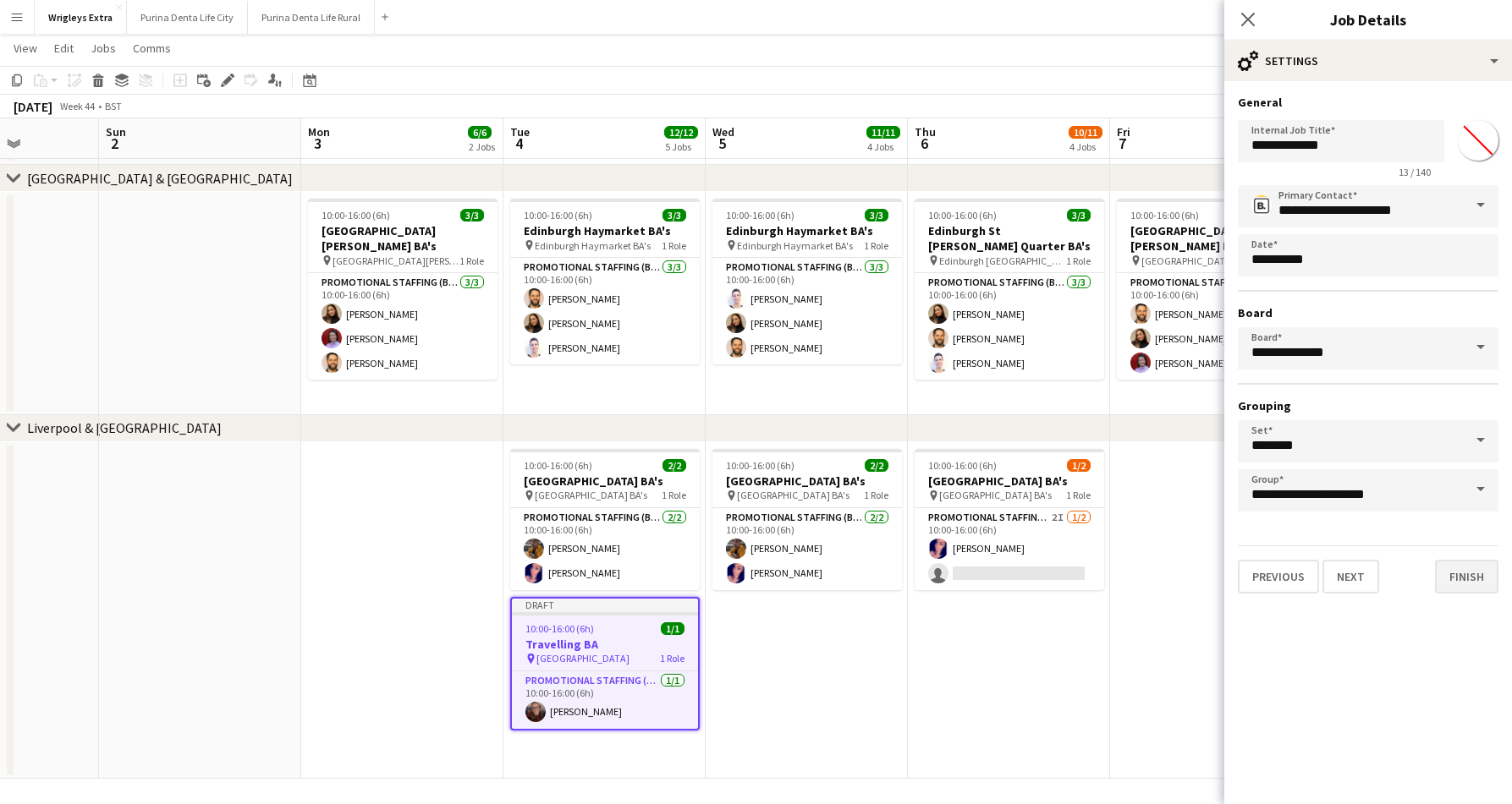
click at [1461, 579] on button "Finish" at bounding box center [1466, 576] width 63 height 34
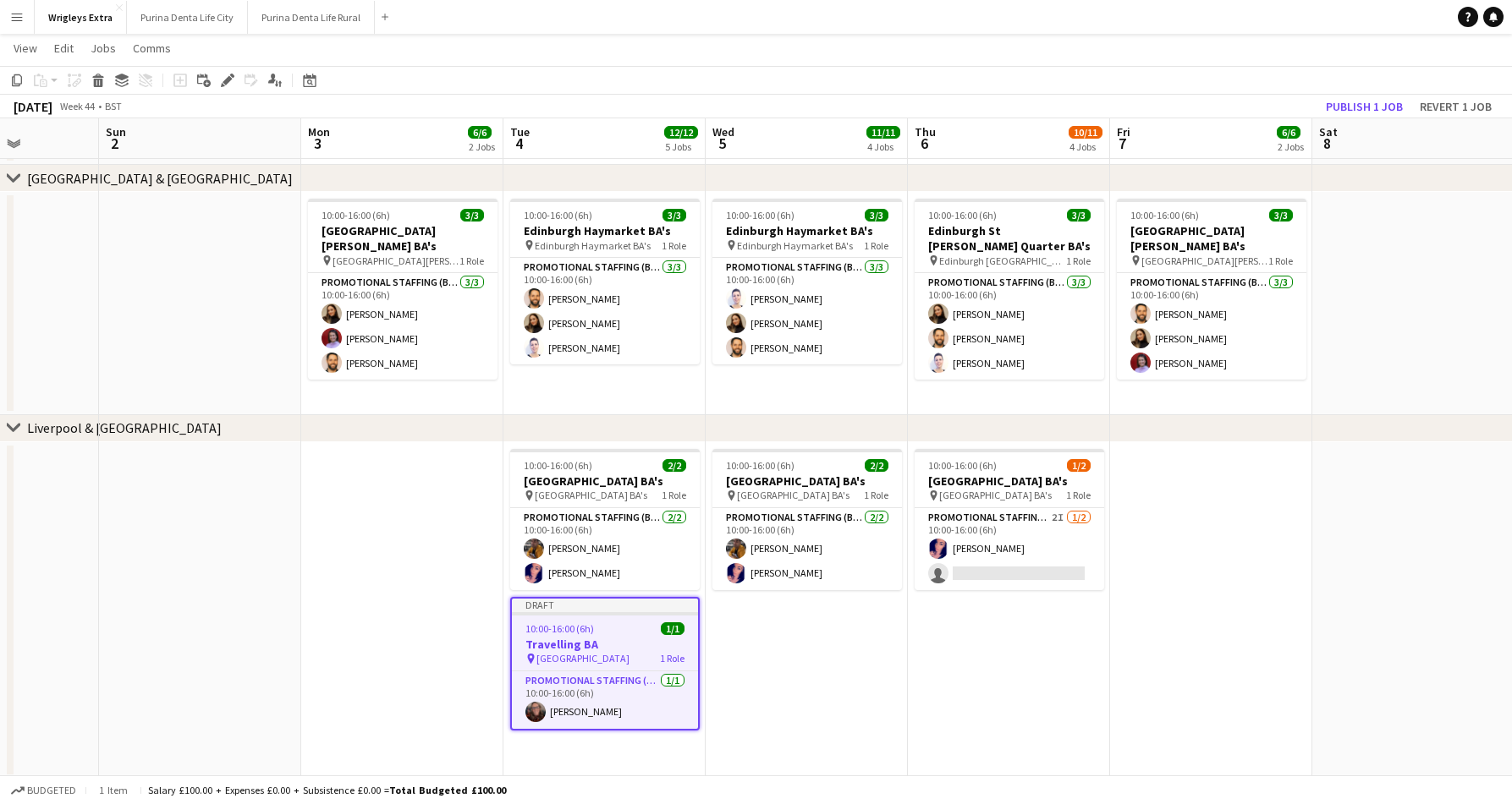
click at [607, 619] on app-job-card "Draft 10:00-16:00 (6h) 1/1 Travelling BA pin Manchester Oxford Street 1 Role Pr…" at bounding box center [605, 663] width 190 height 133
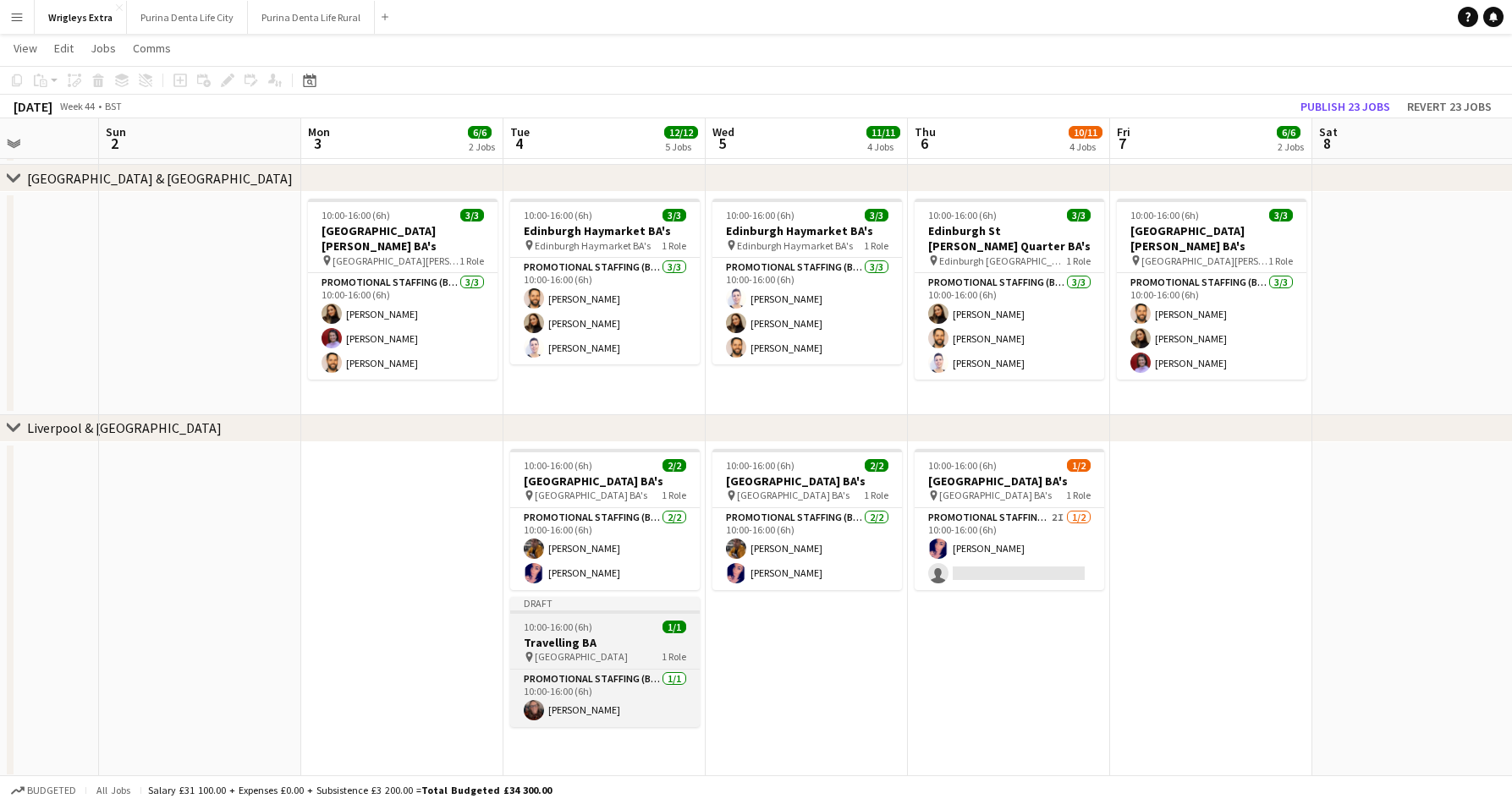
click at [607, 619] on app-job-card "Draft 10:00-16:00 (6h) 1/1 Travelling BA pin Manchester Oxford Street 1 Role Pr…" at bounding box center [605, 662] width 190 height 130
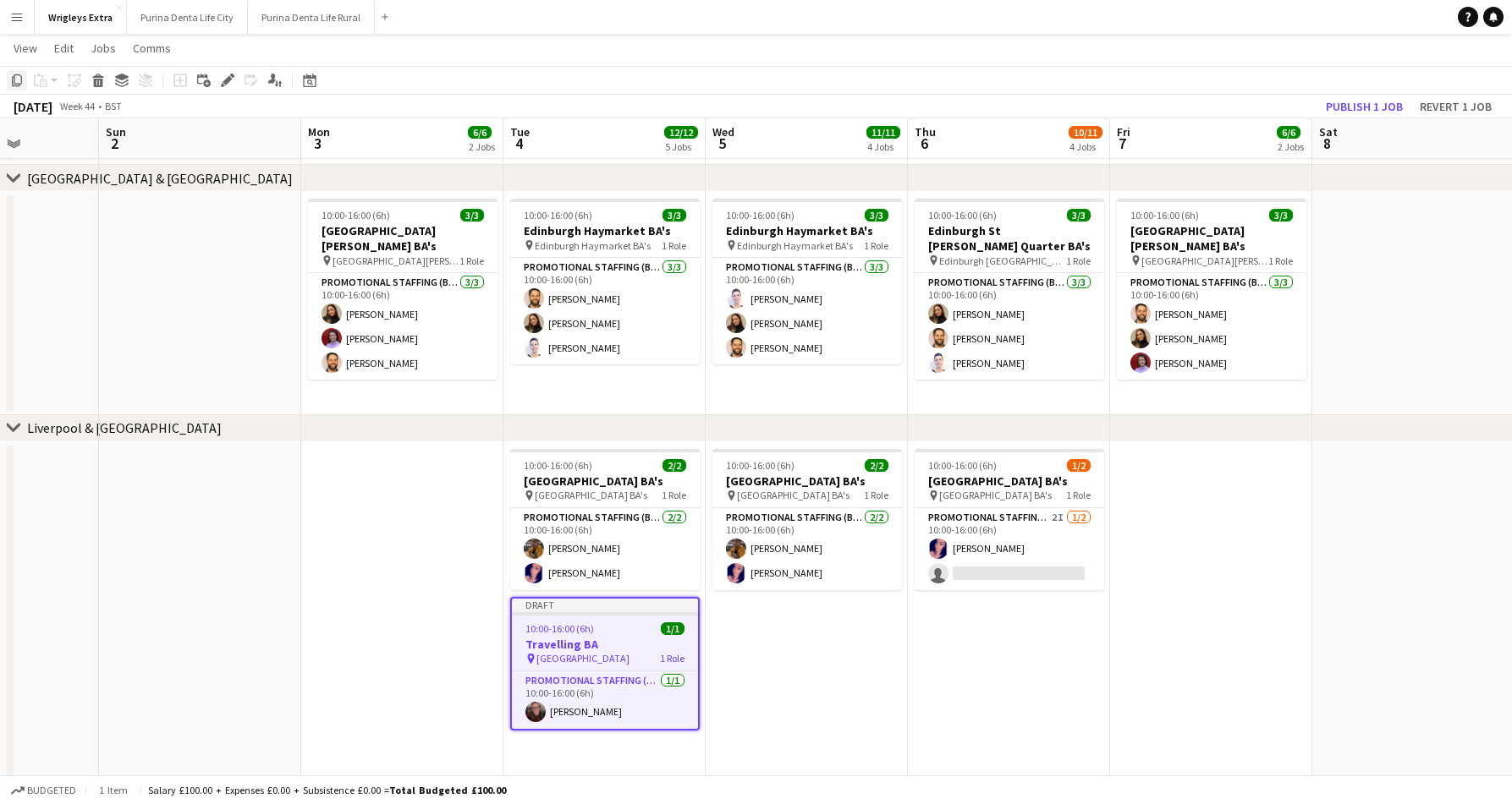
click at [12, 81] on icon at bounding box center [16, 80] width 11 height 11
click at [794, 638] on app-date-cell "10:00-16:00 (6h) 2/2 Manchester Oxford Street BA's pin Manchester Oxford Street…" at bounding box center [806, 609] width 202 height 336
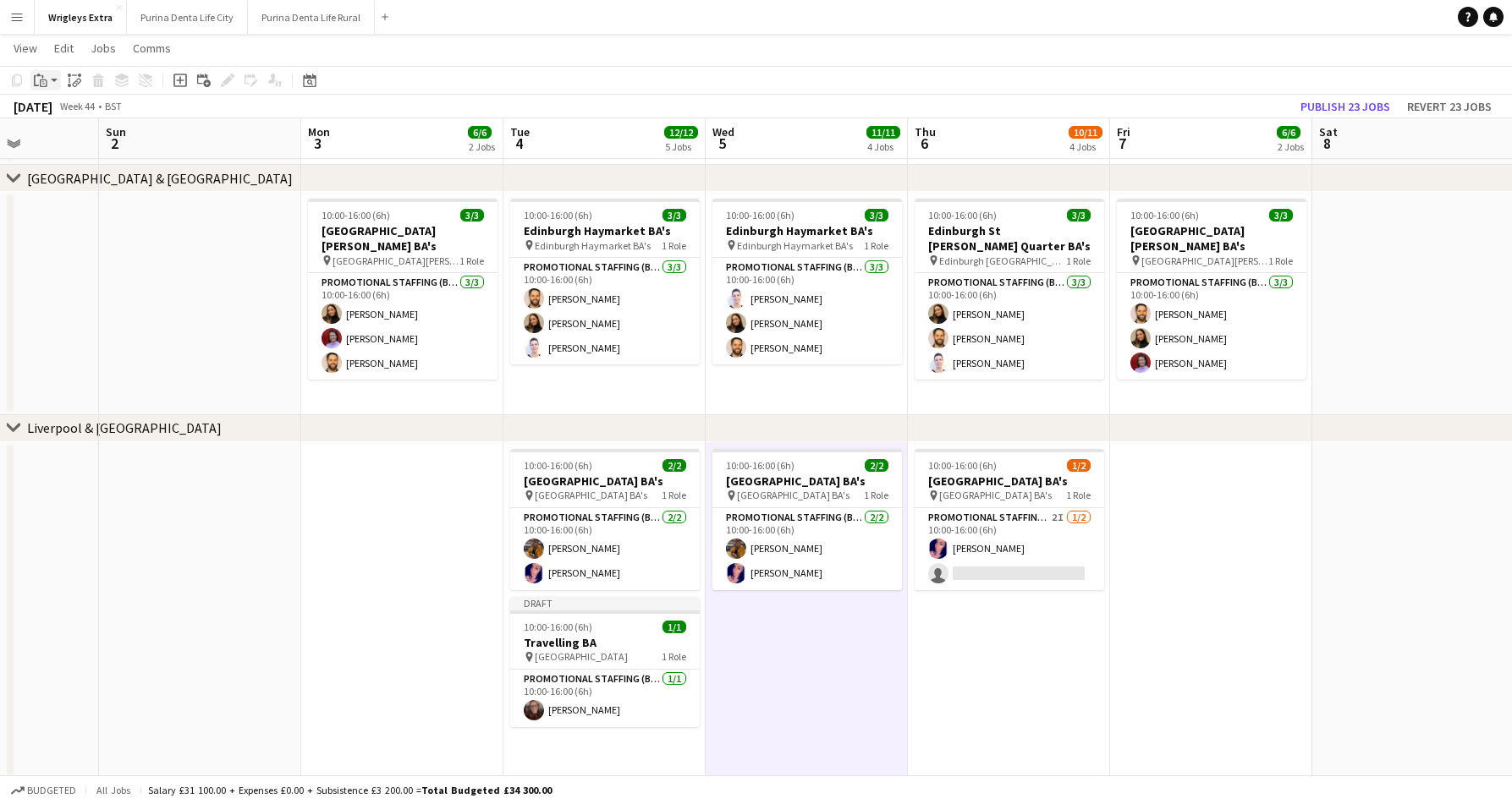
click at [34, 78] on icon at bounding box center [35, 80] width 5 height 11
click at [68, 147] on link "Paste with crew Command Shift V" at bounding box center [111, 141] width 133 height 15
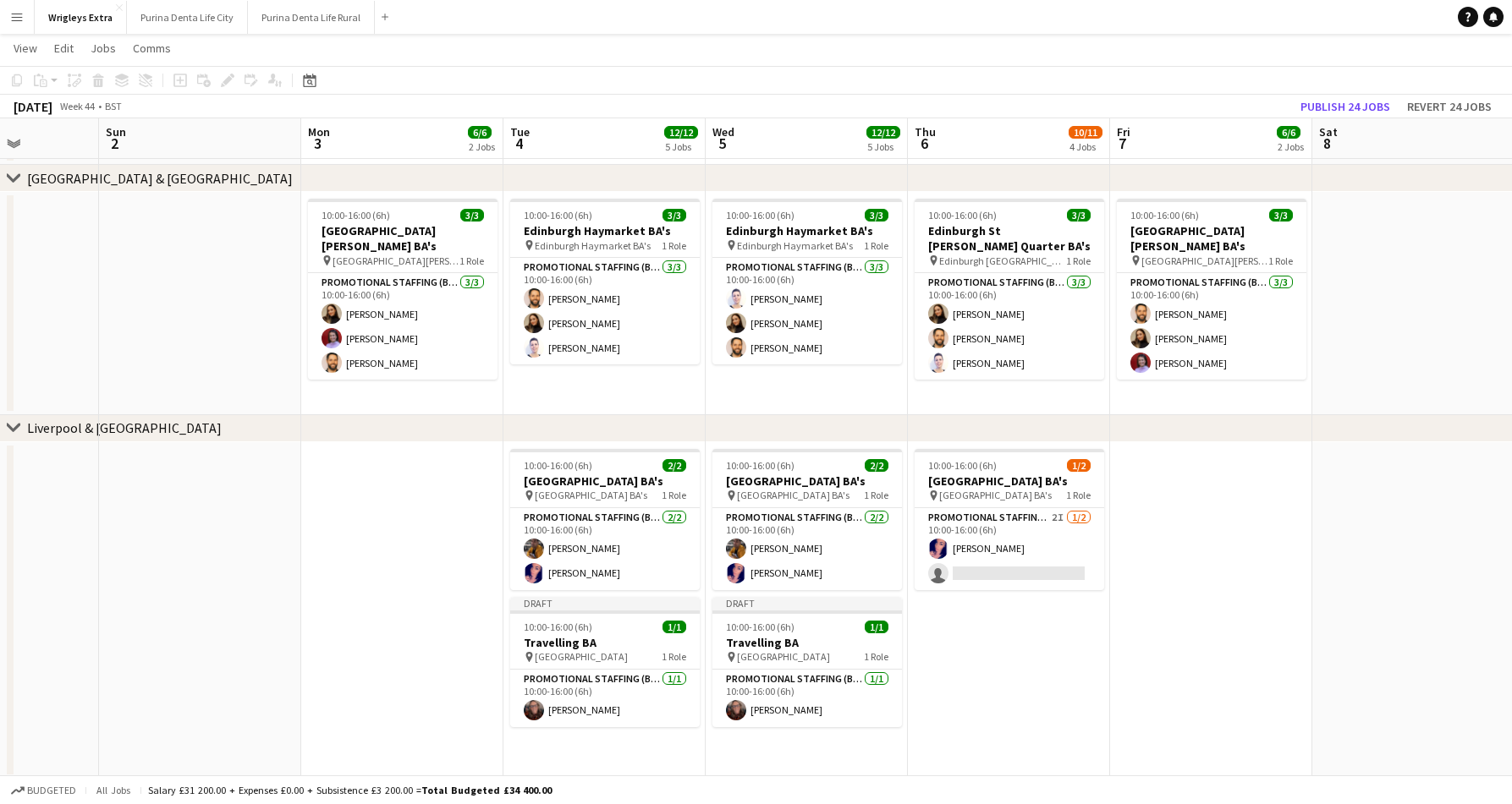
click at [972, 650] on app-date-cell "10:00-16:00 (6h) 1/2 Manchester Oxford Street BA's pin Manchester Oxford Street…" at bounding box center [1009, 609] width 202 height 336
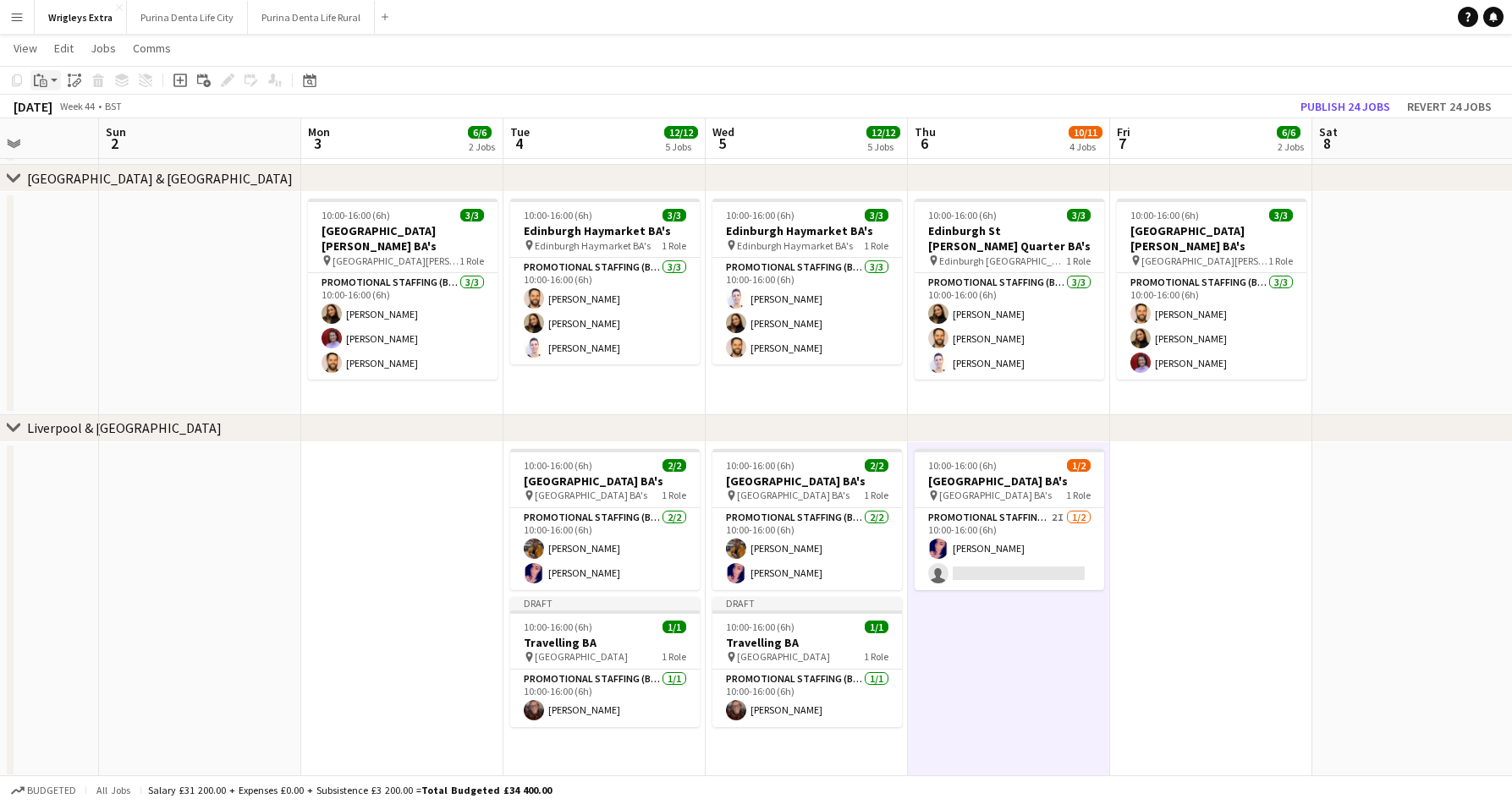
click at [45, 80] on icon at bounding box center [43, 83] width 8 height 8
click at [74, 137] on link "Paste with crew Command Shift V" at bounding box center [111, 141] width 133 height 15
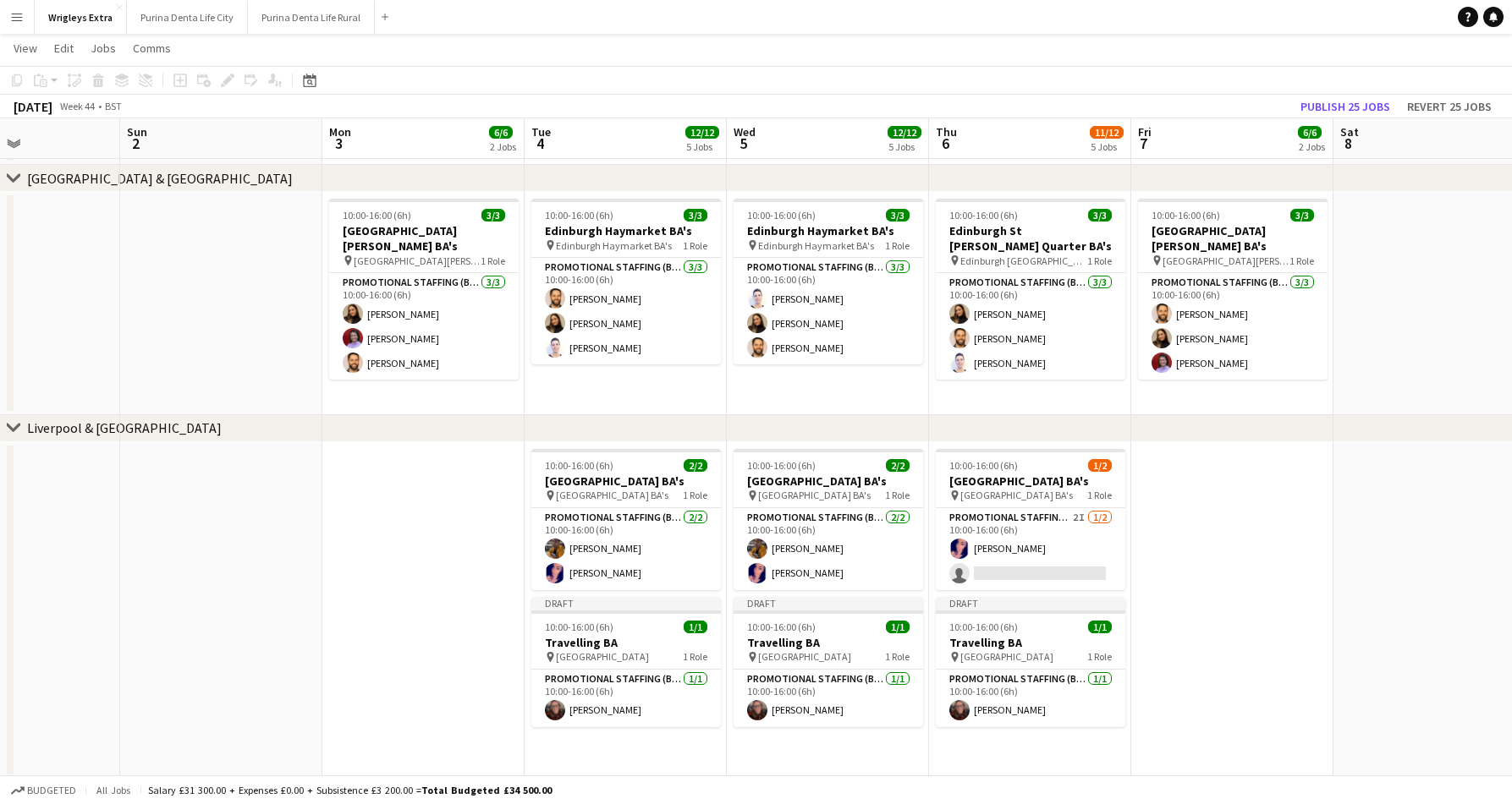
scroll to position [0, 474]
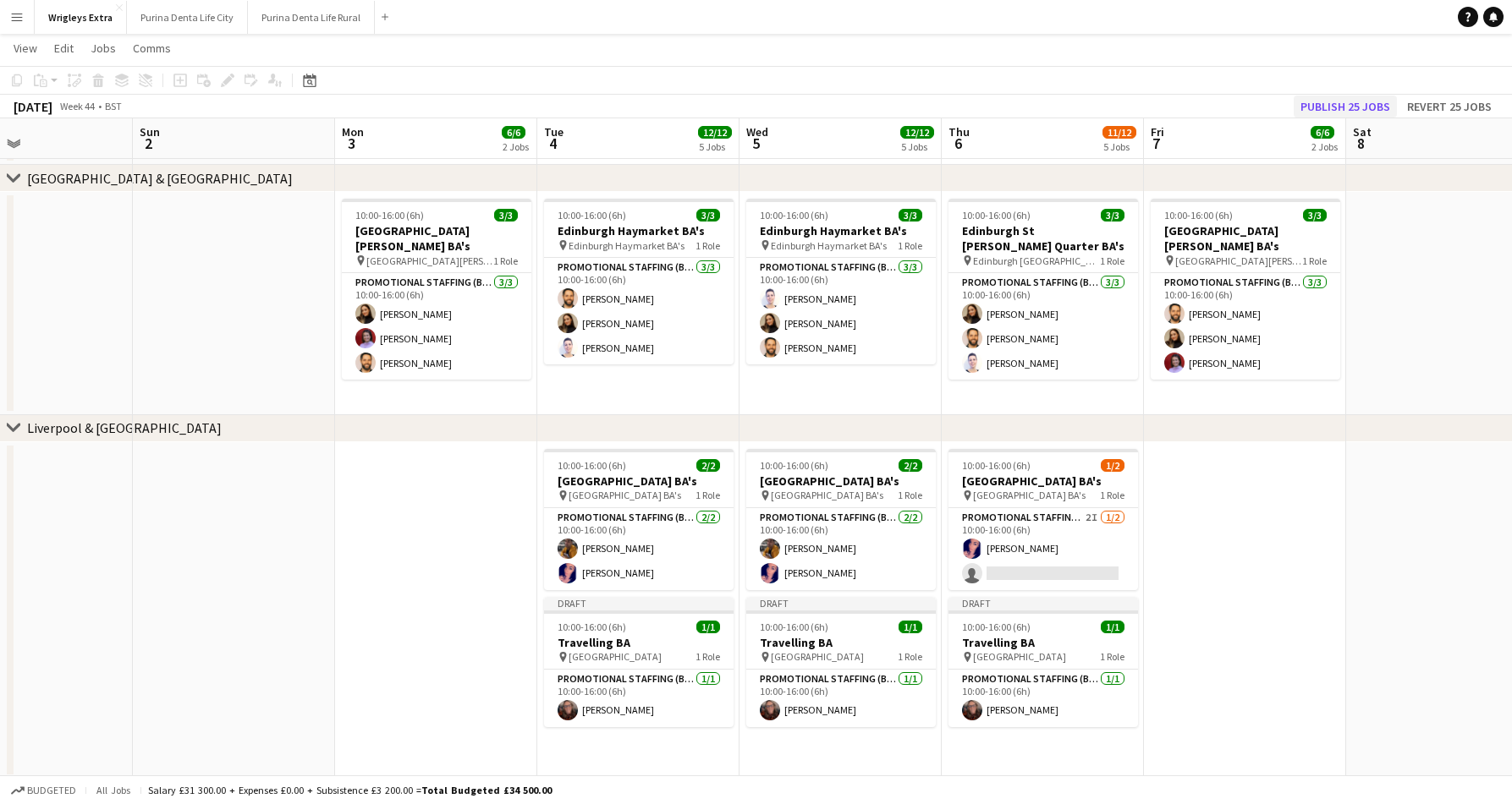
click at [1350, 103] on button "Publish 25 jobs" at bounding box center [1345, 106] width 104 height 22
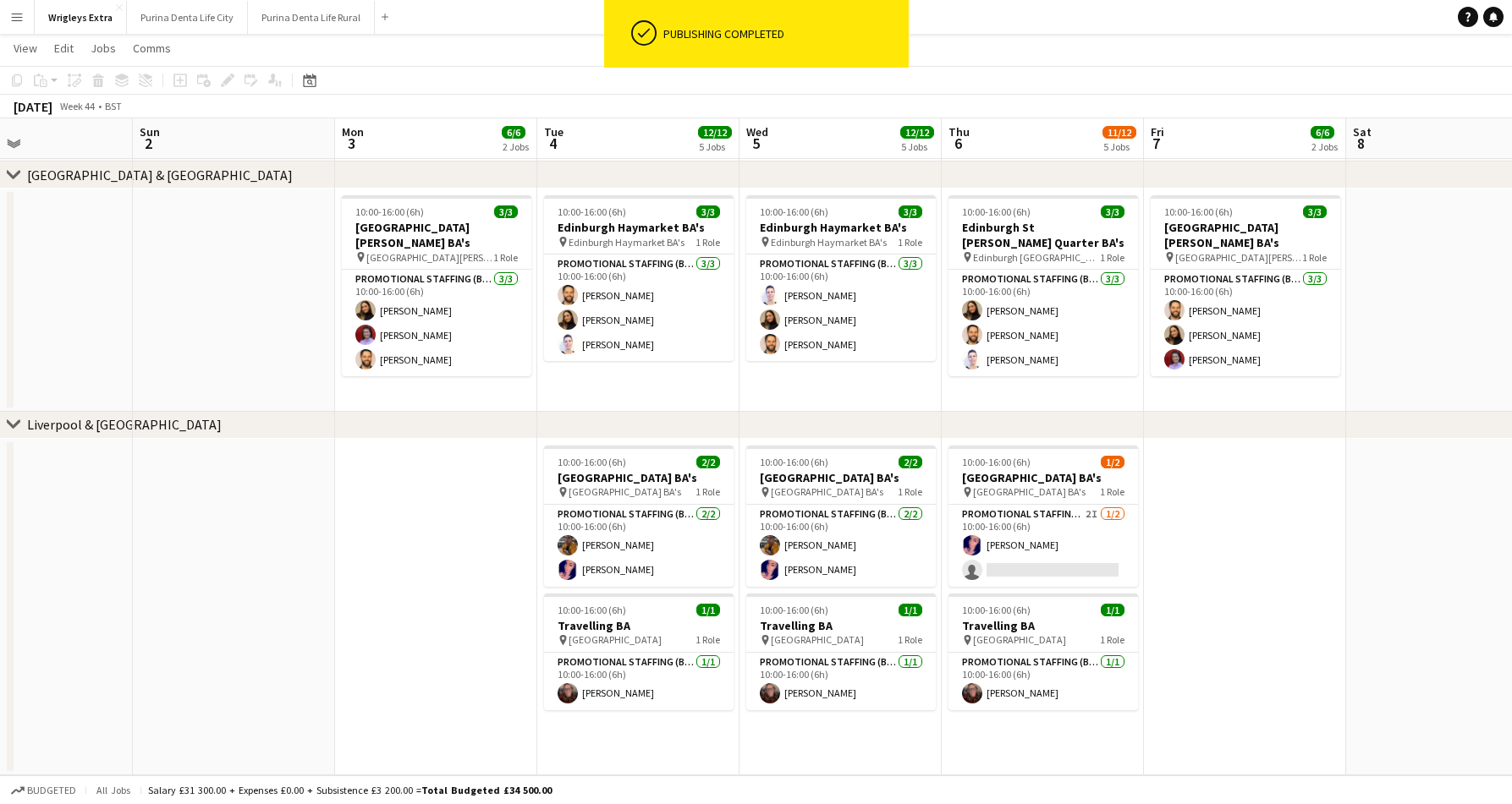
scroll to position [500, 0]
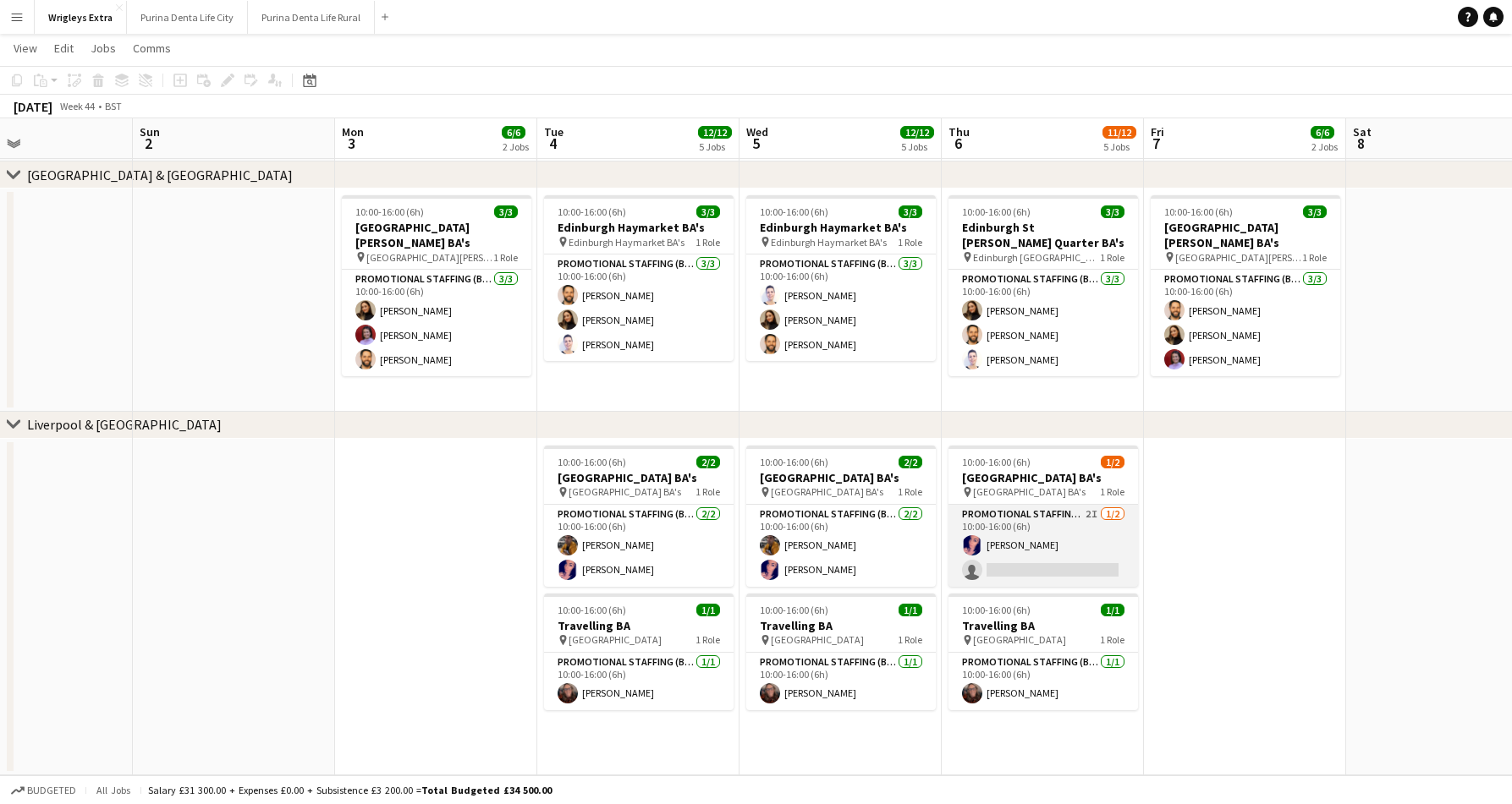
click at [1047, 548] on app-card-role "Promotional Staffing (Brand Ambassadors) 2I 1/2 10:00-16:00 (6h) Gemma Harvey s…" at bounding box center [1043, 546] width 190 height 82
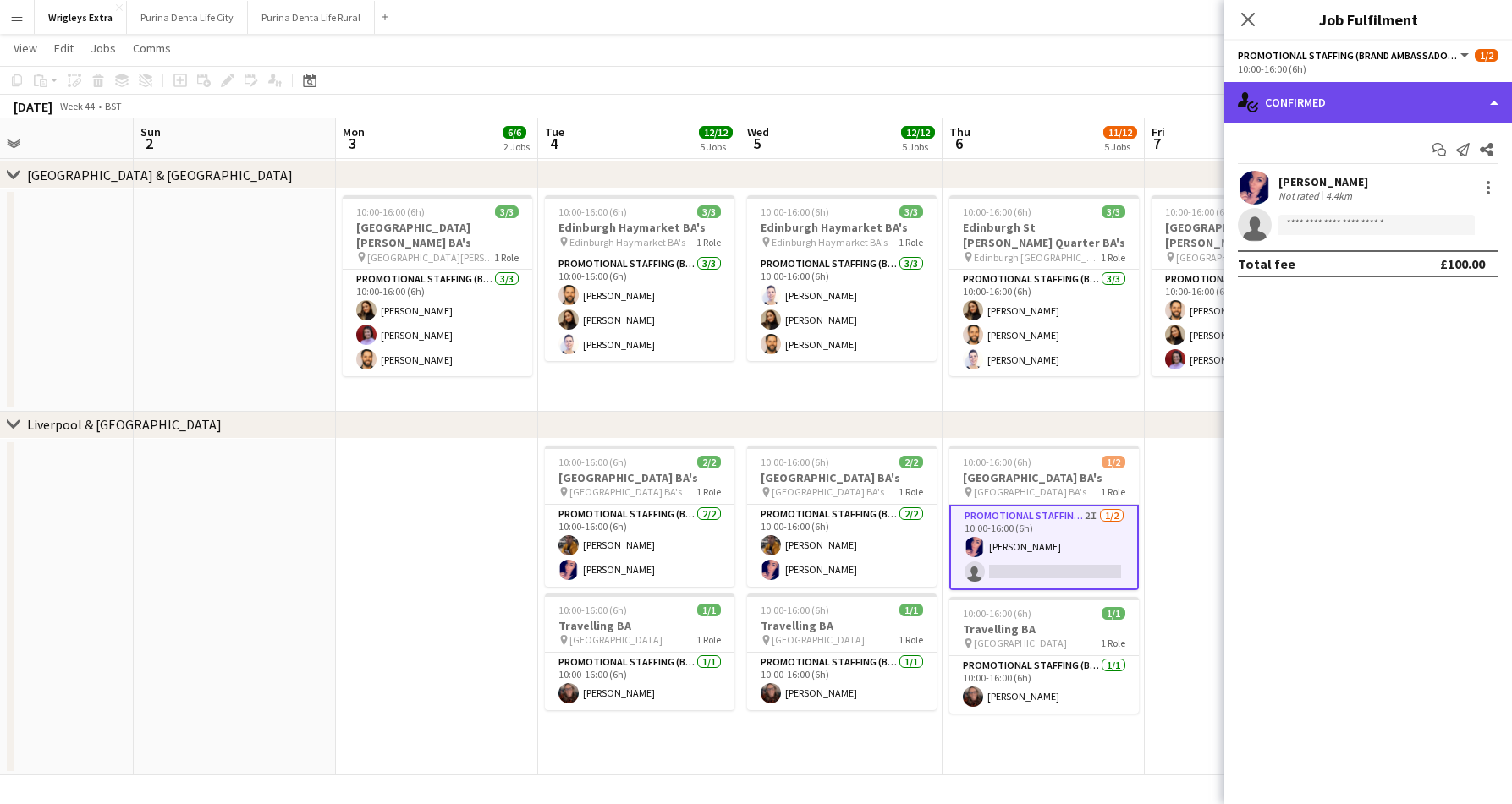
click at [1327, 91] on div "single-neutral-actions-check-2 Confirmed" at bounding box center [1368, 103] width 288 height 40
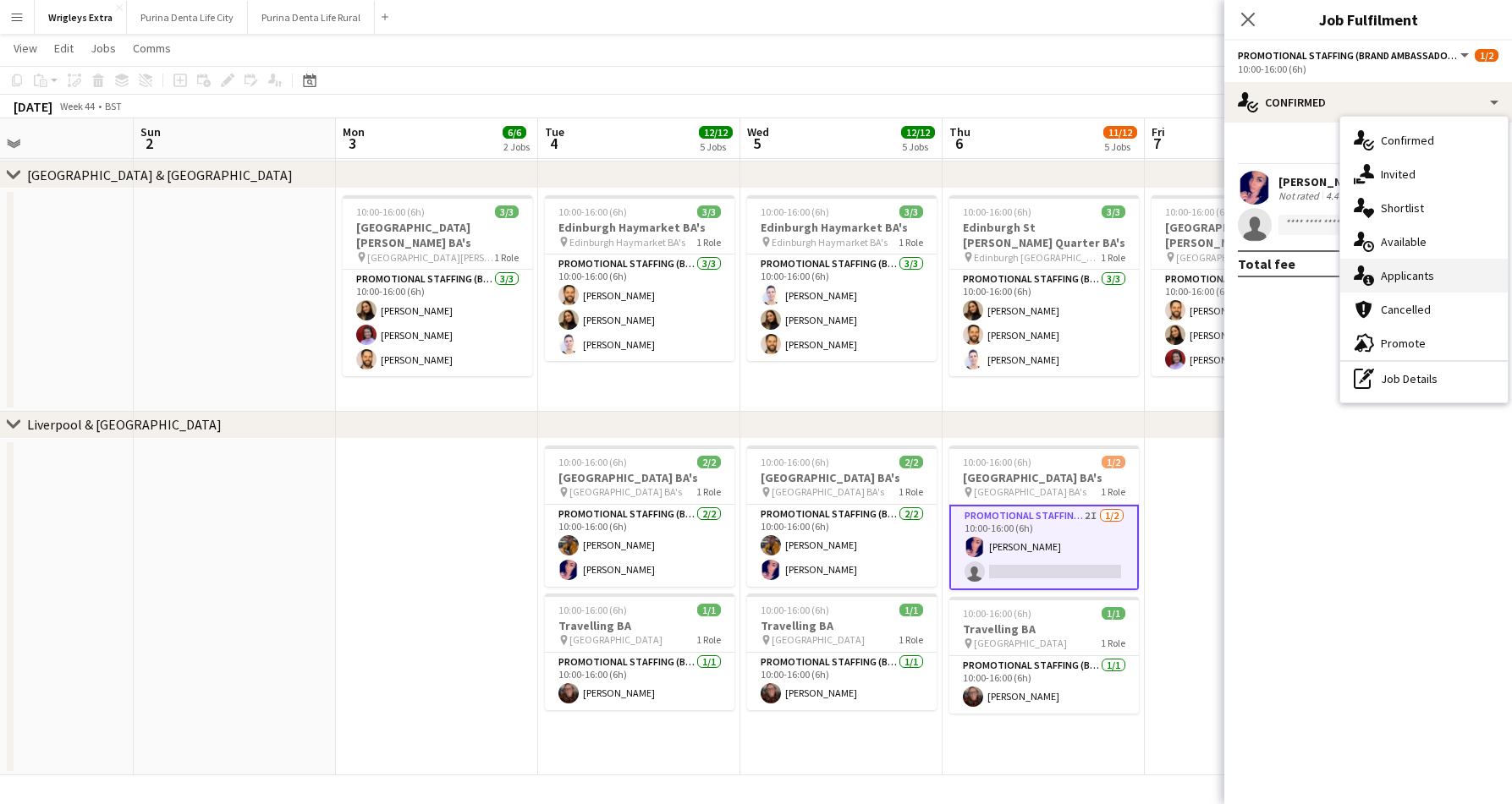
click at [1436, 278] on div "single-neutral-actions-information Applicants" at bounding box center [1423, 275] width 168 height 34
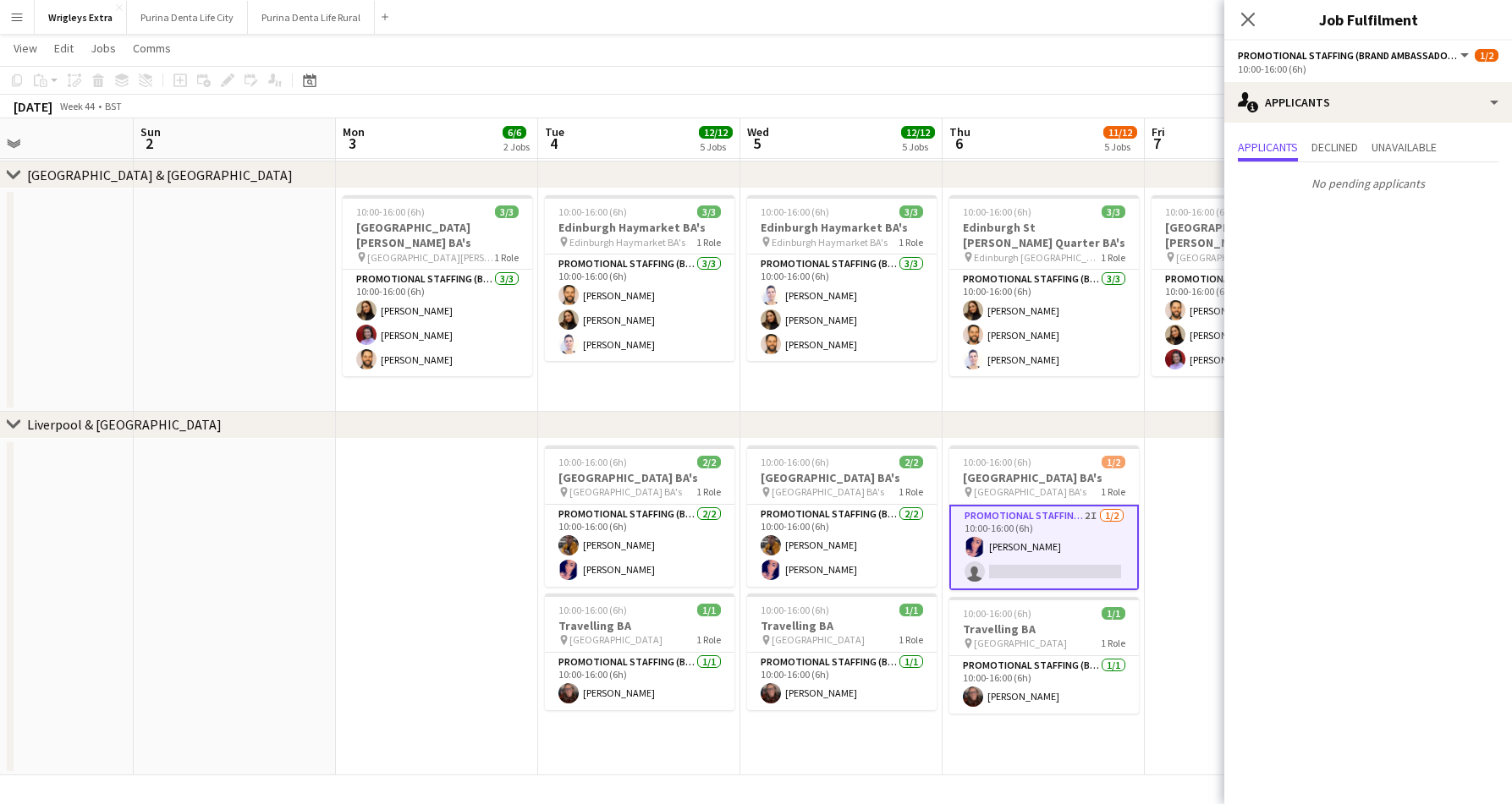
click at [304, 542] on app-date-cell at bounding box center [234, 607] width 202 height 336
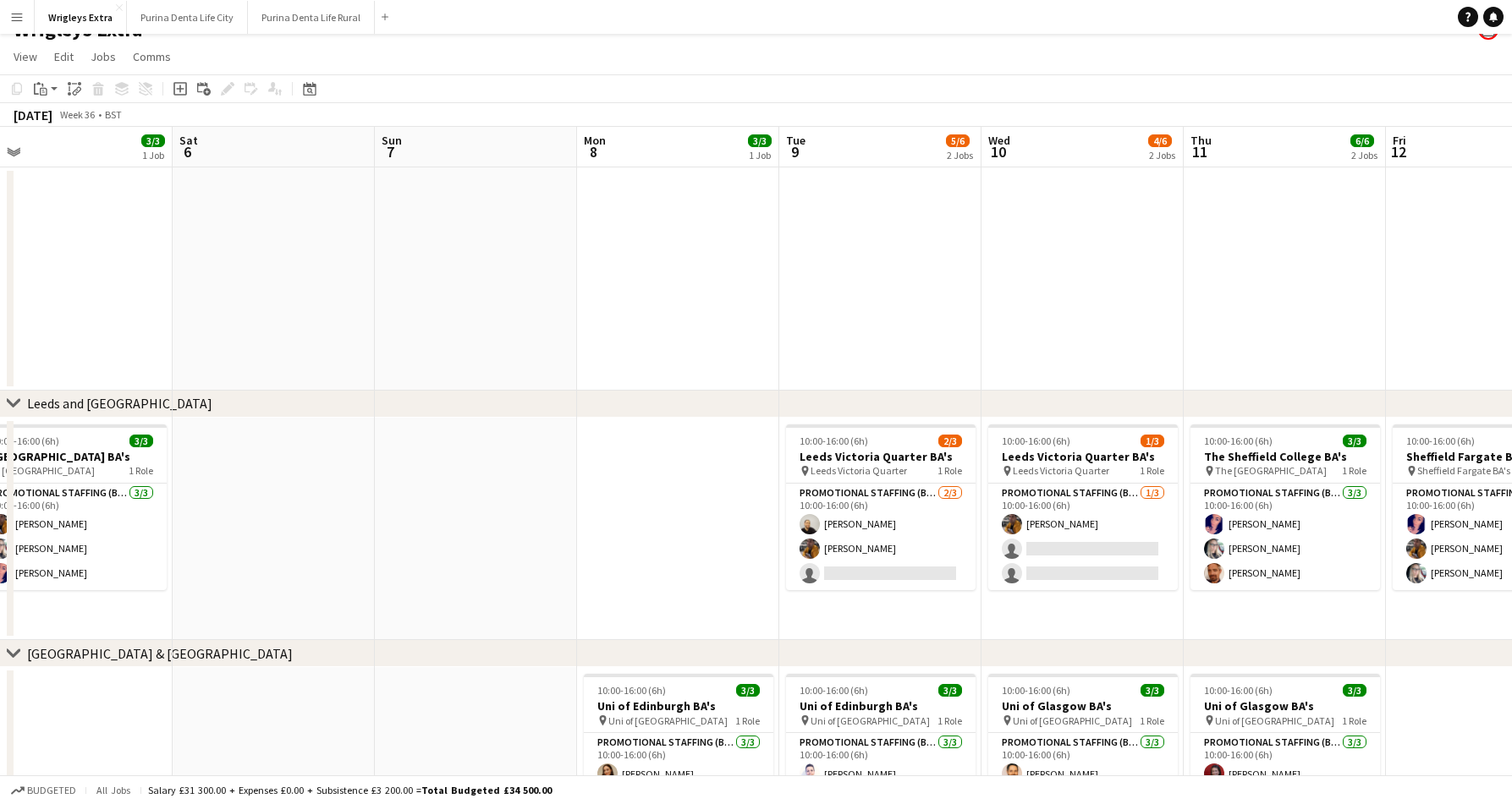
scroll to position [23, 0]
click at [963, 548] on app-card-role "Promotional Staffing (Brand Ambassadors) 2/3 10:00-16:00 (6h) Craig Talbot Sean…" at bounding box center [881, 538] width 190 height 106
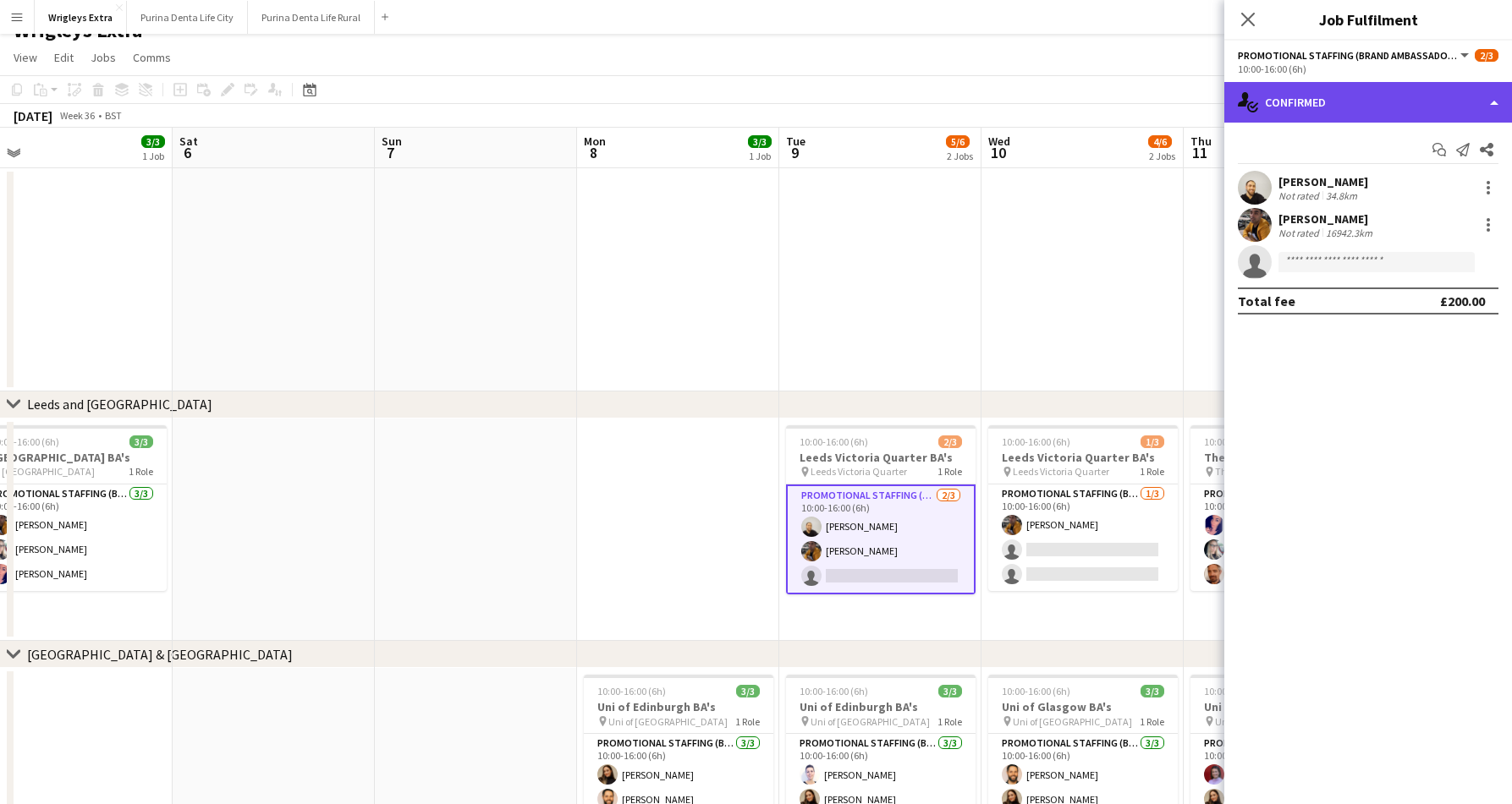
click at [1406, 105] on div "single-neutral-actions-check-2 Confirmed" at bounding box center [1368, 103] width 288 height 40
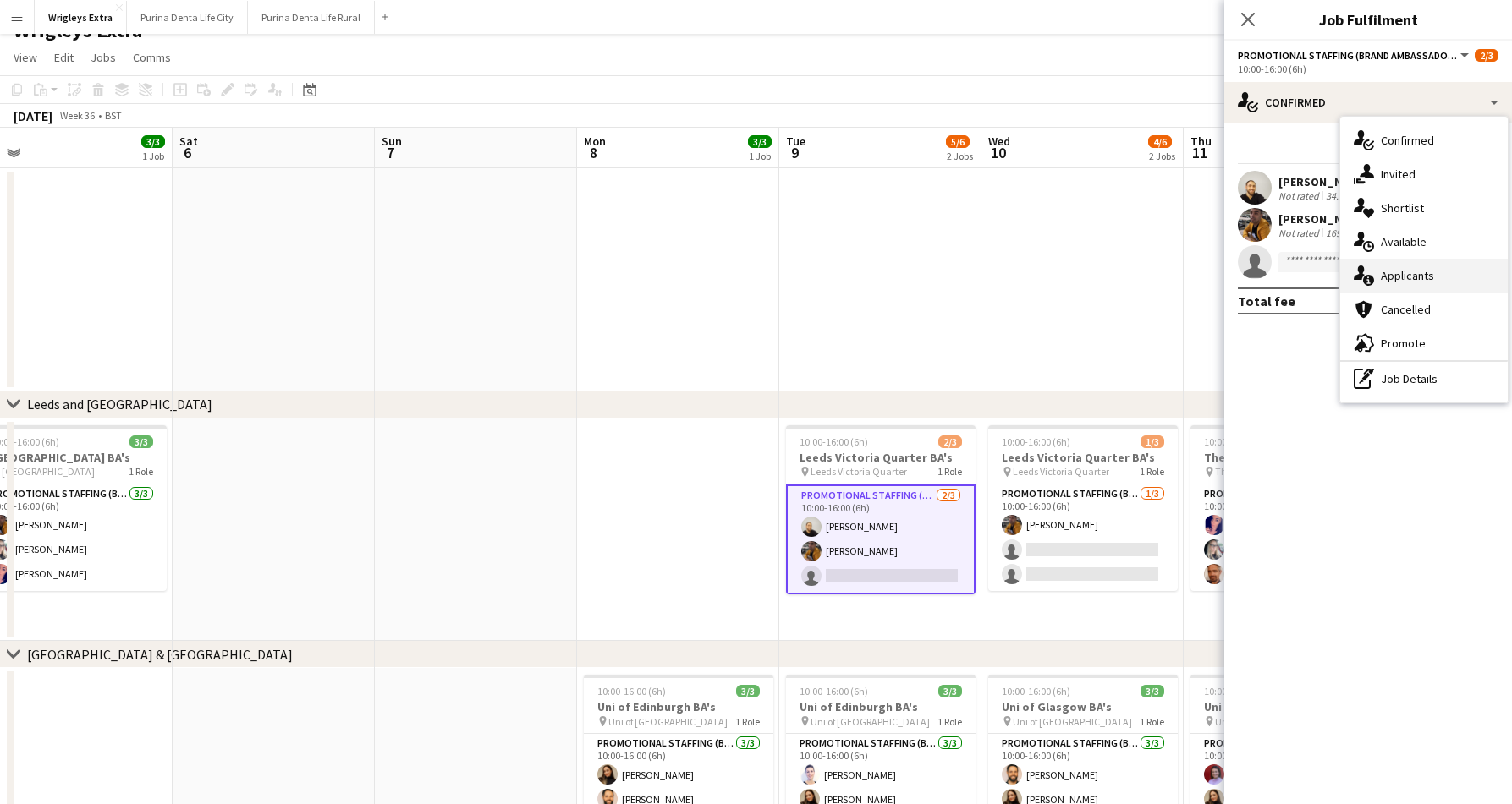
click at [1426, 269] on div "single-neutral-actions-information Applicants" at bounding box center [1423, 275] width 168 height 34
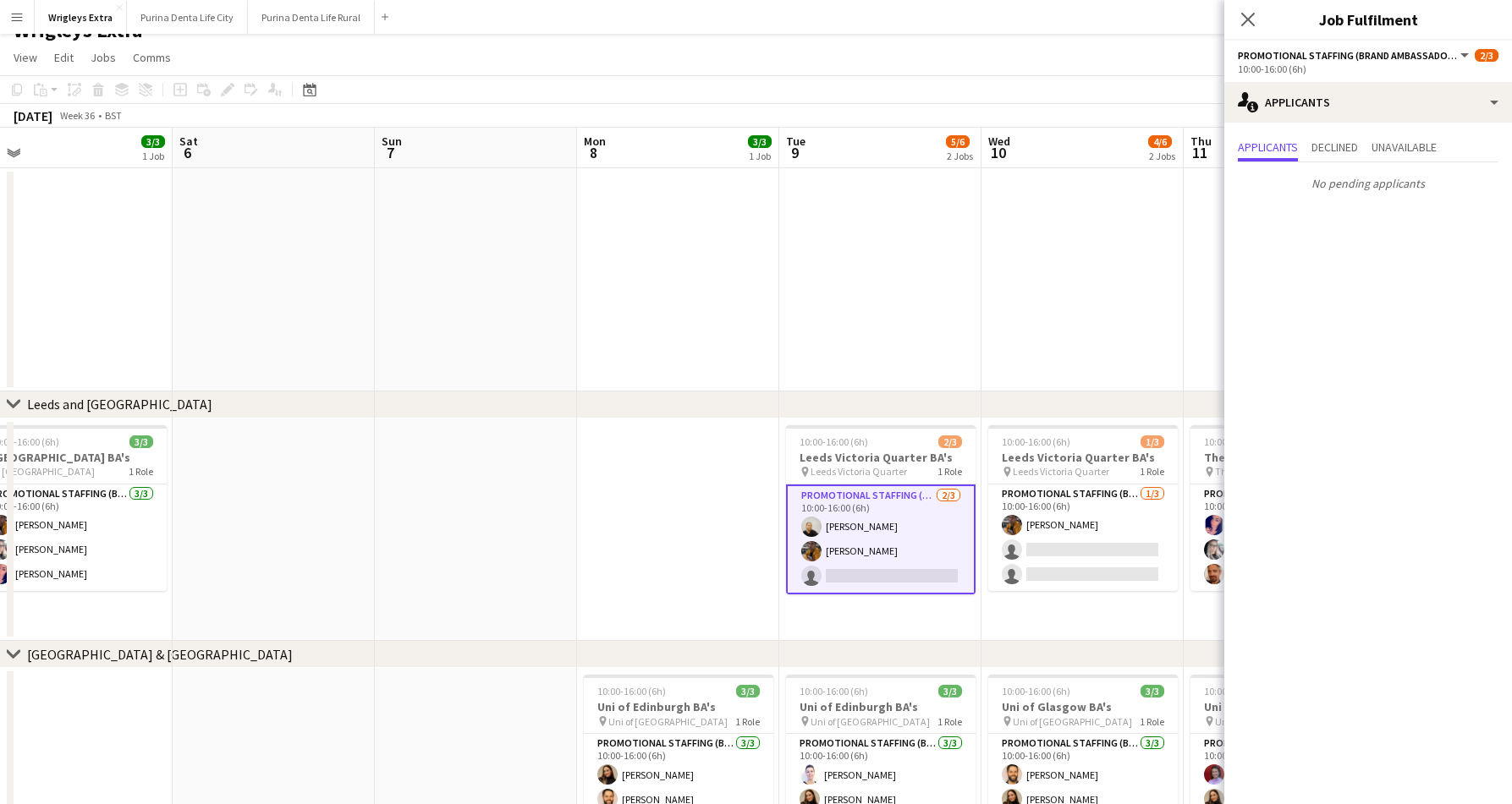
click at [1004, 235] on app-date-cell at bounding box center [1082, 280] width 202 height 223
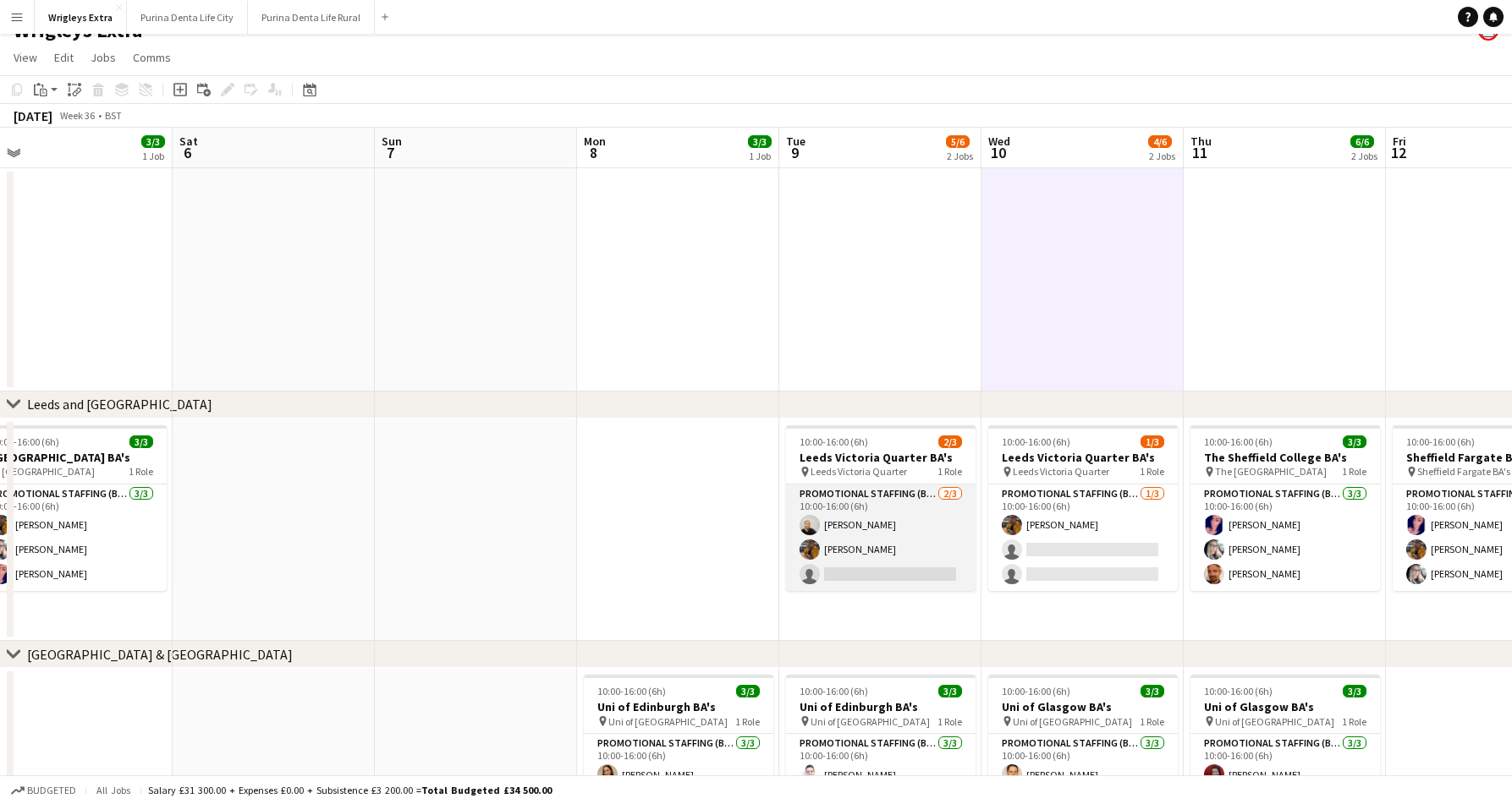
click at [786, 558] on app-card-role "Promotional Staffing (Brand Ambassadors) 2/3 10:00-16:00 (6h) Craig Talbot Sean…" at bounding box center [881, 538] width 190 height 106
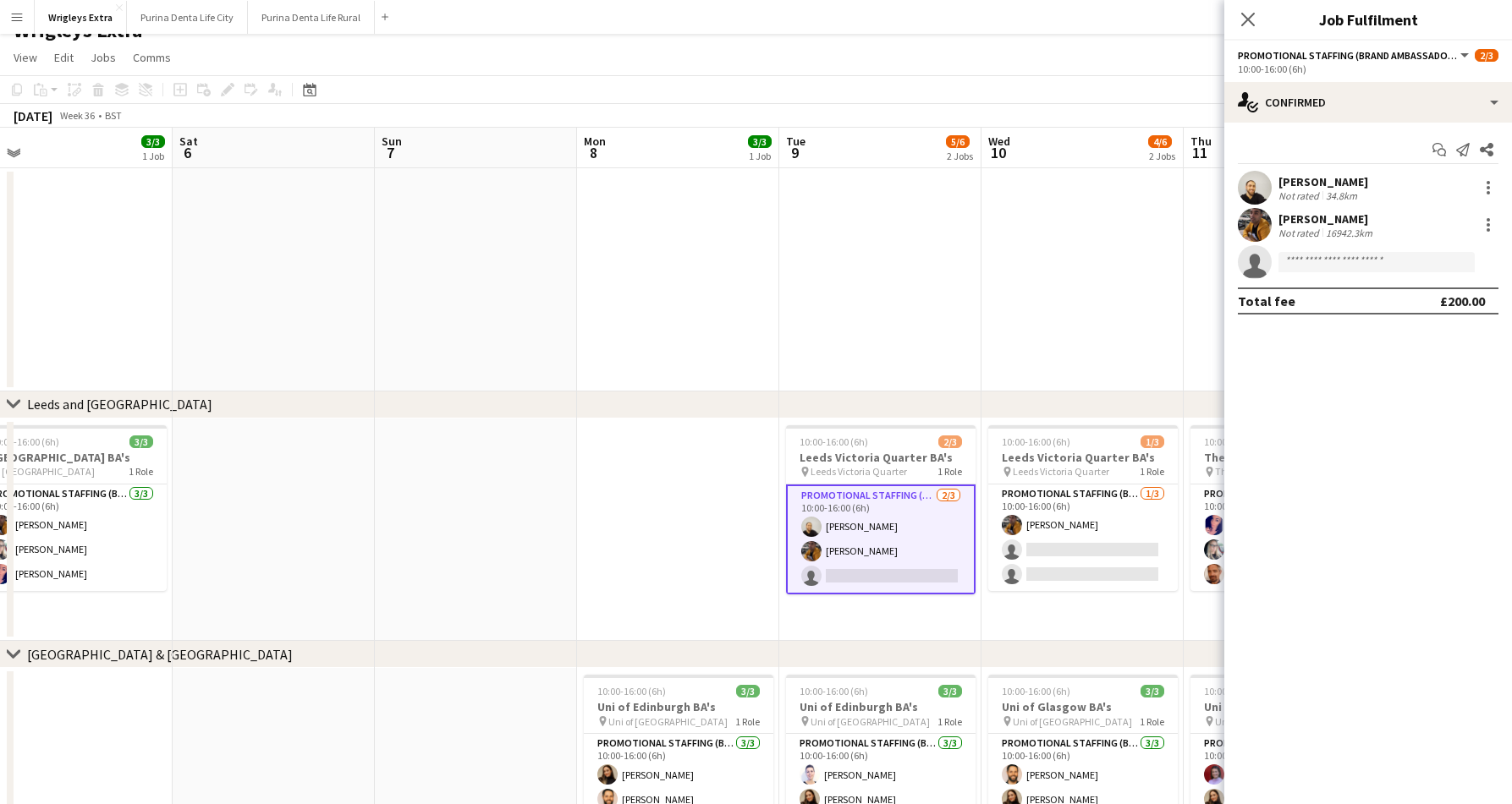
click at [1336, 126] on div "Start chat Send notification Share Craig Talbot Not rated 34.8km Sean Porter No…" at bounding box center [1368, 225] width 288 height 205
click at [1336, 101] on div "single-neutral-actions-check-2 Confirmed" at bounding box center [1368, 103] width 288 height 40
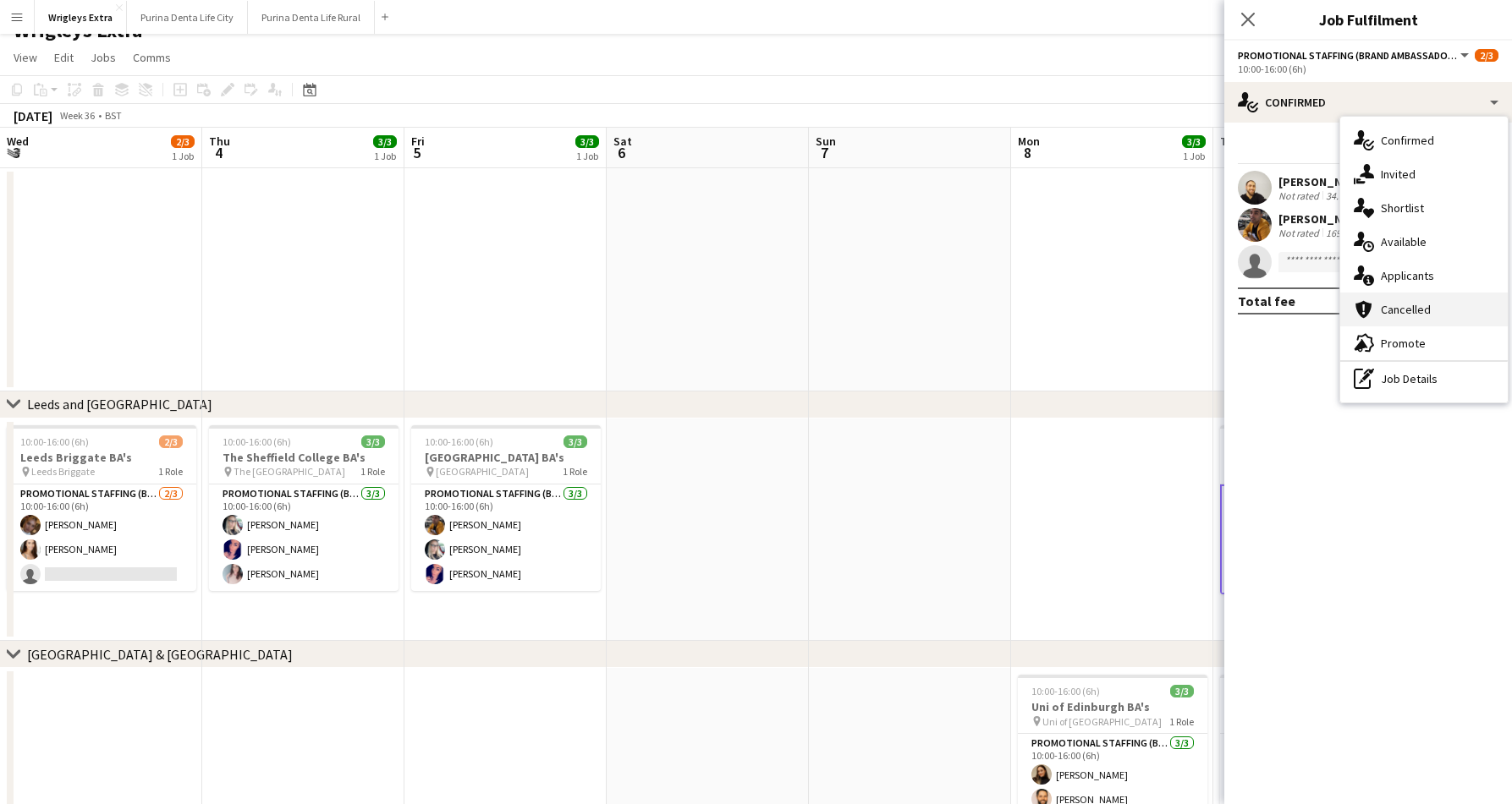
scroll to position [0, 434]
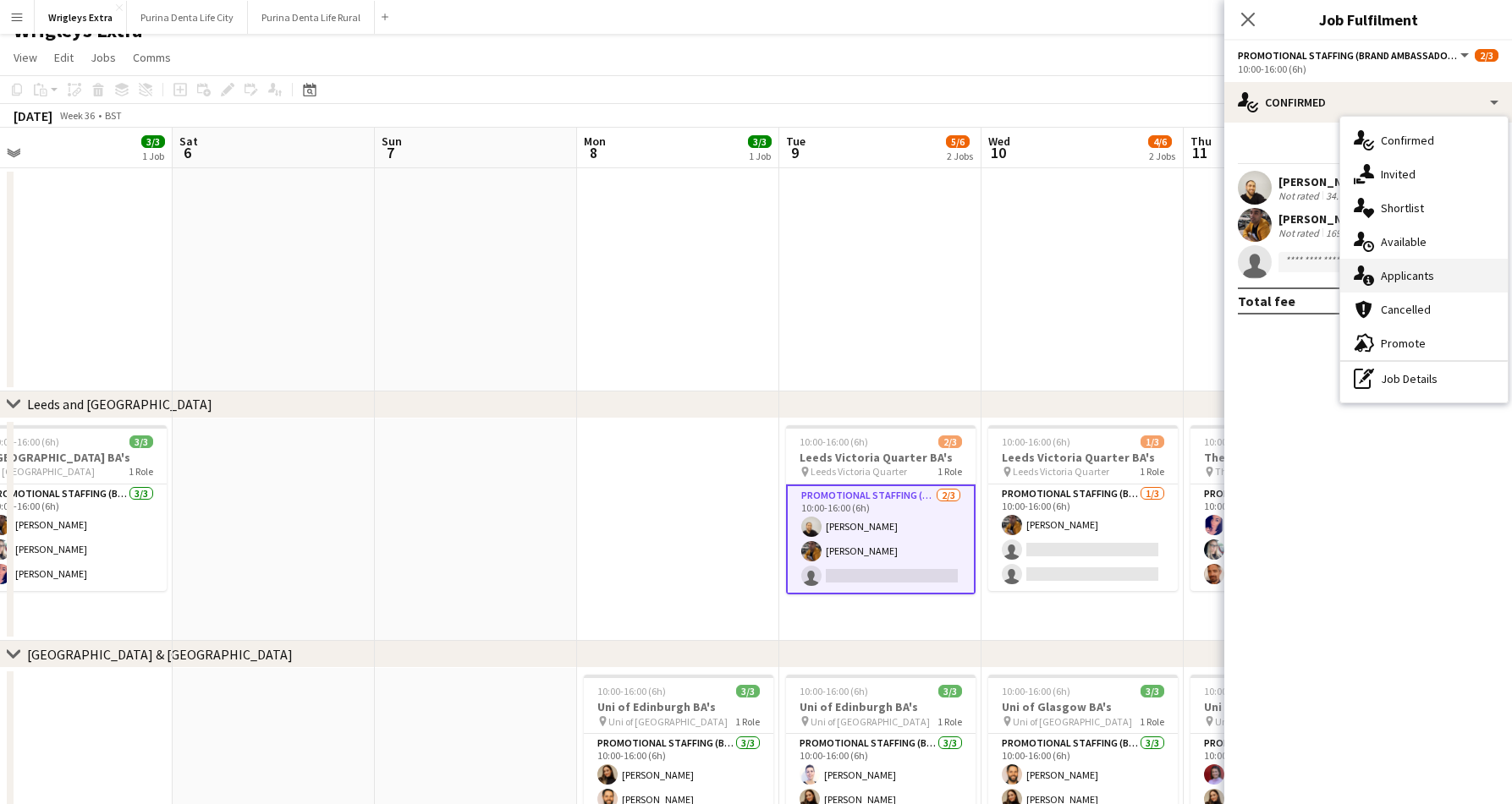
click at [1411, 269] on div "single-neutral-actions-information Applicants" at bounding box center [1423, 275] width 168 height 34
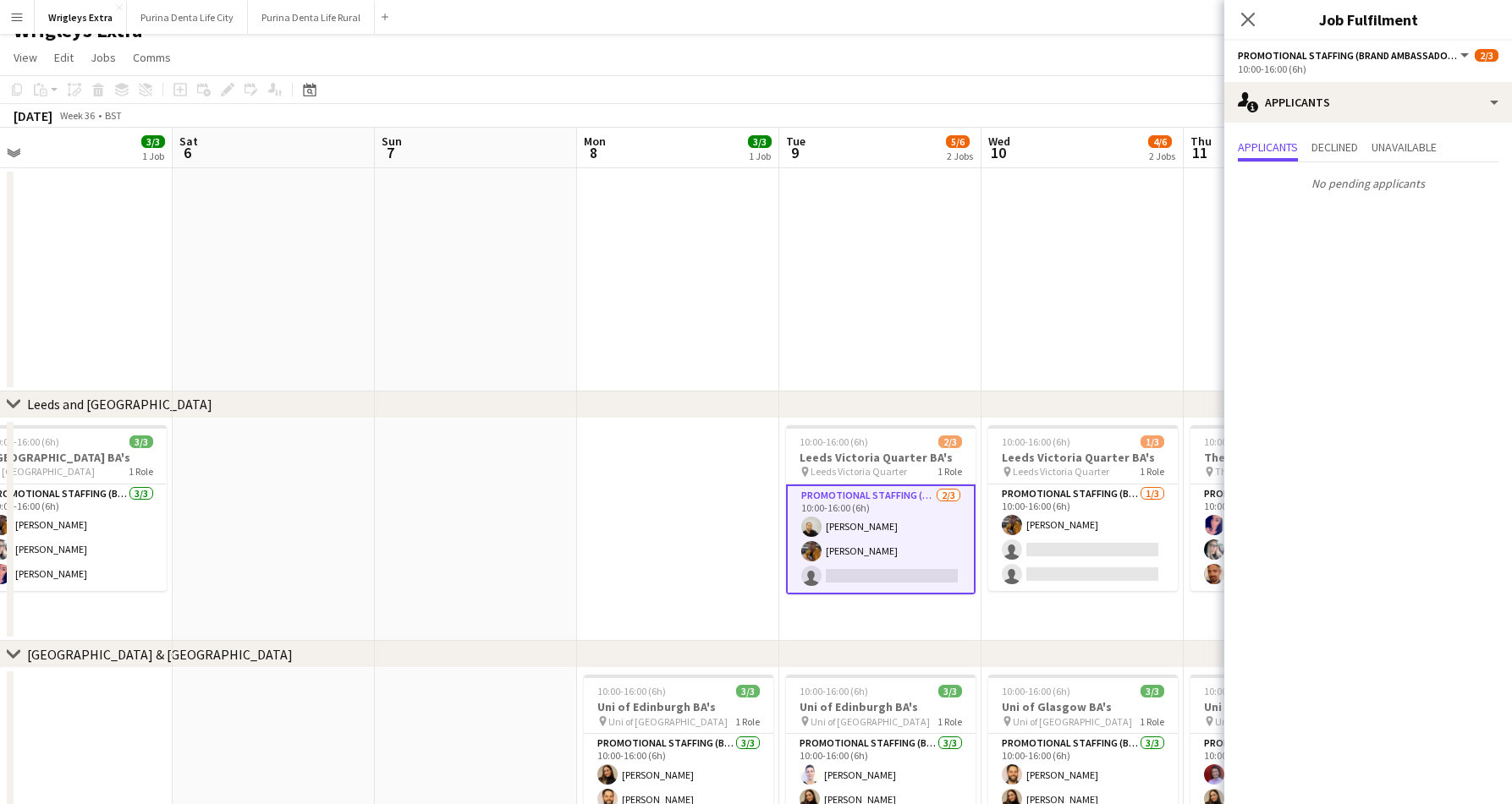
click at [973, 608] on app-date-cell "10:00-16:00 (6h) 2/3 Leeds Victoria Quarter BA's pin Leeds Victoria Quarter 1 R…" at bounding box center [880, 530] width 202 height 223
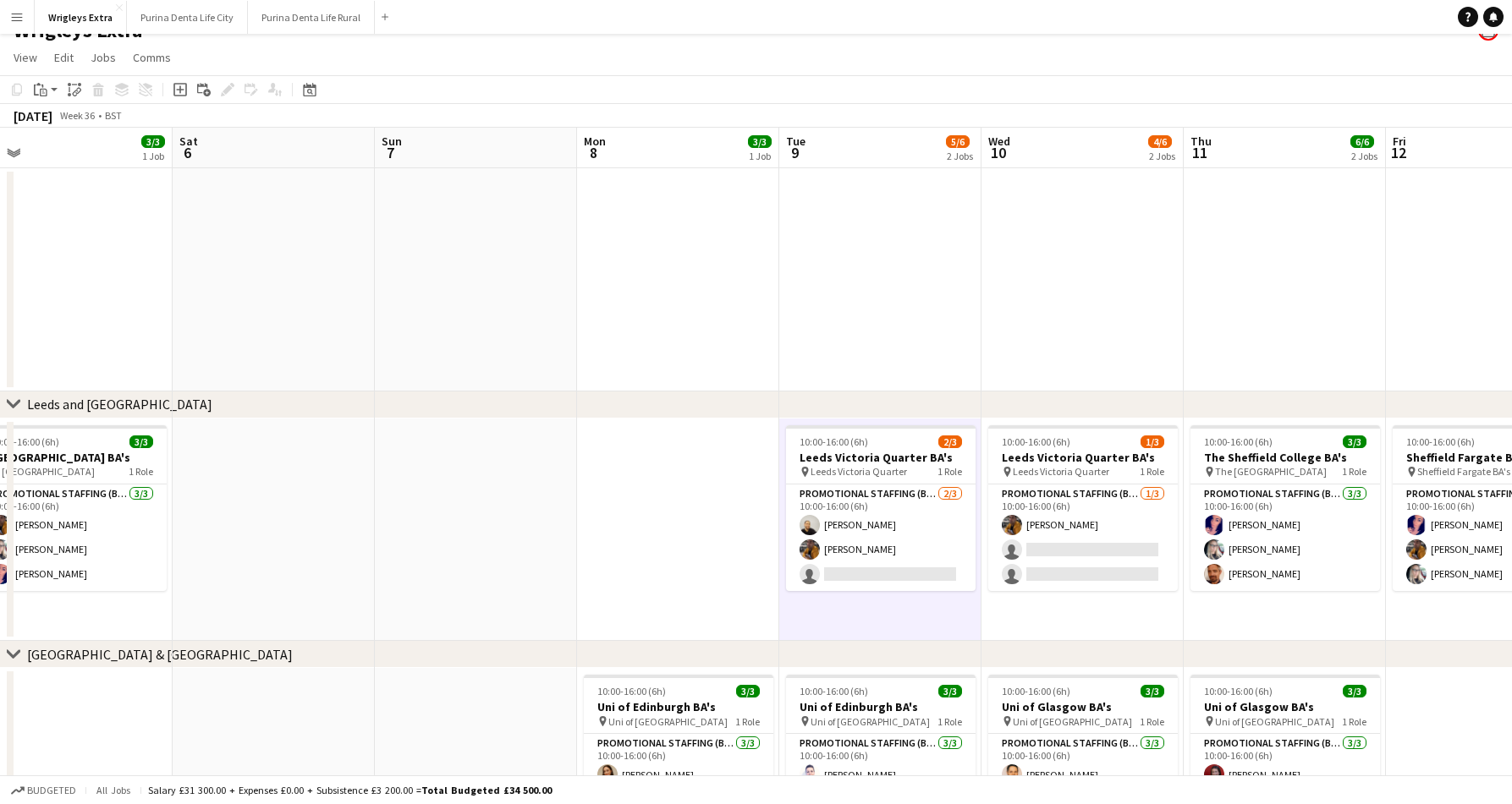
scroll to position [0, 621]
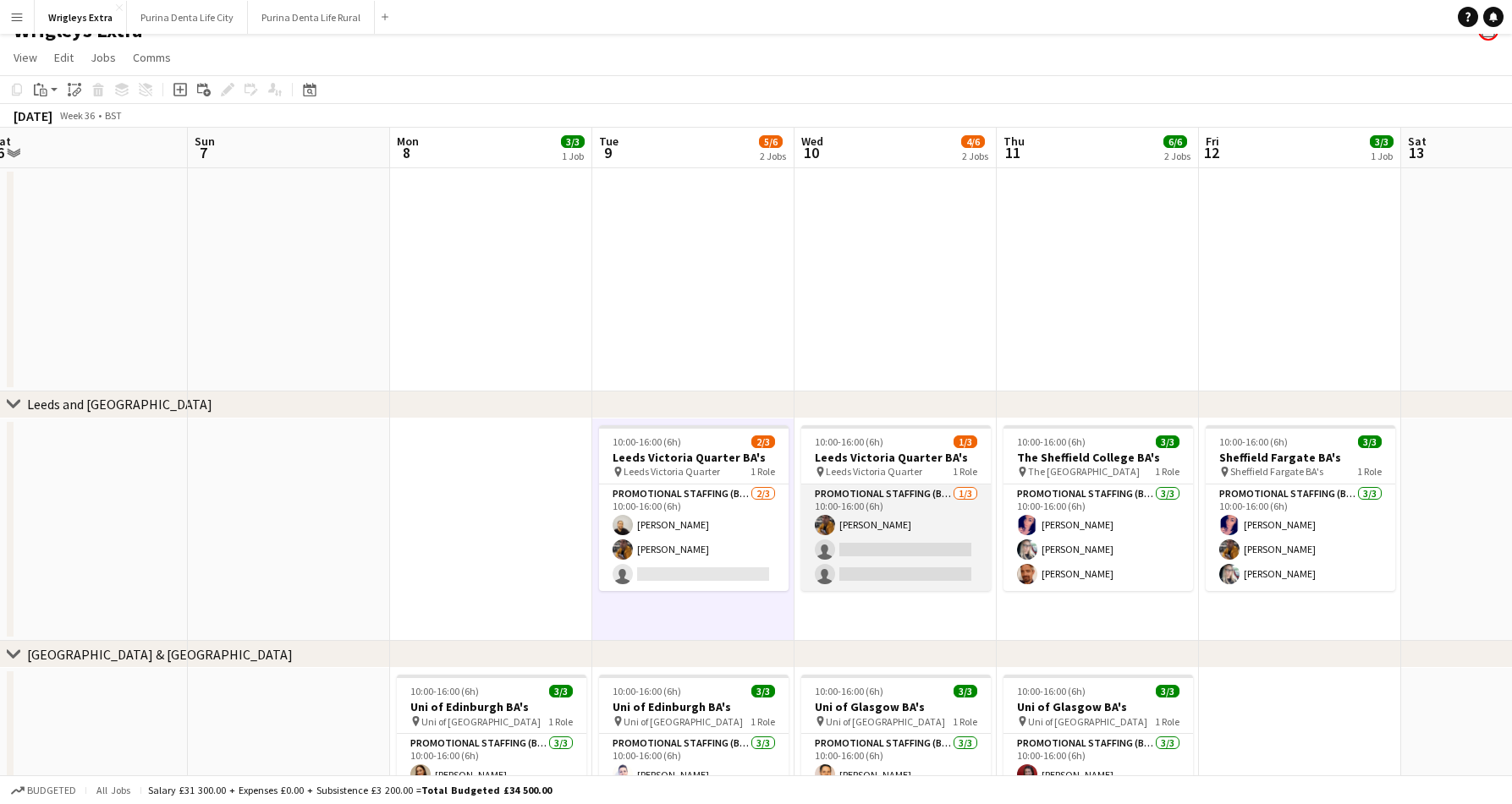
click at [928, 573] on app-card-role "Promotional Staffing (Brand Ambassadors) 1/3 10:00-16:00 (6h) Sean Porter singl…" at bounding box center [896, 538] width 190 height 106
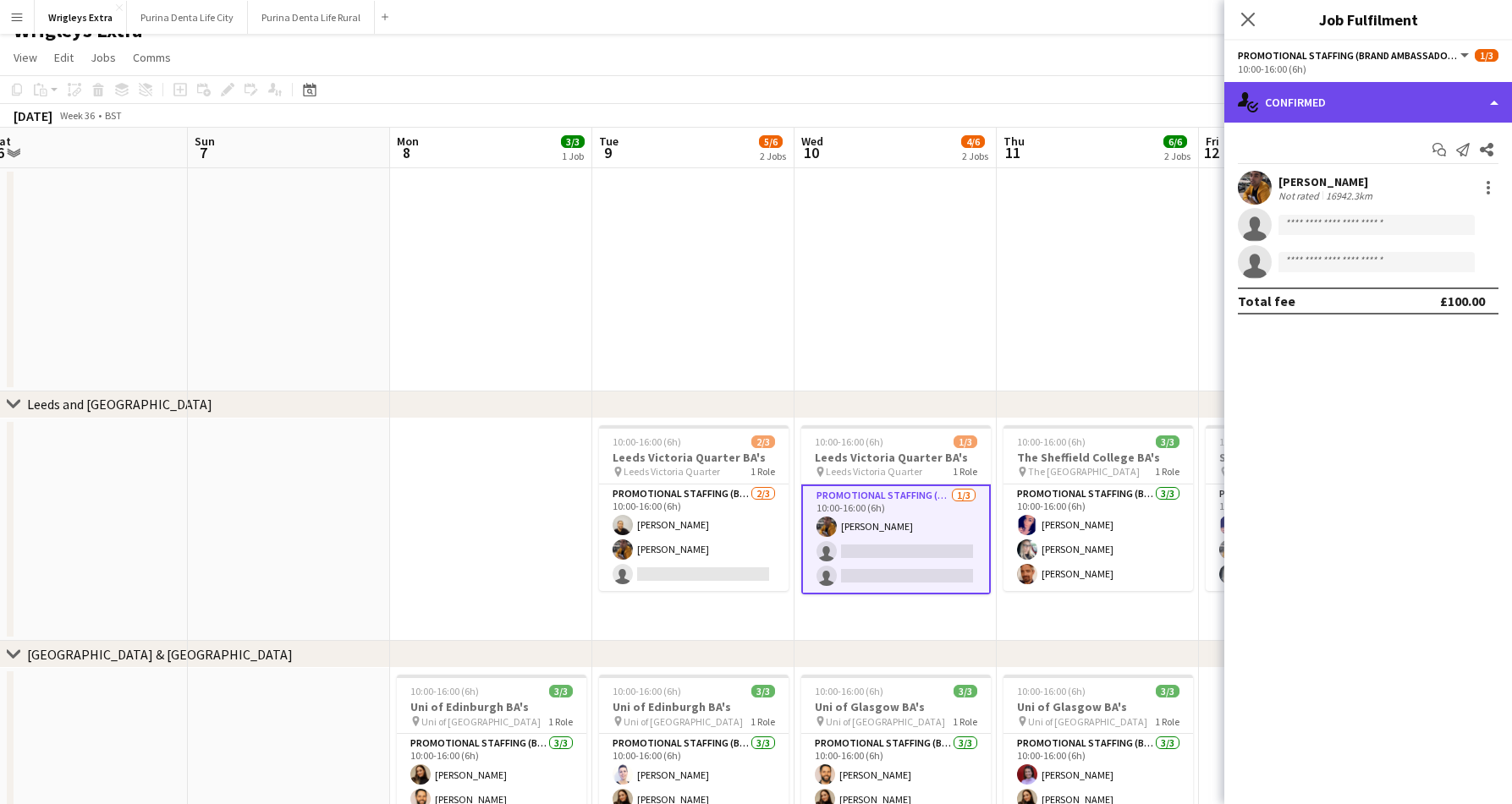
click at [1390, 114] on div "single-neutral-actions-check-2 Confirmed" at bounding box center [1368, 103] width 288 height 40
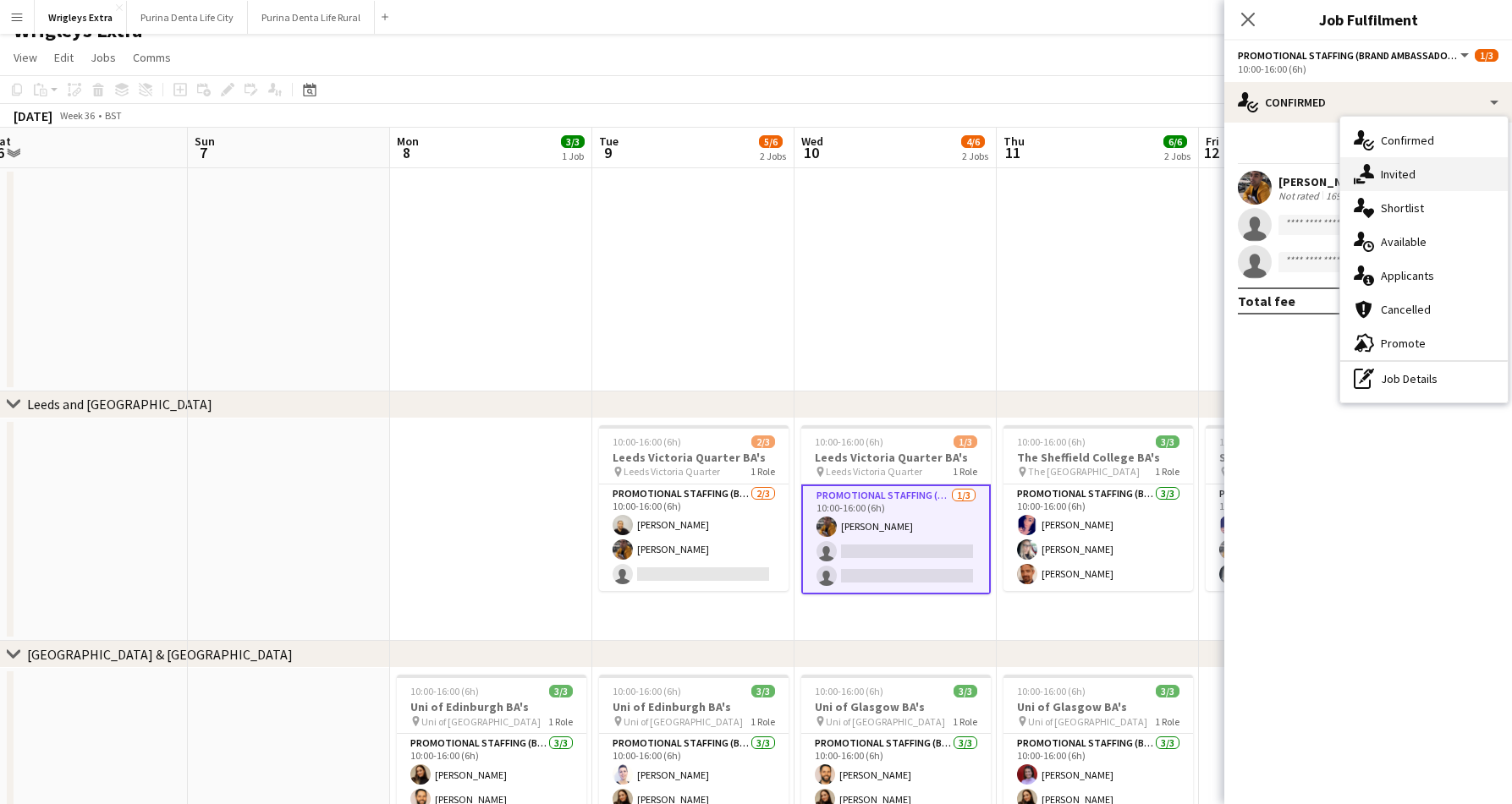
click at [1397, 168] on div "single-neutral-actions-share-1 Invited" at bounding box center [1423, 173] width 168 height 34
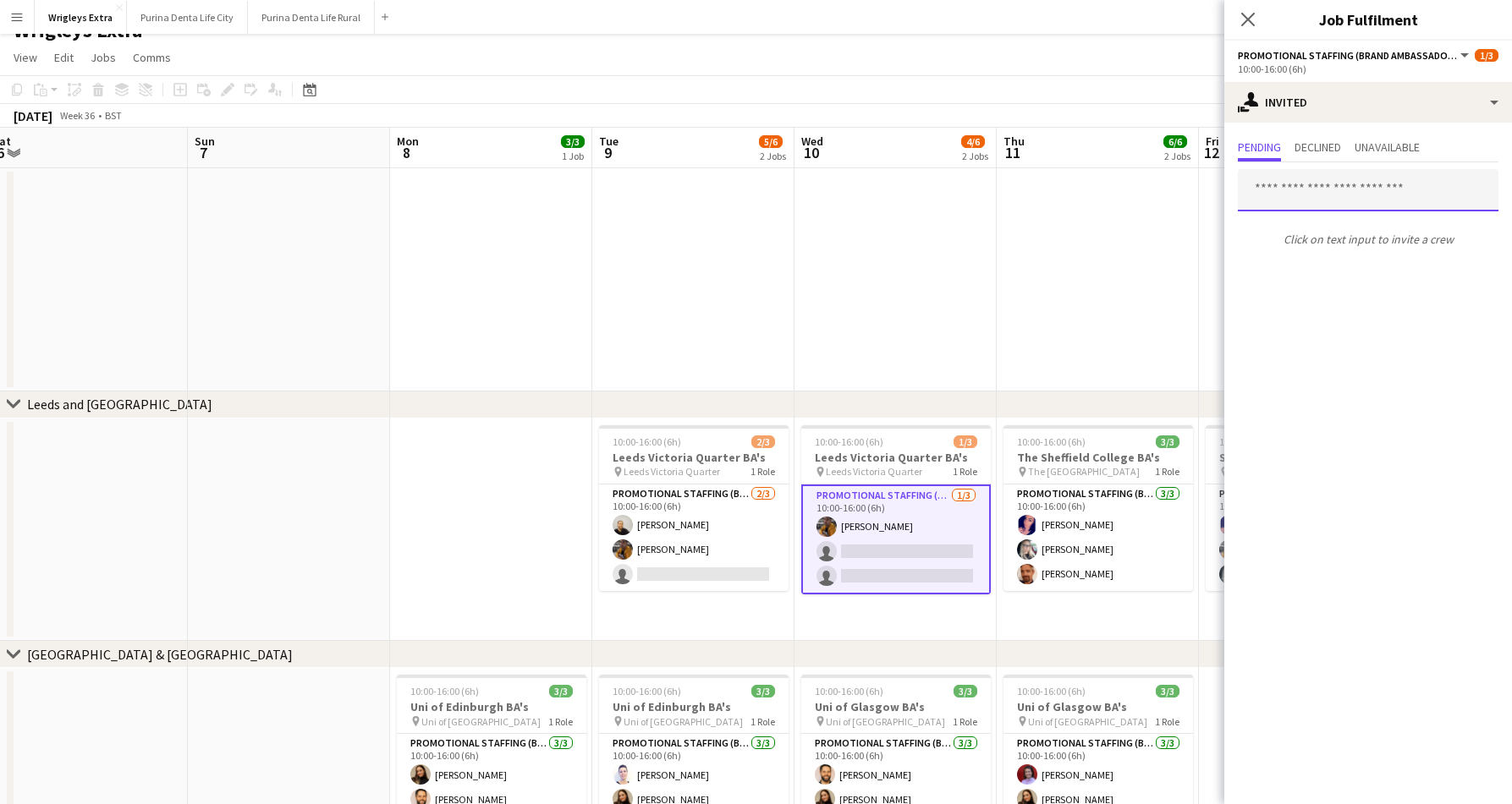
click at [1339, 192] on input "text" at bounding box center [1368, 190] width 261 height 42
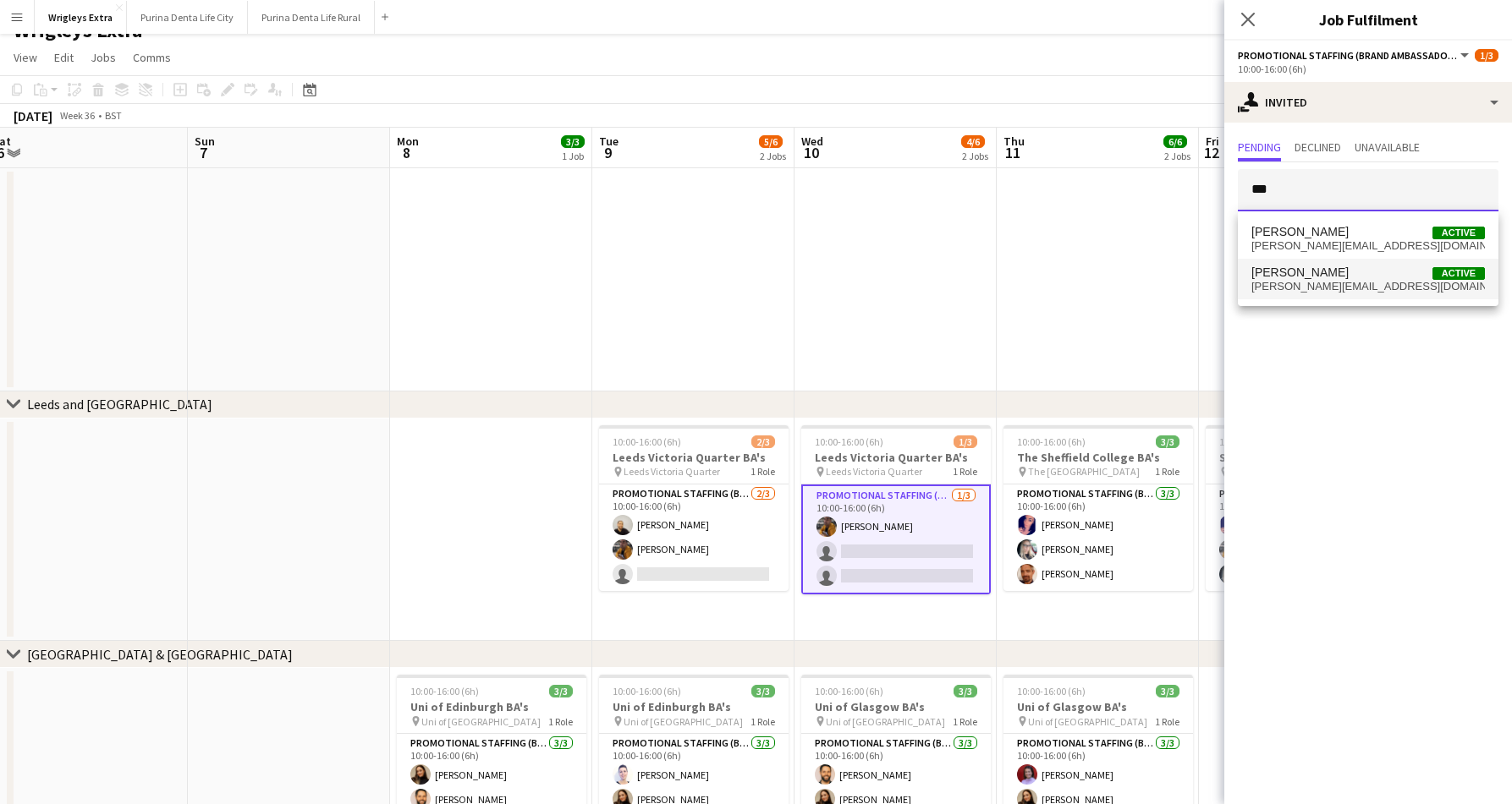
type input "***"
click at [1347, 297] on mat-option "Susan Saini Active susan.saini001@yahoo.com" at bounding box center [1368, 279] width 261 height 40
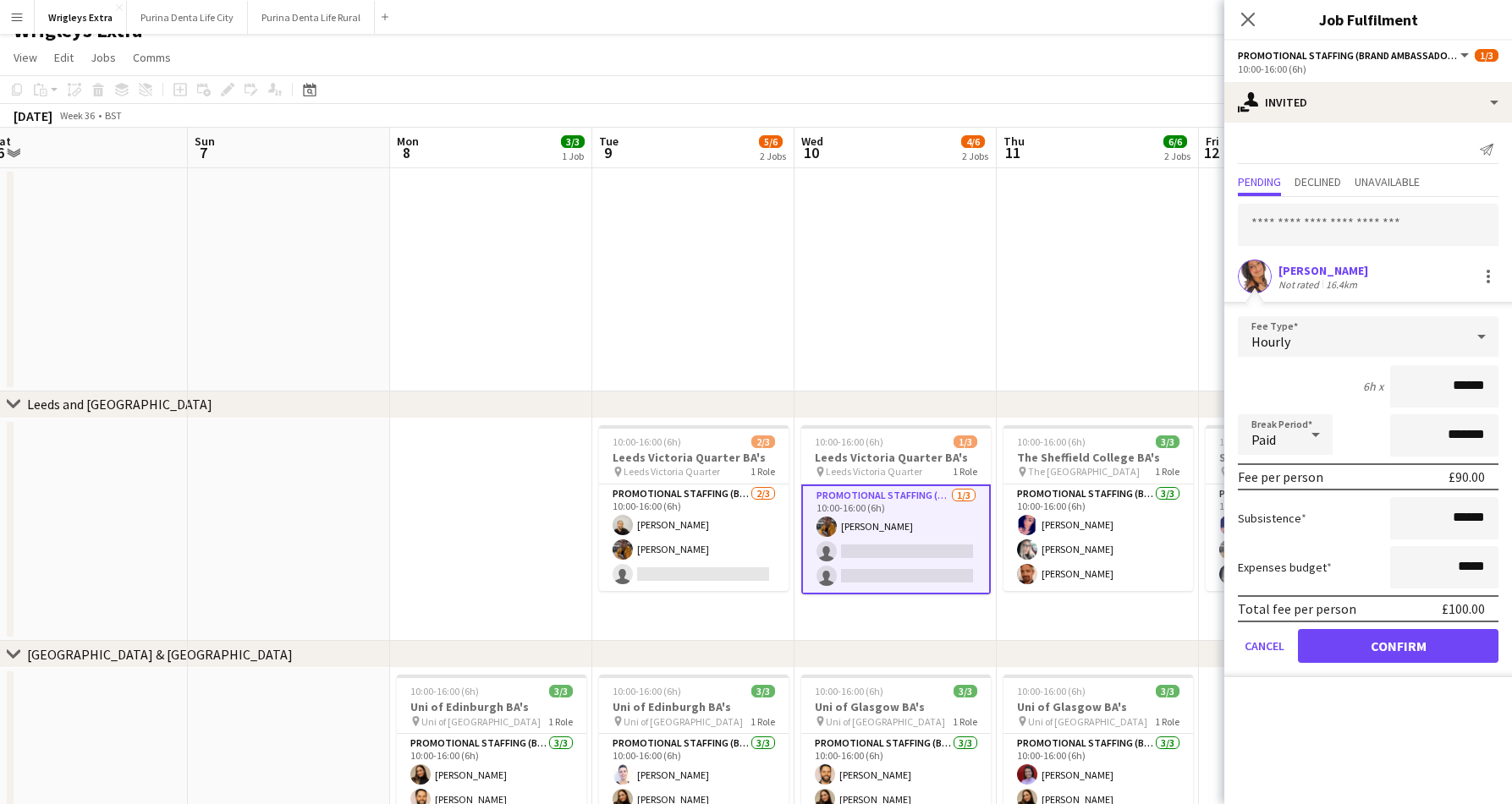
click at [1402, 655] on button "Confirm" at bounding box center [1397, 645] width 200 height 34
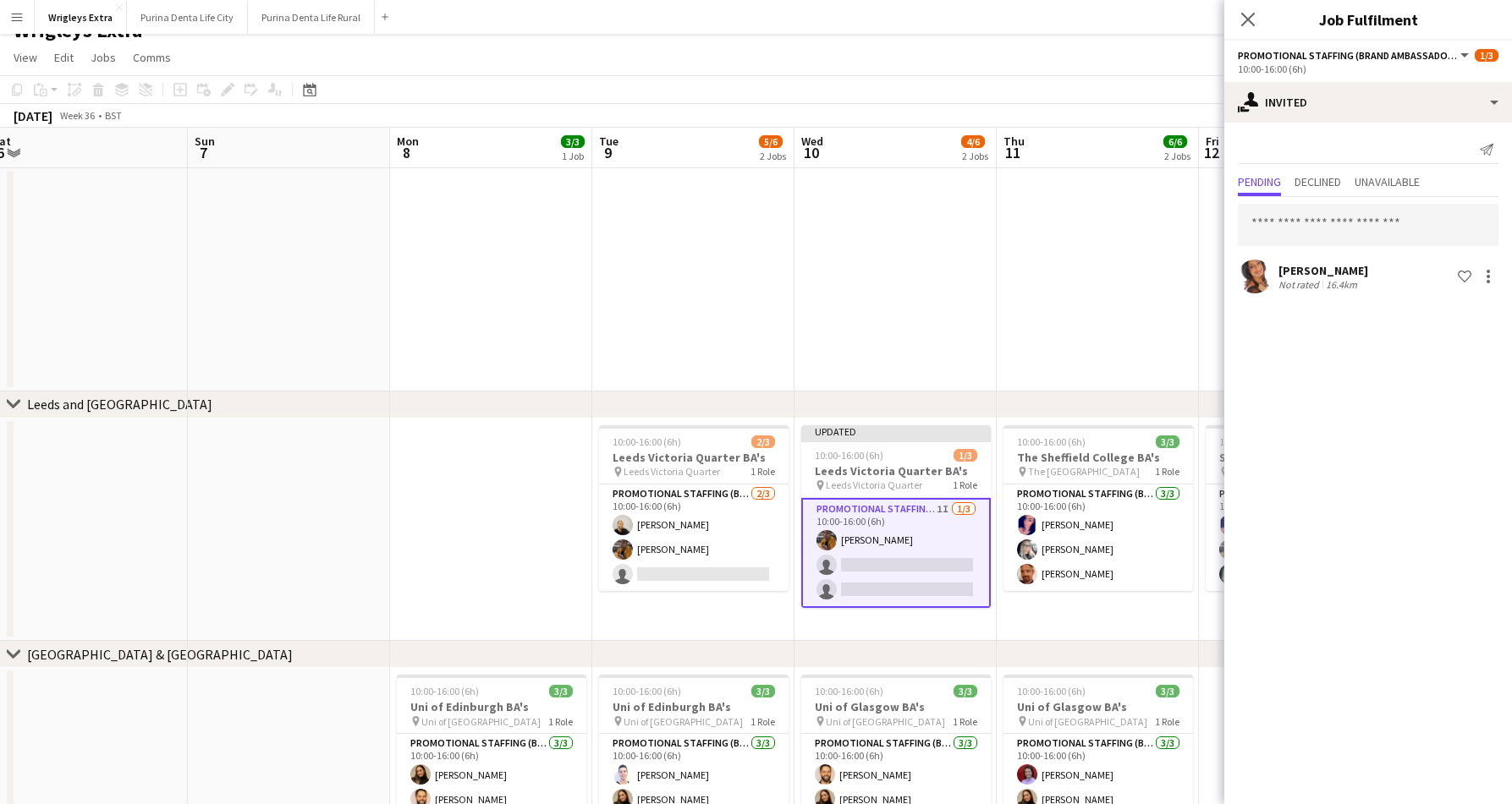
click at [1114, 219] on app-date-cell at bounding box center [1097, 280] width 202 height 223
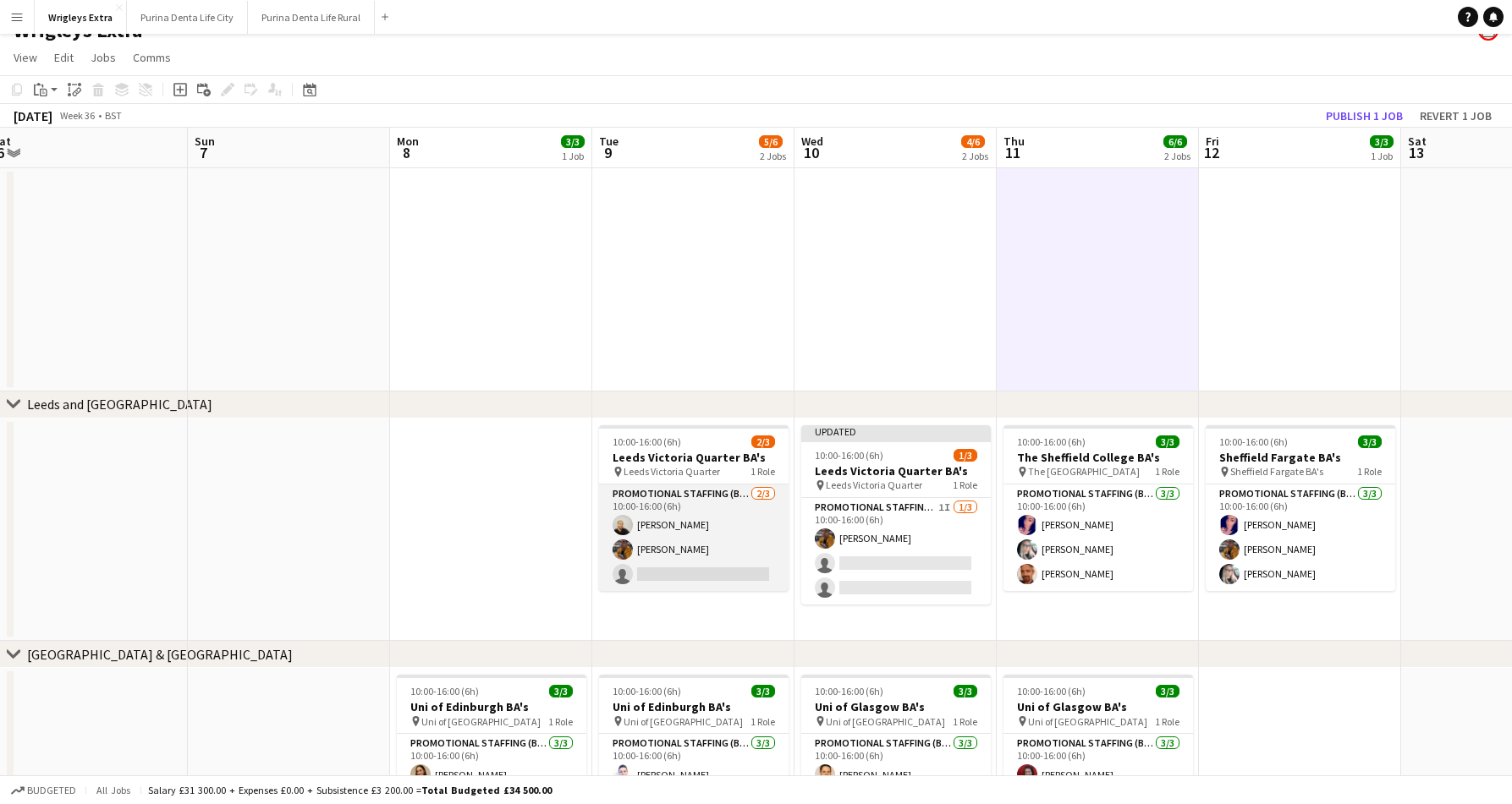
click at [701, 567] on app-card-role "Promotional Staffing (Brand Ambassadors) 2/3 10:00-16:00 (6h) Craig Talbot Sean…" at bounding box center [694, 538] width 190 height 106
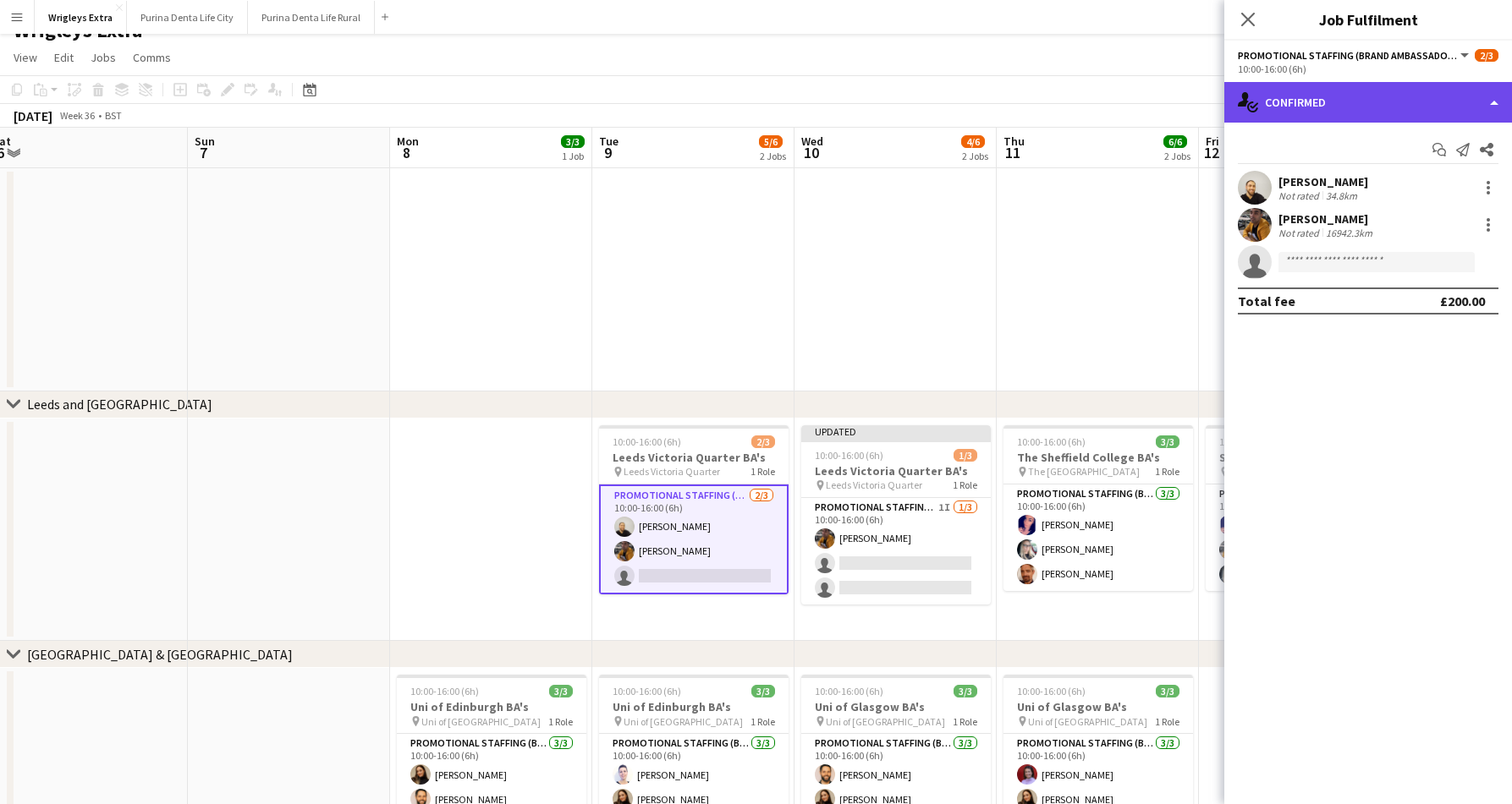
click at [1305, 119] on div "single-neutral-actions-check-2 Confirmed" at bounding box center [1368, 103] width 288 height 40
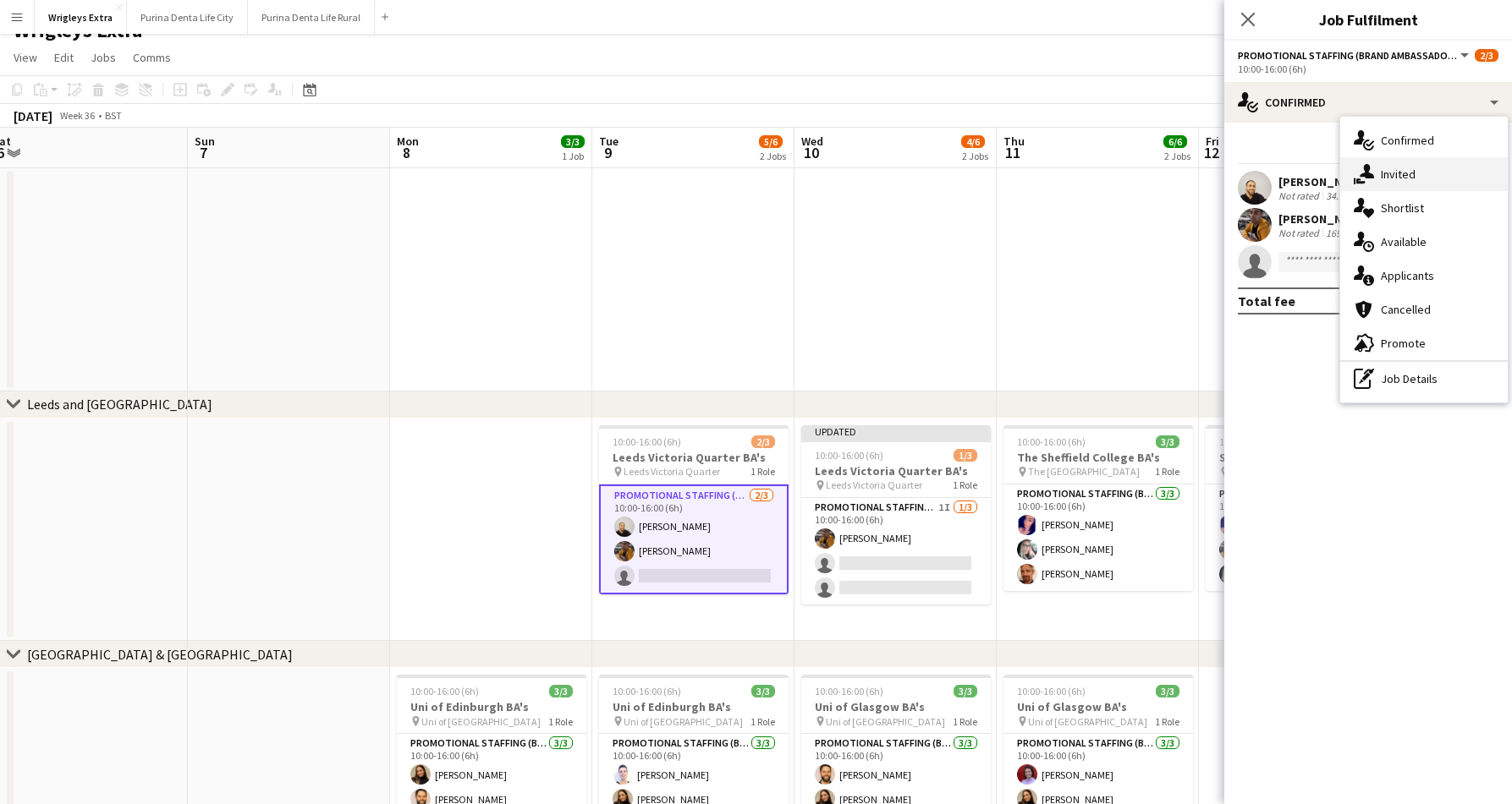
click at [1391, 173] on div "single-neutral-actions-share-1 Invited" at bounding box center [1423, 173] width 168 height 34
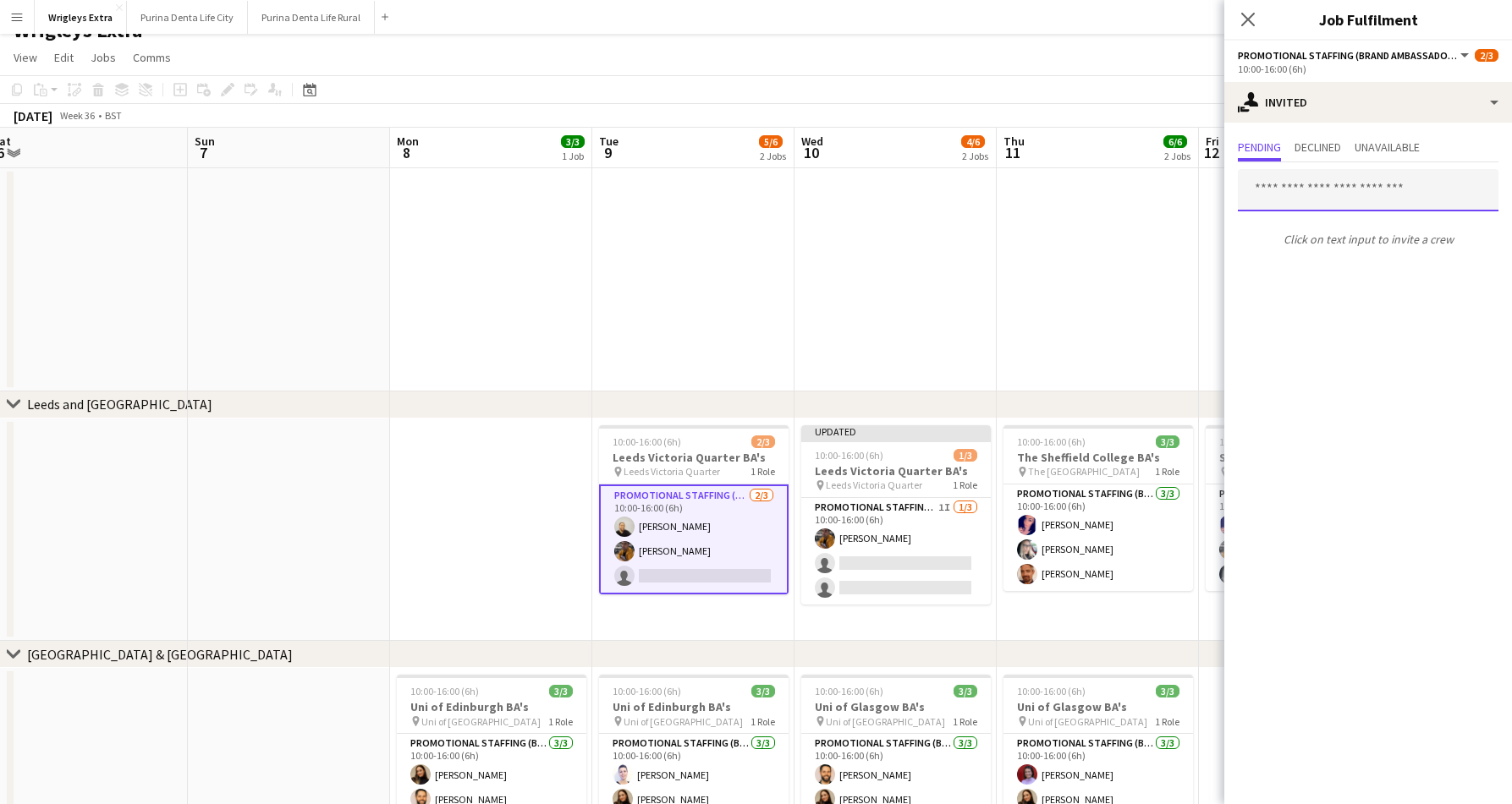
click at [1329, 200] on input "text" at bounding box center [1368, 190] width 261 height 42
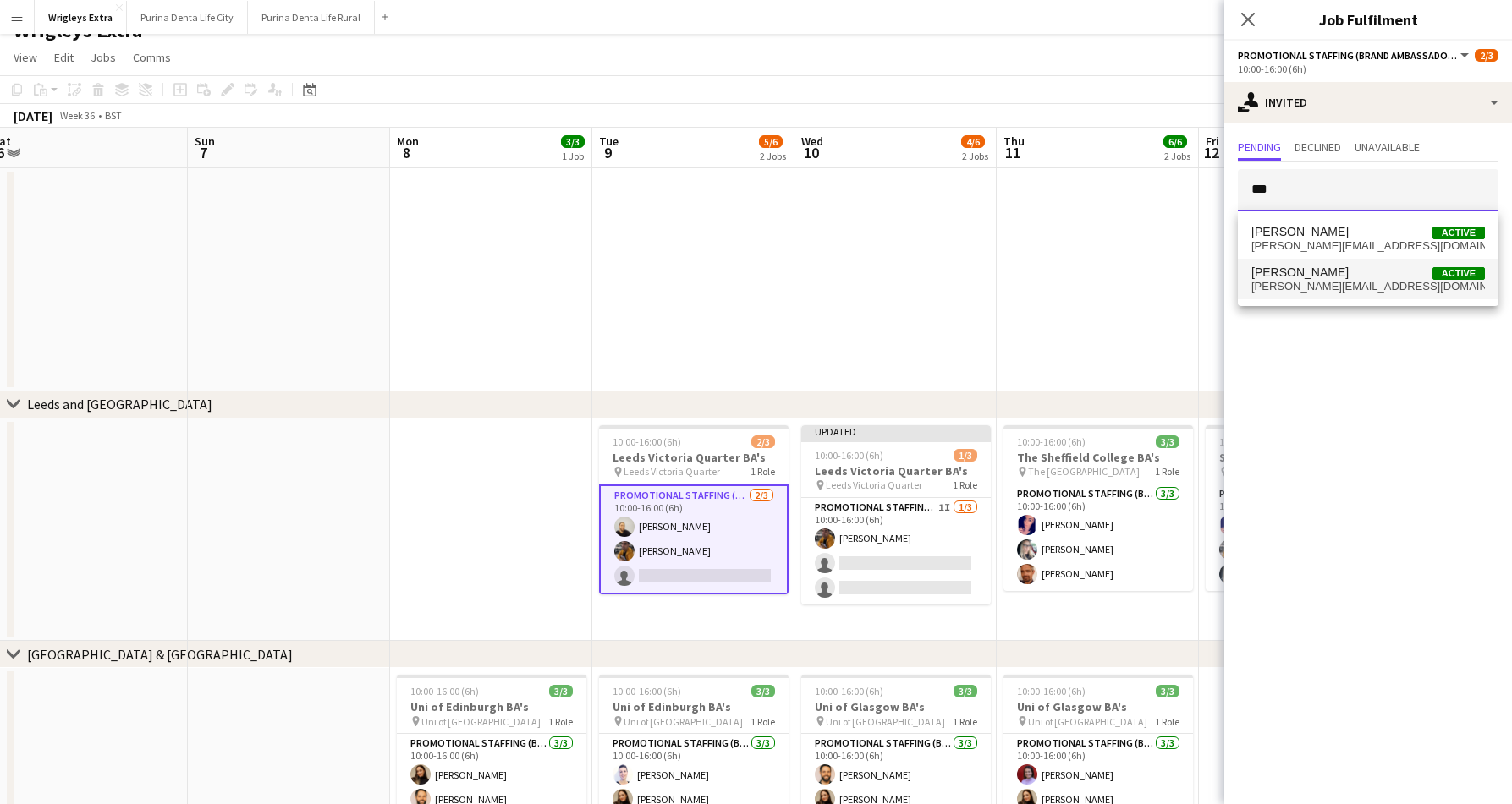
type input "***"
click at [1318, 264] on mat-option "Susan Saini Active susan.saini001@yahoo.com" at bounding box center [1368, 279] width 261 height 40
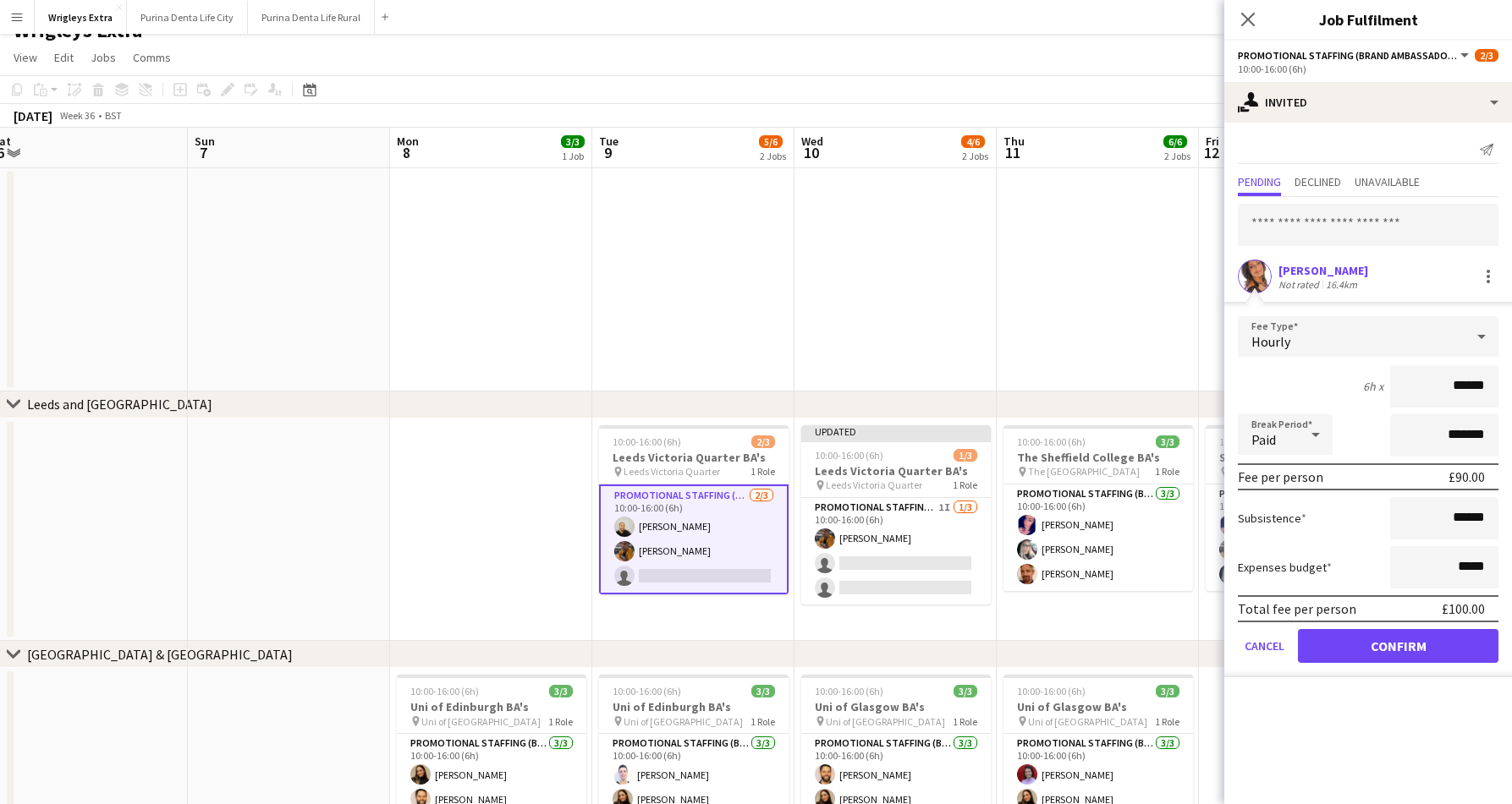
click at [1371, 643] on button "Confirm" at bounding box center [1397, 645] width 200 height 34
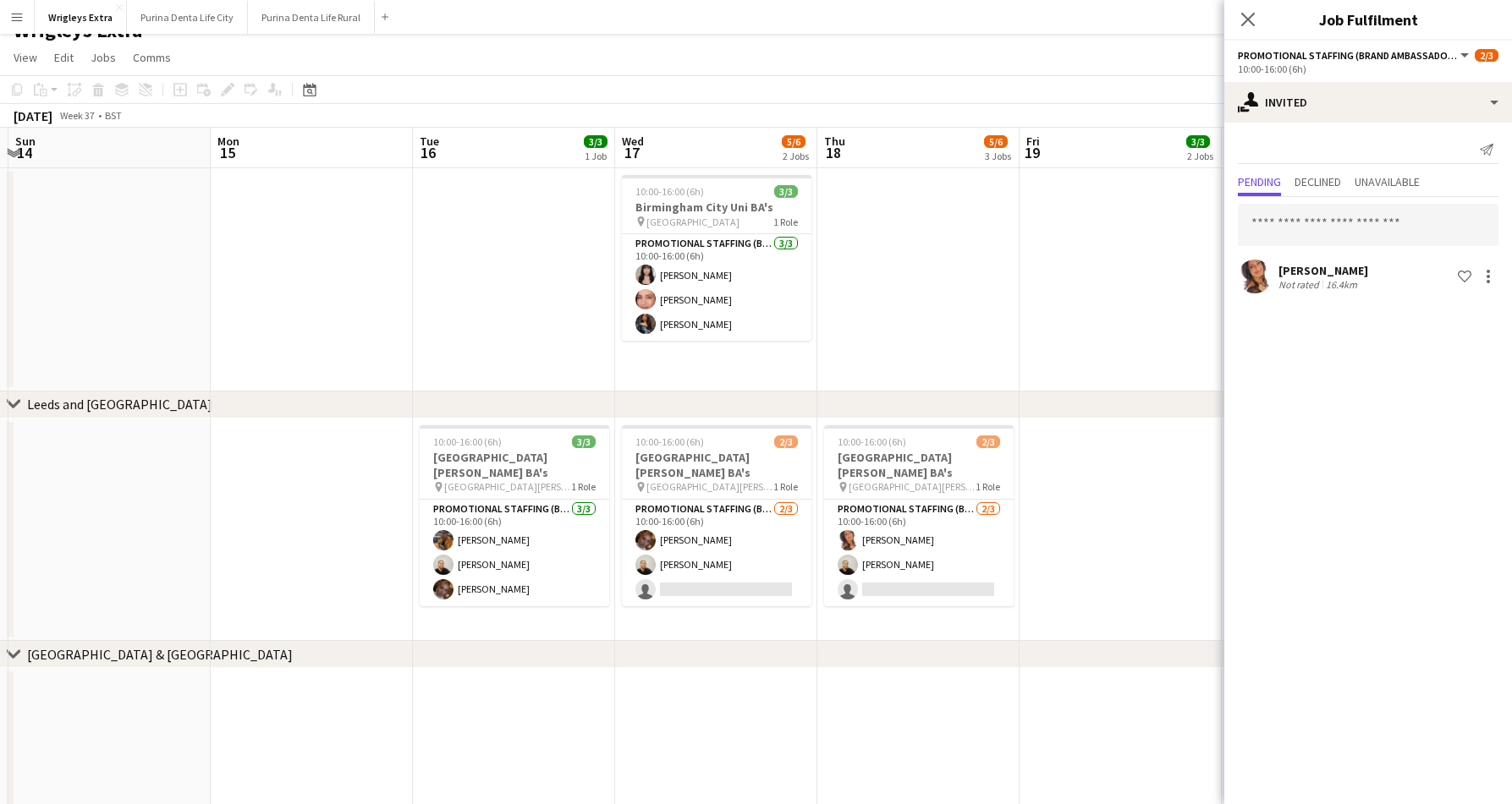
scroll to position [0, 598]
click at [734, 576] on app-card-role "Promotional Staffing (Brand Ambassadors) 2/3 10:00-16:00 (6h) Imogen Keen Craig…" at bounding box center [716, 552] width 190 height 106
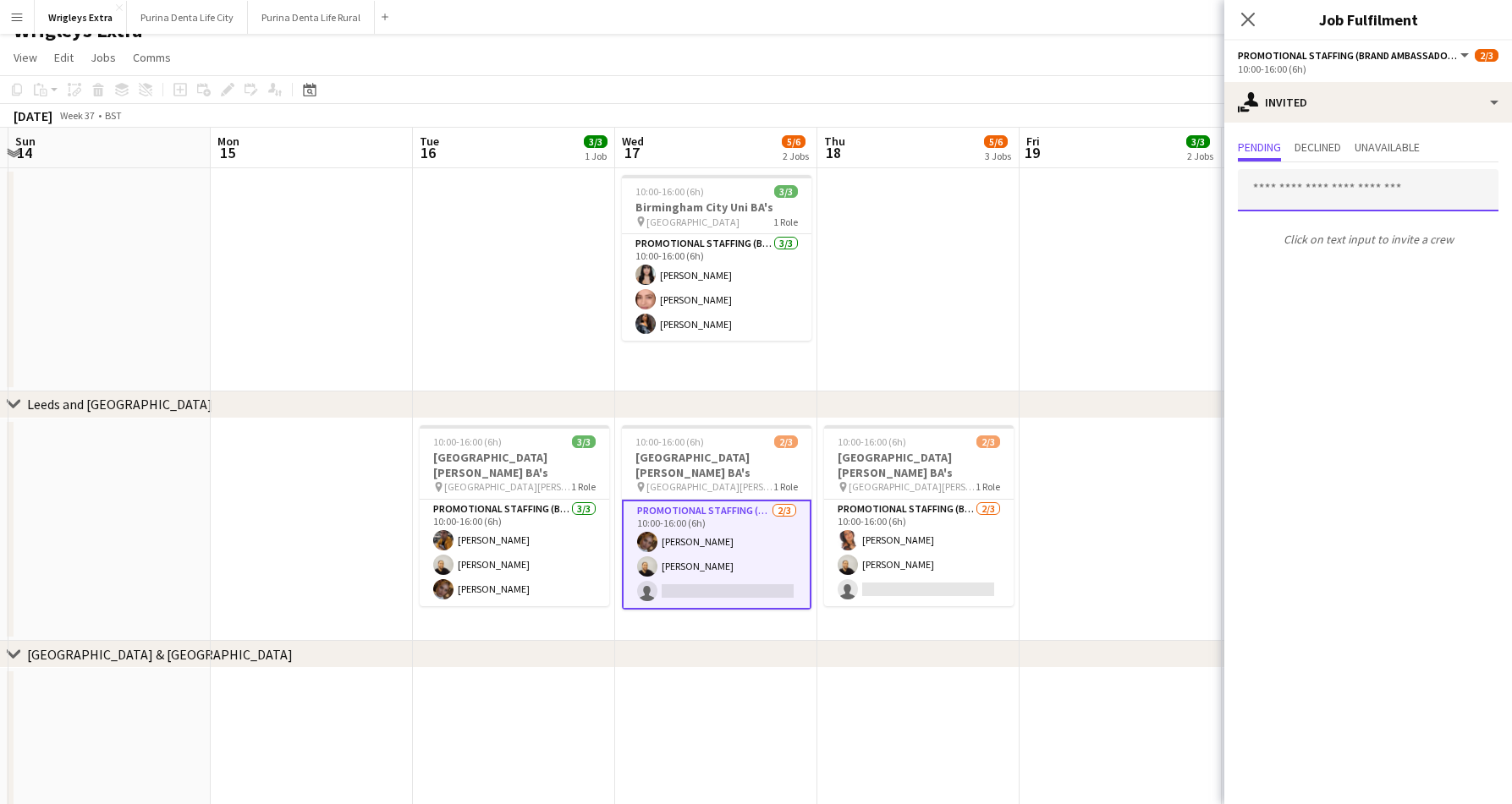
click at [1333, 190] on input "text" at bounding box center [1368, 190] width 261 height 42
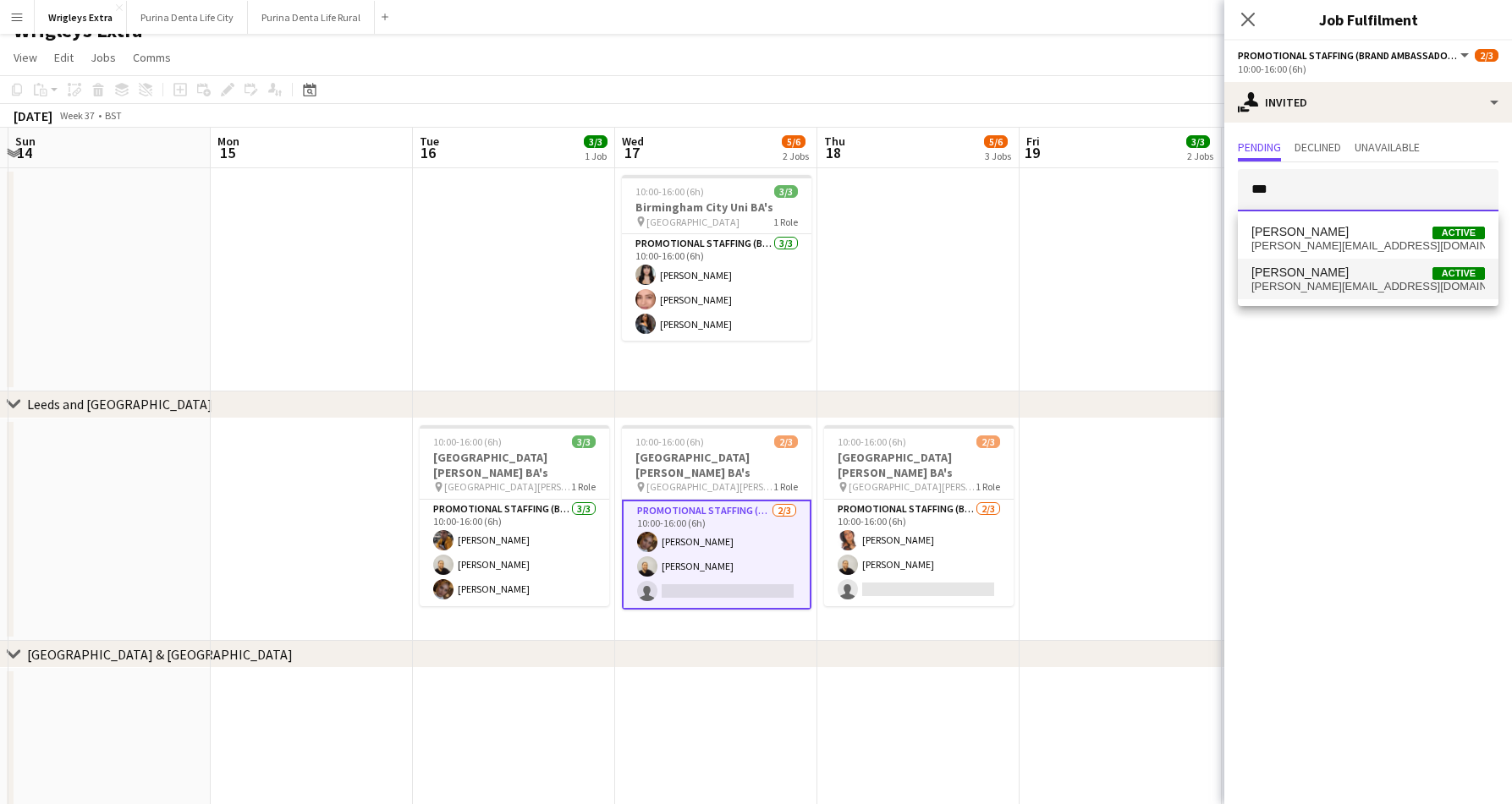
type input "***"
click at [1352, 285] on span "susan.saini001@yahoo.com" at bounding box center [1368, 287] width 234 height 13
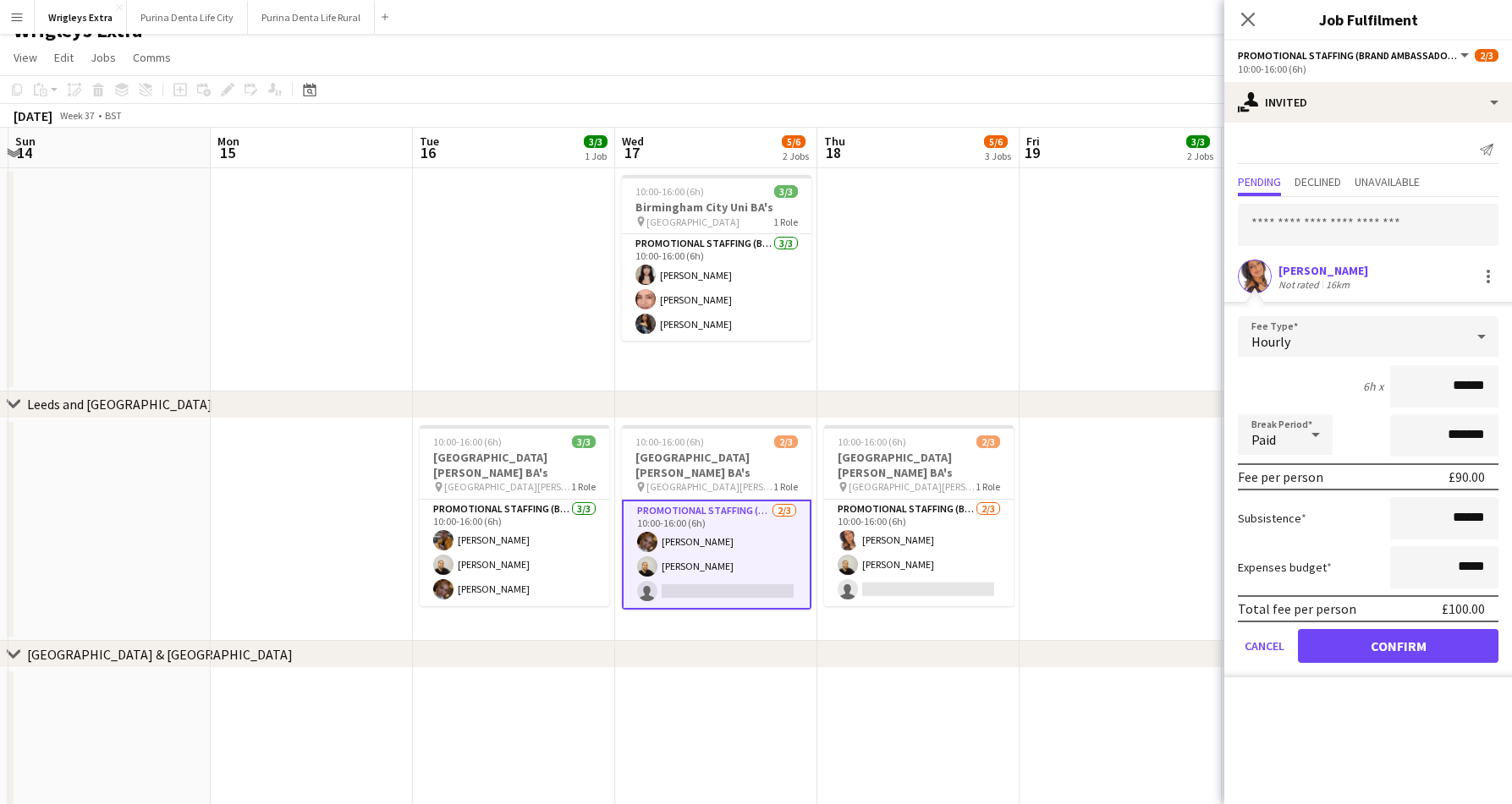
click at [1404, 636] on button "Confirm" at bounding box center [1397, 645] width 200 height 34
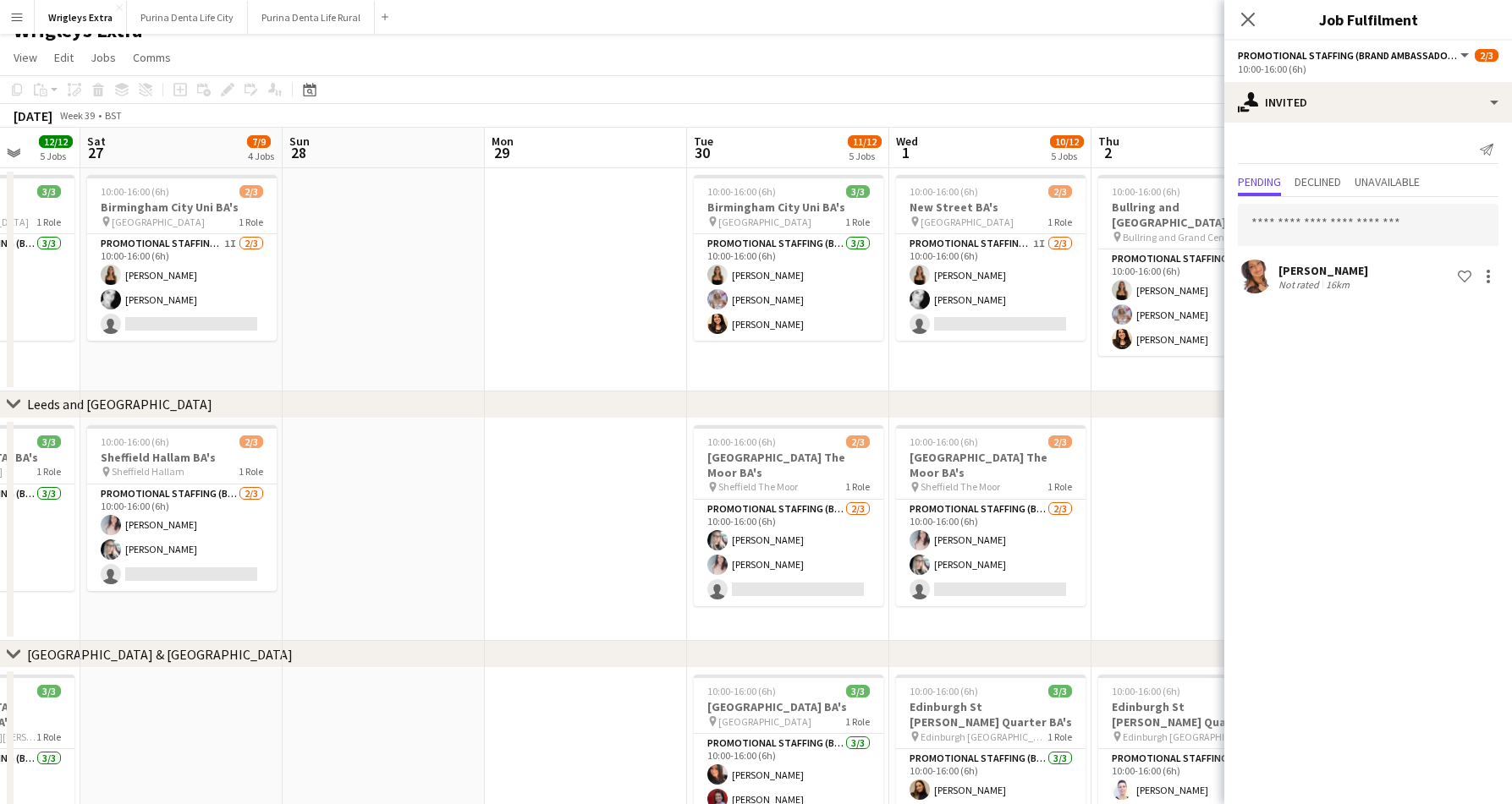
scroll to position [0, 540]
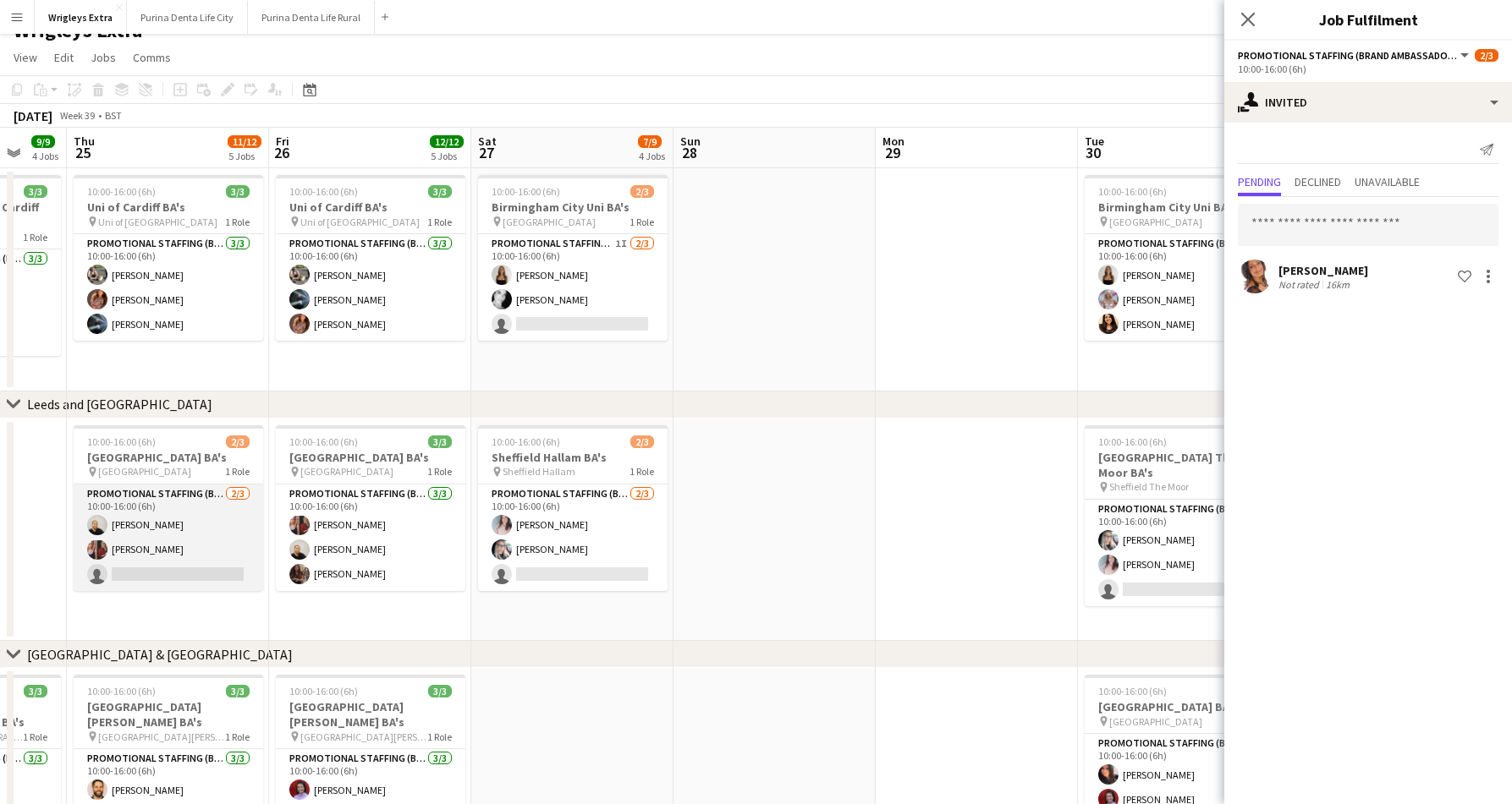
click at [221, 549] on app-card-role "Promotional Staffing (Brand Ambassadors) 2/3 10:00-16:00 (6h) Craig Talbot Aman…" at bounding box center [169, 538] width 190 height 106
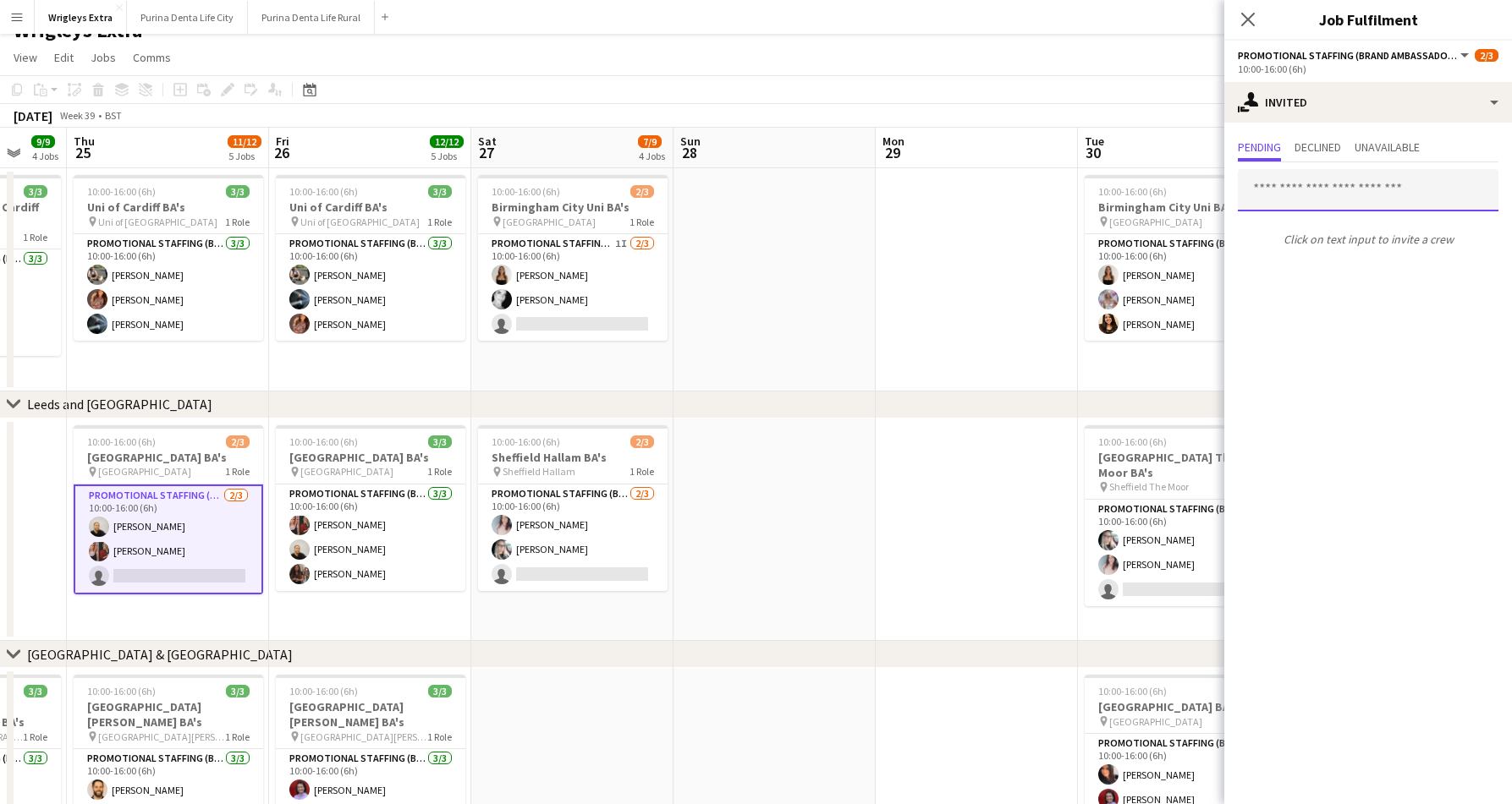
click at [1307, 187] on input "text" at bounding box center [1368, 190] width 261 height 42
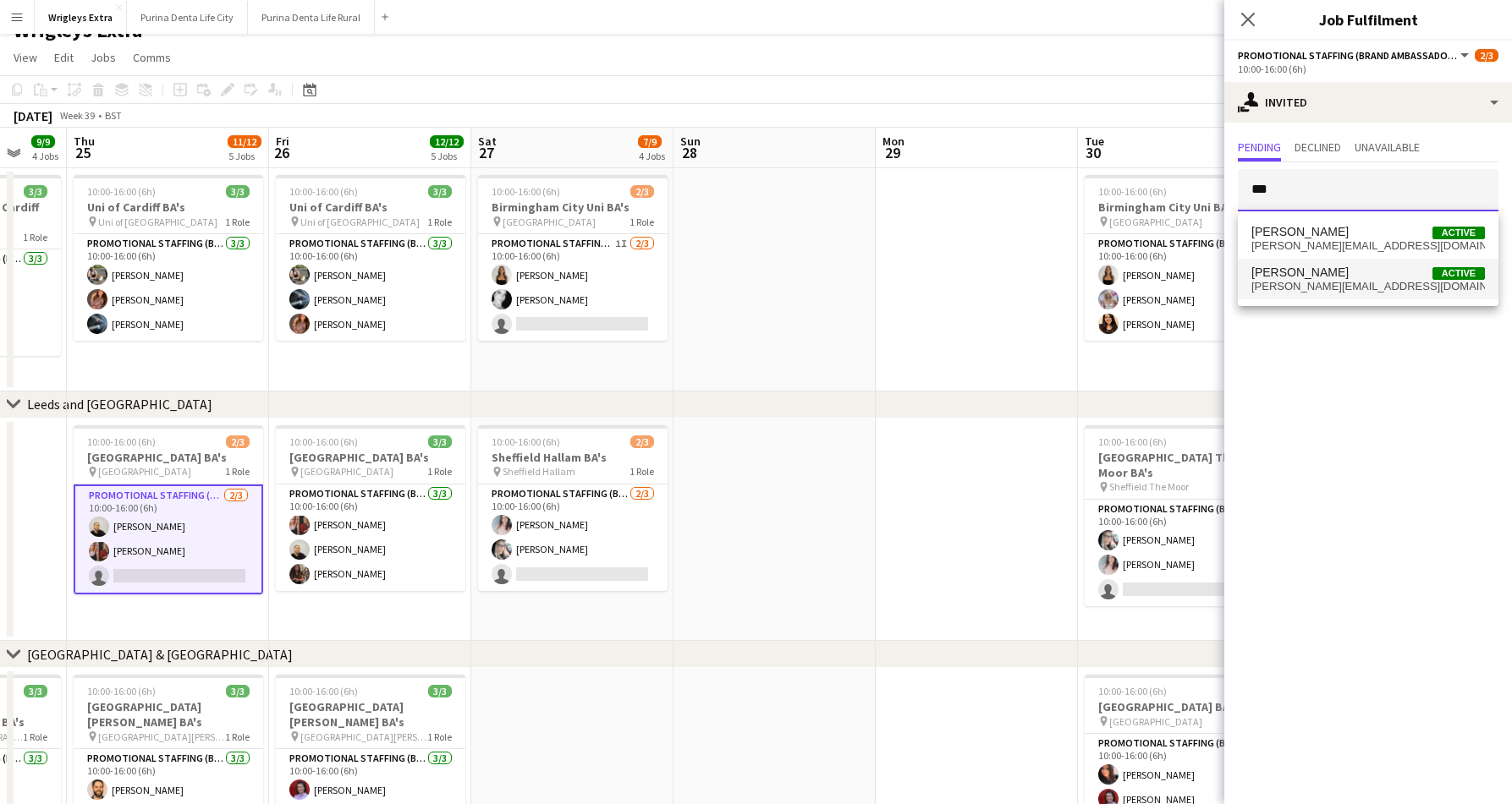
type input "***"
click at [1326, 270] on span "Susan Saini Active" at bounding box center [1368, 272] width 234 height 14
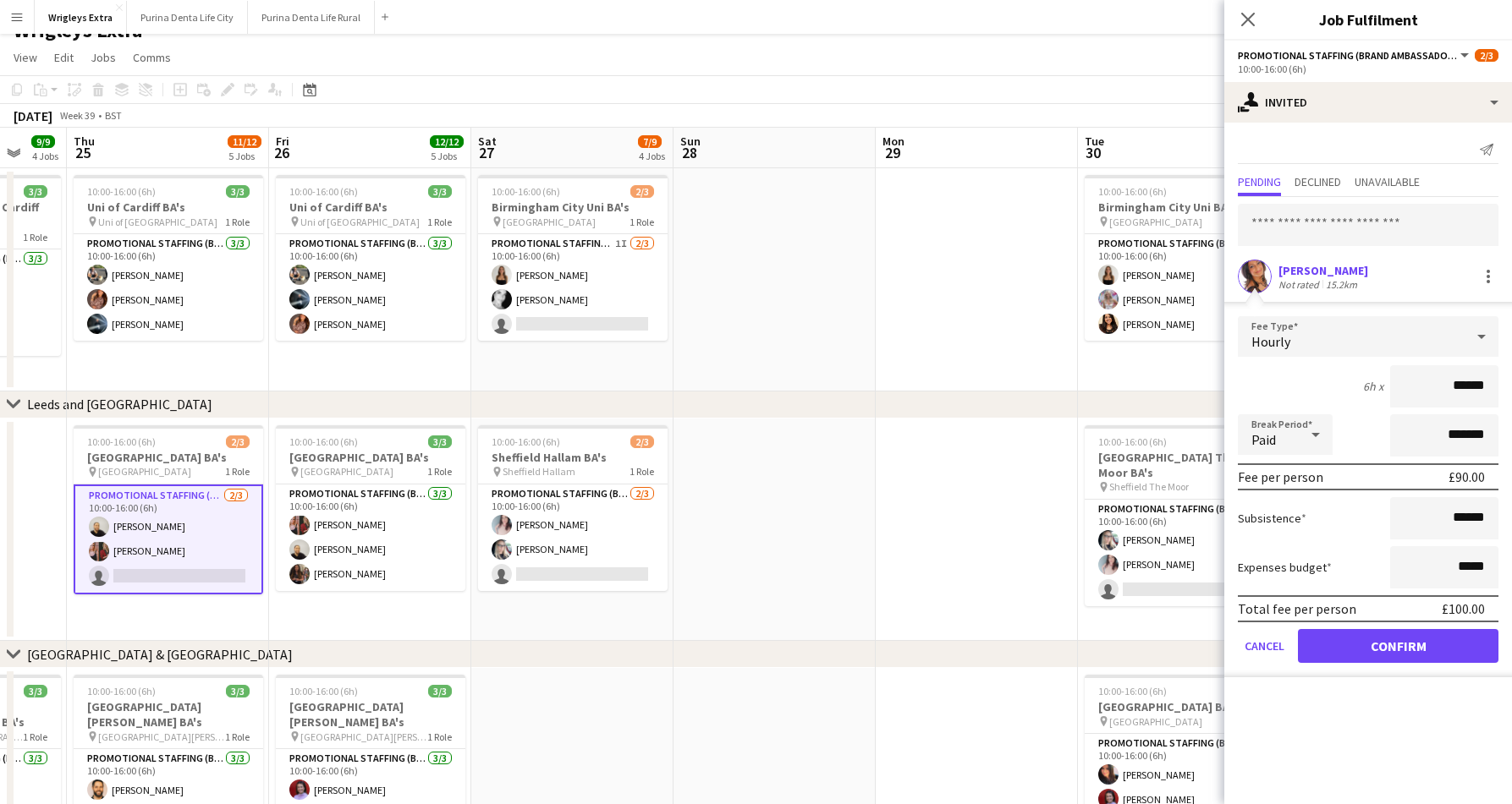
click at [1415, 644] on button "Confirm" at bounding box center [1397, 645] width 200 height 34
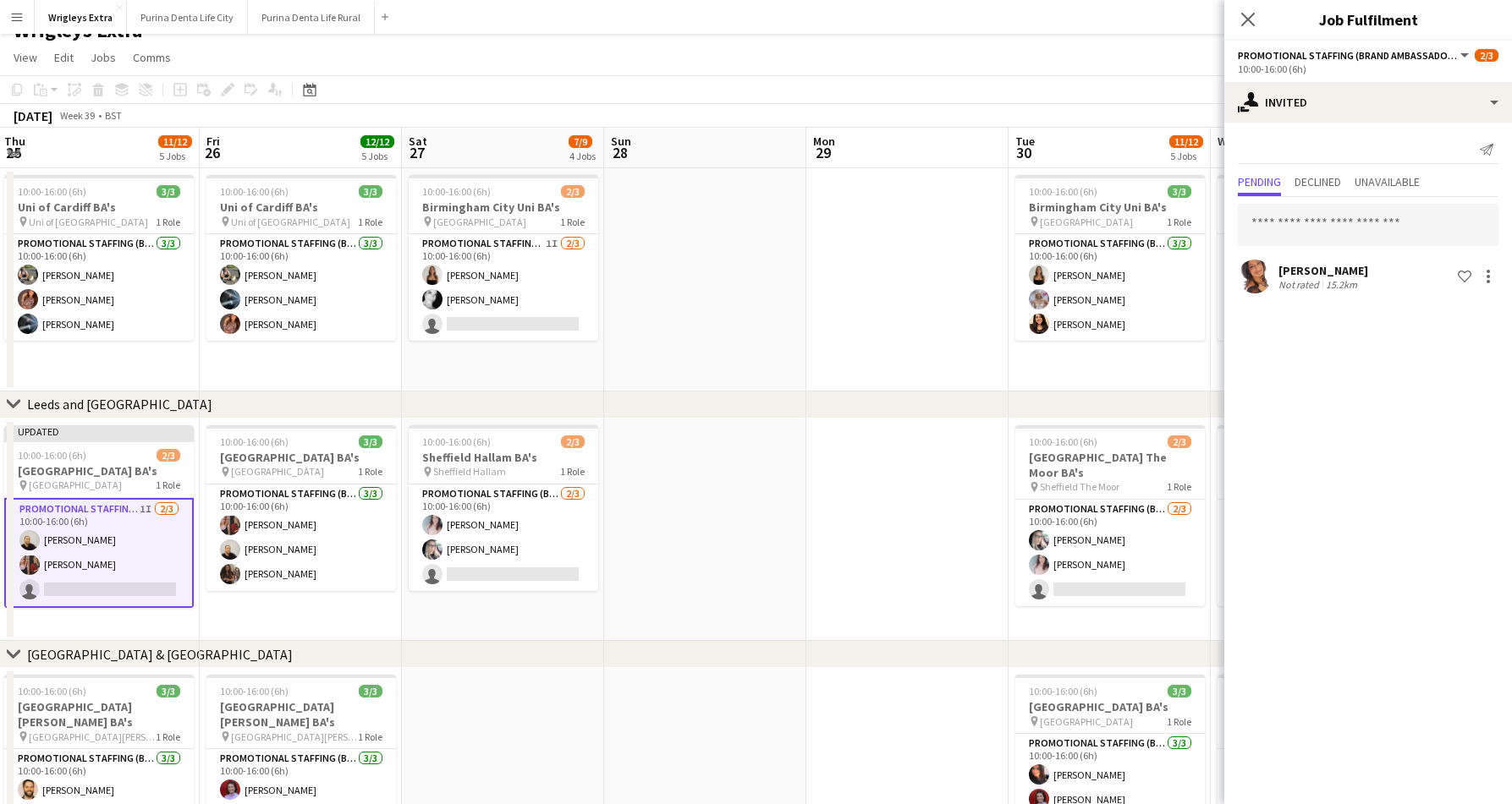
scroll to position [0, 617]
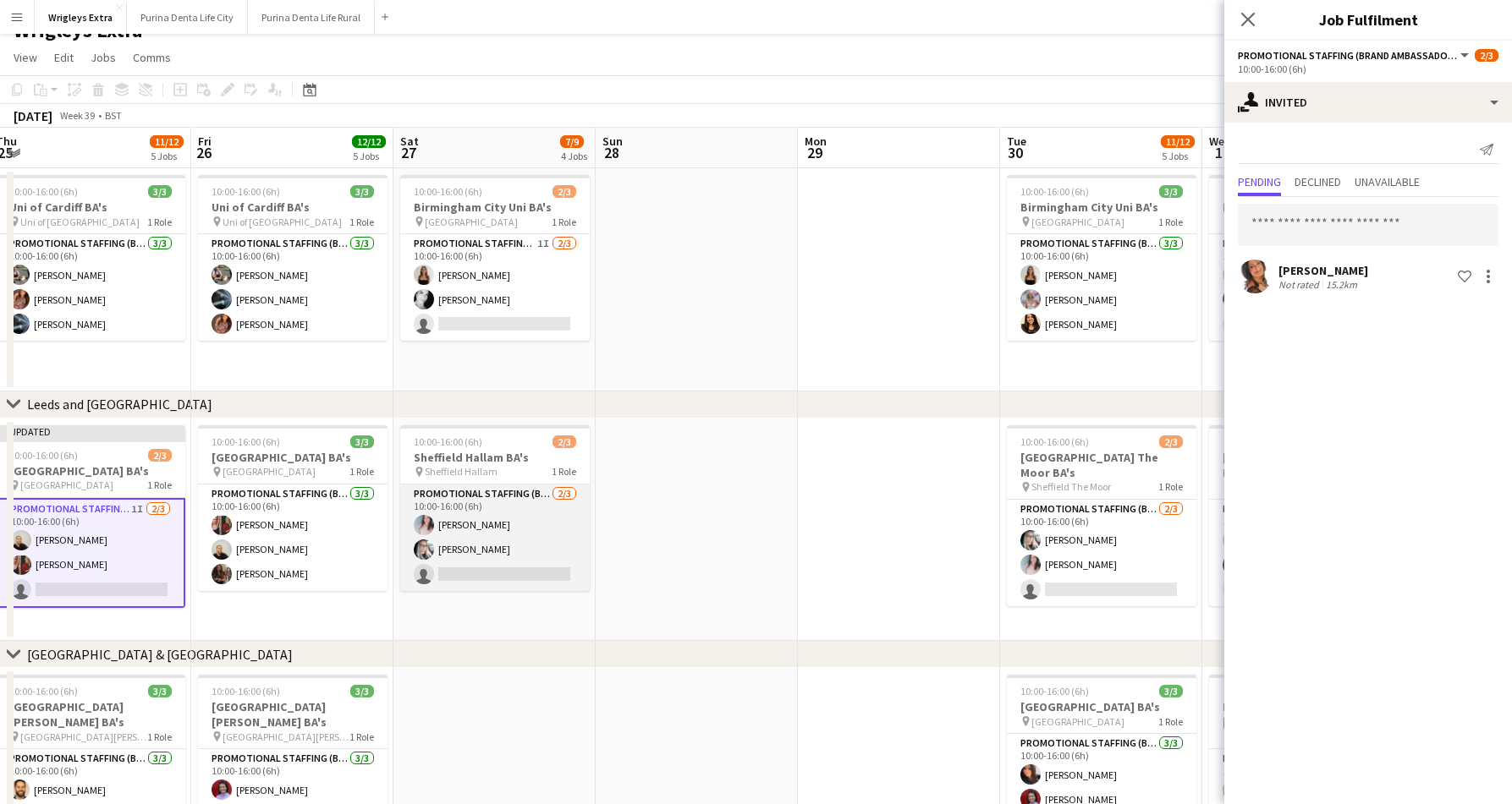
click at [445, 568] on app-card-role "Promotional Staffing (Brand Ambassadors) 2/3 10:00-16:00 (6h) Gemma Lemons Cher…" at bounding box center [495, 538] width 190 height 106
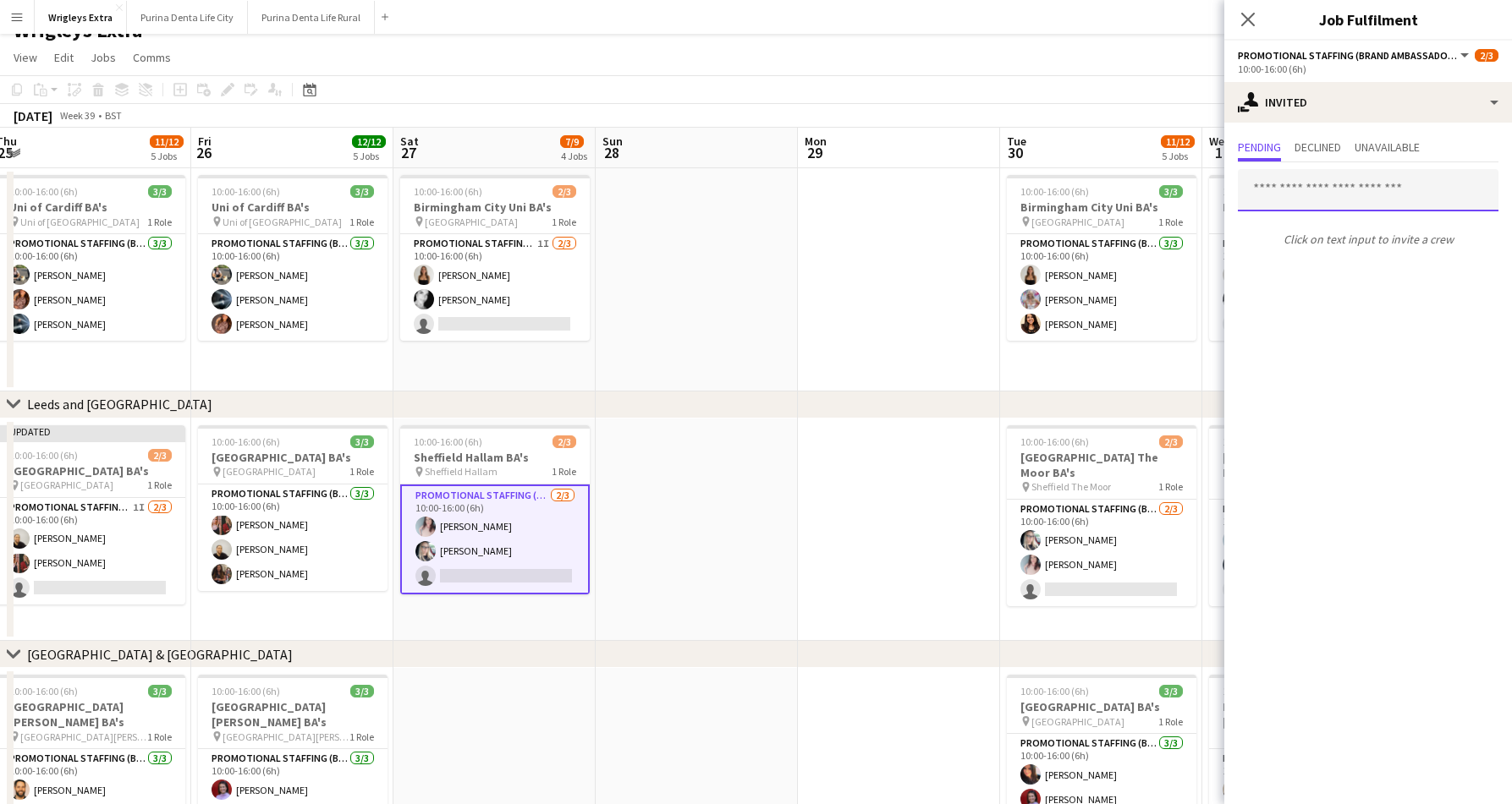
click at [1359, 199] on input "text" at bounding box center [1368, 190] width 261 height 42
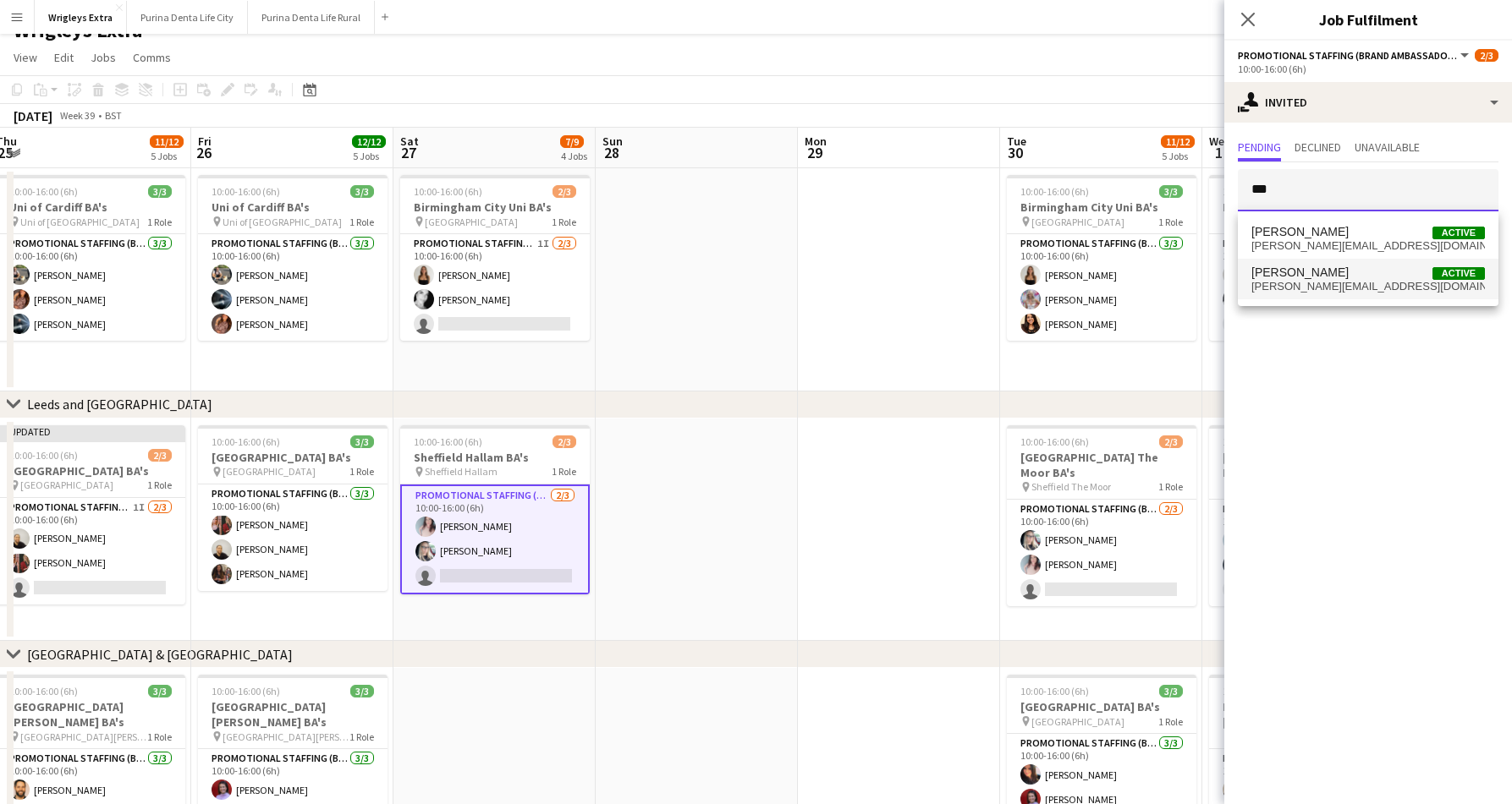
type input "***"
click at [1347, 282] on span "susan.saini001@yahoo.com" at bounding box center [1368, 287] width 234 height 13
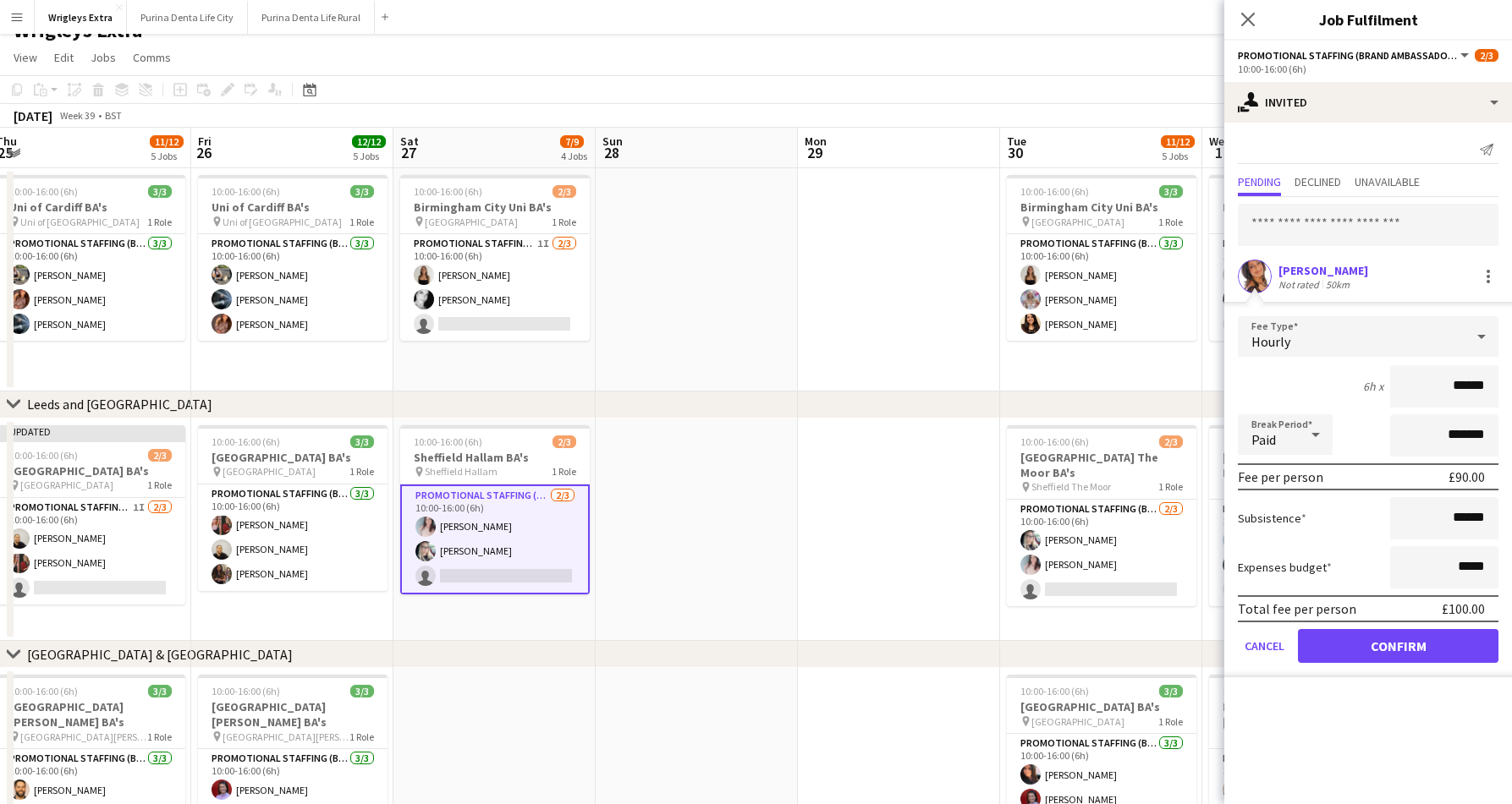
click at [1373, 649] on button "Confirm" at bounding box center [1397, 645] width 200 height 34
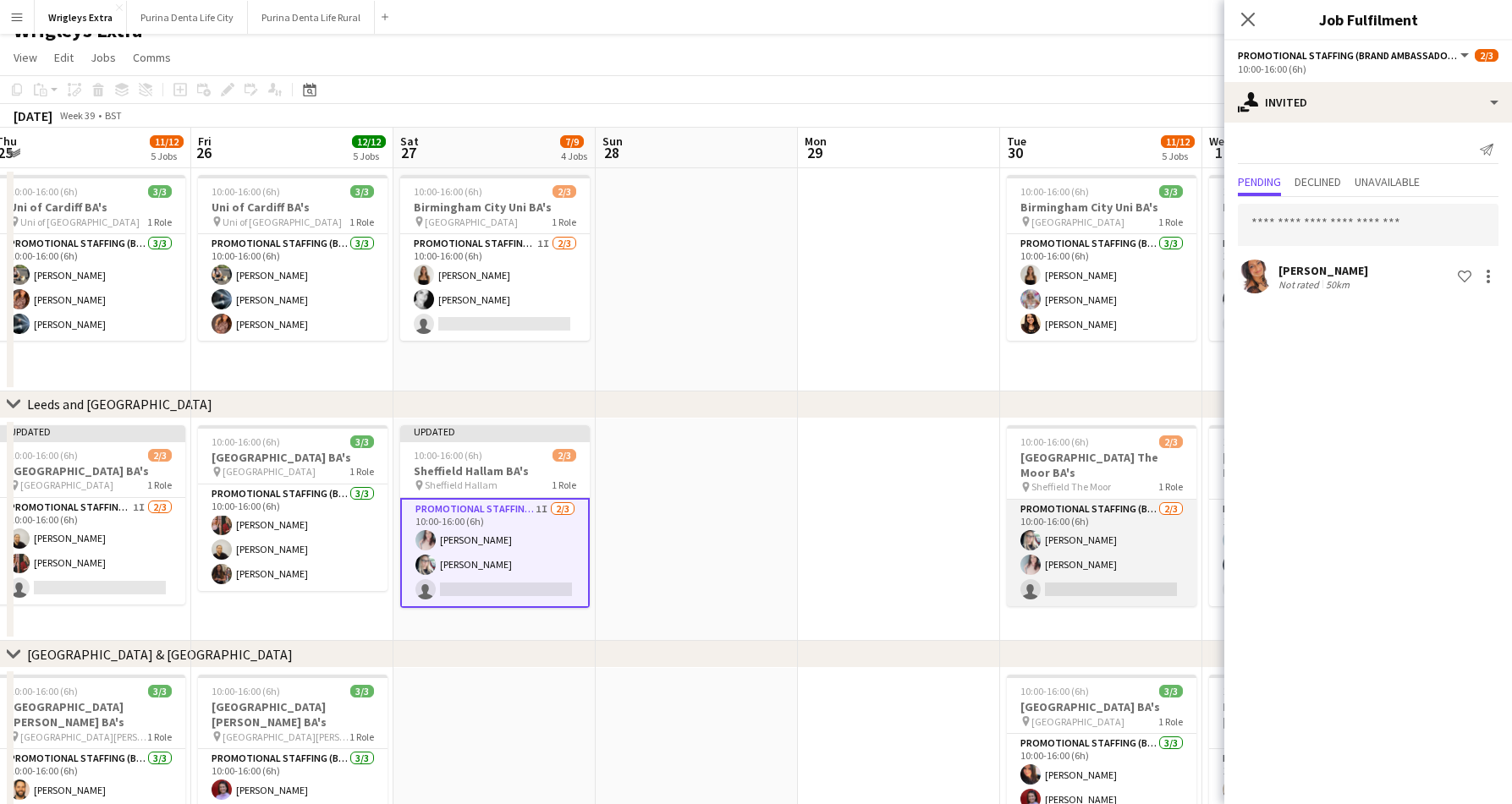
click at [1120, 574] on app-card-role "Promotional Staffing (Brand Ambassadors) 2/3 10:00-16:00 (6h) Cheryl Bonser Gem…" at bounding box center [1102, 552] width 190 height 106
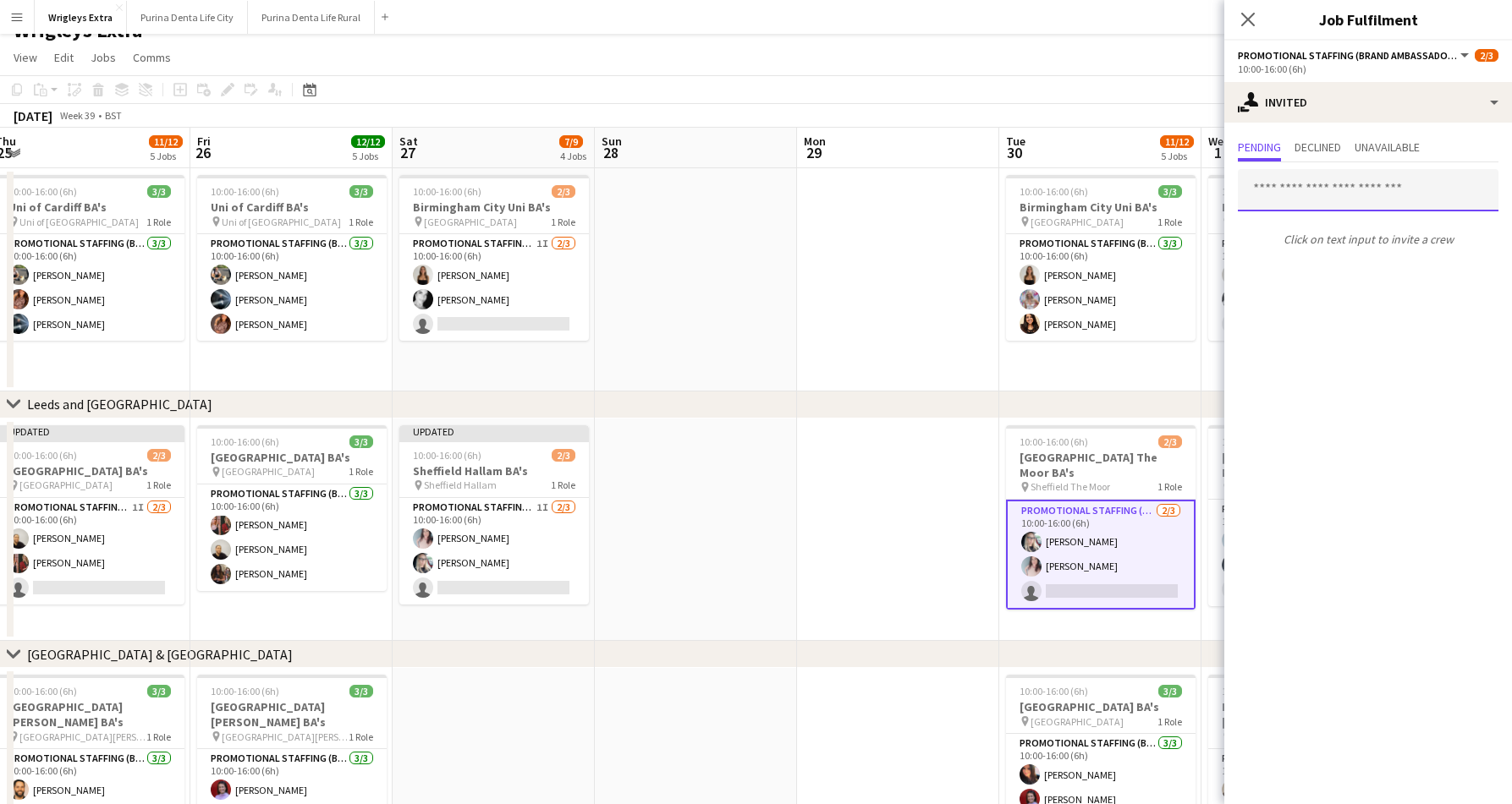
click at [1338, 195] on input "text" at bounding box center [1368, 190] width 261 height 42
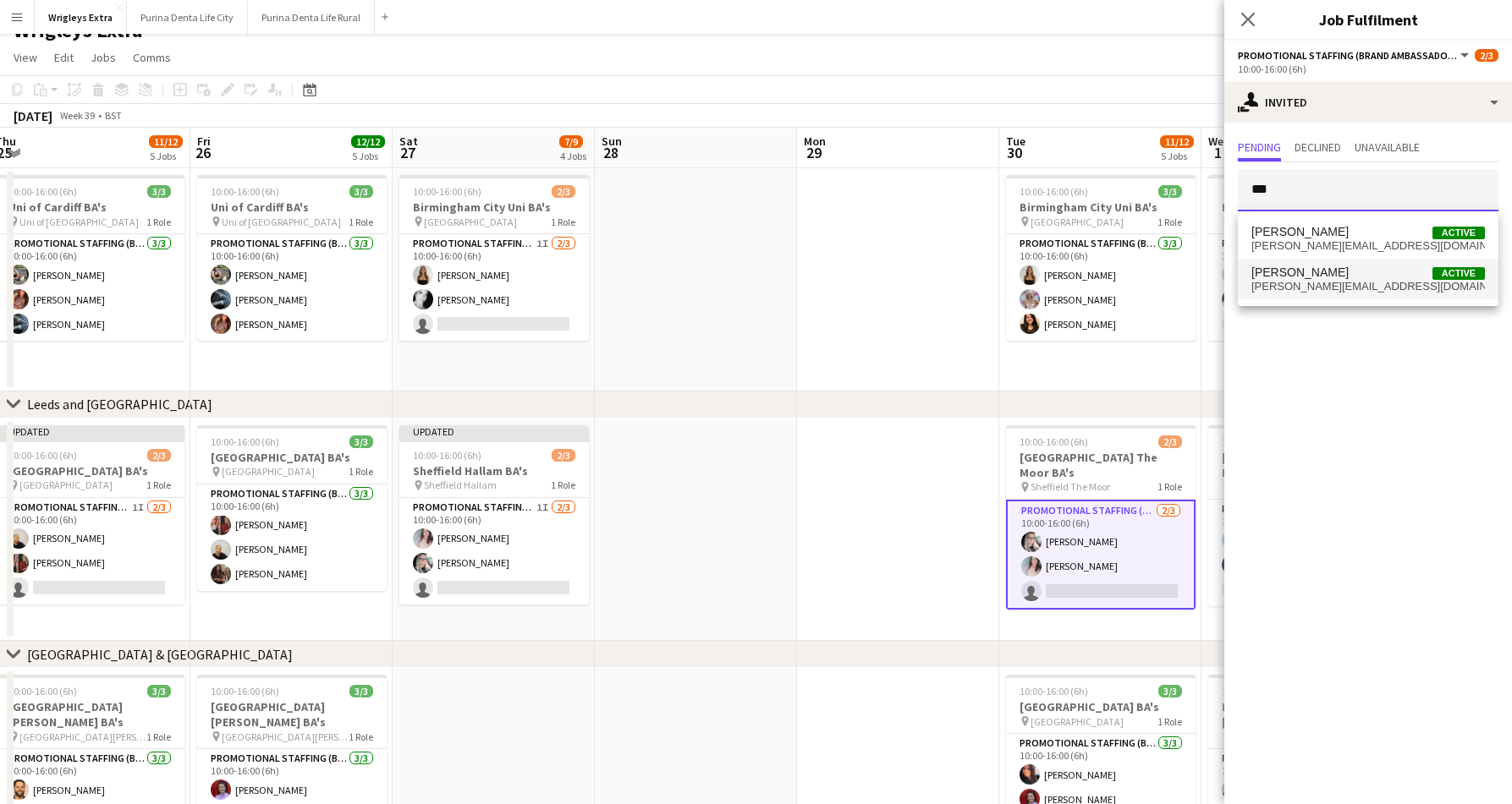
type input "***"
click at [1322, 274] on span "Susan Saini Active" at bounding box center [1368, 272] width 234 height 14
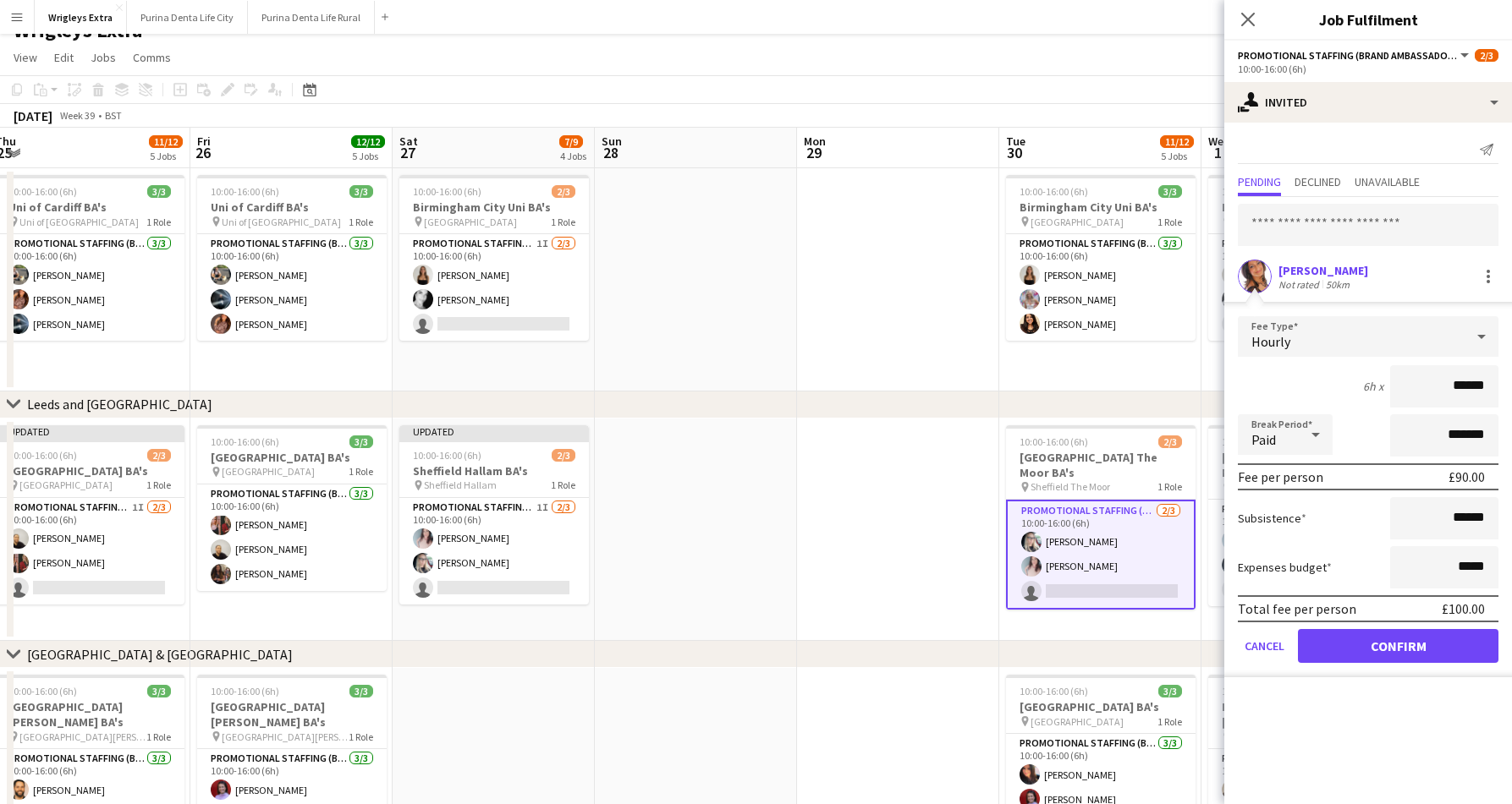
click at [1382, 650] on button "Confirm" at bounding box center [1397, 645] width 200 height 34
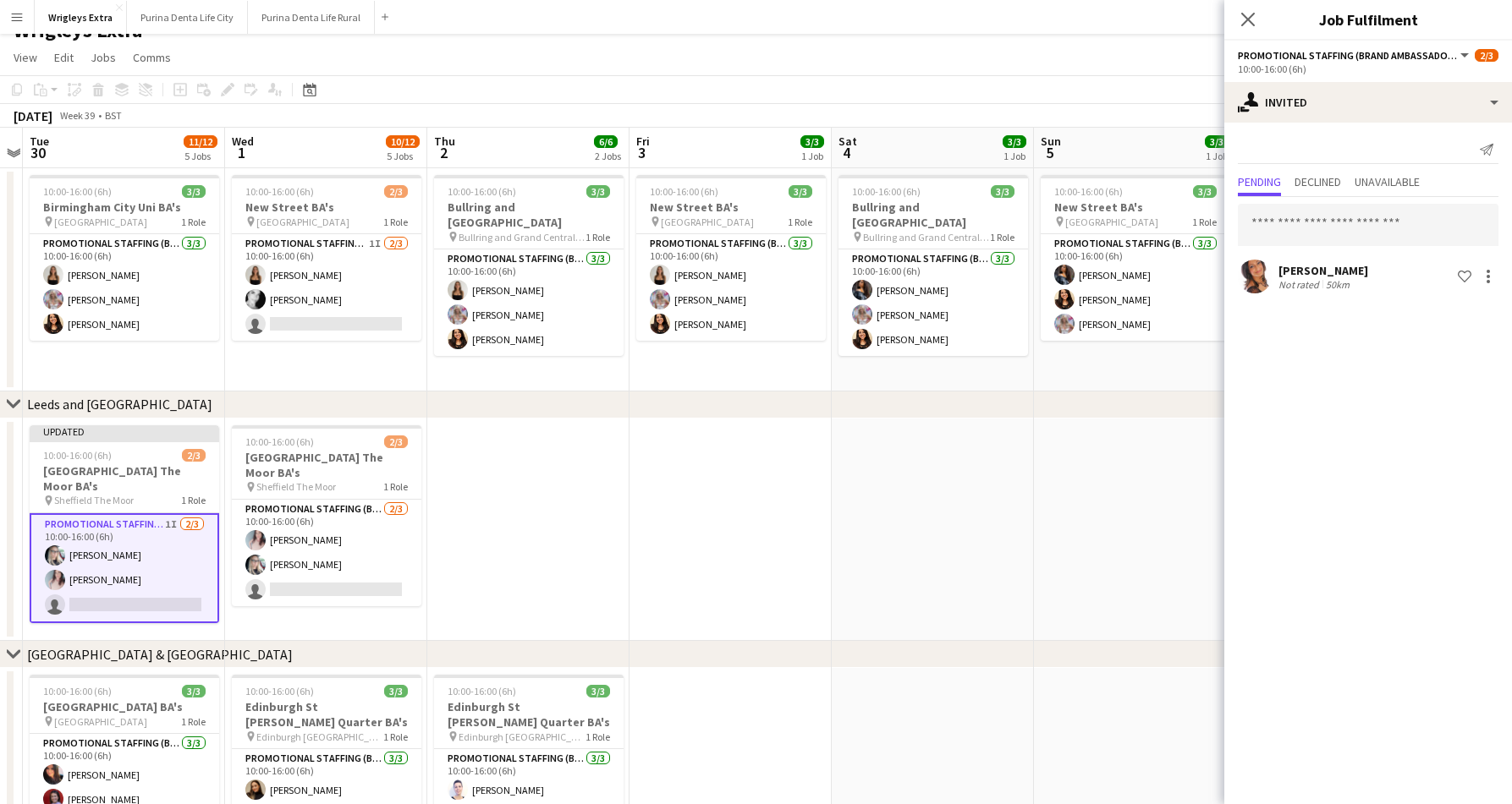
scroll to position [0, 585]
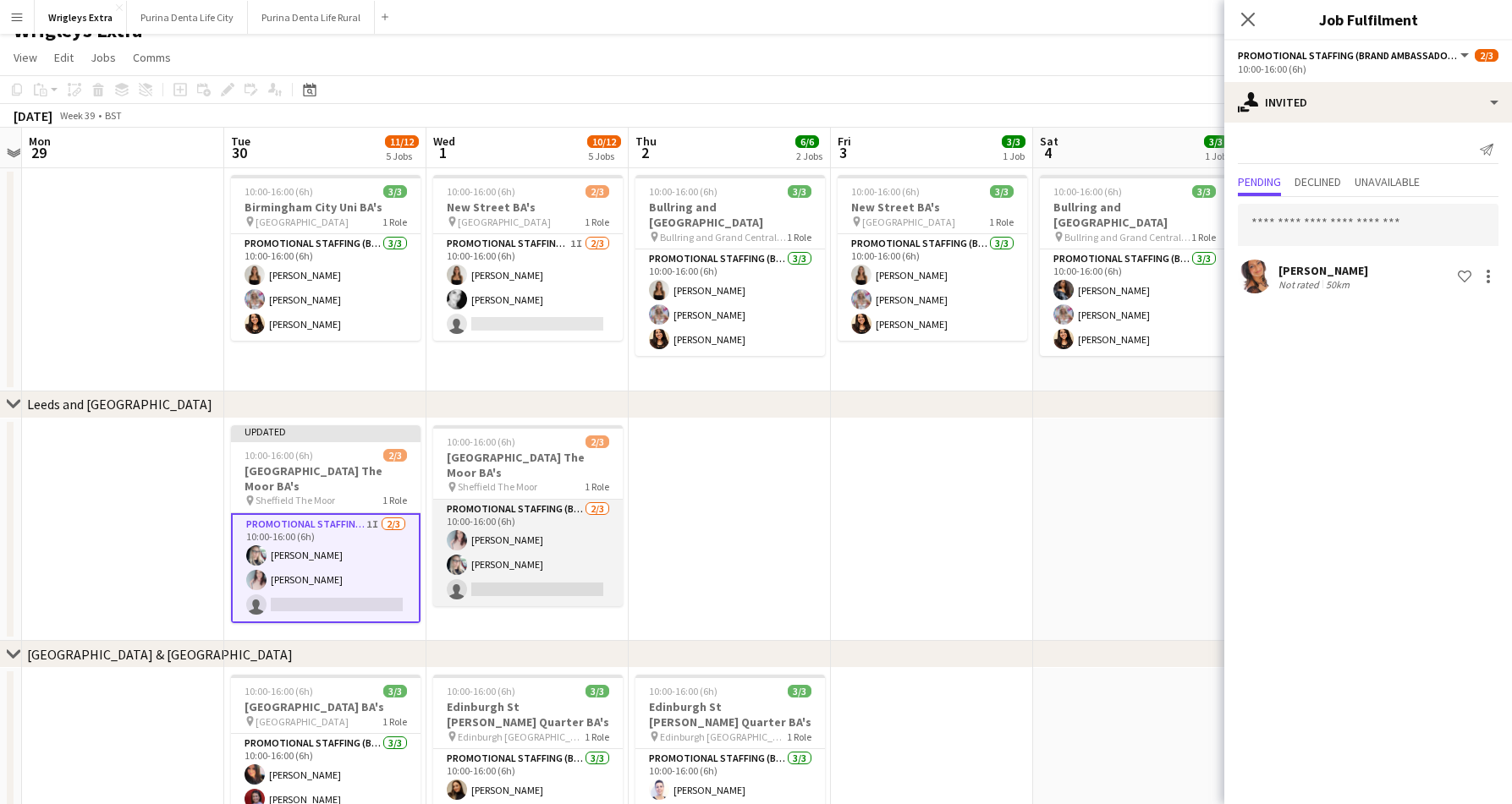
click at [539, 571] on app-card-role "Promotional Staffing (Brand Ambassadors) 2/3 10:00-16:00 (6h) Gemma Lemons Cher…" at bounding box center [528, 552] width 190 height 106
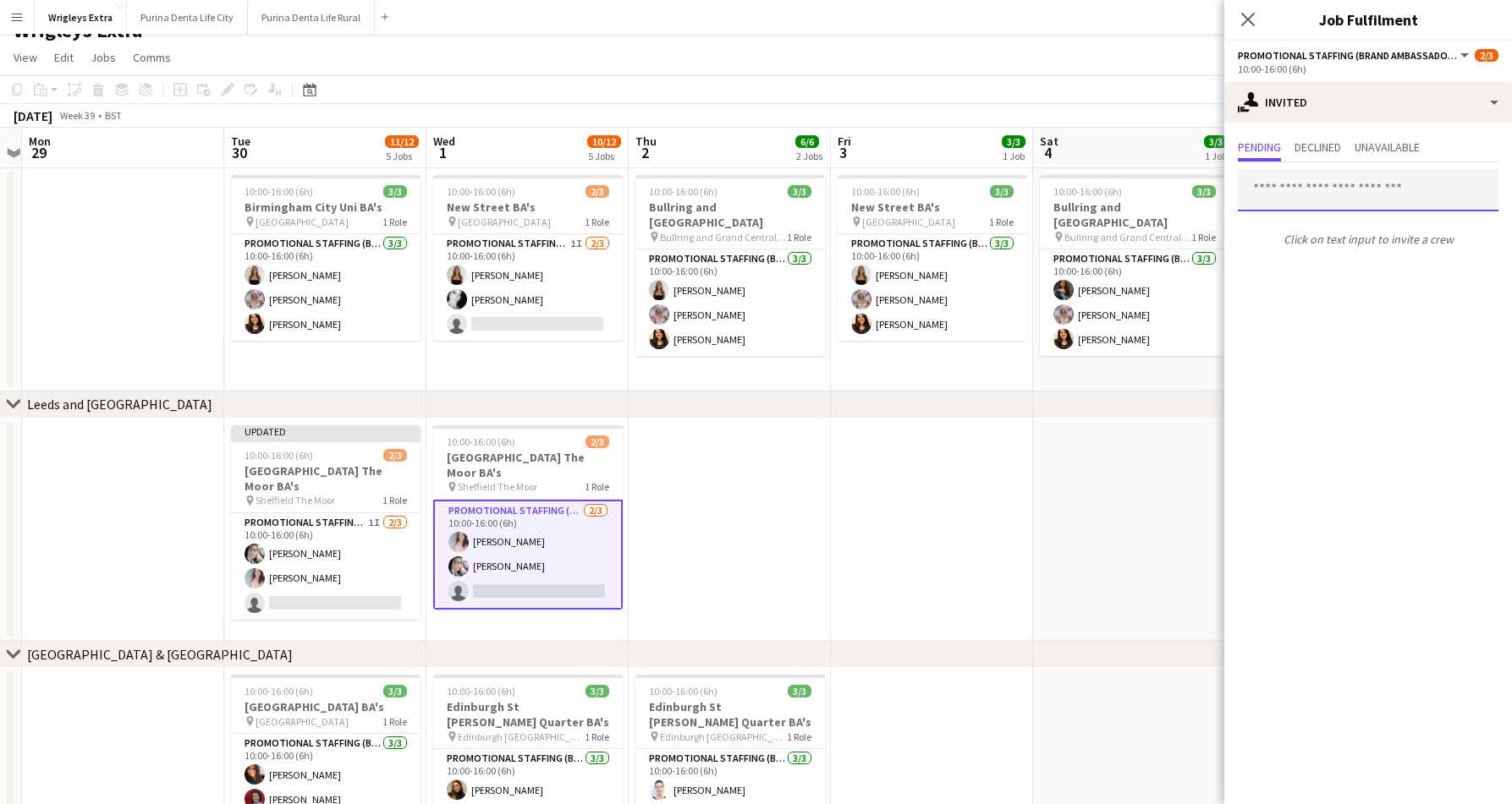
click at [1315, 189] on input "text" at bounding box center [1368, 190] width 261 height 42
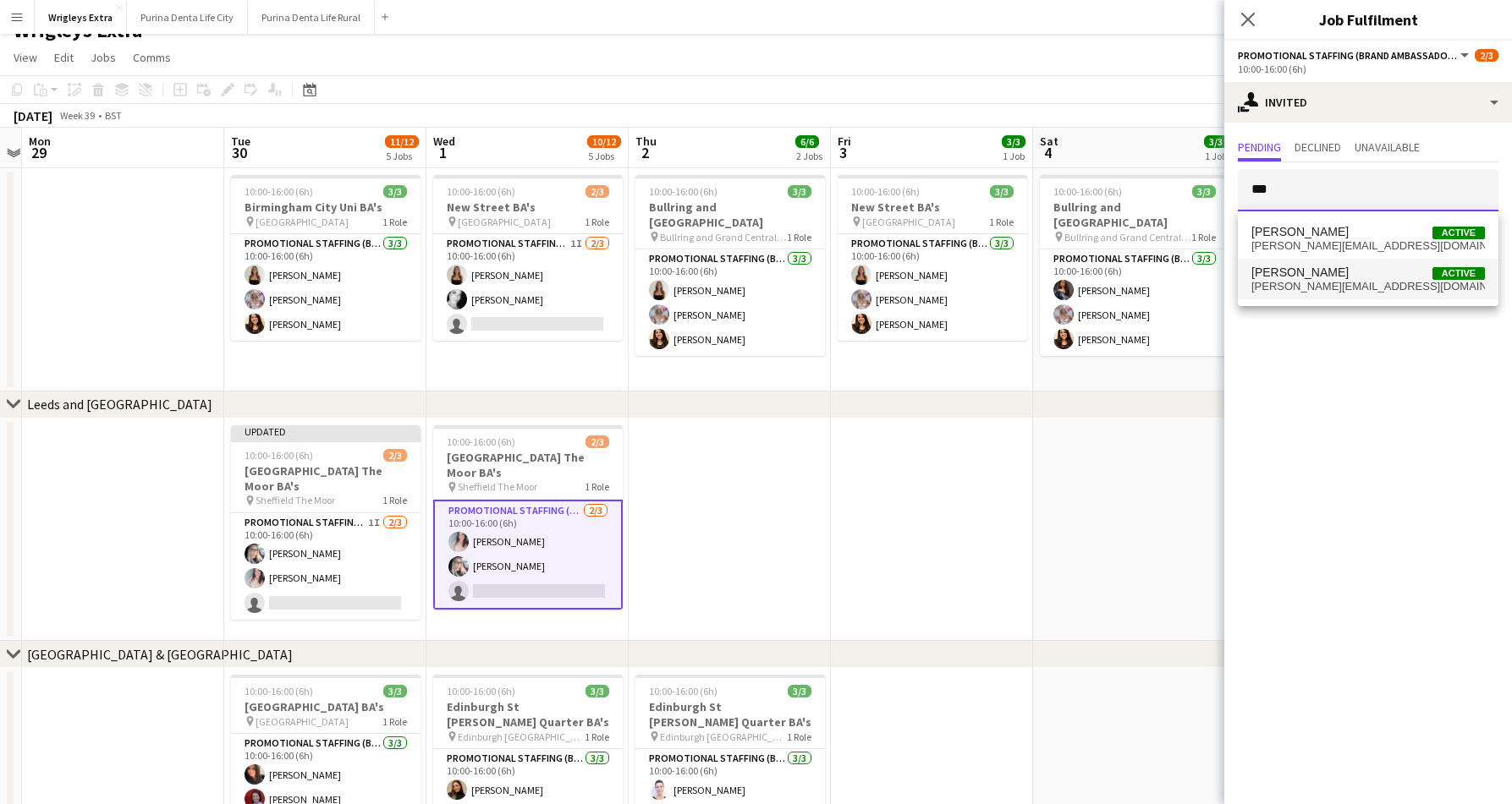
type input "***"
click at [1319, 281] on span "susan.saini001@yahoo.com" at bounding box center [1368, 287] width 234 height 13
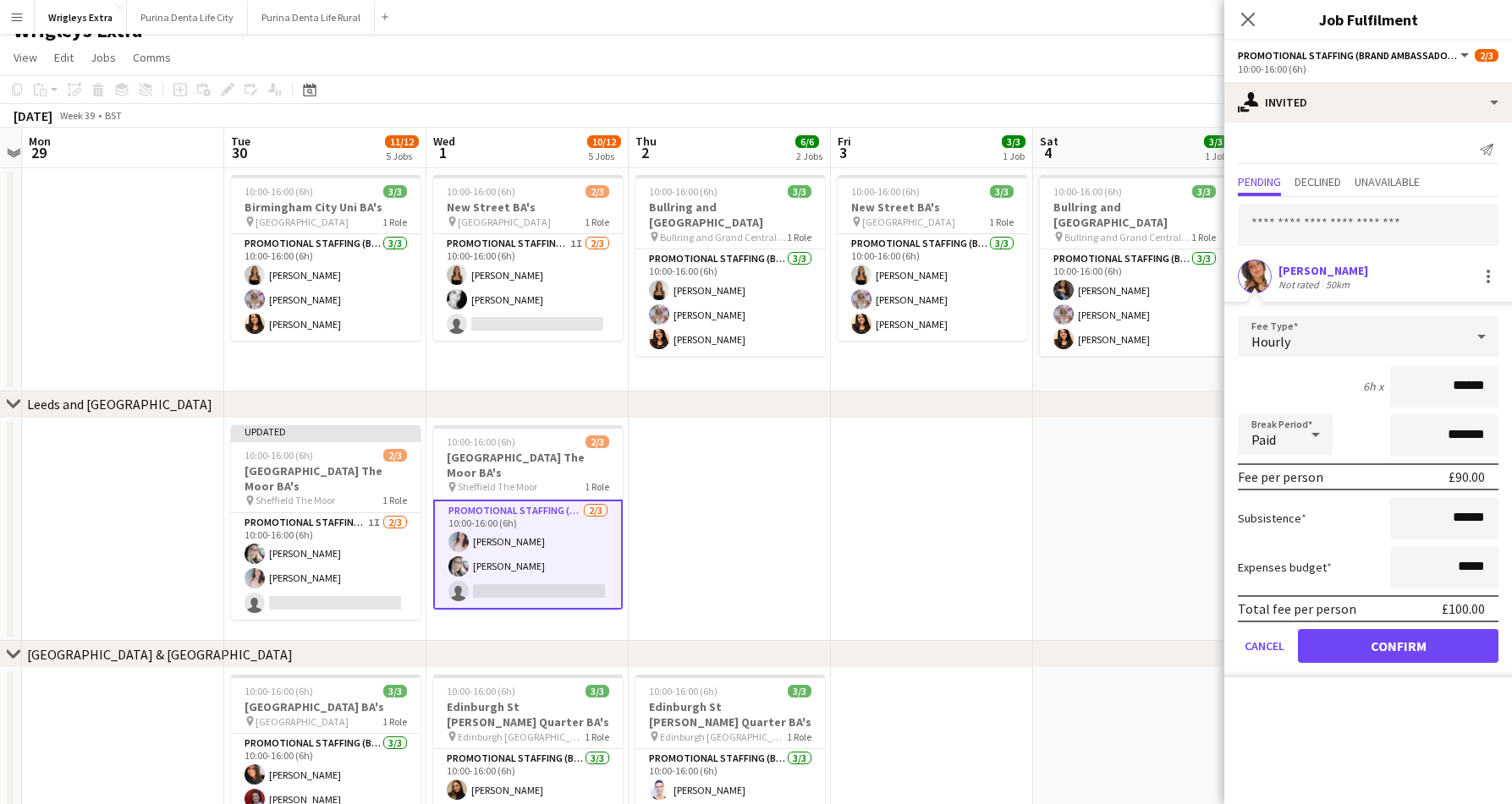
click at [1397, 649] on button "Confirm" at bounding box center [1397, 645] width 200 height 34
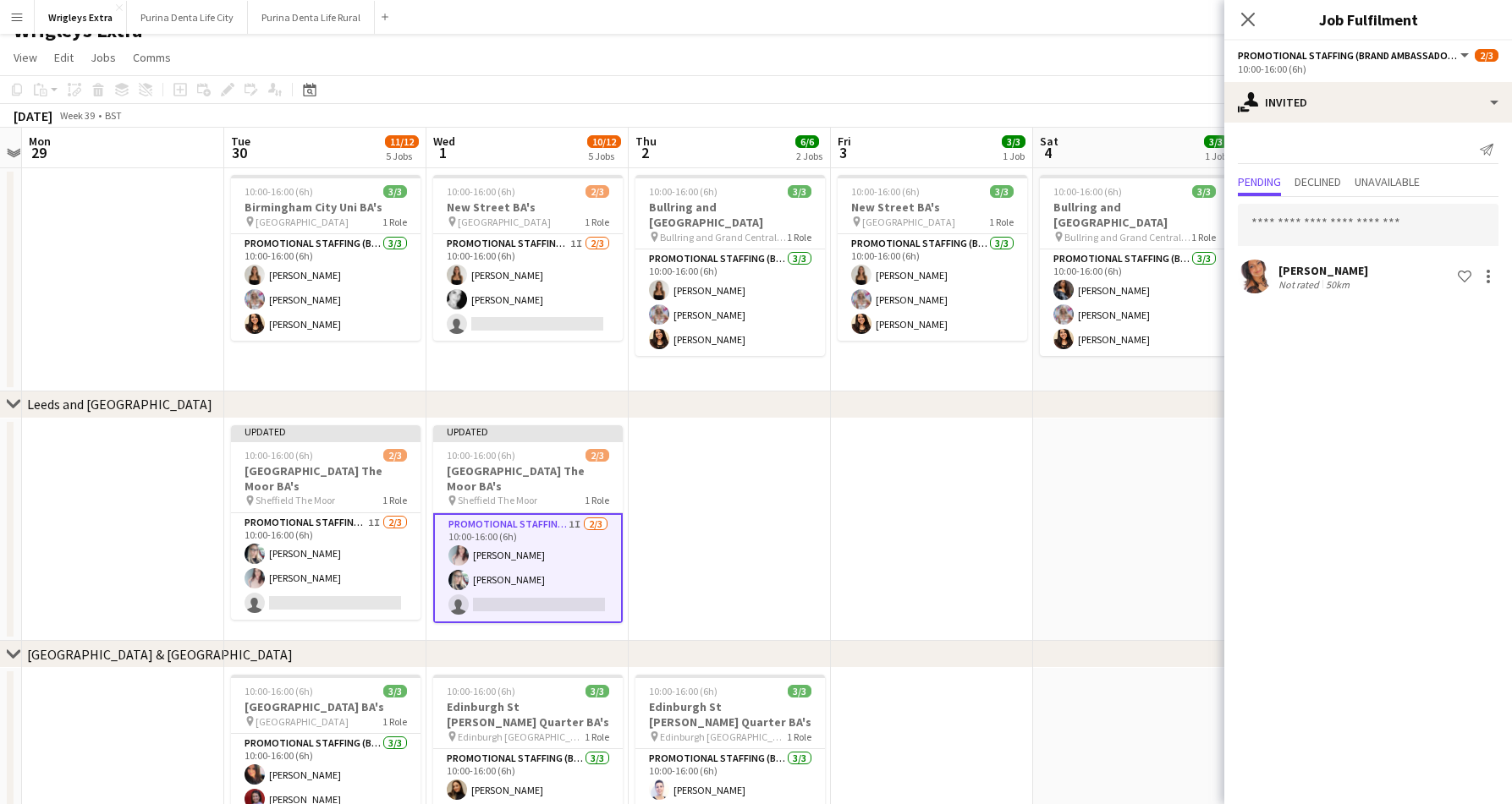
click at [987, 545] on app-date-cell at bounding box center [931, 530] width 202 height 223
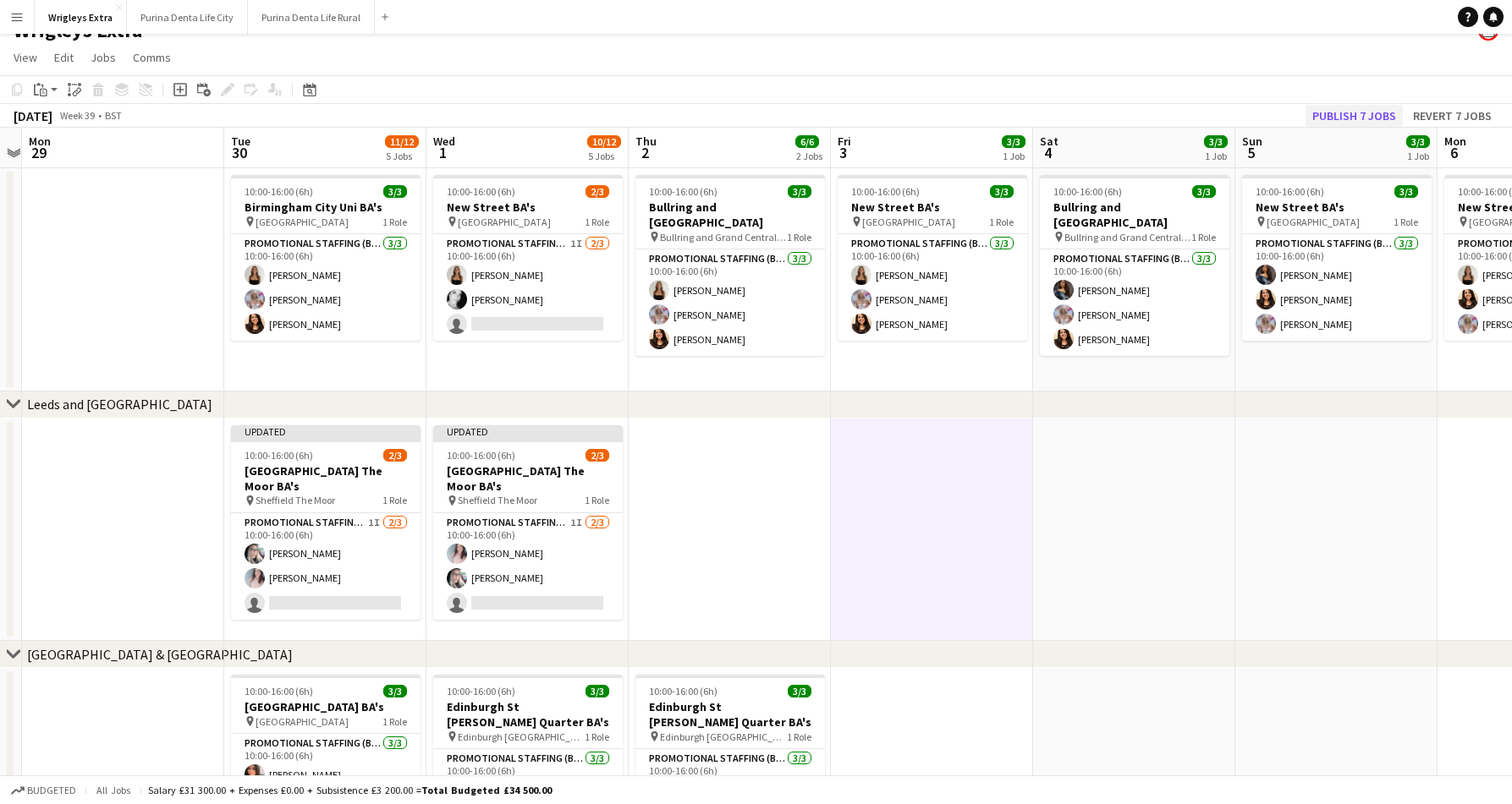
click at [1338, 115] on button "Publish 7 jobs" at bounding box center [1353, 115] width 97 height 22
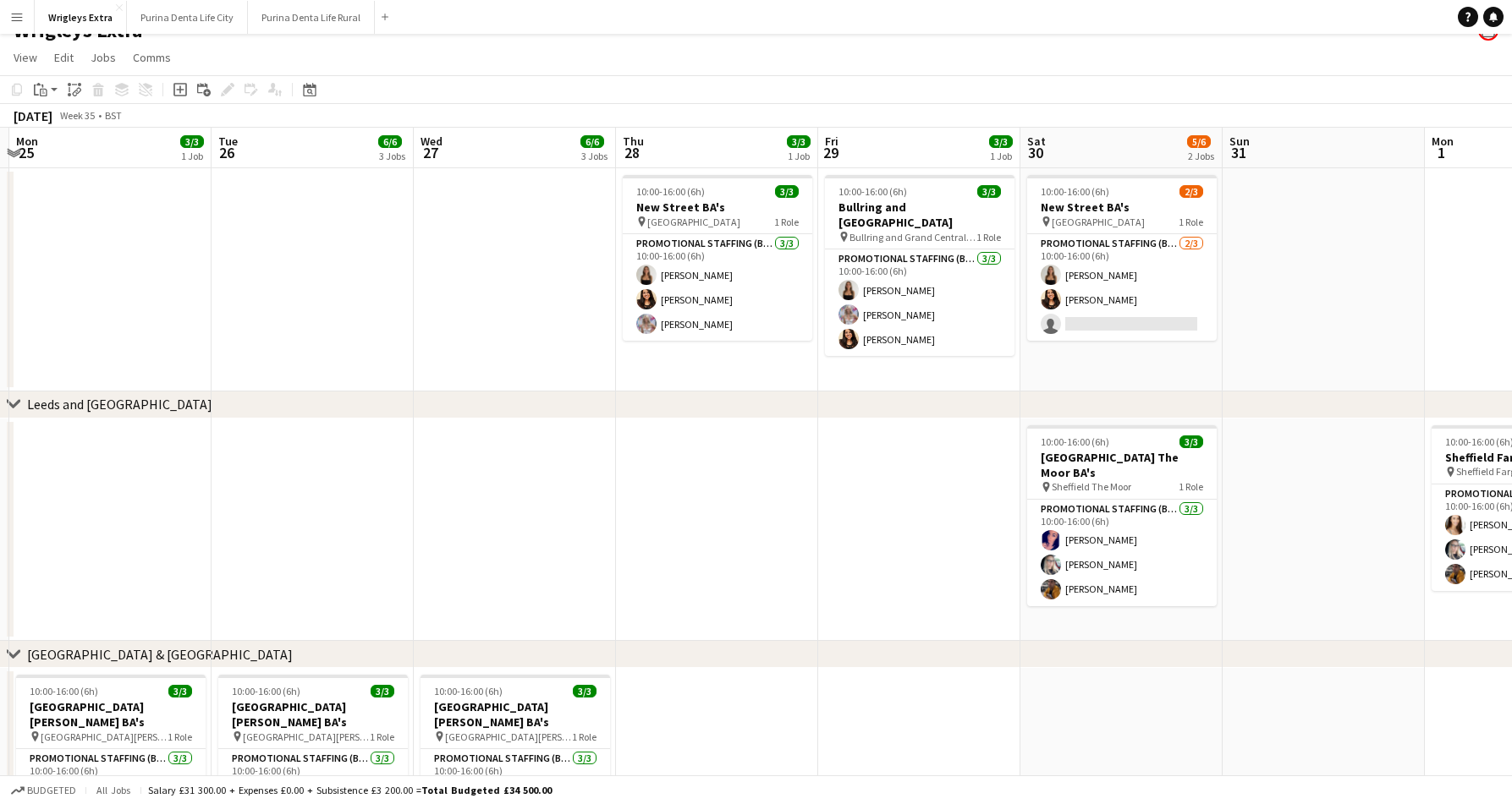
scroll to position [0, 594]
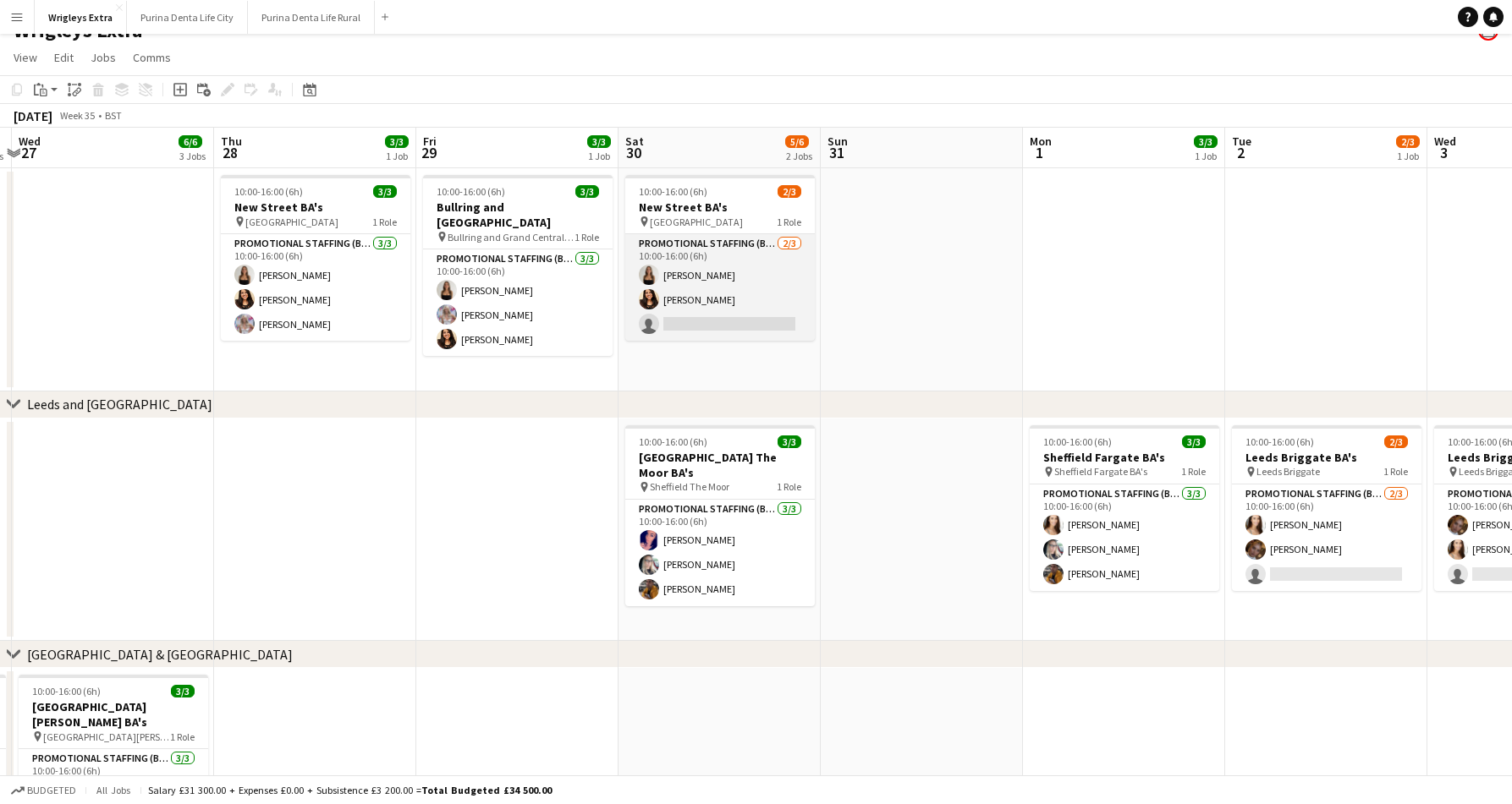
click at [781, 281] on app-card-role "Promotional Staffing (Brand Ambassadors) 2/3 10:00-16:00 (6h) CHLOE BUTLER kire…" at bounding box center [720, 287] width 190 height 106
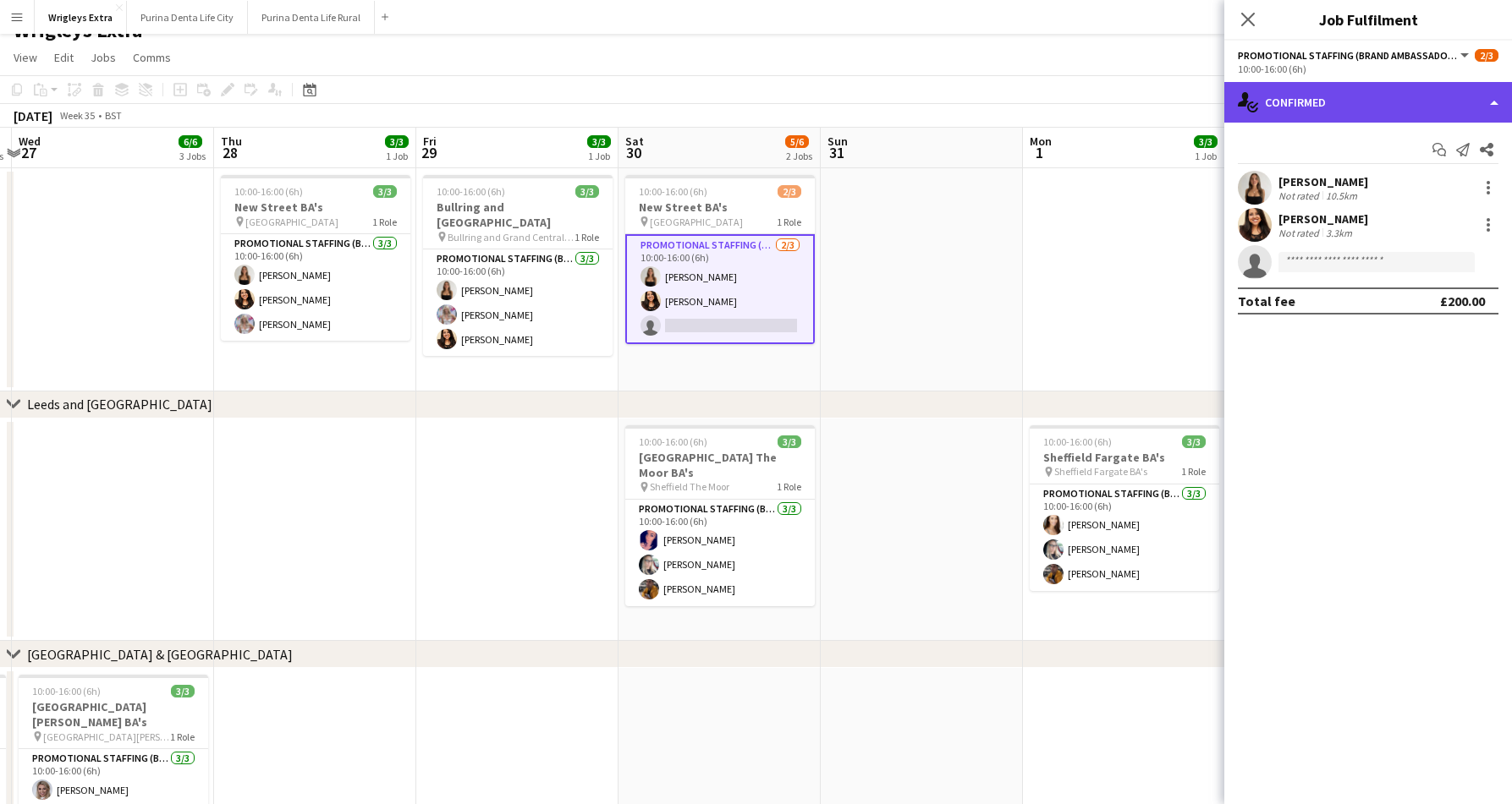
click at [1358, 111] on div "single-neutral-actions-check-2 Confirmed" at bounding box center [1368, 103] width 288 height 40
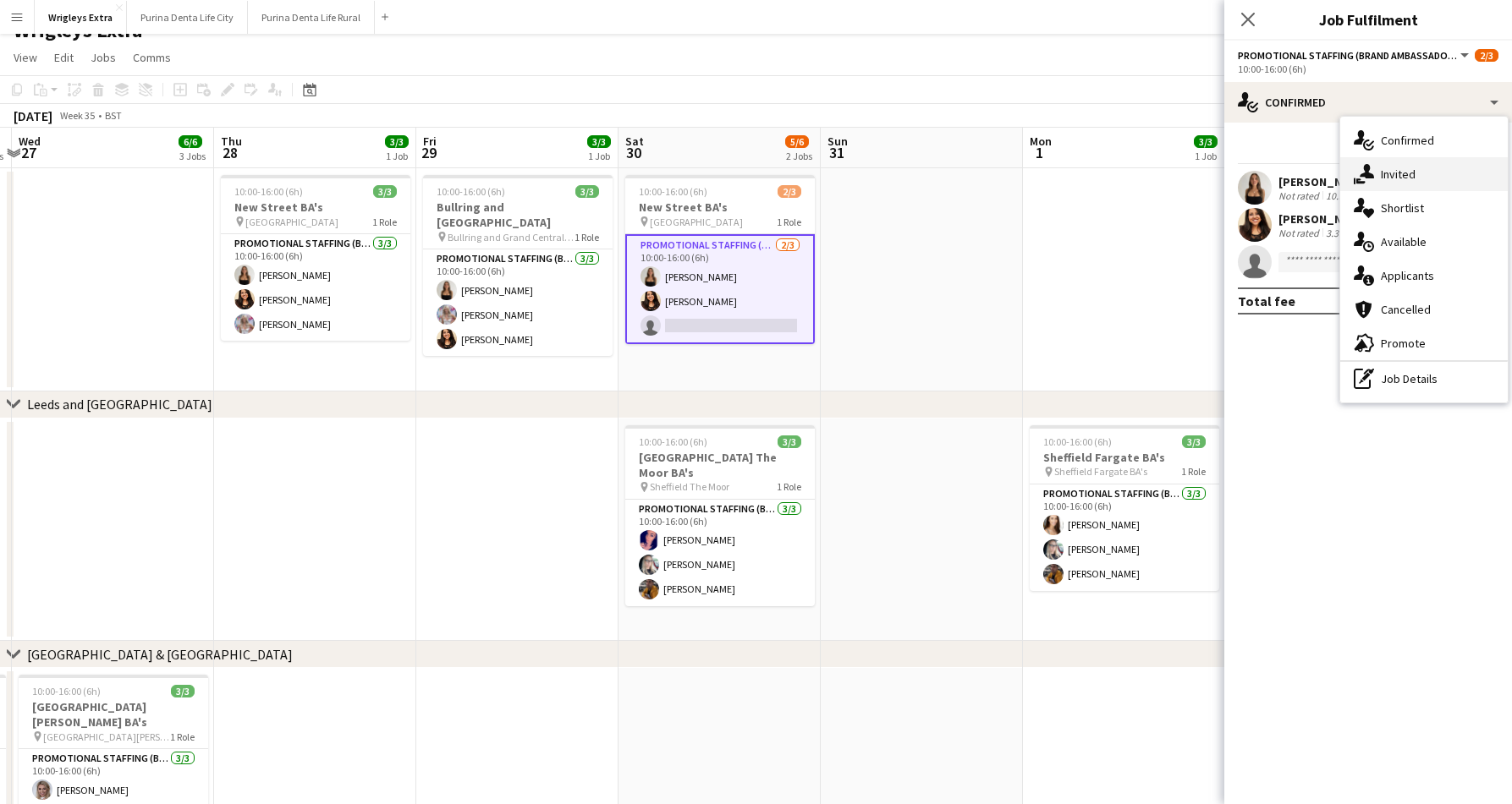
click at [1385, 169] on div "single-neutral-actions-share-1 Invited" at bounding box center [1423, 173] width 168 height 34
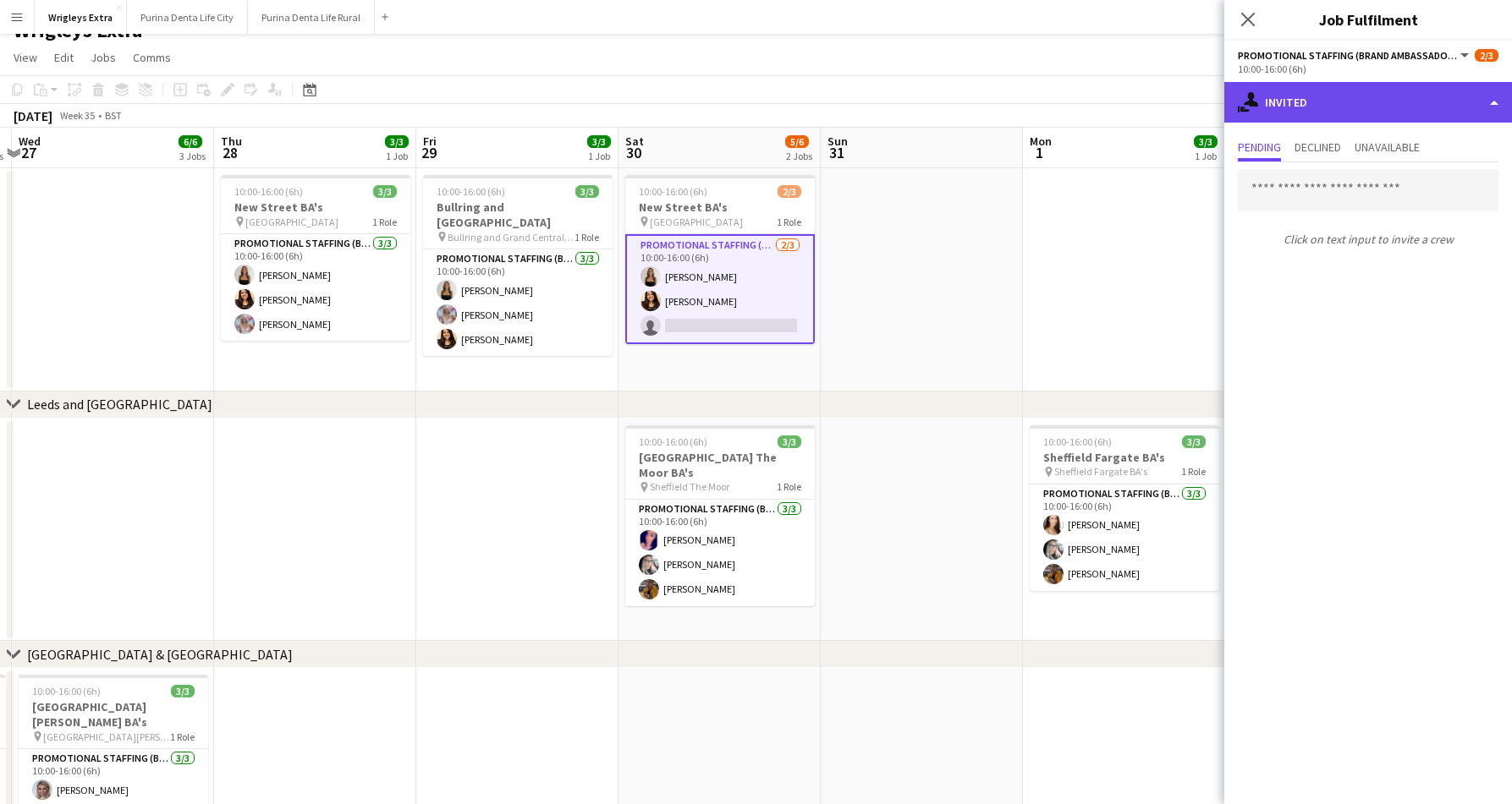
click at [1343, 108] on div "single-neutral-actions-share-1 Invited" at bounding box center [1368, 103] width 288 height 40
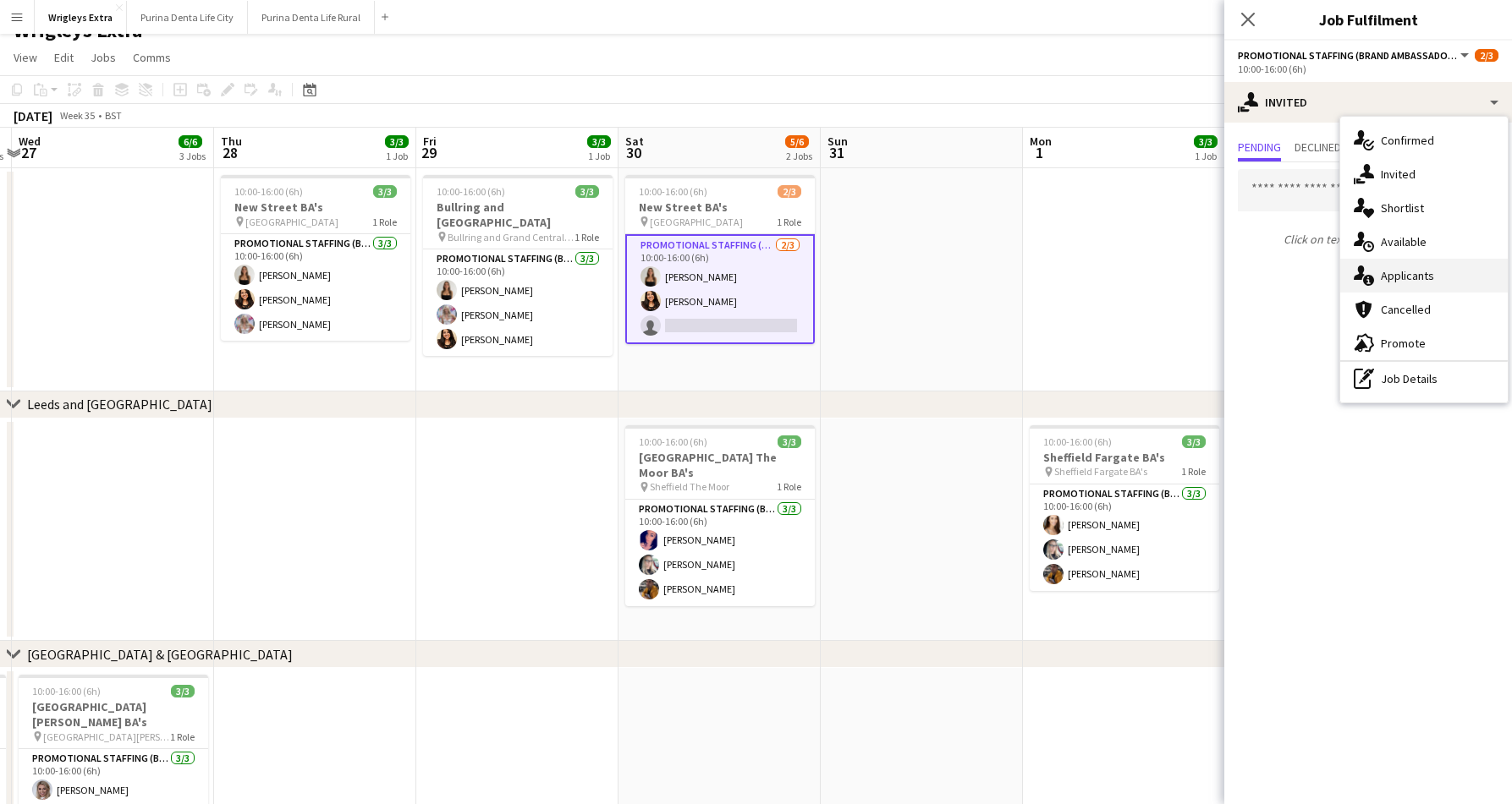
click at [1421, 284] on div "single-neutral-actions-information Applicants" at bounding box center [1423, 275] width 168 height 34
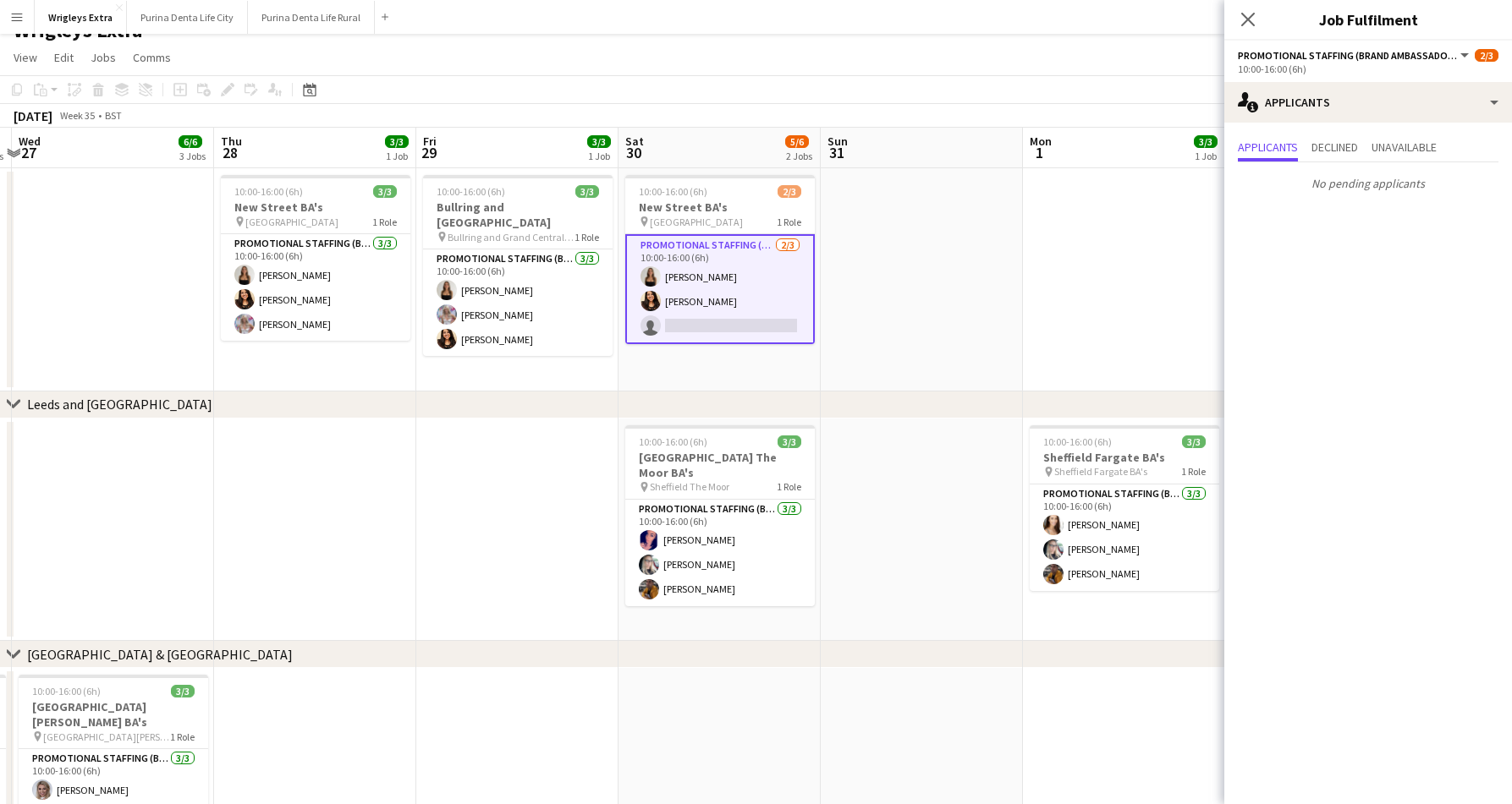
click at [1328, 79] on app-options-switcher "Promotional Staffing (Brand Ambassadors) All roles Promotional Staffing (Brand …" at bounding box center [1368, 60] width 288 height 41
click at [1328, 94] on div "single-neutral-actions-information Applicants" at bounding box center [1368, 103] width 288 height 40
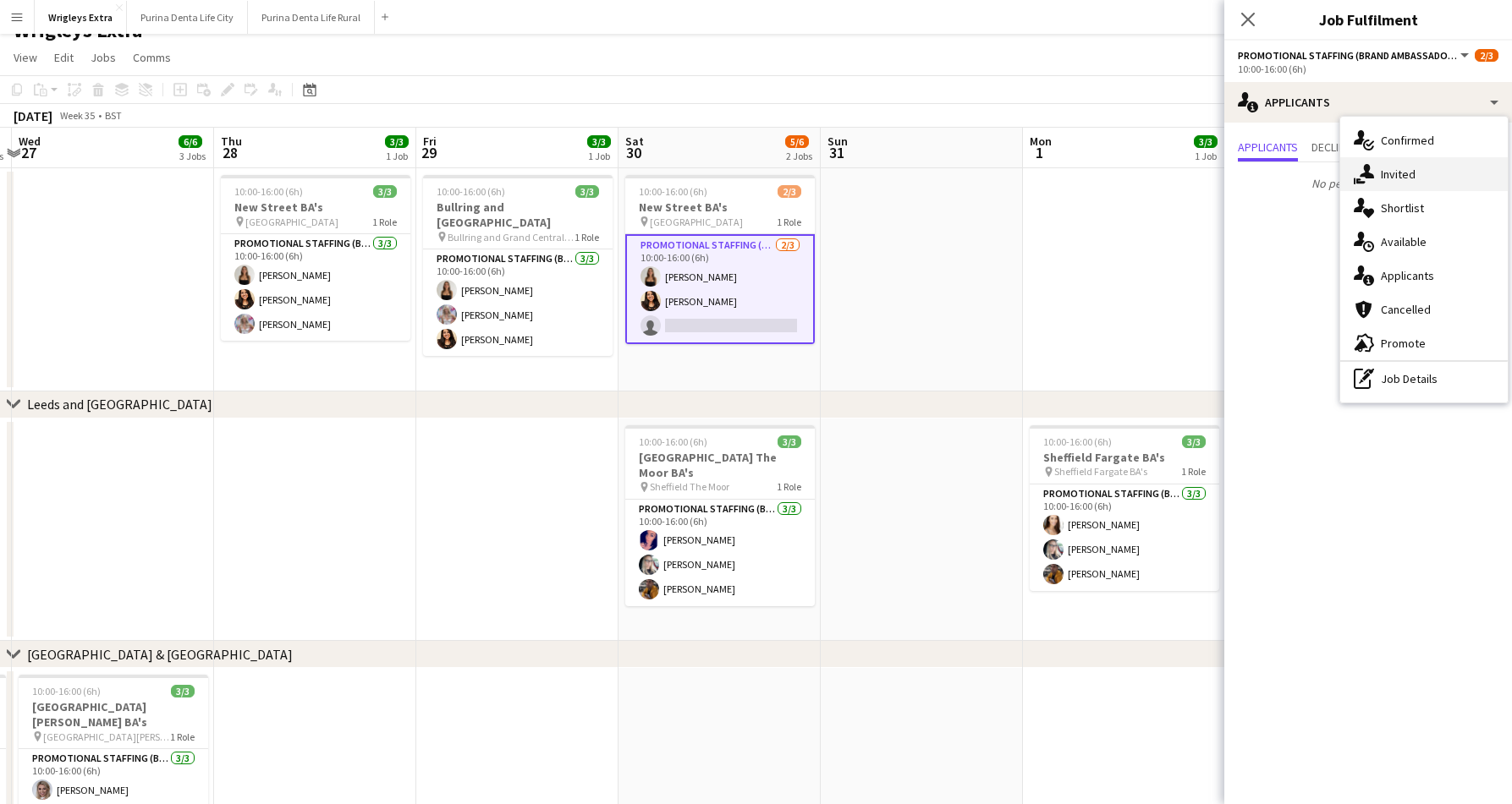
click at [1378, 171] on div "single-neutral-actions-share-1 Invited" at bounding box center [1423, 173] width 168 height 34
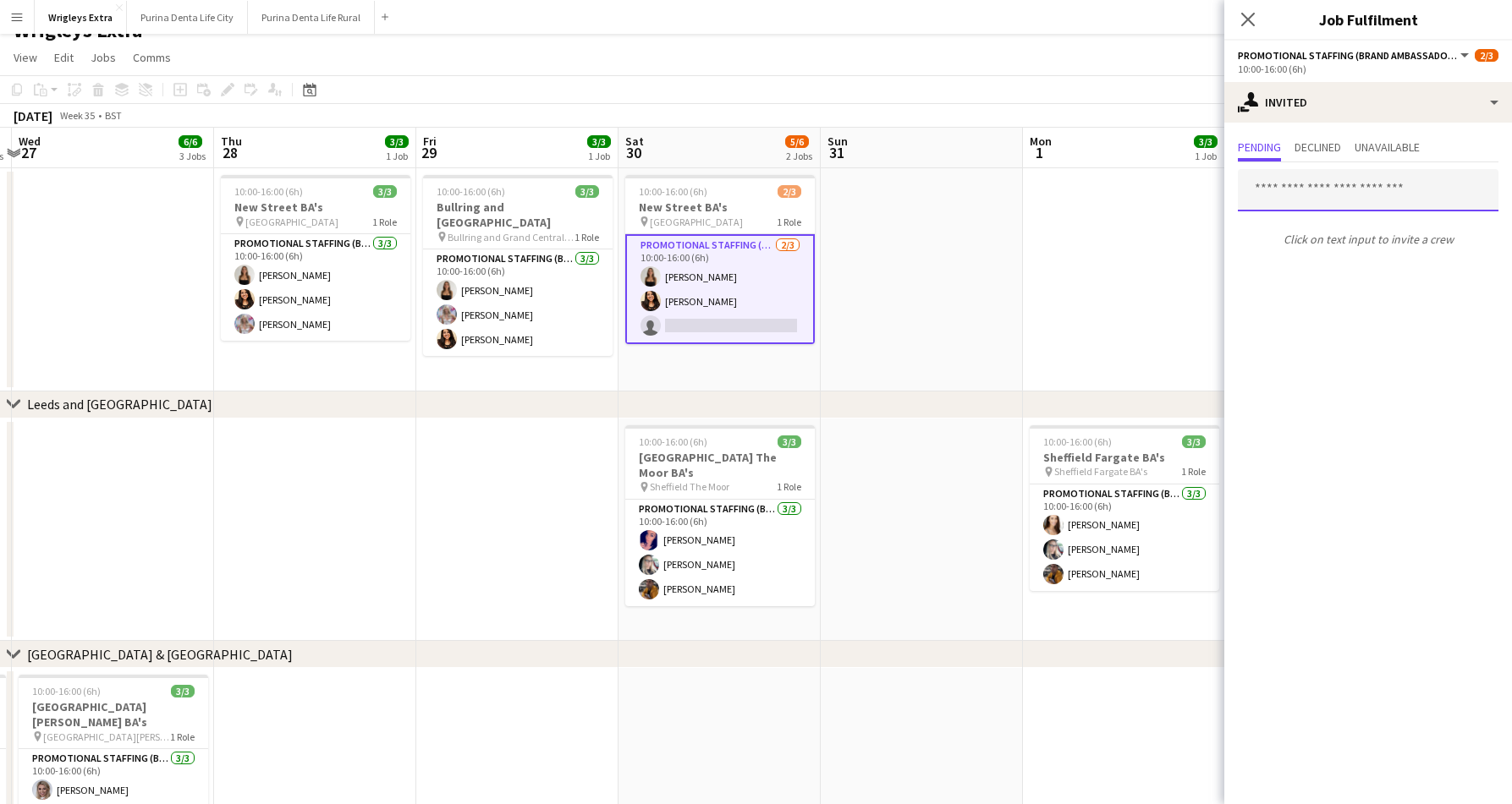
click at [1325, 185] on input "text" at bounding box center [1368, 190] width 261 height 42
type input "******"
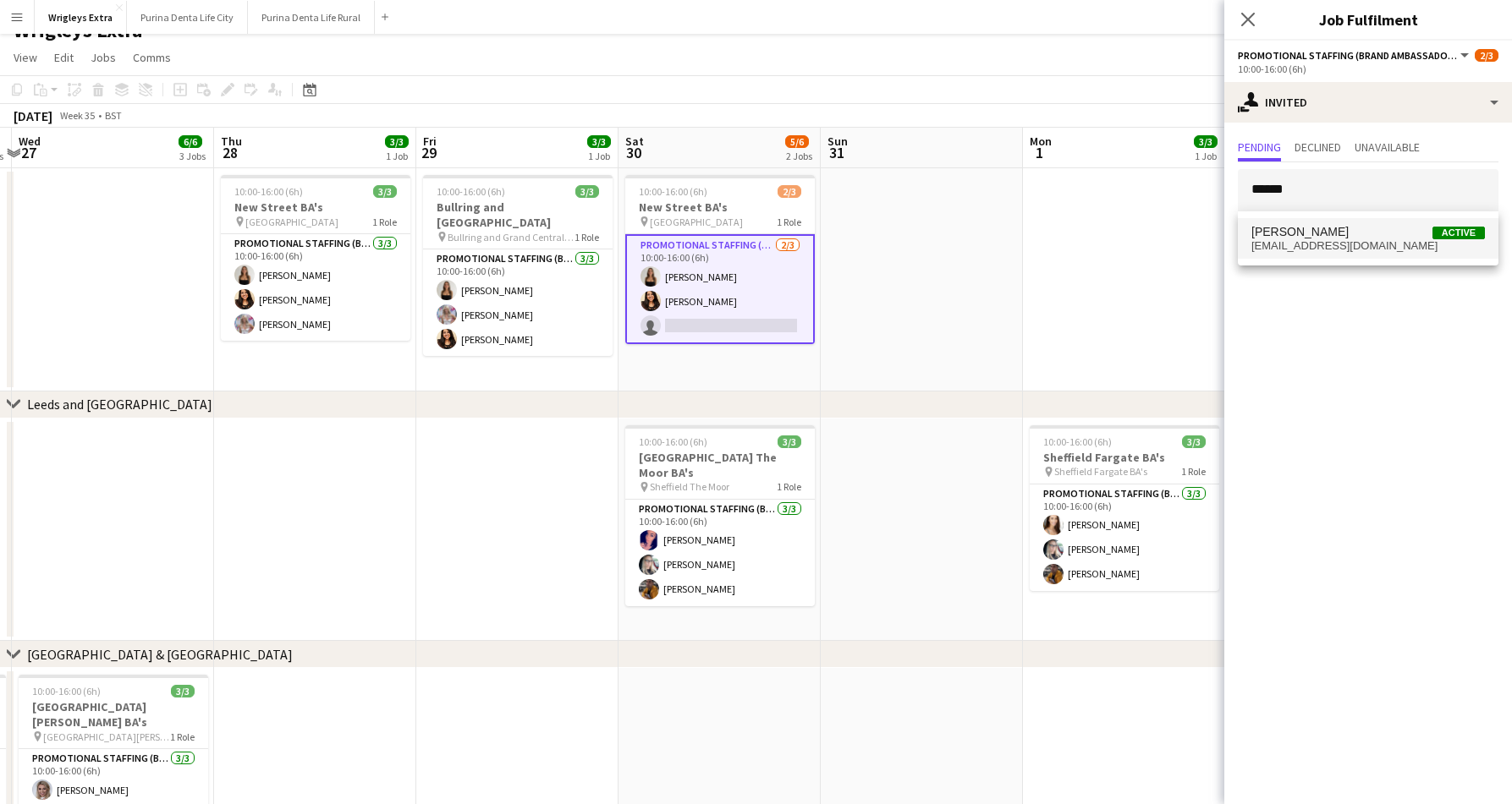
drag, startPoint x: 1325, startPoint y: 185, endPoint x: 1348, endPoint y: 229, distance: 49.6
click at [1348, 229] on span "Alyssa Palmer Active" at bounding box center [1368, 232] width 234 height 14
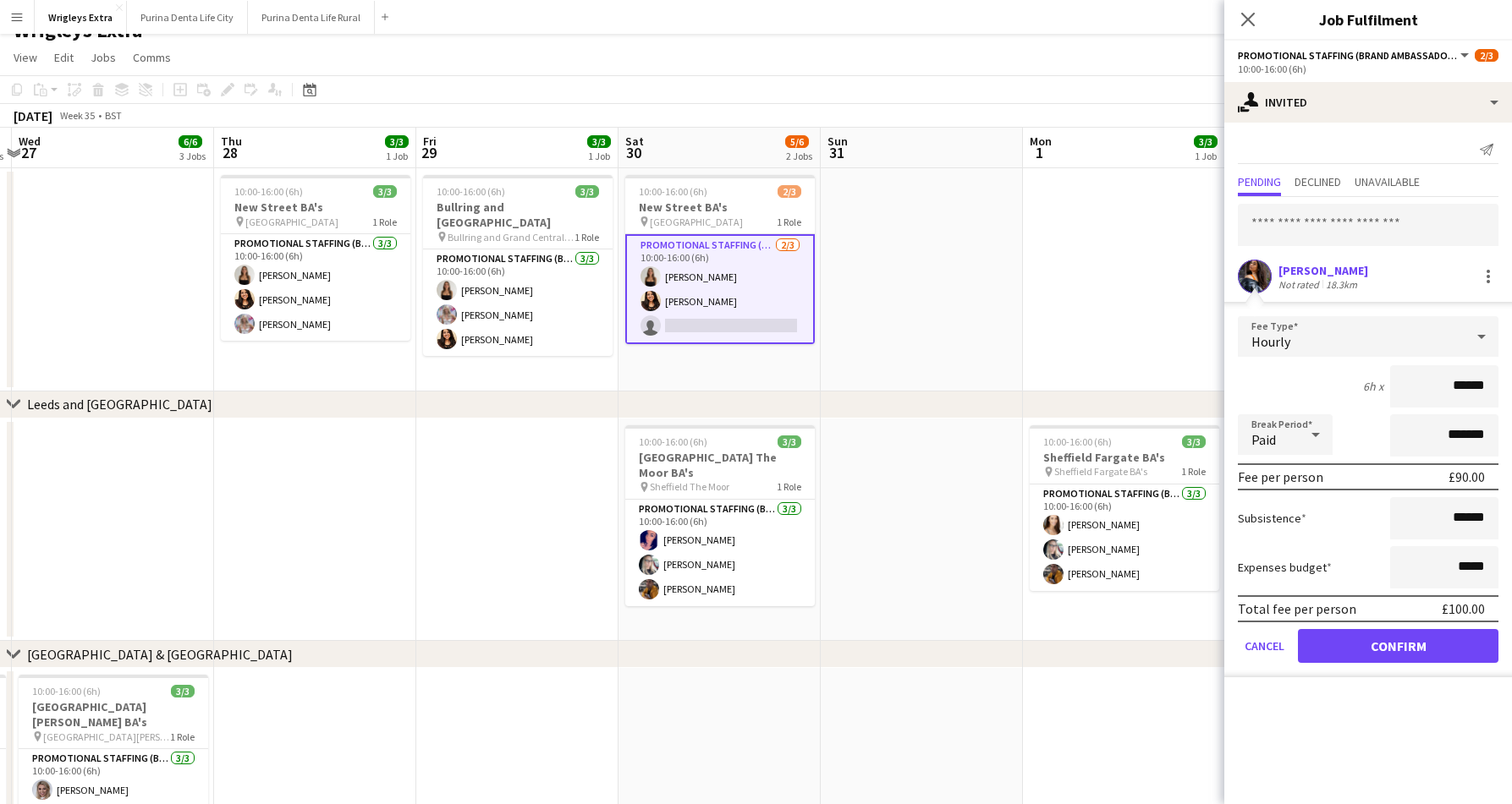
click at [1390, 645] on button "Confirm" at bounding box center [1397, 645] width 200 height 34
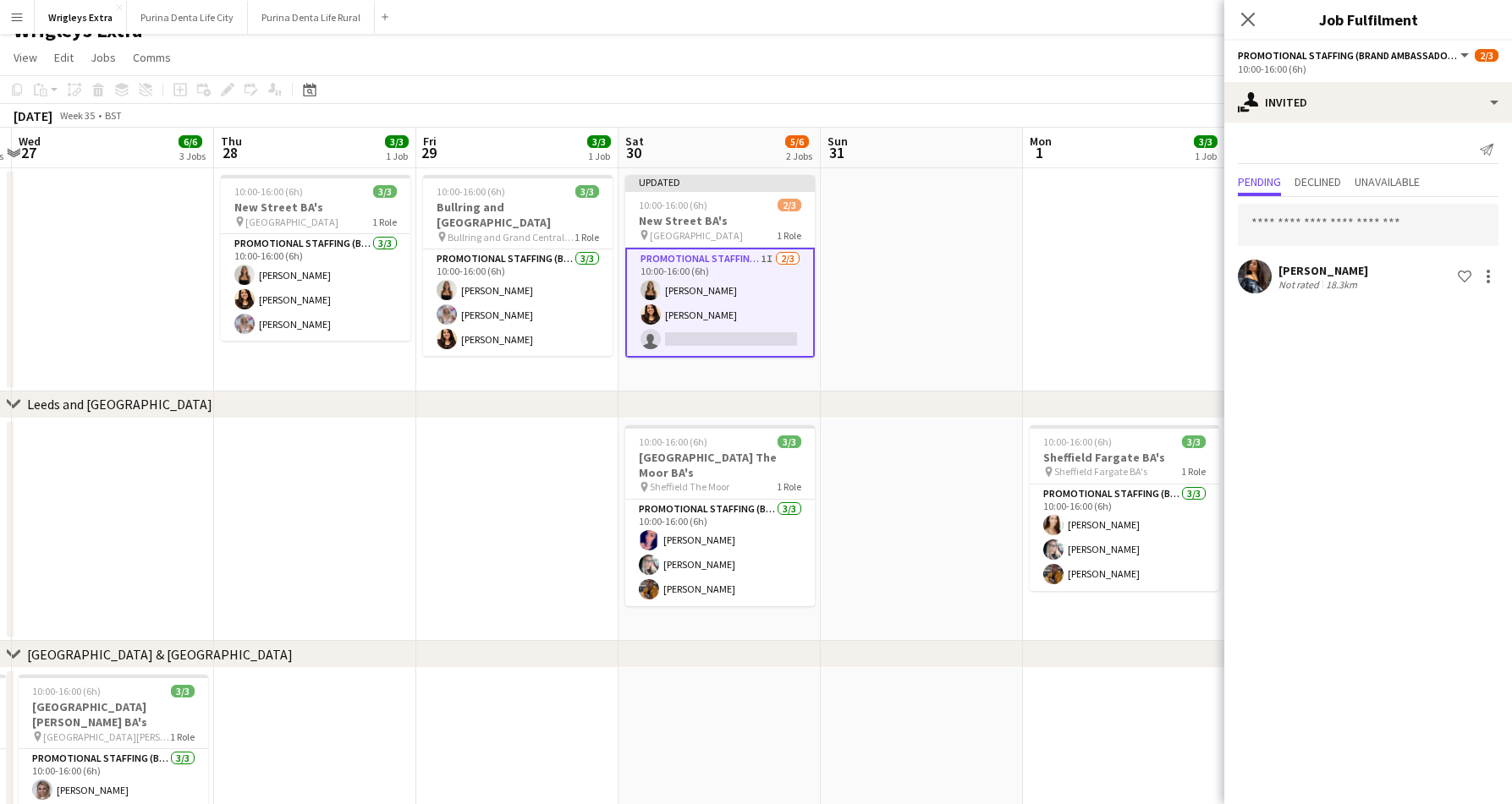
click at [1050, 302] on app-date-cell at bounding box center [1124, 280] width 202 height 223
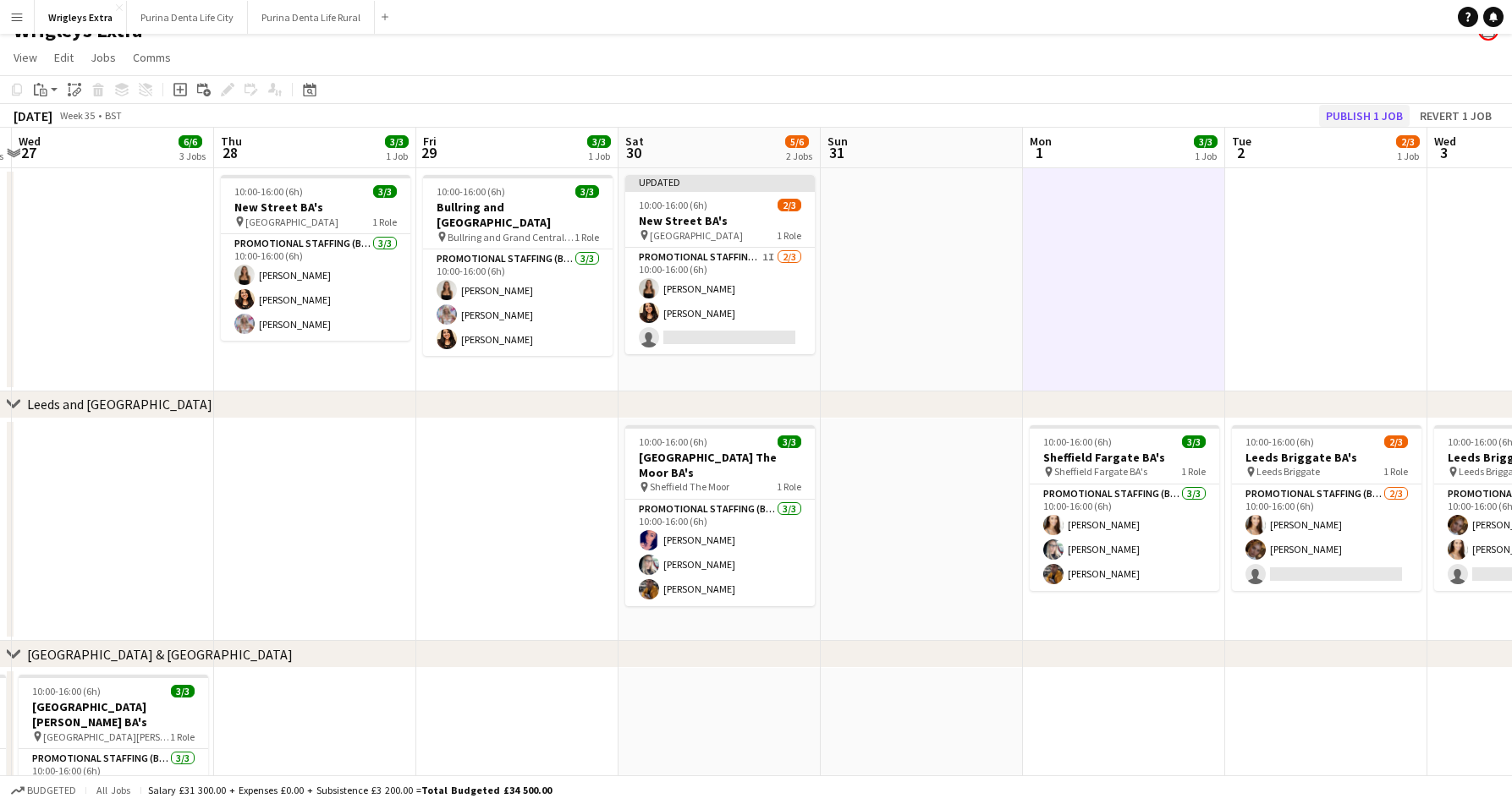
click at [1338, 110] on button "Publish 1 job" at bounding box center [1363, 115] width 90 height 22
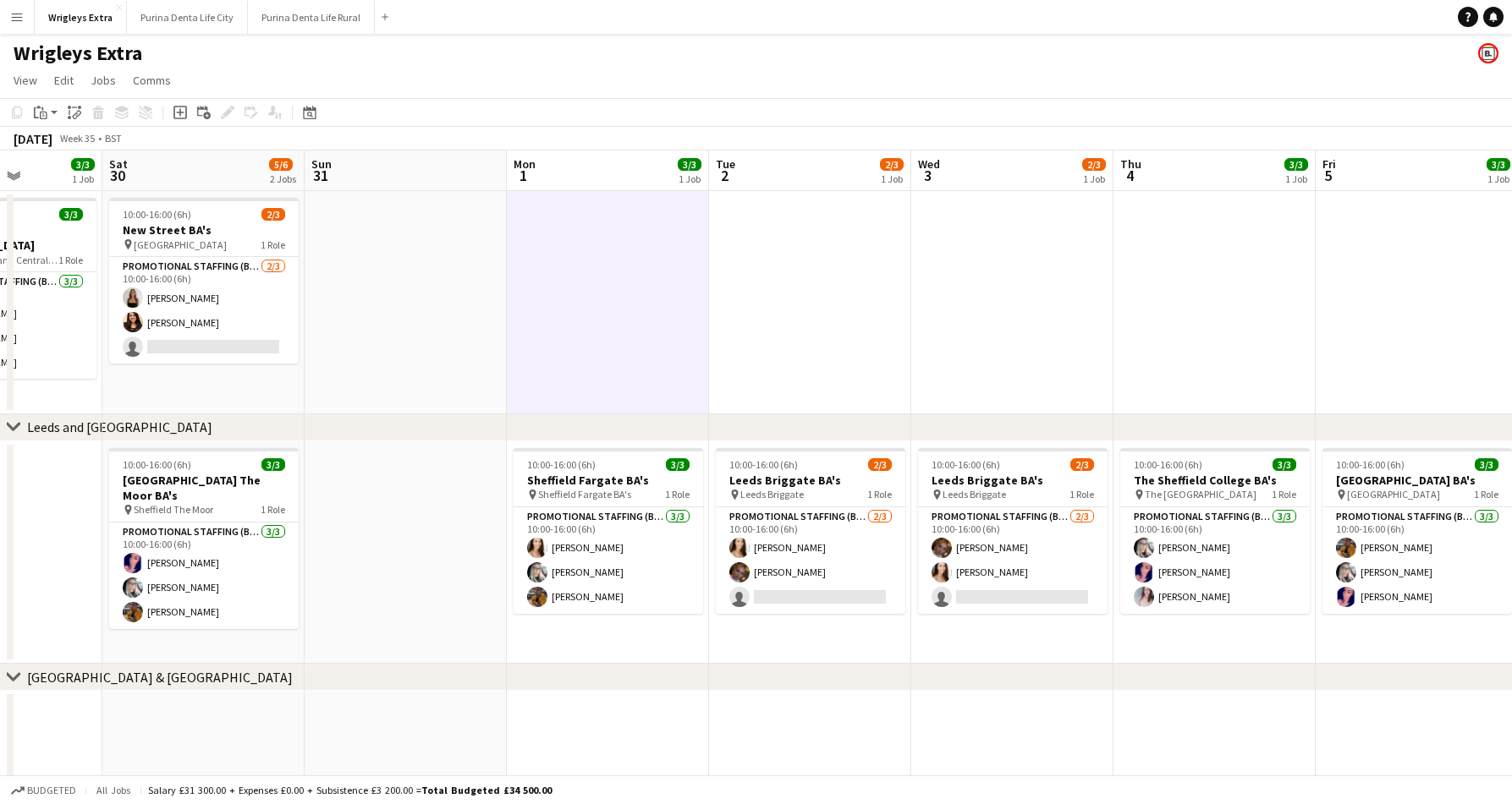
scroll to position [0, 545]
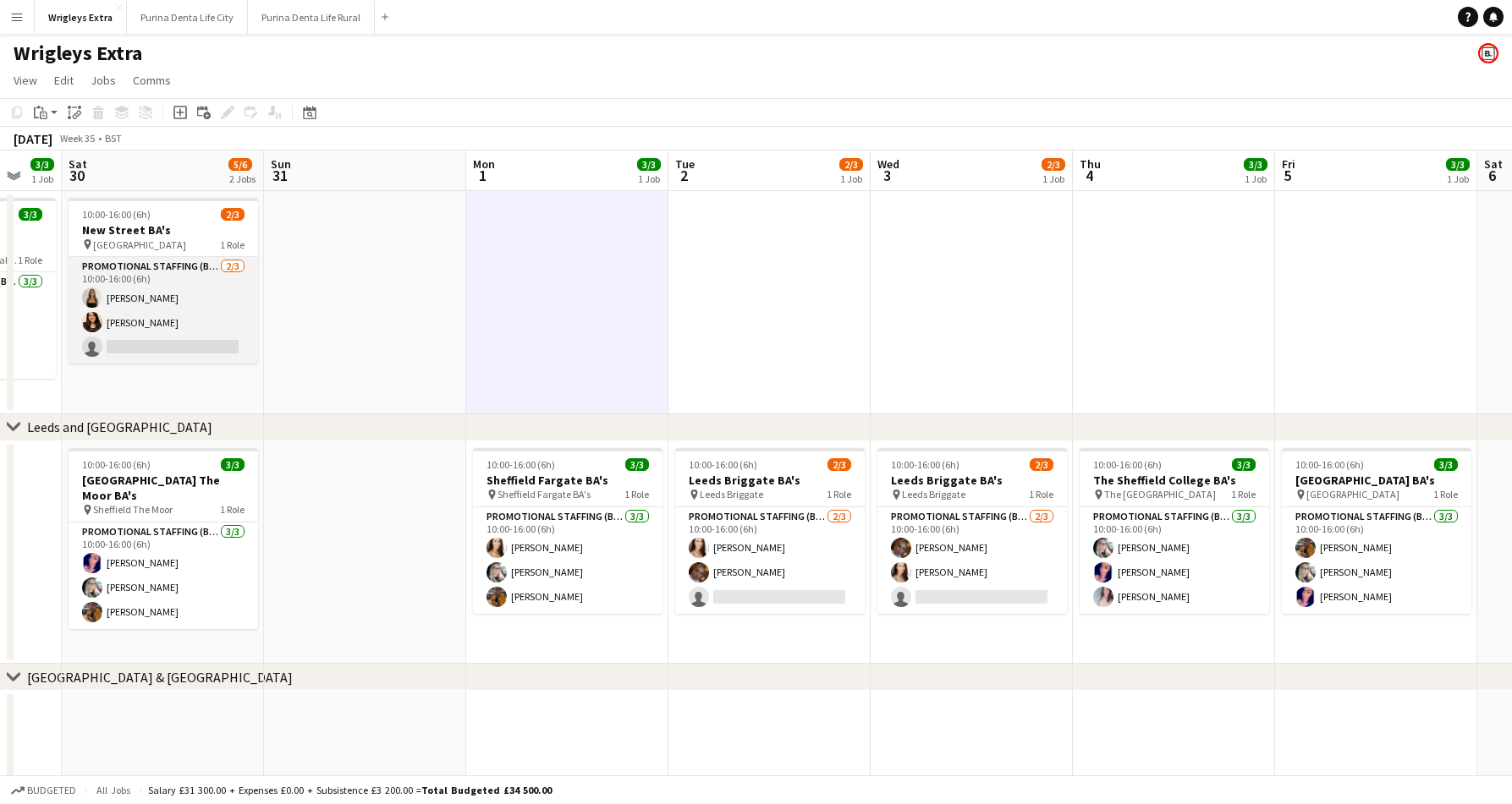
click at [151, 362] on app-card-role "Promotional Staffing (Brand Ambassadors) 2/3 10:00-16:00 (6h) CHLOE BUTLER kire…" at bounding box center [163, 310] width 190 height 106
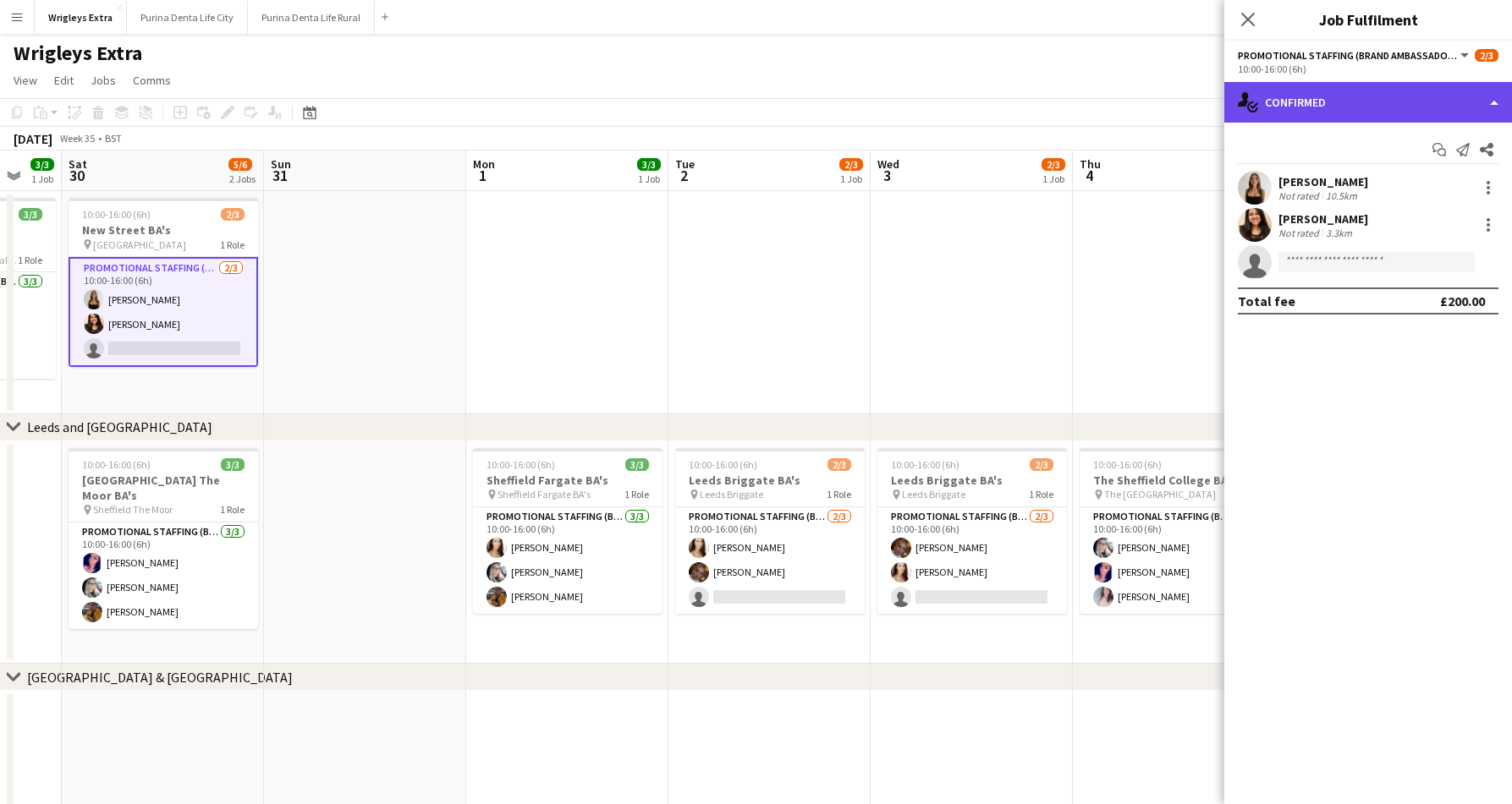
click at [1312, 104] on div "single-neutral-actions-check-2 Confirmed" at bounding box center [1368, 103] width 288 height 40
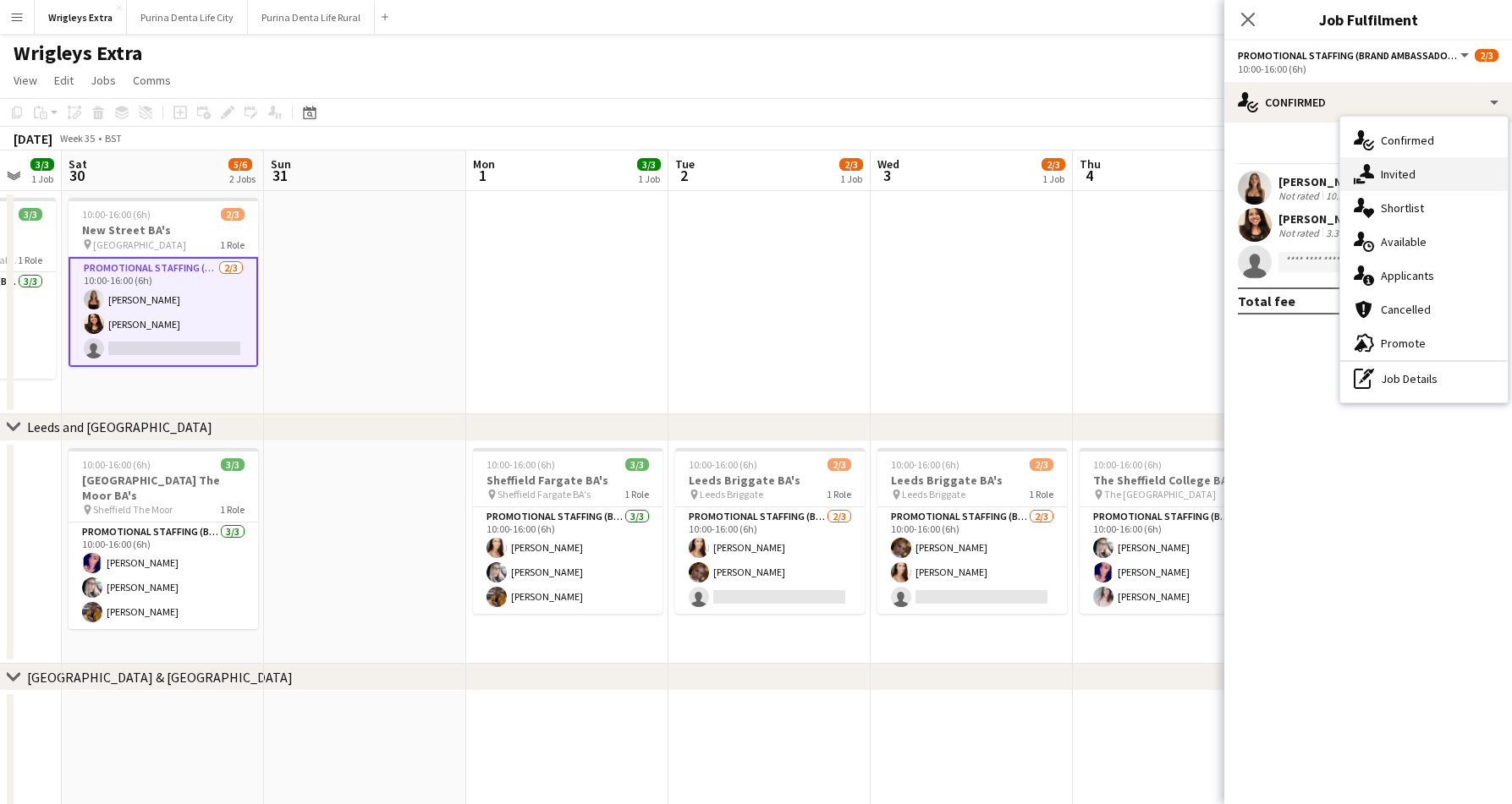
click at [1406, 185] on div "single-neutral-actions-share-1 Invited" at bounding box center [1423, 173] width 168 height 34
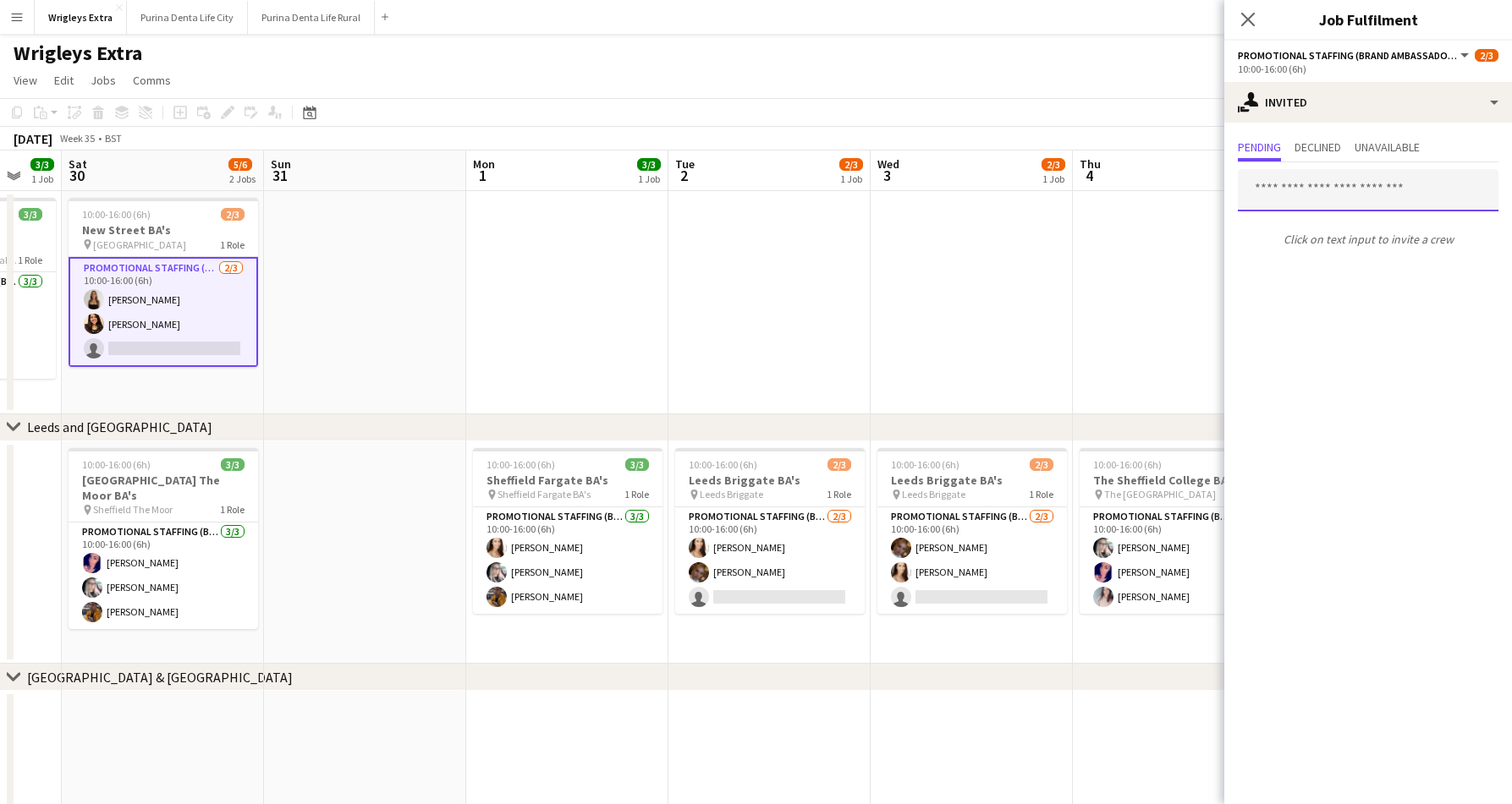
click at [1291, 183] on input "text" at bounding box center [1368, 190] width 261 height 42
type input "*****"
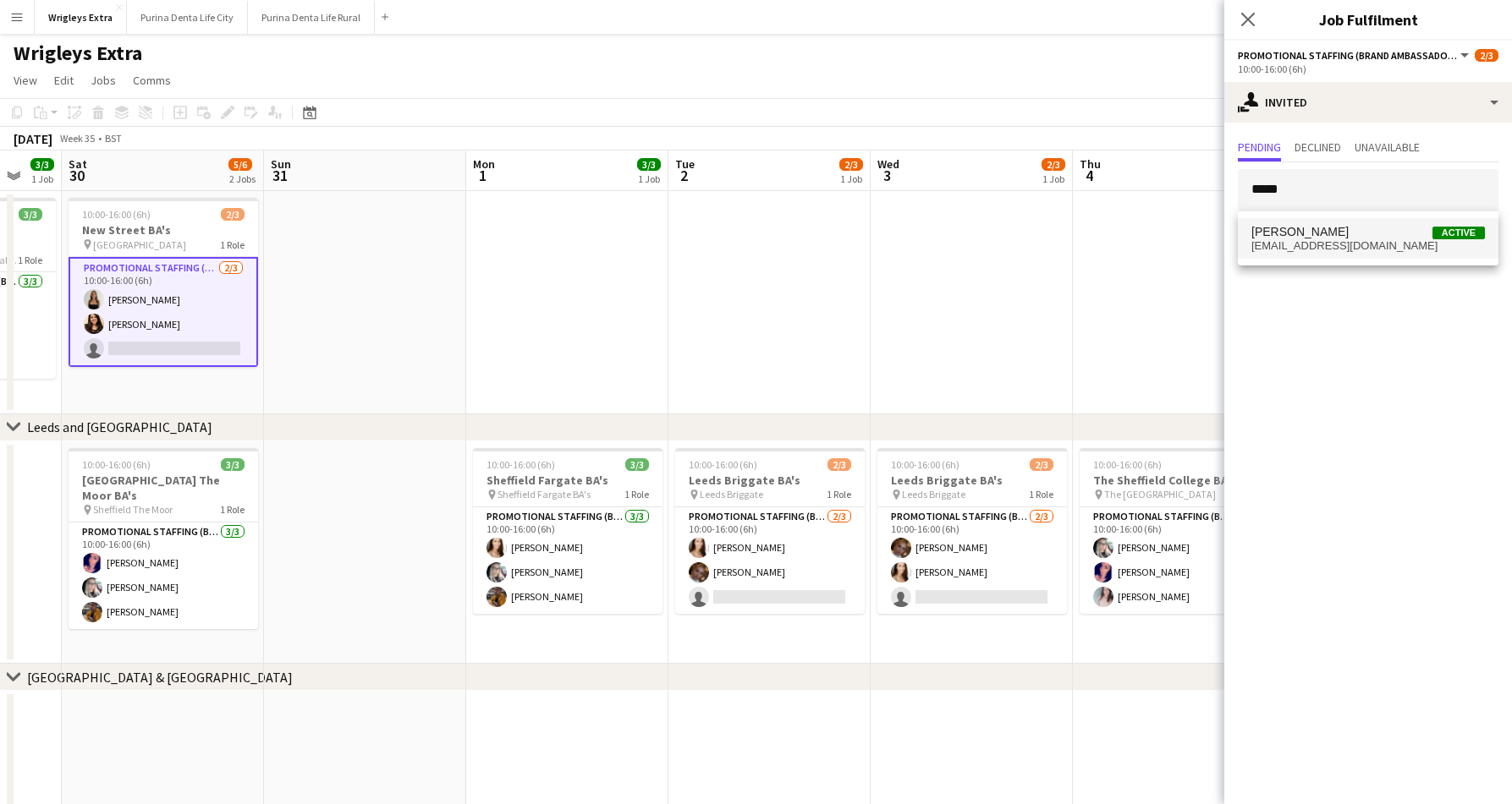
click at [1310, 219] on mat-option "Alyssa Palmer Active mgmt@alyssapalmermusic.com" at bounding box center [1368, 239] width 261 height 40
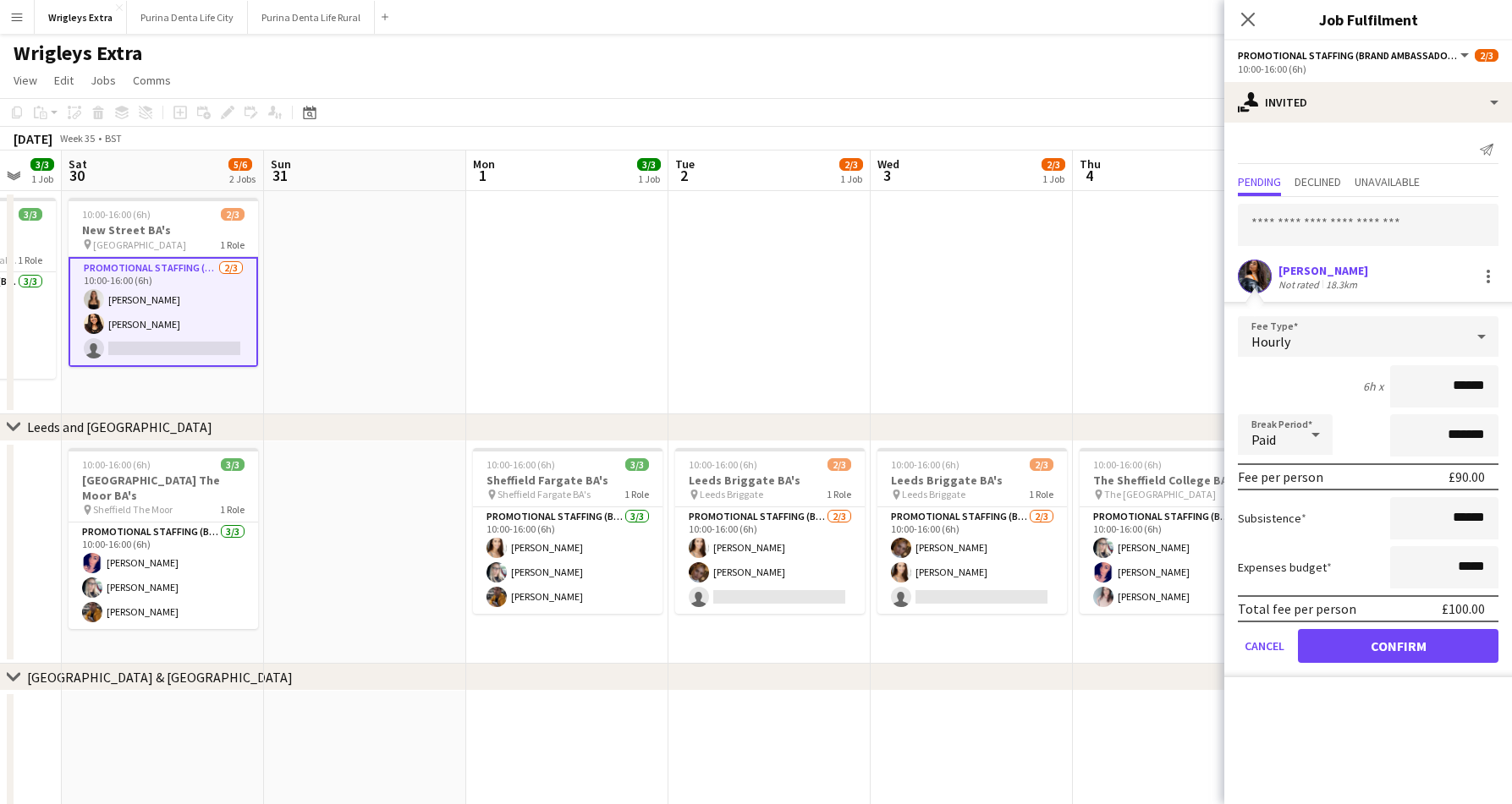
click at [1387, 664] on form "Fee Type Hourly 6h x ****** Break Period Paid ******* Fee per person £90.00 Sub…" at bounding box center [1368, 496] width 288 height 361
click at [1373, 669] on form "Fee Type Hourly 6h x ****** Break Period Paid ******* Fee per person £90.00 Sub…" at bounding box center [1368, 496] width 288 height 361
click at [1373, 652] on button "Confirm" at bounding box center [1397, 645] width 200 height 34
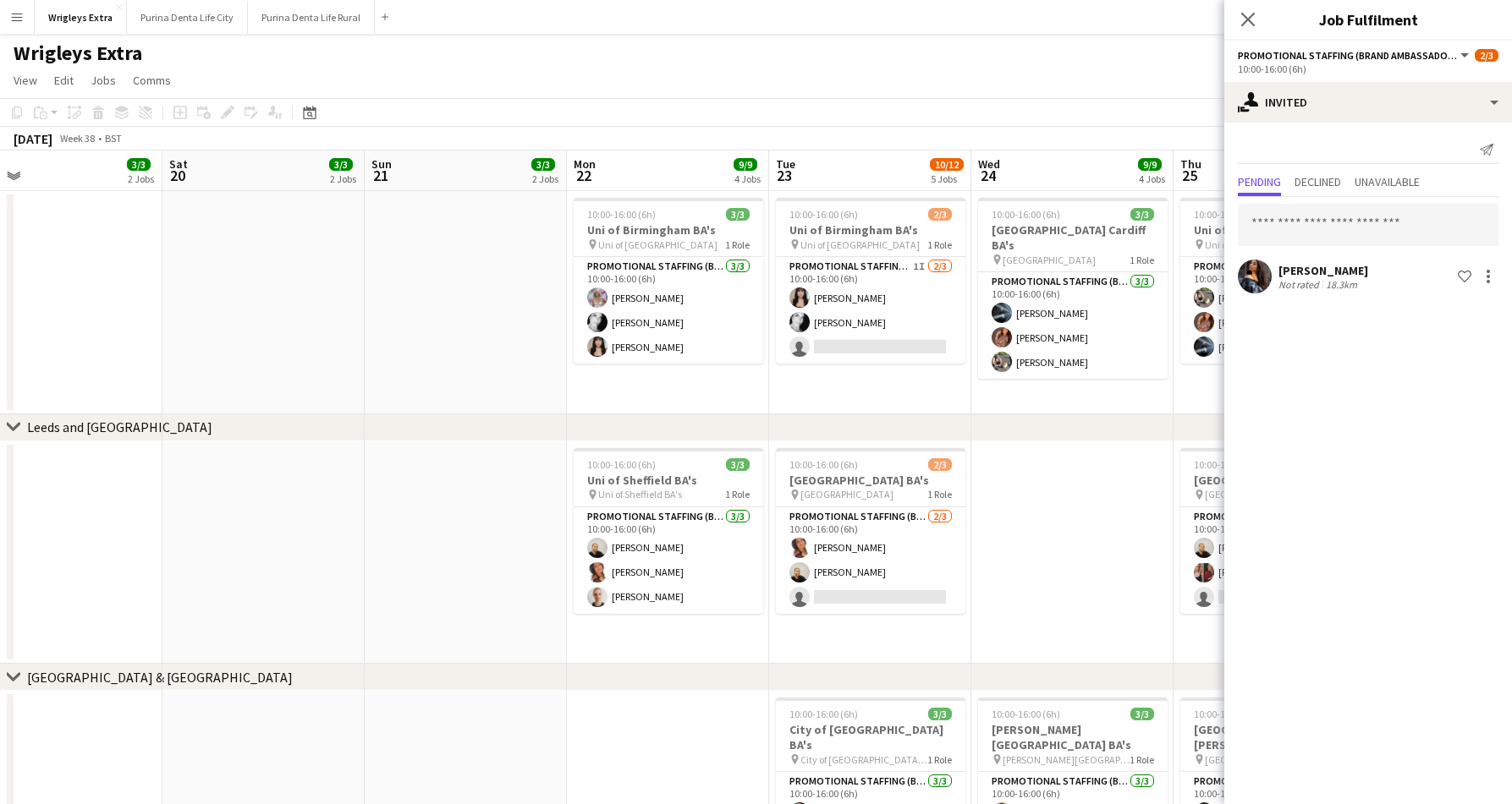
scroll to position [0, 677]
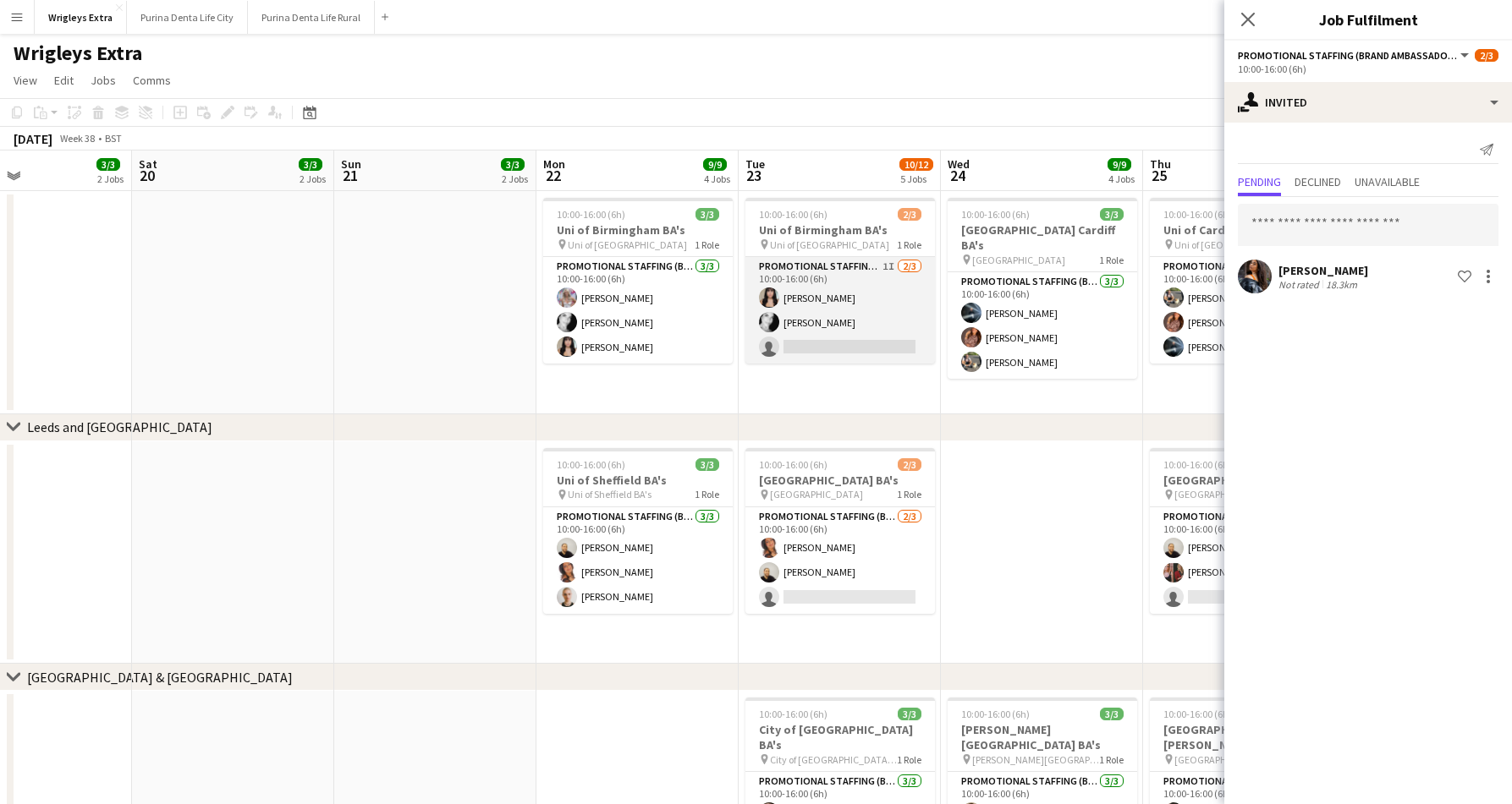
click at [872, 333] on app-card-role "Promotional Staffing (Brand Ambassadors) 1I 2/3 10:00-16:00 (6h) Autumn Knox Va…" at bounding box center [840, 310] width 190 height 106
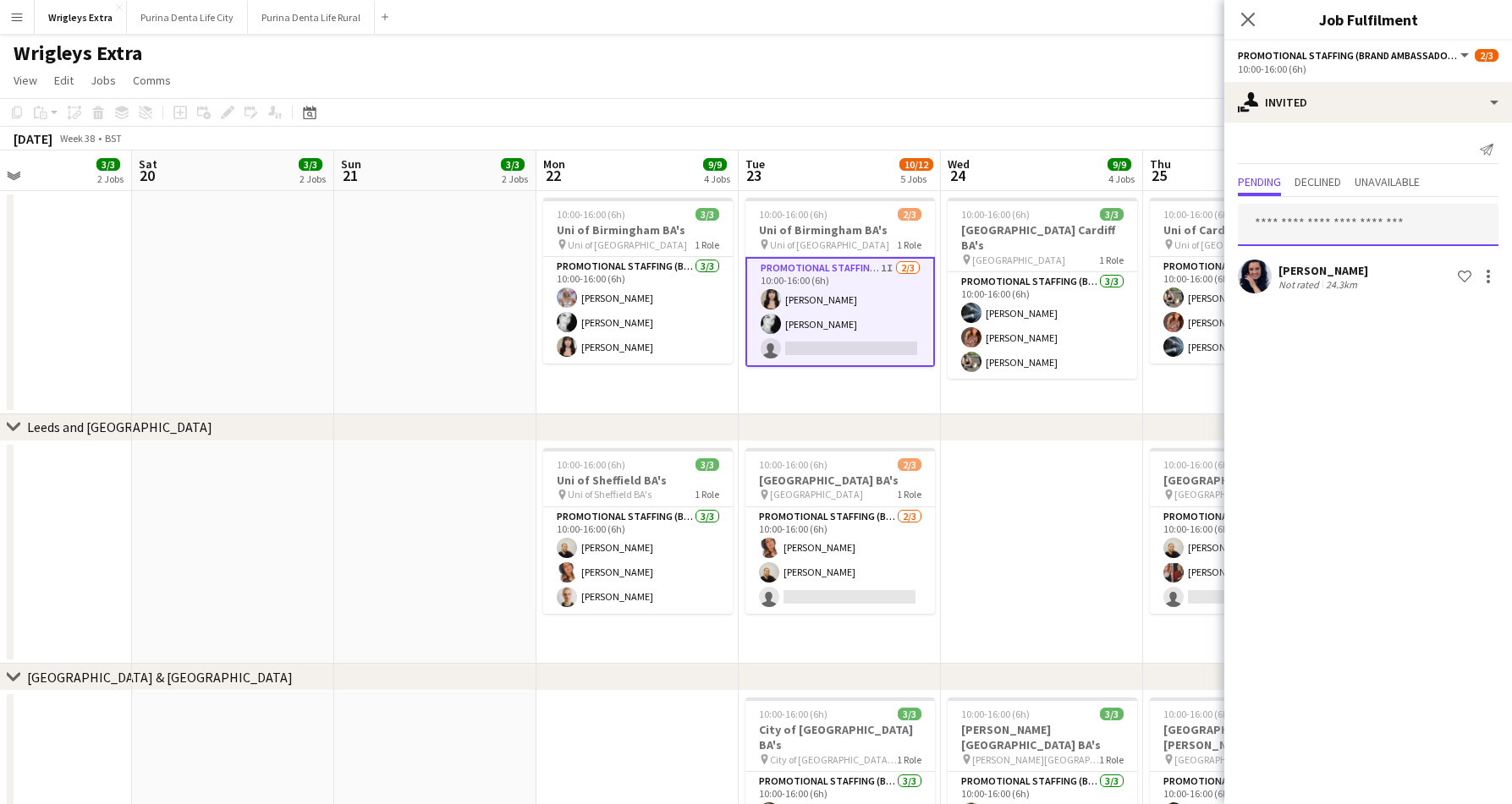
click at [1345, 238] on input "text" at bounding box center [1368, 225] width 261 height 42
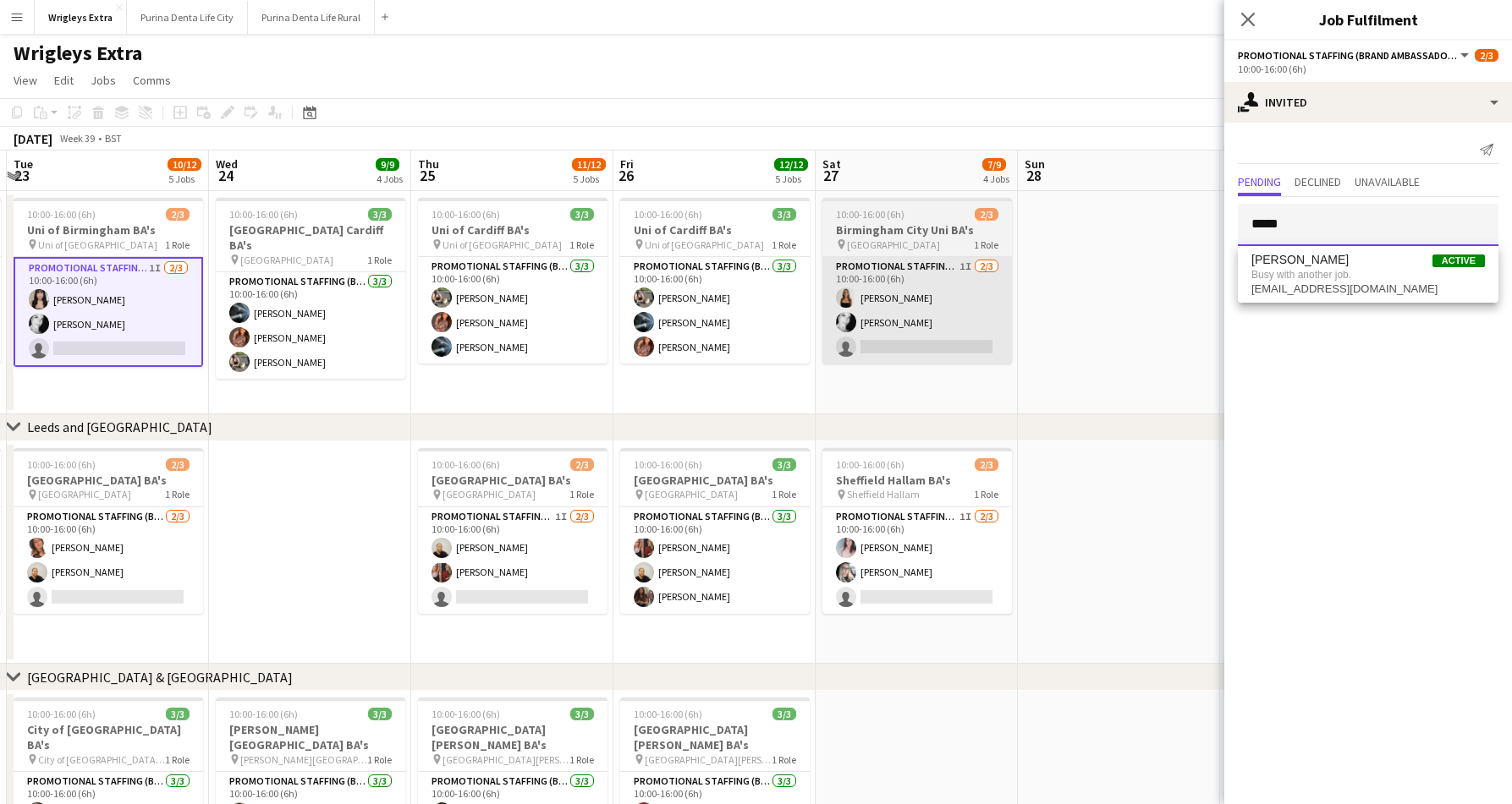
scroll to position [0, 604]
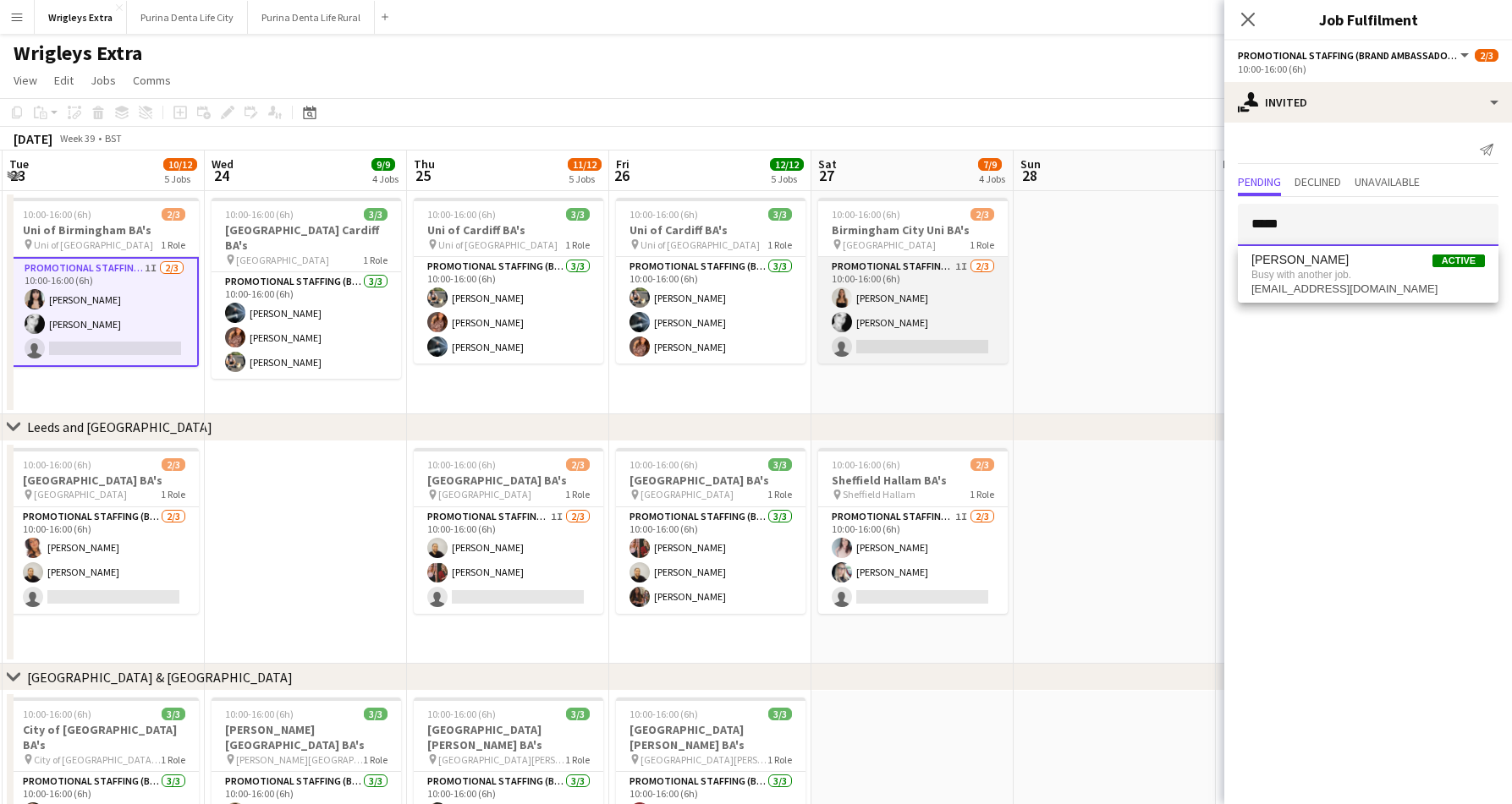
type input "*****"
click at [939, 310] on app-card-role "Promotional Staffing (Brand Ambassadors) 1I 2/3 10:00-16:00 (6h) CHLOE BUTLER V…" at bounding box center [913, 310] width 190 height 106
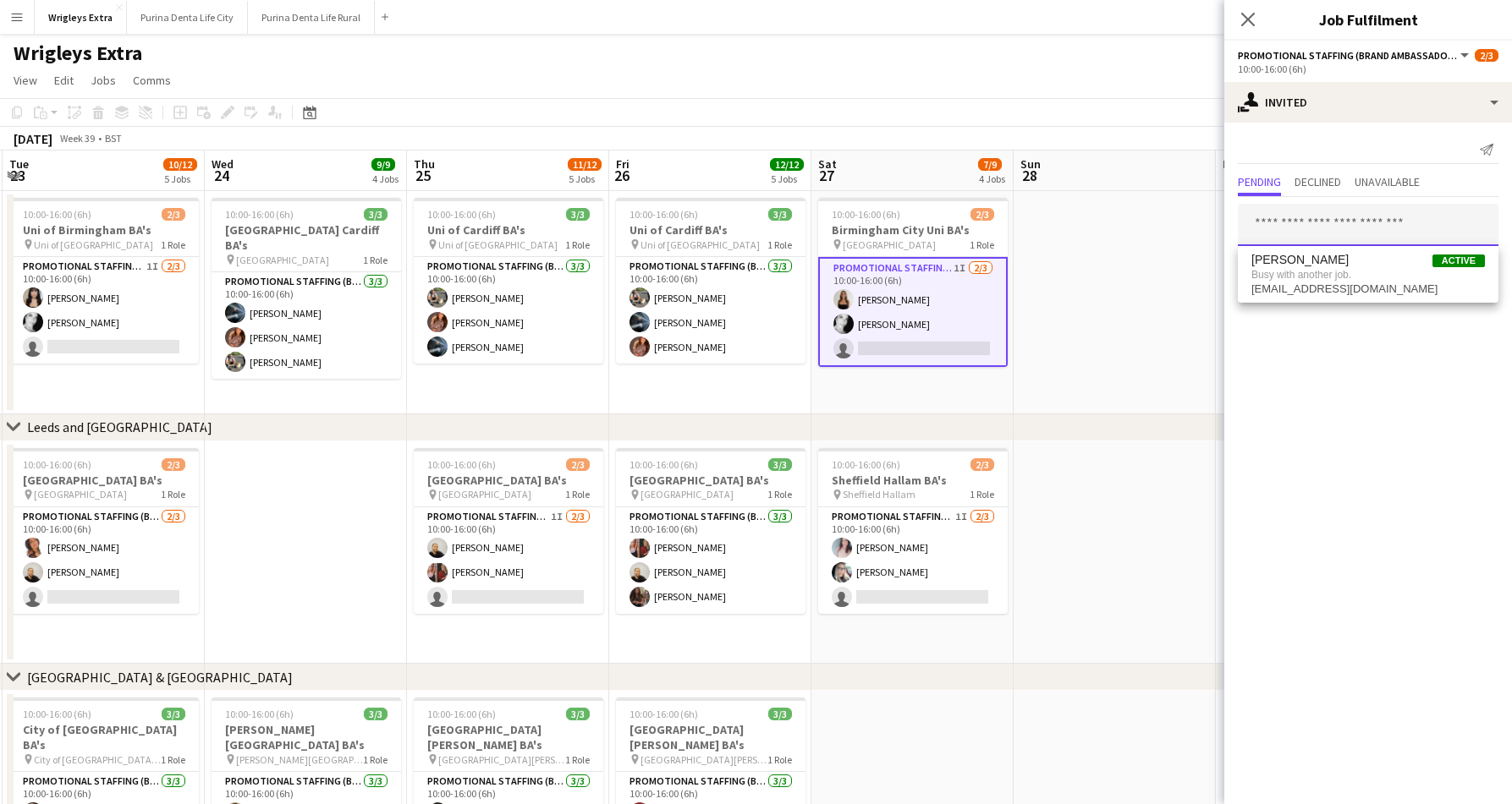
click at [1364, 223] on input "text" at bounding box center [1368, 225] width 261 height 42
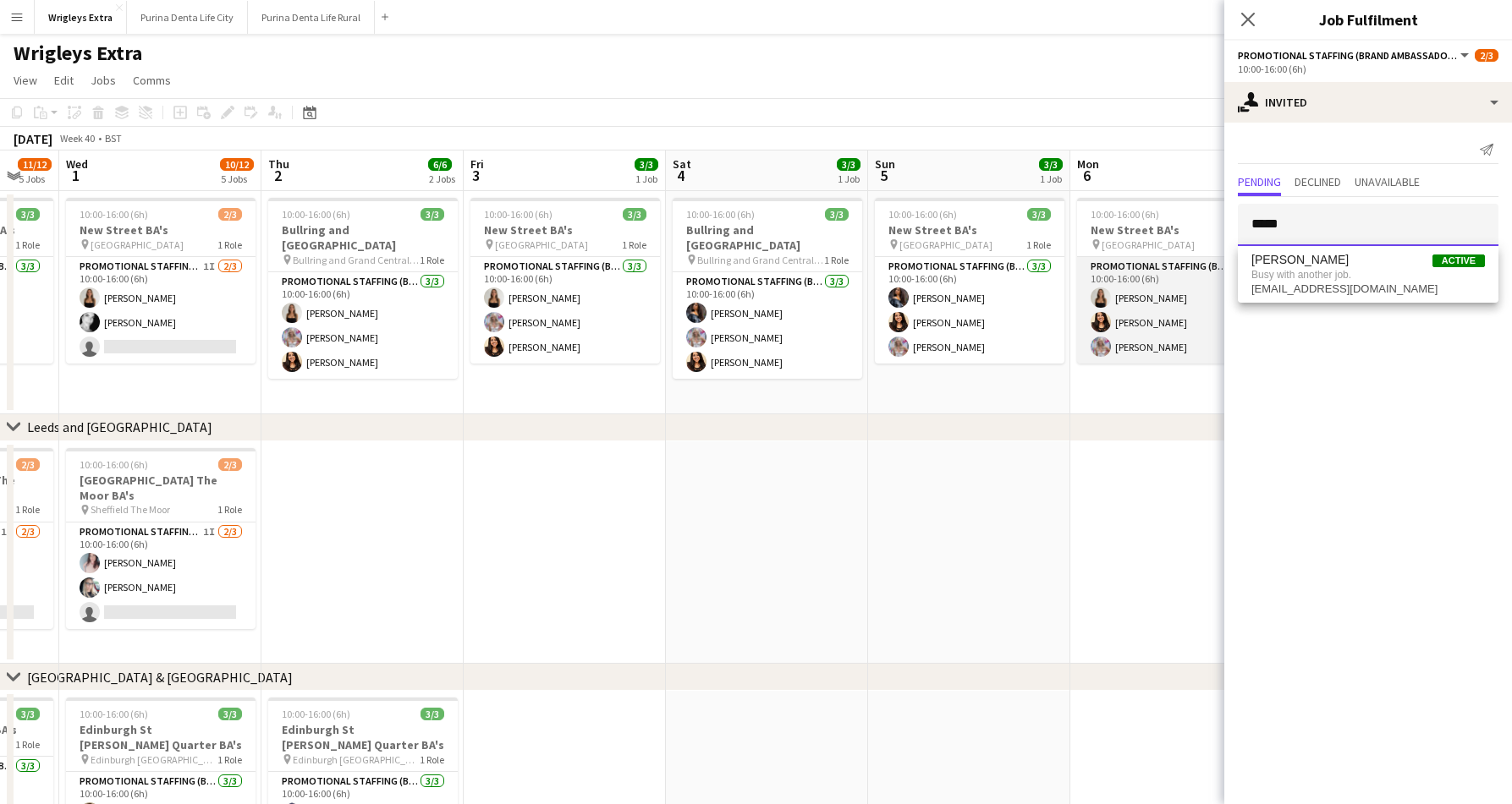
scroll to position [0, 503]
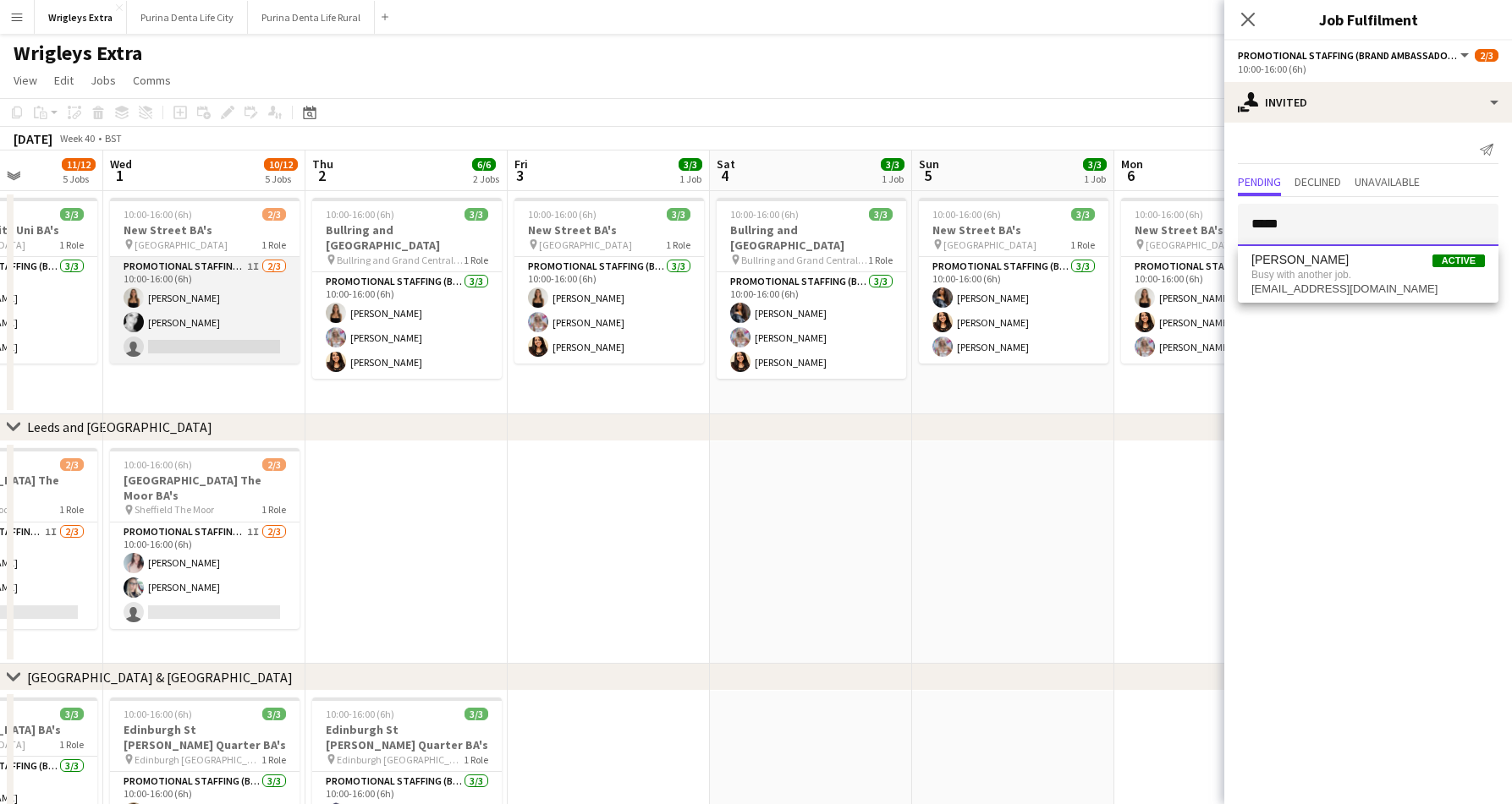
type input "*****"
click at [207, 319] on app-card-role "Promotional Staffing (Brand Ambassadors) 1I 2/3 10:00-16:00 (6h) CHLOE BUTLER V…" at bounding box center [205, 310] width 190 height 106
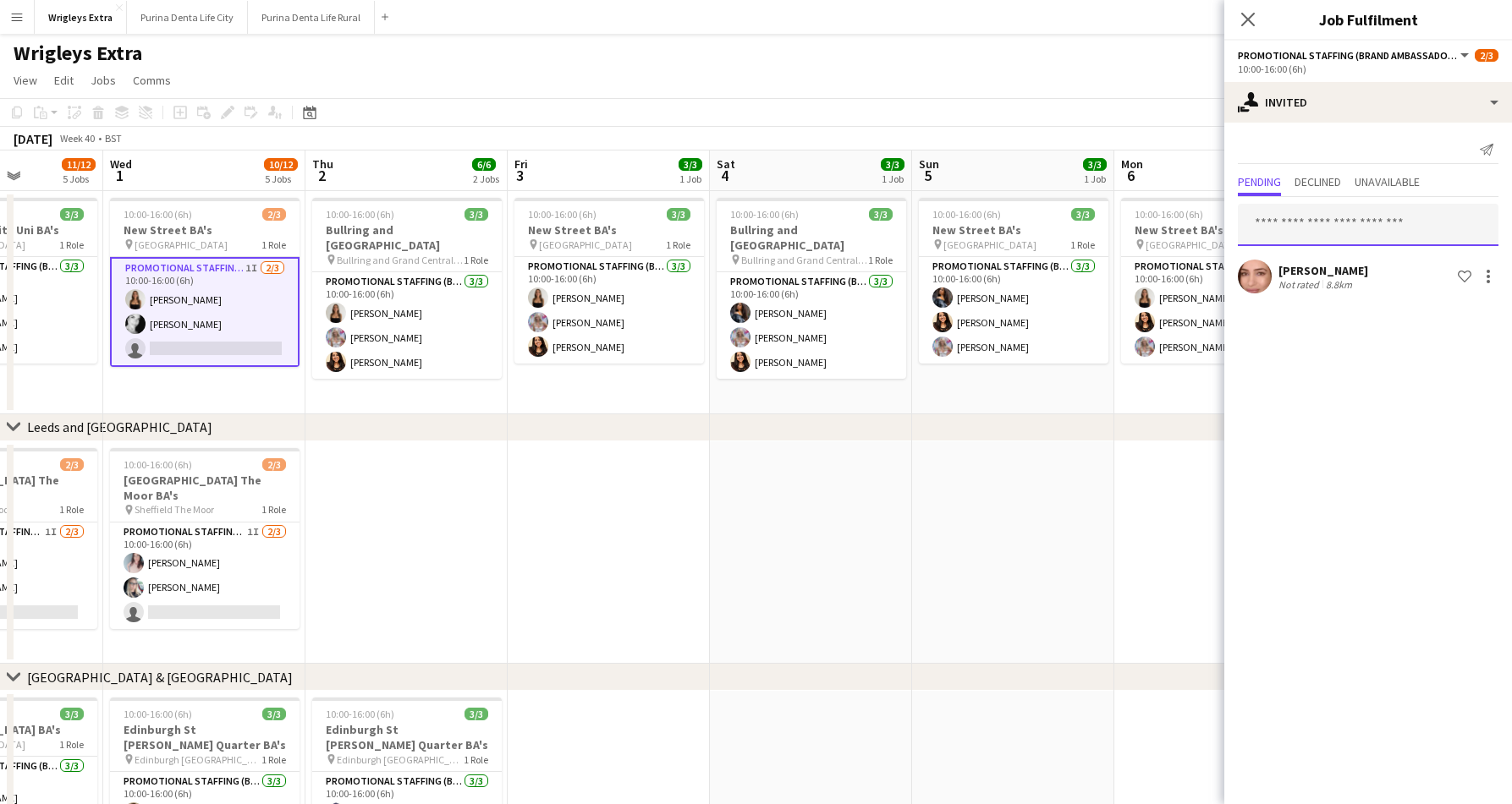
click at [1329, 230] on input "text" at bounding box center [1368, 225] width 261 height 42
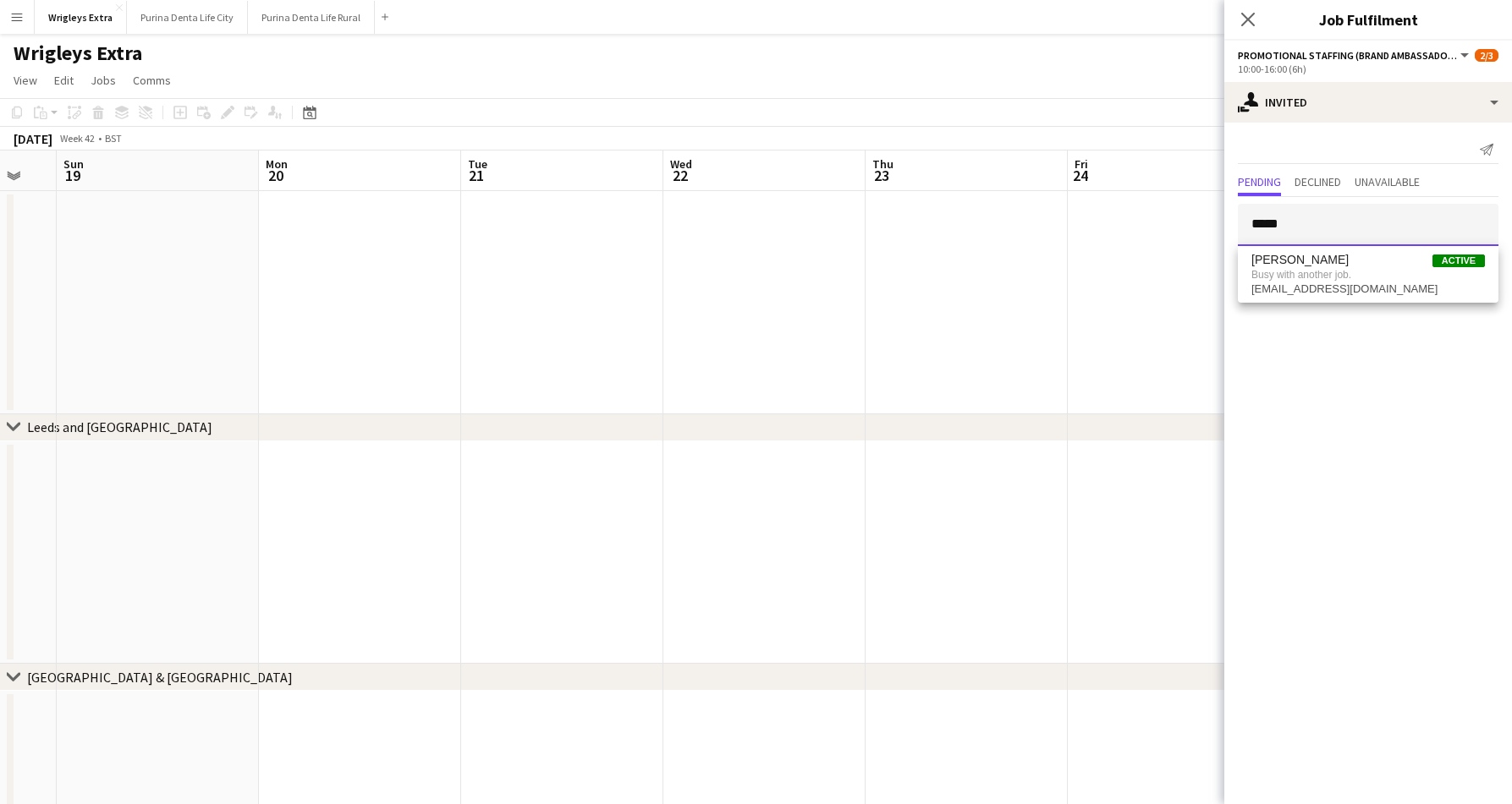
scroll to position [0, 453]
type input "*****"
click at [849, 104] on app-toolbar "Copy Paste Paste Command V Paste with crew Command Shift V Paste linked Job [GE…" at bounding box center [756, 112] width 1512 height 29
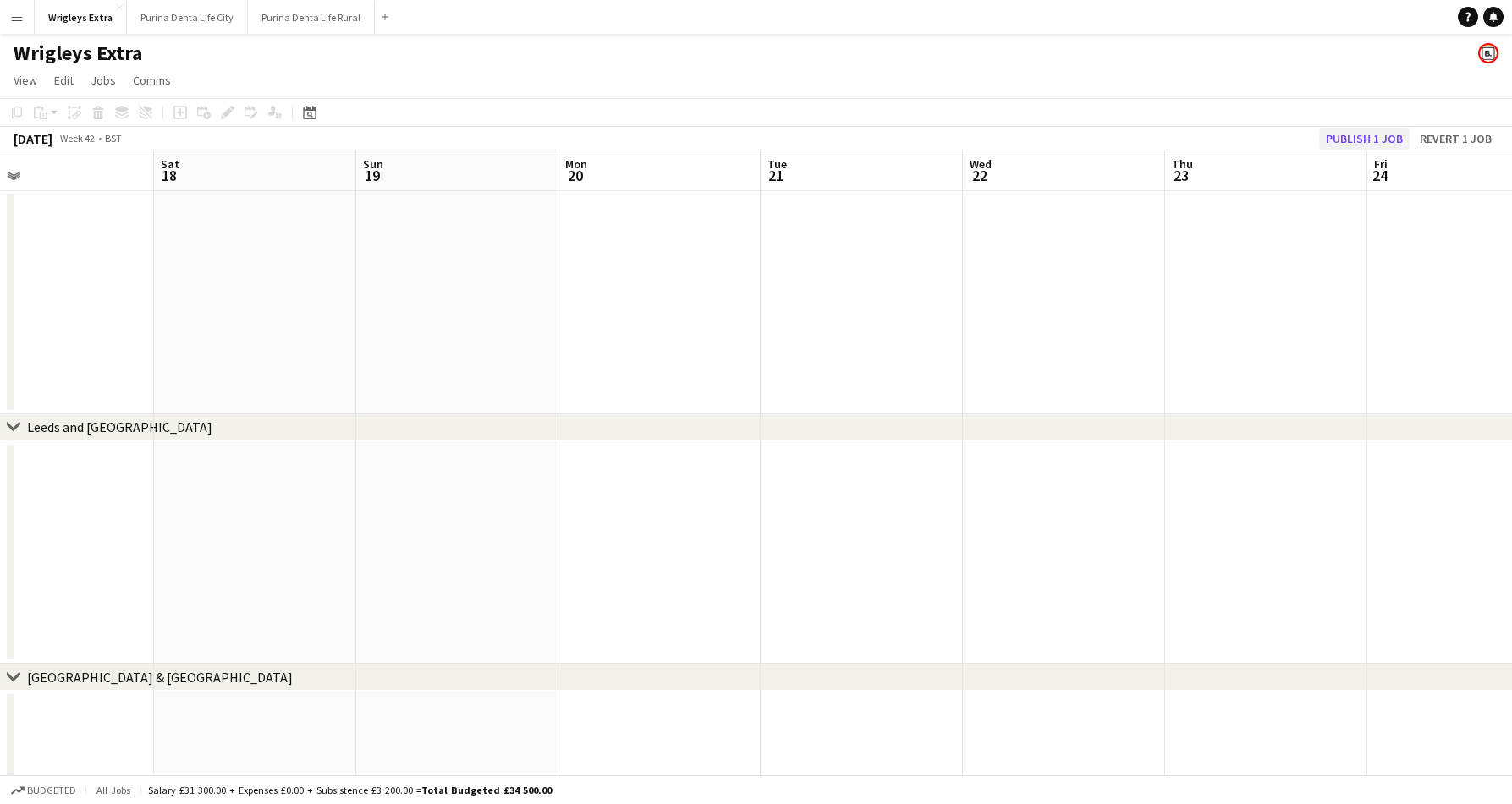
click at [1345, 143] on button "Publish 1 job" at bounding box center [1363, 138] width 90 height 22
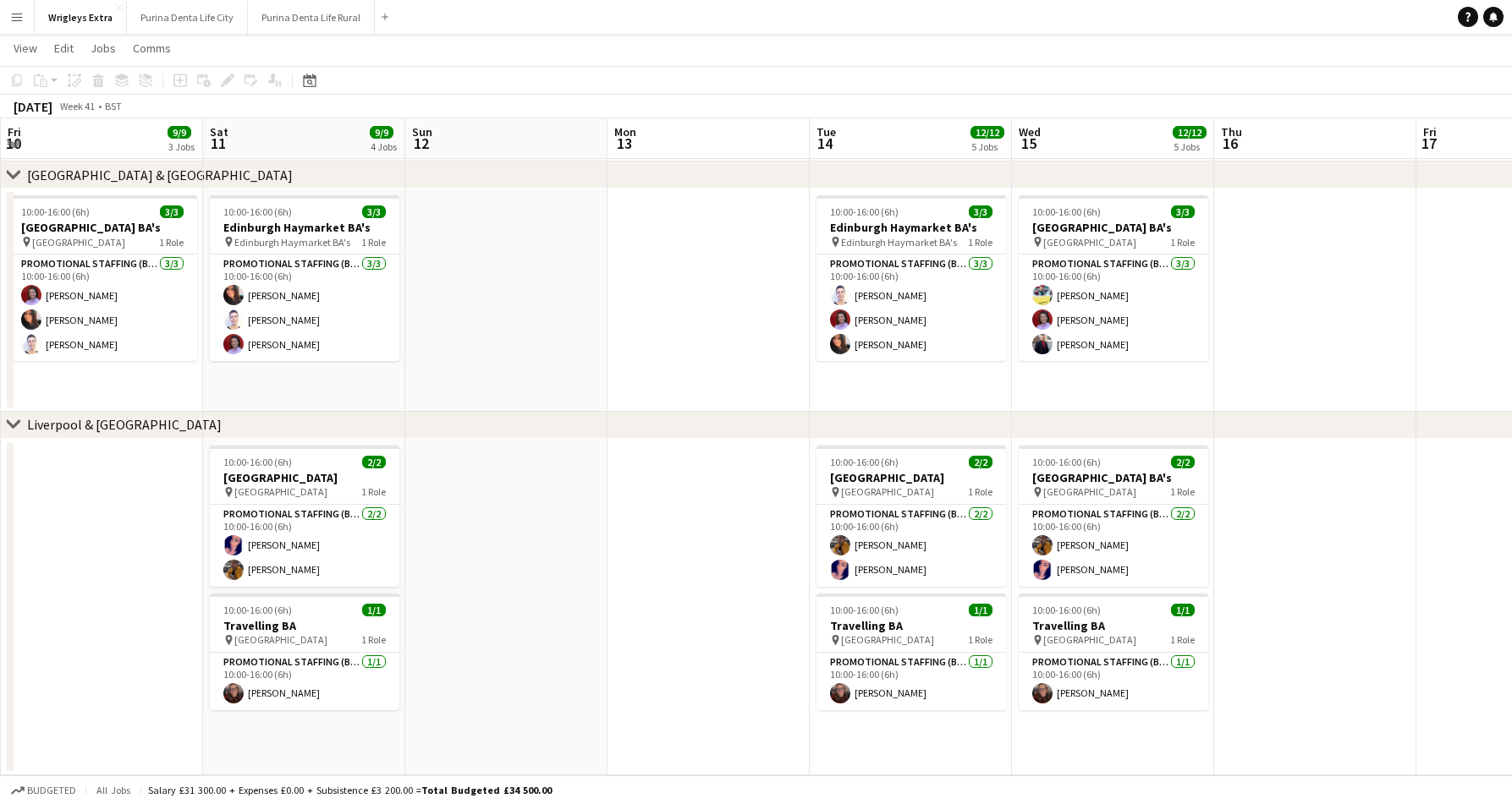
scroll to position [500, 0]
